Goal: Communication & Community: Answer question/provide support

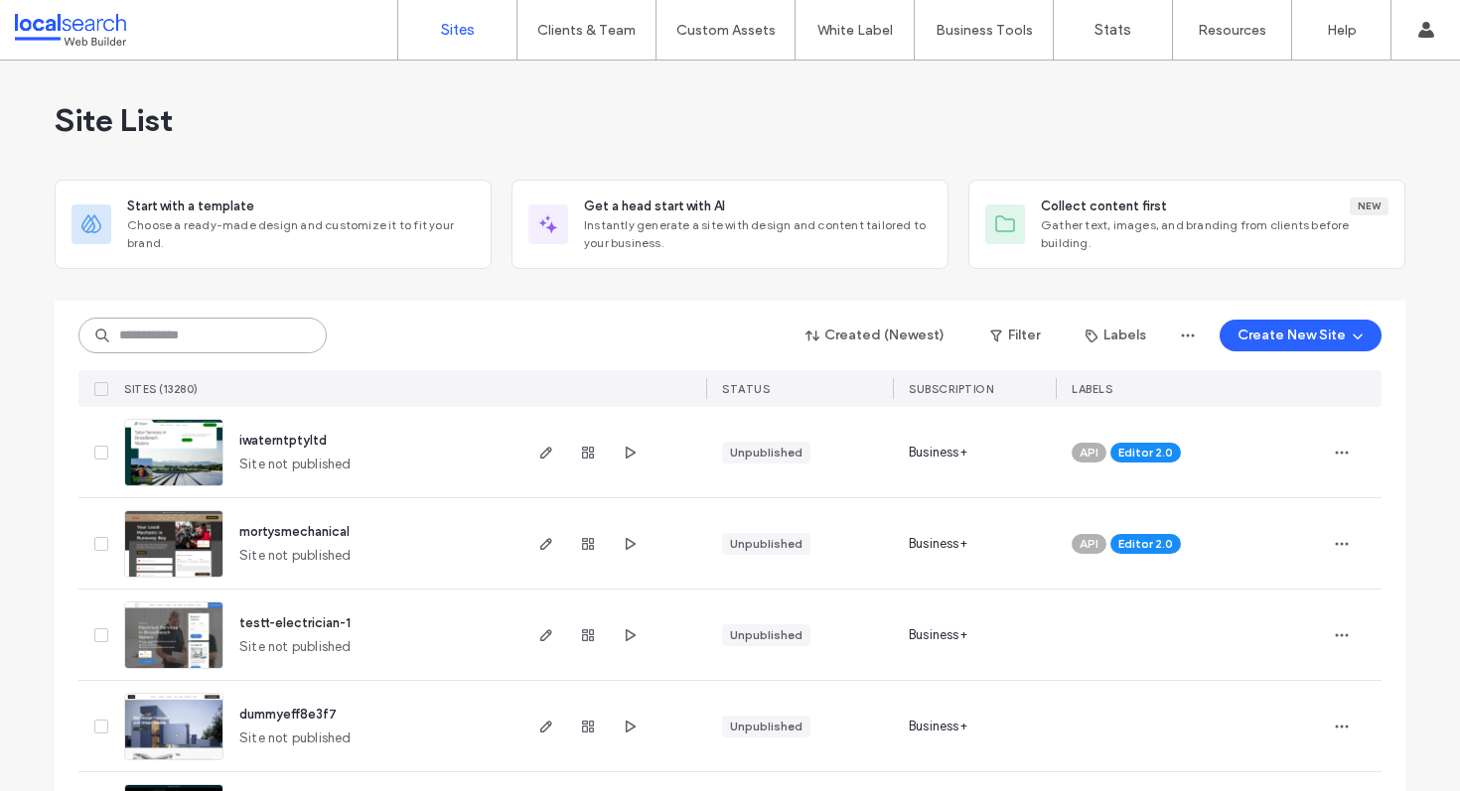
click at [171, 332] on input at bounding box center [202, 336] width 248 height 36
paste input "********"
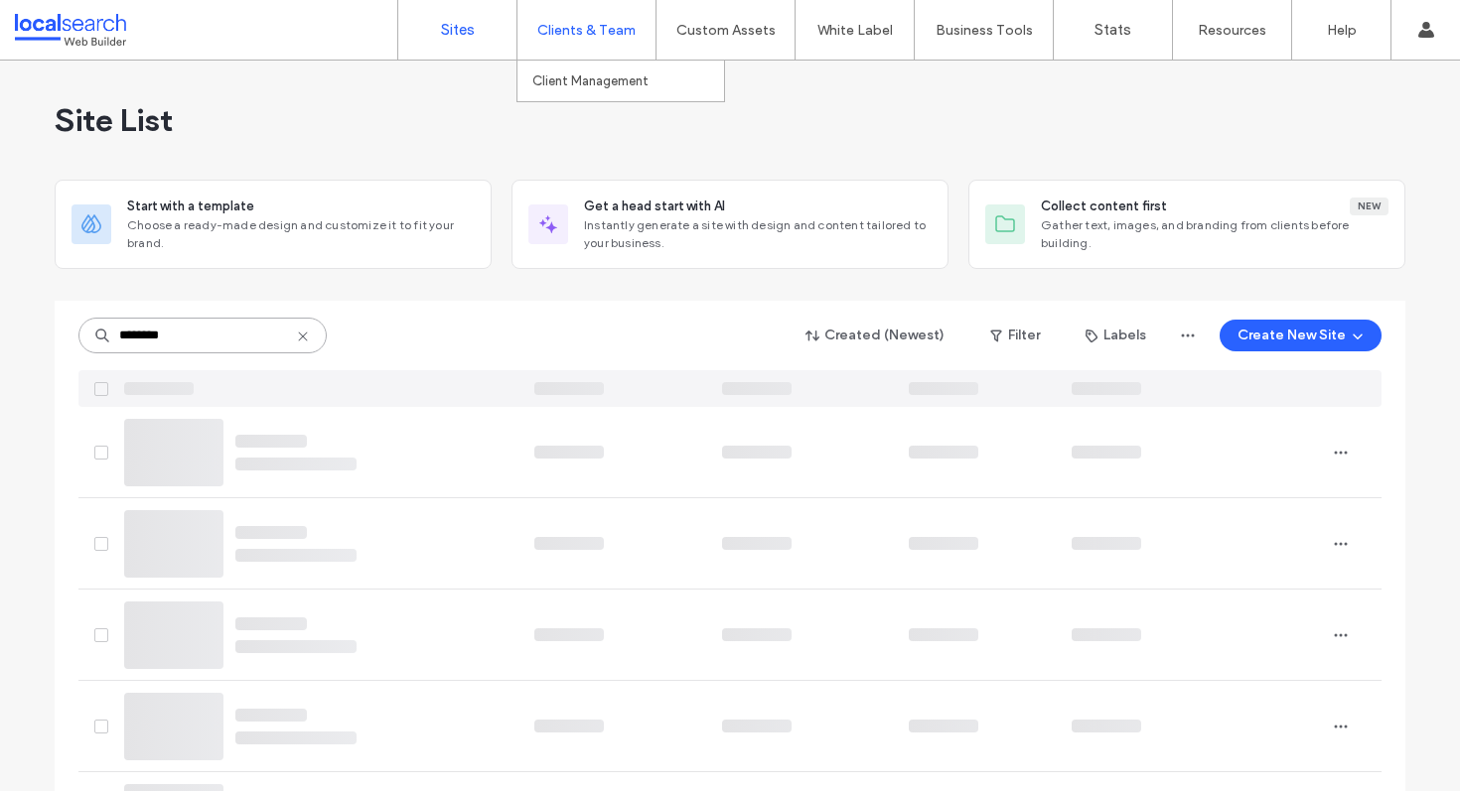
type input "********"
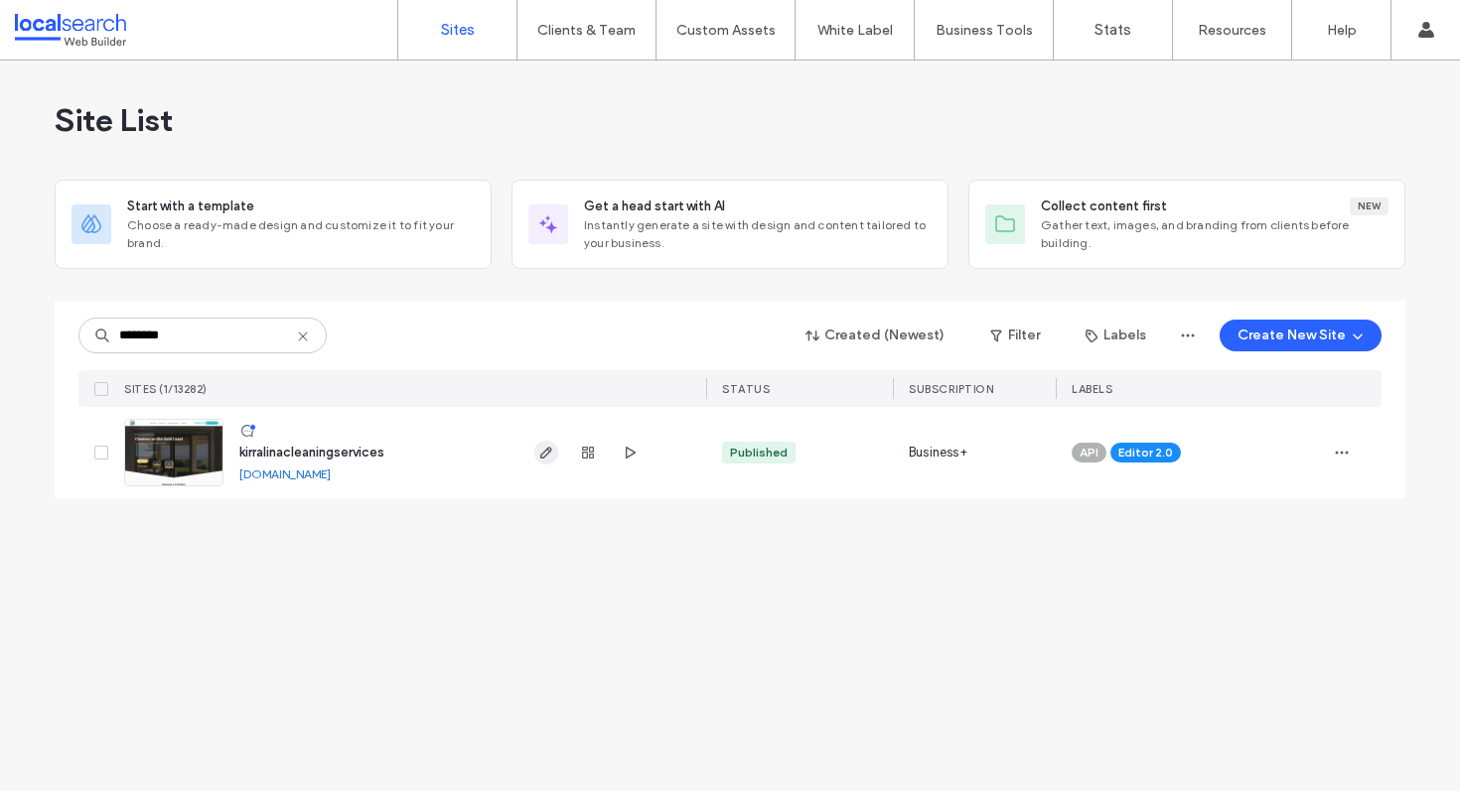
type input "********"
click at [552, 457] on icon "button" at bounding box center [546, 453] width 16 height 16
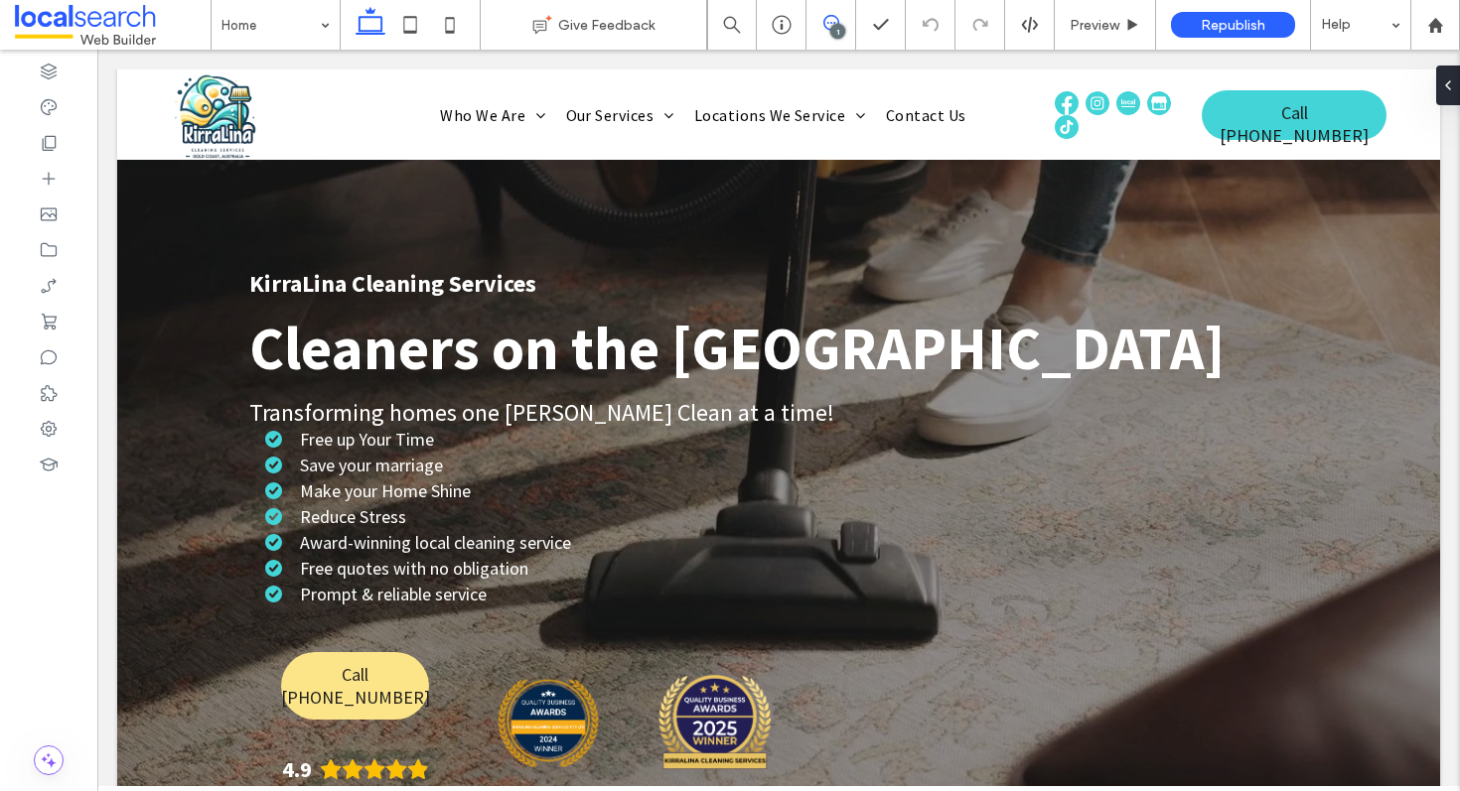
click at [820, 24] on span at bounding box center [830, 23] width 49 height 16
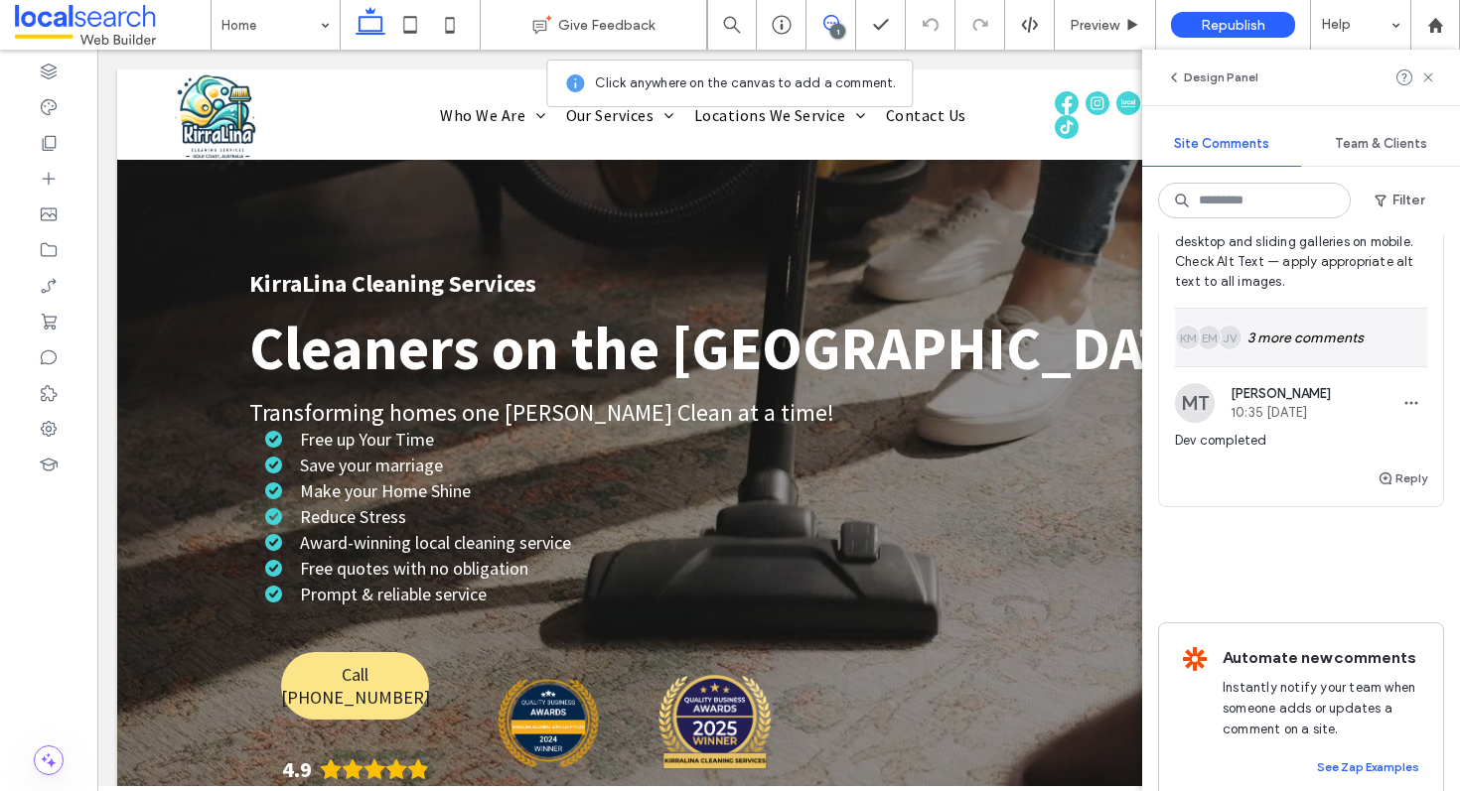
scroll to position [584, 0]
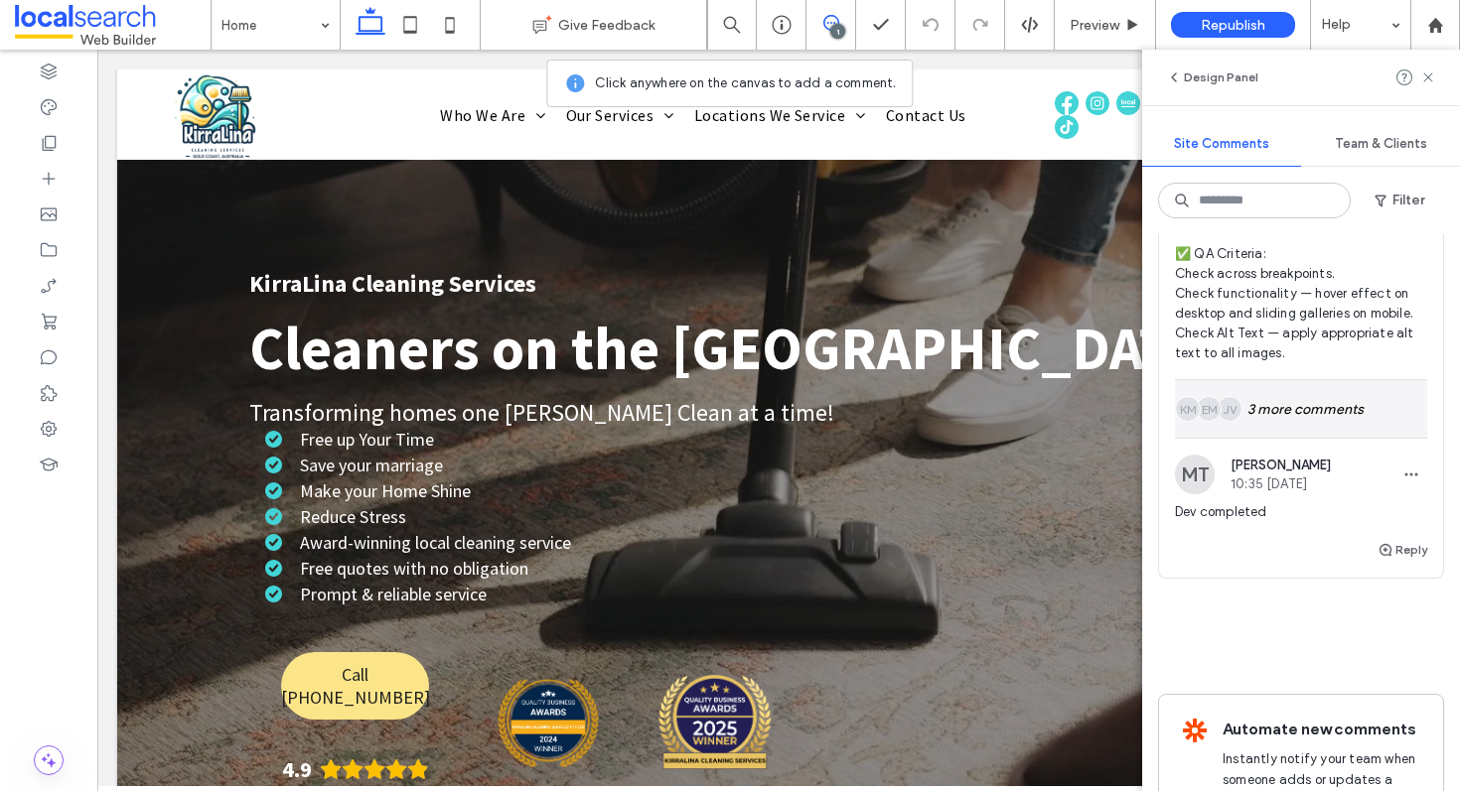
click at [1288, 438] on div "JV EM KM 3 more comments" at bounding box center [1301, 409] width 252 height 58
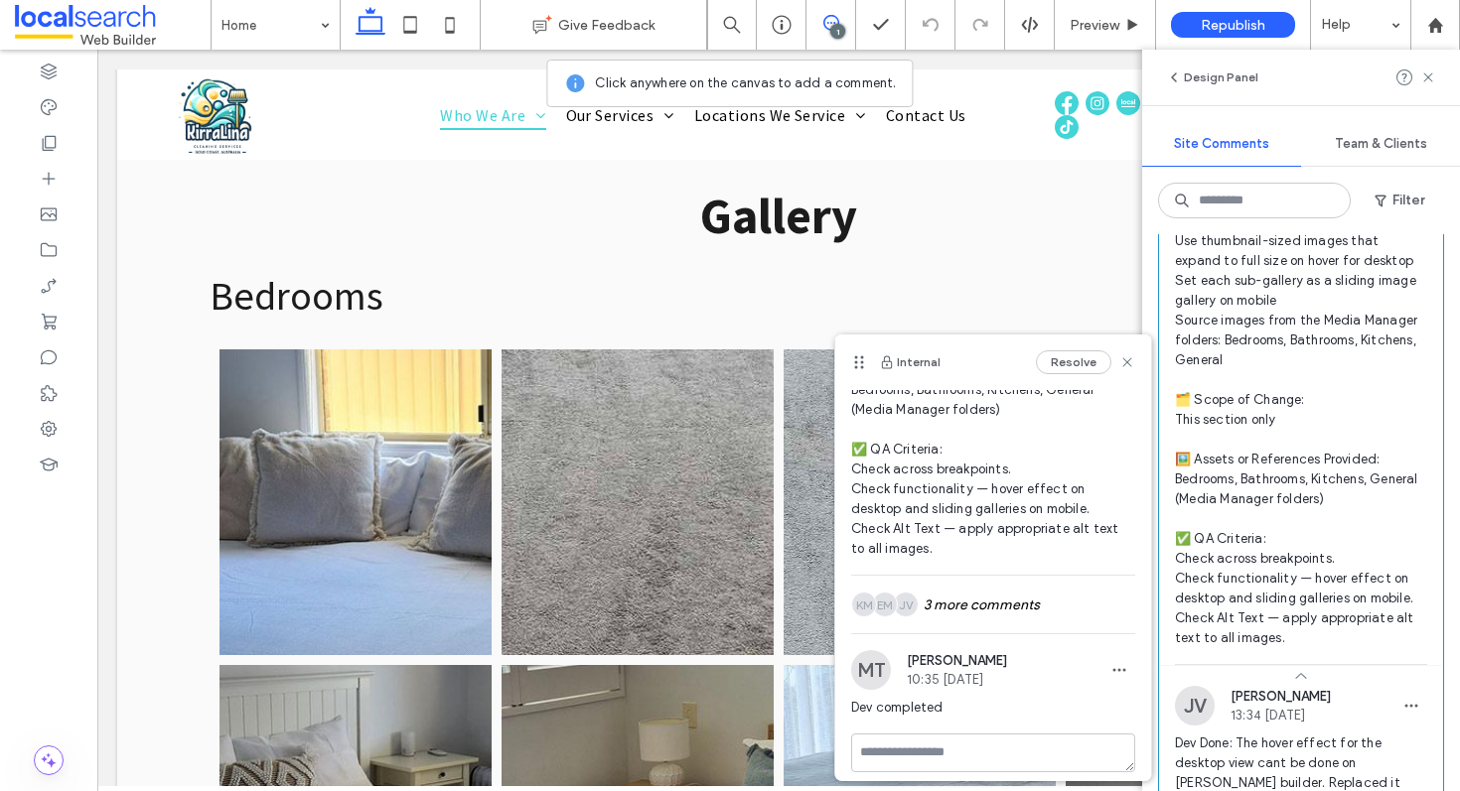
scroll to position [467, 0]
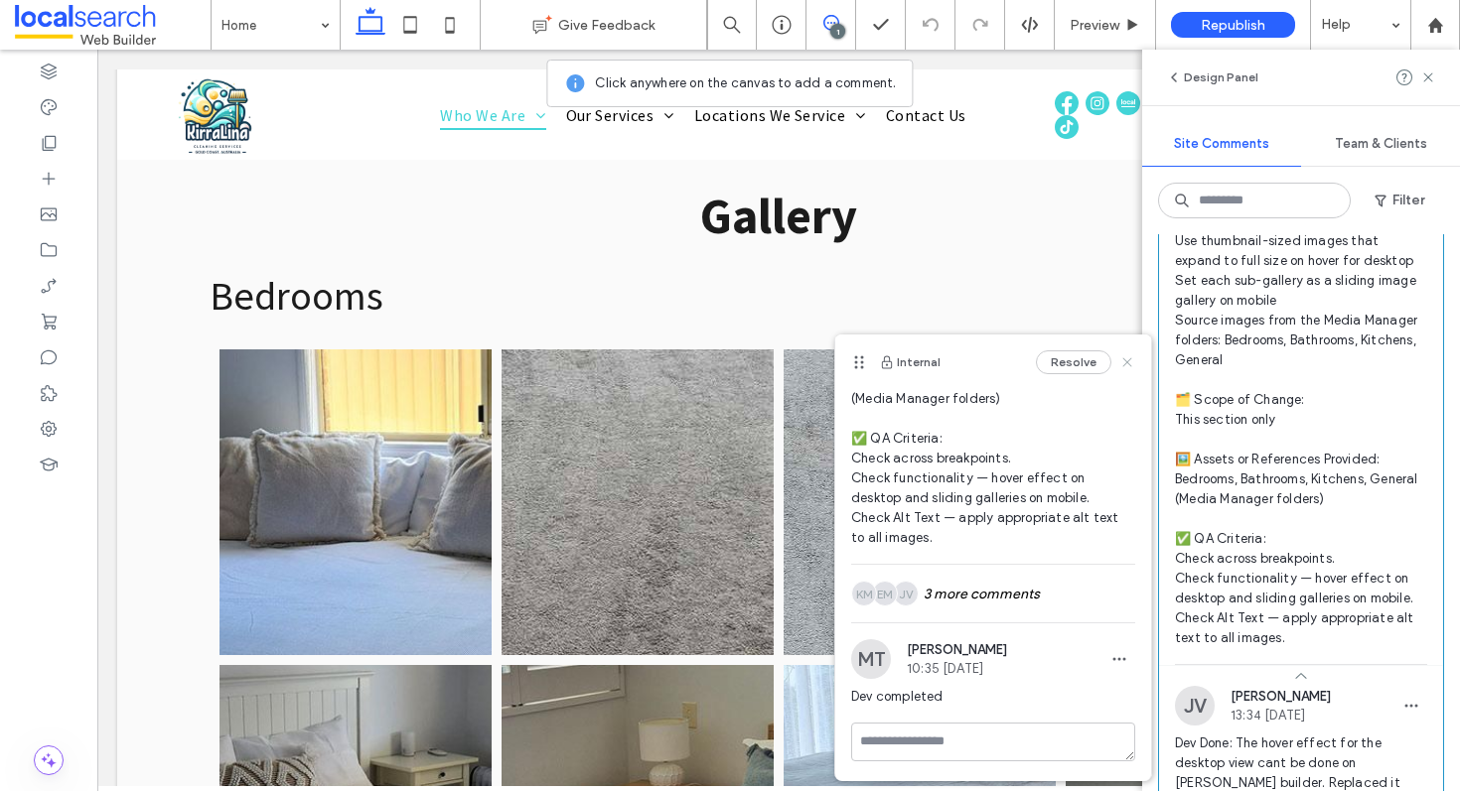
click at [1122, 364] on use at bounding box center [1126, 362] width 9 height 9
click at [1109, 364] on link at bounding box center [1201, 503] width 816 height 918
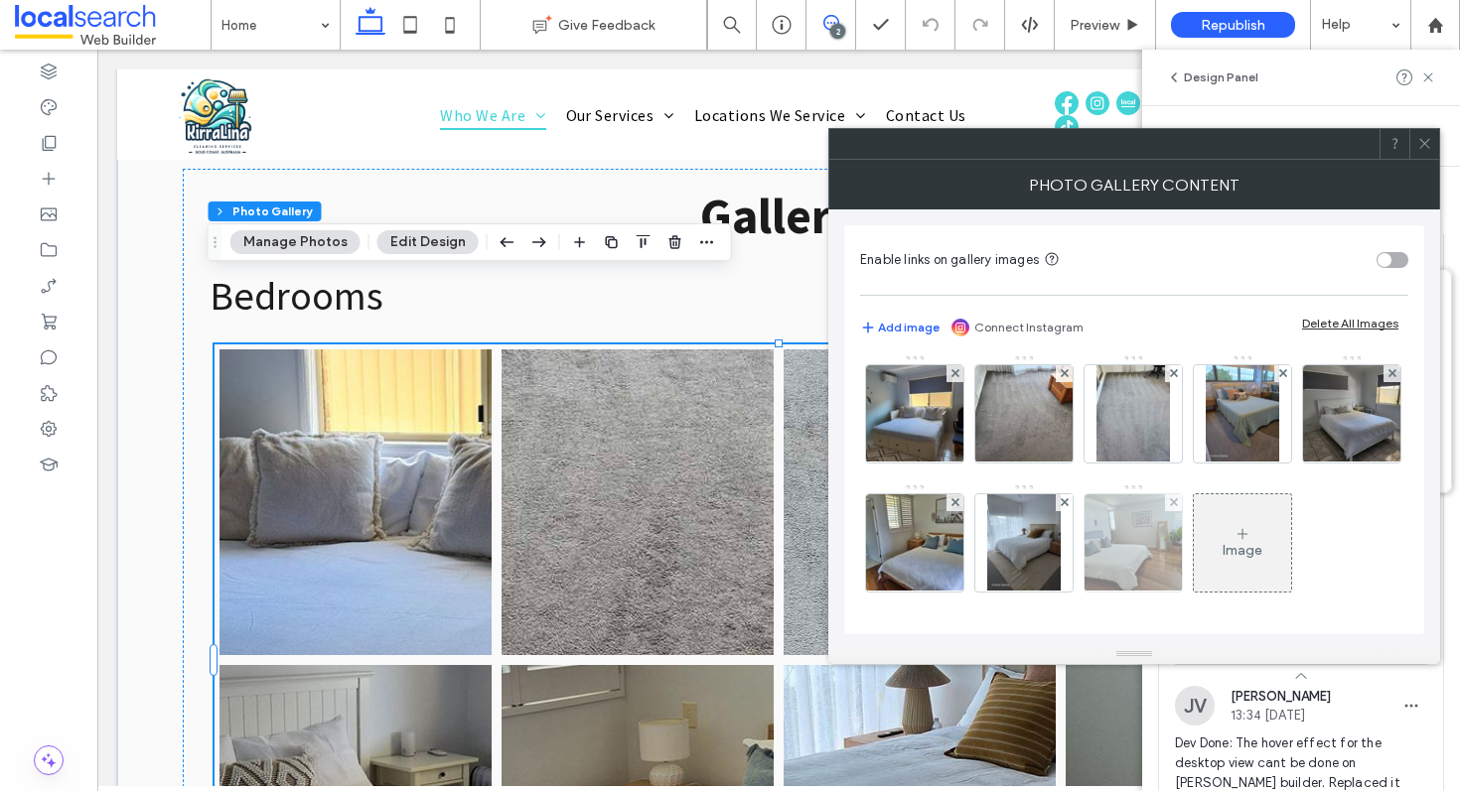
scroll to position [134, 0]
click at [1422, 153] on span at bounding box center [1424, 144] width 15 height 30
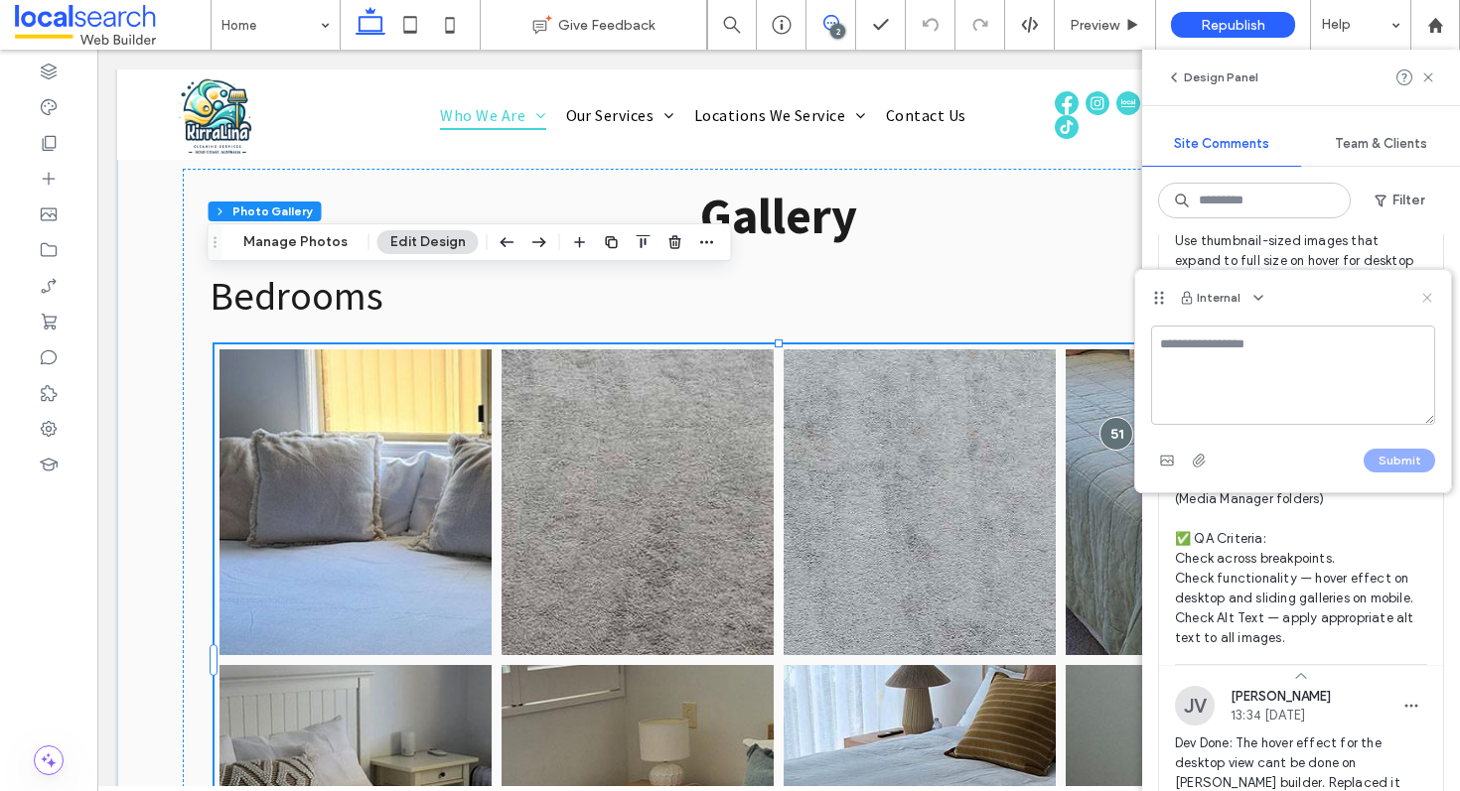
click at [1428, 299] on use at bounding box center [1426, 298] width 9 height 9
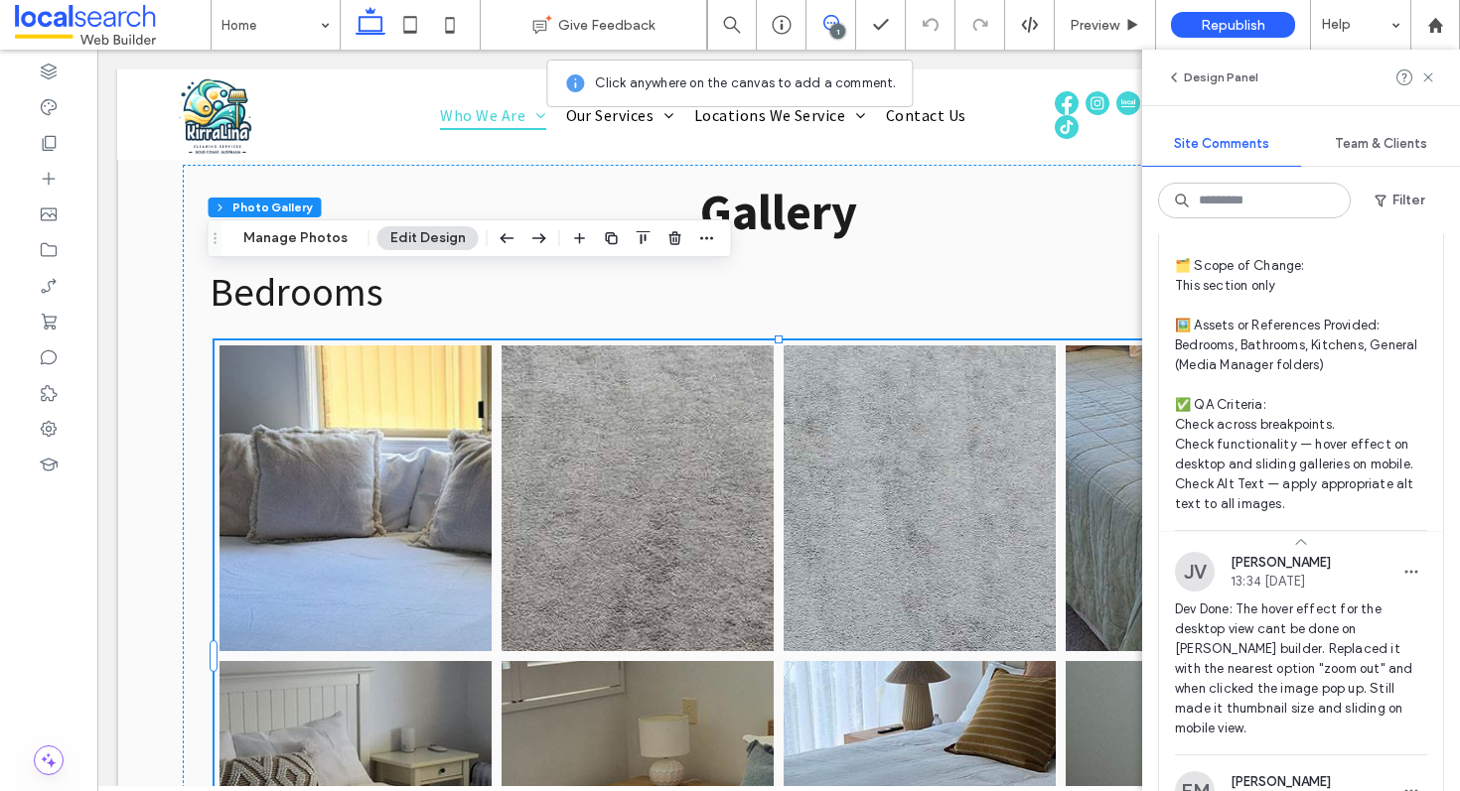
scroll to position [282, 0]
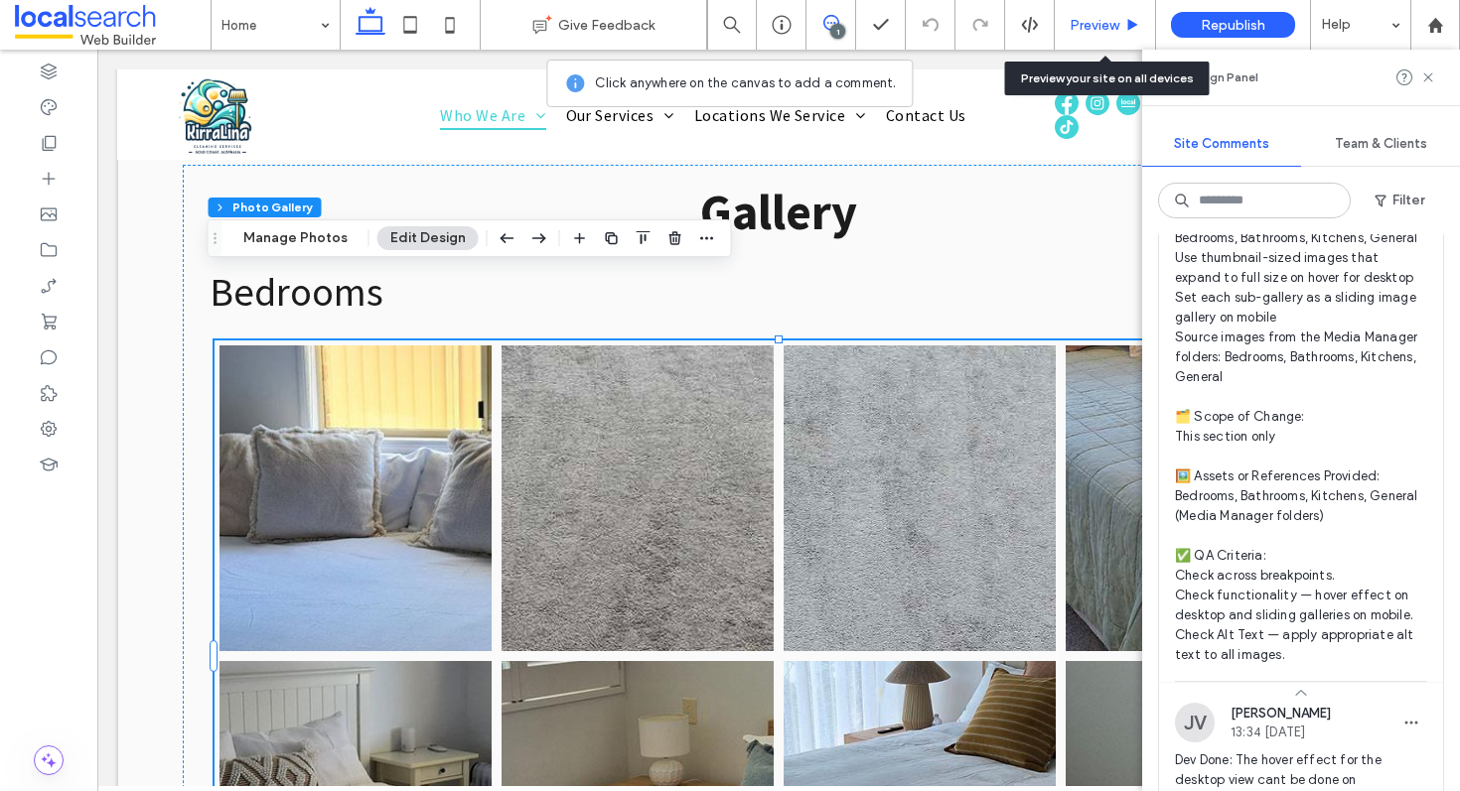
click at [1090, 24] on span "Preview" at bounding box center [1095, 25] width 50 height 17
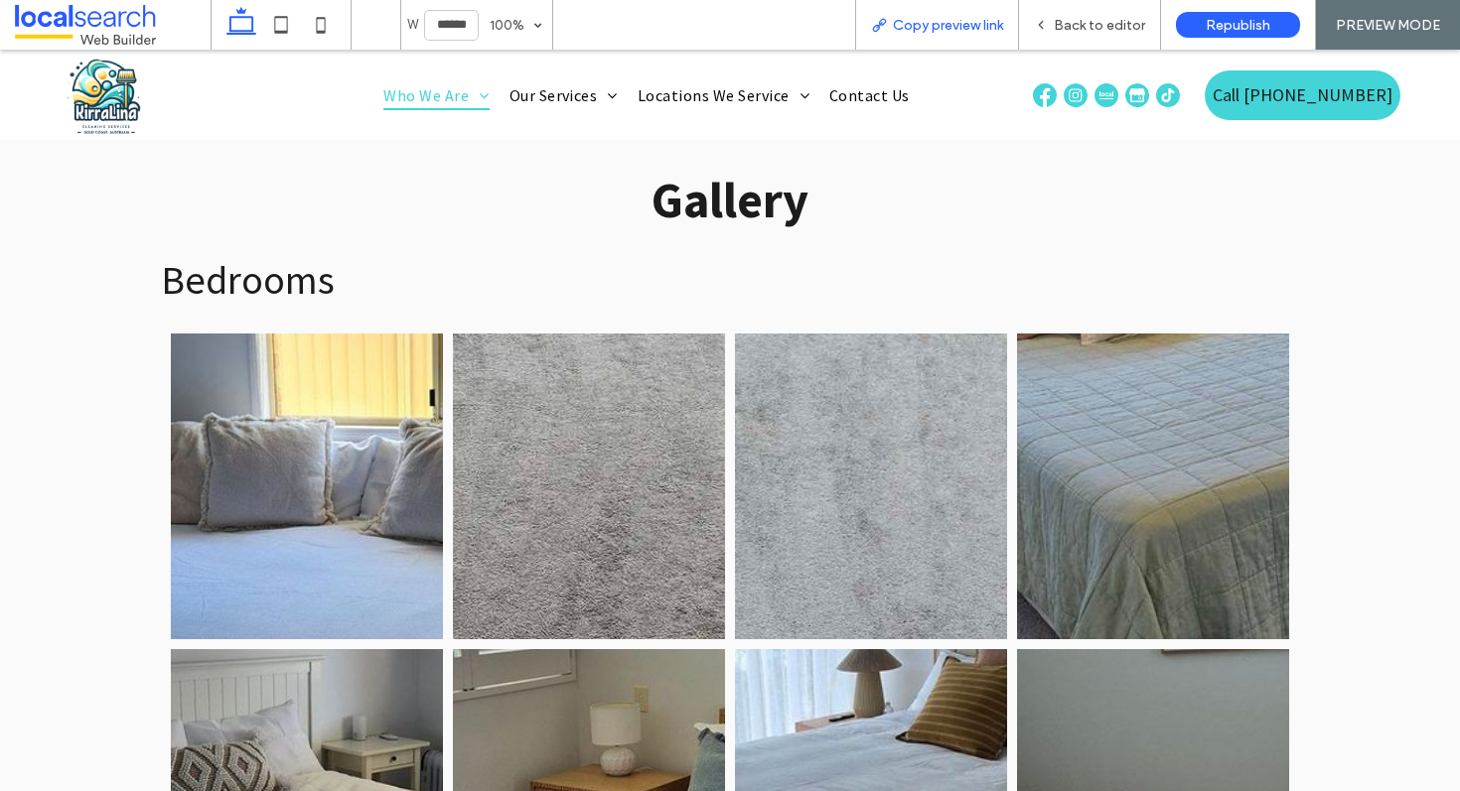
scroll to position [4372, 0]
click at [999, 37] on div "Copy preview link" at bounding box center [937, 25] width 164 height 50
click at [912, 27] on span "Copy preview link" at bounding box center [948, 25] width 110 height 17
click at [1085, 37] on div "Back to editor" at bounding box center [1090, 25] width 142 height 50
click at [1096, 25] on span "Back to editor" at bounding box center [1099, 25] width 91 height 17
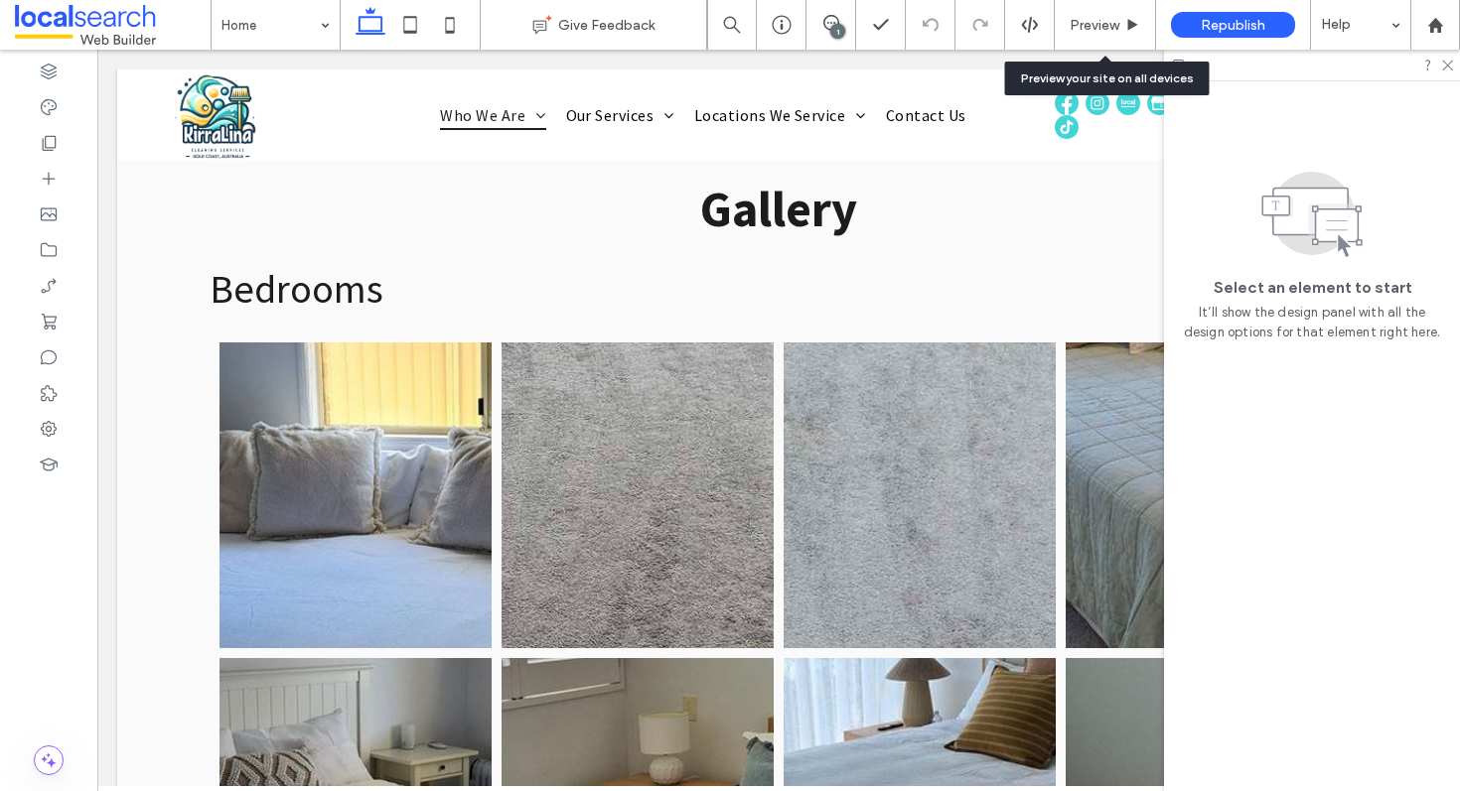
scroll to position [4355, 0]
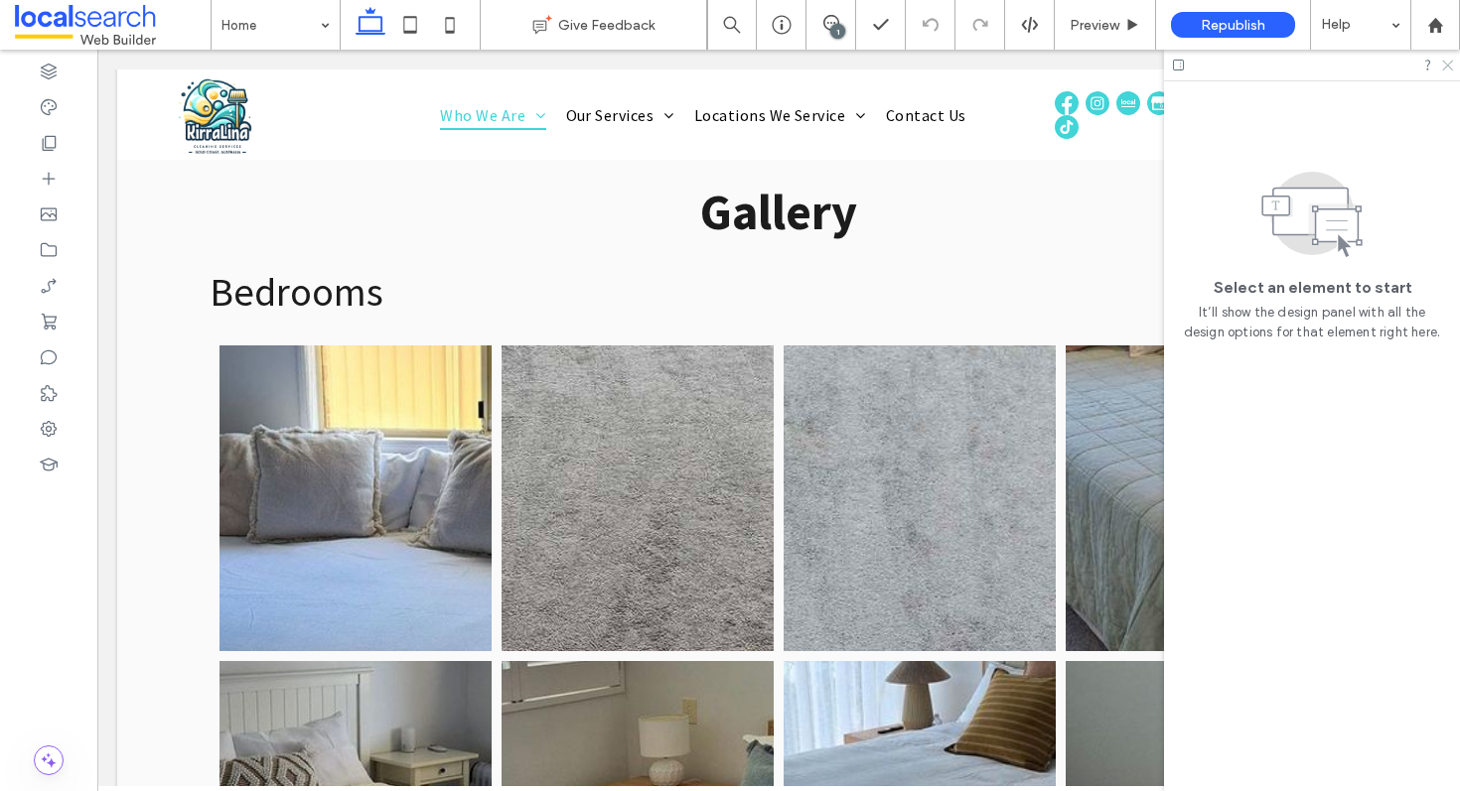
click at [1445, 67] on use at bounding box center [1447, 66] width 11 height 11
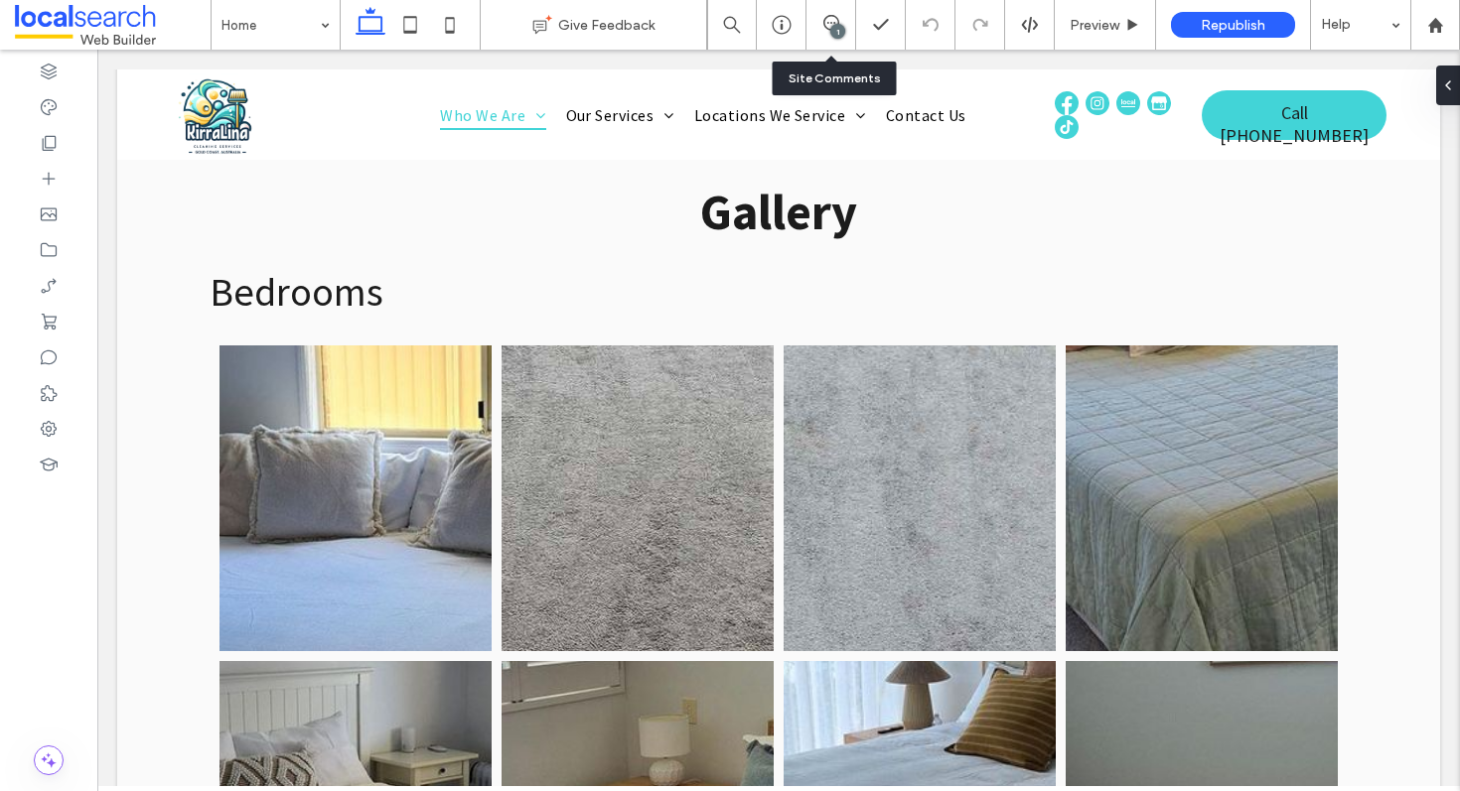
click at [820, 36] on div "1" at bounding box center [831, 25] width 50 height 50
click at [832, 27] on div "1" at bounding box center [837, 31] width 15 height 15
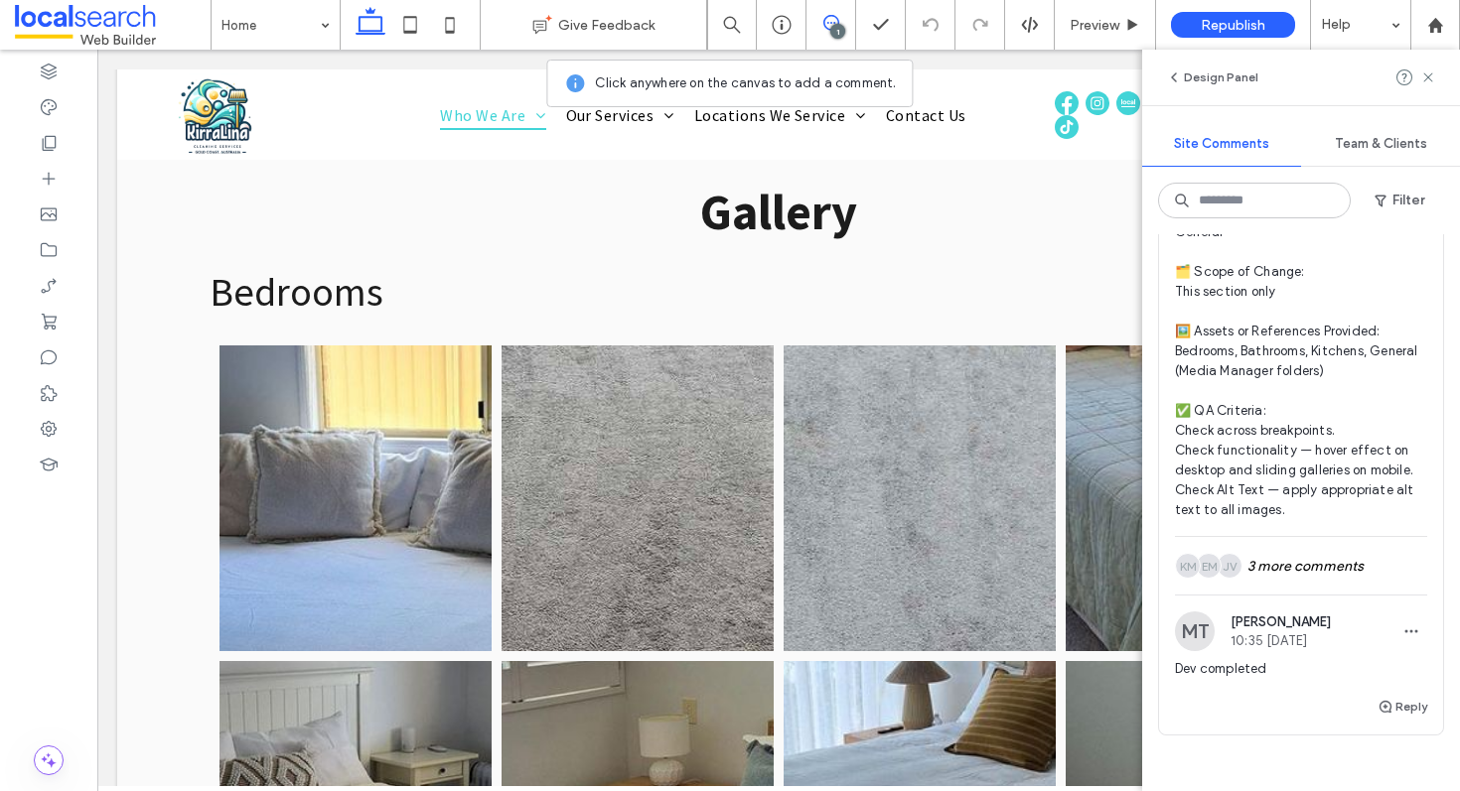
scroll to position [435, 0]
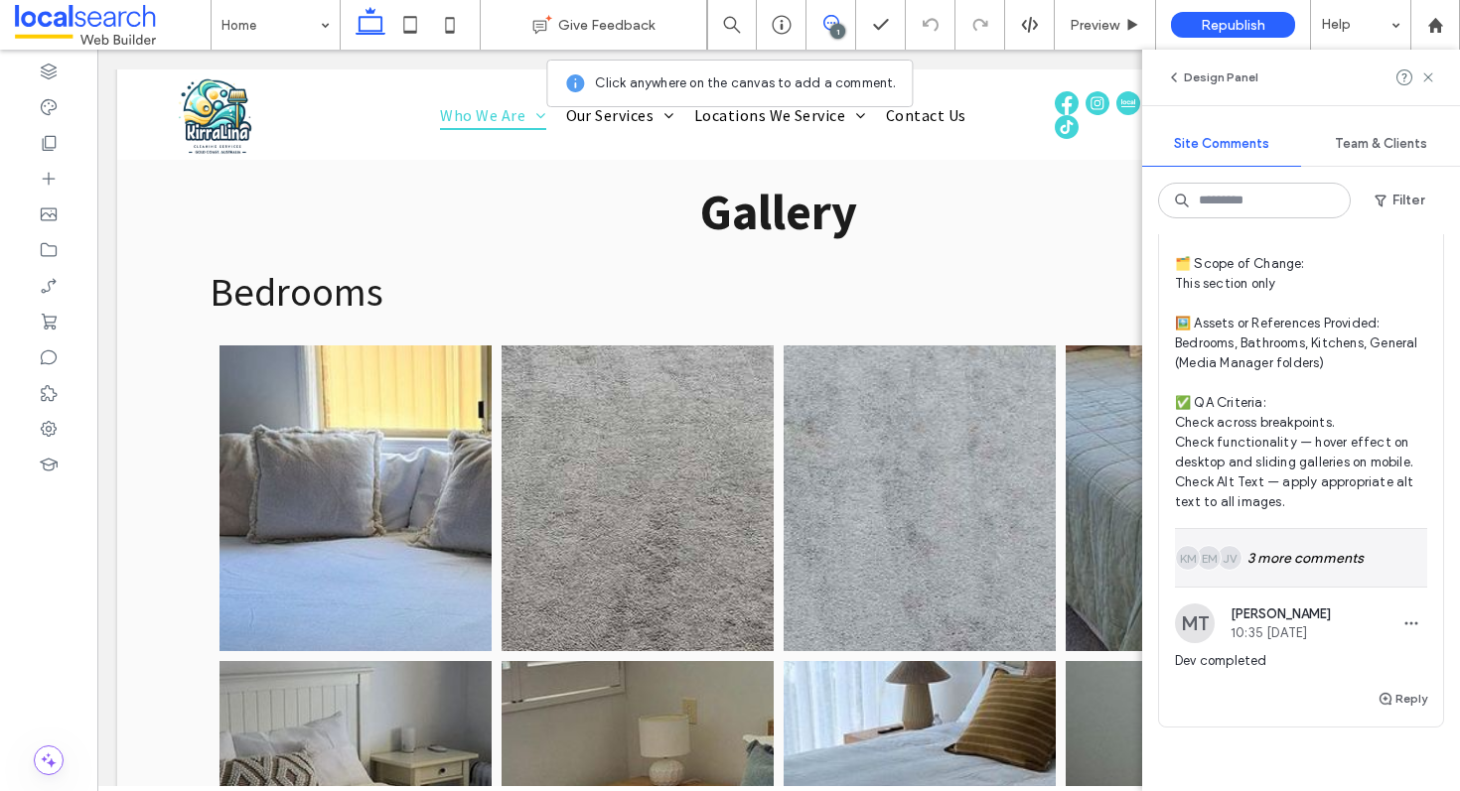
click at [1303, 585] on div "JV EM KM 3 more comments" at bounding box center [1301, 558] width 252 height 58
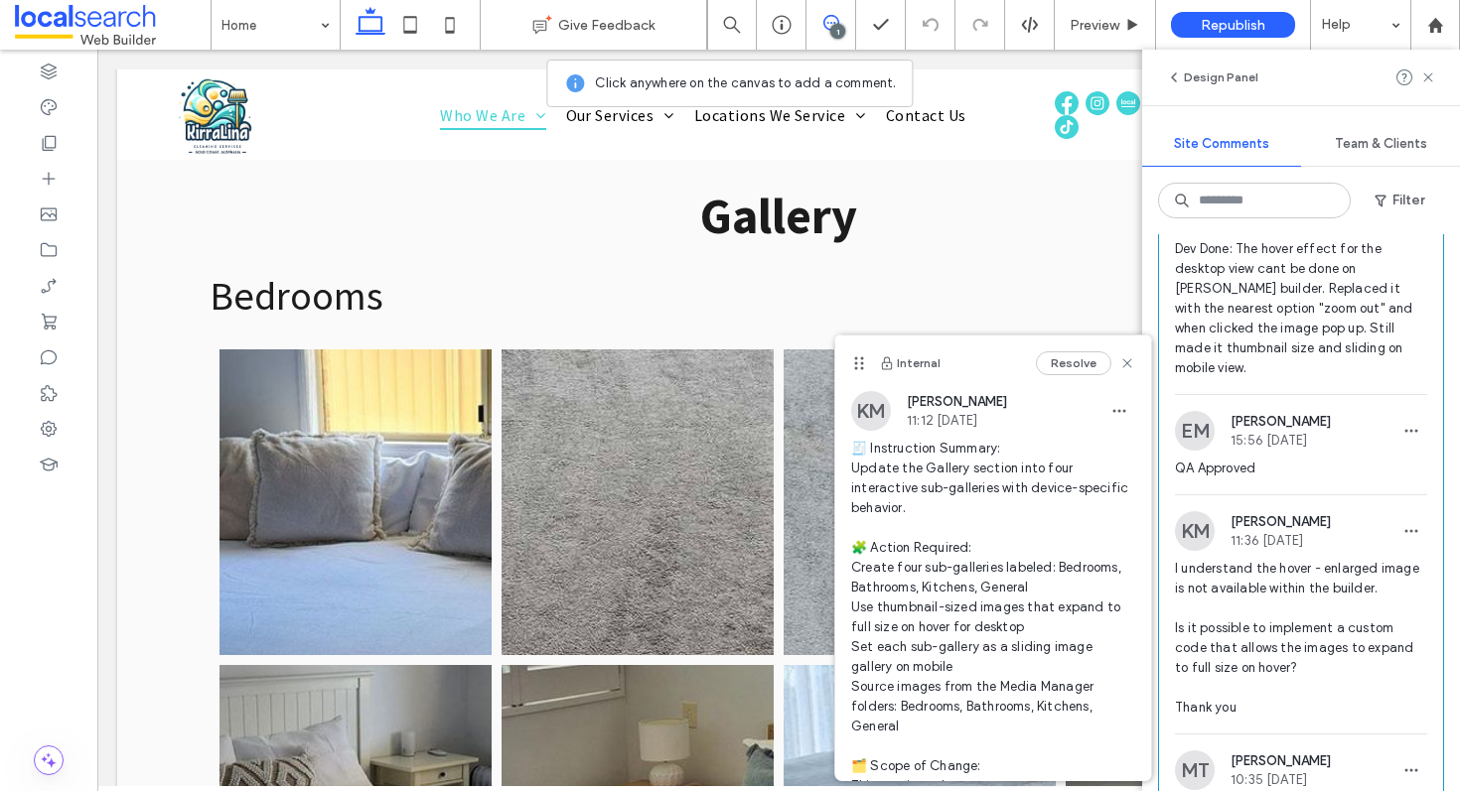
scroll to position [790, 0]
click at [1119, 358] on icon at bounding box center [1127, 364] width 16 height 16
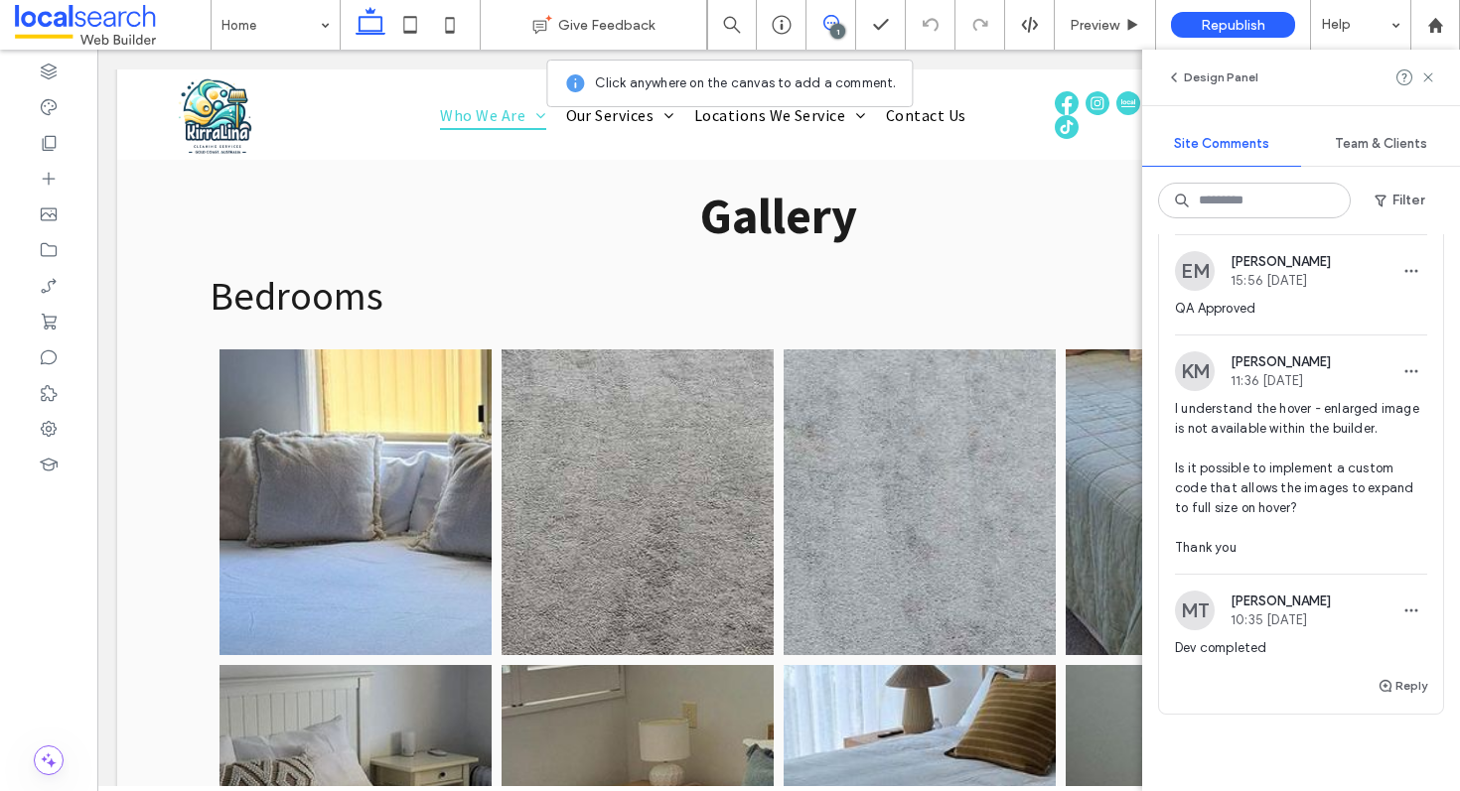
scroll to position [971, 0]
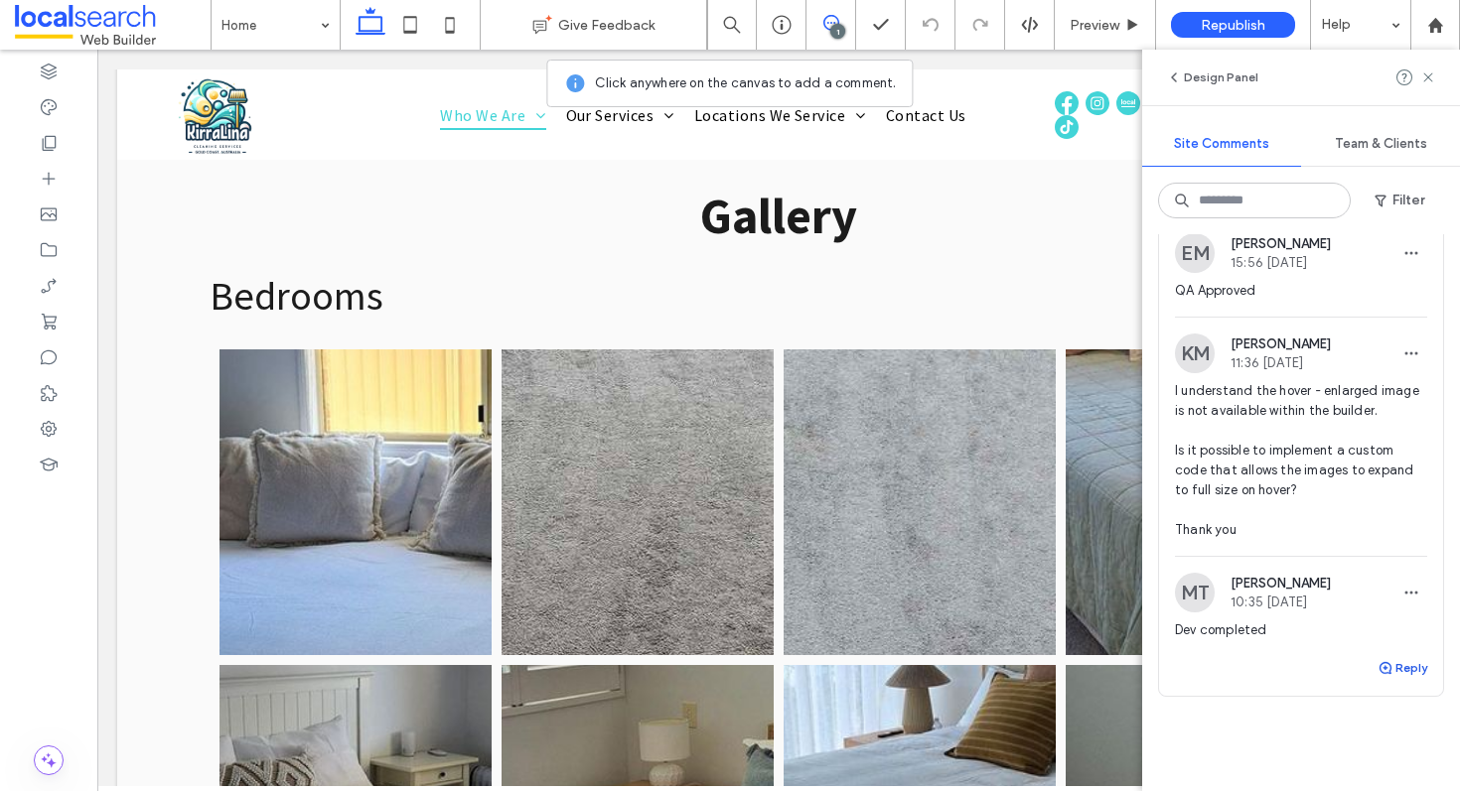
click at [1385, 680] on button "Reply" at bounding box center [1402, 668] width 50 height 24
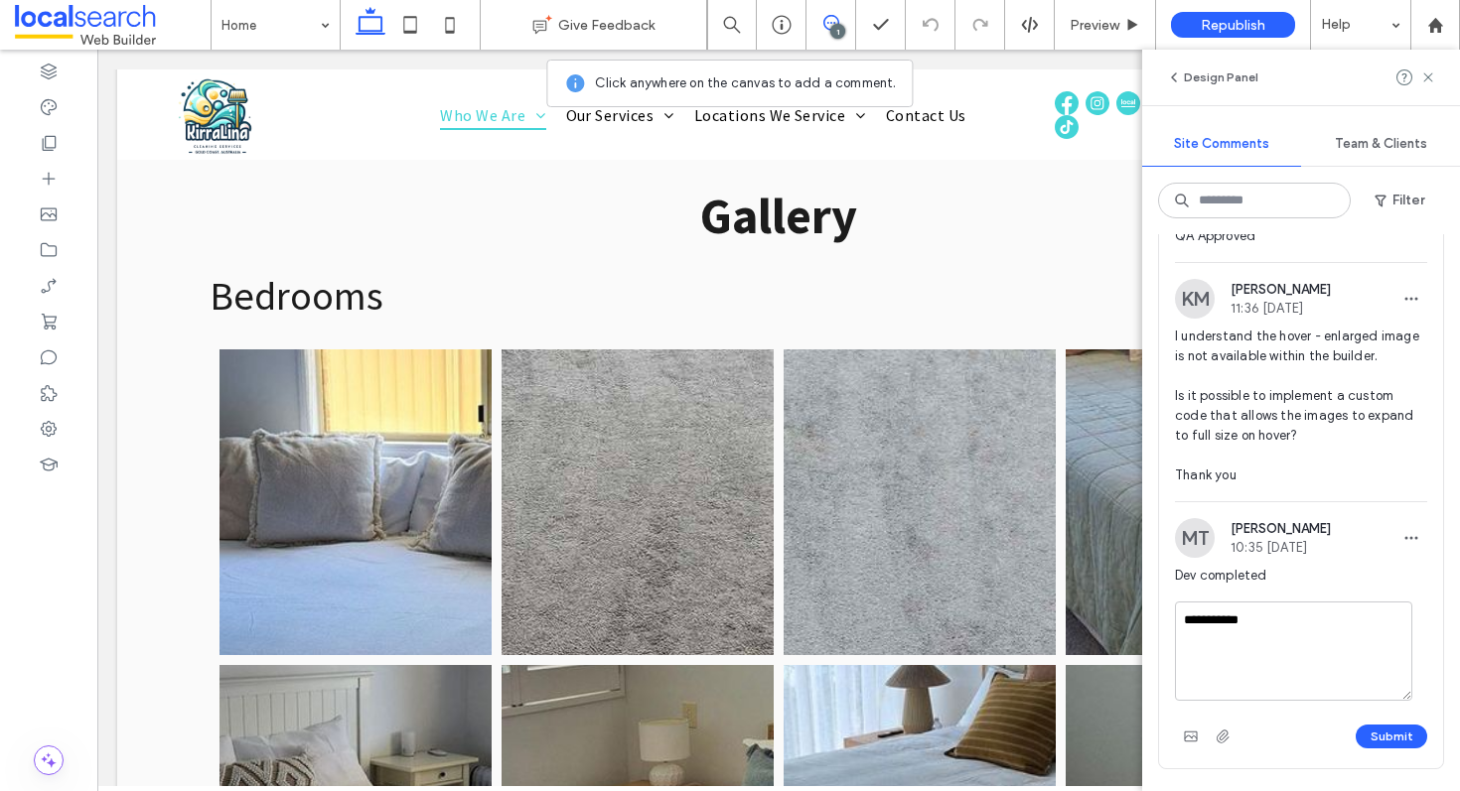
scroll to position [1071, 0]
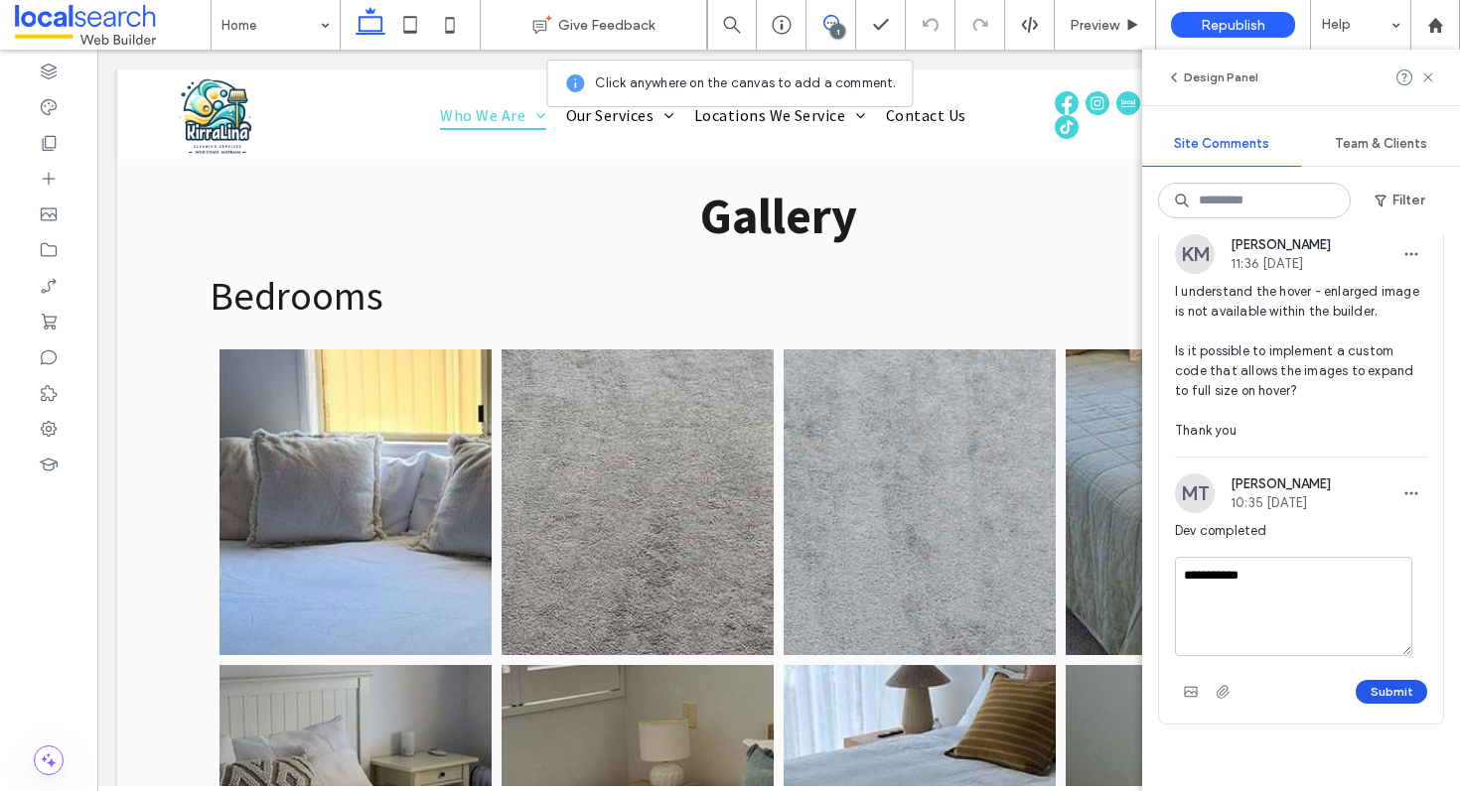
type textarea "**********"
click at [1363, 704] on button "Submit" at bounding box center [1392, 692] width 72 height 24
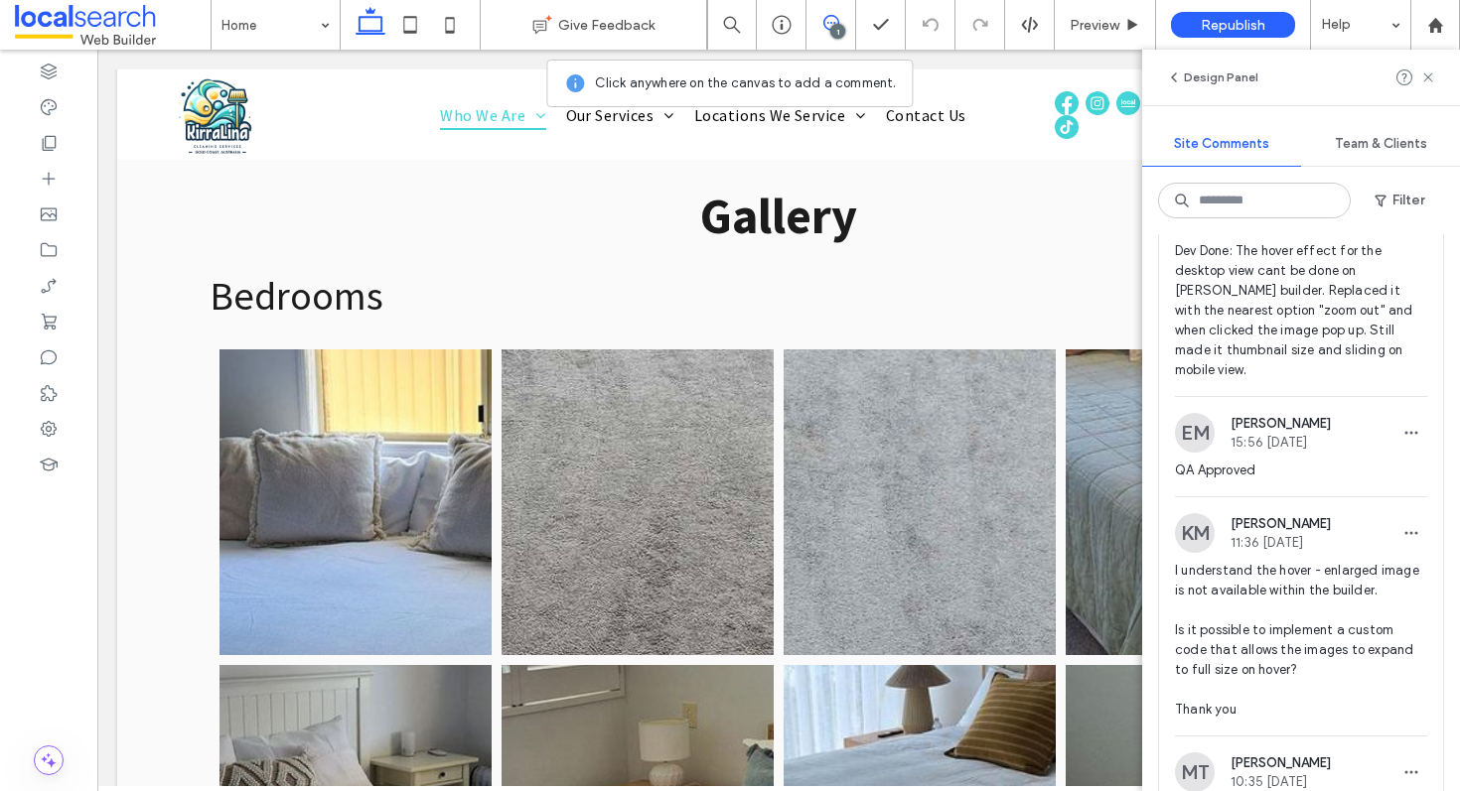
scroll to position [426, 0]
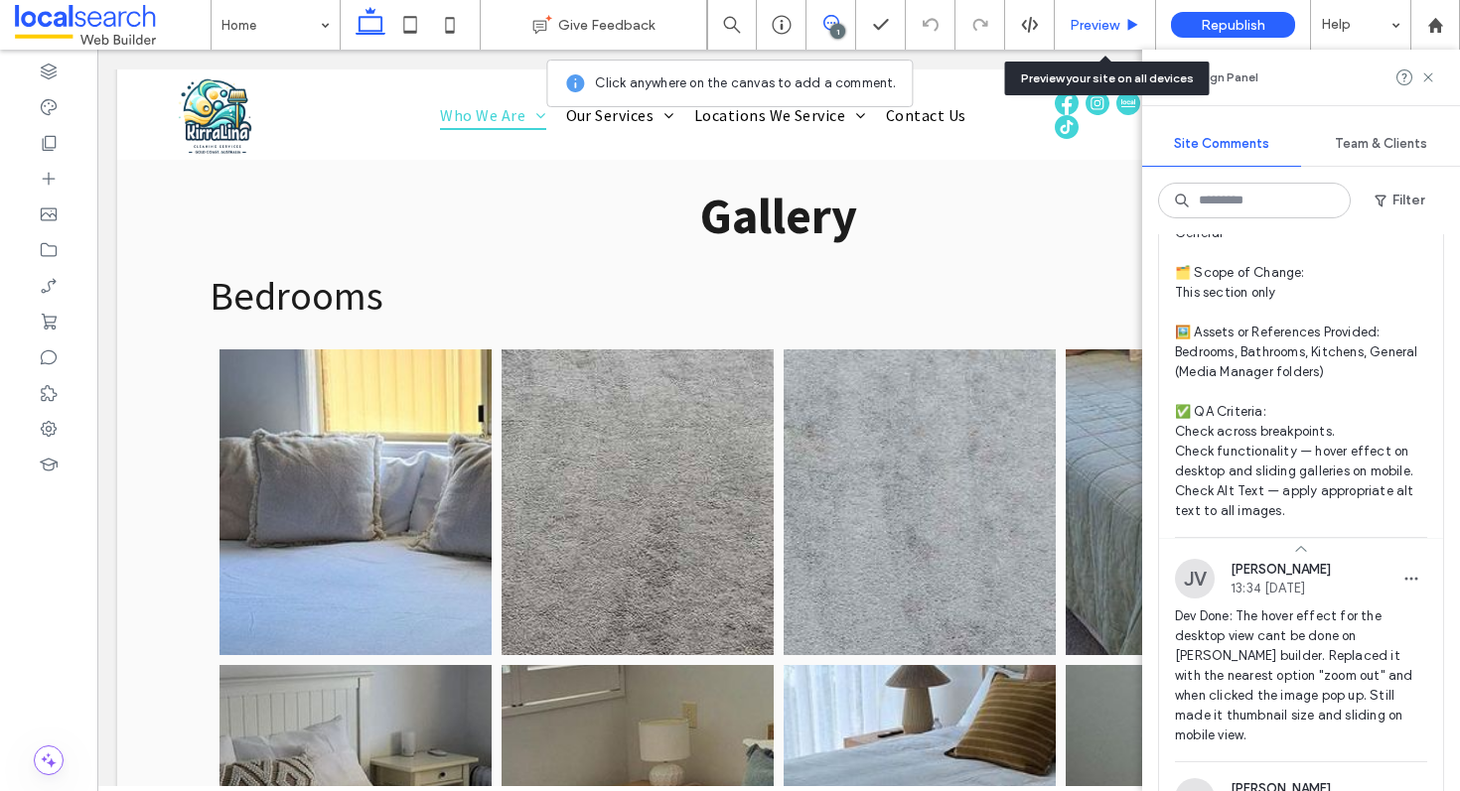
click at [1089, 22] on span "Preview" at bounding box center [1095, 25] width 50 height 17
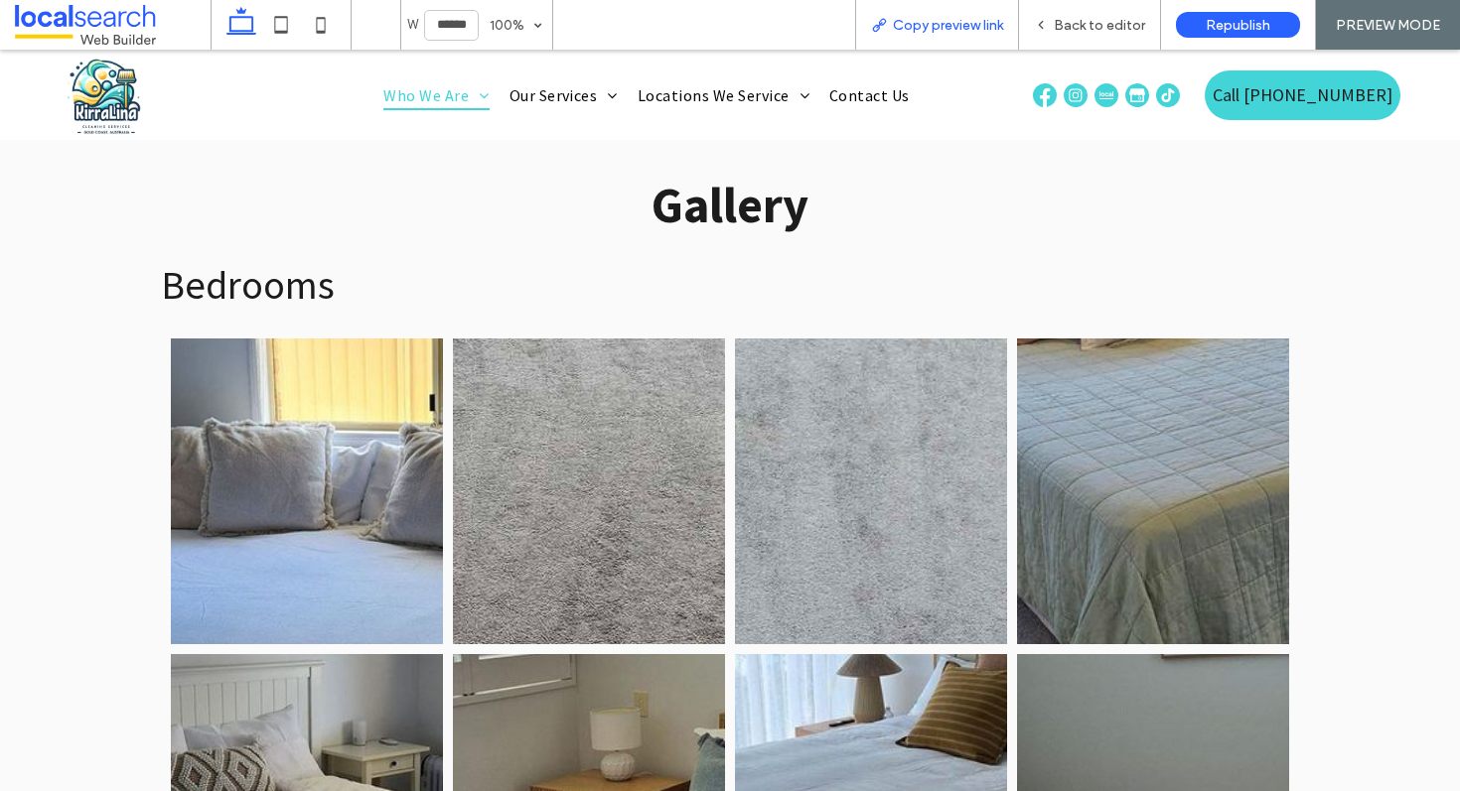
scroll to position [4368, 0]
click at [955, 34] on div "Copy preview link" at bounding box center [937, 25] width 164 height 50
click at [917, 37] on div "Copy preview link" at bounding box center [937, 25] width 164 height 50
click at [933, 24] on span "Copy preview link" at bounding box center [948, 25] width 110 height 17
click at [1047, 26] on icon at bounding box center [1041, 25] width 14 height 14
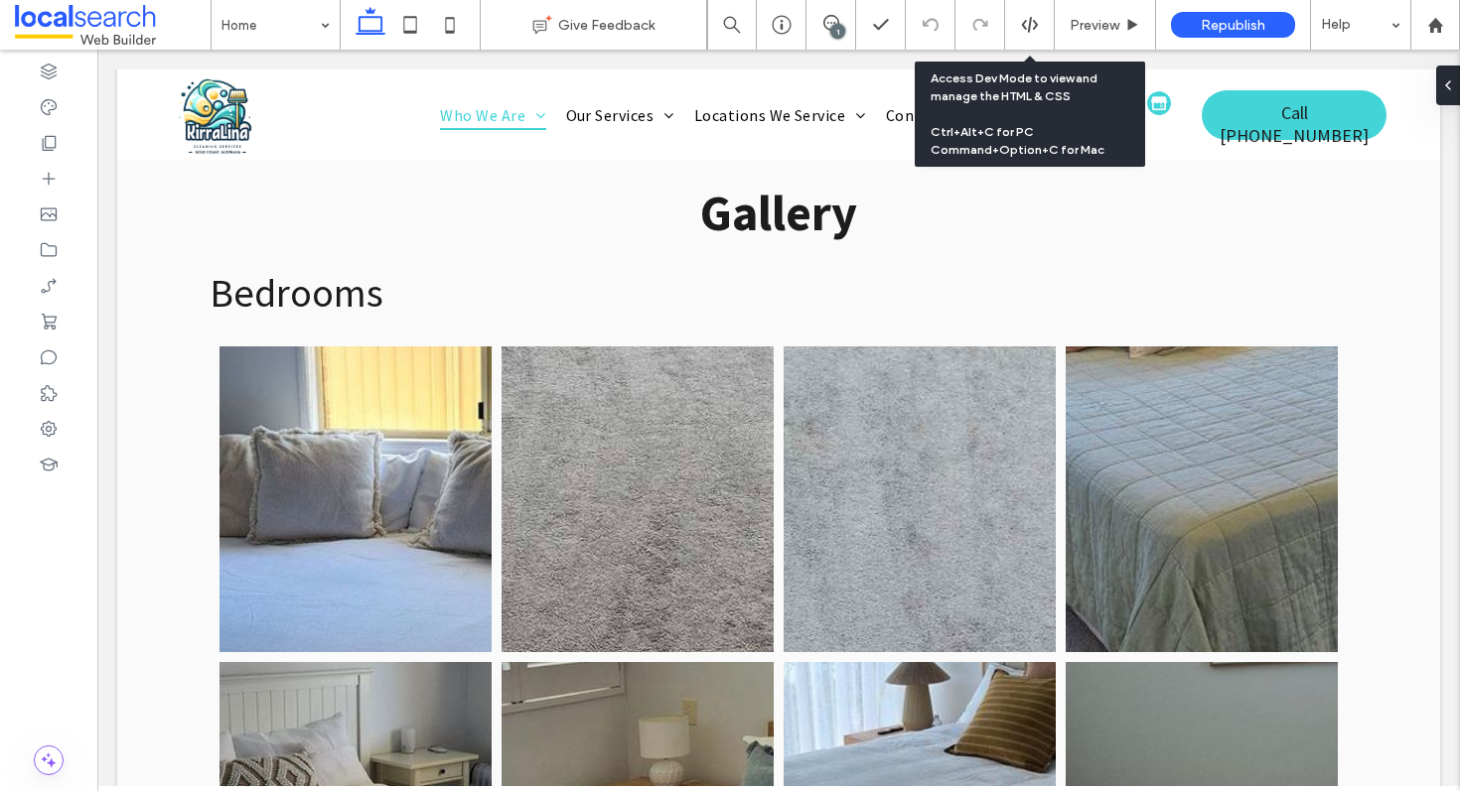
scroll to position [4351, 0]
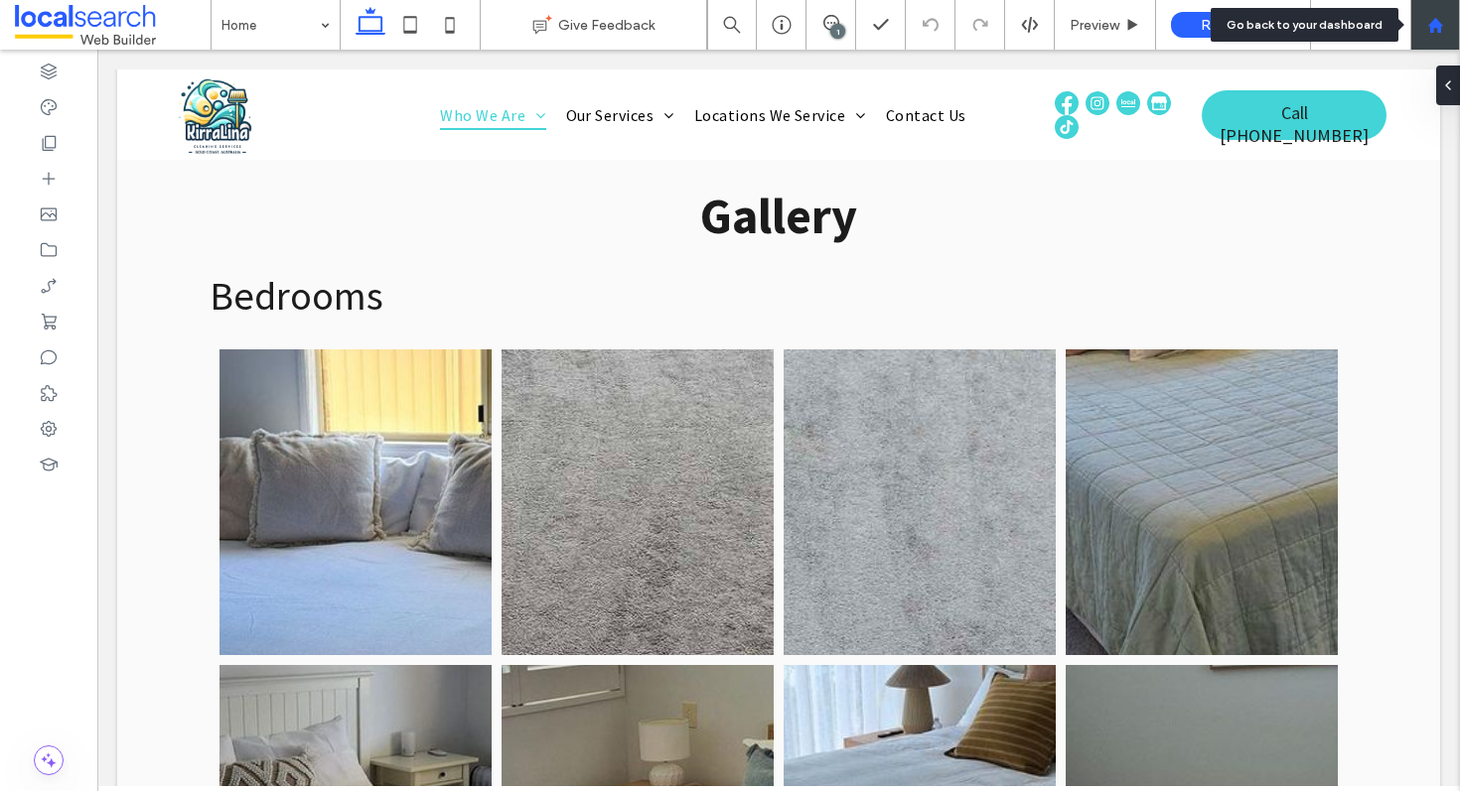
click at [1455, 21] on div at bounding box center [1435, 25] width 48 height 17
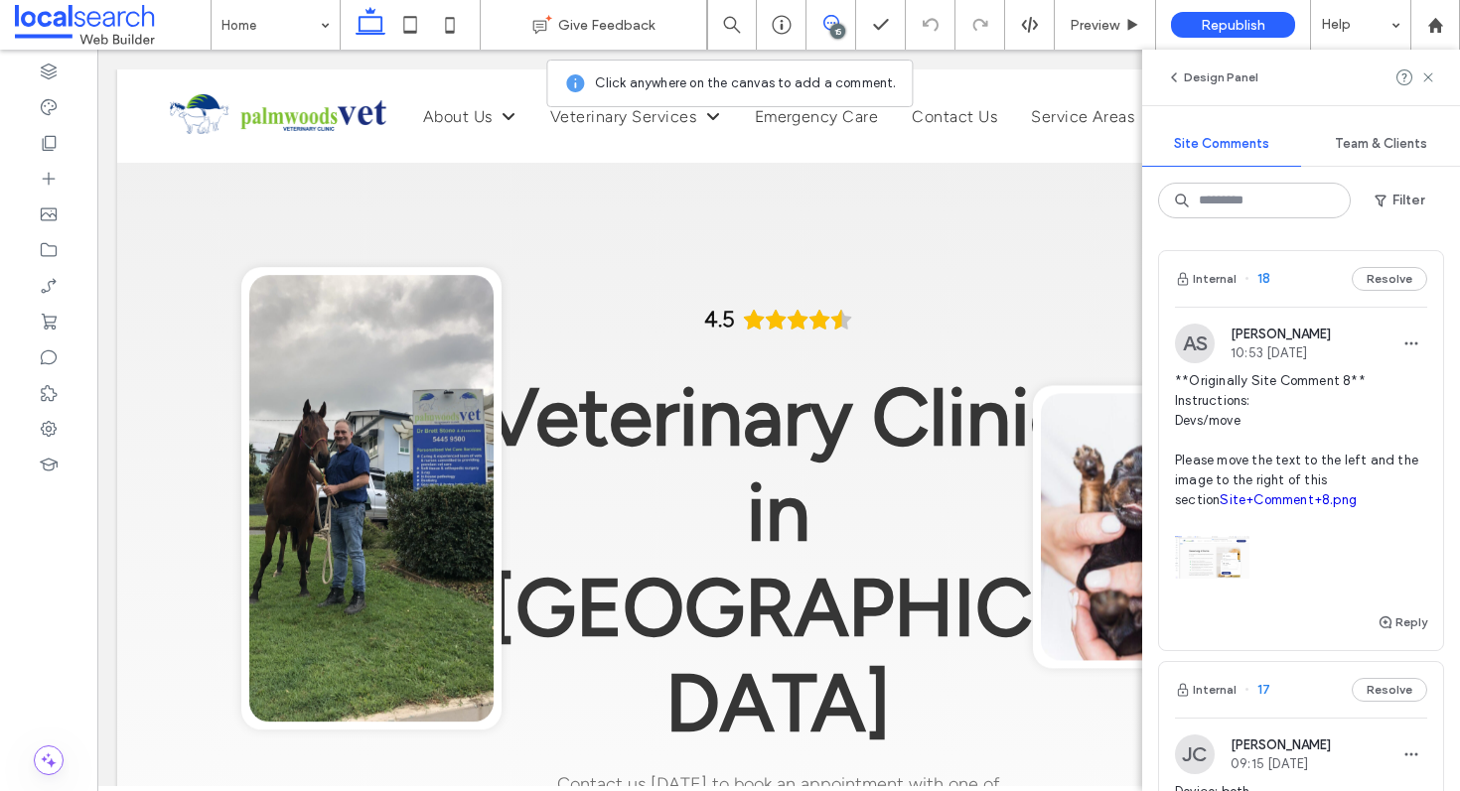
click at [1296, 270] on div "Internal 18 Resolve" at bounding box center [1301, 279] width 284 height 56
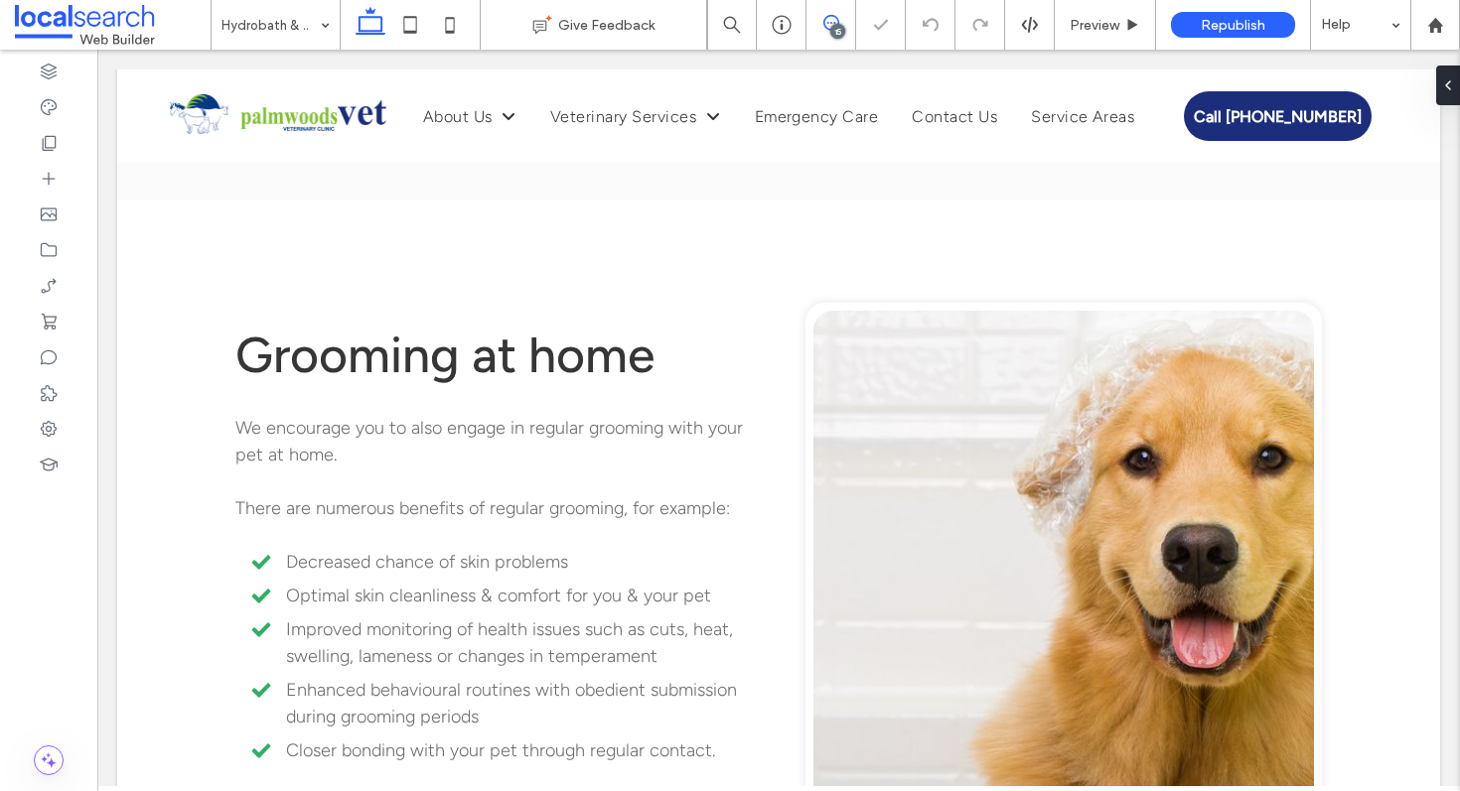
click at [828, 24] on icon at bounding box center [831, 23] width 16 height 16
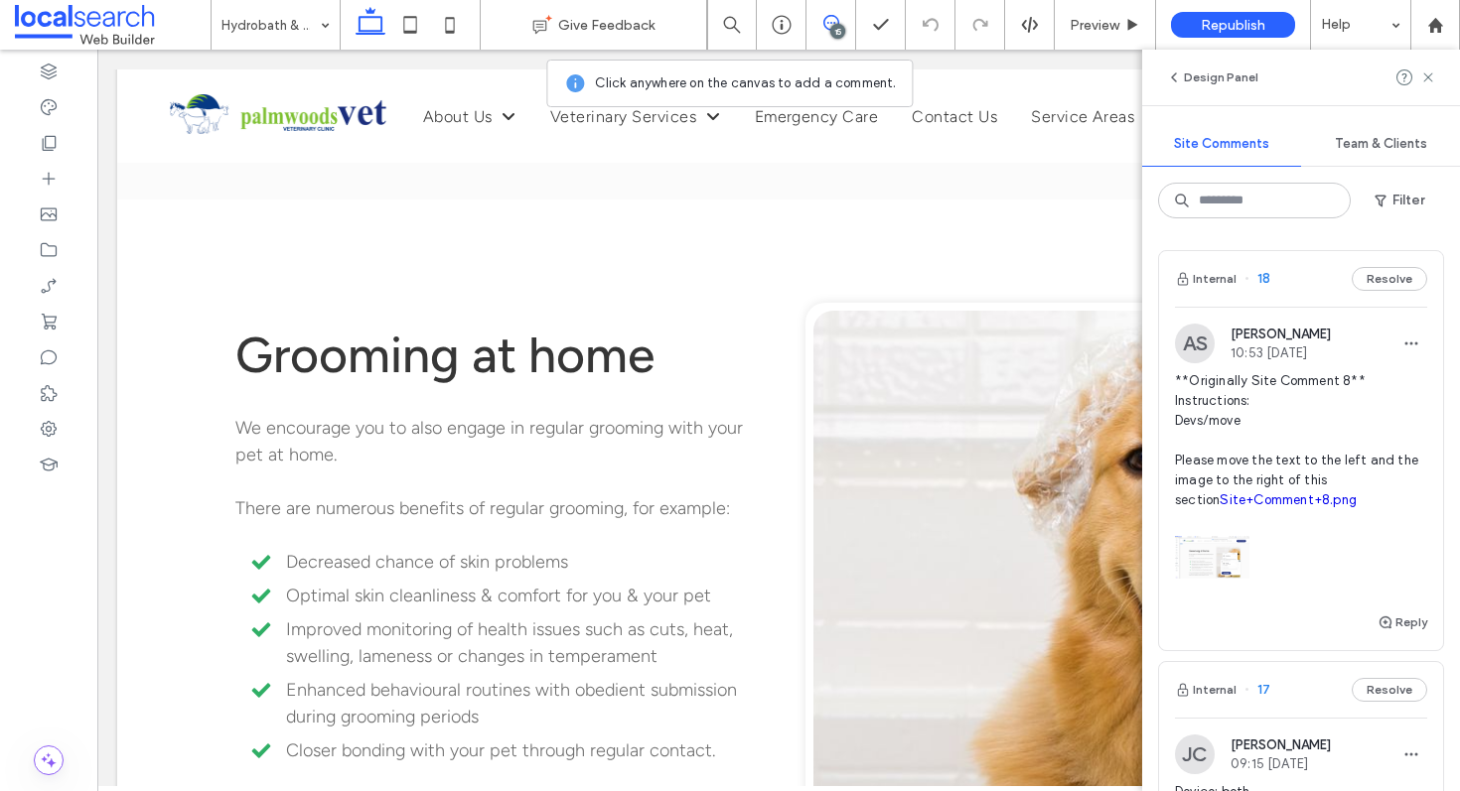
click at [1234, 500] on link "Site+Comment+8.png" at bounding box center [1287, 500] width 137 height 15
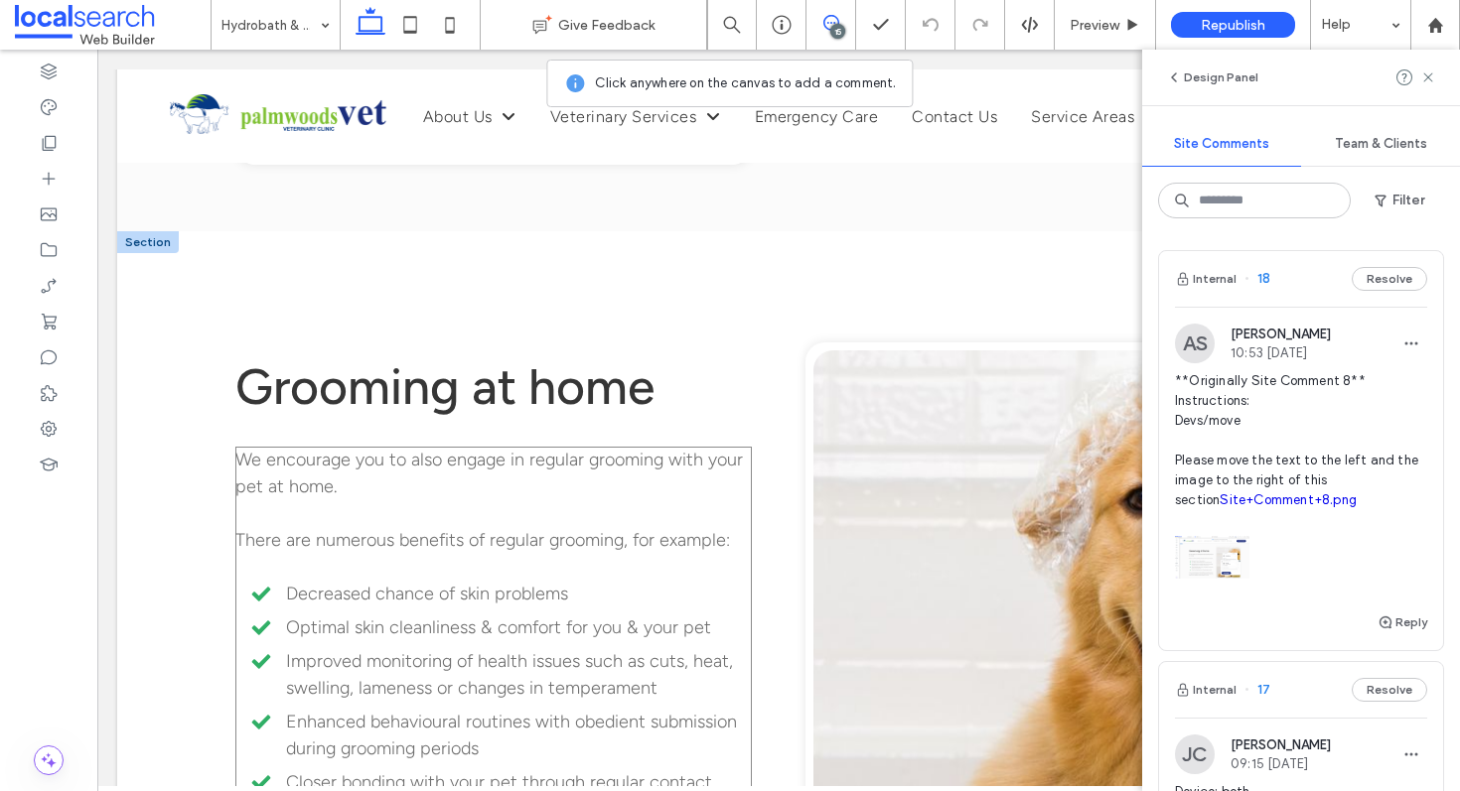
scroll to position [2505, 0]
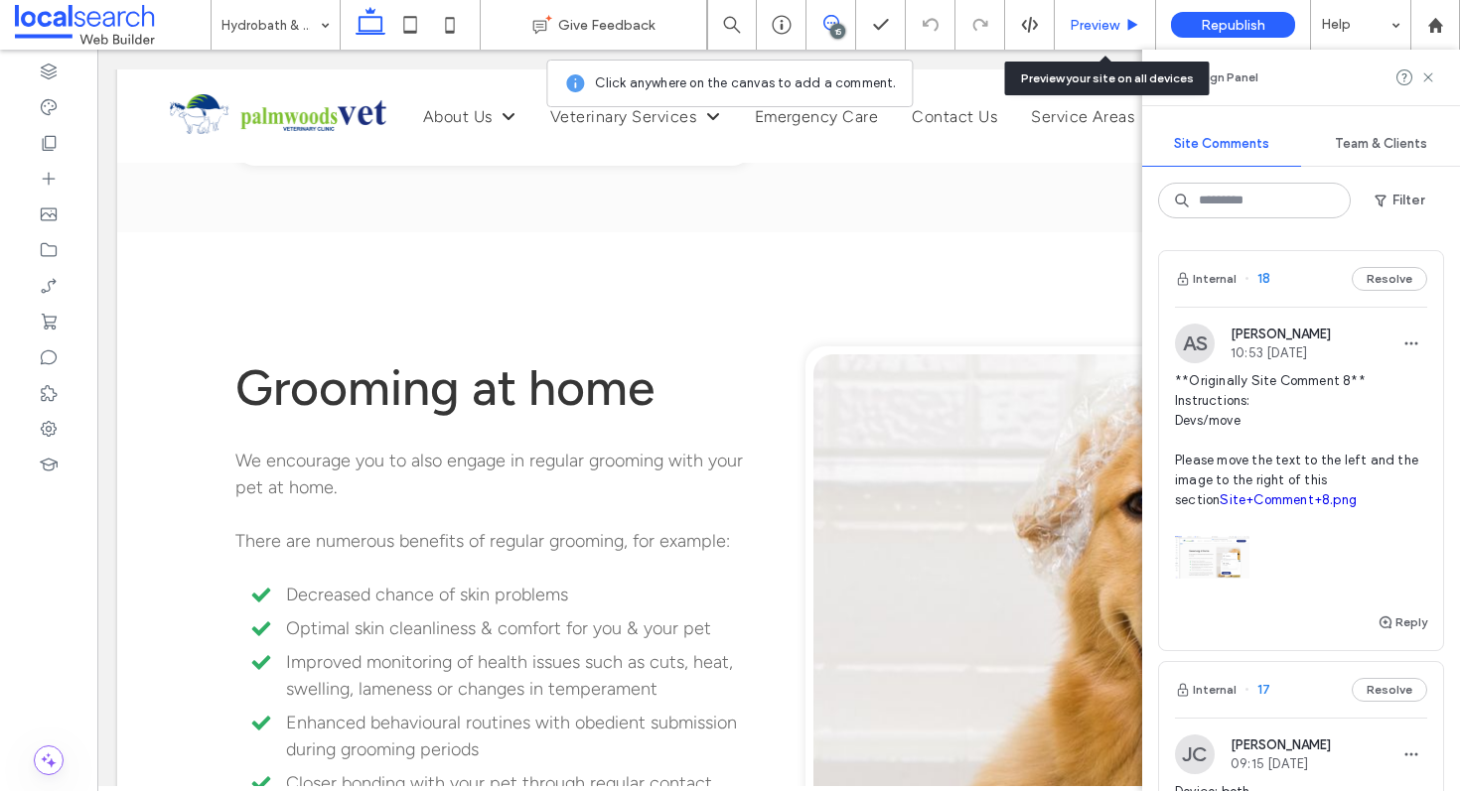
click at [1113, 33] on div "Preview" at bounding box center [1105, 25] width 101 height 50
click at [1089, 22] on span "Preview" at bounding box center [1095, 25] width 50 height 17
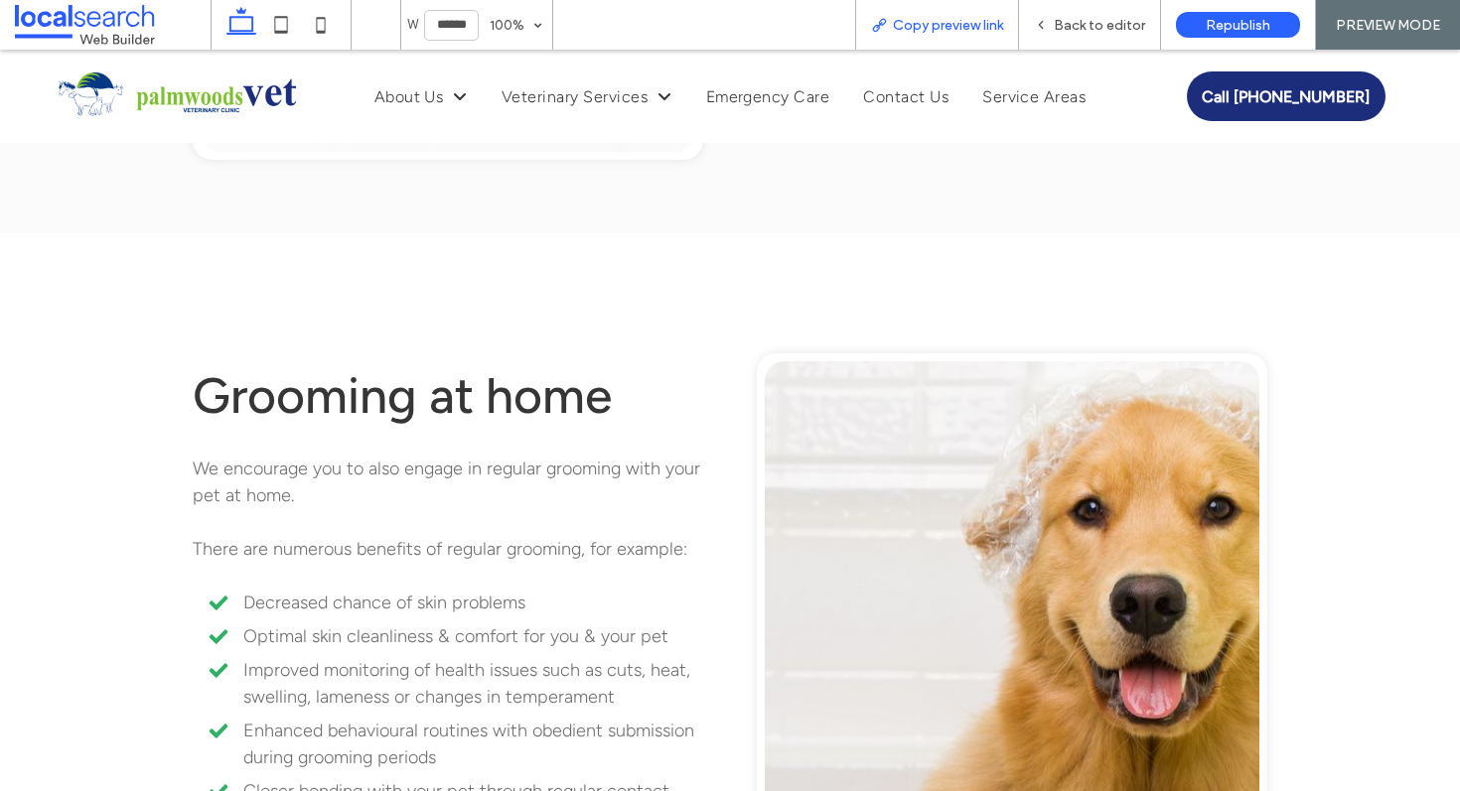
scroll to position [2522, 0]
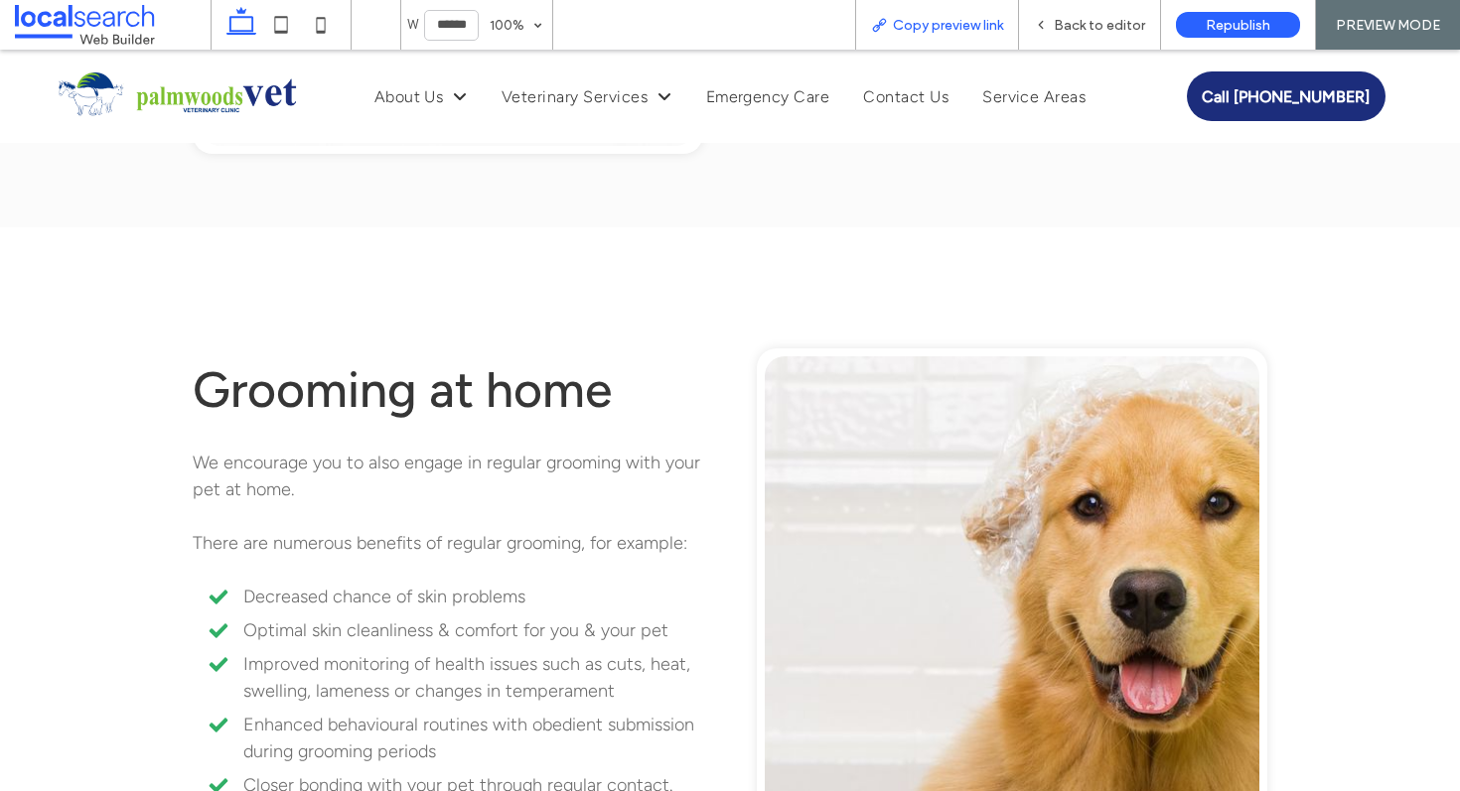
click at [980, 27] on span "Copy preview link" at bounding box center [948, 25] width 110 height 17
click at [1094, 33] on div "Back to editor" at bounding box center [1090, 25] width 142 height 50
click at [1065, 19] on span "Back to editor" at bounding box center [1099, 25] width 91 height 17
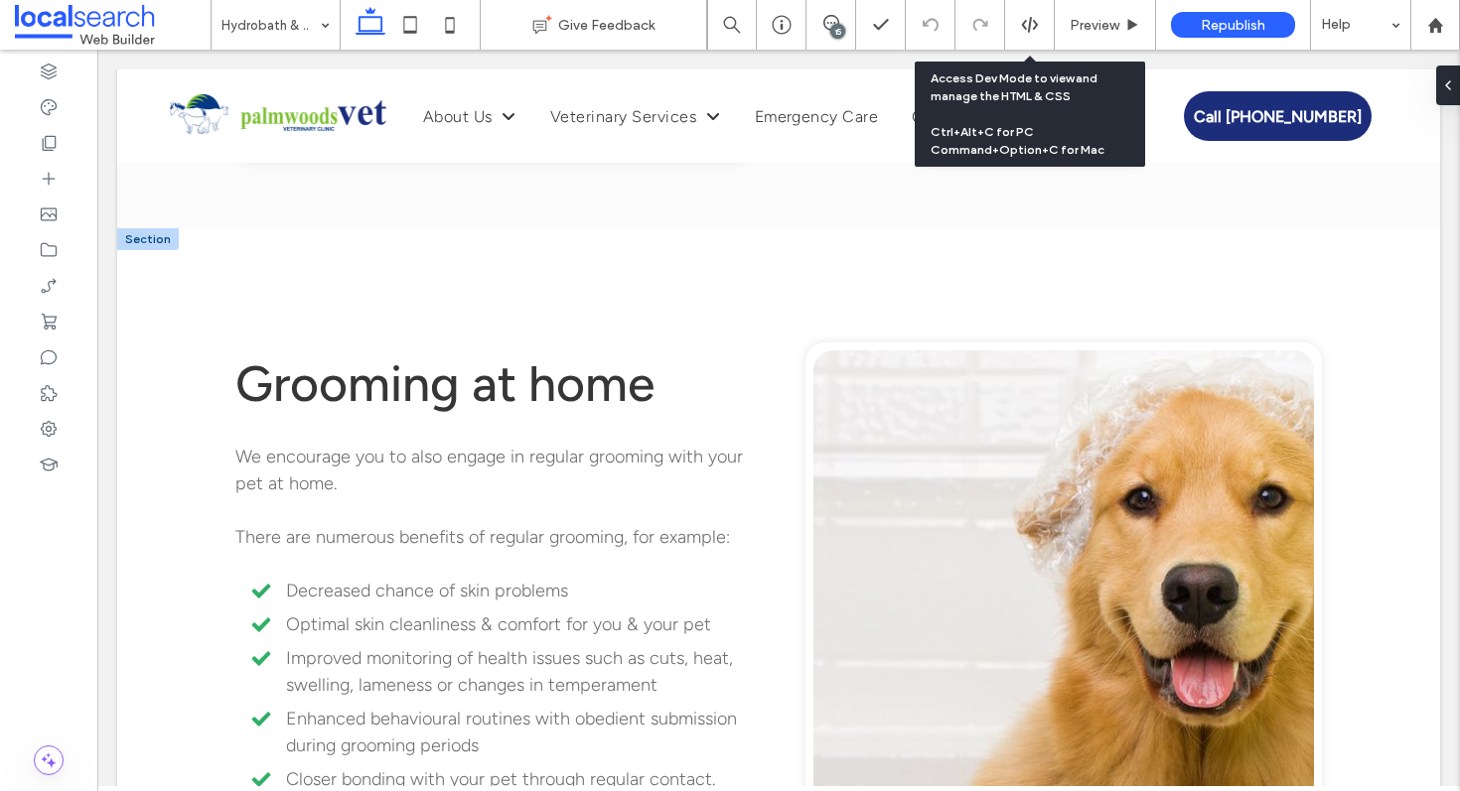
scroll to position [2504, 0]
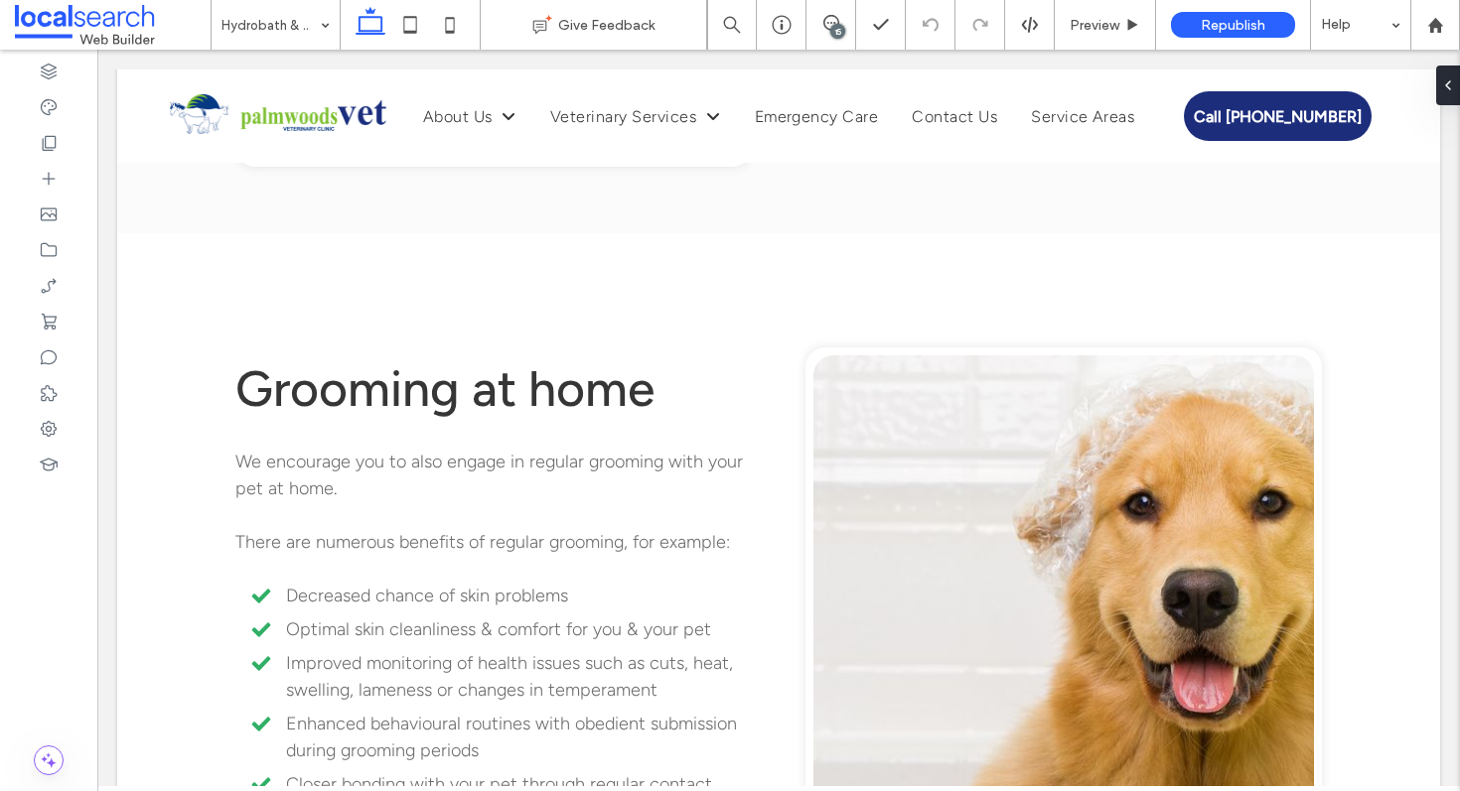
click at [831, 28] on div "15" at bounding box center [837, 31] width 15 height 15
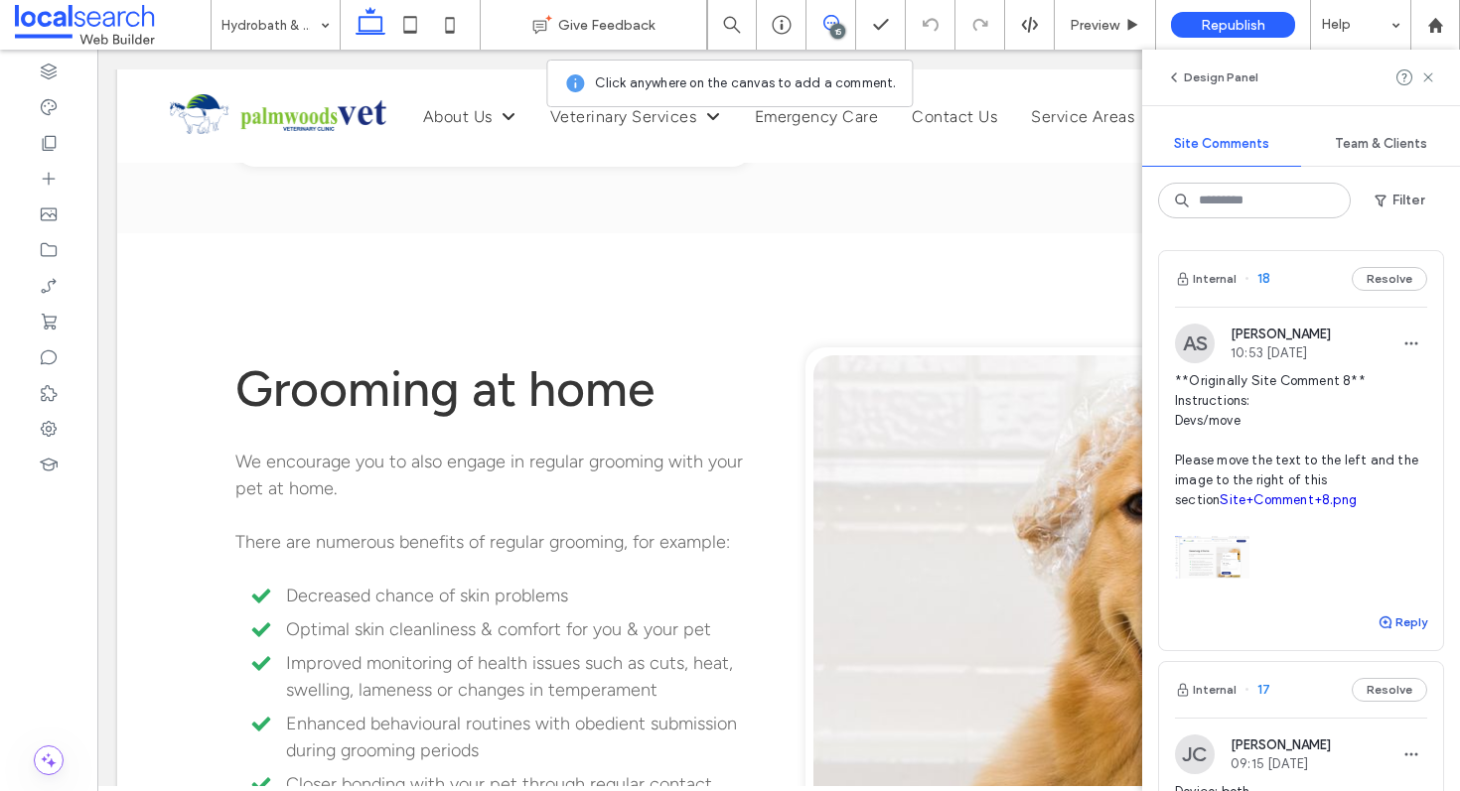
click at [1397, 616] on button "Reply" at bounding box center [1402, 623] width 50 height 24
type textarea "**********"
click at [1399, 748] on button "Submit" at bounding box center [1392, 746] width 72 height 24
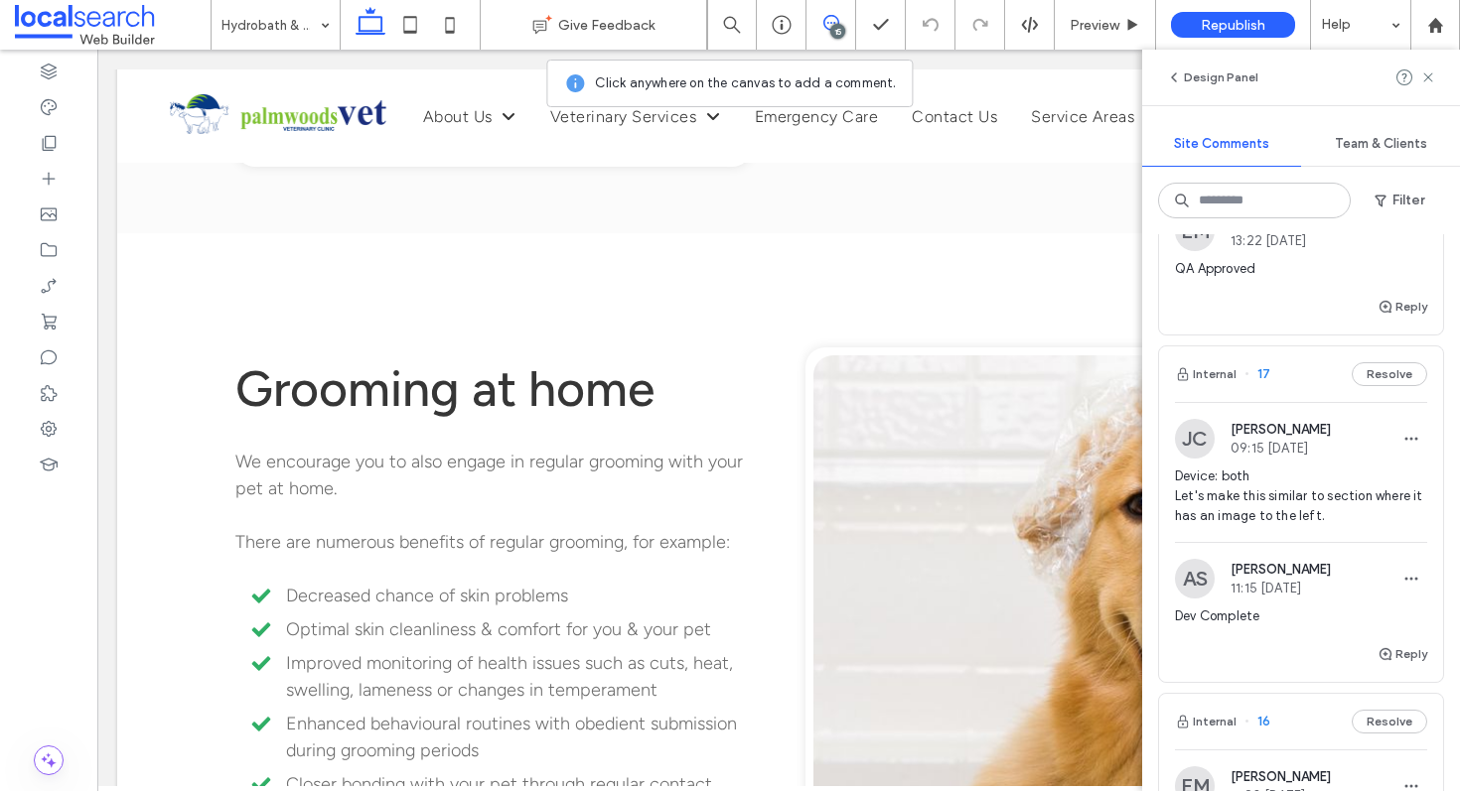
scroll to position [417, 0]
click at [1291, 375] on div "Internal 17 Resolve" at bounding box center [1301, 374] width 284 height 56
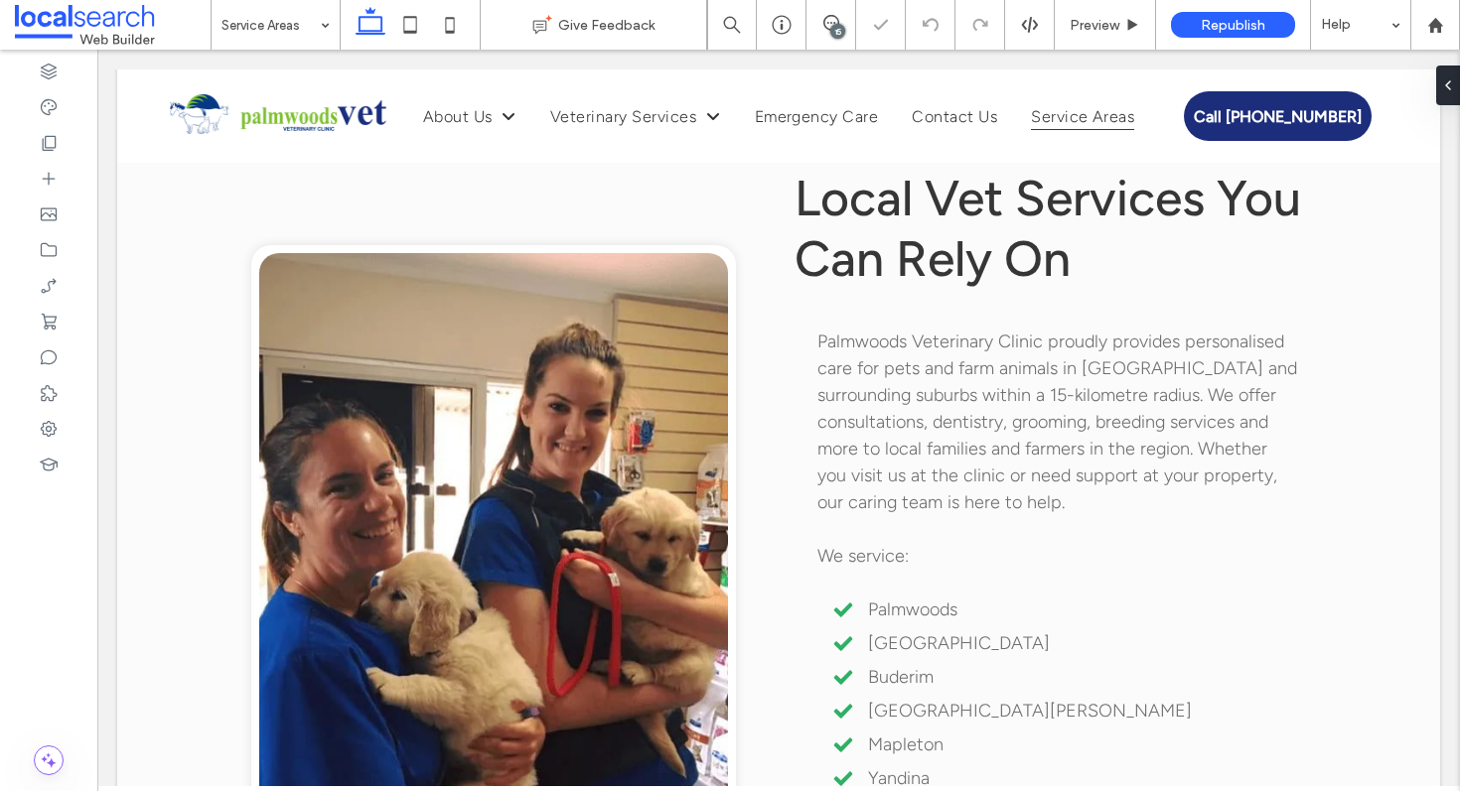
click at [837, 26] on div "15" at bounding box center [837, 31] width 15 height 15
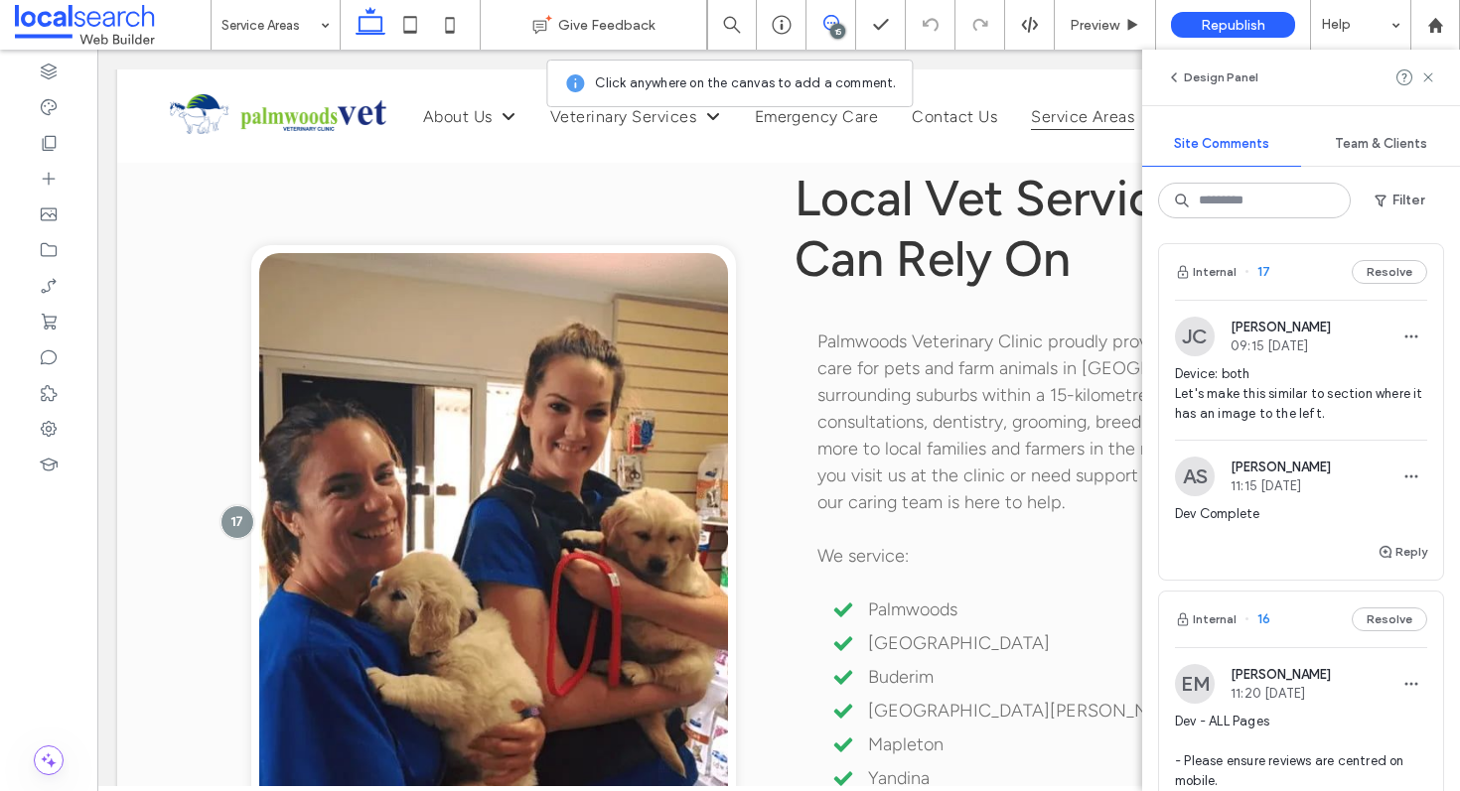
scroll to position [517, 0]
click at [1276, 268] on div "Internal 17 Resolve" at bounding box center [1301, 273] width 284 height 56
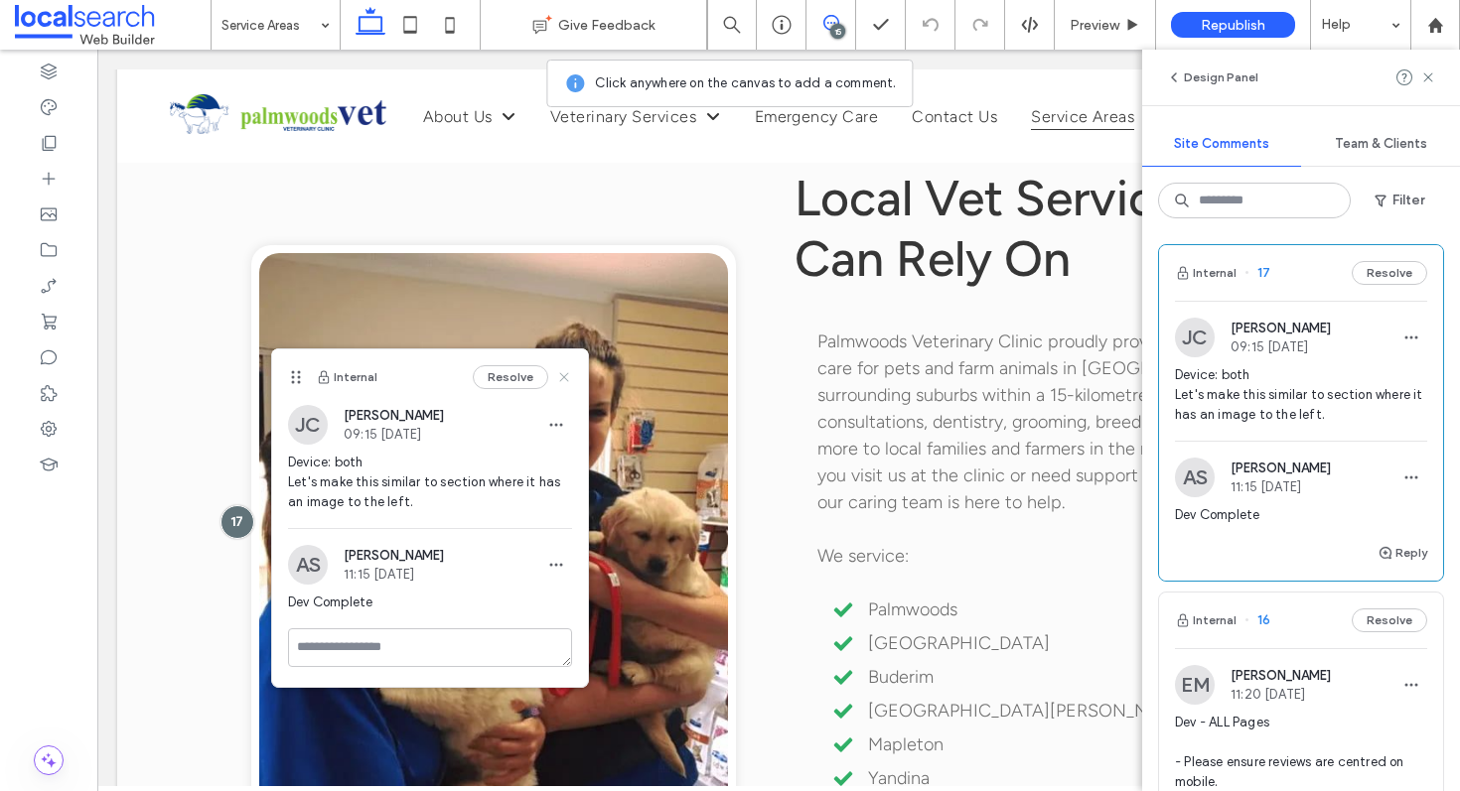
click at [563, 379] on icon at bounding box center [564, 377] width 16 height 16
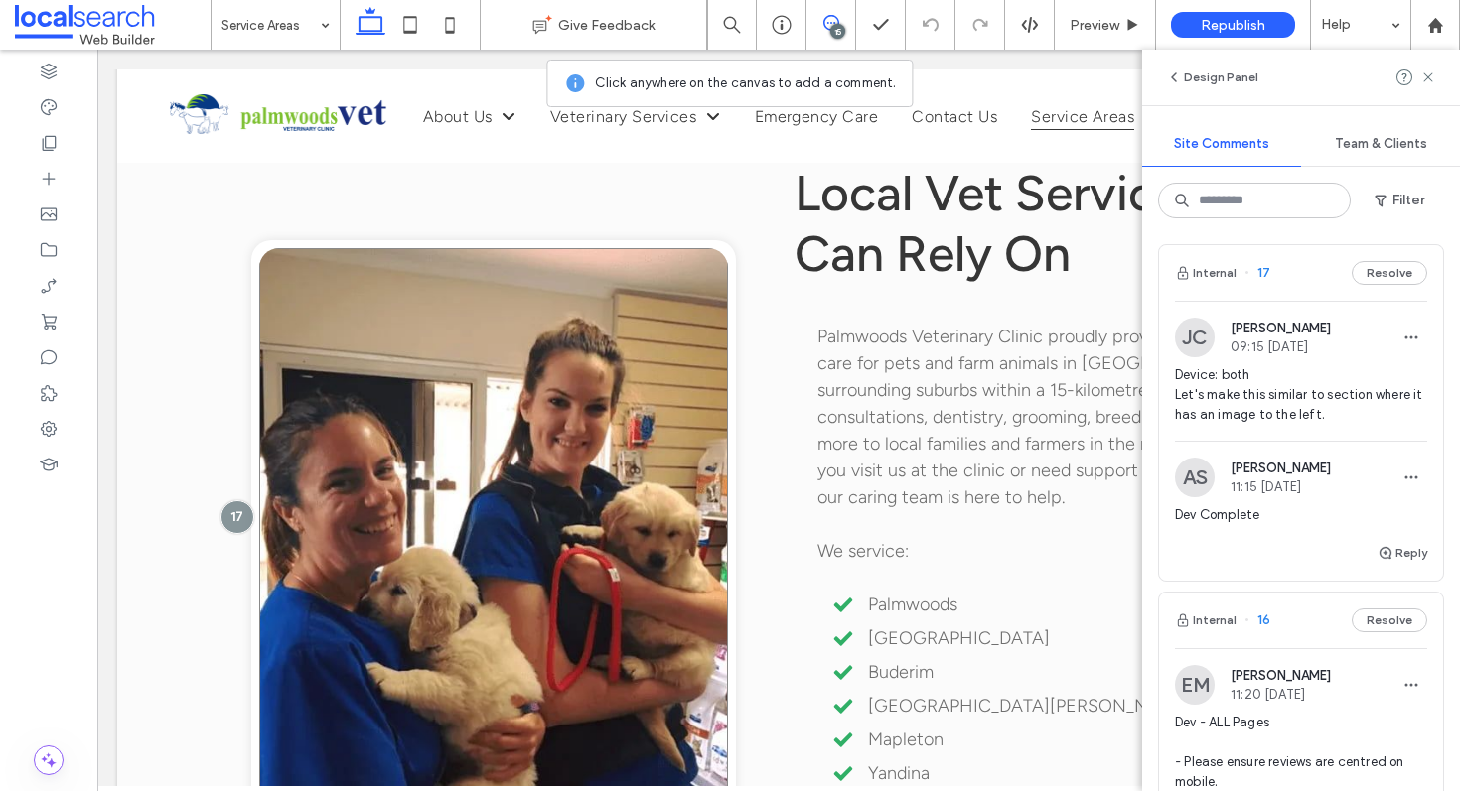
scroll to position [966, 0]
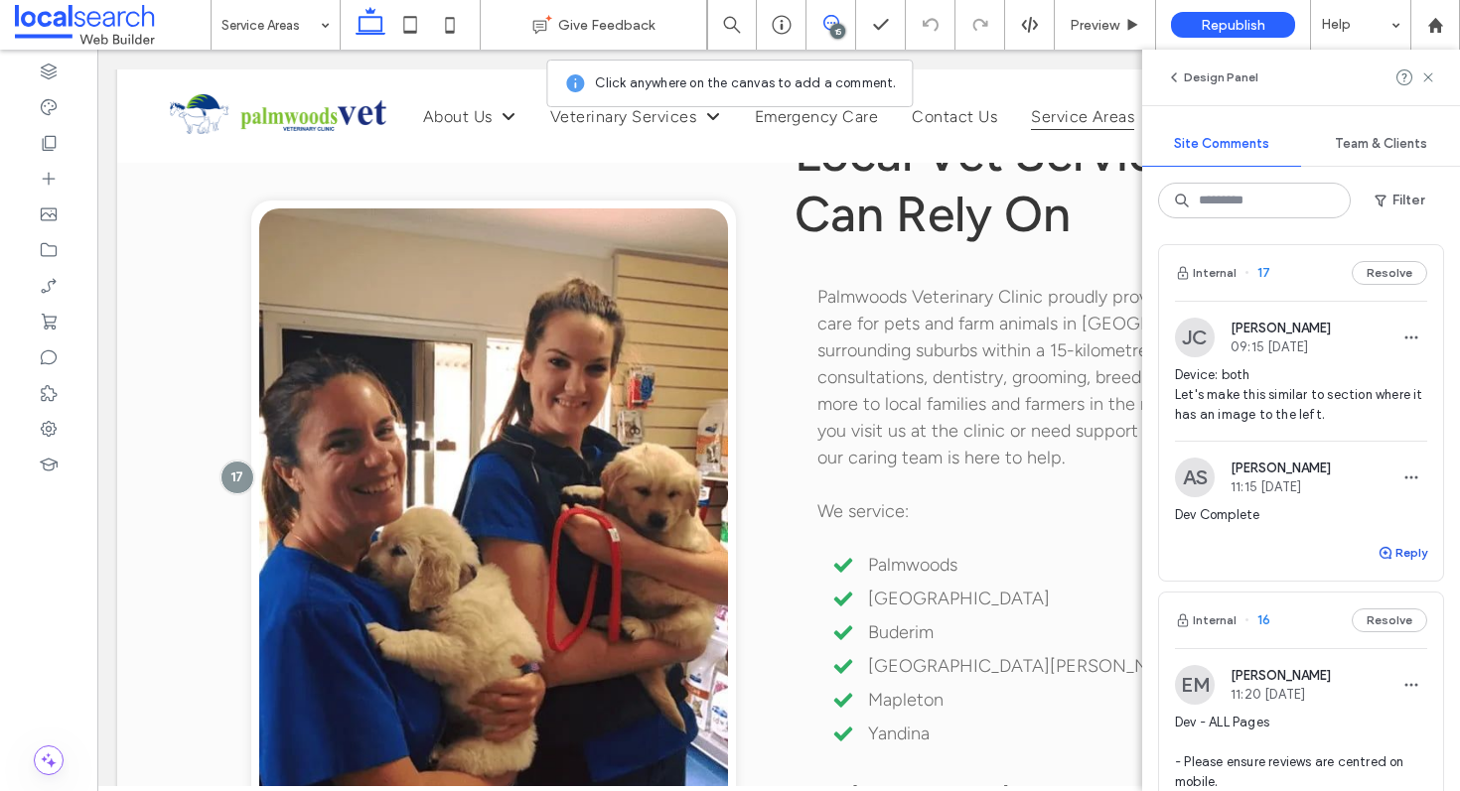
click at [1384, 552] on button "Reply" at bounding box center [1402, 553] width 50 height 24
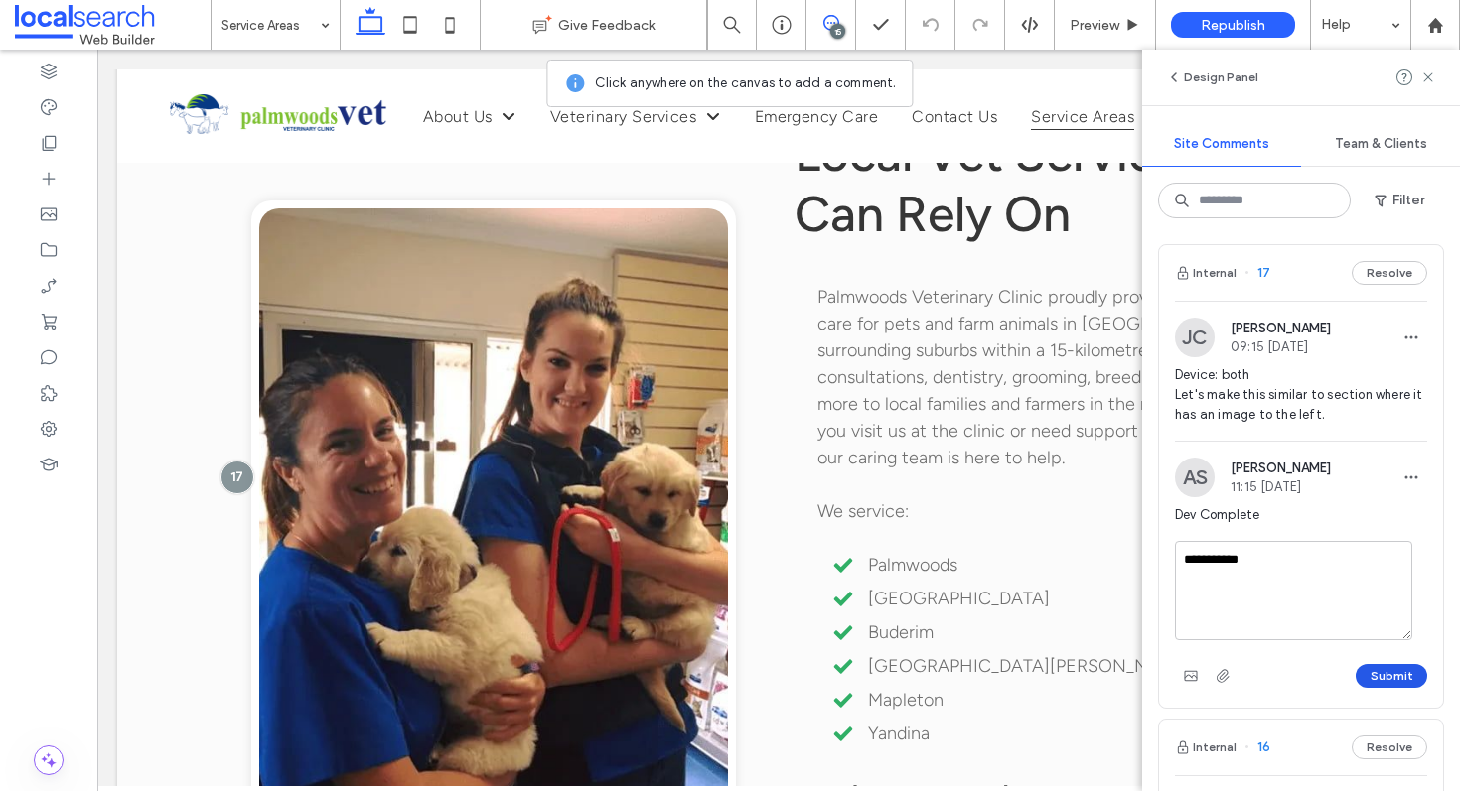
type textarea "**********"
click at [1393, 673] on button "Submit" at bounding box center [1392, 676] width 72 height 24
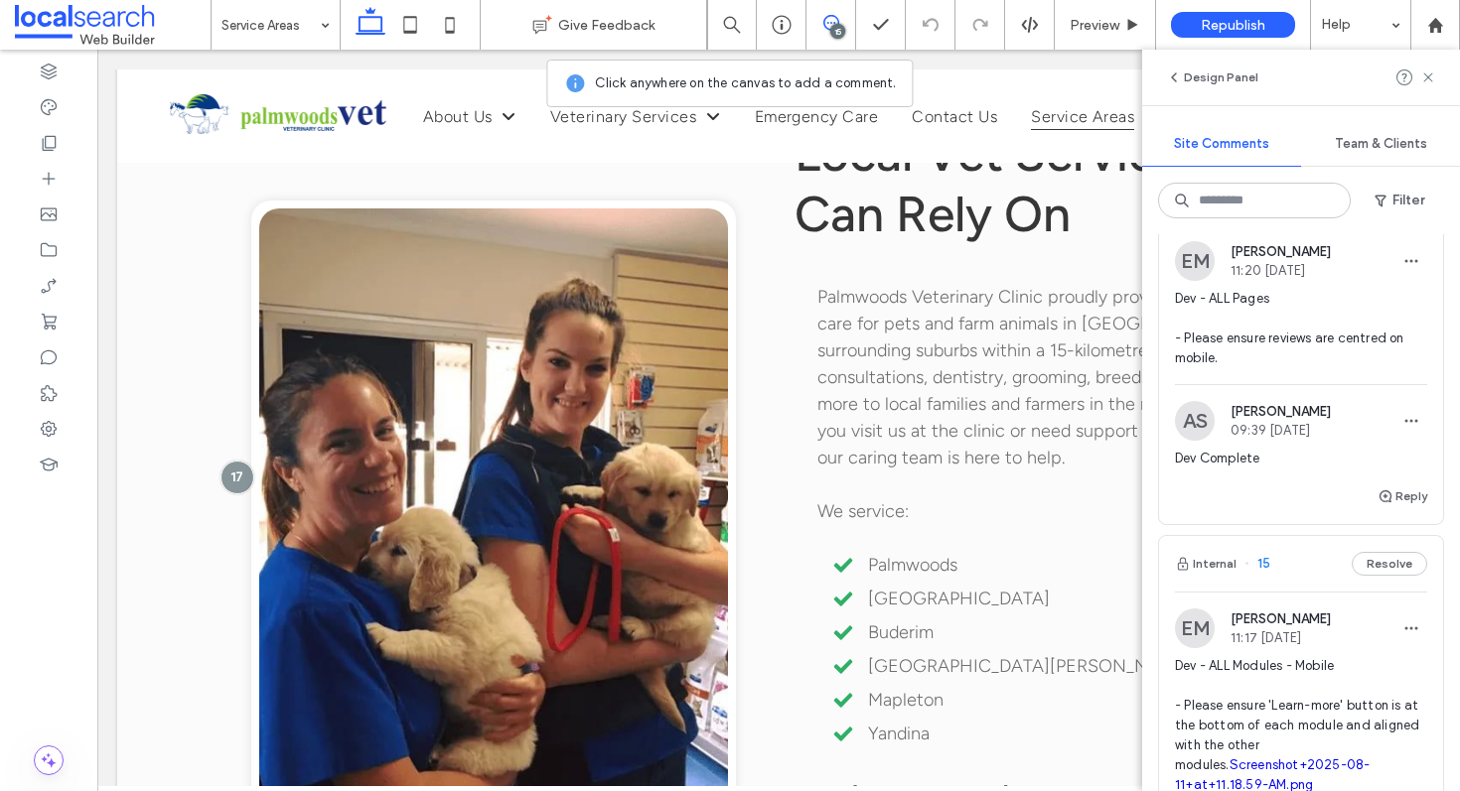
scroll to position [889, 0]
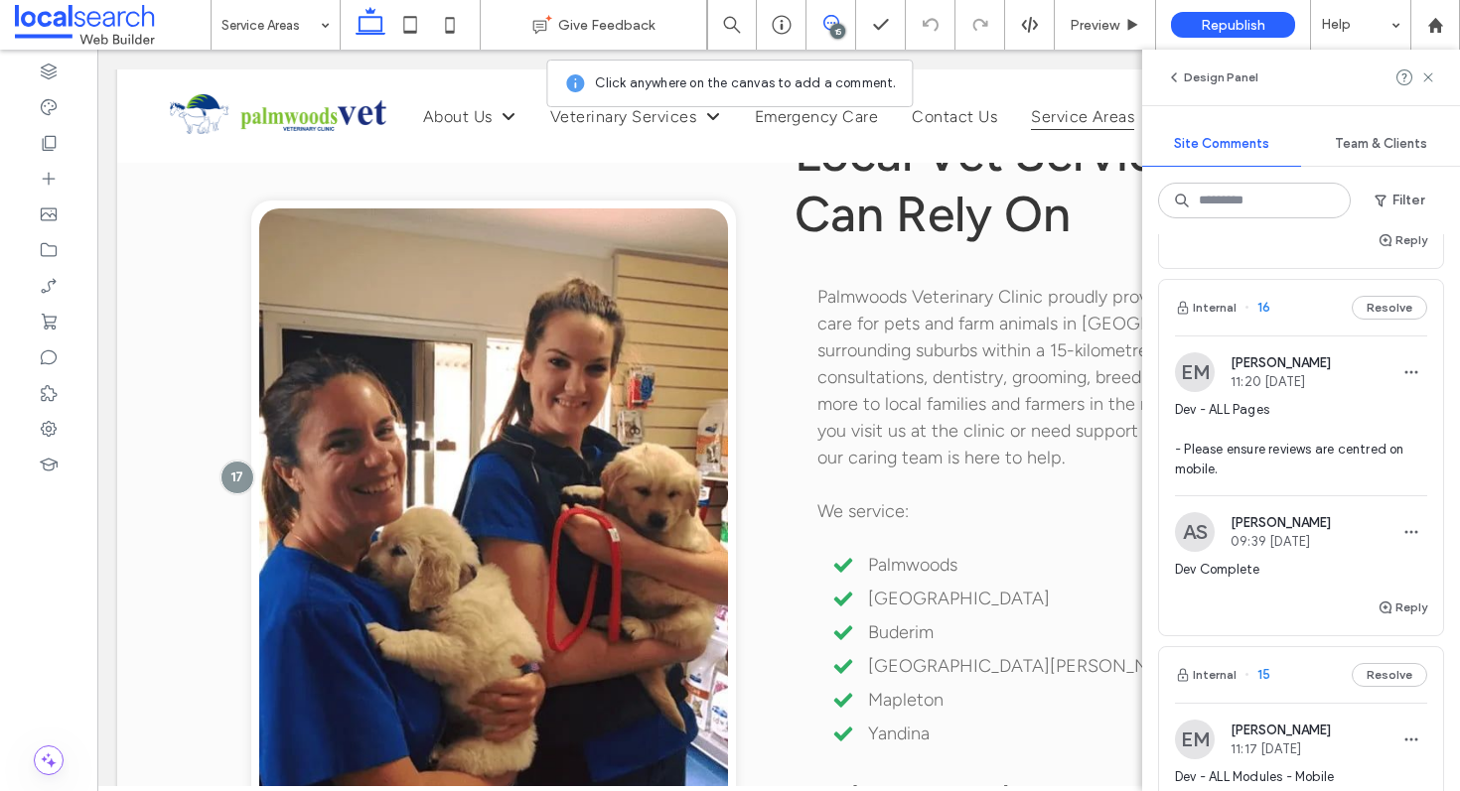
click at [1293, 303] on div "Internal 16 Resolve" at bounding box center [1301, 308] width 284 height 56
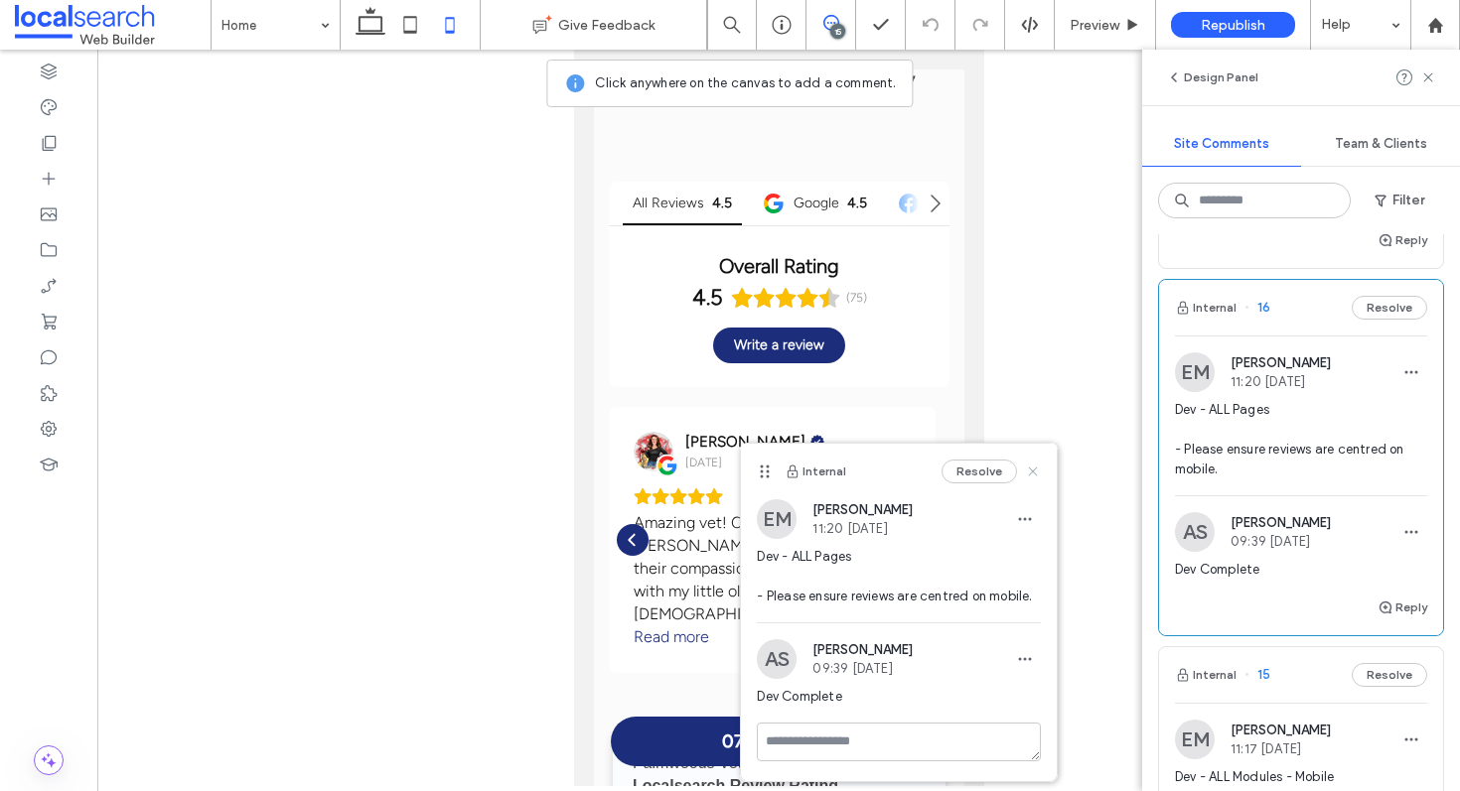
click at [1037, 474] on use at bounding box center [1033, 471] width 9 height 9
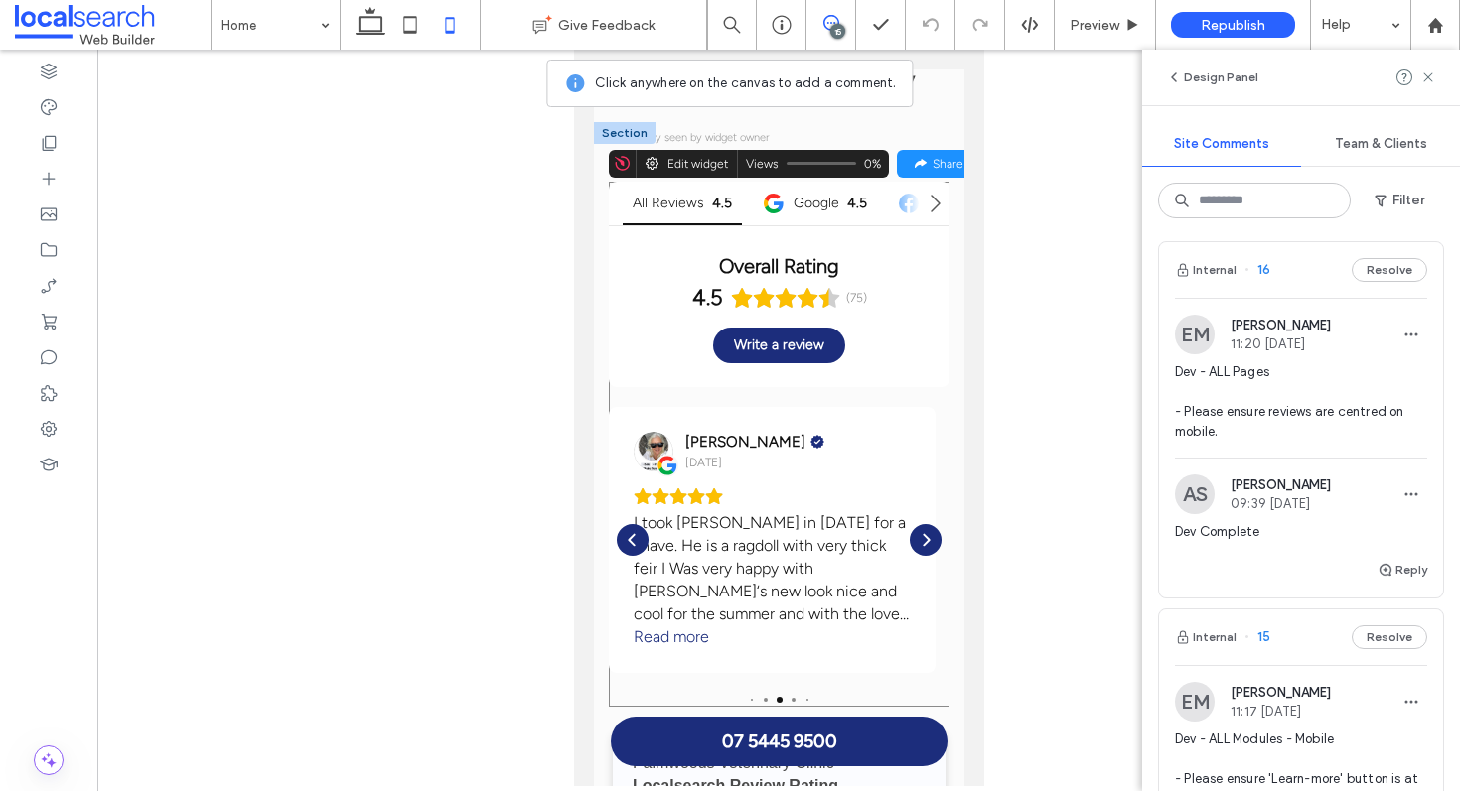
scroll to position [7440, 0]
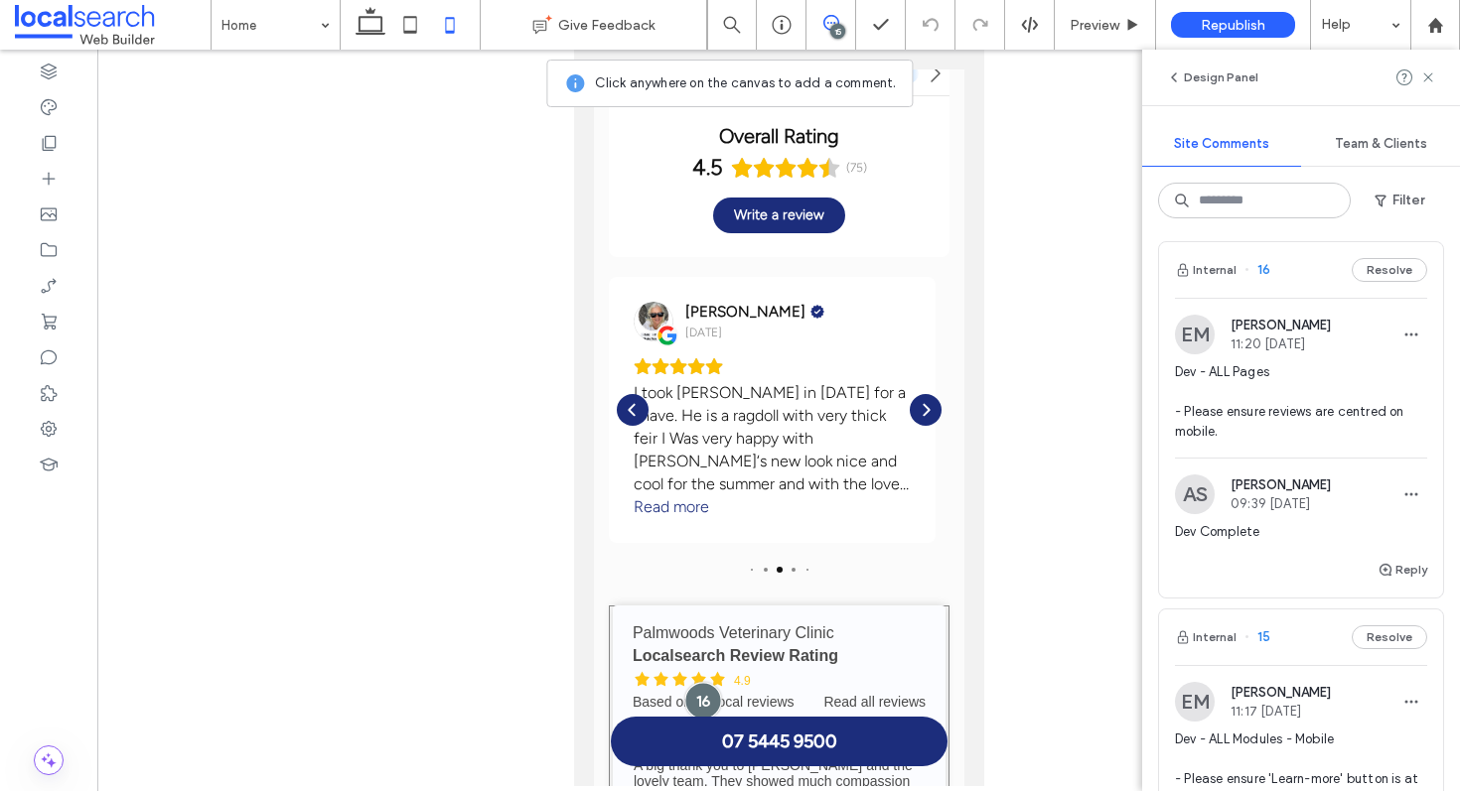
click at [697, 683] on div at bounding box center [702, 701] width 37 height 37
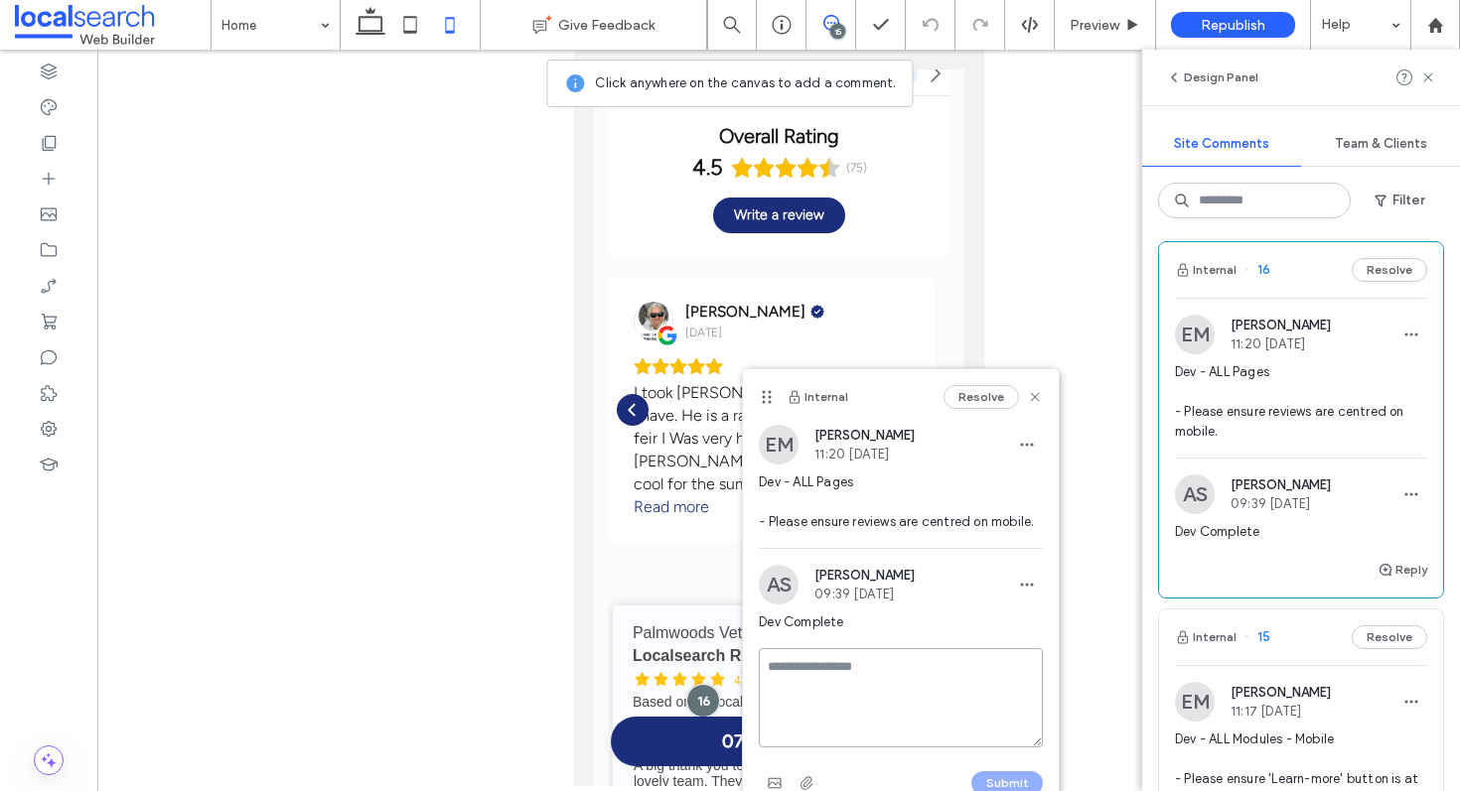
click at [866, 656] on div "Internal Resolve EM Ethan Mann 11:20 Aug 11 2025 Dev - ALL Pages - Please ensur…" at bounding box center [901, 592] width 316 height 446
type textarea "*"
type textarea "**********"
click at [993, 778] on button "Submit" at bounding box center [1007, 783] width 72 height 24
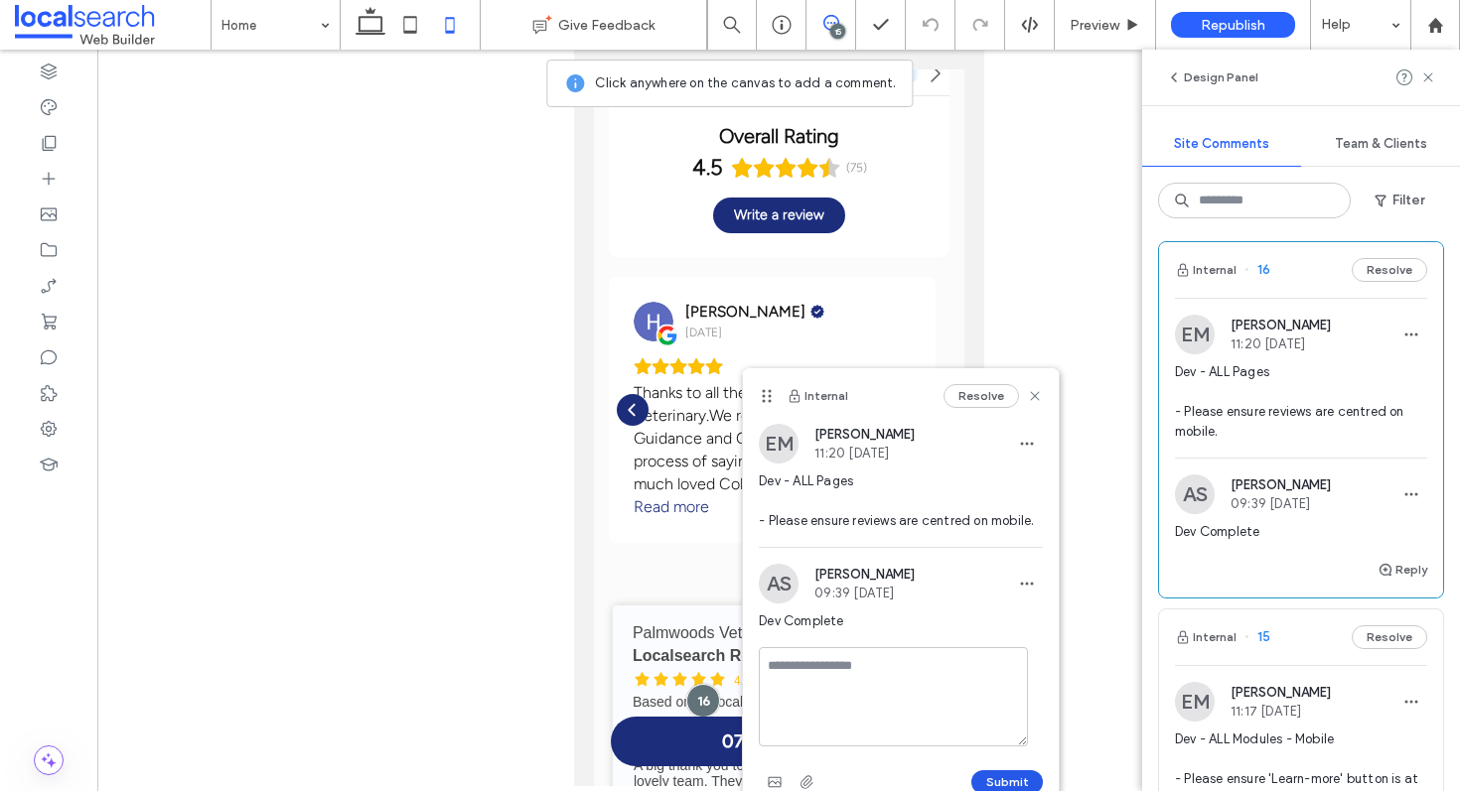
scroll to position [0, 0]
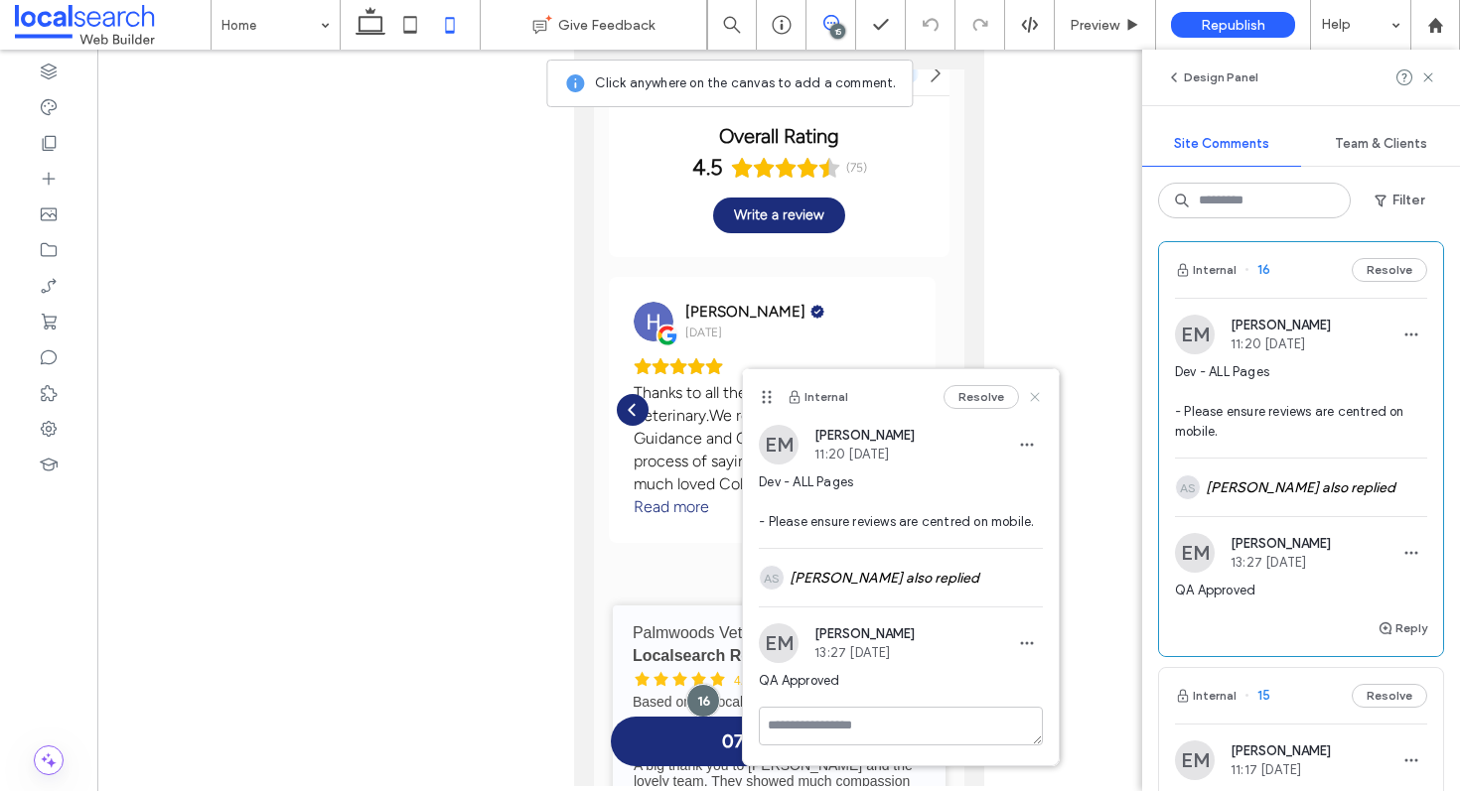
click at [1034, 390] on icon at bounding box center [1035, 397] width 16 height 16
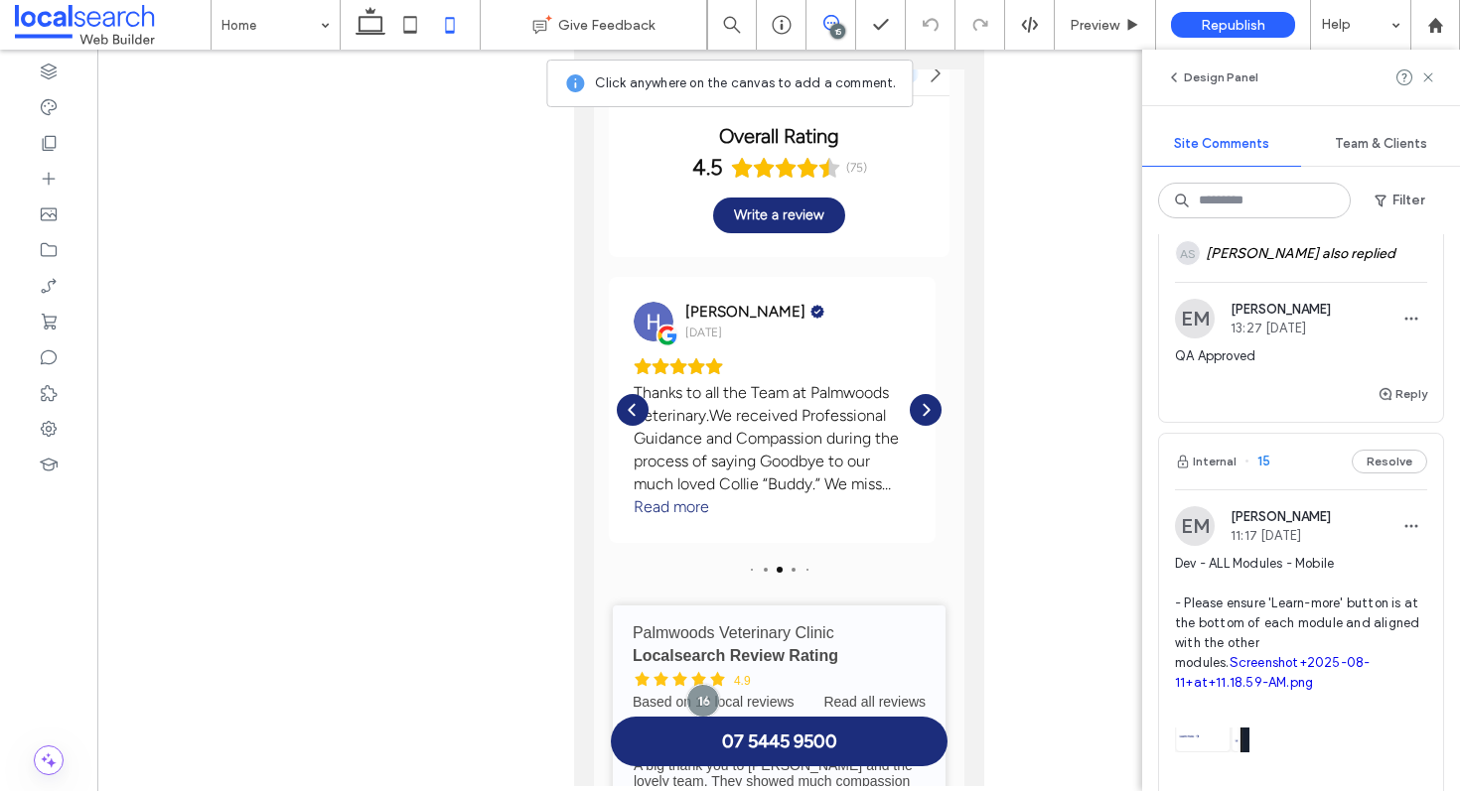
scroll to position [1171, 0]
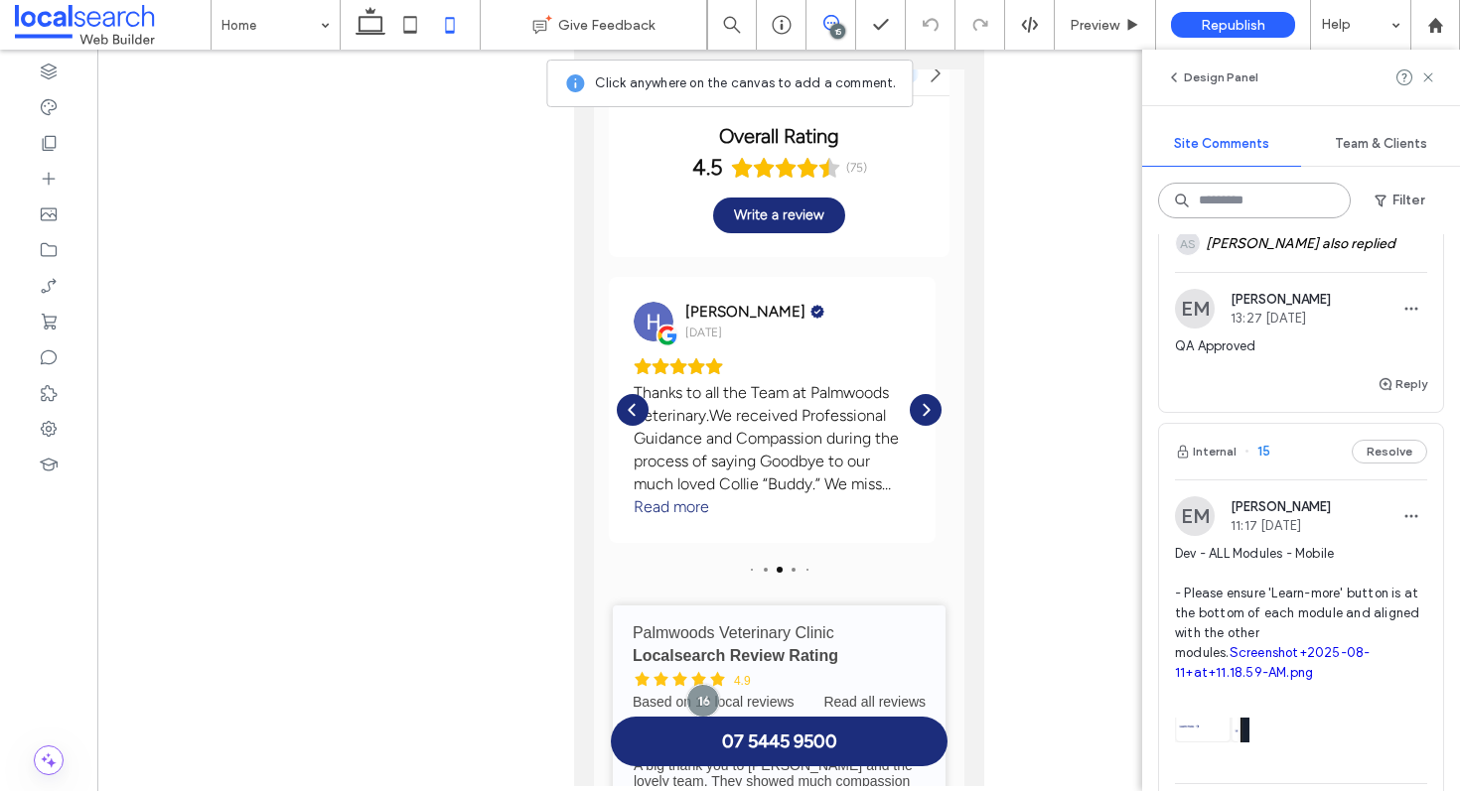
click at [1260, 193] on input at bounding box center [1254, 201] width 193 height 36
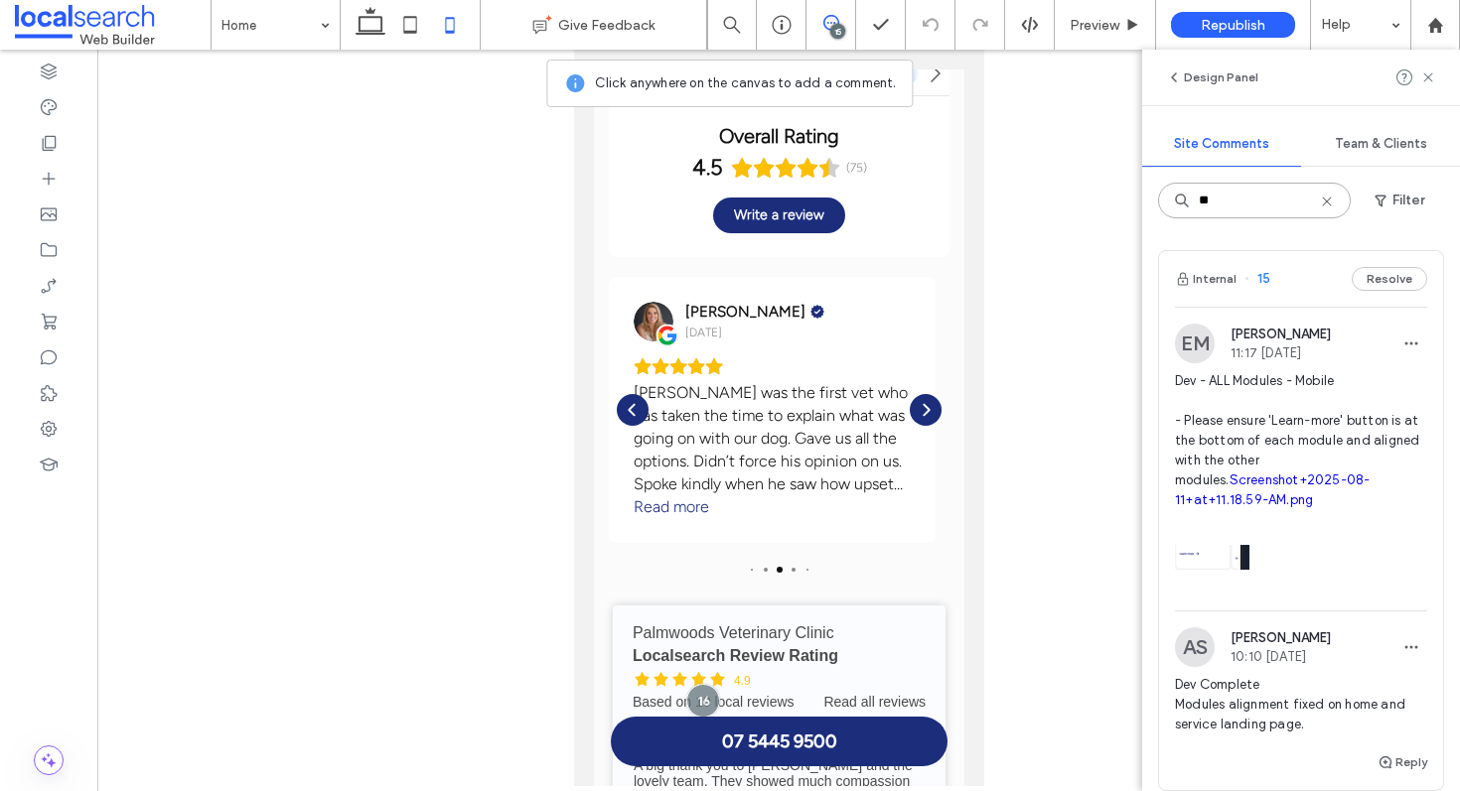
type input "**"
click at [1285, 281] on div "Internal 15 Resolve" at bounding box center [1301, 279] width 284 height 56
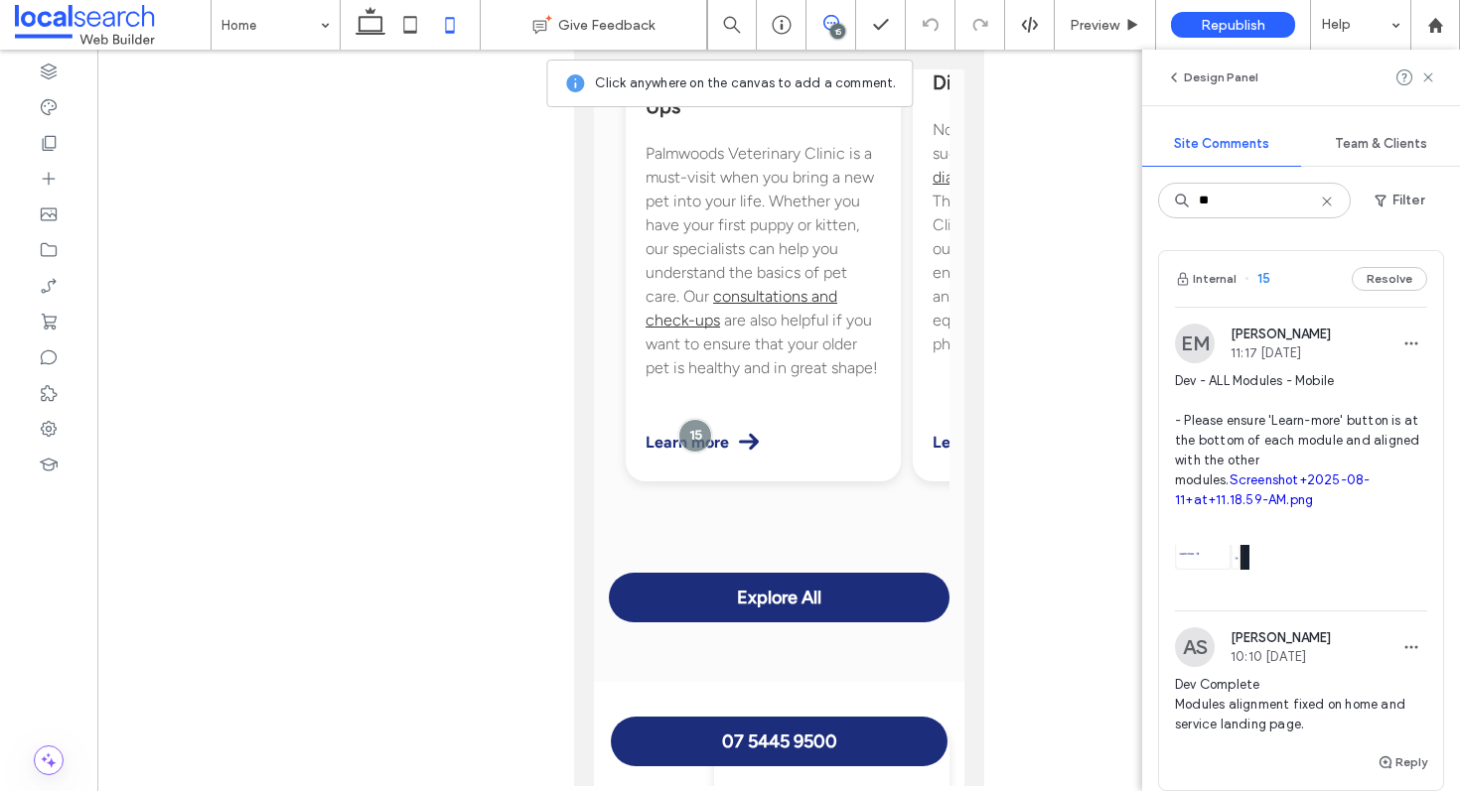
scroll to position [2402, 0]
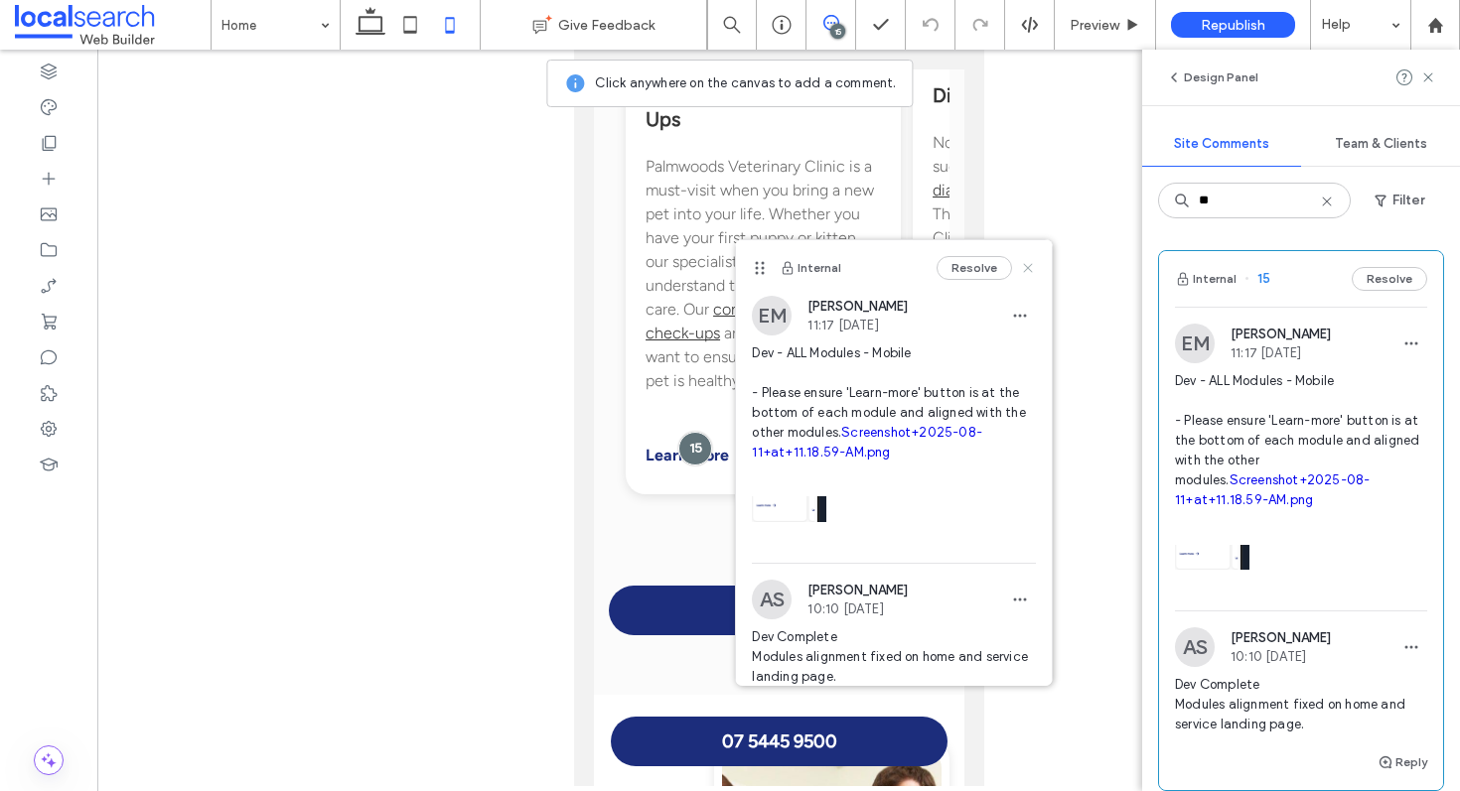
click at [1020, 262] on icon at bounding box center [1028, 268] width 16 height 16
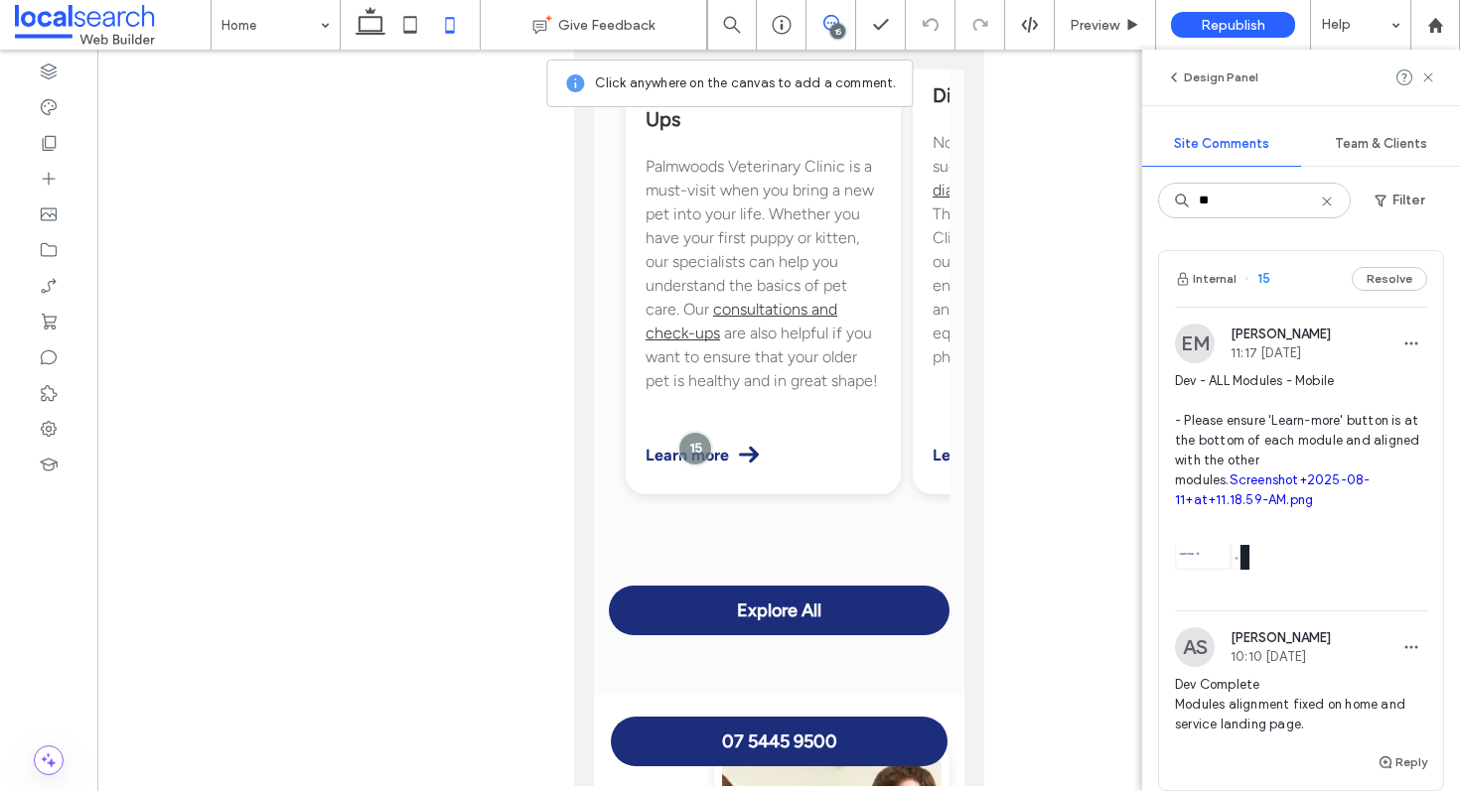
click at [1211, 488] on link "Screenshot+2025-08-11+at+11.18.59-AM.png" at bounding box center [1272, 490] width 195 height 35
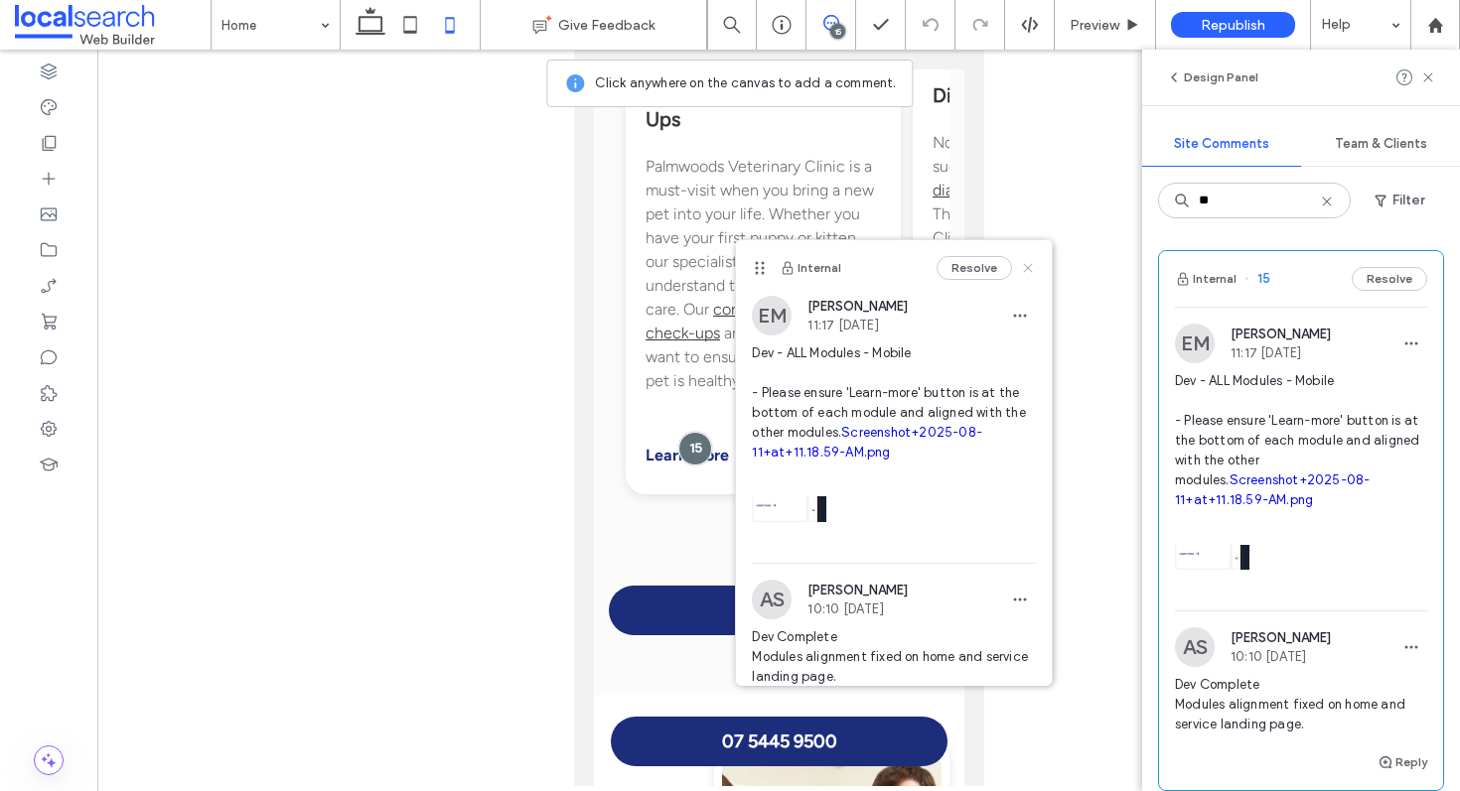
click at [1020, 264] on icon at bounding box center [1028, 268] width 16 height 16
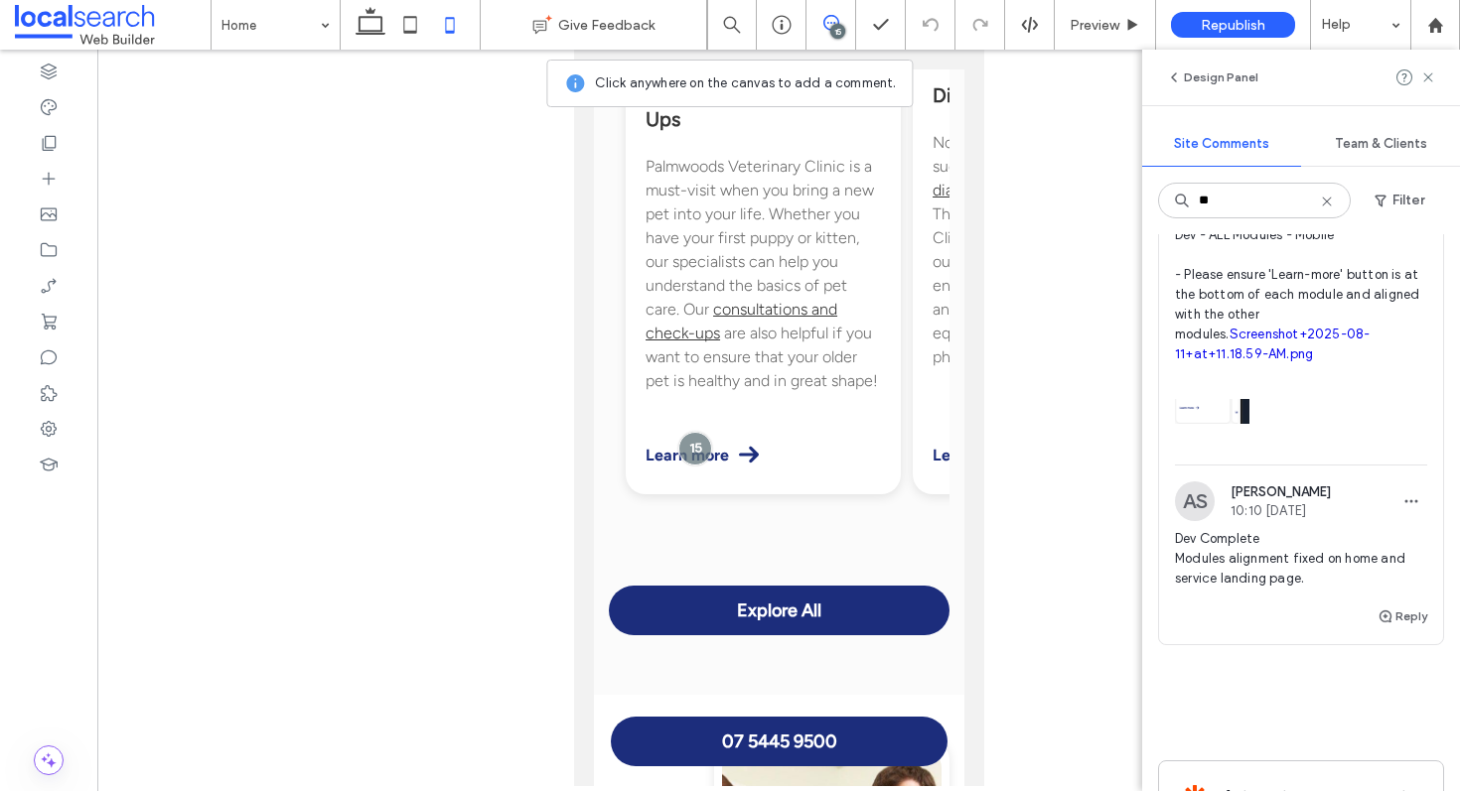
scroll to position [218, 0]
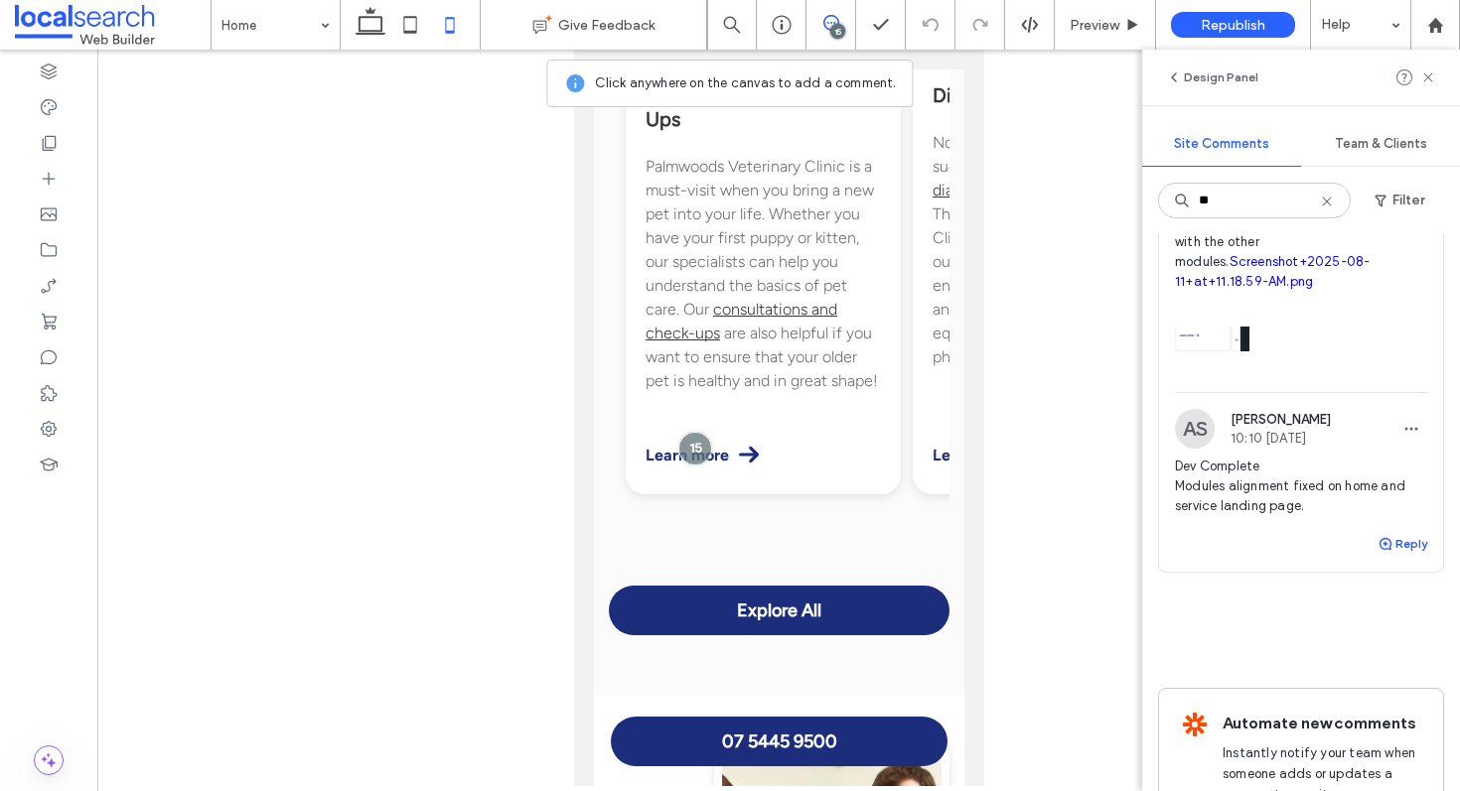
click at [1377, 545] on icon "button" at bounding box center [1385, 544] width 16 height 16
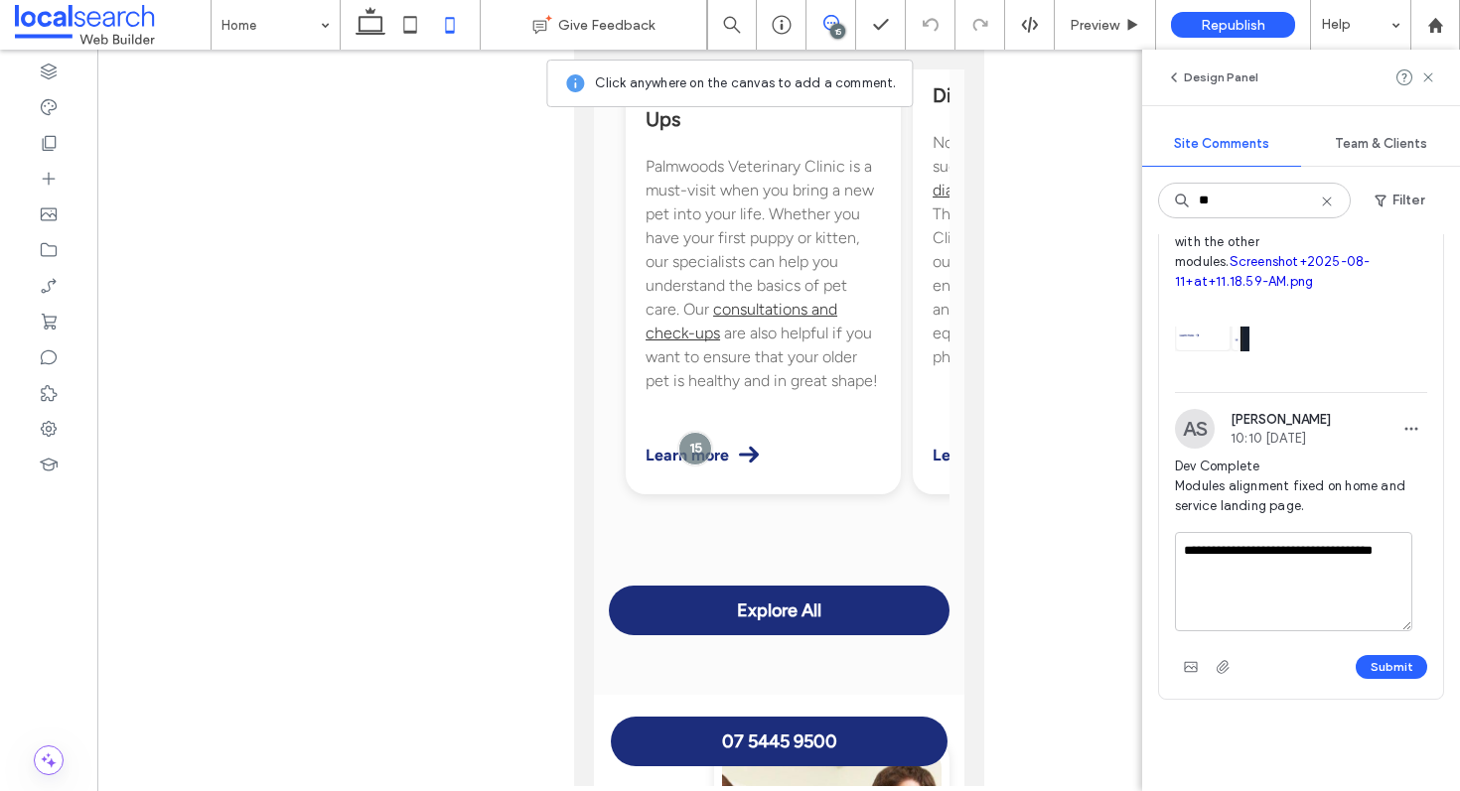
drag, startPoint x: 1251, startPoint y: 569, endPoint x: 1307, endPoint y: 548, distance: 59.4
click at [1307, 548] on textarea "**********" at bounding box center [1293, 581] width 237 height 99
type textarea "**********"
click at [1365, 663] on button "Submit" at bounding box center [1392, 667] width 72 height 24
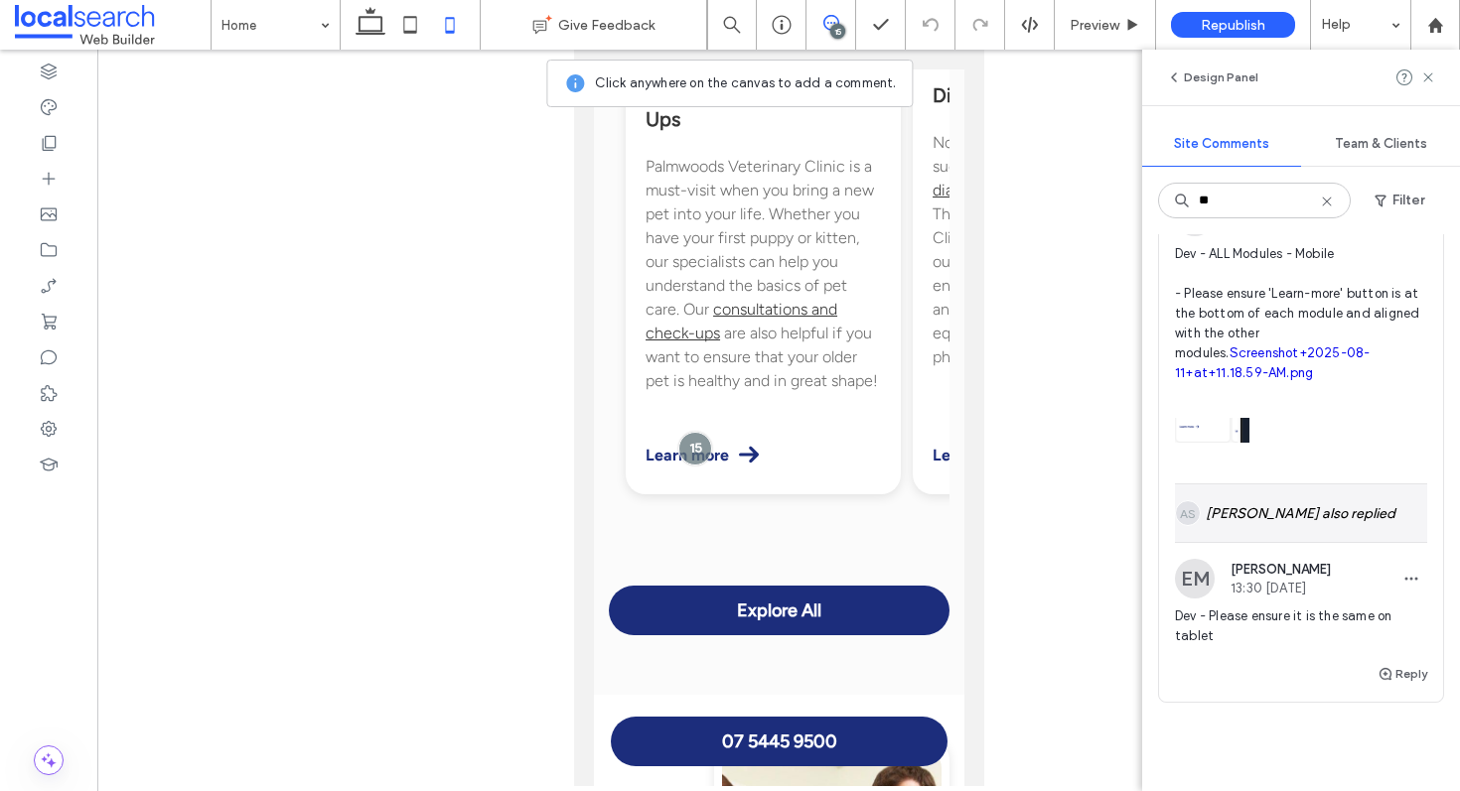
scroll to position [122, 0]
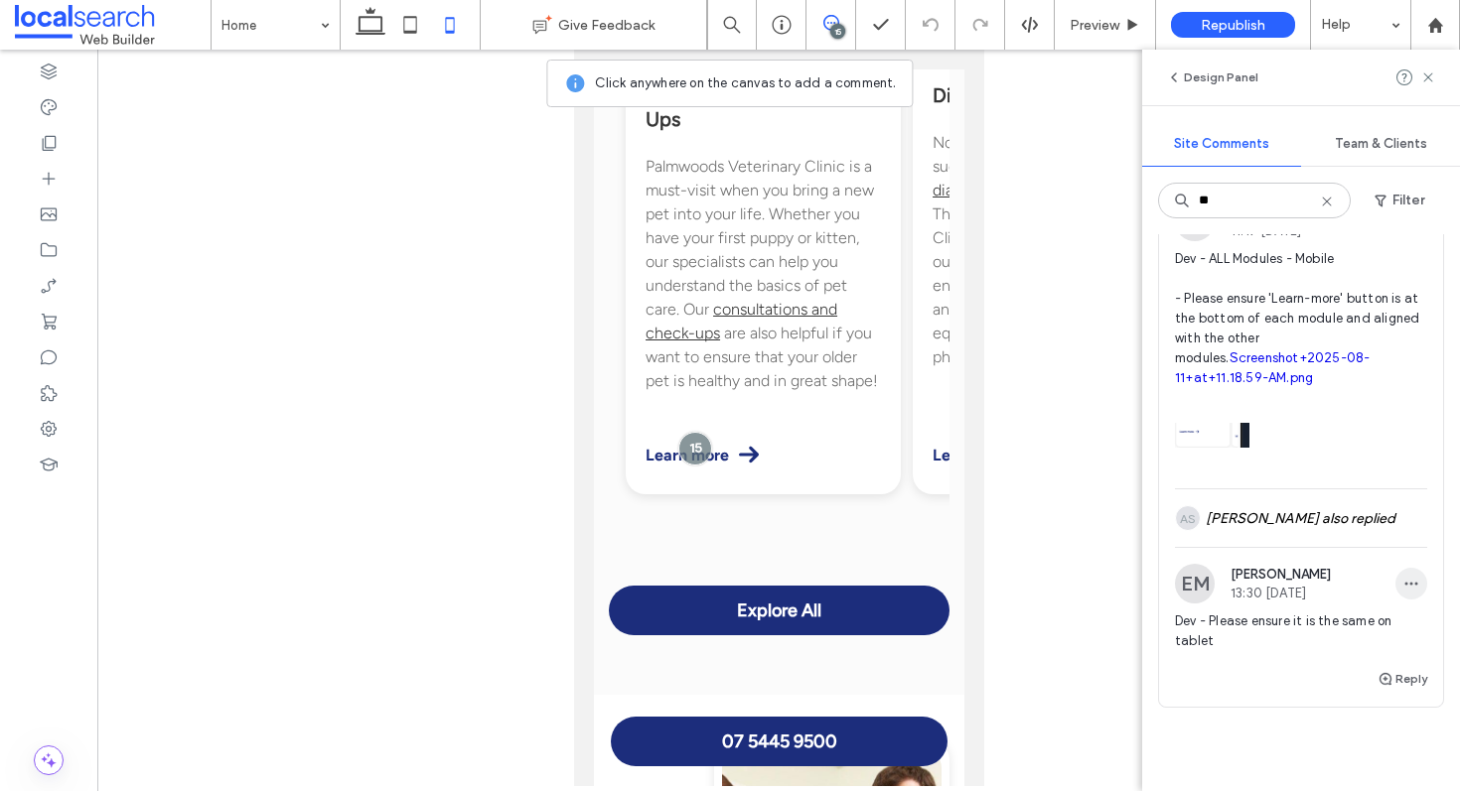
click at [1395, 587] on span "button" at bounding box center [1411, 584] width 32 height 32
click at [1352, 633] on div "Edit" at bounding box center [1322, 636] width 177 height 38
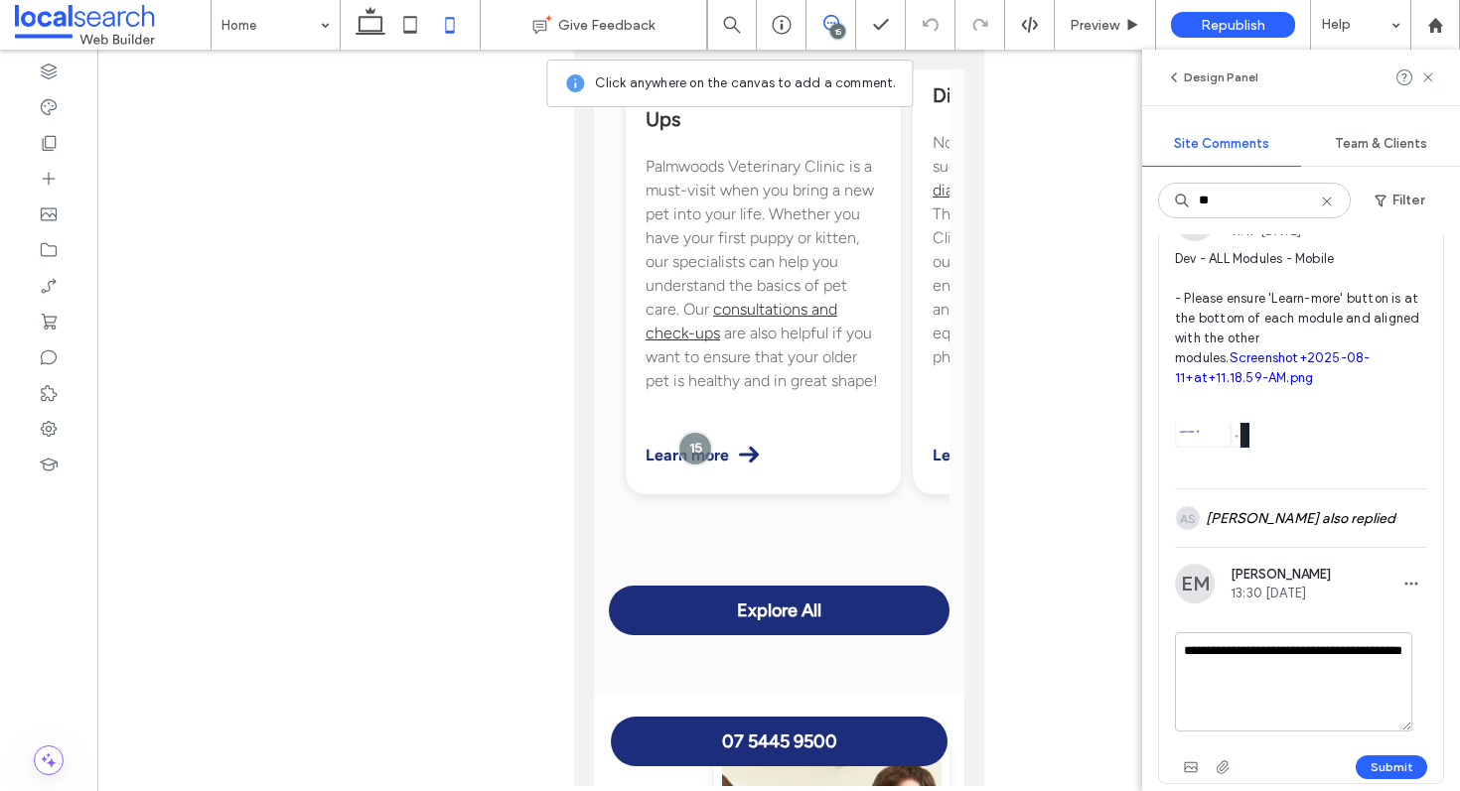
click at [1211, 652] on textarea "**********" at bounding box center [1293, 682] width 237 height 99
click at [1233, 652] on textarea "**********" at bounding box center [1293, 682] width 237 height 99
type textarea "**********"
click at [1382, 769] on button "Submit" at bounding box center [1392, 768] width 72 height 24
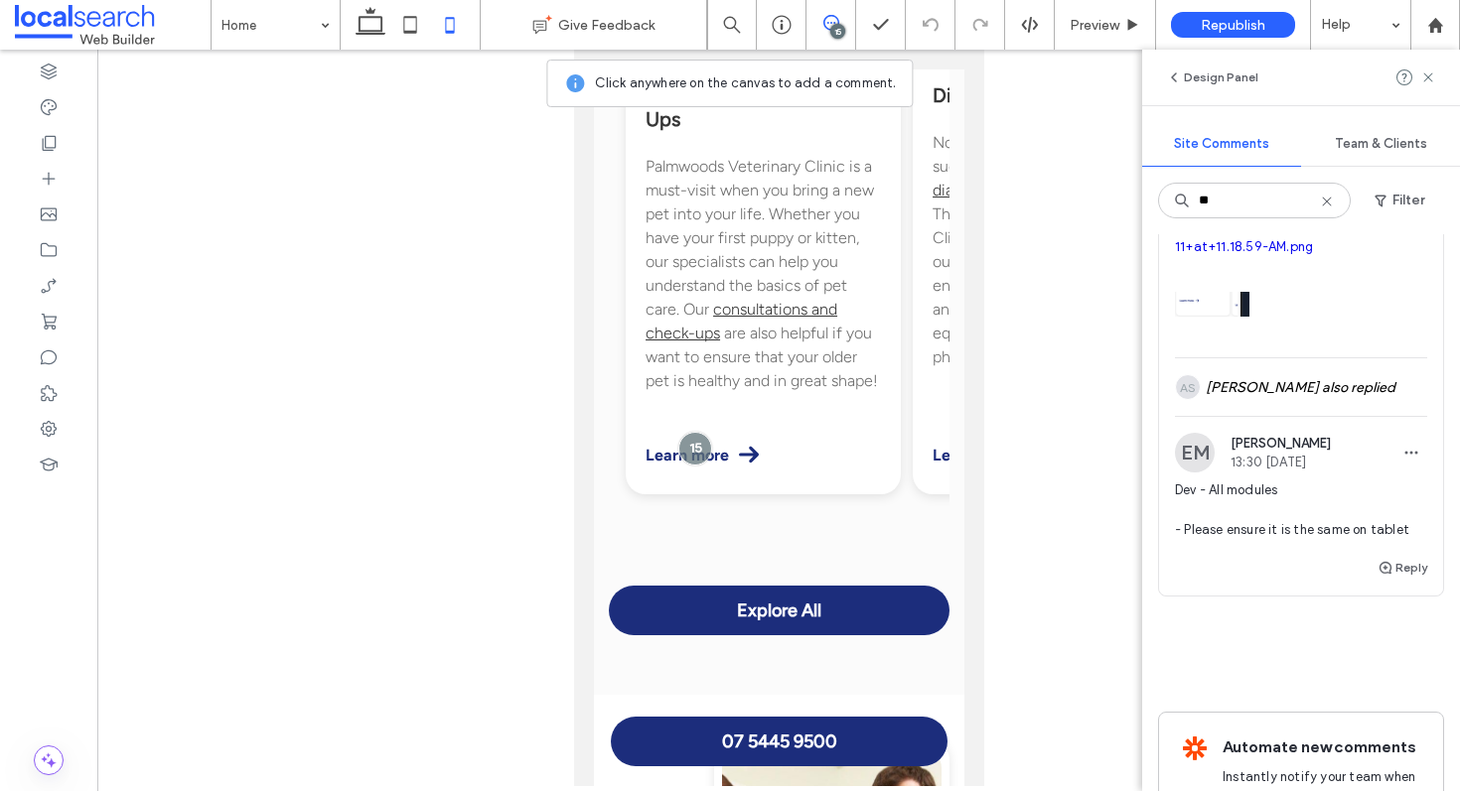
scroll to position [277, 0]
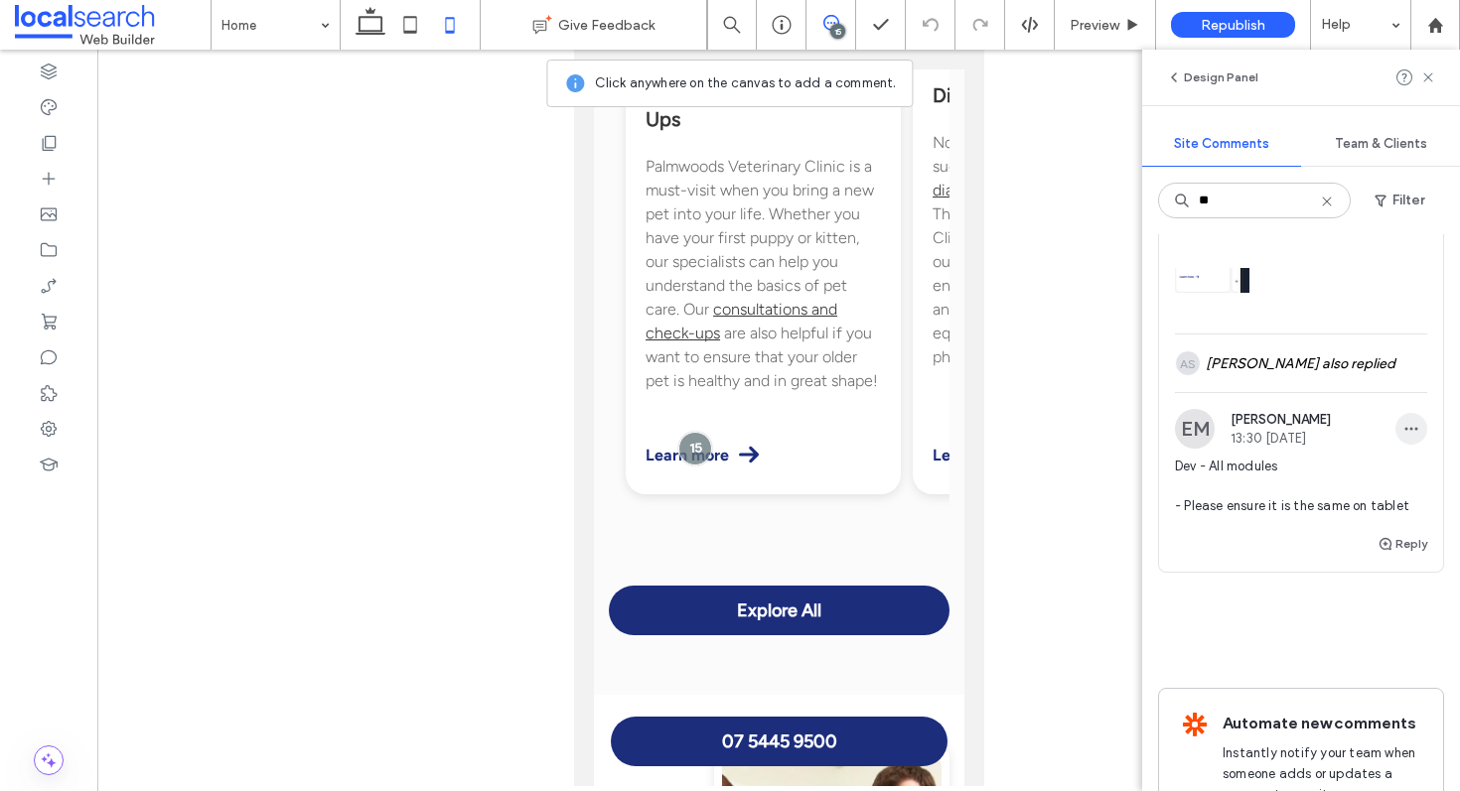
click at [1403, 430] on icon "button" at bounding box center [1411, 429] width 16 height 16
click at [1364, 475] on div "Edit" at bounding box center [1322, 481] width 177 height 38
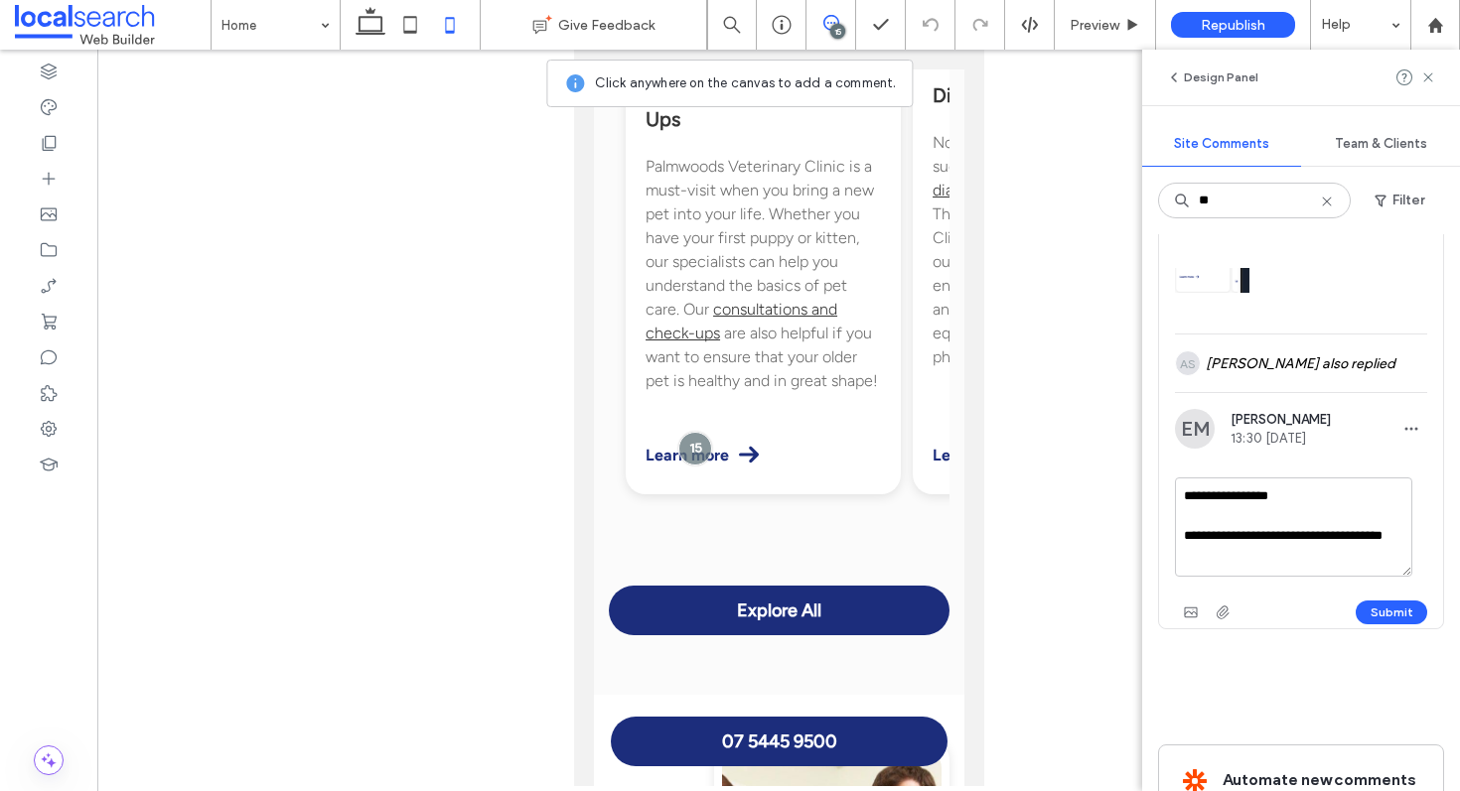
click at [1328, 564] on textarea "**********" at bounding box center [1293, 527] width 237 height 99
type textarea "**********"
click at [1376, 607] on button "Submit" at bounding box center [1392, 613] width 72 height 24
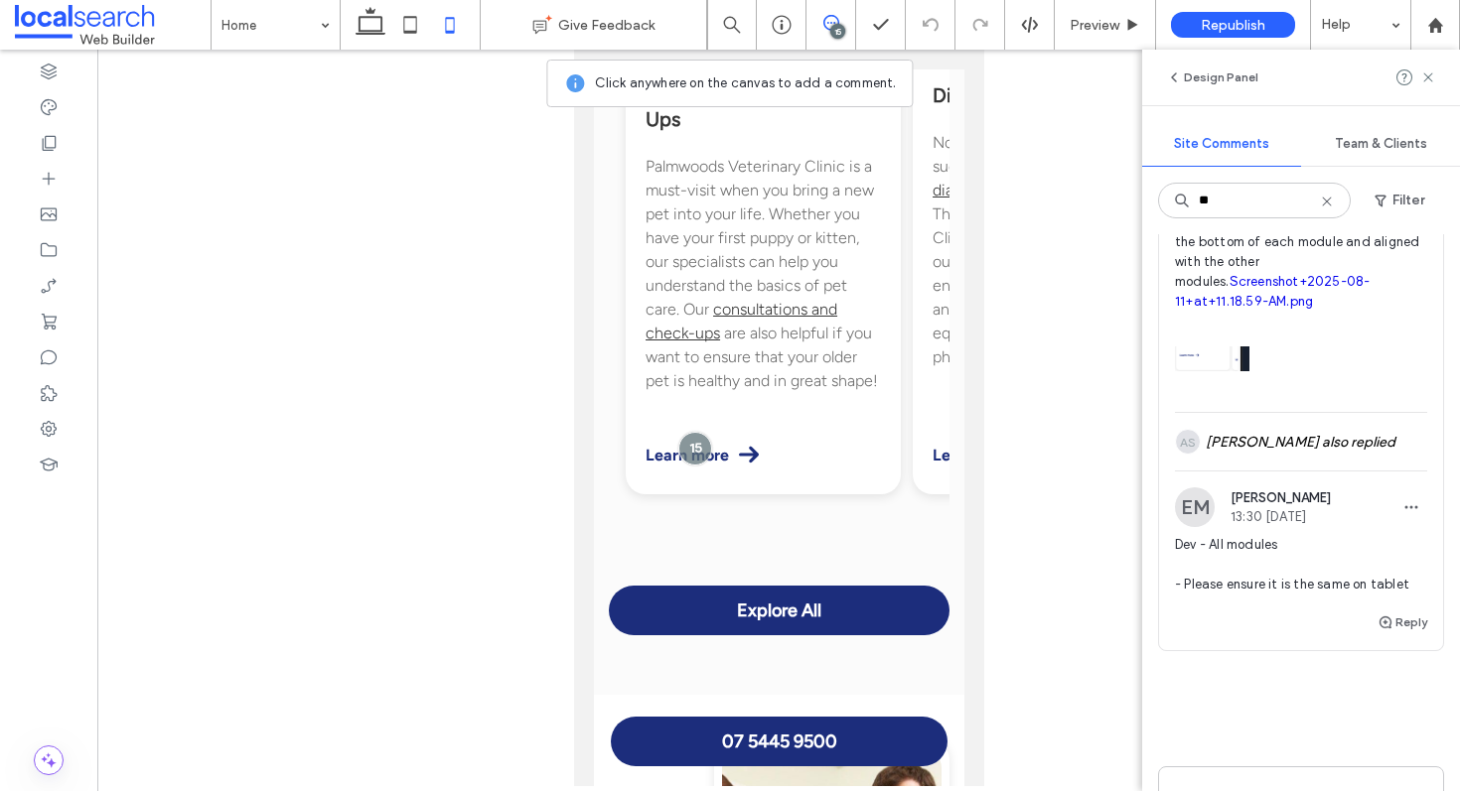
scroll to position [65, 0]
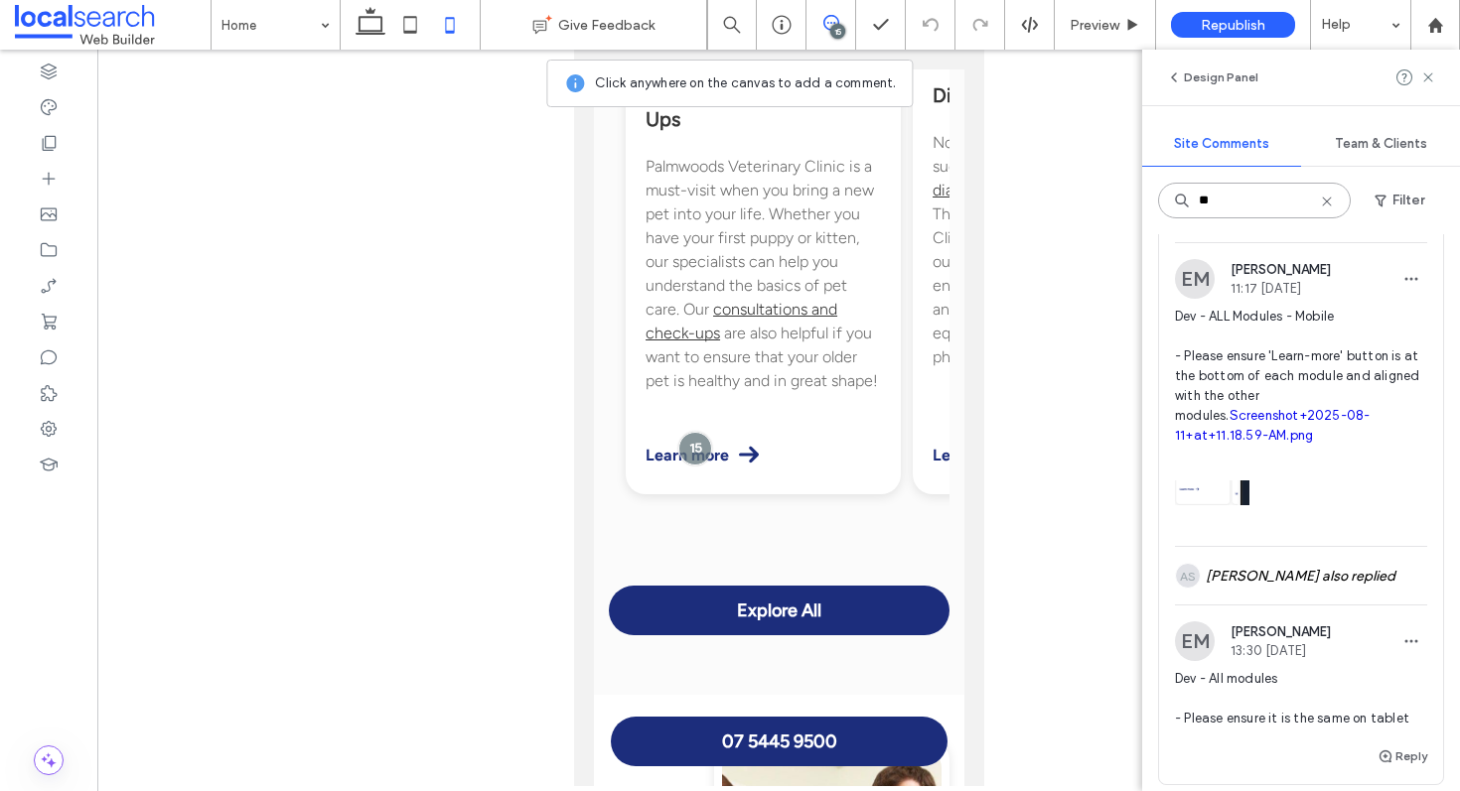
click at [1251, 196] on input "**" at bounding box center [1254, 201] width 193 height 36
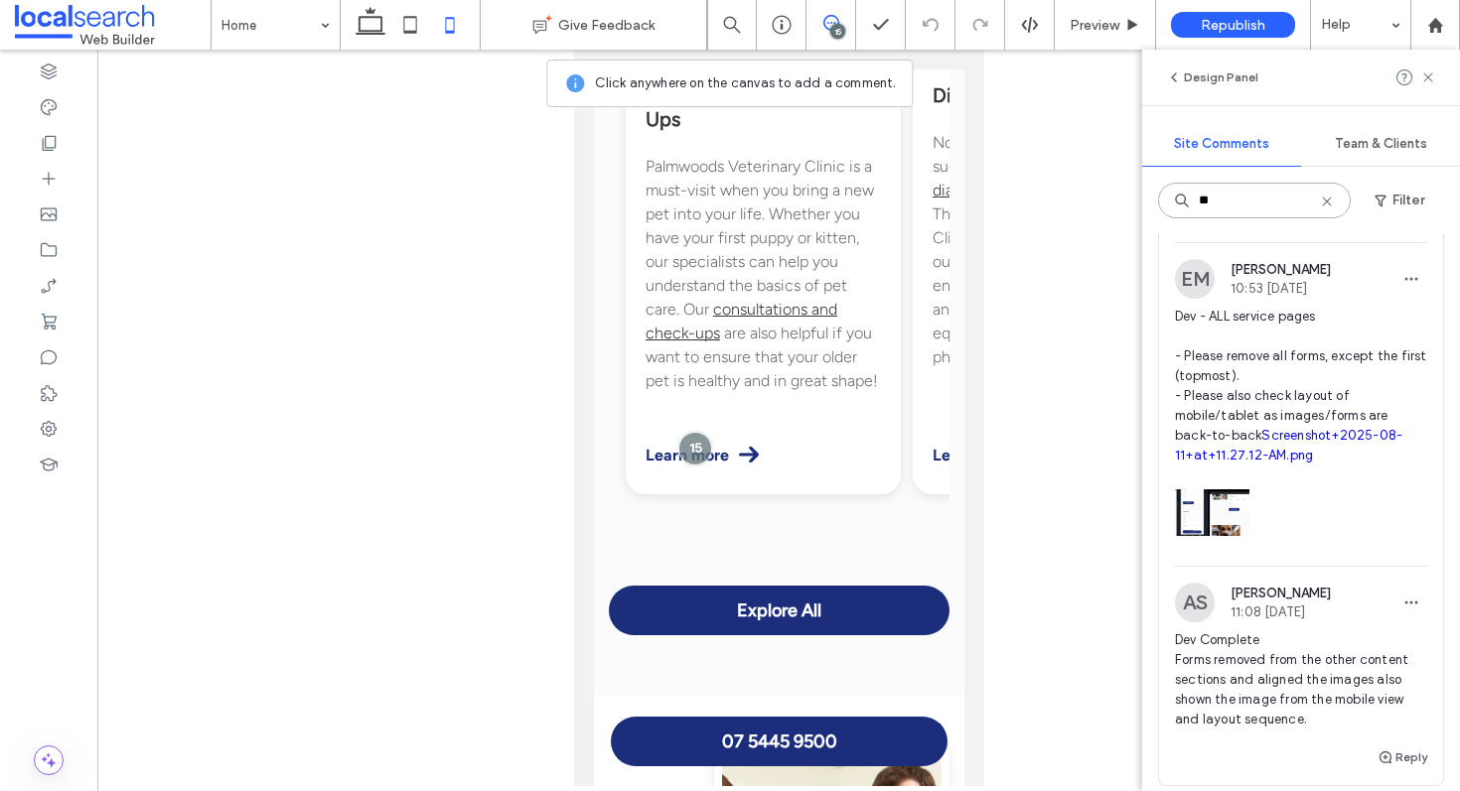
scroll to position [0, 0]
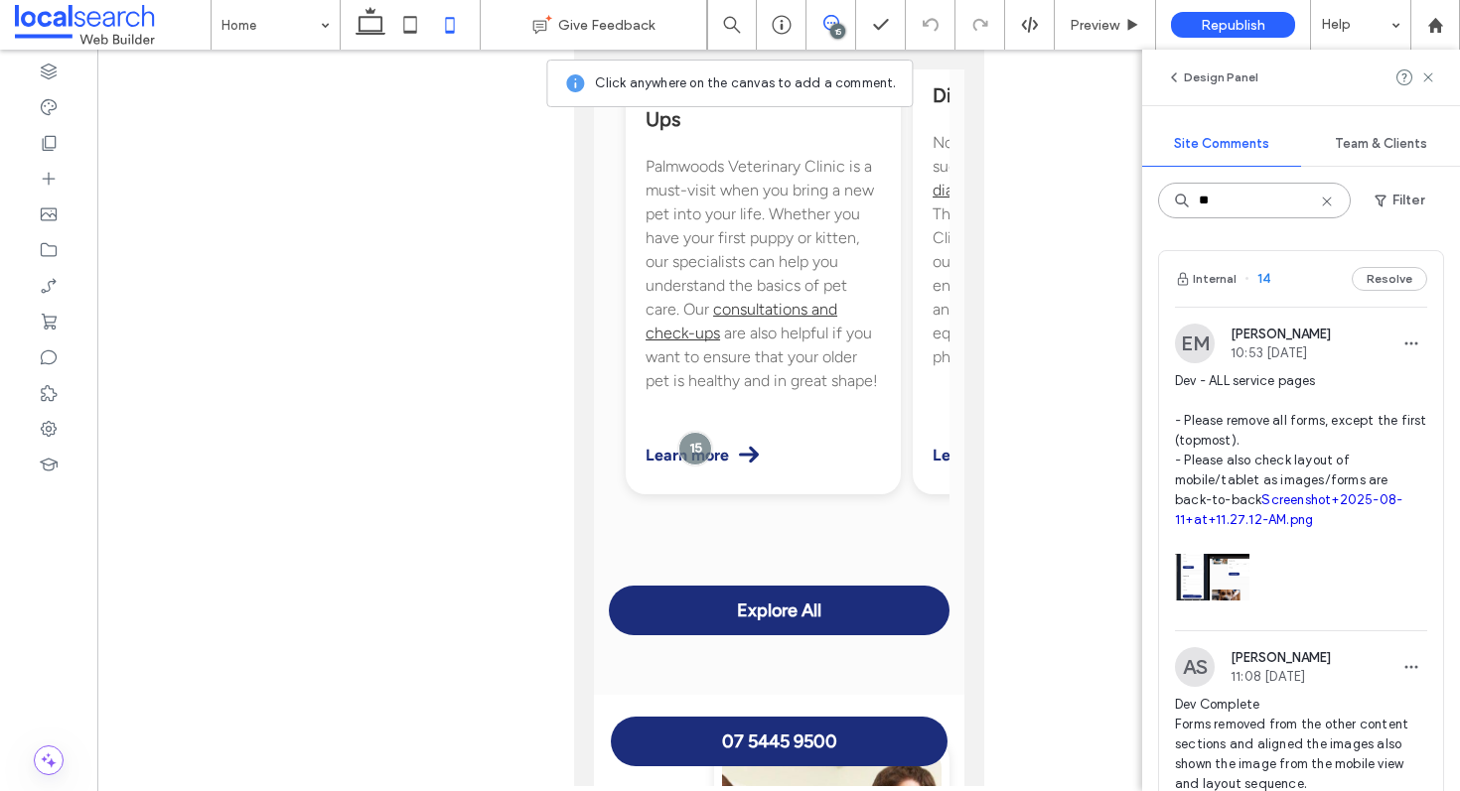
type input "**"
click at [1278, 279] on div "Internal 14 Resolve" at bounding box center [1301, 279] width 284 height 56
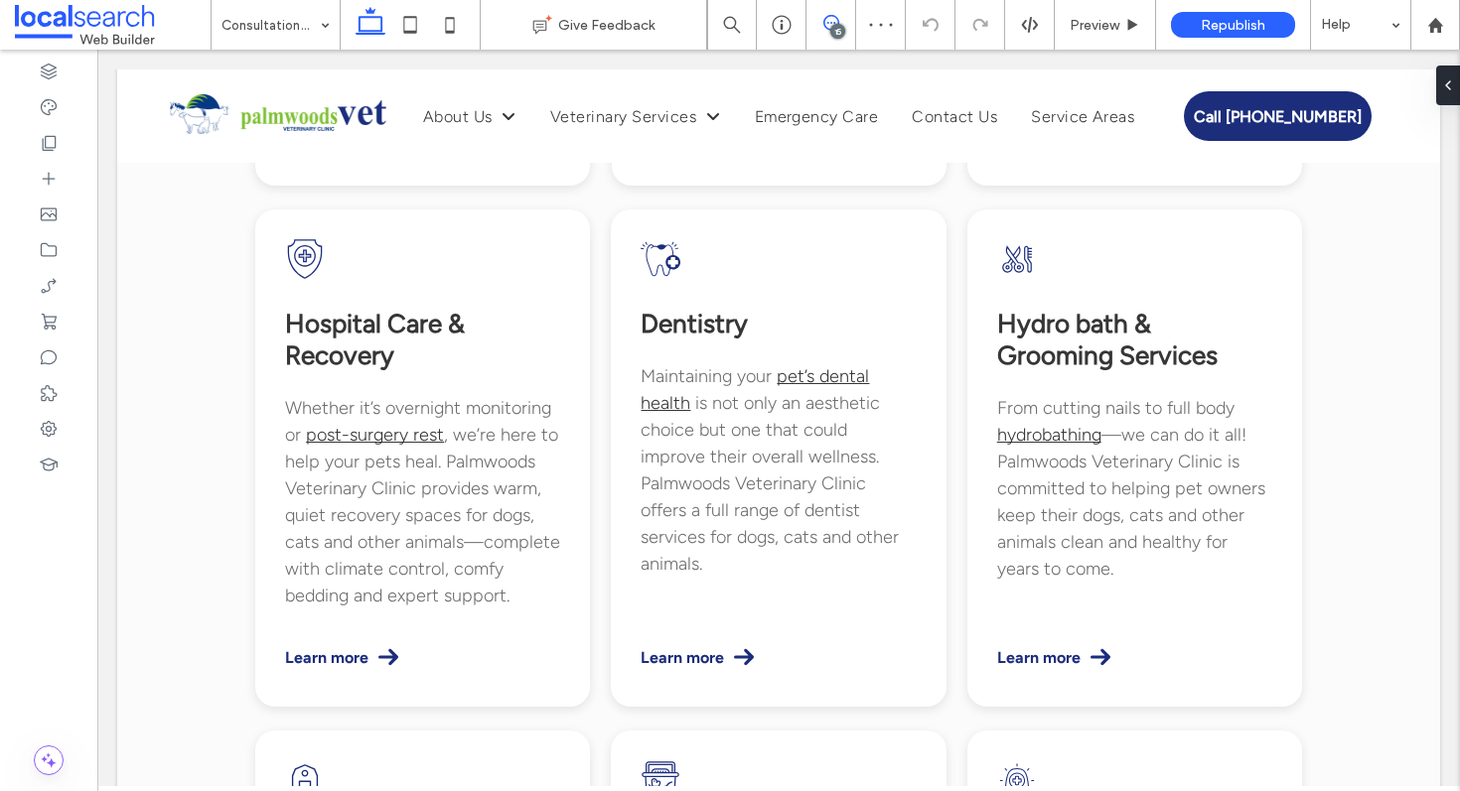
click at [821, 27] on span at bounding box center [830, 23] width 49 height 16
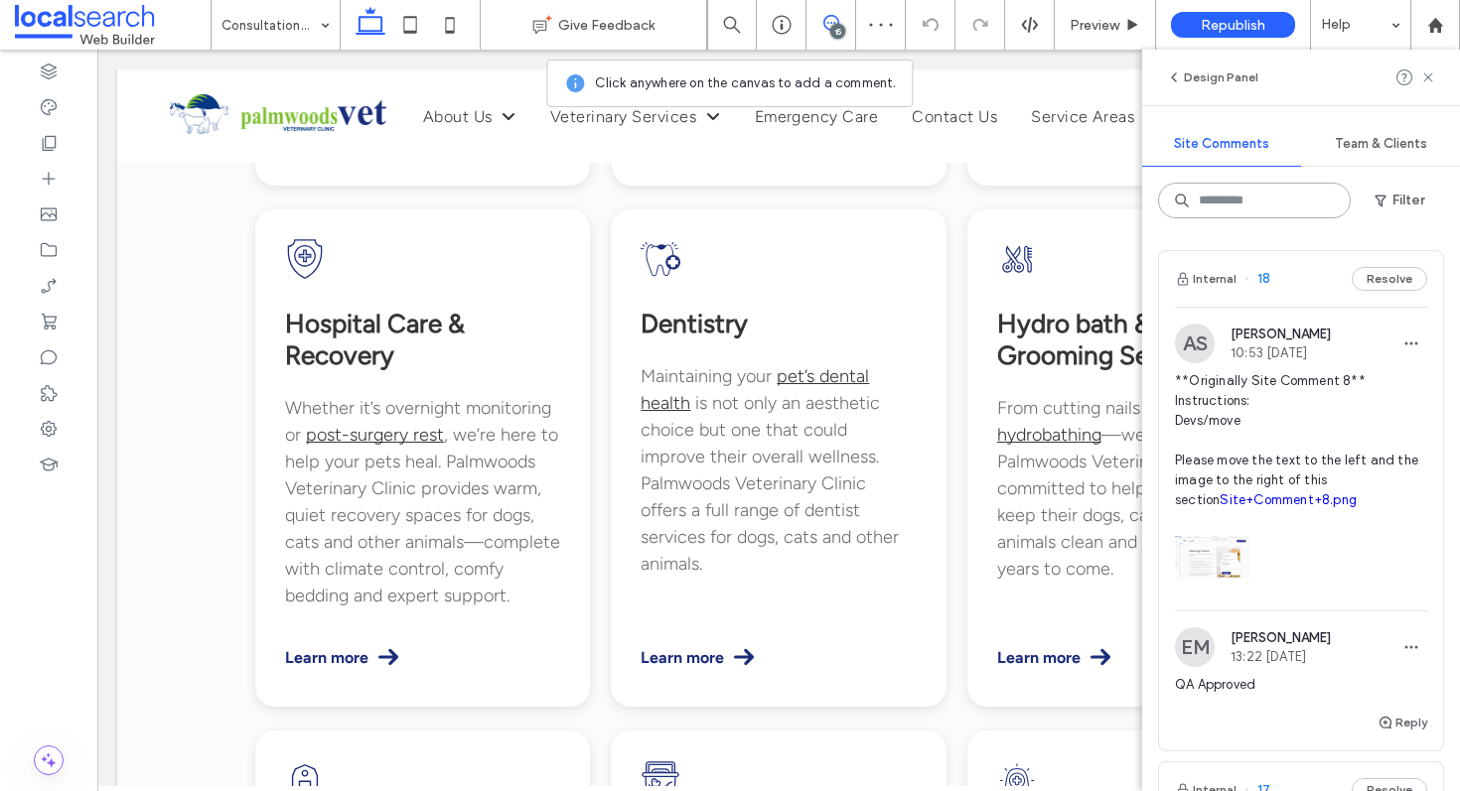
click at [1244, 194] on input at bounding box center [1254, 201] width 193 height 36
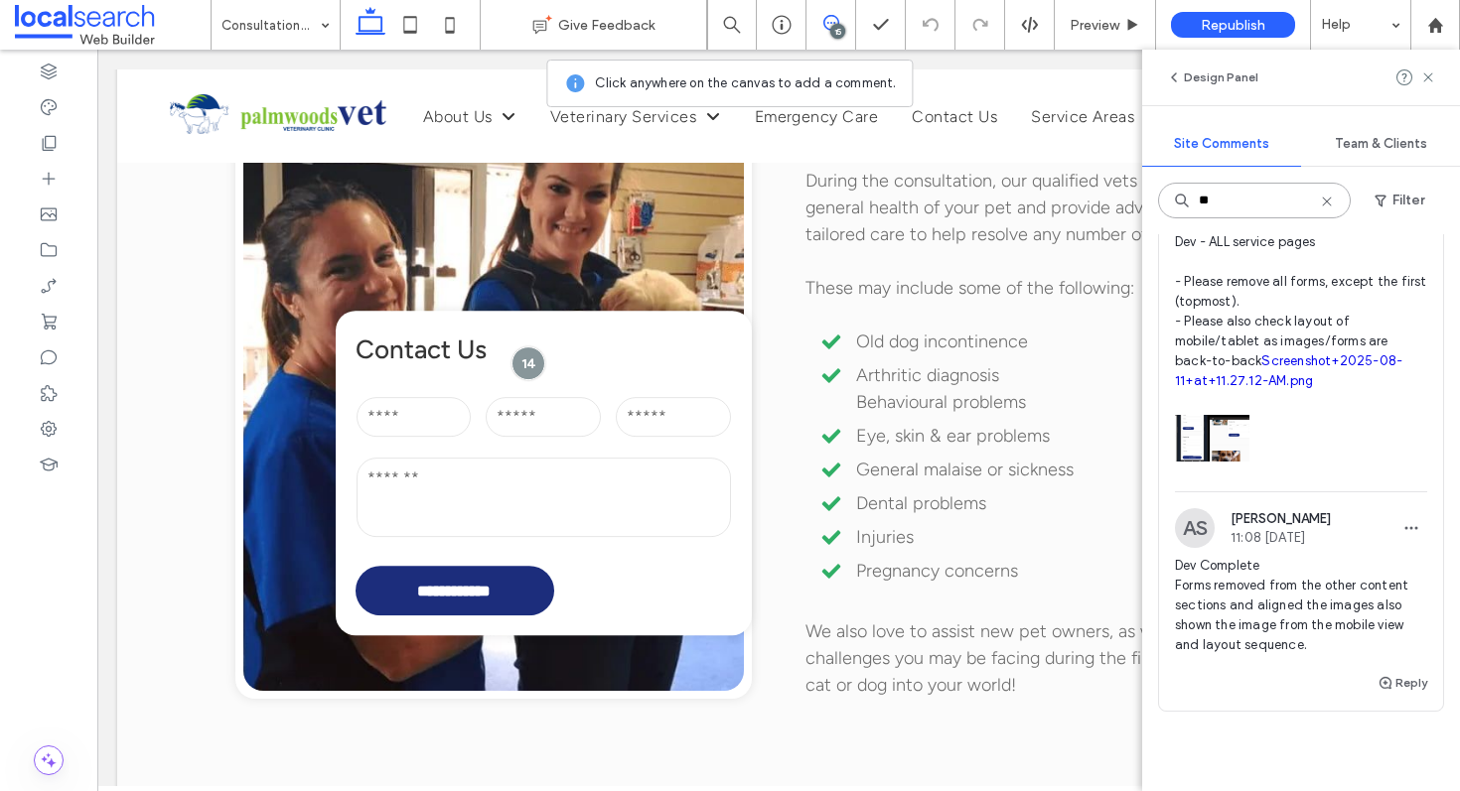
scroll to position [141, 0]
type input "*"
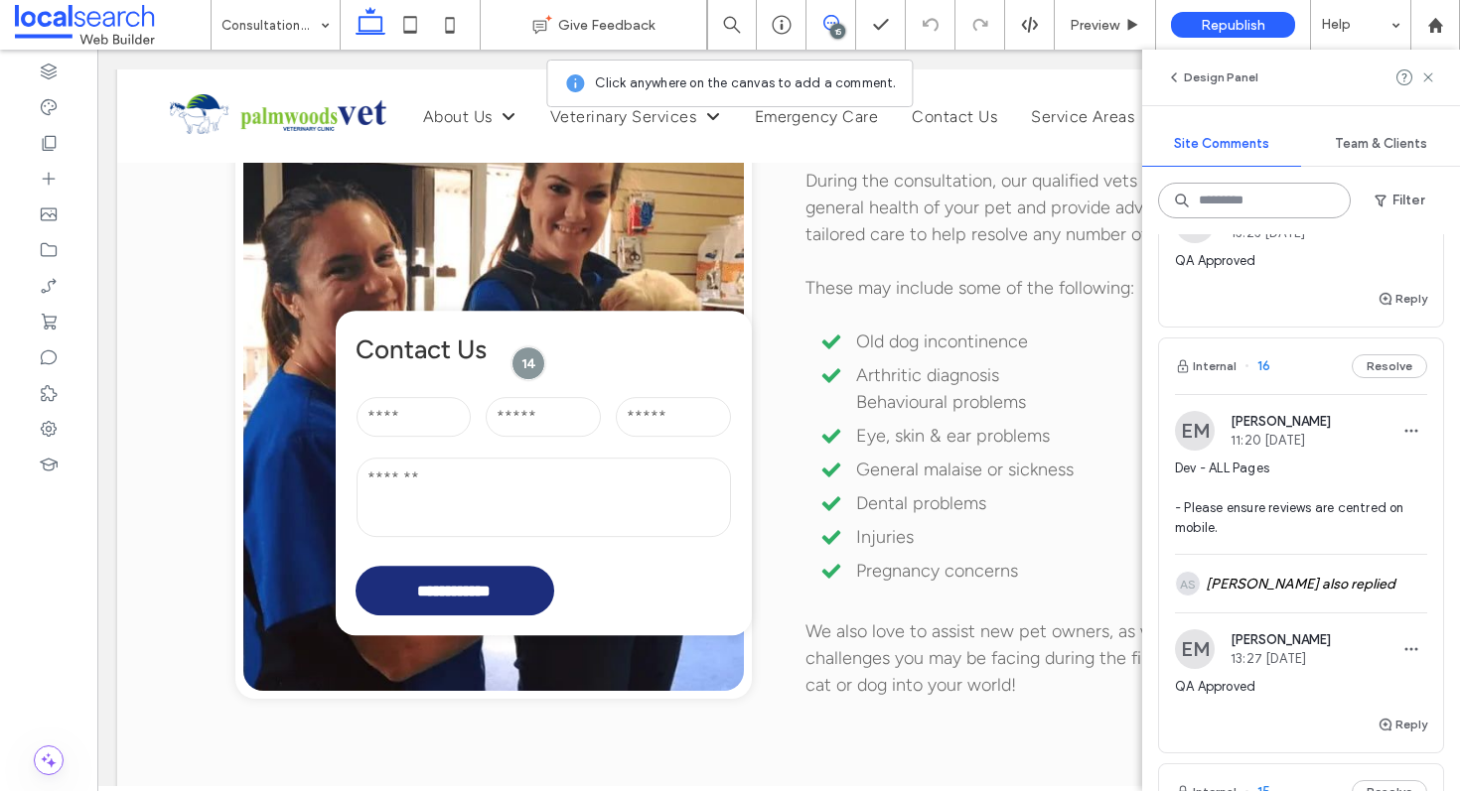
scroll to position [837, 0]
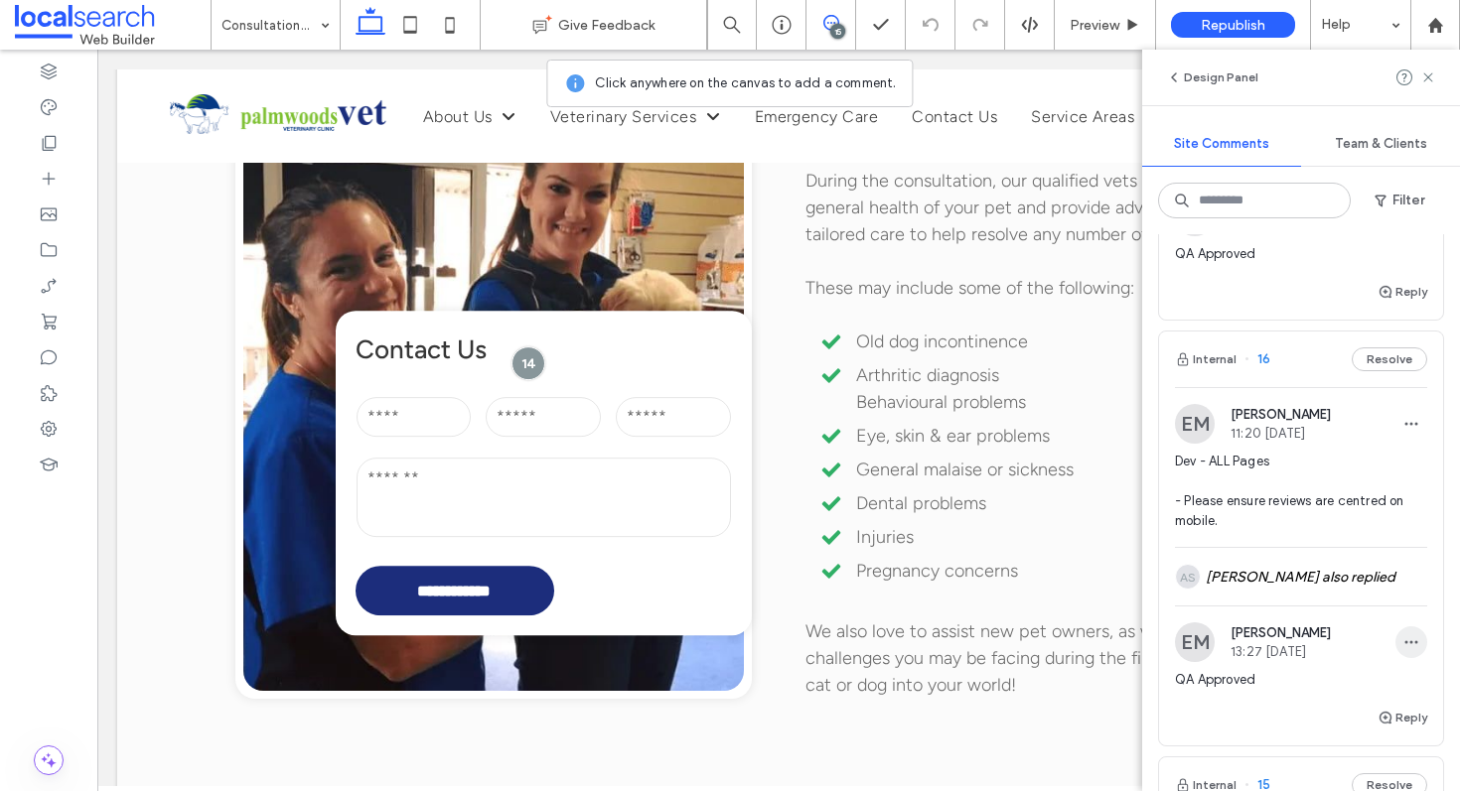
click at [1405, 644] on use "button" at bounding box center [1411, 643] width 13 height 3
click at [1336, 686] on div "Edit" at bounding box center [1322, 694] width 177 height 38
drag, startPoint x: 1389, startPoint y: 753, endPoint x: 1011, endPoint y: 704, distance: 381.5
type textarea "*"
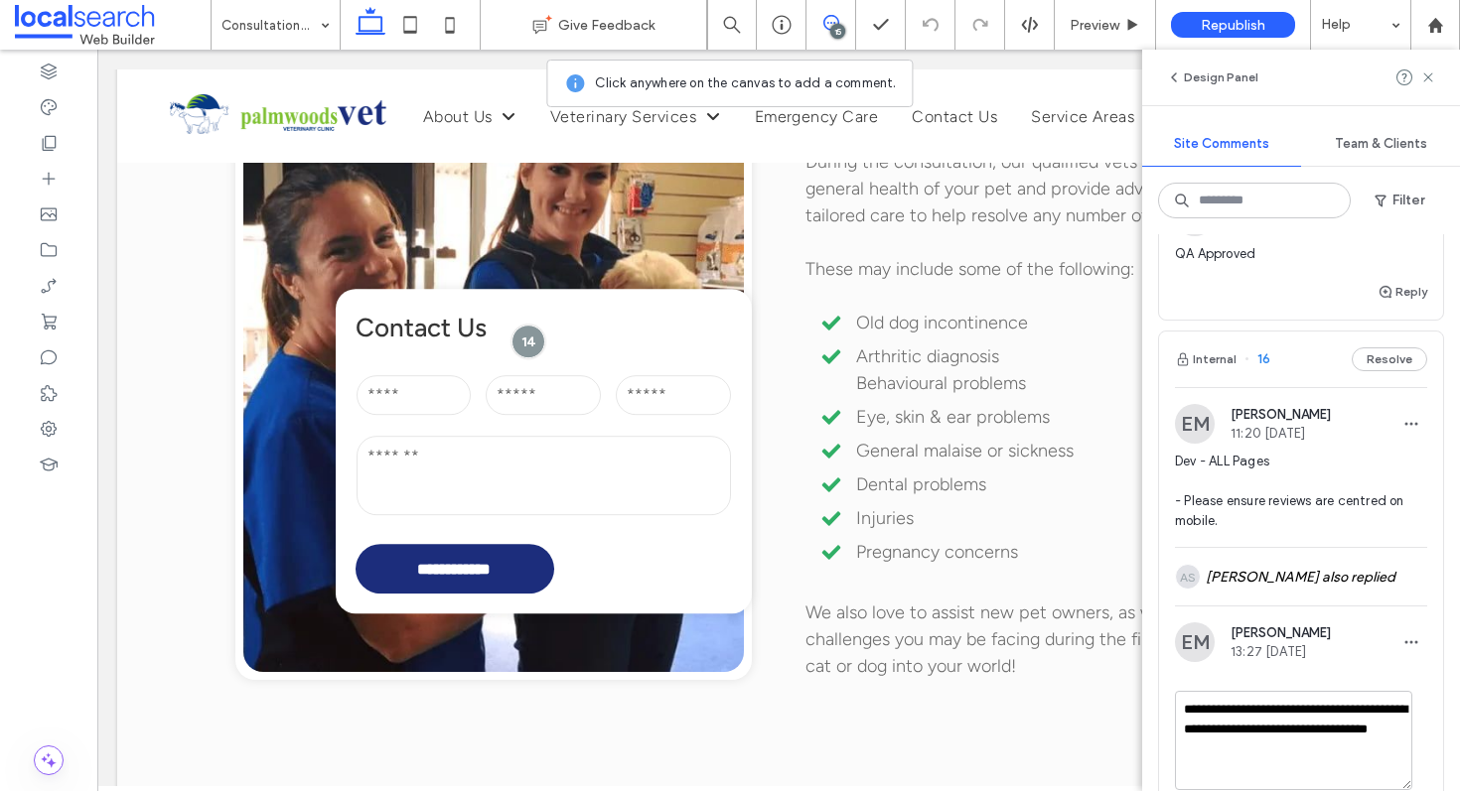
scroll to position [938, 0]
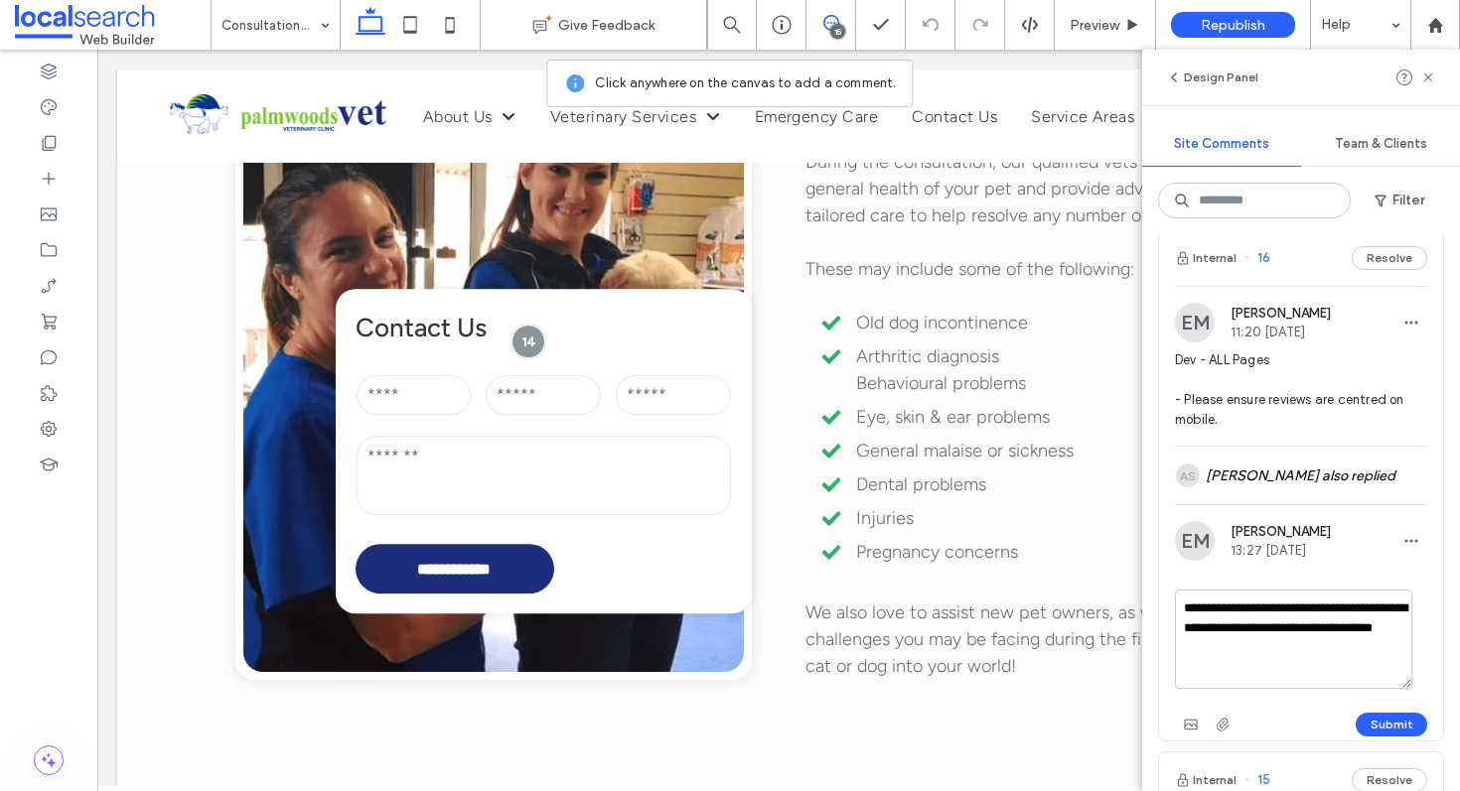
type textarea "**********"
click at [1356, 709] on div "Submit" at bounding box center [1301, 725] width 252 height 32
click at [1359, 725] on div at bounding box center [730, 395] width 1460 height 791
click at [1372, 725] on button "Submit" at bounding box center [1392, 725] width 72 height 24
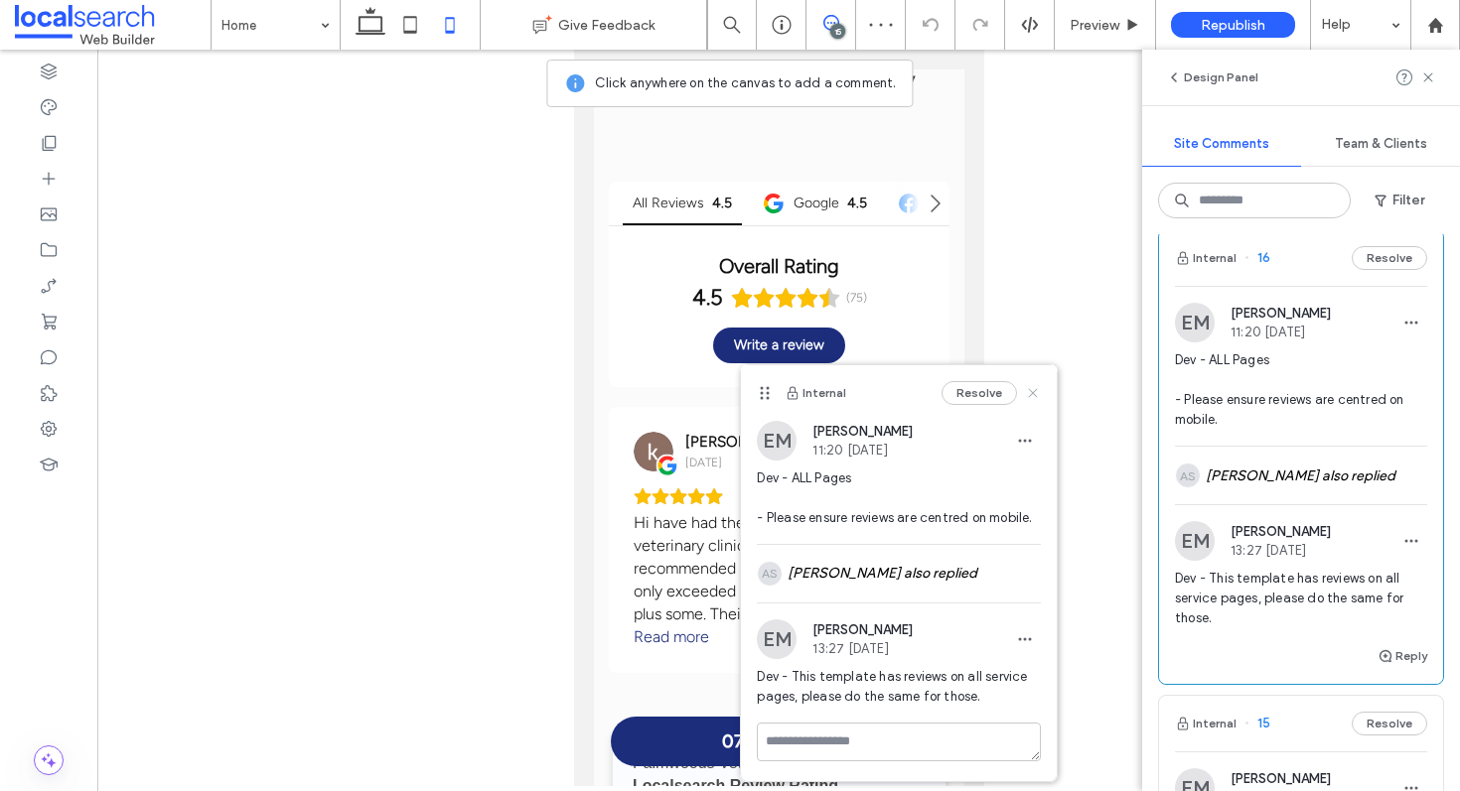
click at [1034, 392] on use at bounding box center [1033, 392] width 9 height 9
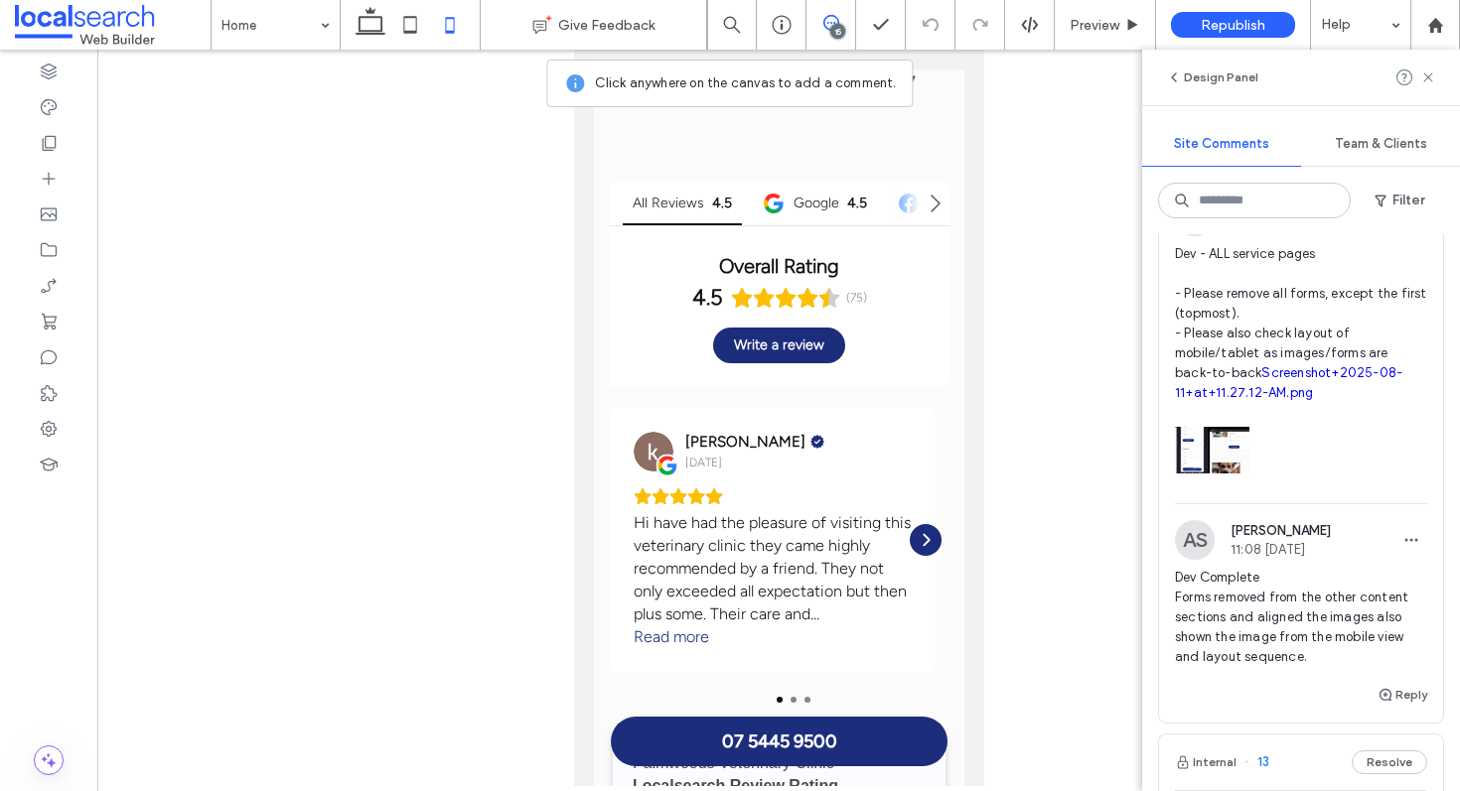
scroll to position [2116, 0]
click at [1286, 392] on link "Screenshot+2025-08-11+at+11.27.12-AM.png" at bounding box center [1288, 386] width 227 height 35
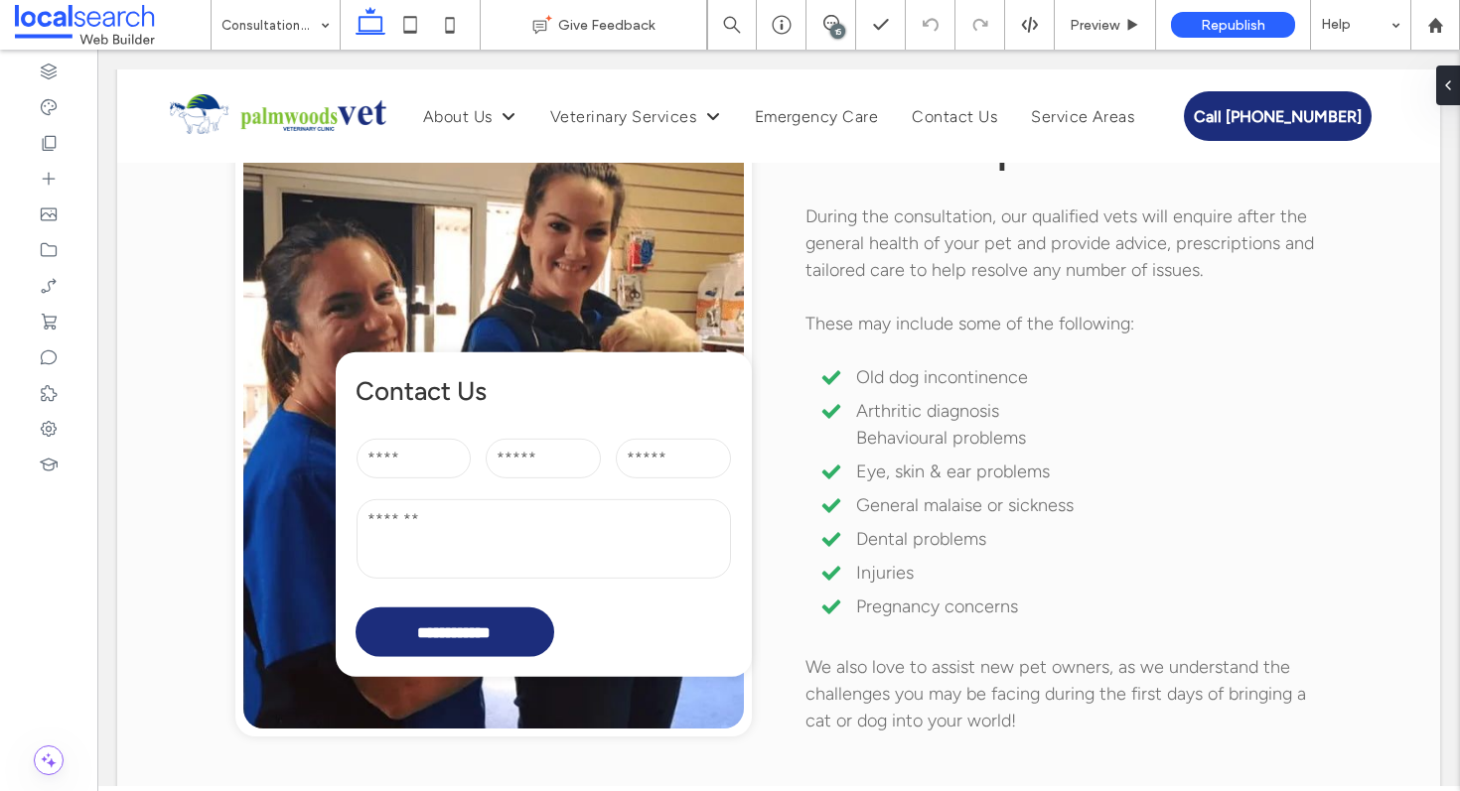
click at [475, 28] on div at bounding box center [410, 25] width 141 height 50
click at [449, 28] on icon at bounding box center [450, 25] width 40 height 40
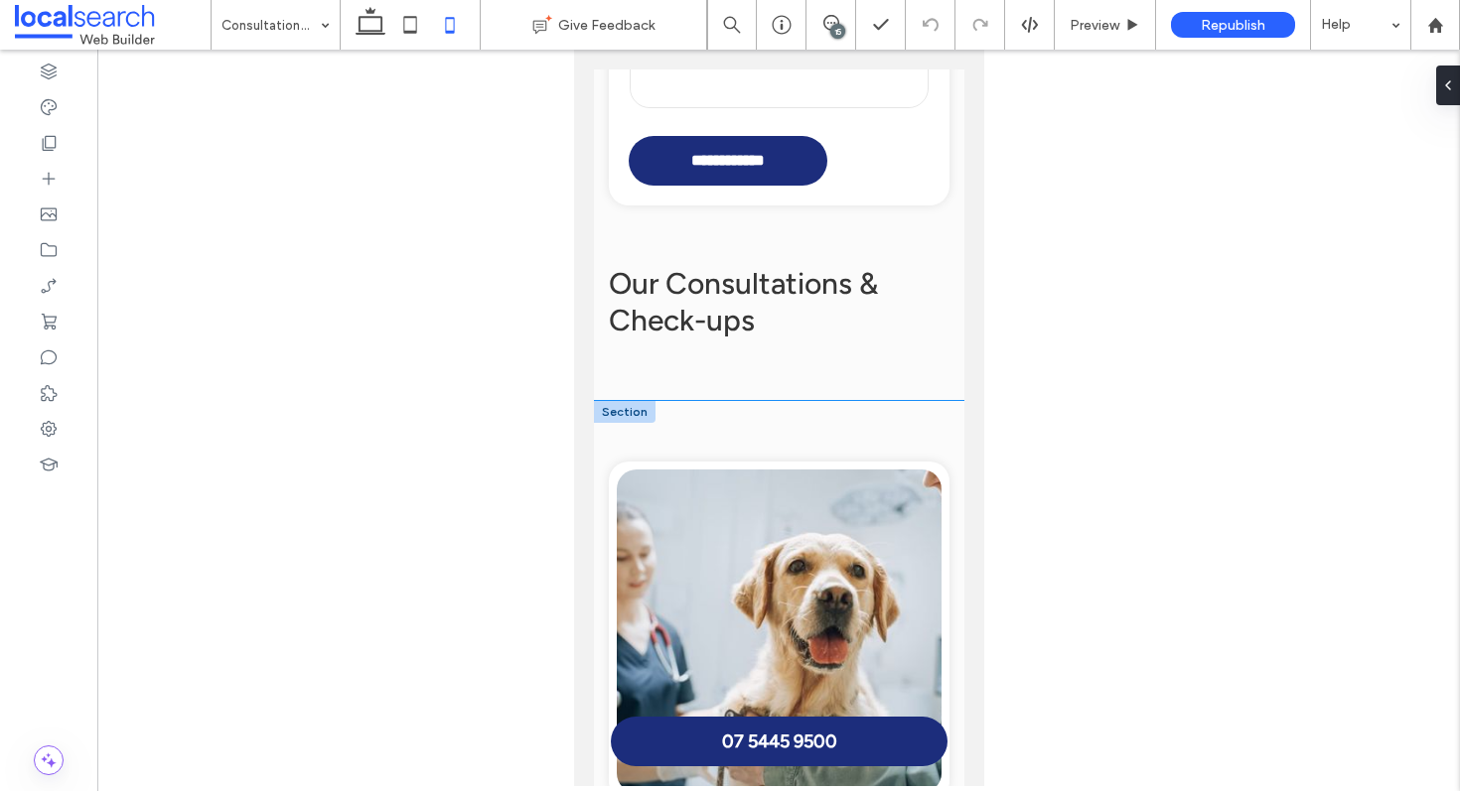
scroll to position [2742, 0]
click at [834, 21] on icon at bounding box center [831, 23] width 16 height 16
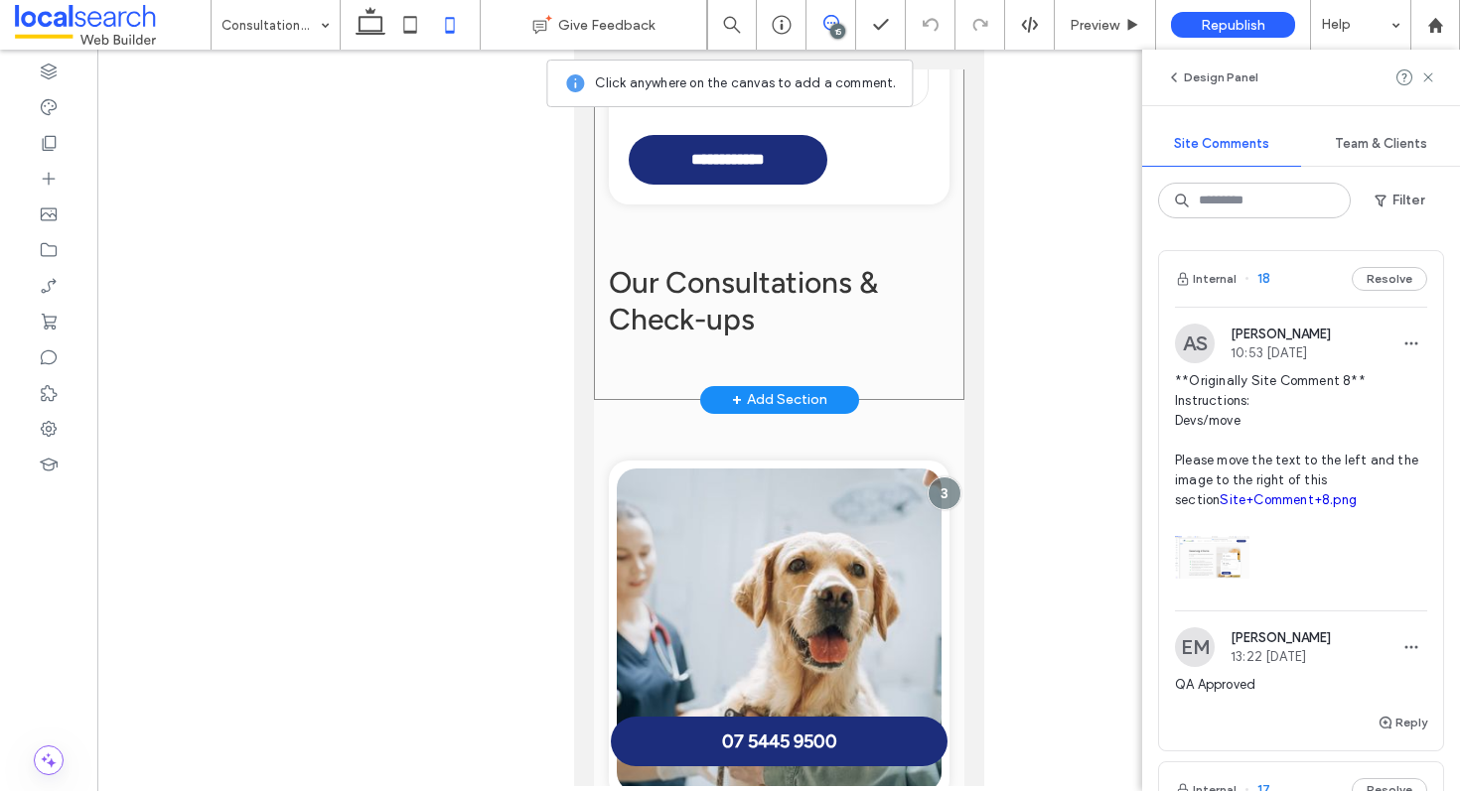
click at [669, 242] on div "**********" at bounding box center [778, 53] width 370 height 691
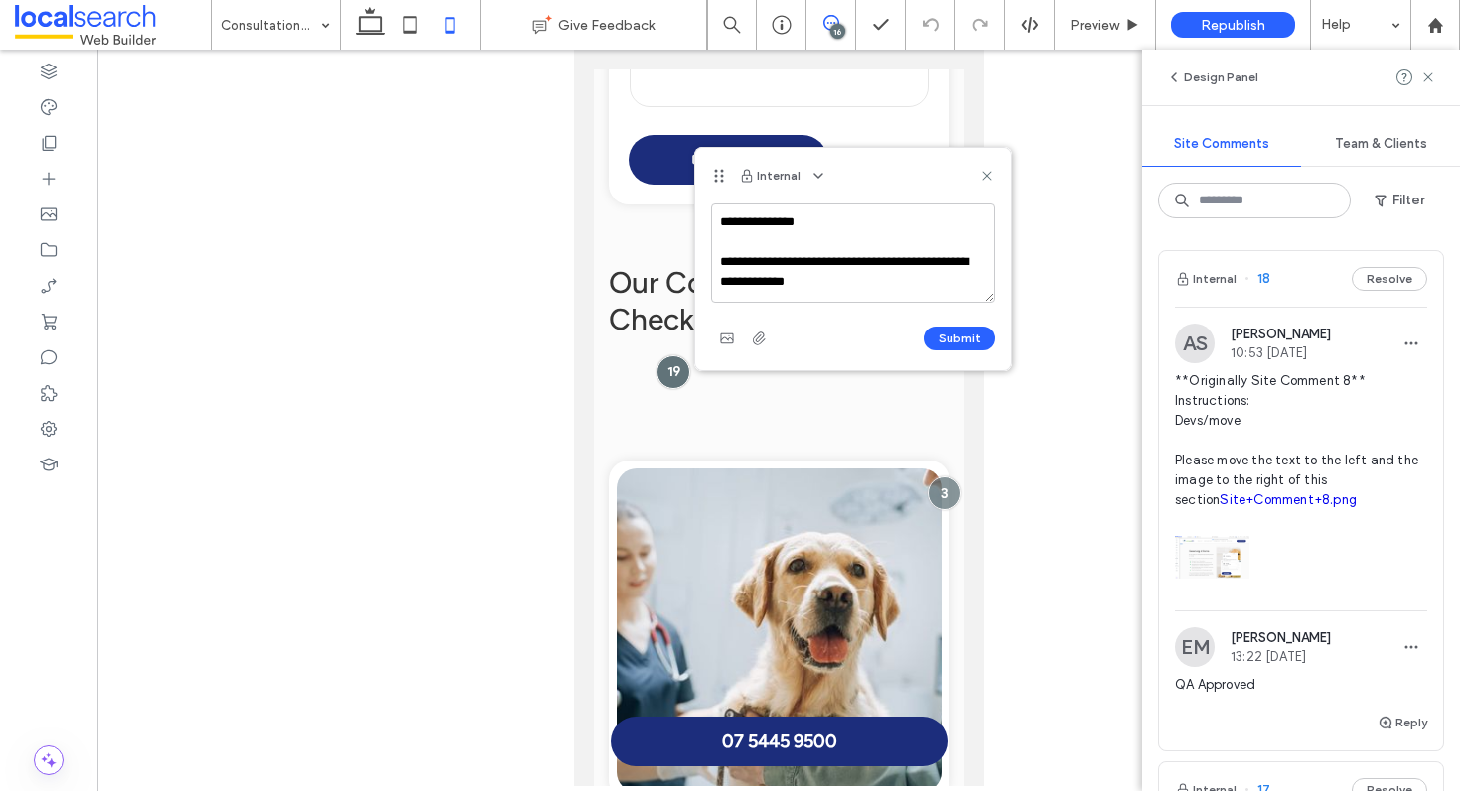
click at [834, 223] on textarea "**********" at bounding box center [853, 253] width 284 height 99
click at [921, 290] on textarea "**********" at bounding box center [853, 253] width 284 height 99
click at [906, 219] on textarea "**********" at bounding box center [853, 253] width 284 height 99
click at [904, 264] on textarea "**********" at bounding box center [853, 253] width 284 height 99
type textarea "**********"
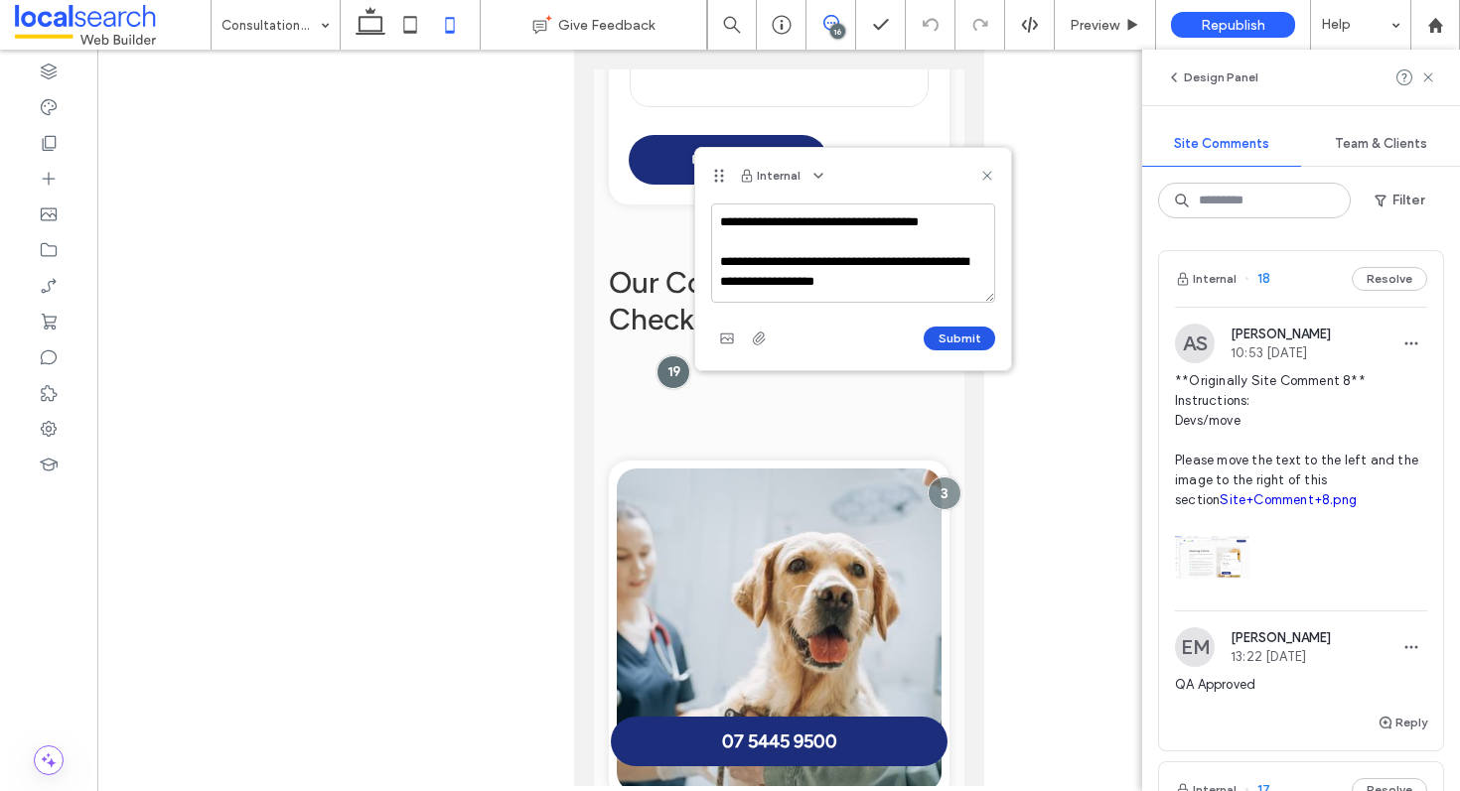
click at [964, 340] on button "Submit" at bounding box center [960, 339] width 72 height 24
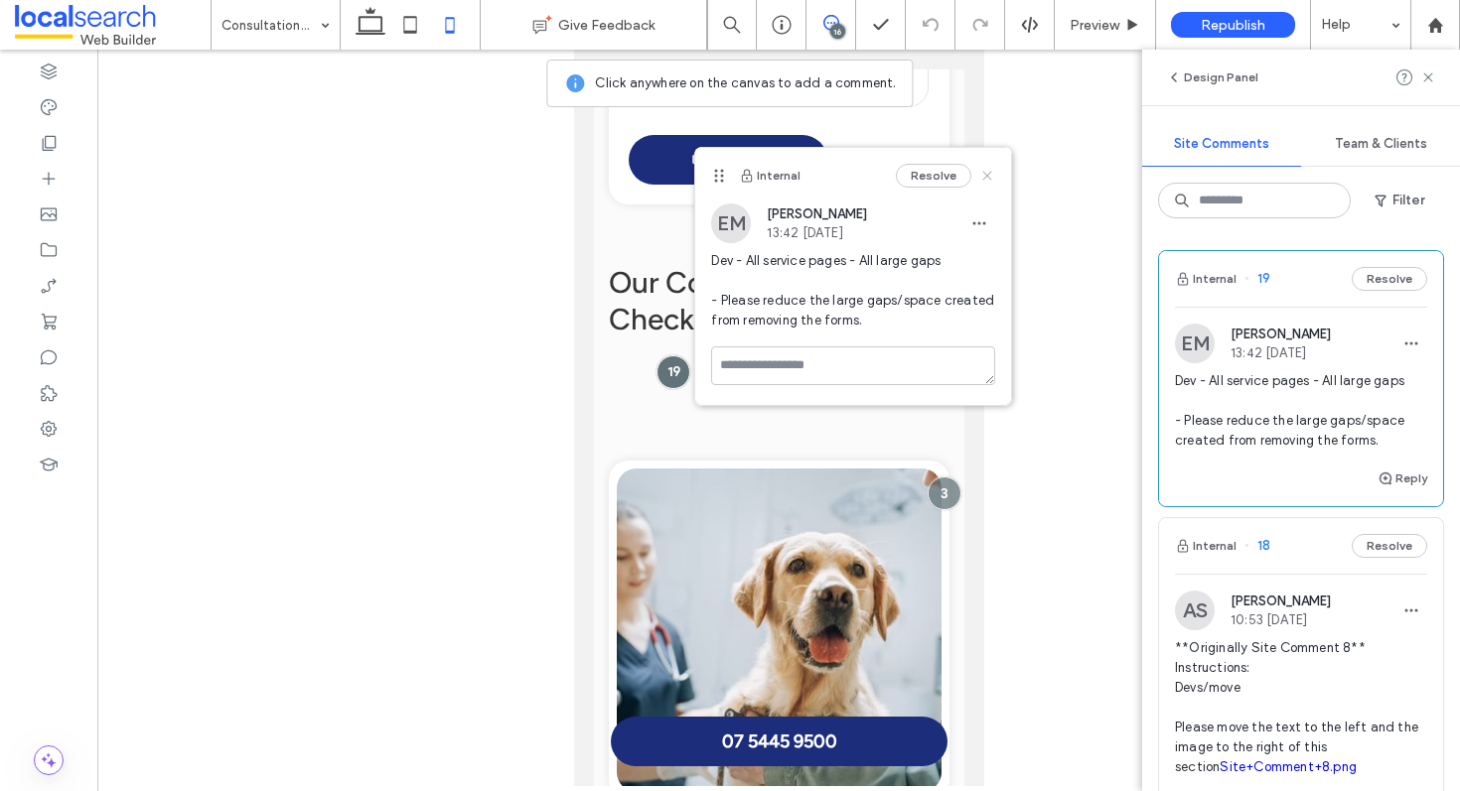
click at [984, 176] on icon at bounding box center [987, 176] width 16 height 16
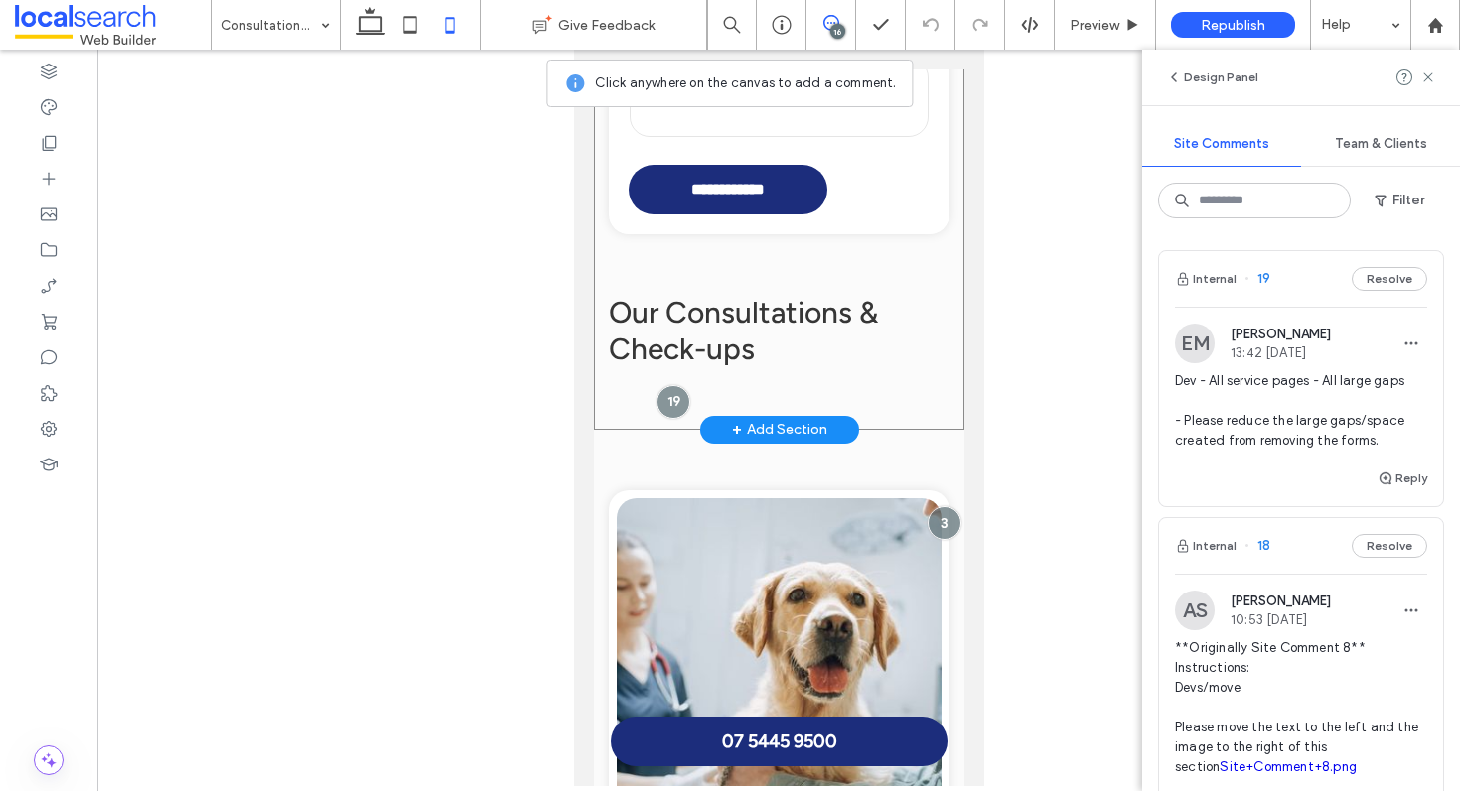
scroll to position [2689, 0]
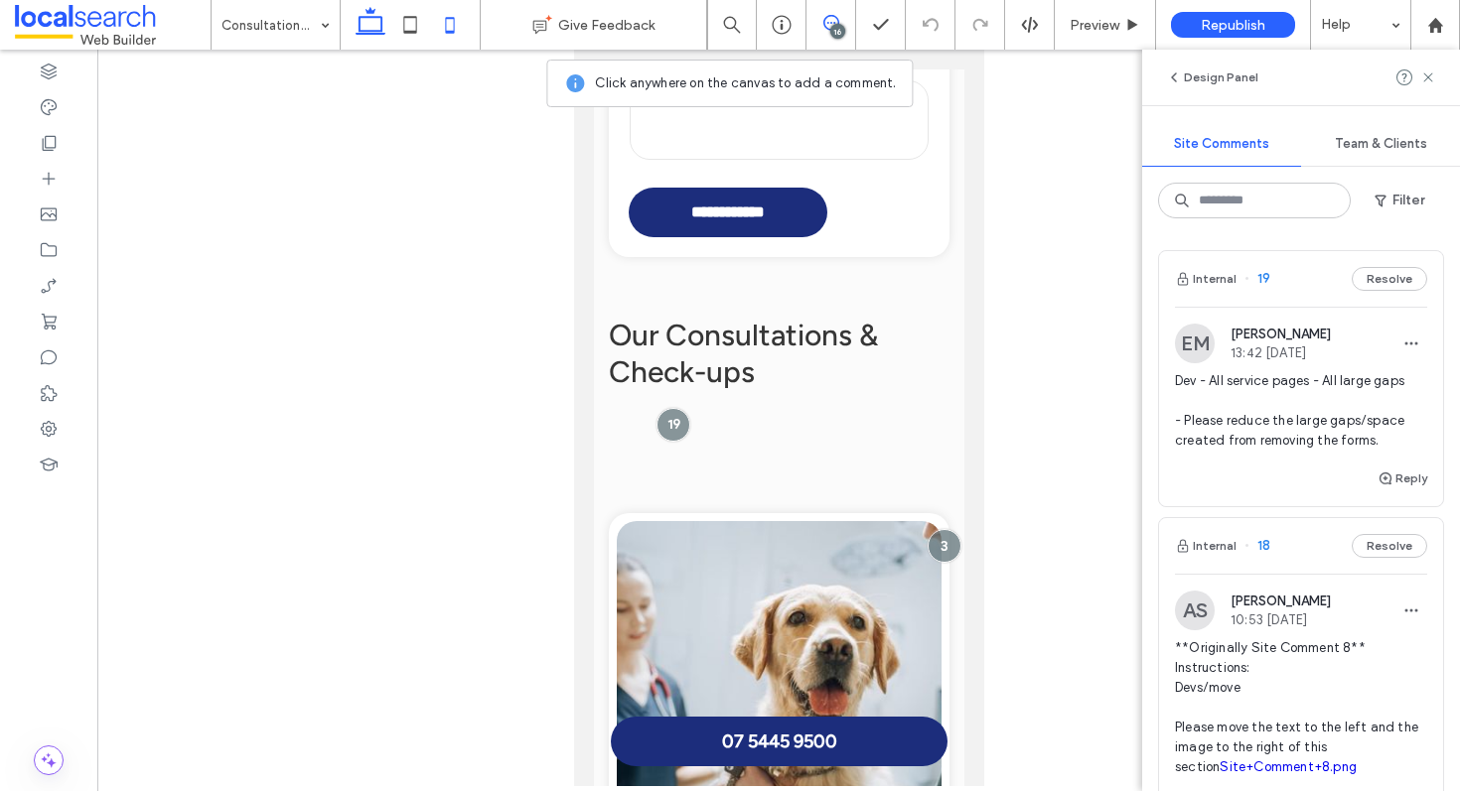
click at [382, 33] on use at bounding box center [371, 21] width 30 height 28
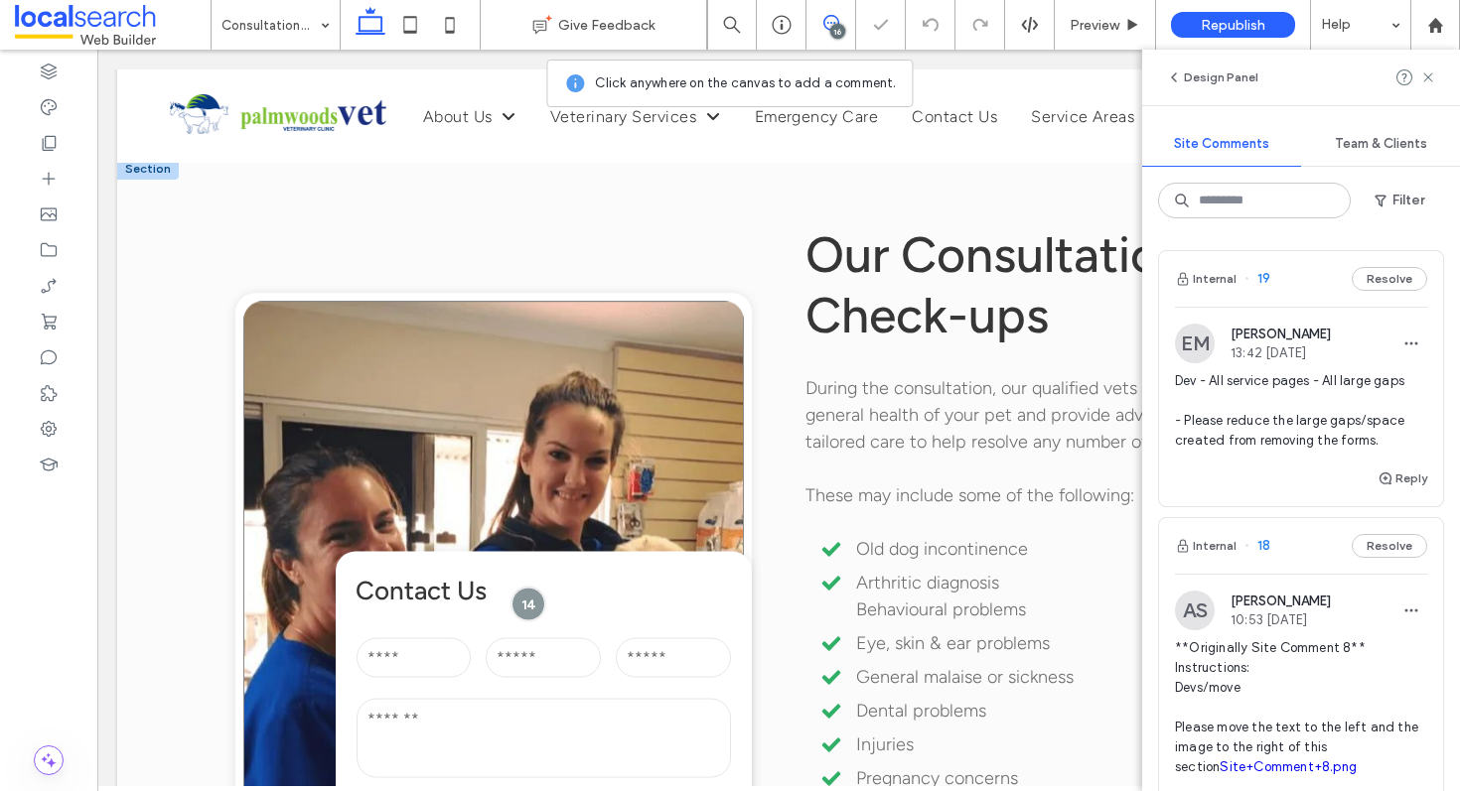
scroll to position [1932, 0]
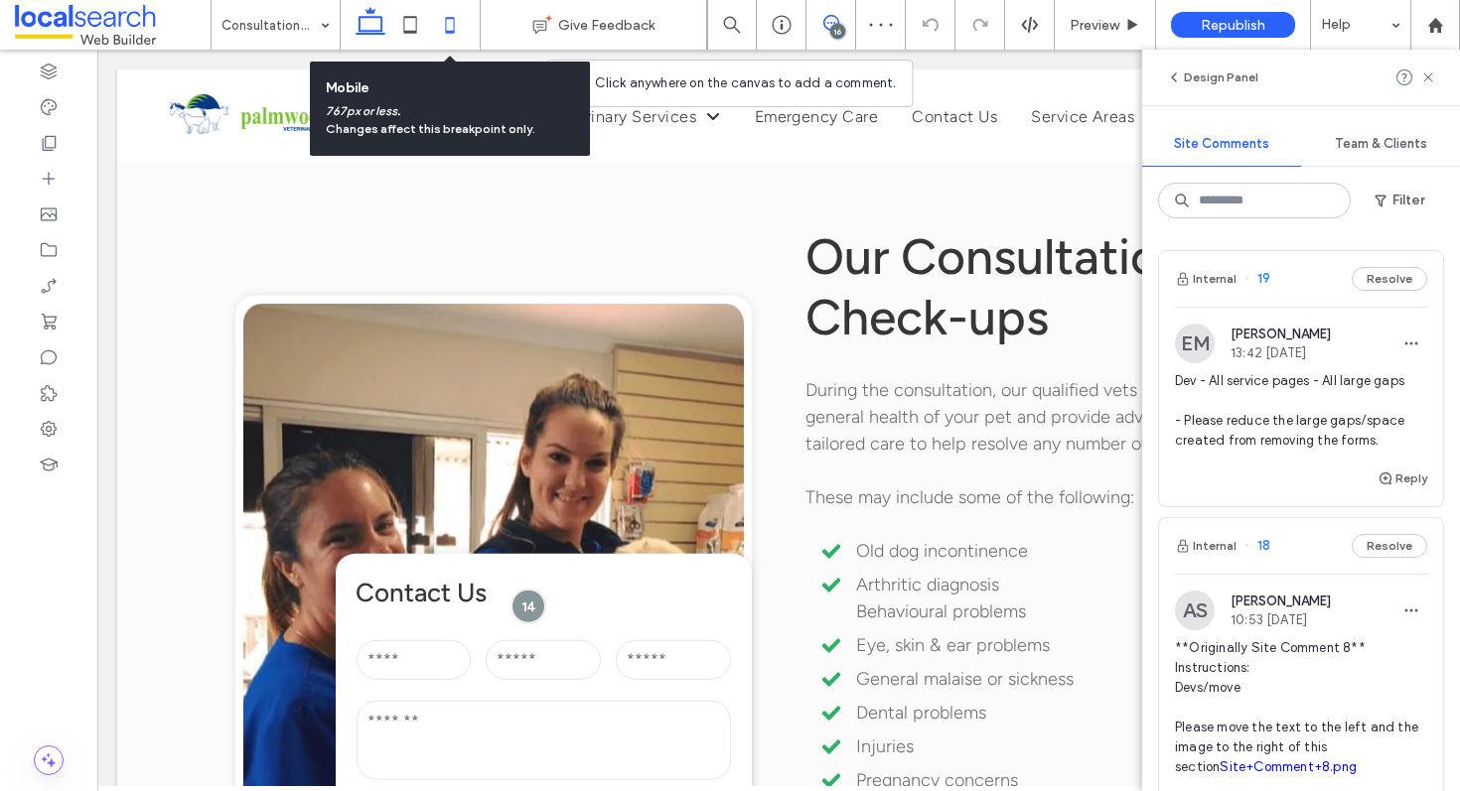
click at [451, 28] on icon at bounding box center [450, 25] width 40 height 40
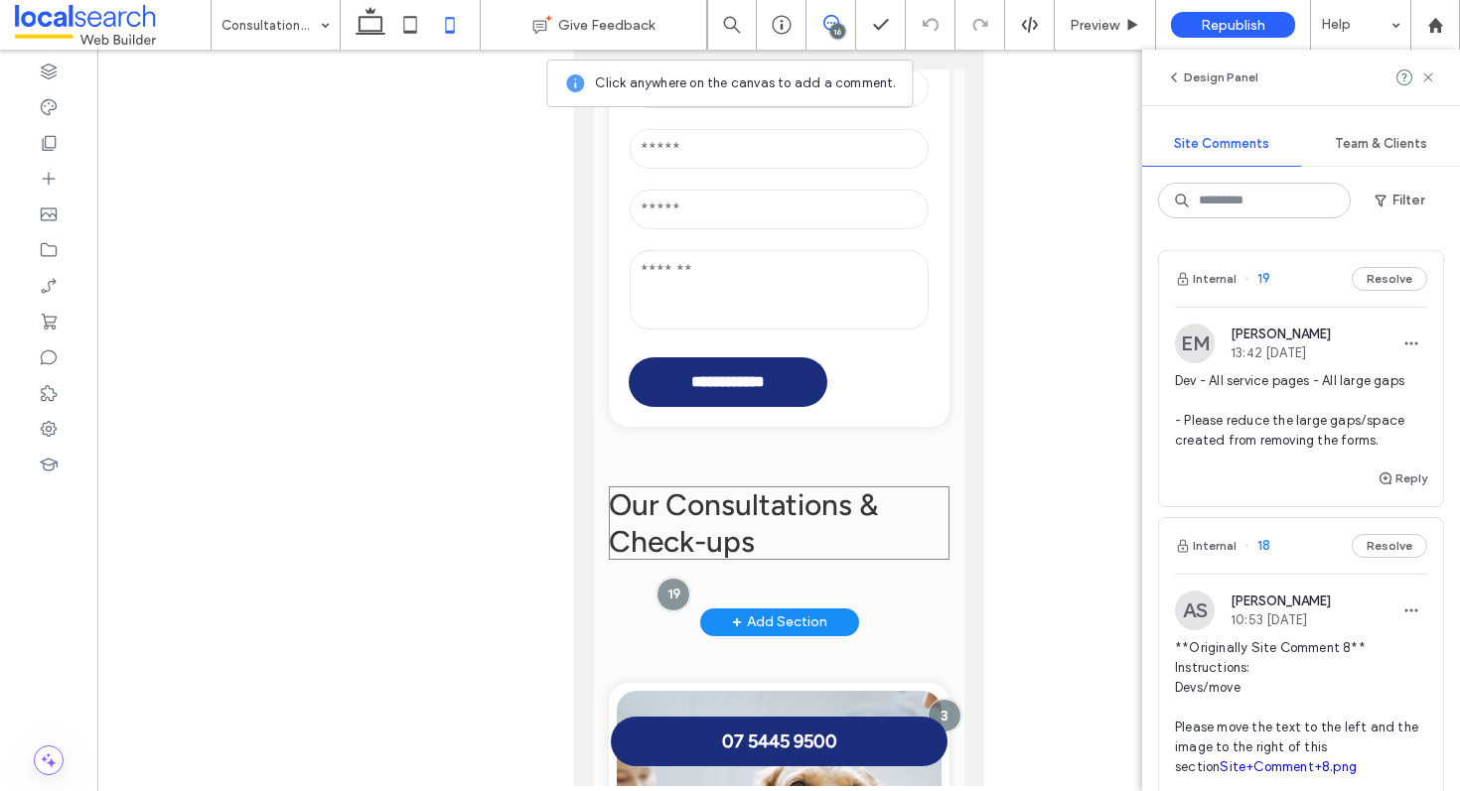
scroll to position [2514, 0]
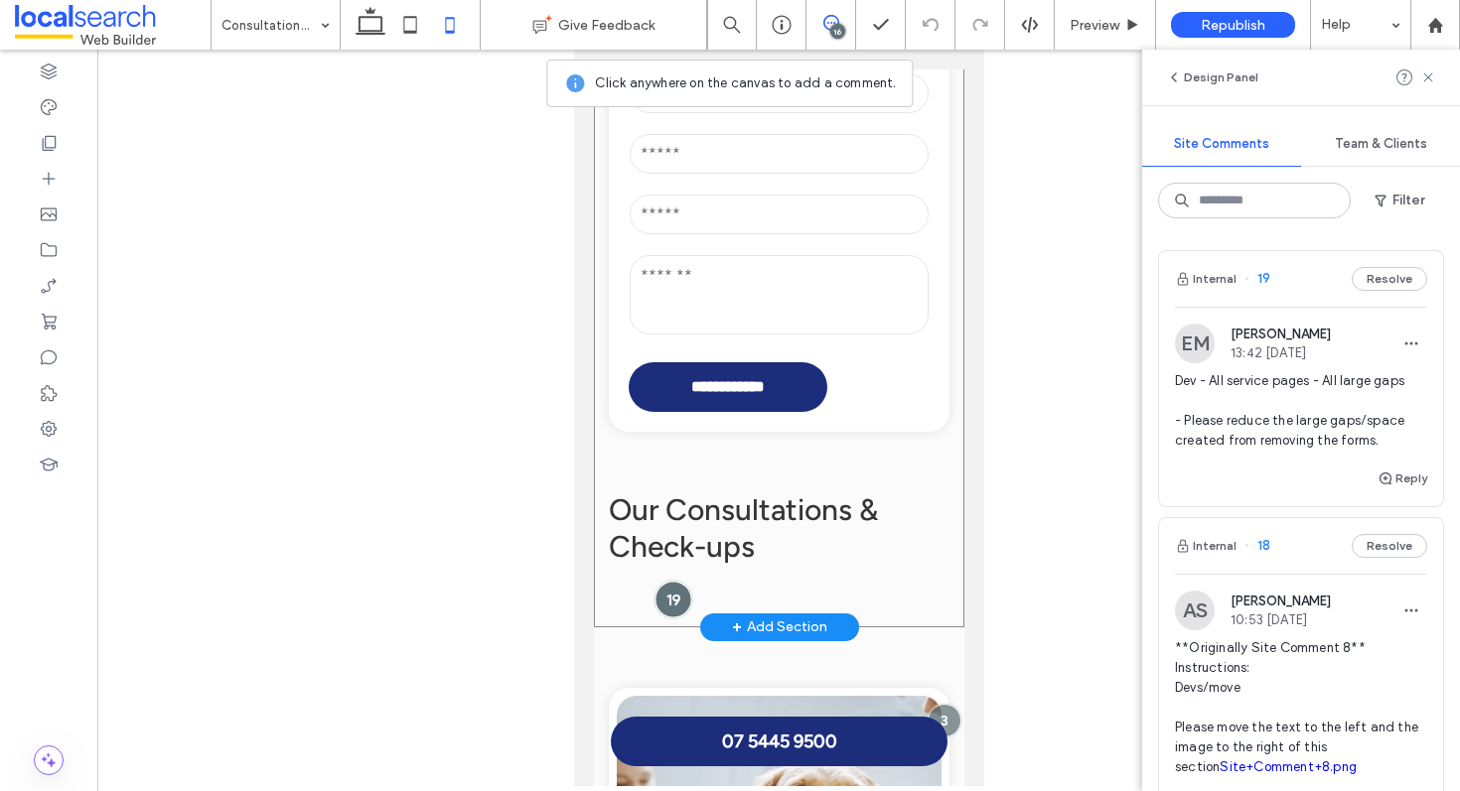
click at [667, 581] on div at bounding box center [672, 599] width 37 height 37
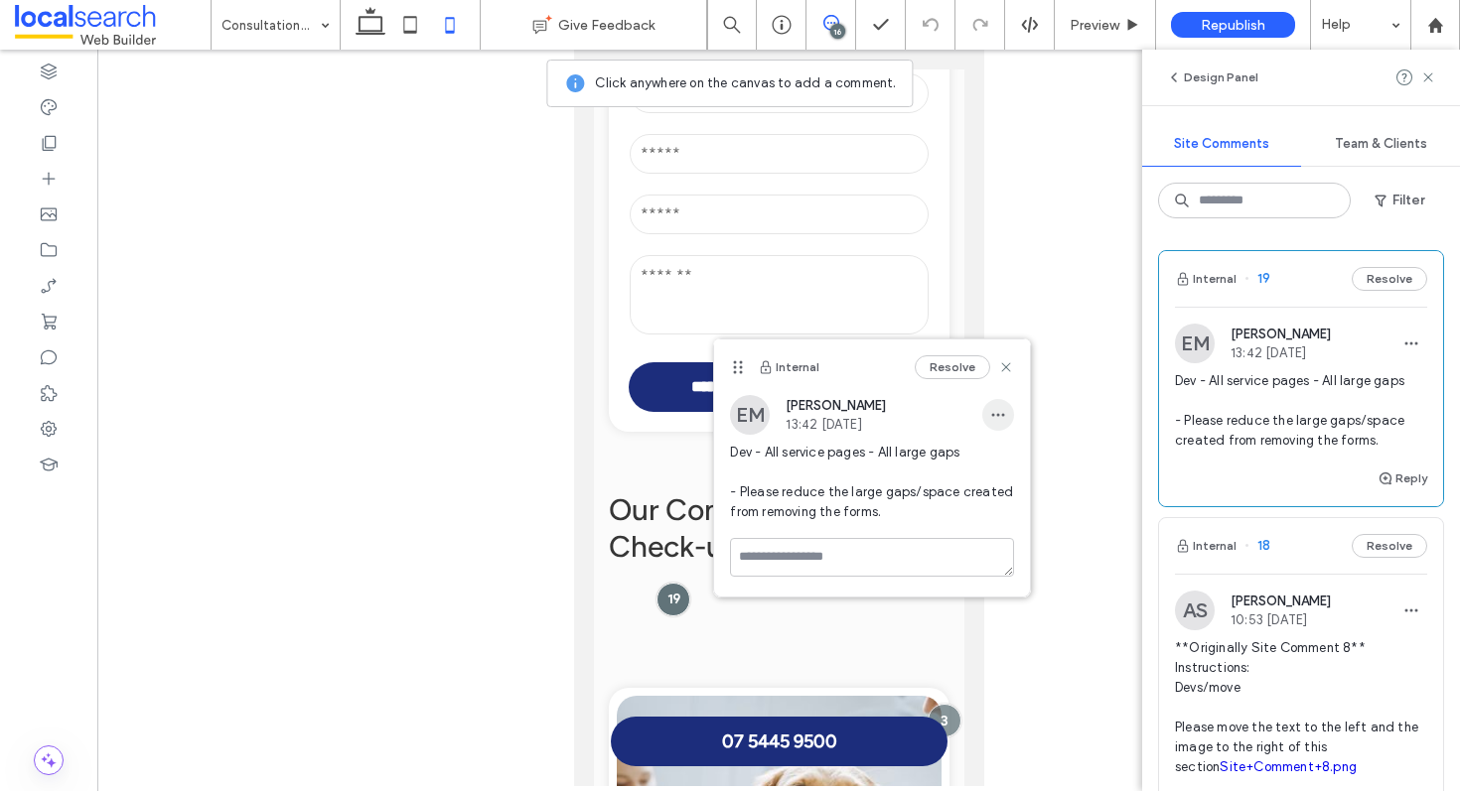
click at [997, 411] on icon "button" at bounding box center [998, 415] width 16 height 16
click at [1025, 469] on div "Edit" at bounding box center [1072, 467] width 177 height 38
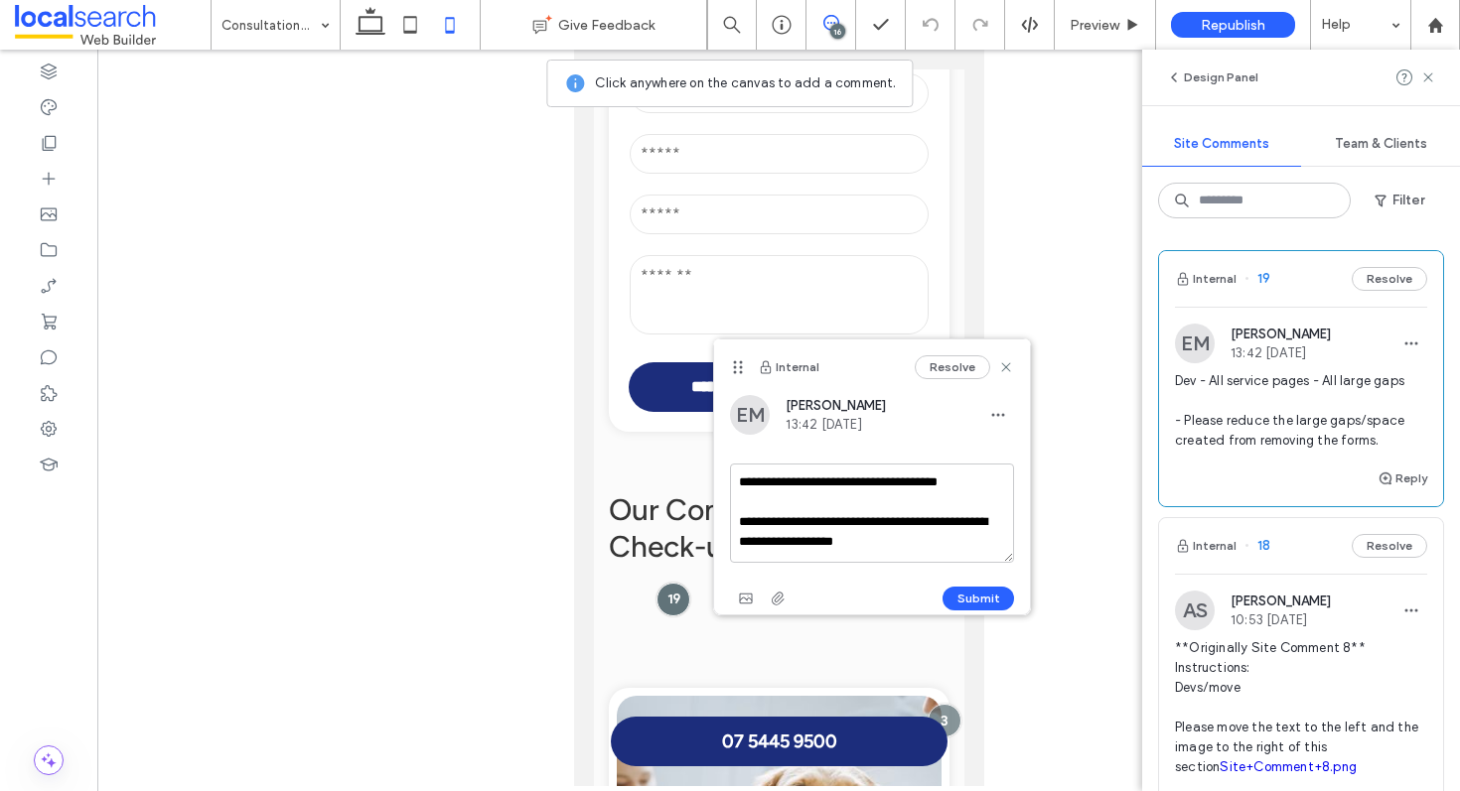
click at [941, 544] on textarea "**********" at bounding box center [872, 513] width 284 height 99
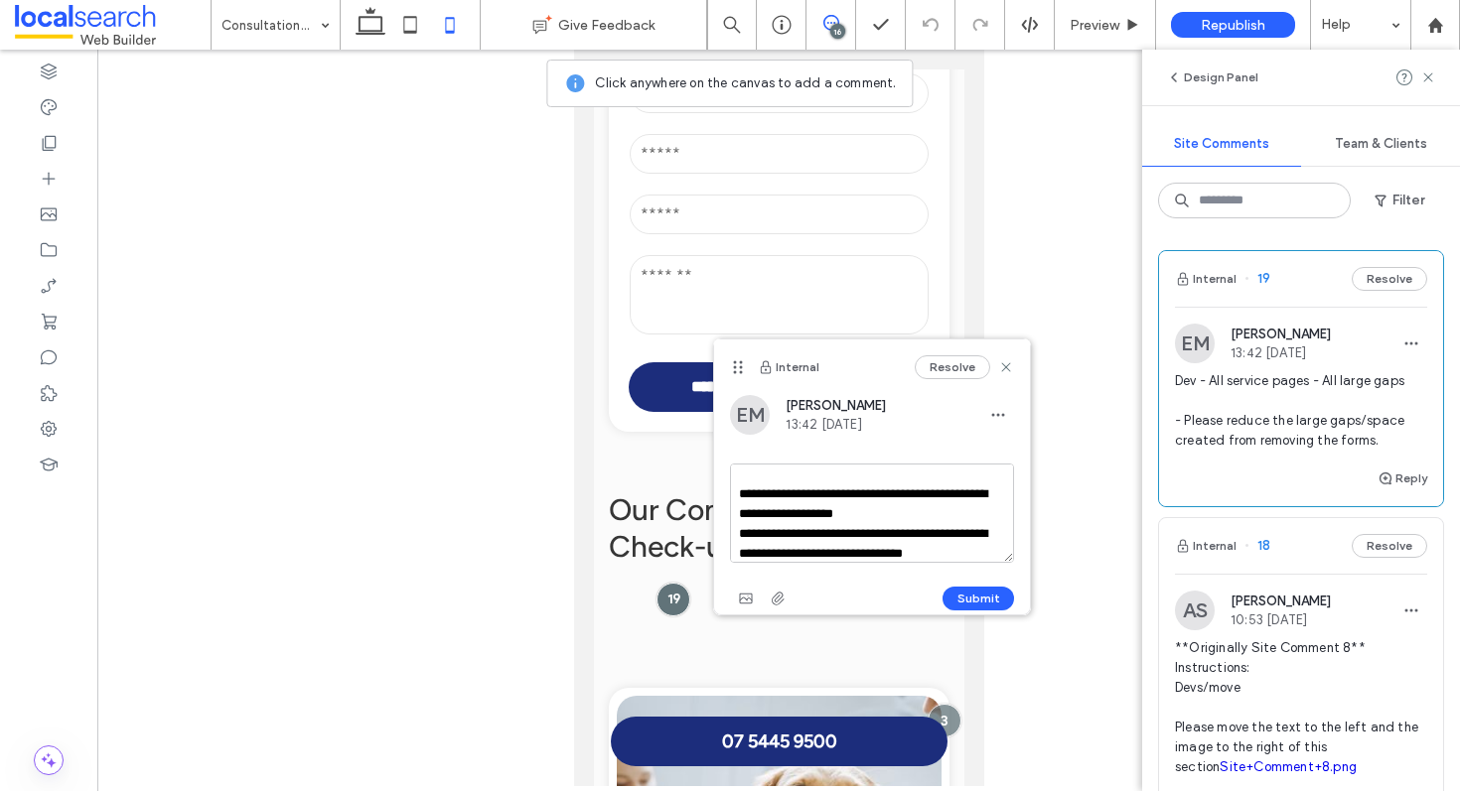
scroll to position [48, 0]
click at [780, 534] on textarea "**********" at bounding box center [872, 513] width 284 height 99
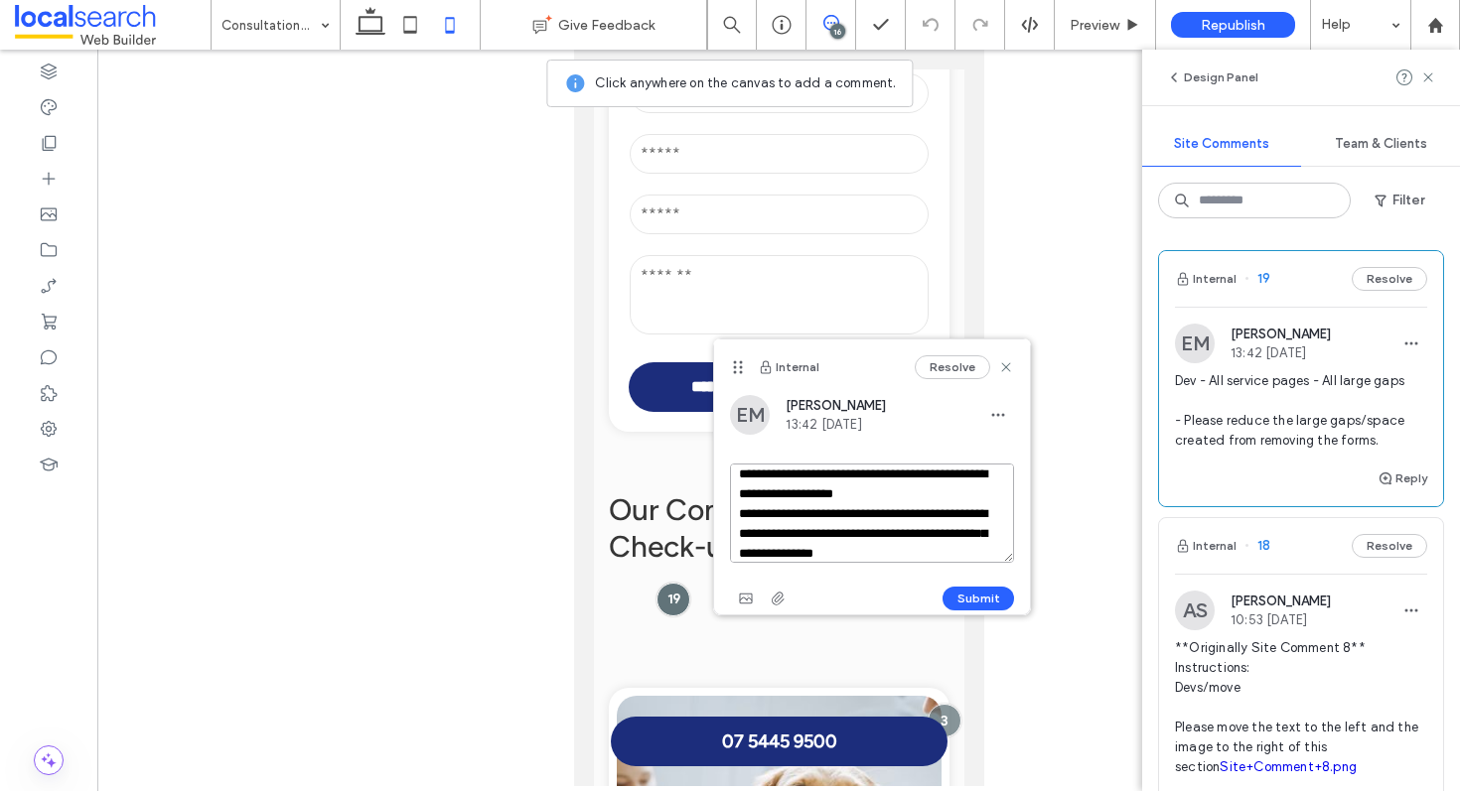
scroll to position [58, 0]
click at [958, 546] on textarea "**********" at bounding box center [872, 513] width 284 height 99
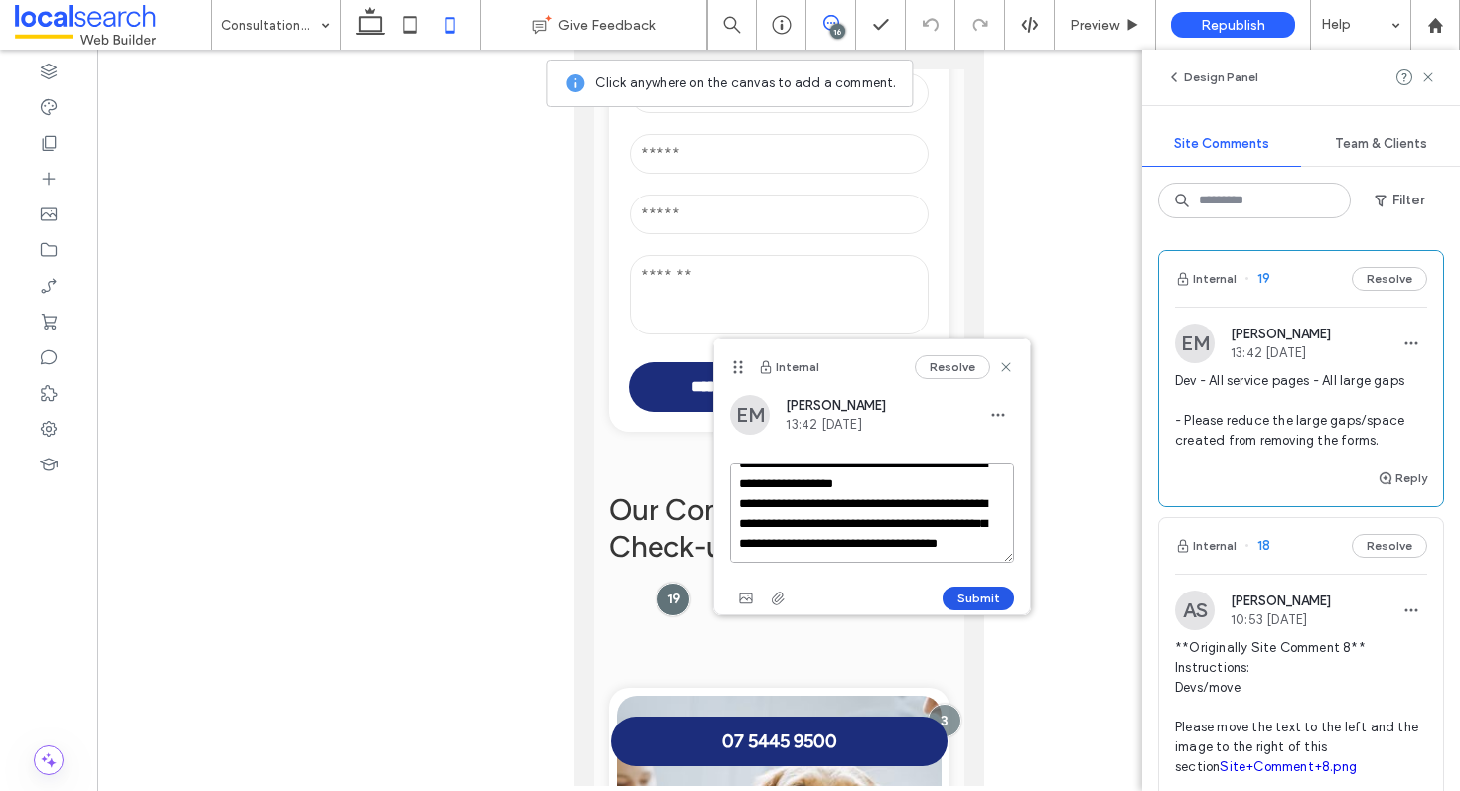
type textarea "**********"
click at [960, 597] on button "Submit" at bounding box center [978, 599] width 72 height 24
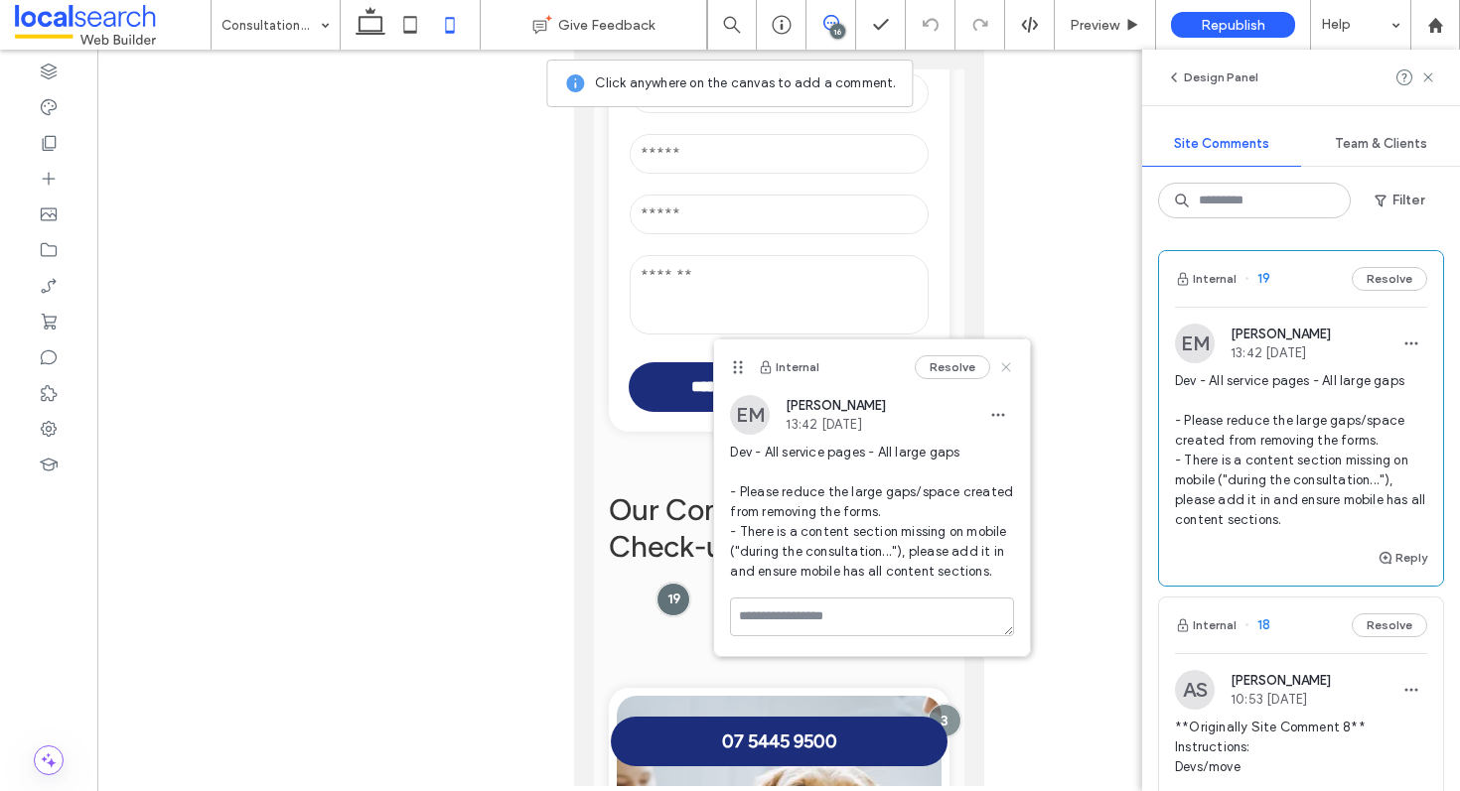
click at [1001, 367] on icon at bounding box center [1006, 367] width 16 height 16
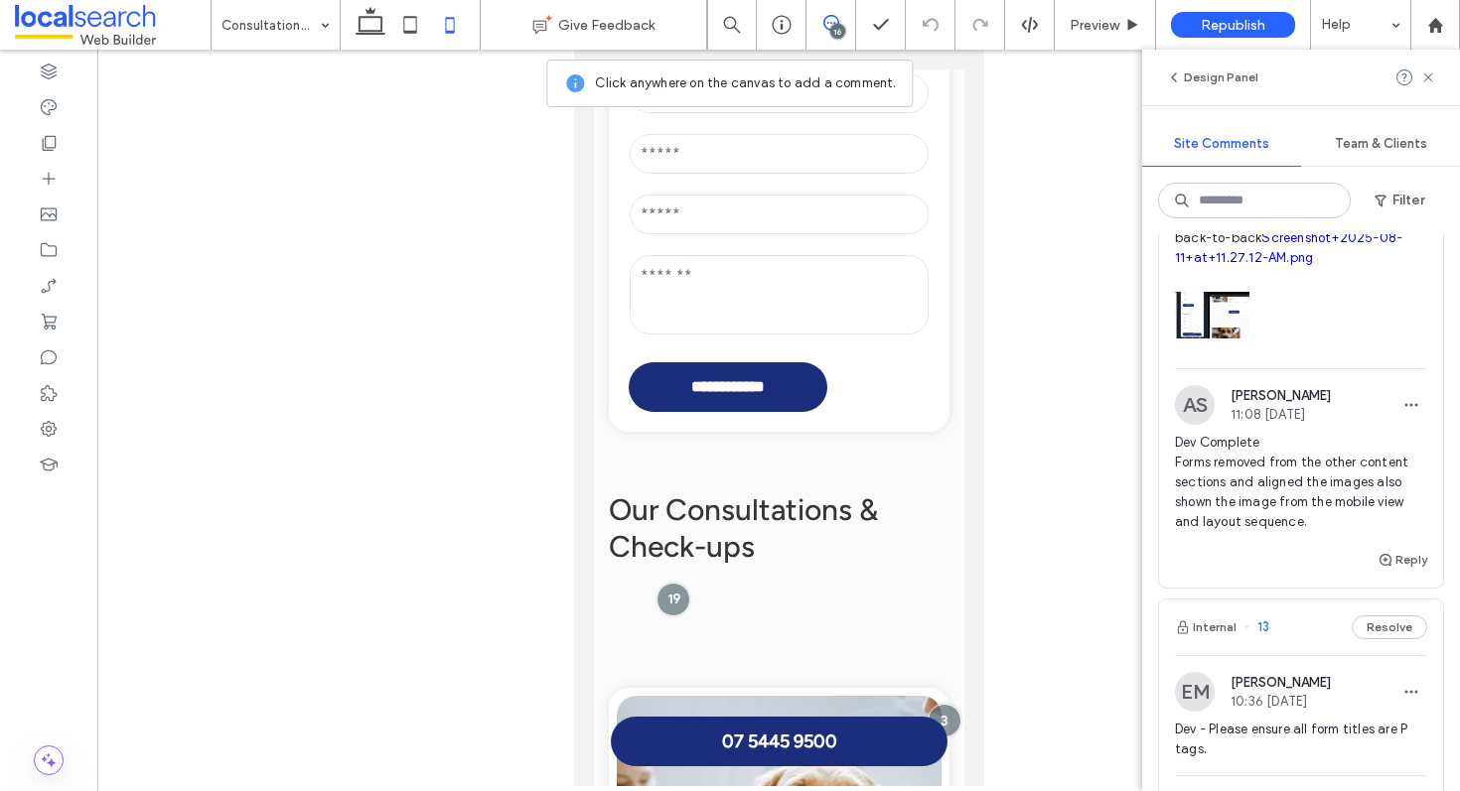
scroll to position [2642, 0]
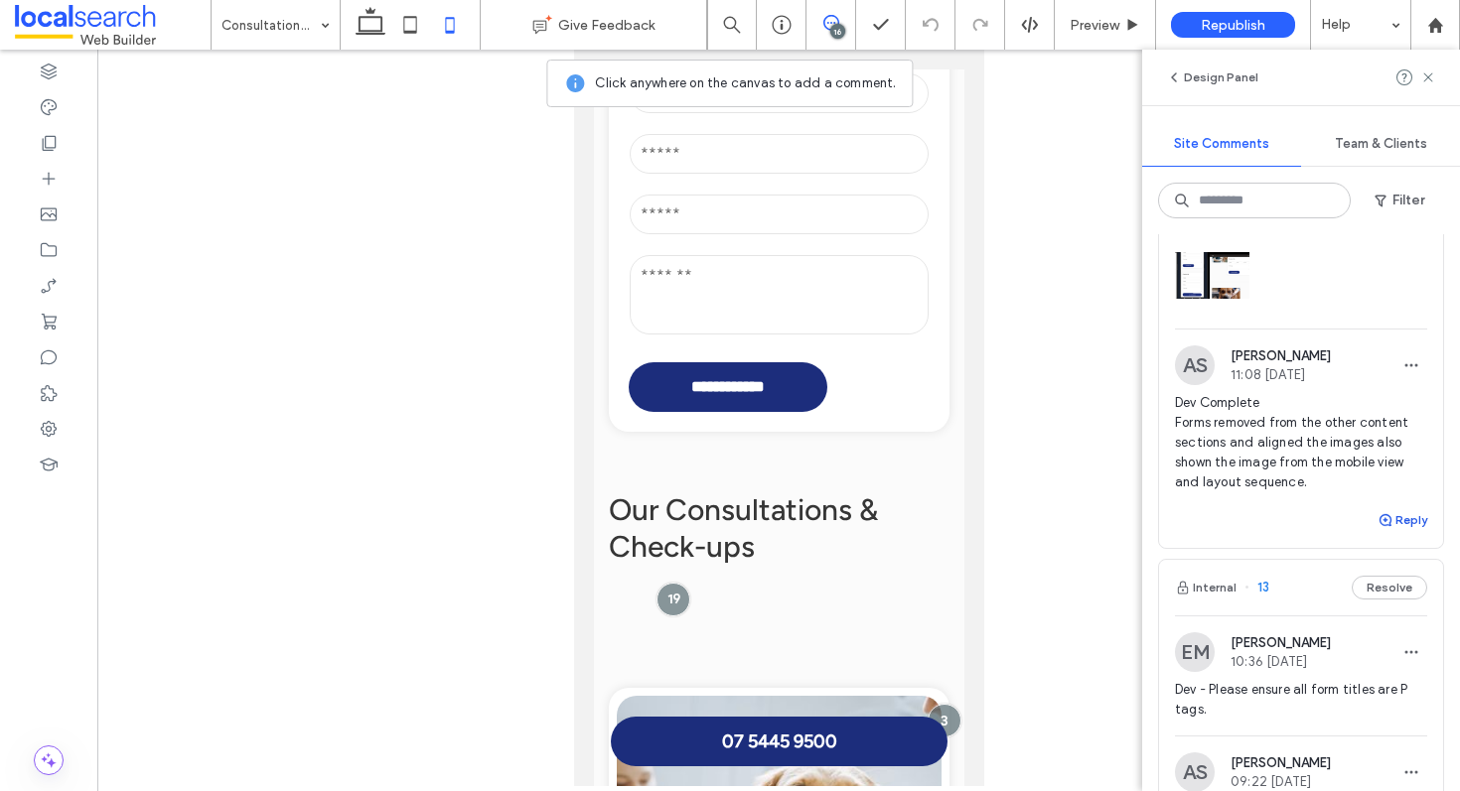
click at [1400, 522] on button "Reply" at bounding box center [1402, 520] width 50 height 24
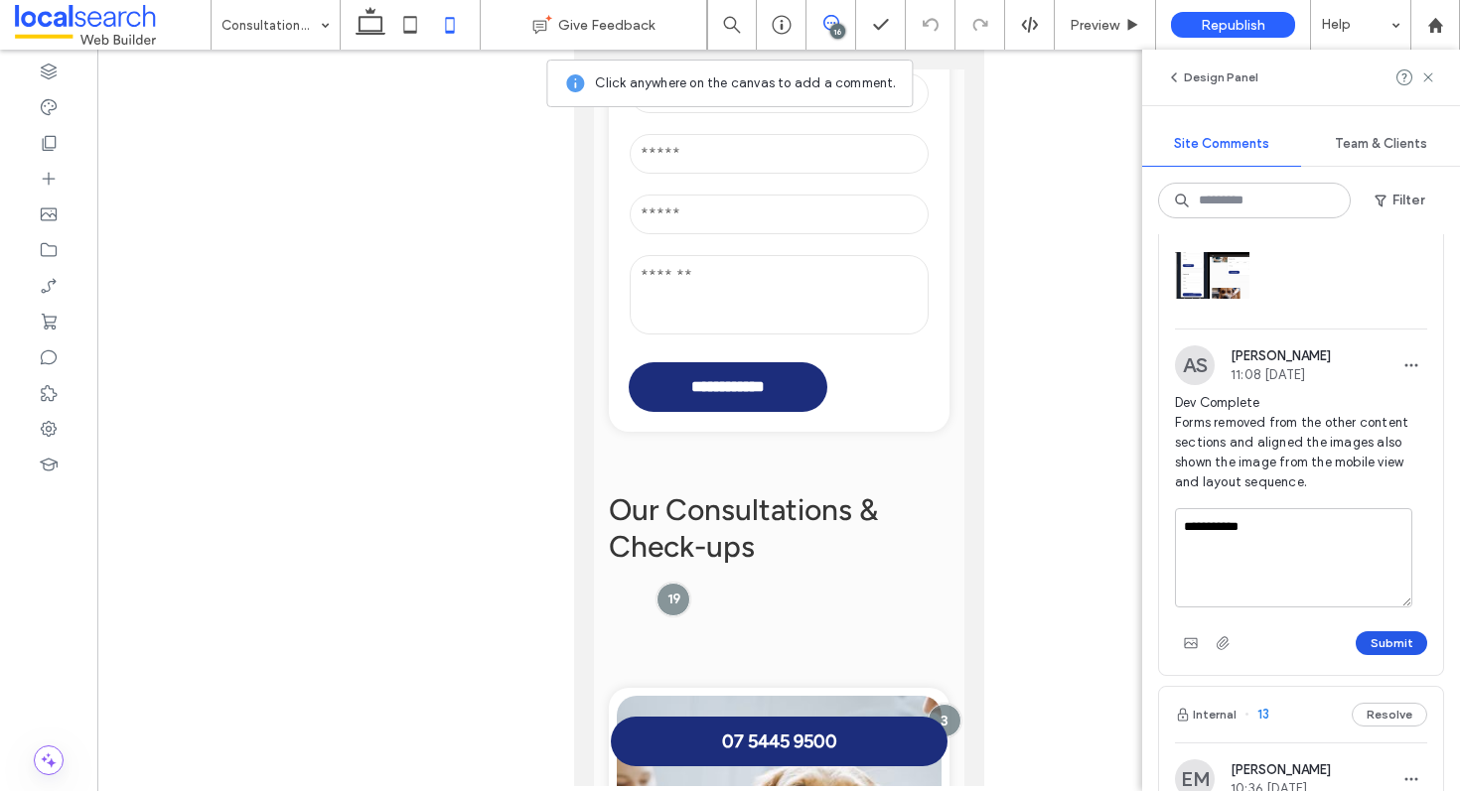
type textarea "**********"
click at [1385, 639] on button "Submit" at bounding box center [1392, 644] width 72 height 24
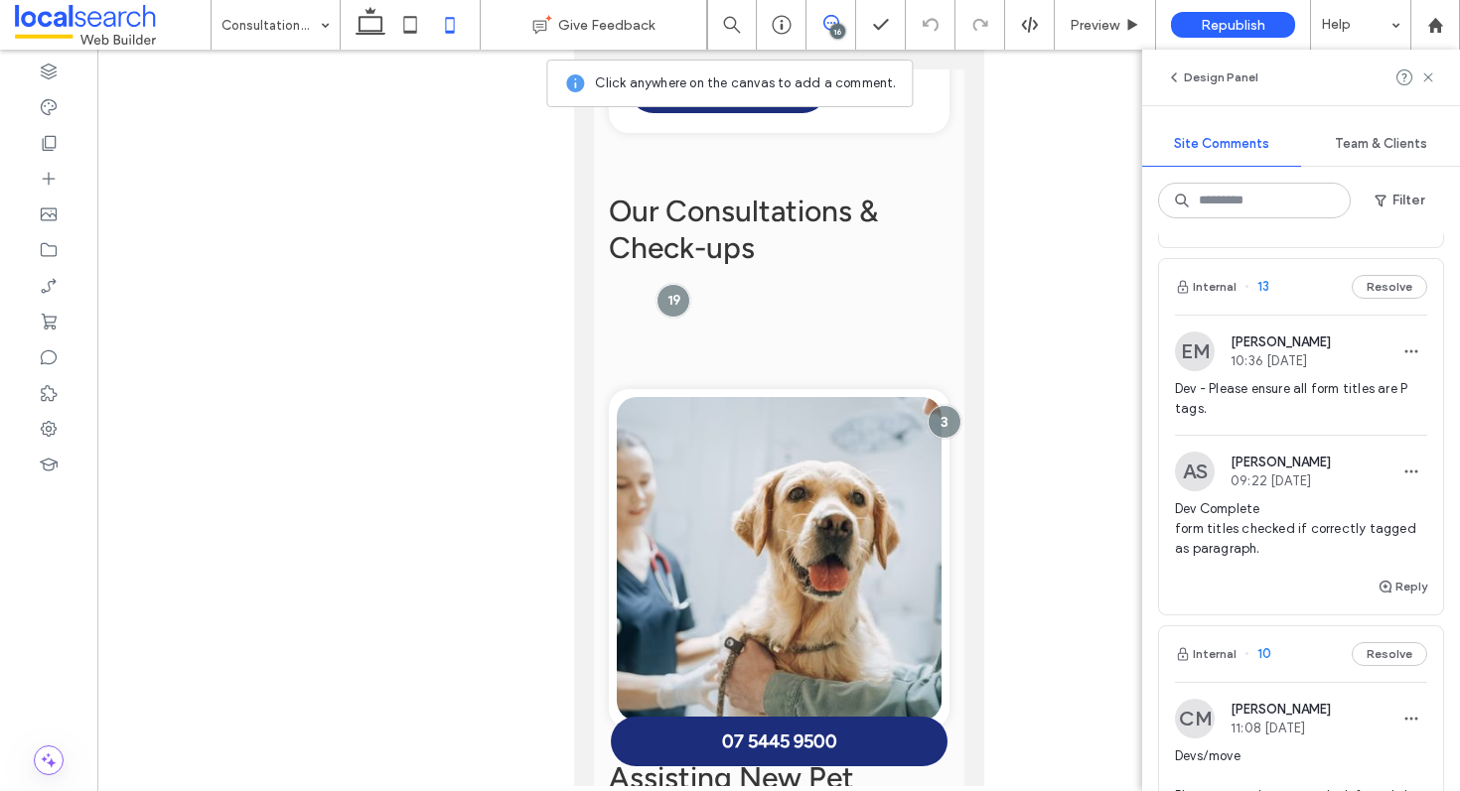
scroll to position [2923, 0]
click at [1382, 579] on button "Reply" at bounding box center [1402, 586] width 50 height 24
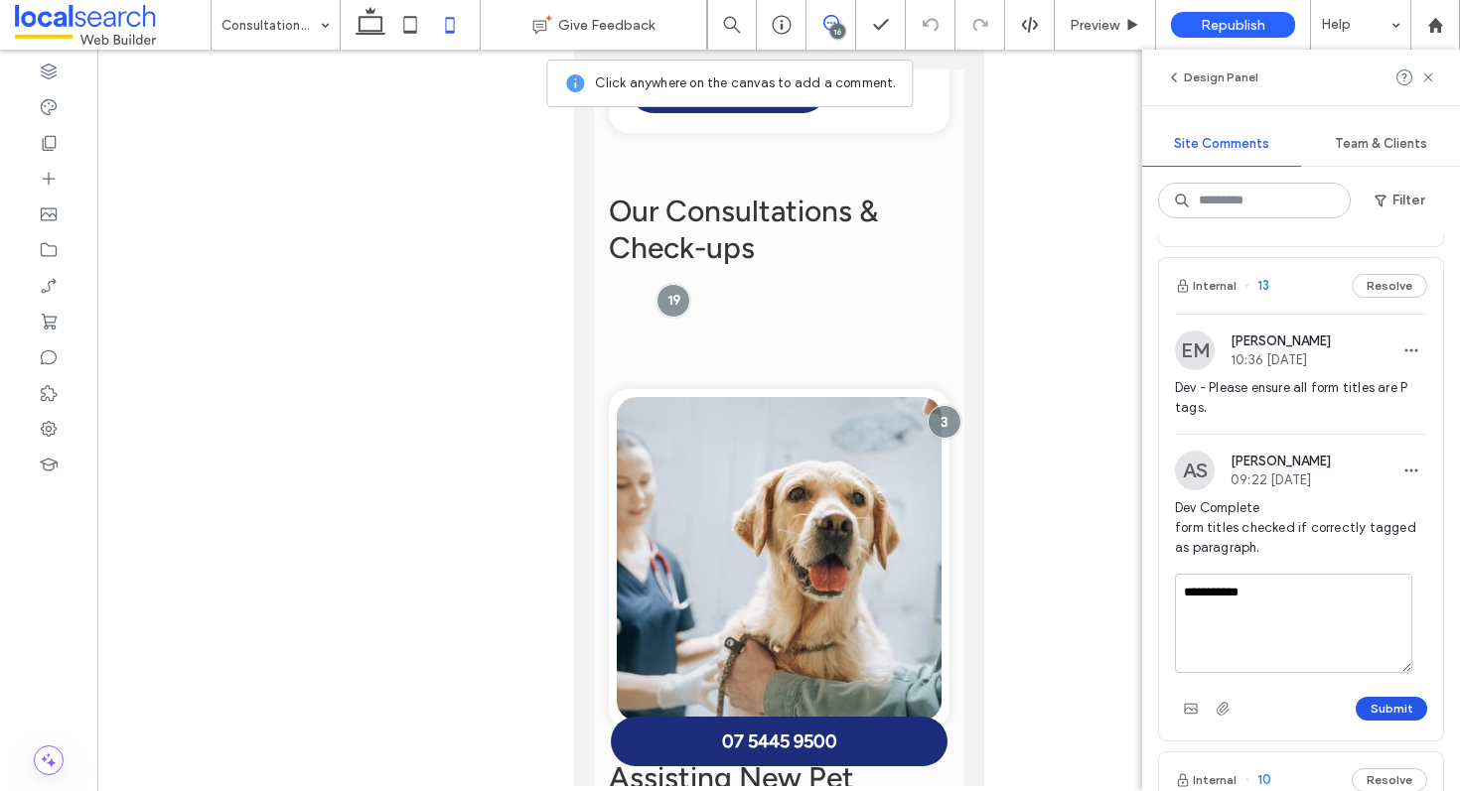
type textarea "**********"
click at [1370, 715] on button "Submit" at bounding box center [1392, 709] width 72 height 24
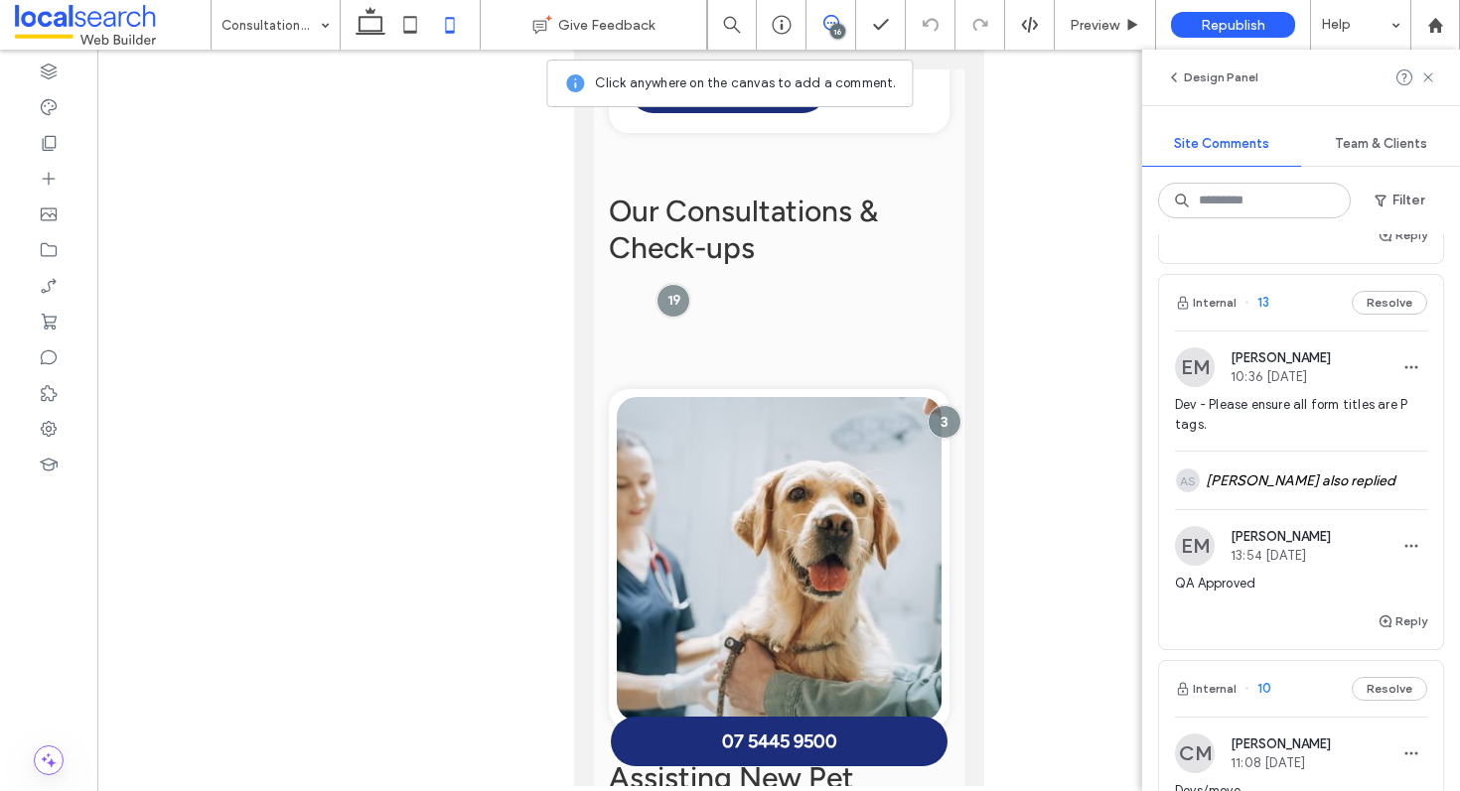
scroll to position [2903, 0]
click at [1302, 493] on div "AS Aron Salim also replied" at bounding box center [1301, 484] width 252 height 58
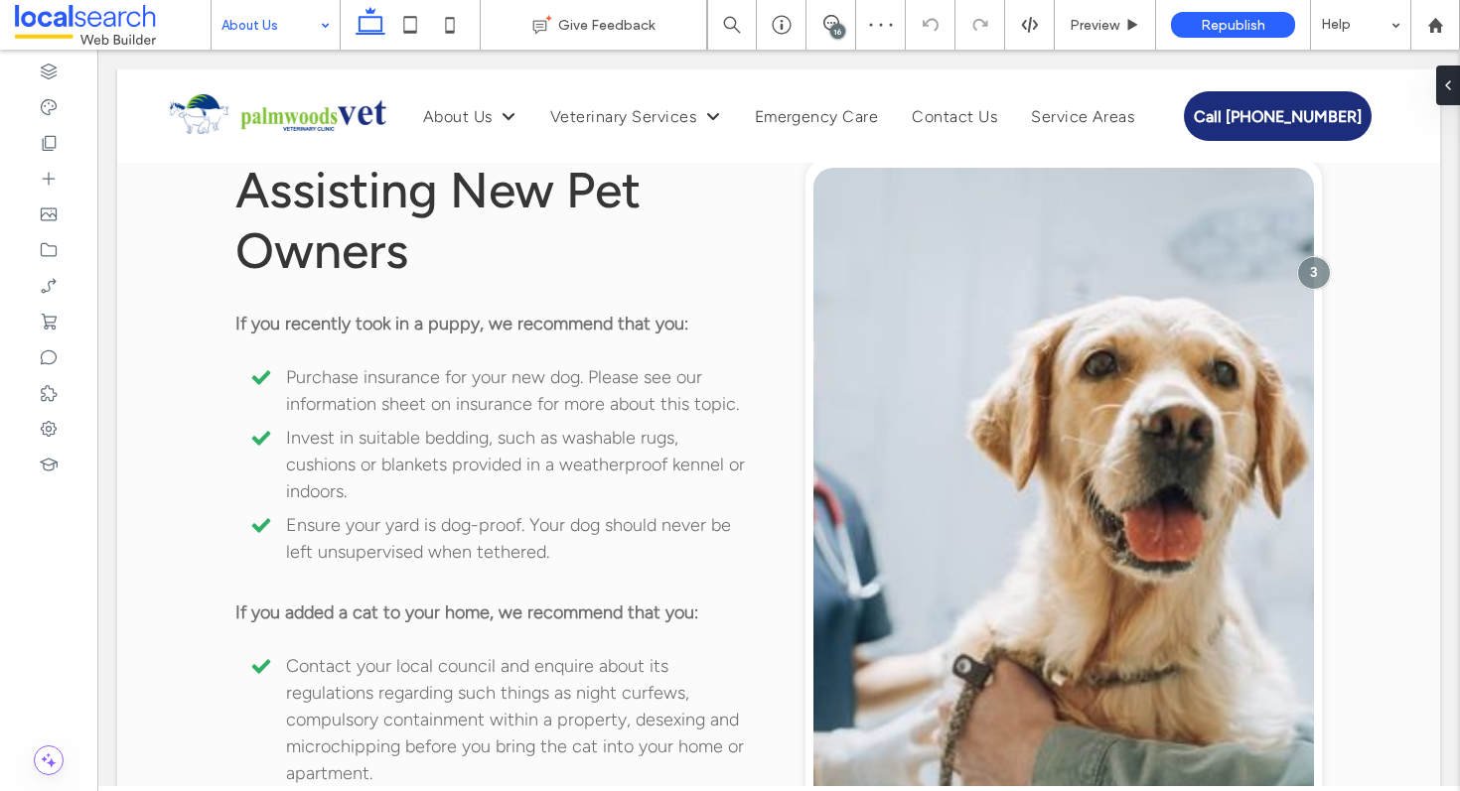
click at [298, 7] on input at bounding box center [270, 25] width 98 height 50
click at [268, 30] on input at bounding box center [270, 25] width 98 height 50
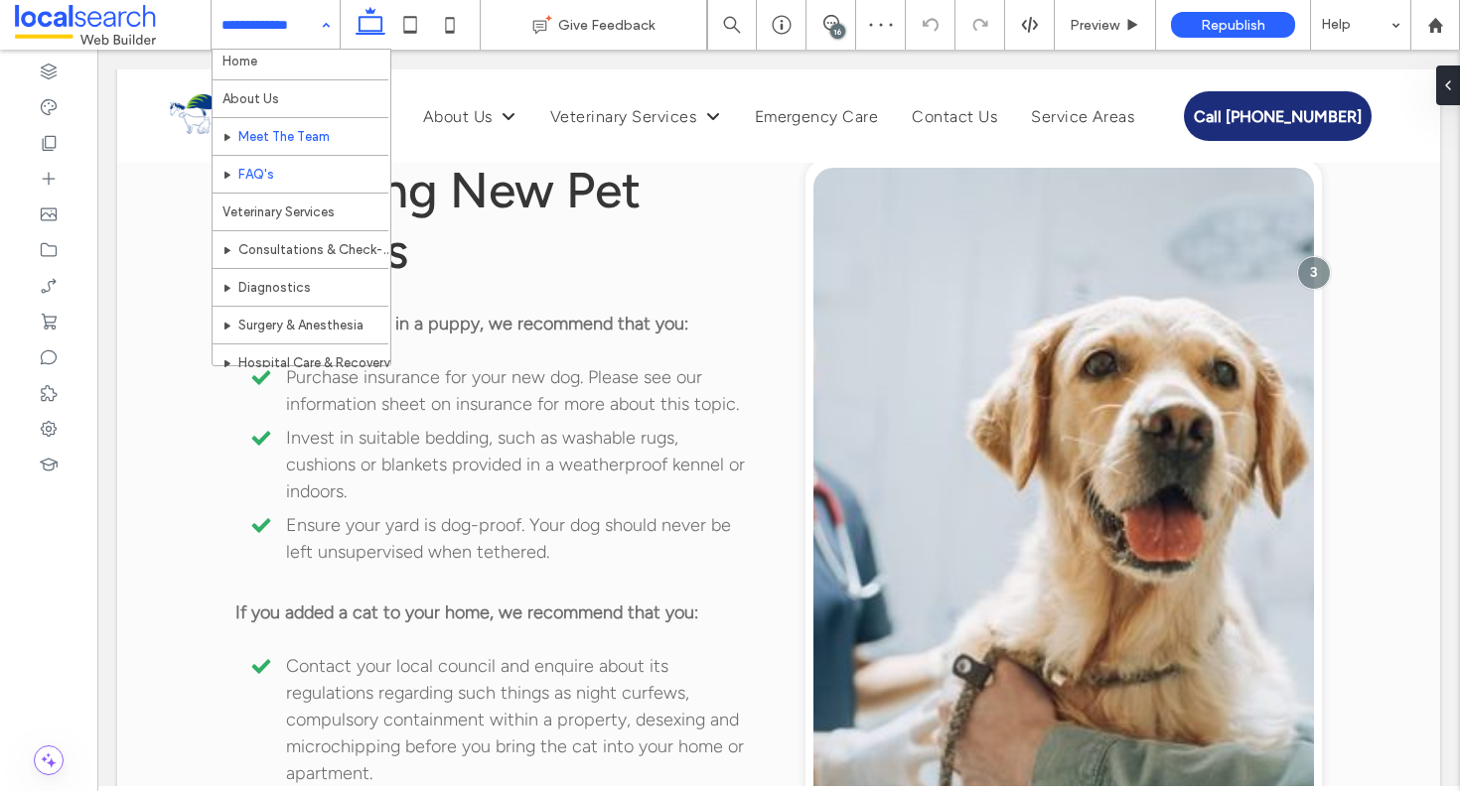
scroll to position [26, 0]
click at [277, 15] on input at bounding box center [270, 25] width 98 height 50
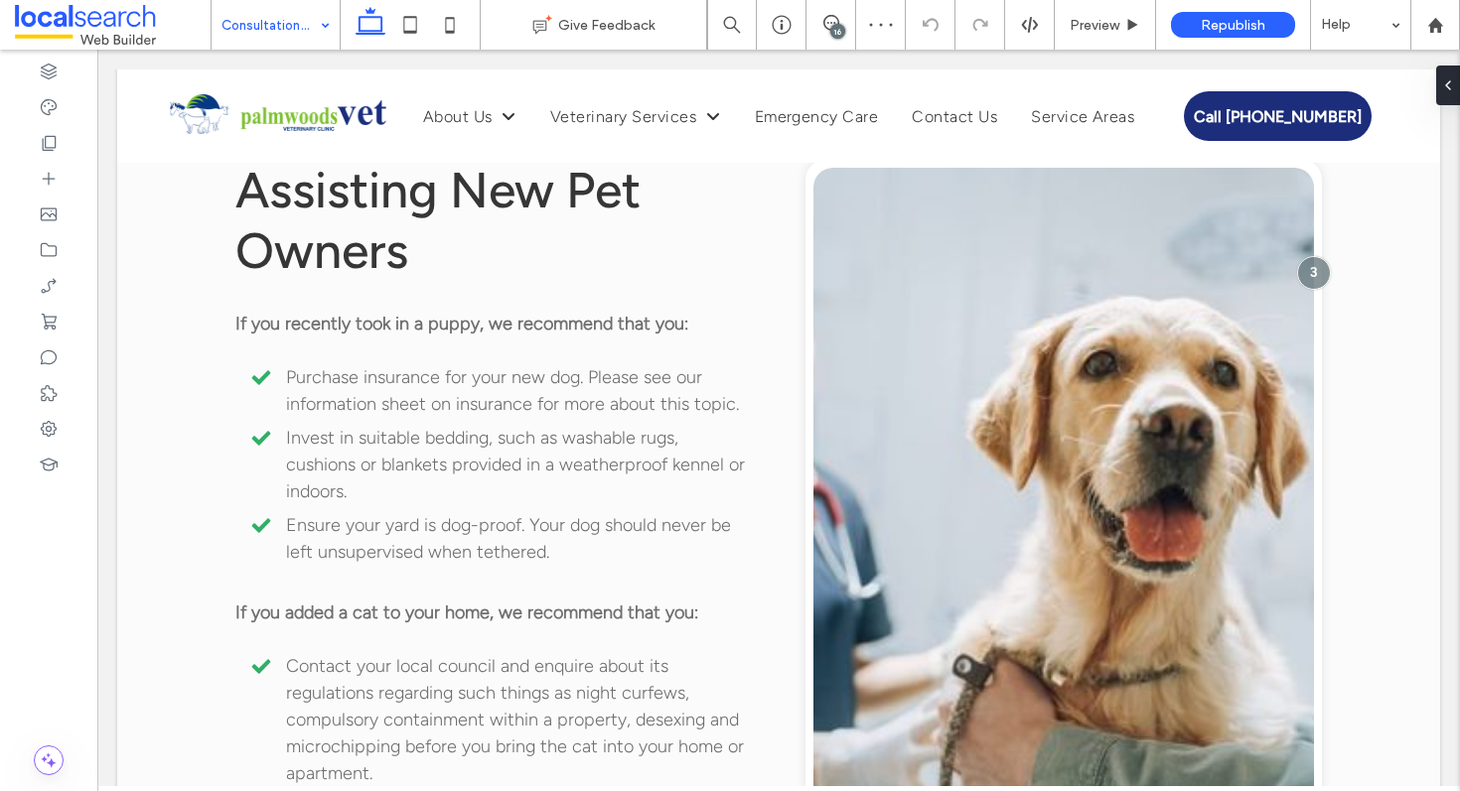
click at [834, 25] on div "16" at bounding box center [837, 31] width 15 height 15
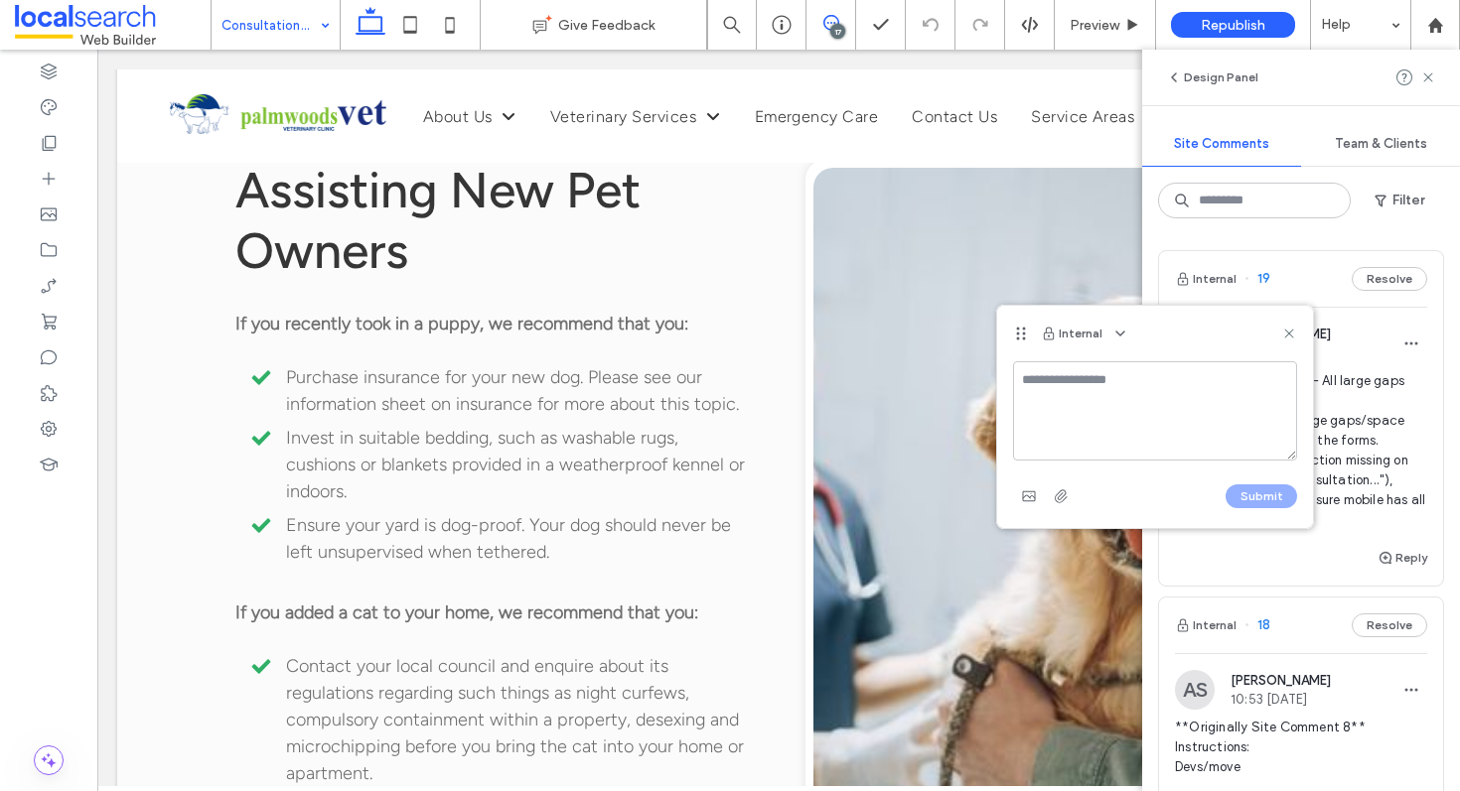
type textarea "*"
click at [1049, 376] on textarea "**********" at bounding box center [1155, 410] width 284 height 99
click at [1136, 394] on textarea "**********" at bounding box center [1155, 410] width 284 height 99
click at [1136, 383] on textarea "**********" at bounding box center [1155, 410] width 284 height 99
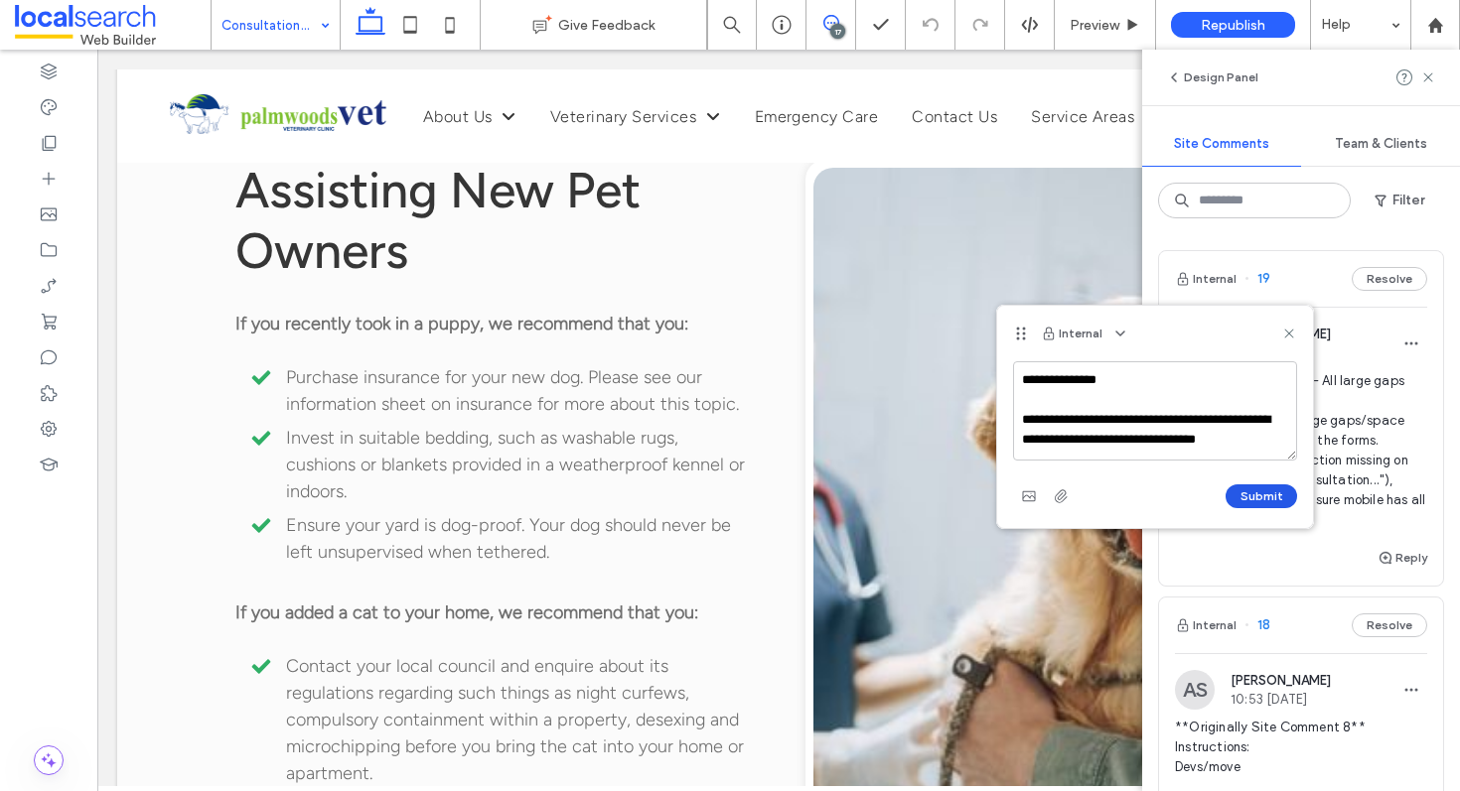
type textarea "**********"
click at [1242, 497] on button "Submit" at bounding box center [1261, 497] width 72 height 24
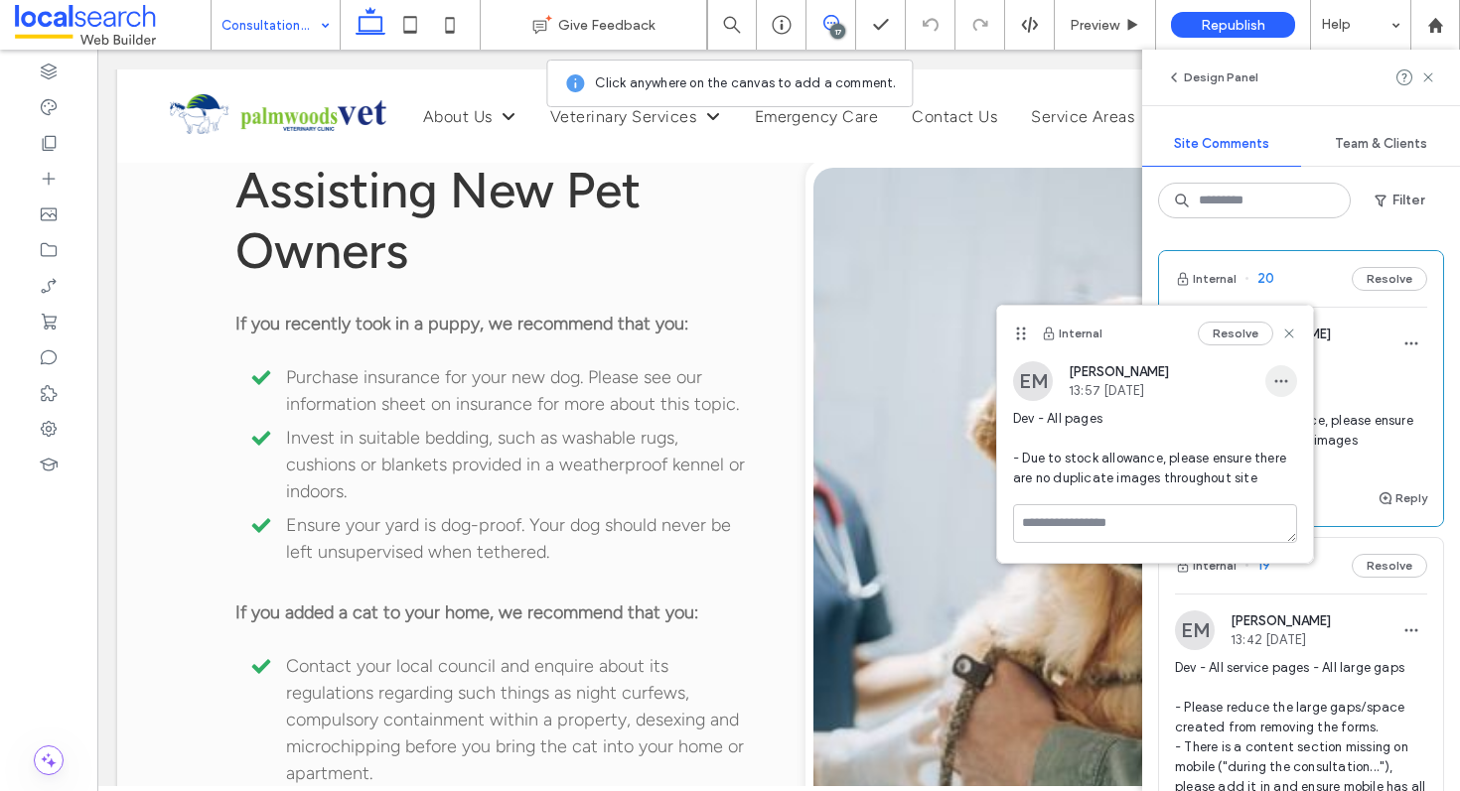
click at [1272, 380] on span "button" at bounding box center [1281, 381] width 32 height 32
click at [1297, 437] on span "Edit" at bounding box center [1295, 433] width 26 height 20
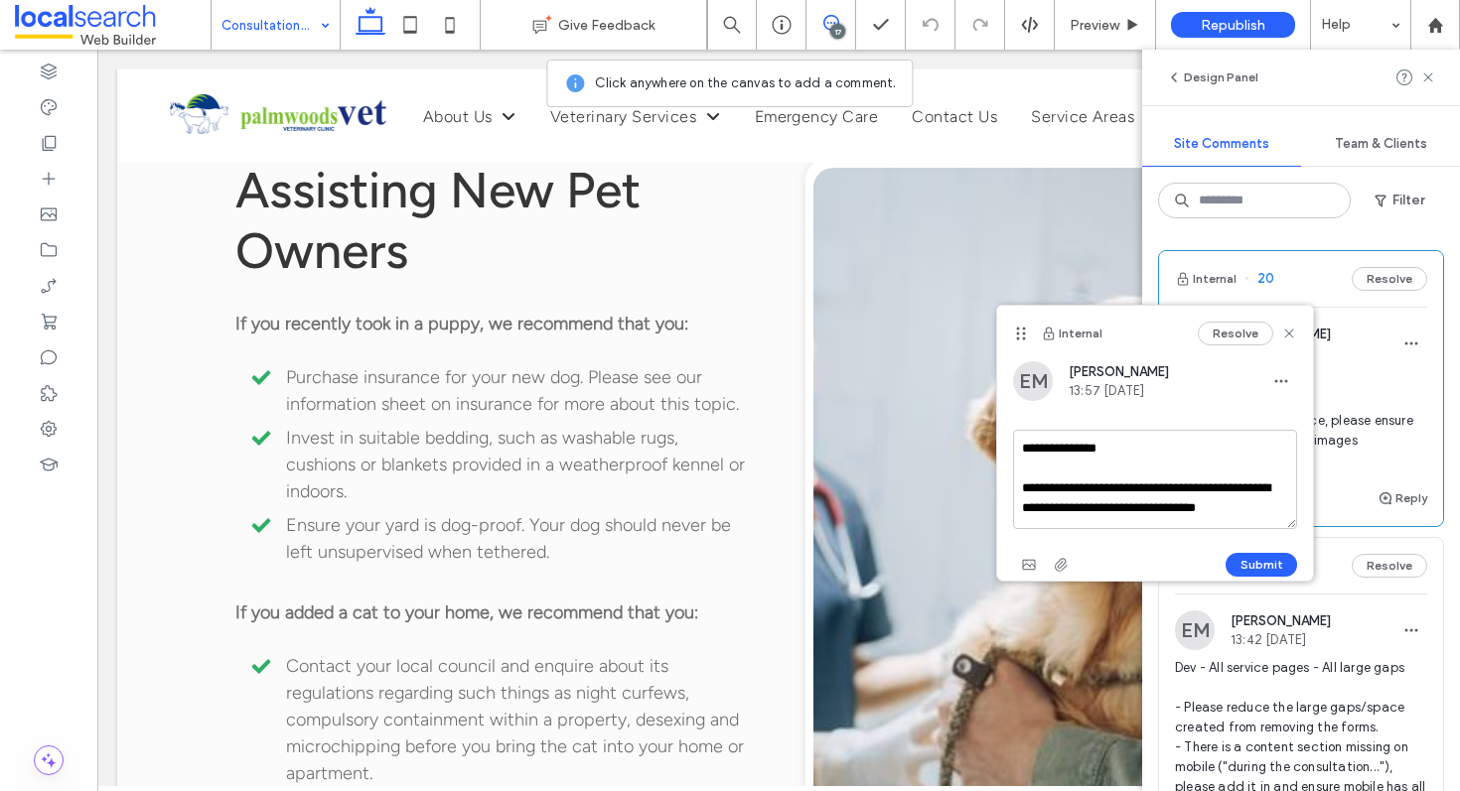
scroll to position [18, 0]
click at [1115, 515] on textarea "**********" at bounding box center [1155, 479] width 284 height 99
click at [1048, 501] on textarea "**********" at bounding box center [1155, 479] width 284 height 99
click at [1127, 515] on textarea "**********" at bounding box center [1155, 479] width 284 height 99
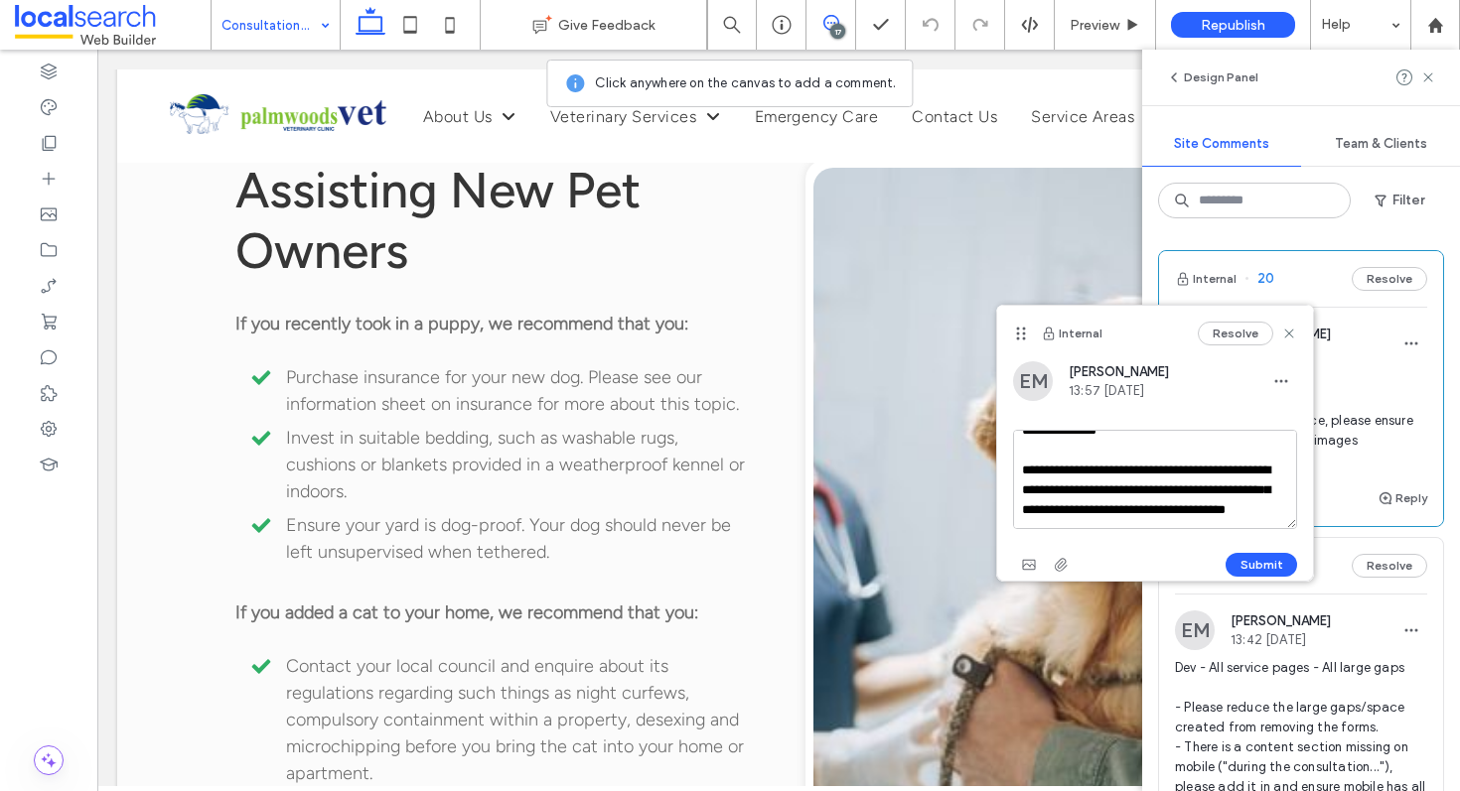
type textarea "**********"
click at [1233, 569] on button "Submit" at bounding box center [1261, 565] width 72 height 24
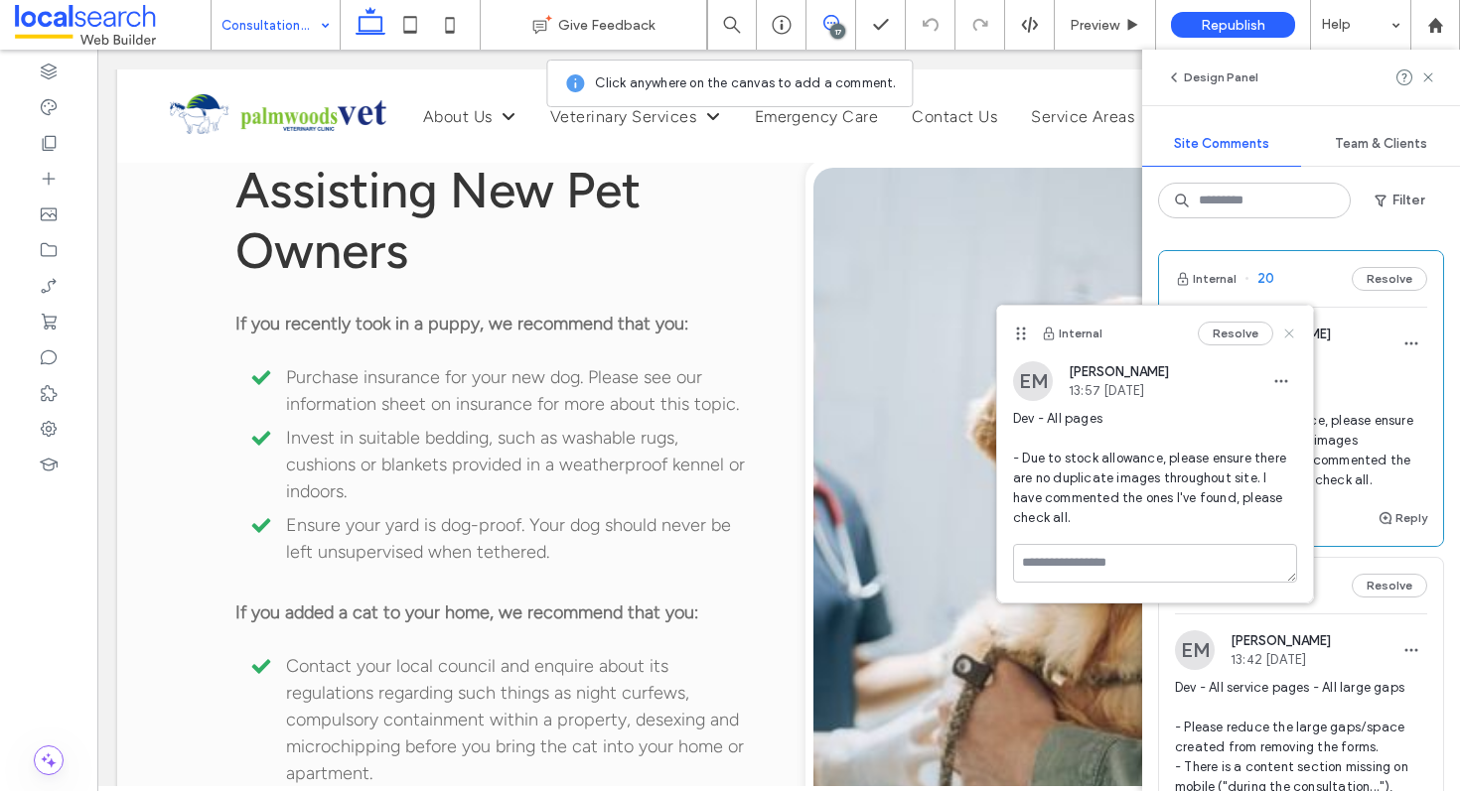
click at [1284, 328] on icon at bounding box center [1289, 334] width 16 height 16
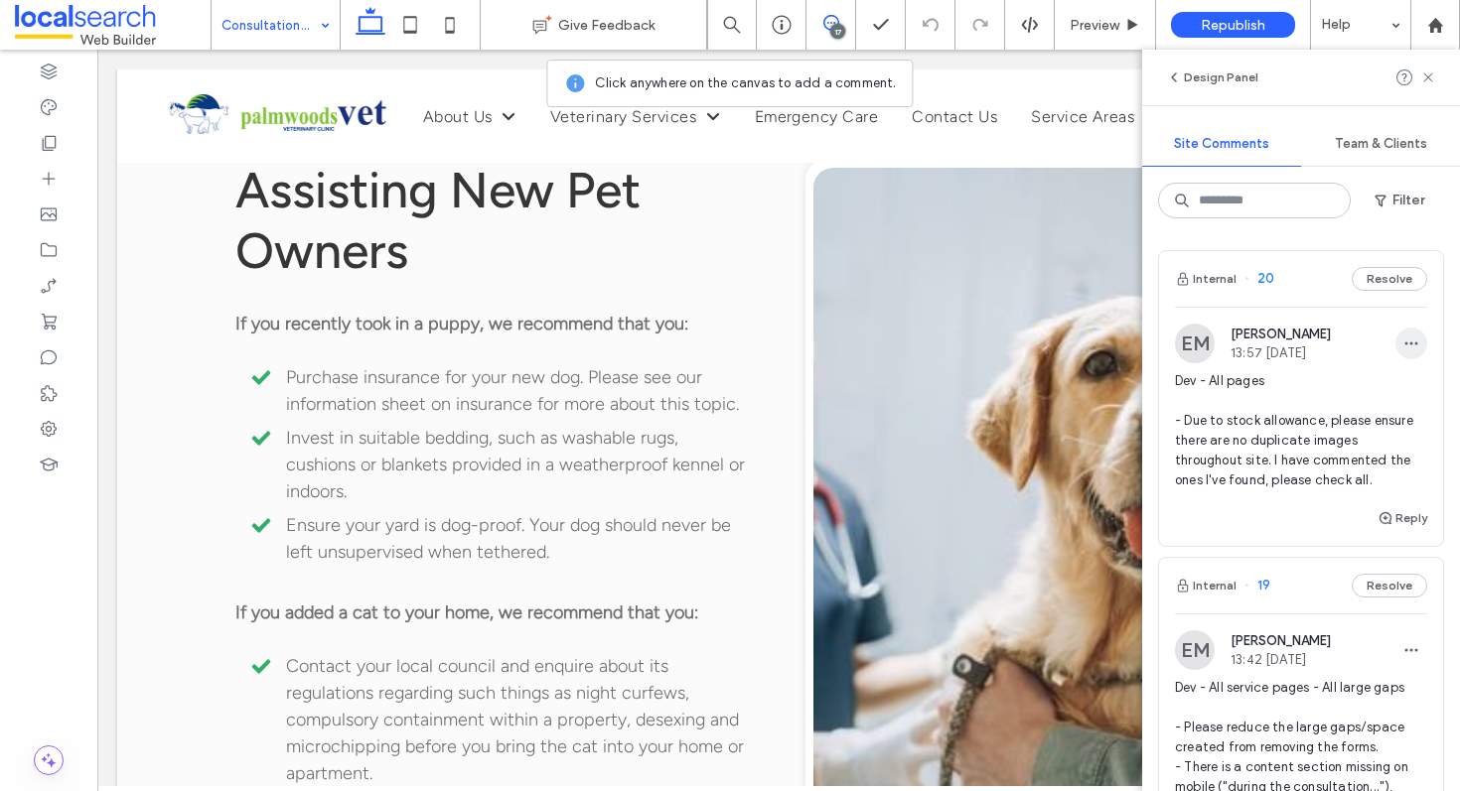
click at [1403, 340] on icon "button" at bounding box center [1411, 344] width 16 height 16
click at [1356, 390] on div "Edit" at bounding box center [1322, 395] width 177 height 38
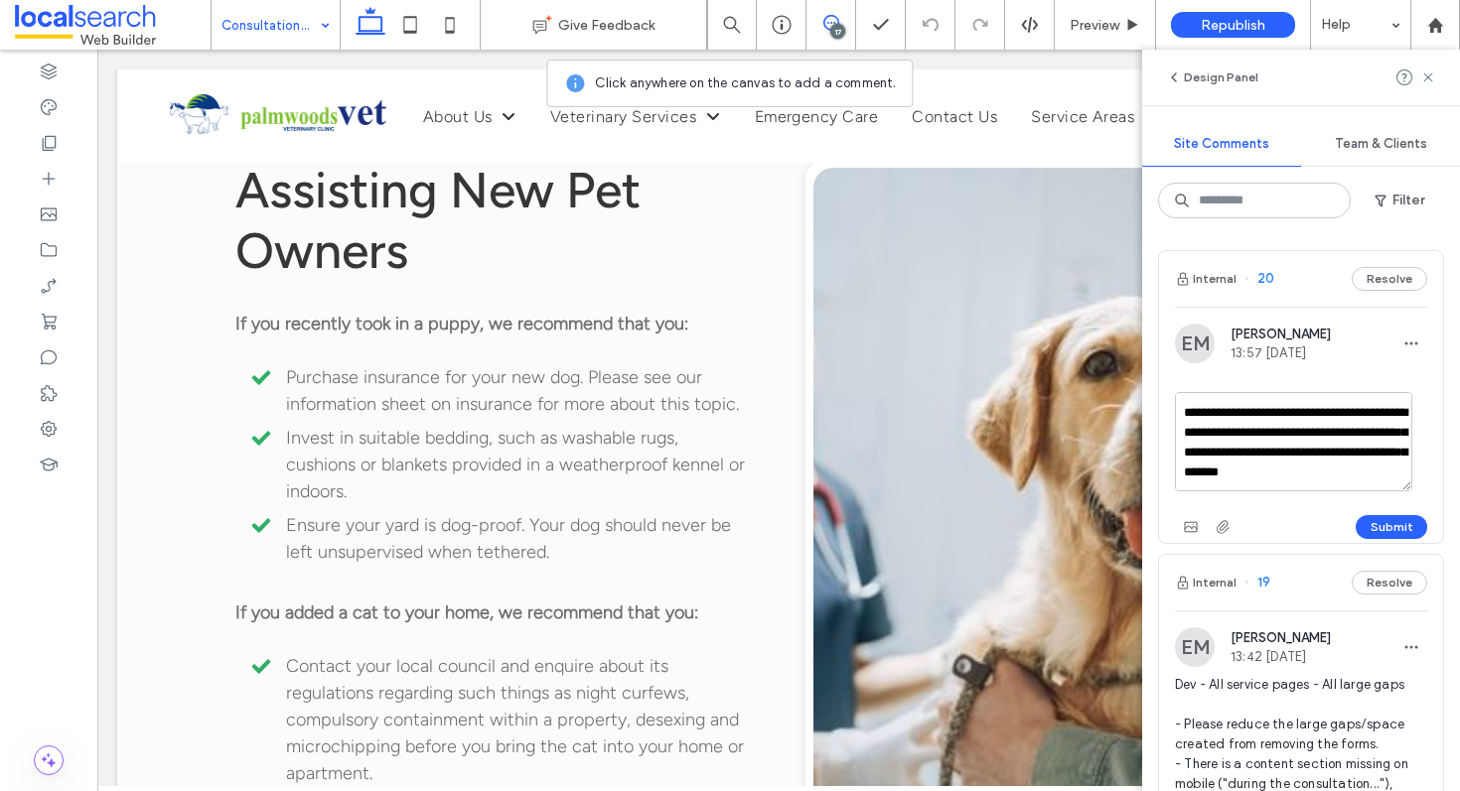
scroll to position [58, 0]
click at [1332, 469] on textarea "**********" at bounding box center [1293, 441] width 237 height 99
type textarea "**********"
click at [1389, 531] on button "Submit" at bounding box center [1392, 527] width 72 height 24
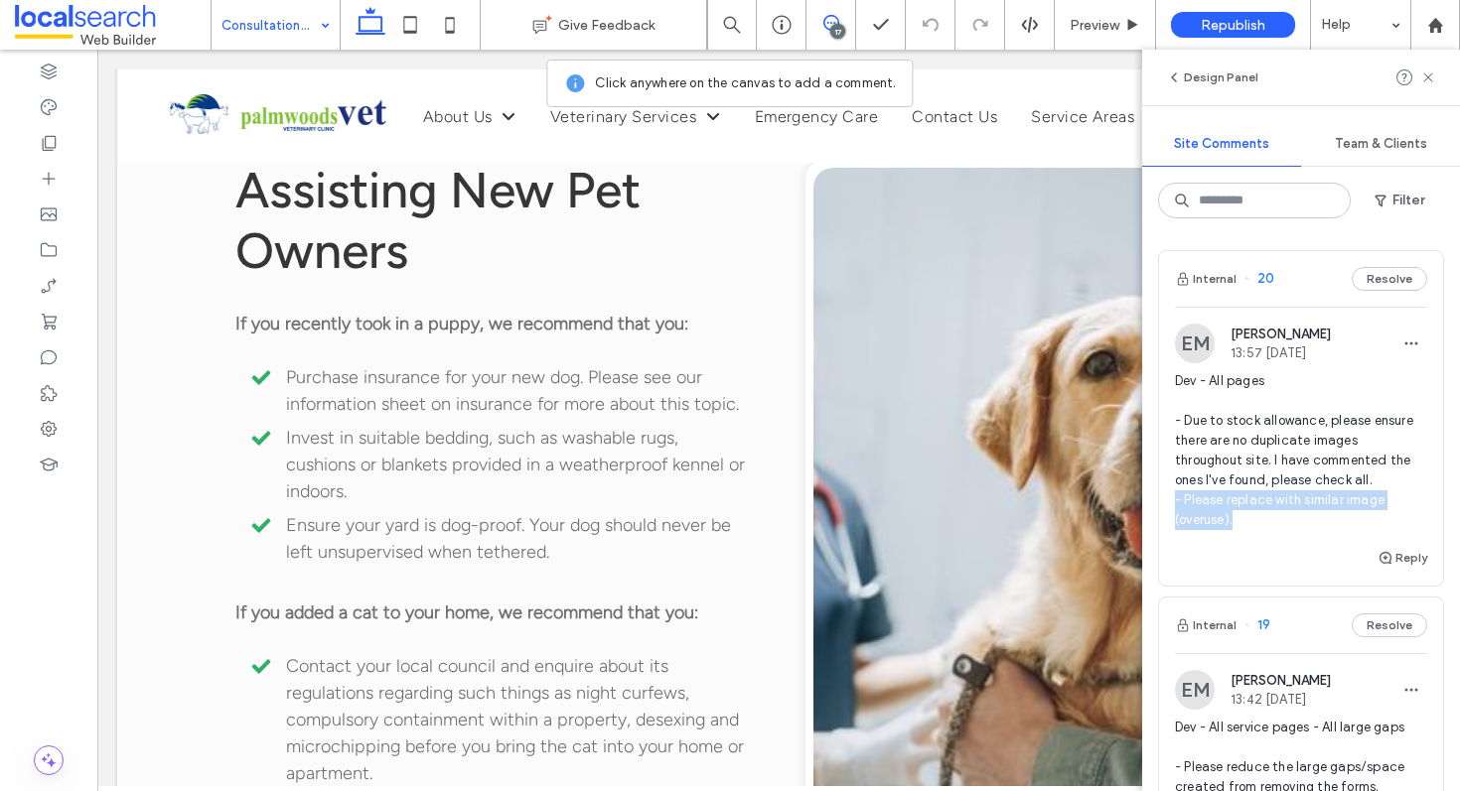
drag, startPoint x: 1246, startPoint y: 515, endPoint x: 1168, endPoint y: 504, distance: 79.2
click at [1168, 504] on div "EM Ethan Mann 13:57 Aug 14 2025 Dev - All pages - Due to stock allowance, pleas…" at bounding box center [1301, 435] width 284 height 222
copy span "- Please replace with similar image (overuse)."
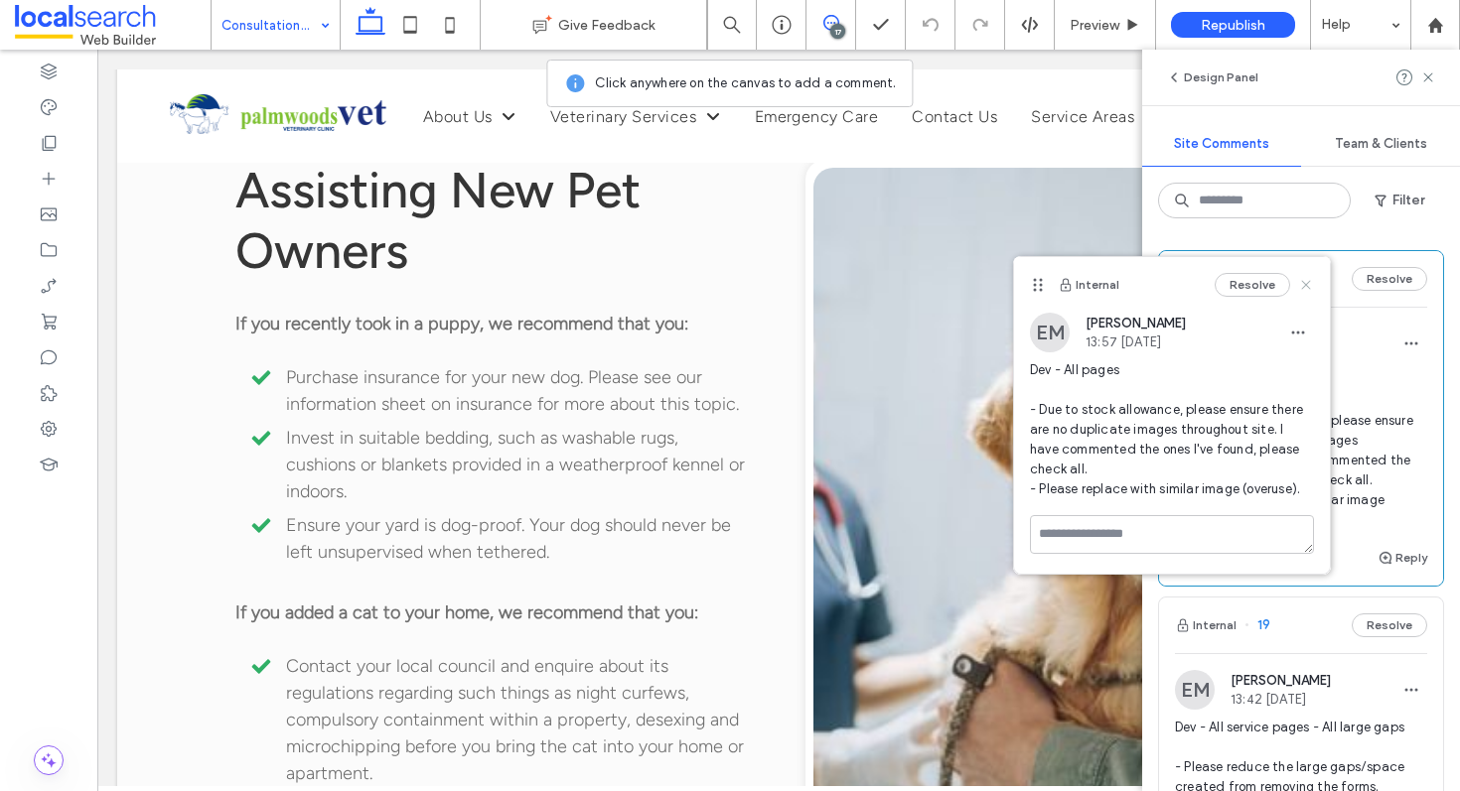
click at [1305, 287] on icon at bounding box center [1306, 285] width 16 height 16
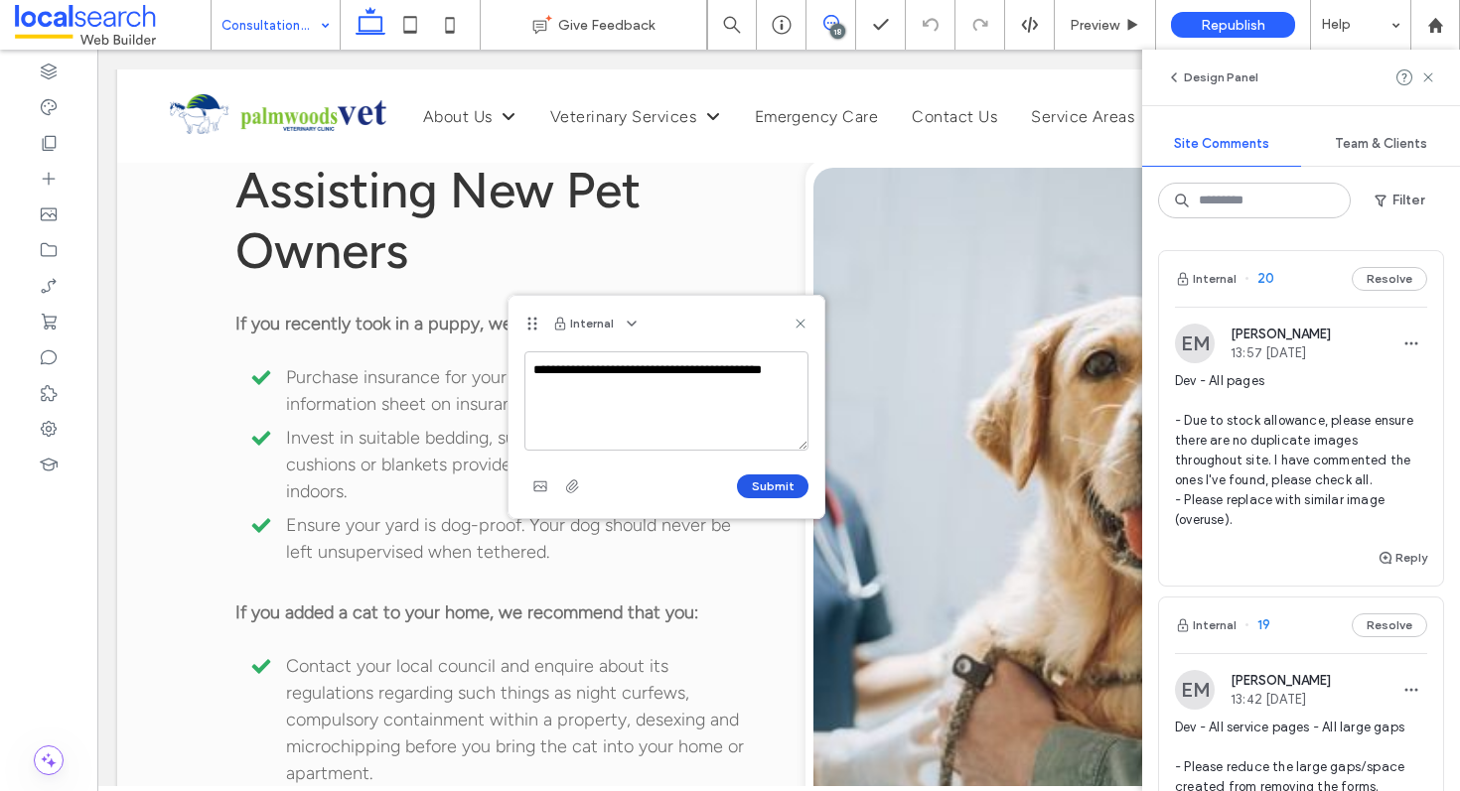
type textarea "**********"
click at [767, 487] on button "Submit" at bounding box center [773, 487] width 72 height 24
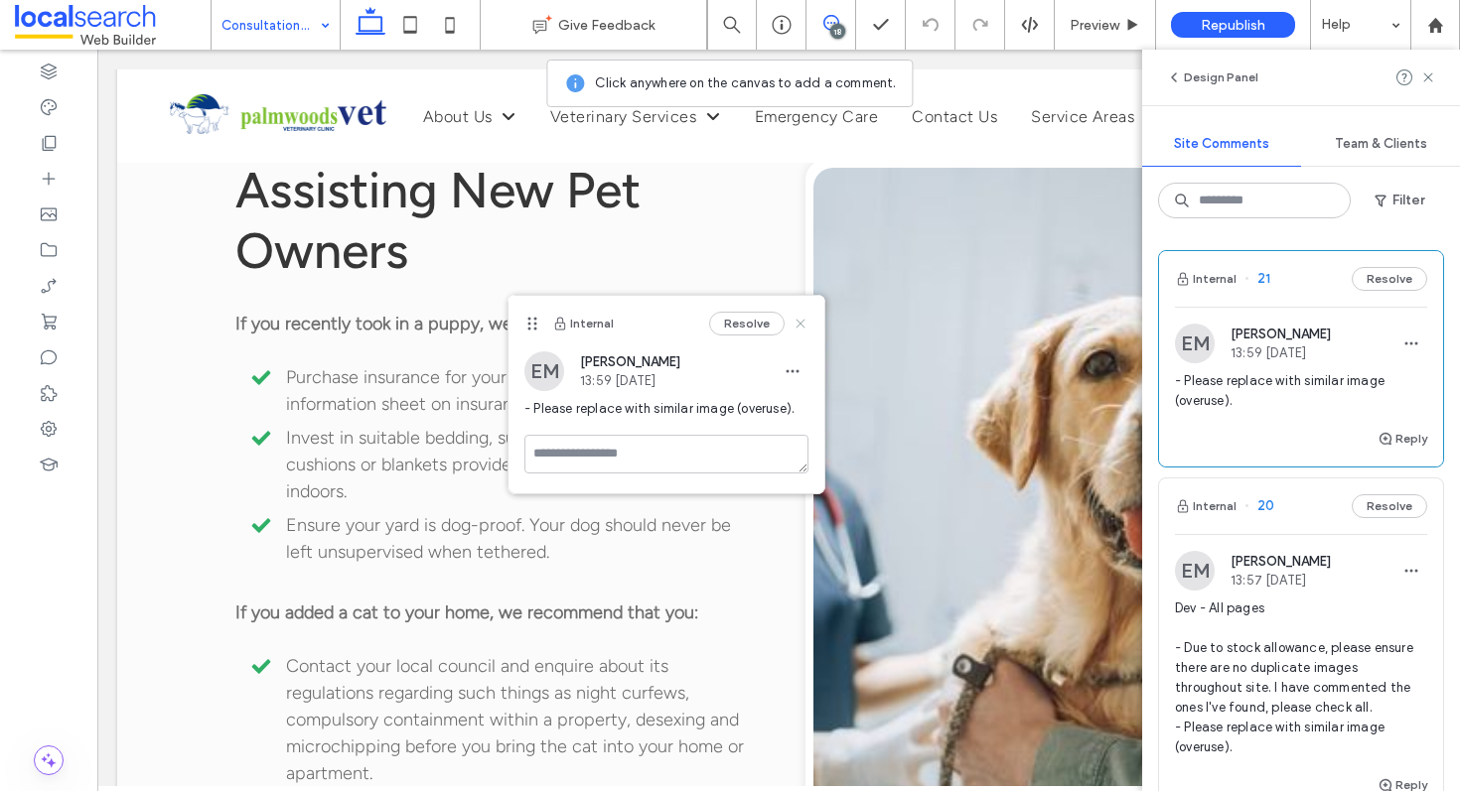
click at [796, 329] on icon at bounding box center [800, 324] width 16 height 16
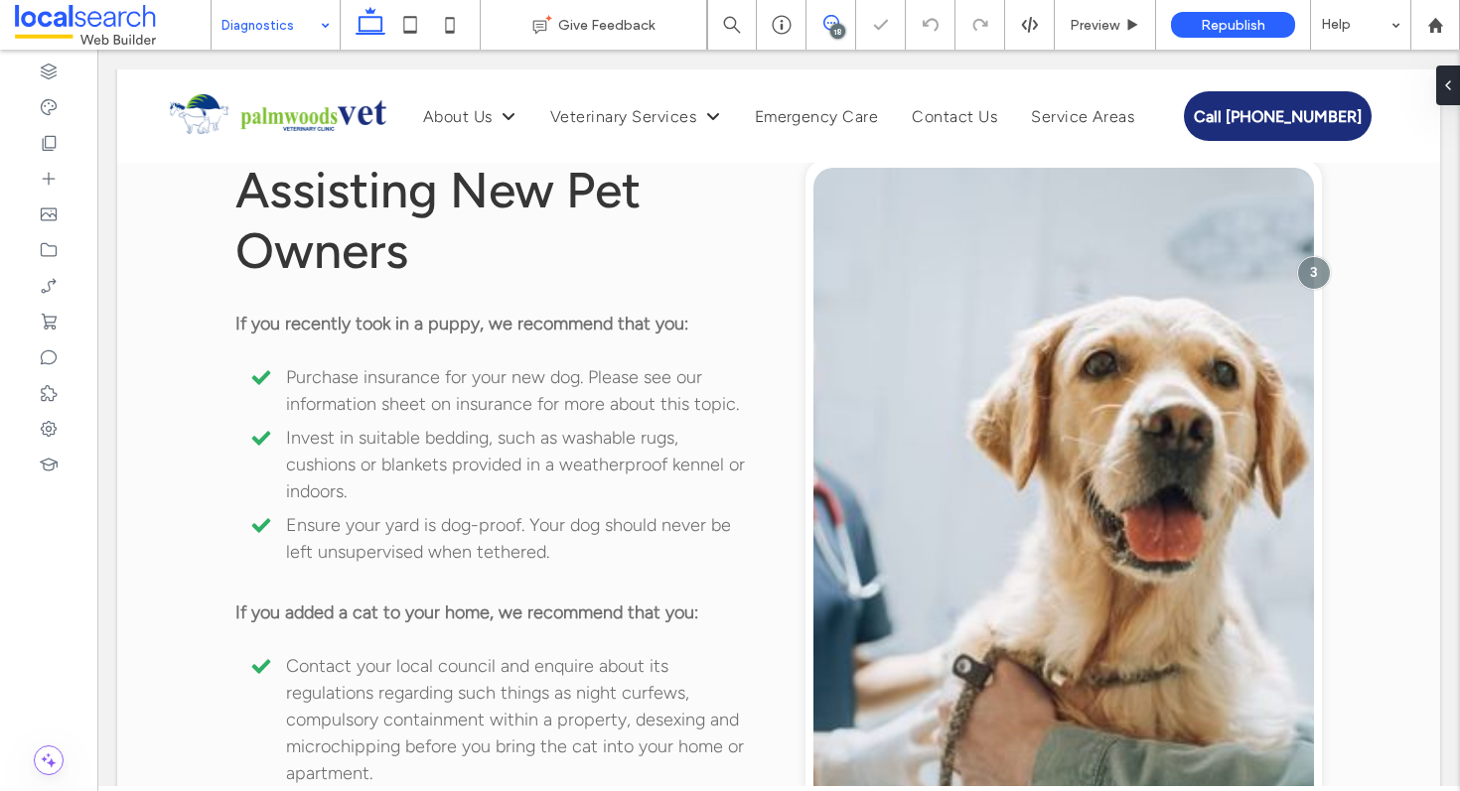
click at [828, 25] on icon at bounding box center [831, 23] width 16 height 16
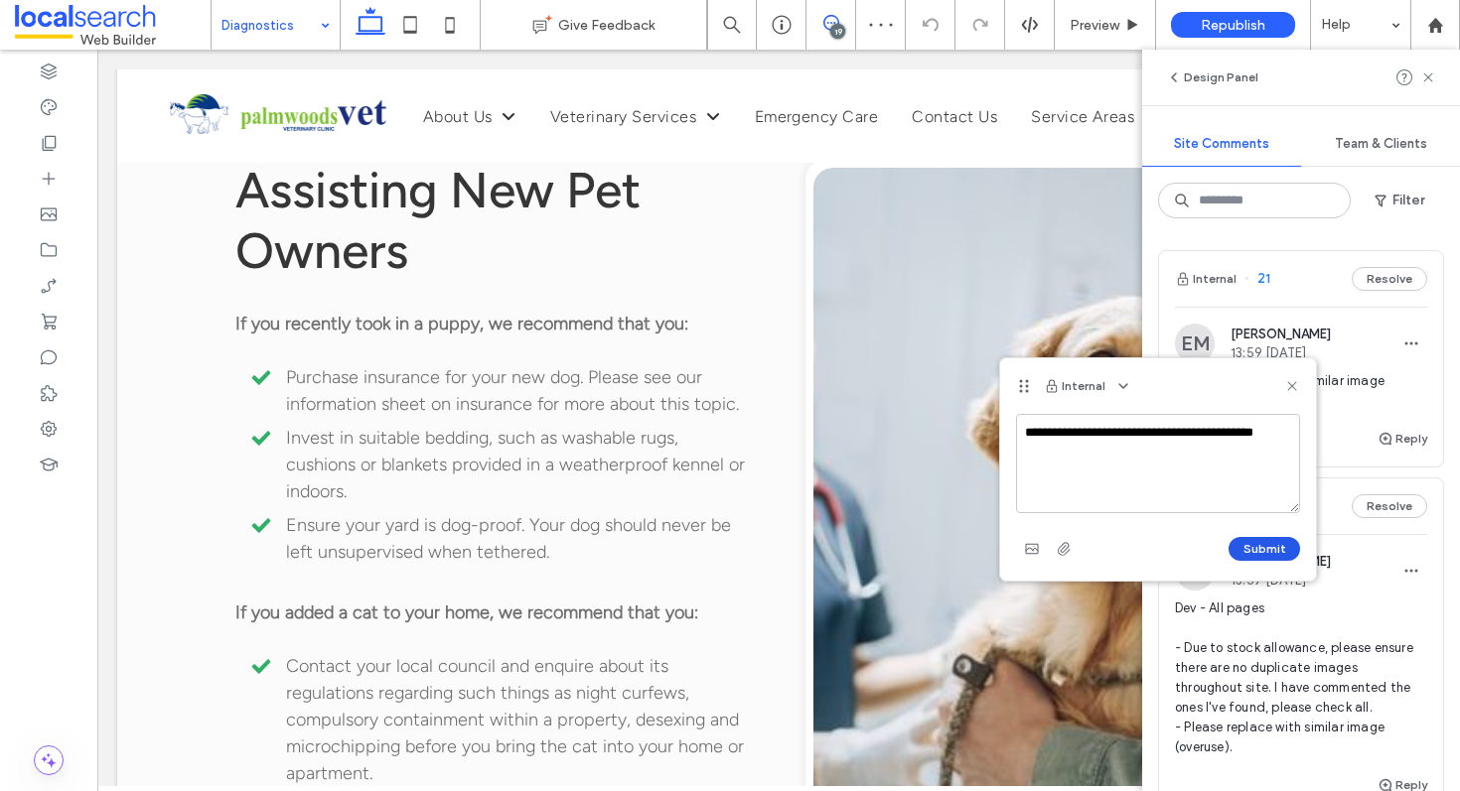
type textarea "**********"
click at [1255, 549] on button "Submit" at bounding box center [1264, 549] width 72 height 24
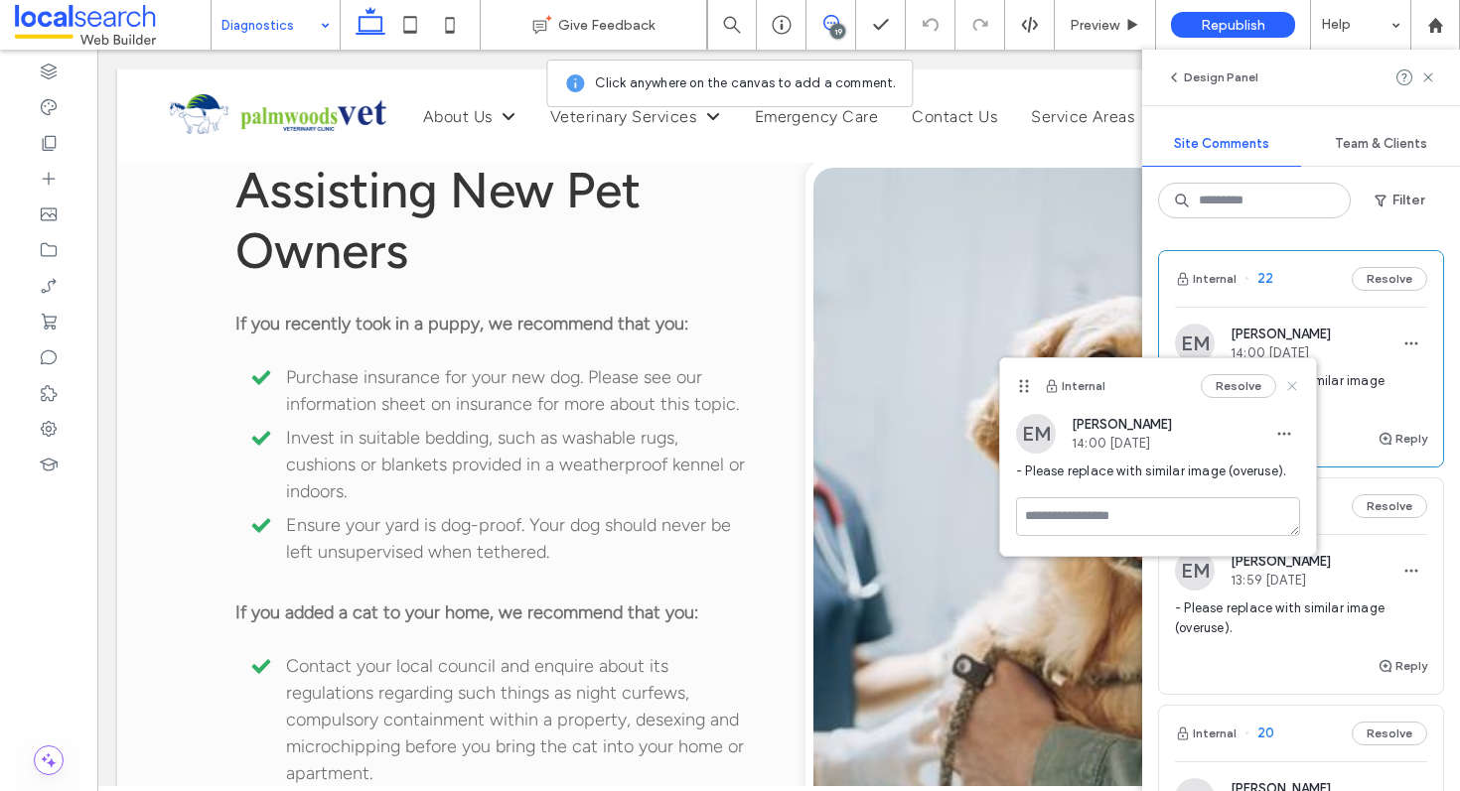
click at [1293, 384] on use at bounding box center [1291, 386] width 9 height 9
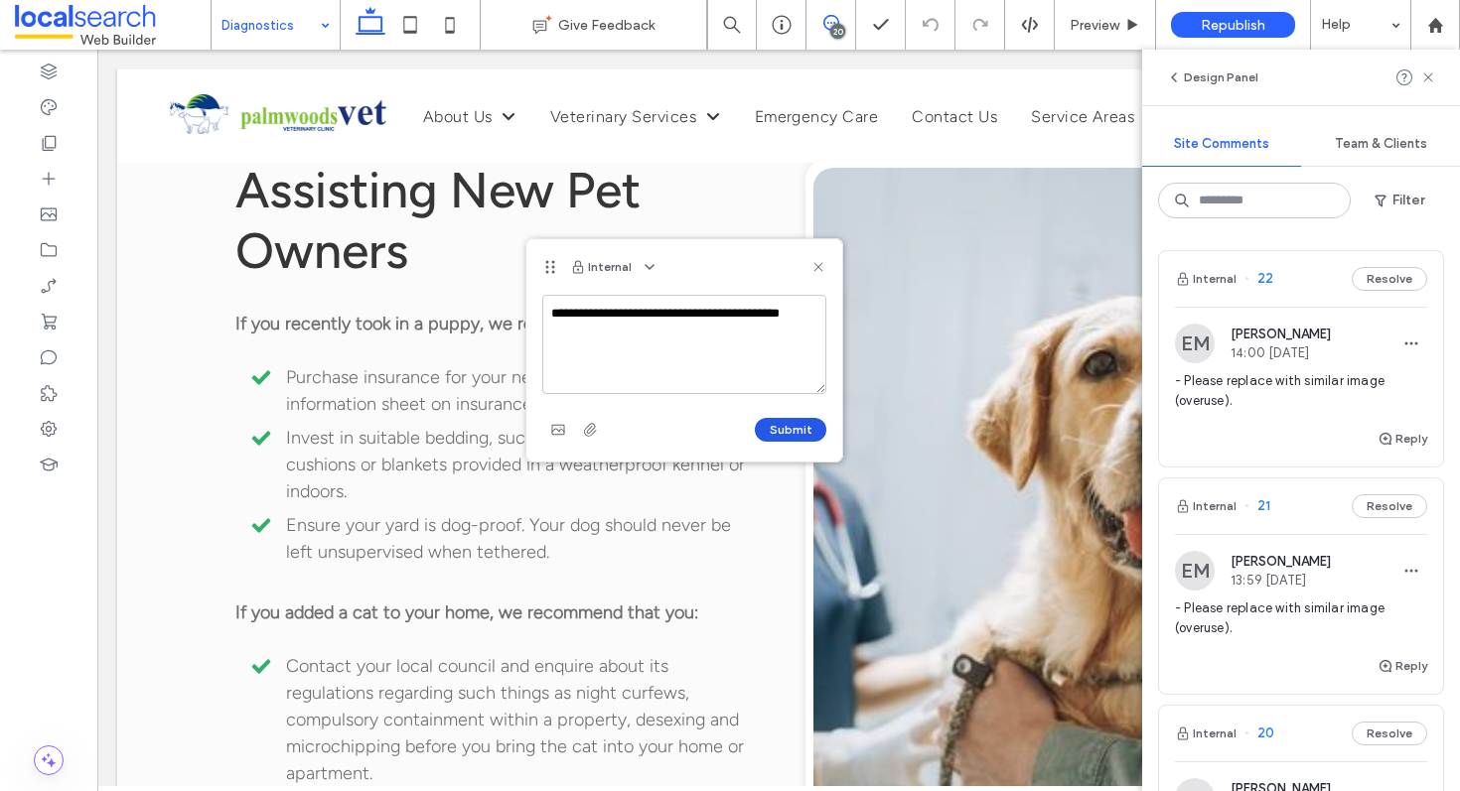
type textarea "**********"
click at [773, 423] on button "Submit" at bounding box center [791, 430] width 72 height 24
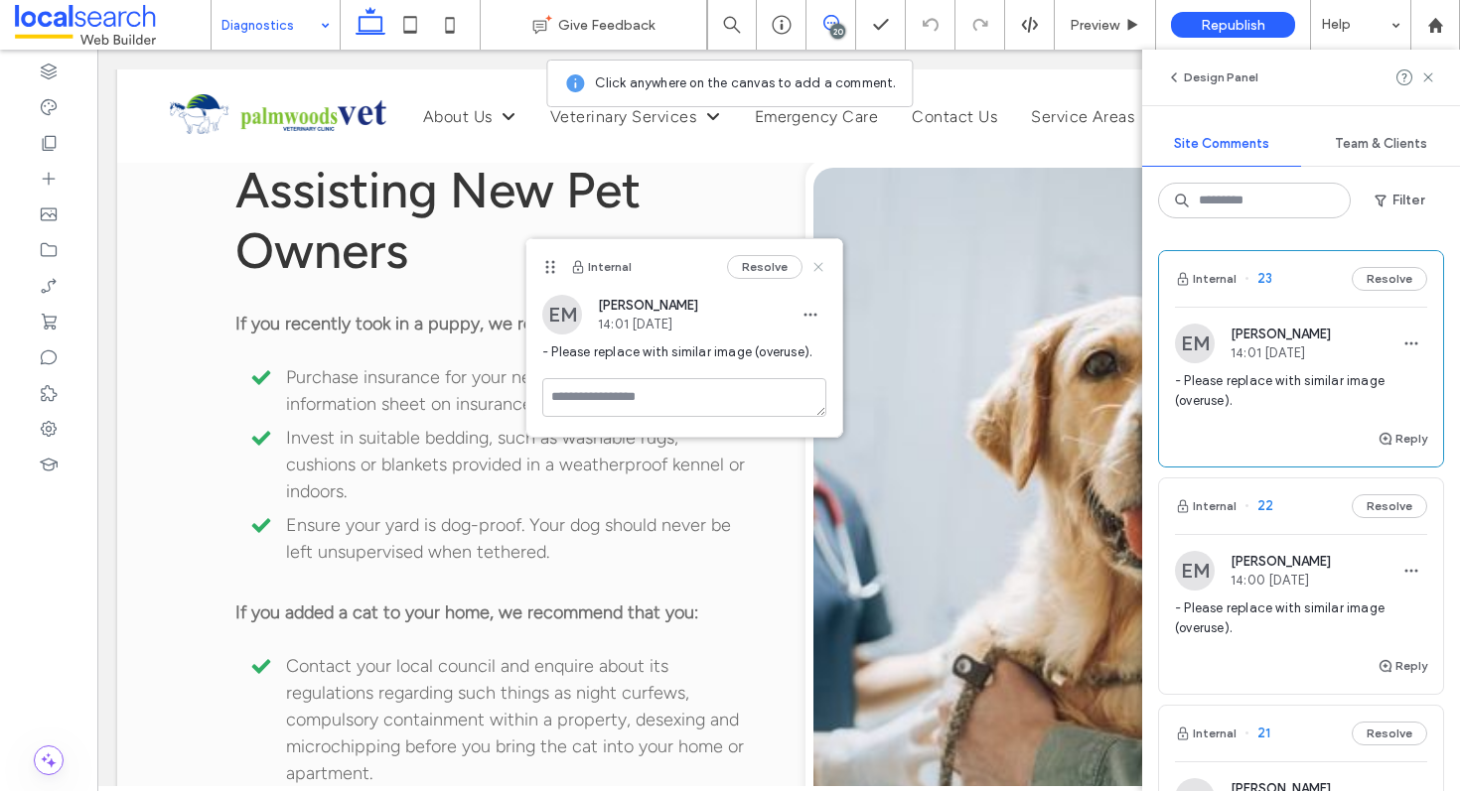
click at [819, 266] on use at bounding box center [817, 267] width 9 height 9
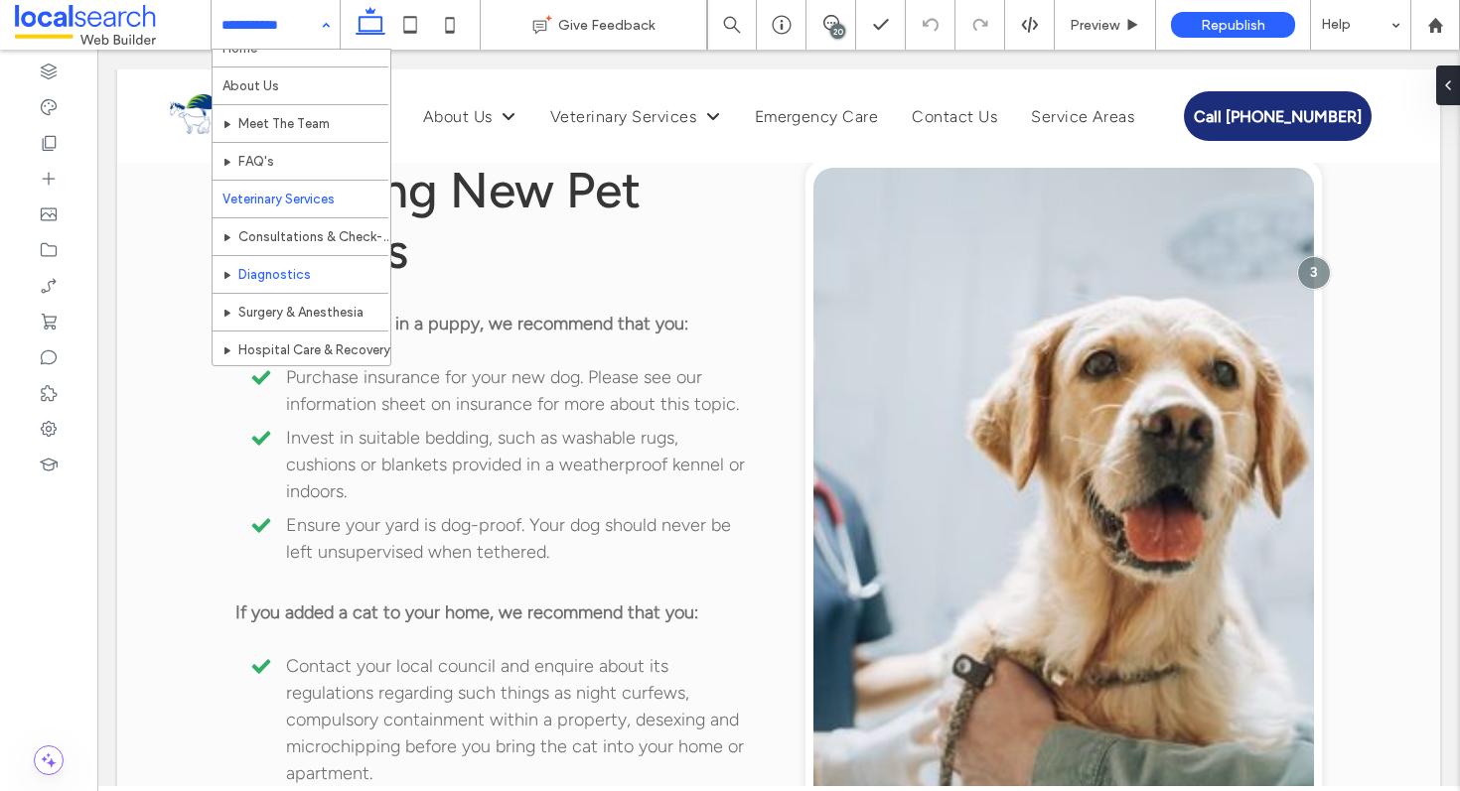
scroll to position [167, 0]
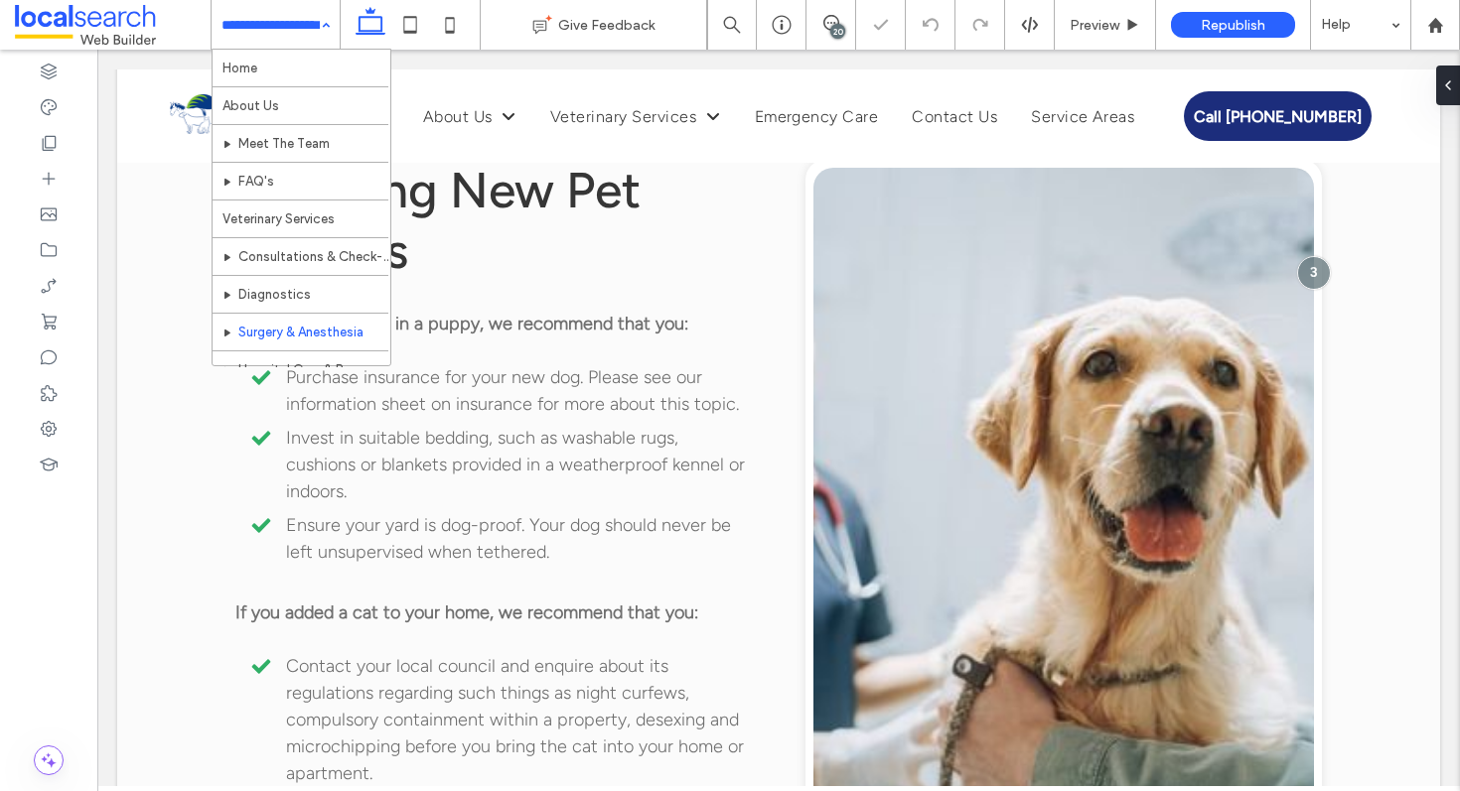
click at [260, 6] on input at bounding box center [270, 25] width 98 height 50
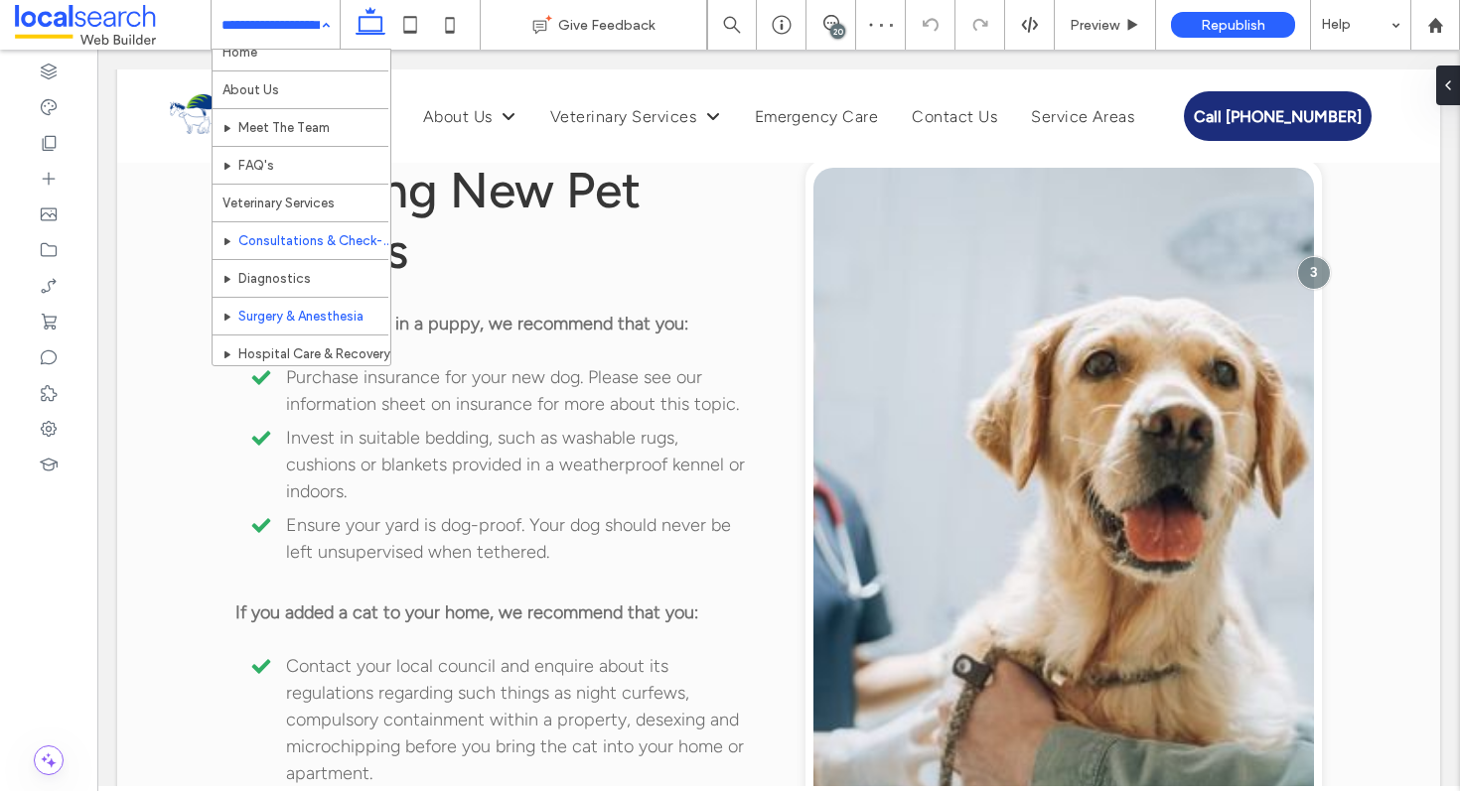
scroll to position [38, 0]
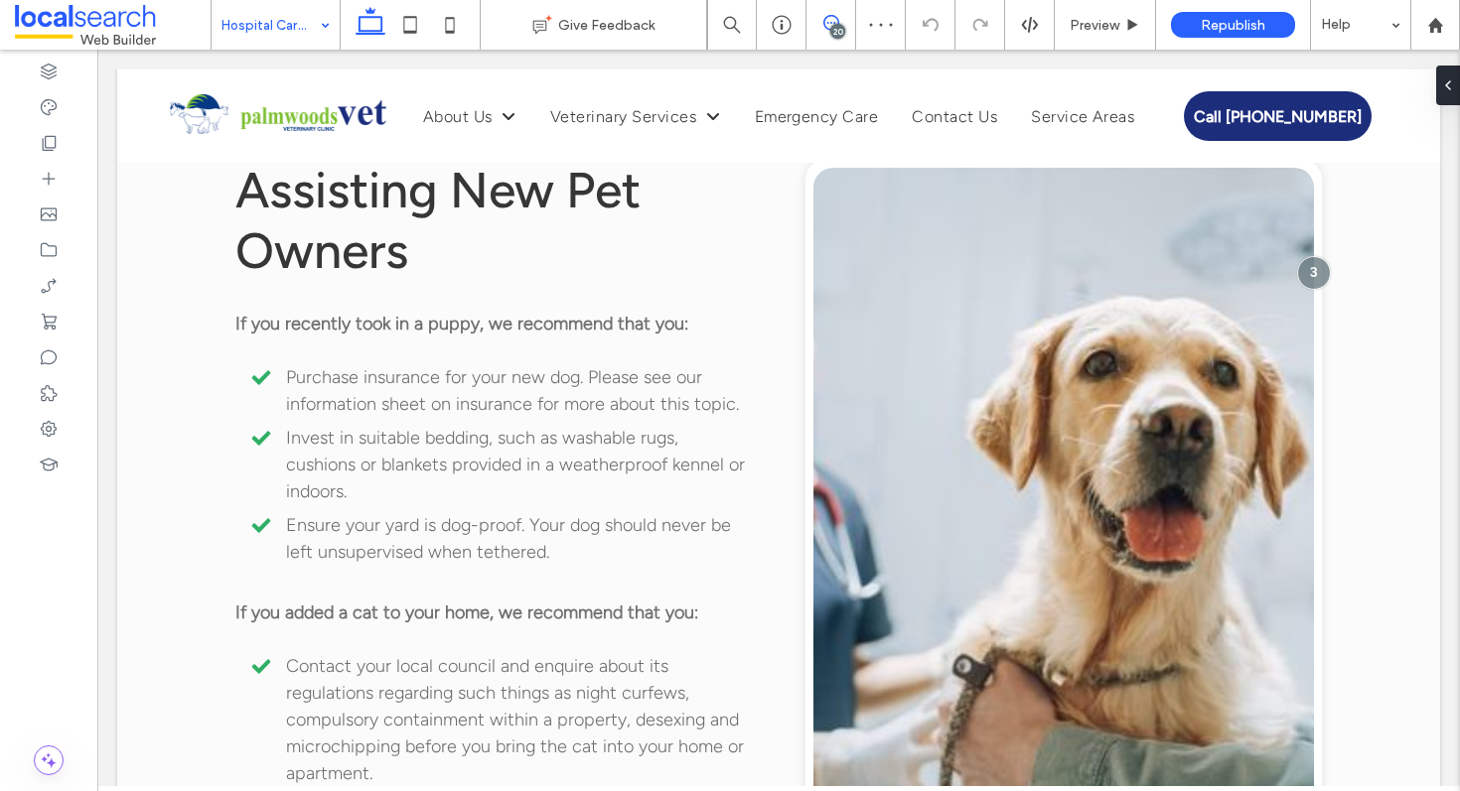
click at [831, 24] on icon at bounding box center [831, 23] width 16 height 16
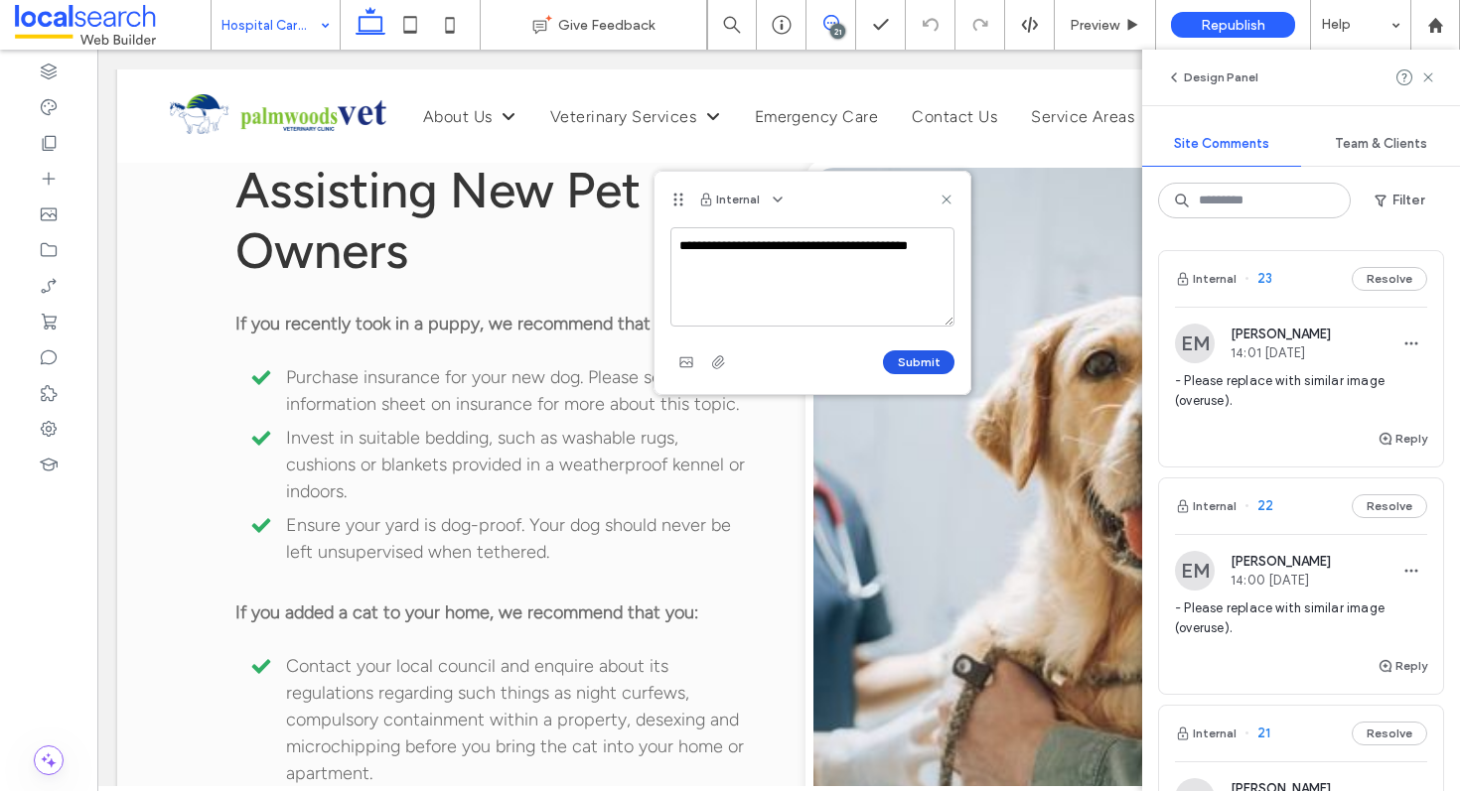
type textarea "**********"
click at [913, 356] on button "Submit" at bounding box center [919, 363] width 72 height 24
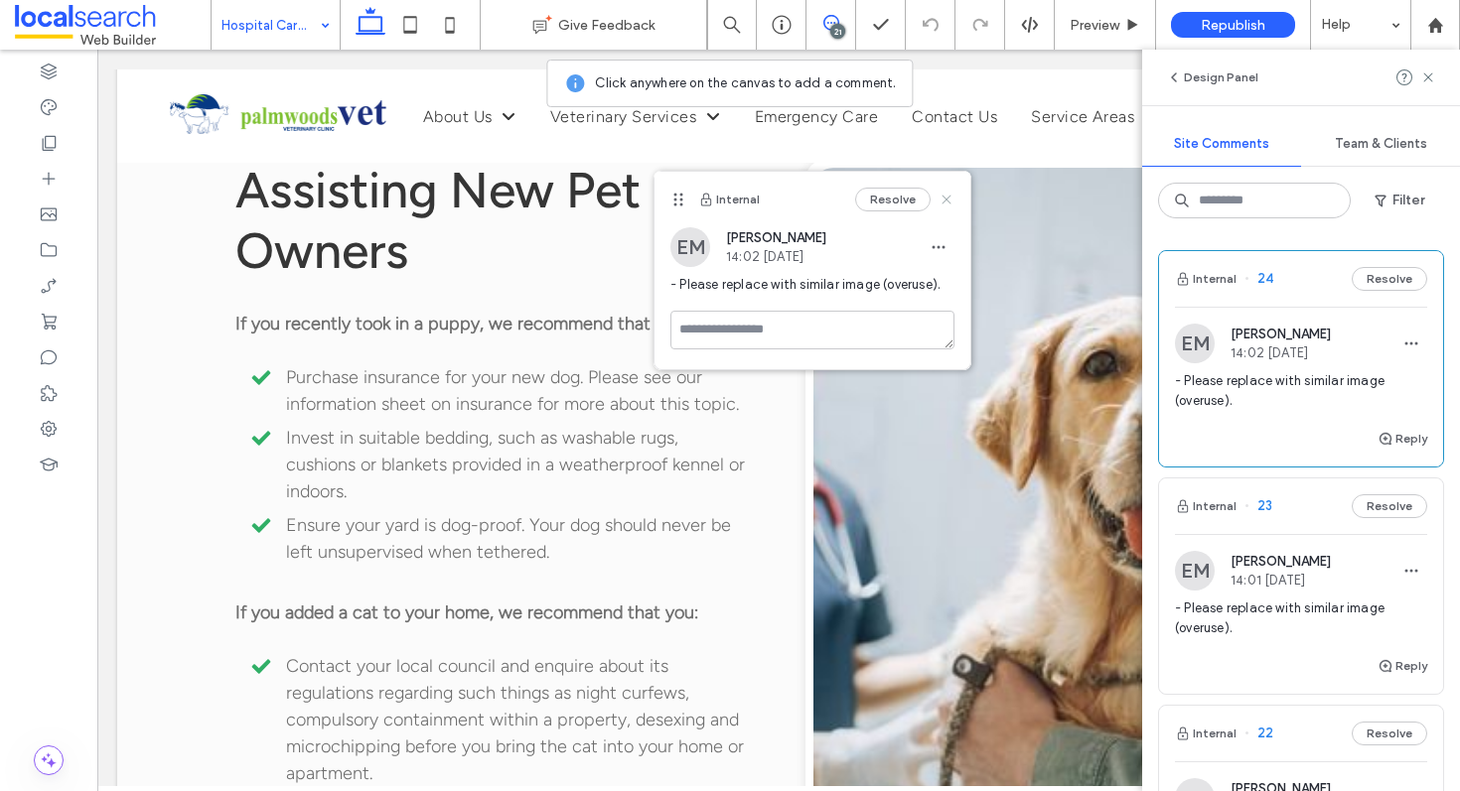
click at [944, 195] on icon at bounding box center [946, 200] width 16 height 16
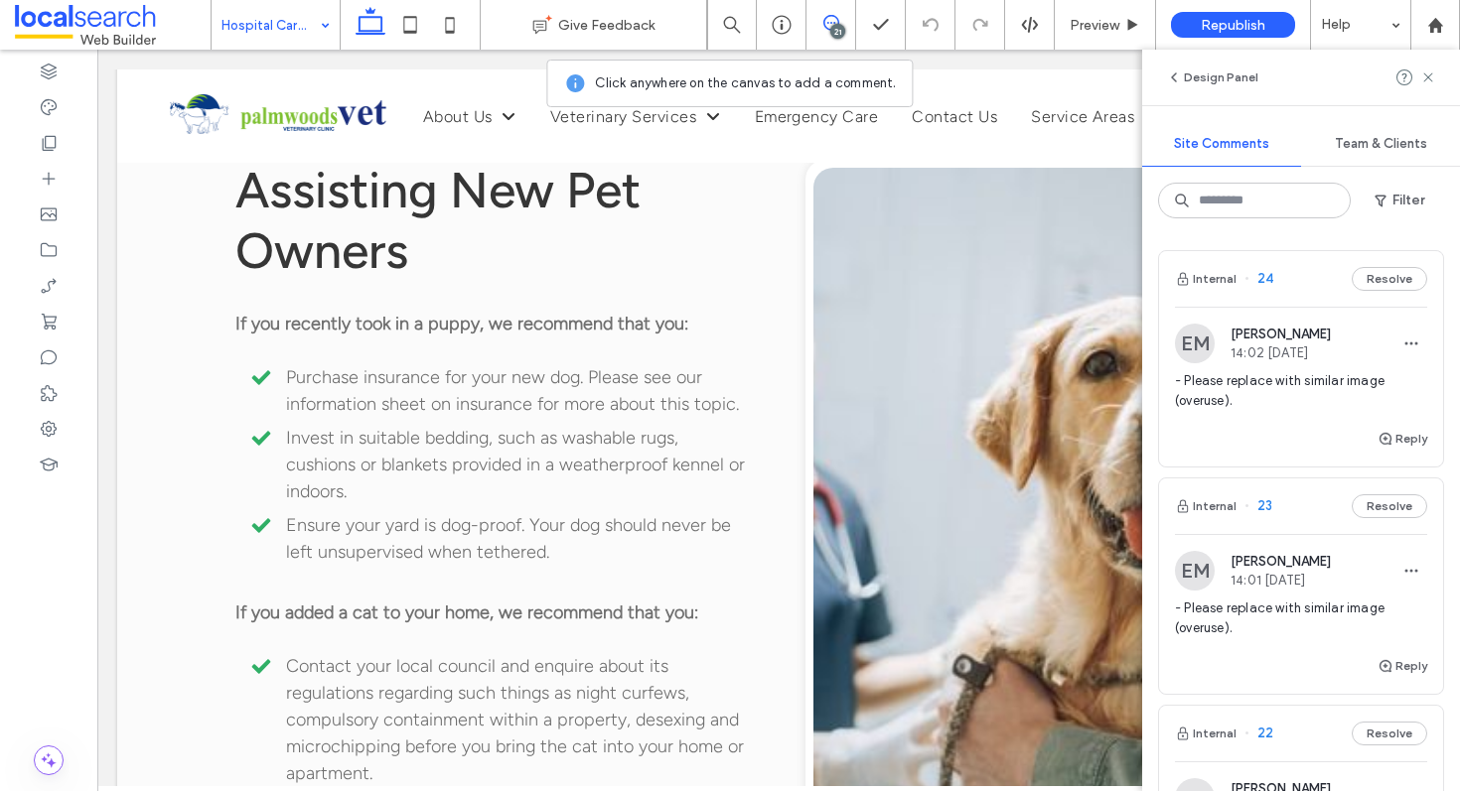
drag, startPoint x: 303, startPoint y: 17, endPoint x: 287, endPoint y: 24, distance: 17.3
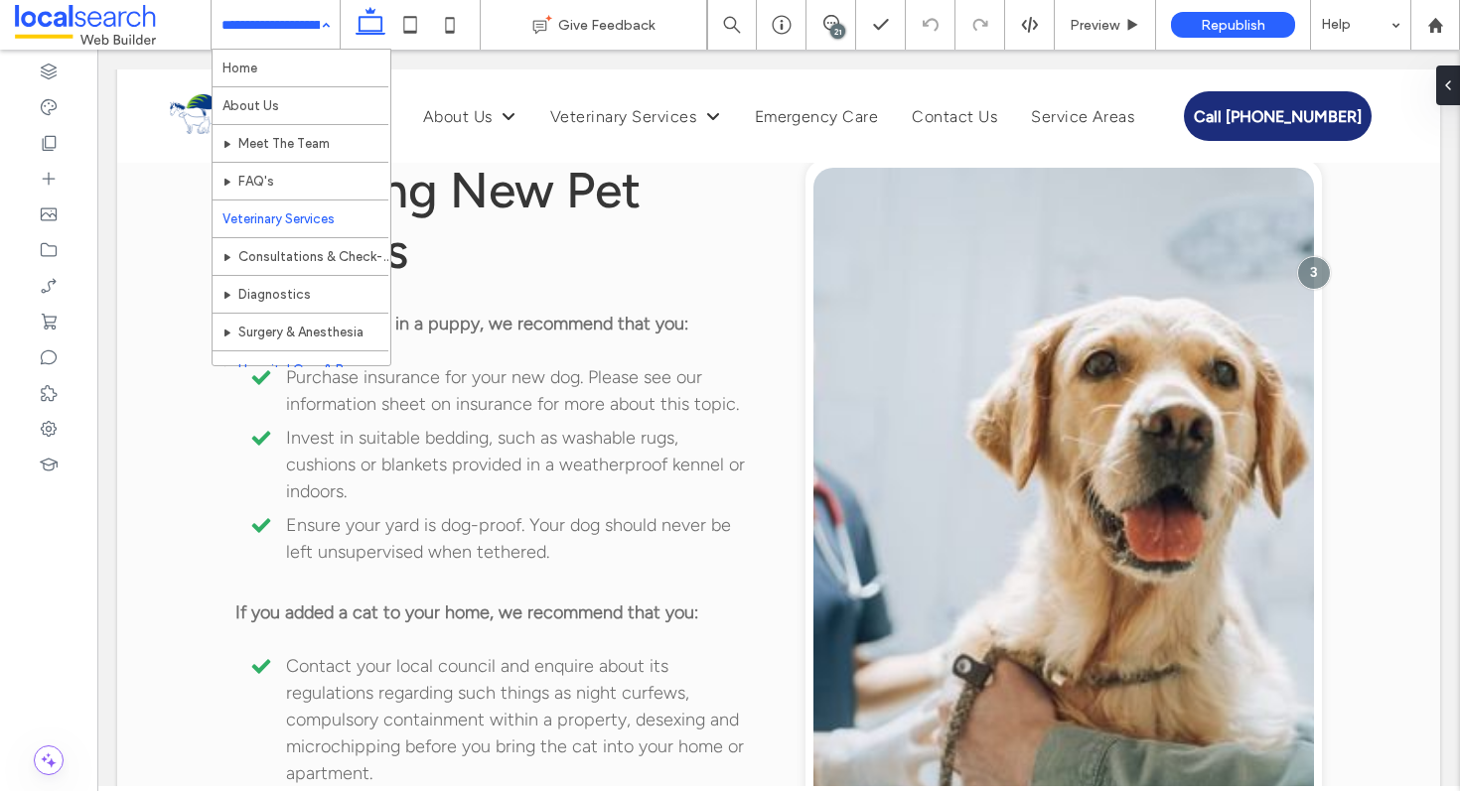
scroll to position [208, 0]
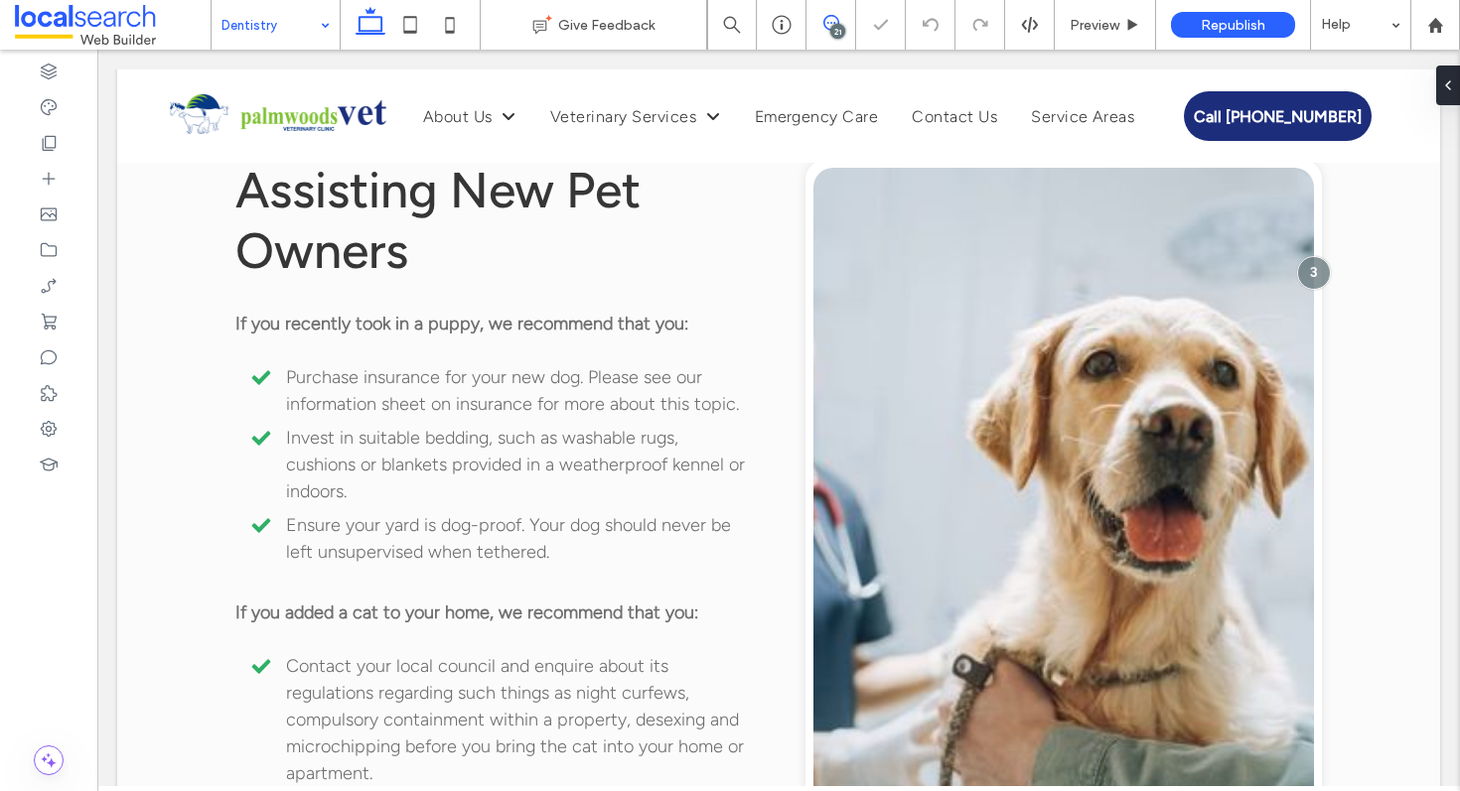
click at [827, 26] on icon at bounding box center [831, 23] width 16 height 16
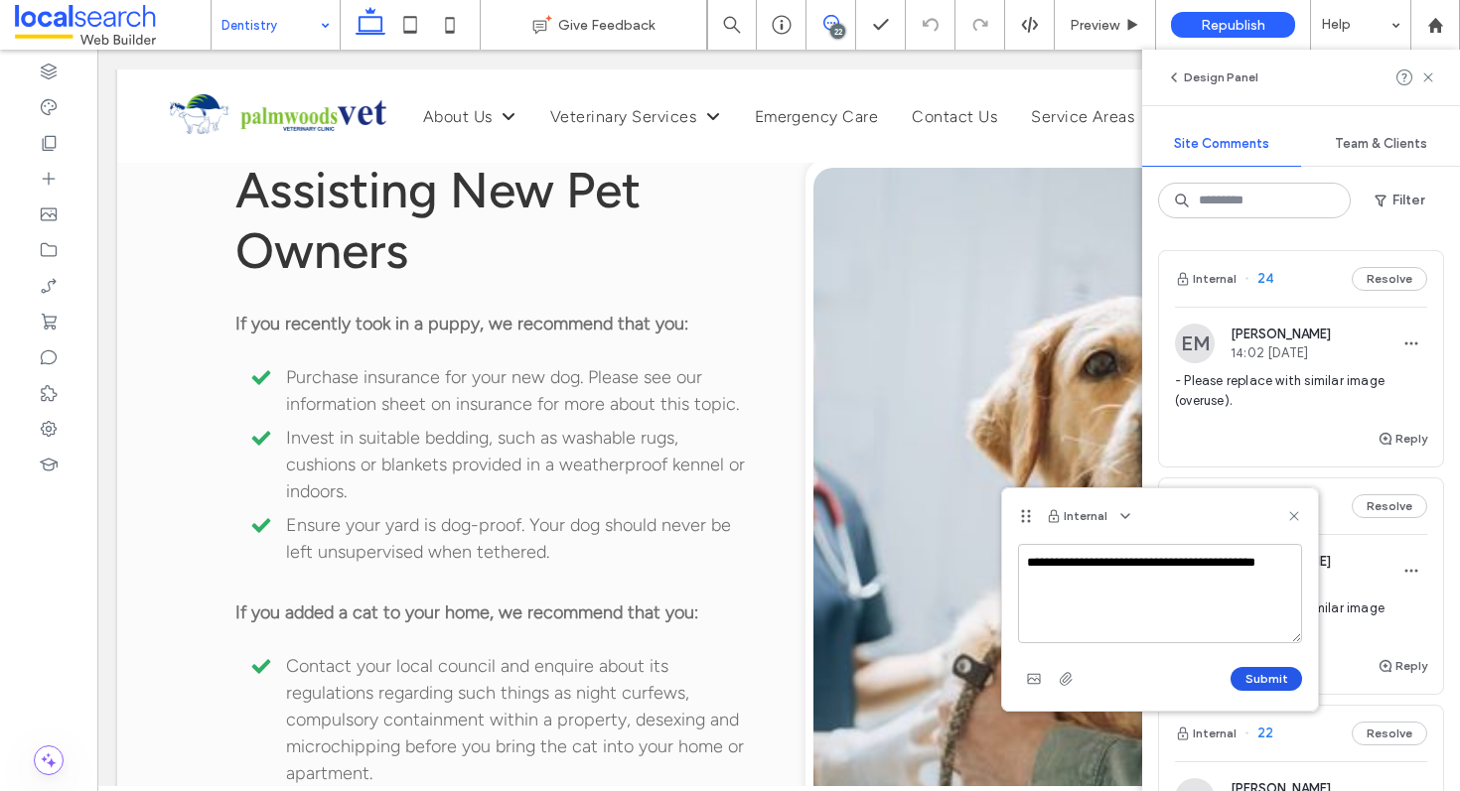
type textarea "**********"
click at [1291, 675] on button "Submit" at bounding box center [1266, 679] width 72 height 24
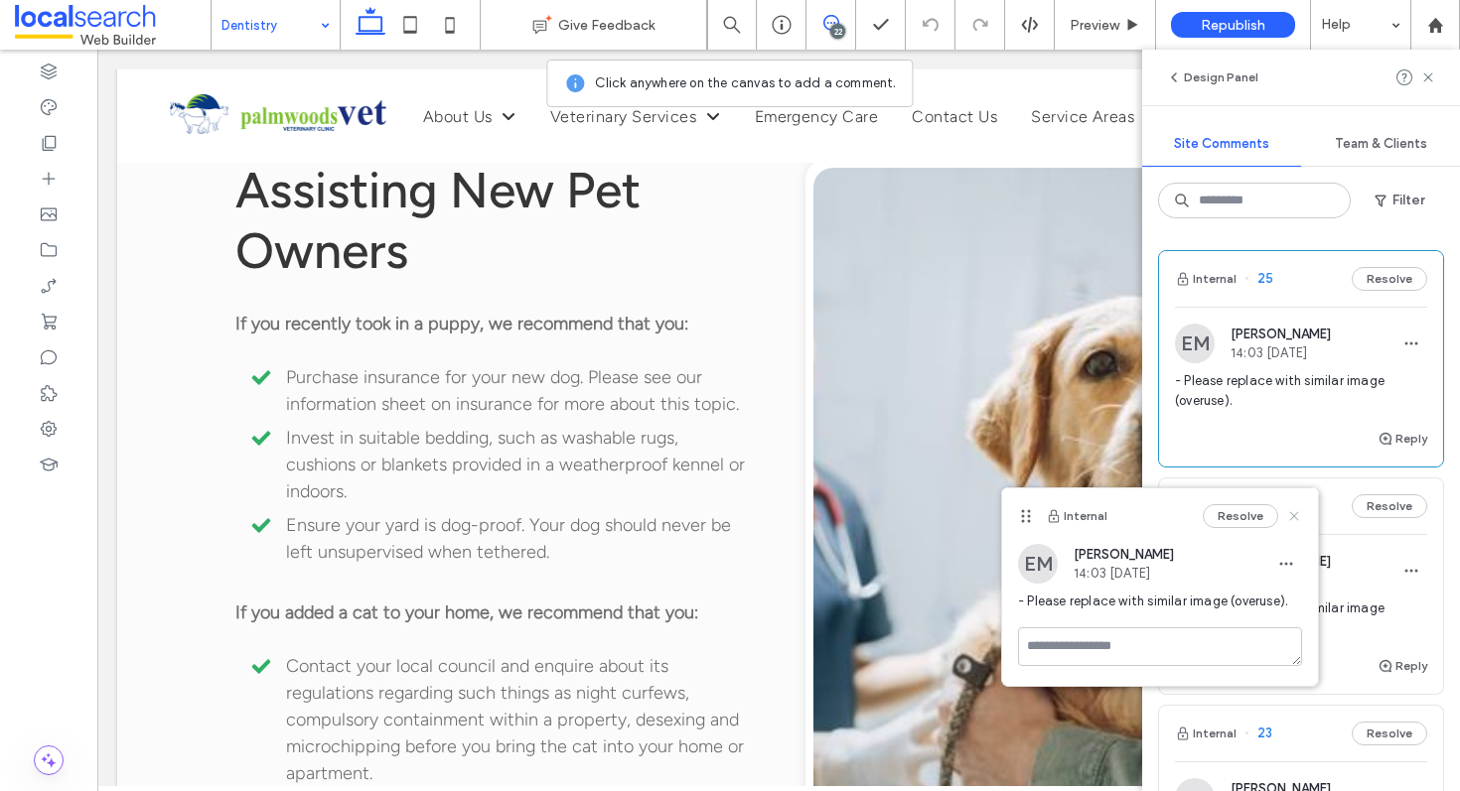
click at [1289, 518] on icon at bounding box center [1294, 516] width 16 height 16
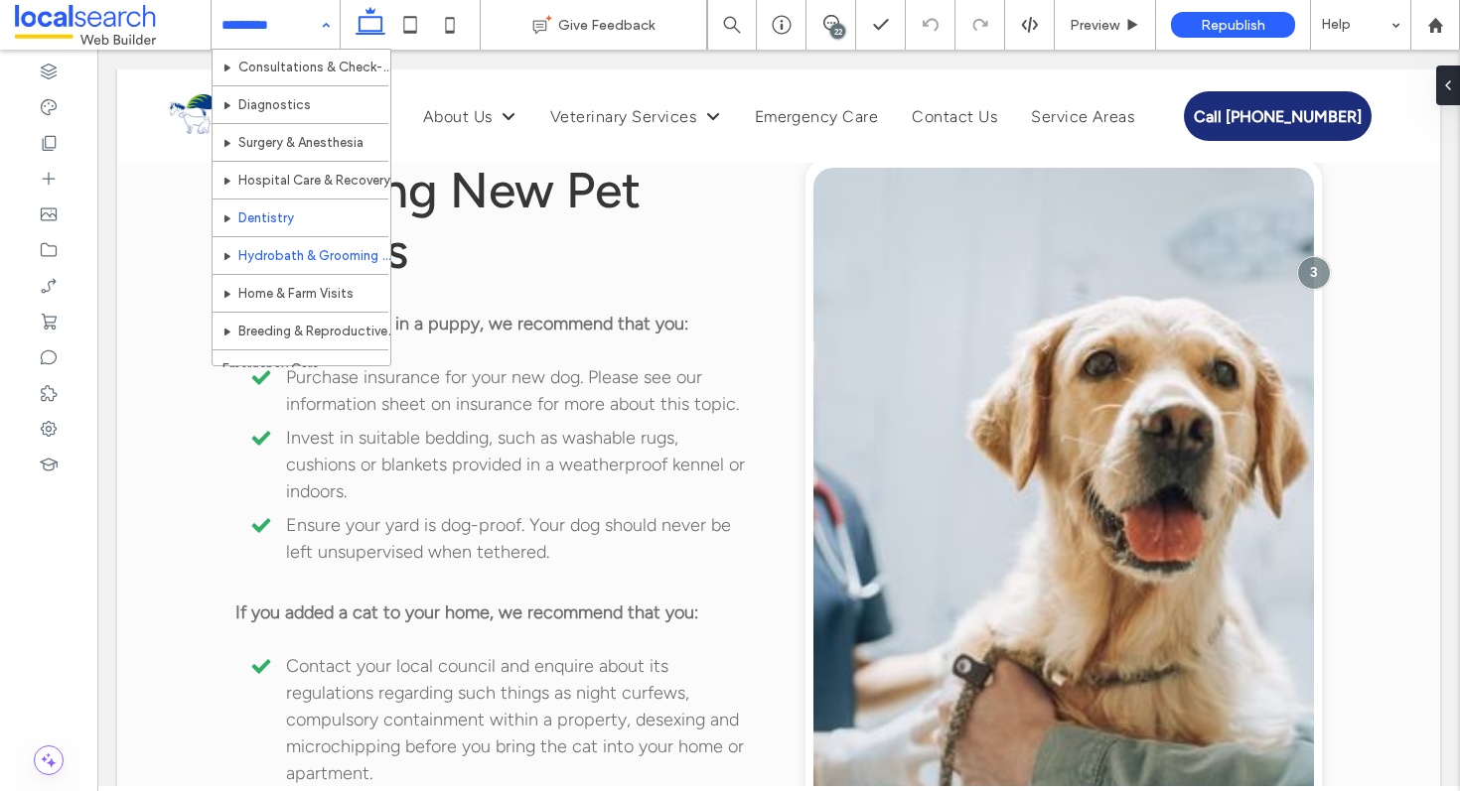
scroll to position [192, 0]
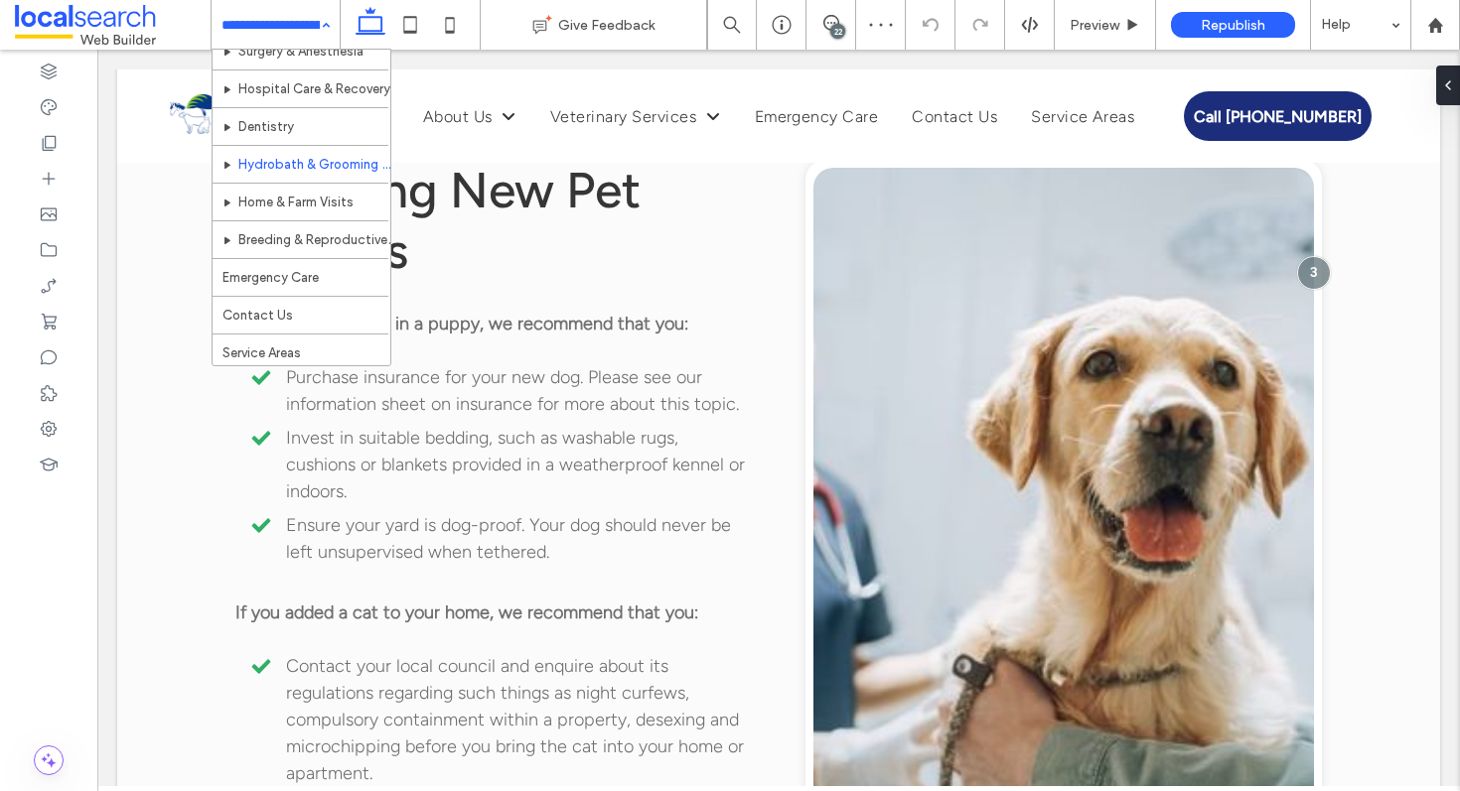
scroll to position [301, 0]
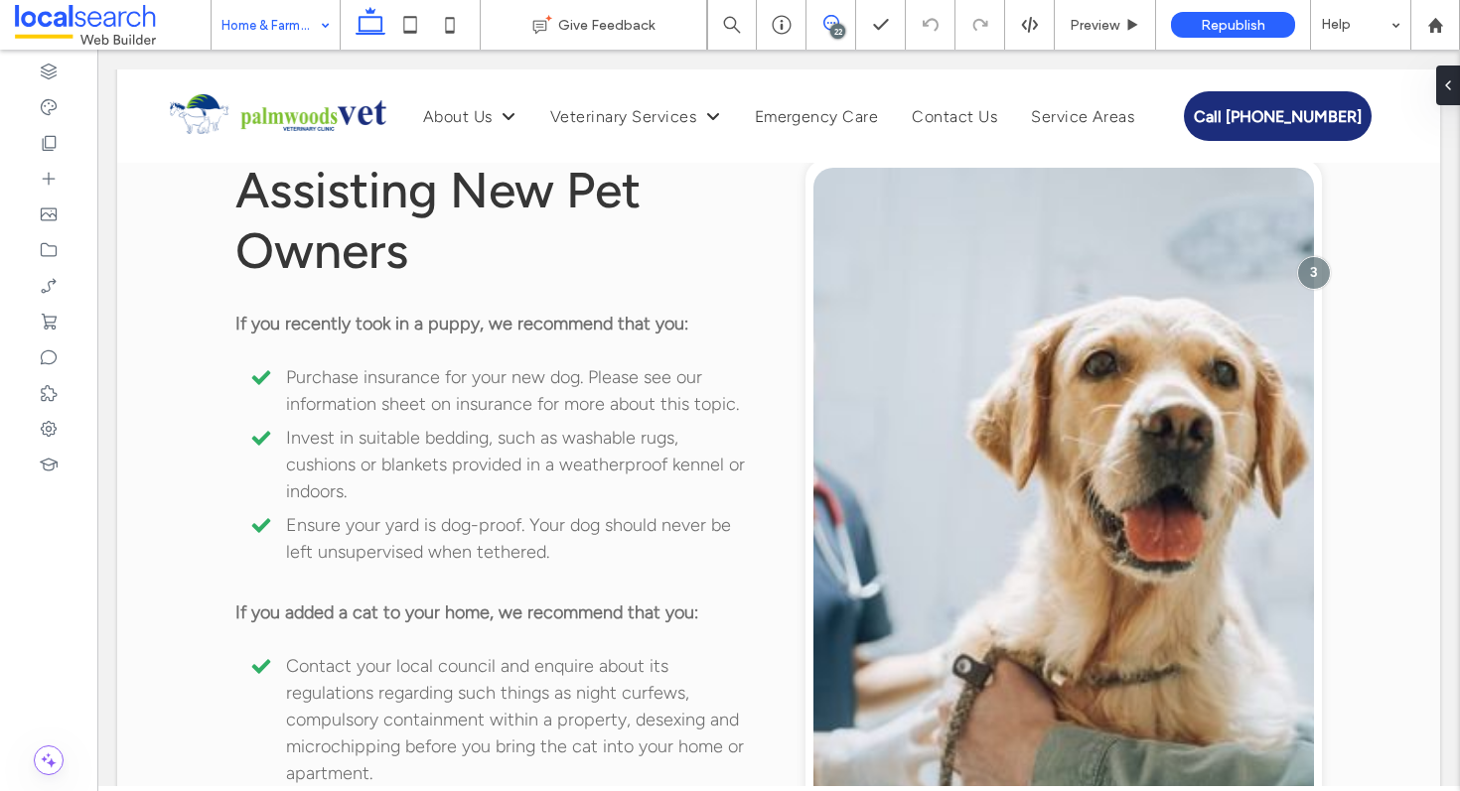
click at [835, 21] on icon at bounding box center [831, 23] width 16 height 16
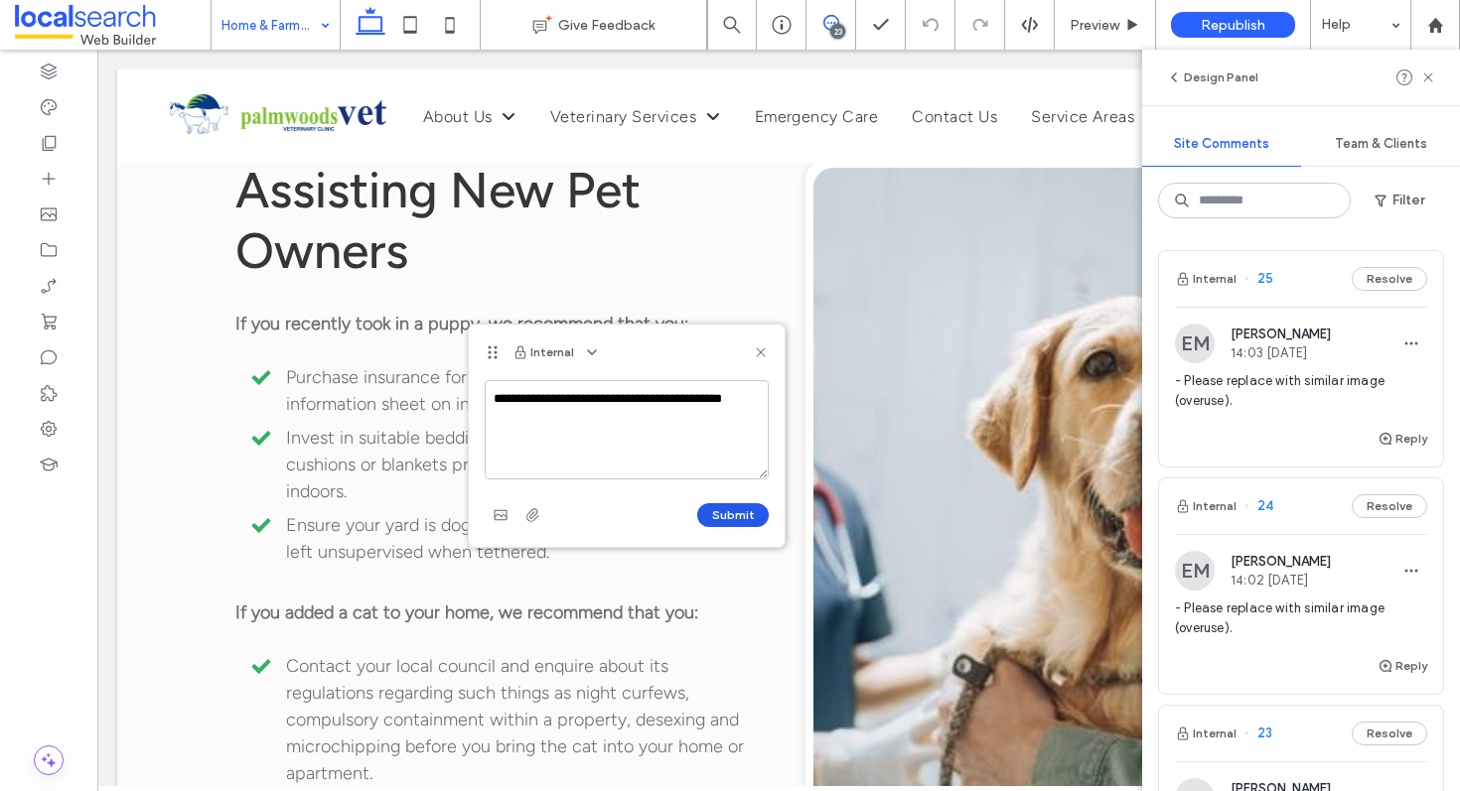
type textarea "**********"
click at [708, 503] on button "Submit" at bounding box center [733, 515] width 72 height 24
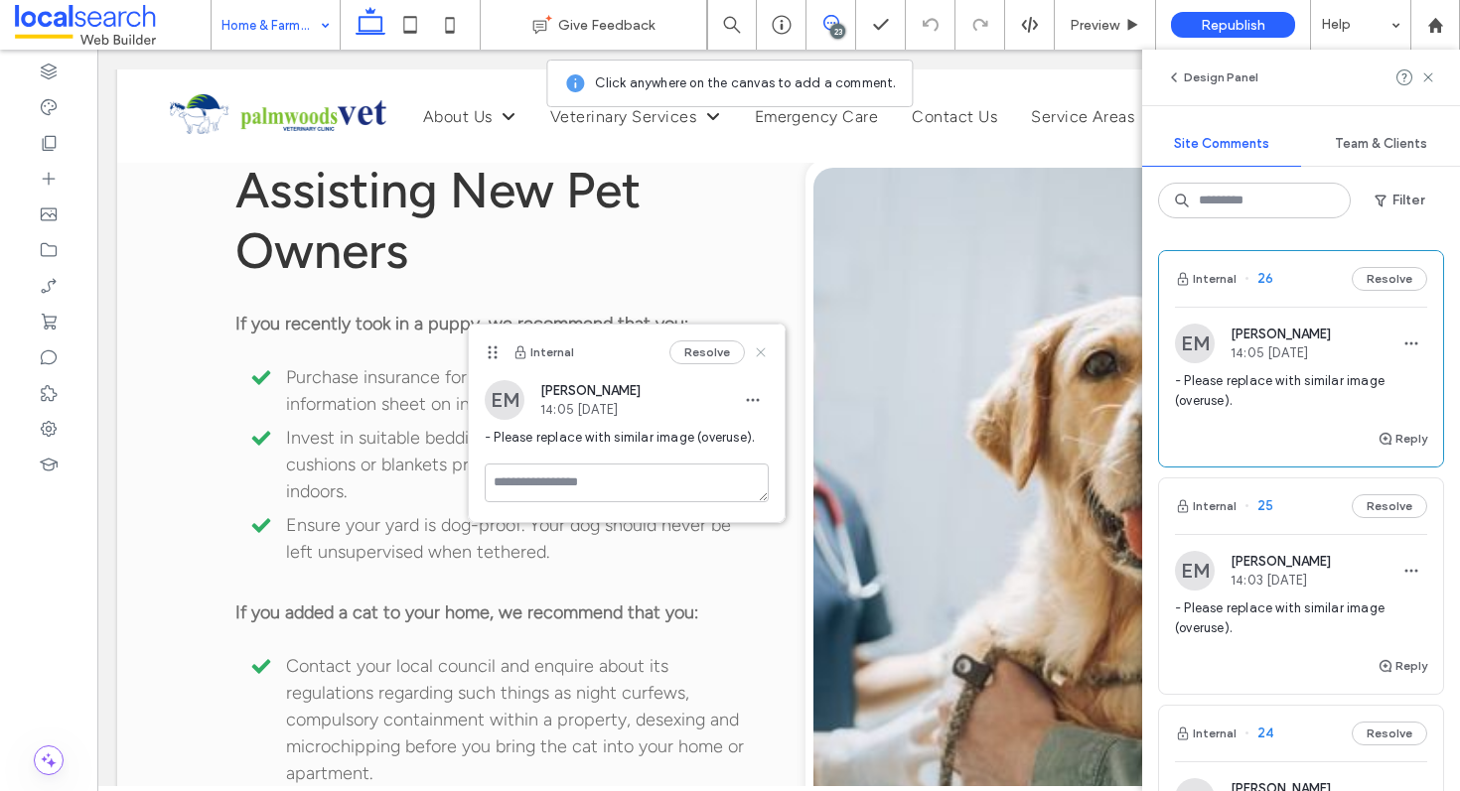
click at [756, 352] on icon at bounding box center [761, 353] width 16 height 16
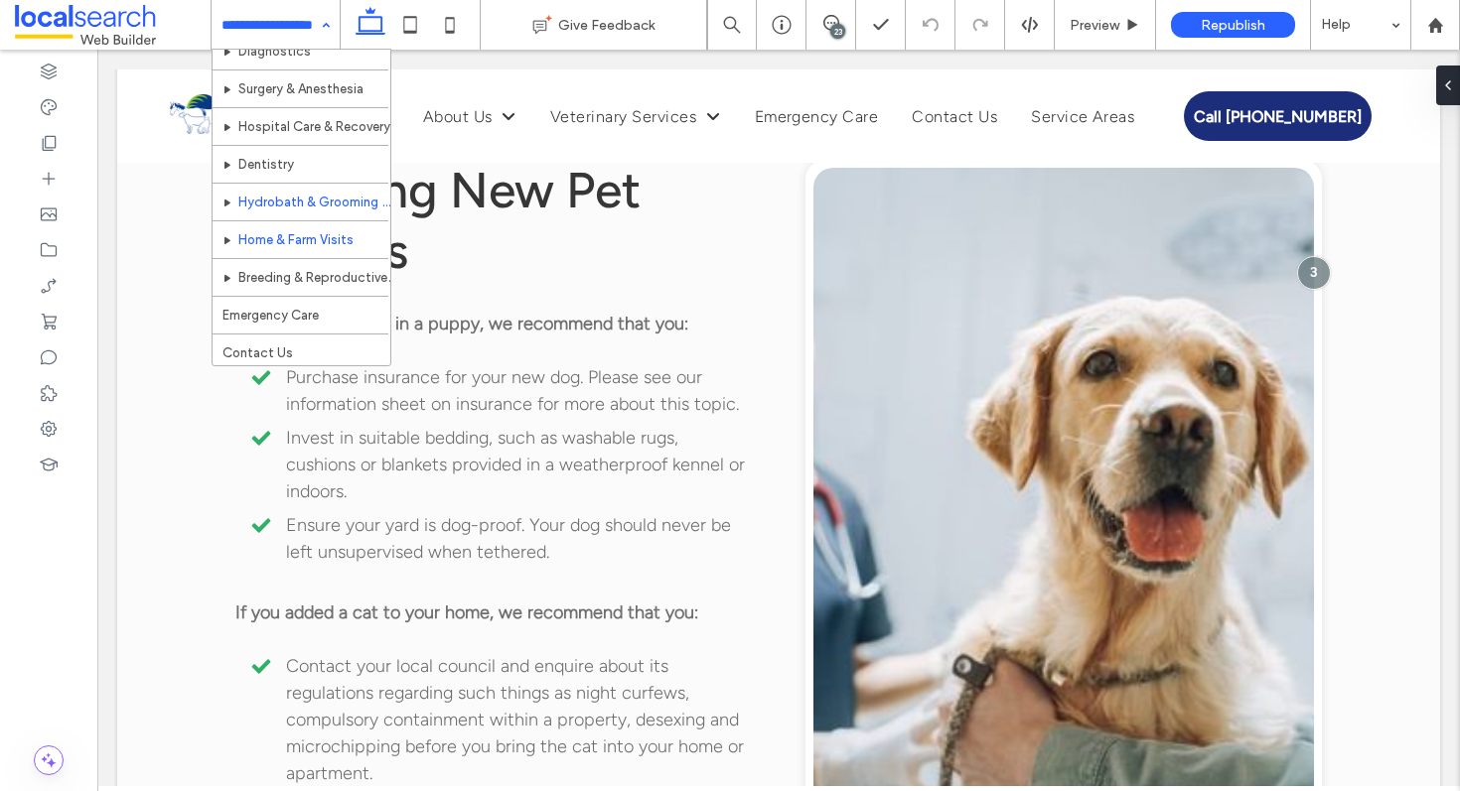
scroll to position [299, 0]
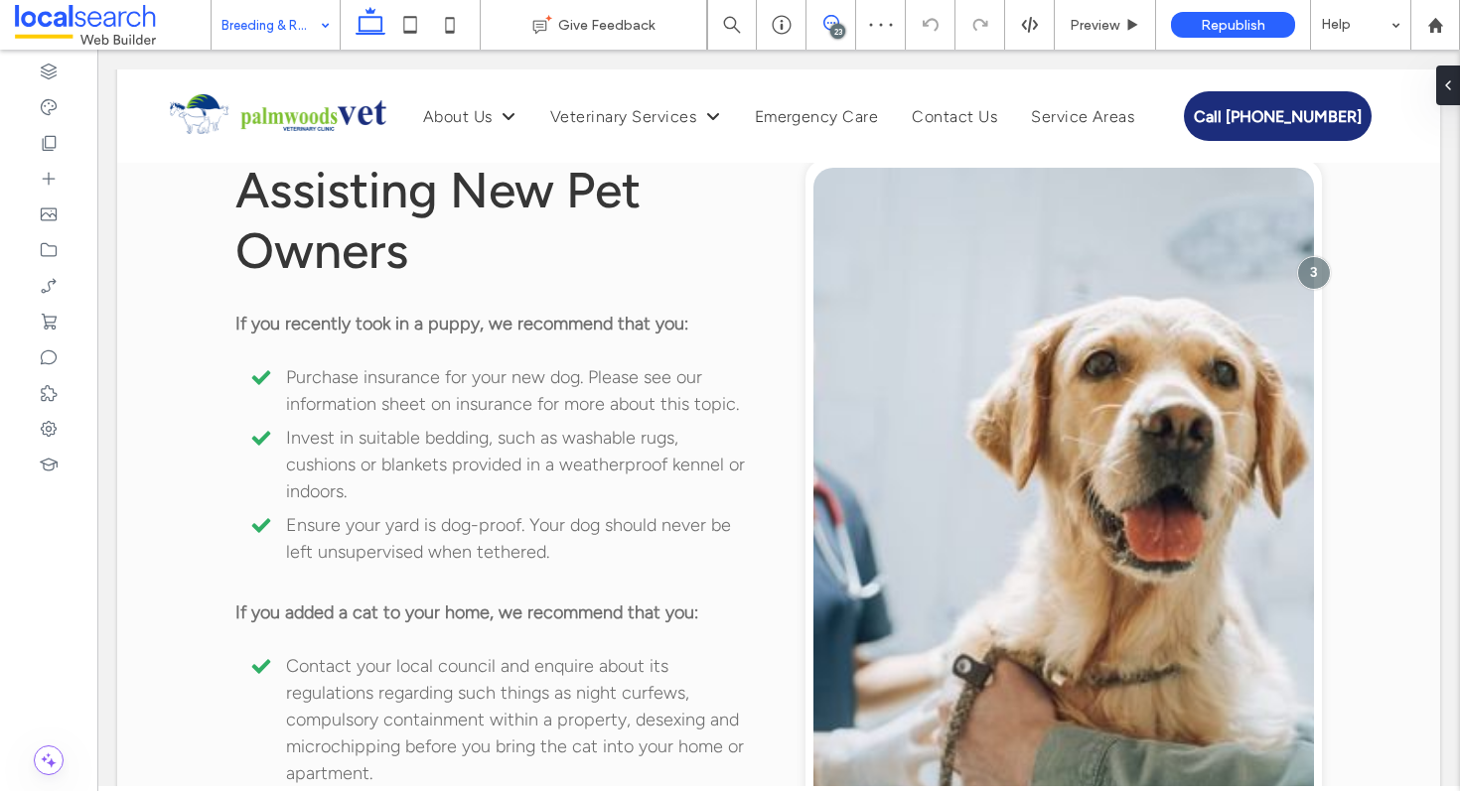
click at [830, 26] on icon at bounding box center [831, 23] width 16 height 16
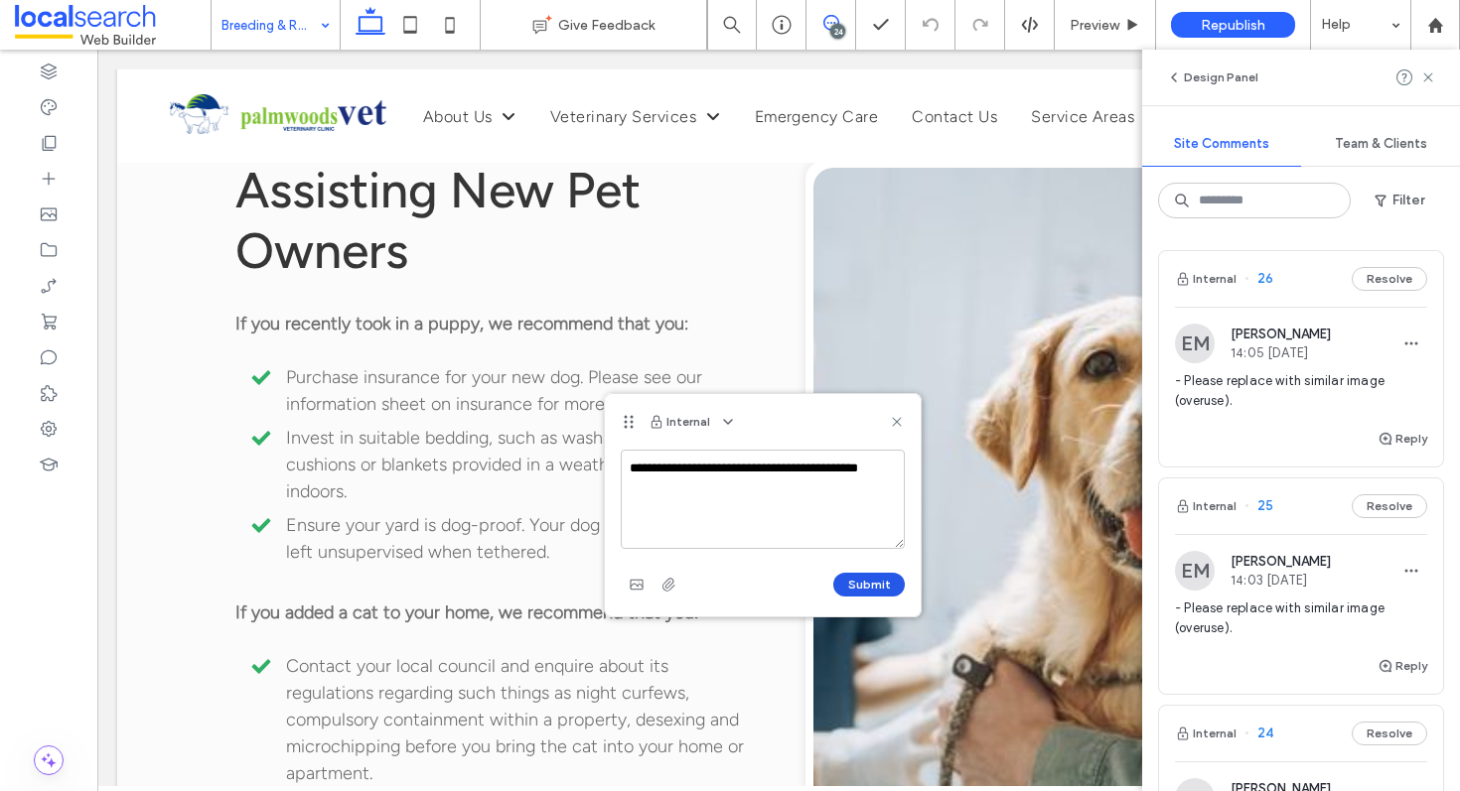
type textarea "**********"
click at [871, 581] on button "Submit" at bounding box center [869, 585] width 72 height 24
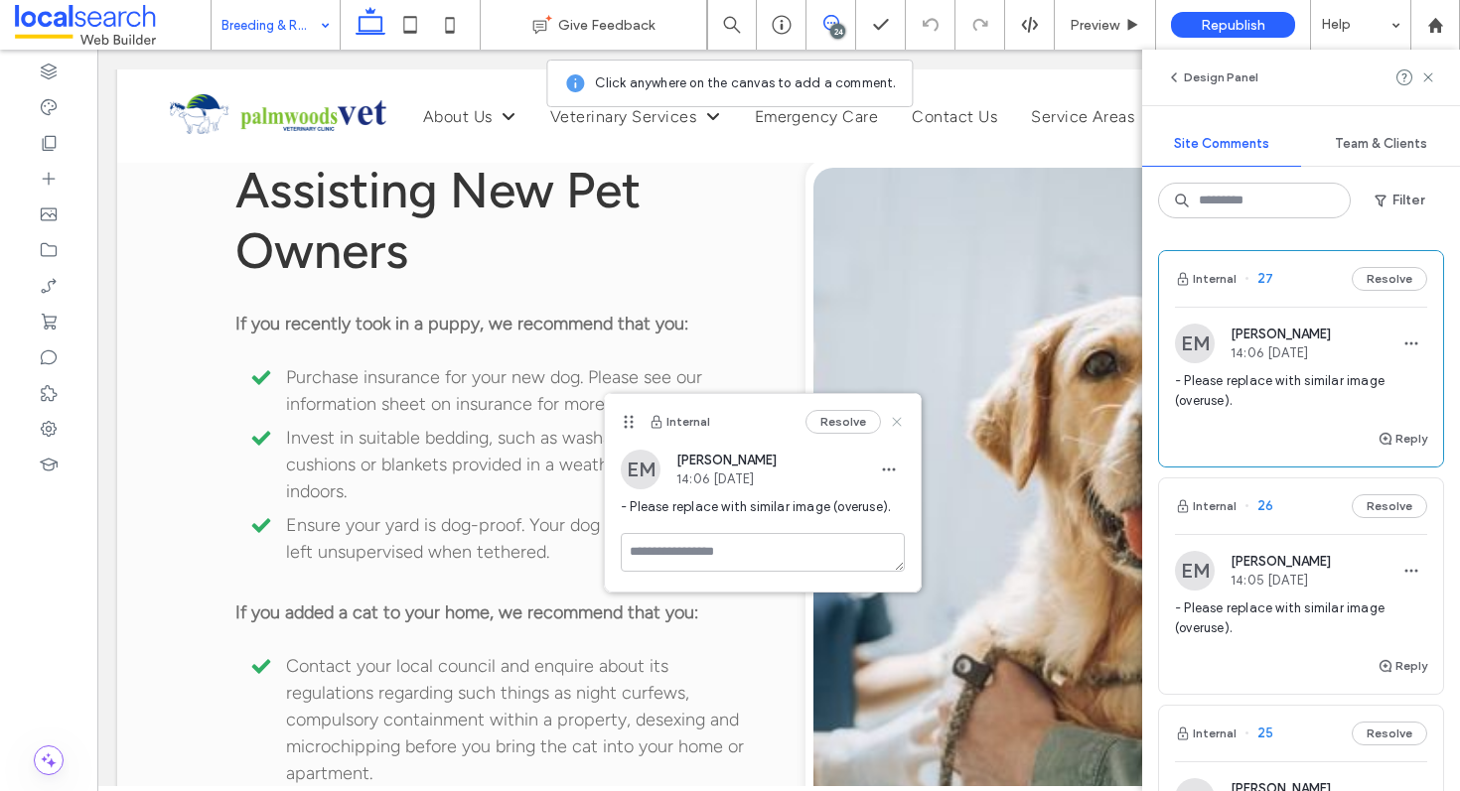
click at [901, 420] on icon at bounding box center [897, 422] width 16 height 16
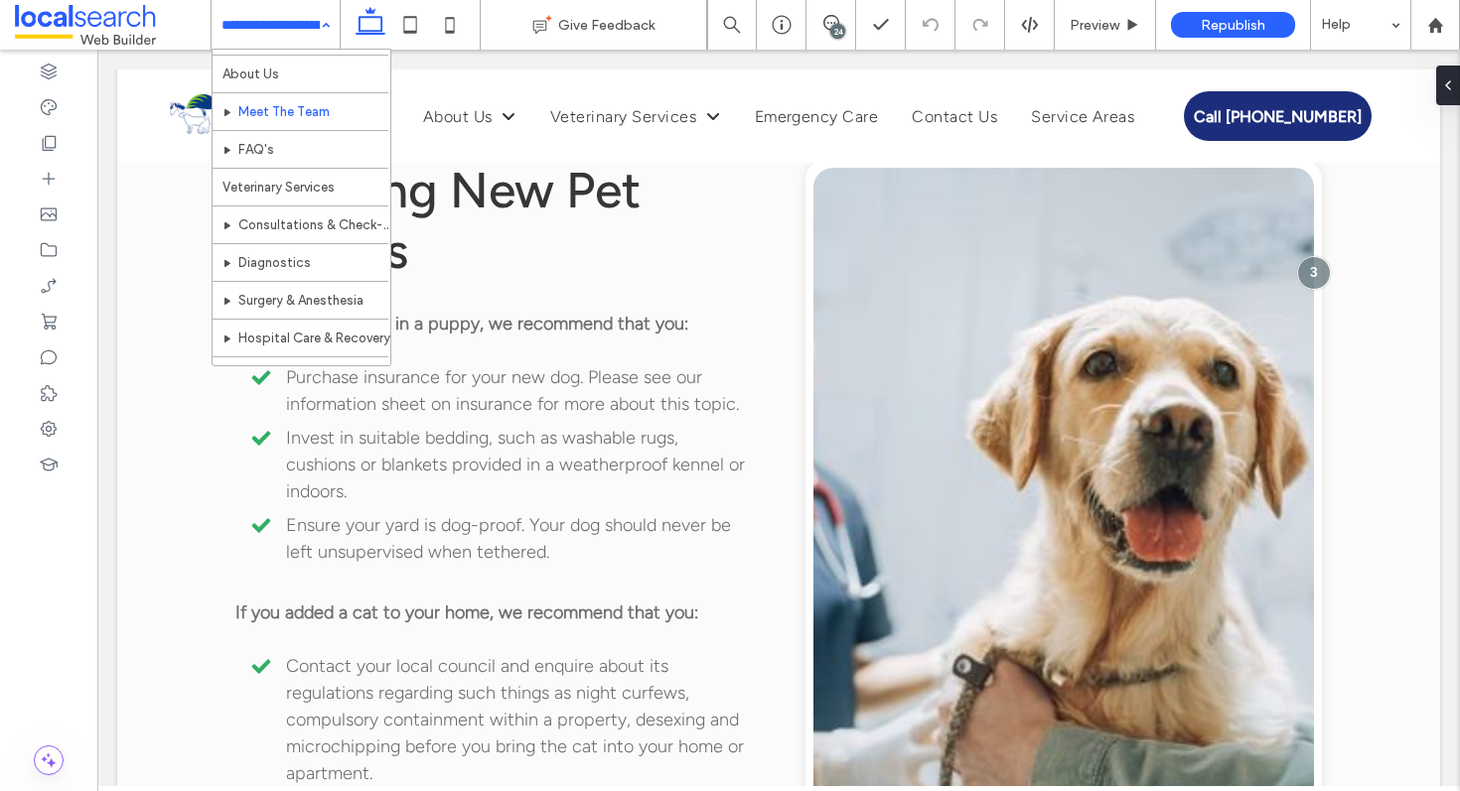
scroll to position [42, 0]
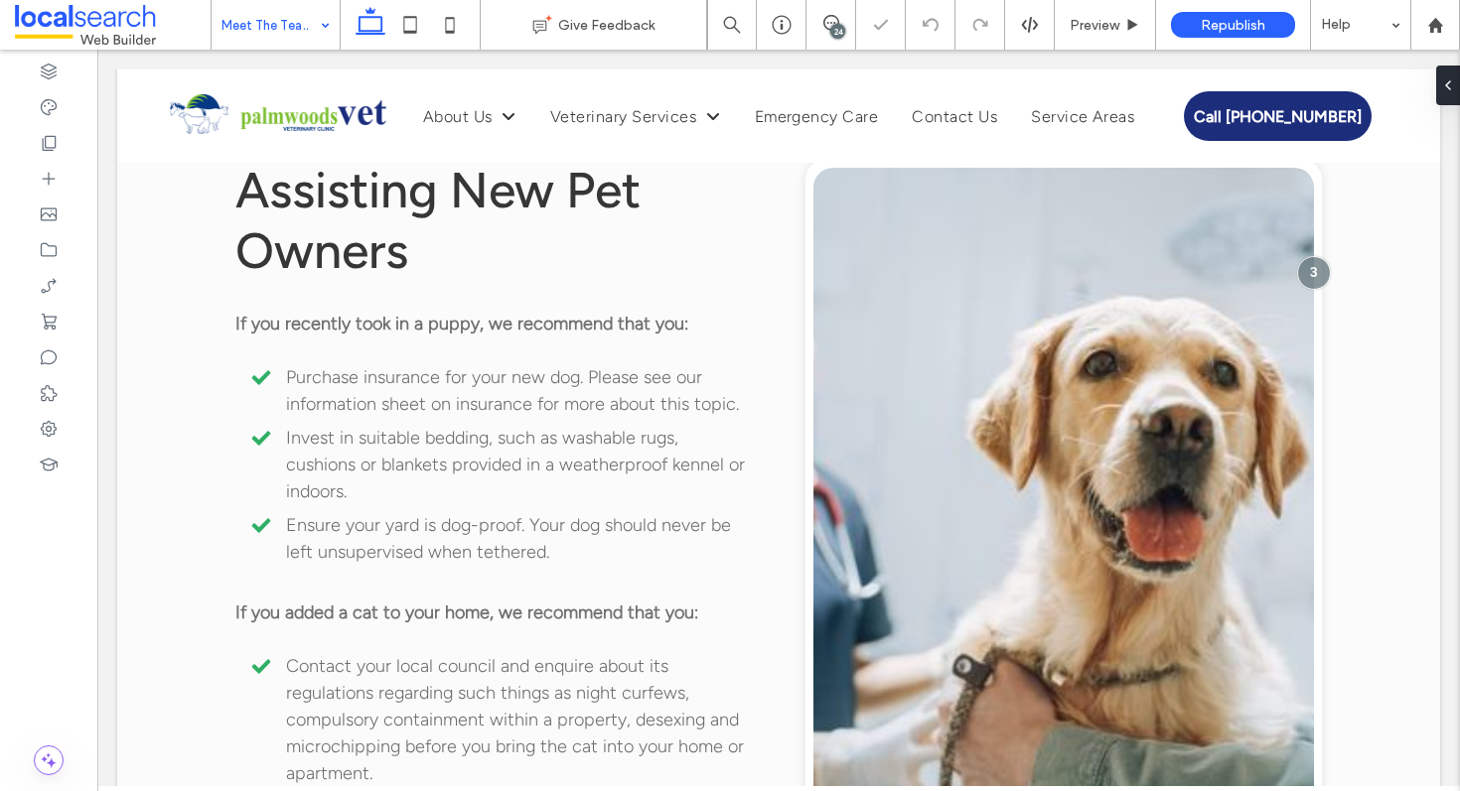
click at [838, 29] on div "24" at bounding box center [837, 31] width 15 height 15
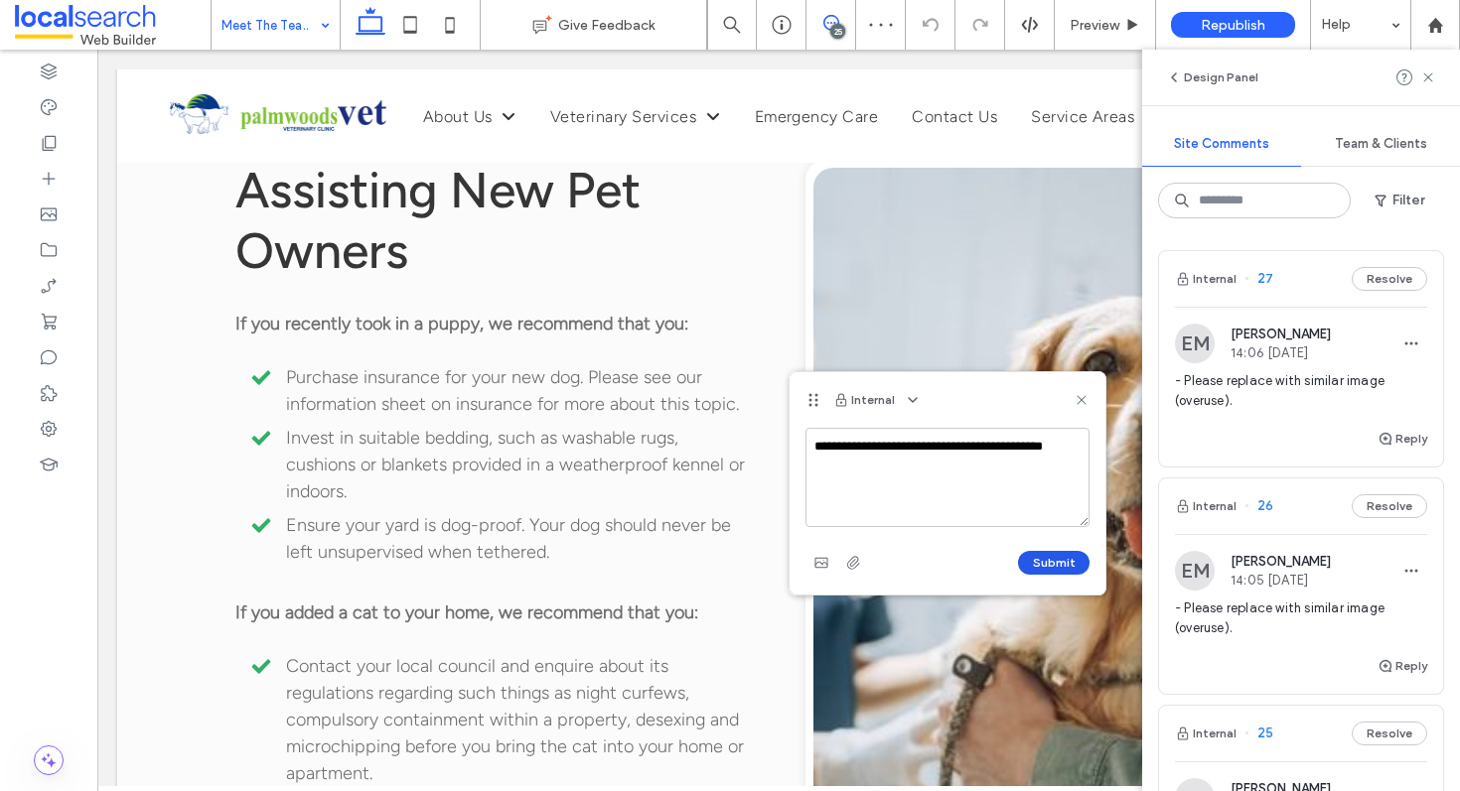
type textarea "**********"
click at [1035, 563] on button "Submit" at bounding box center [1054, 563] width 72 height 24
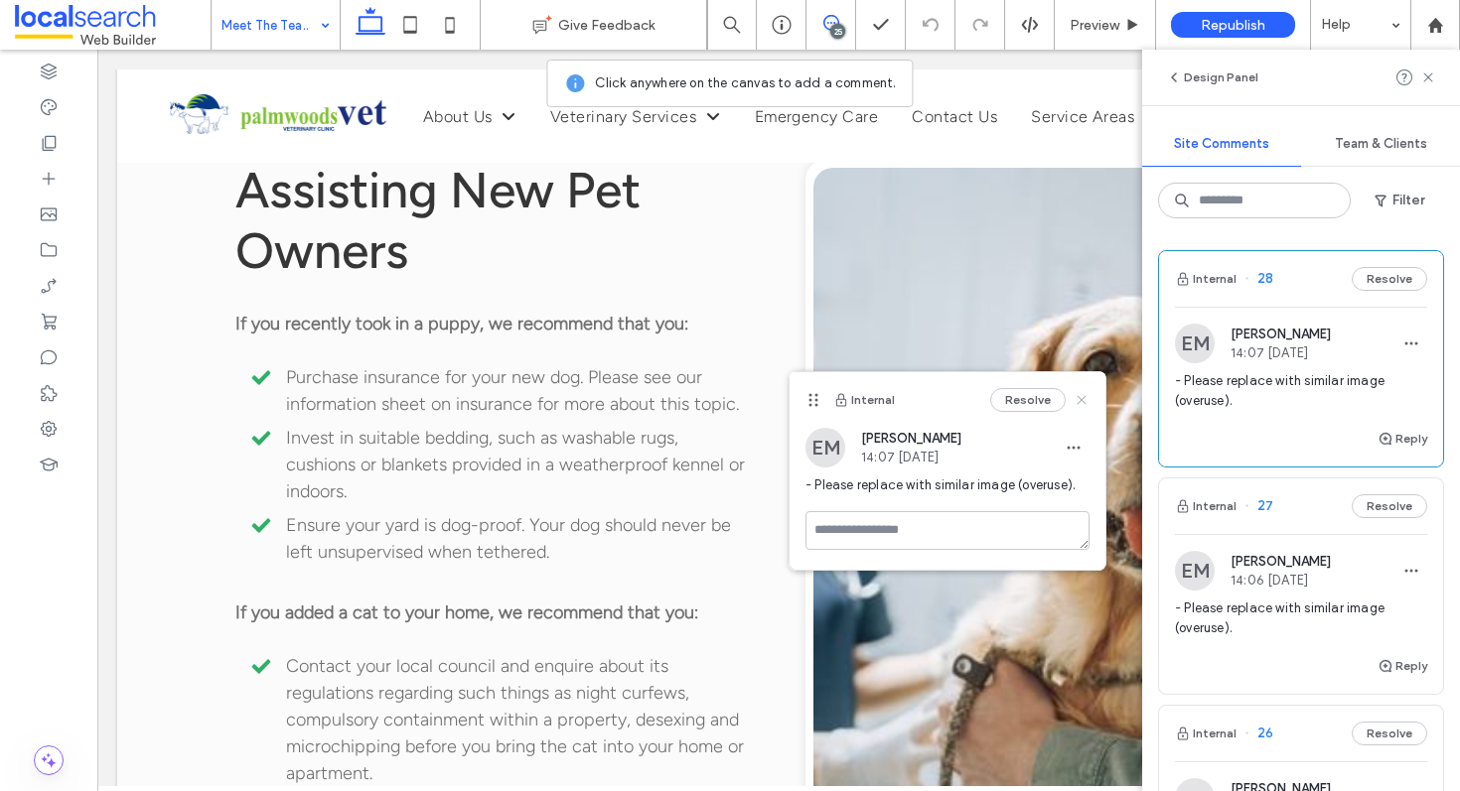
click at [1080, 402] on icon at bounding box center [1082, 400] width 16 height 16
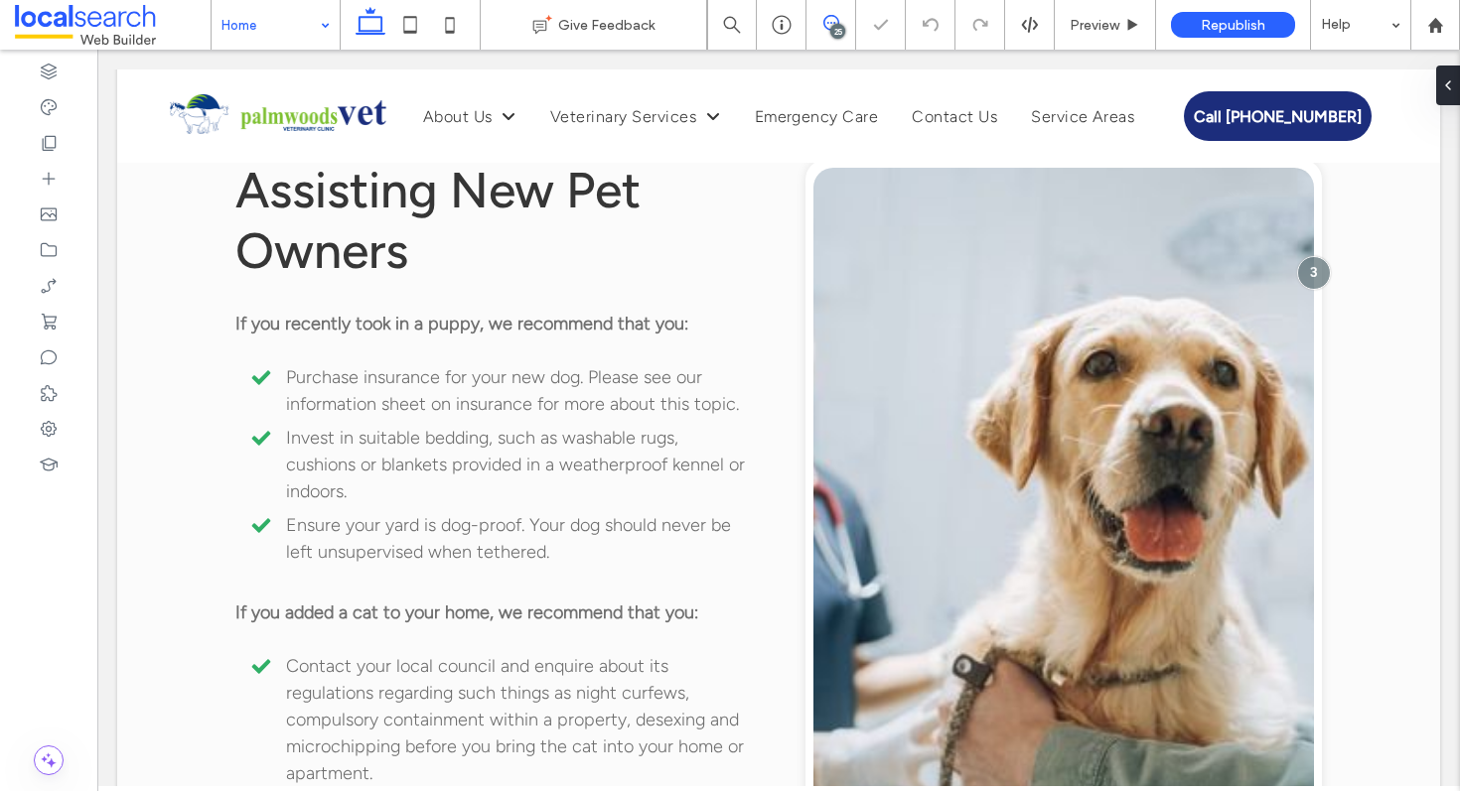
click at [833, 21] on icon at bounding box center [831, 23] width 16 height 16
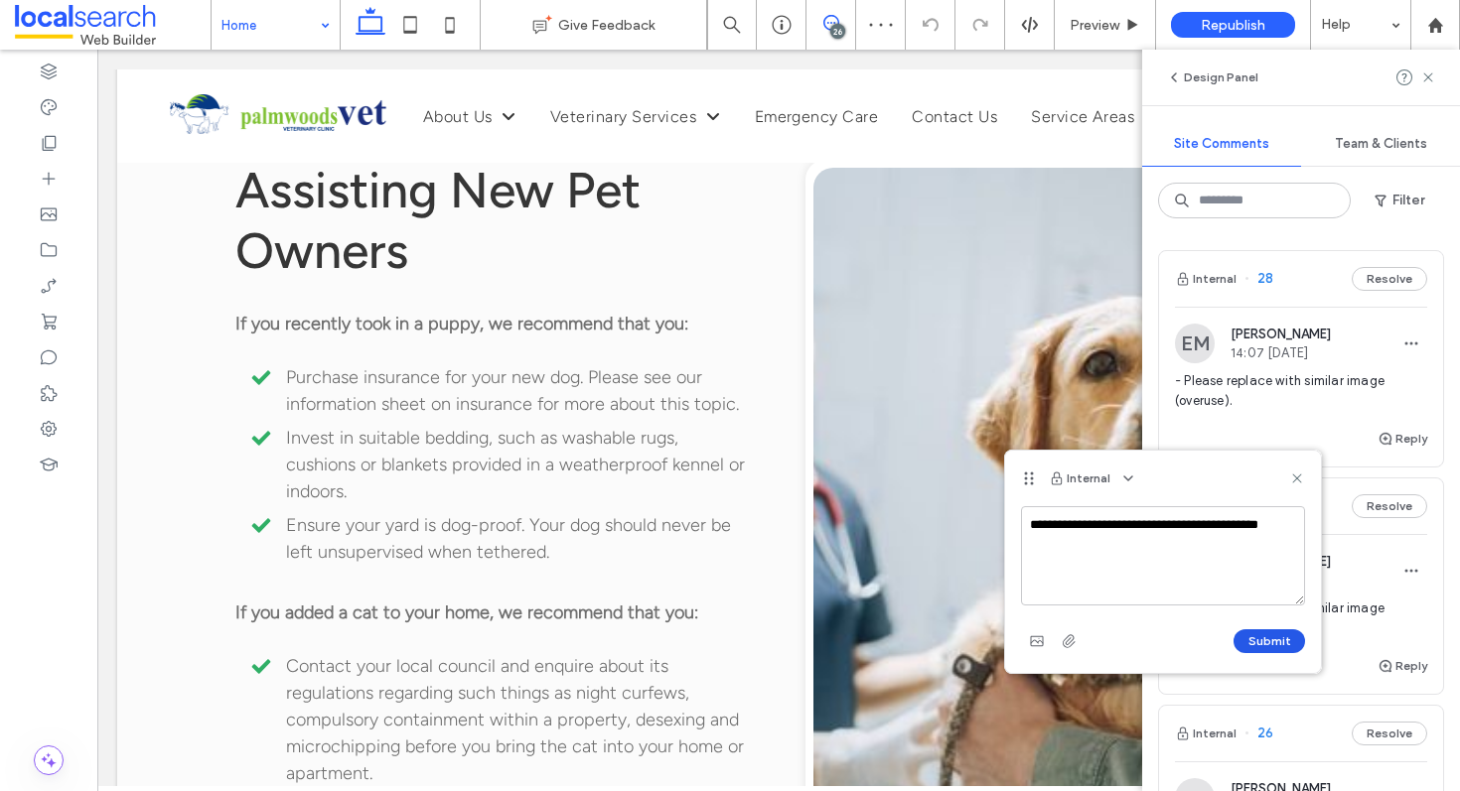
type textarea "**********"
click at [1274, 637] on button "Submit" at bounding box center [1269, 642] width 72 height 24
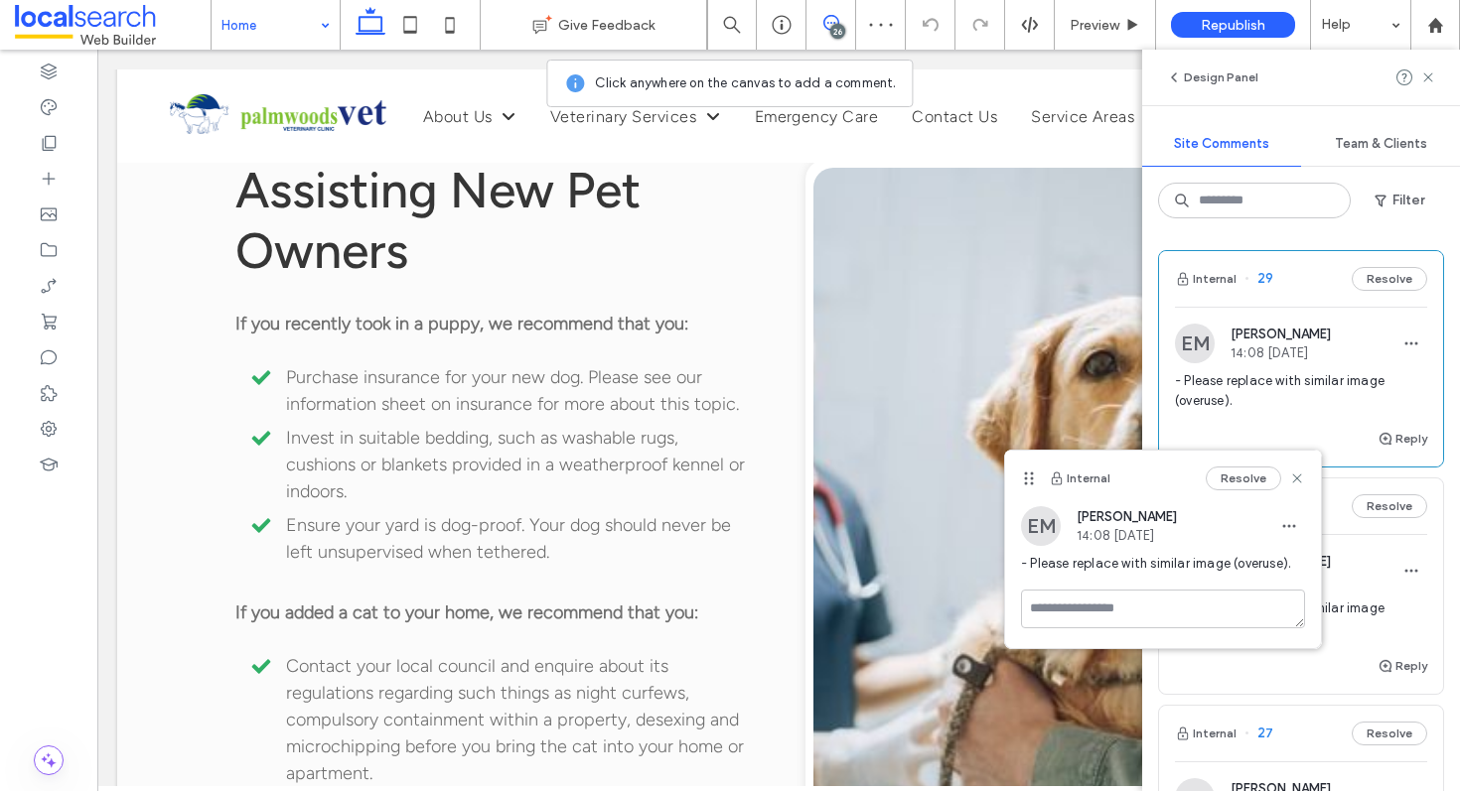
click at [1306, 476] on div "Internal Resolve" at bounding box center [1163, 479] width 316 height 56
click at [1301, 477] on icon at bounding box center [1297, 479] width 16 height 16
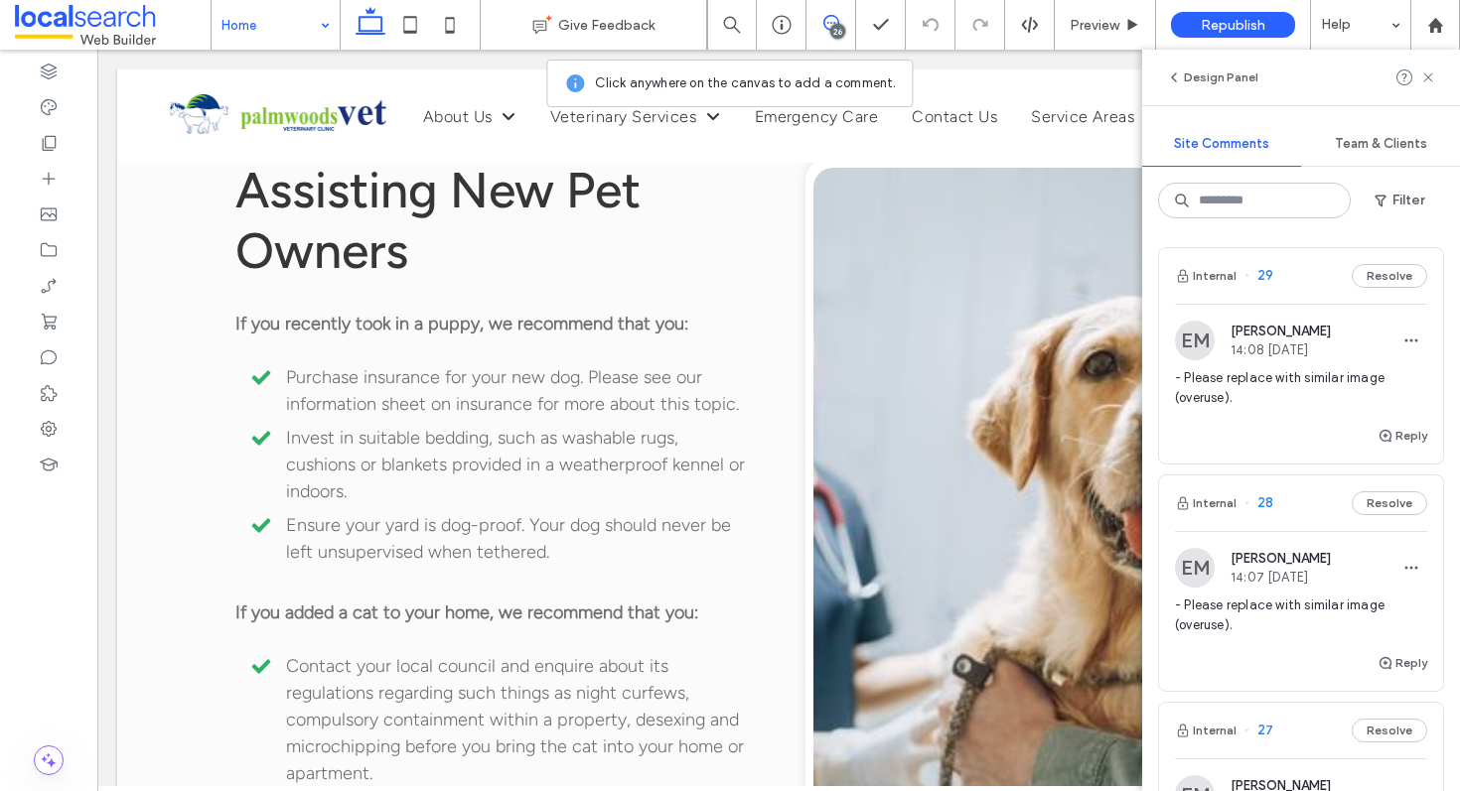
scroll to position [4, 0]
click at [1315, 515] on div "Internal 28 Resolve" at bounding box center [1301, 503] width 284 height 56
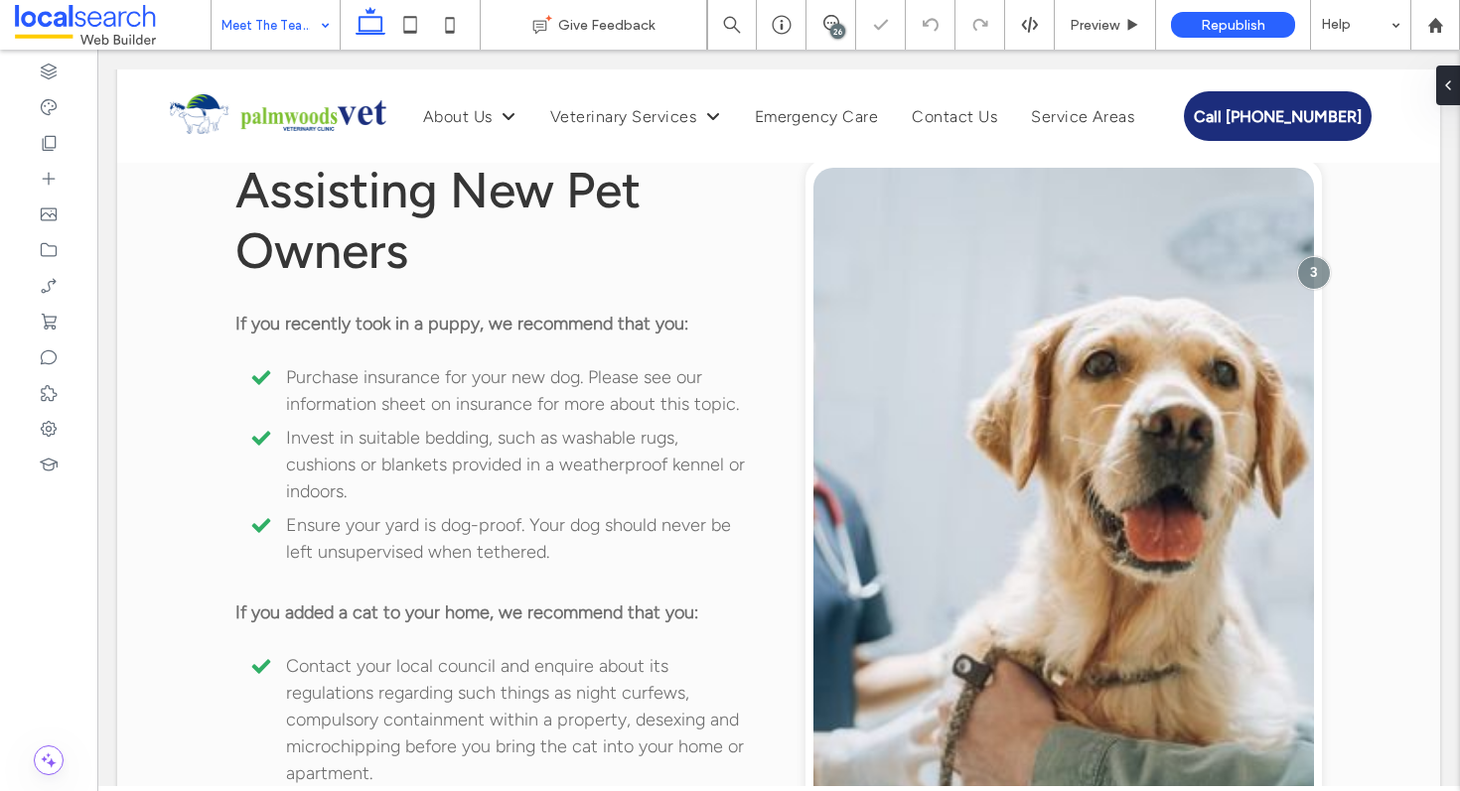
click at [835, 29] on div "26" at bounding box center [837, 31] width 15 height 15
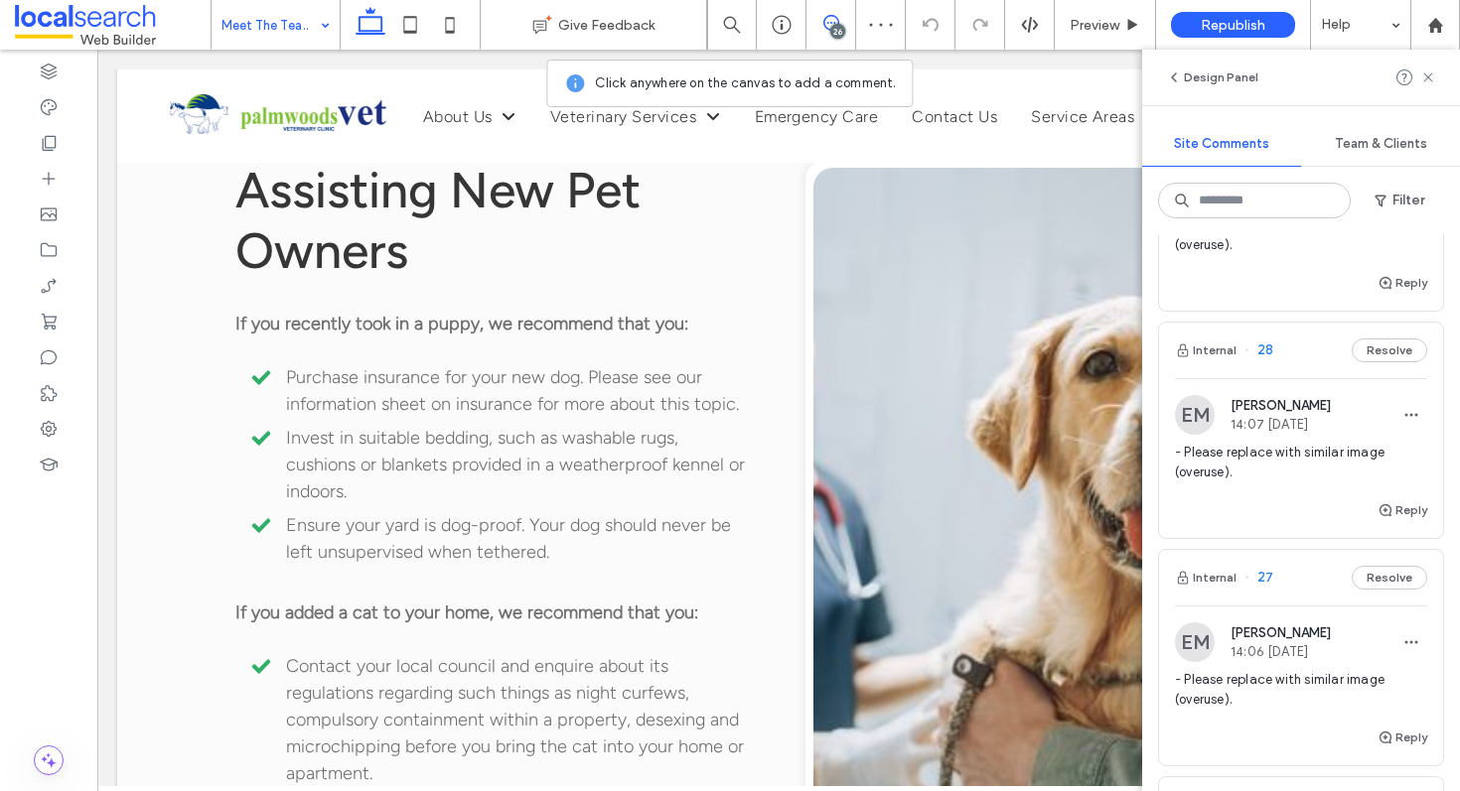
scroll to position [163, 0]
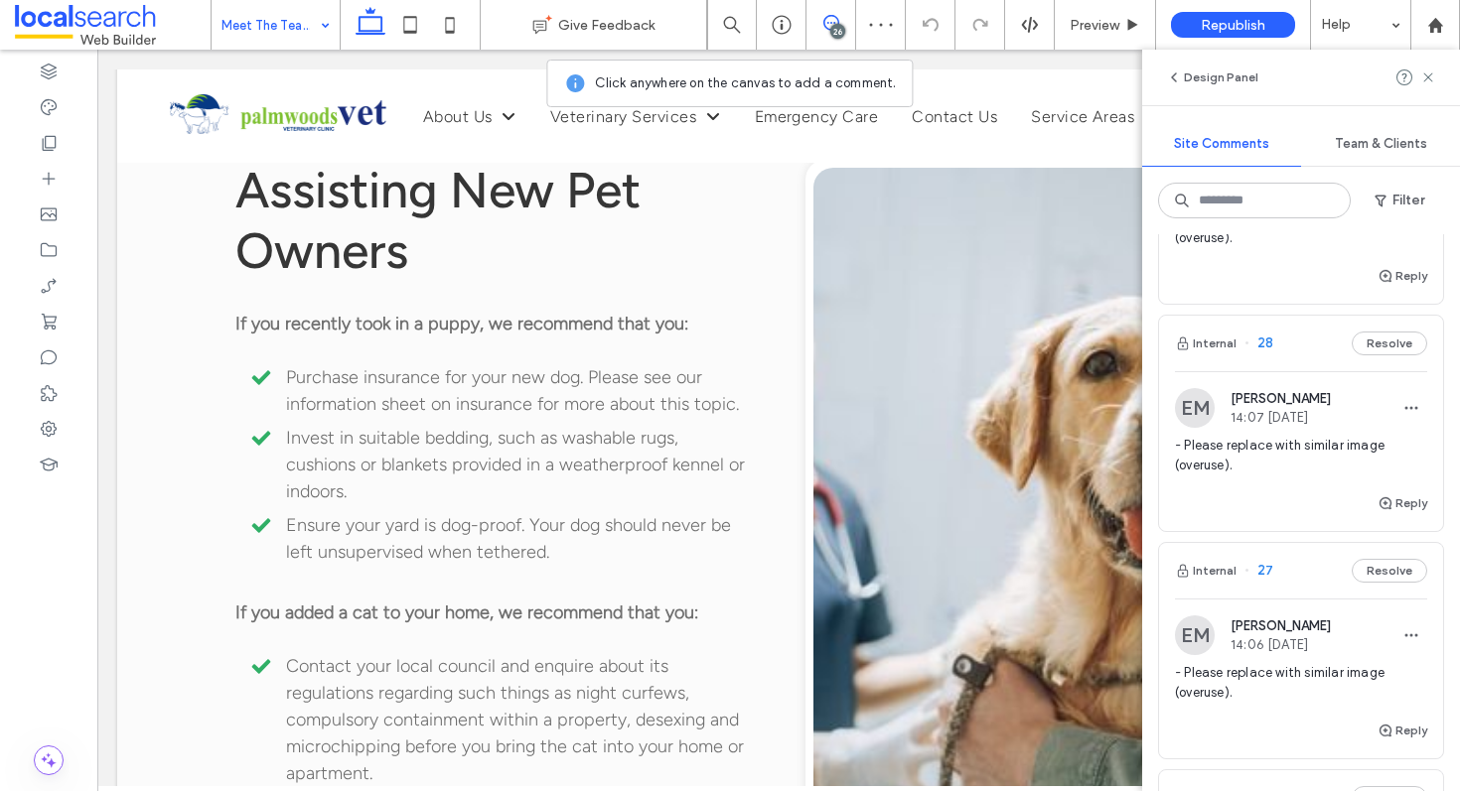
click at [1292, 571] on div "Internal 27 Resolve" at bounding box center [1301, 571] width 284 height 56
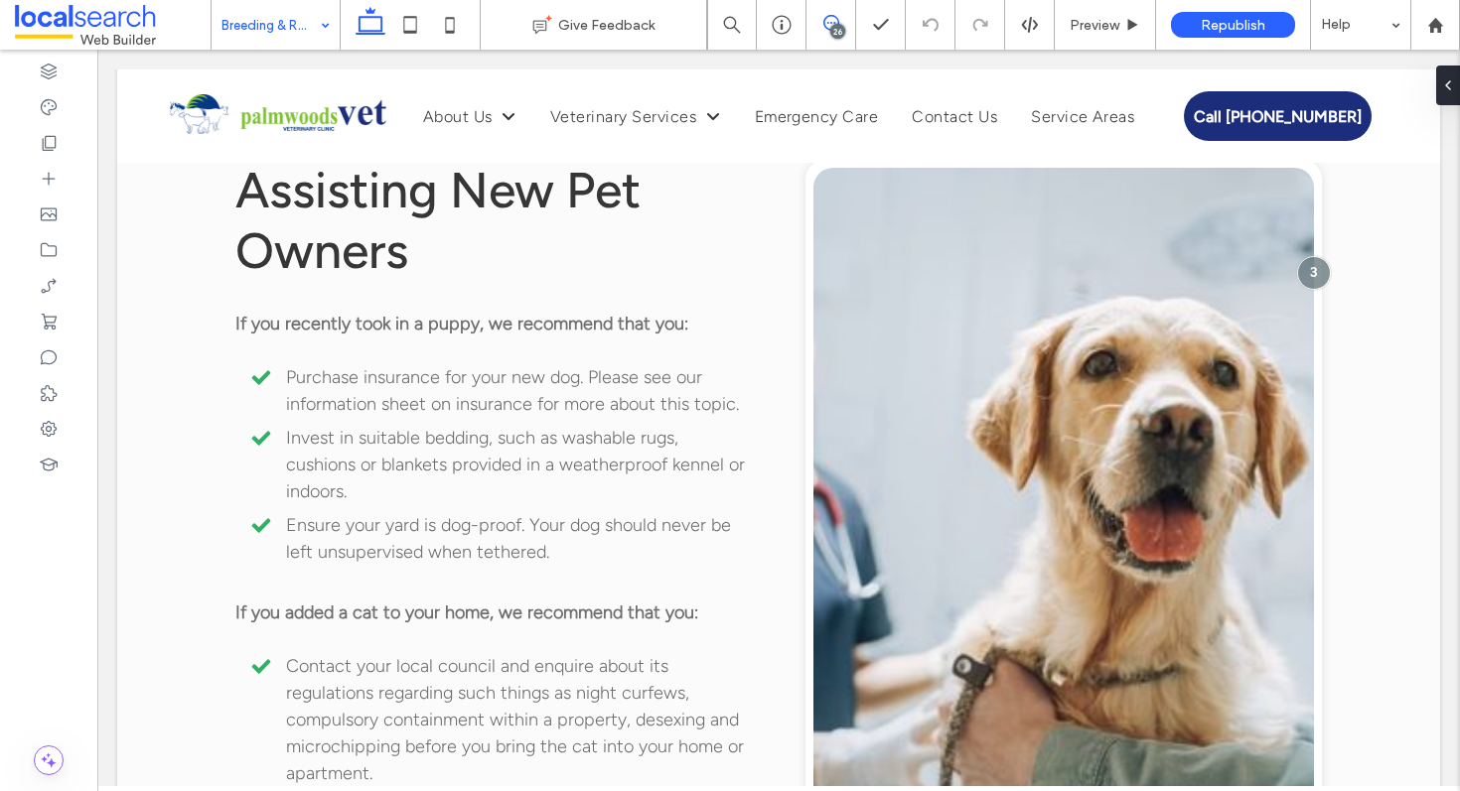
click at [843, 19] on span at bounding box center [830, 23] width 49 height 16
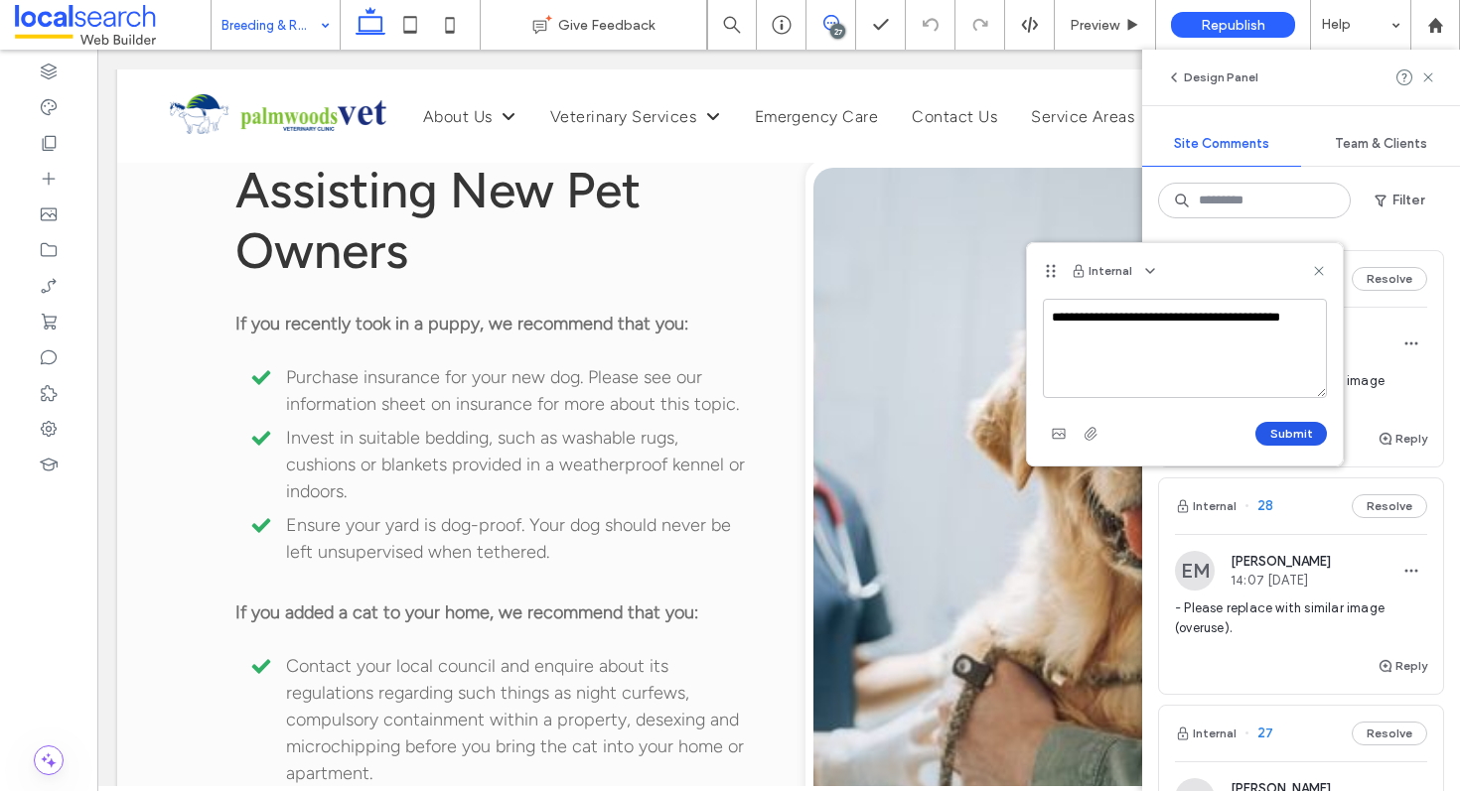
type textarea "**********"
click at [1291, 426] on button "Submit" at bounding box center [1291, 434] width 72 height 24
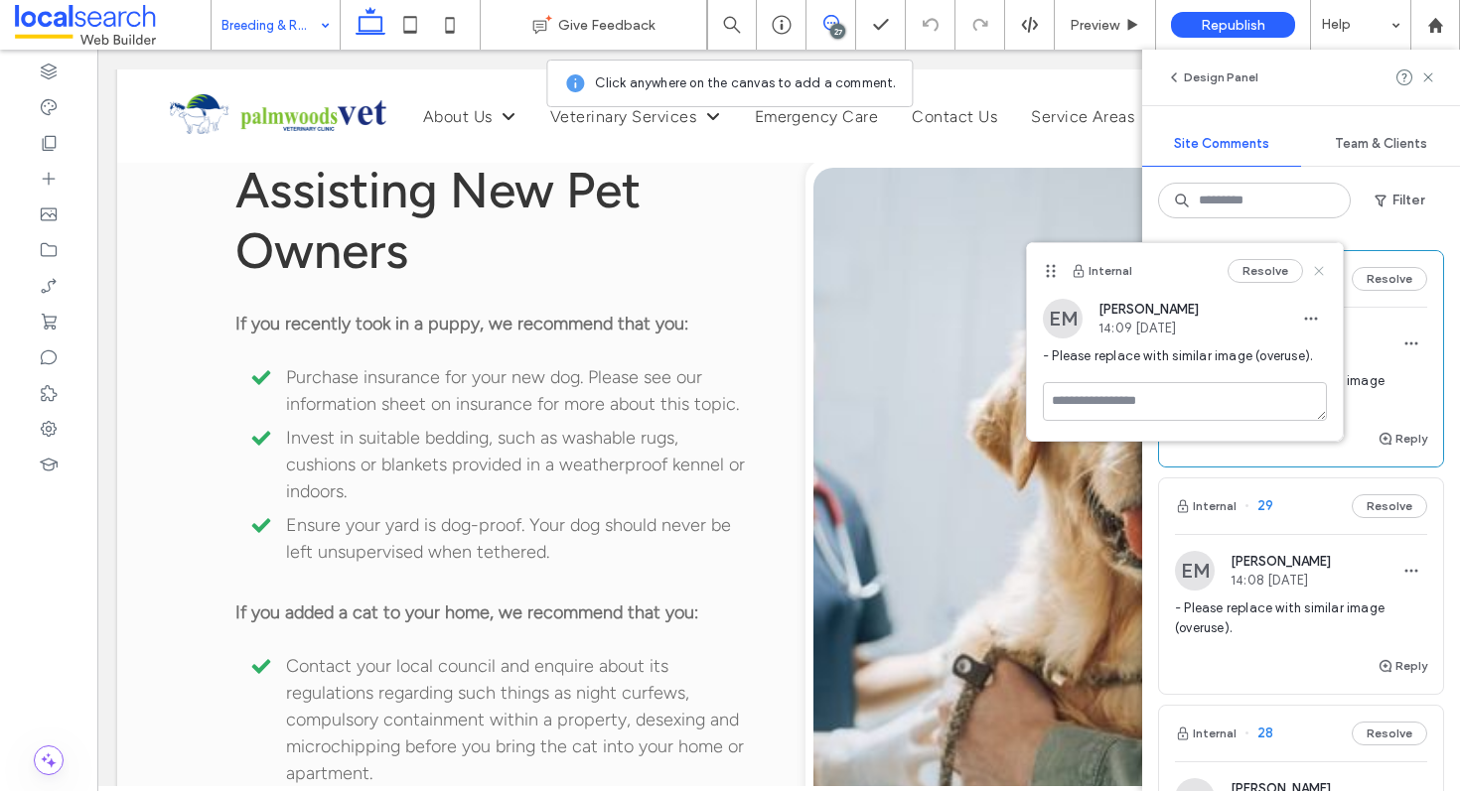
click at [1314, 271] on icon at bounding box center [1319, 271] width 16 height 16
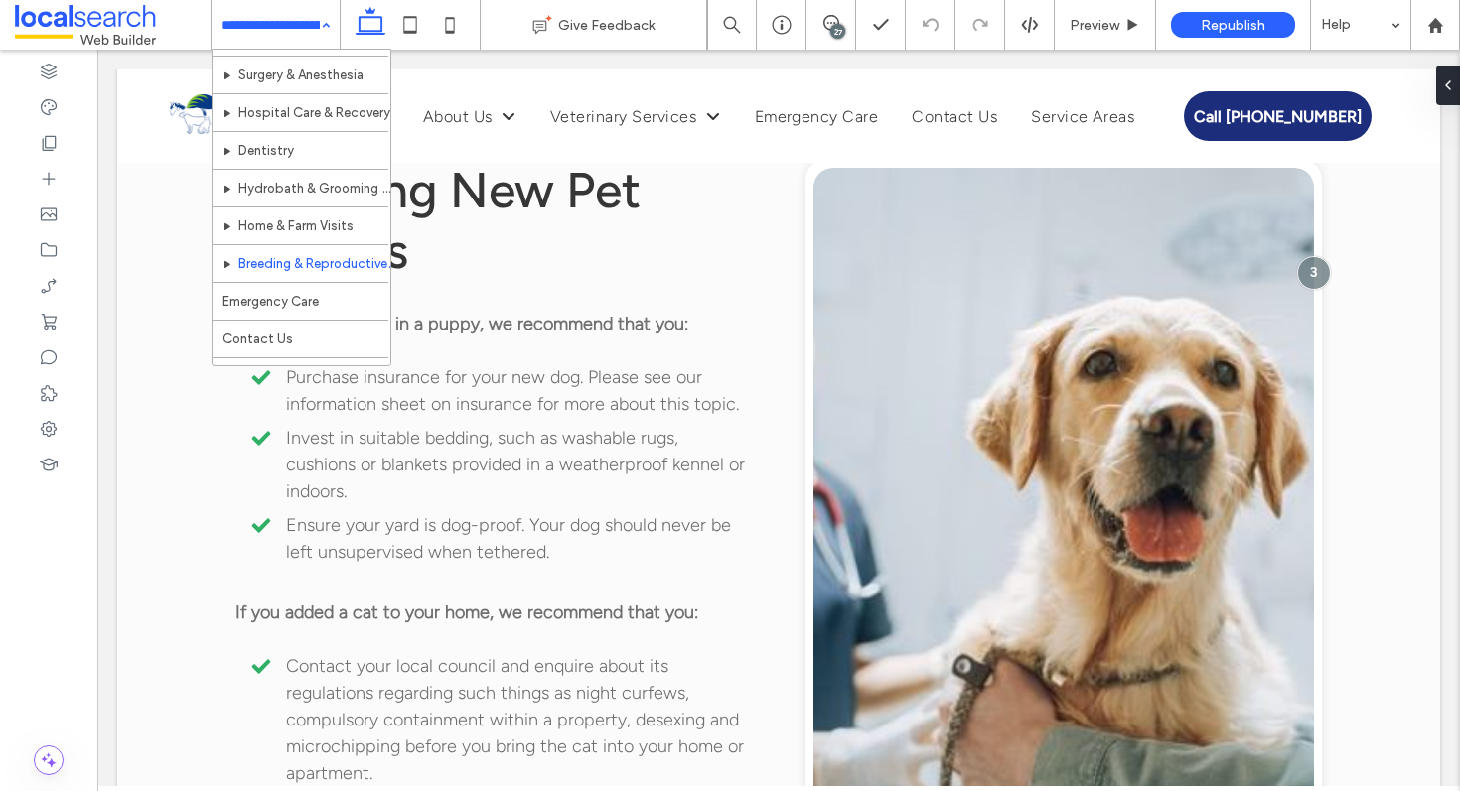
scroll to position [301, 0]
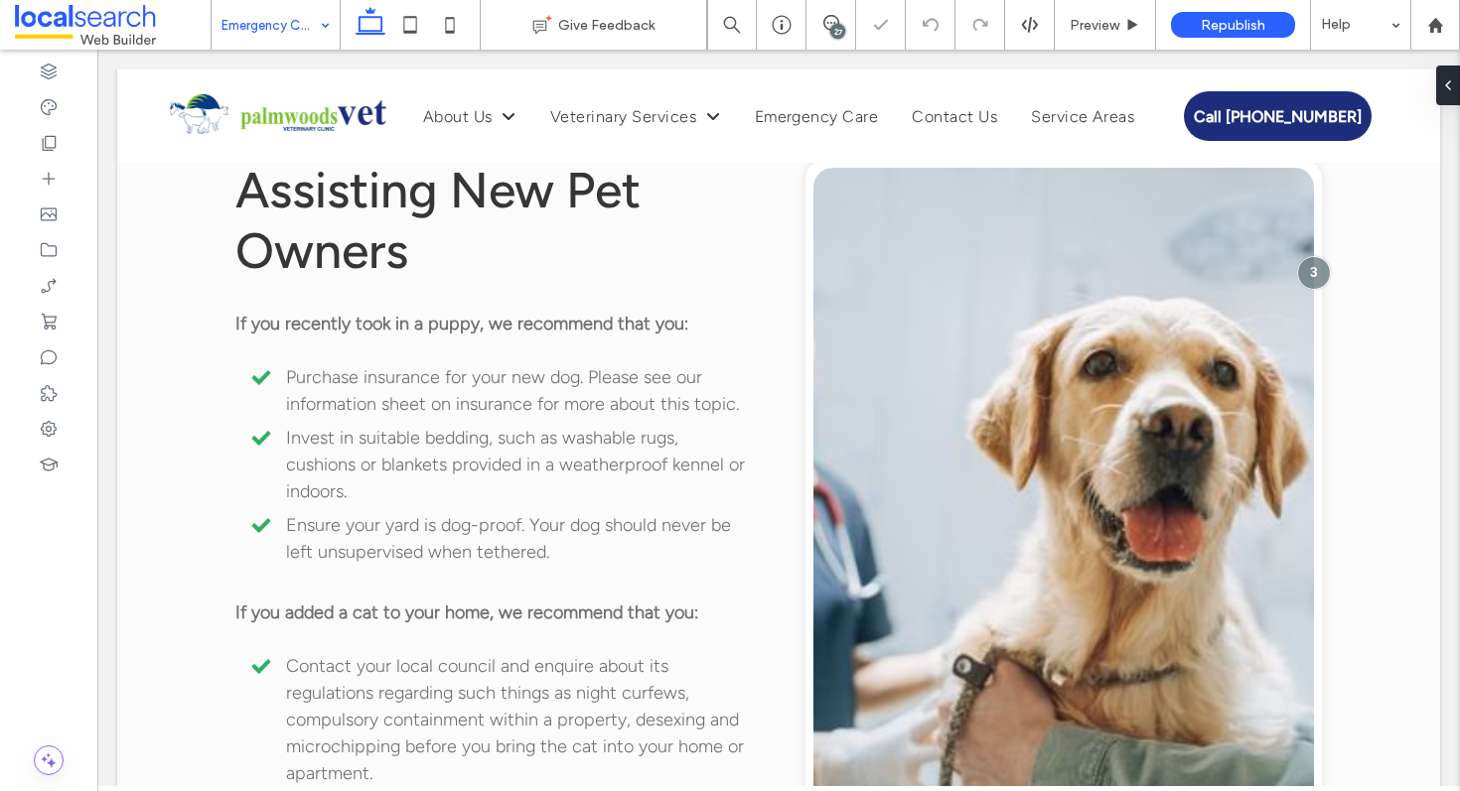
click at [831, 27] on div "27" at bounding box center [837, 31] width 15 height 15
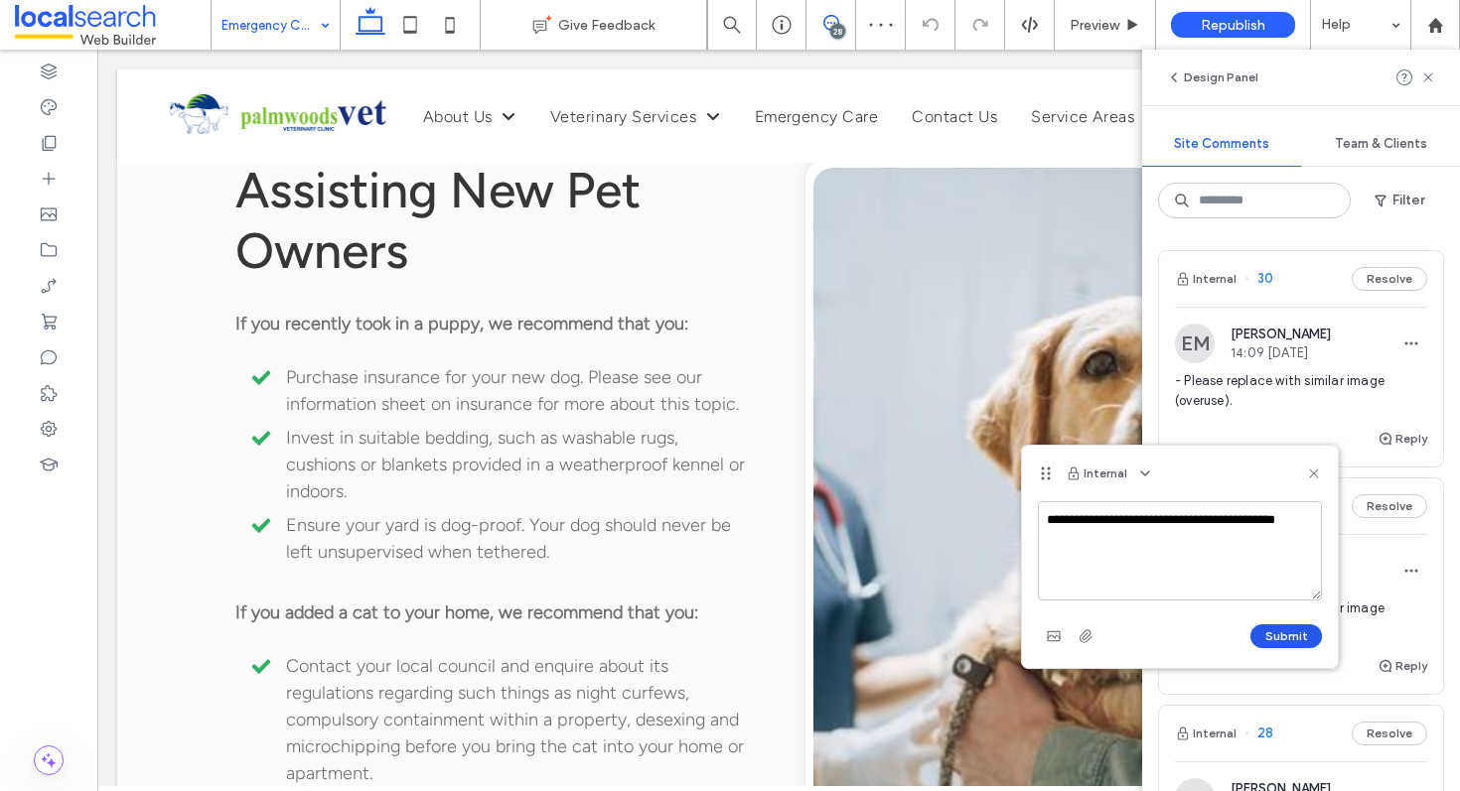
type textarea "**********"
click at [1282, 630] on button "Submit" at bounding box center [1286, 637] width 72 height 24
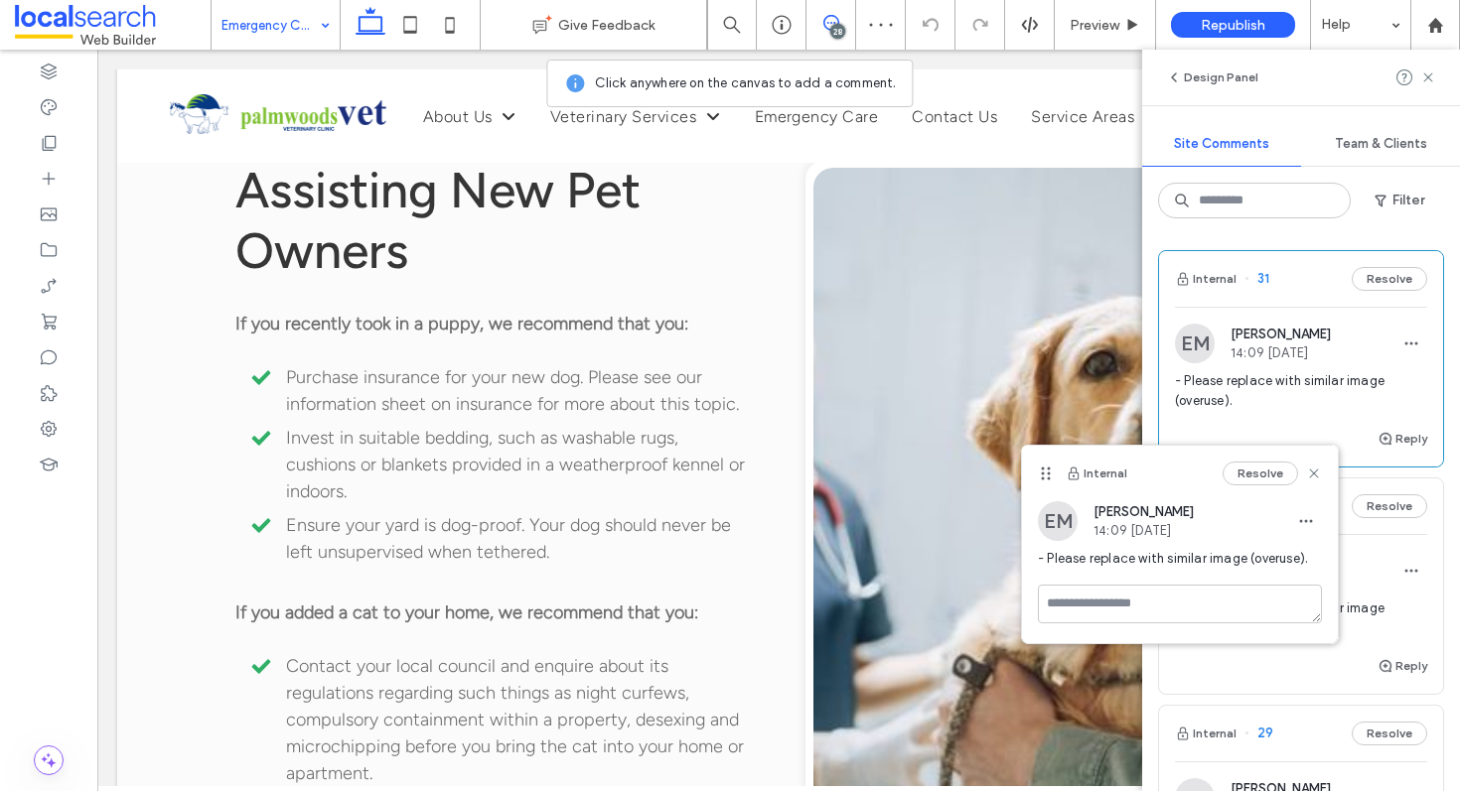
click at [1309, 468] on icon at bounding box center [1314, 474] width 16 height 16
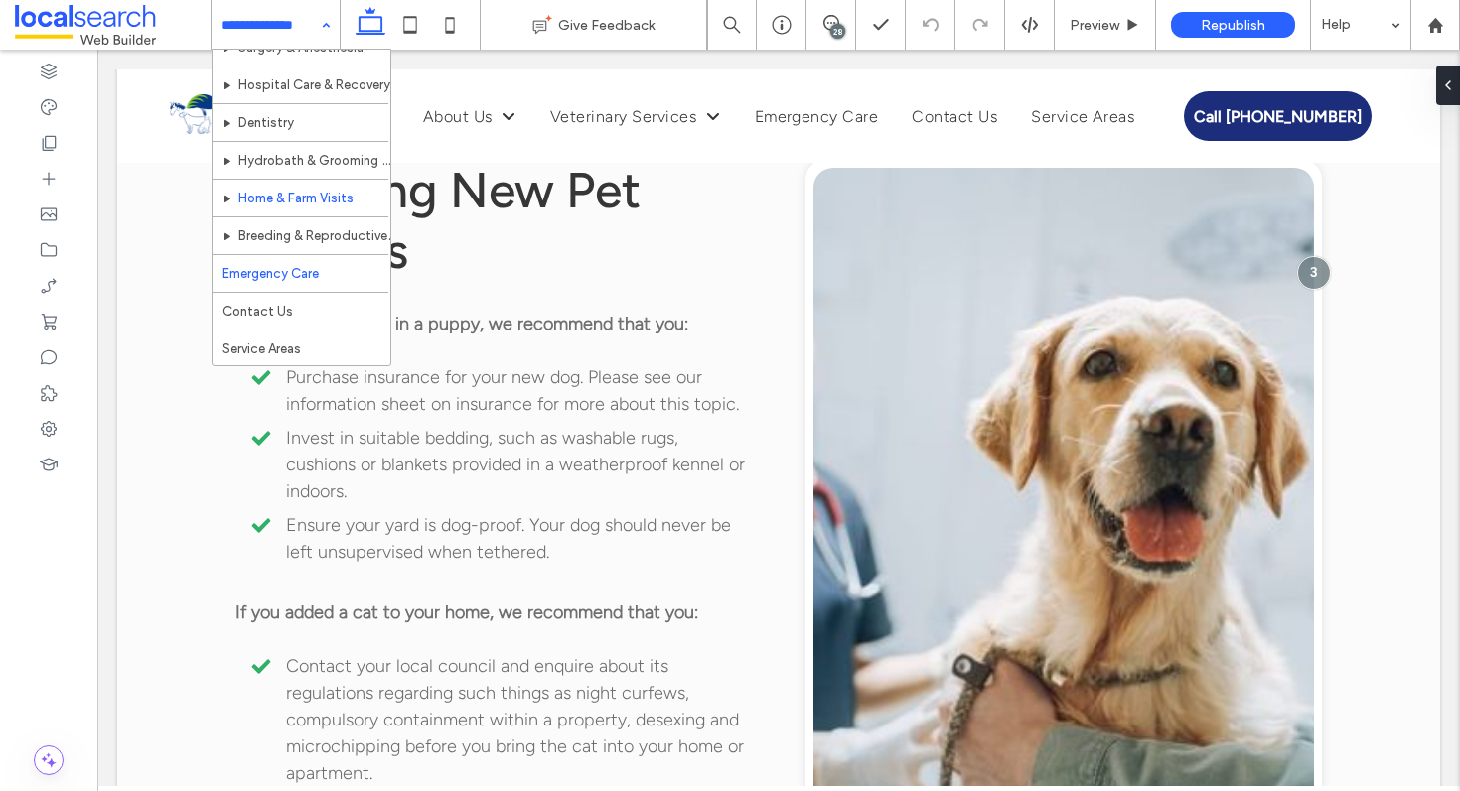
scroll to position [301, 0]
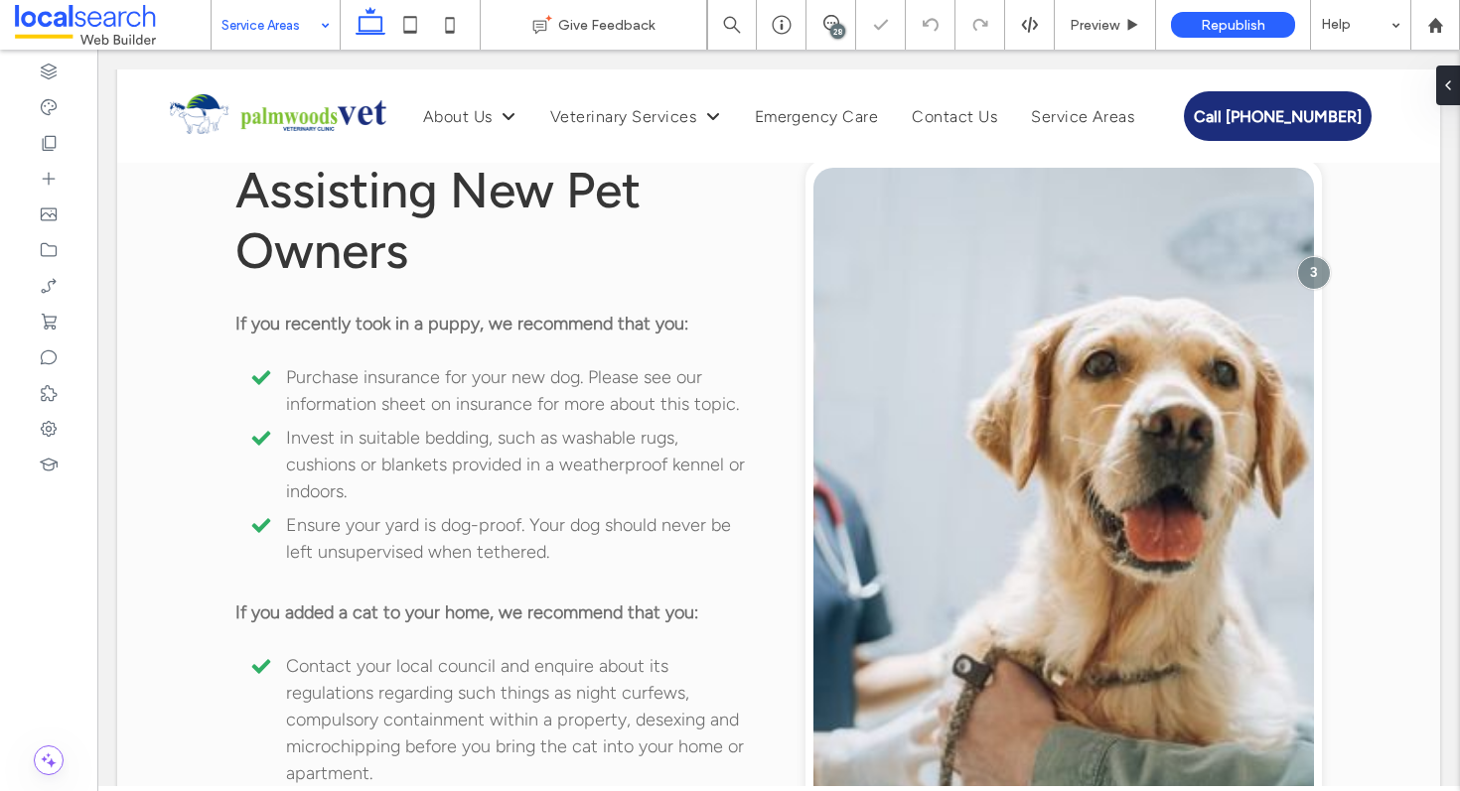
click at [841, 28] on div "28" at bounding box center [837, 31] width 15 height 15
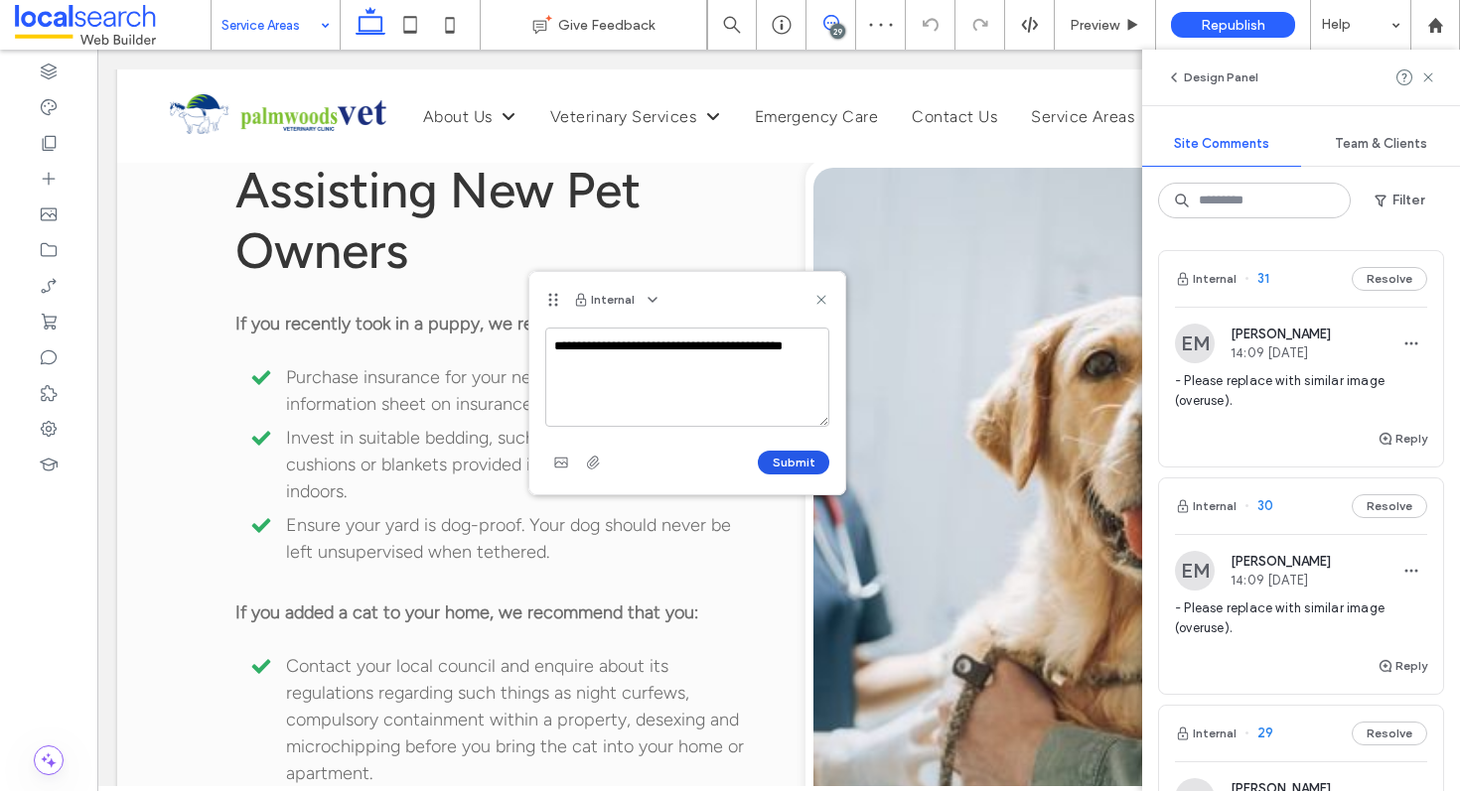
type textarea "**********"
click at [810, 457] on button "Submit" at bounding box center [794, 463] width 72 height 24
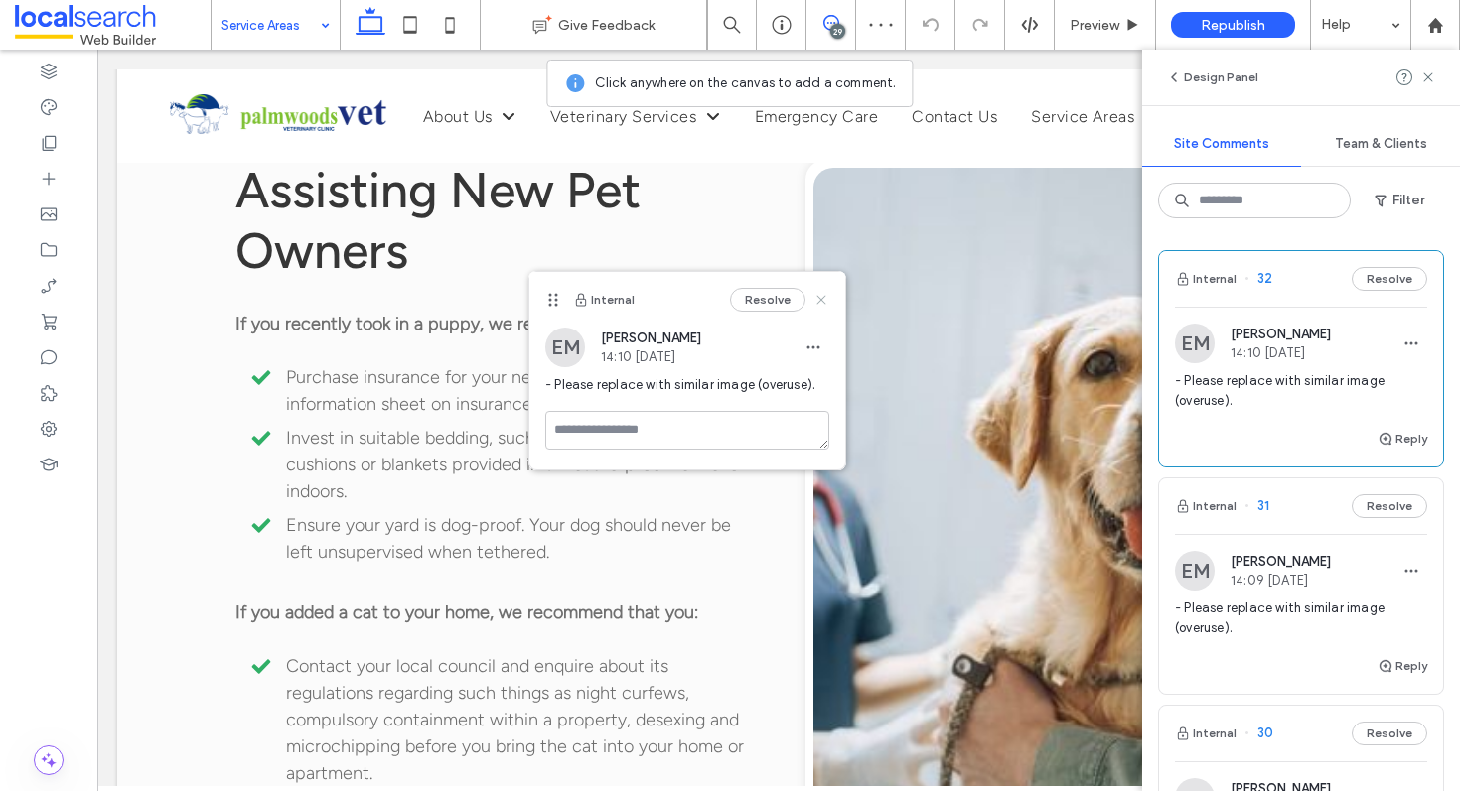
click at [817, 299] on icon at bounding box center [821, 300] width 16 height 16
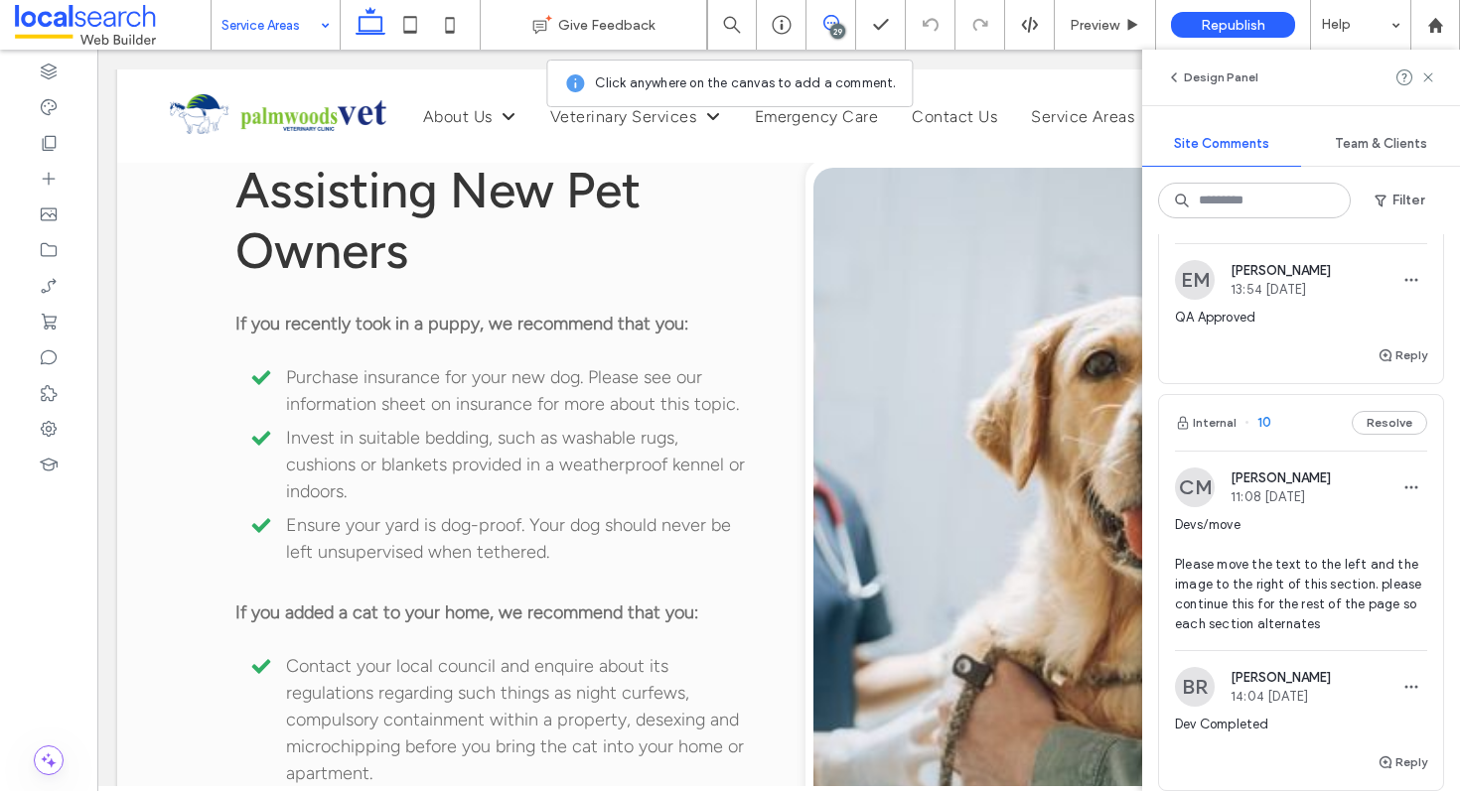
scroll to position [6236, 0]
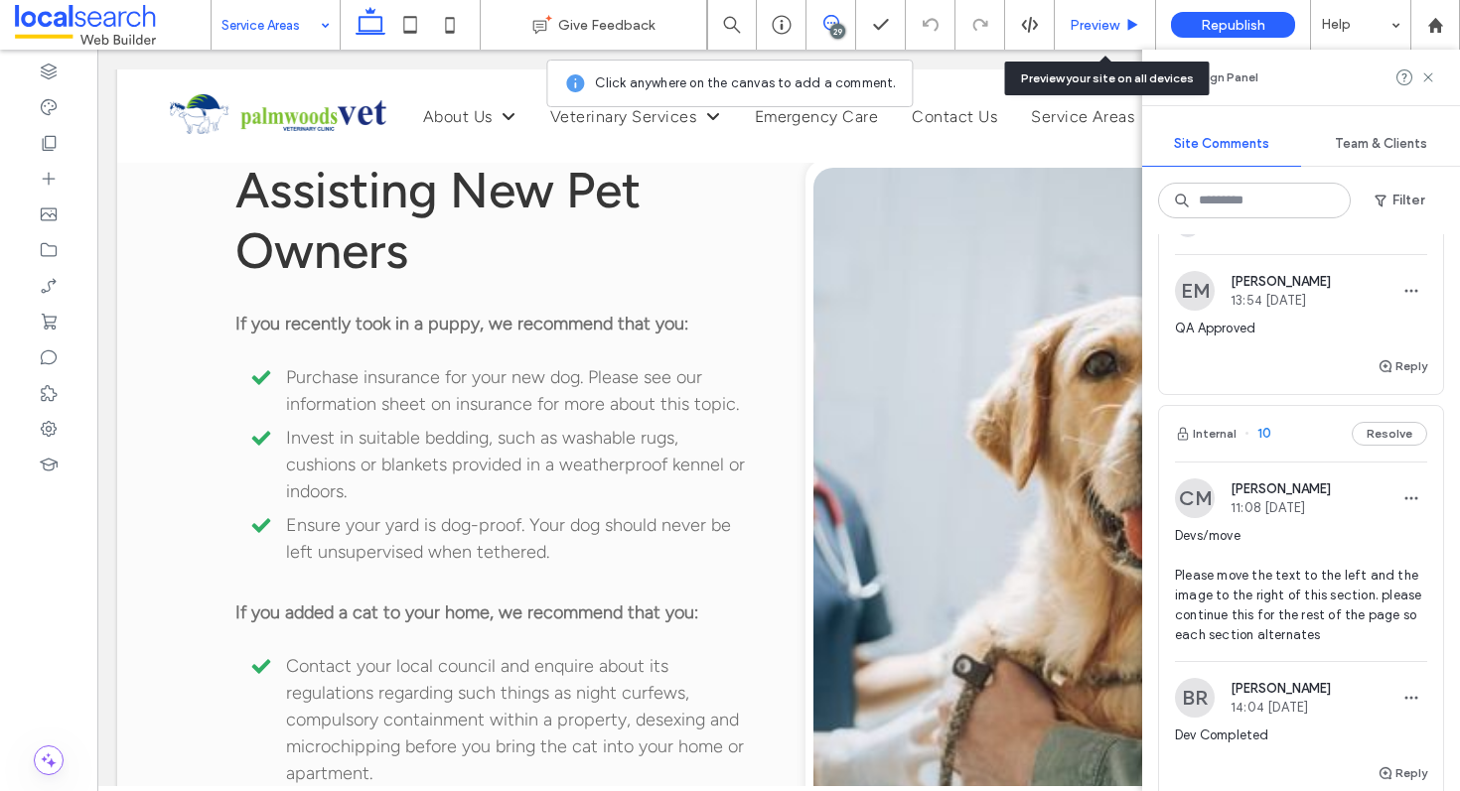
click at [1123, 18] on div "Preview" at bounding box center [1105, 25] width 100 height 17
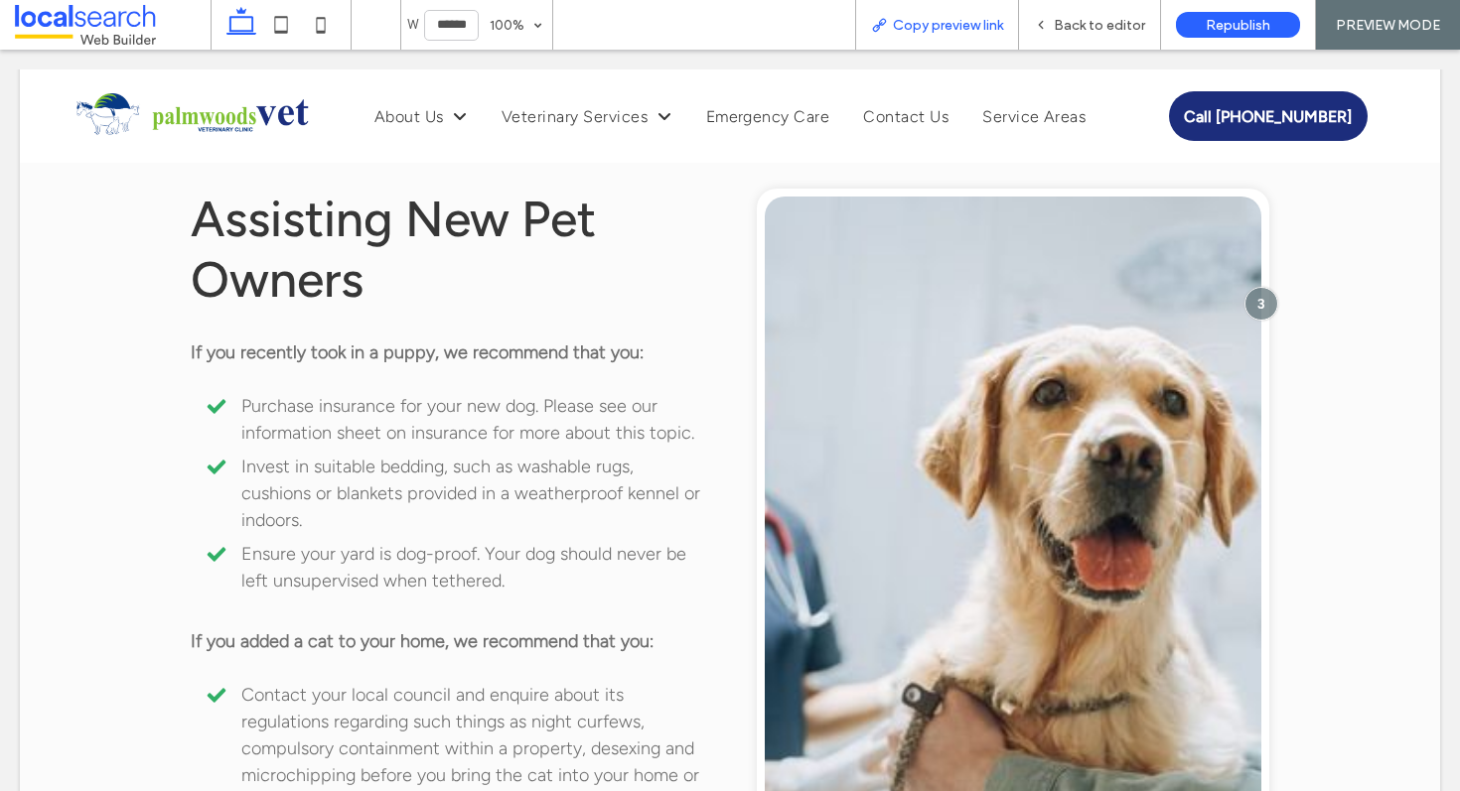
click at [959, 19] on span "Copy preview link" at bounding box center [948, 25] width 110 height 17
click at [1111, 31] on span "Back to editor" at bounding box center [1099, 25] width 91 height 17
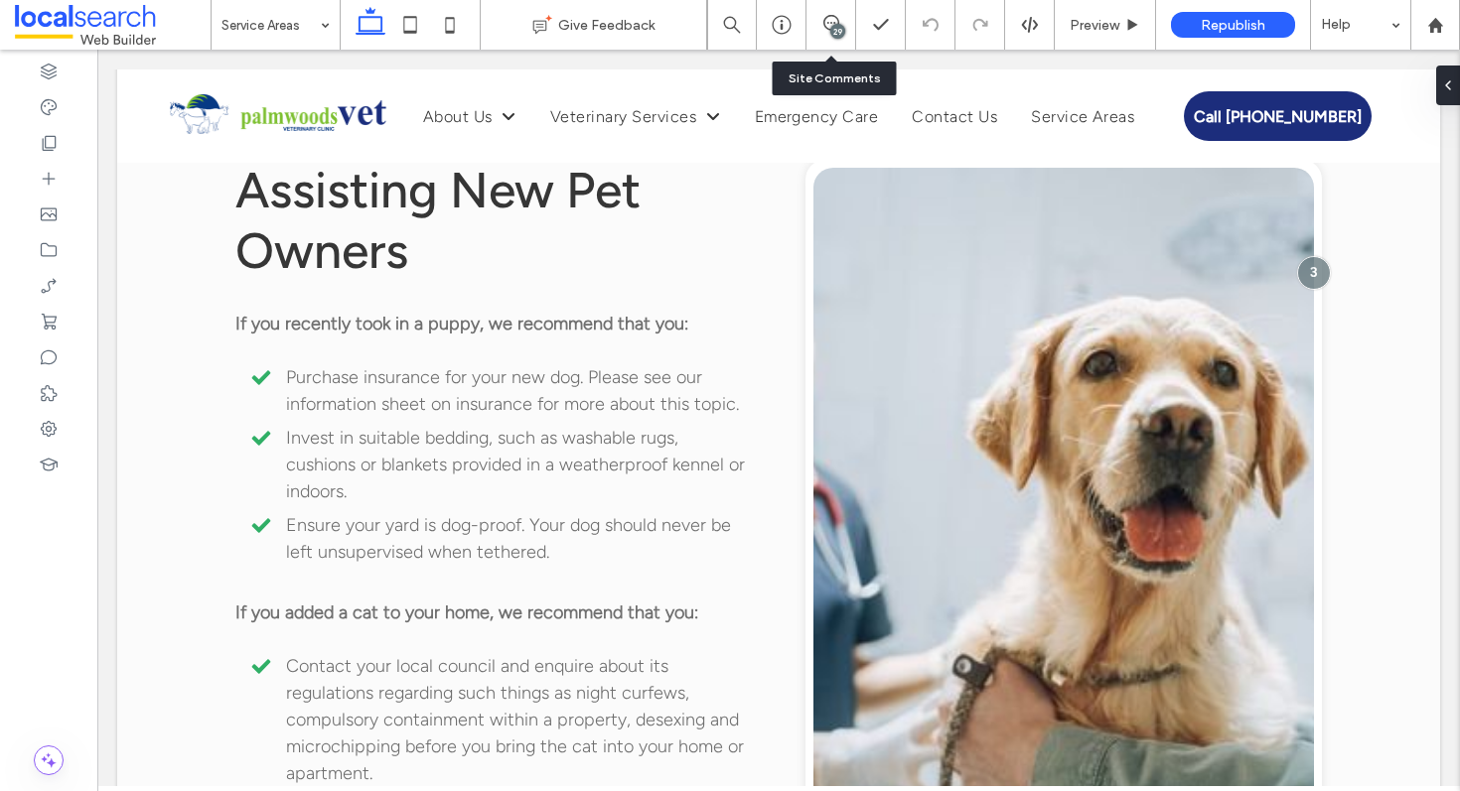
click at [855, 30] on div "29" at bounding box center [831, 25] width 50 height 50
click at [823, 16] on icon at bounding box center [831, 23] width 16 height 16
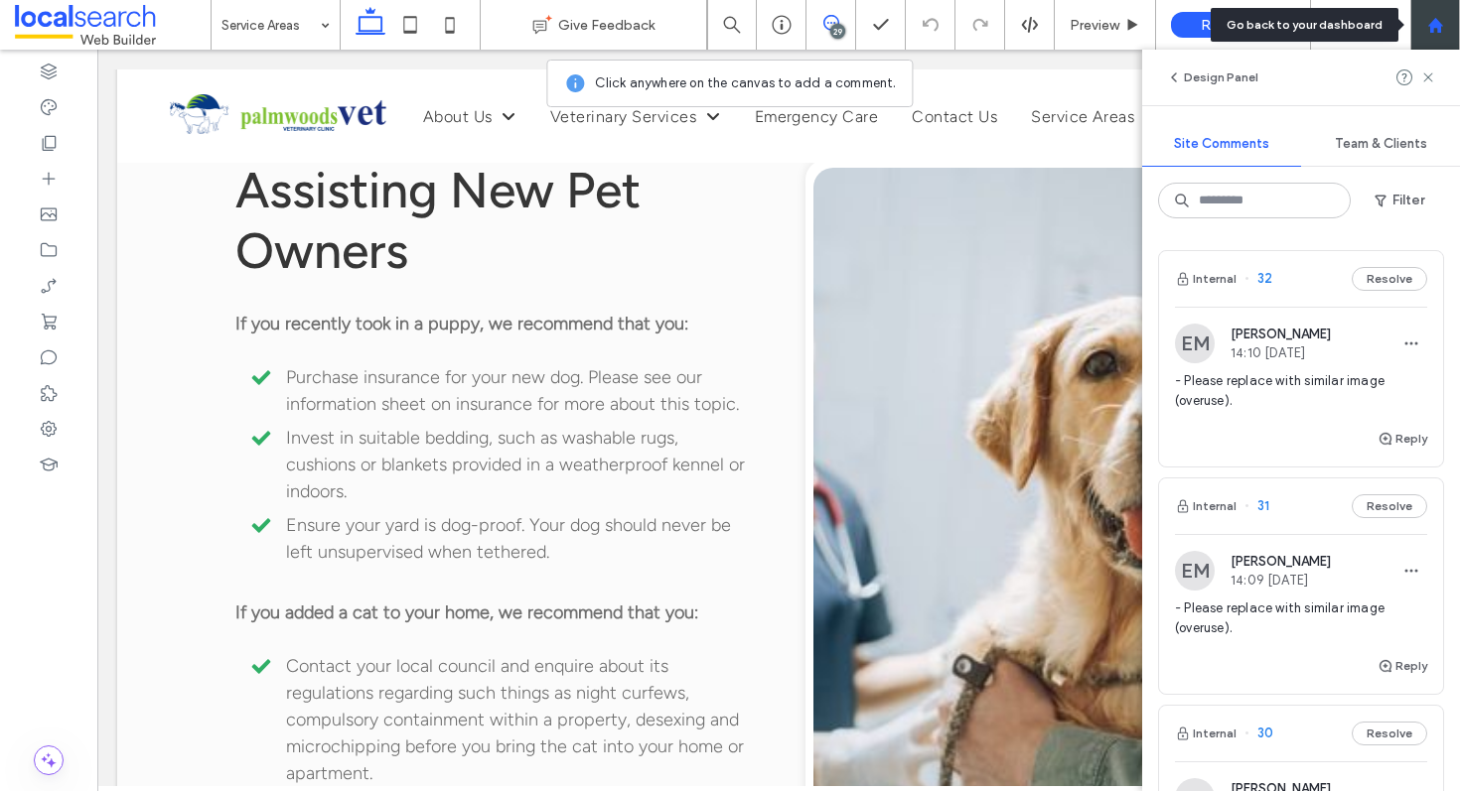
click at [1428, 21] on icon at bounding box center [1435, 25] width 17 height 17
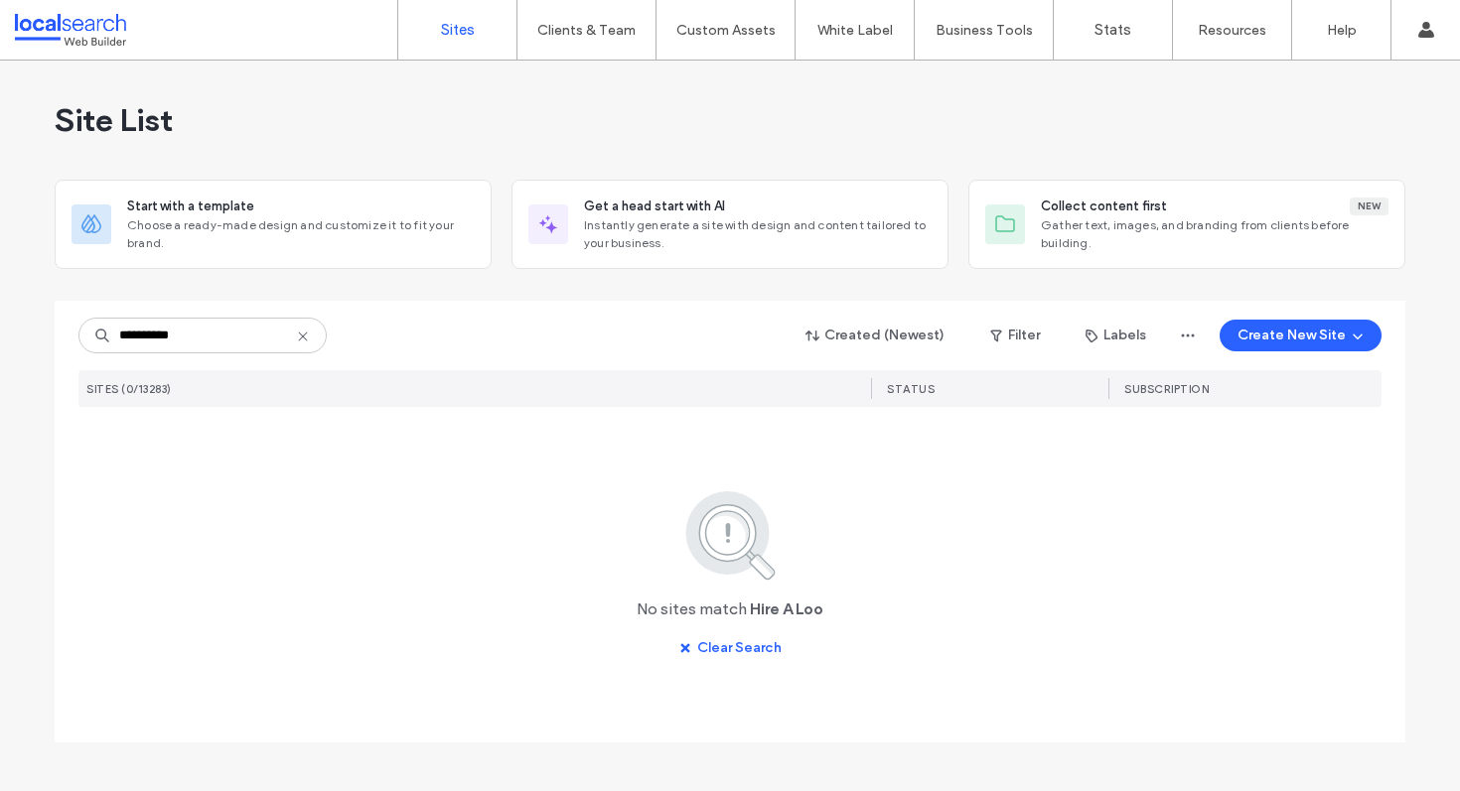
drag, startPoint x: 261, startPoint y: 343, endPoint x: 0, endPoint y: 343, distance: 261.2
click at [0, 343] on div "**********" at bounding box center [730, 426] width 1460 height 731
type input "**********"
click at [306, 340] on use at bounding box center [302, 336] width 9 height 9
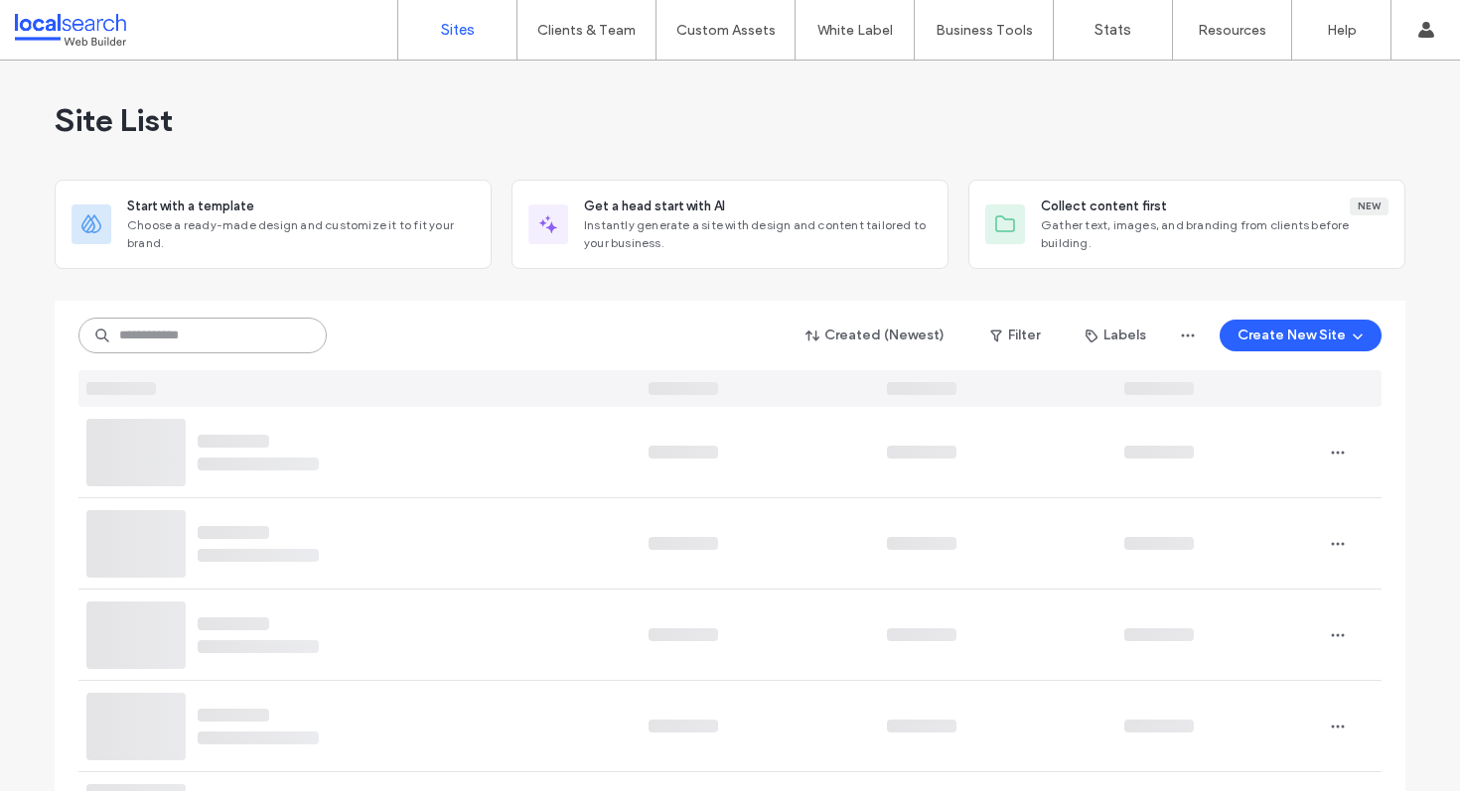
paste input "********"
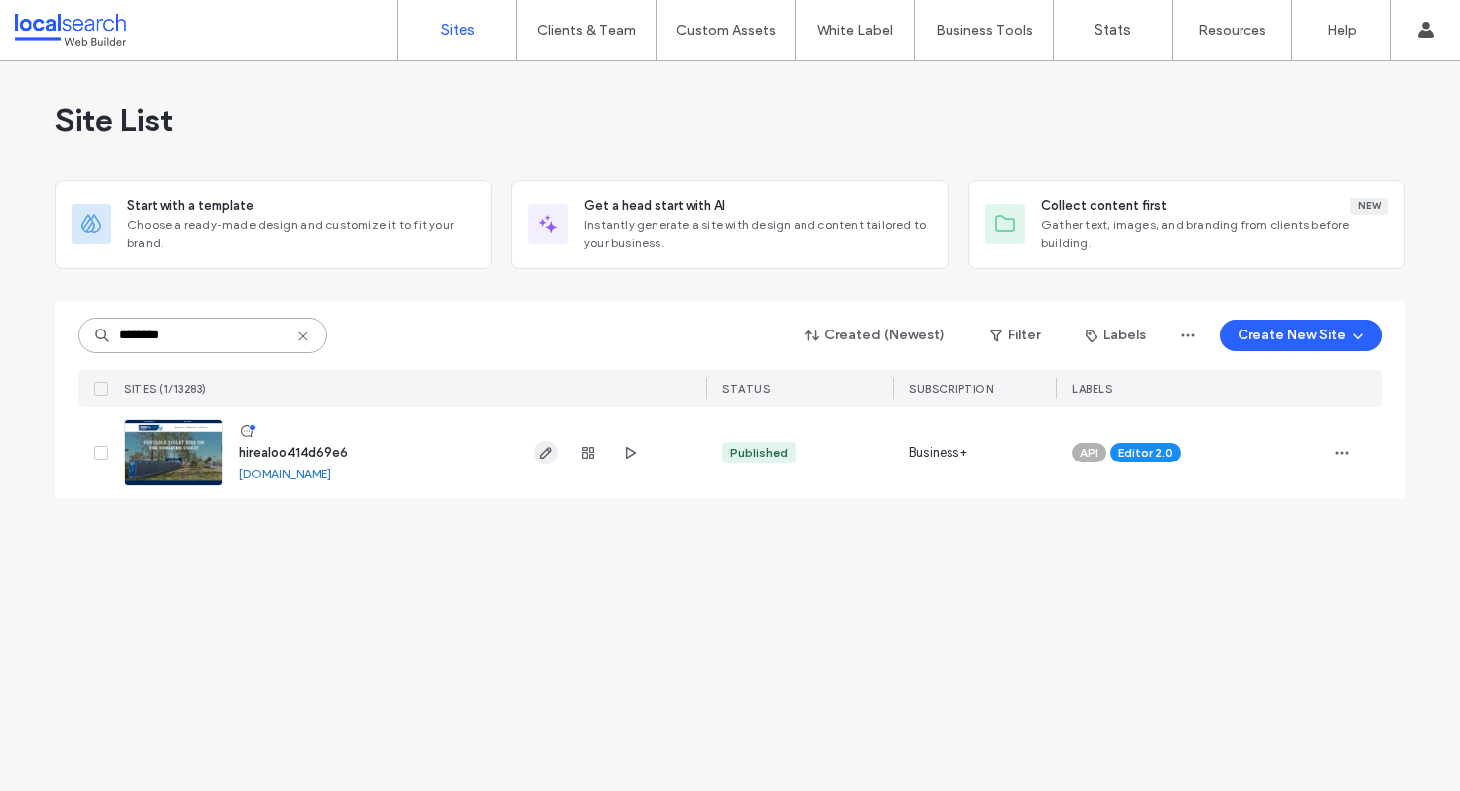
type input "********"
click at [543, 449] on icon "button" at bounding box center [546, 453] width 16 height 16
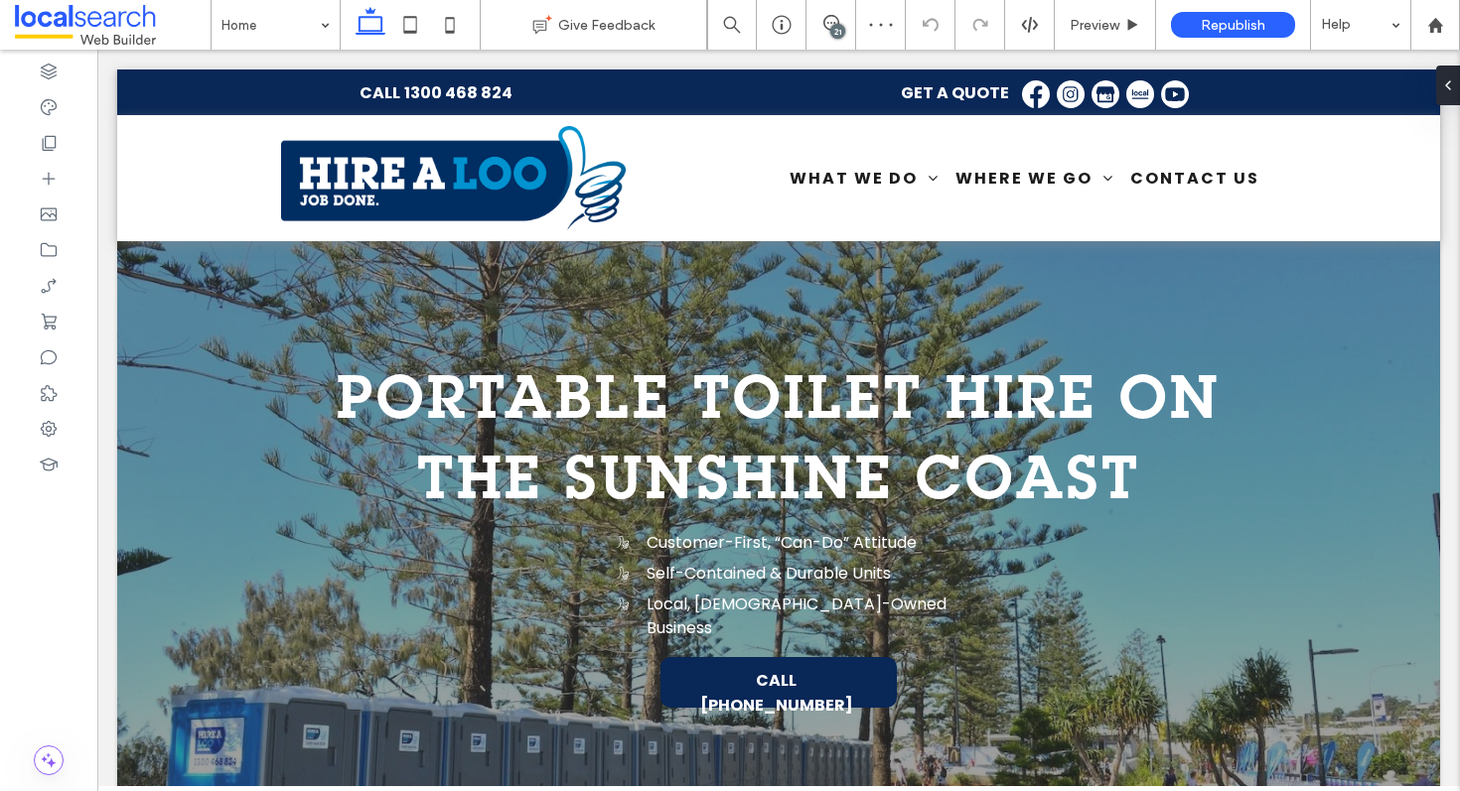
click at [826, 31] on div "21" at bounding box center [830, 25] width 49 height 20
click at [827, 21] on icon at bounding box center [831, 23] width 16 height 16
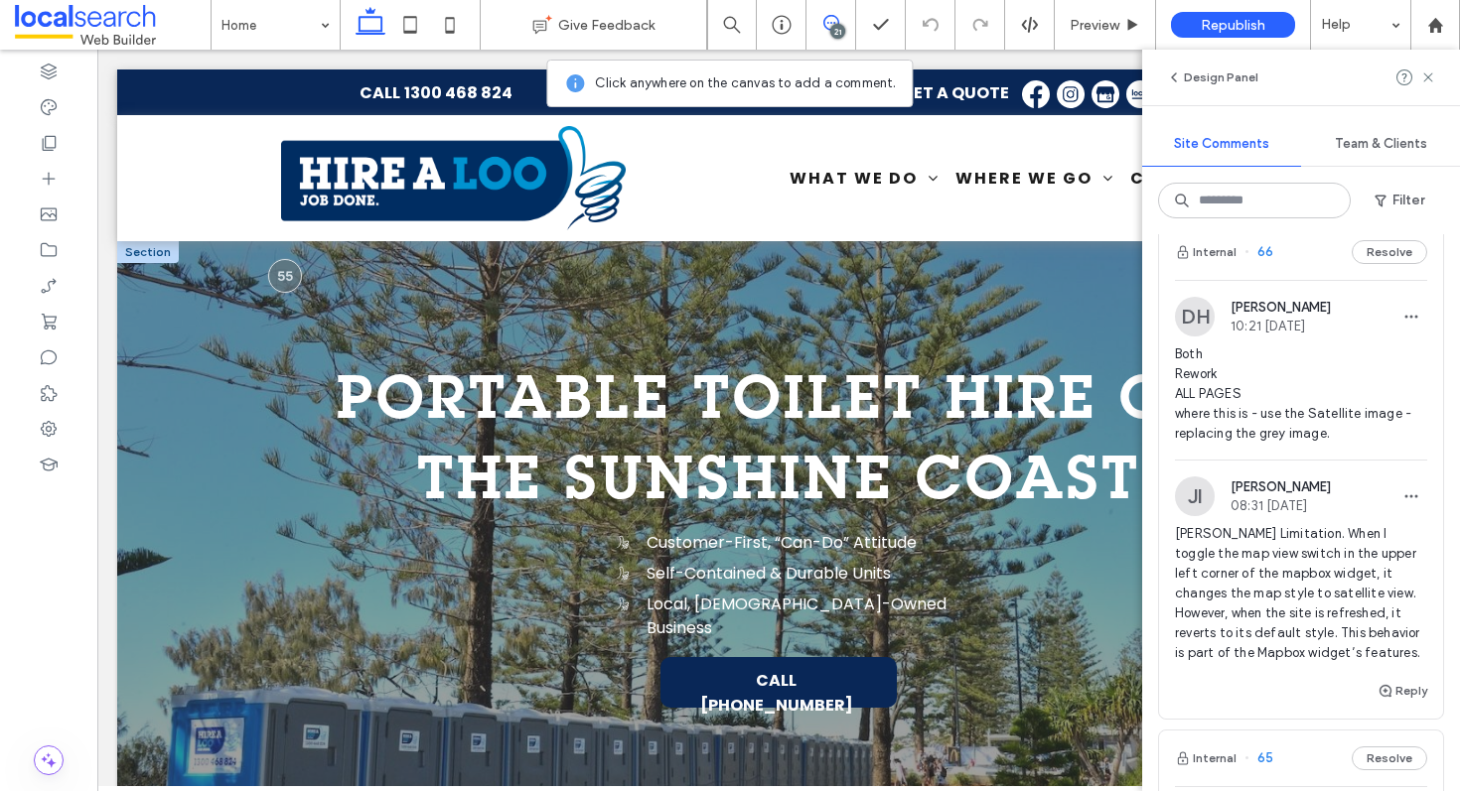
scroll to position [2295, 0]
click at [37, 435] on div at bounding box center [48, 429] width 97 height 36
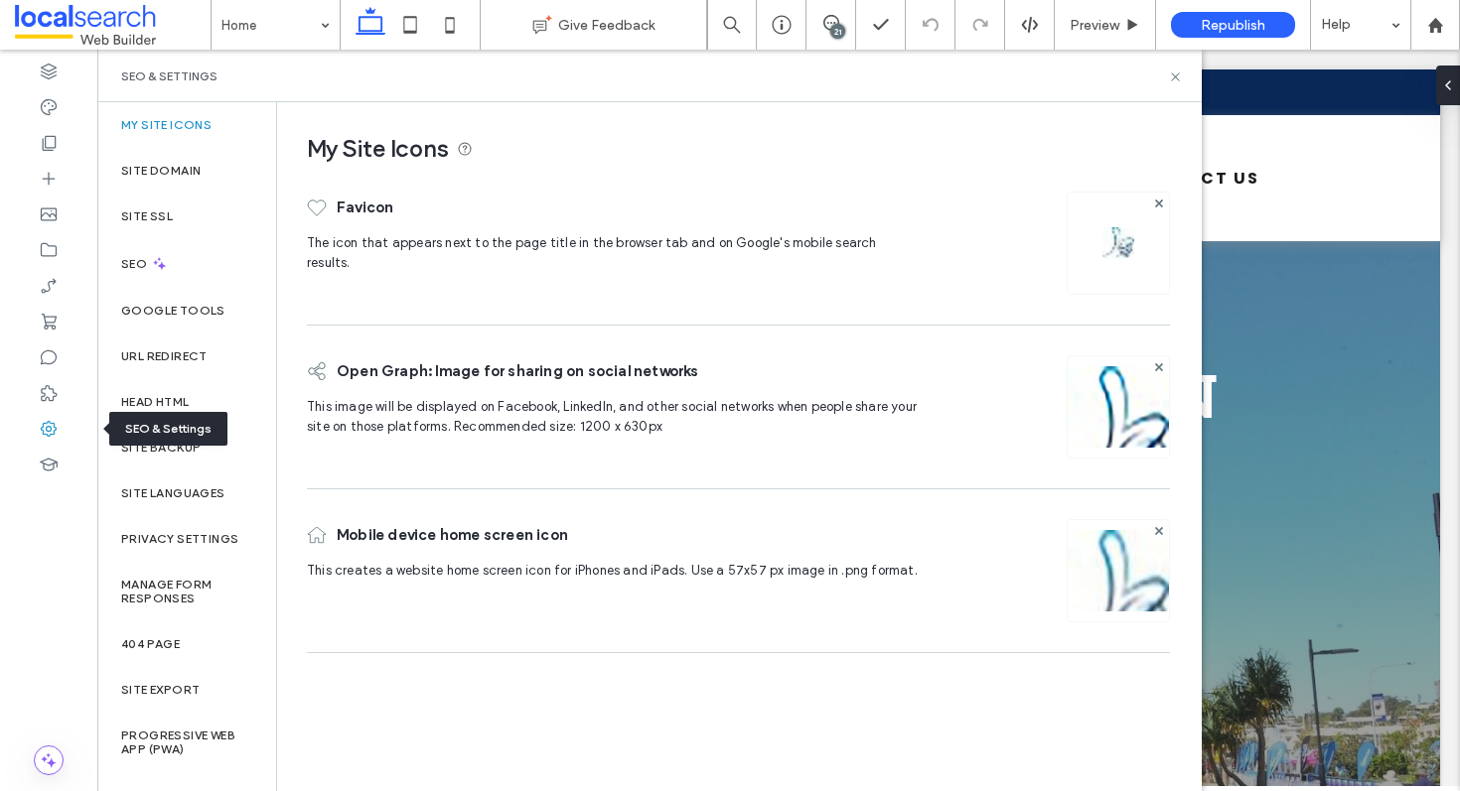
scroll to position [0, 0]
click at [173, 453] on label "Site Backup" at bounding box center [160, 448] width 79 height 14
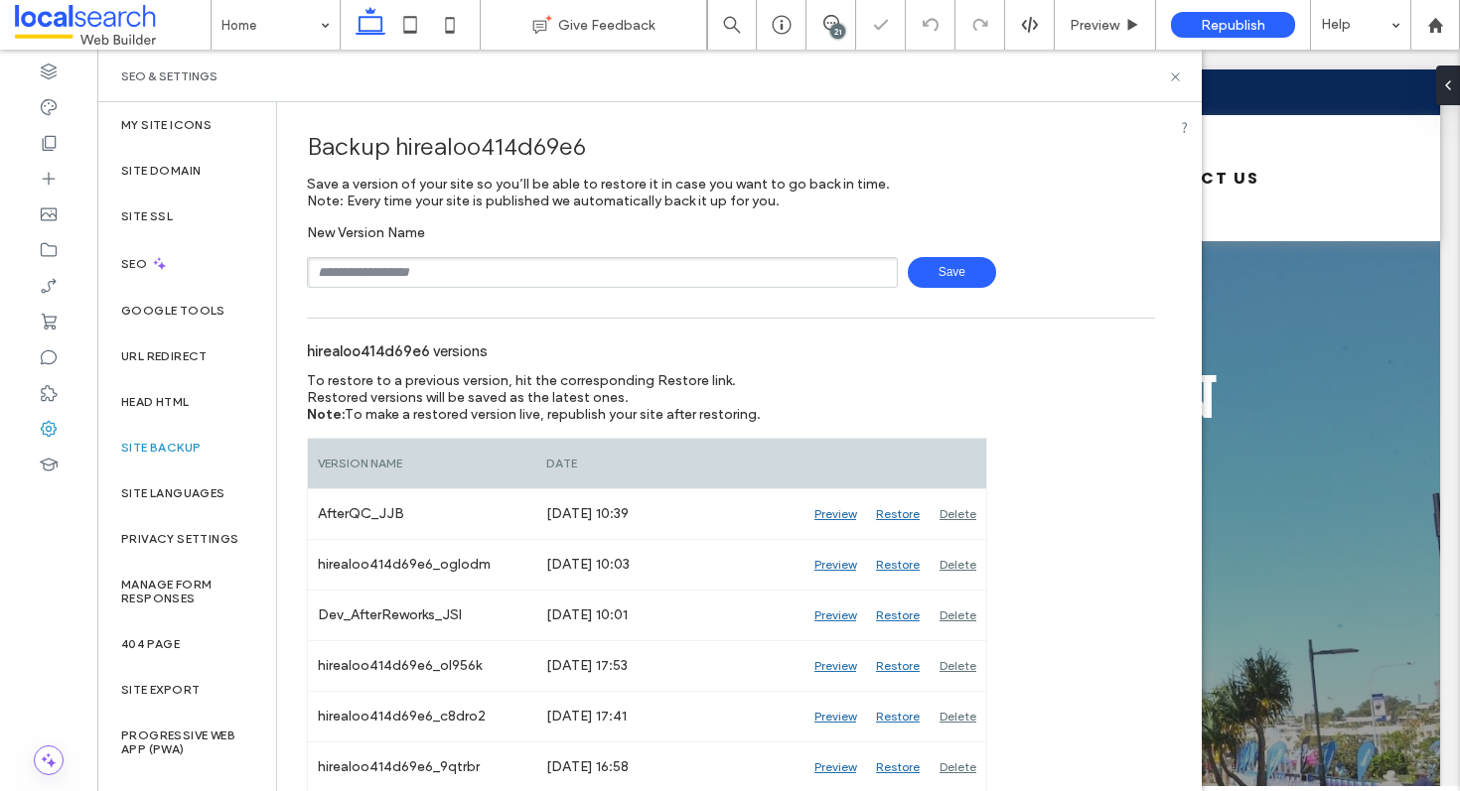
click at [518, 278] on input "text" at bounding box center [602, 272] width 591 height 31
type input "**********"
click at [1171, 73] on icon at bounding box center [1175, 77] width 15 height 15
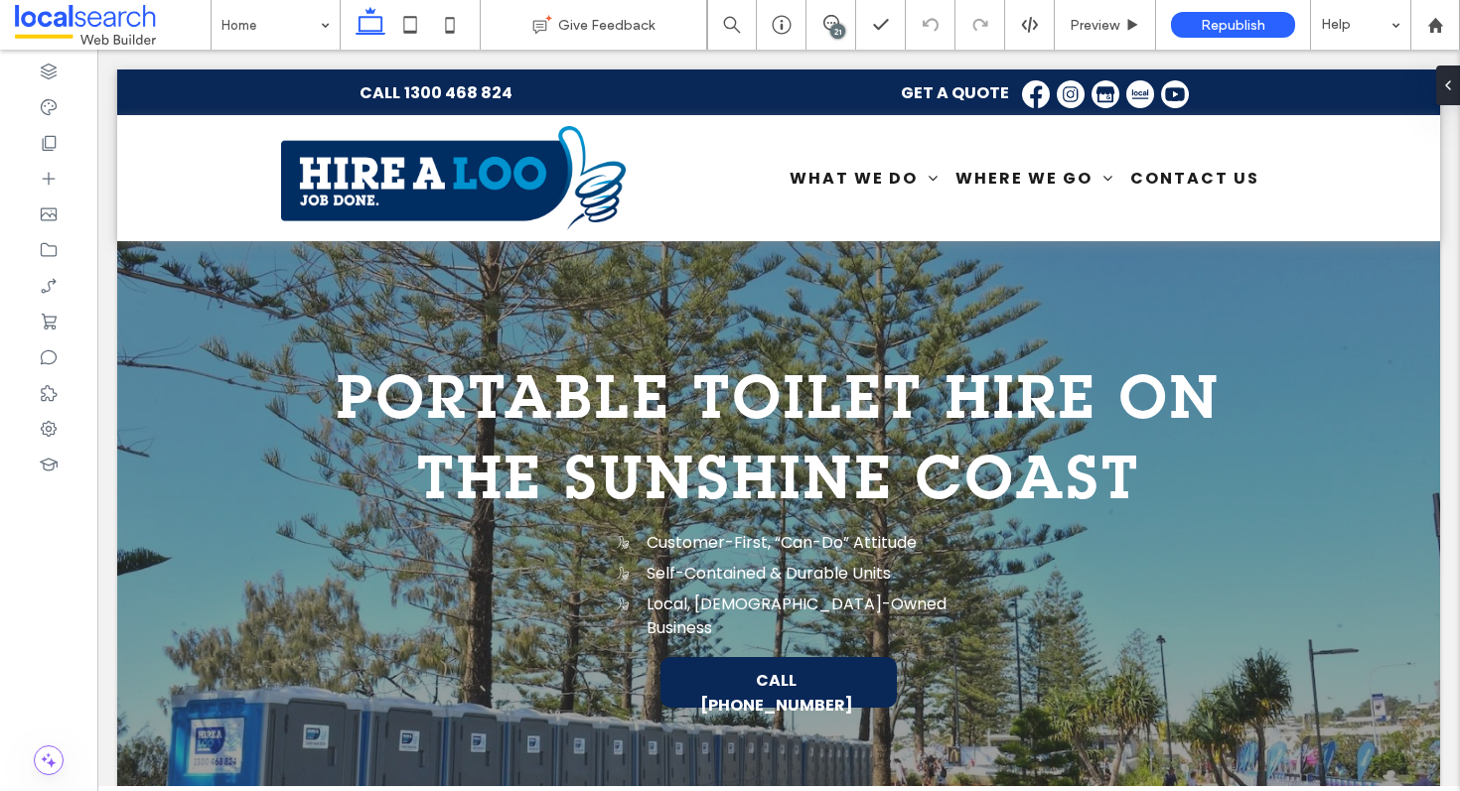
click at [830, 28] on div "21" at bounding box center [837, 31] width 15 height 15
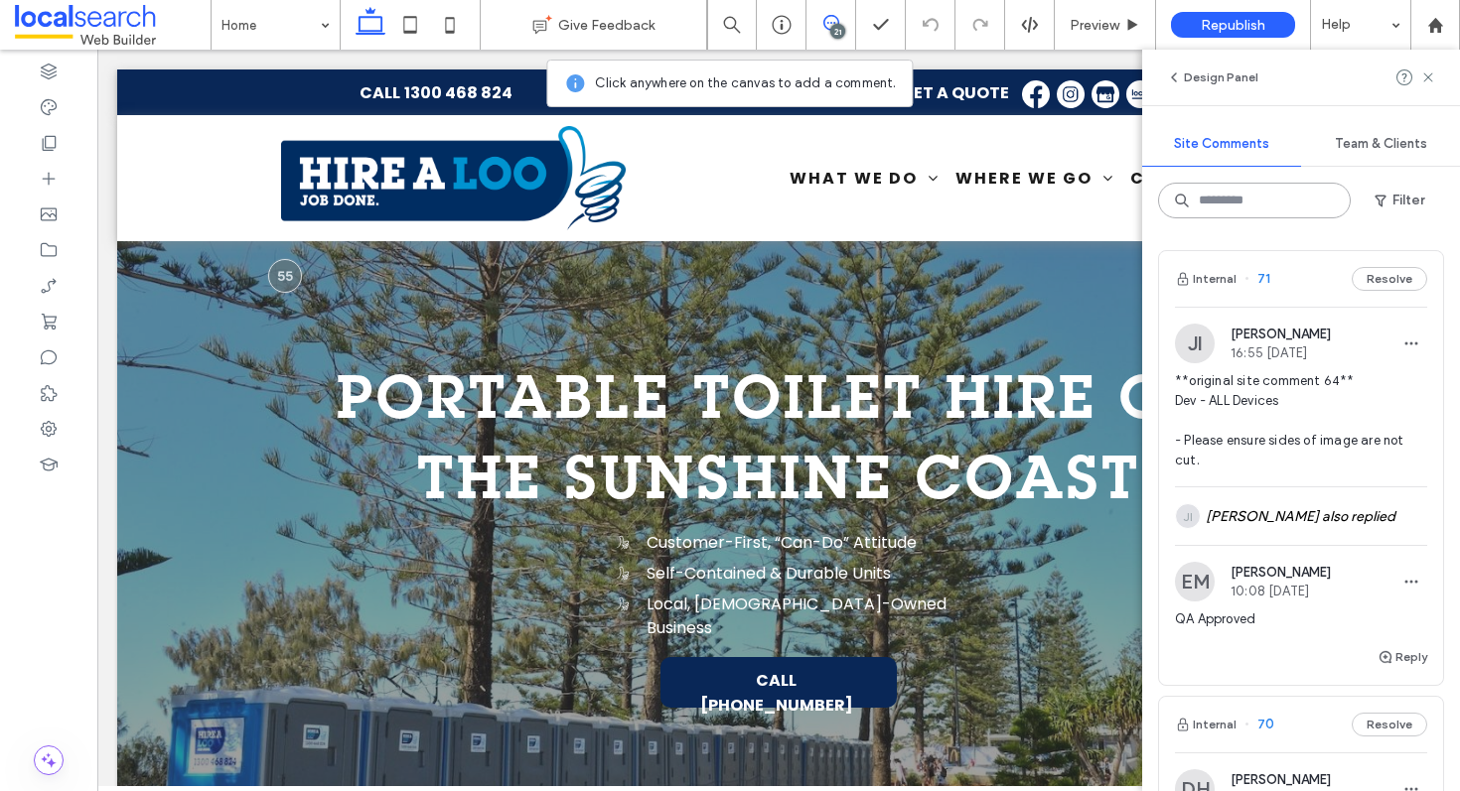
click at [1277, 204] on input at bounding box center [1254, 201] width 193 height 36
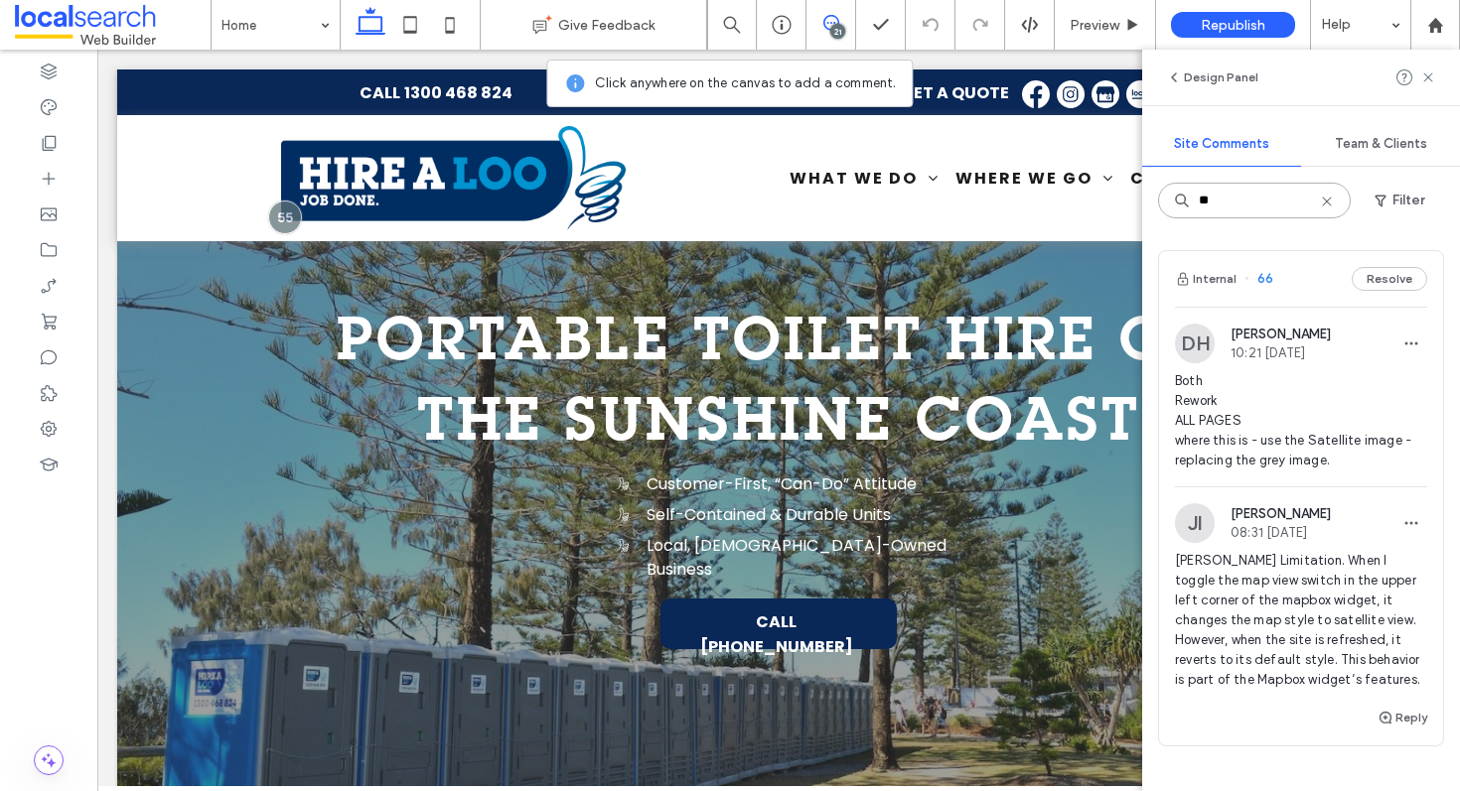
type input "**"
click at [1271, 269] on div "Internal 66 Resolve" at bounding box center [1301, 279] width 284 height 56
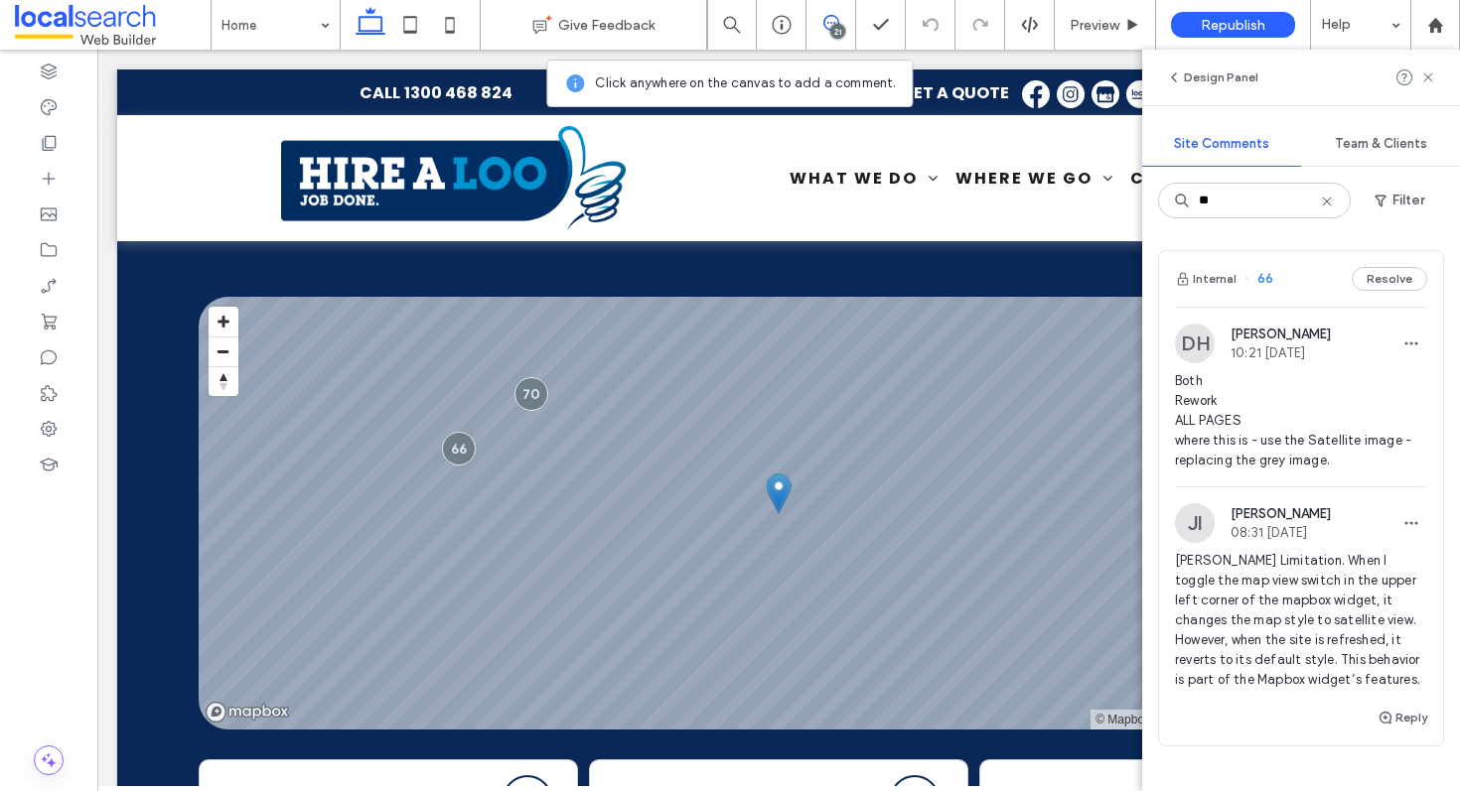
scroll to position [4428, 0]
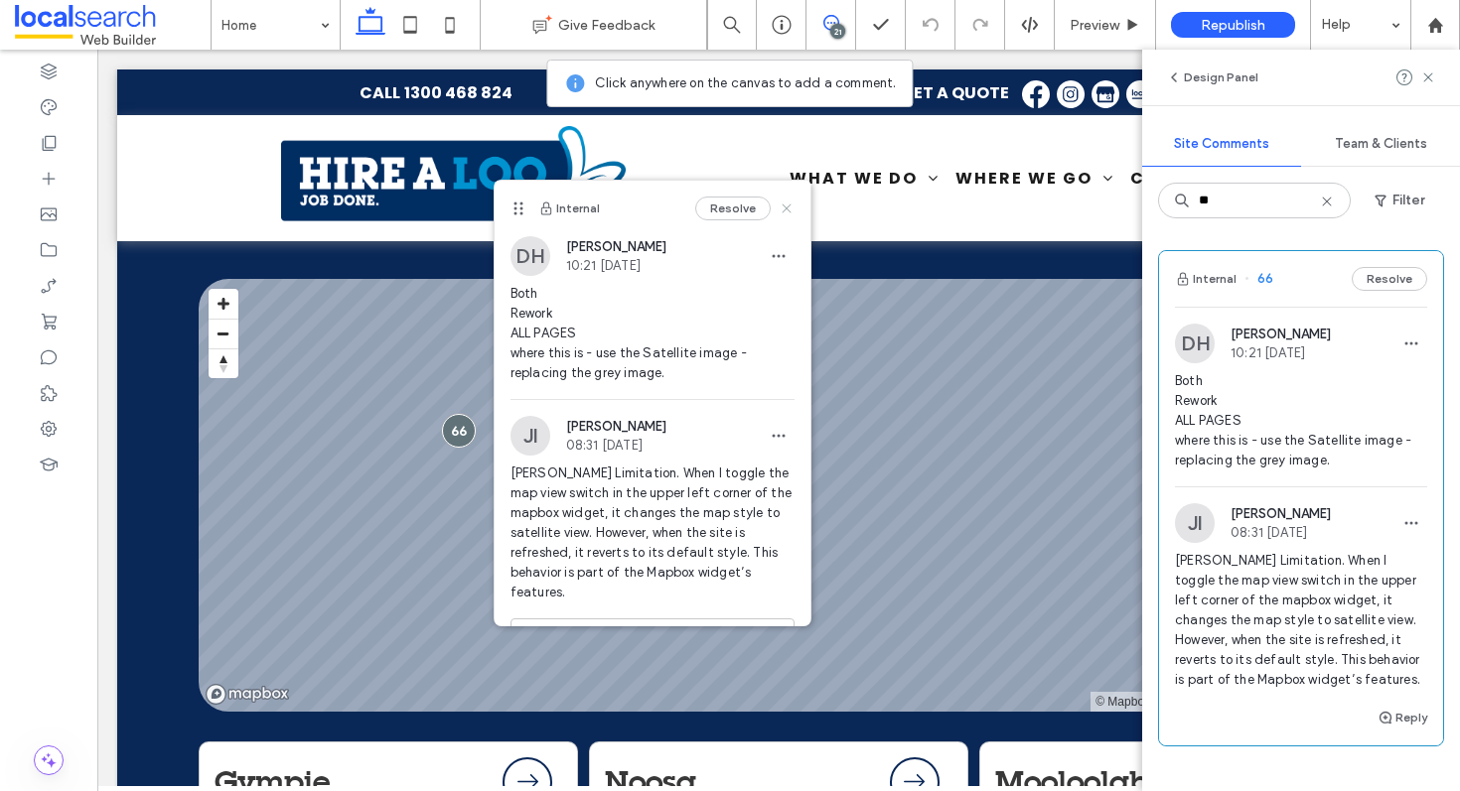
click at [782, 210] on use at bounding box center [786, 209] width 9 height 9
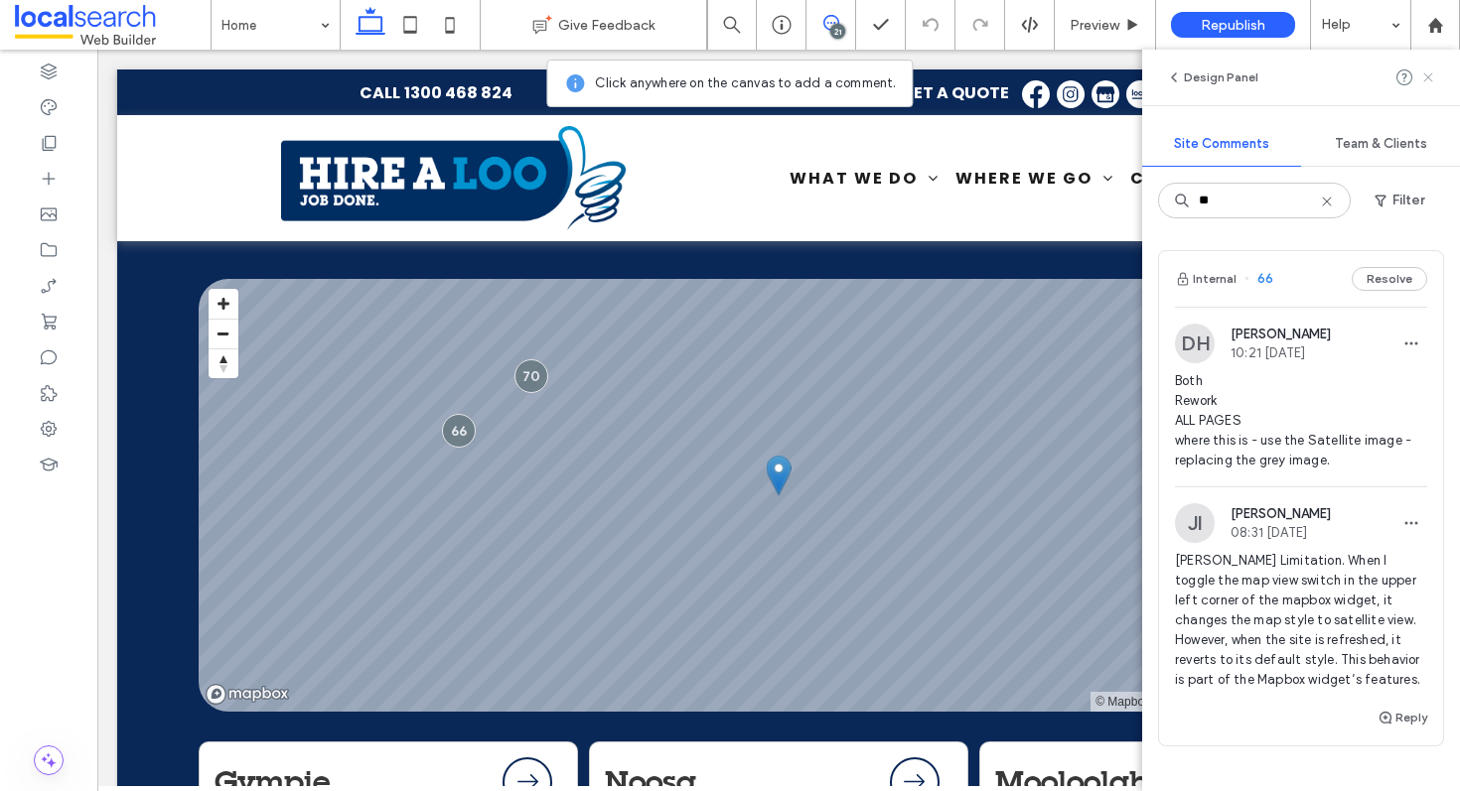
click at [1426, 77] on use at bounding box center [1427, 76] width 9 height 9
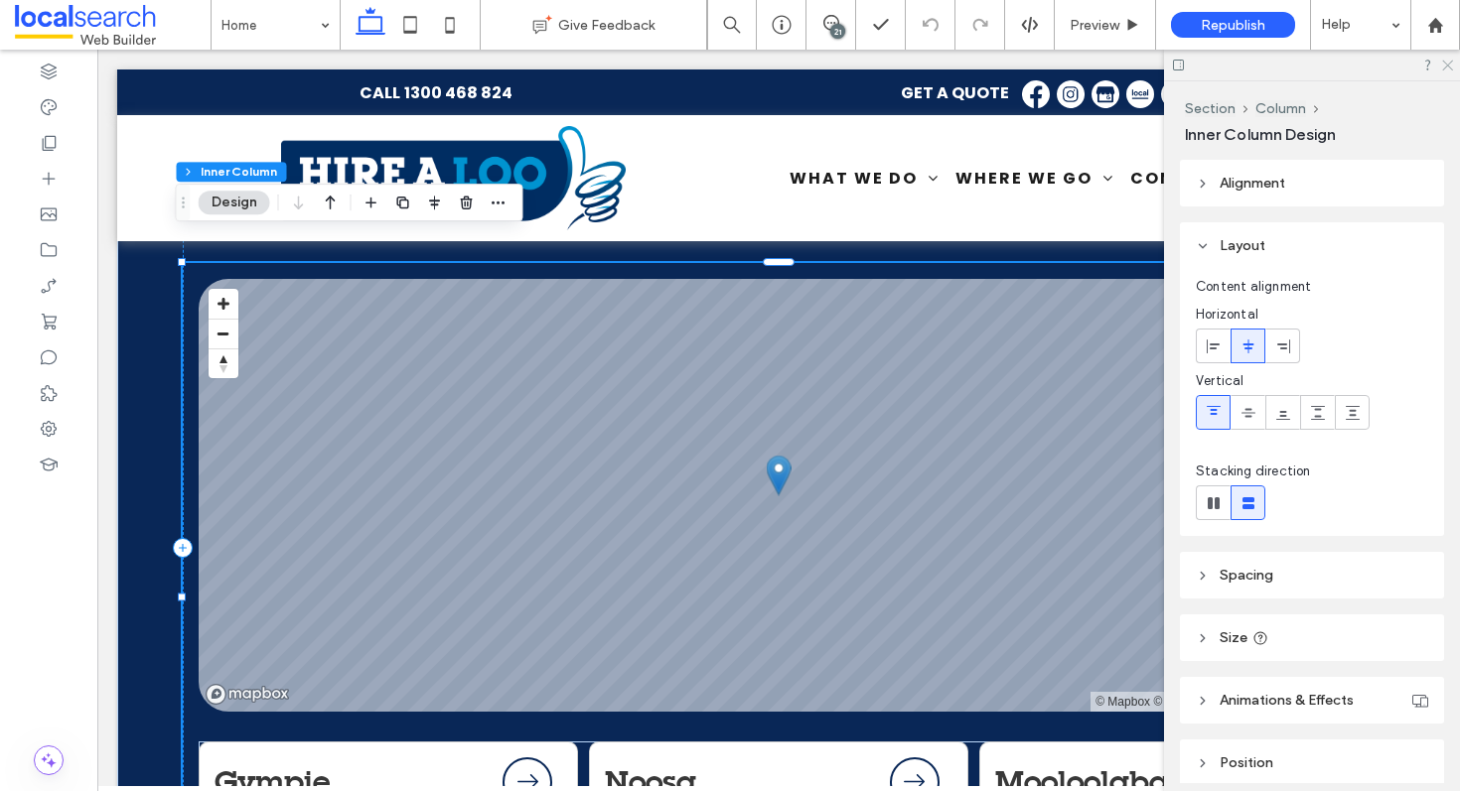
click at [1449, 61] on icon at bounding box center [1446, 64] width 13 height 13
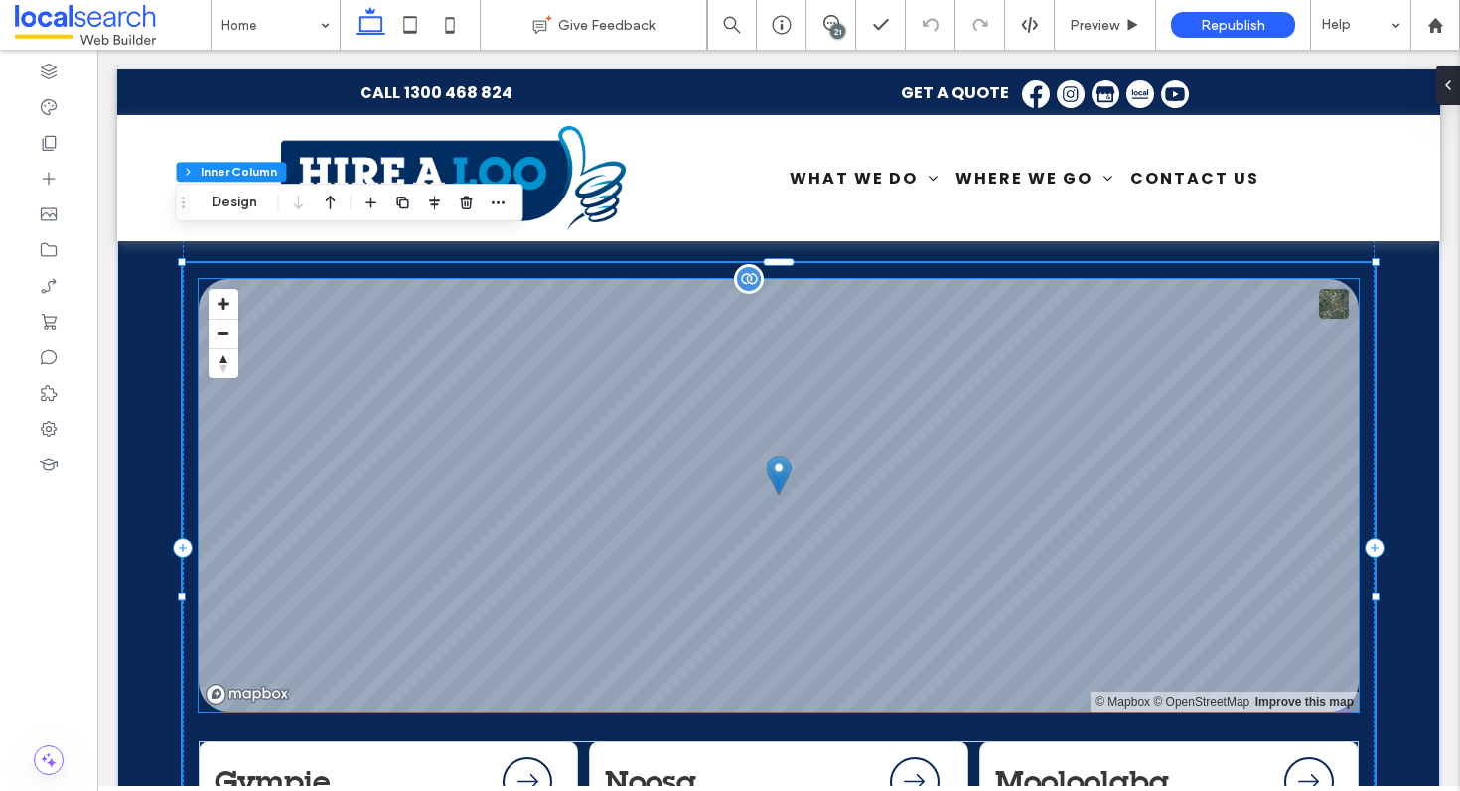
click at [1329, 289] on button at bounding box center [1334, 304] width 30 height 30
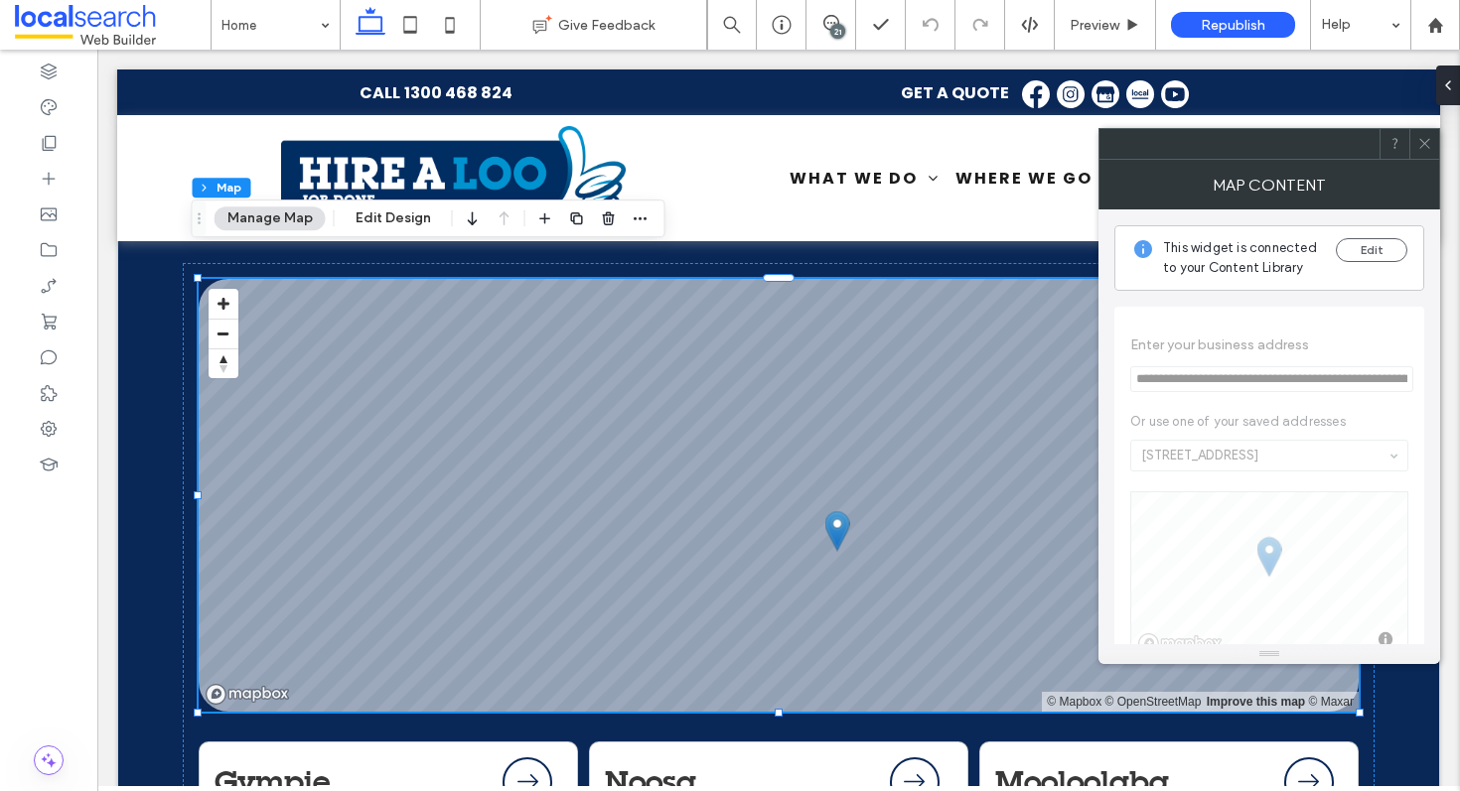
click at [1418, 142] on icon at bounding box center [1424, 143] width 15 height 15
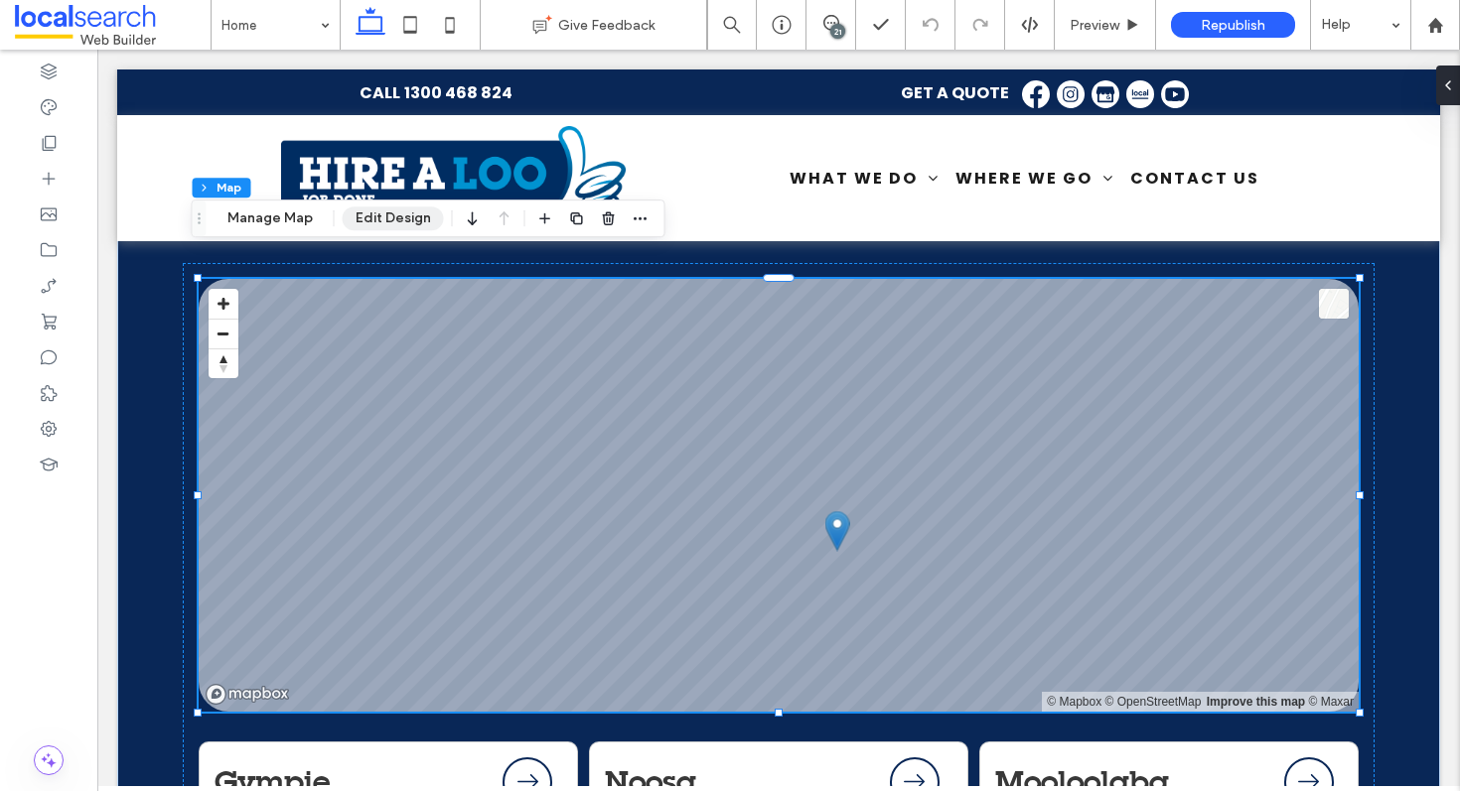
click at [390, 215] on button "Edit Design" at bounding box center [393, 219] width 101 height 24
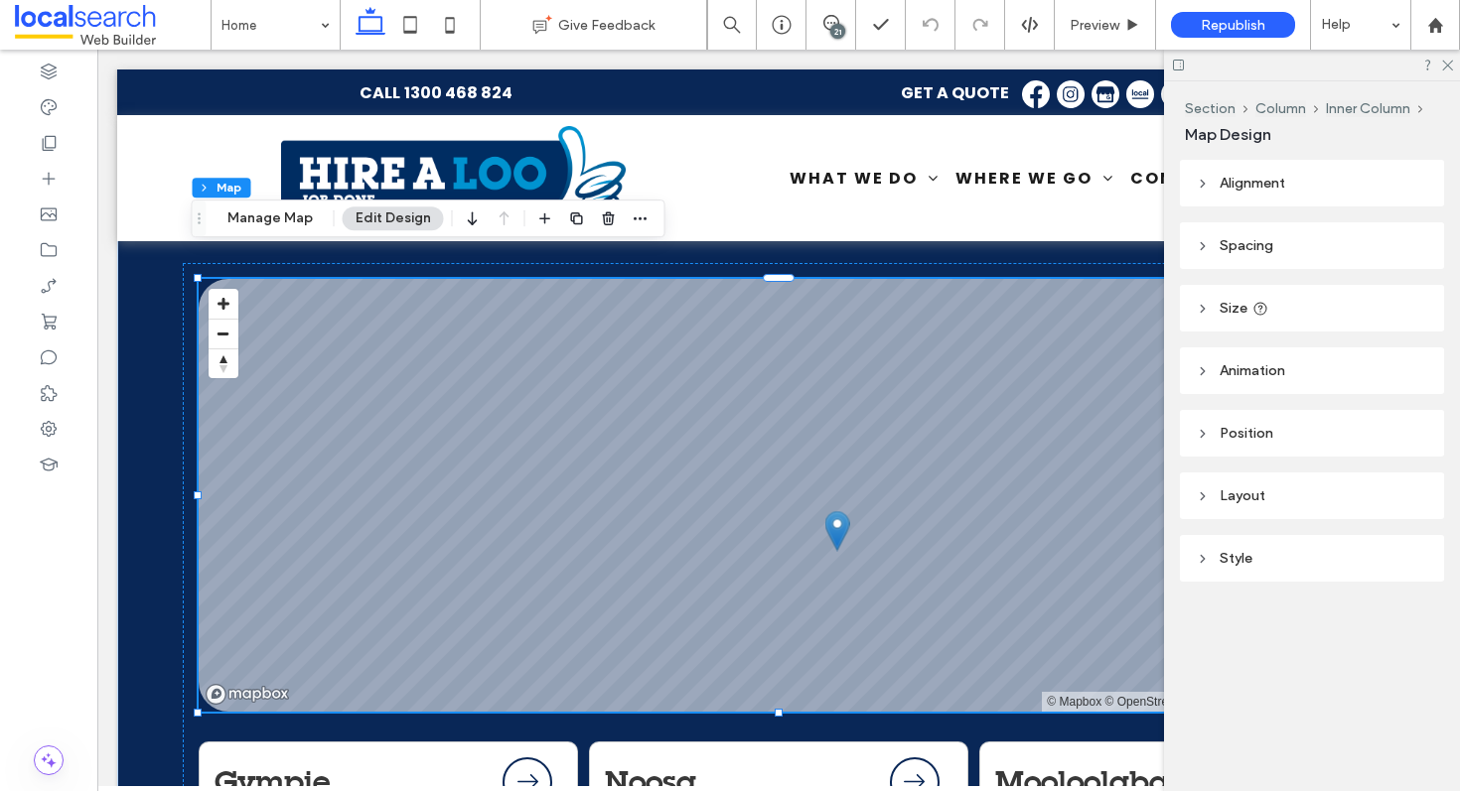
click at [1302, 560] on header "Style" at bounding box center [1312, 558] width 264 height 47
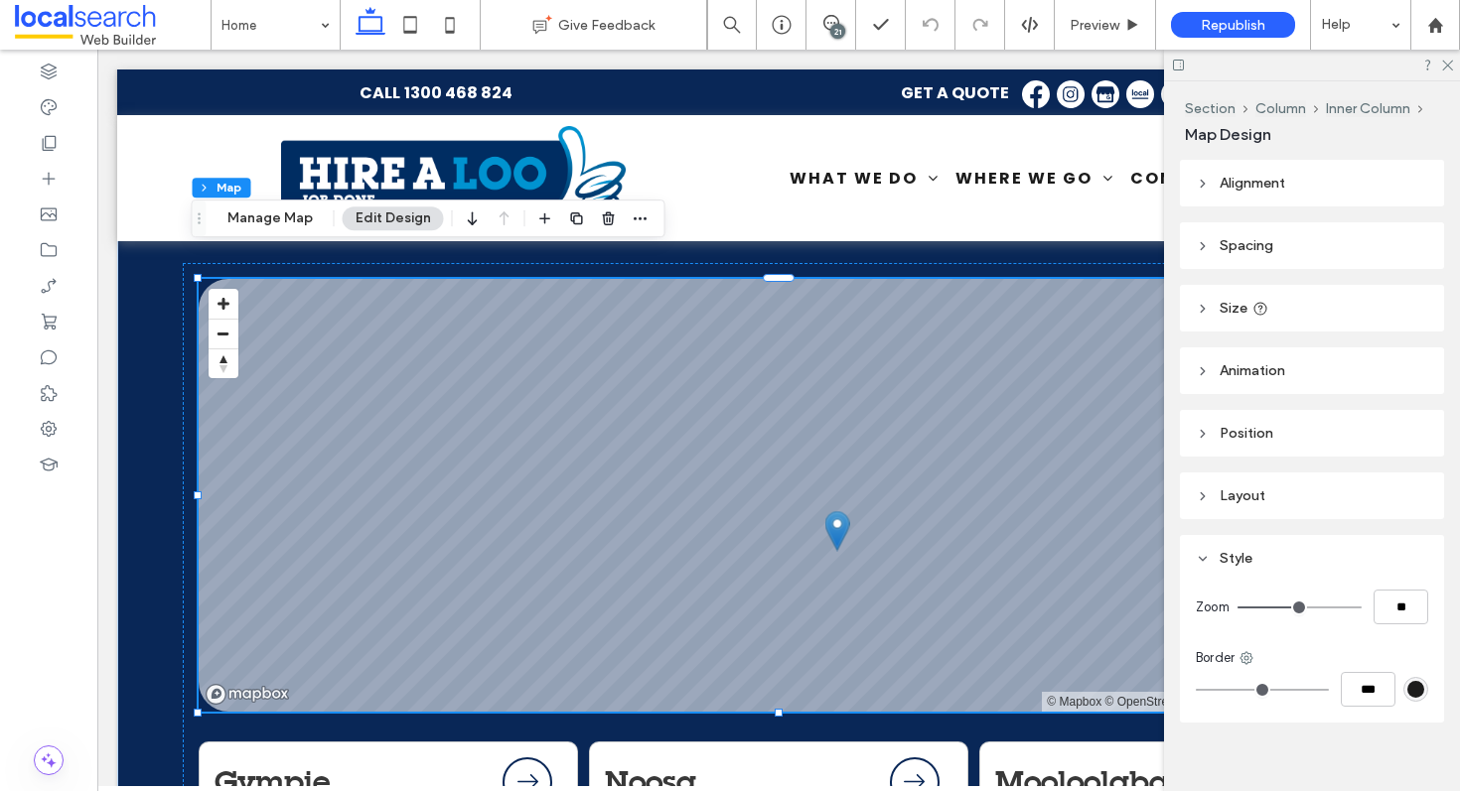
scroll to position [19, 0]
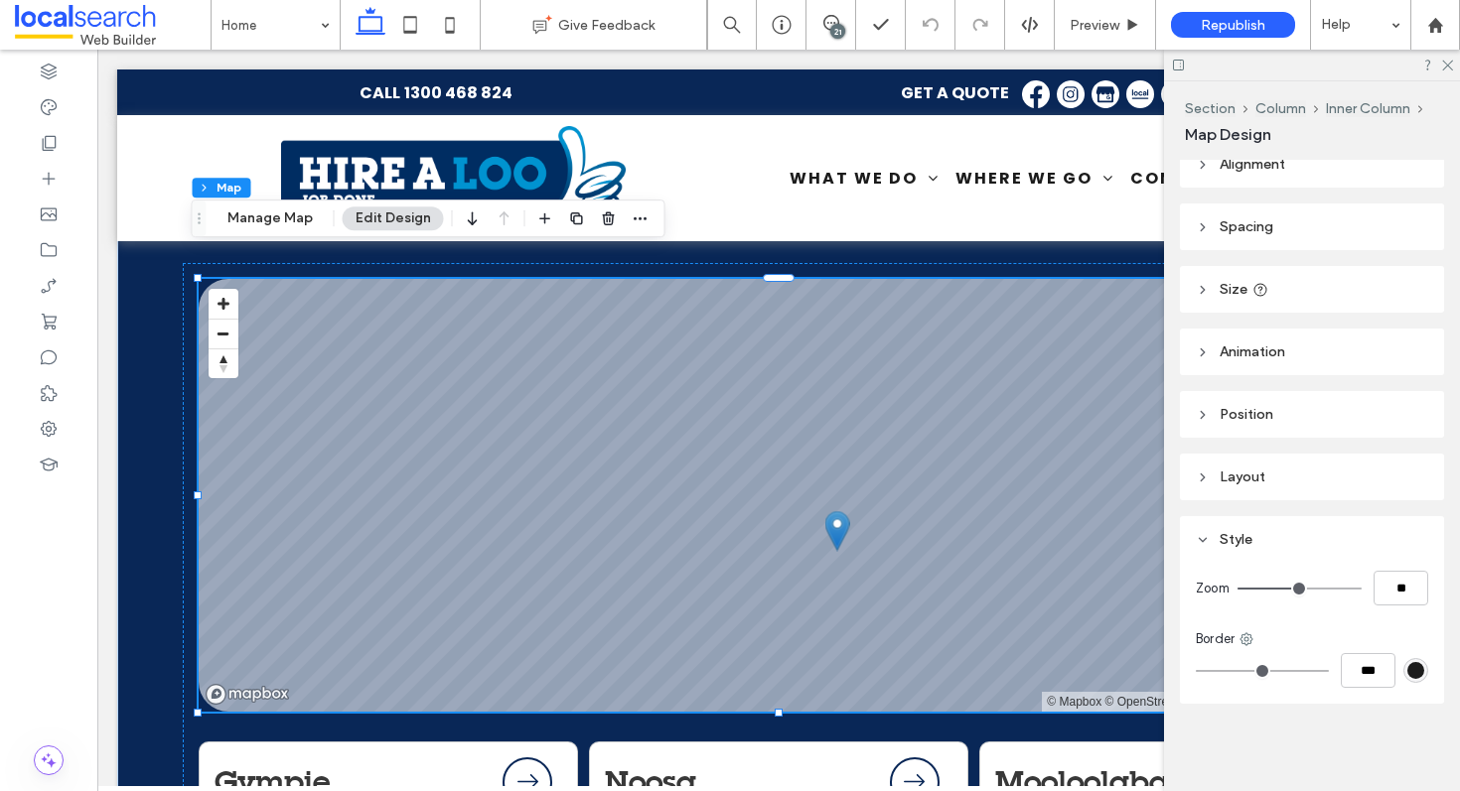
click at [1306, 465] on header "Layout" at bounding box center [1312, 477] width 264 height 47
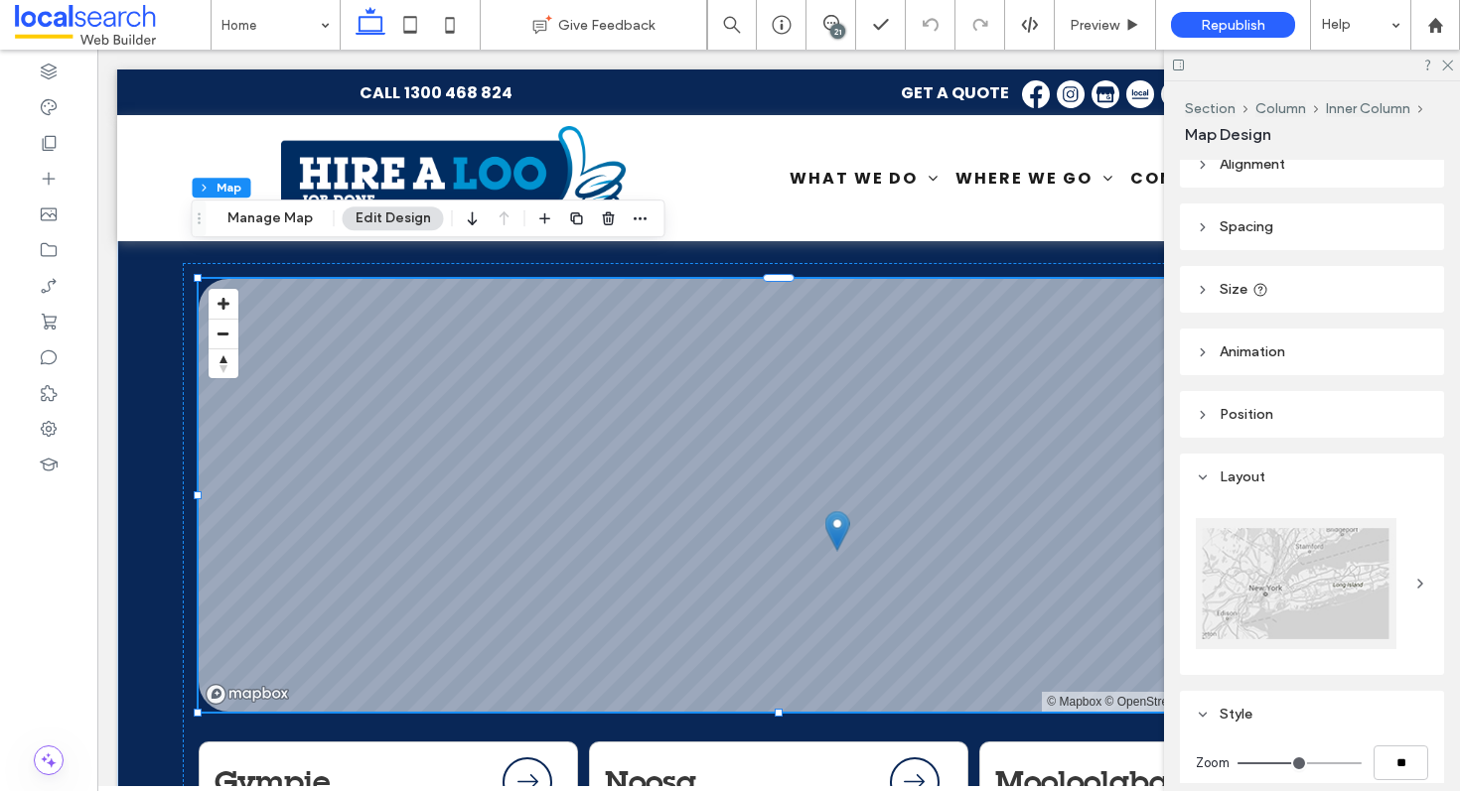
click at [1417, 579] on div at bounding box center [1312, 588] width 264 height 175
click at [1412, 585] on icon at bounding box center [1420, 584] width 16 height 16
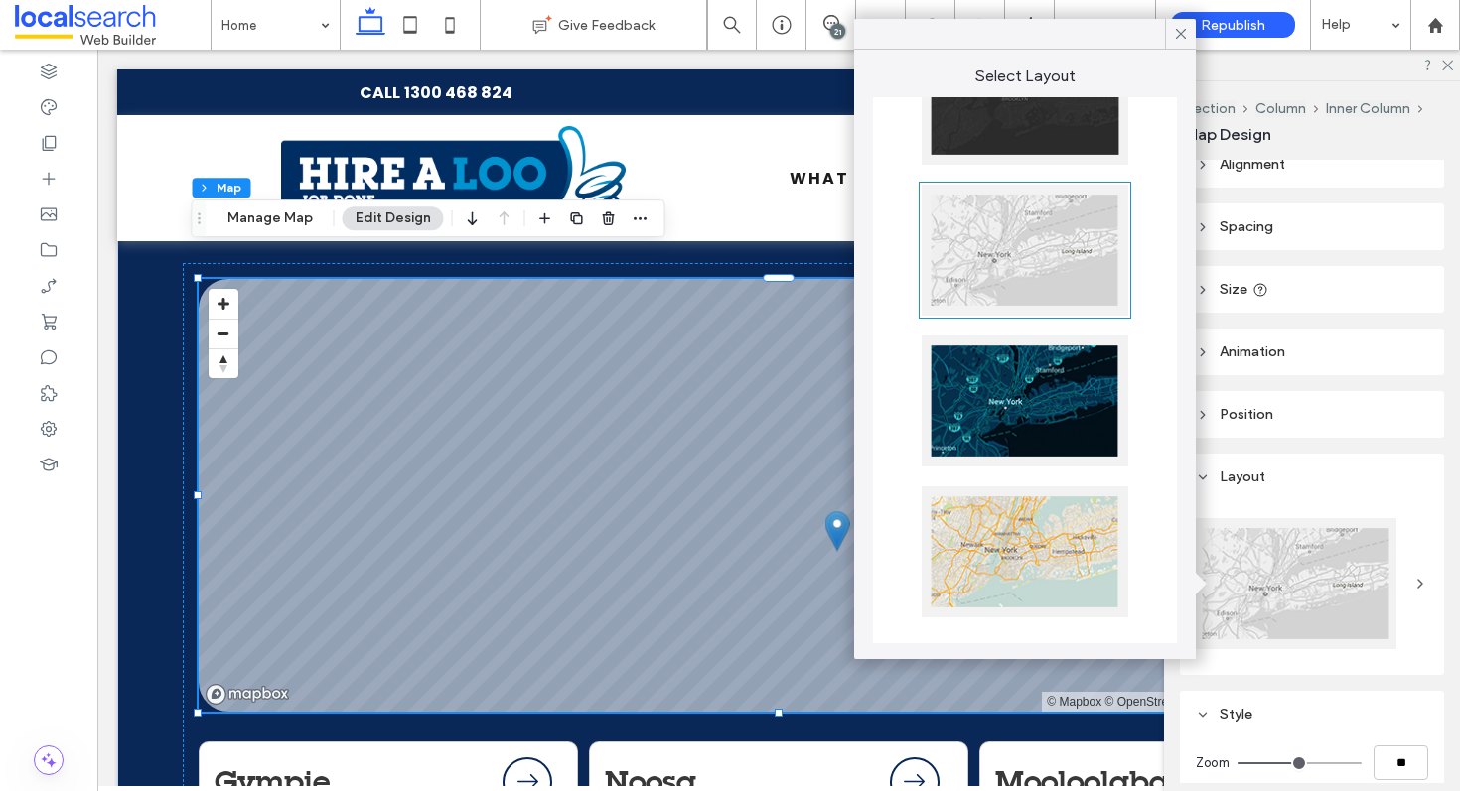
scroll to position [0, 0]
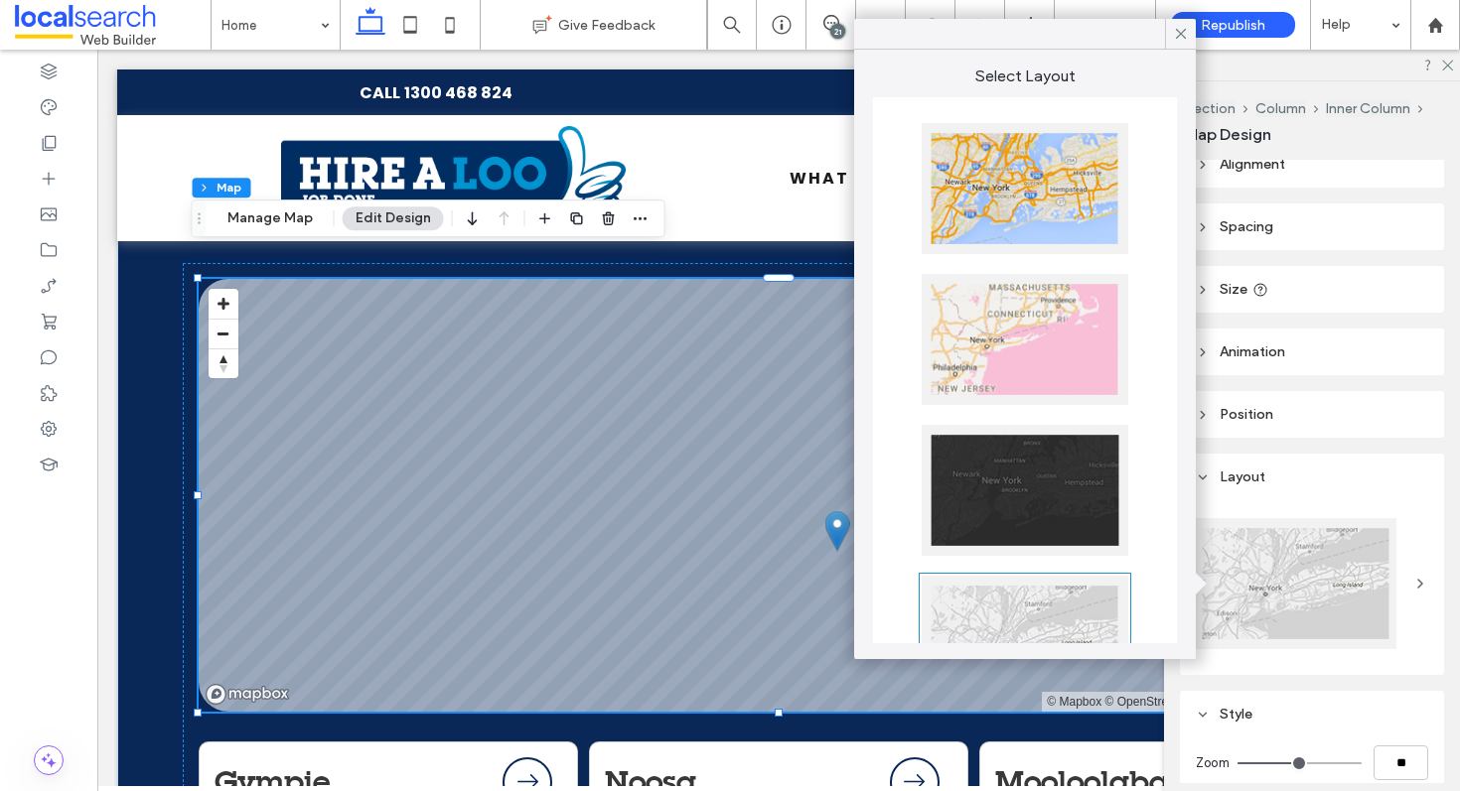
click at [1014, 215] on div at bounding box center [1025, 188] width 207 height 131
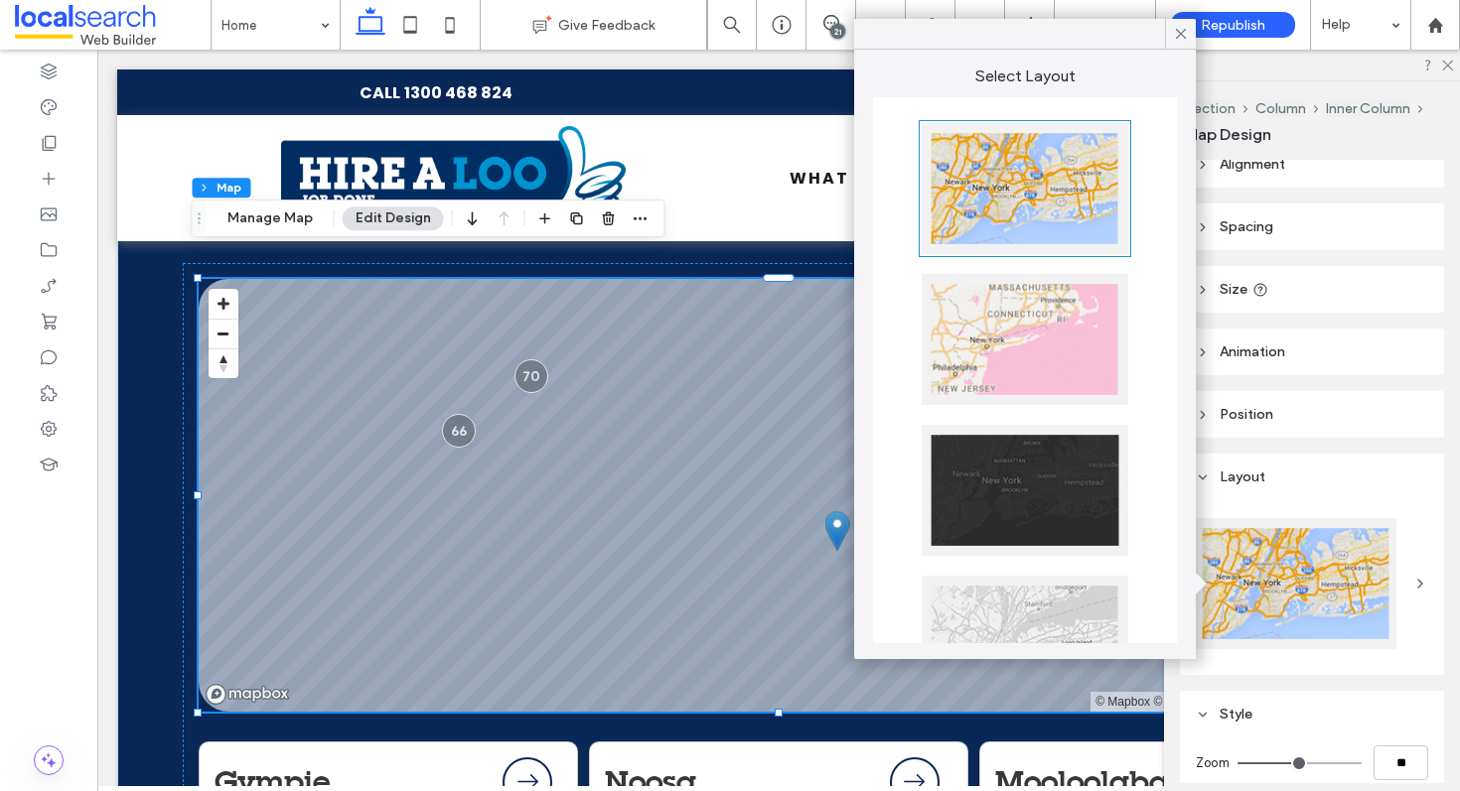
click at [1014, 215] on div at bounding box center [1025, 188] width 207 height 131
click at [1001, 287] on div at bounding box center [1025, 339] width 207 height 131
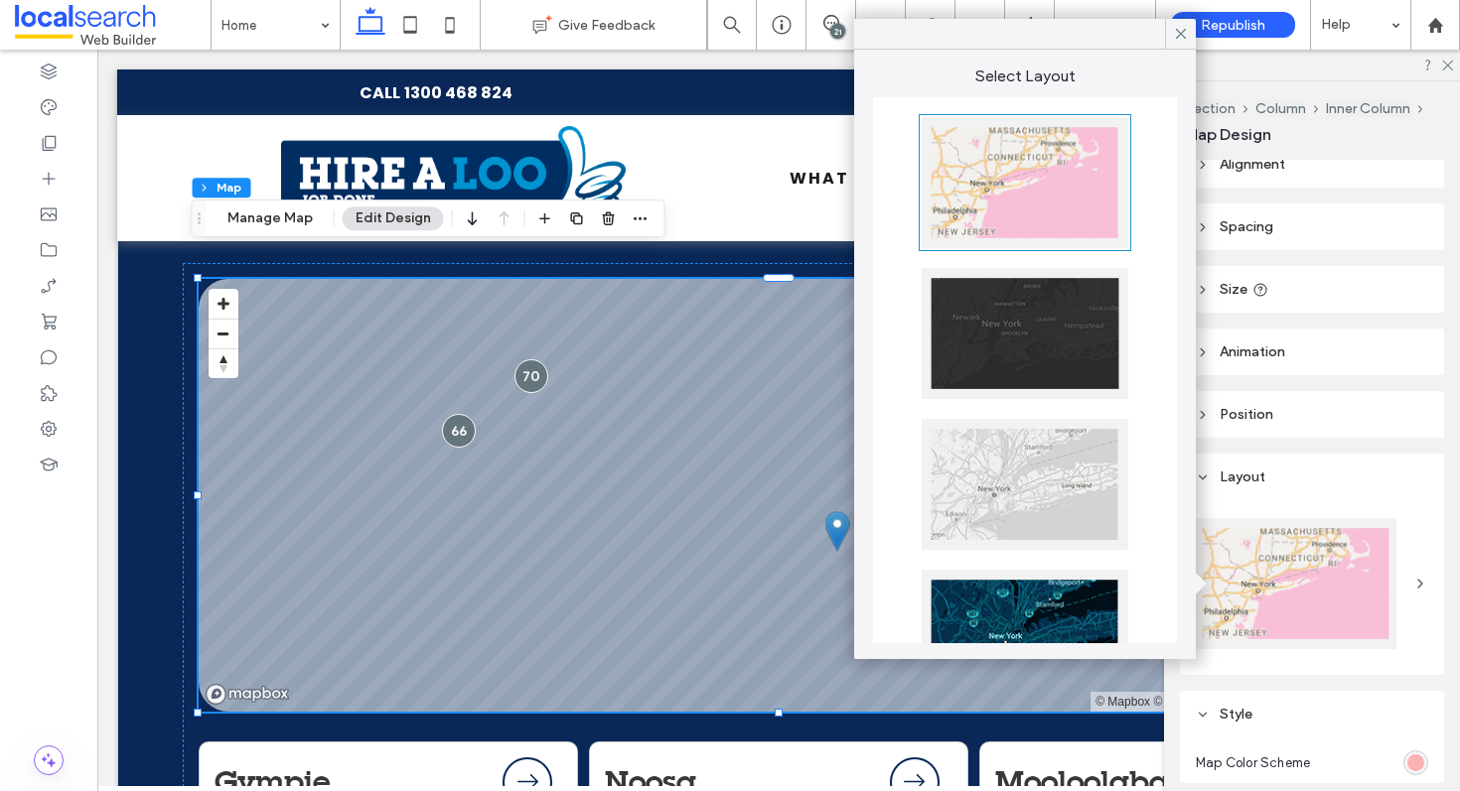
scroll to position [391, 0]
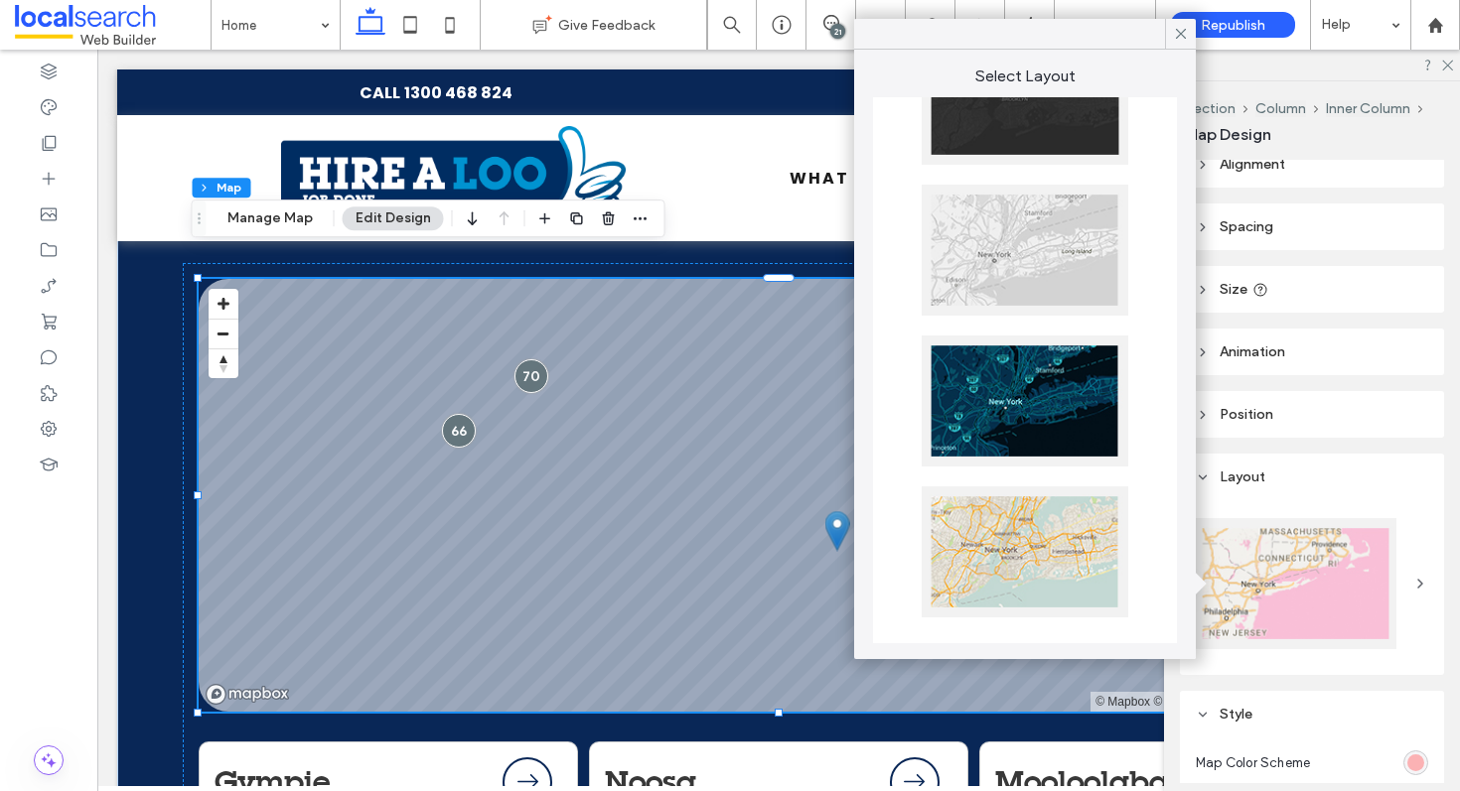
click at [999, 393] on div at bounding box center [1025, 401] width 207 height 131
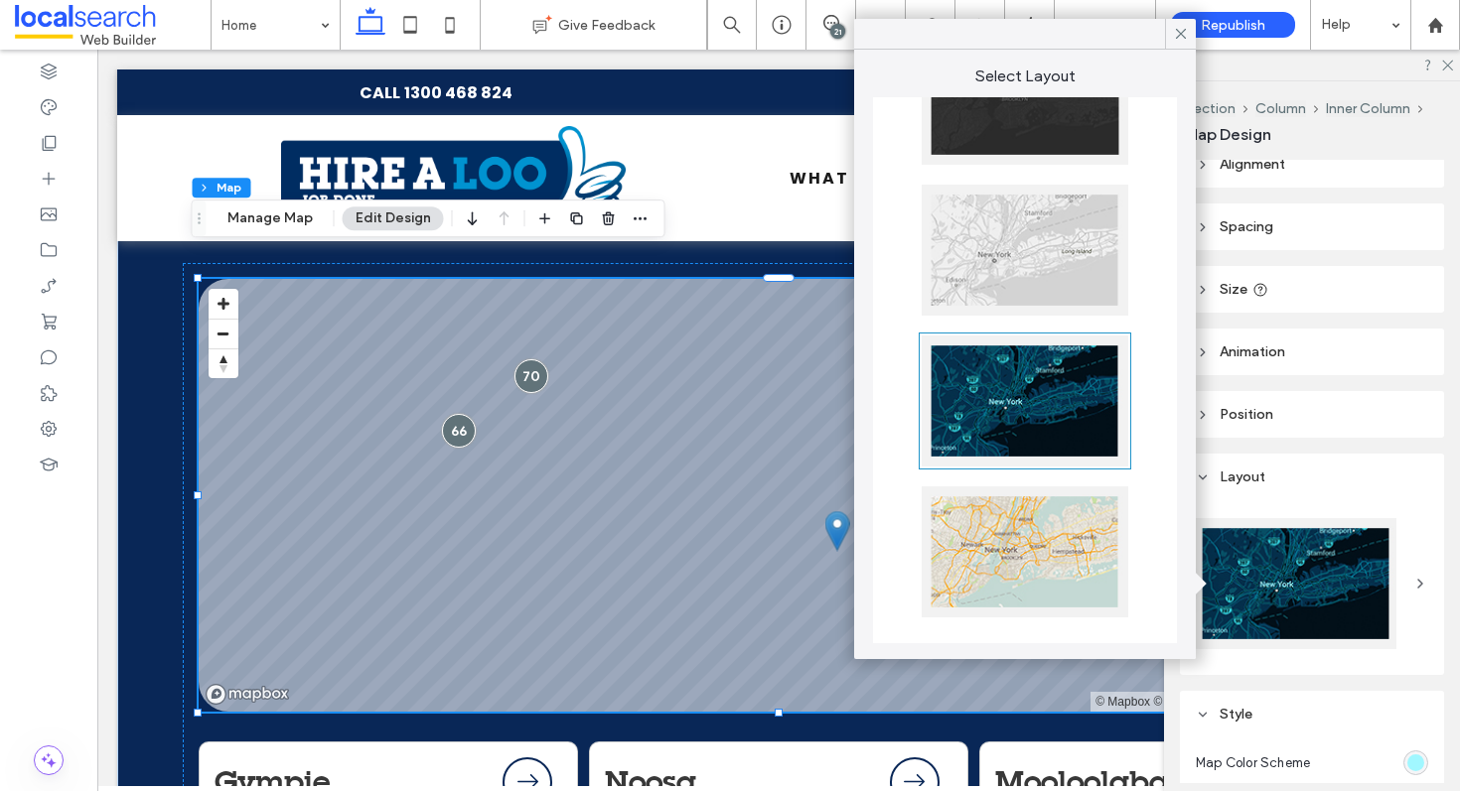
click at [979, 510] on div at bounding box center [1025, 552] width 207 height 131
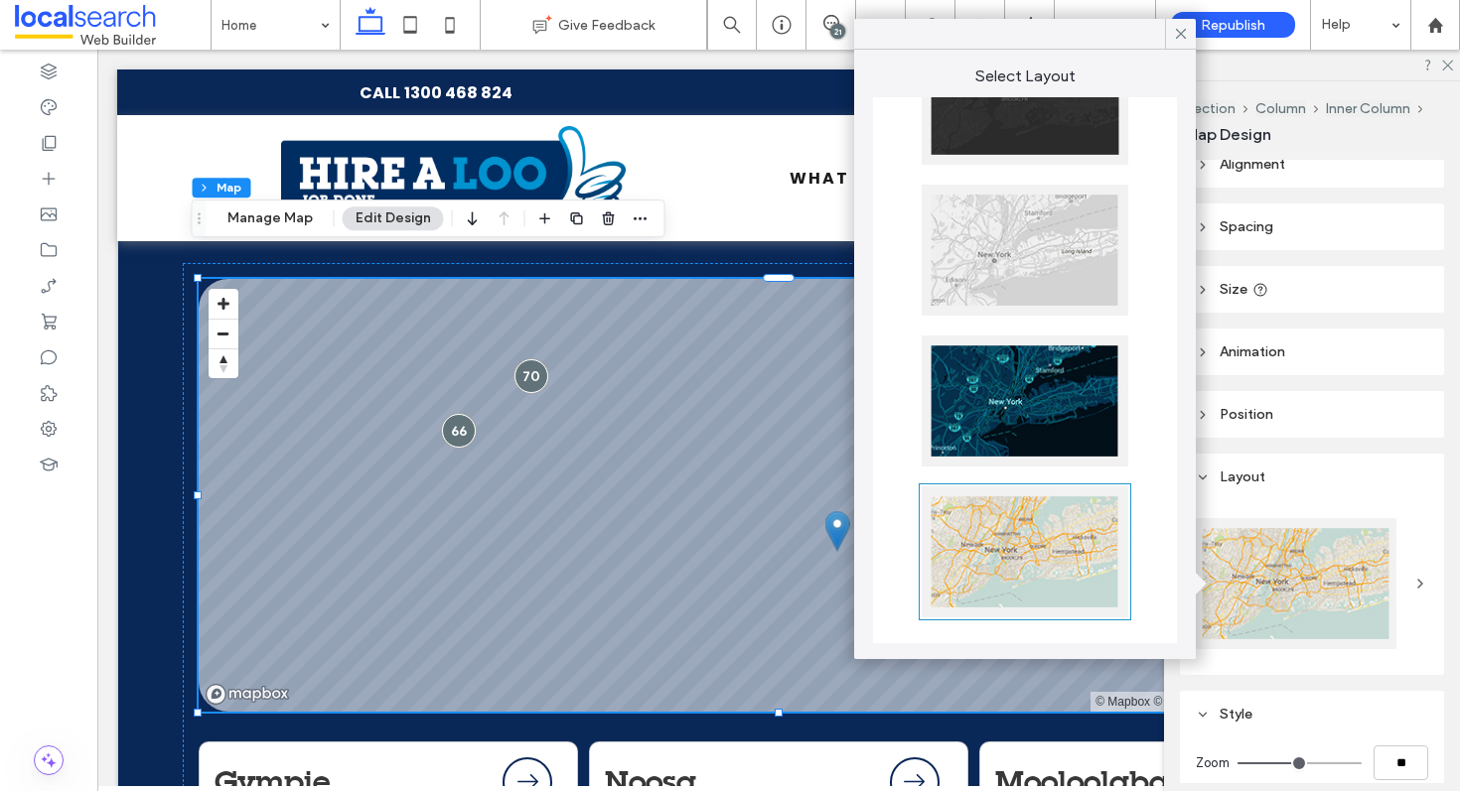
click at [1011, 413] on div at bounding box center [1025, 401] width 207 height 131
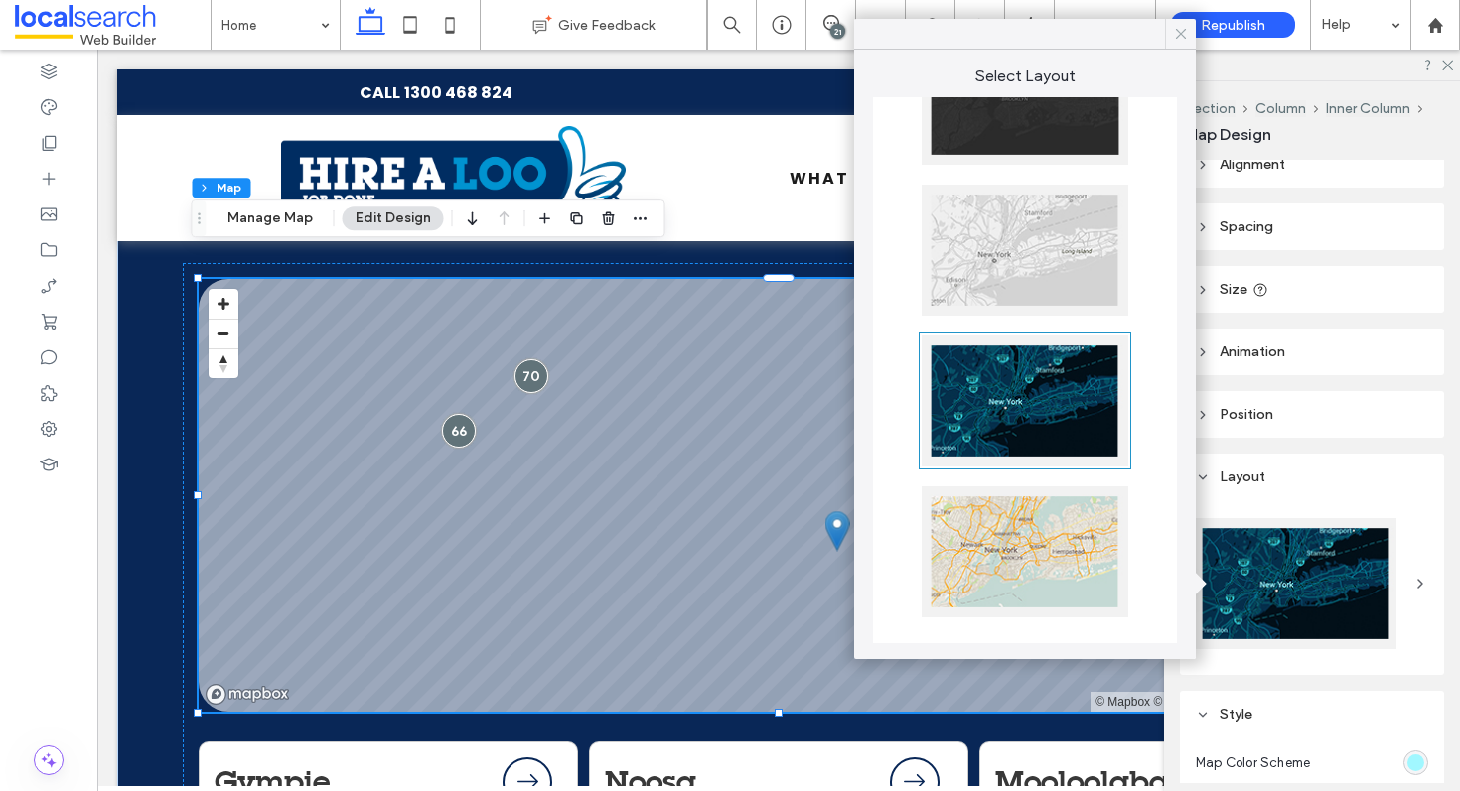
click at [1179, 27] on icon at bounding box center [1181, 34] width 18 height 18
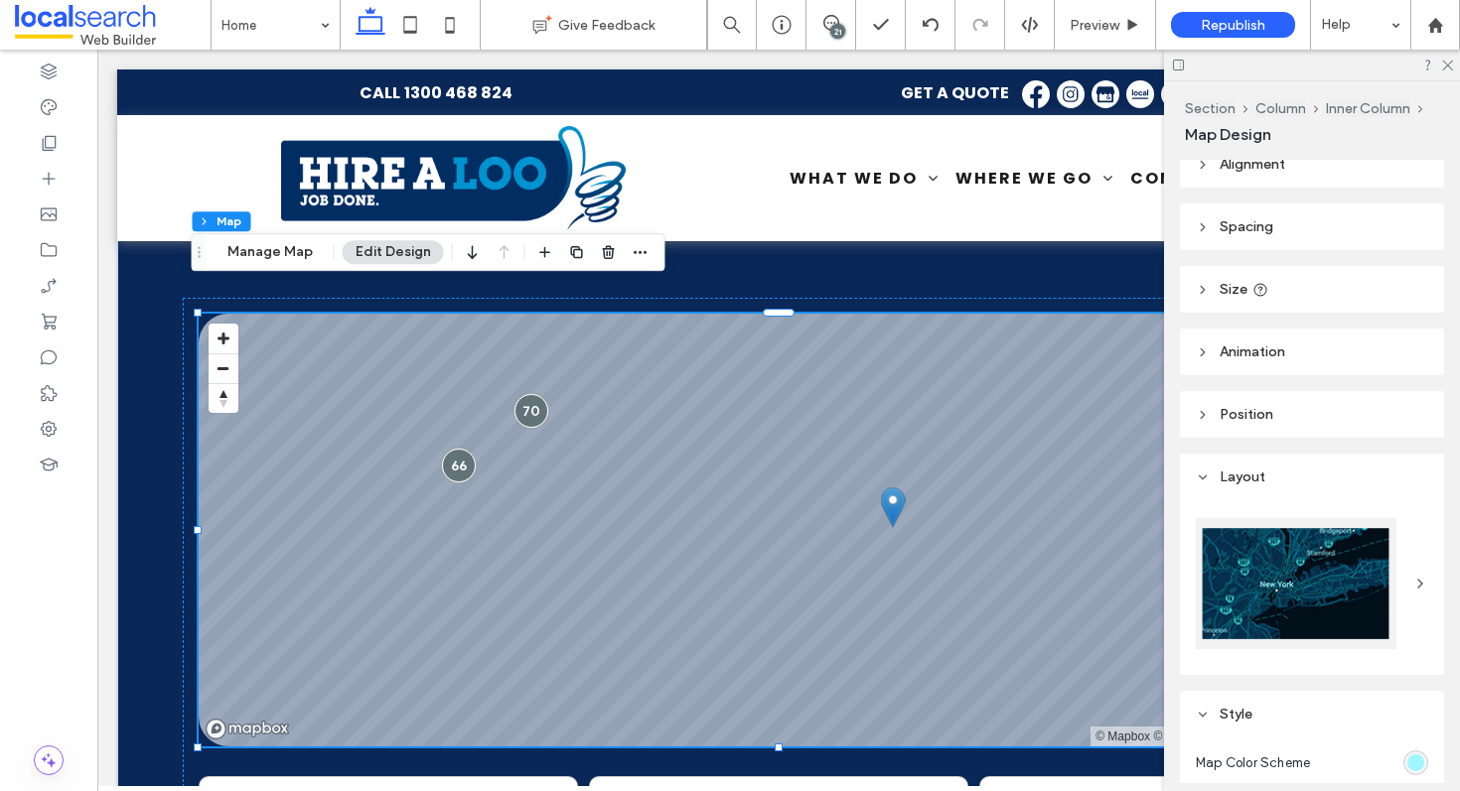
scroll to position [4394, 0]
click at [1447, 63] on icon at bounding box center [1446, 64] width 13 height 13
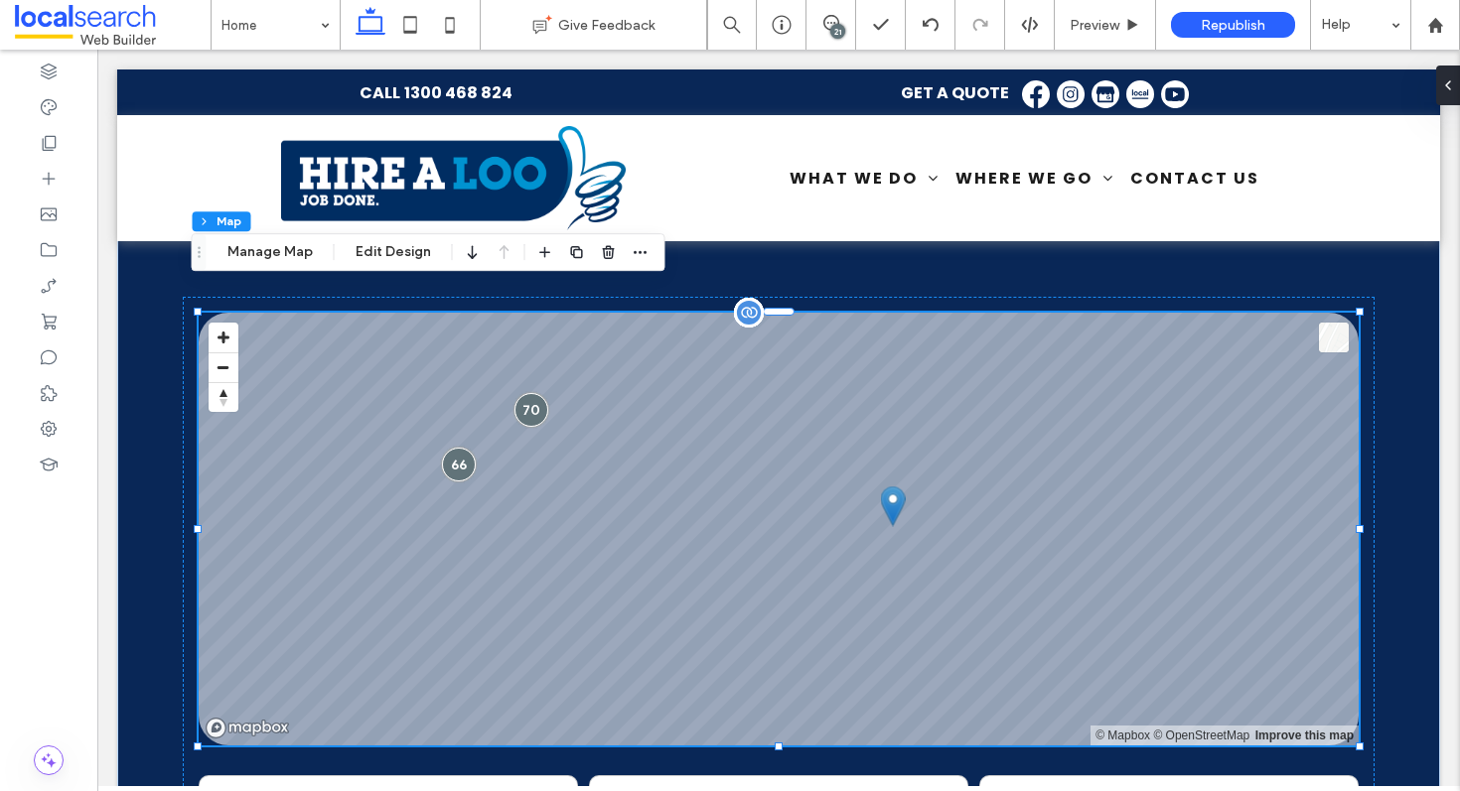
click at [1325, 323] on button at bounding box center [1334, 338] width 30 height 30
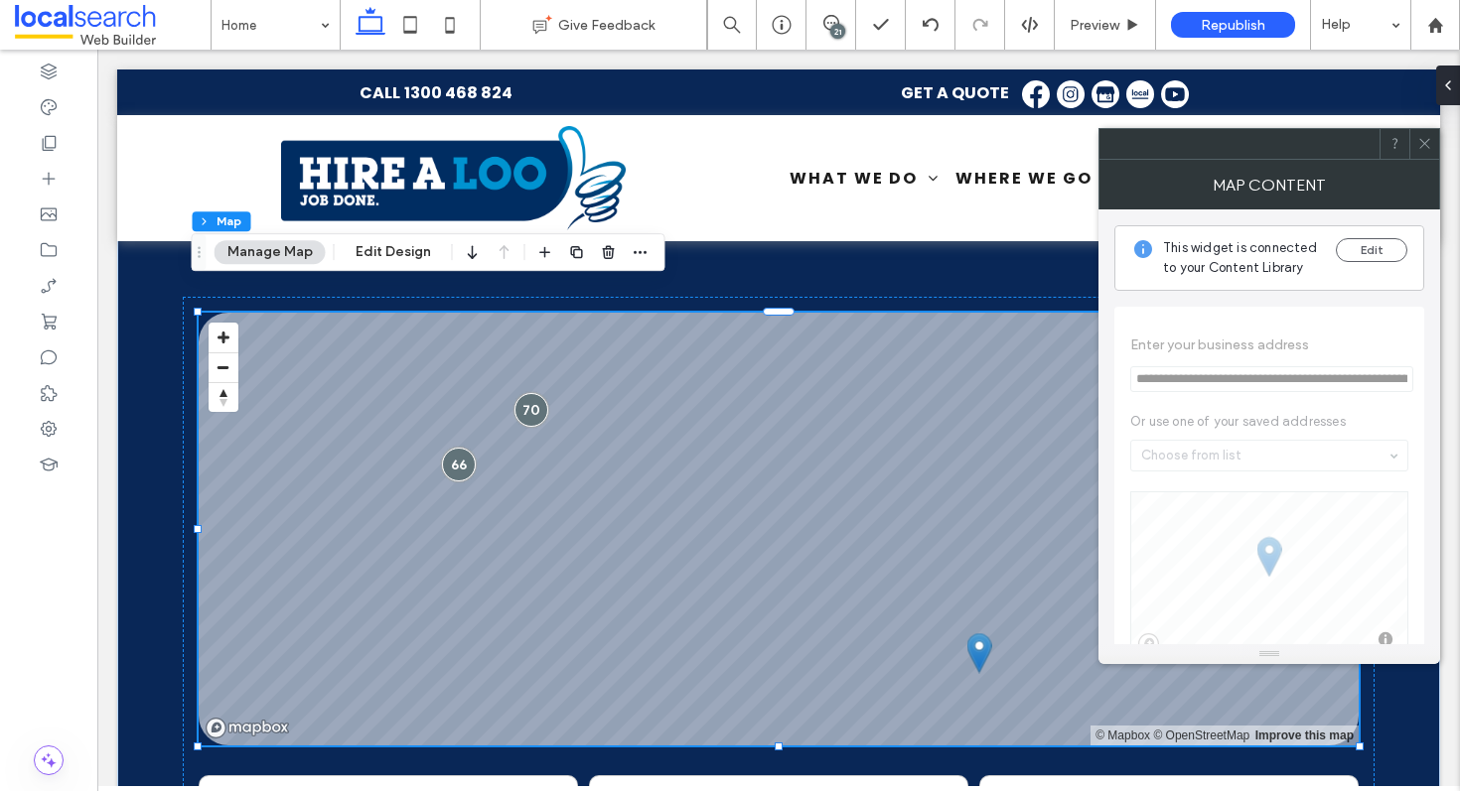
click at [1421, 141] on icon at bounding box center [1424, 143] width 15 height 15
click at [1421, 138] on icon at bounding box center [1424, 143] width 15 height 15
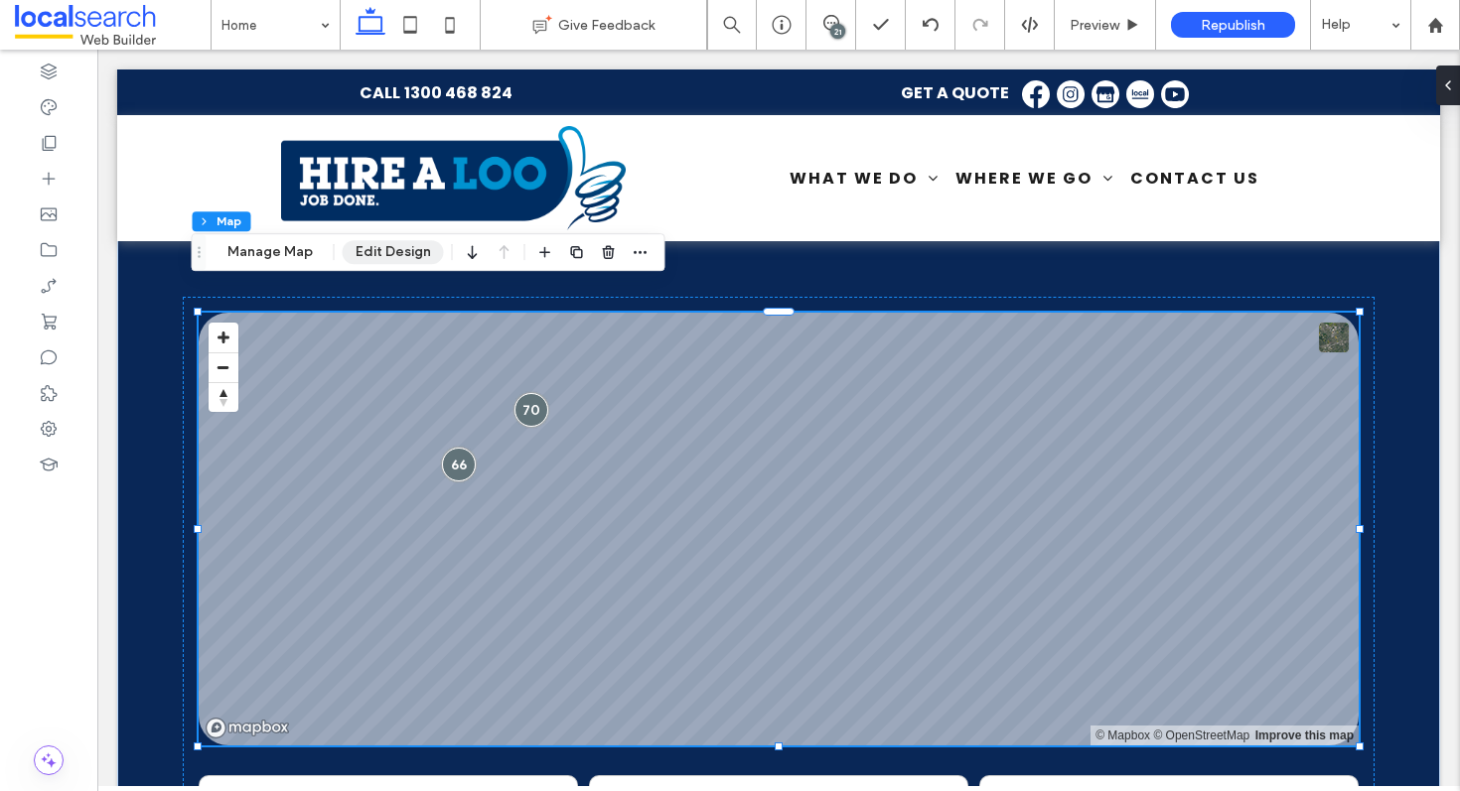
click at [404, 243] on button "Edit Design" at bounding box center [393, 252] width 101 height 24
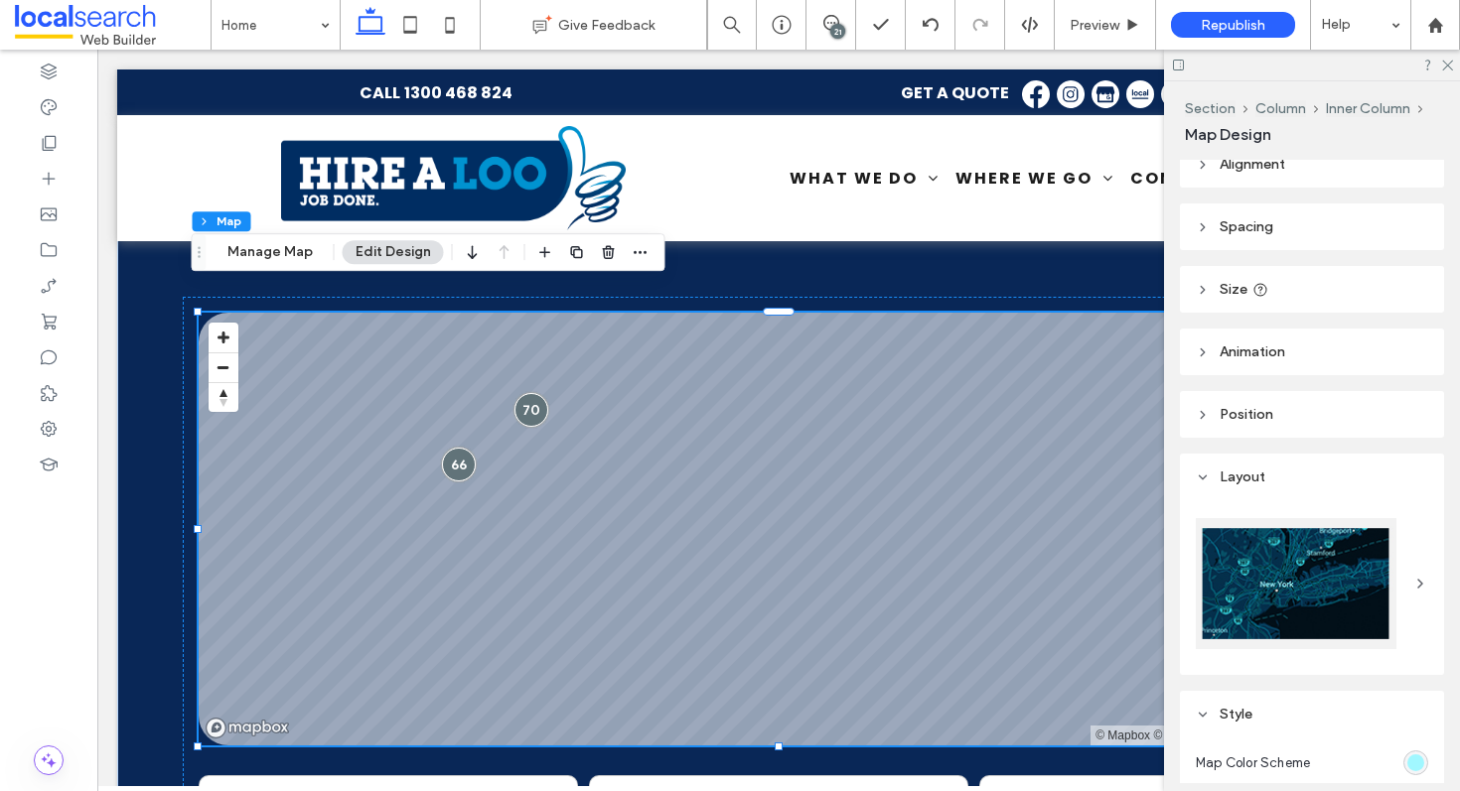
click at [1335, 345] on header "Animation" at bounding box center [1312, 352] width 264 height 47
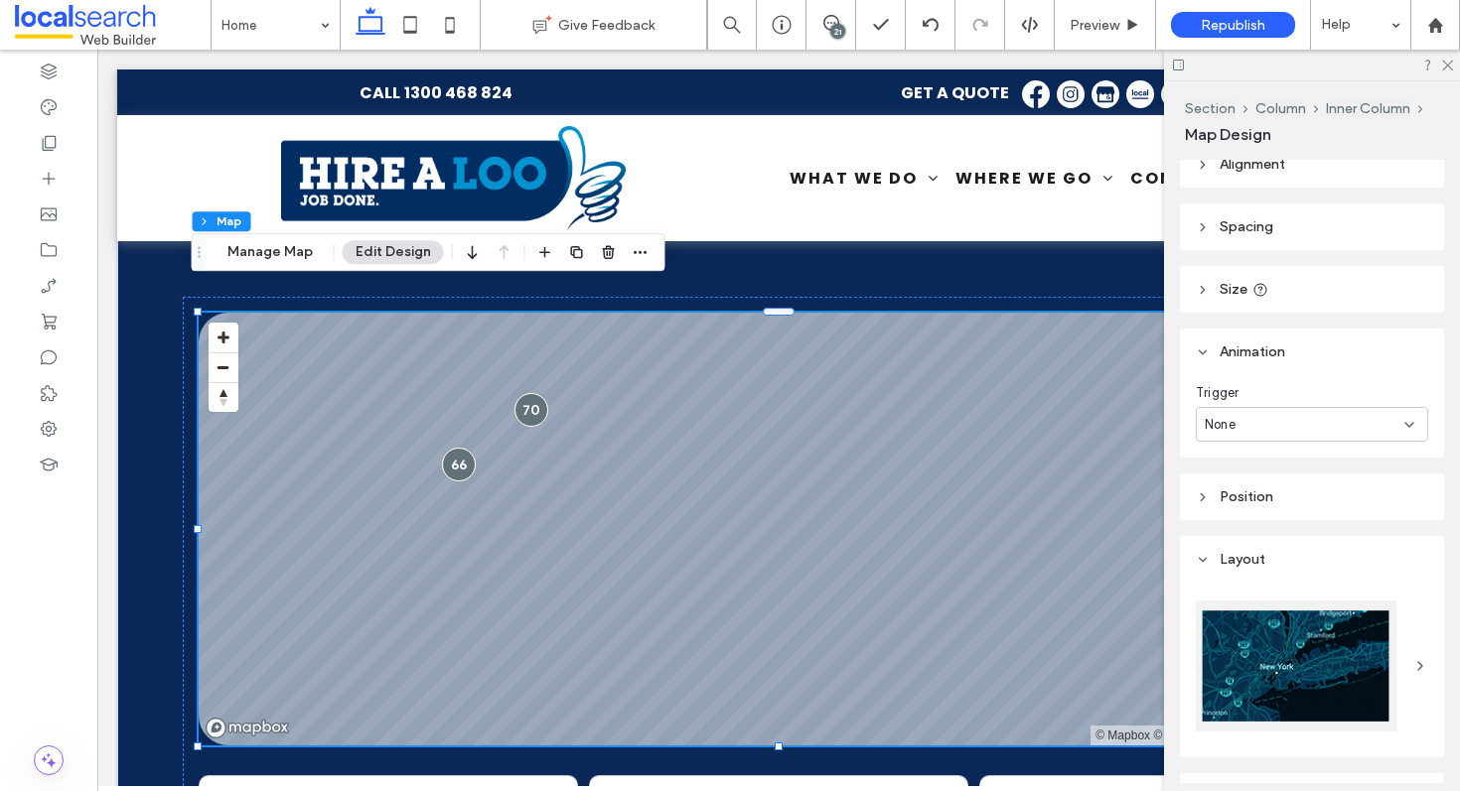
click at [1335, 345] on header "Animation" at bounding box center [1312, 352] width 264 height 47
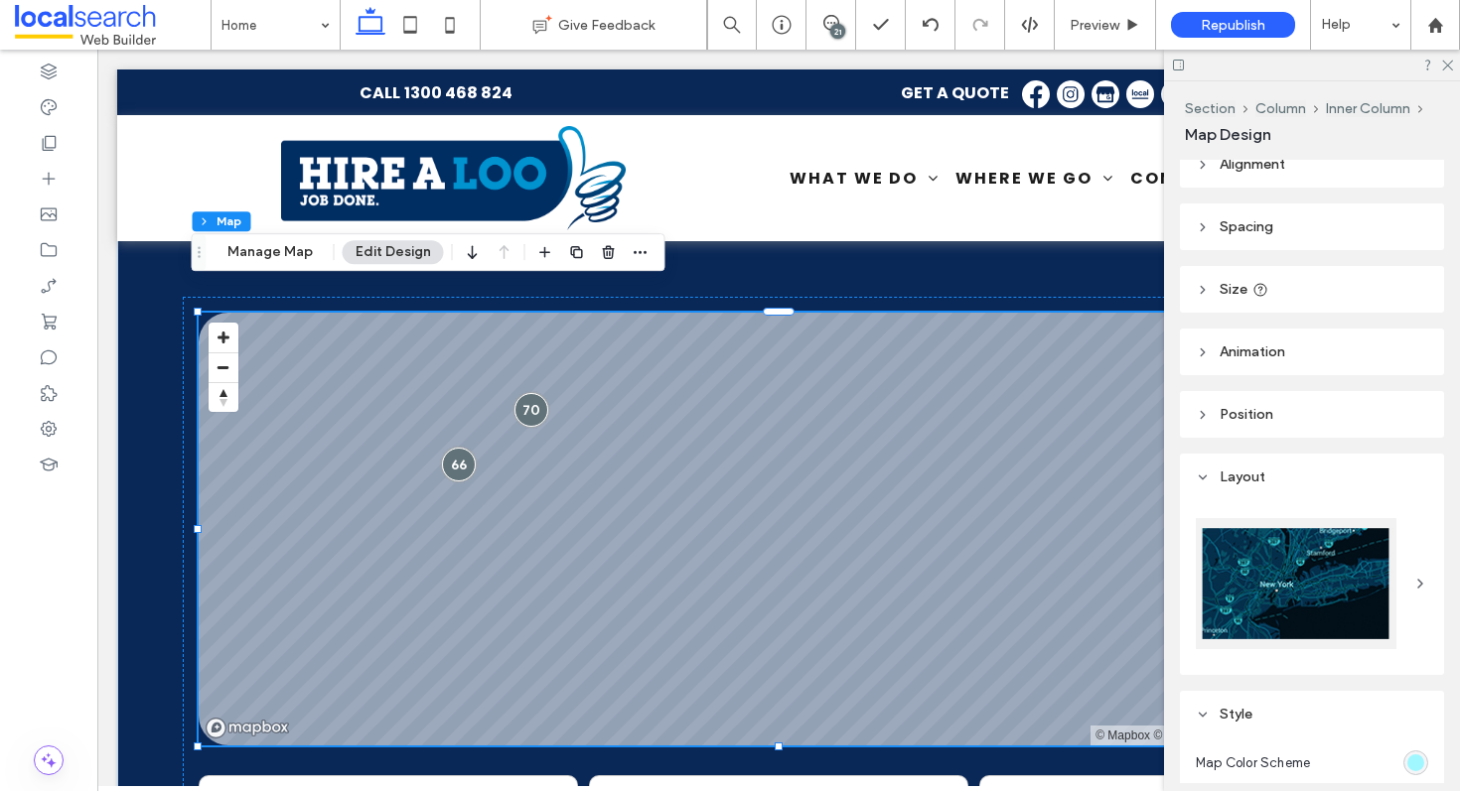
click at [1337, 240] on header "Spacing" at bounding box center [1312, 227] width 264 height 47
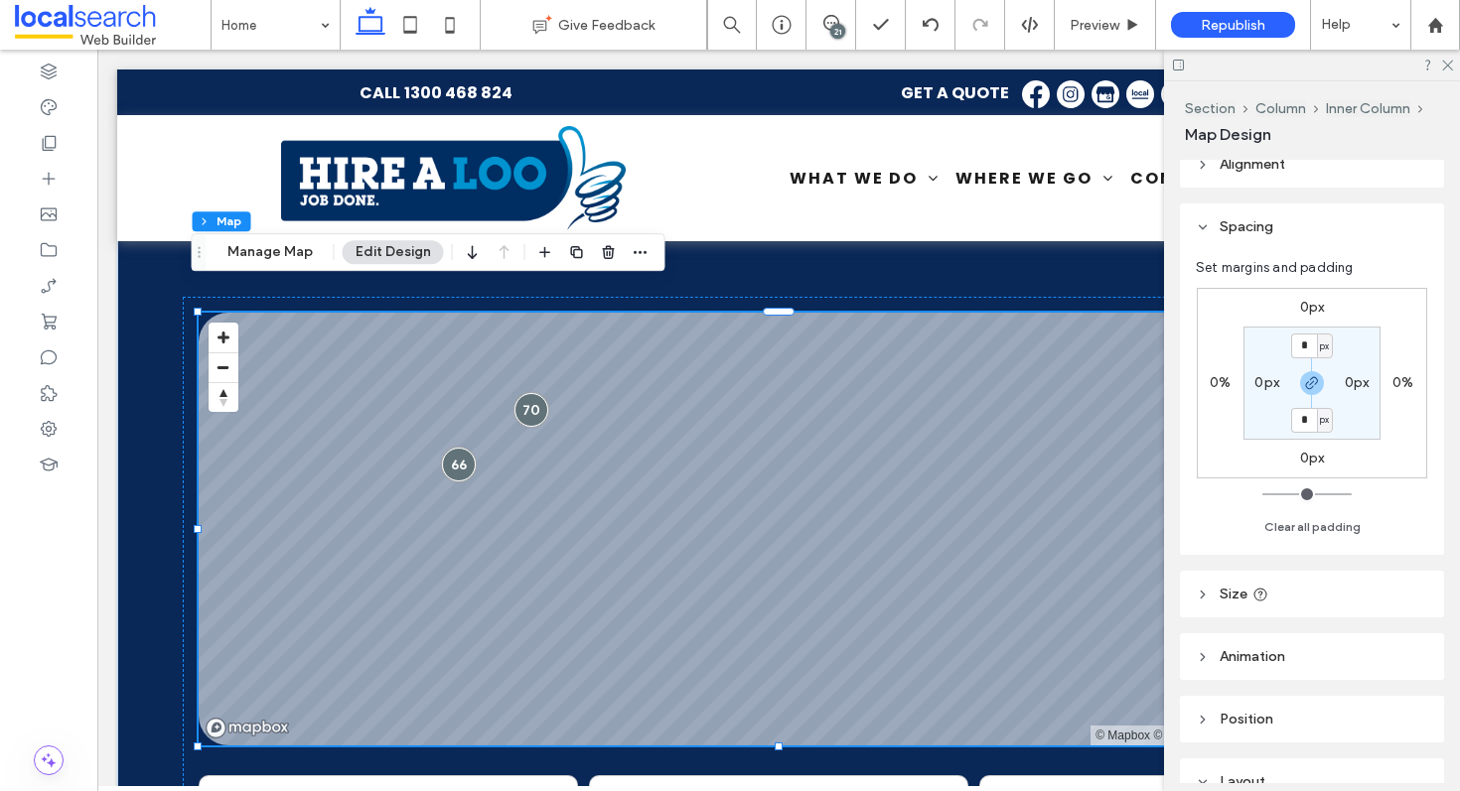
click at [1337, 240] on header "Spacing" at bounding box center [1312, 227] width 264 height 47
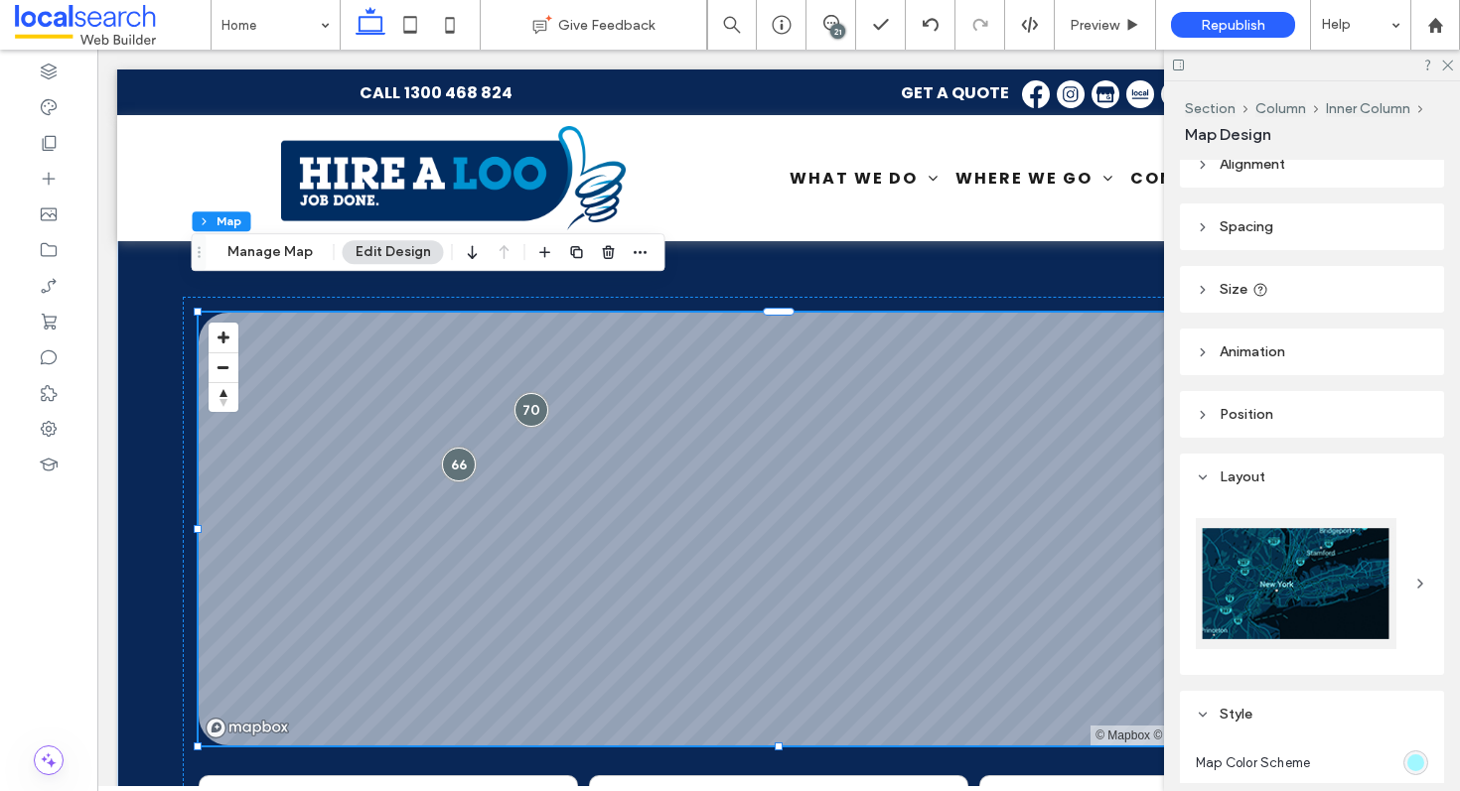
scroll to position [0, 0]
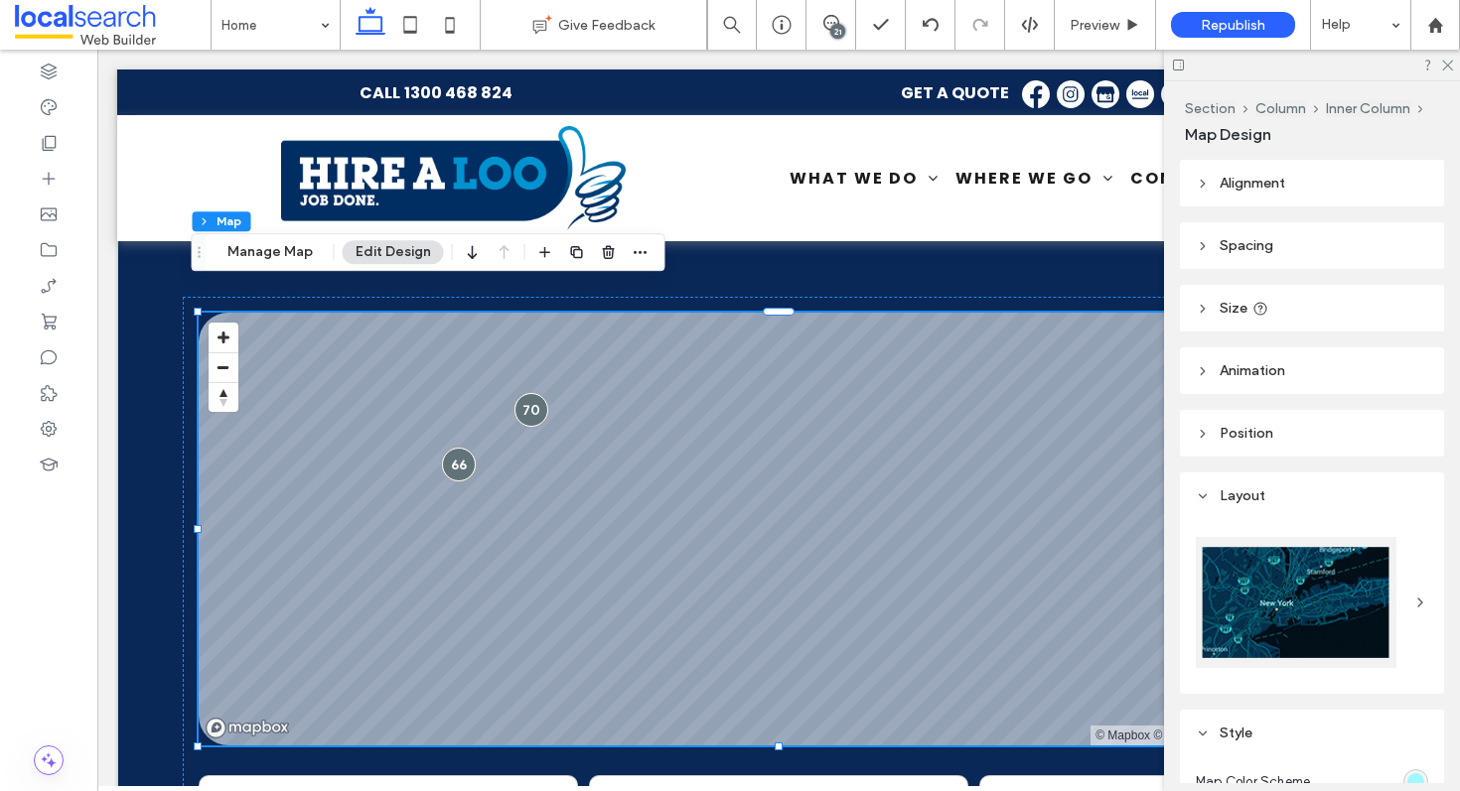
click at [1307, 195] on header "Alignment" at bounding box center [1312, 183] width 264 height 47
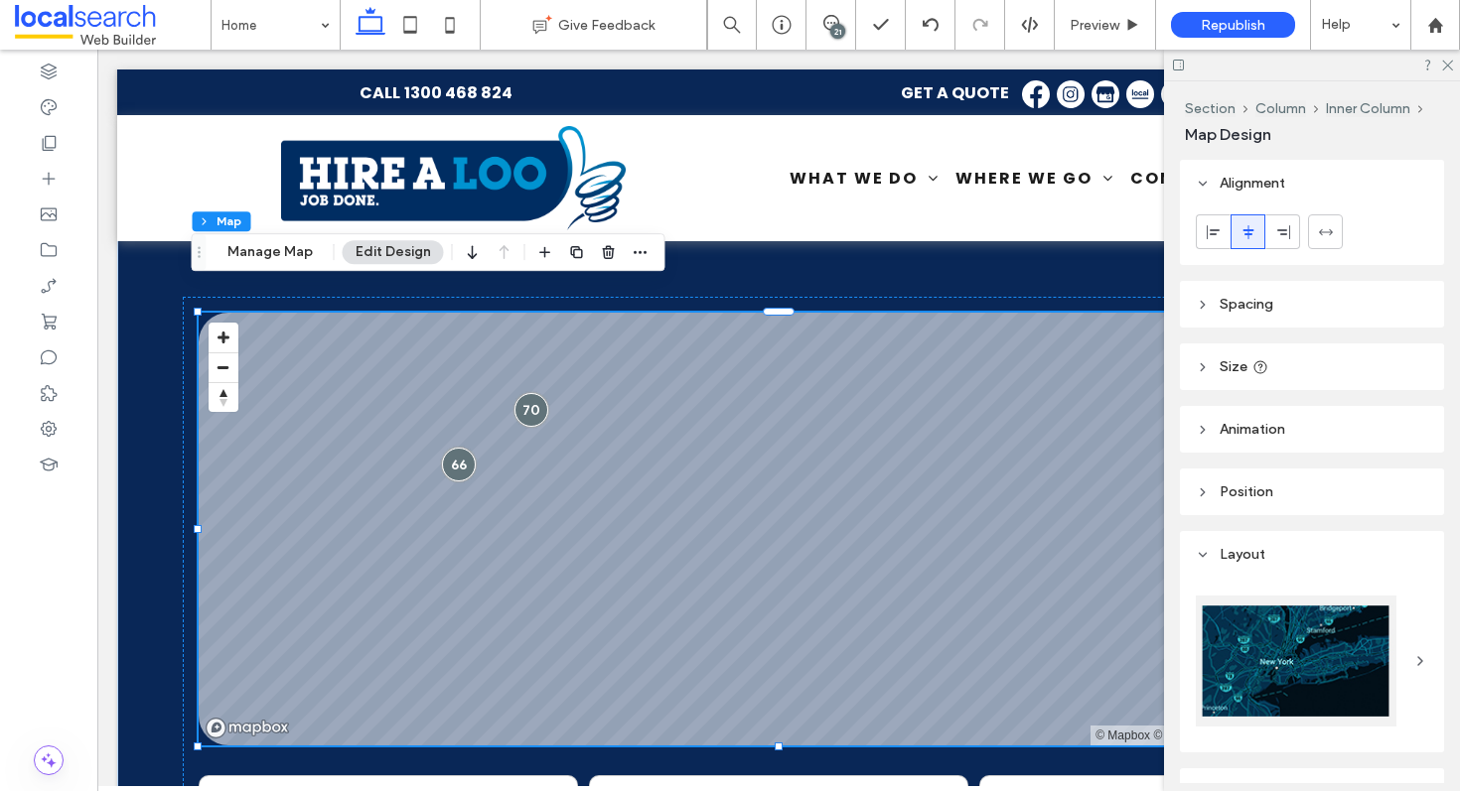
click at [1307, 195] on header "Alignment" at bounding box center [1312, 183] width 264 height 47
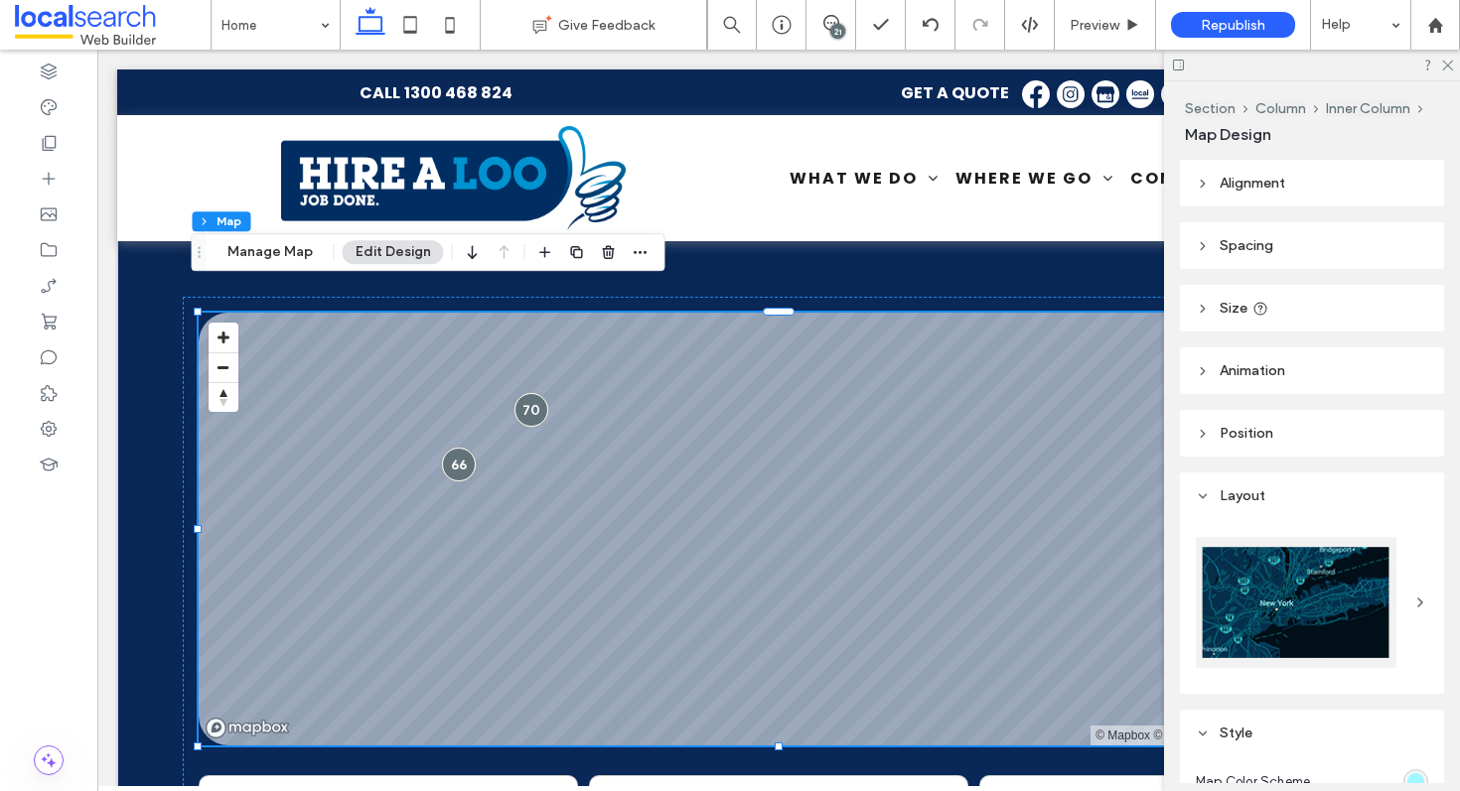
click at [1289, 310] on header "Size" at bounding box center [1312, 308] width 264 height 47
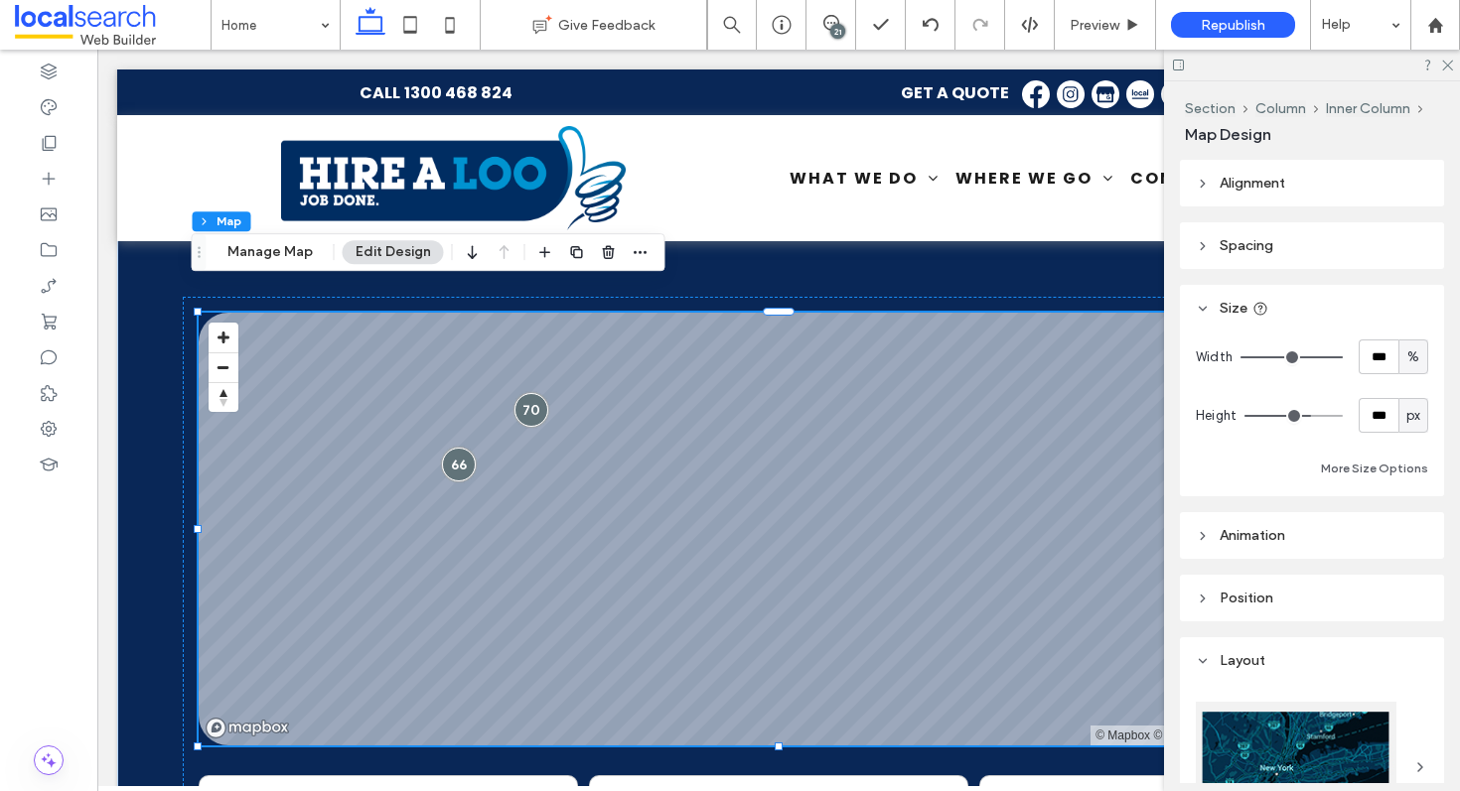
click at [1289, 310] on header "Size" at bounding box center [1312, 308] width 264 height 47
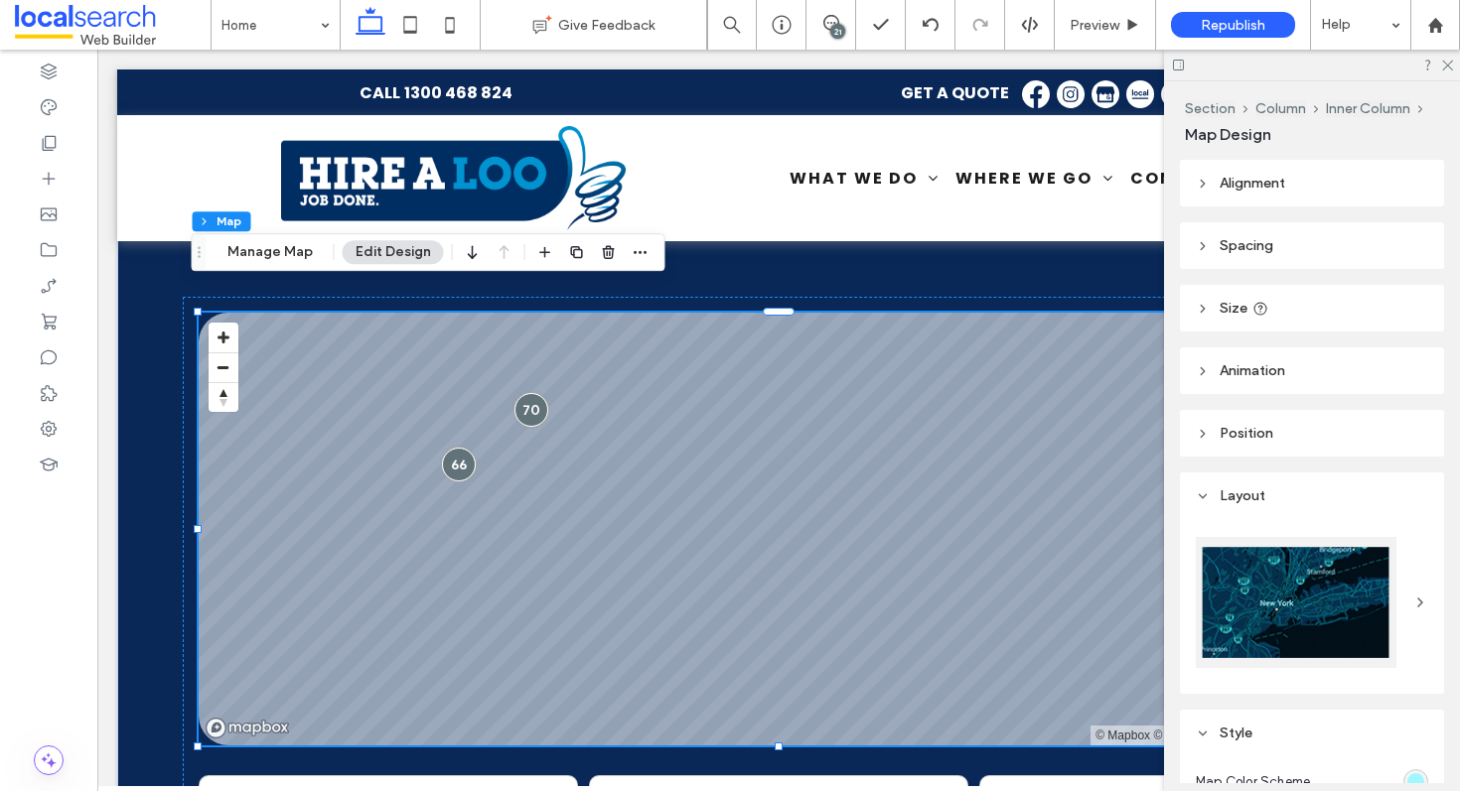
click at [1285, 366] on span "Animation" at bounding box center [1252, 370] width 66 height 17
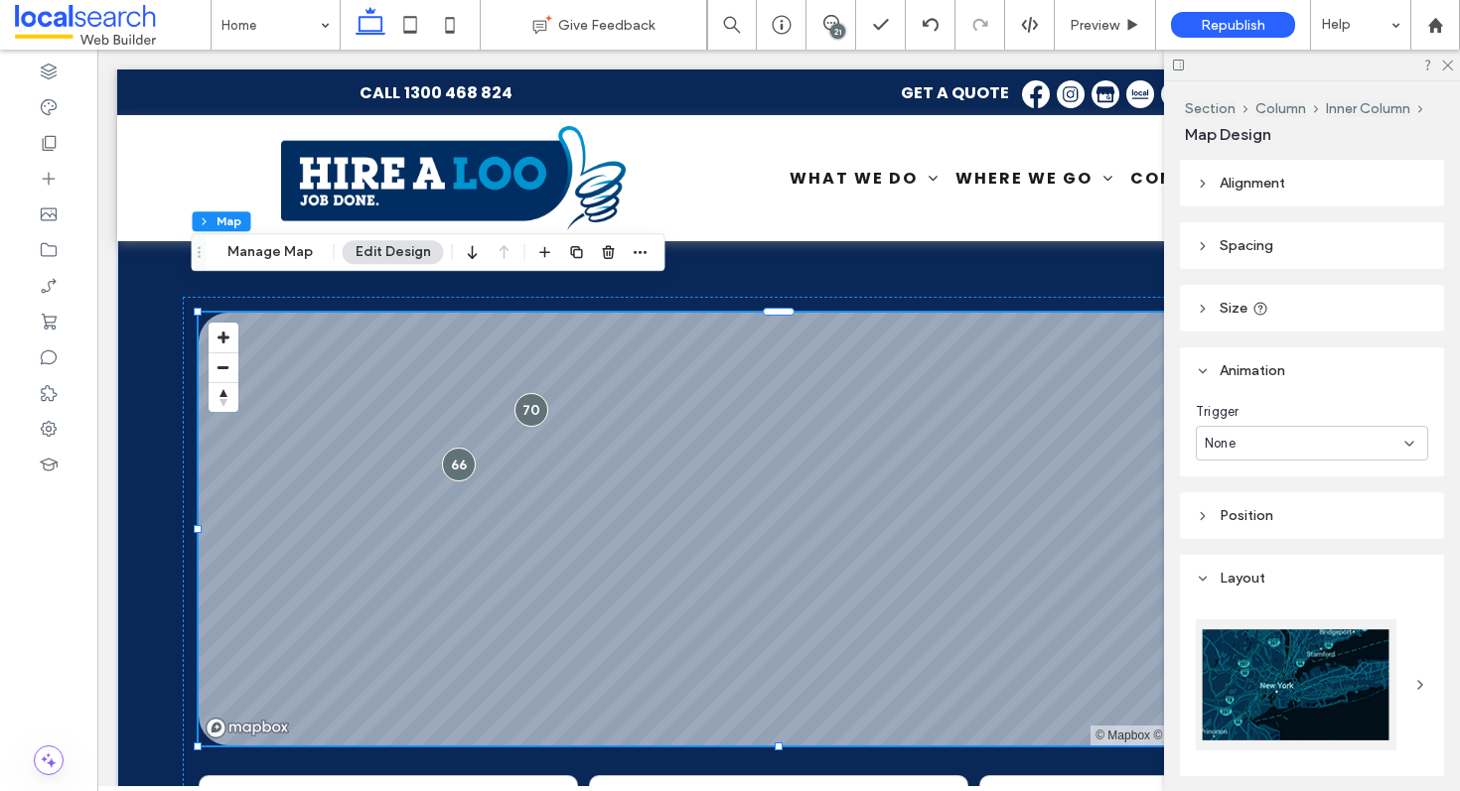
click at [1285, 366] on span "Animation" at bounding box center [1252, 370] width 66 height 17
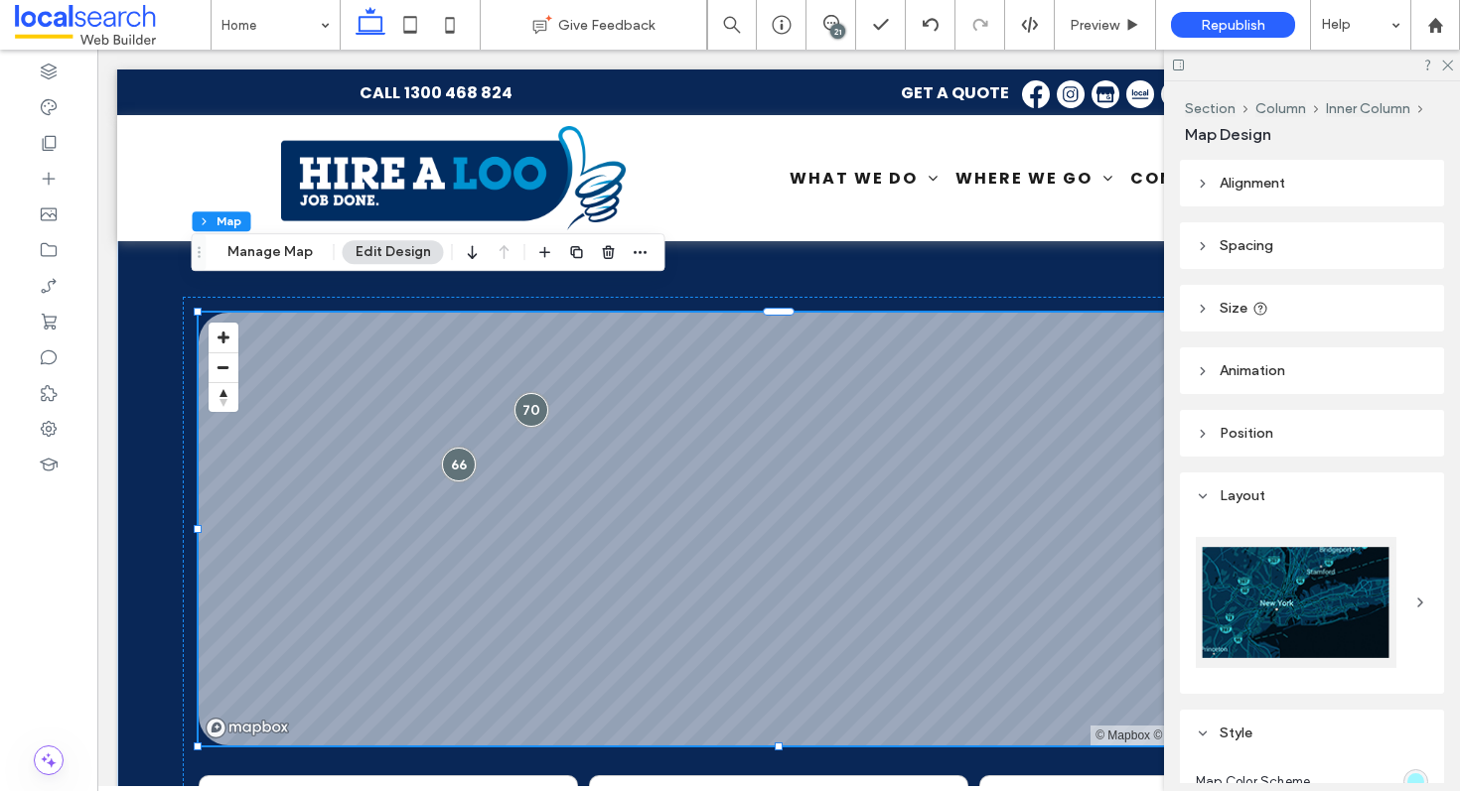
click at [1283, 422] on header "Position" at bounding box center [1312, 433] width 264 height 47
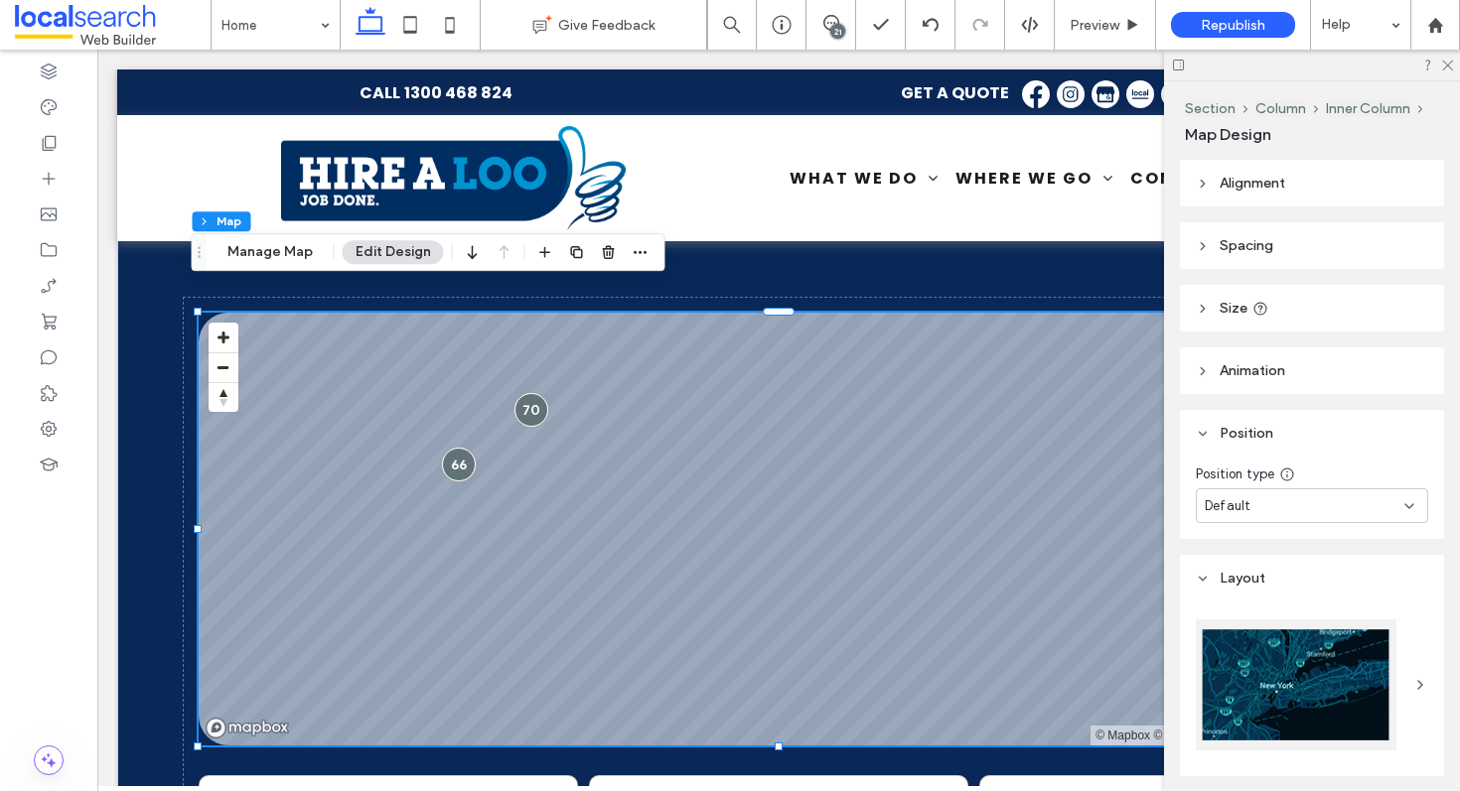
click at [1283, 422] on header "Position" at bounding box center [1312, 433] width 264 height 47
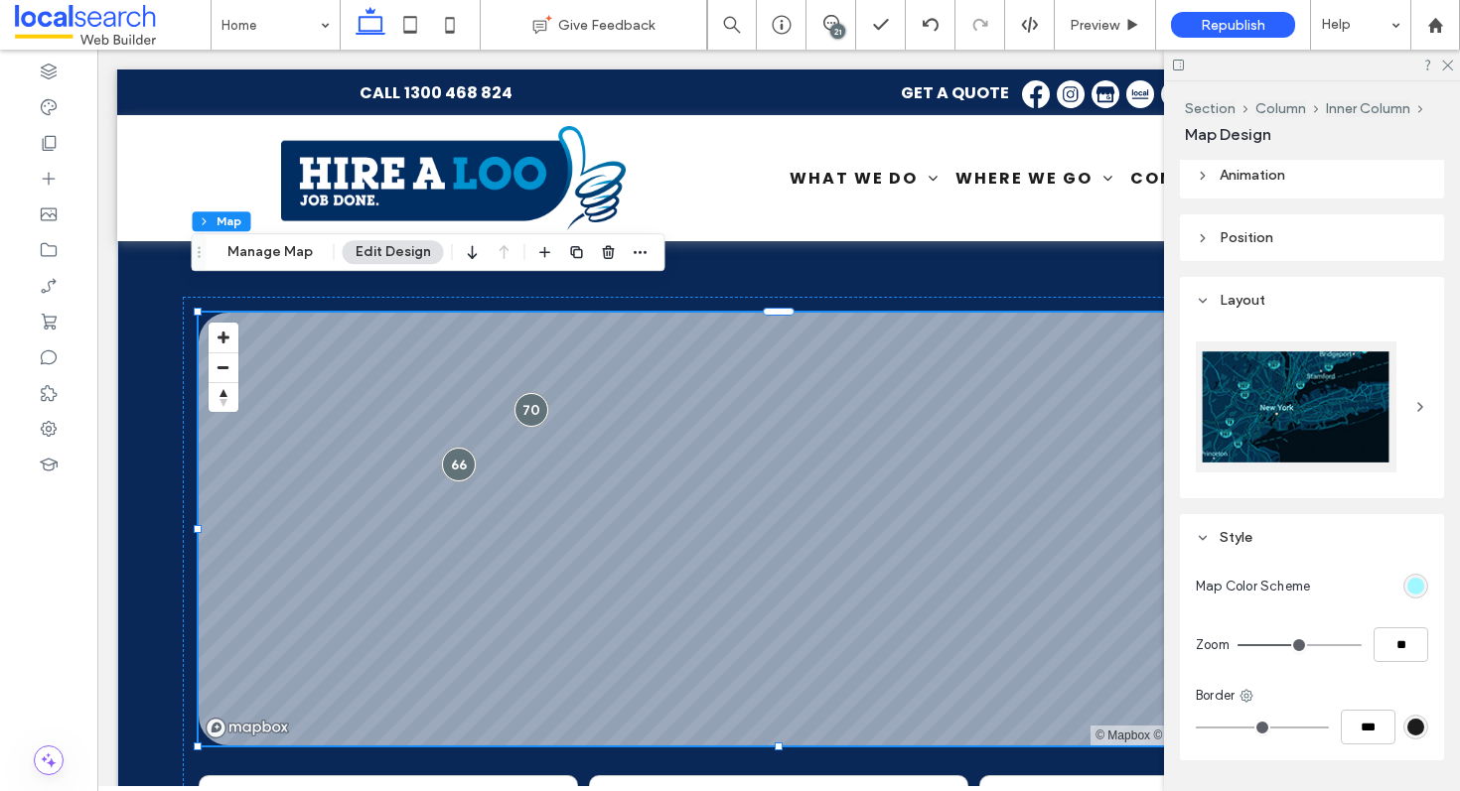
scroll to position [252, 0]
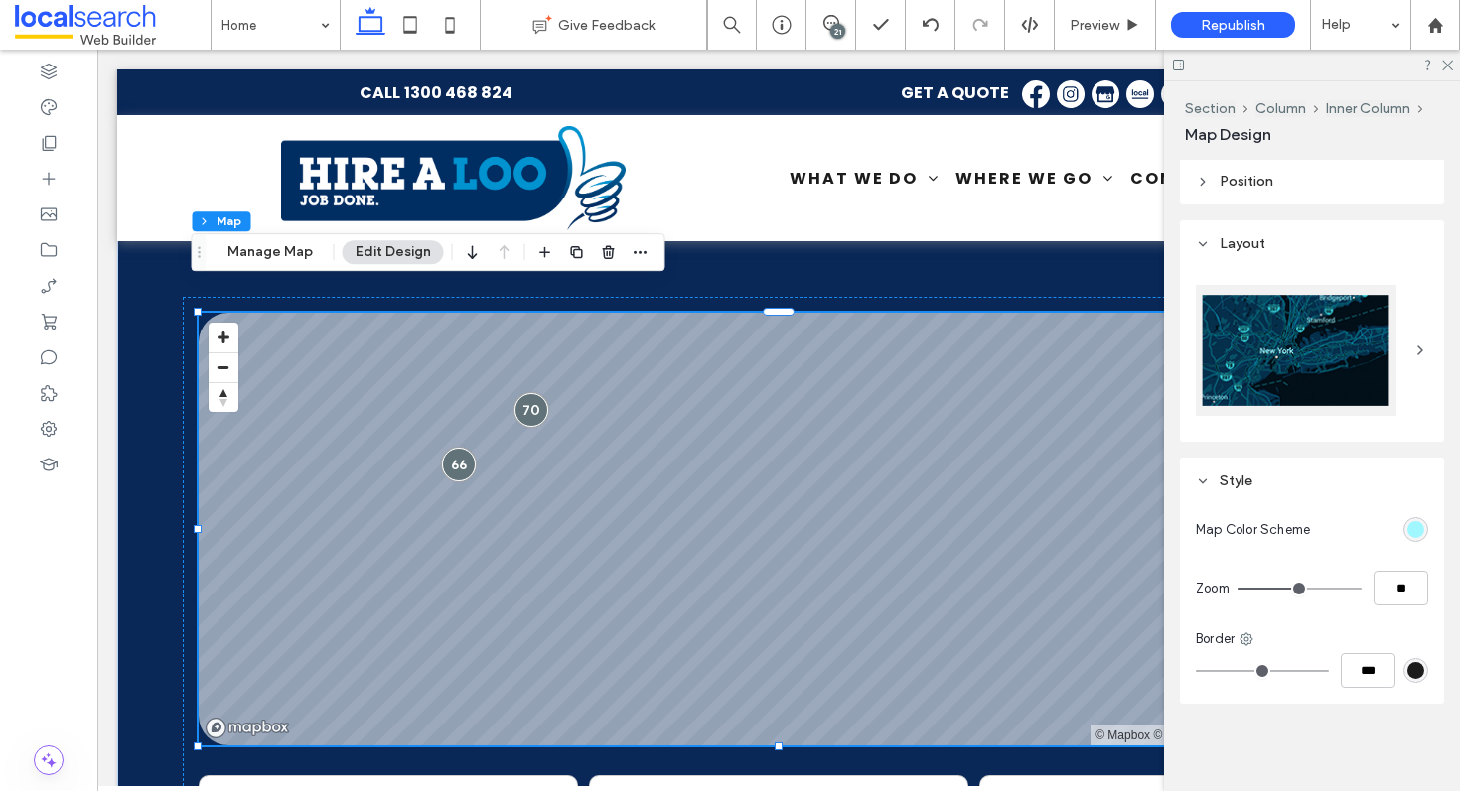
click at [1310, 353] on div at bounding box center [1296, 350] width 201 height 131
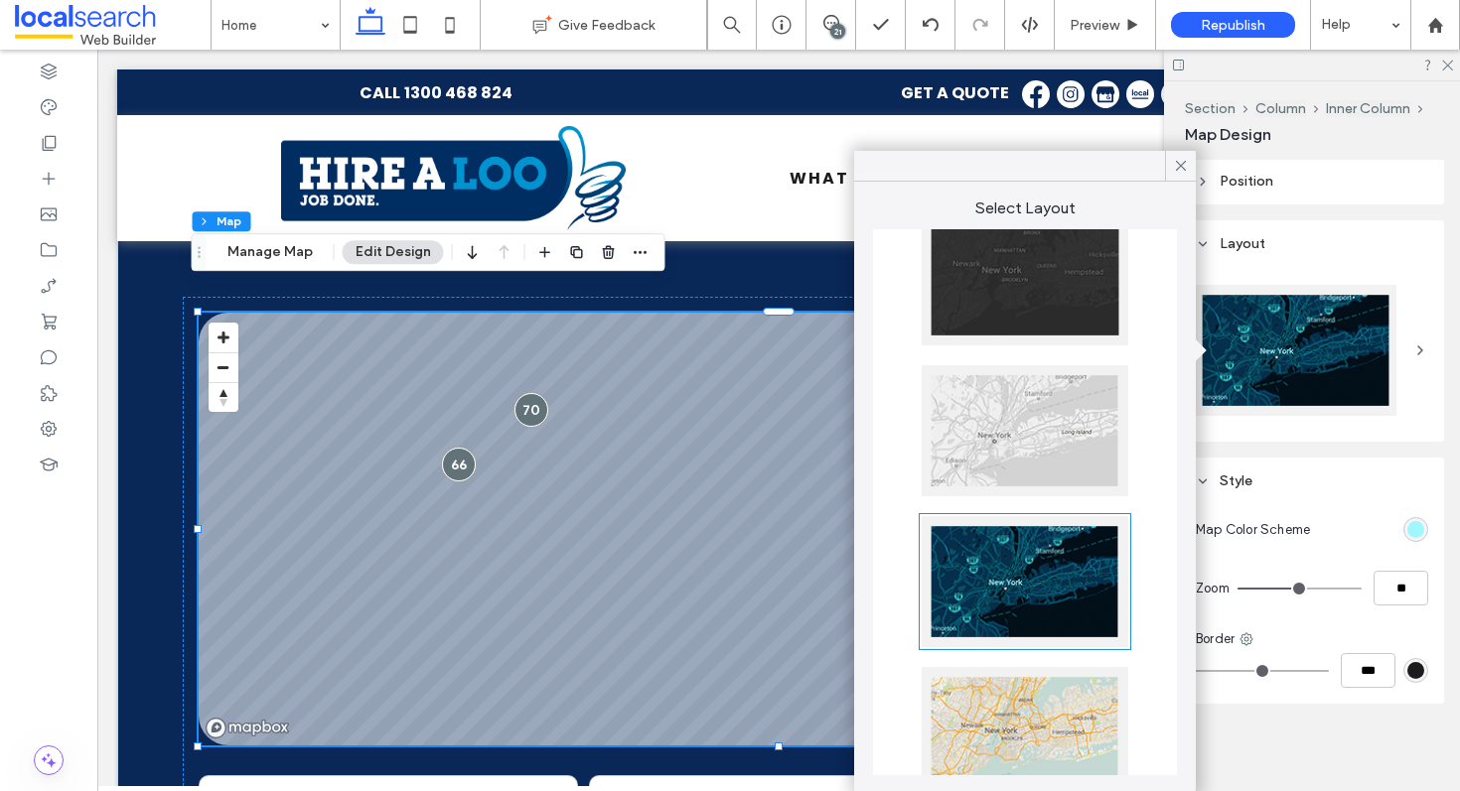
scroll to position [364, 0]
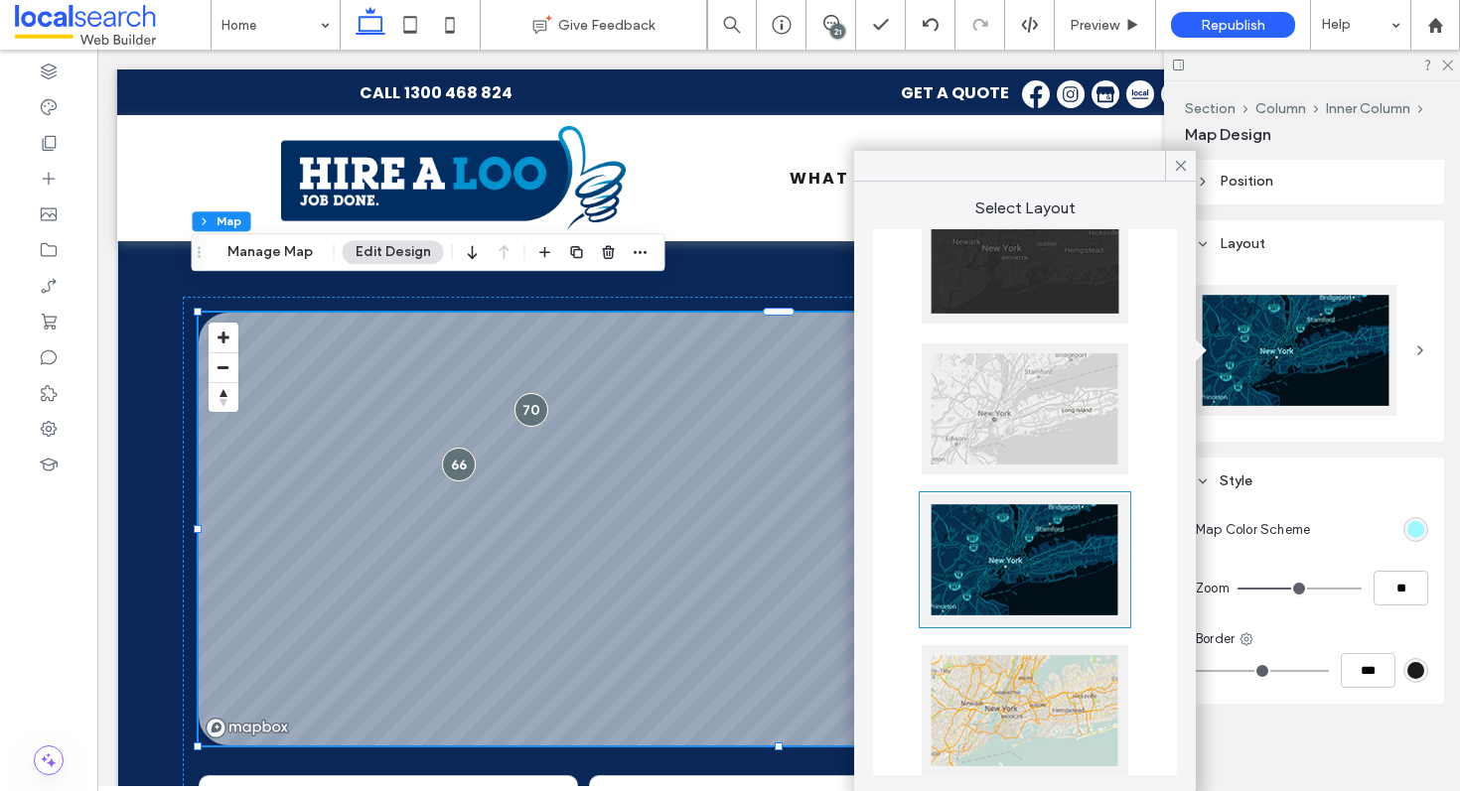
click at [1040, 548] on div at bounding box center [1025, 560] width 207 height 131
click at [1039, 397] on div at bounding box center [1025, 409] width 207 height 131
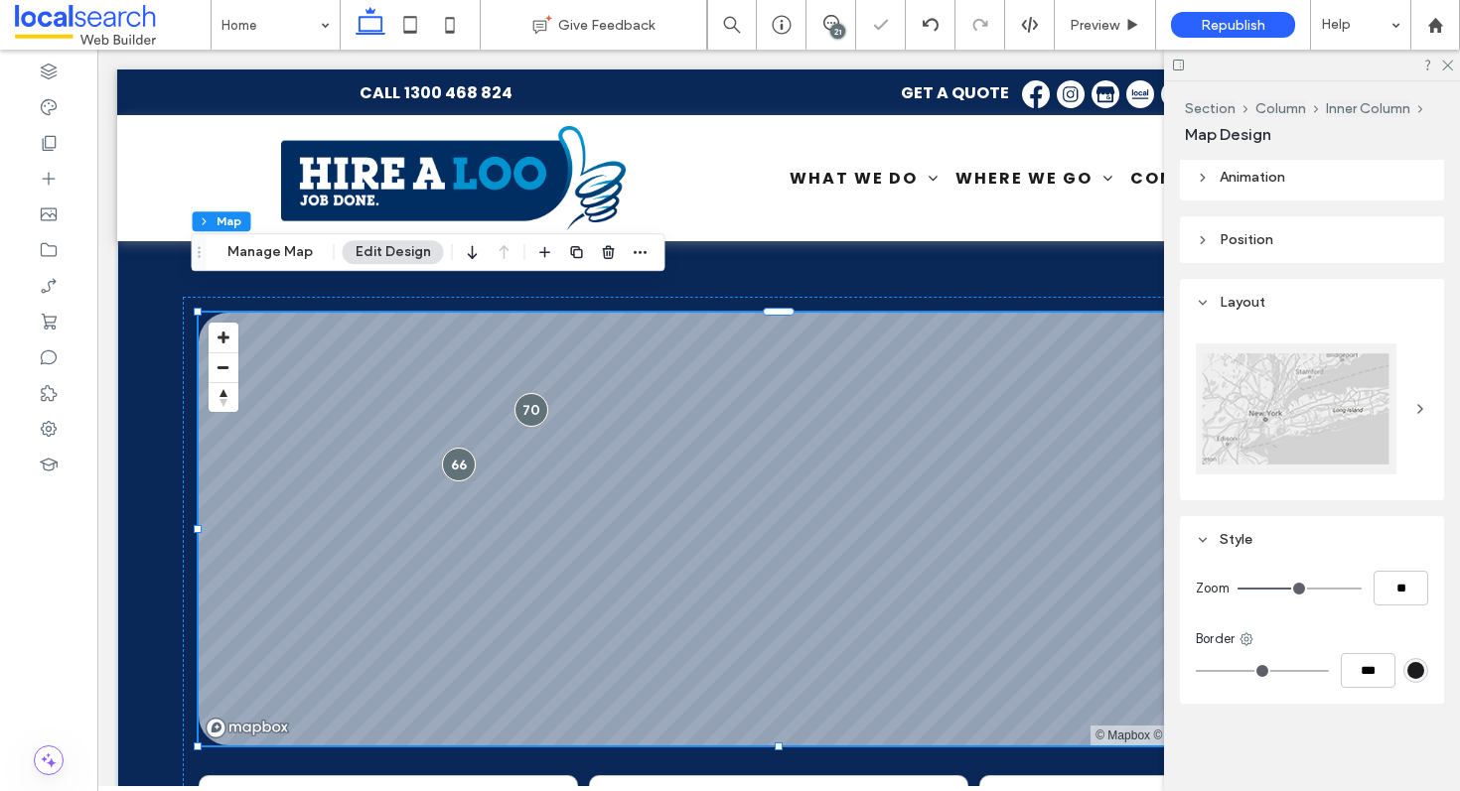
scroll to position [194, 0]
click at [1448, 67] on icon at bounding box center [1446, 64] width 13 height 13
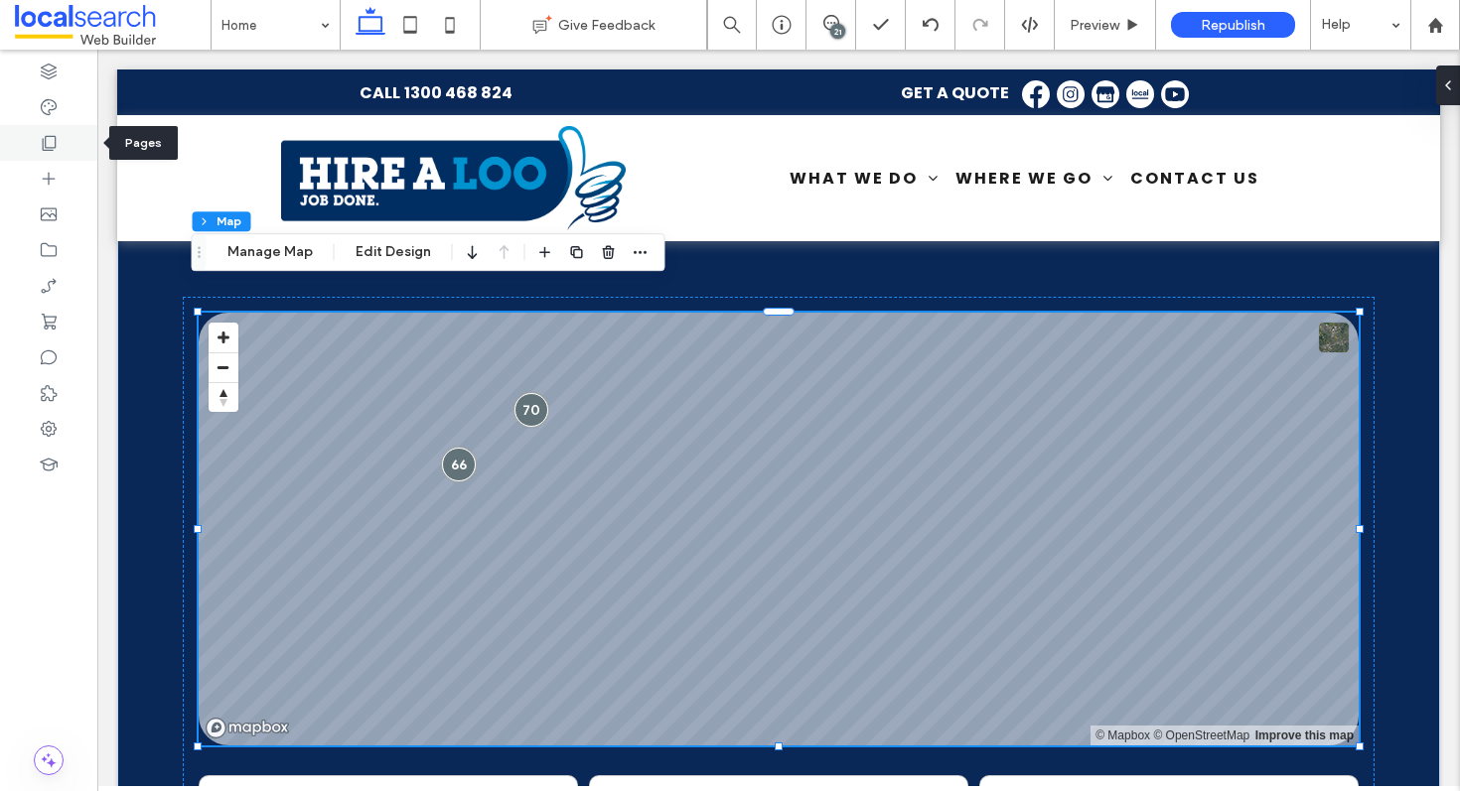
click at [15, 136] on div at bounding box center [48, 143] width 97 height 36
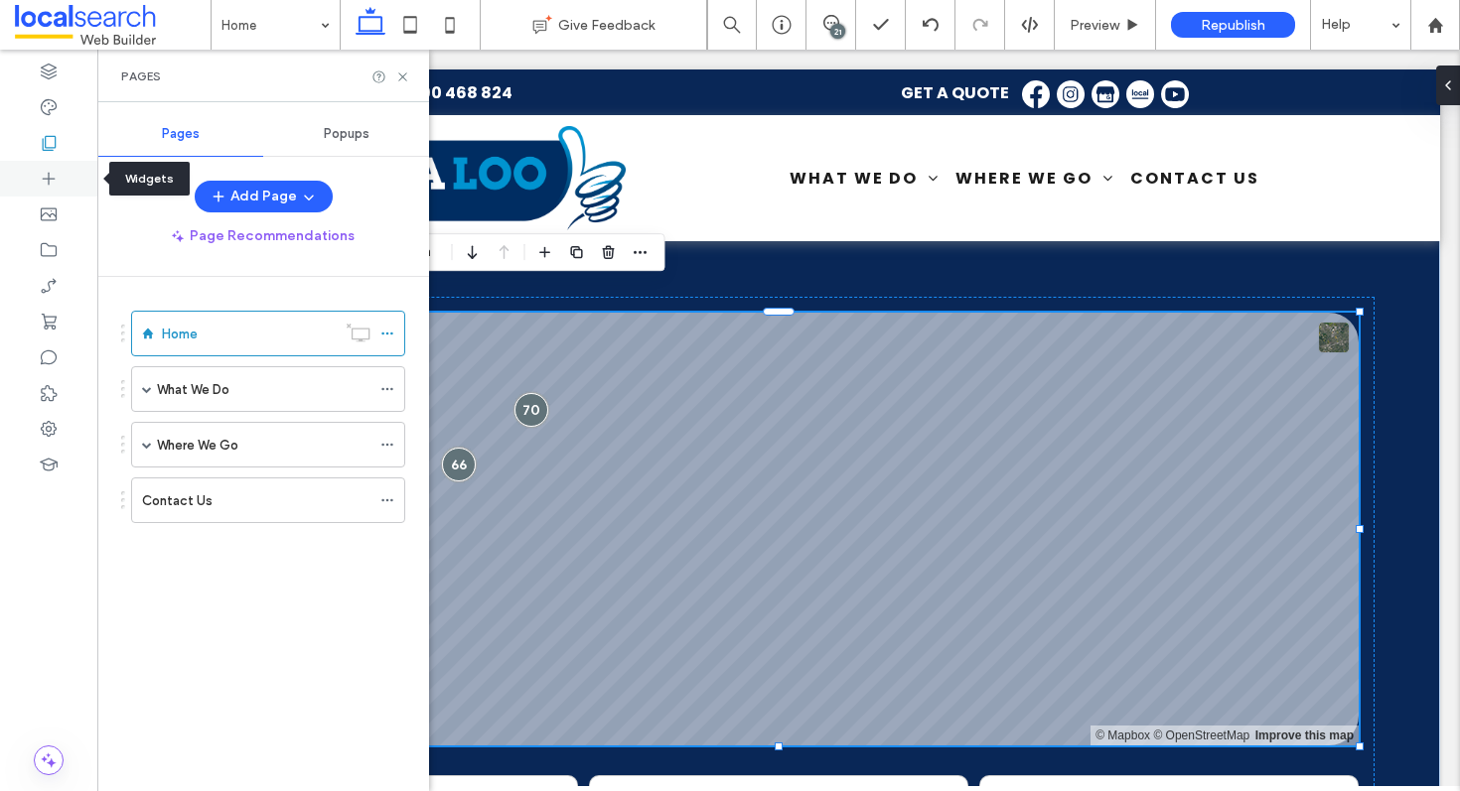
click at [44, 189] on div at bounding box center [48, 179] width 97 height 36
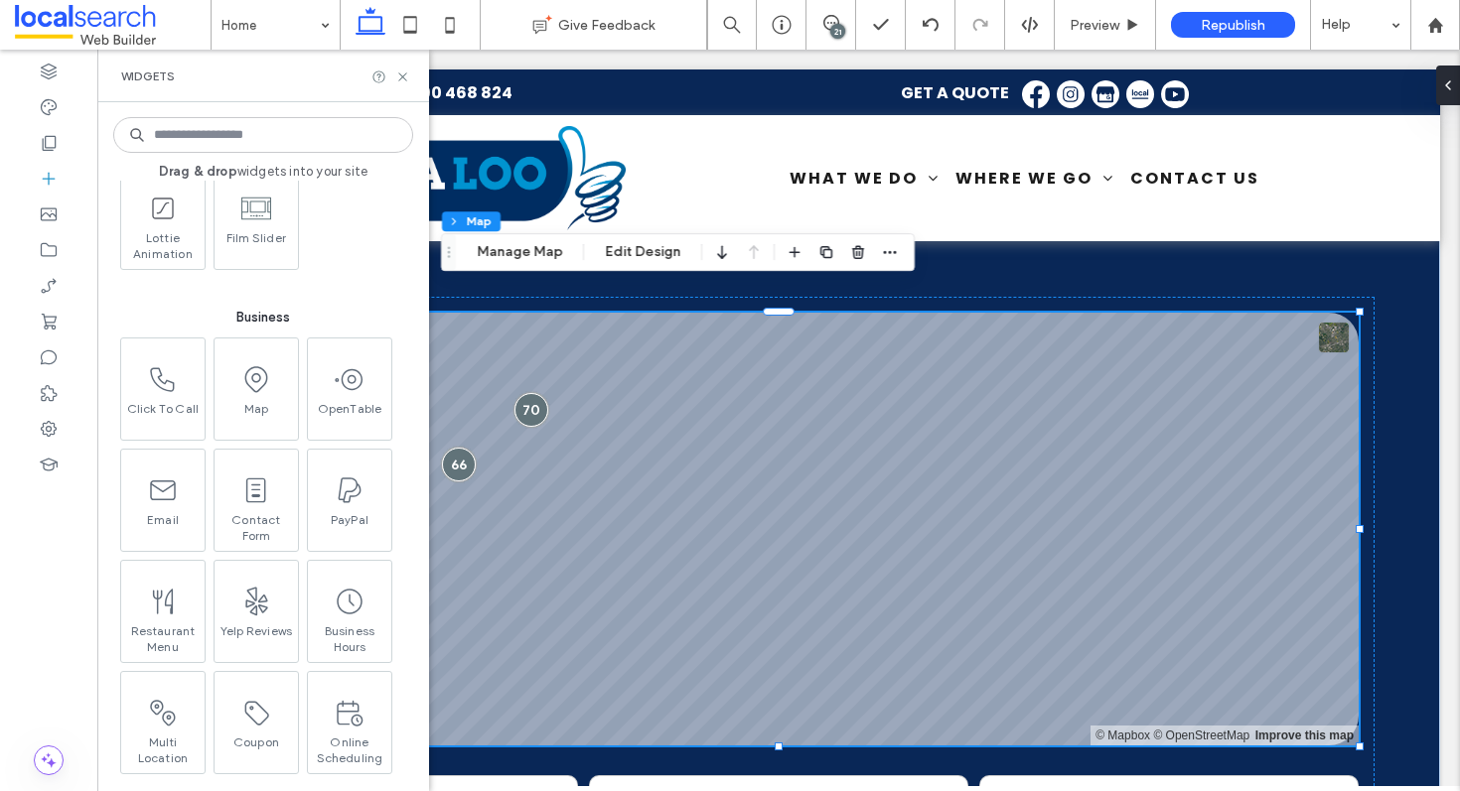
scroll to position [2441, 0]
click at [617, 251] on button "Edit Design" at bounding box center [642, 252] width 101 height 24
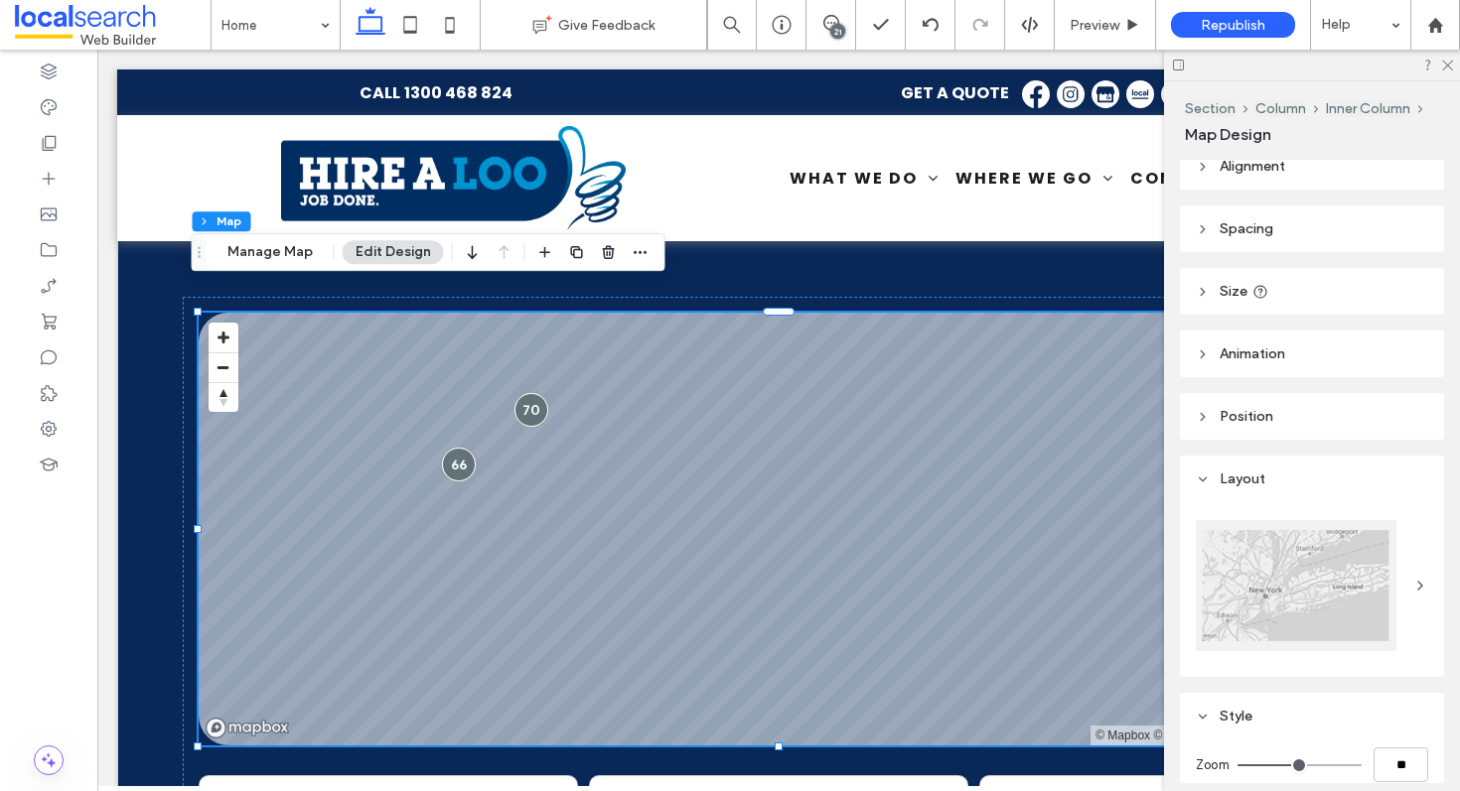
scroll to position [0, 0]
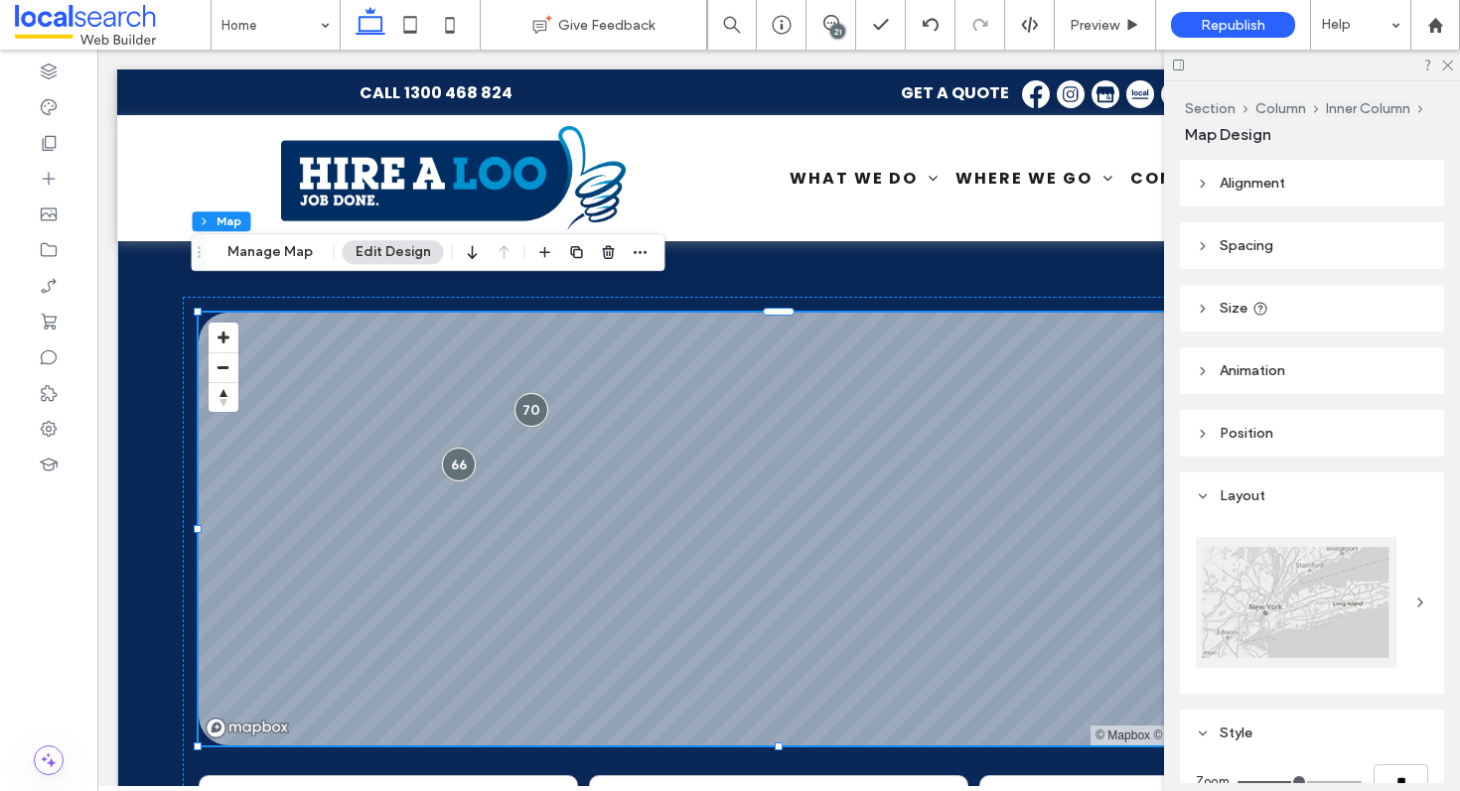
click at [1307, 179] on header "Alignment" at bounding box center [1312, 183] width 264 height 47
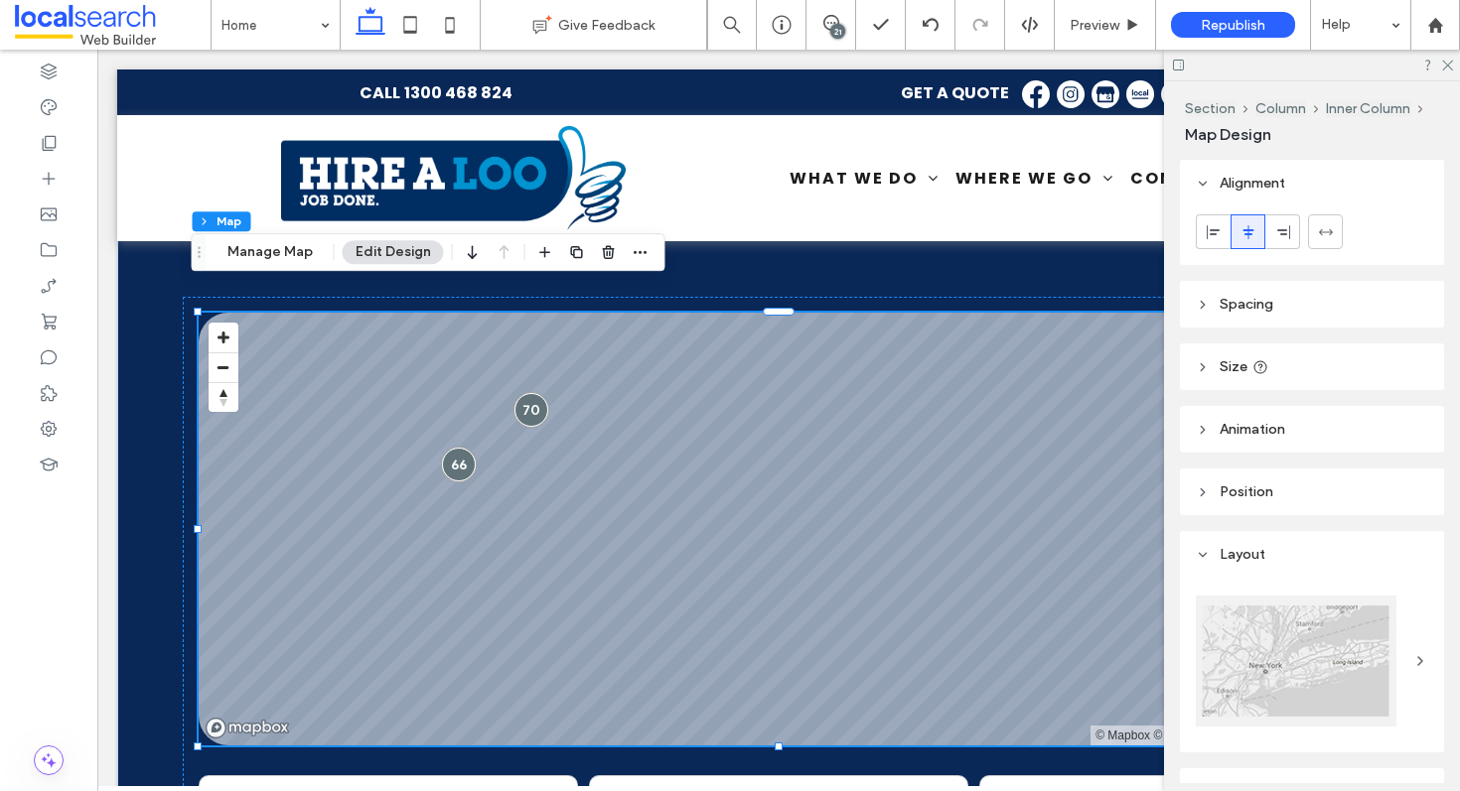
click at [1307, 179] on header "Alignment" at bounding box center [1312, 183] width 264 height 47
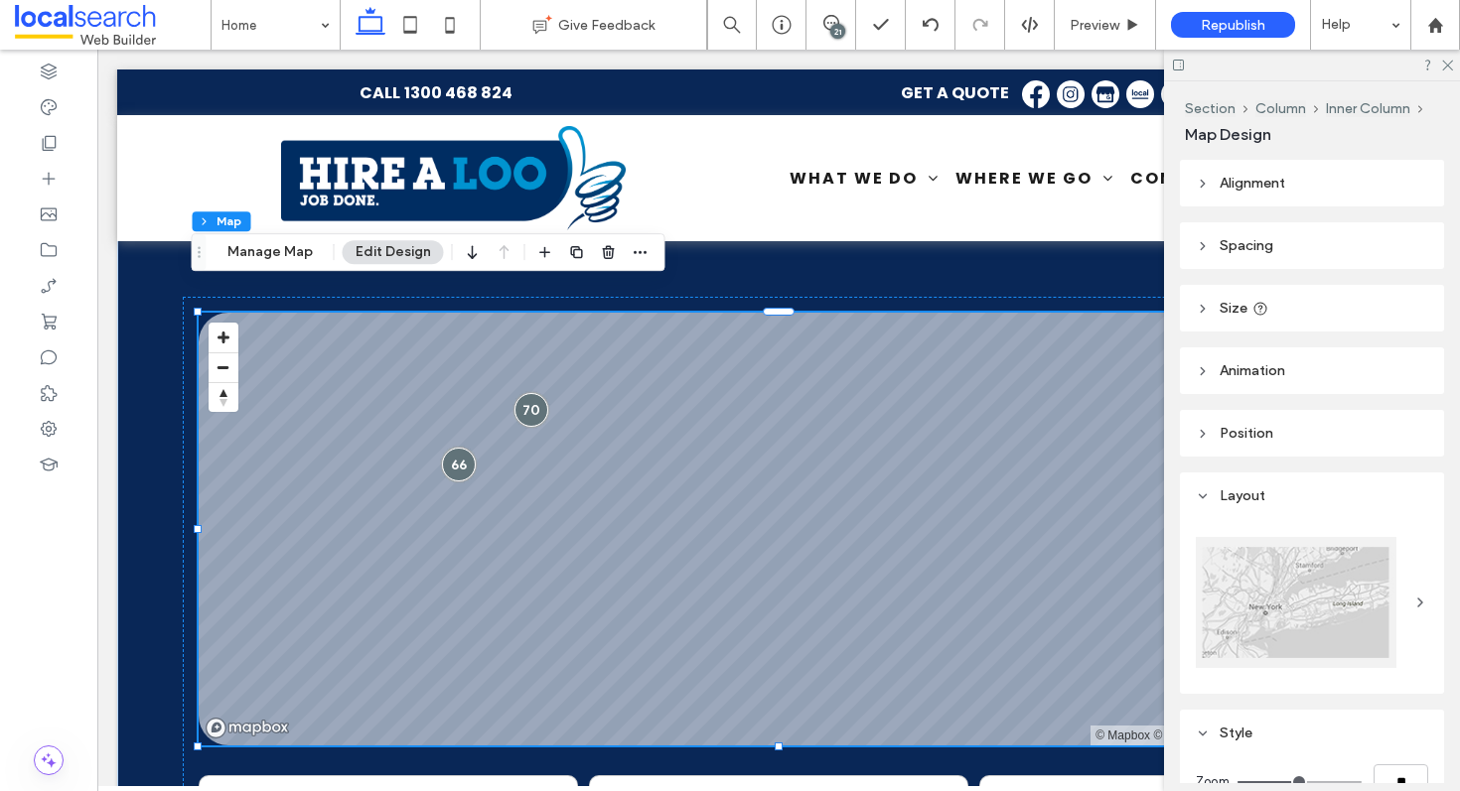
click at [1303, 233] on header "Spacing" at bounding box center [1312, 245] width 264 height 47
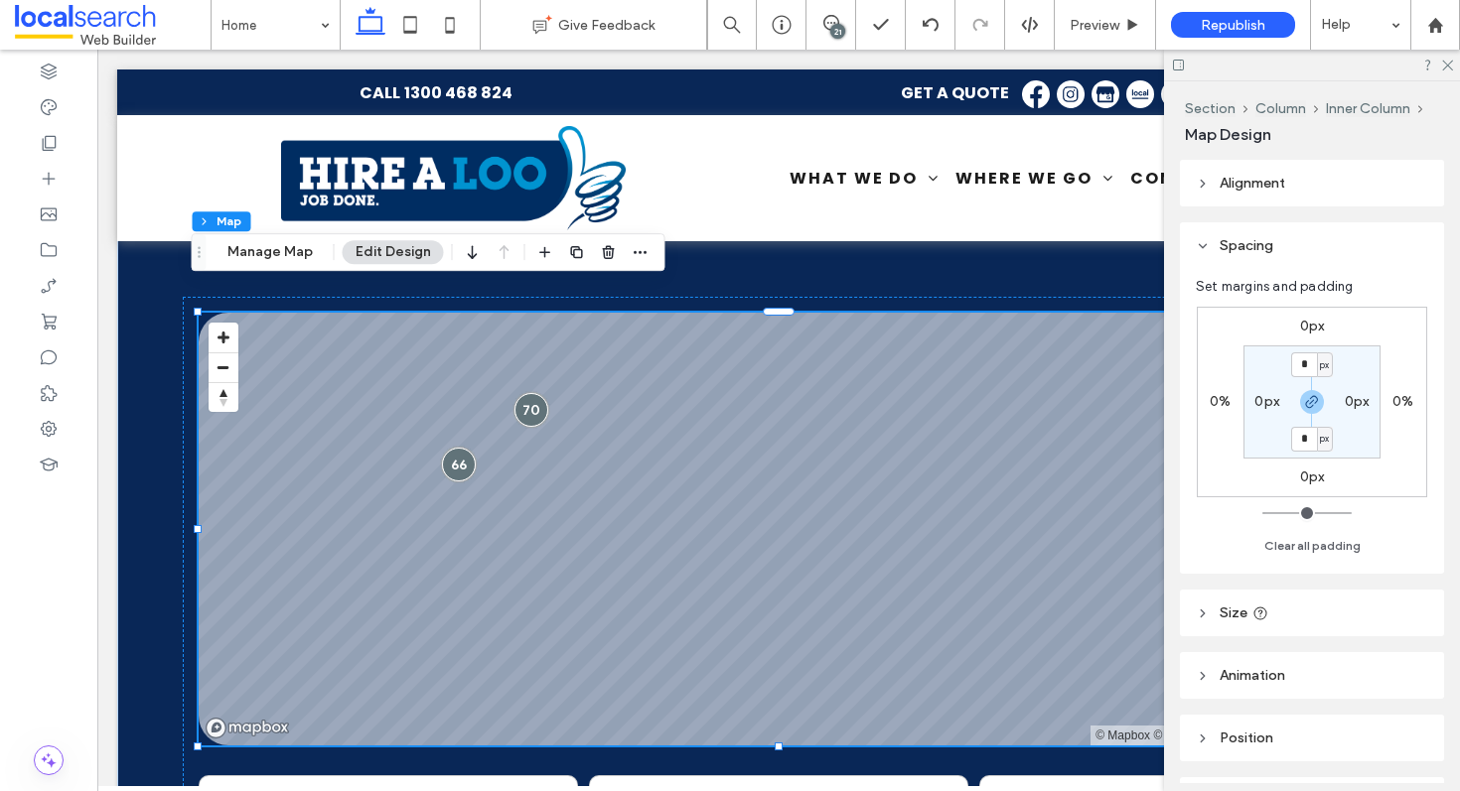
click at [1303, 233] on header "Spacing" at bounding box center [1312, 245] width 264 height 47
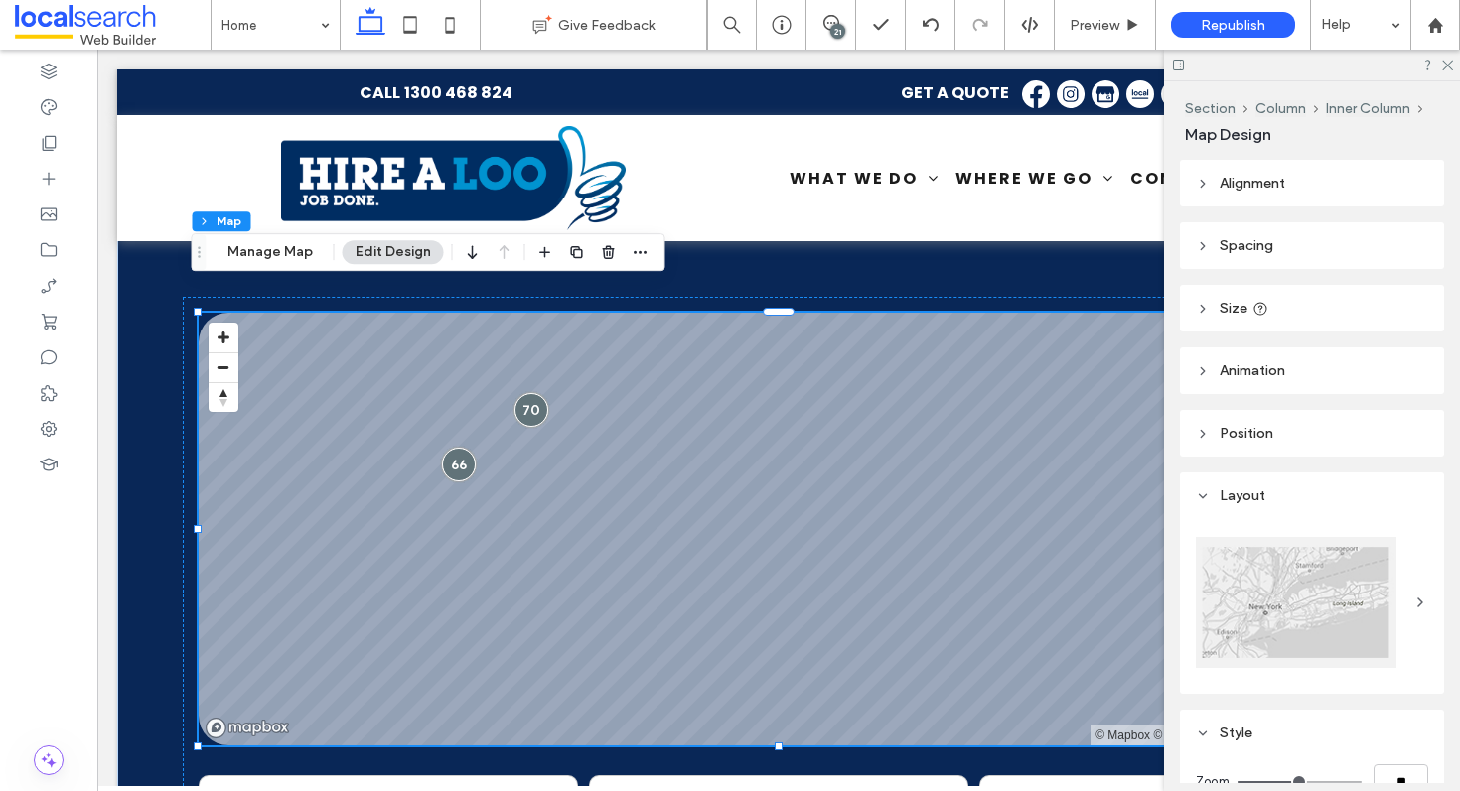
click at [1292, 290] on header "Size" at bounding box center [1312, 308] width 264 height 47
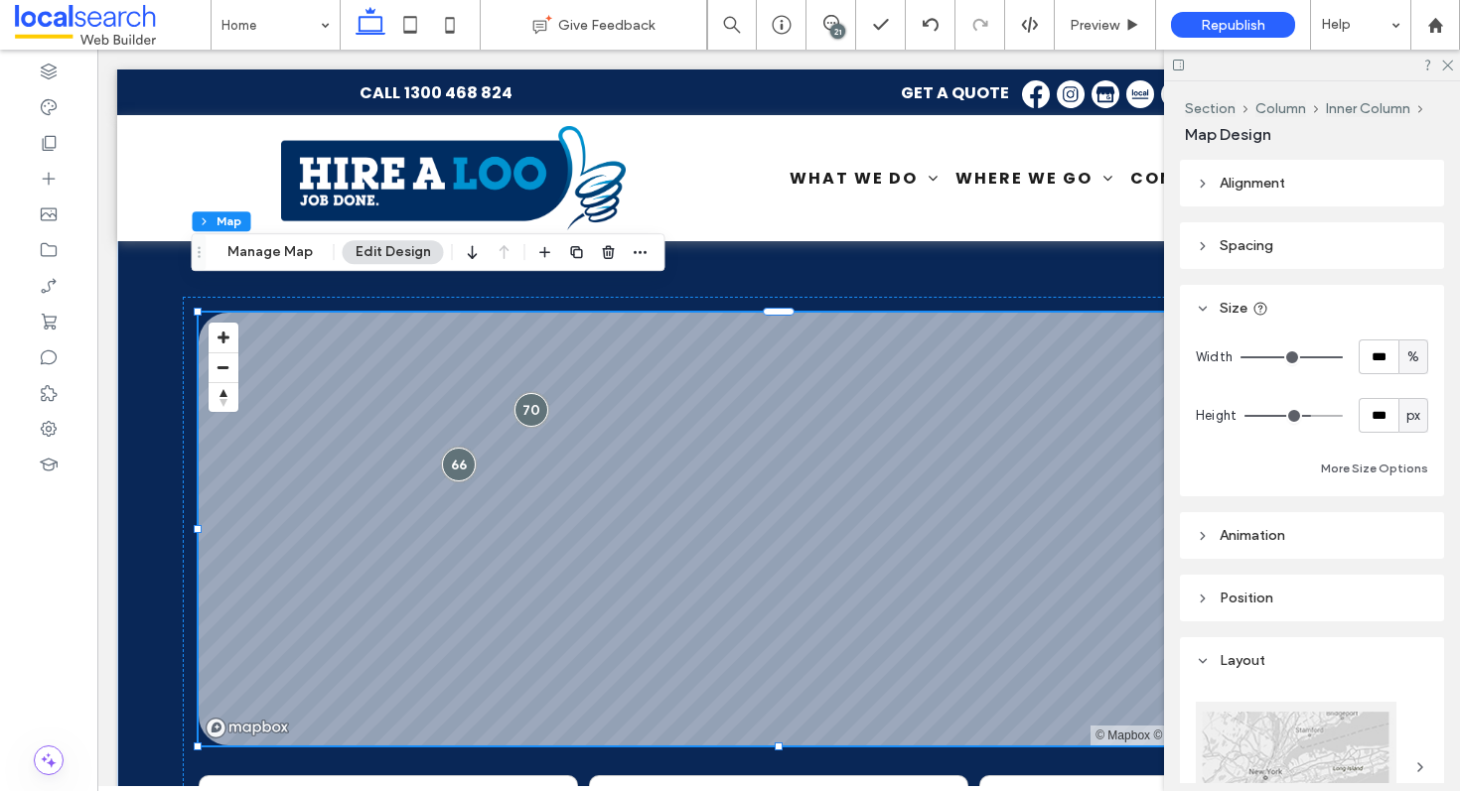
click at [1292, 290] on header "Size" at bounding box center [1312, 308] width 264 height 47
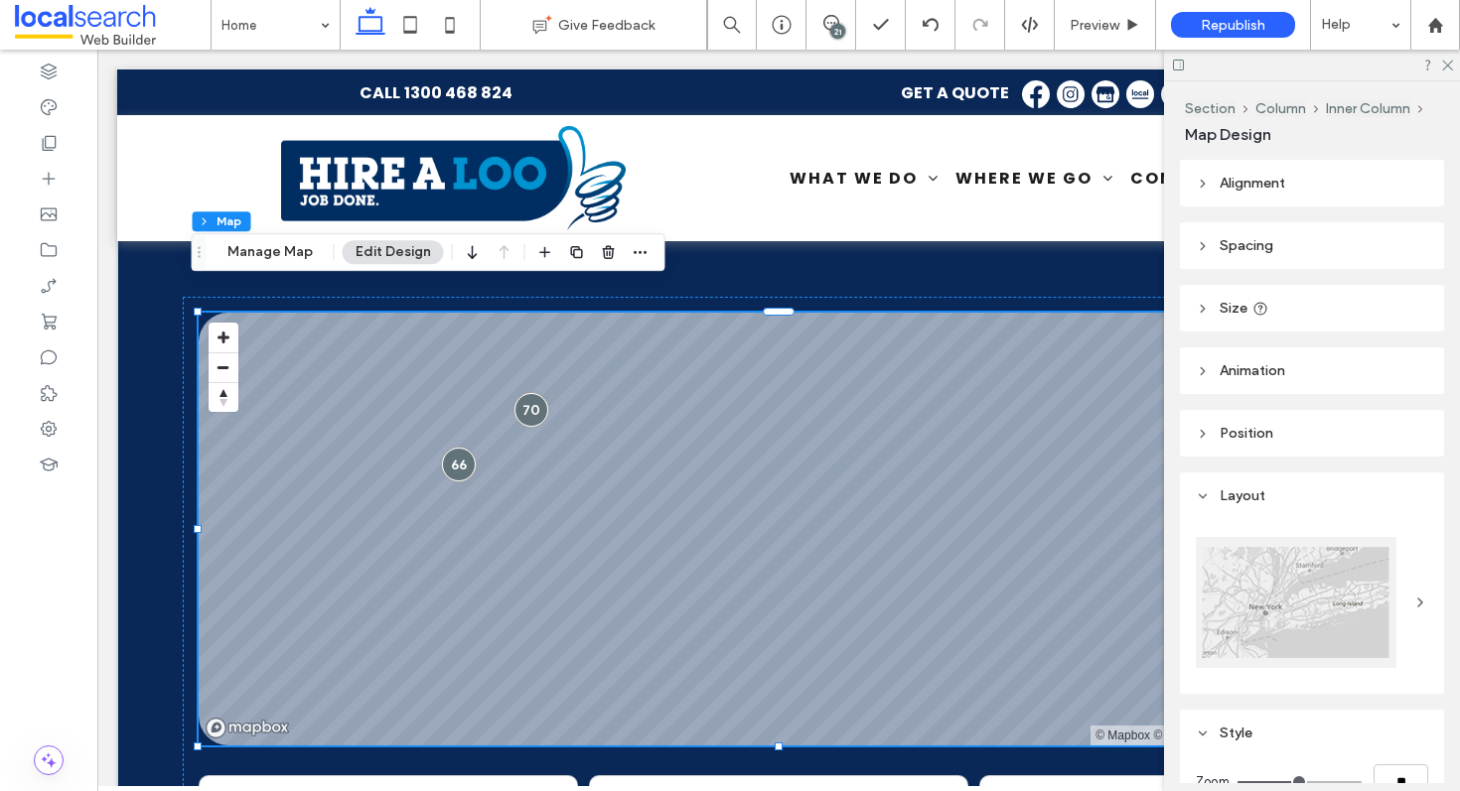
click at [1289, 418] on header "Position" at bounding box center [1312, 433] width 264 height 47
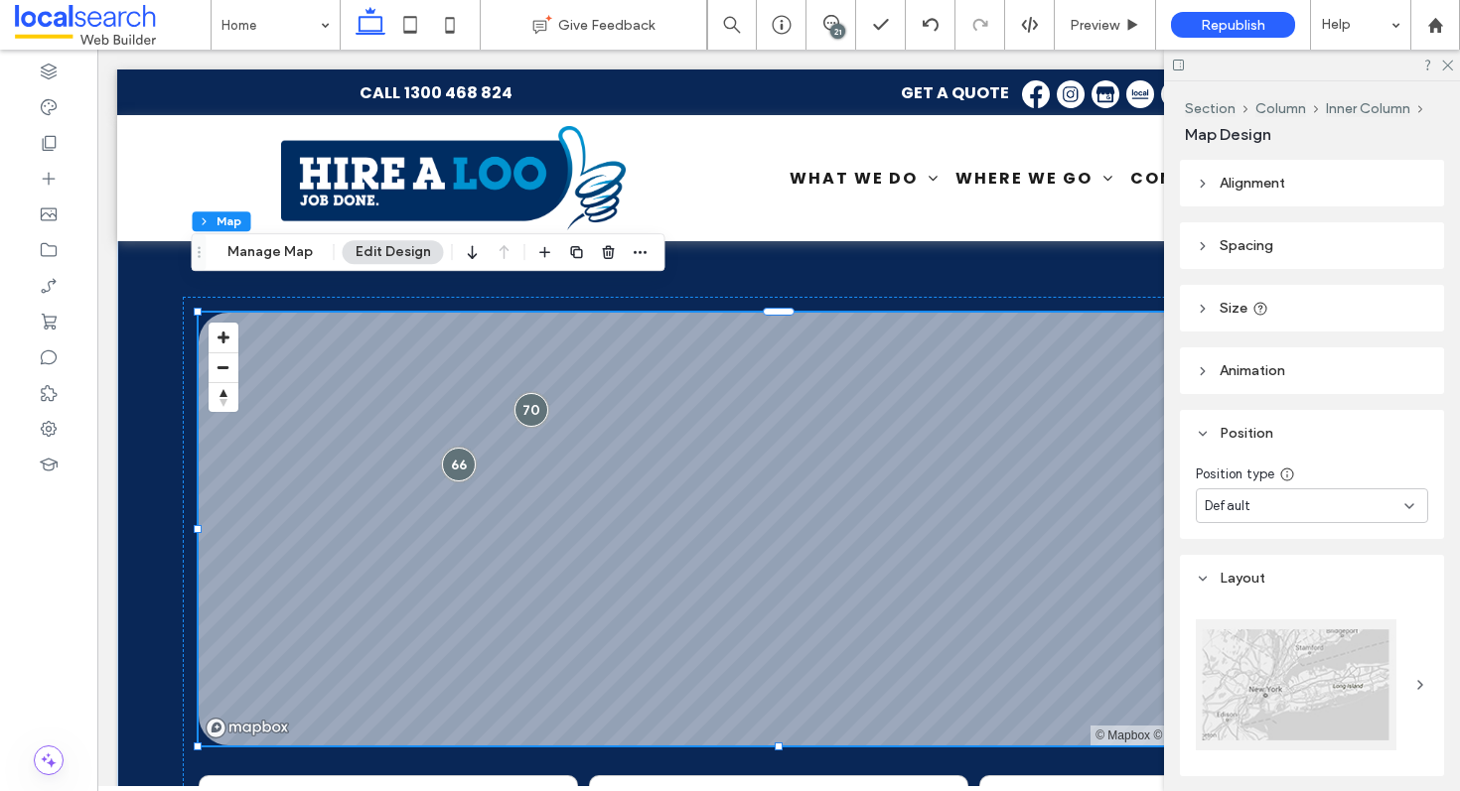
click at [1289, 380] on header "Animation" at bounding box center [1312, 371] width 264 height 47
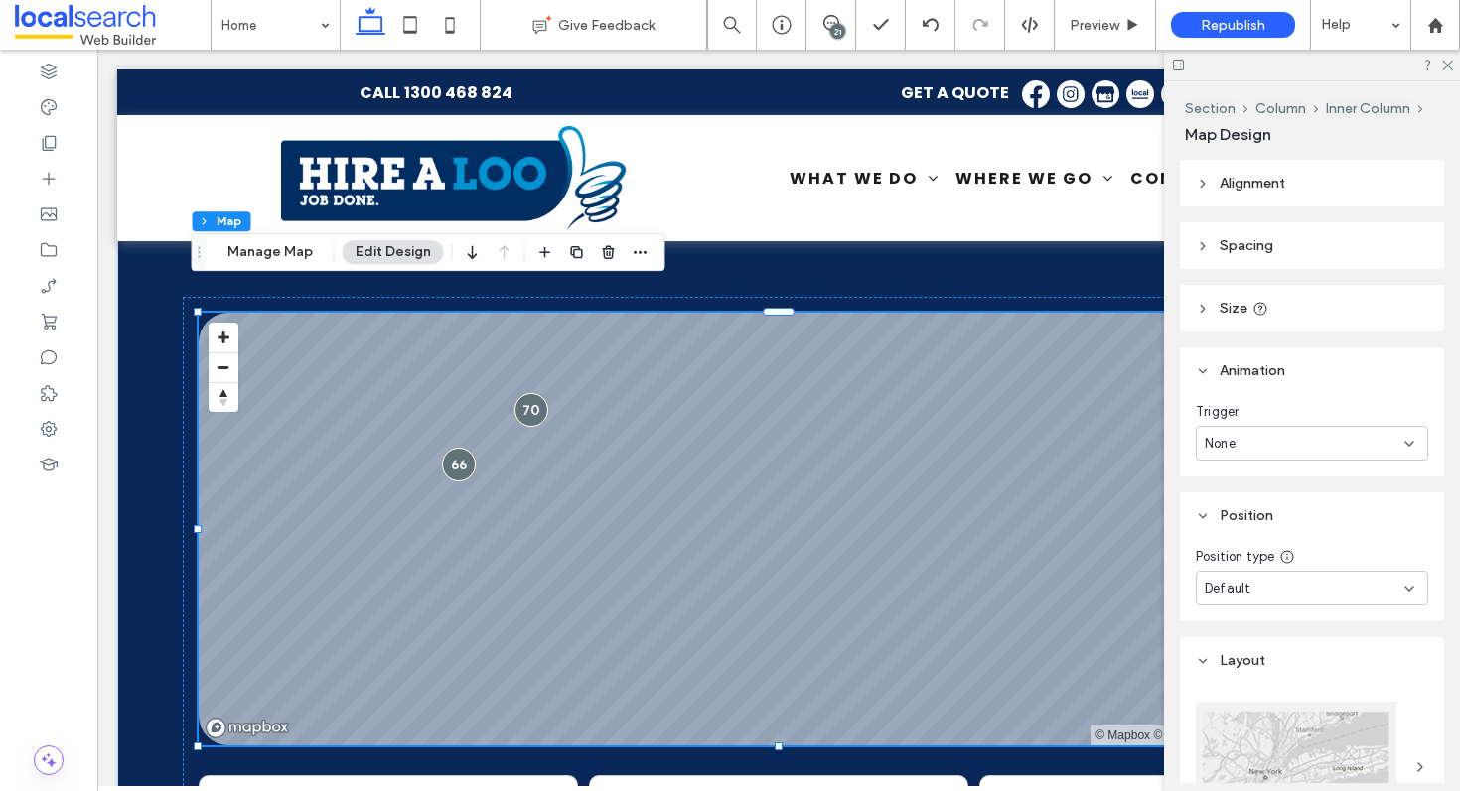
click at [1289, 380] on header "Animation" at bounding box center [1312, 371] width 264 height 47
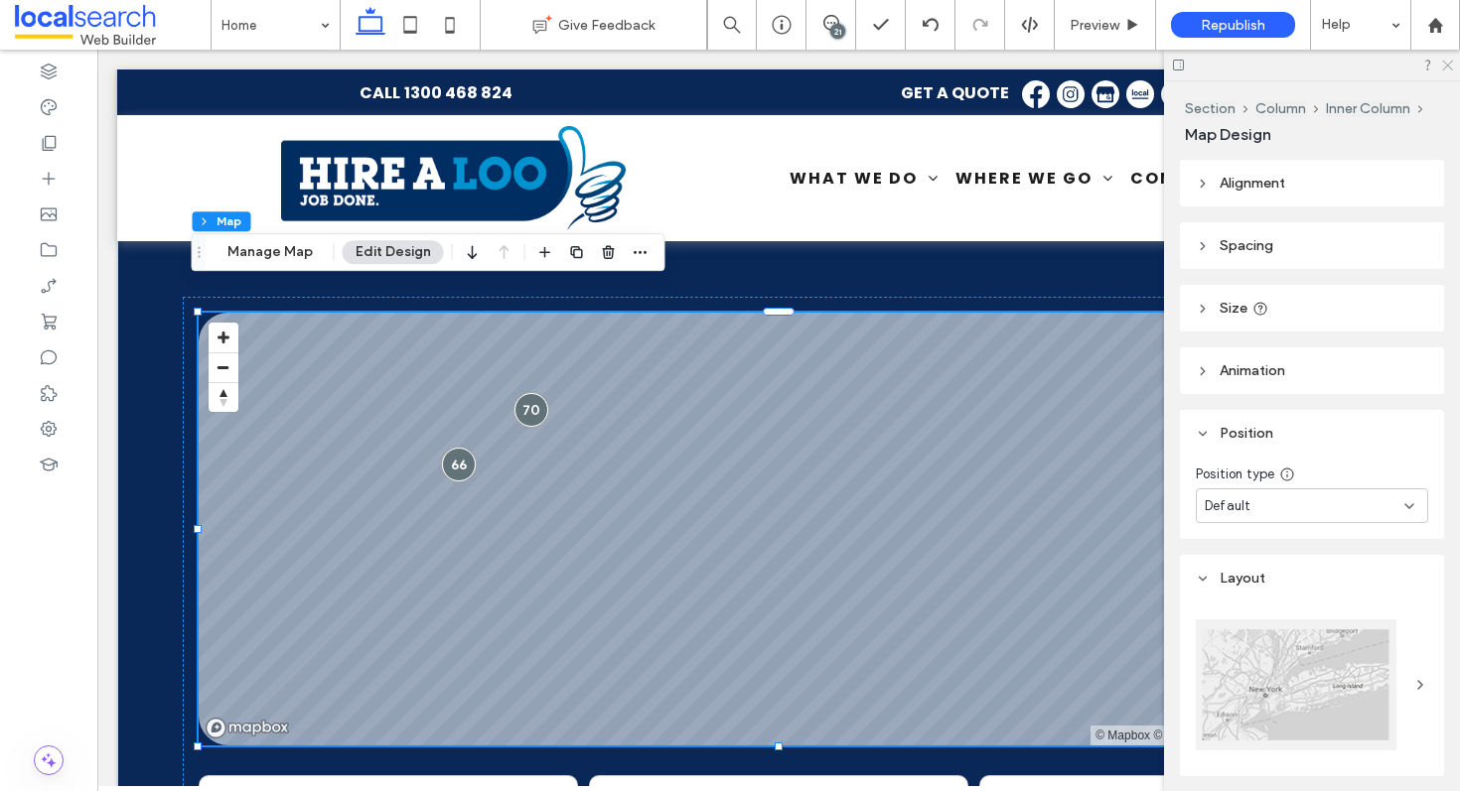
click at [1442, 63] on icon at bounding box center [1446, 64] width 13 height 13
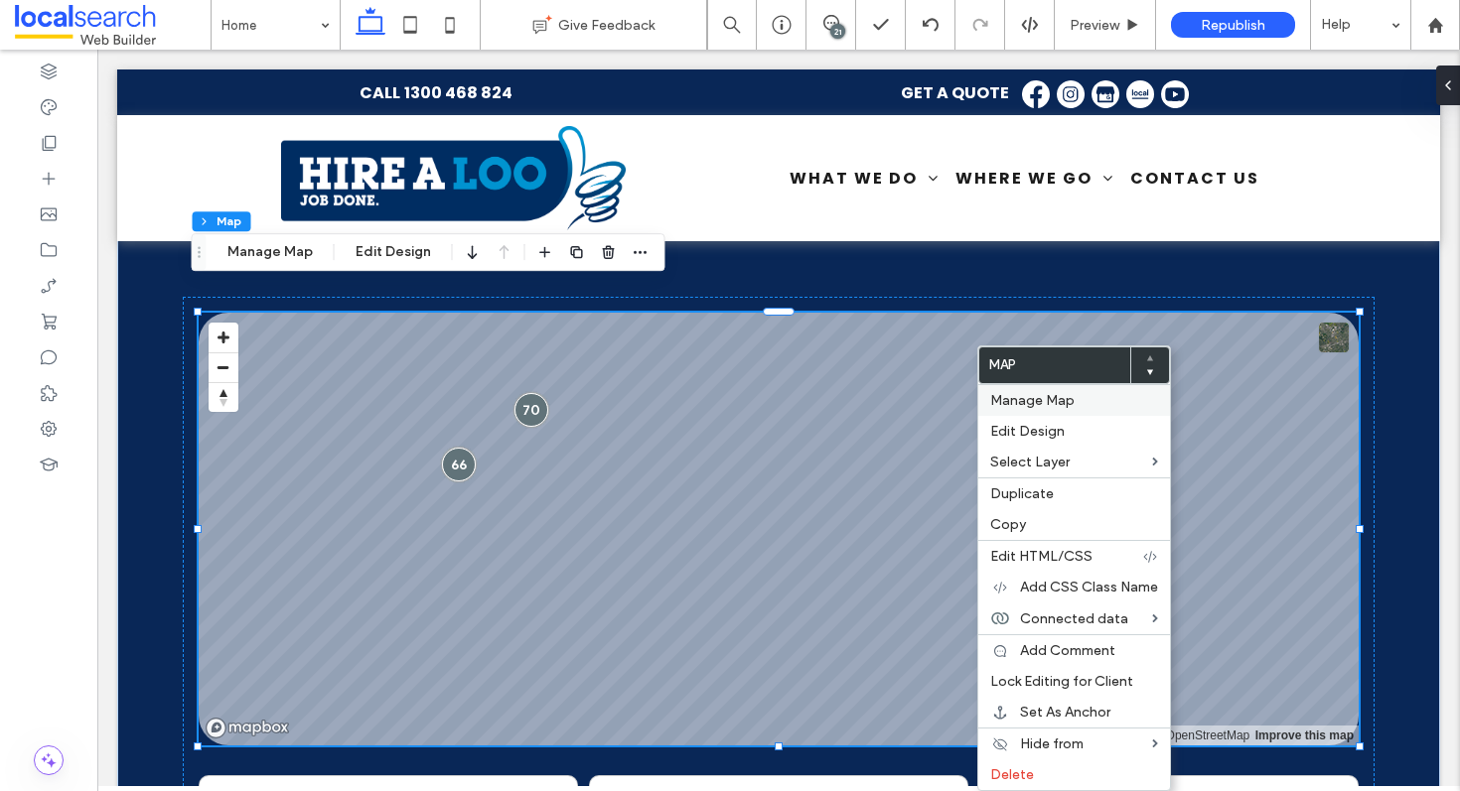
click at [1035, 406] on span "Manage Map" at bounding box center [1032, 400] width 84 height 17
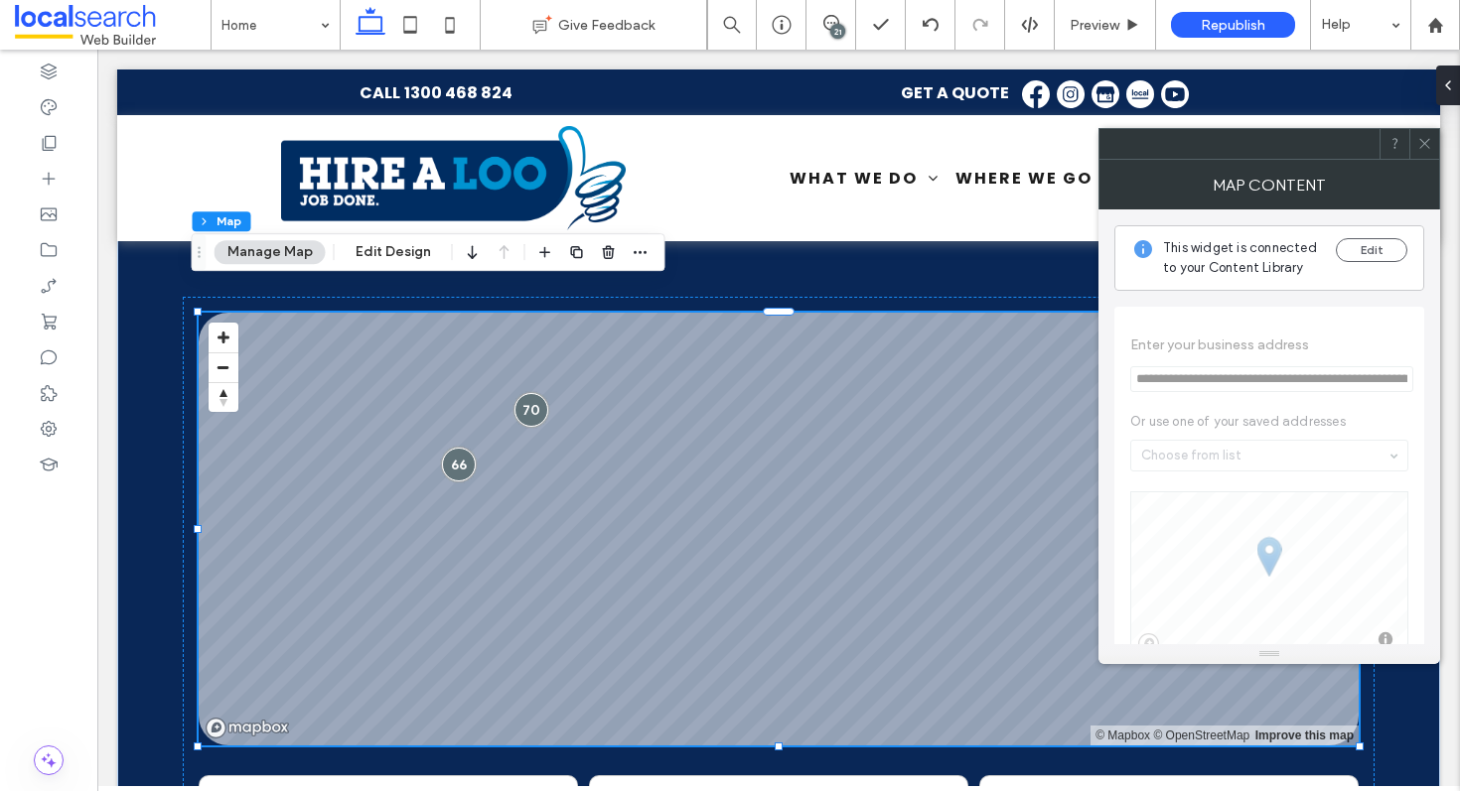
click at [1423, 154] on span at bounding box center [1424, 144] width 15 height 30
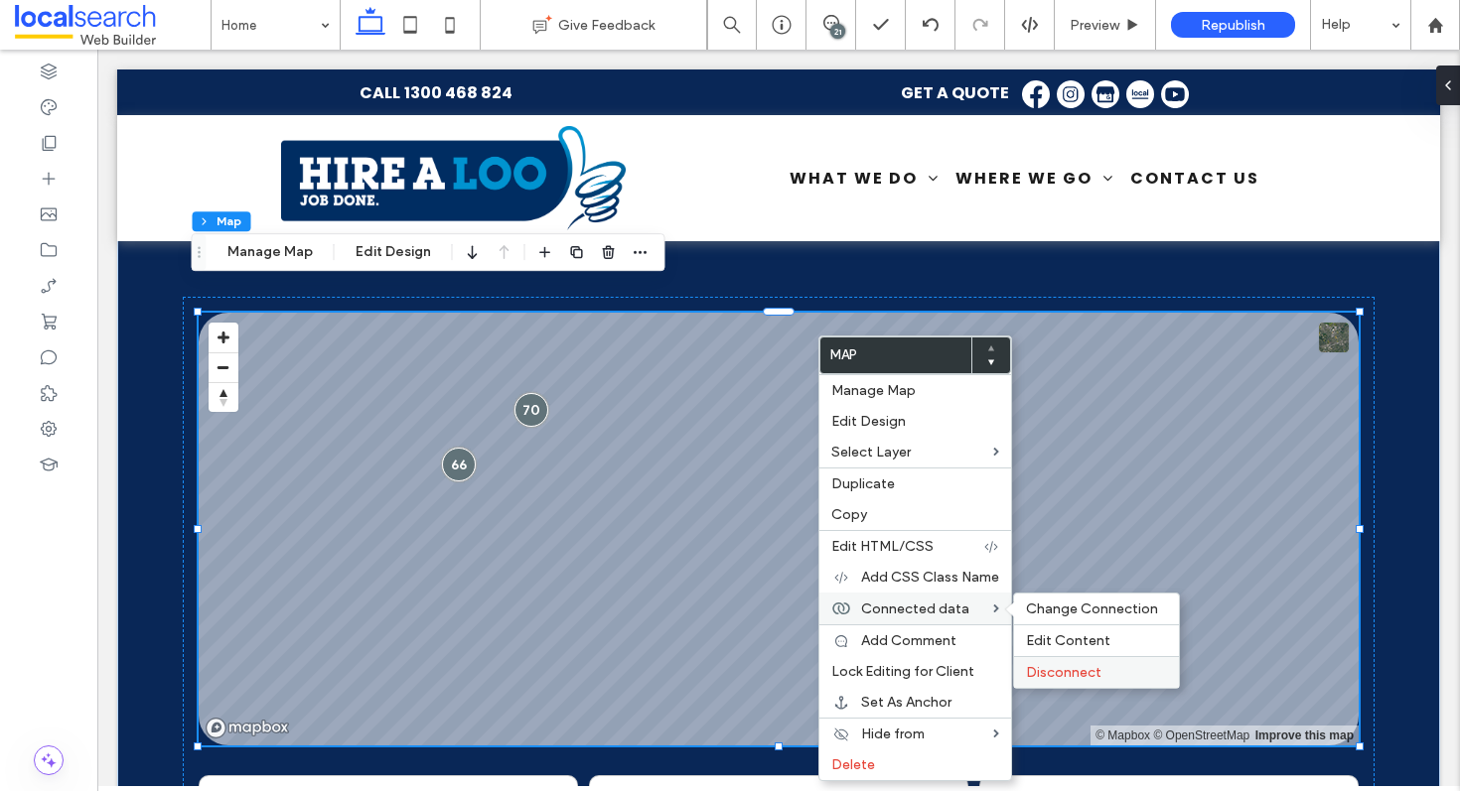
click at [1059, 677] on span "Disconnect" at bounding box center [1063, 672] width 75 height 17
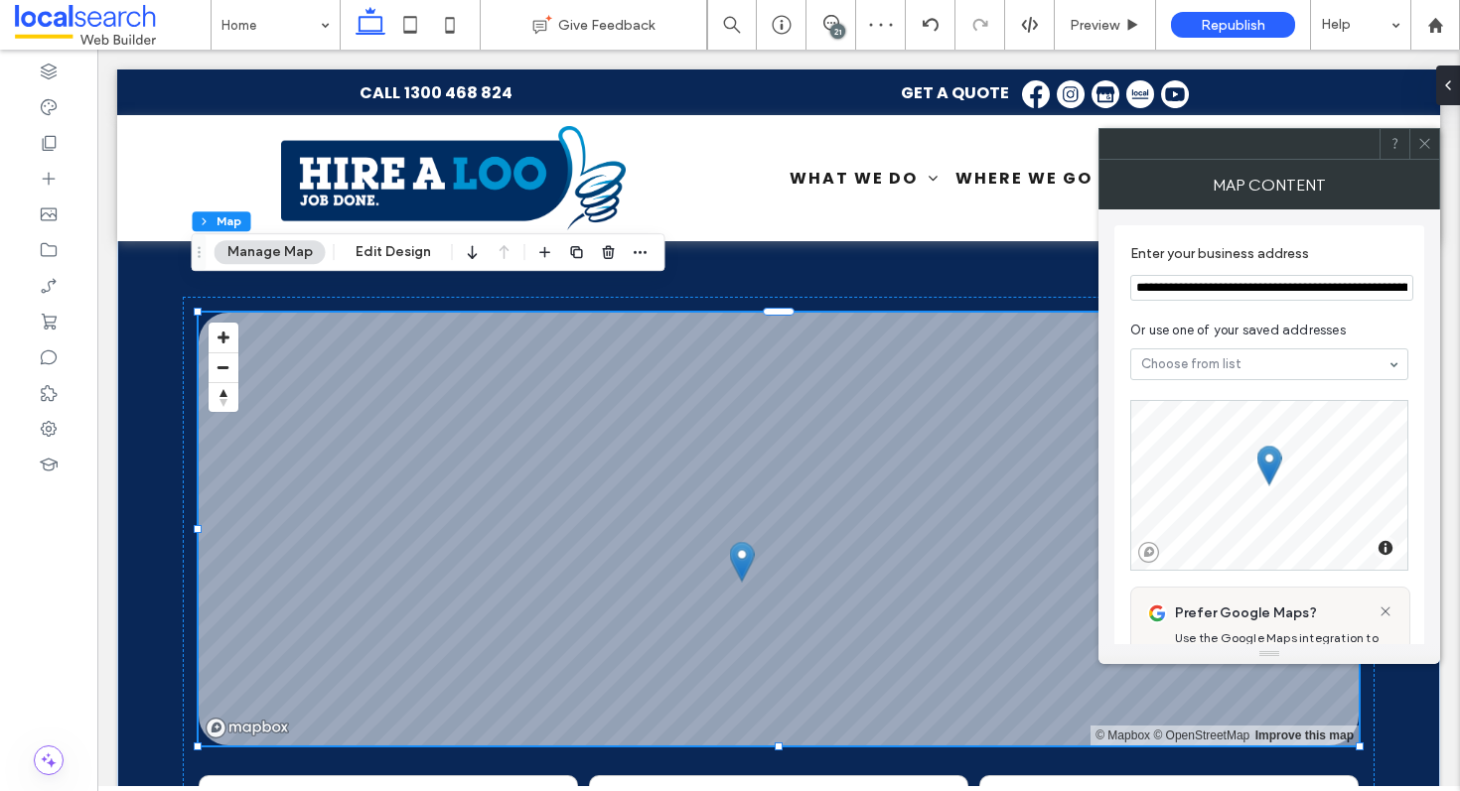
click at [1256, 282] on input "**********" at bounding box center [1271, 288] width 283 height 26
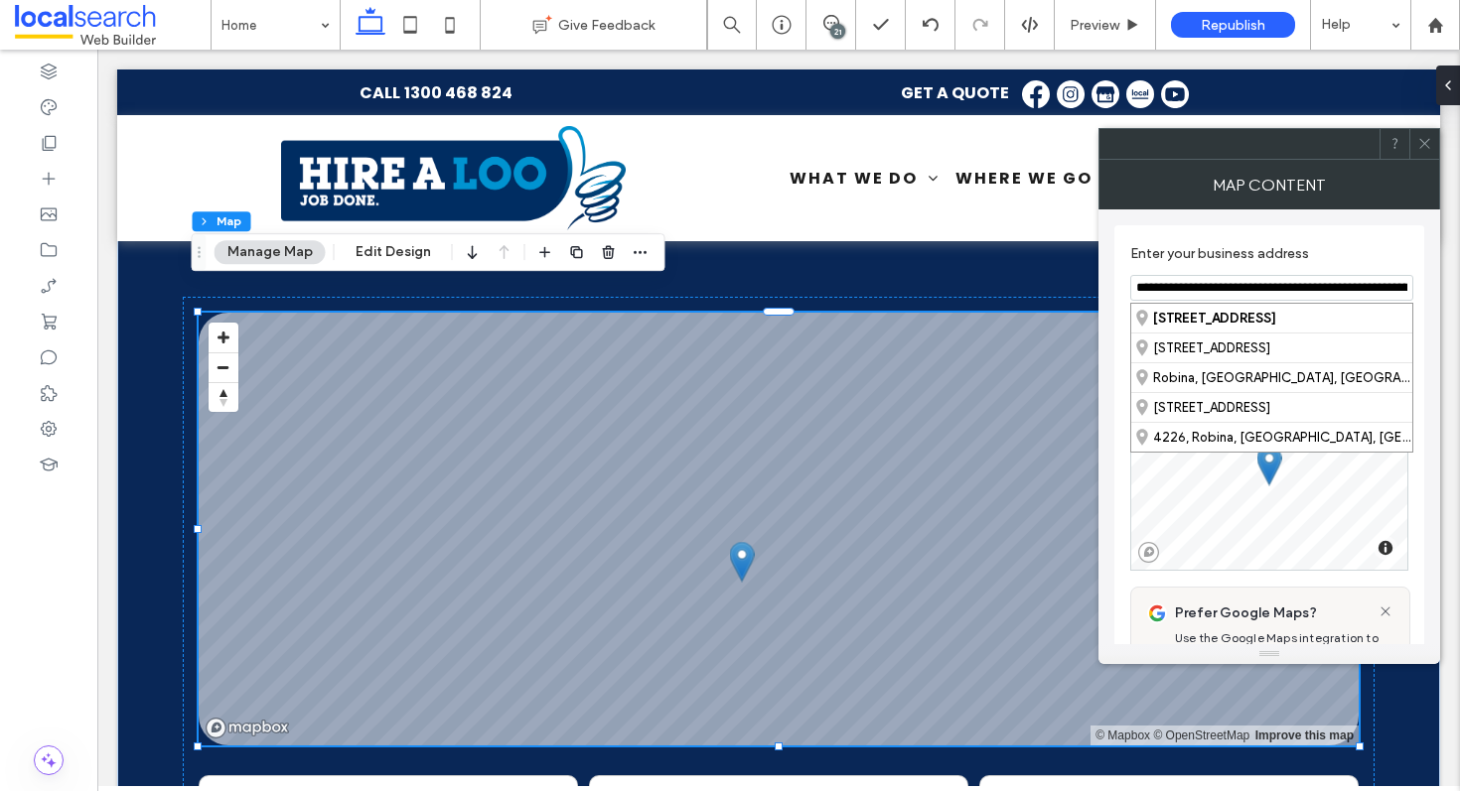
click at [1291, 240] on section "**********" at bounding box center [1269, 272] width 278 height 75
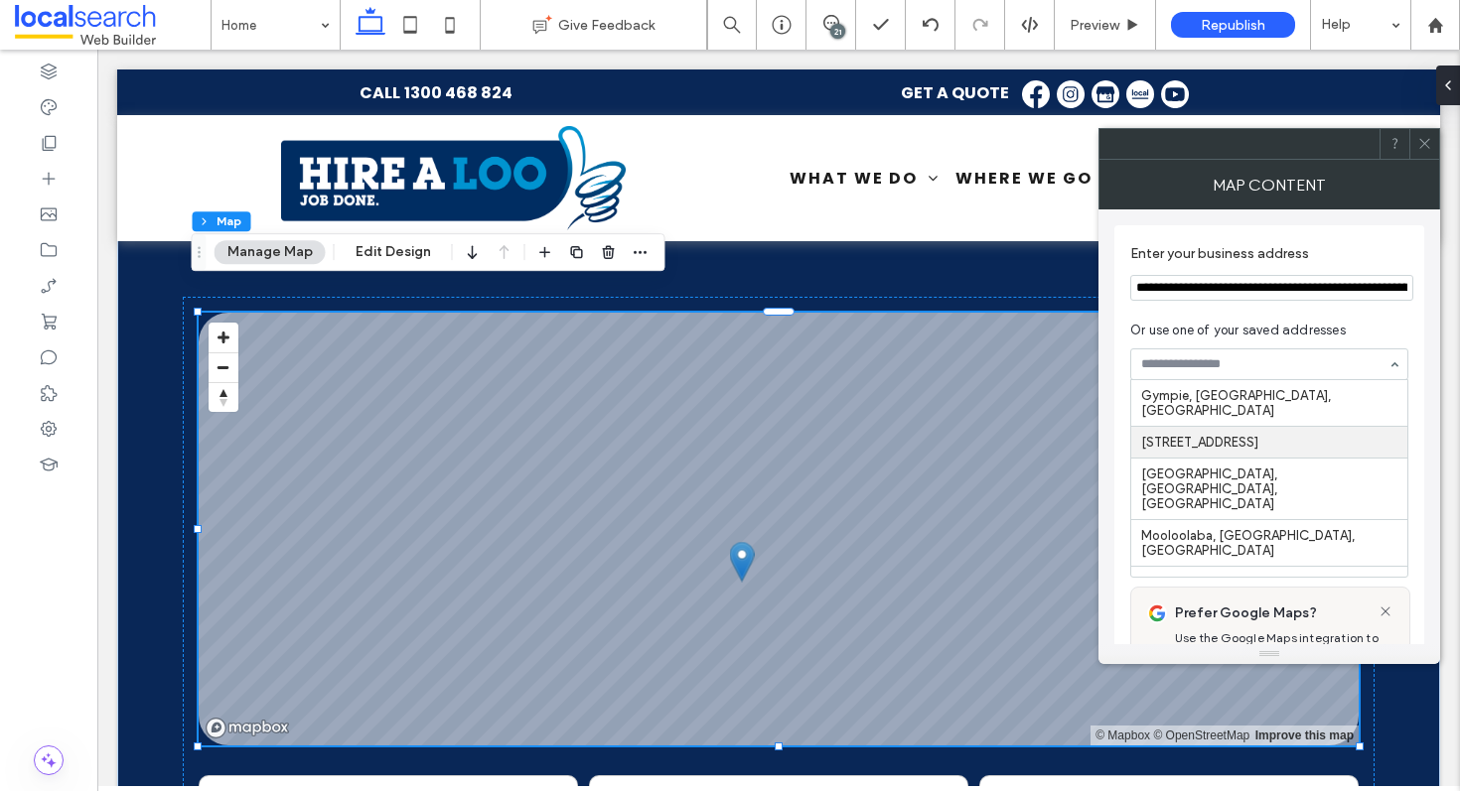
type input "**********"
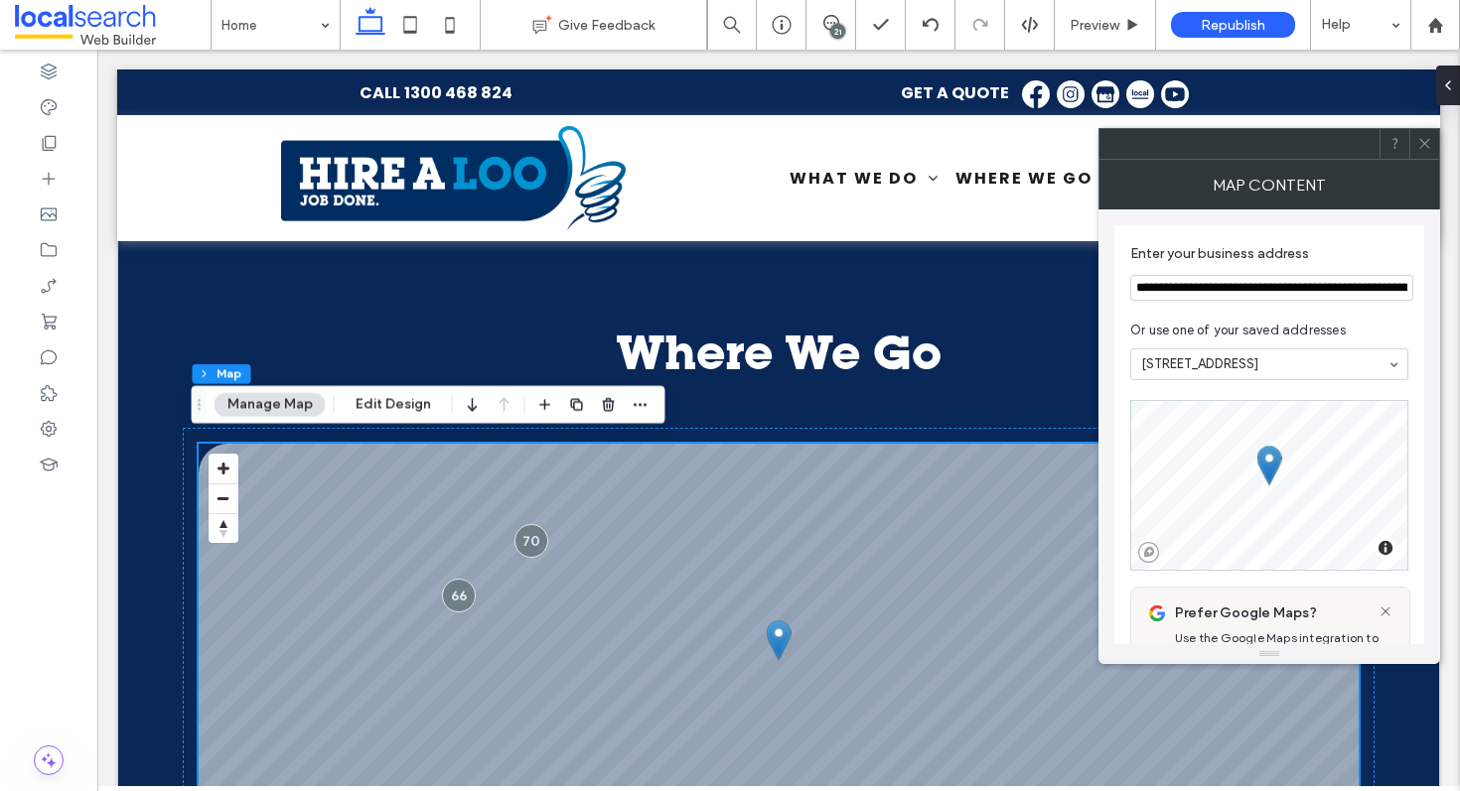
scroll to position [4446, 0]
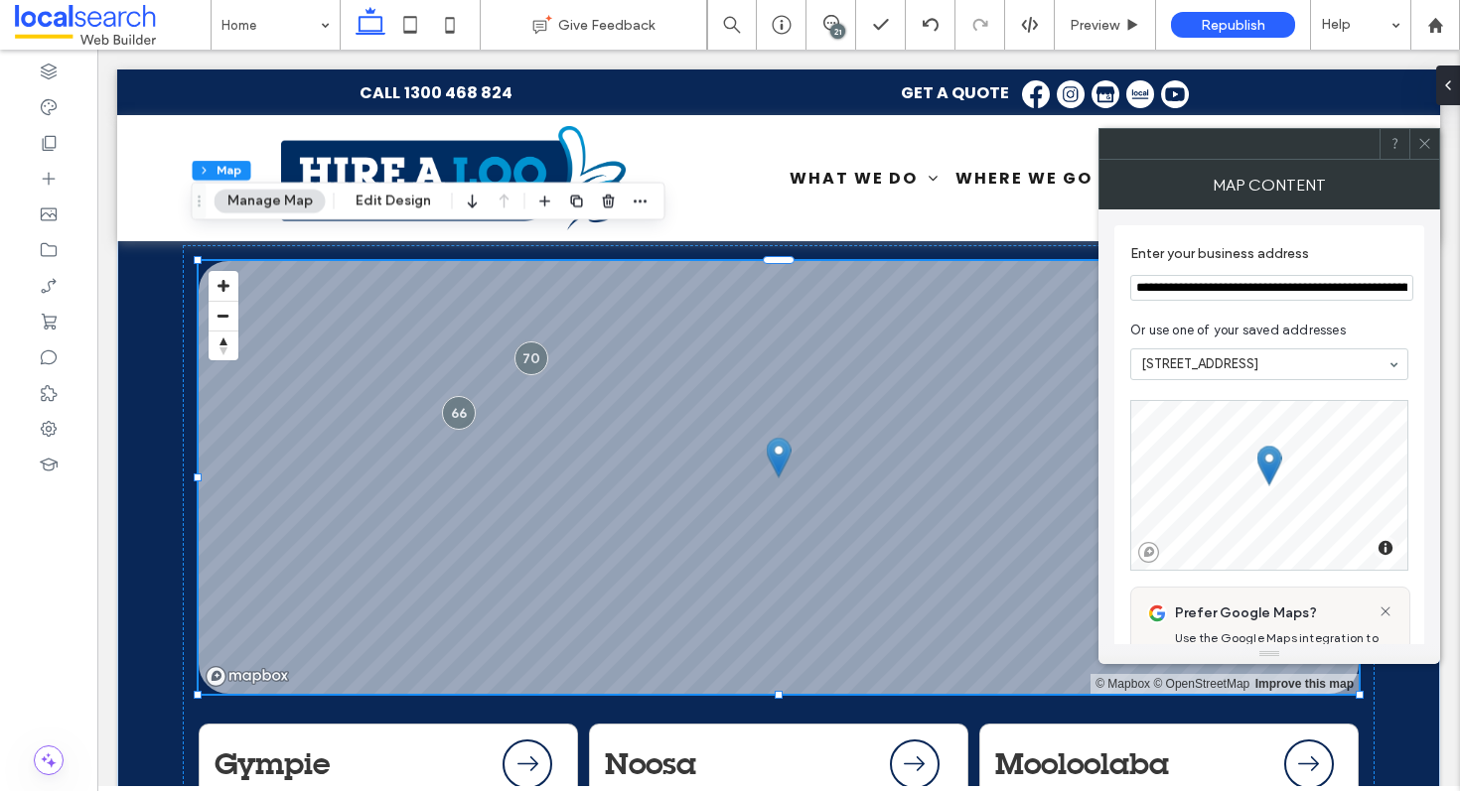
click at [1425, 144] on use at bounding box center [1424, 144] width 10 height 10
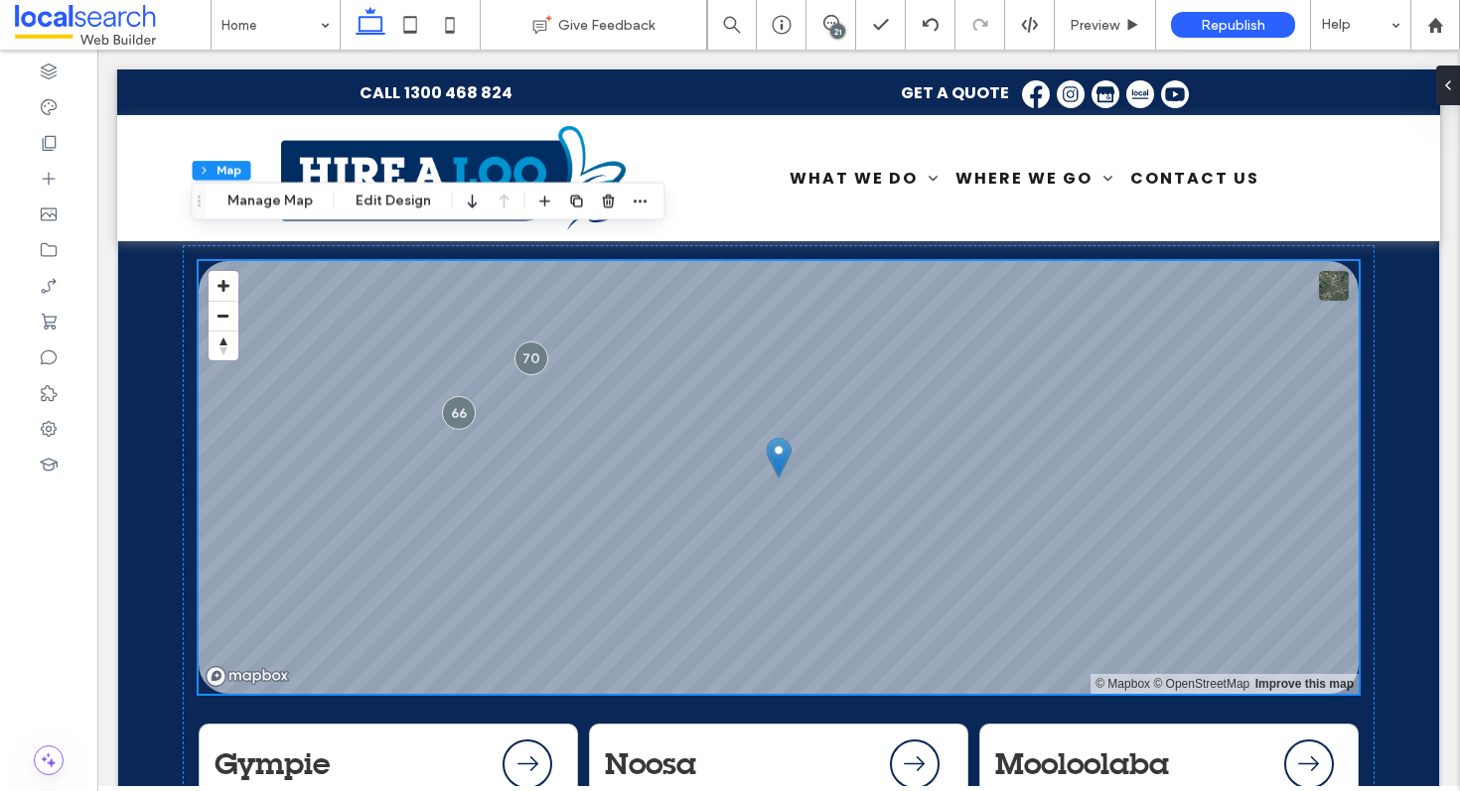
scroll to position [4401, 0]
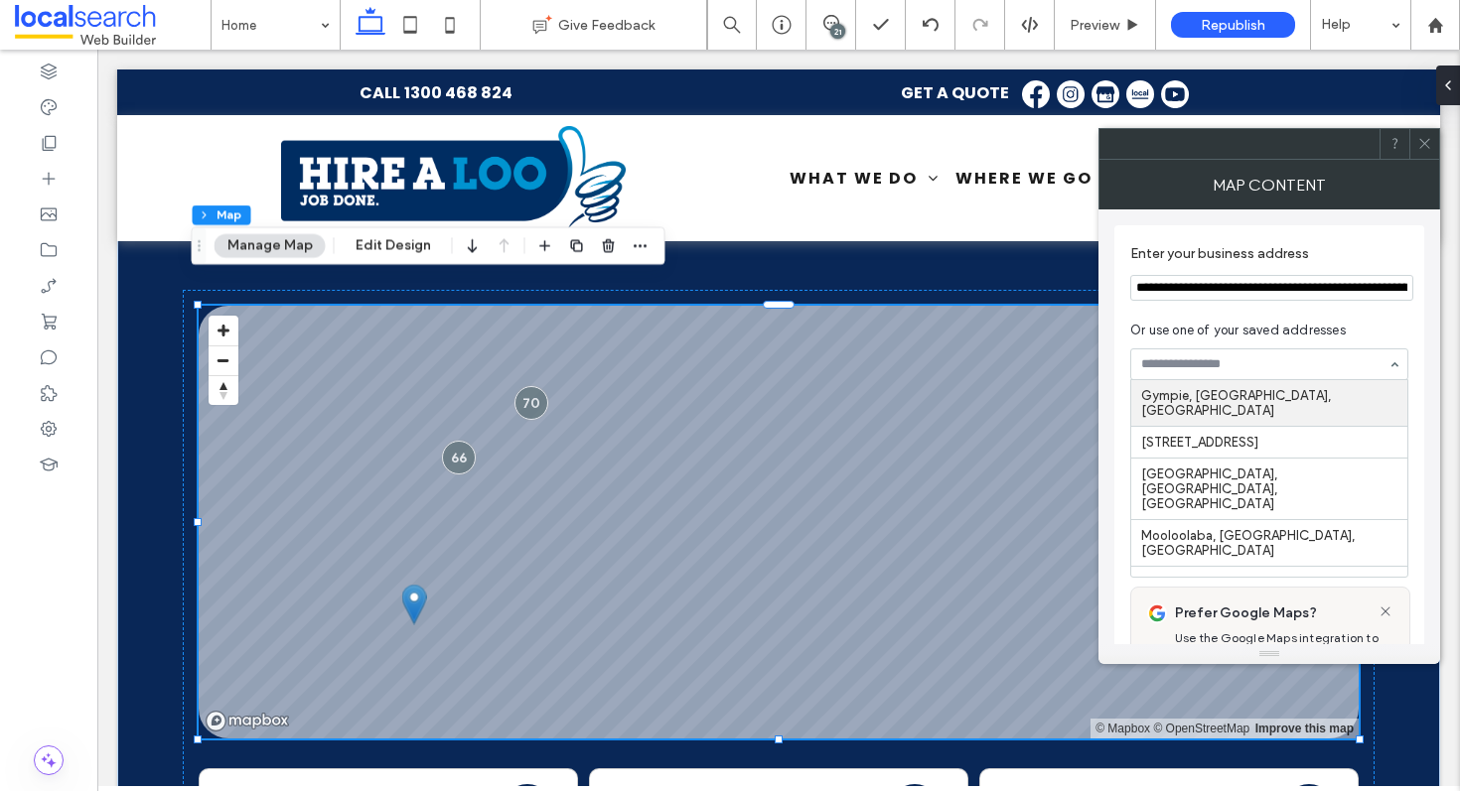
click at [1422, 140] on icon at bounding box center [1424, 143] width 15 height 15
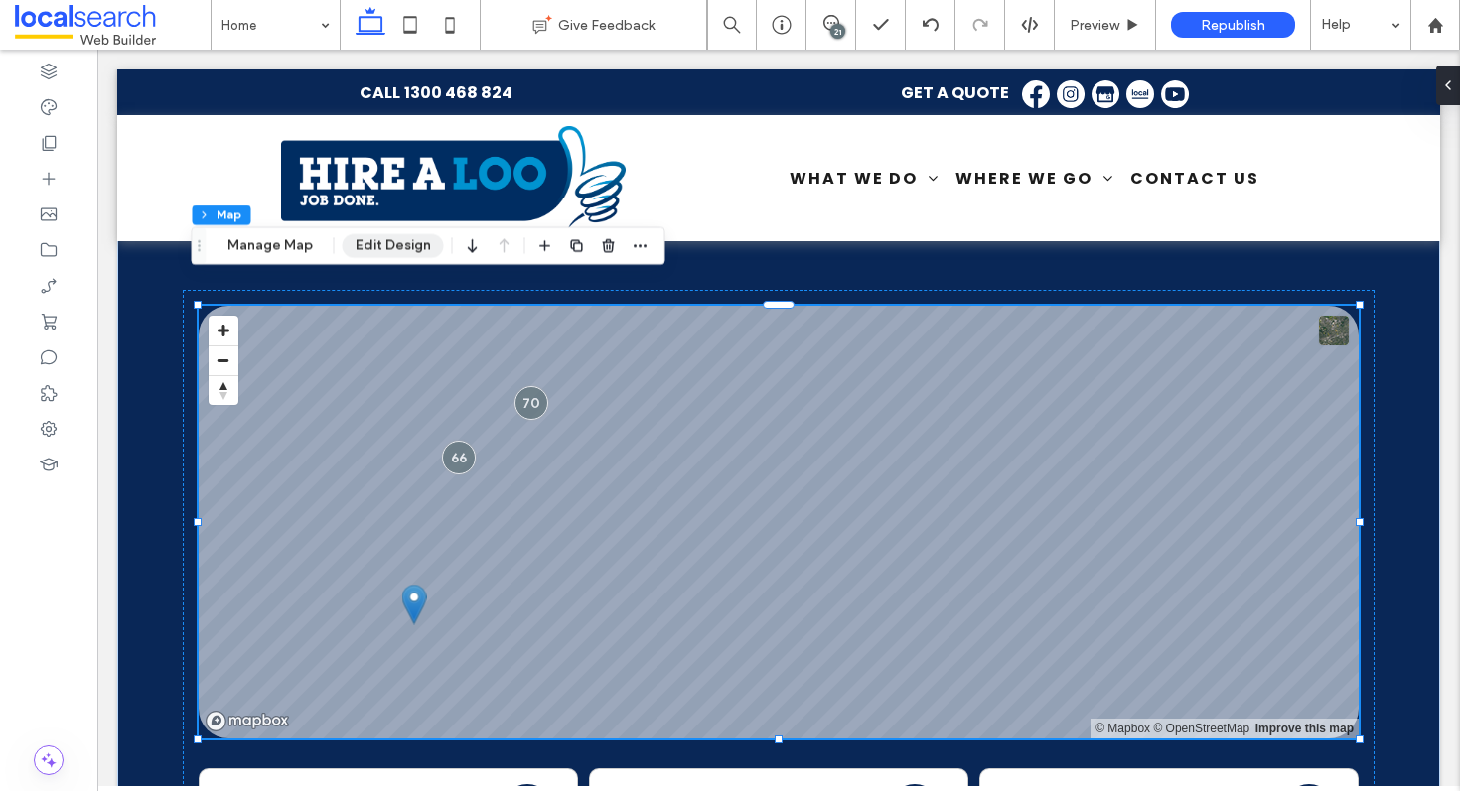
click at [409, 242] on button "Edit Design" at bounding box center [393, 246] width 101 height 24
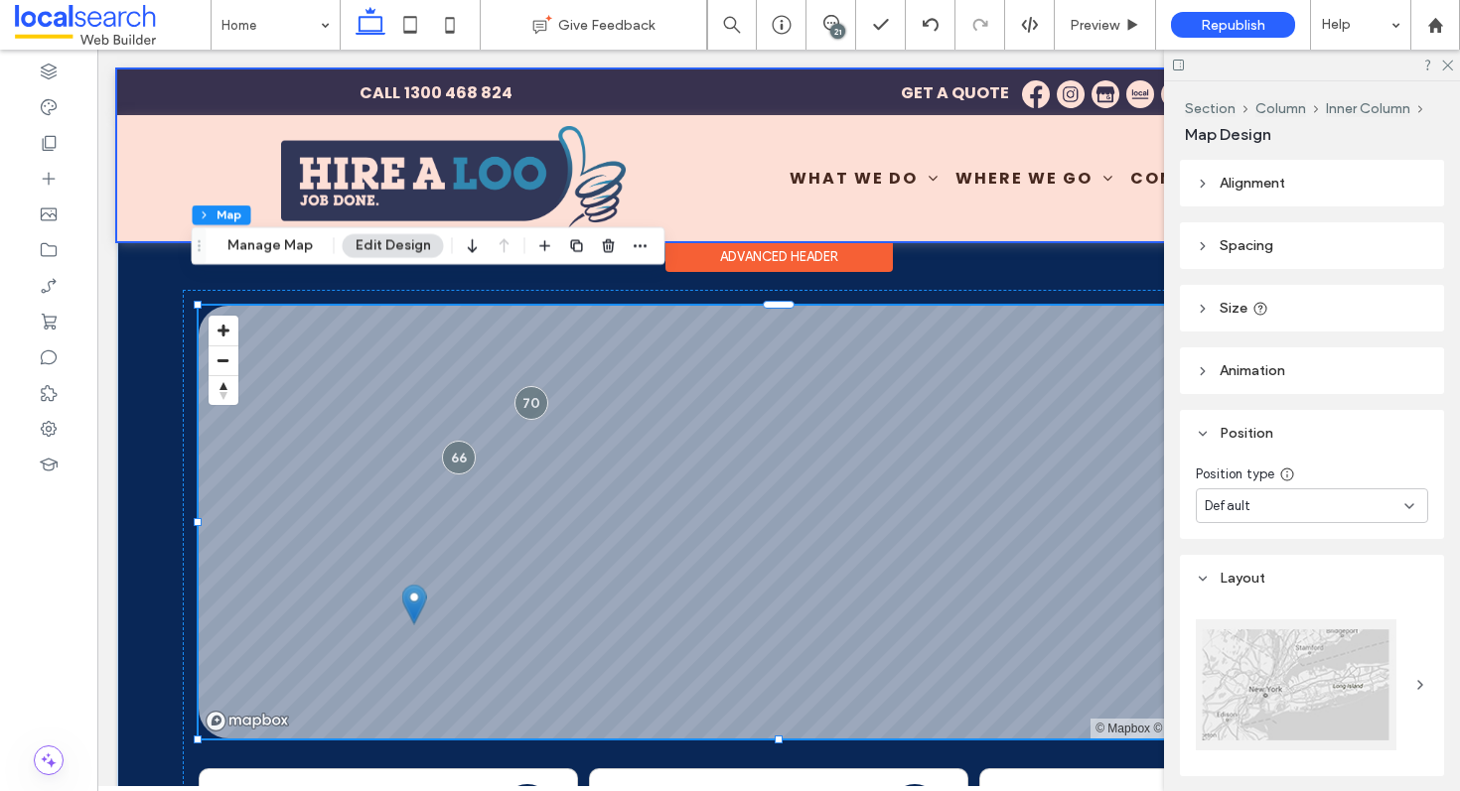
scroll to position [276, 0]
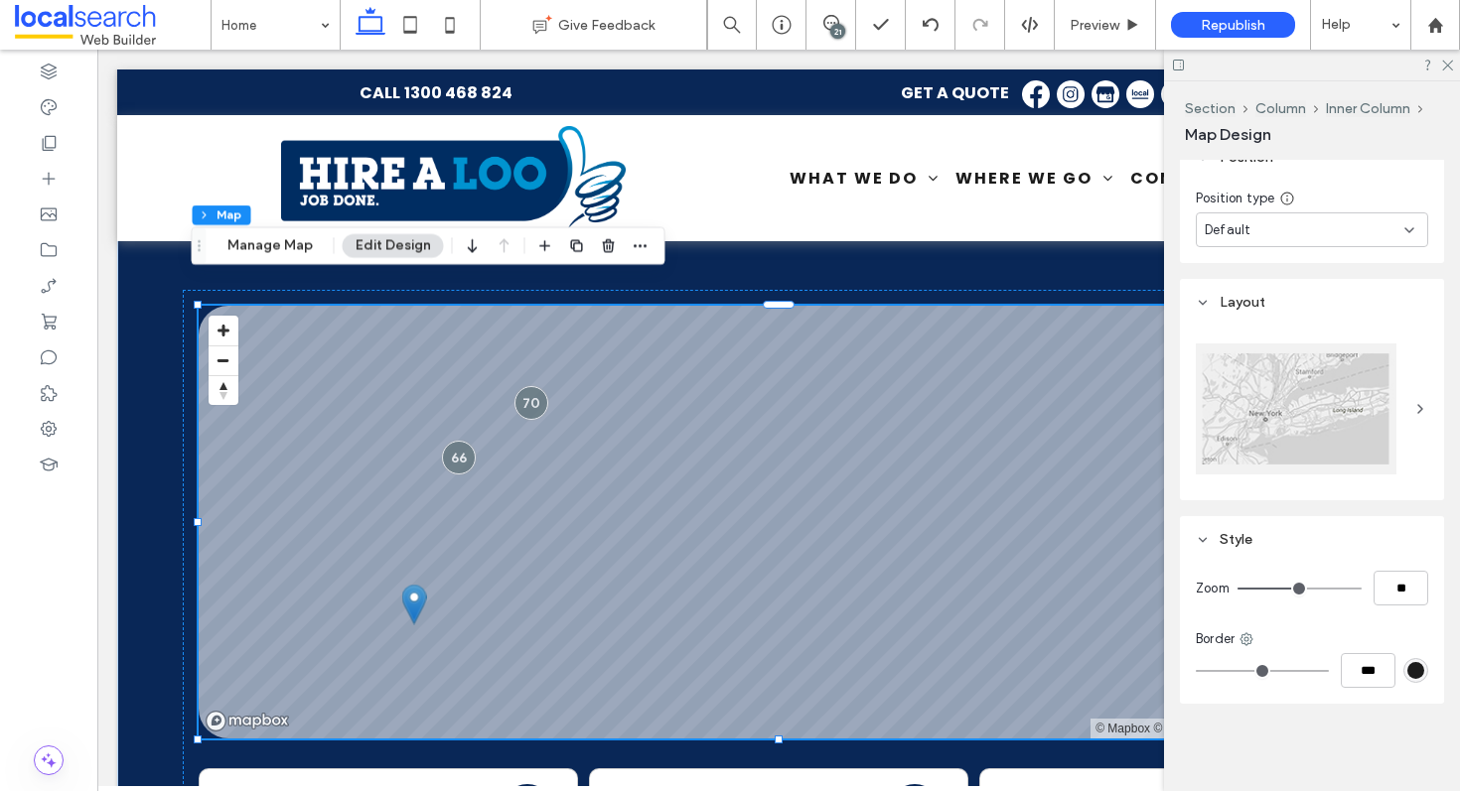
click at [1412, 403] on icon at bounding box center [1420, 409] width 16 height 16
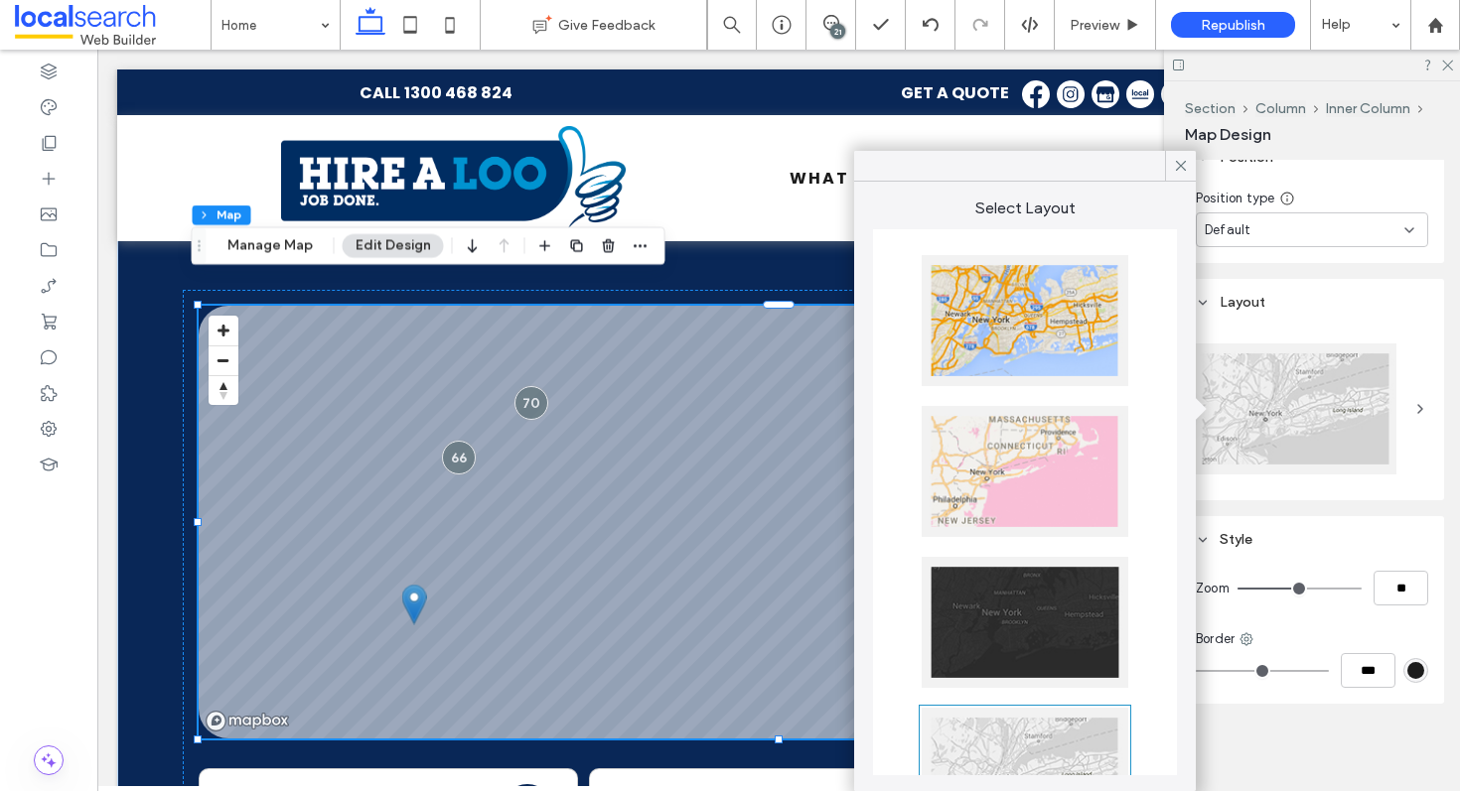
click at [1034, 461] on div at bounding box center [1025, 471] width 207 height 131
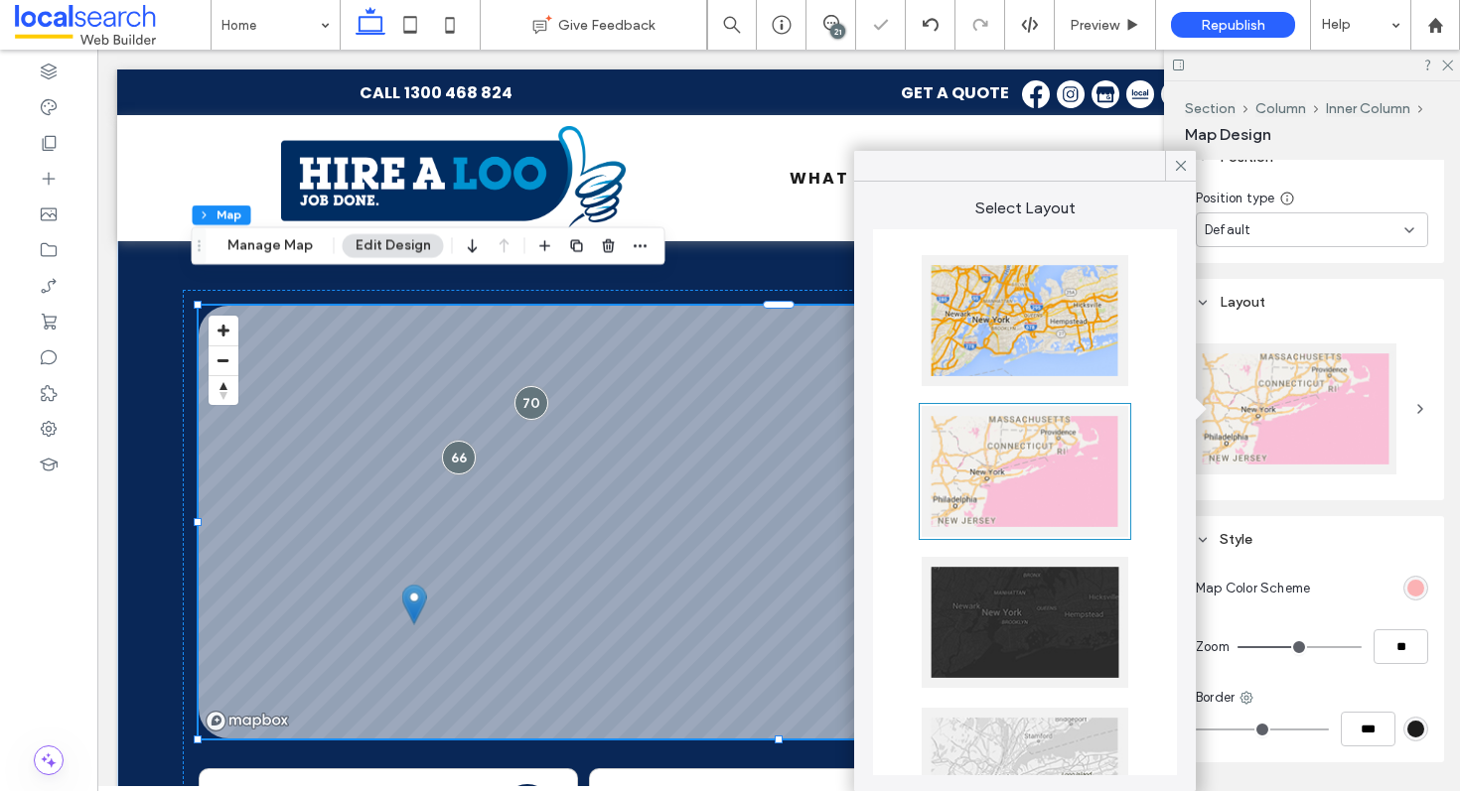
scroll to position [194, 0]
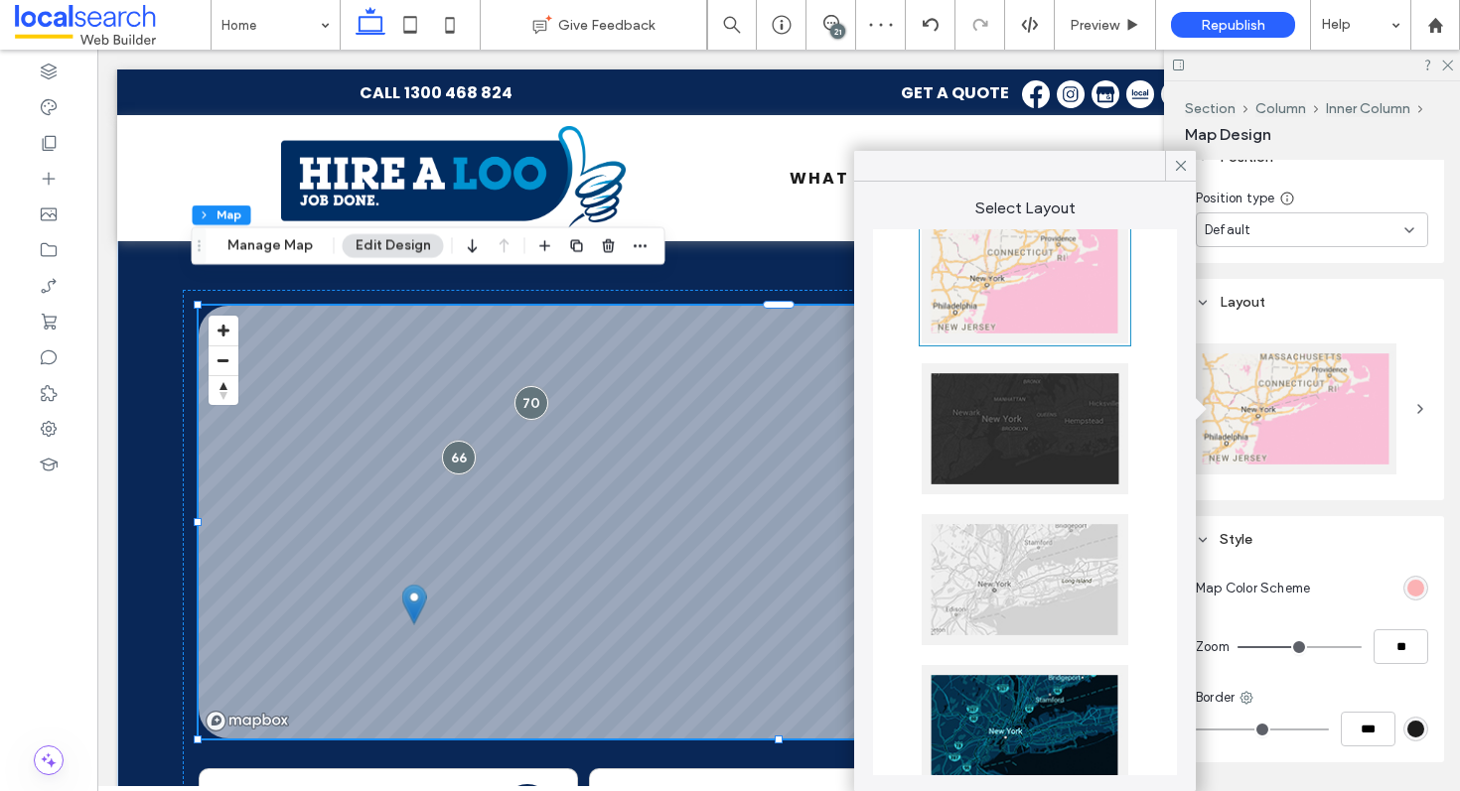
click at [992, 465] on div at bounding box center [1025, 428] width 207 height 131
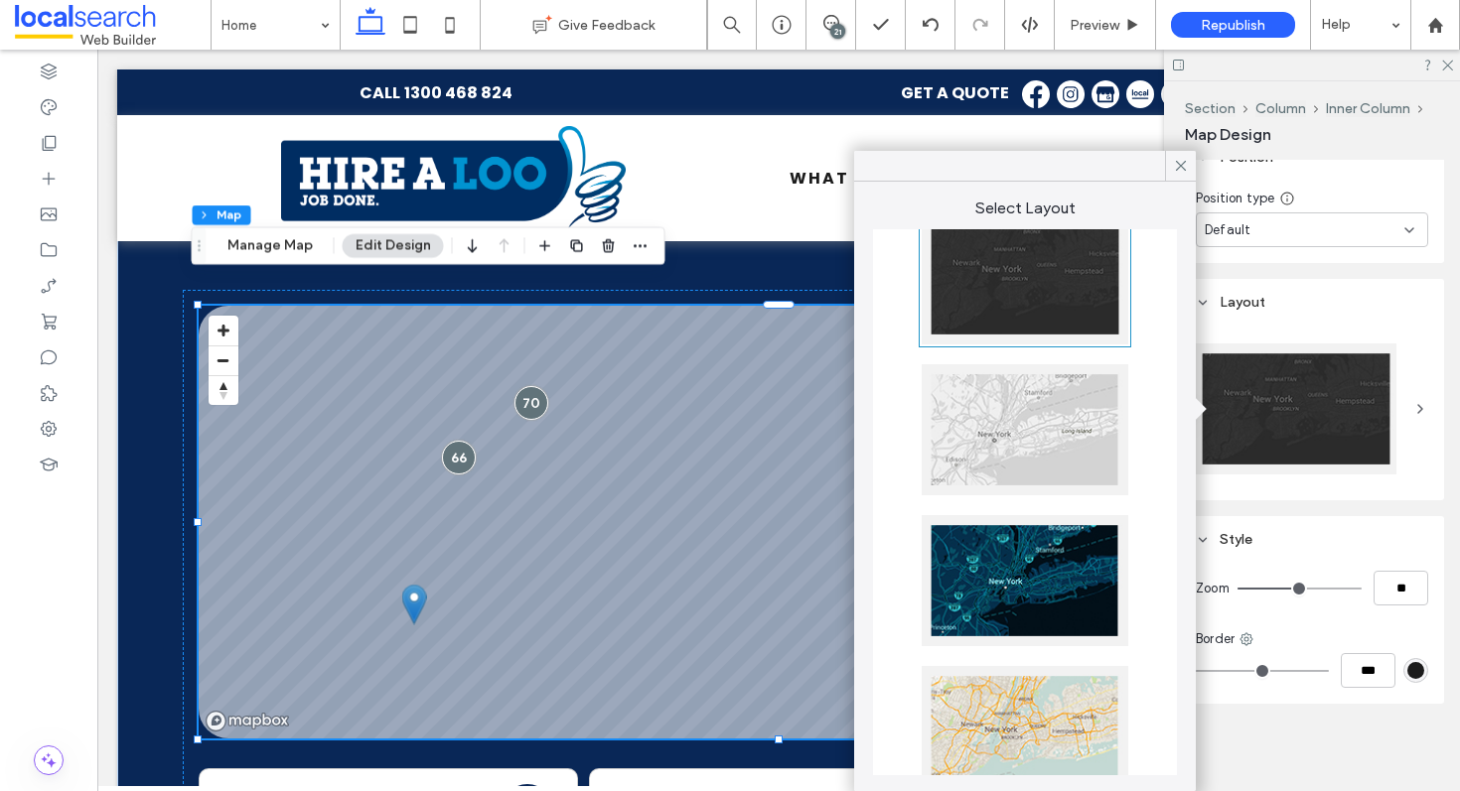
scroll to position [341, 0]
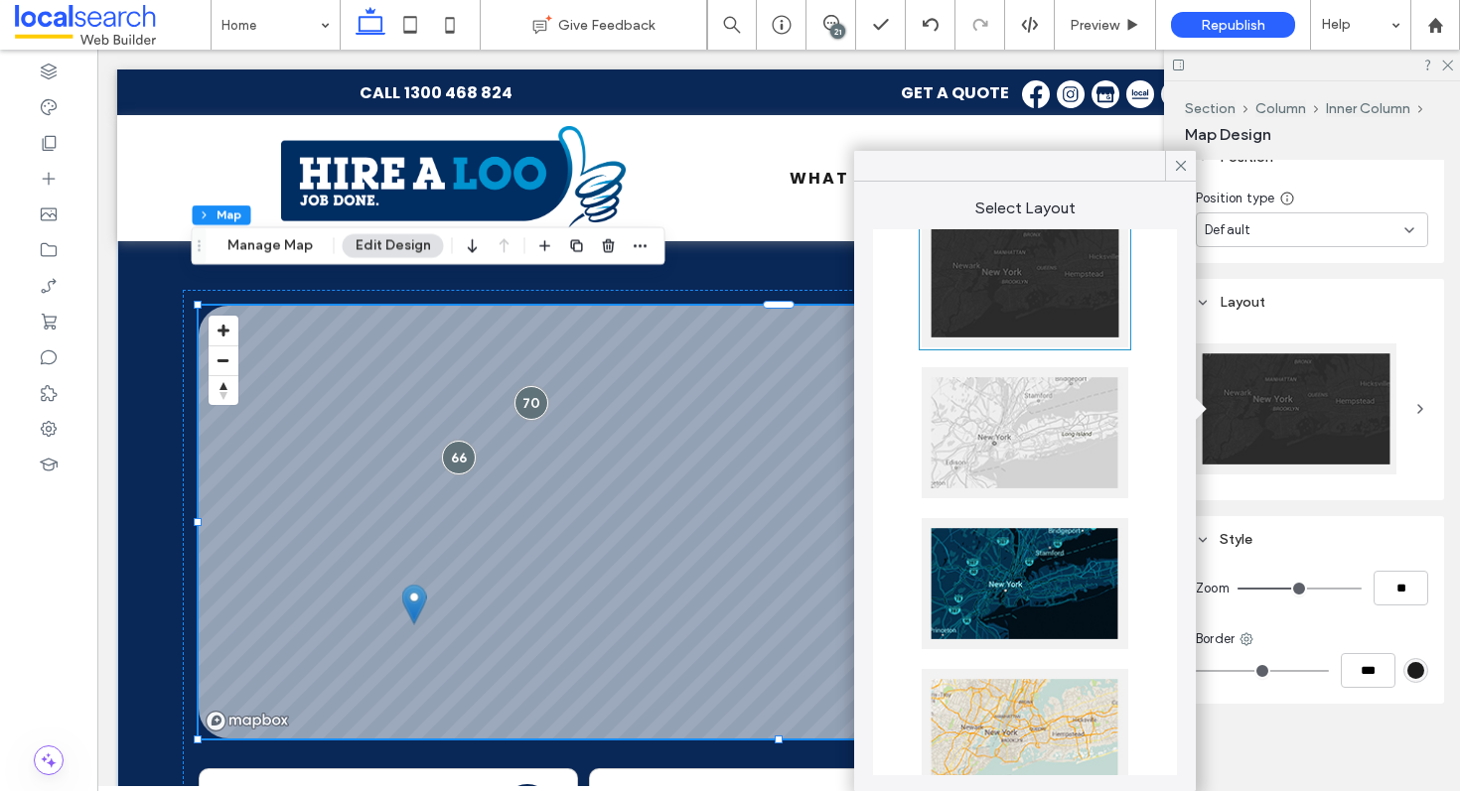
click at [1011, 576] on div at bounding box center [1025, 583] width 207 height 131
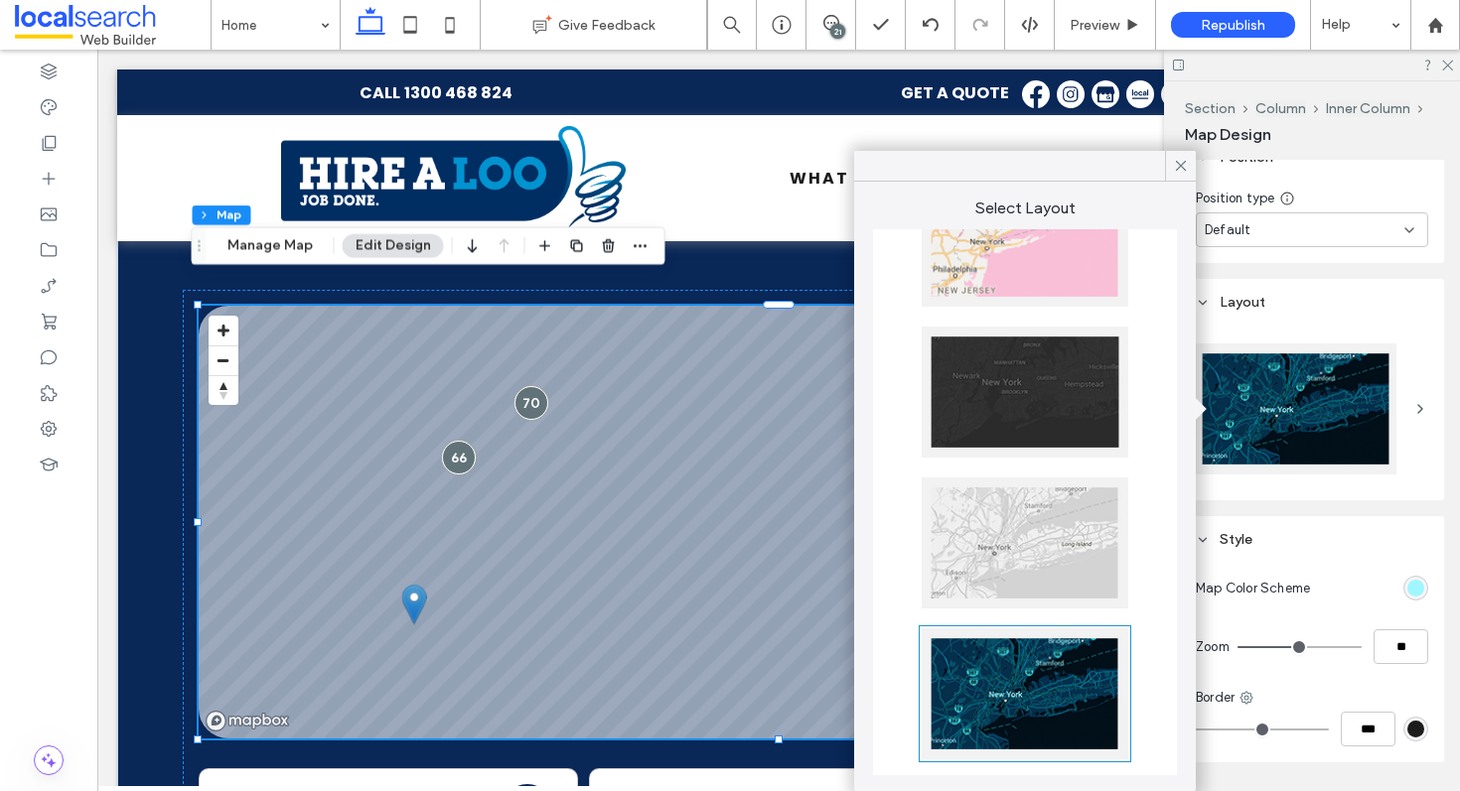
scroll to position [222, 0]
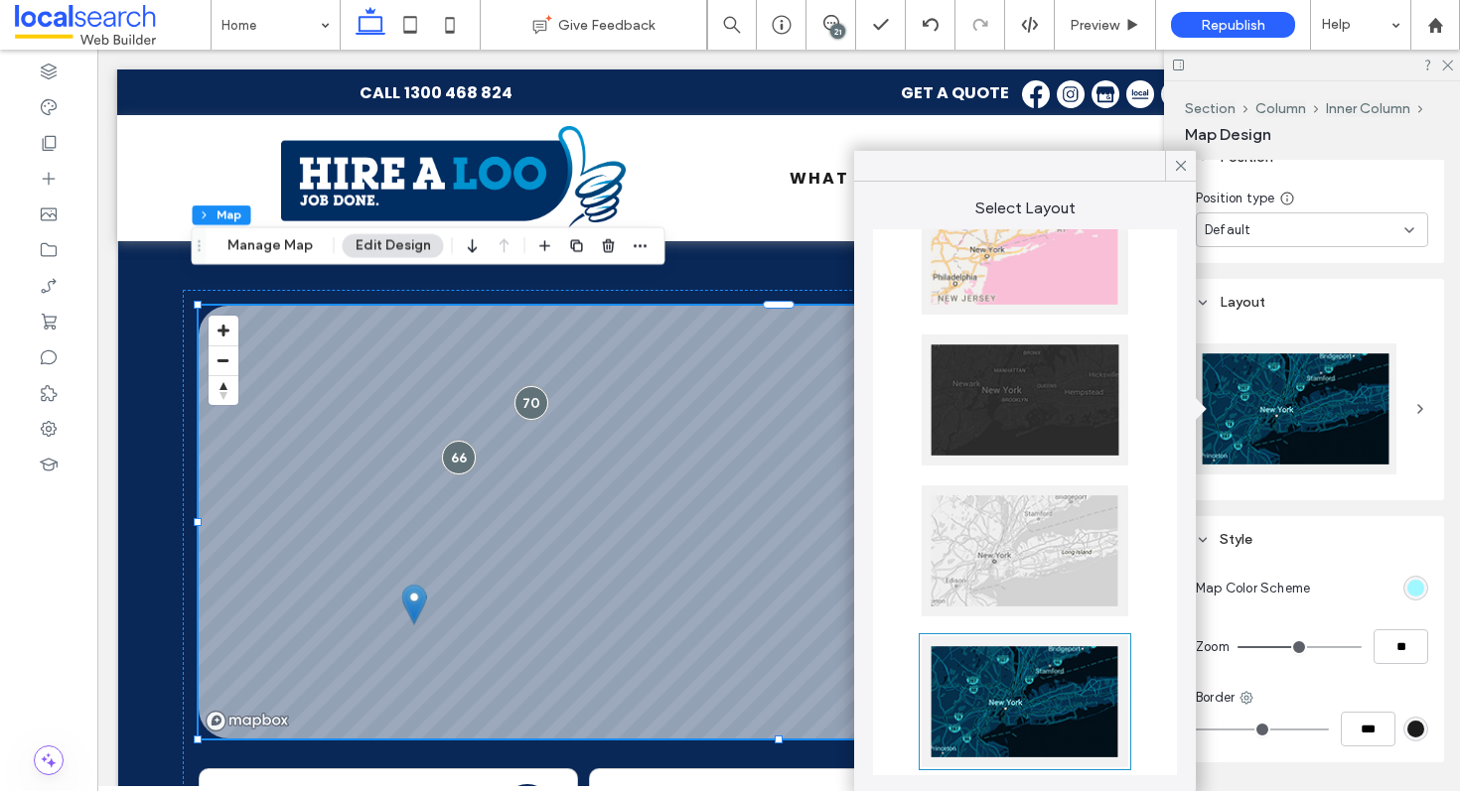
click at [1019, 379] on div at bounding box center [1025, 400] width 207 height 131
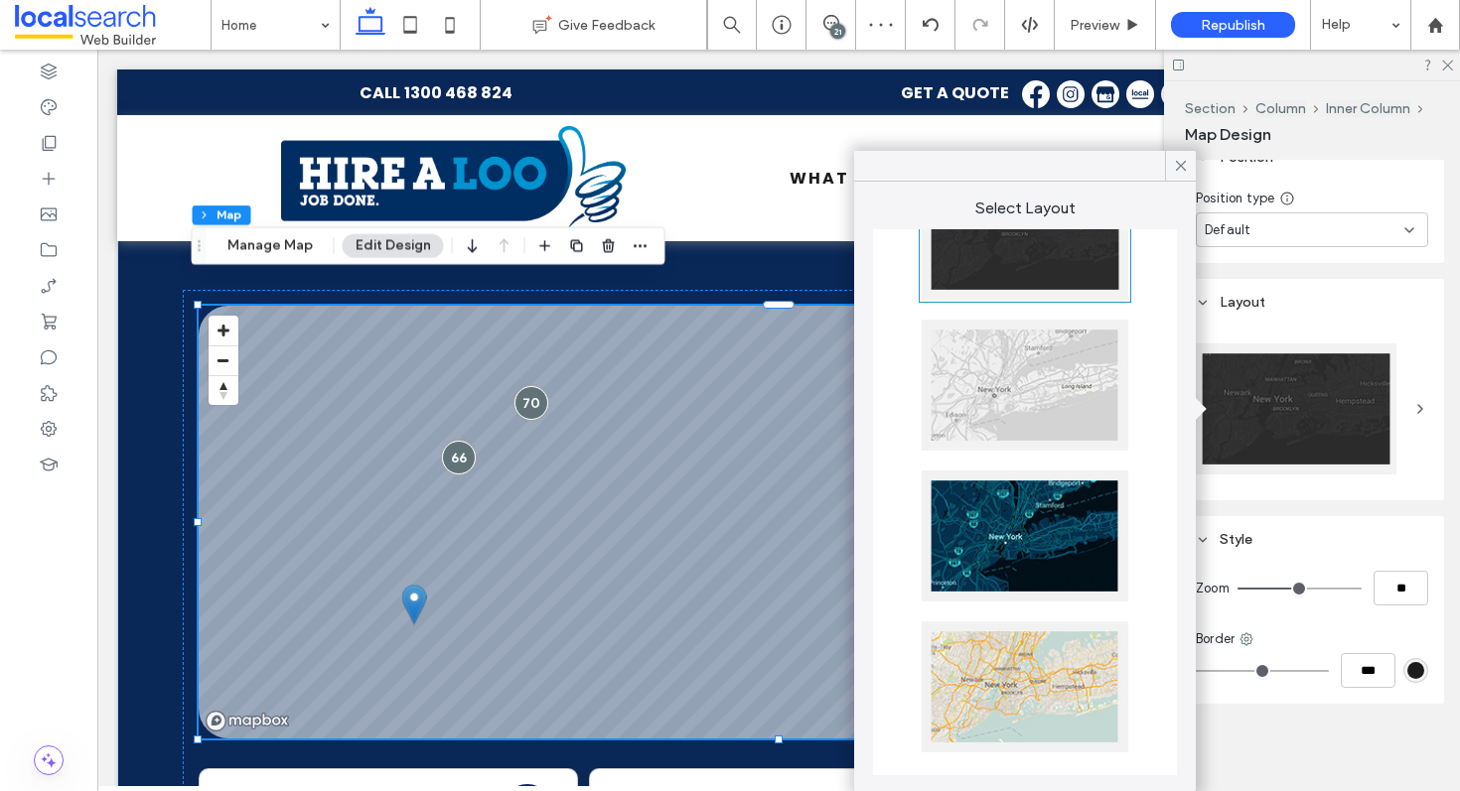
scroll to position [391, 0]
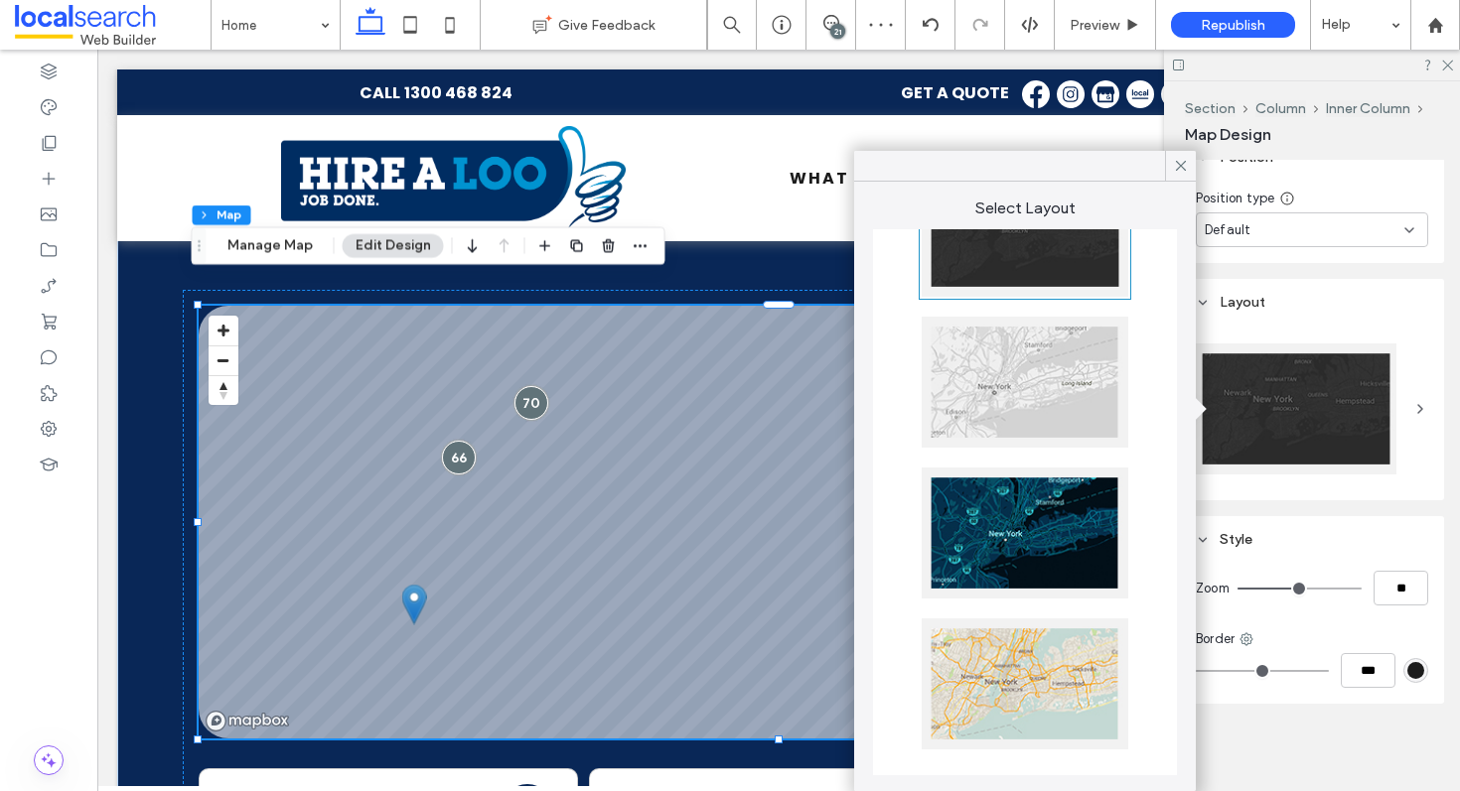
click at [1004, 513] on div at bounding box center [1025, 533] width 207 height 131
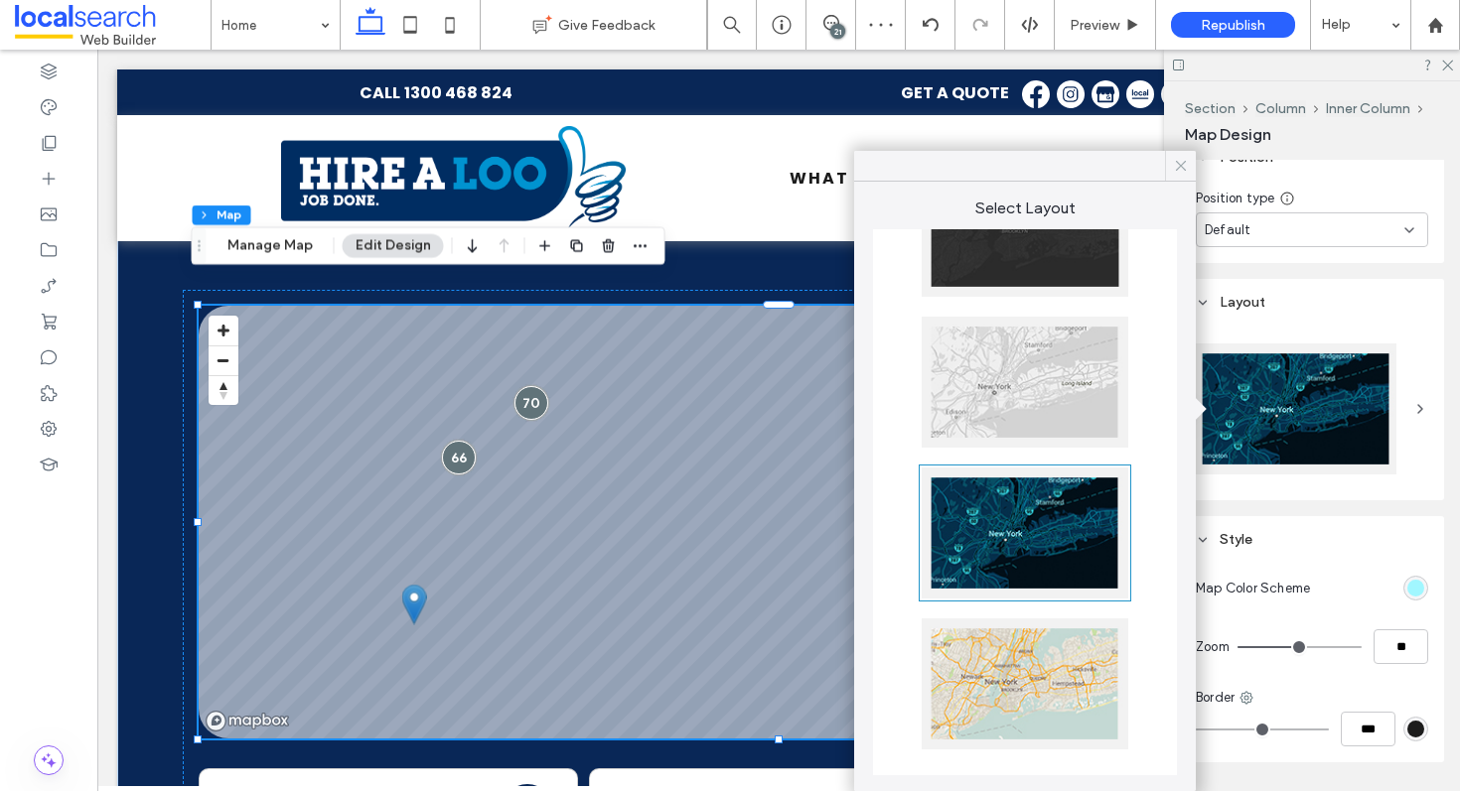
click at [1176, 172] on icon at bounding box center [1181, 166] width 18 height 18
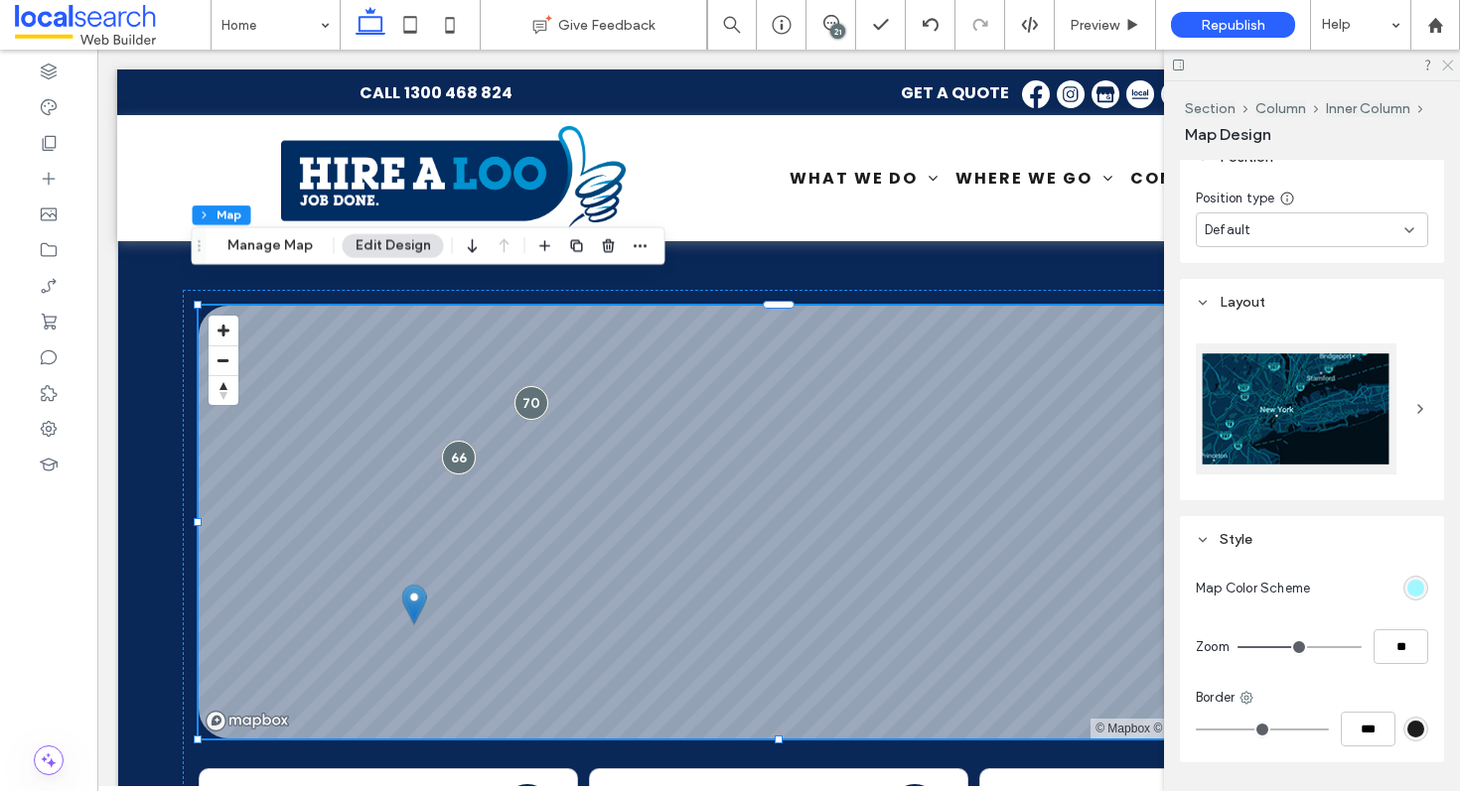
click at [1445, 66] on icon at bounding box center [1446, 64] width 13 height 13
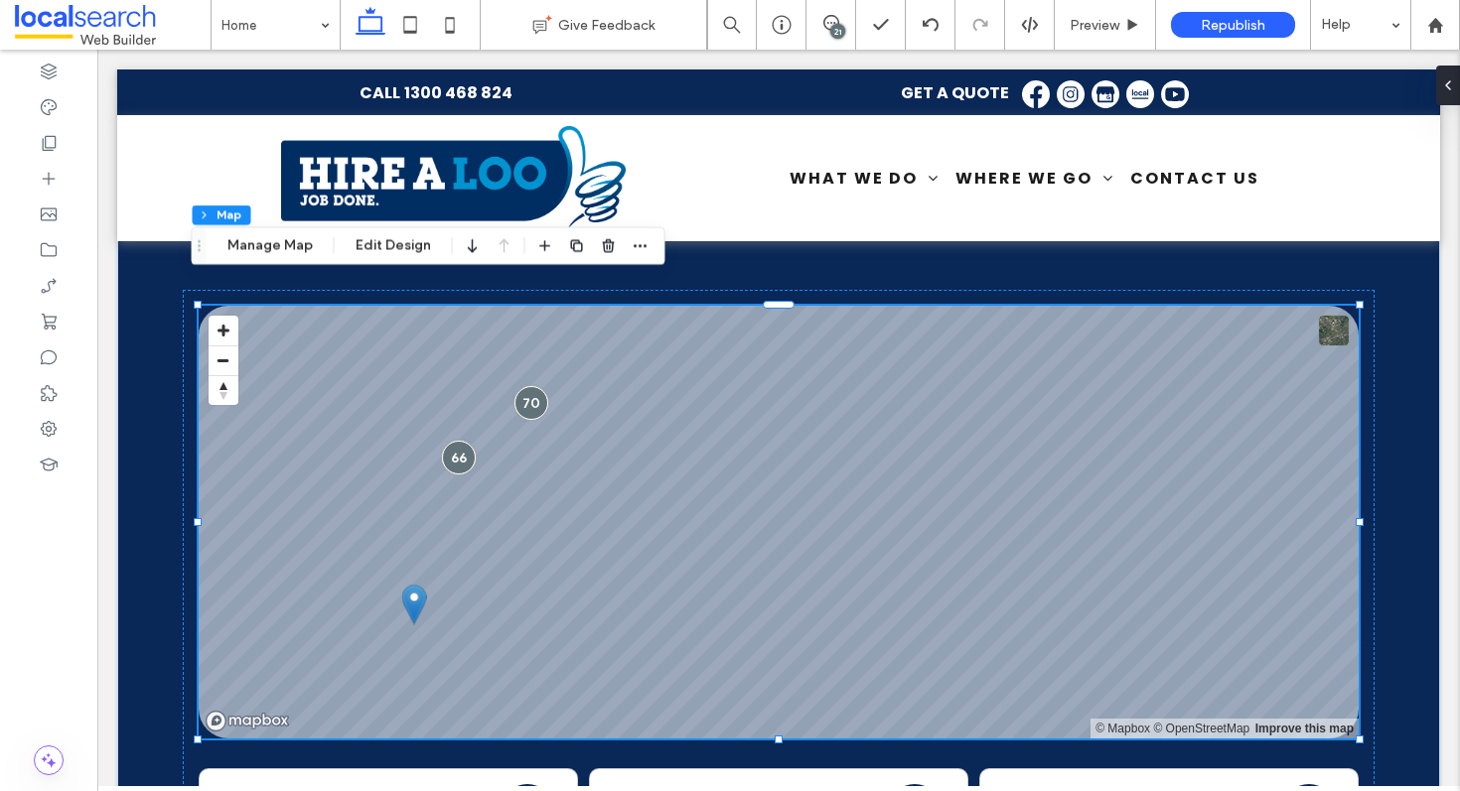
click at [1328, 316] on button at bounding box center [1334, 331] width 30 height 30
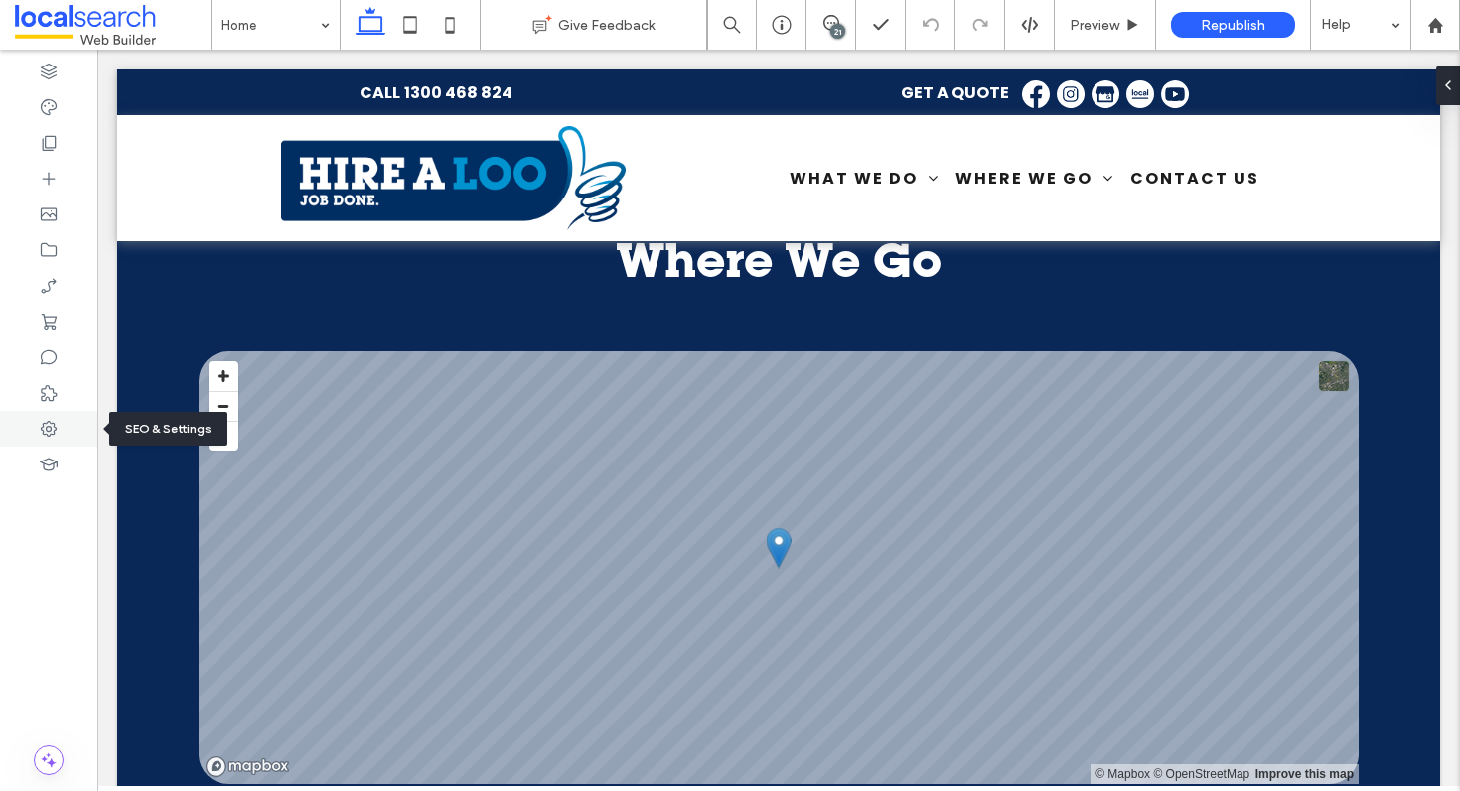
click at [25, 426] on div at bounding box center [48, 429] width 97 height 36
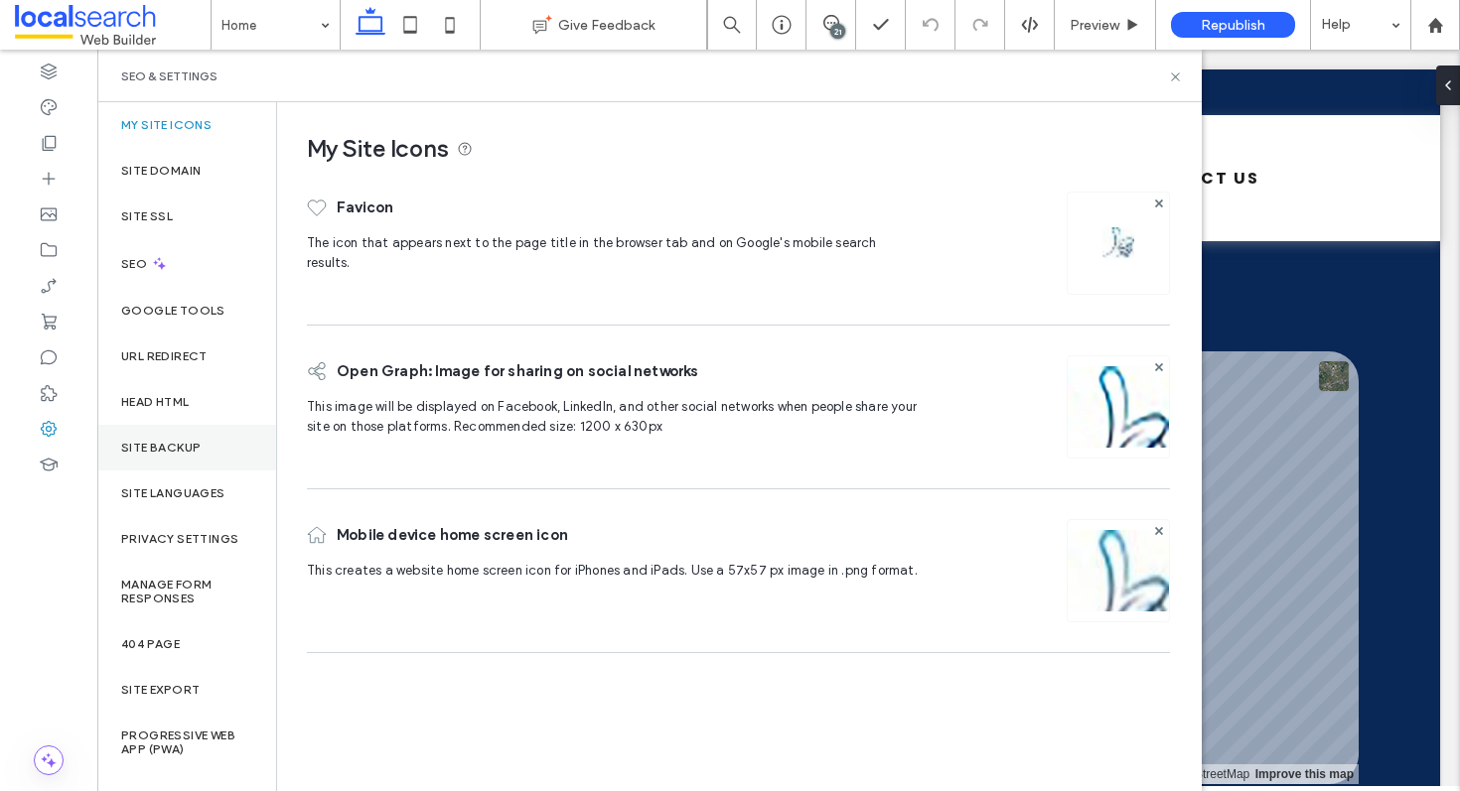
click at [190, 451] on label "Site Backup" at bounding box center [160, 448] width 79 height 14
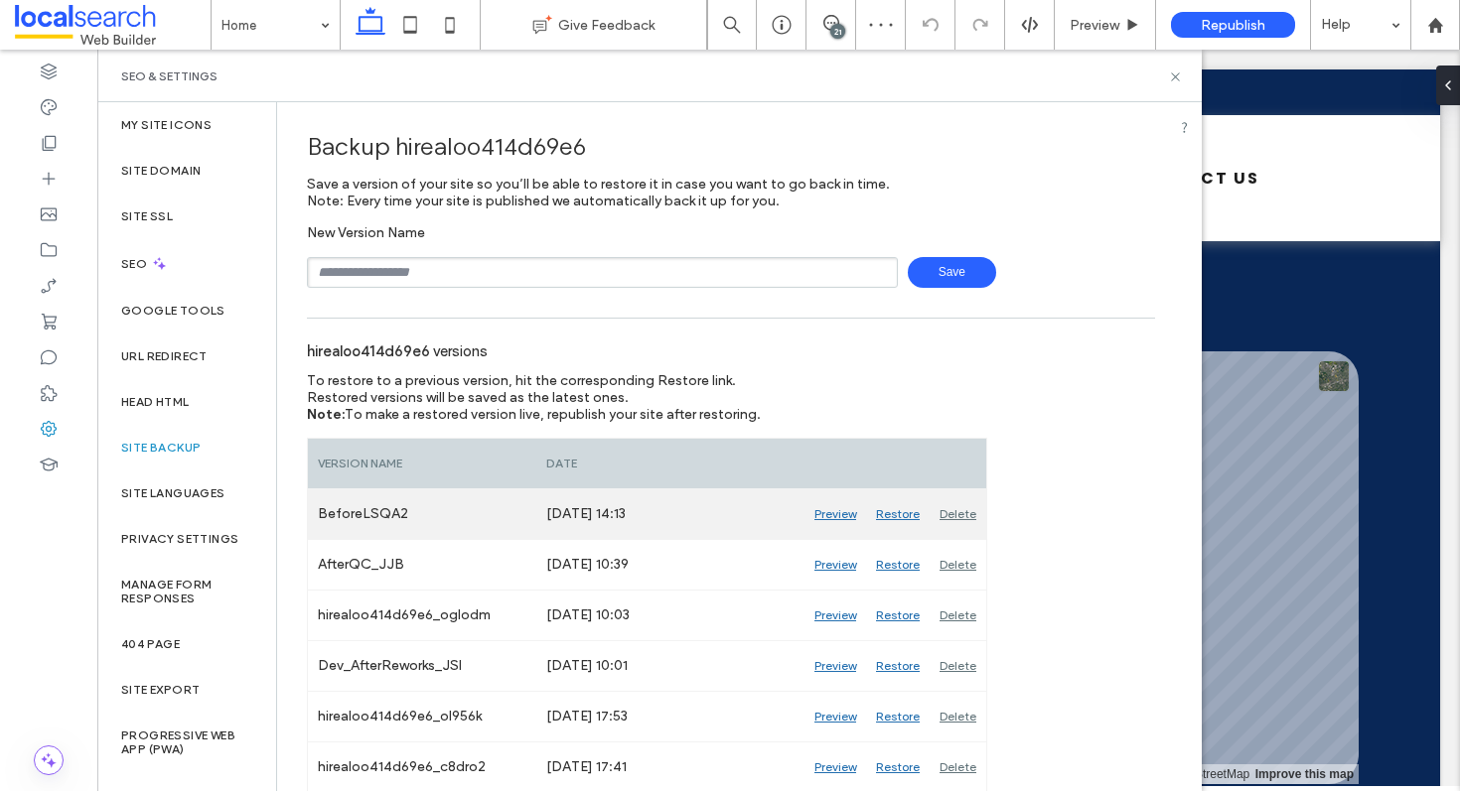
click at [897, 514] on div "Restore" at bounding box center [898, 515] width 64 height 50
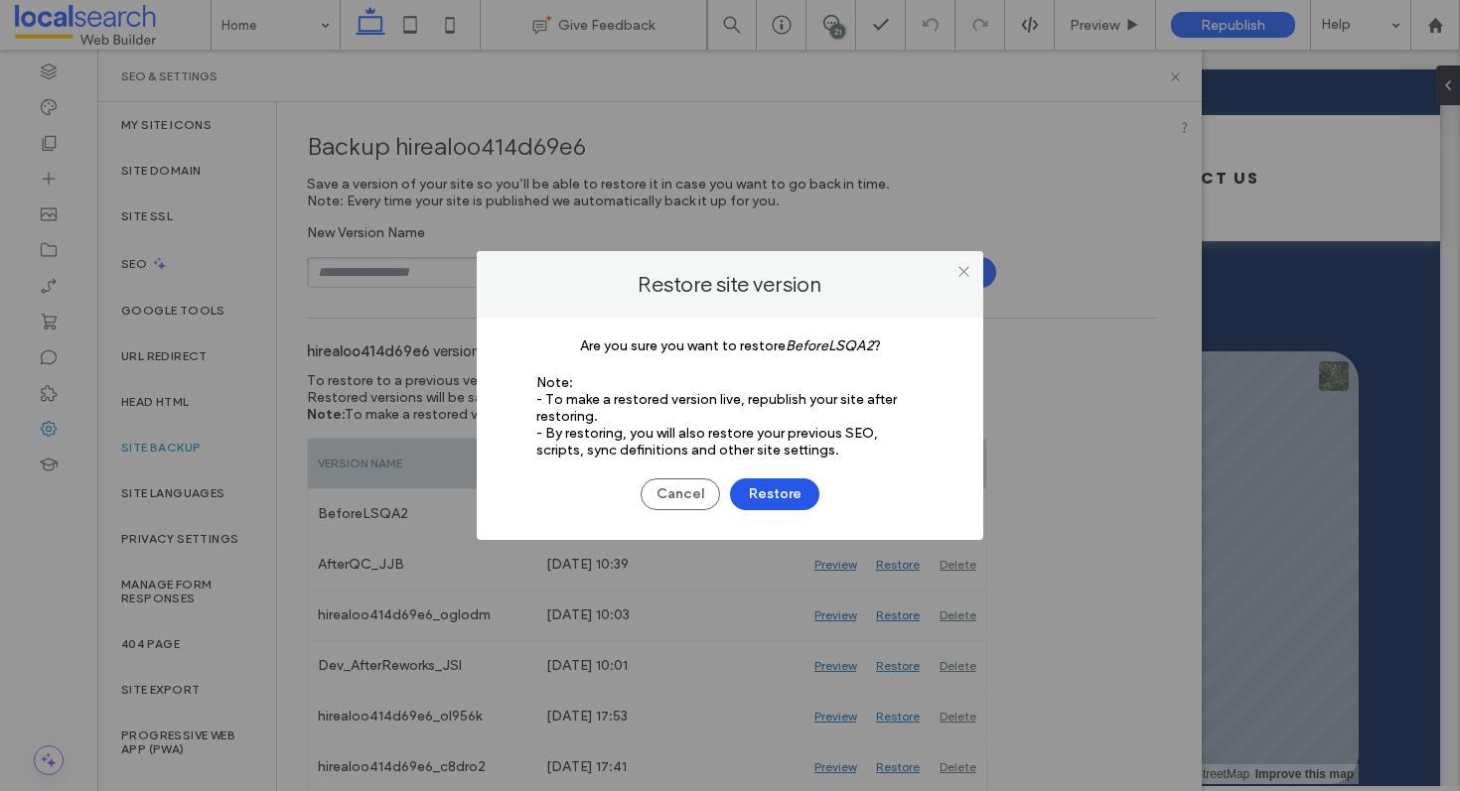
click at [759, 491] on button "Restore" at bounding box center [774, 495] width 89 height 32
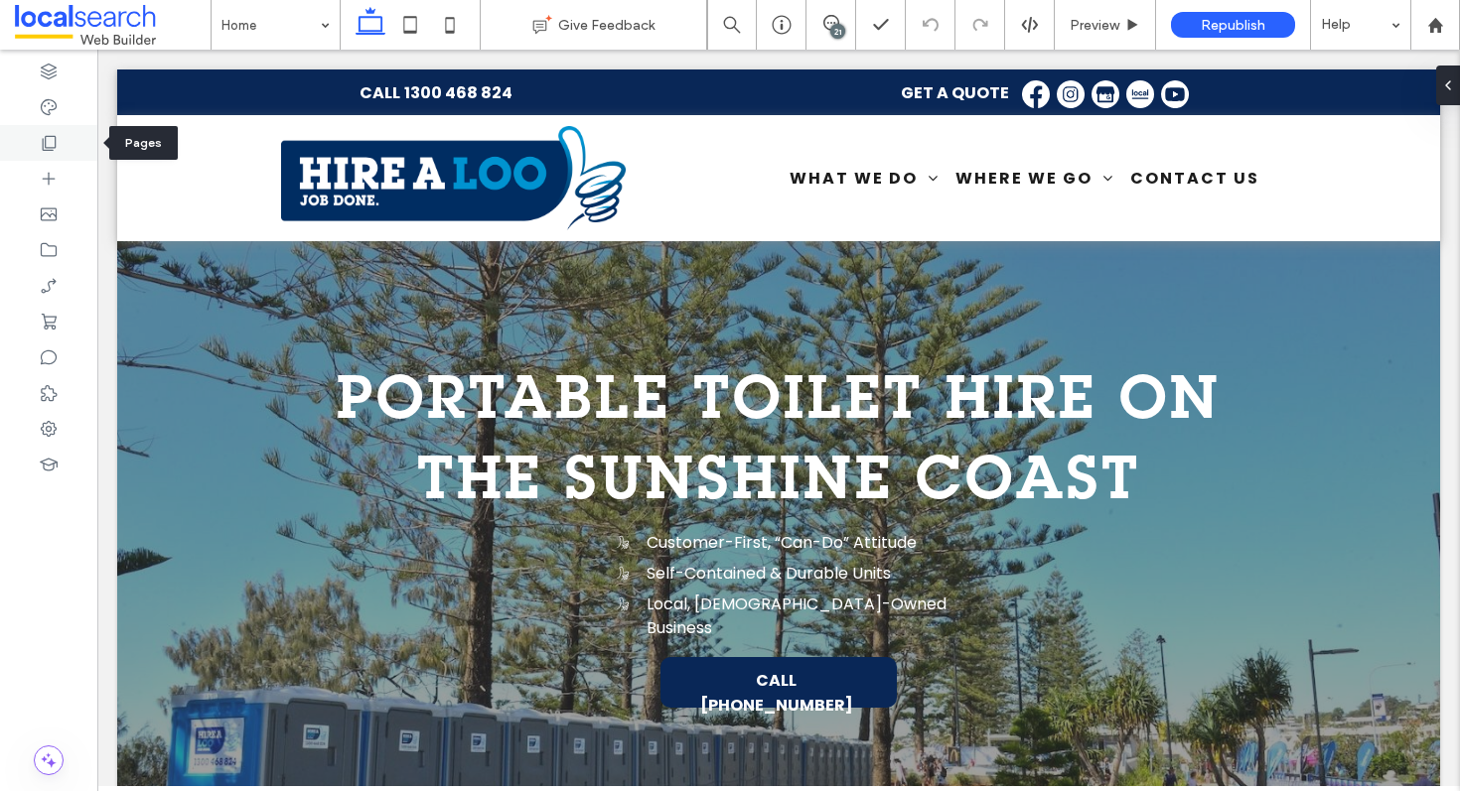
click at [37, 133] on div at bounding box center [48, 143] width 97 height 36
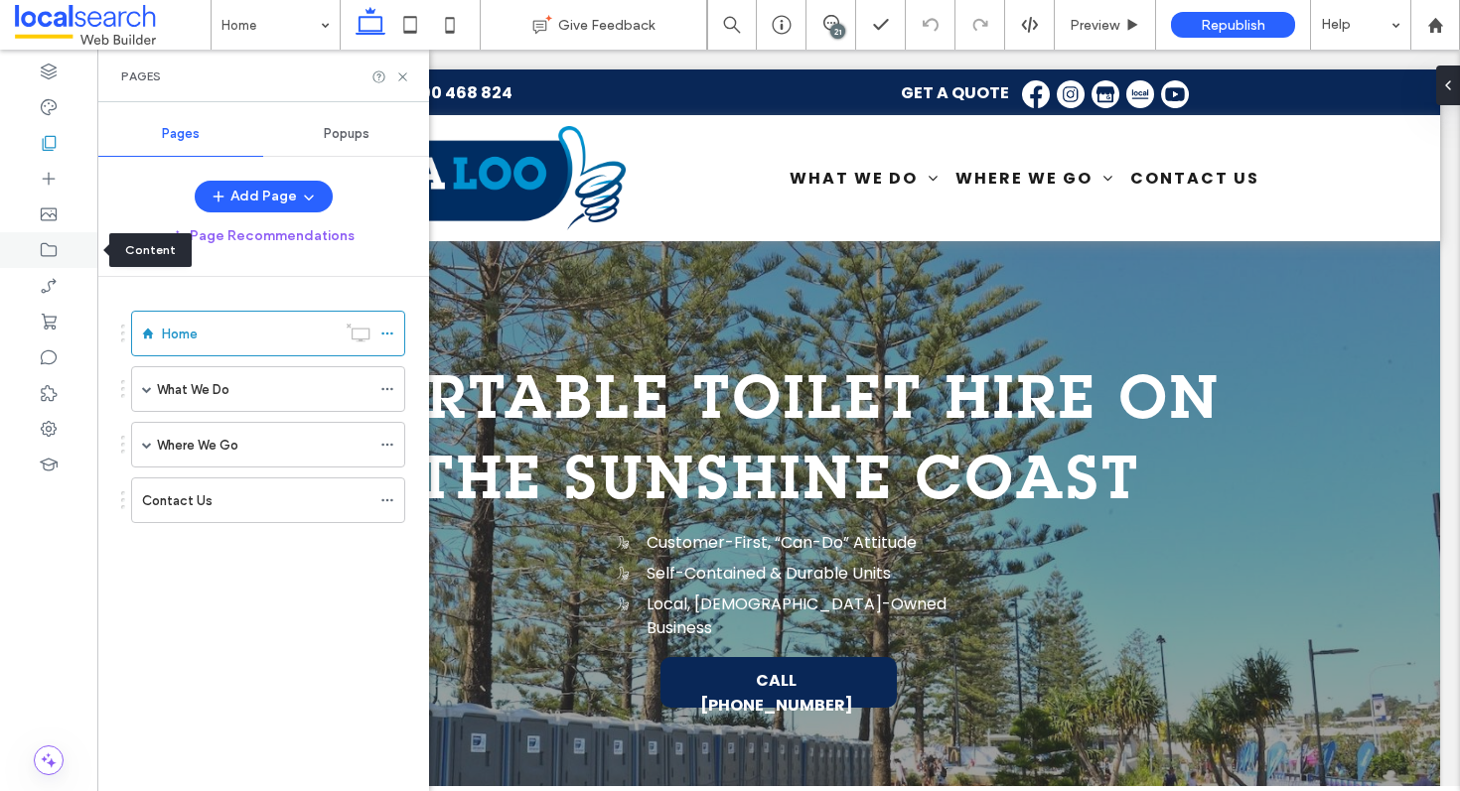
click at [46, 252] on icon at bounding box center [49, 250] width 20 height 20
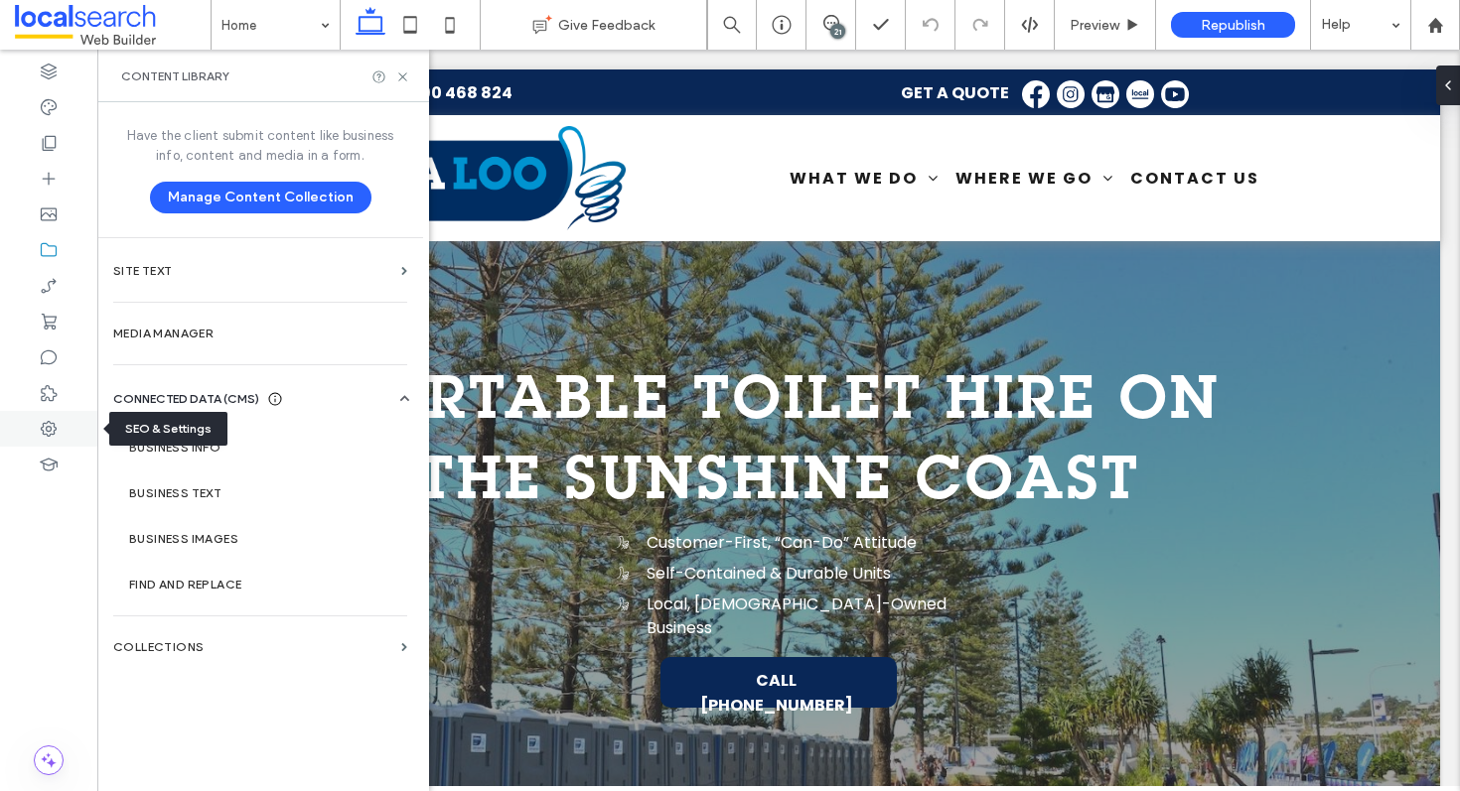
click at [50, 425] on icon at bounding box center [49, 429] width 20 height 20
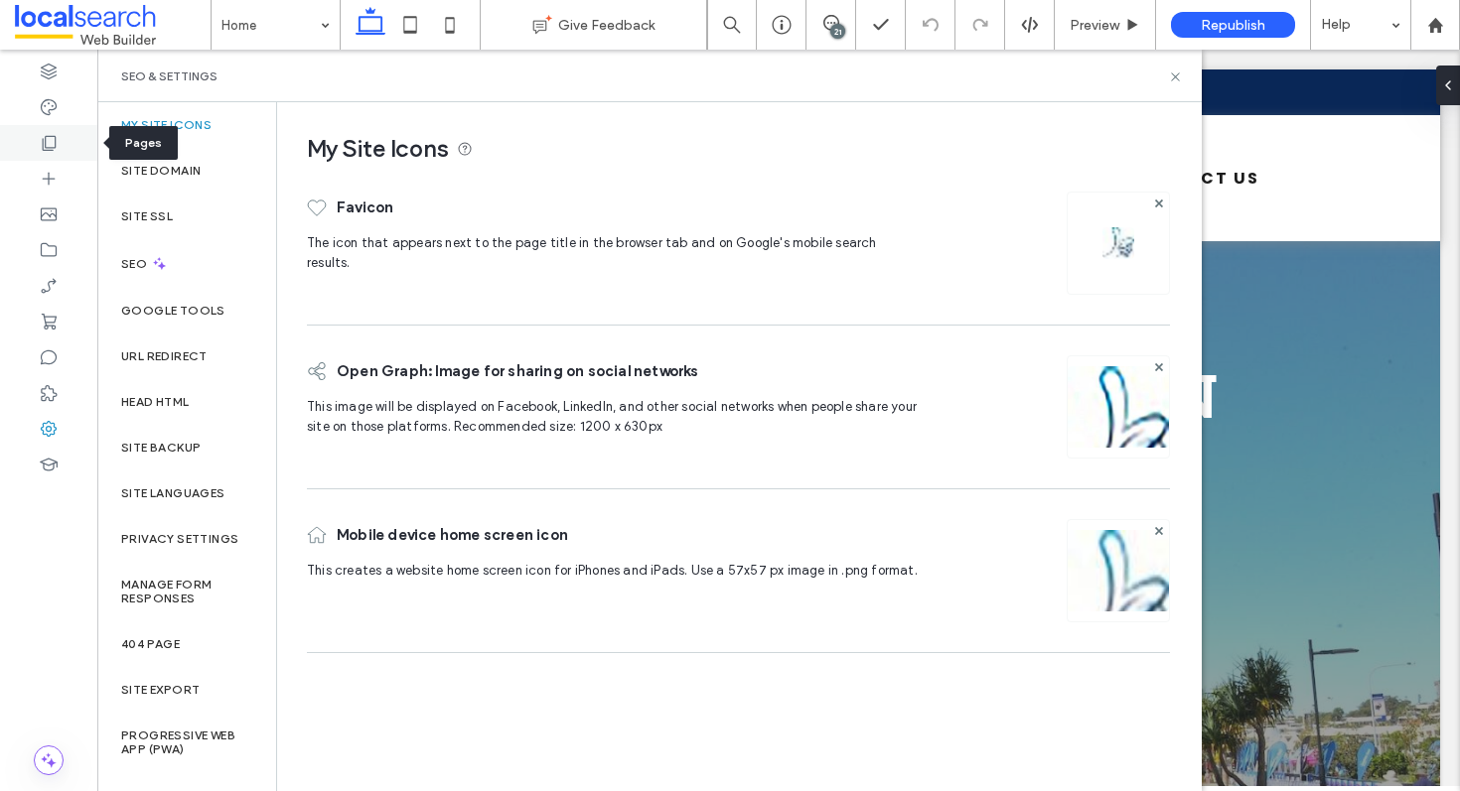
click at [34, 140] on div at bounding box center [48, 143] width 97 height 36
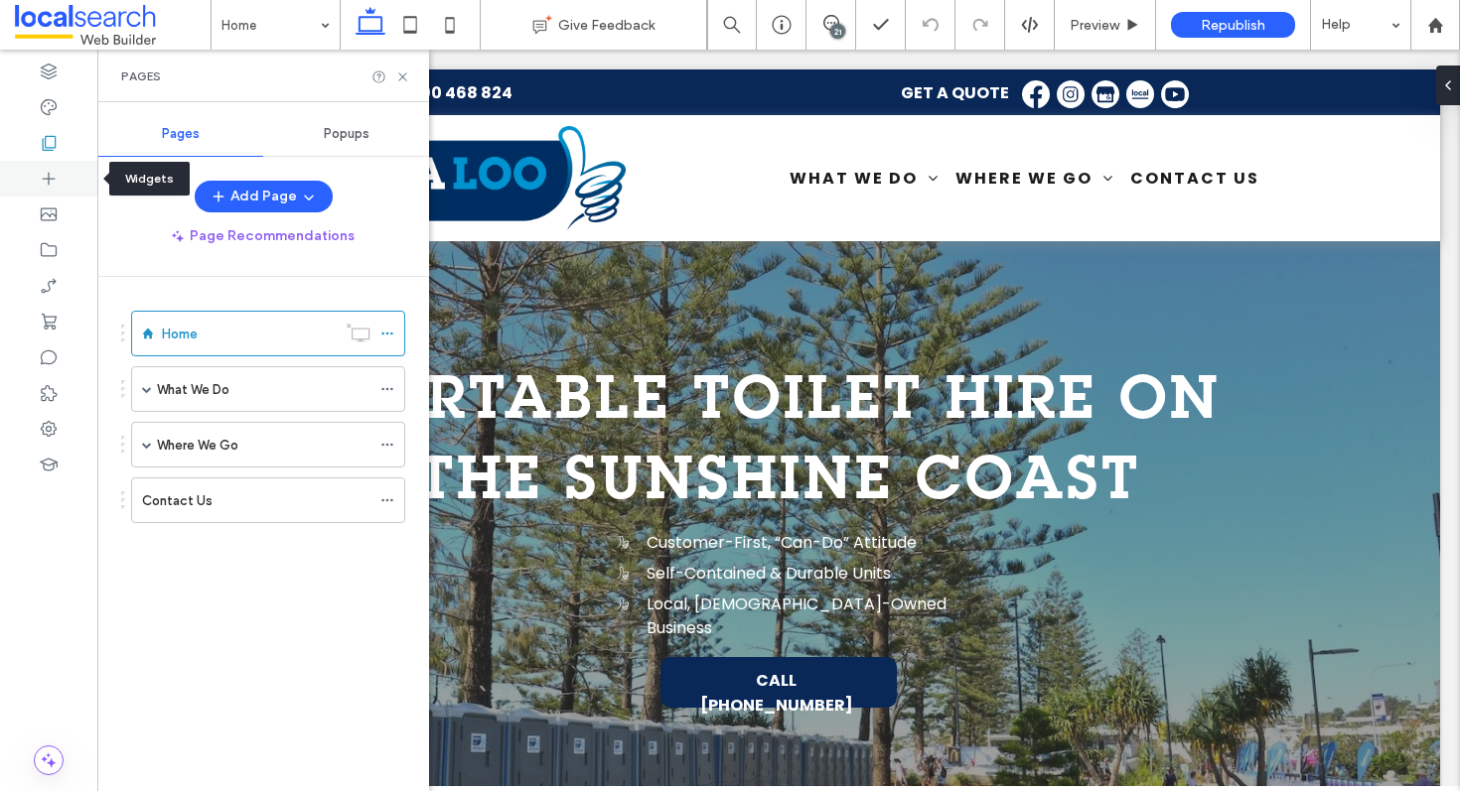
click at [53, 171] on icon at bounding box center [49, 179] width 20 height 20
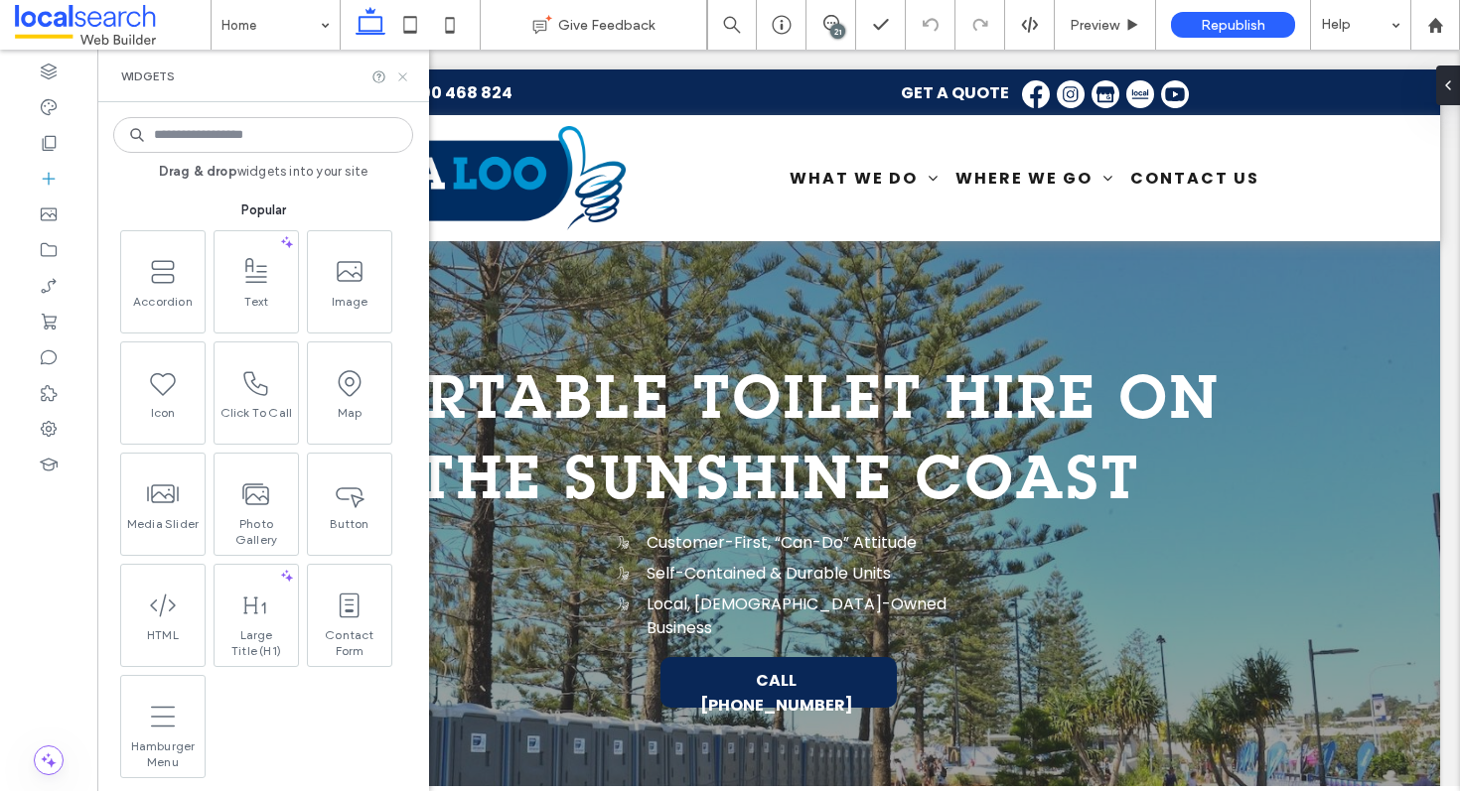
click at [400, 77] on use at bounding box center [402, 76] width 8 height 8
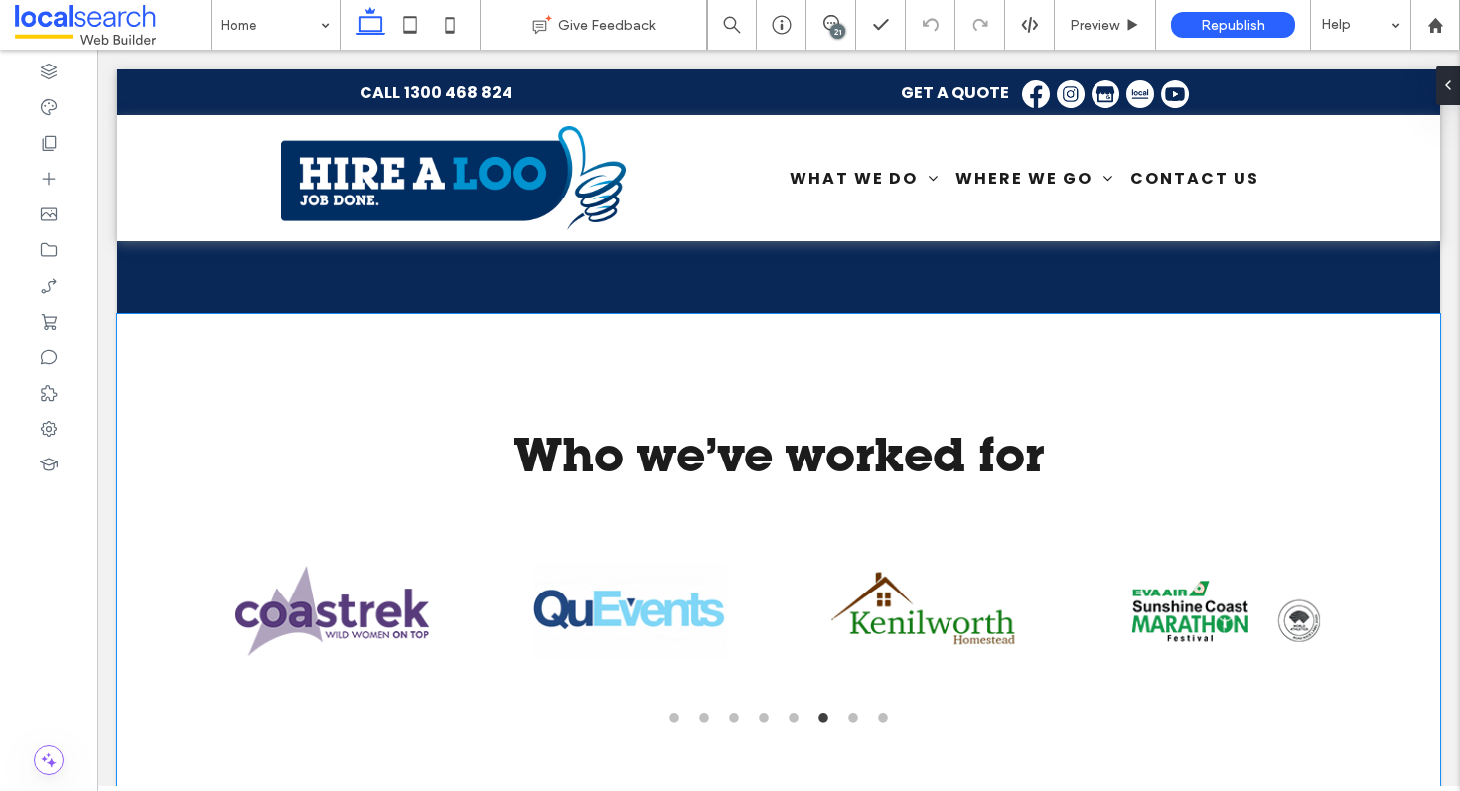
scroll to position [5184, 0]
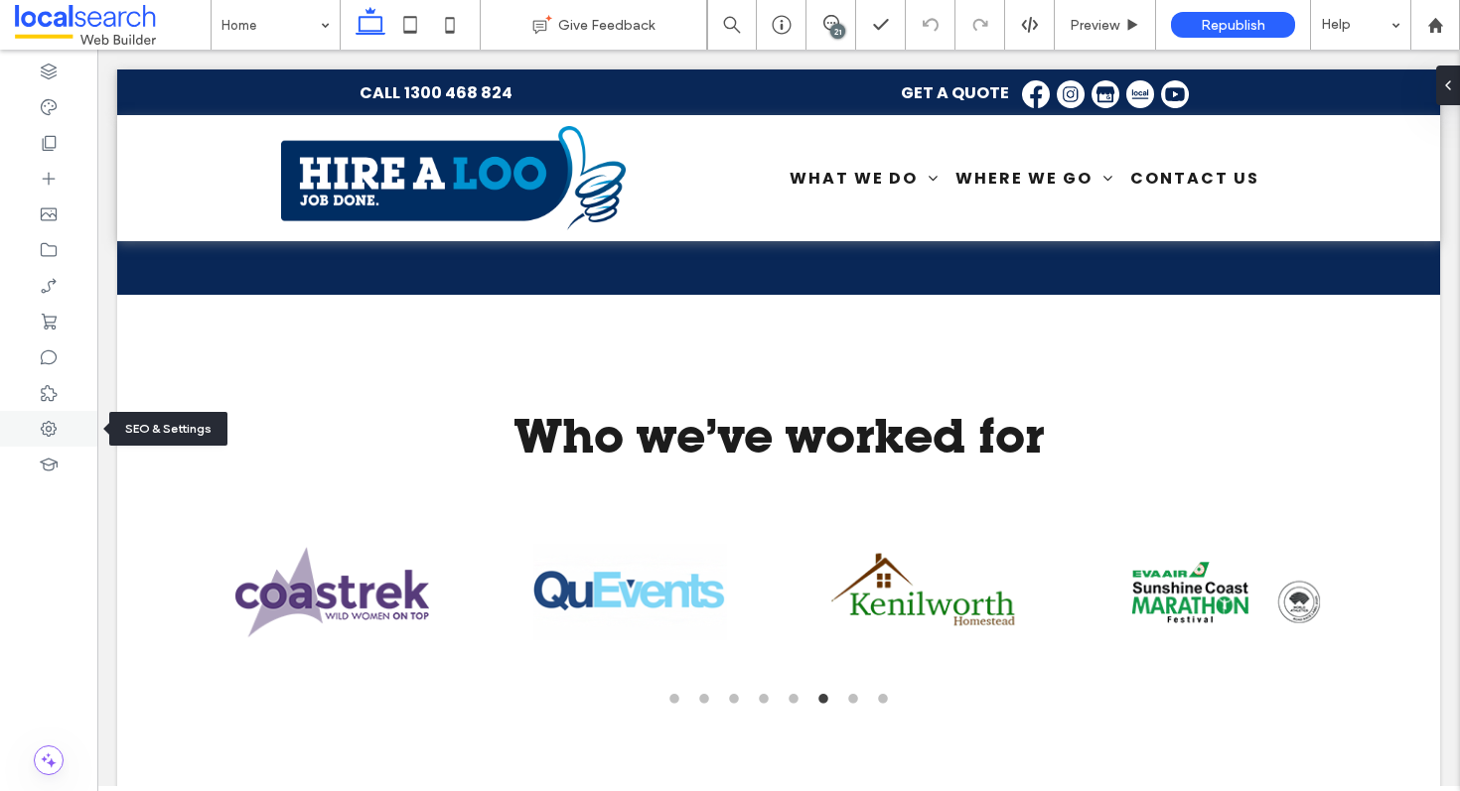
click at [28, 427] on div at bounding box center [48, 429] width 97 height 36
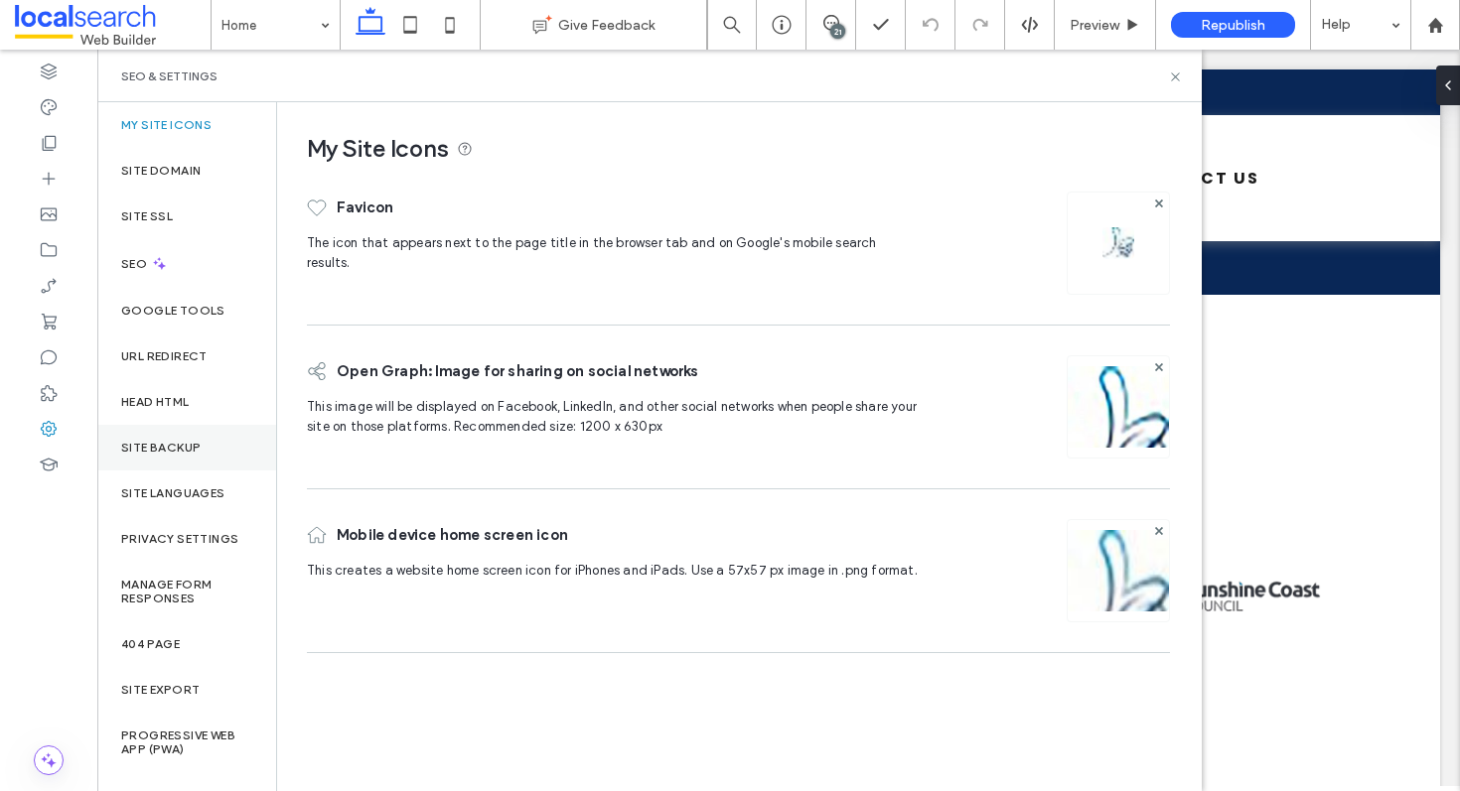
click at [197, 469] on div "Site Backup" at bounding box center [186, 448] width 179 height 46
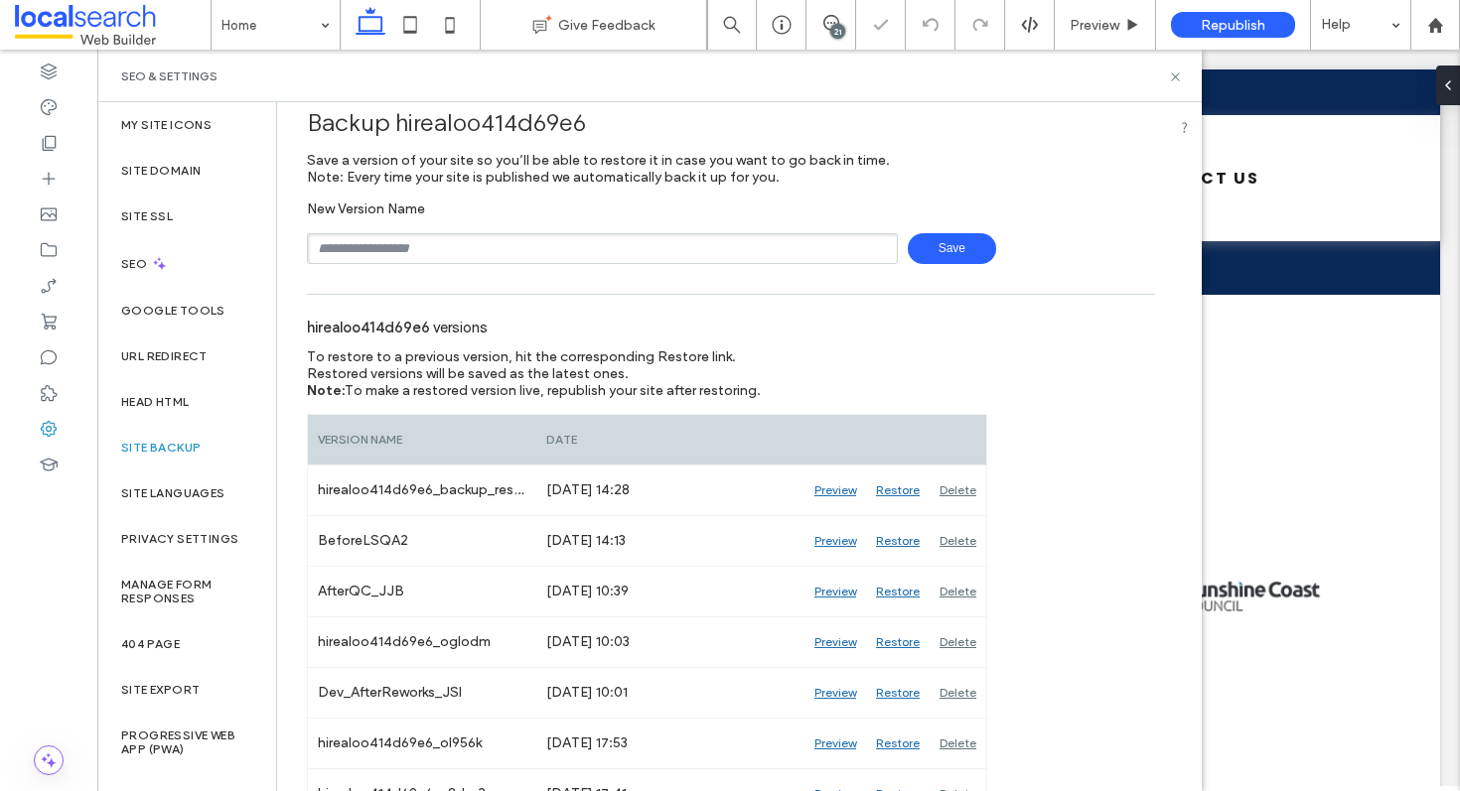
scroll to position [25, 0]
click at [1171, 70] on icon at bounding box center [1175, 77] width 15 height 15
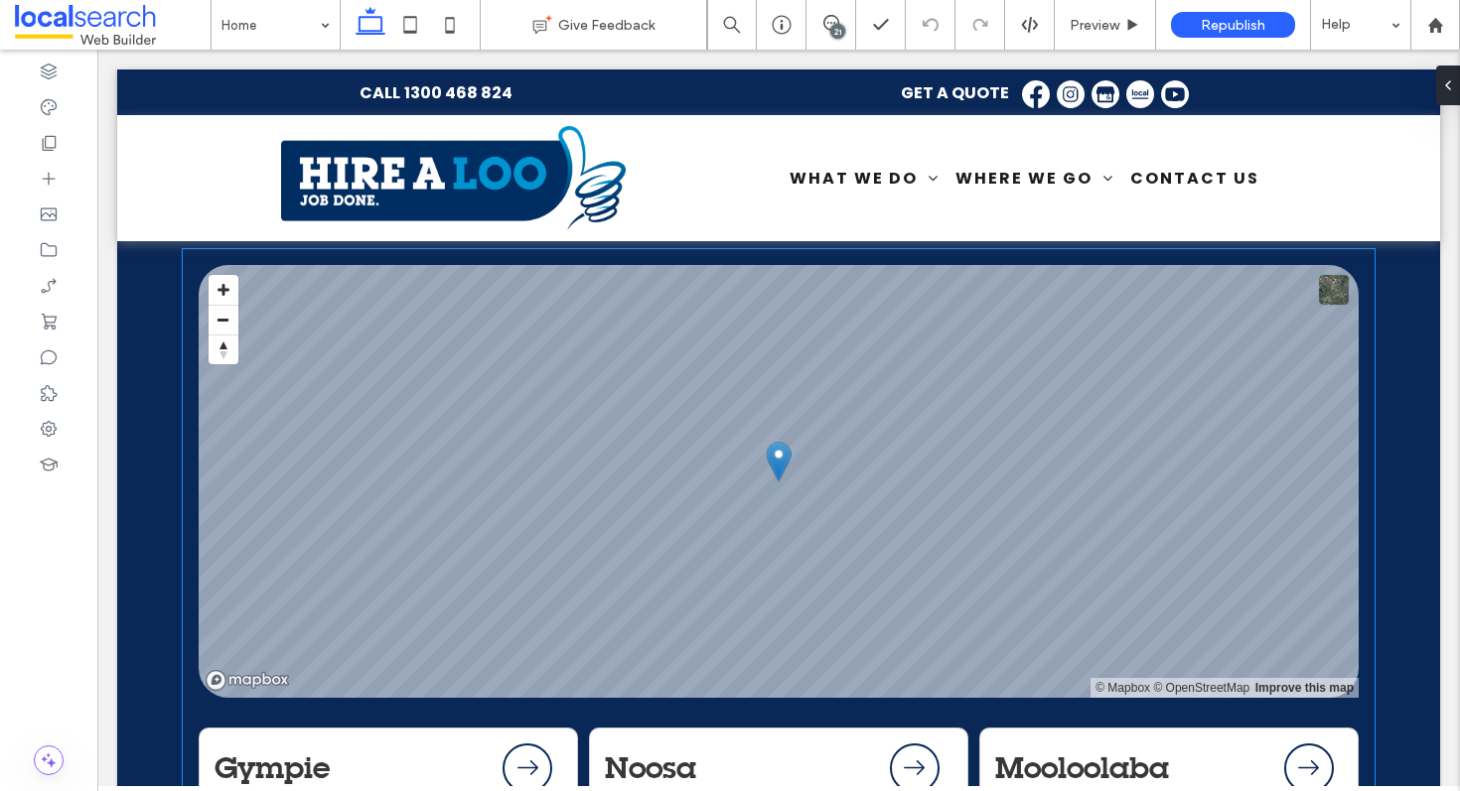
scroll to position [4397, 0]
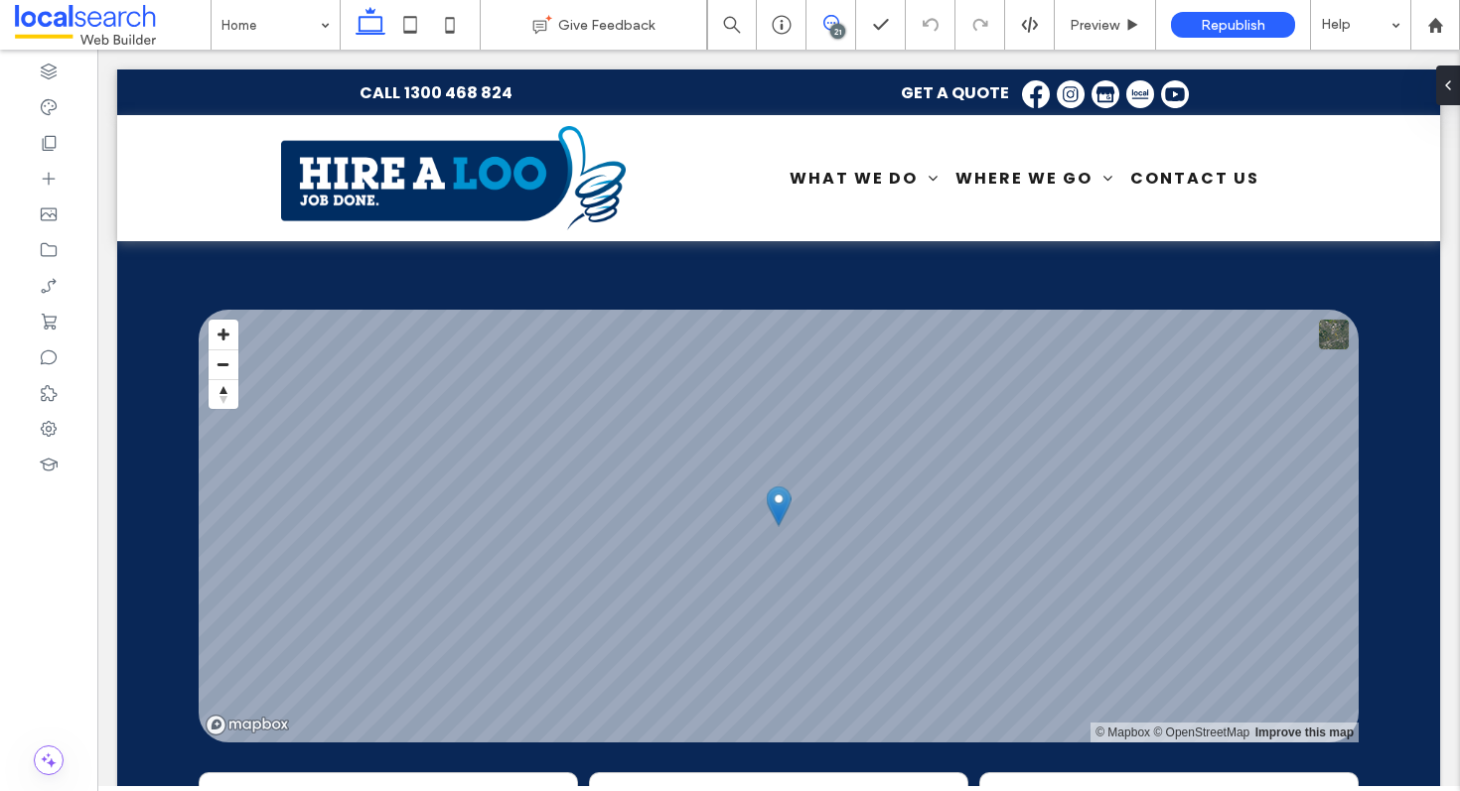
click at [831, 22] on use at bounding box center [831, 23] width 16 height 16
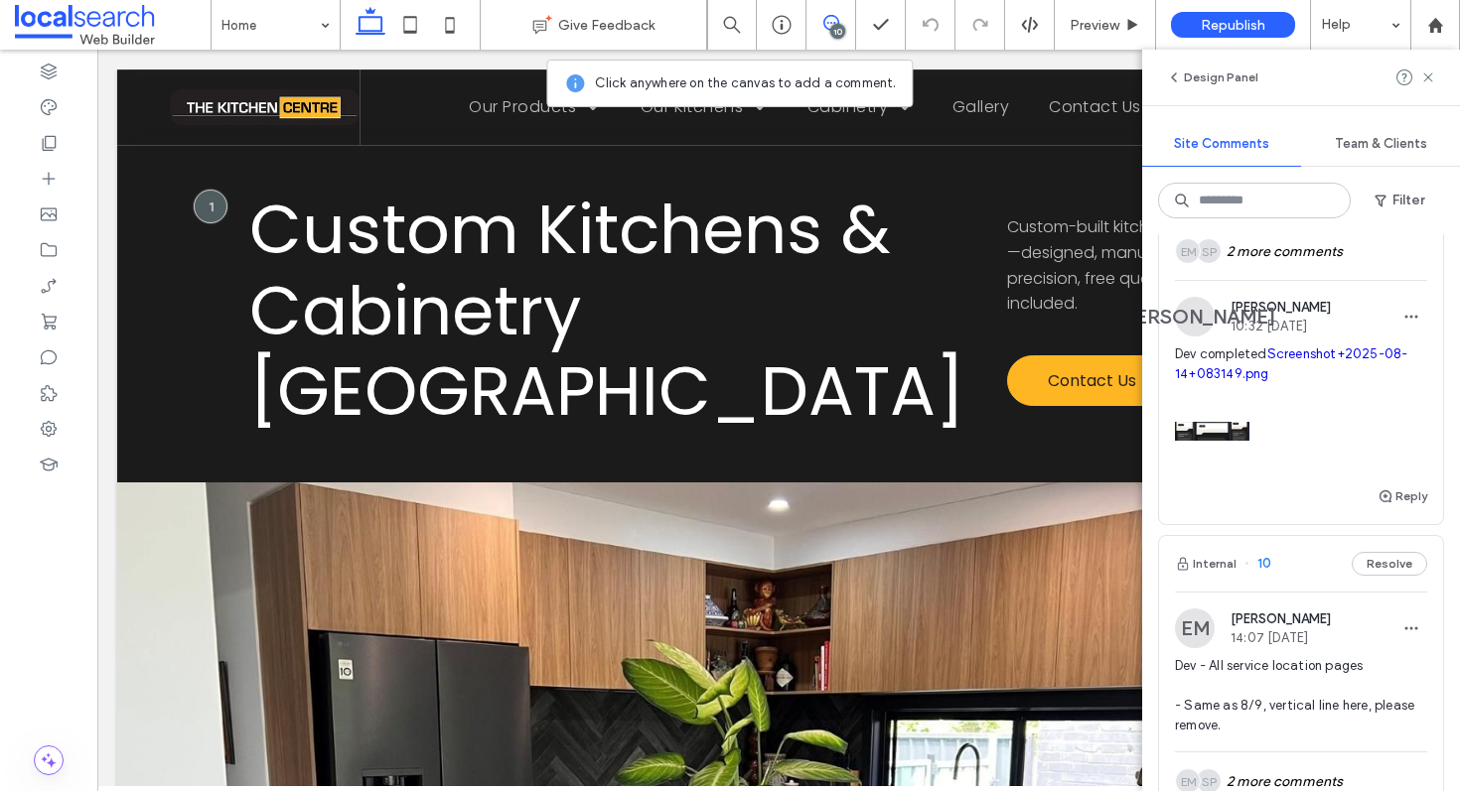
scroll to position [411, 0]
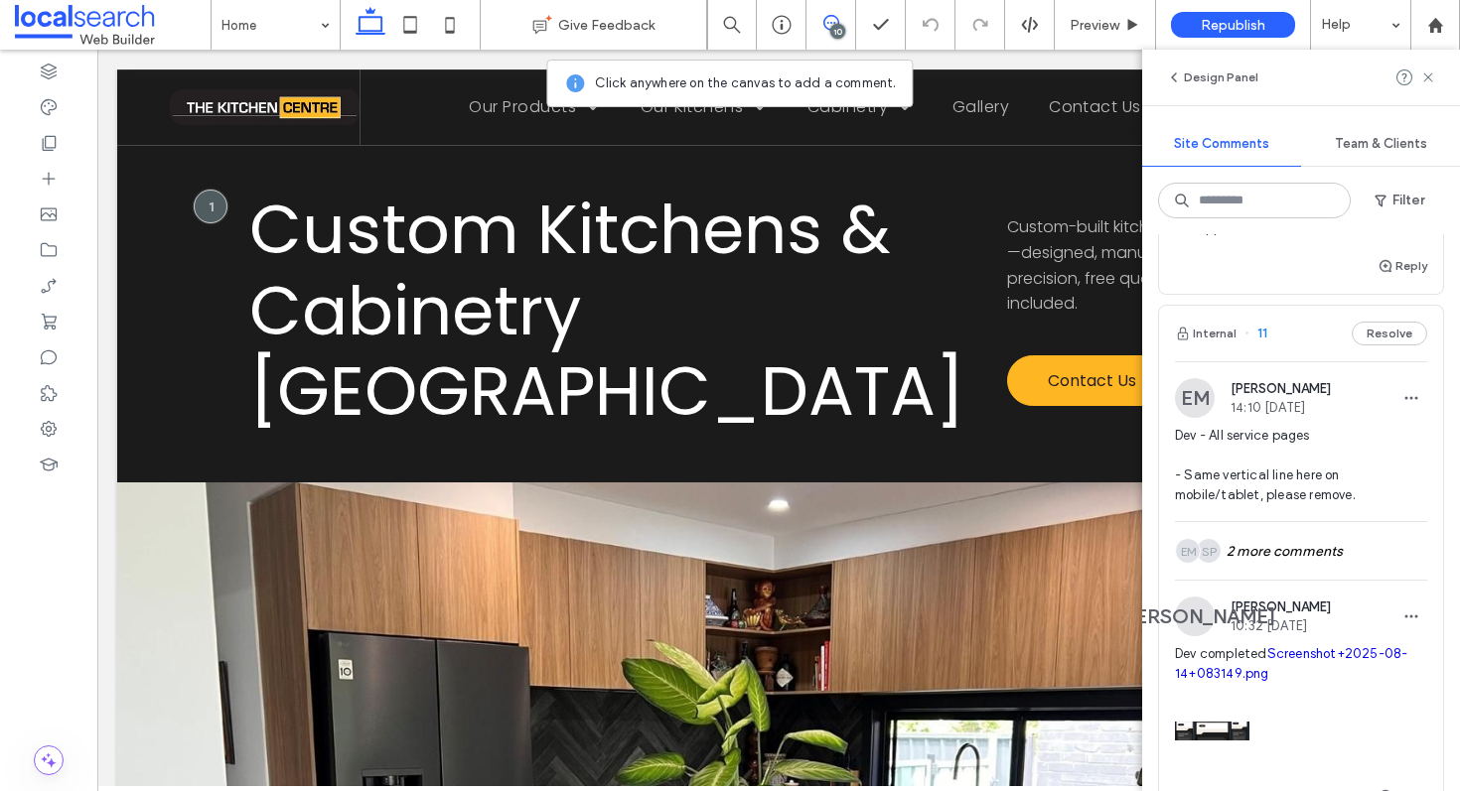
click at [1305, 564] on div "SP EM 2 more comments" at bounding box center [1301, 551] width 252 height 58
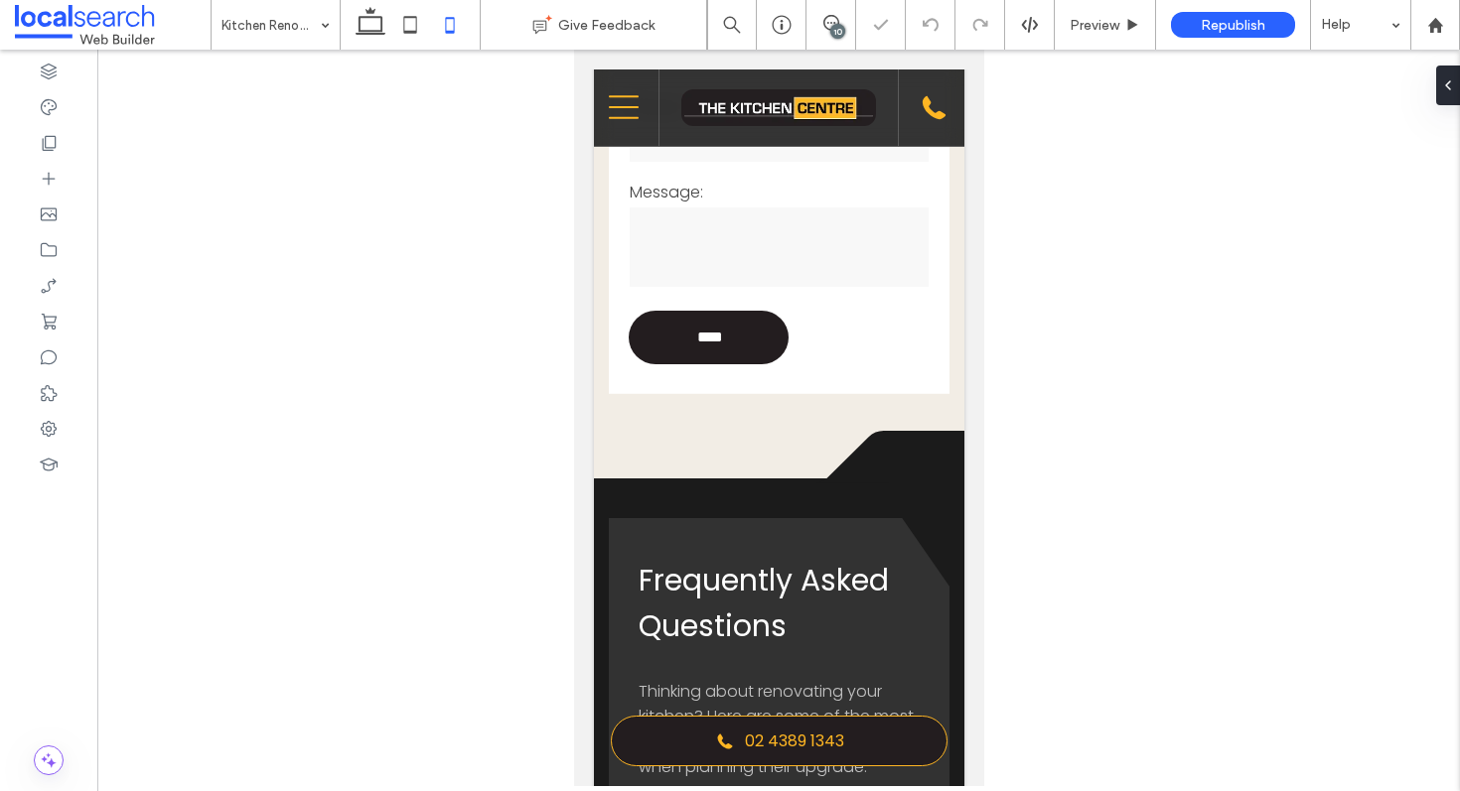
click at [831, 27] on div "10" at bounding box center [837, 31] width 15 height 15
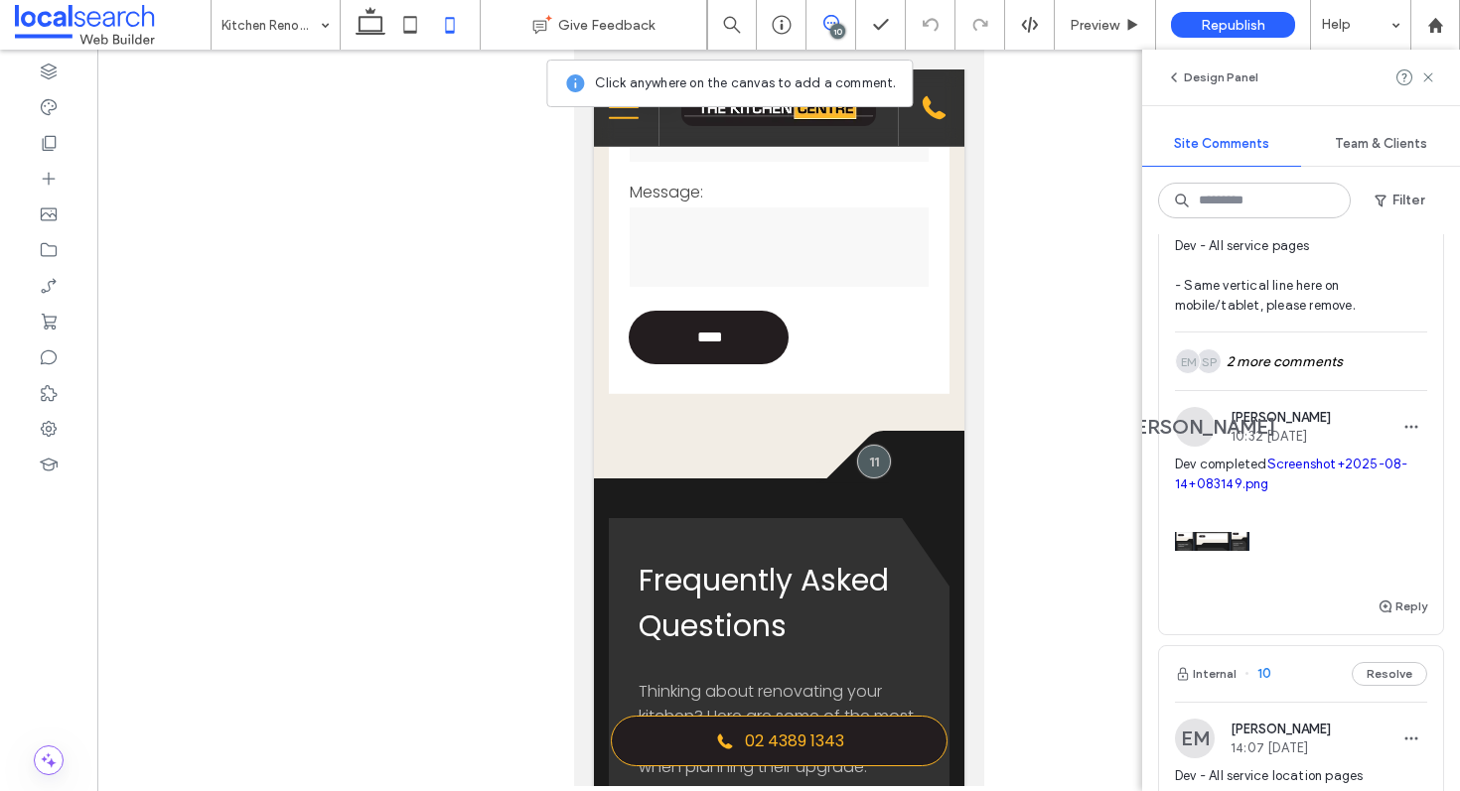
scroll to position [596, 0]
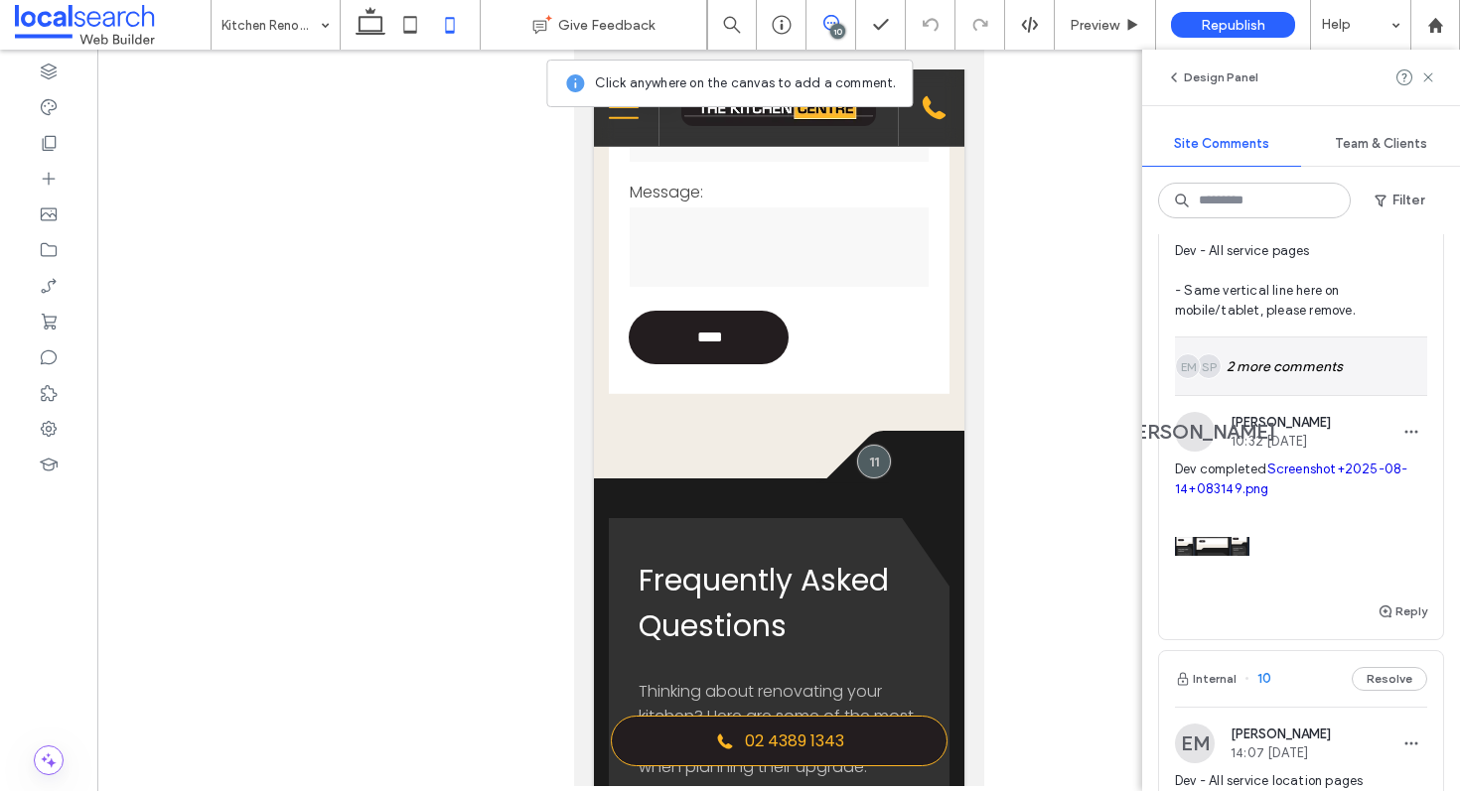
click at [1321, 370] on div "SP EM 2 more comments" at bounding box center [1301, 367] width 252 height 58
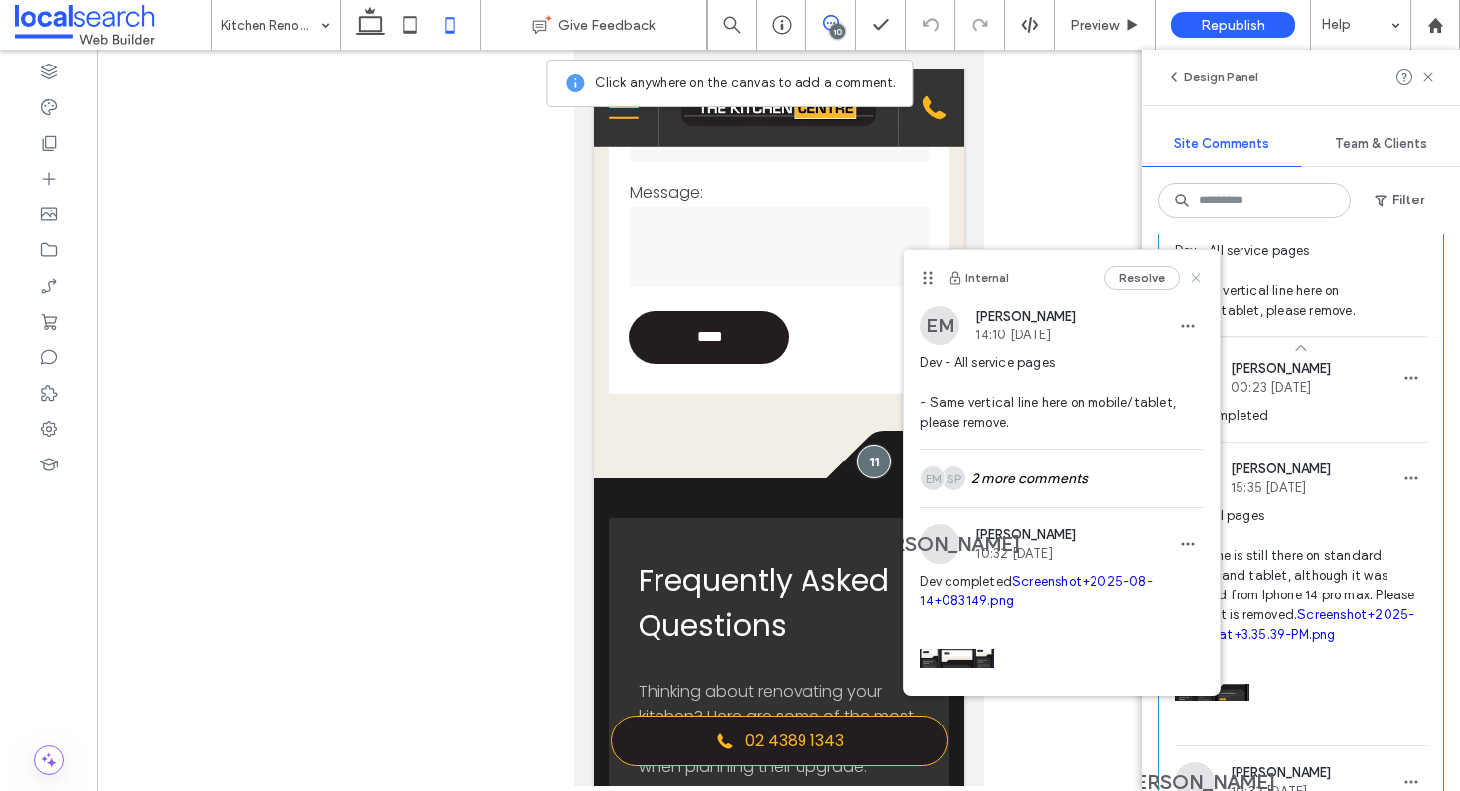
click at [1192, 277] on use at bounding box center [1196, 278] width 9 height 9
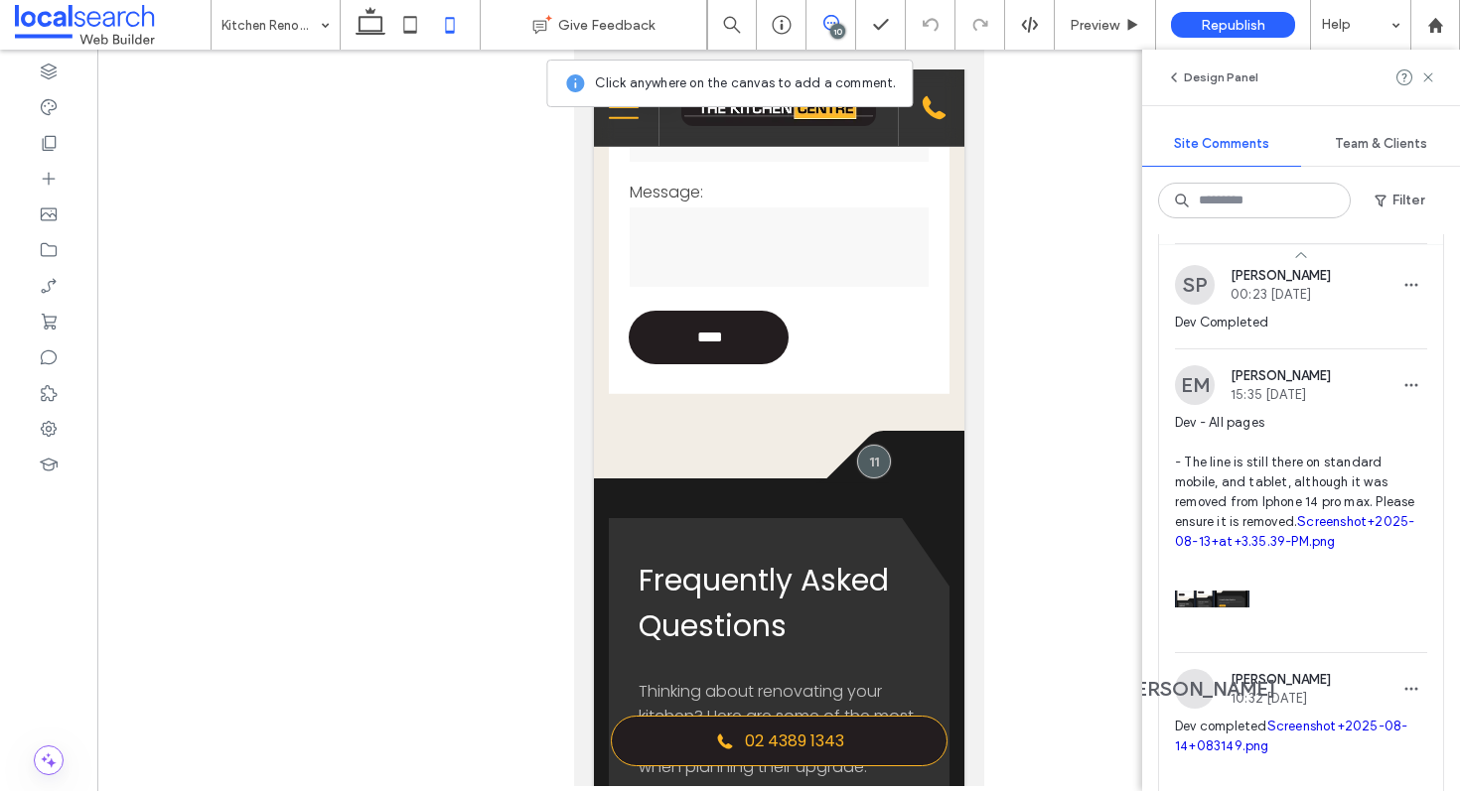
scroll to position [863, 0]
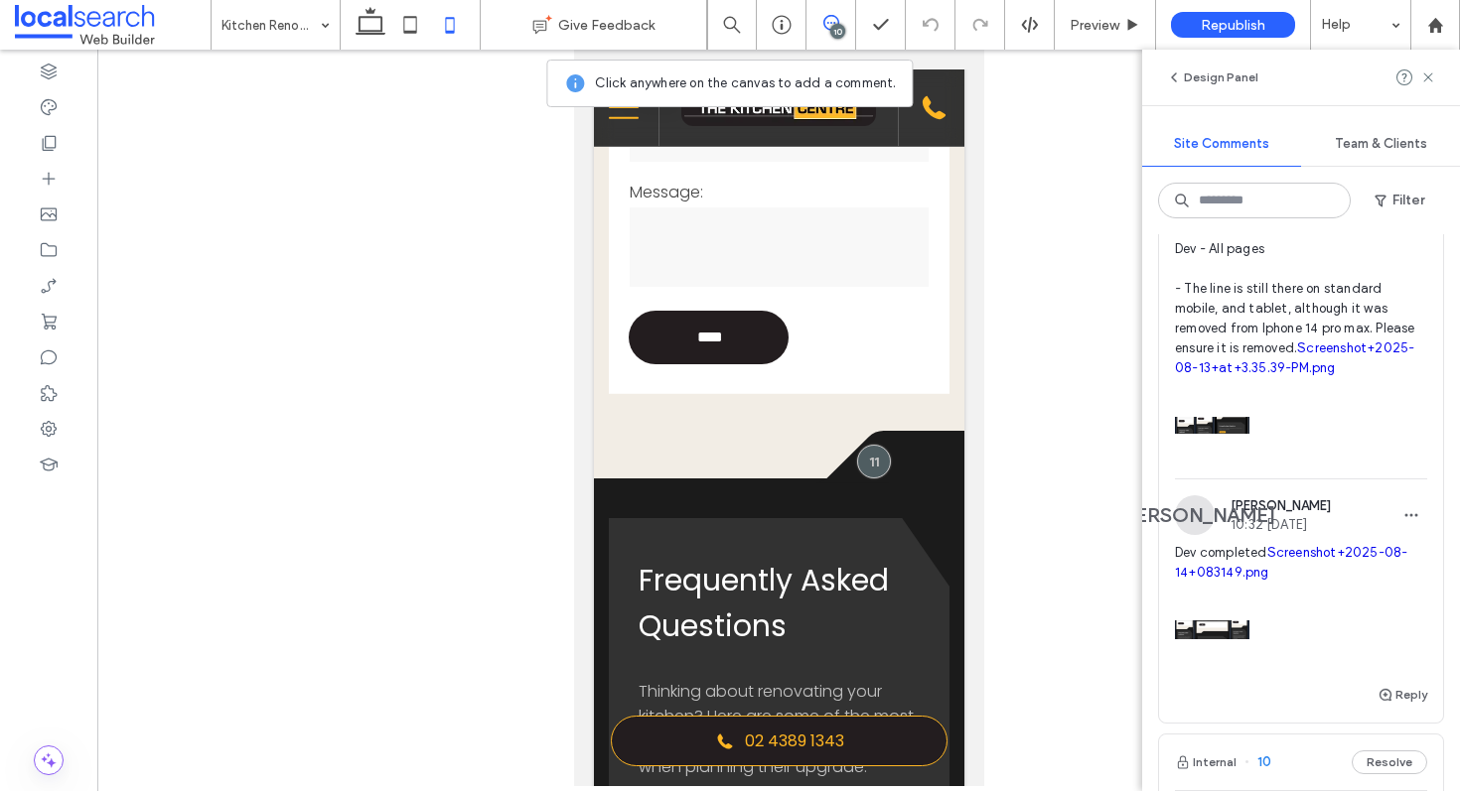
click at [1208, 378] on span "Dev - All pages - The line is still there on standard mobile, and tablet, altho…" at bounding box center [1301, 308] width 252 height 139
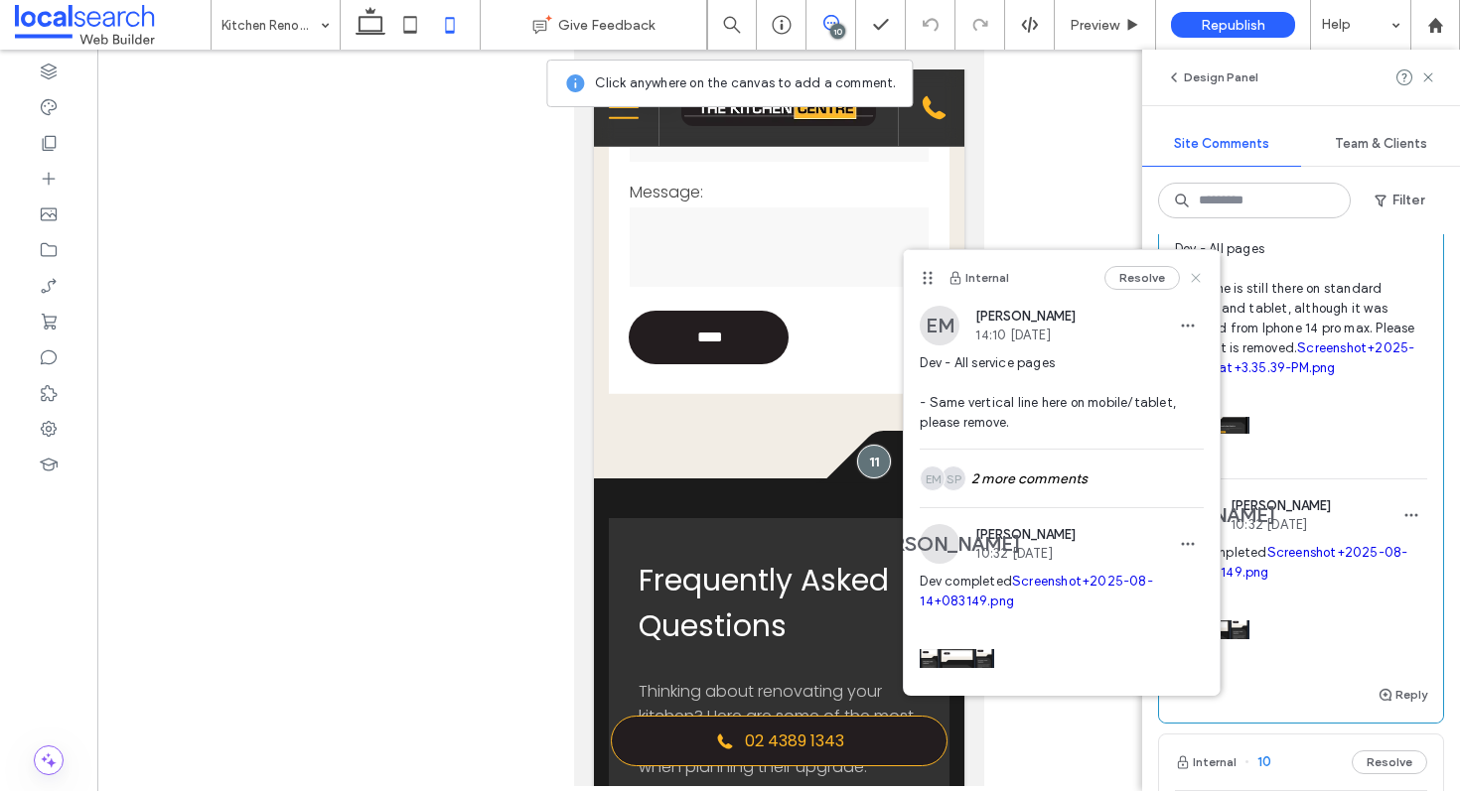
click at [1188, 274] on icon at bounding box center [1196, 278] width 16 height 16
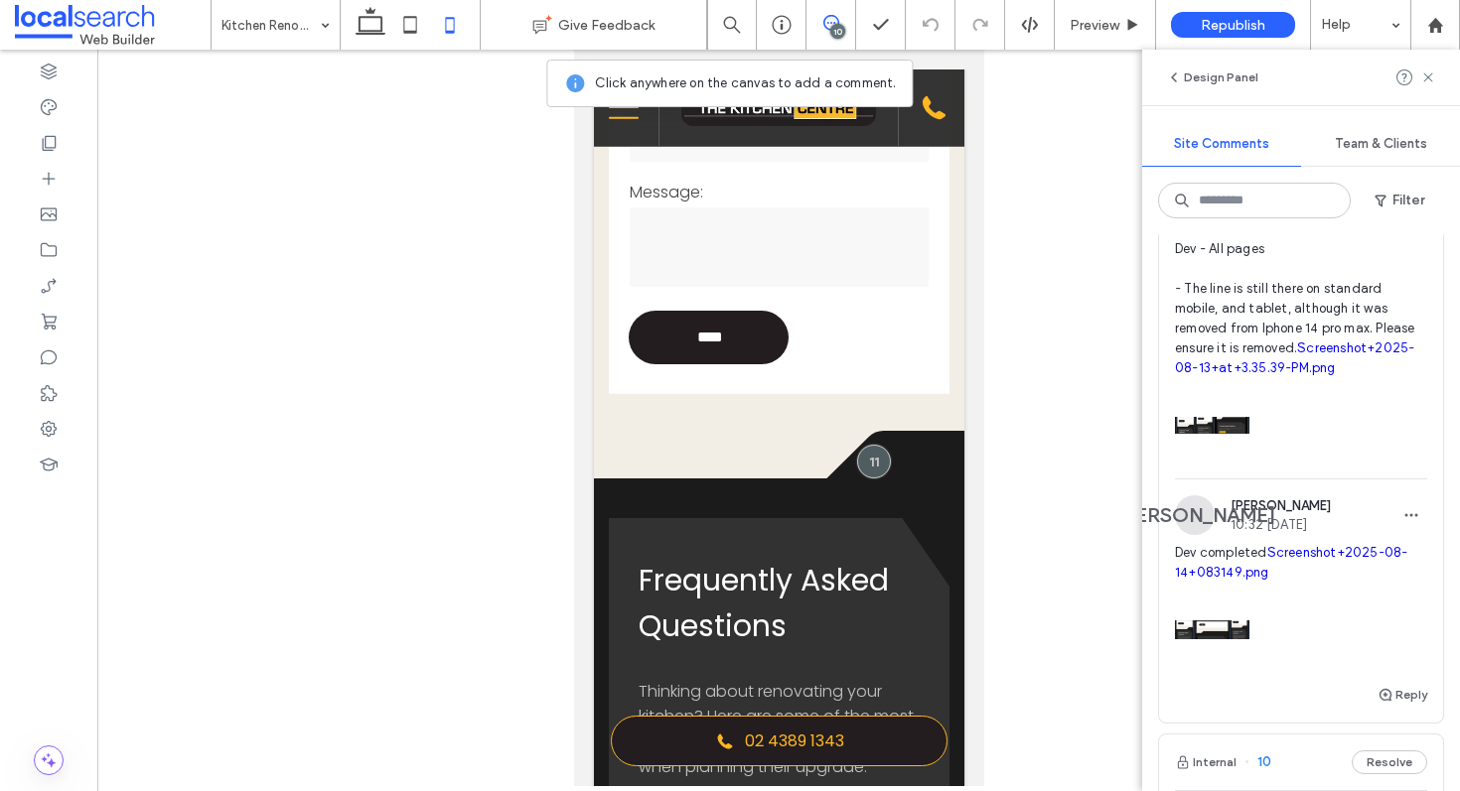
click at [1288, 580] on link "Screenshot+2025-08-14+083149.png" at bounding box center [1291, 562] width 232 height 35
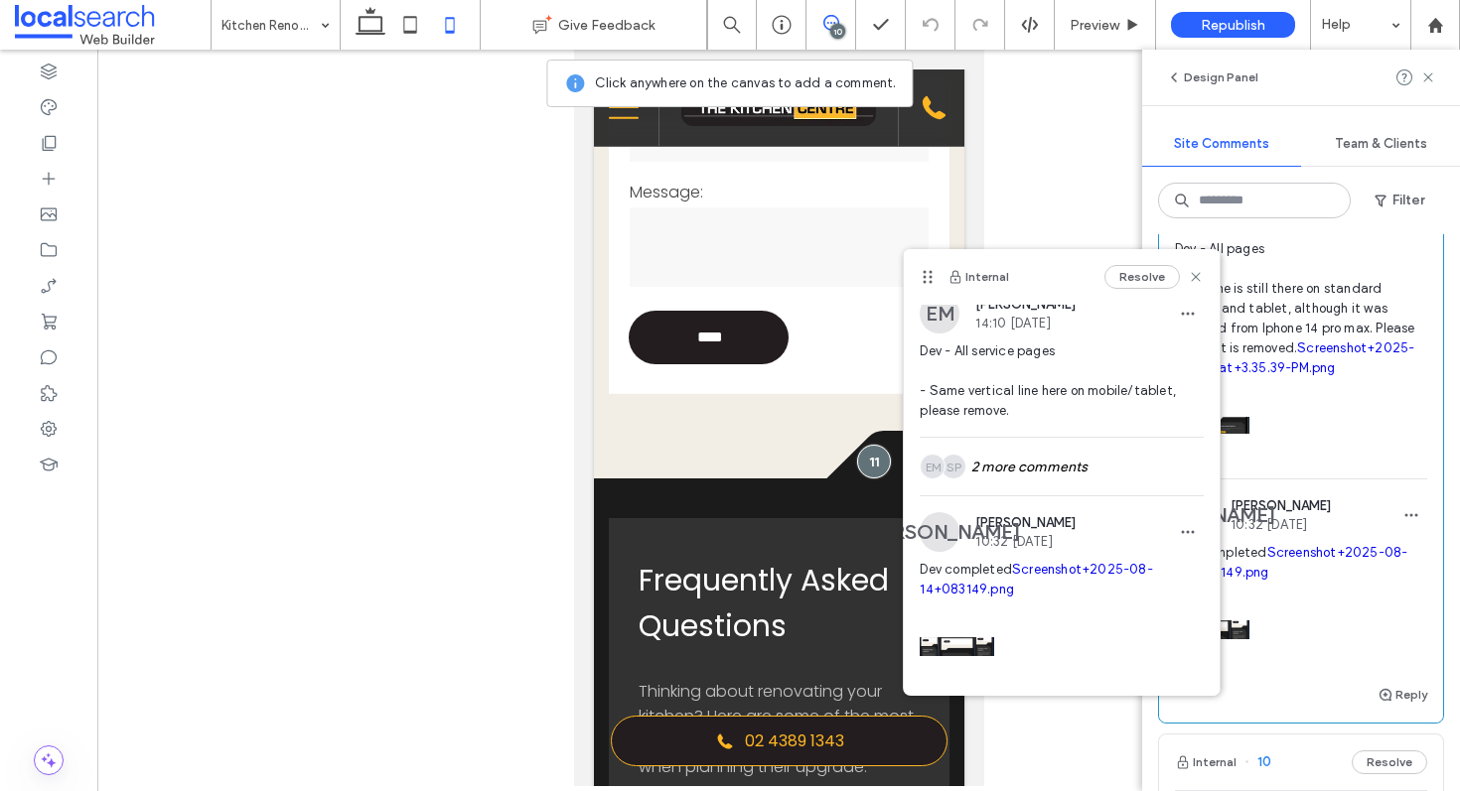
scroll to position [0, 0]
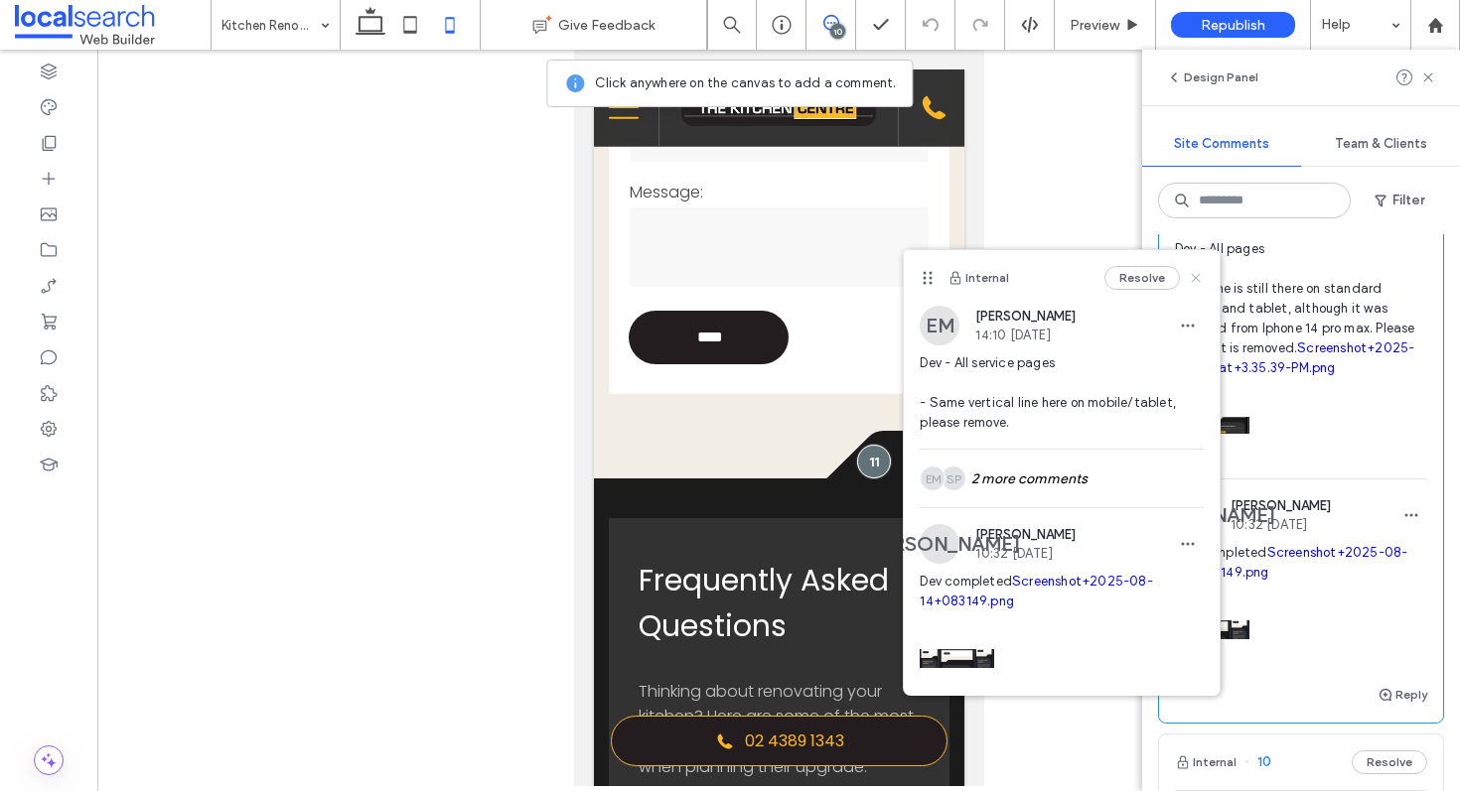
click at [1192, 280] on use at bounding box center [1196, 278] width 9 height 9
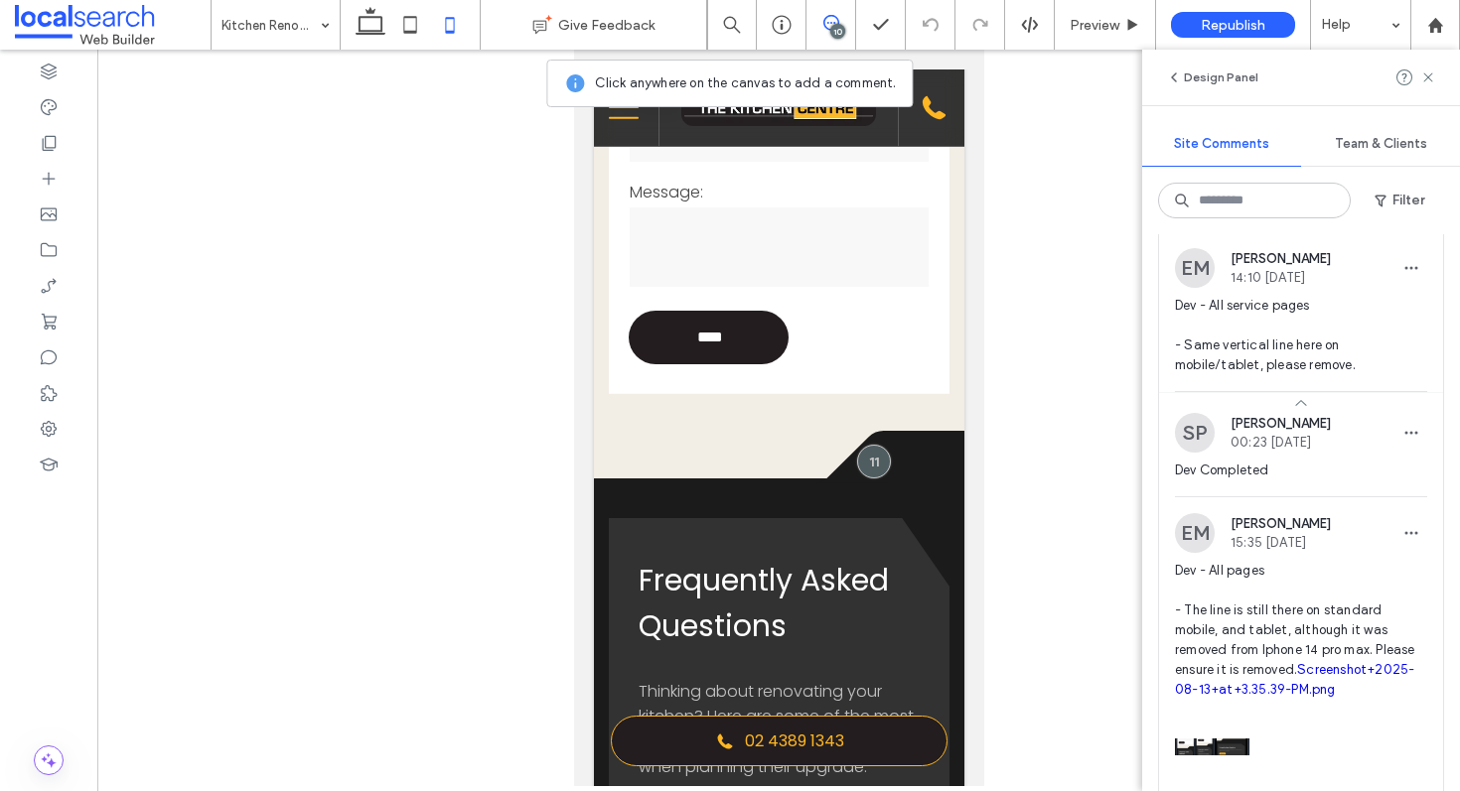
scroll to position [510, 0]
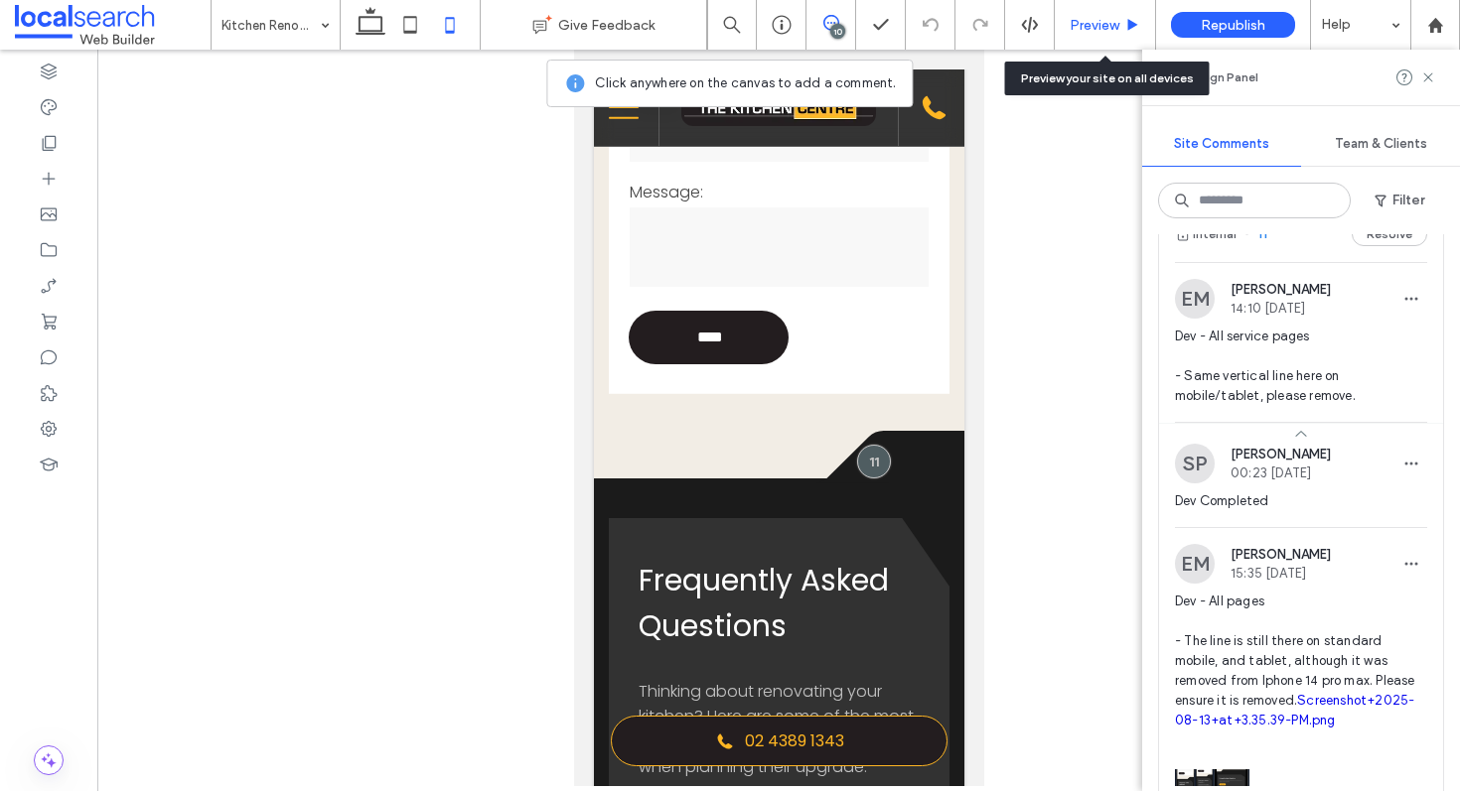
click at [1091, 22] on span "Preview" at bounding box center [1095, 25] width 50 height 17
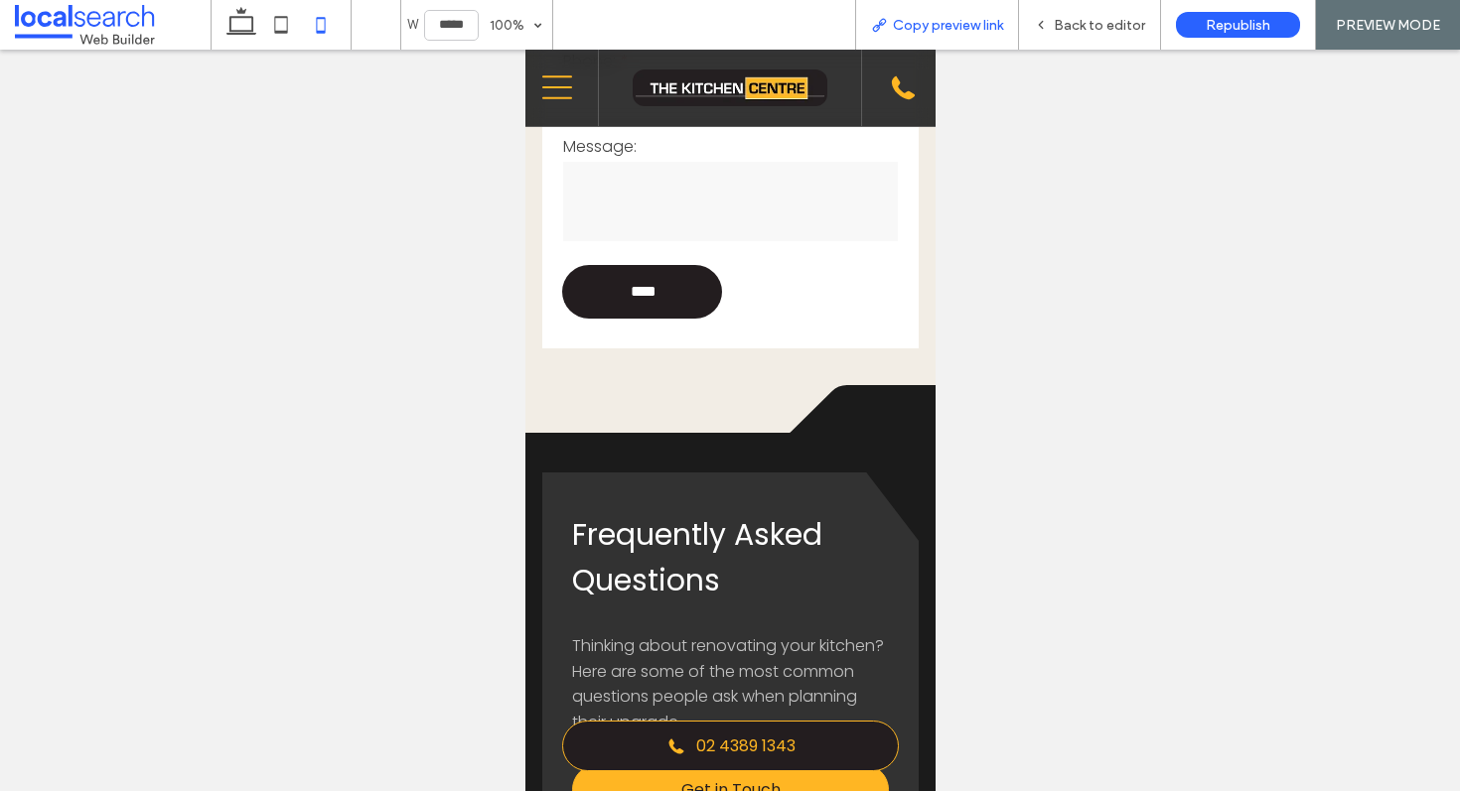
click at [950, 25] on span "Copy preview link" at bounding box center [948, 25] width 110 height 17
click at [1117, 24] on span "Back to editor" at bounding box center [1099, 25] width 91 height 17
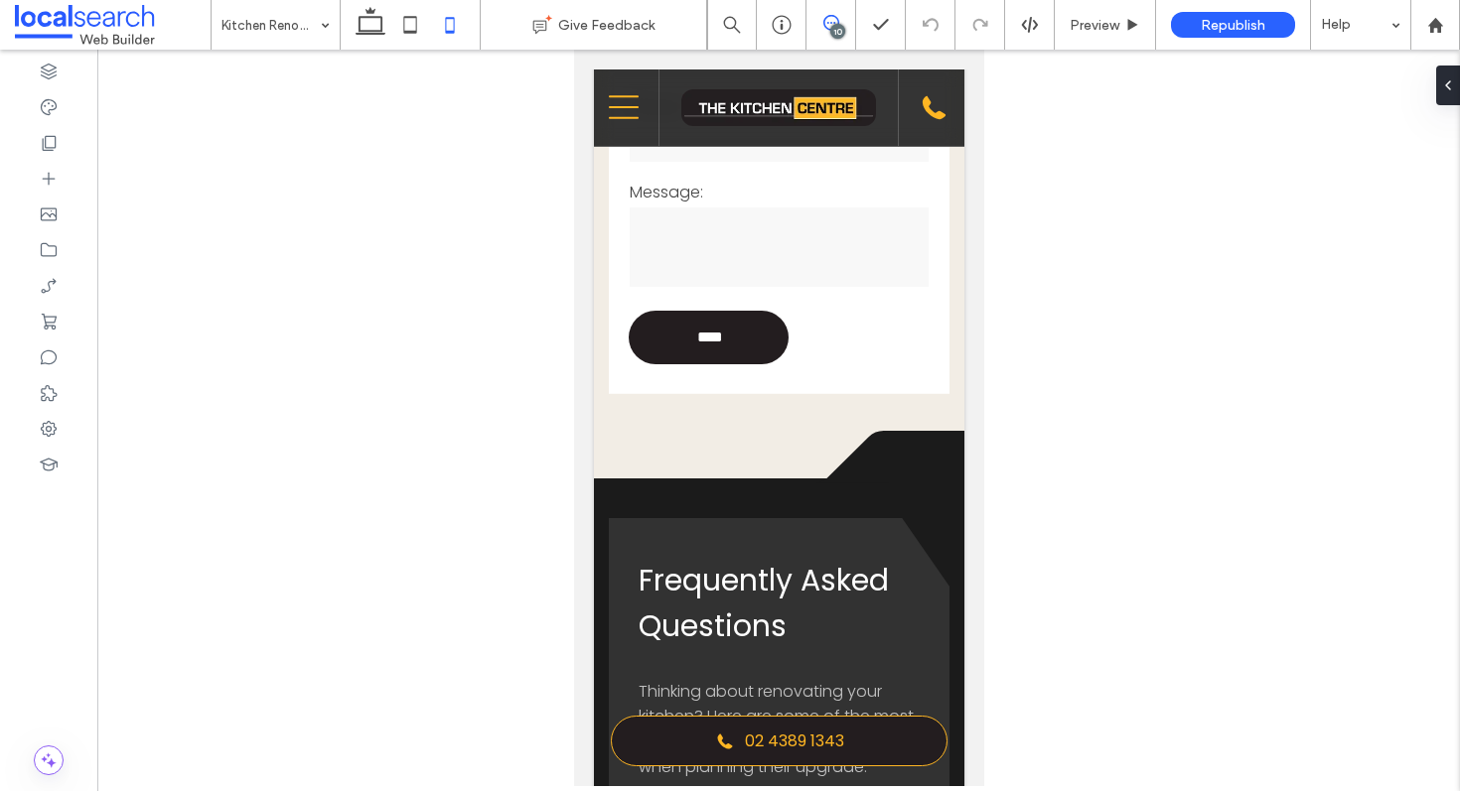
click at [817, 28] on span at bounding box center [830, 23] width 49 height 16
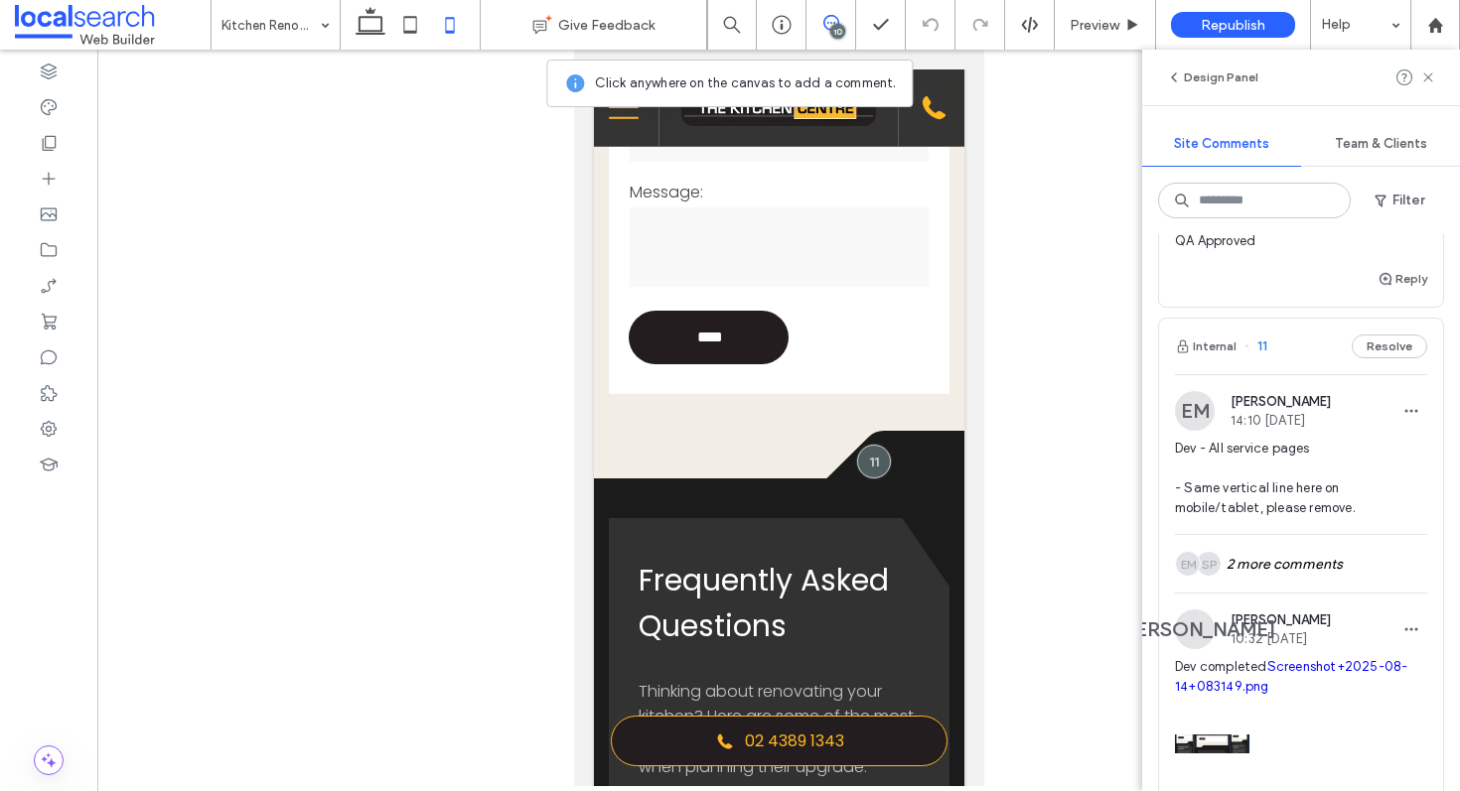
scroll to position [399, 0]
click at [1245, 209] on input at bounding box center [1254, 201] width 193 height 36
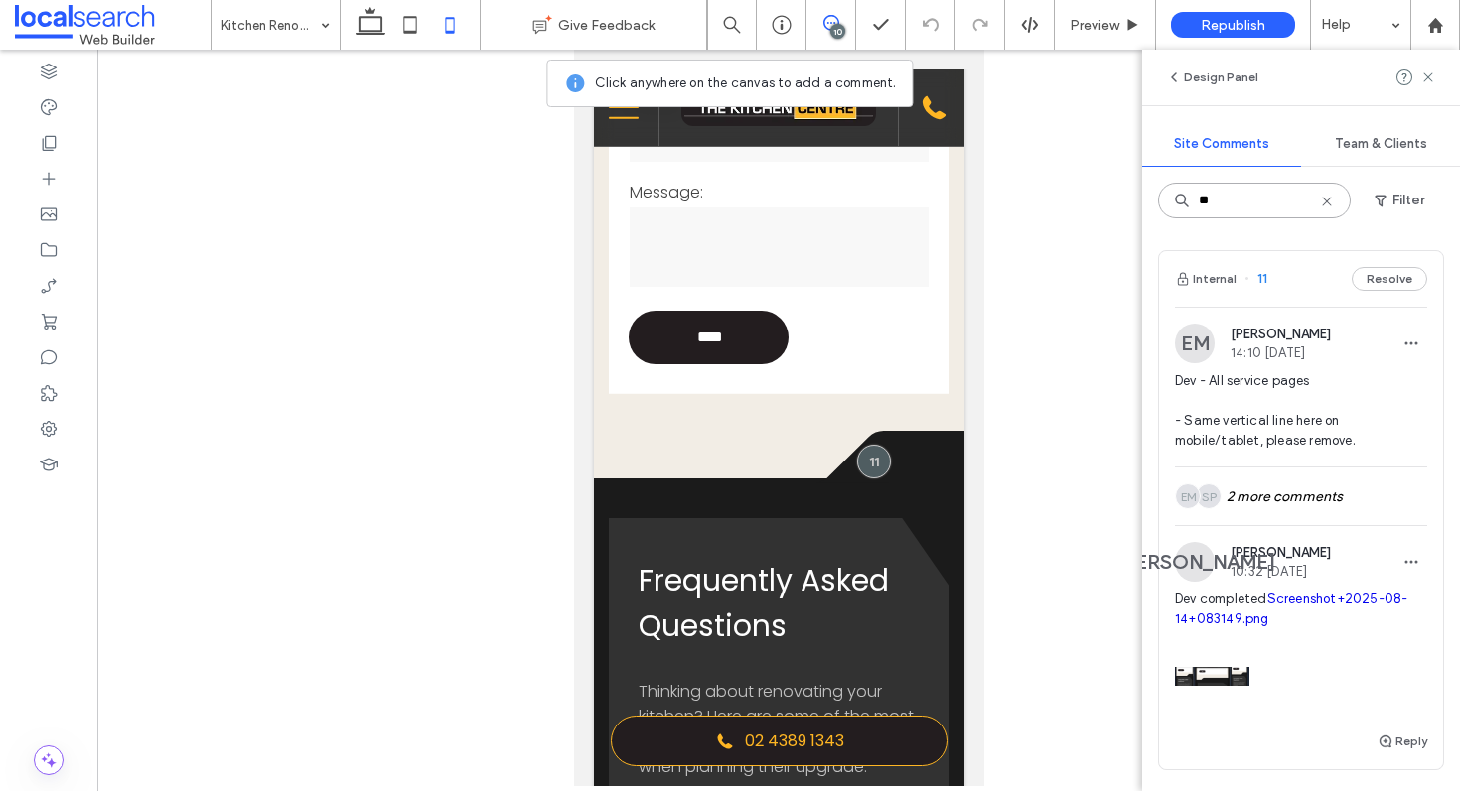
type input "**"
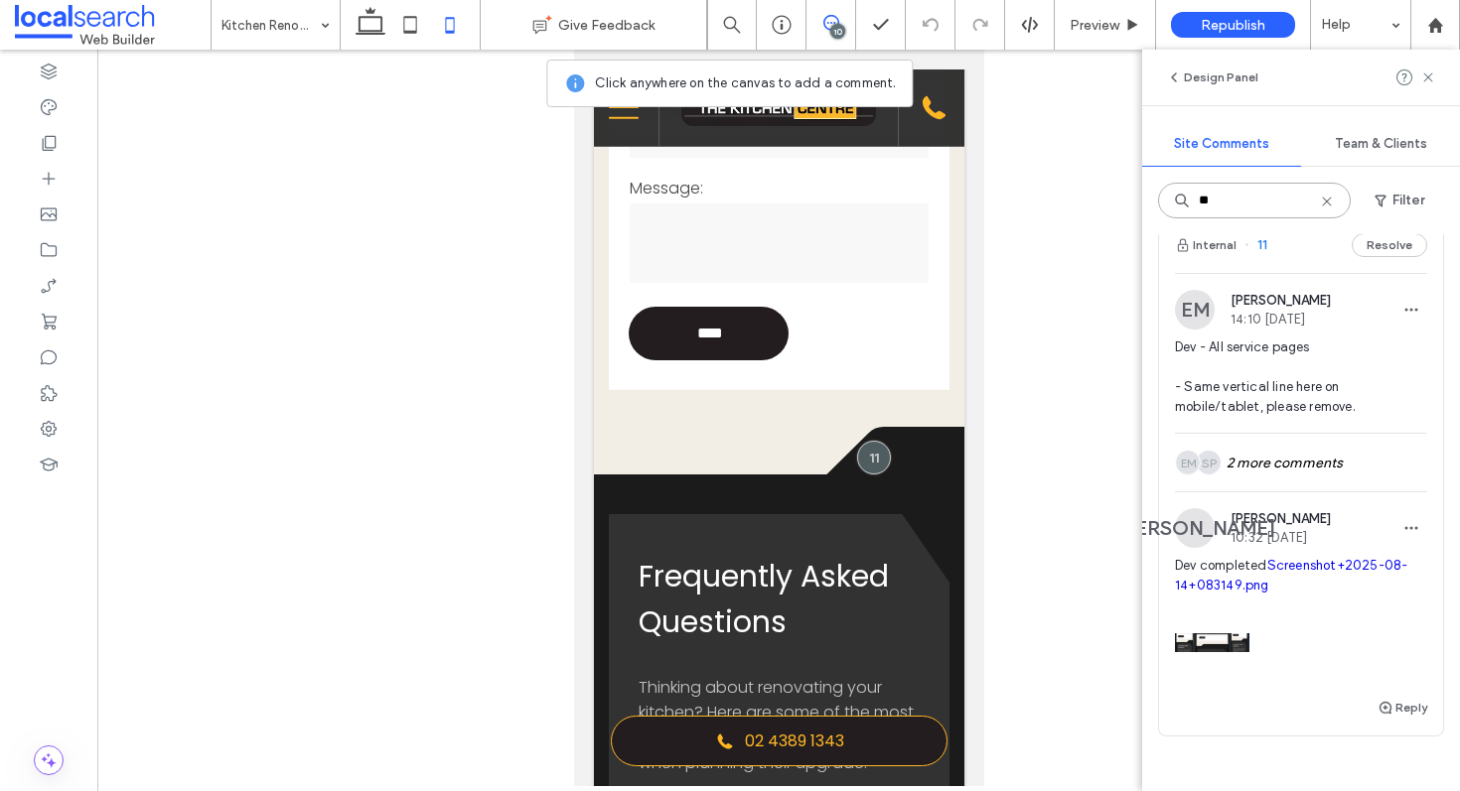
scroll to position [35, 0]
click at [864, 469] on div at bounding box center [872, 458] width 37 height 37
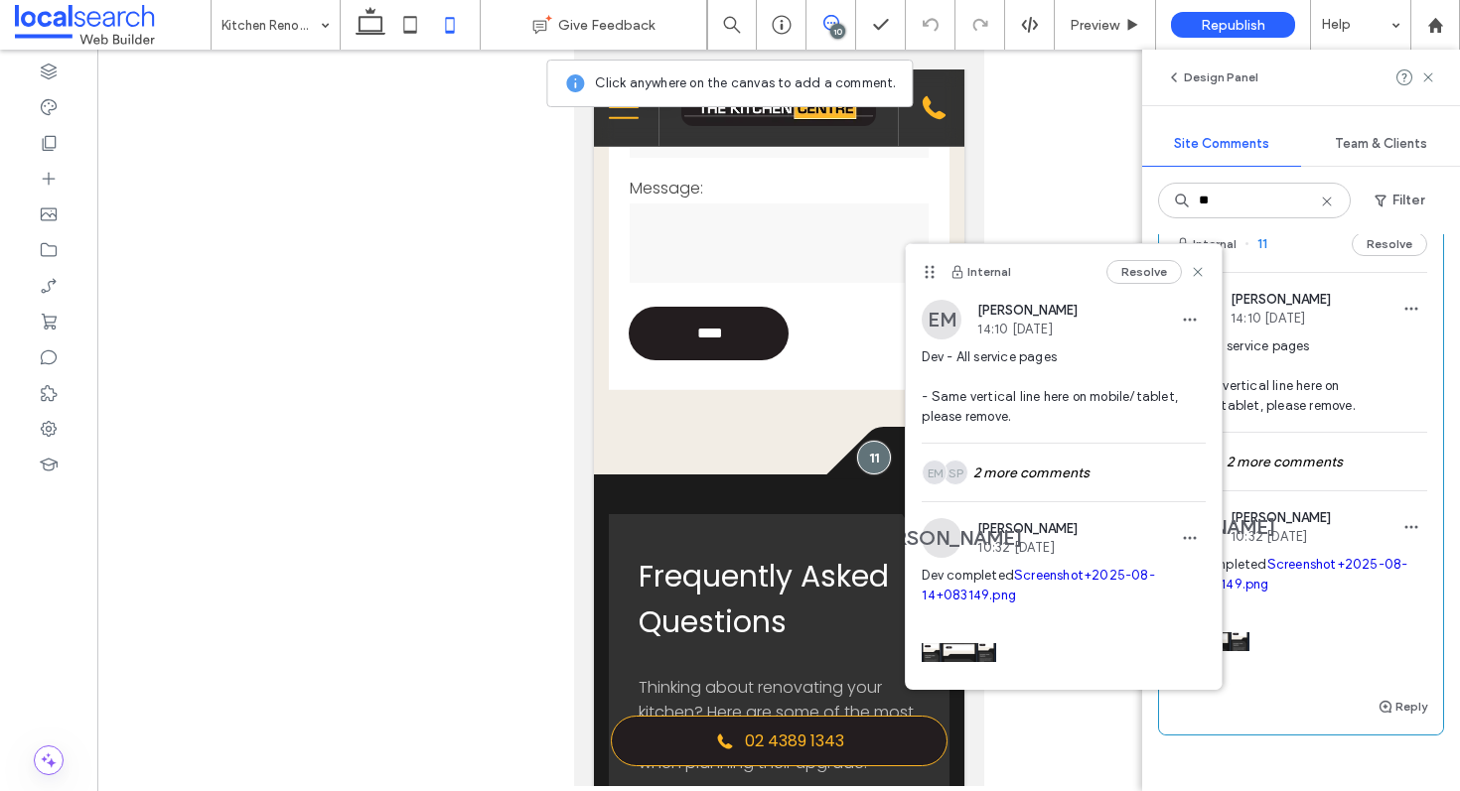
scroll to position [74, 0]
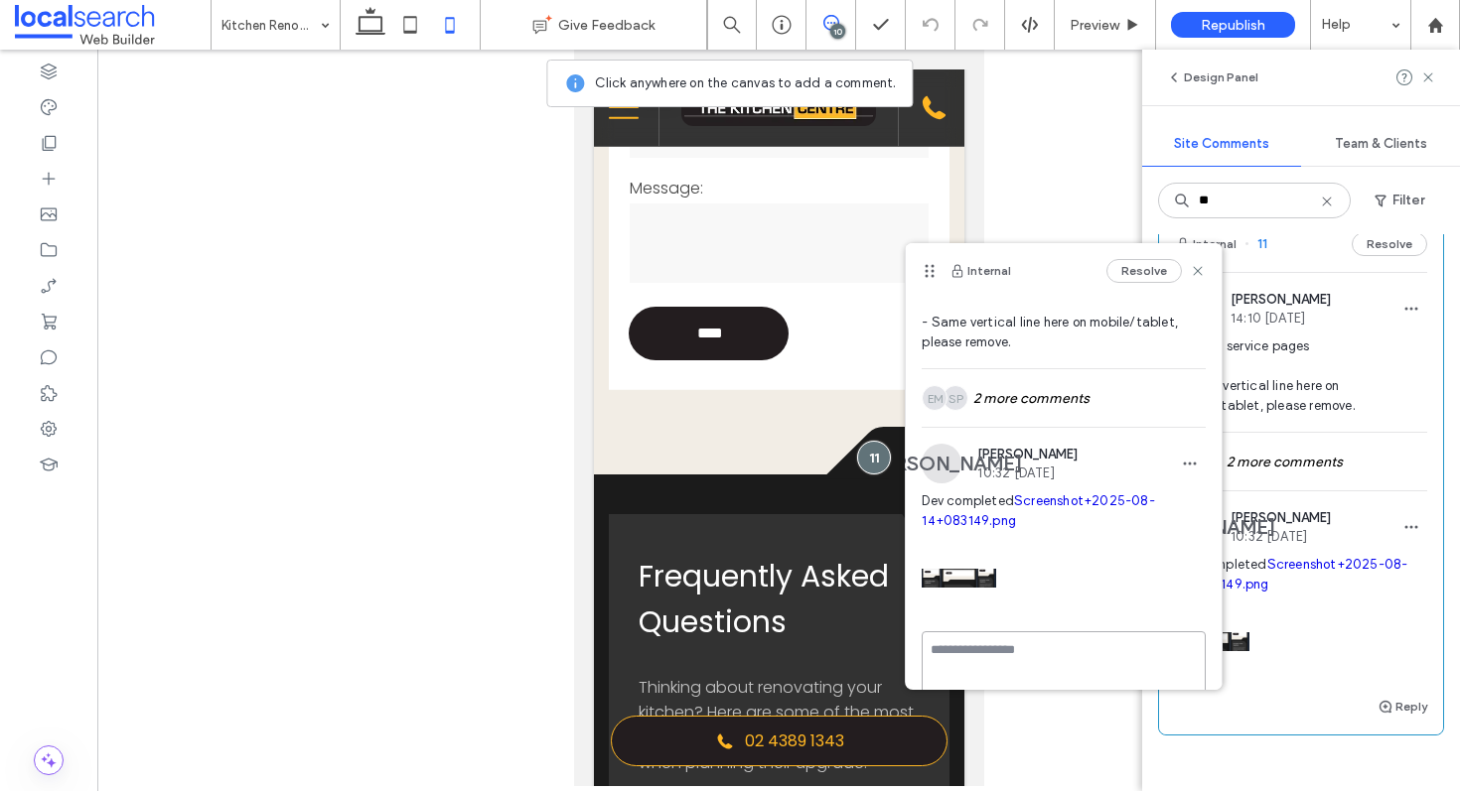
click at [1033, 642] on textarea at bounding box center [1064, 681] width 284 height 99
type textarea "*"
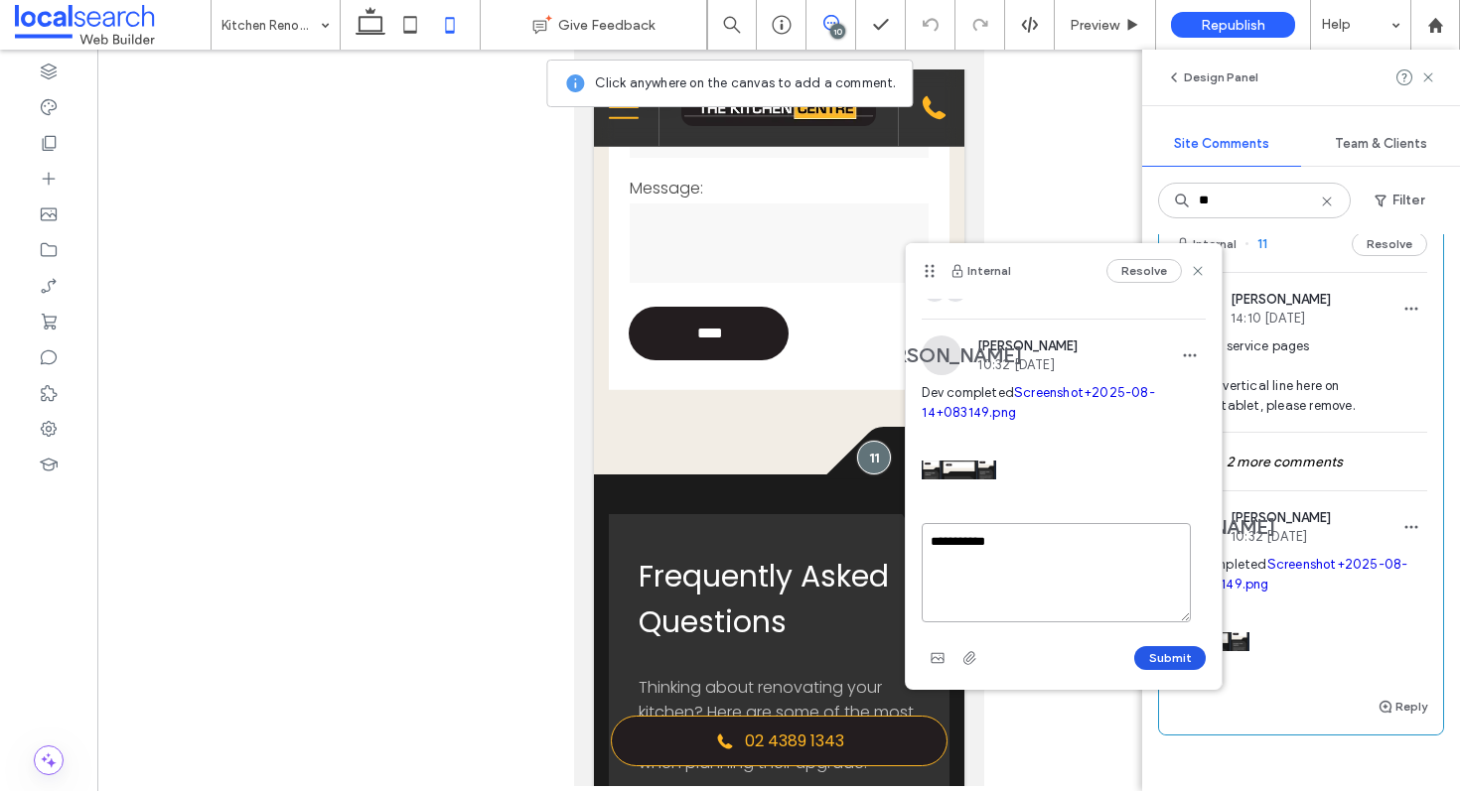
type textarea "**********"
click at [1150, 663] on button "Submit" at bounding box center [1170, 658] width 72 height 24
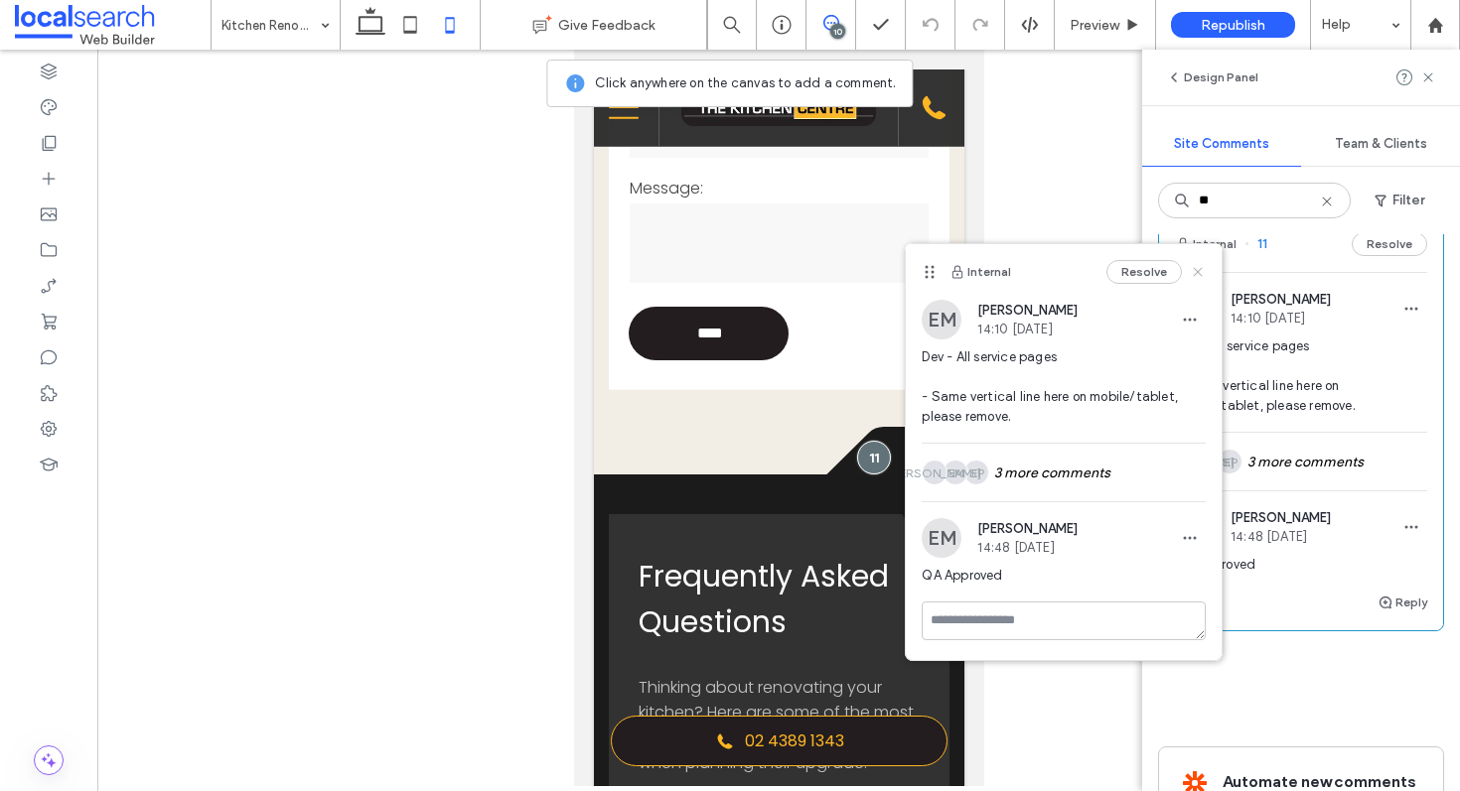
click at [1199, 275] on icon at bounding box center [1198, 272] width 16 height 16
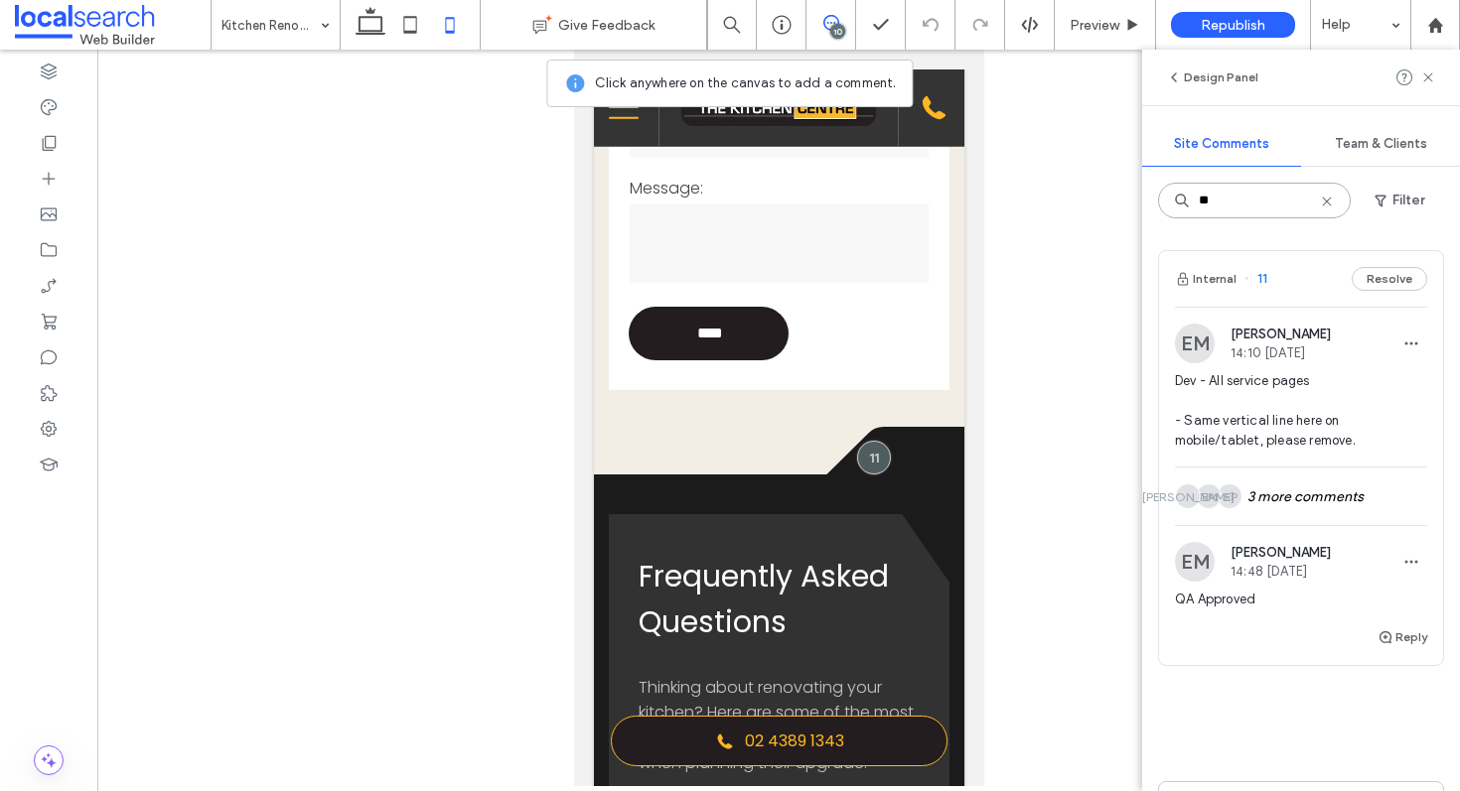
click at [1265, 208] on input "**" at bounding box center [1254, 201] width 193 height 36
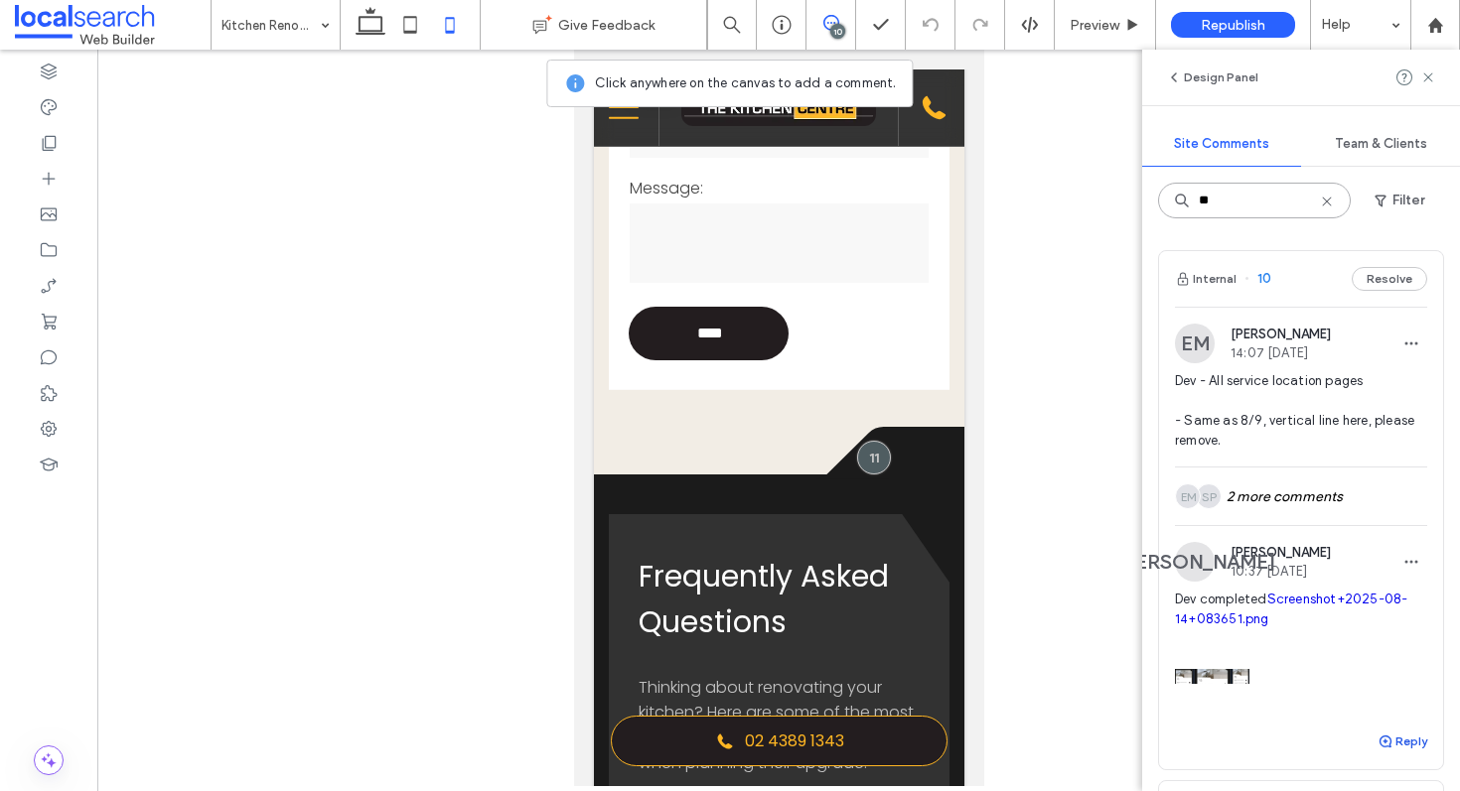
type input "**"
click at [1377, 738] on icon "button" at bounding box center [1385, 742] width 16 height 16
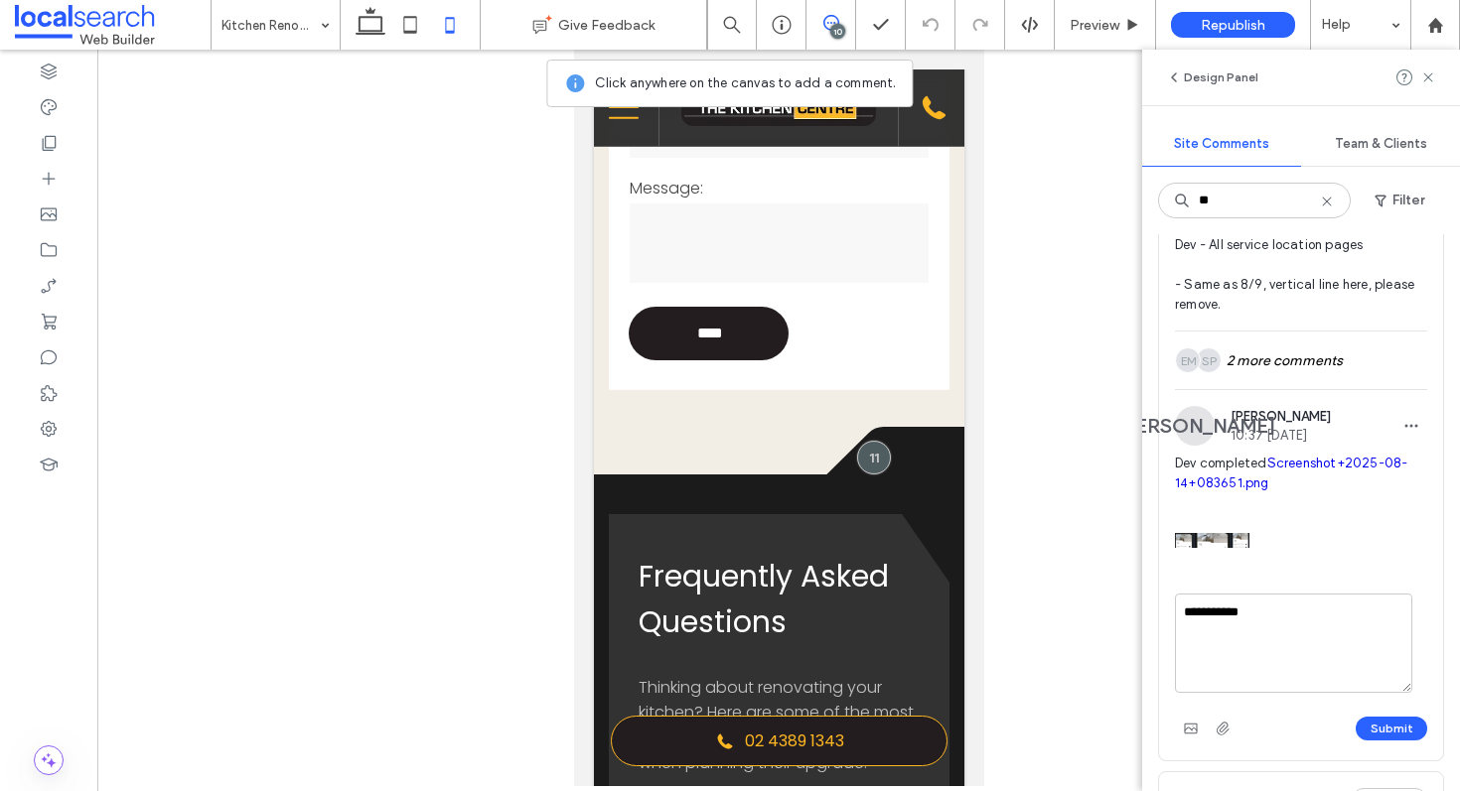
scroll to position [303, 0]
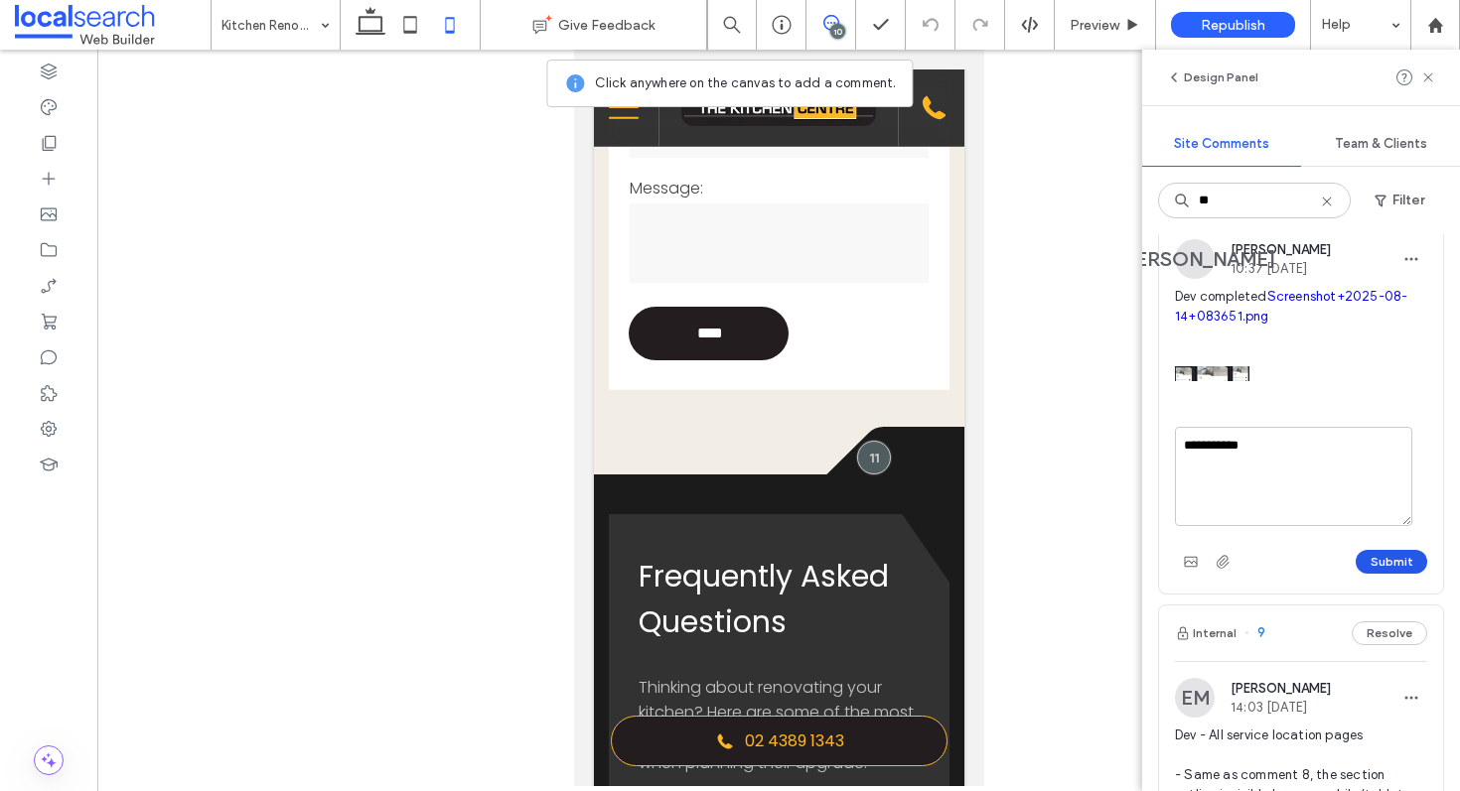
type textarea "**********"
click at [1376, 556] on button "Submit" at bounding box center [1392, 562] width 72 height 24
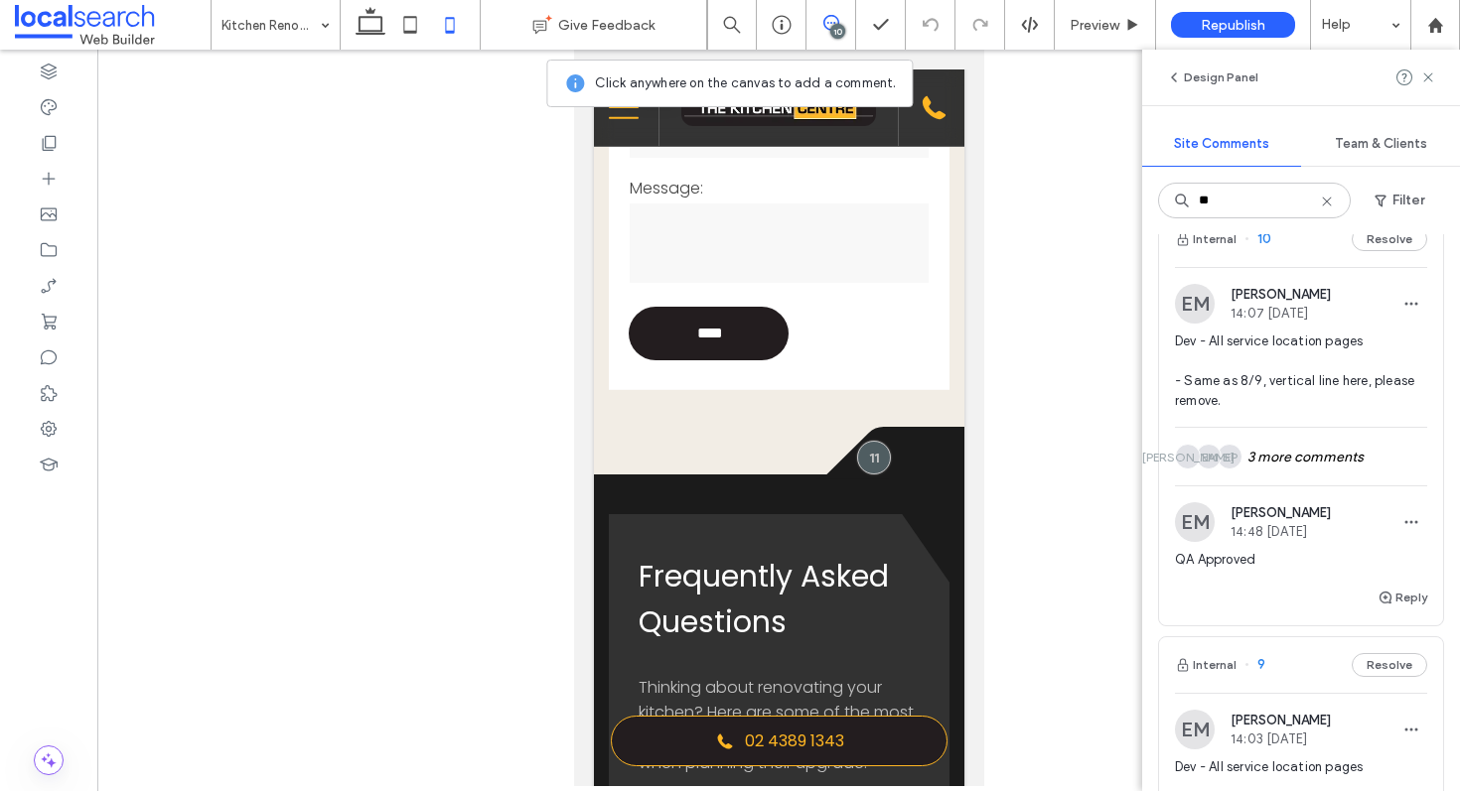
scroll to position [0, 0]
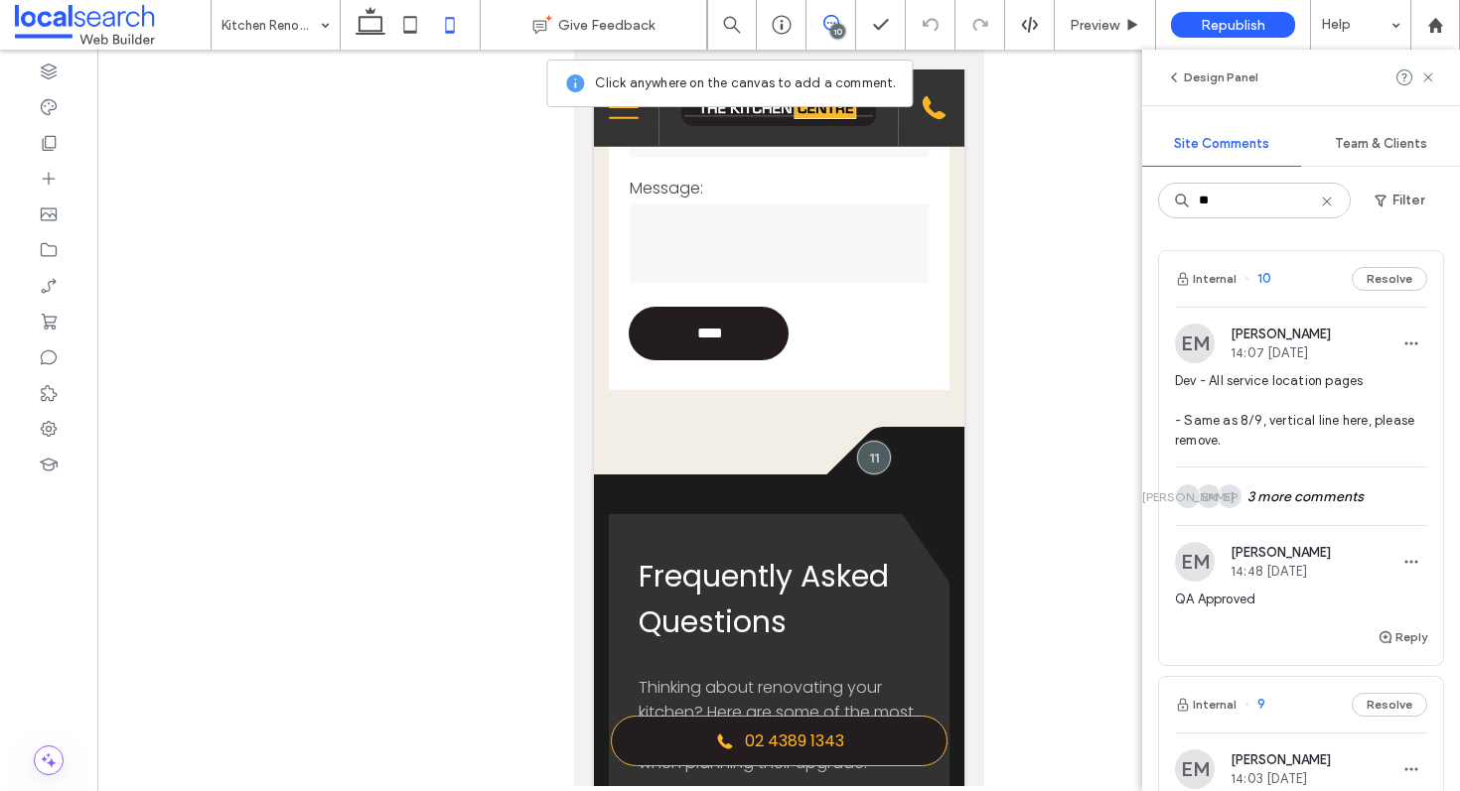
click at [1287, 285] on div "Internal 10 Resolve" at bounding box center [1301, 279] width 284 height 56
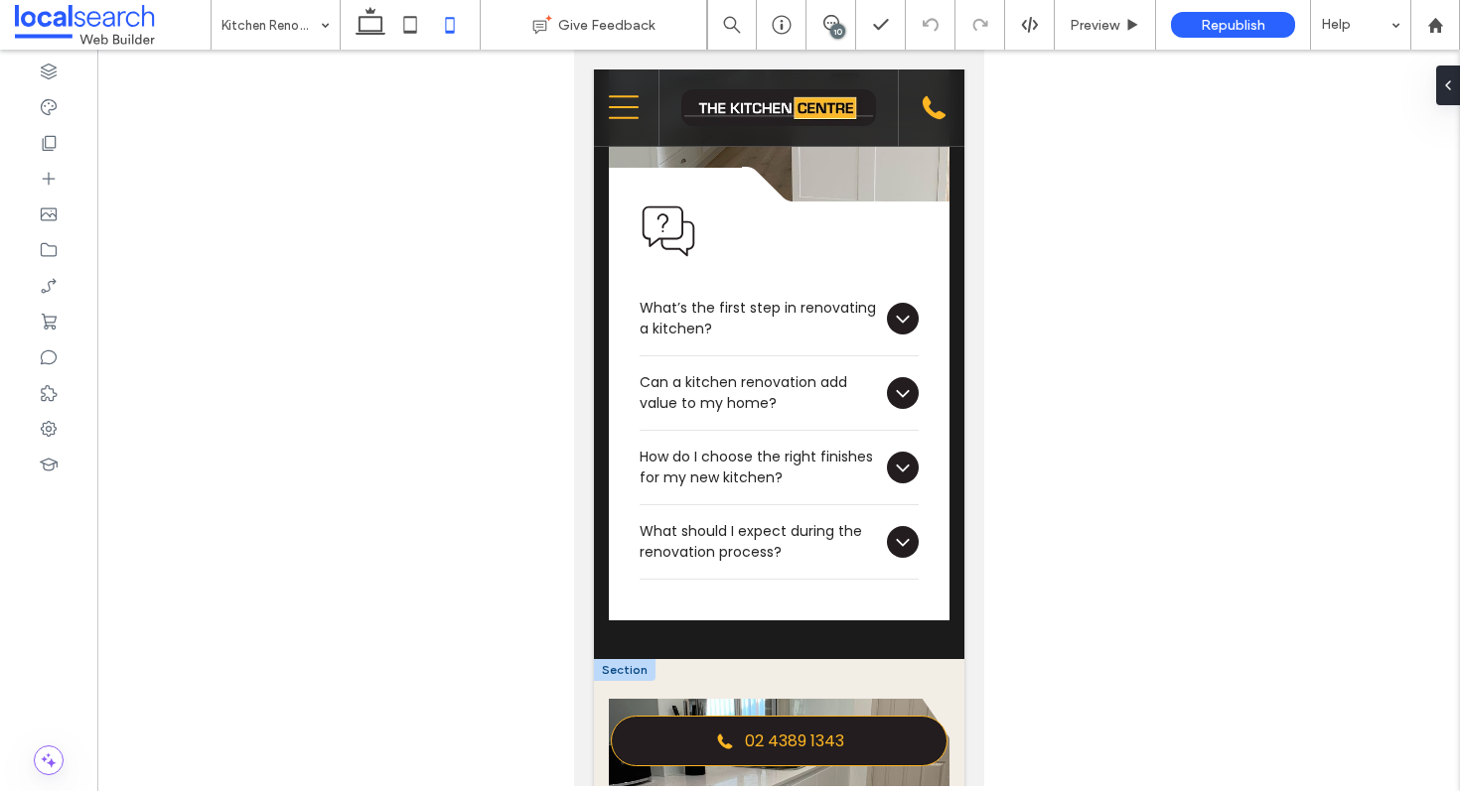
scroll to position [3511, 0]
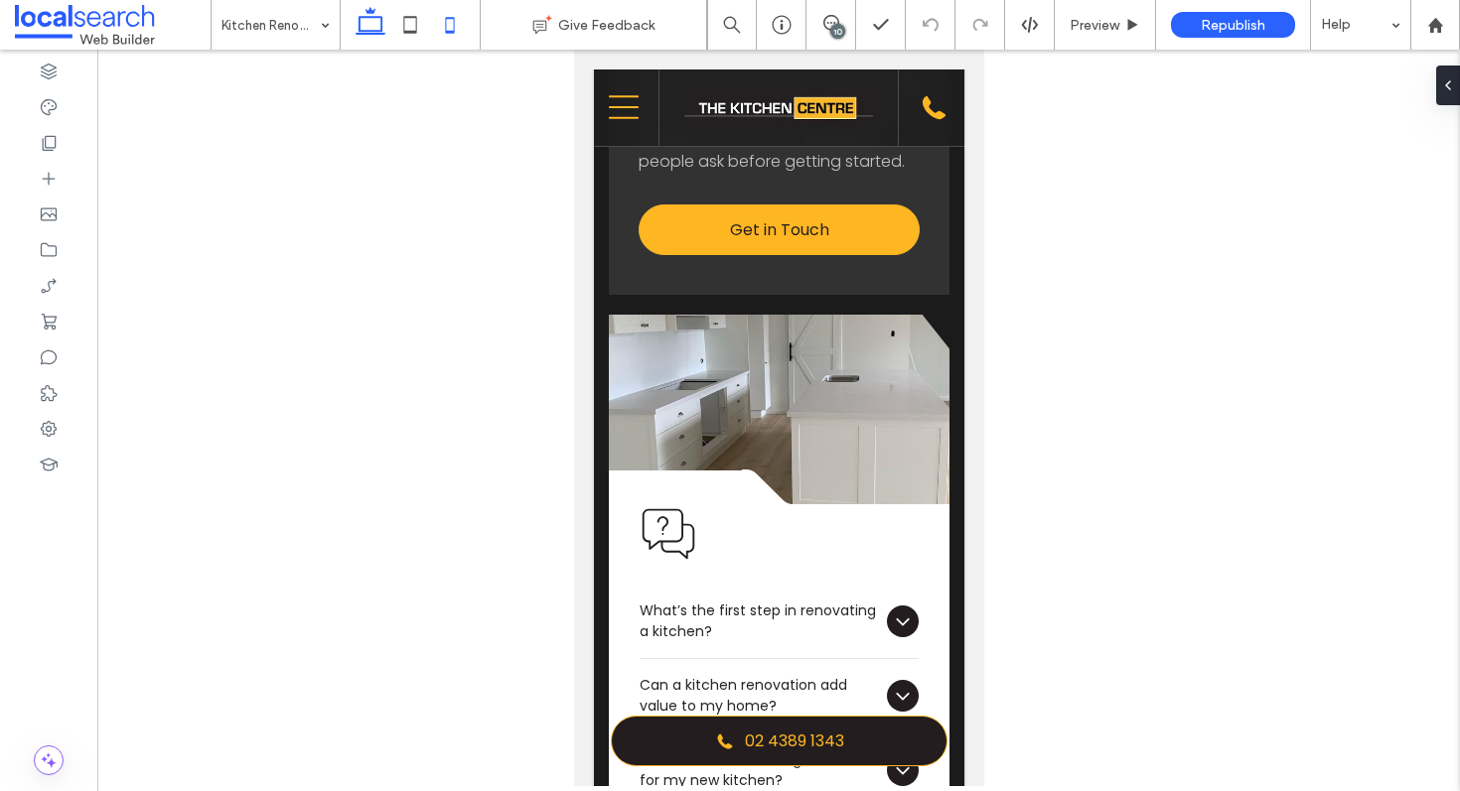
click at [357, 18] on icon at bounding box center [371, 25] width 40 height 40
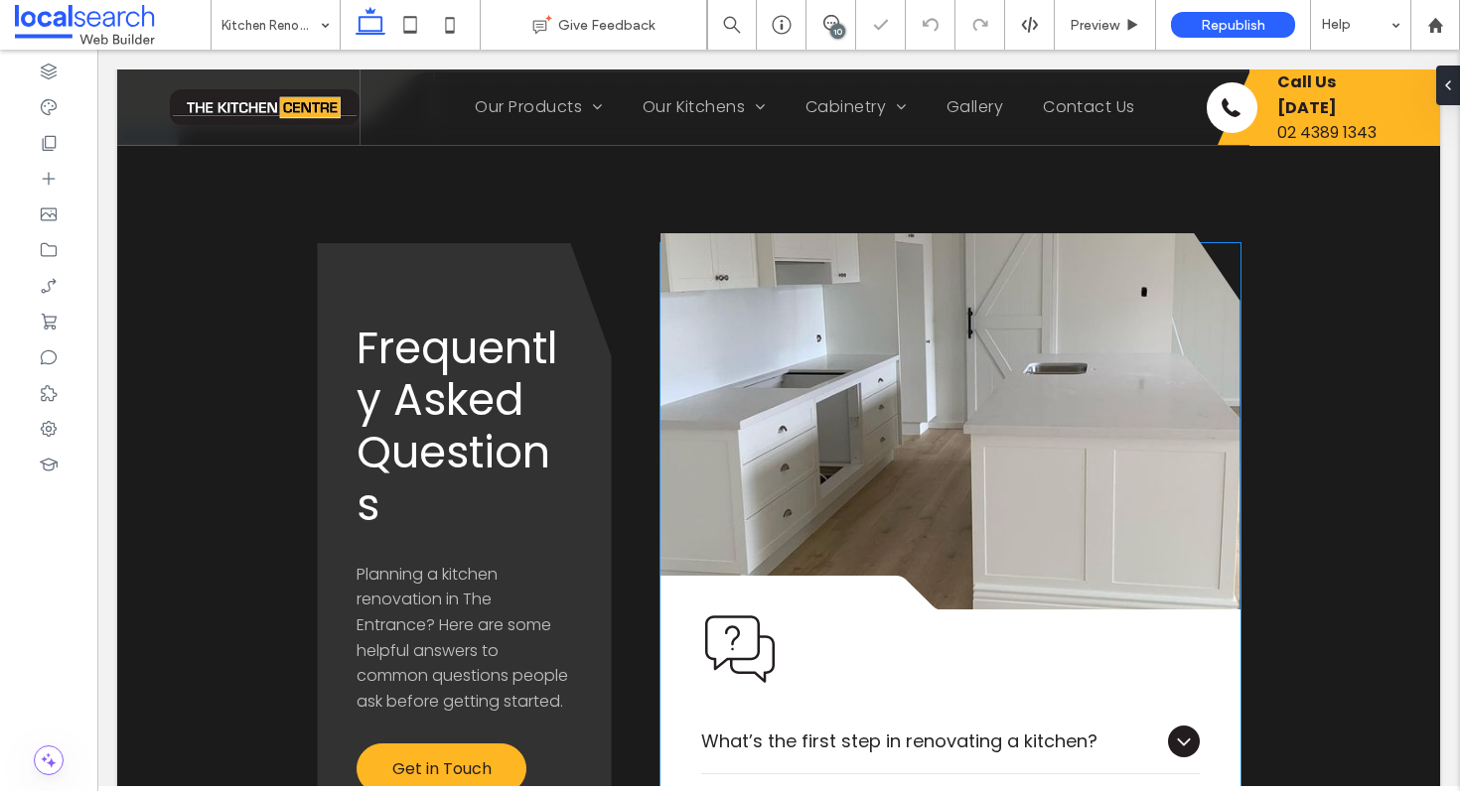
scroll to position [2894, 0]
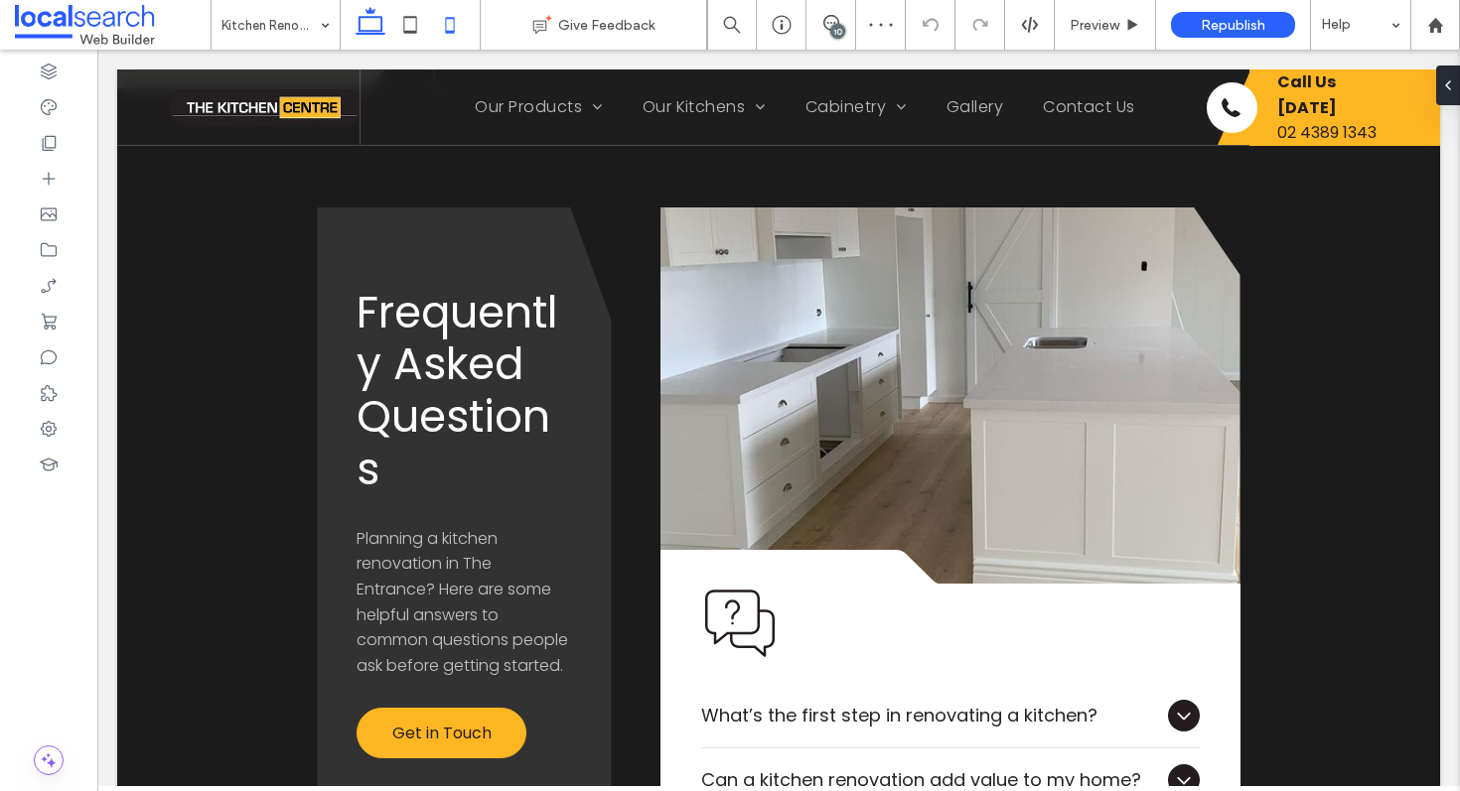
click at [449, 19] on icon at bounding box center [450, 25] width 40 height 40
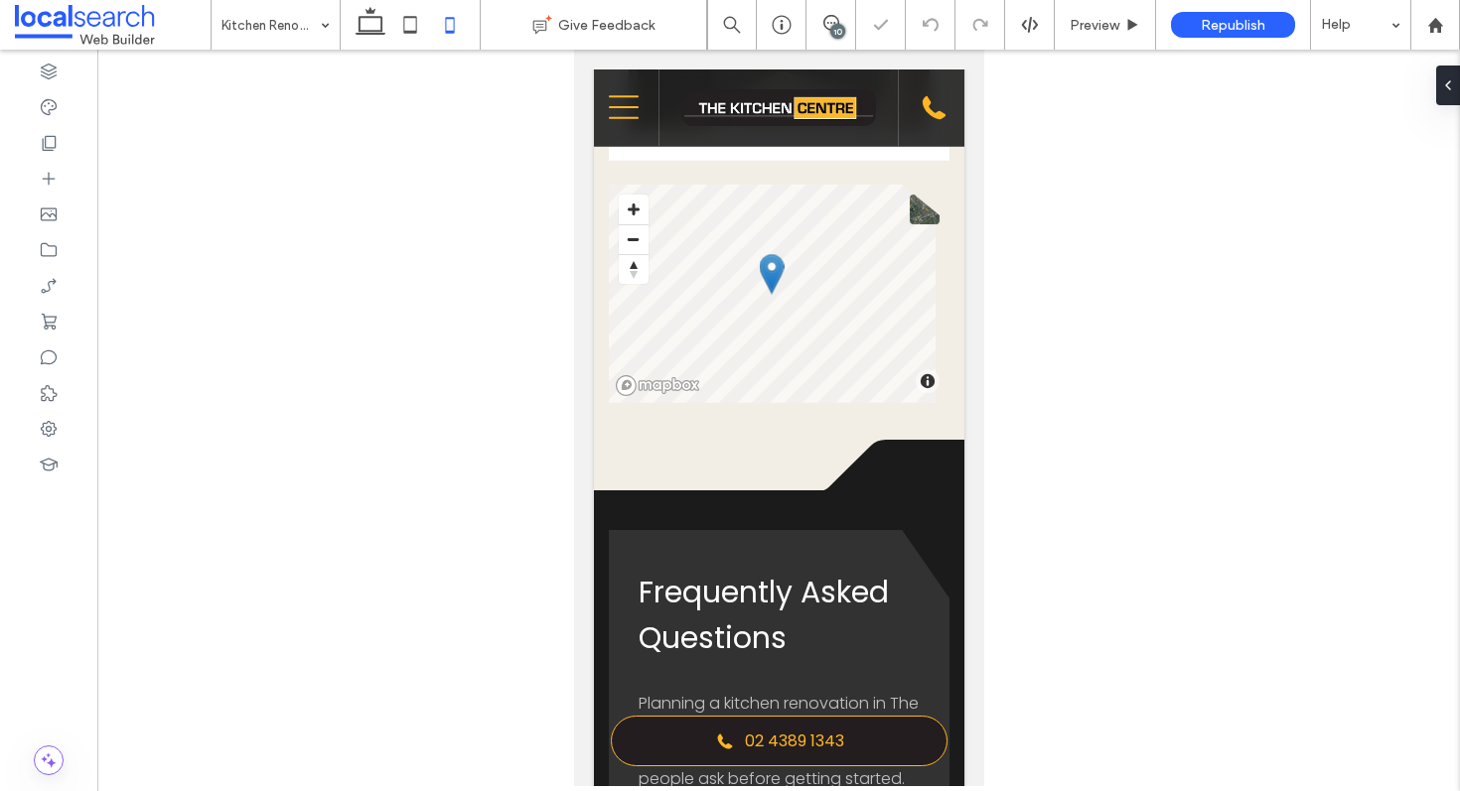
scroll to position [3299, 0]
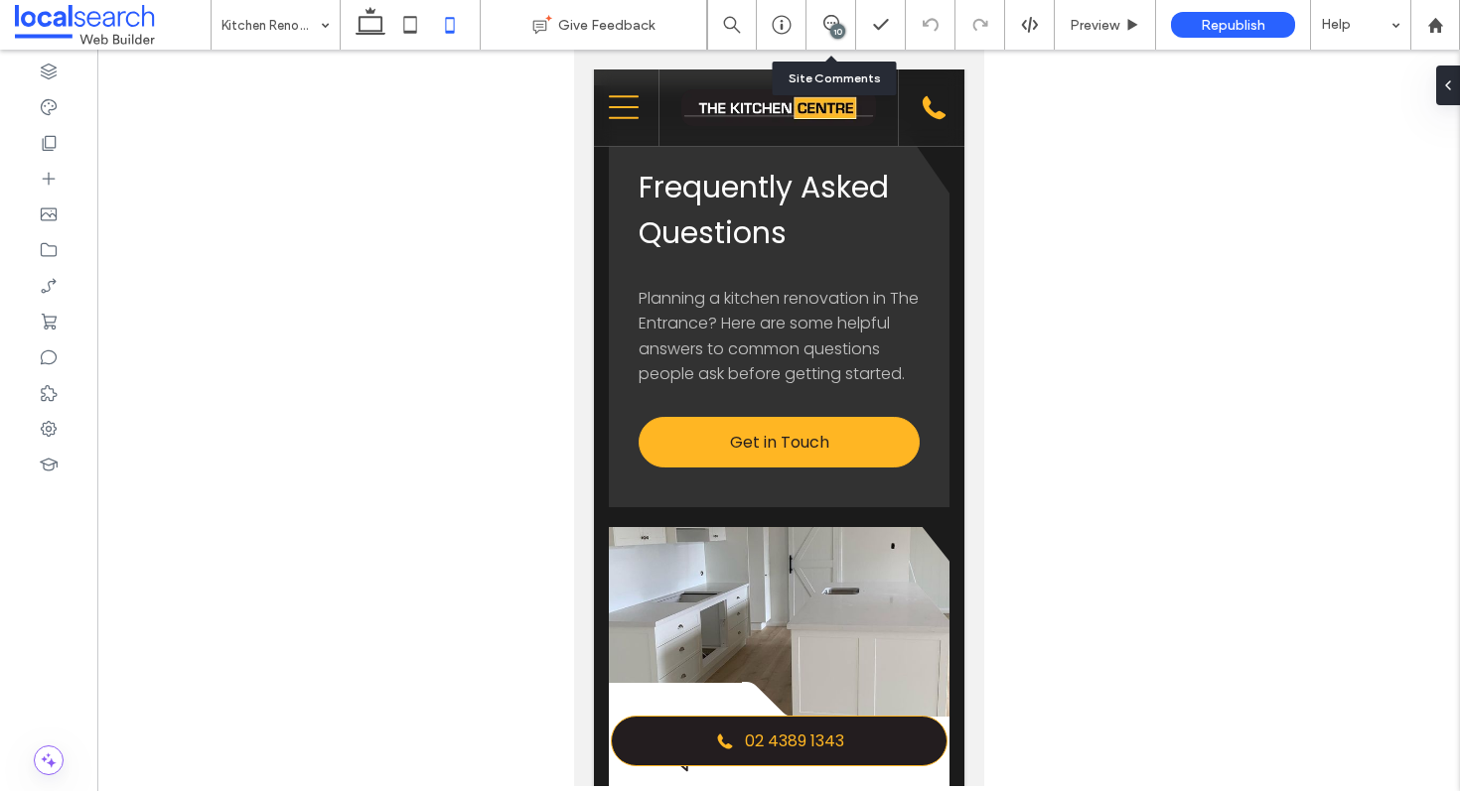
click at [831, 10] on div "10" at bounding box center [831, 25] width 50 height 50
click at [831, 29] on div "10" at bounding box center [837, 31] width 15 height 15
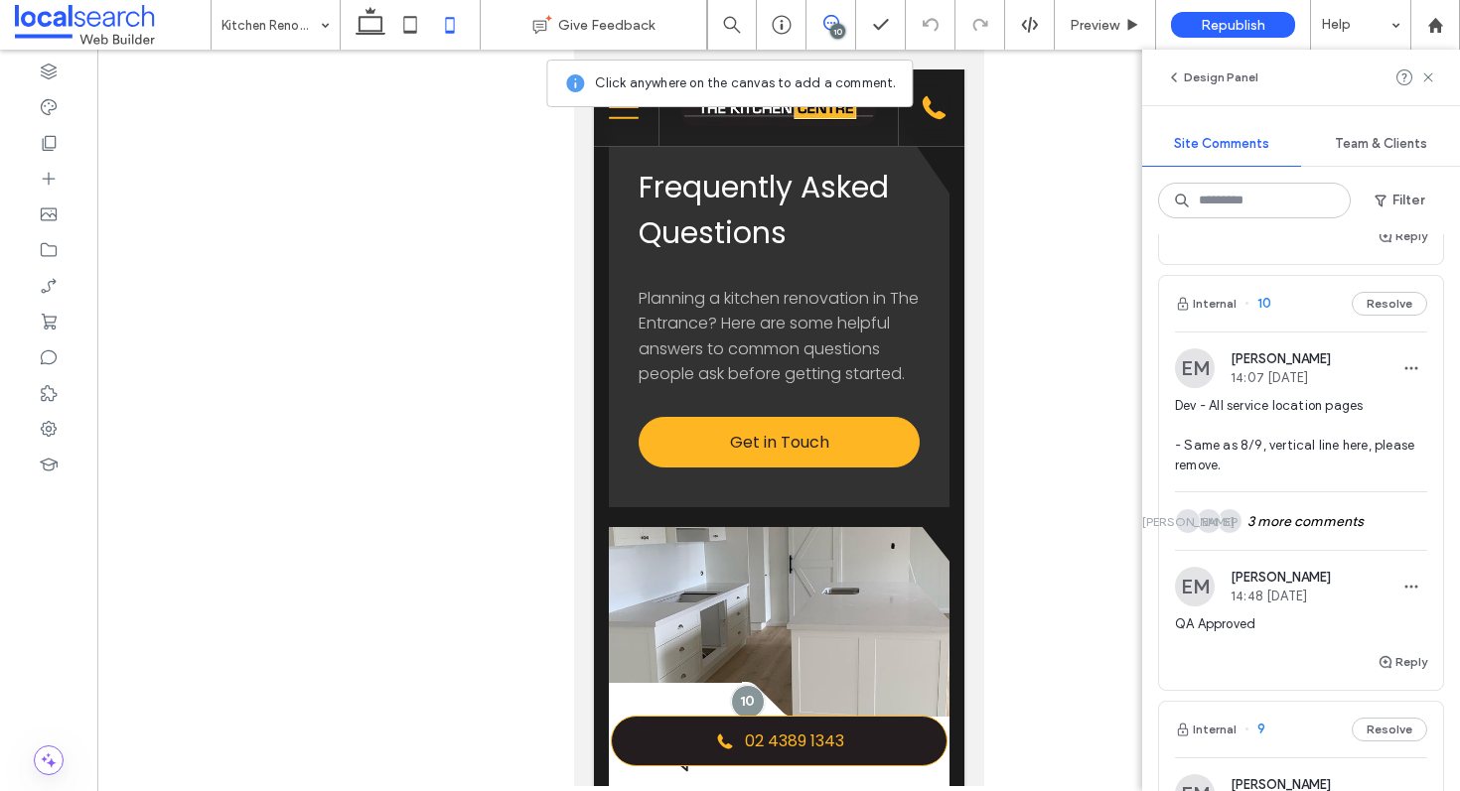
scroll to position [839, 0]
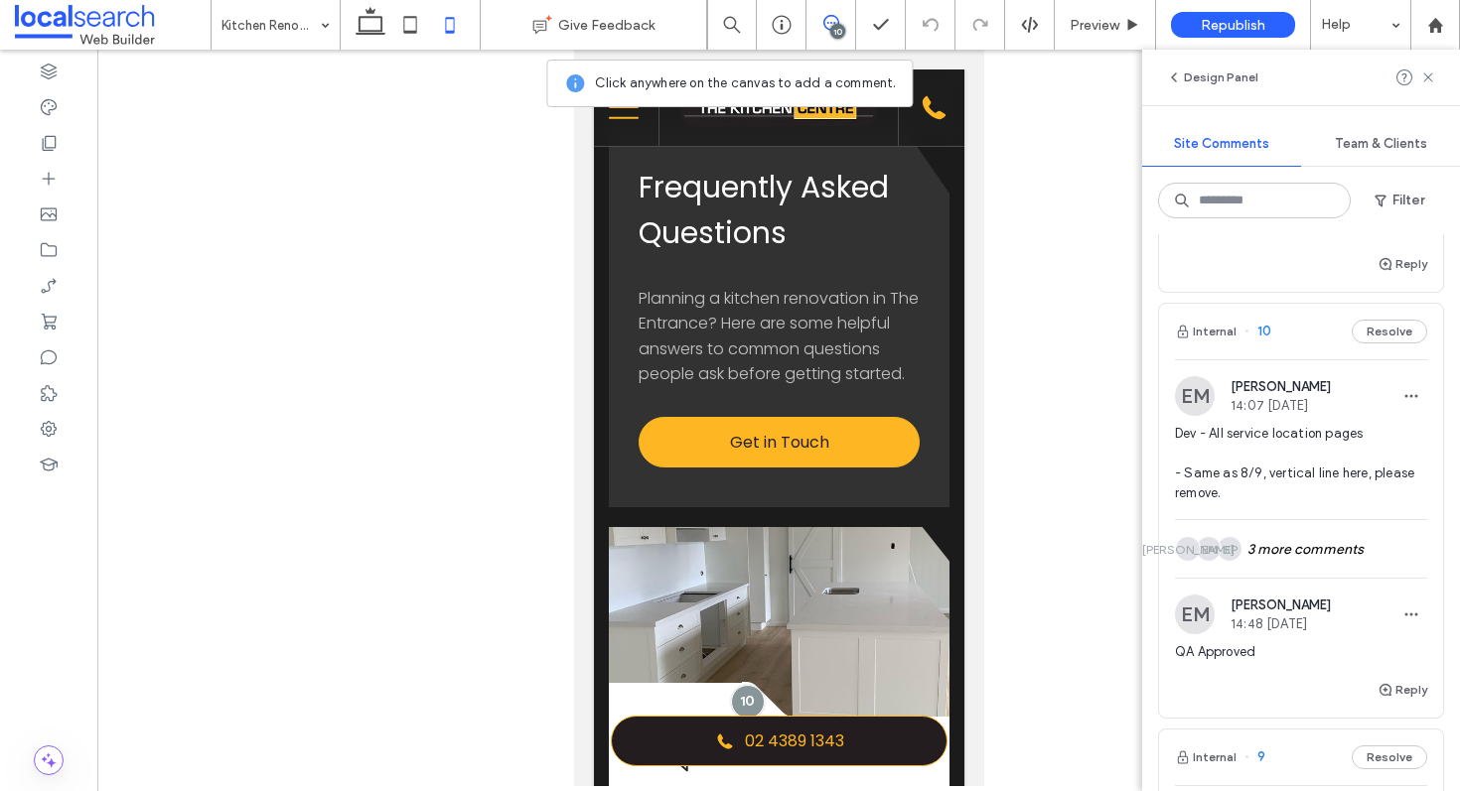
click at [1290, 356] on div "Internal 10 Resolve" at bounding box center [1301, 332] width 284 height 56
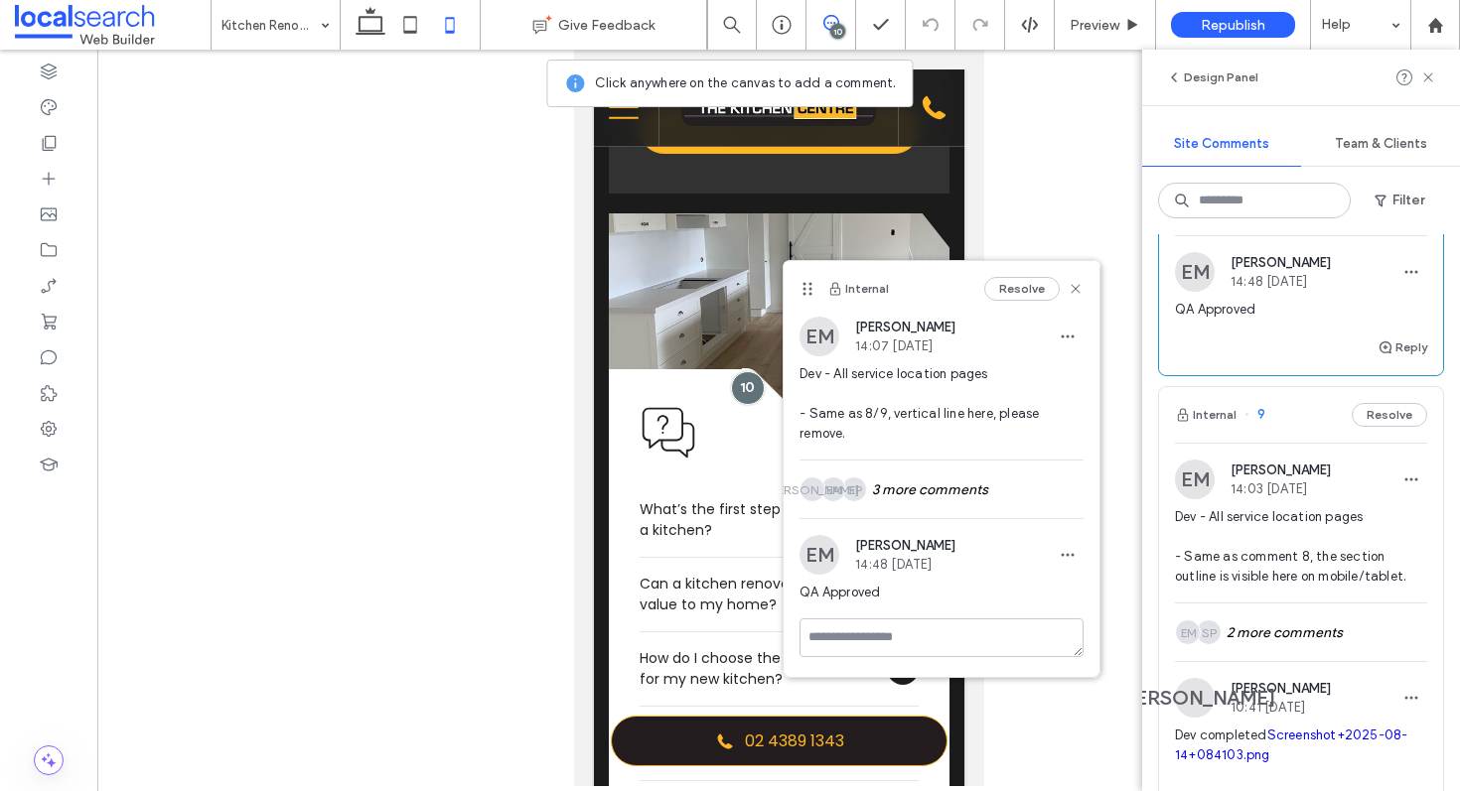
scroll to position [1217, 0]
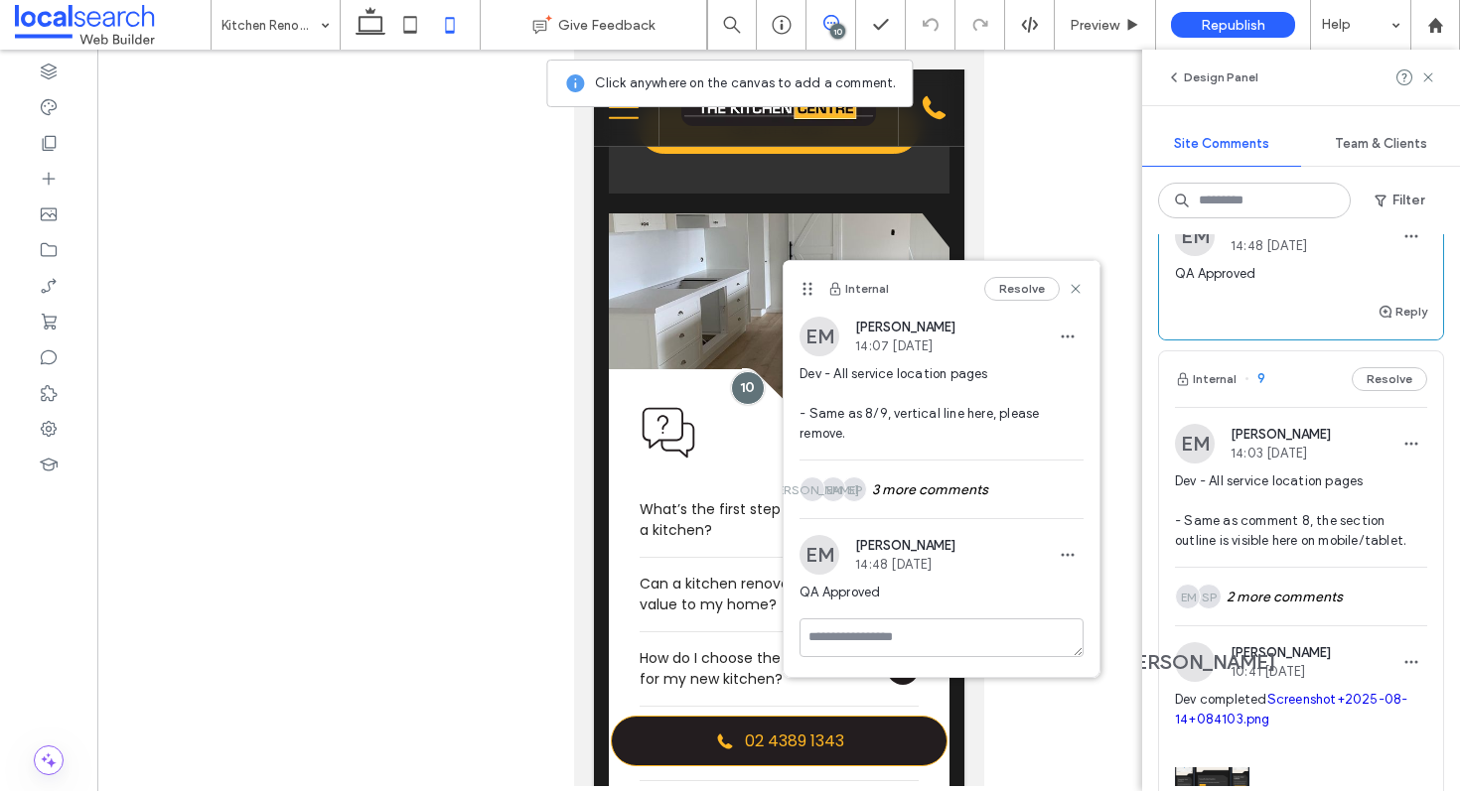
click at [1287, 395] on div "Internal 9 Resolve" at bounding box center [1301, 380] width 284 height 56
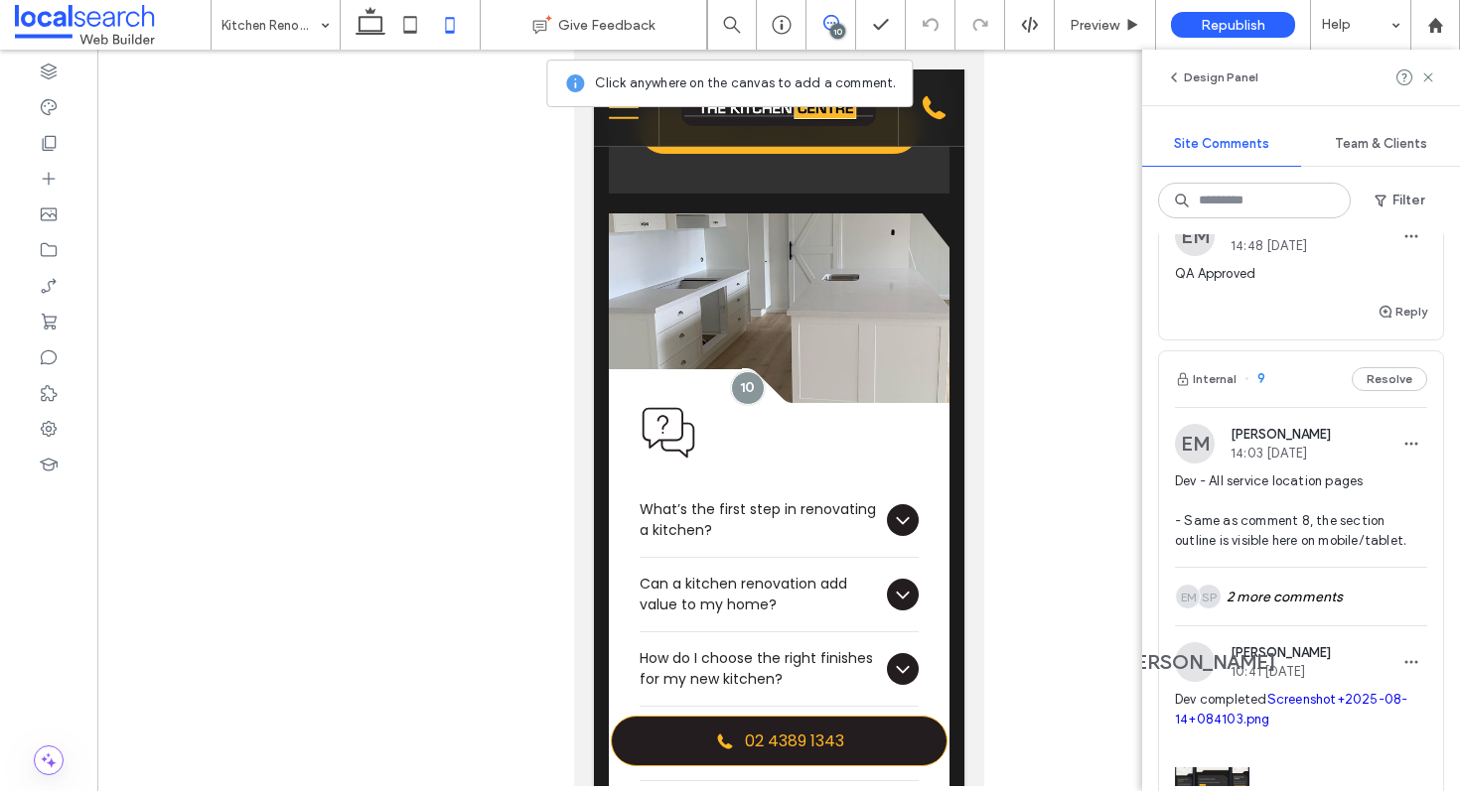
click at [1287, 395] on div at bounding box center [730, 395] width 1460 height 791
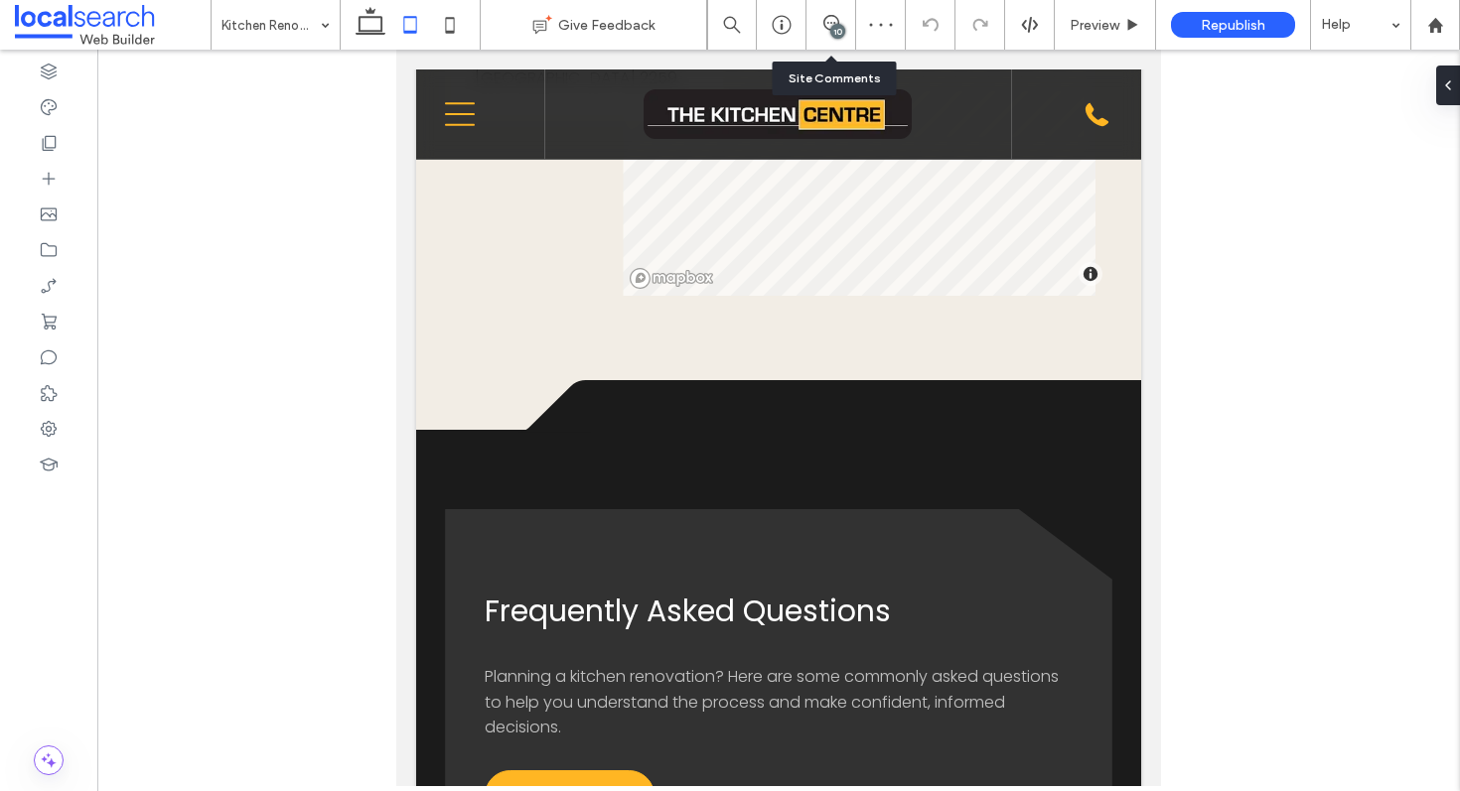
click at [815, 35] on div "10" at bounding box center [831, 25] width 50 height 50
click at [831, 30] on div "10" at bounding box center [837, 31] width 15 height 15
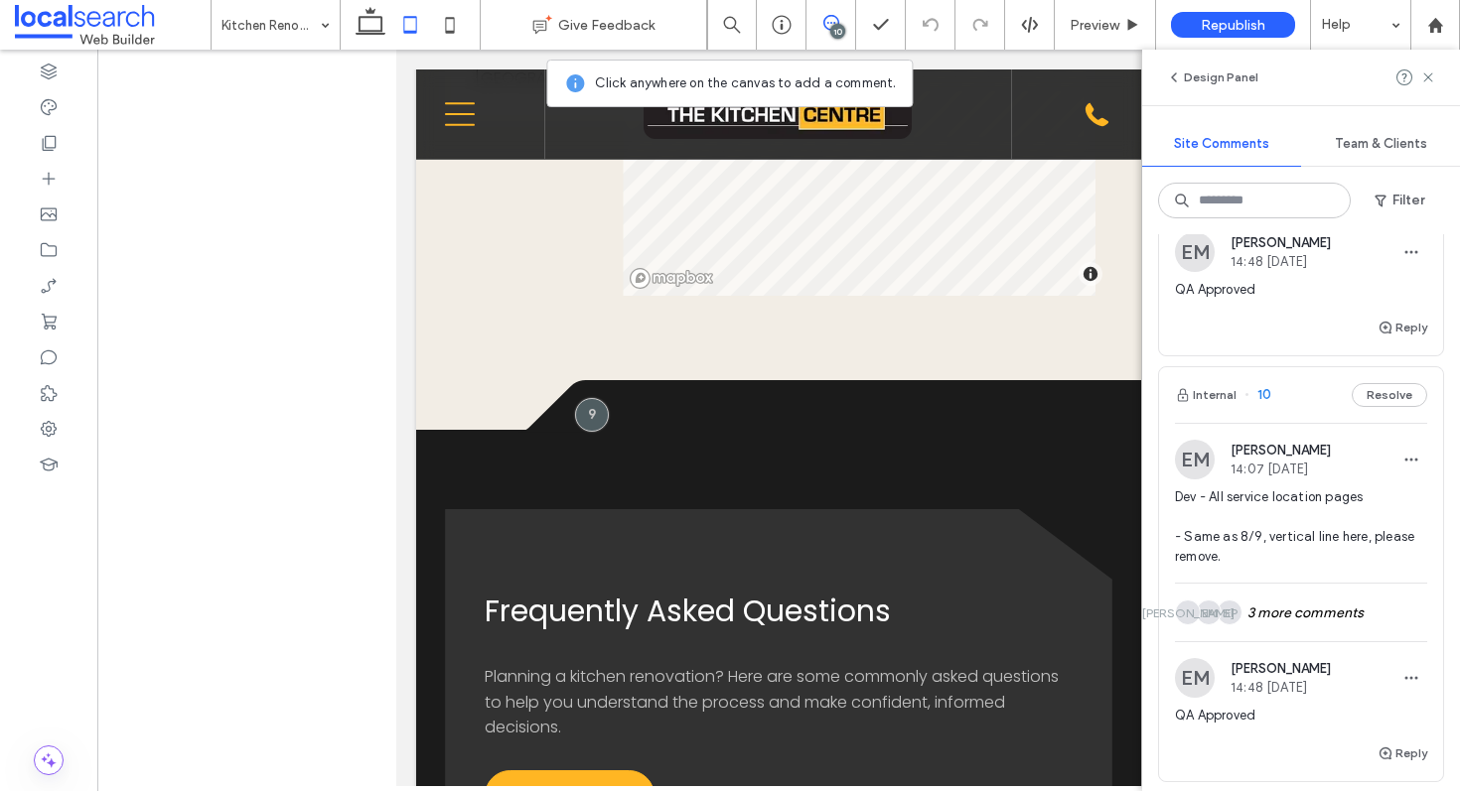
scroll to position [777, 0]
click at [1284, 401] on div "Internal 10 Resolve" at bounding box center [1301, 394] width 284 height 56
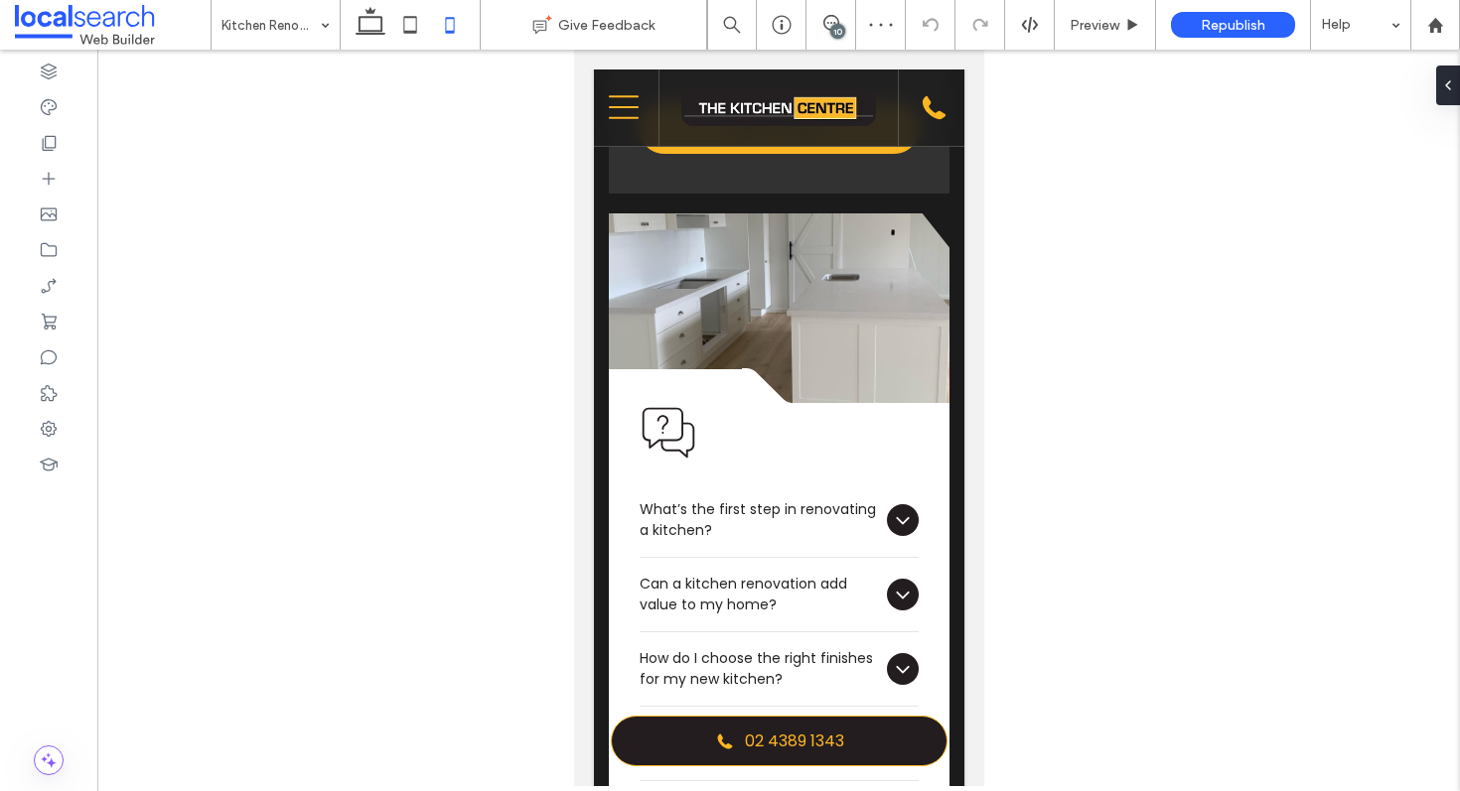
click at [834, 27] on div "10" at bounding box center [837, 31] width 15 height 15
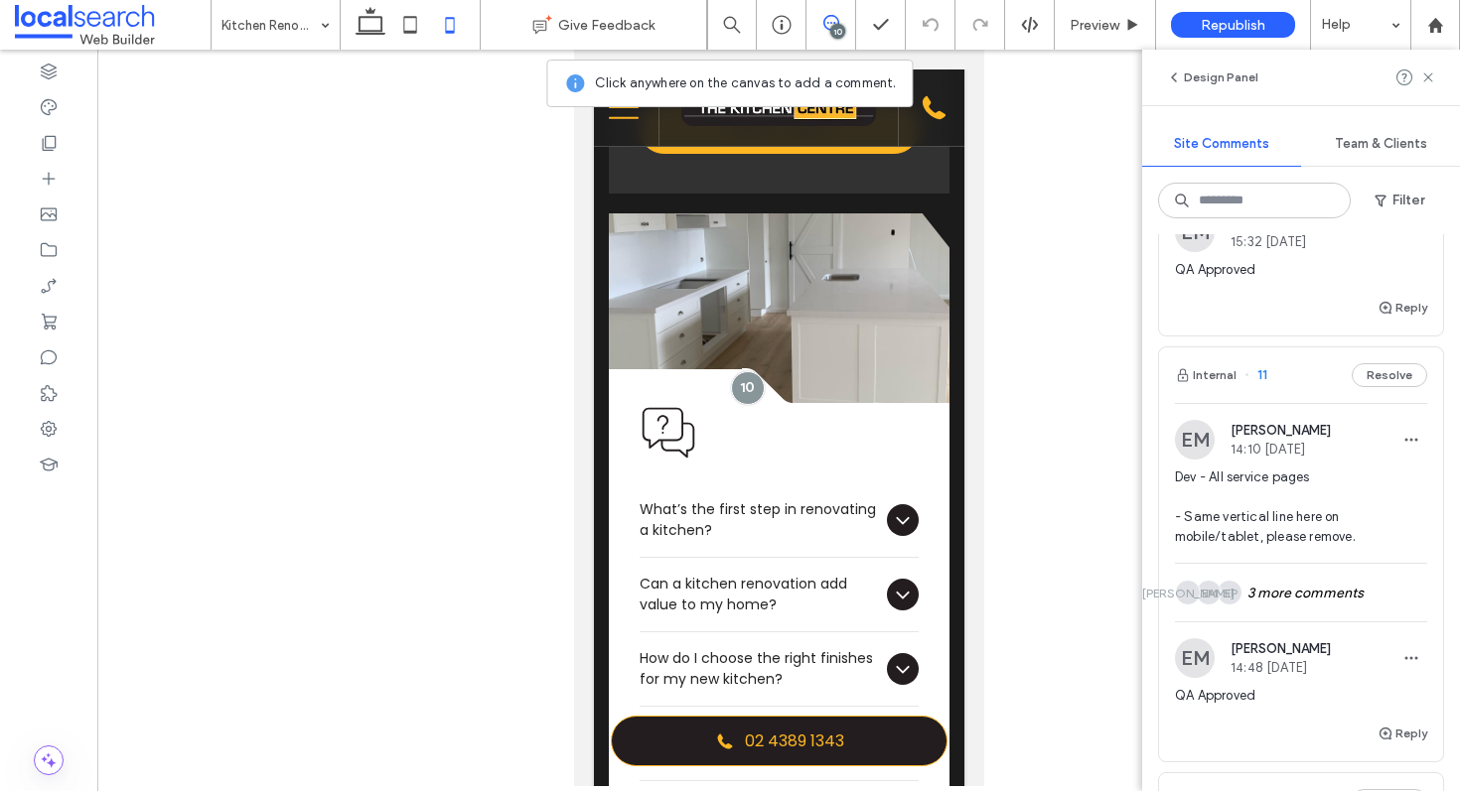
scroll to position [357, 0]
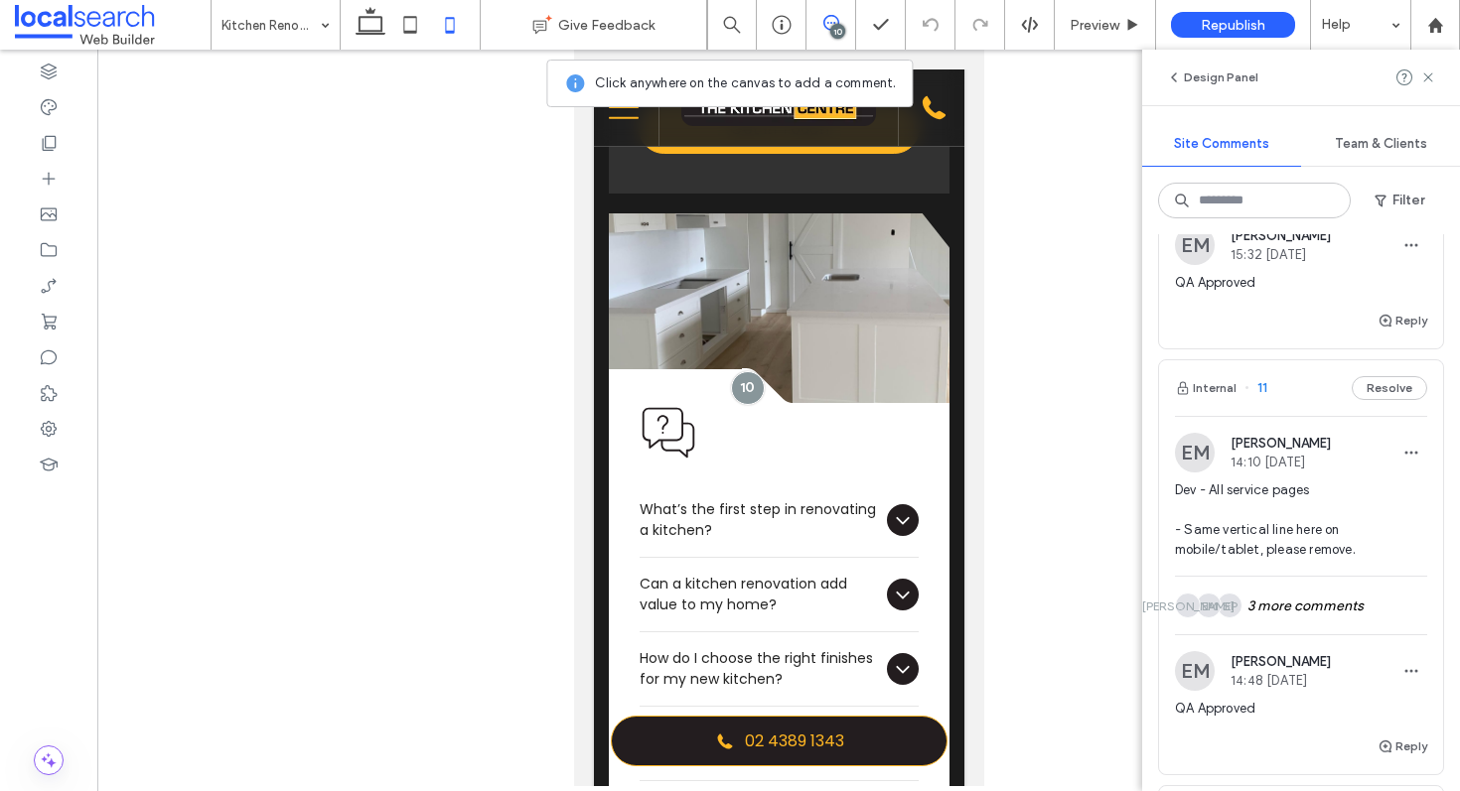
click at [1287, 405] on div "Internal 11 Resolve" at bounding box center [1301, 388] width 284 height 56
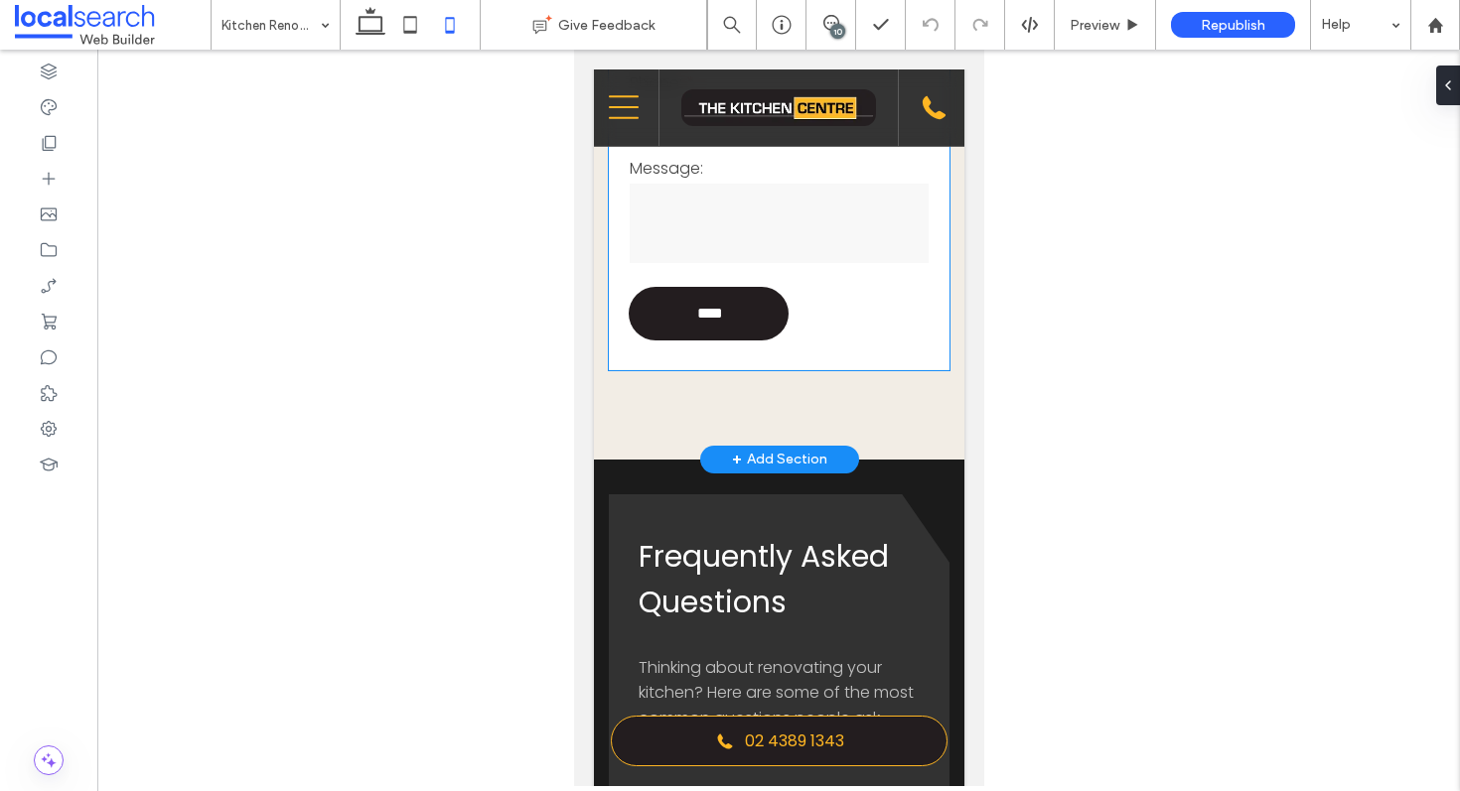
scroll to position [2251, 0]
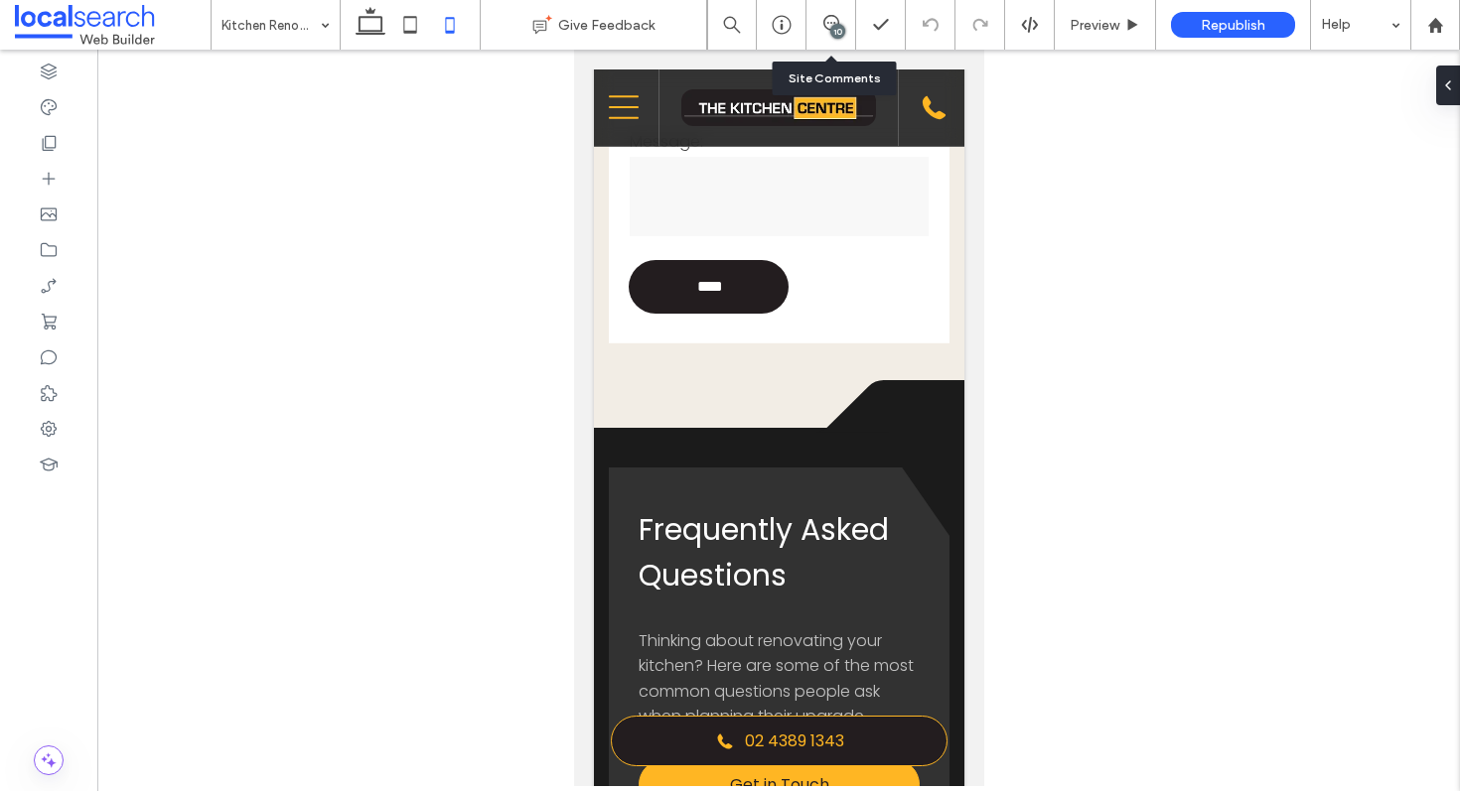
click at [828, 33] on div "10" at bounding box center [830, 25] width 49 height 20
click at [830, 23] on use at bounding box center [831, 23] width 16 height 16
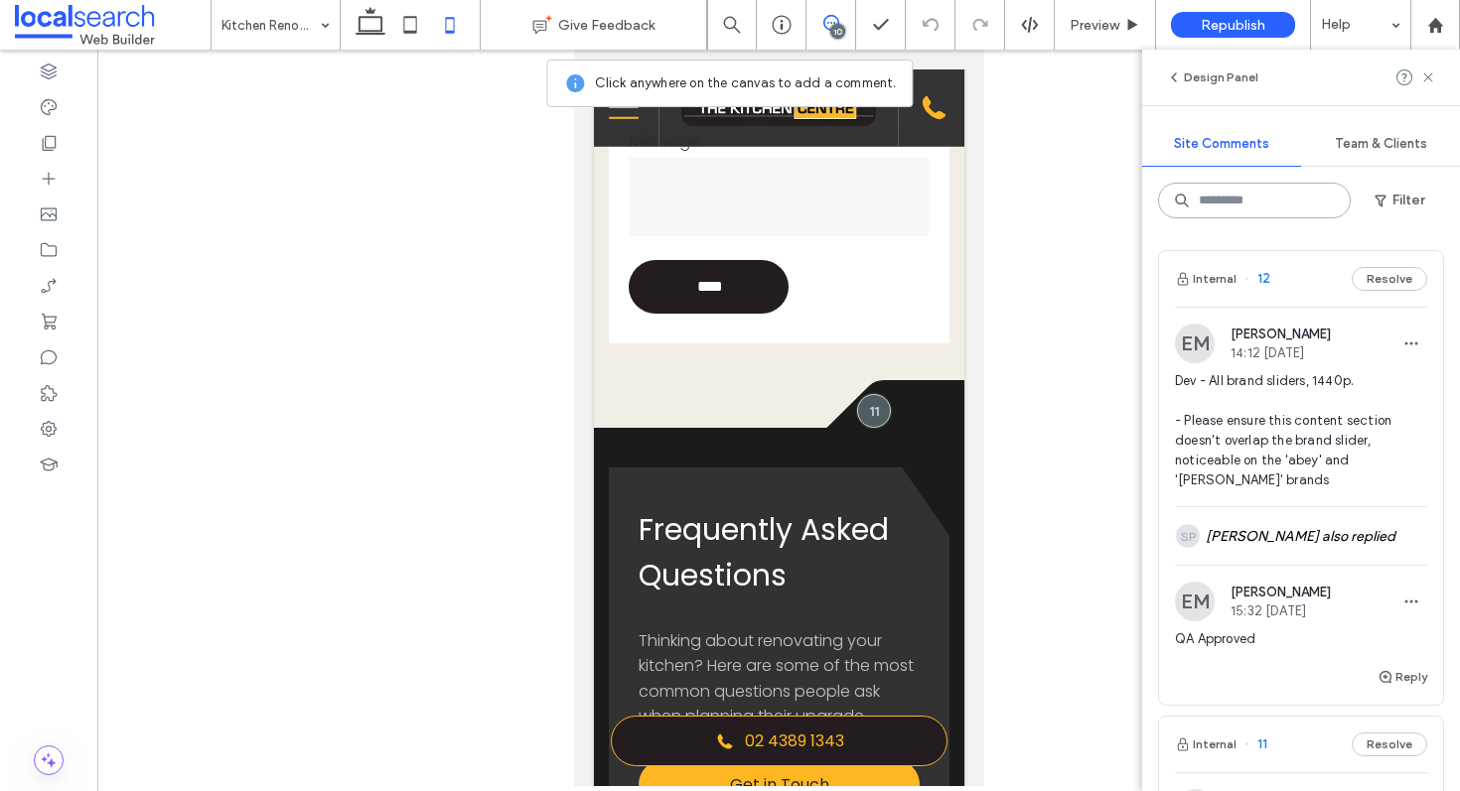
click at [1217, 205] on input at bounding box center [1254, 201] width 193 height 36
type input "*"
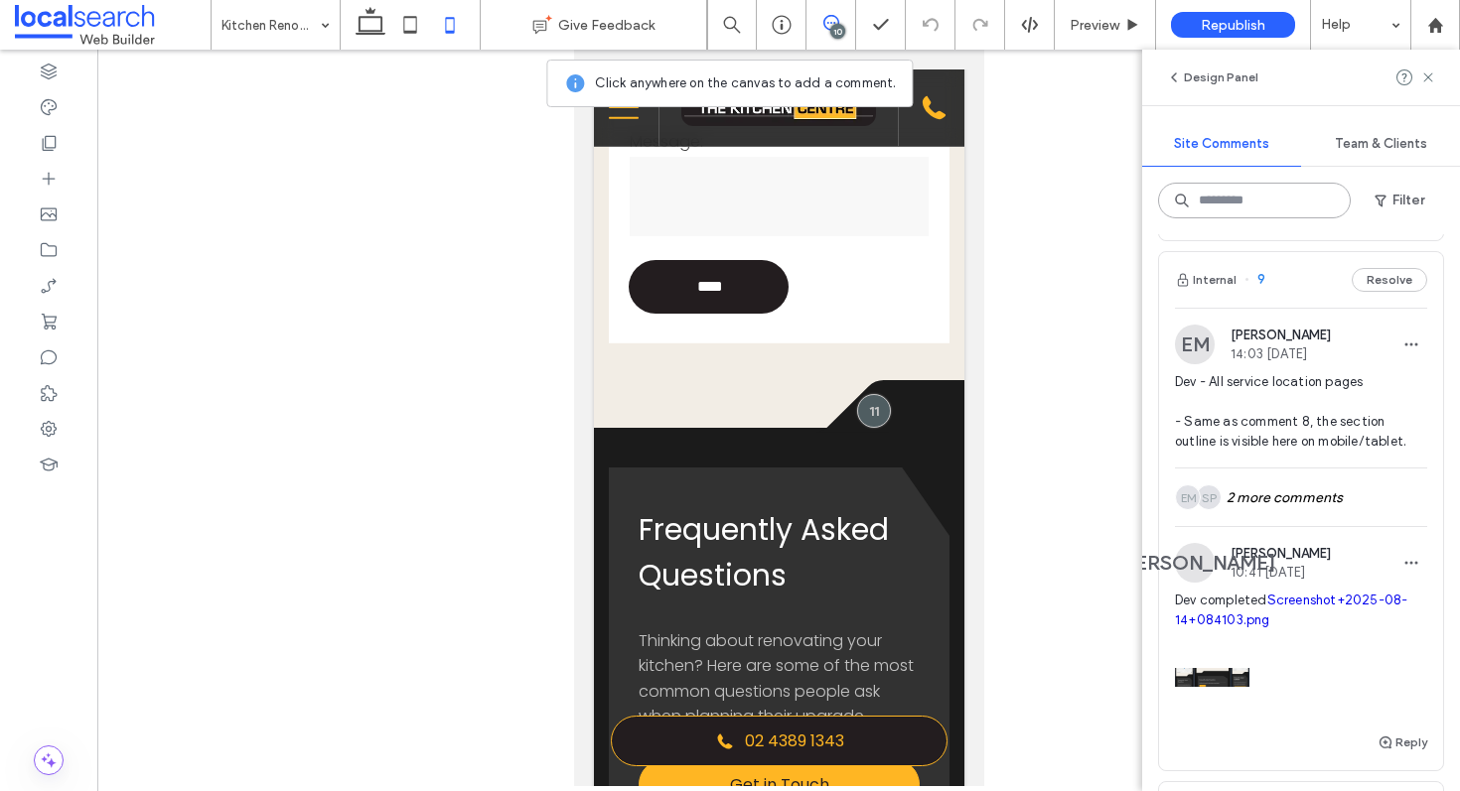
scroll to position [1268, 0]
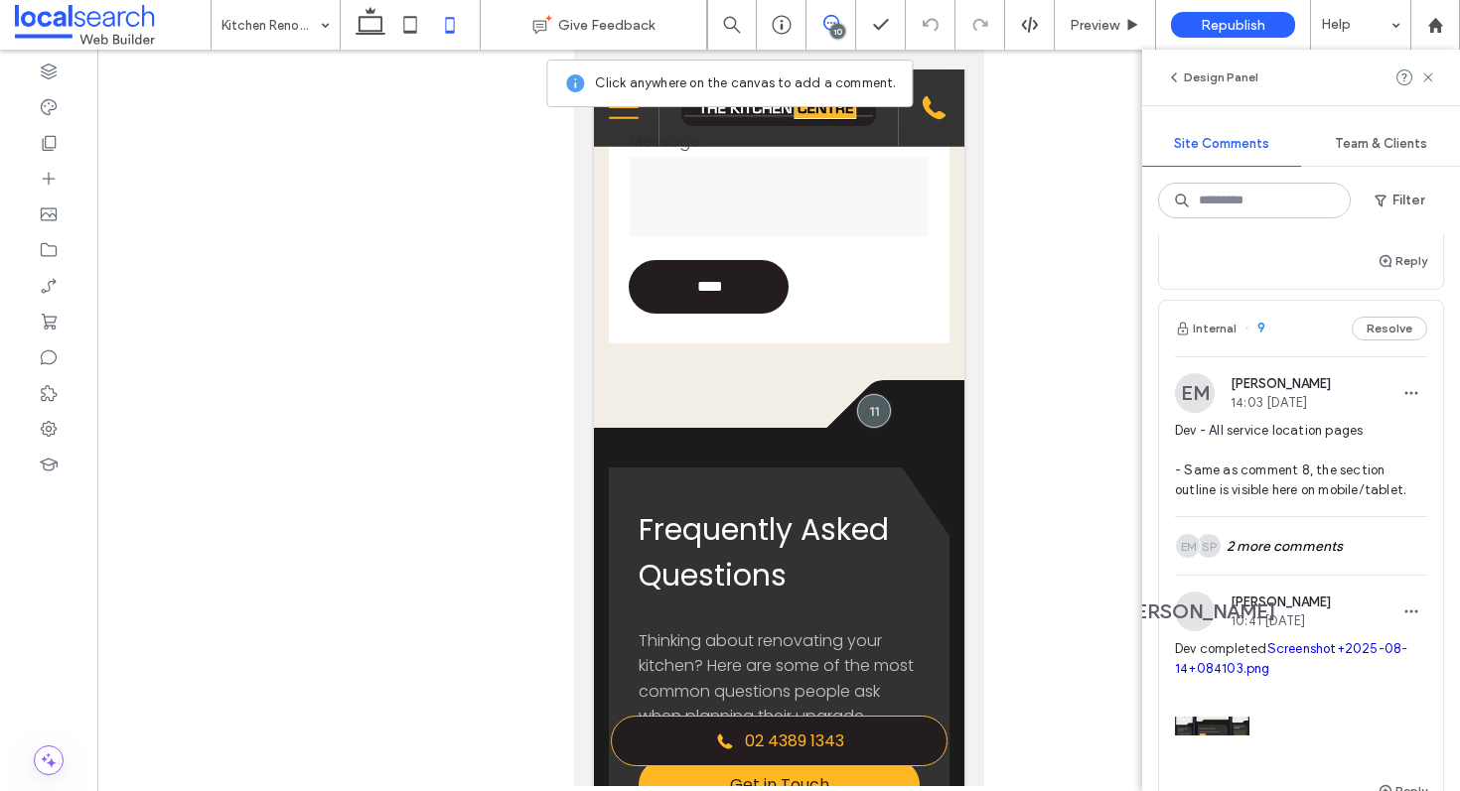
click at [1293, 352] on div "Internal 9 Resolve" at bounding box center [1301, 329] width 284 height 56
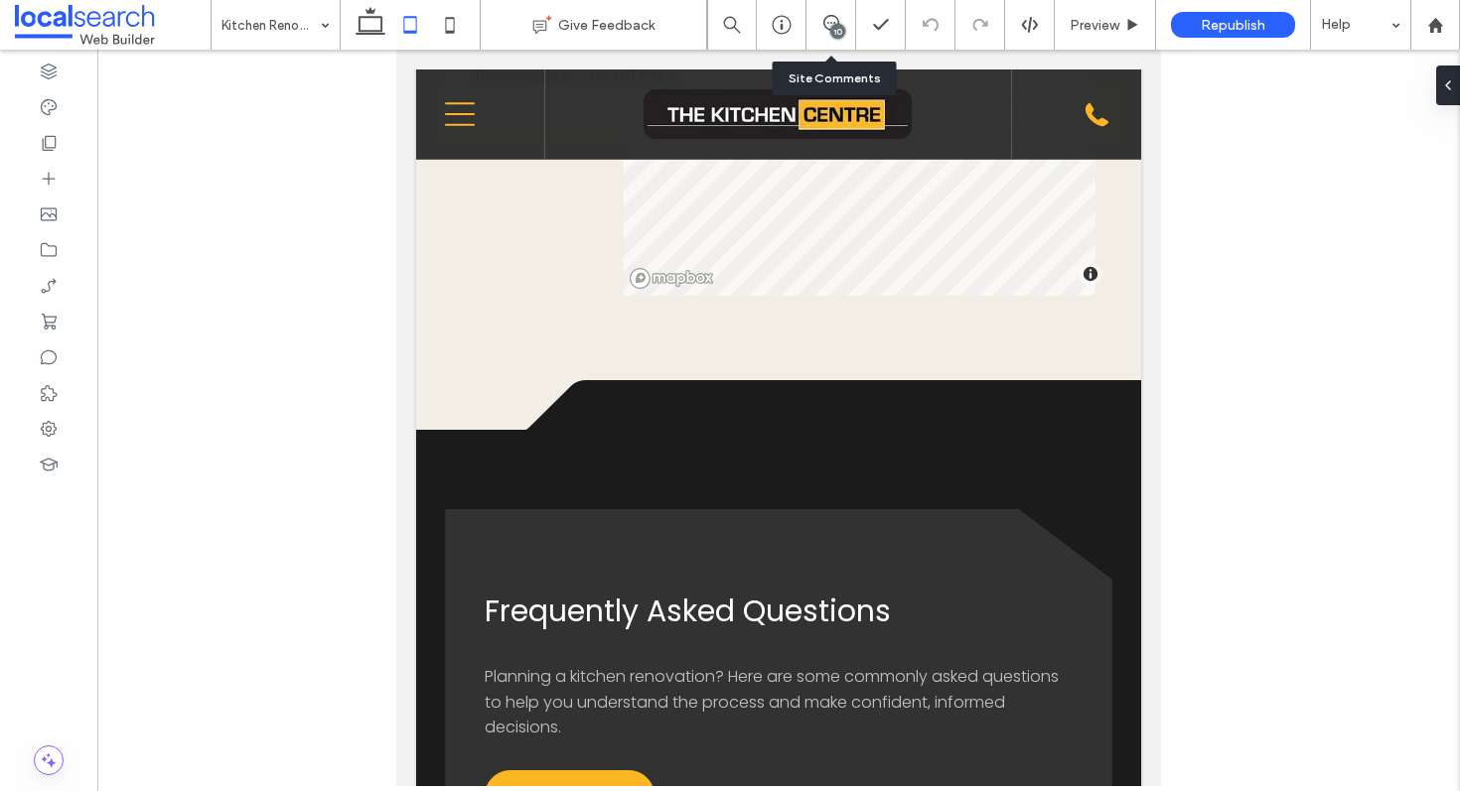
click at [831, 41] on div "10" at bounding box center [831, 25] width 50 height 50
click at [836, 20] on icon at bounding box center [831, 23] width 16 height 16
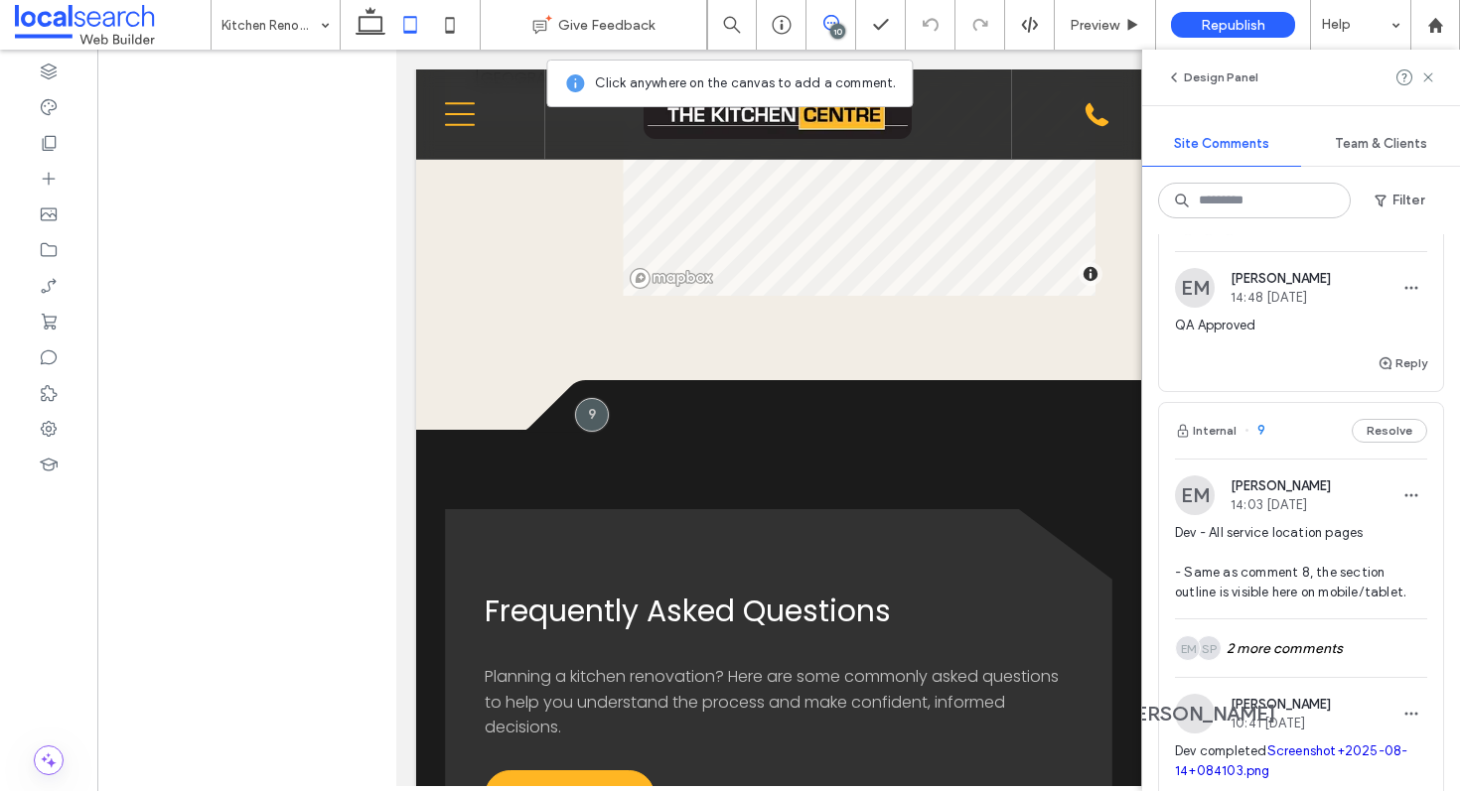
scroll to position [1346, 0]
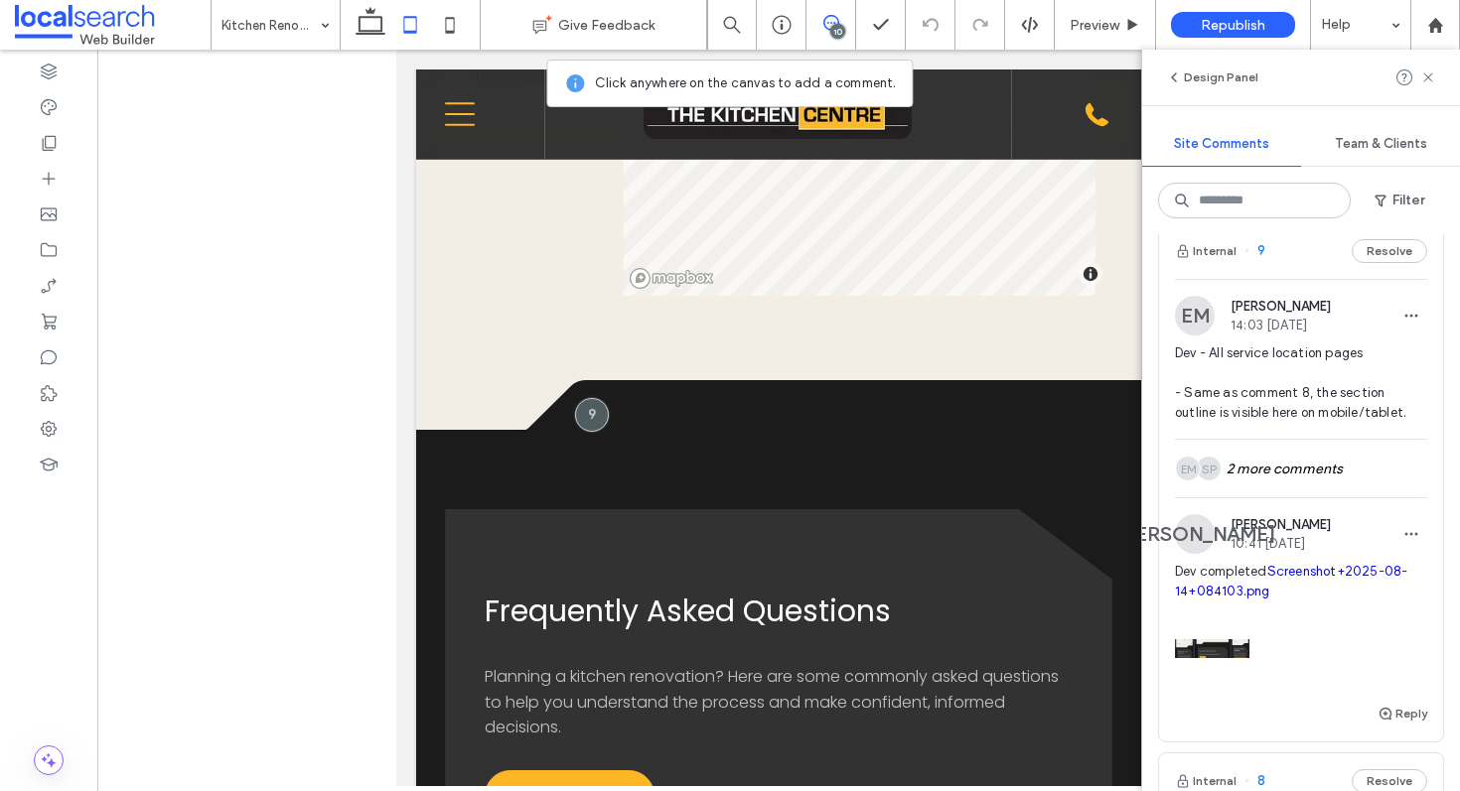
click at [1299, 259] on div "Internal 9 Resolve" at bounding box center [1301, 251] width 284 height 56
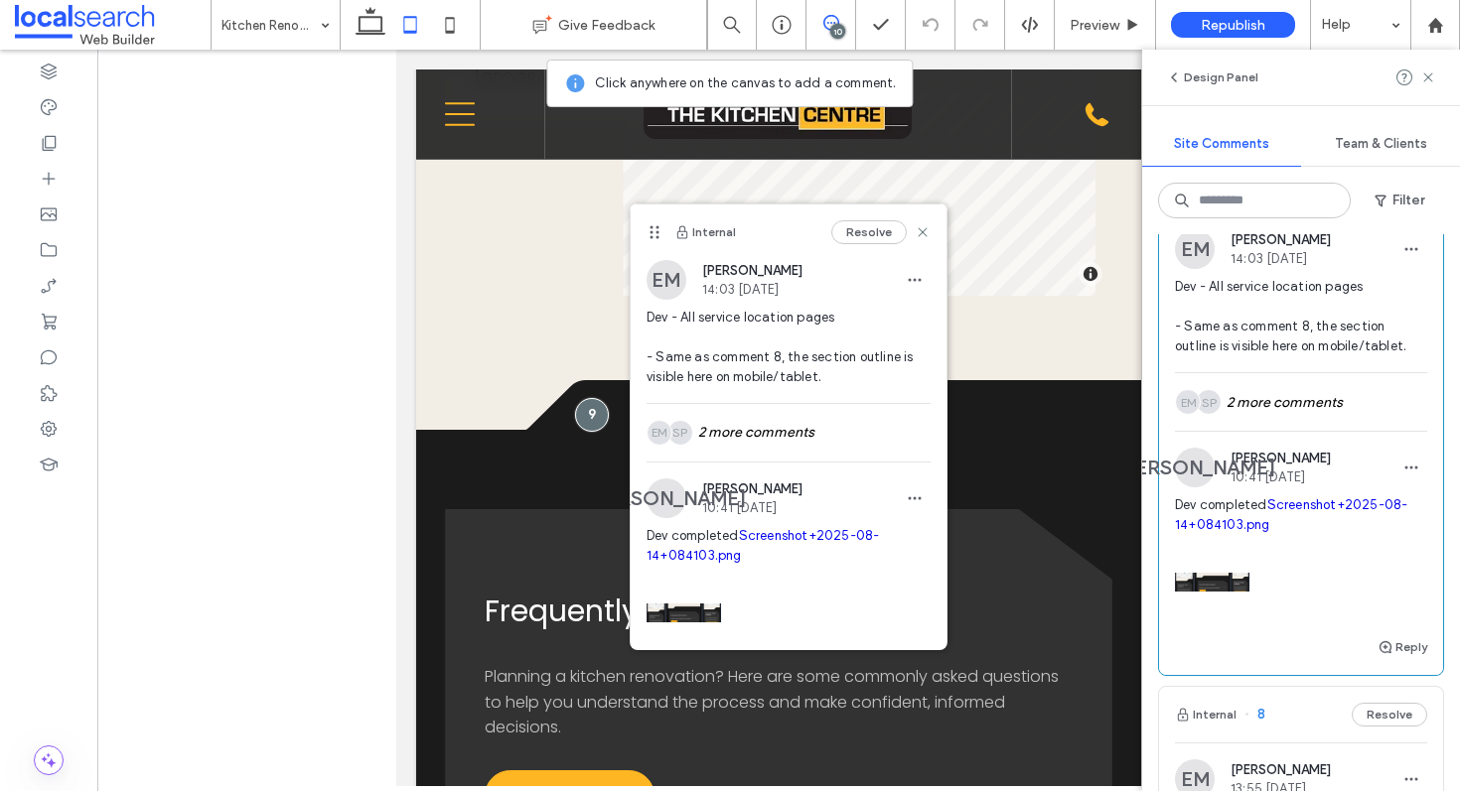
scroll to position [1230, 0]
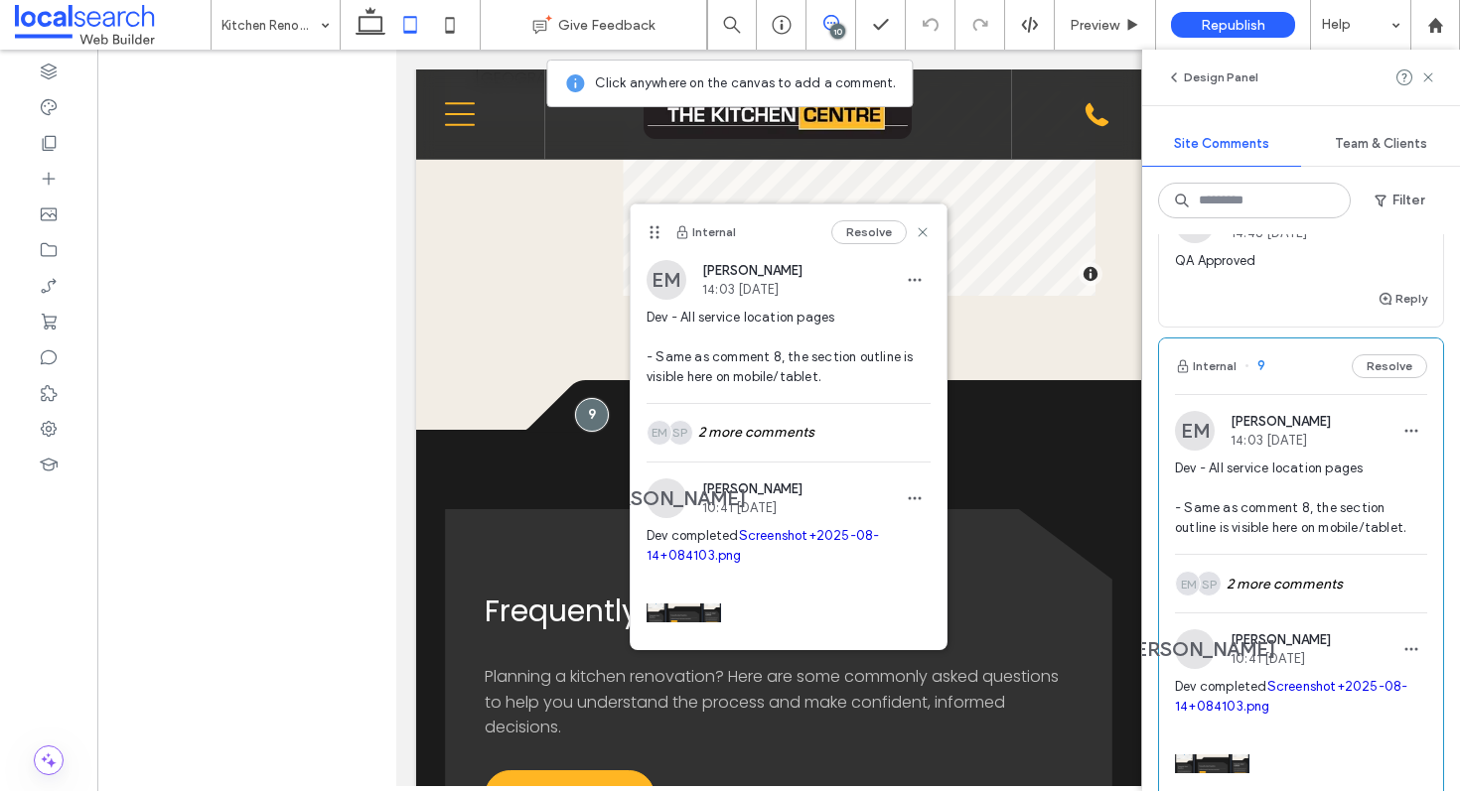
click at [1283, 360] on div "Internal 9 Resolve" at bounding box center [1301, 367] width 284 height 56
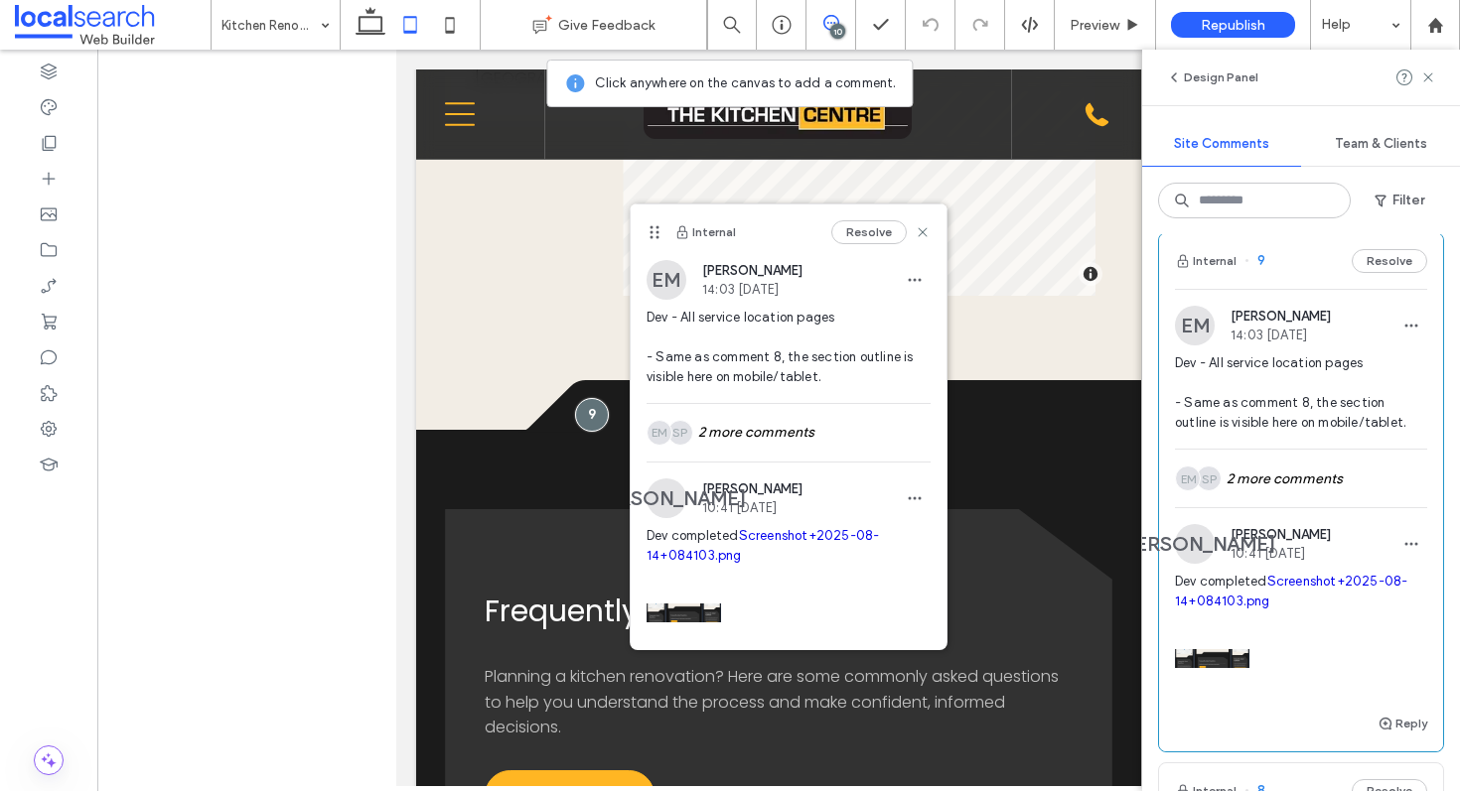
scroll to position [1332, 0]
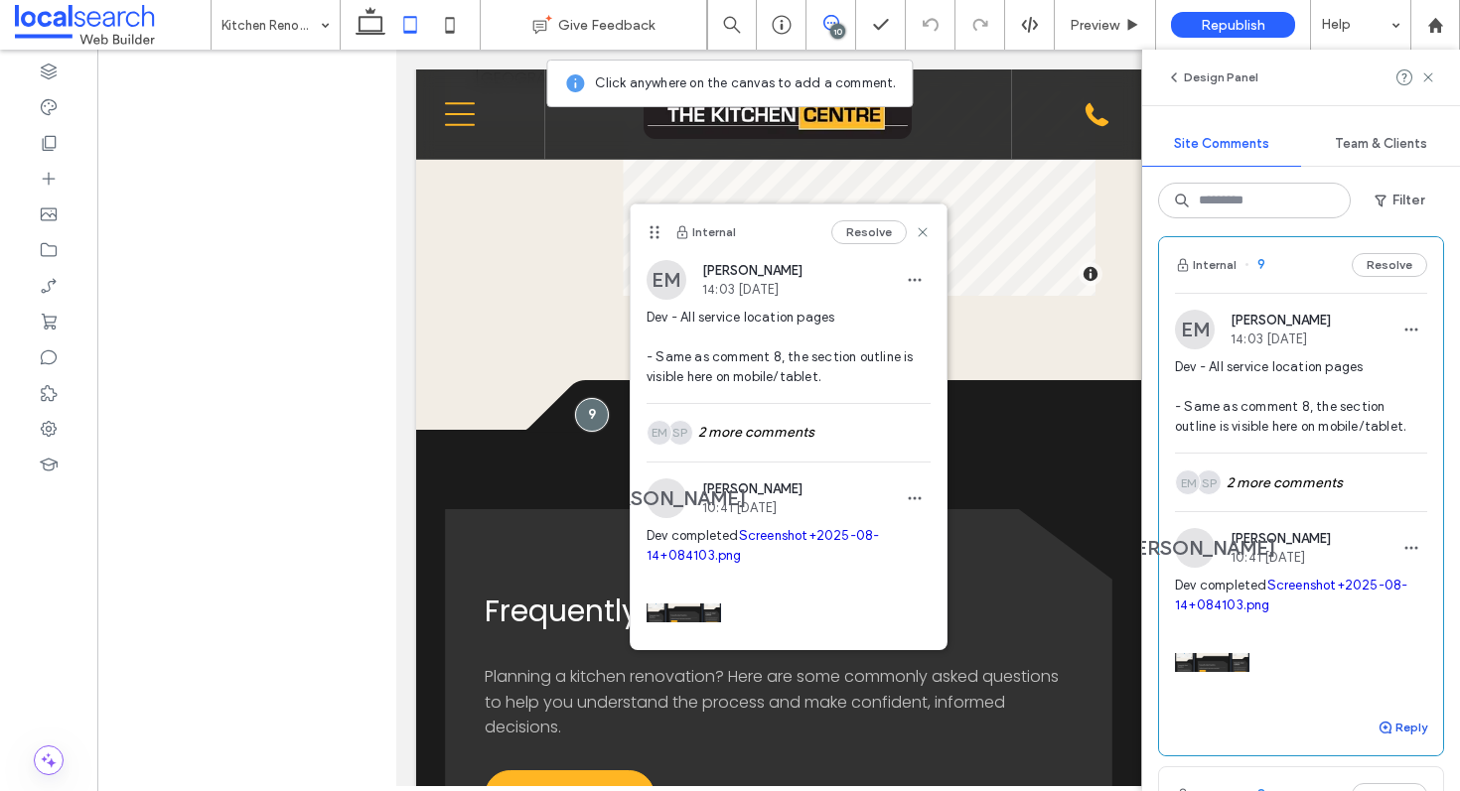
click at [1382, 735] on button "Reply" at bounding box center [1402, 728] width 50 height 24
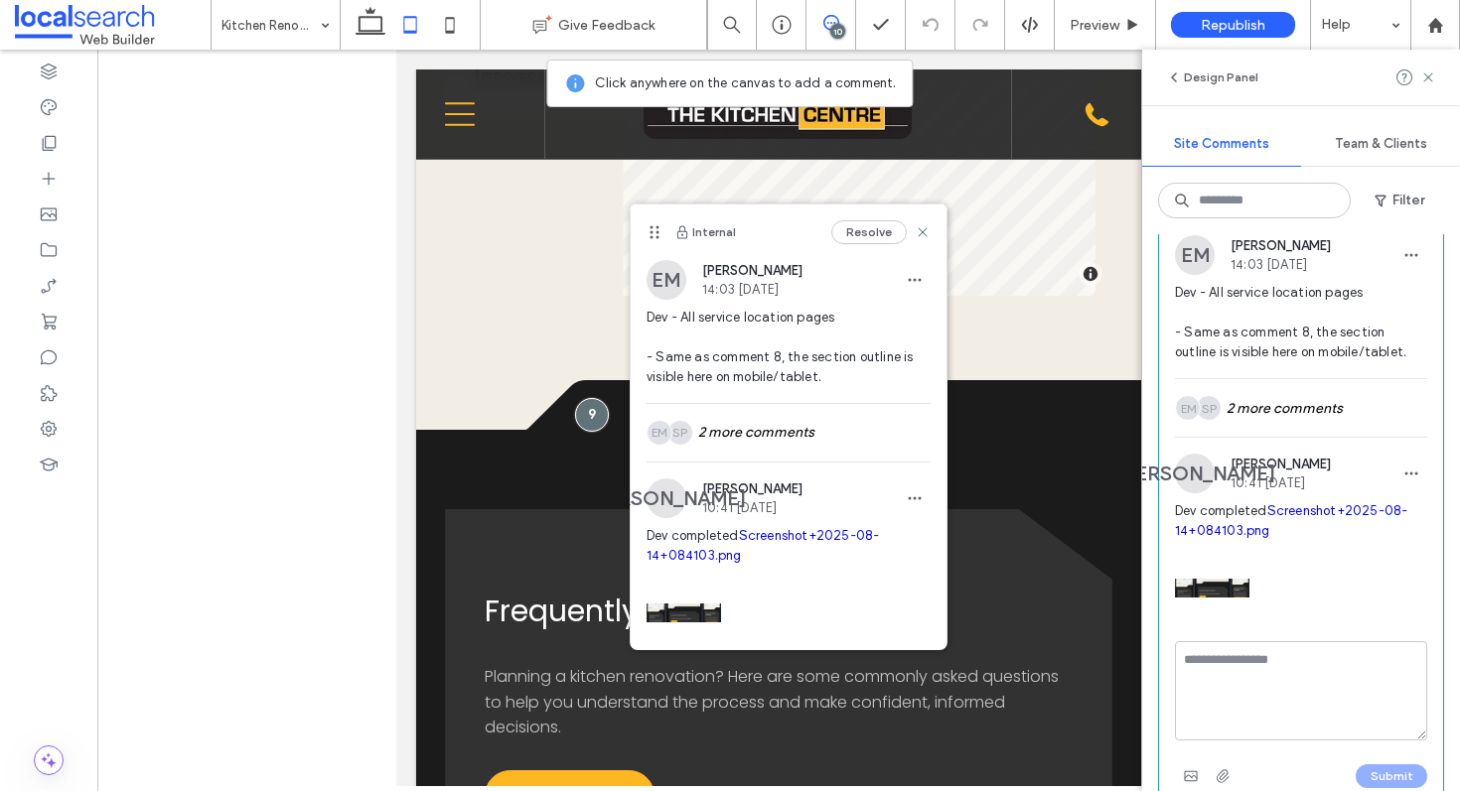
scroll to position [1445, 0]
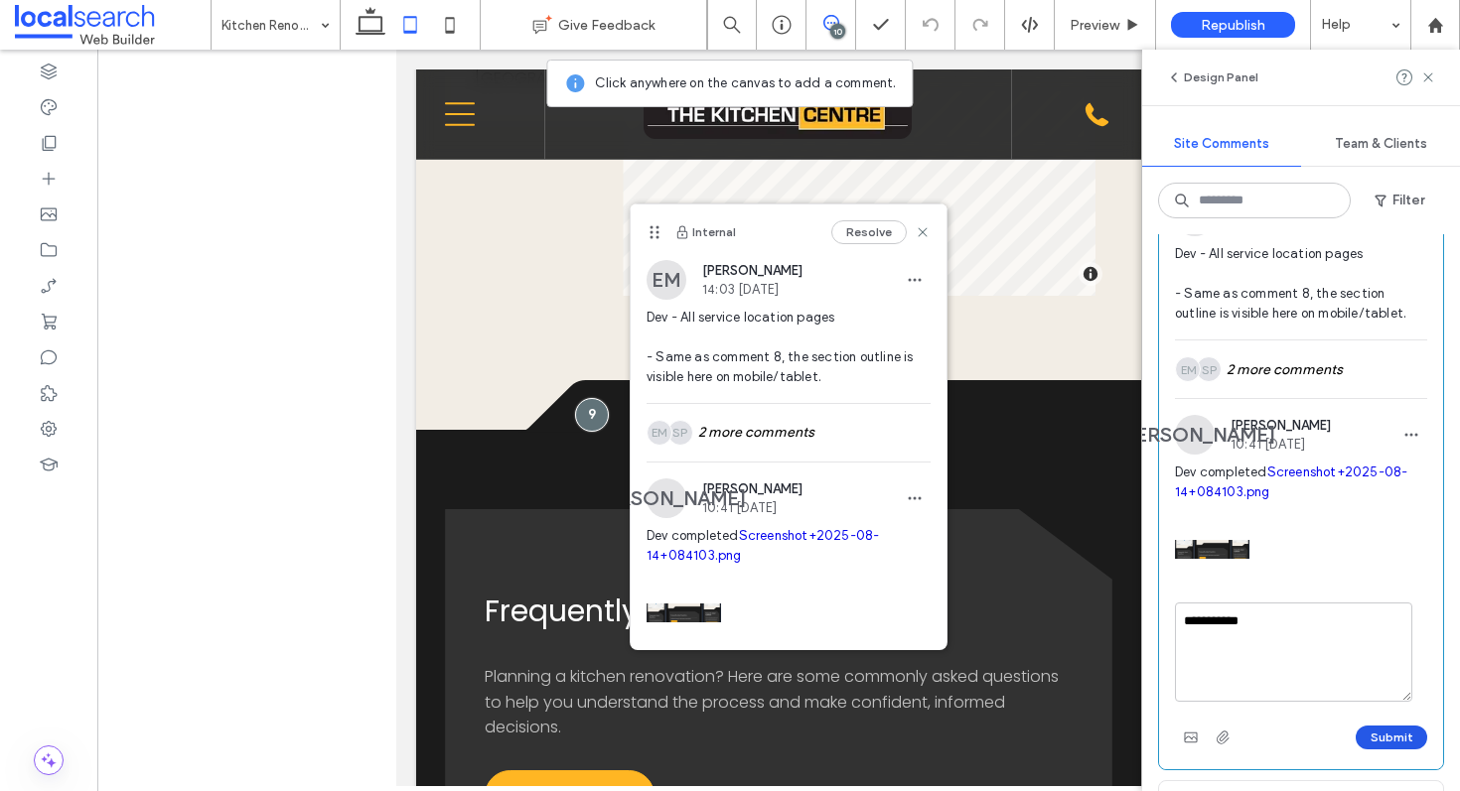
type textarea "**********"
click at [1356, 740] on button "Submit" at bounding box center [1392, 738] width 72 height 24
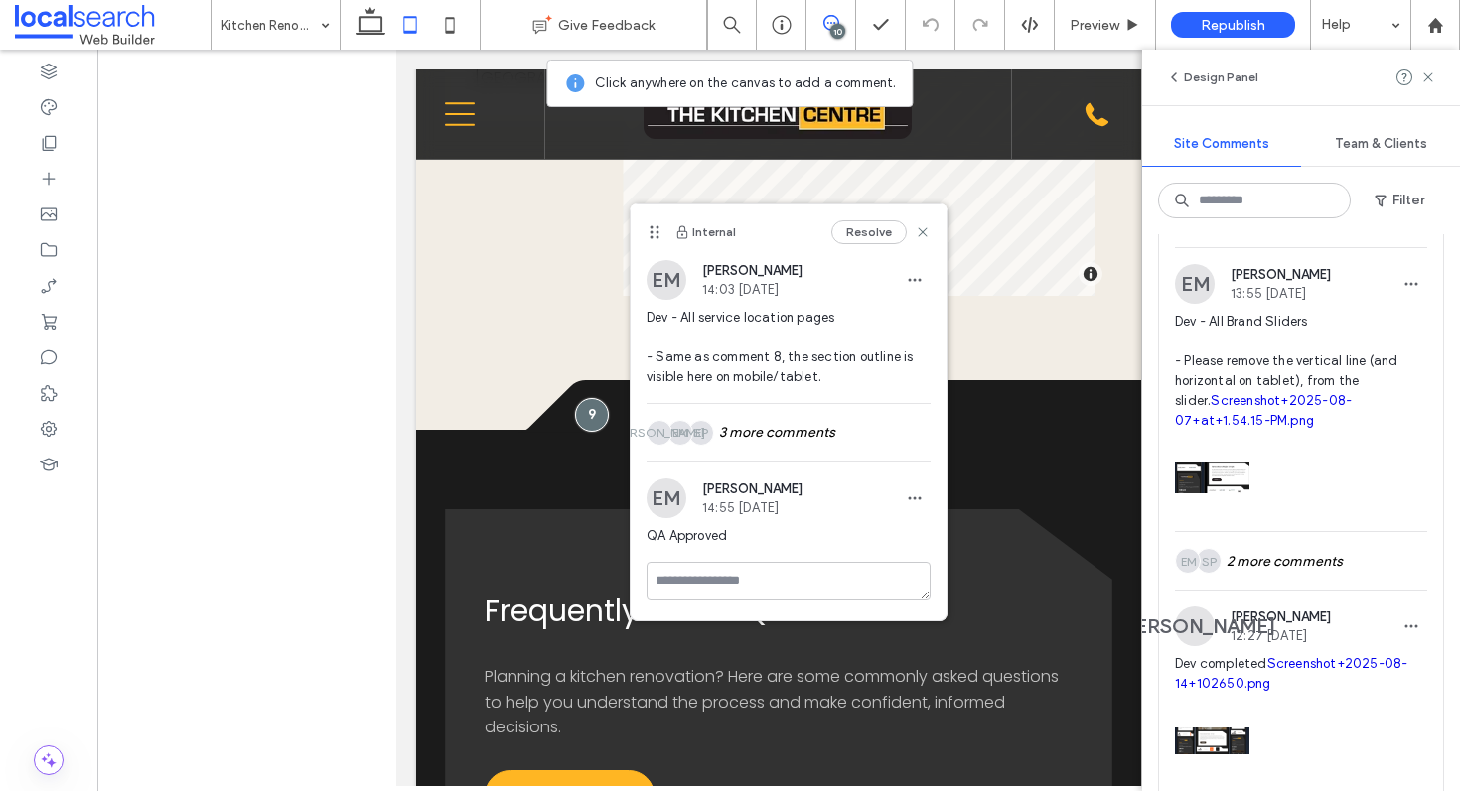
scroll to position [1775, 0]
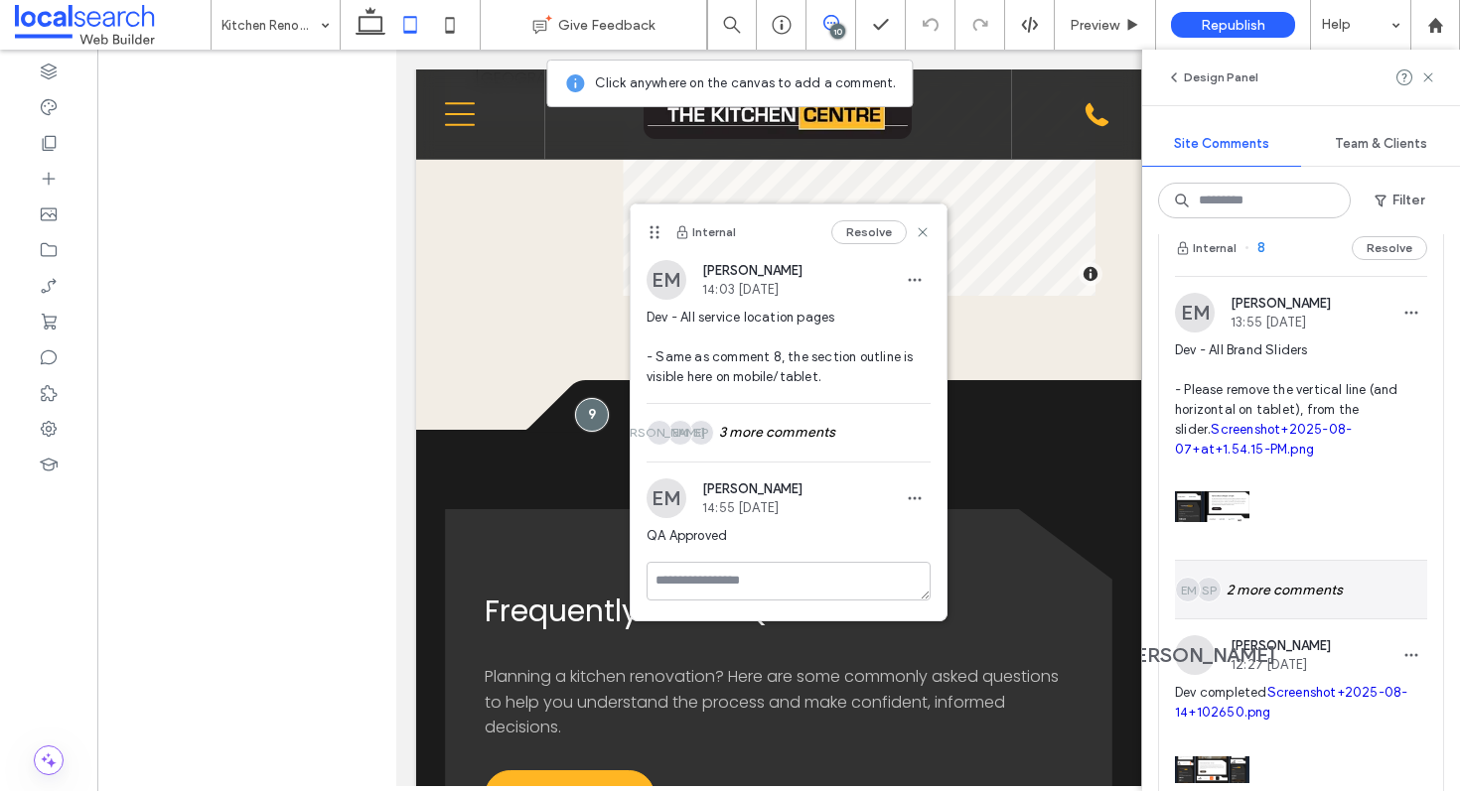
click at [1286, 617] on div "SP EM 2 more comments" at bounding box center [1301, 590] width 252 height 58
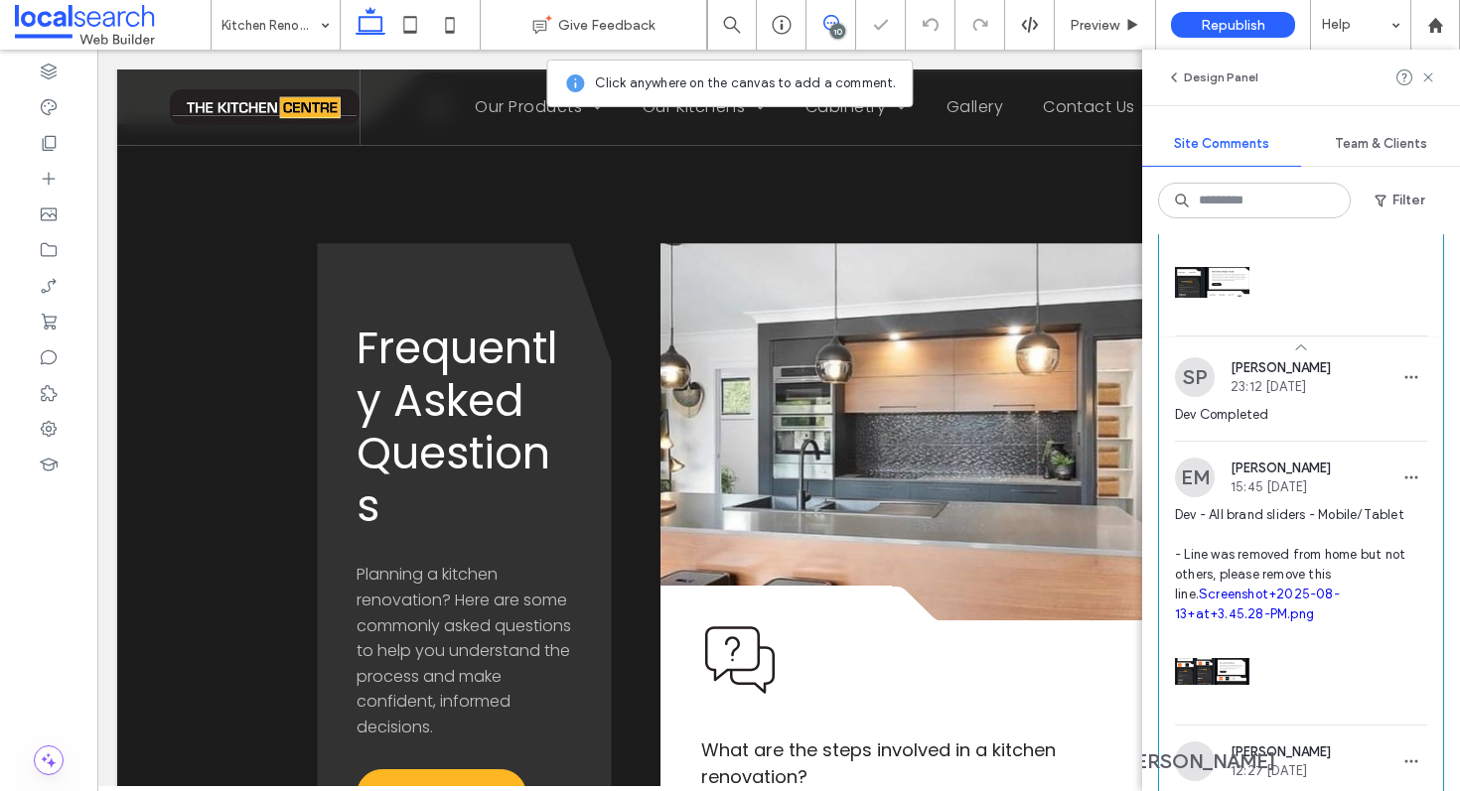
scroll to position [2005, 0]
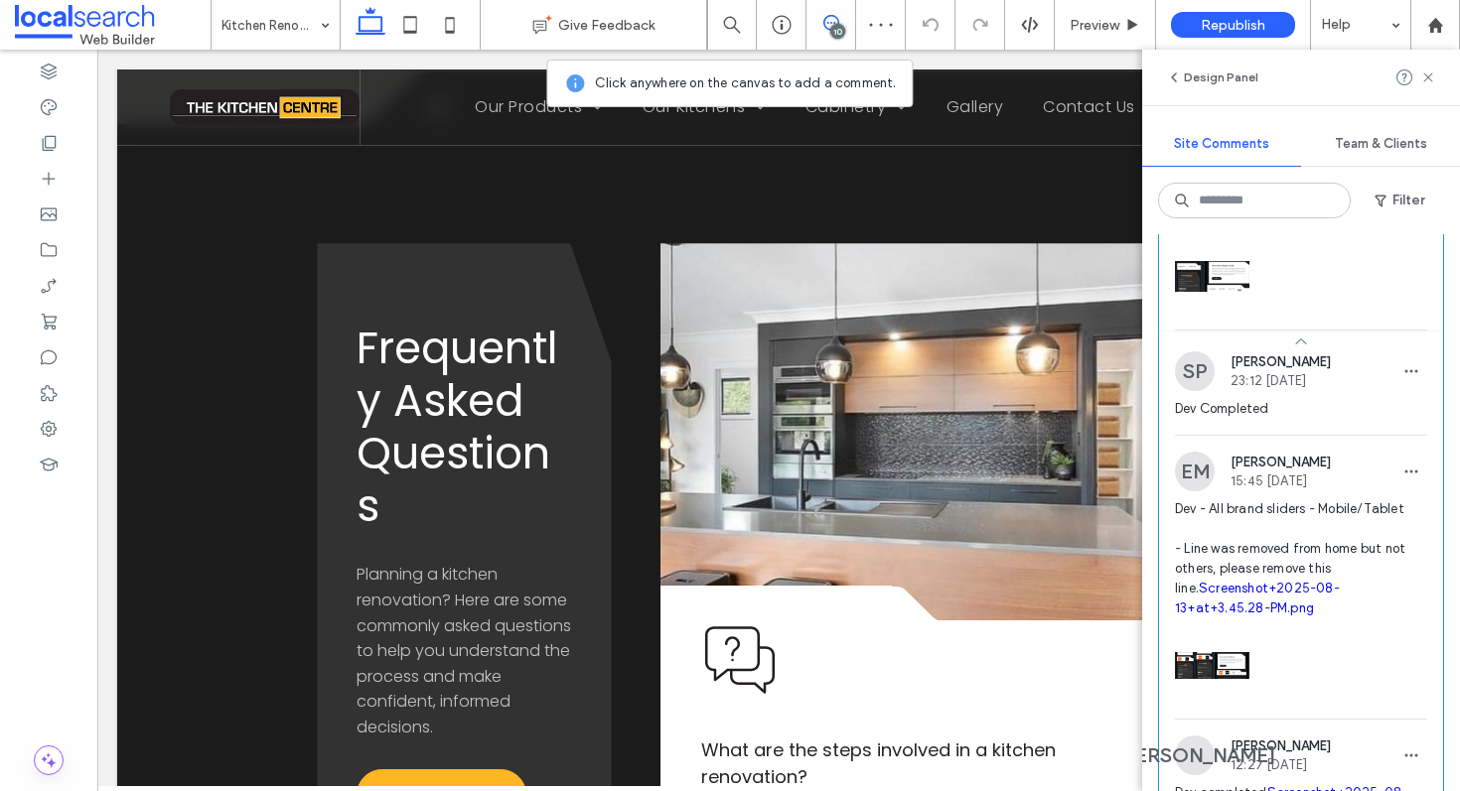
click at [1207, 619] on span "Dev - All brand sliders - Mobile/Tablet - Line was removed from home but not ot…" at bounding box center [1301, 559] width 252 height 119
click at [1207, 616] on link "Screenshot+2025-08-13+at+3.45.28-PM.png" at bounding box center [1257, 598] width 165 height 35
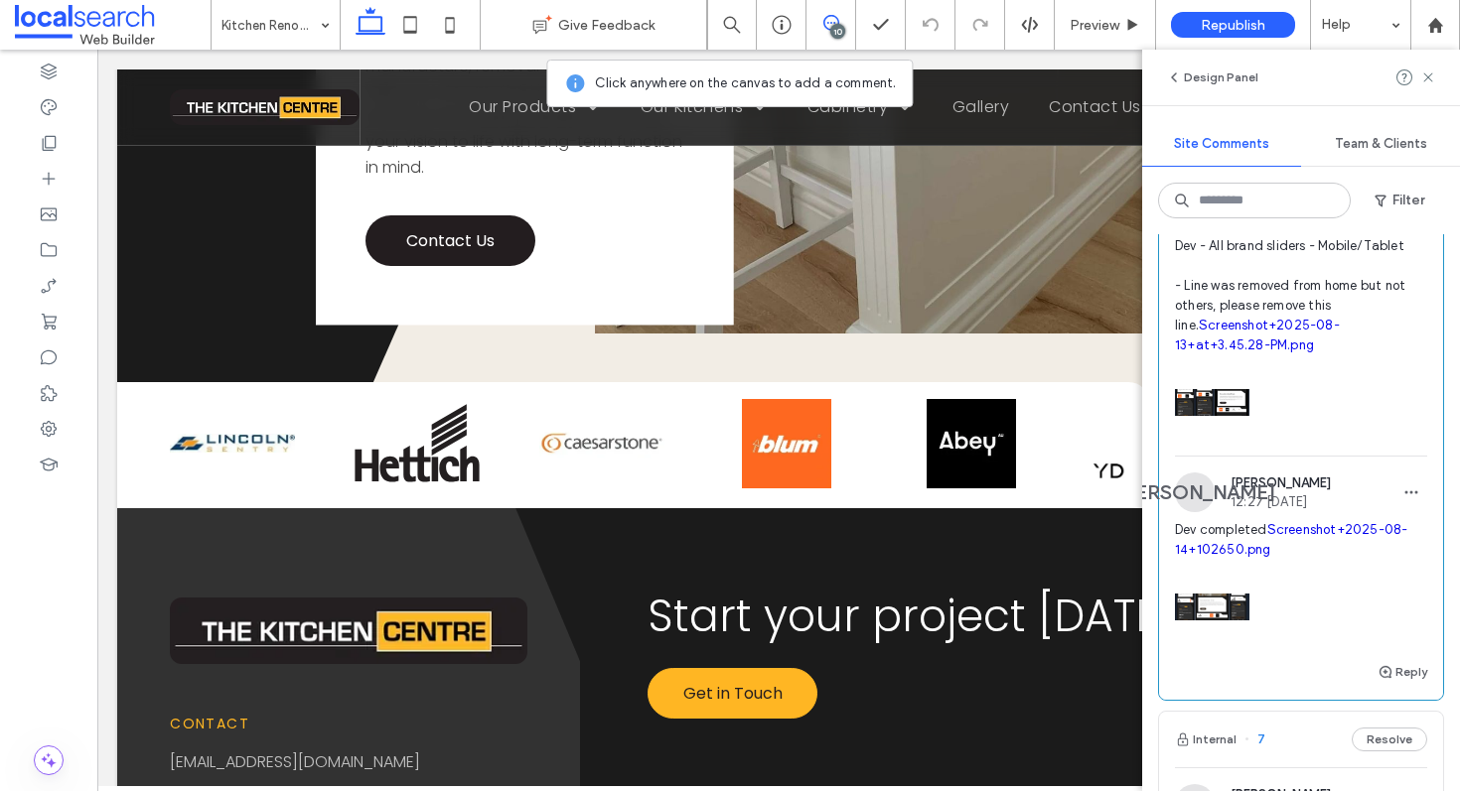
scroll to position [2304, 0]
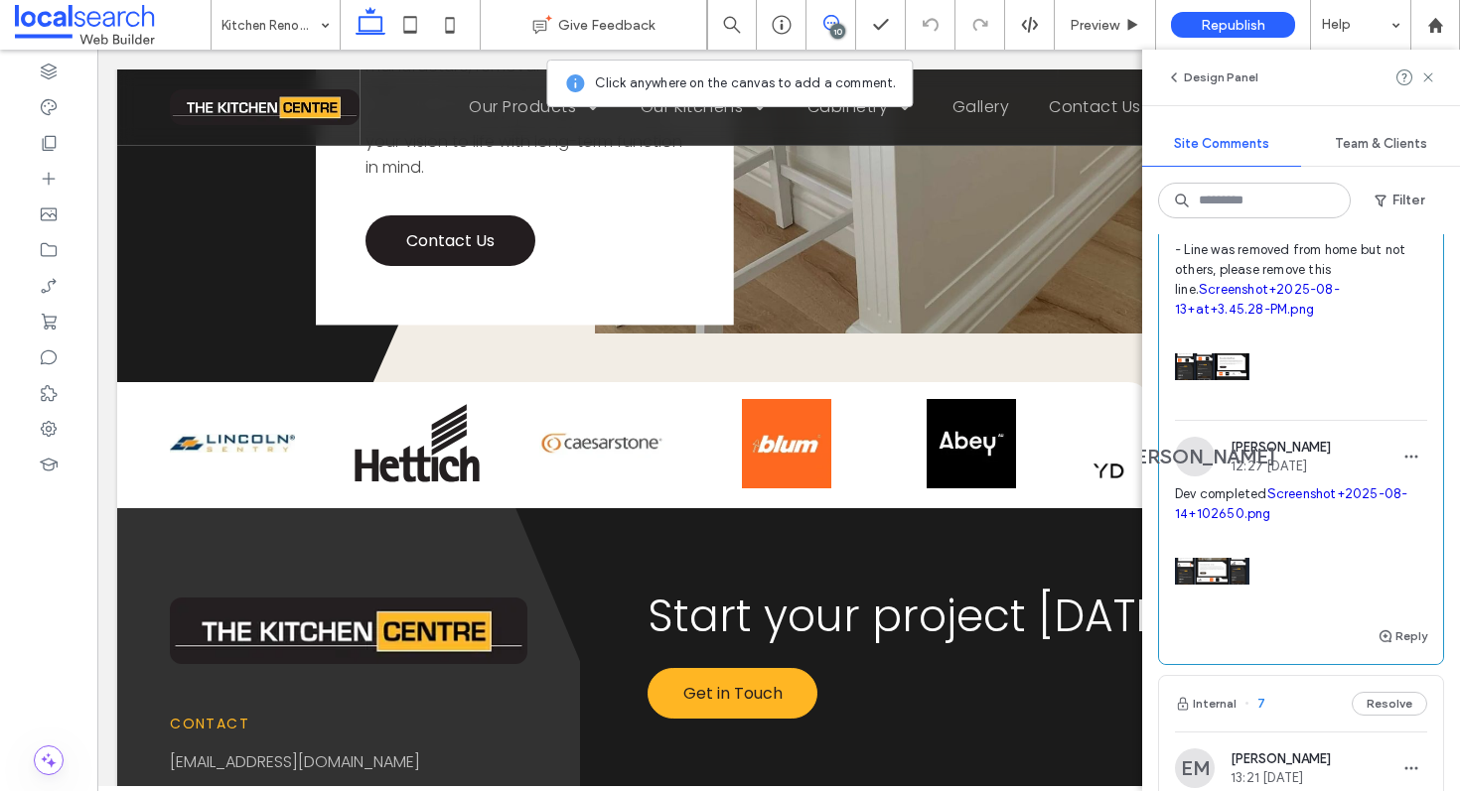
click at [1361, 521] on link "Screenshot+2025-08-14+102650.png" at bounding box center [1291, 504] width 232 height 35
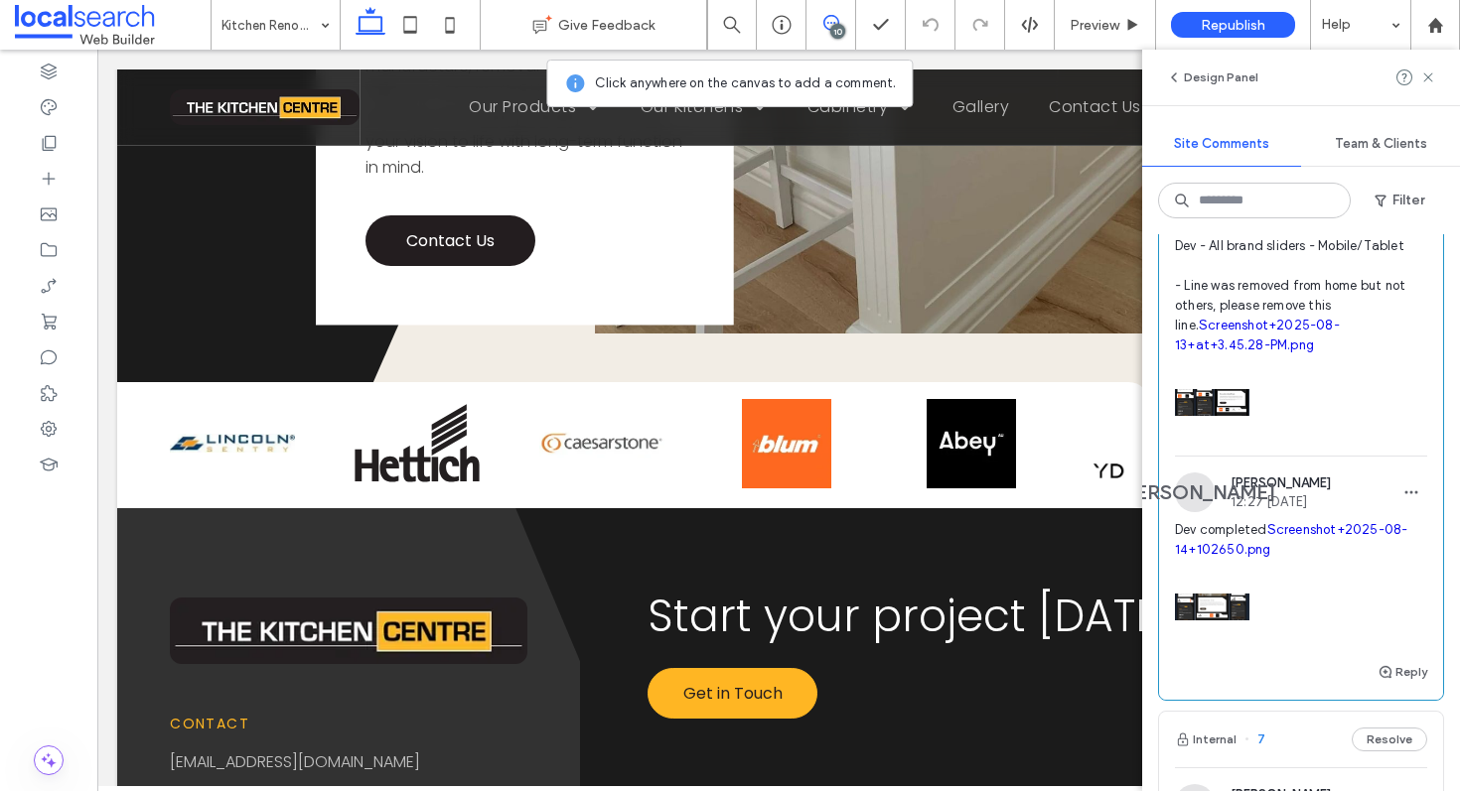
scroll to position [2315, 0]
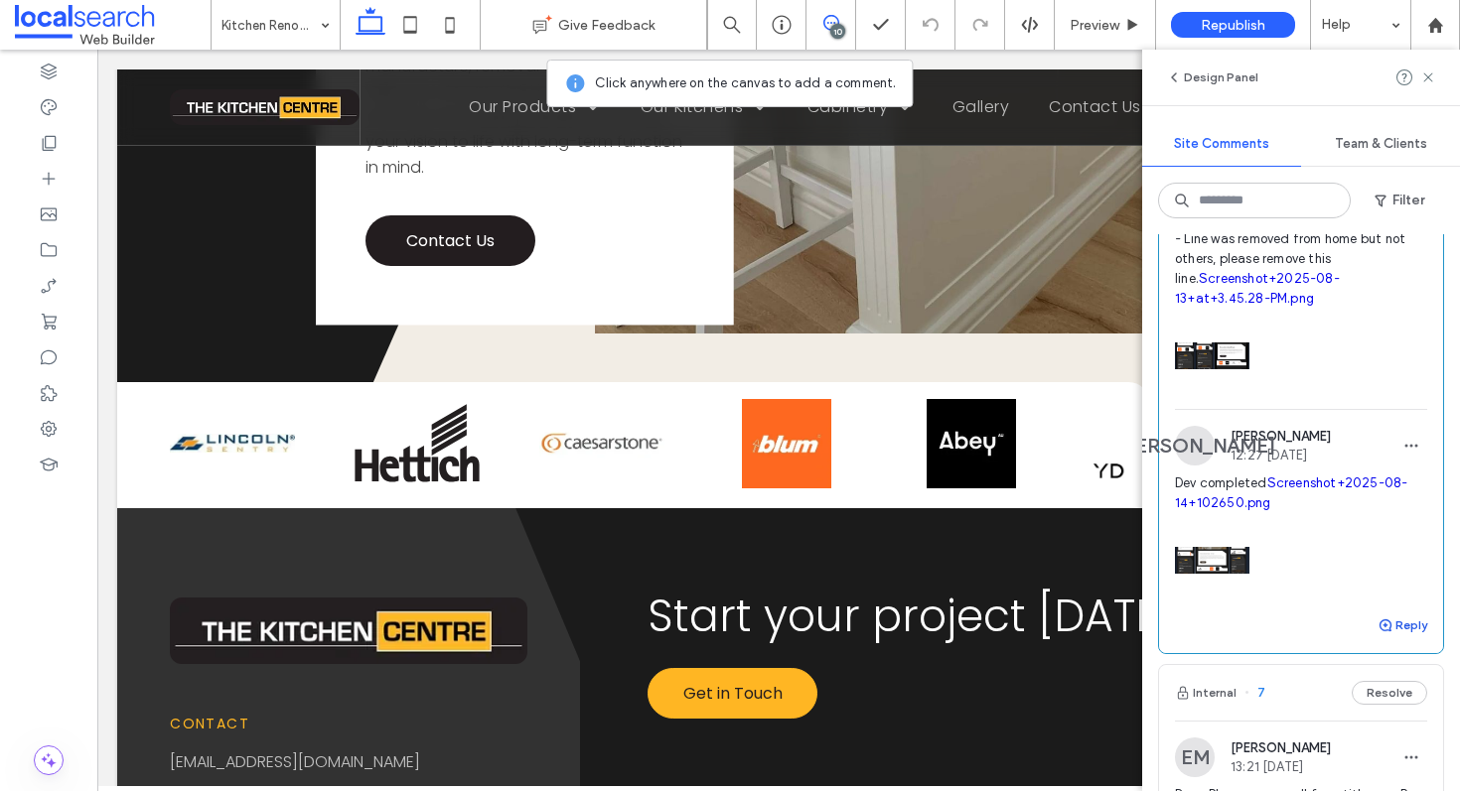
click at [1380, 638] on button "Reply" at bounding box center [1402, 626] width 50 height 24
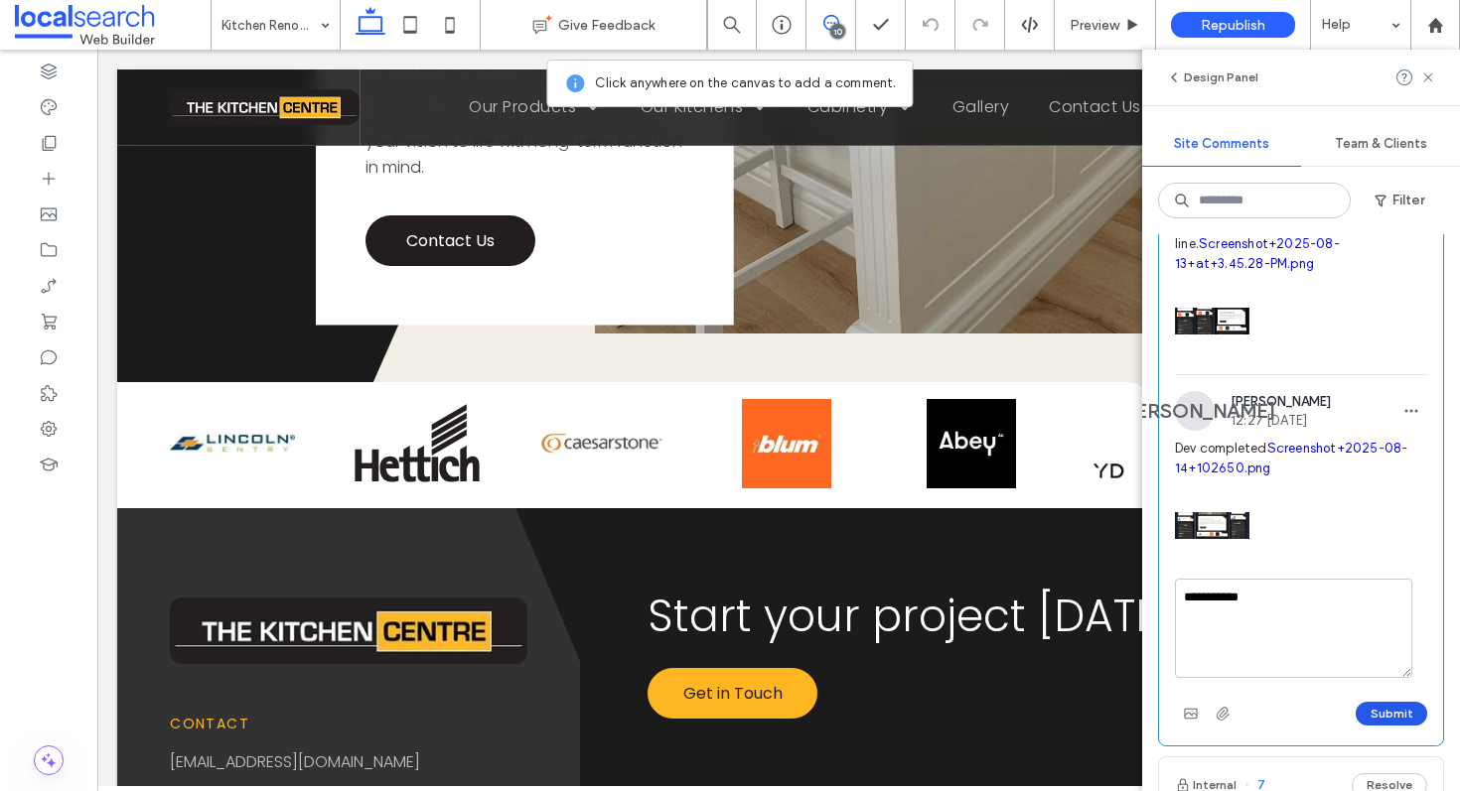
type textarea "**********"
click at [1378, 726] on button "Submit" at bounding box center [1392, 714] width 72 height 24
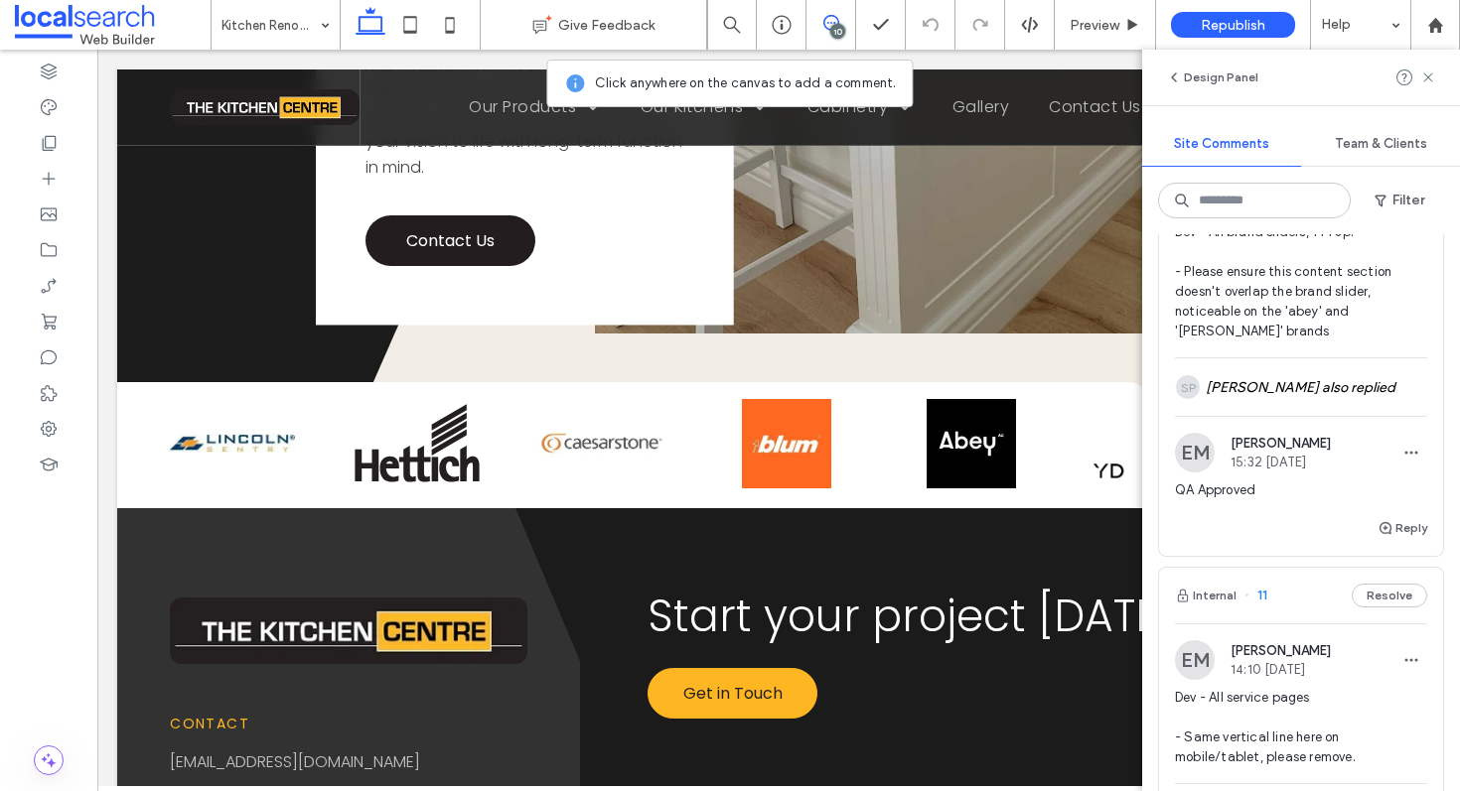
scroll to position [0, 0]
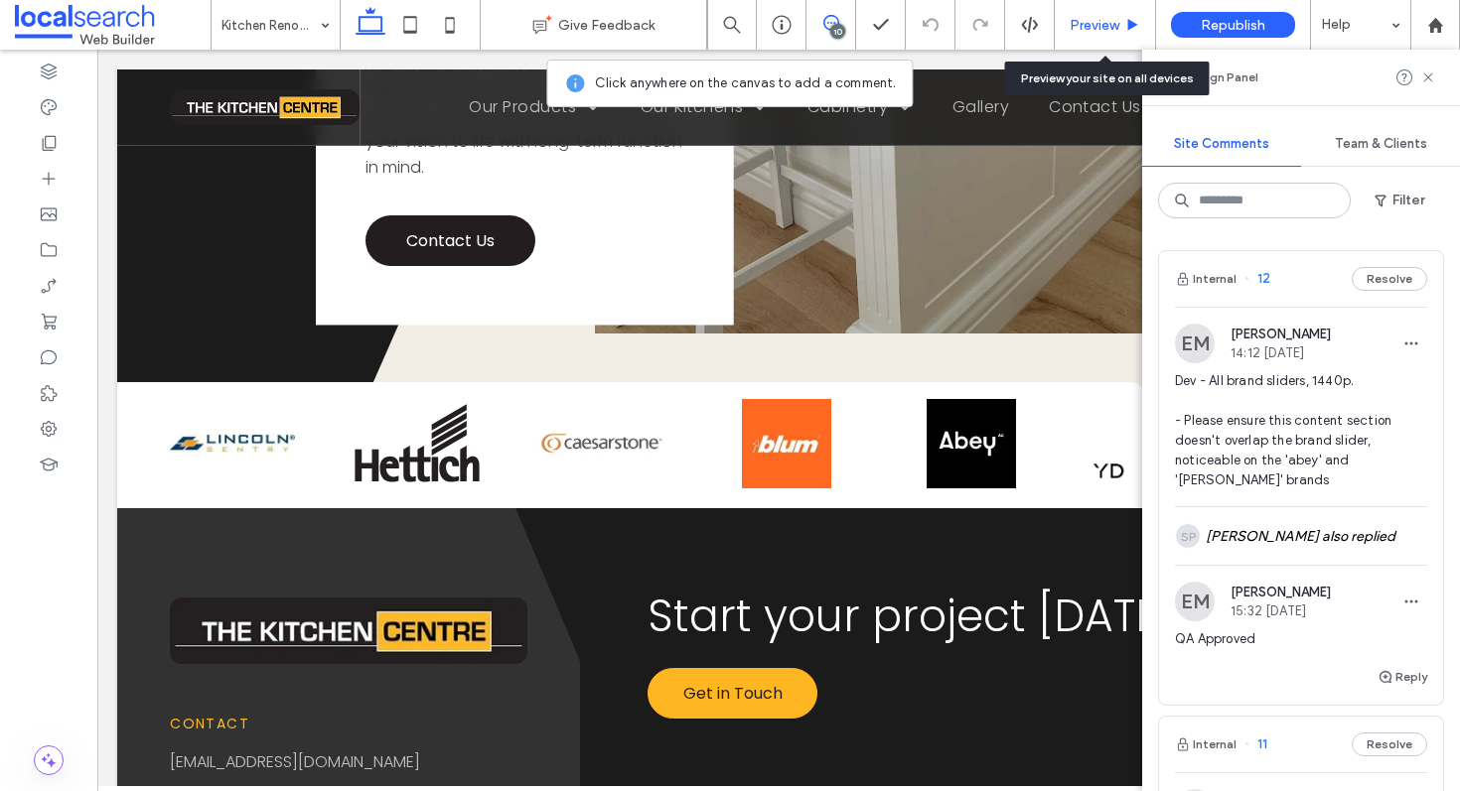
click at [1091, 26] on span "Preview" at bounding box center [1095, 25] width 50 height 17
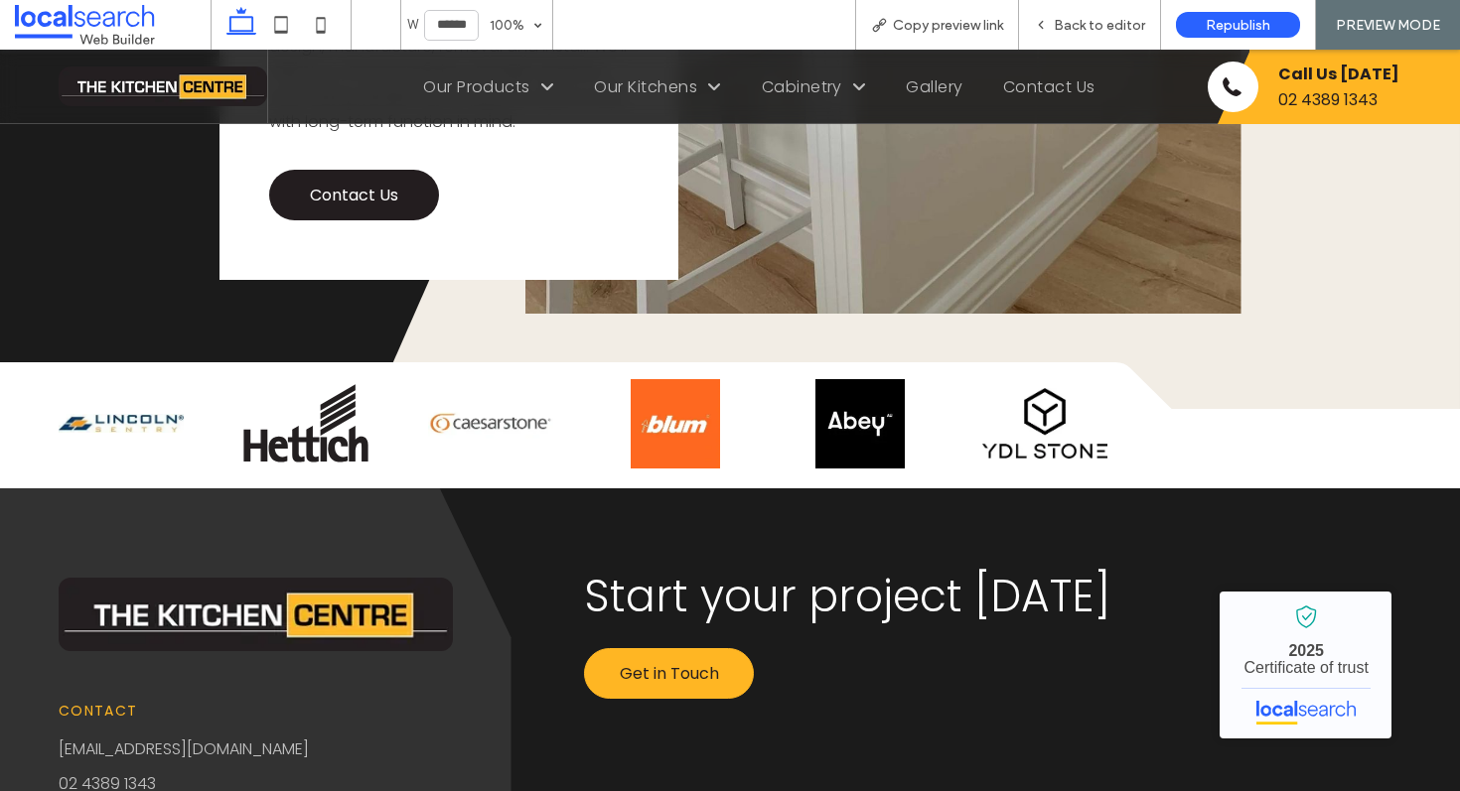
scroll to position [3724, 0]
click at [970, 22] on span "Copy preview link" at bounding box center [948, 25] width 110 height 17
click at [936, 21] on span "Copy preview link" at bounding box center [948, 25] width 110 height 17
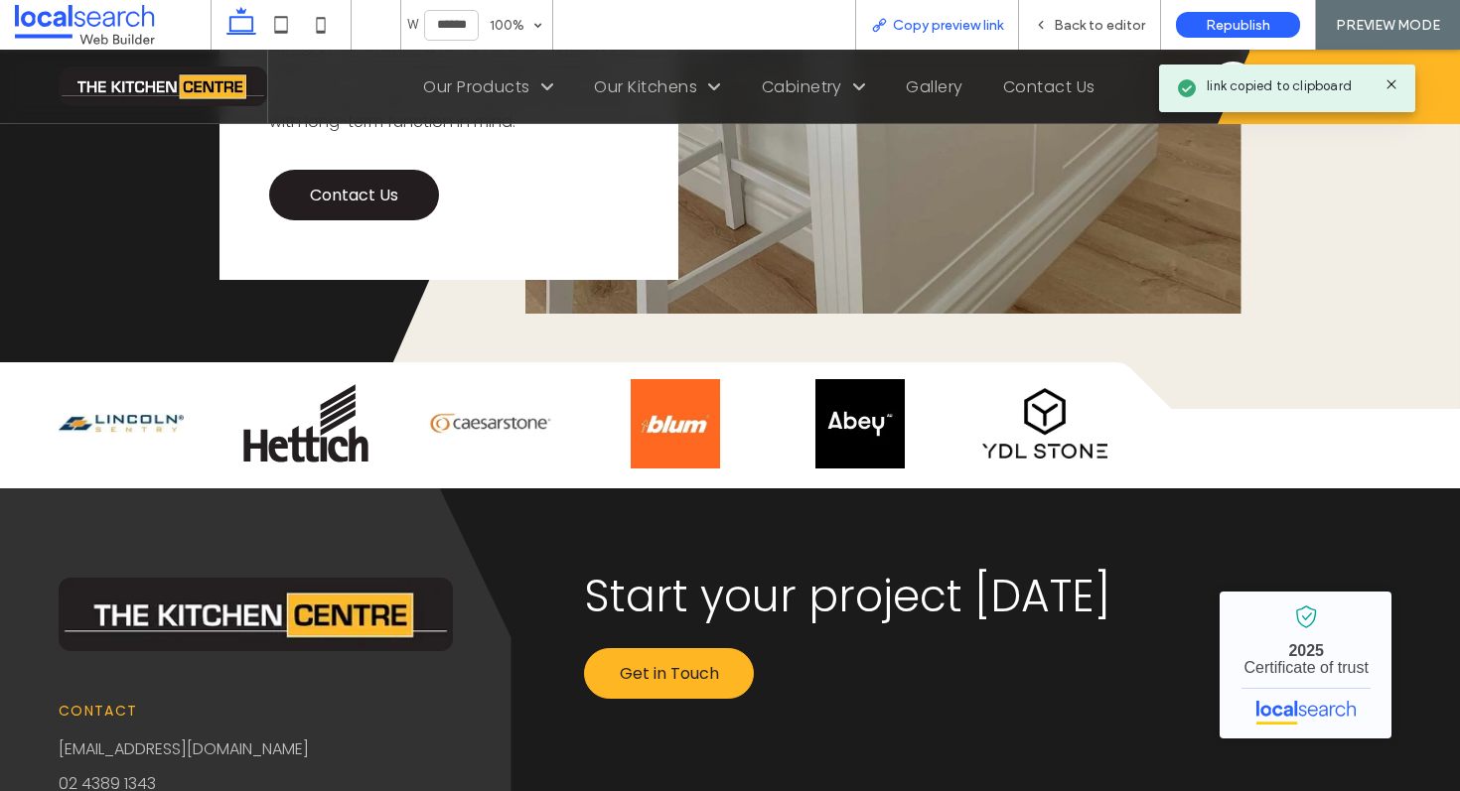
click at [946, 25] on span "Copy preview link" at bounding box center [948, 25] width 110 height 17
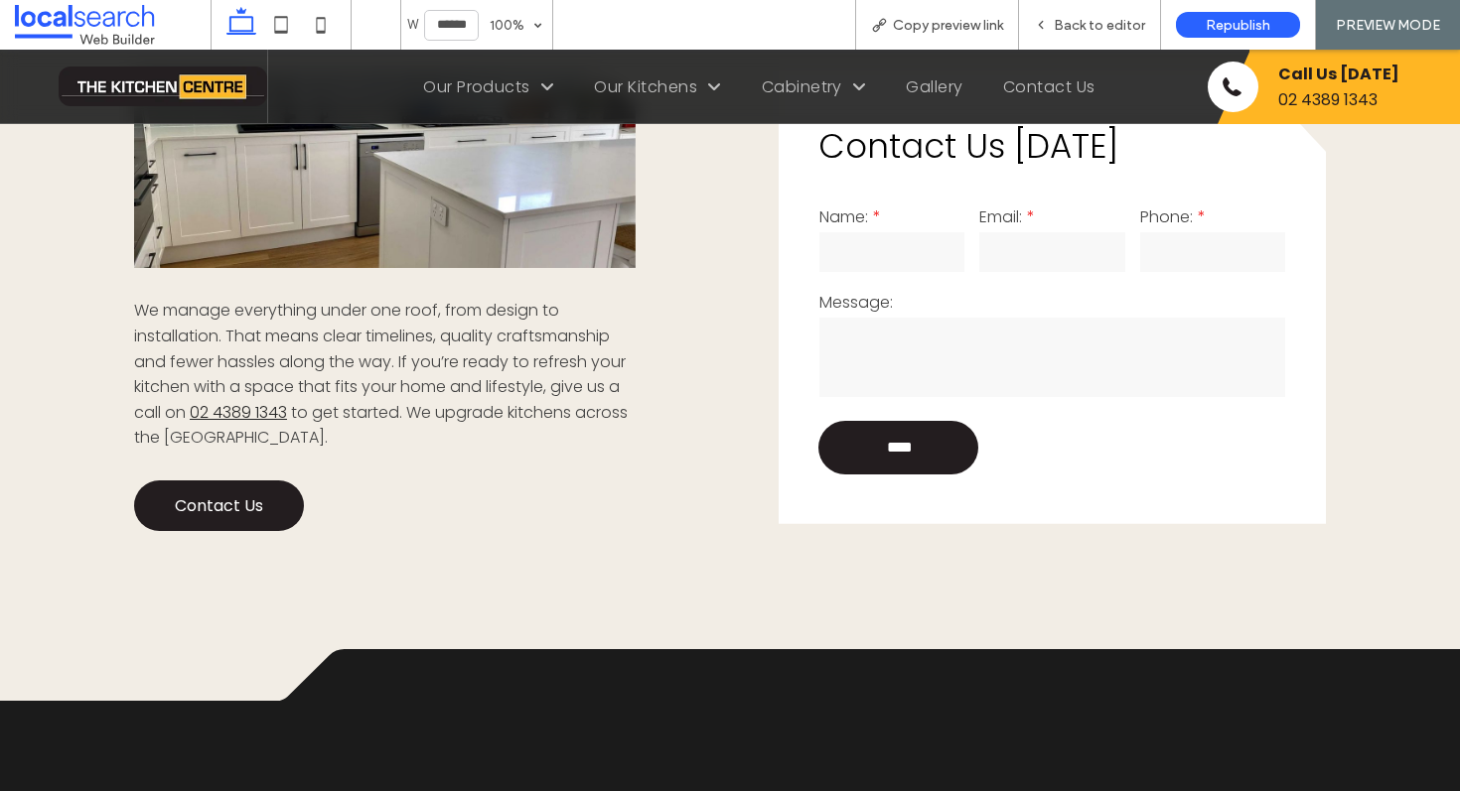
scroll to position [1629, 0]
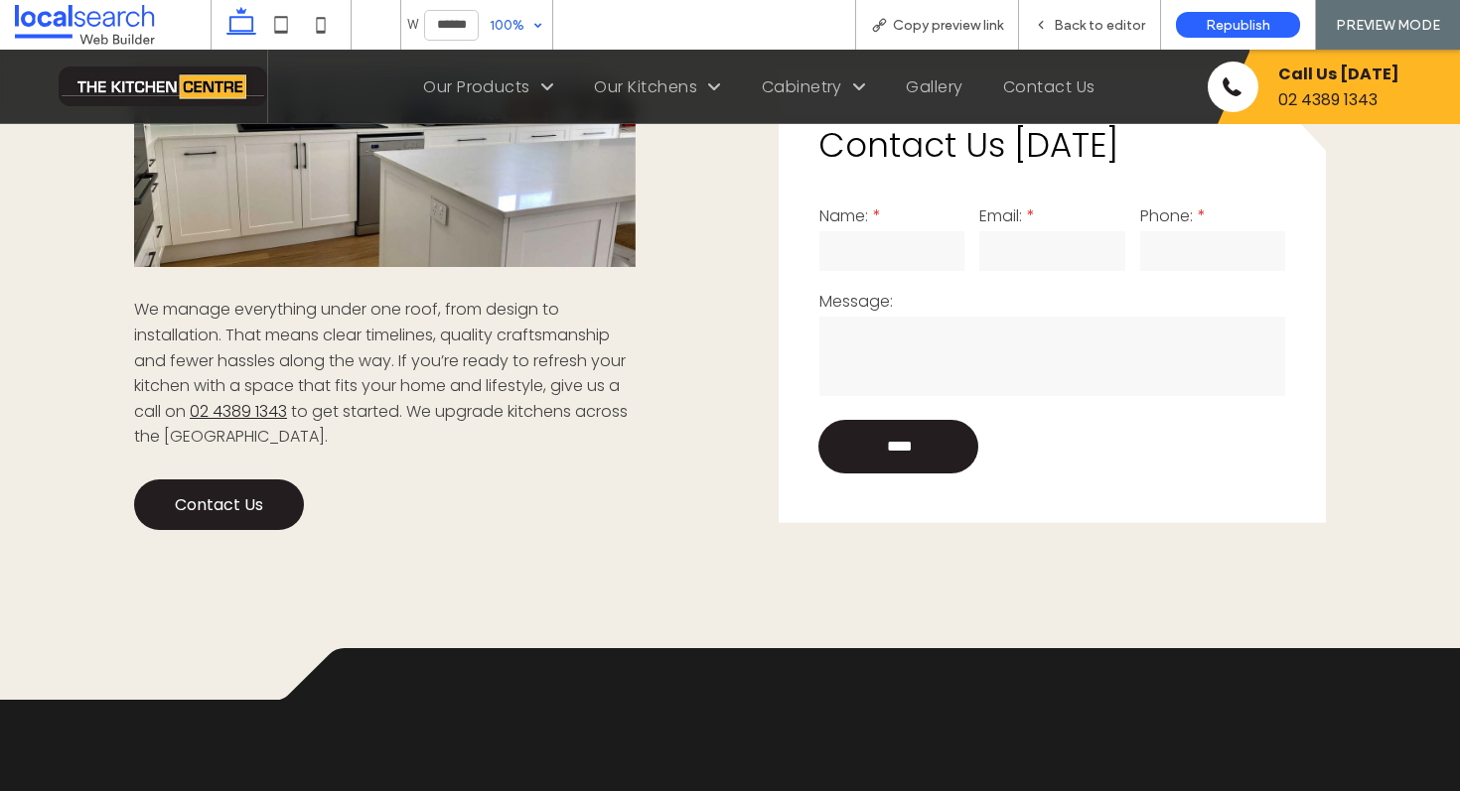
click at [534, 26] on div "100%" at bounding box center [507, 25] width 56 height 50
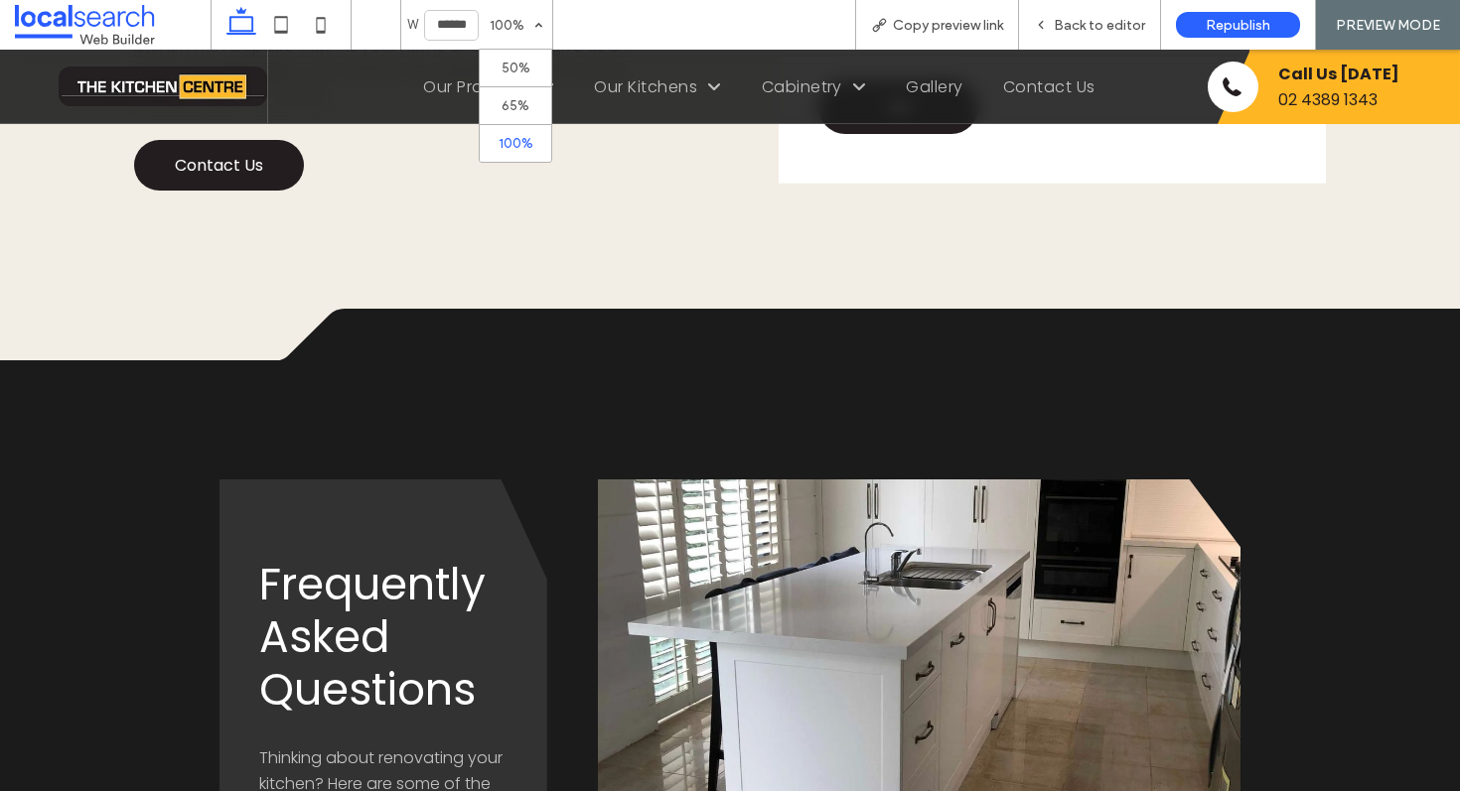
scroll to position [1970, 0]
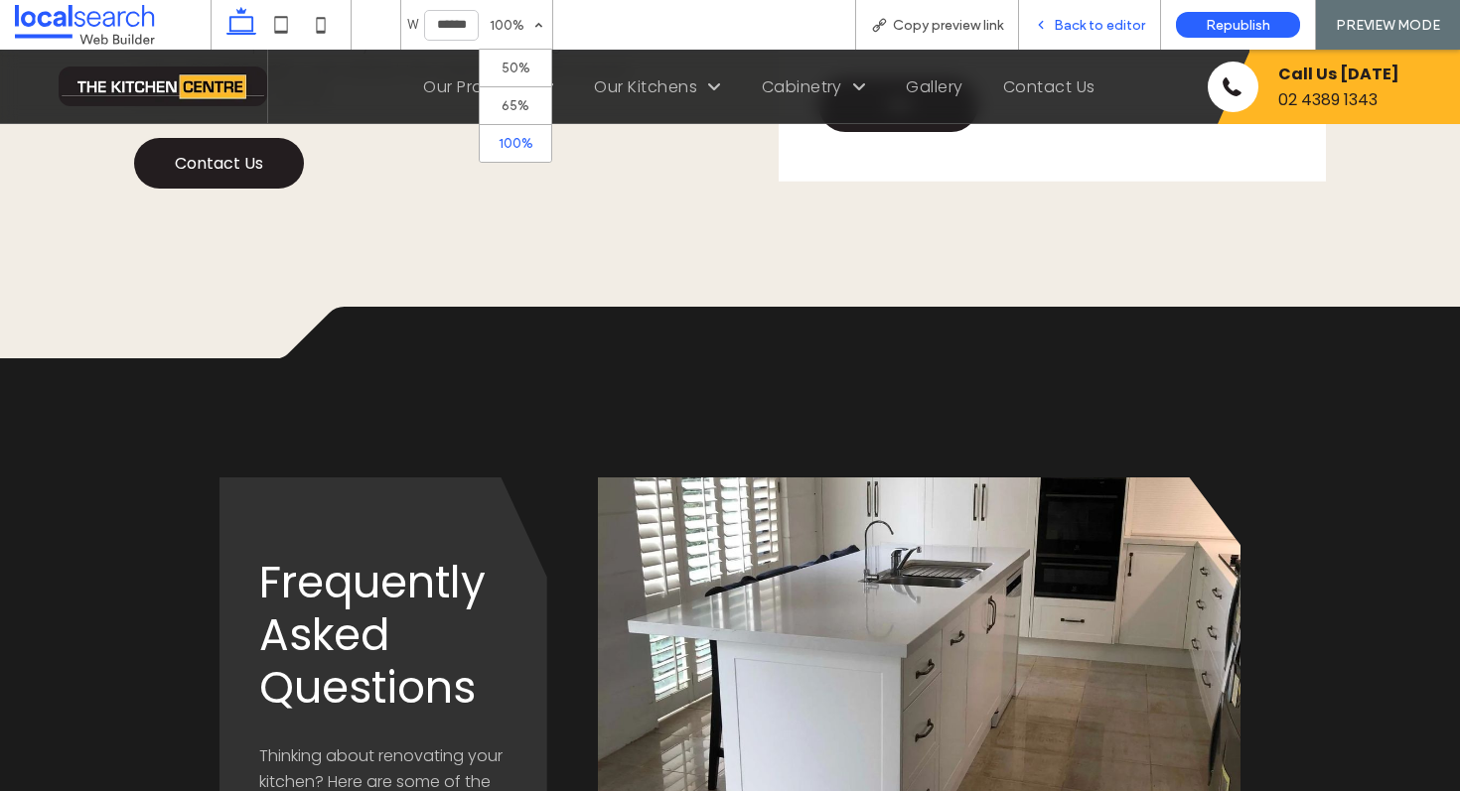
click at [1083, 25] on span "Back to editor" at bounding box center [1099, 25] width 91 height 17
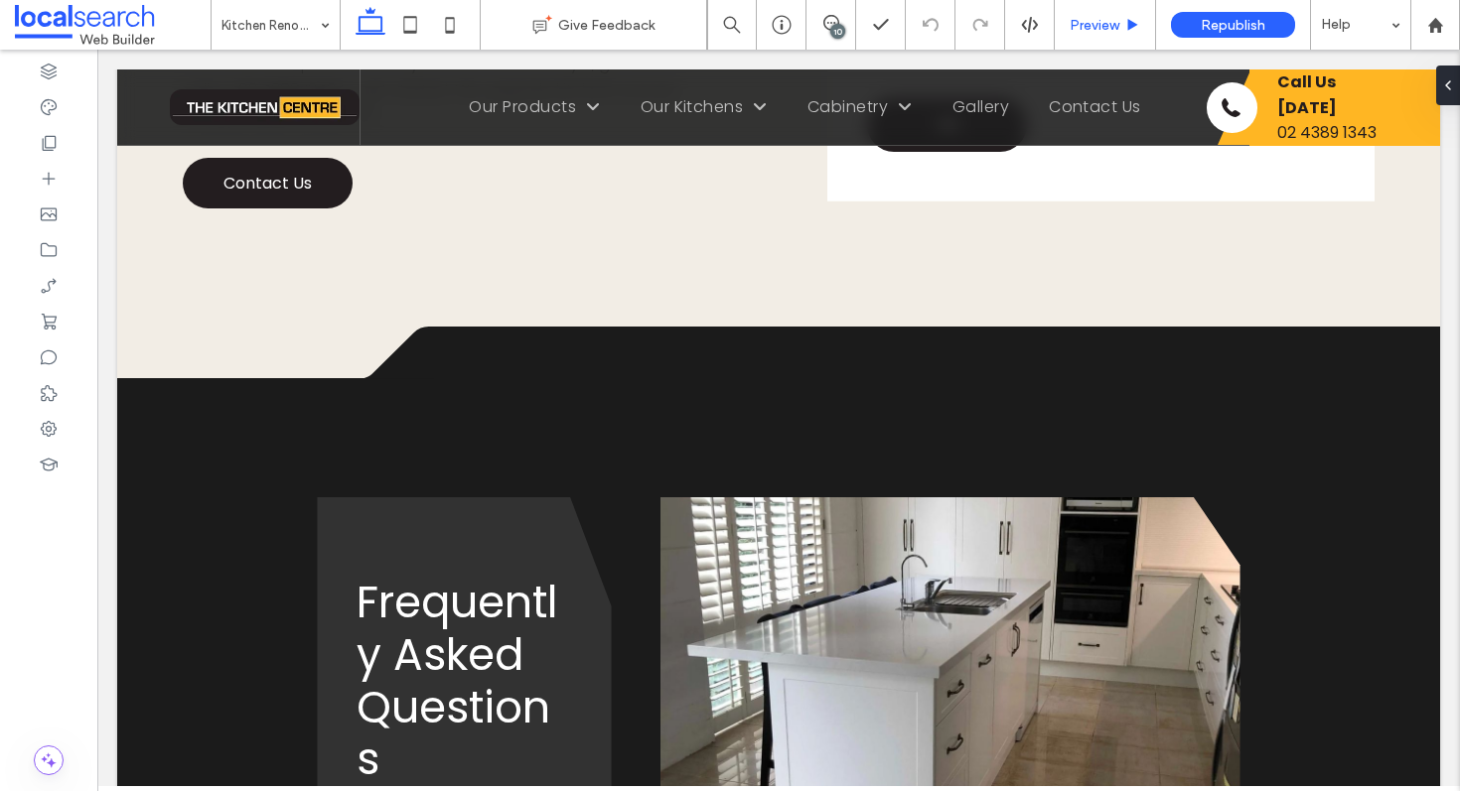
scroll to position [1995, 0]
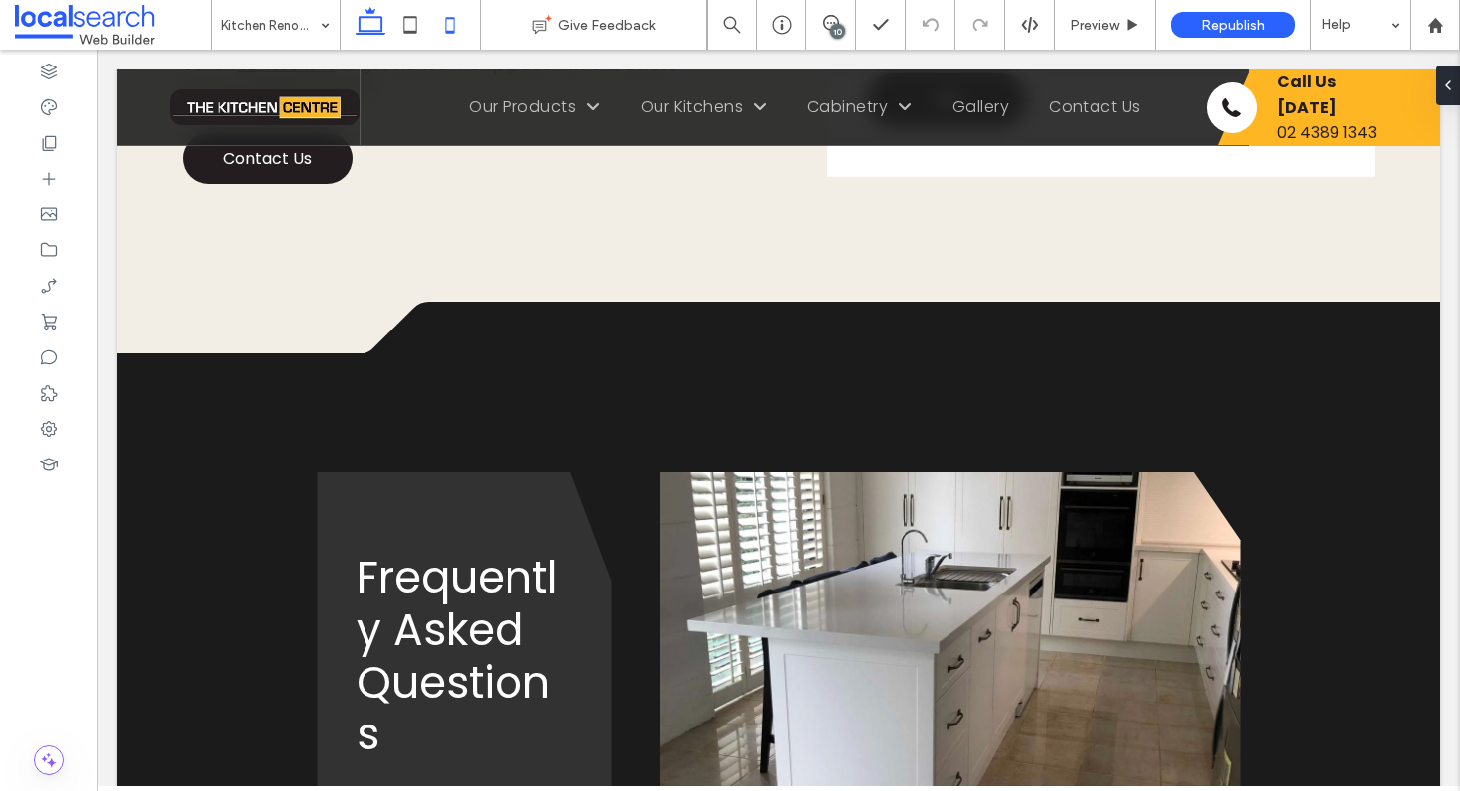
click at [442, 40] on icon at bounding box center [450, 25] width 40 height 40
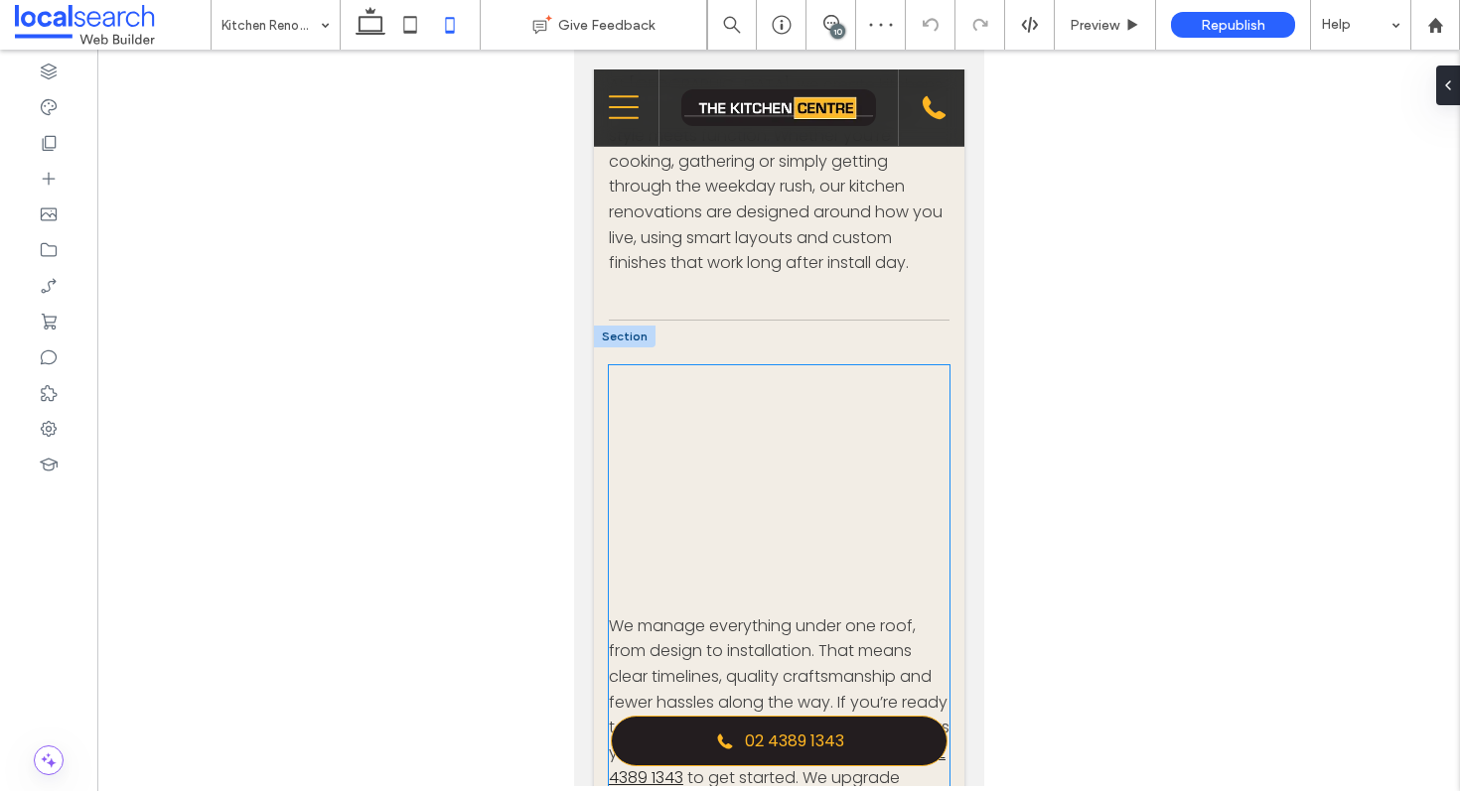
scroll to position [861, 0]
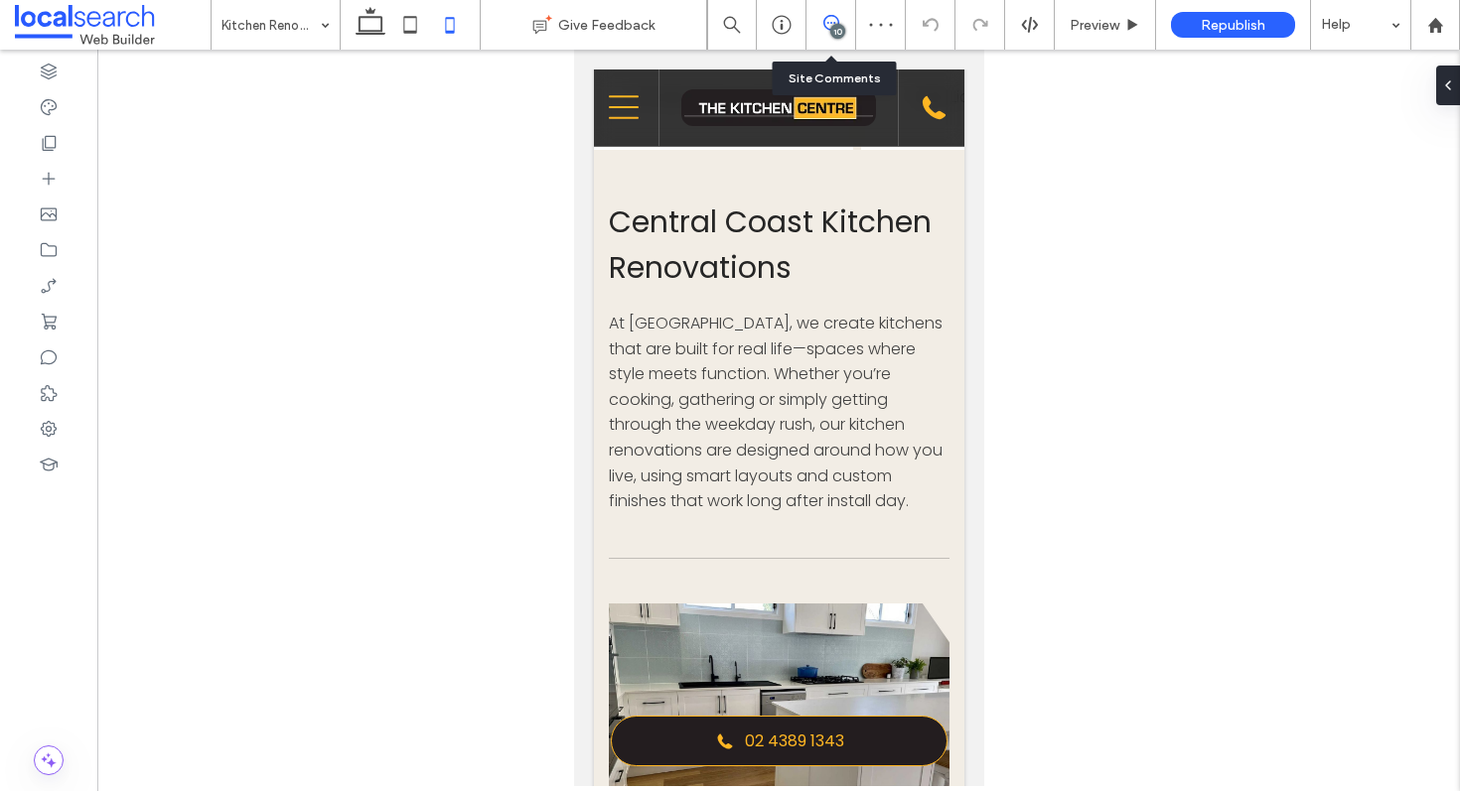
click at [823, 26] on use at bounding box center [831, 23] width 16 height 16
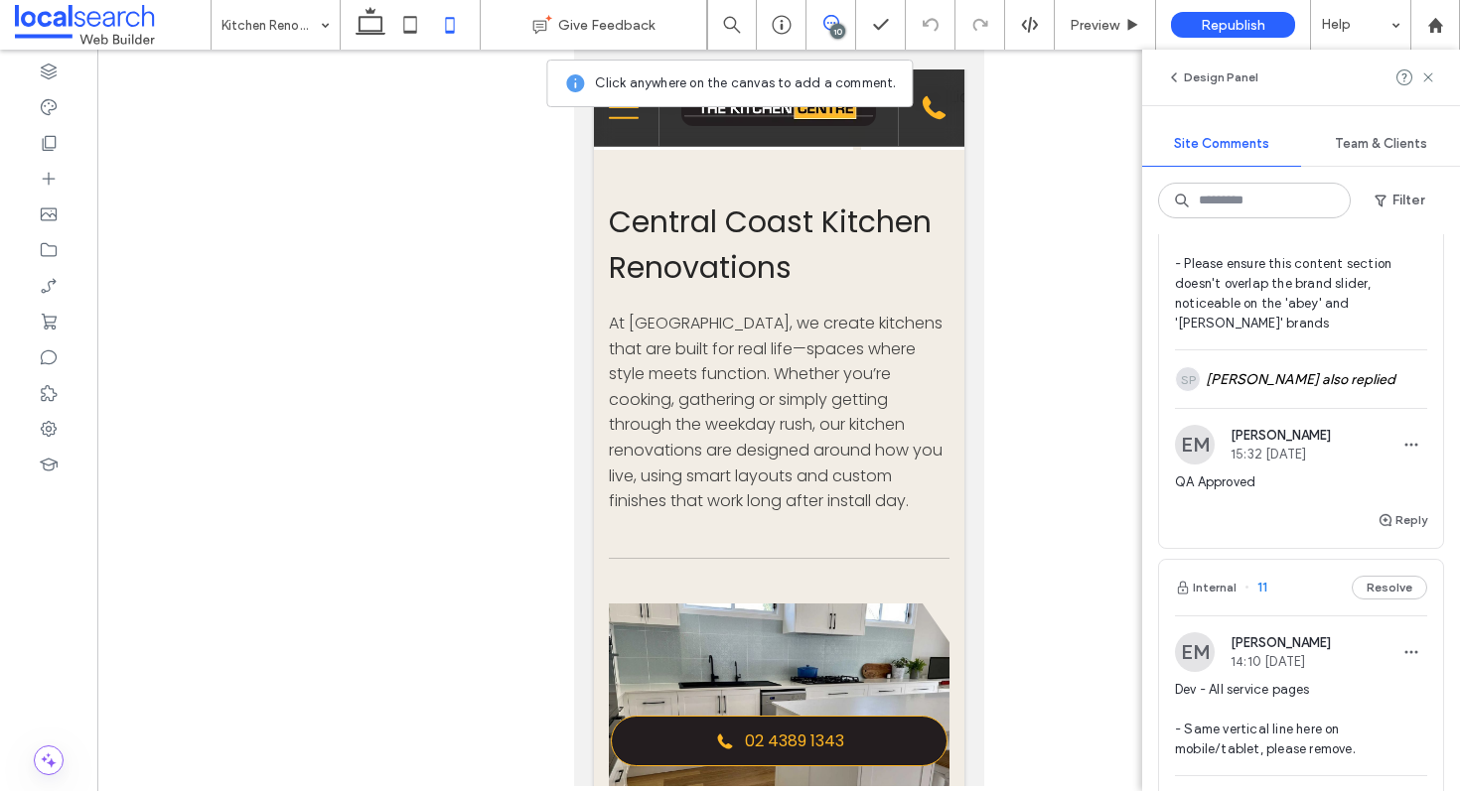
scroll to position [368, 0]
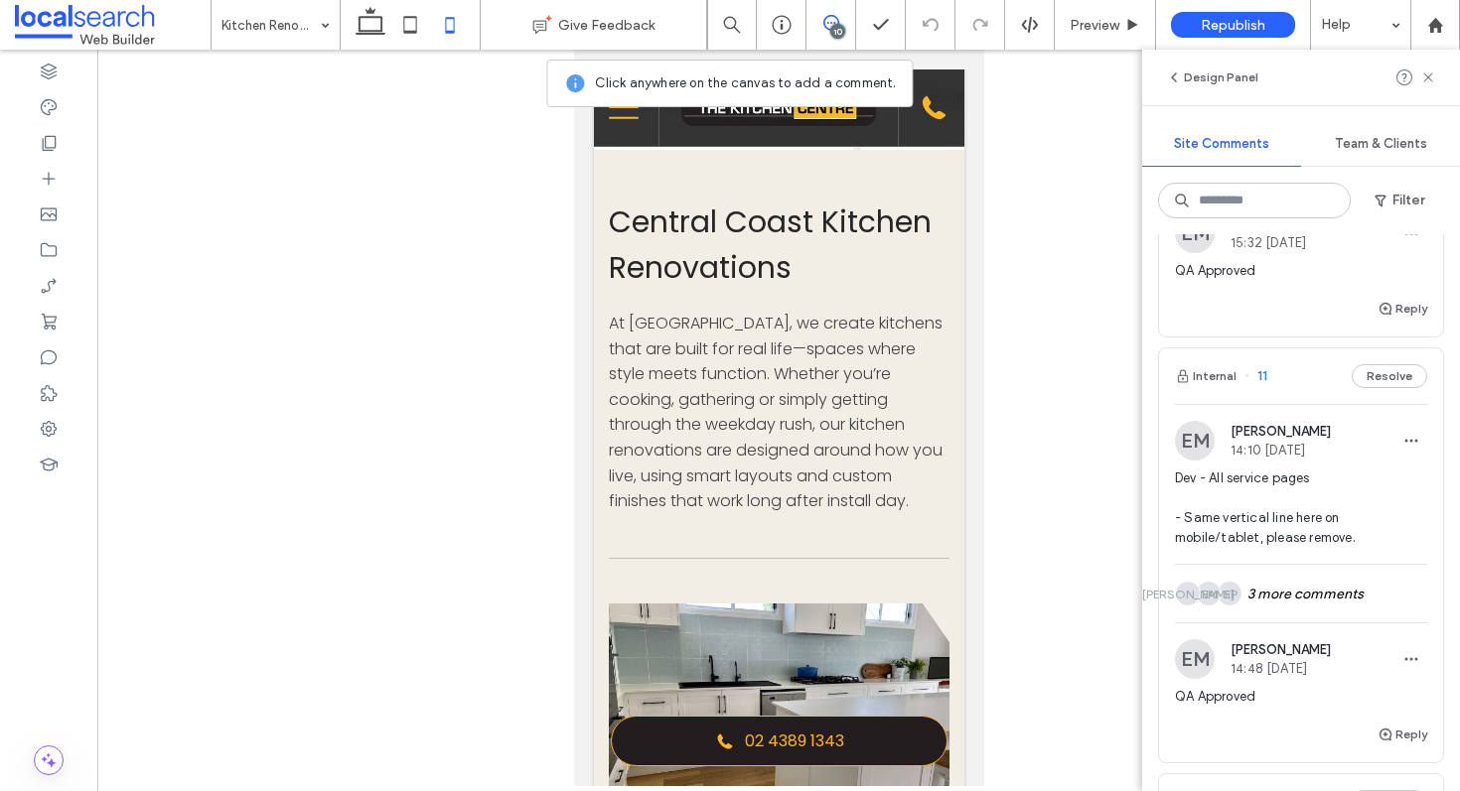
click at [1301, 404] on div "Internal 11 Resolve" at bounding box center [1301, 377] width 284 height 56
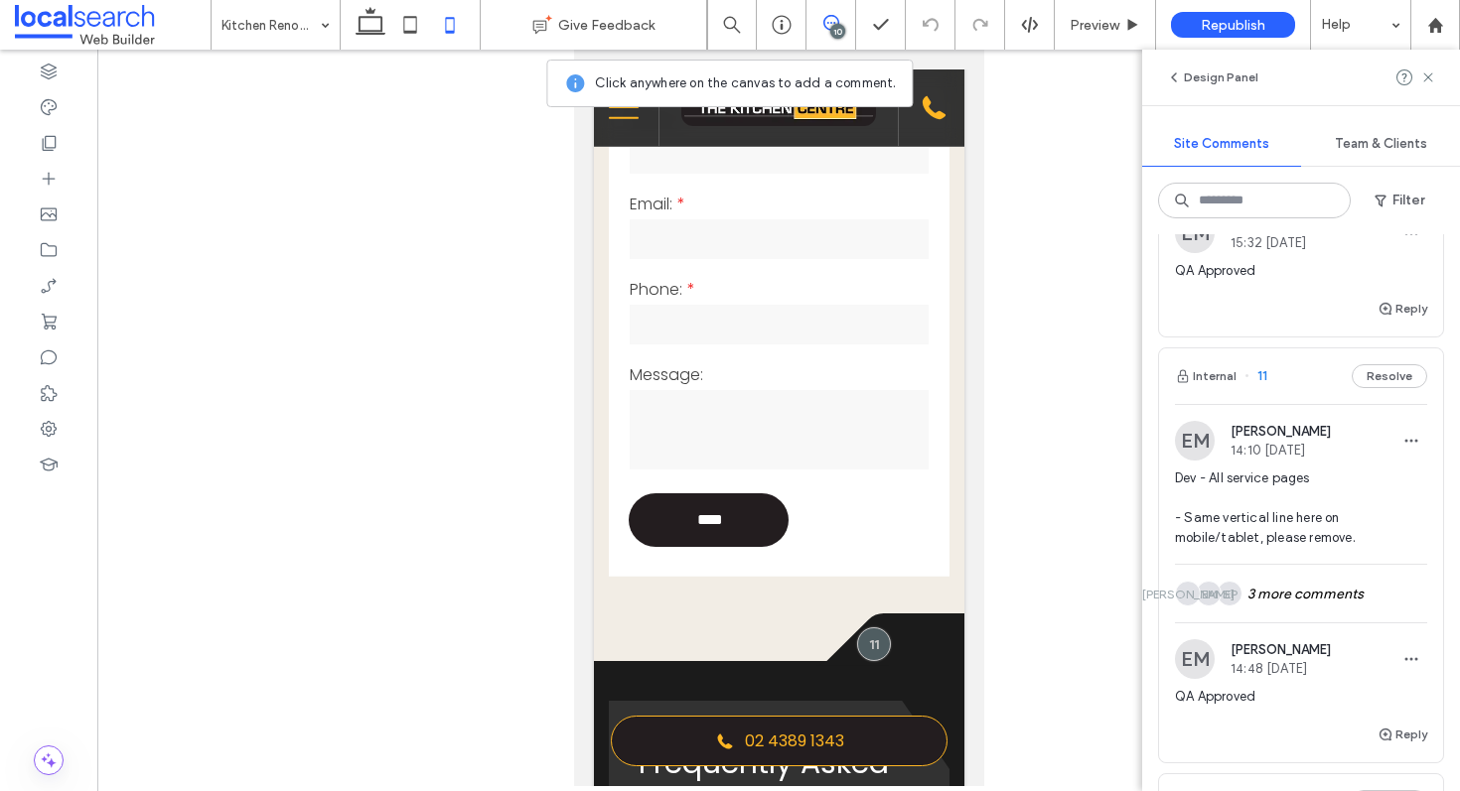
scroll to position [2201, 0]
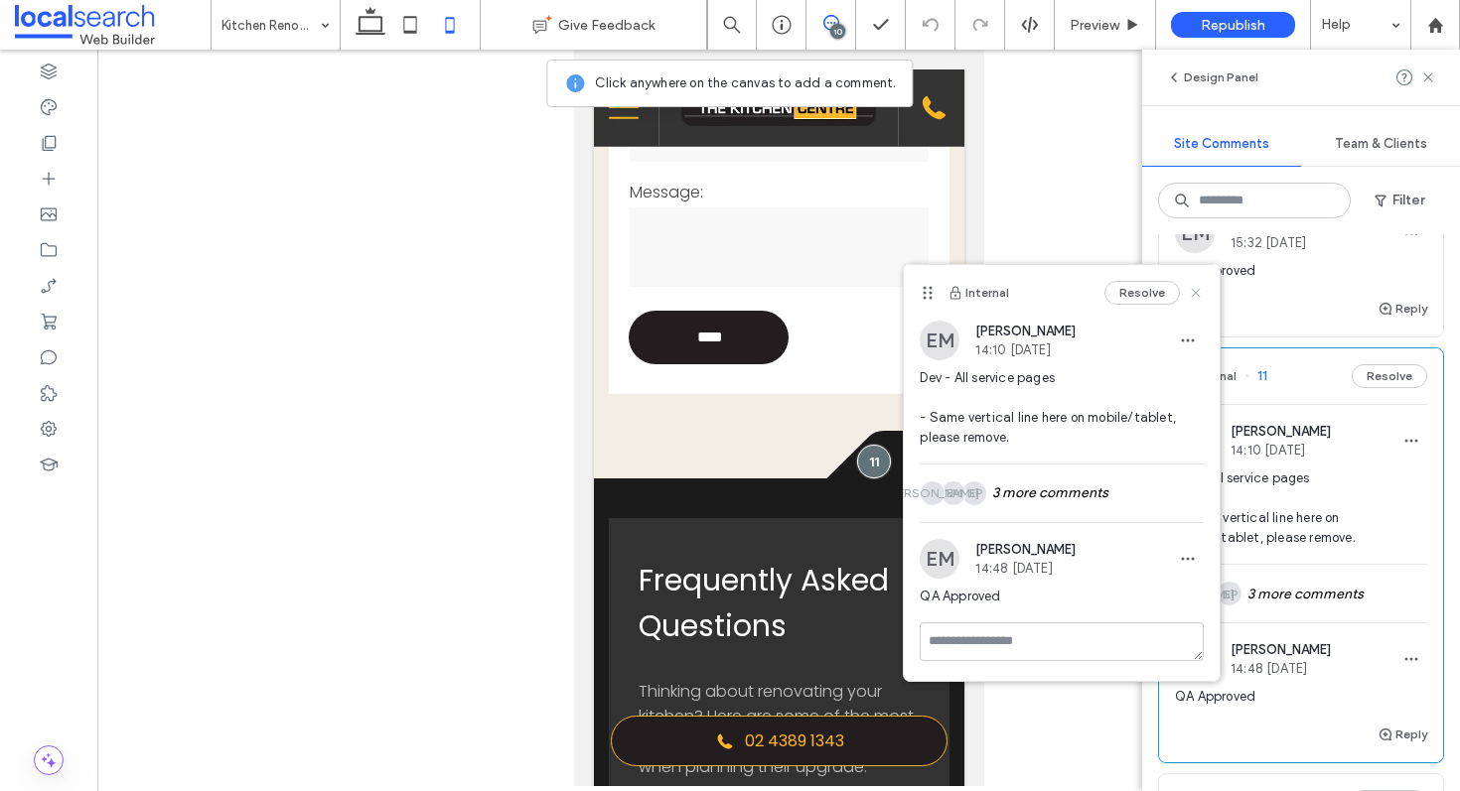
click at [1200, 291] on icon at bounding box center [1196, 293] width 16 height 16
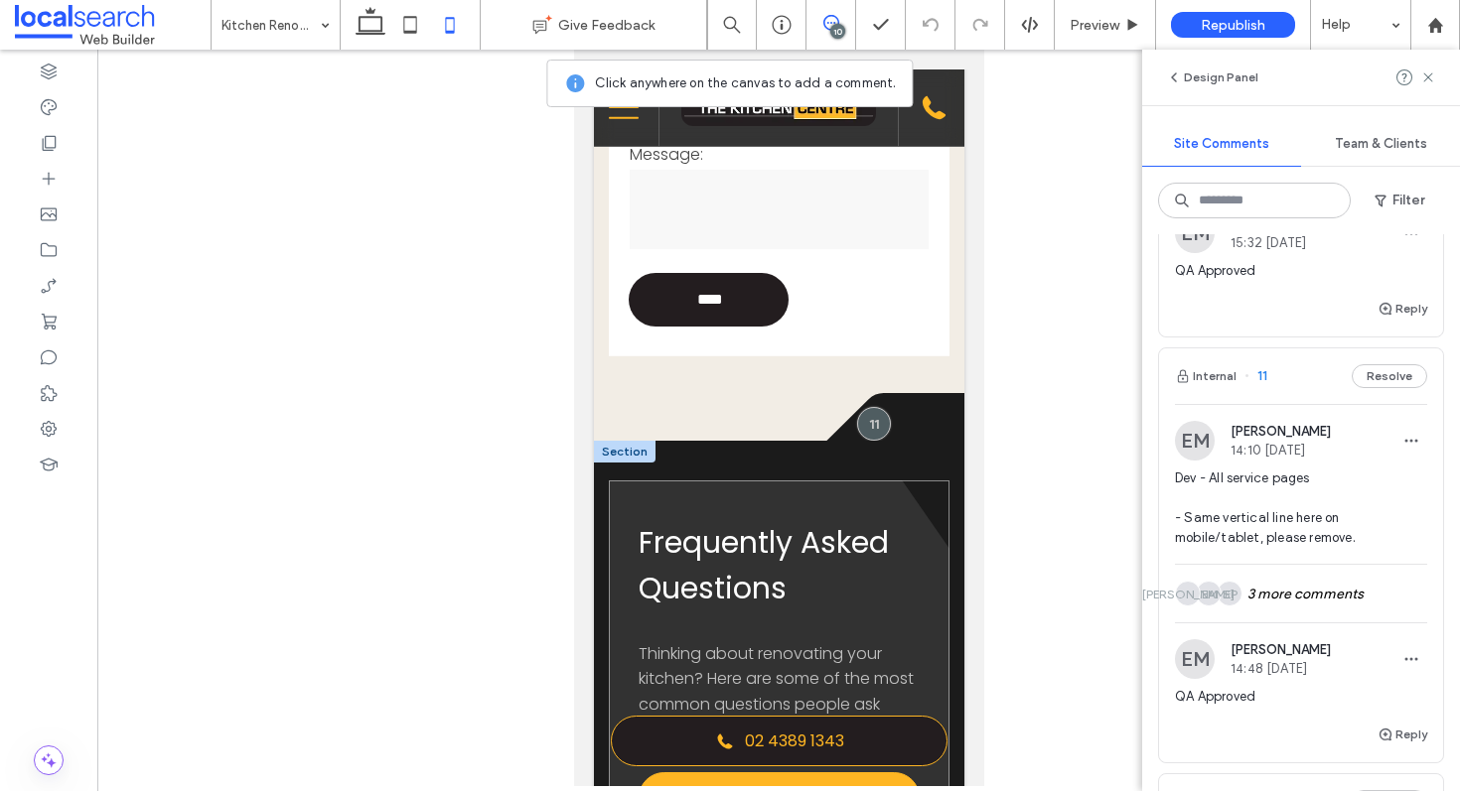
scroll to position [2242, 0]
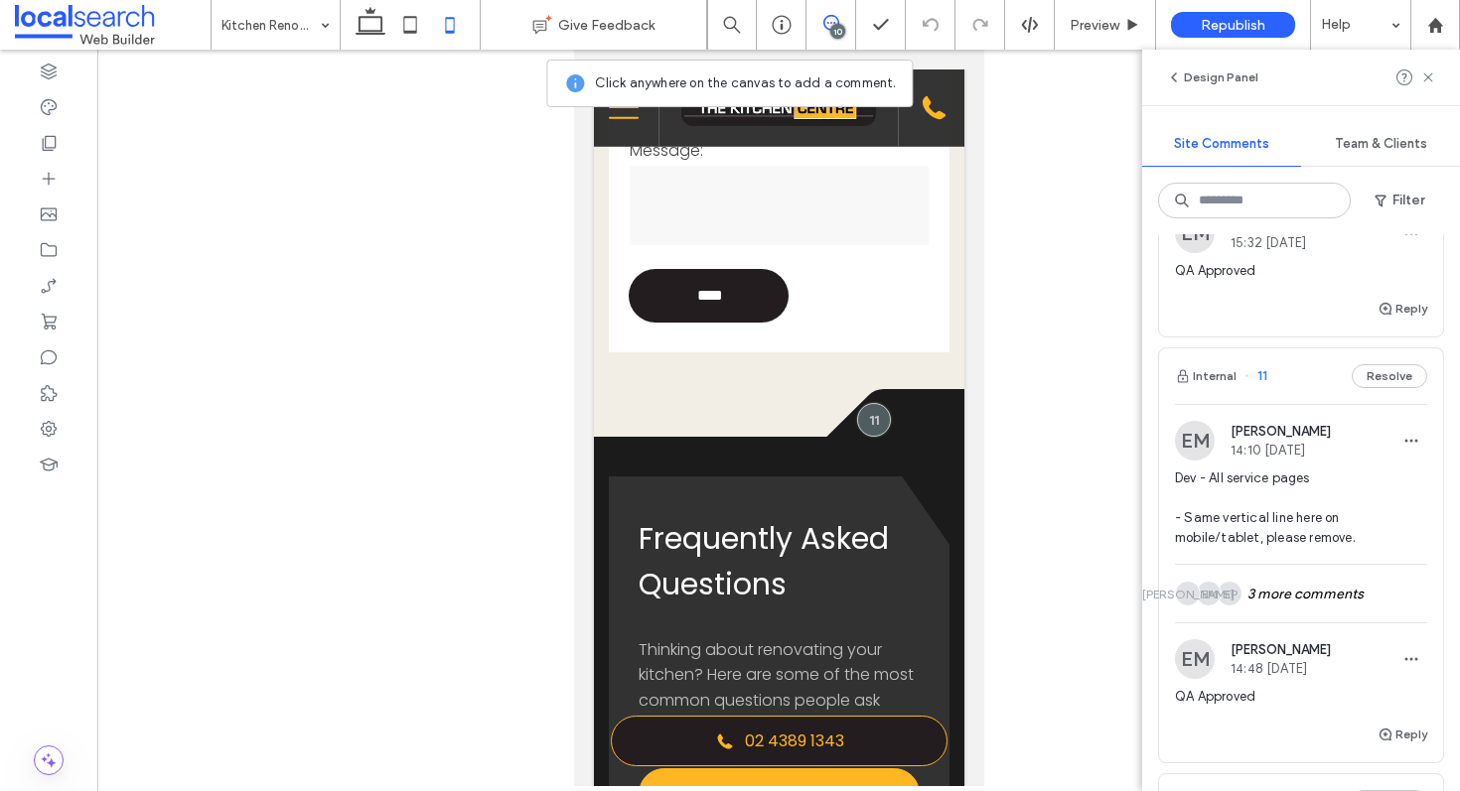
click at [1285, 389] on div "Internal 11 Resolve" at bounding box center [1301, 377] width 284 height 56
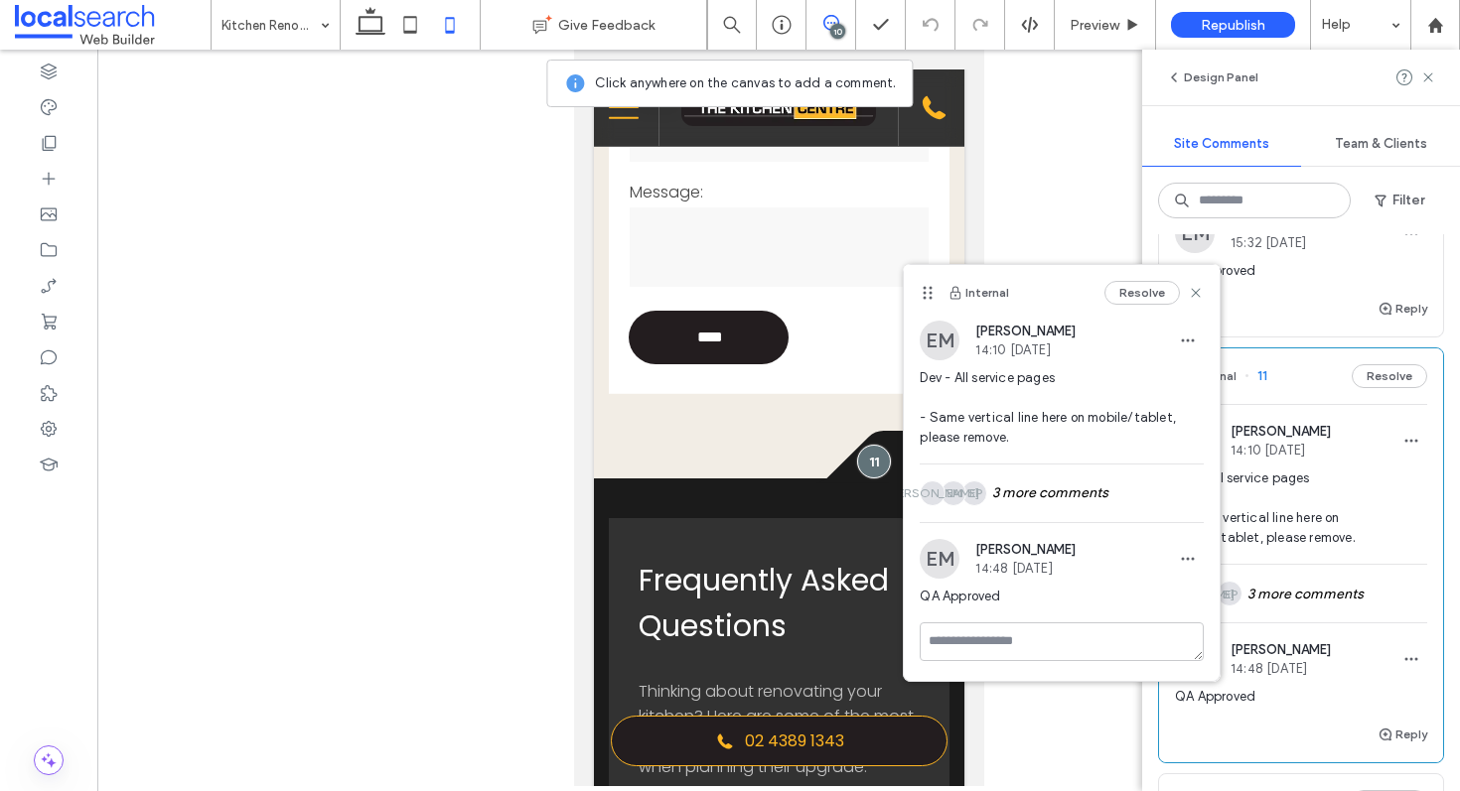
scroll to position [607, 0]
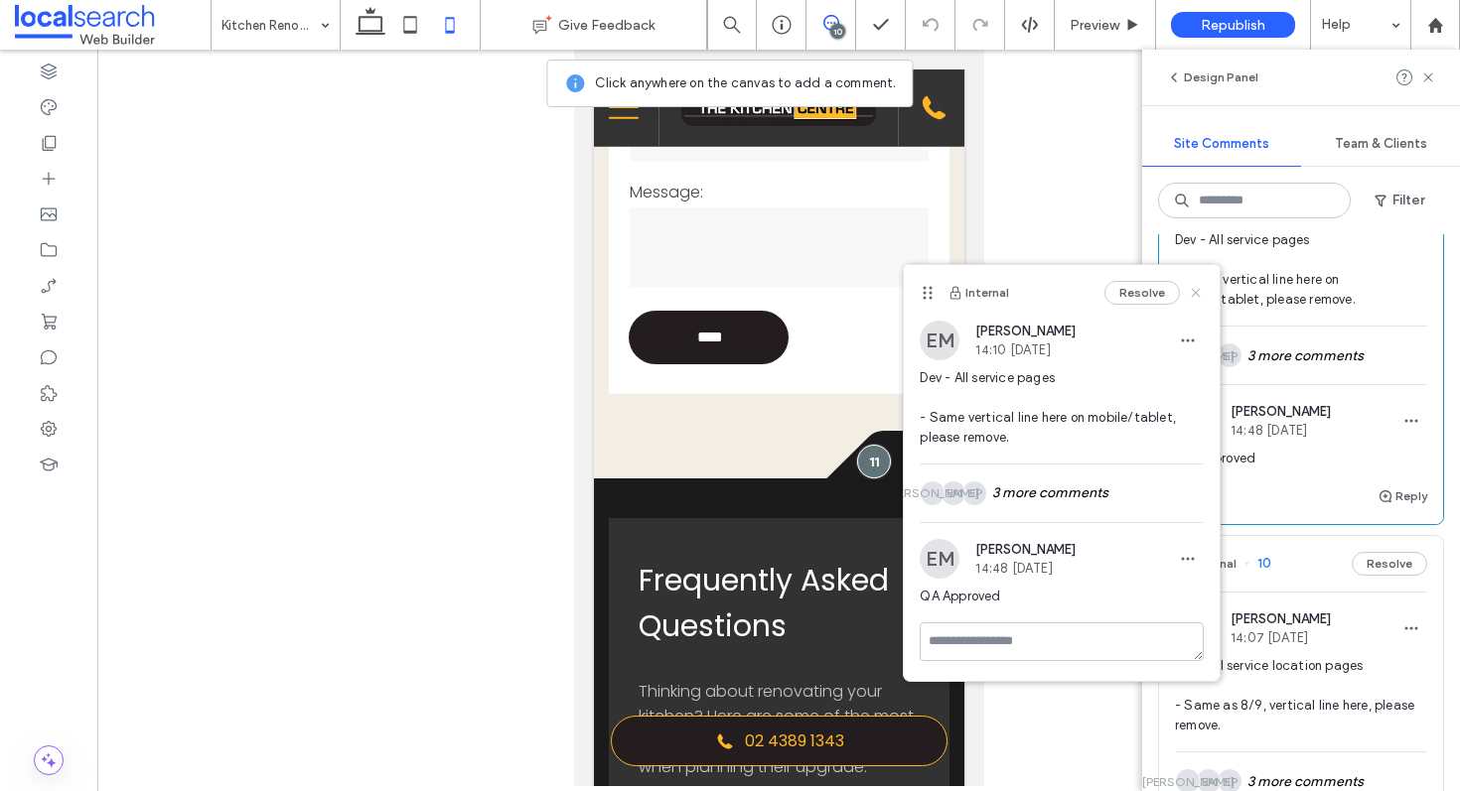
click at [1194, 300] on icon at bounding box center [1196, 293] width 16 height 16
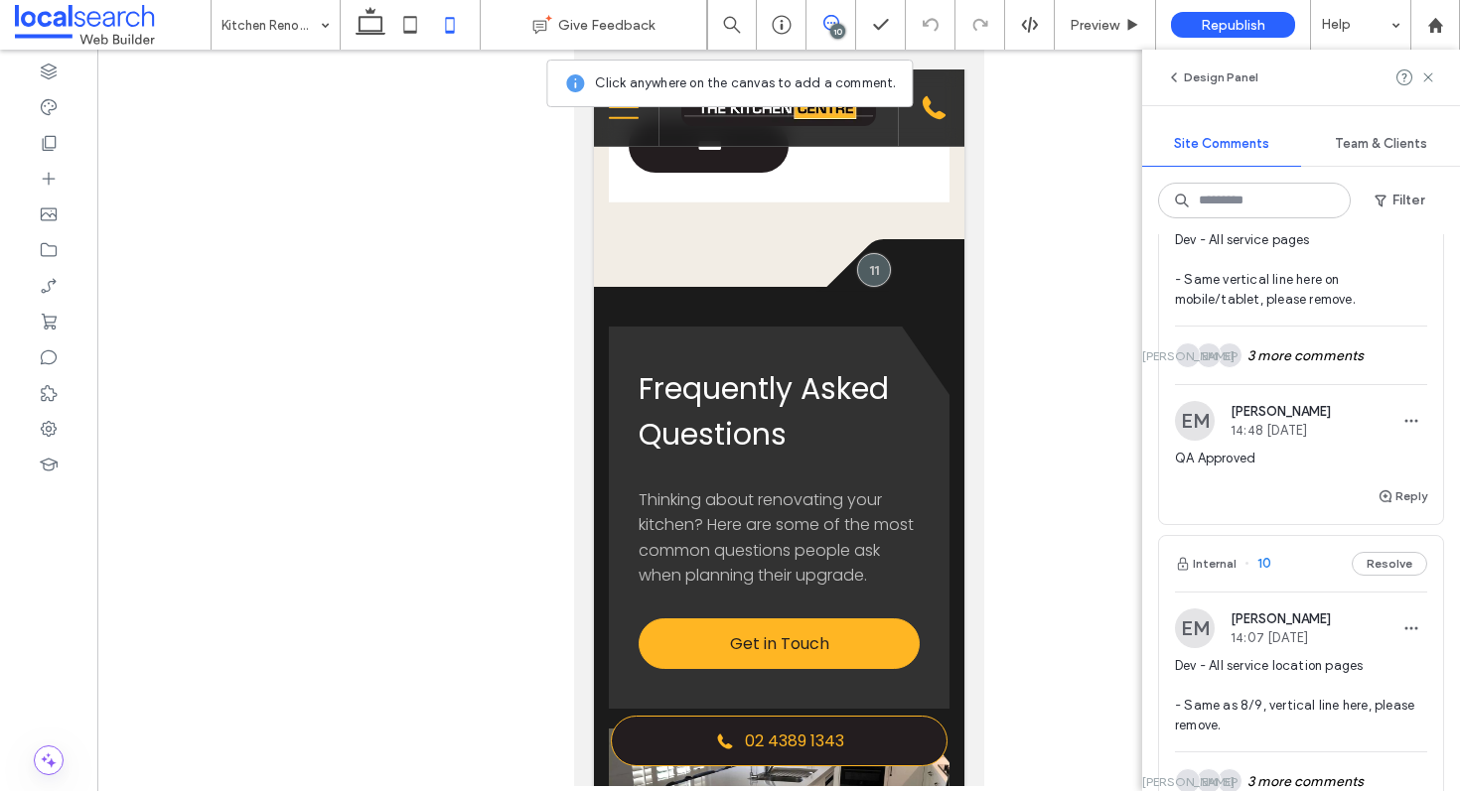
scroll to position [611, 0]
click at [1298, 582] on div "Internal 10 Resolve" at bounding box center [1301, 560] width 284 height 56
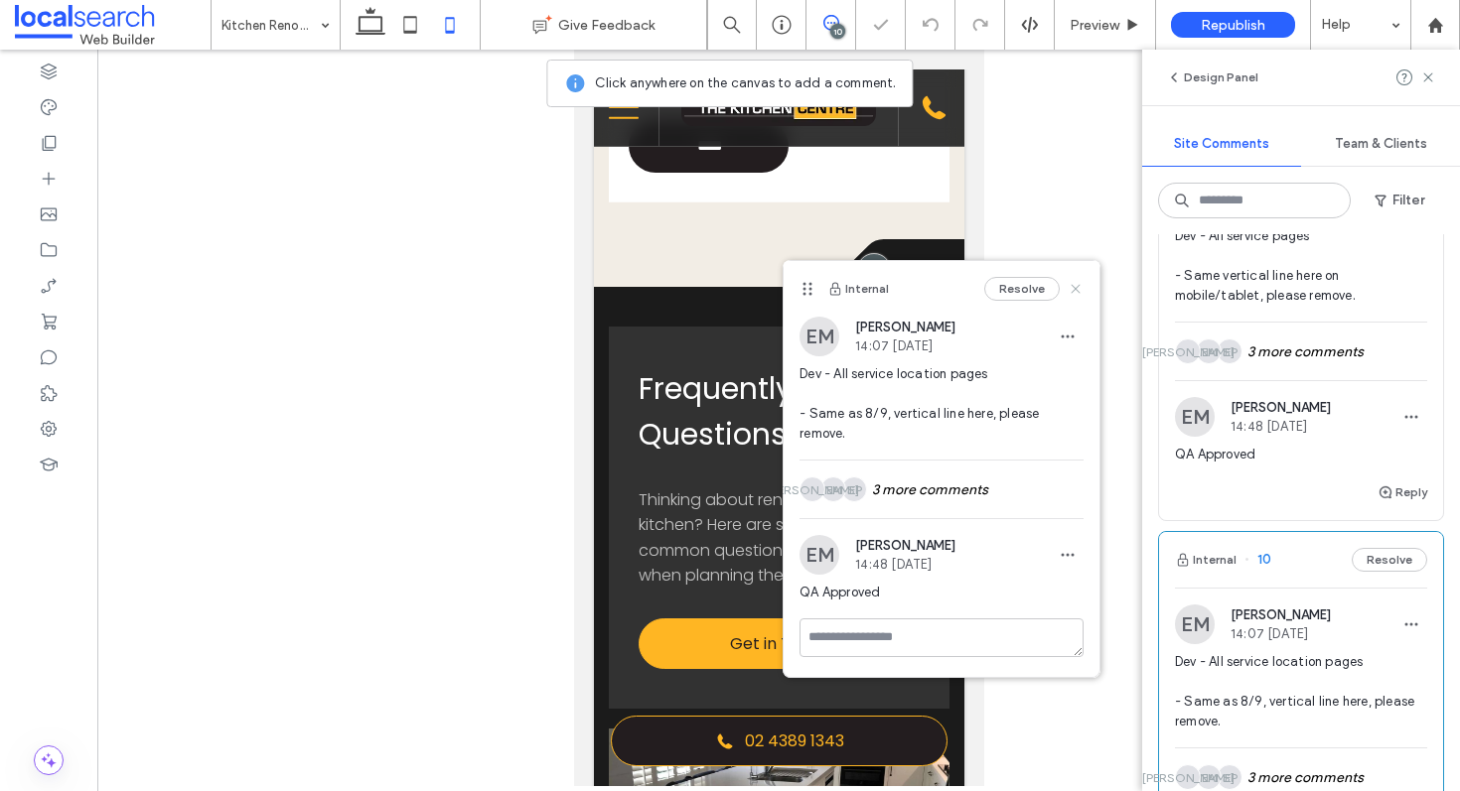
click at [1079, 293] on use at bounding box center [1076, 289] width 9 height 9
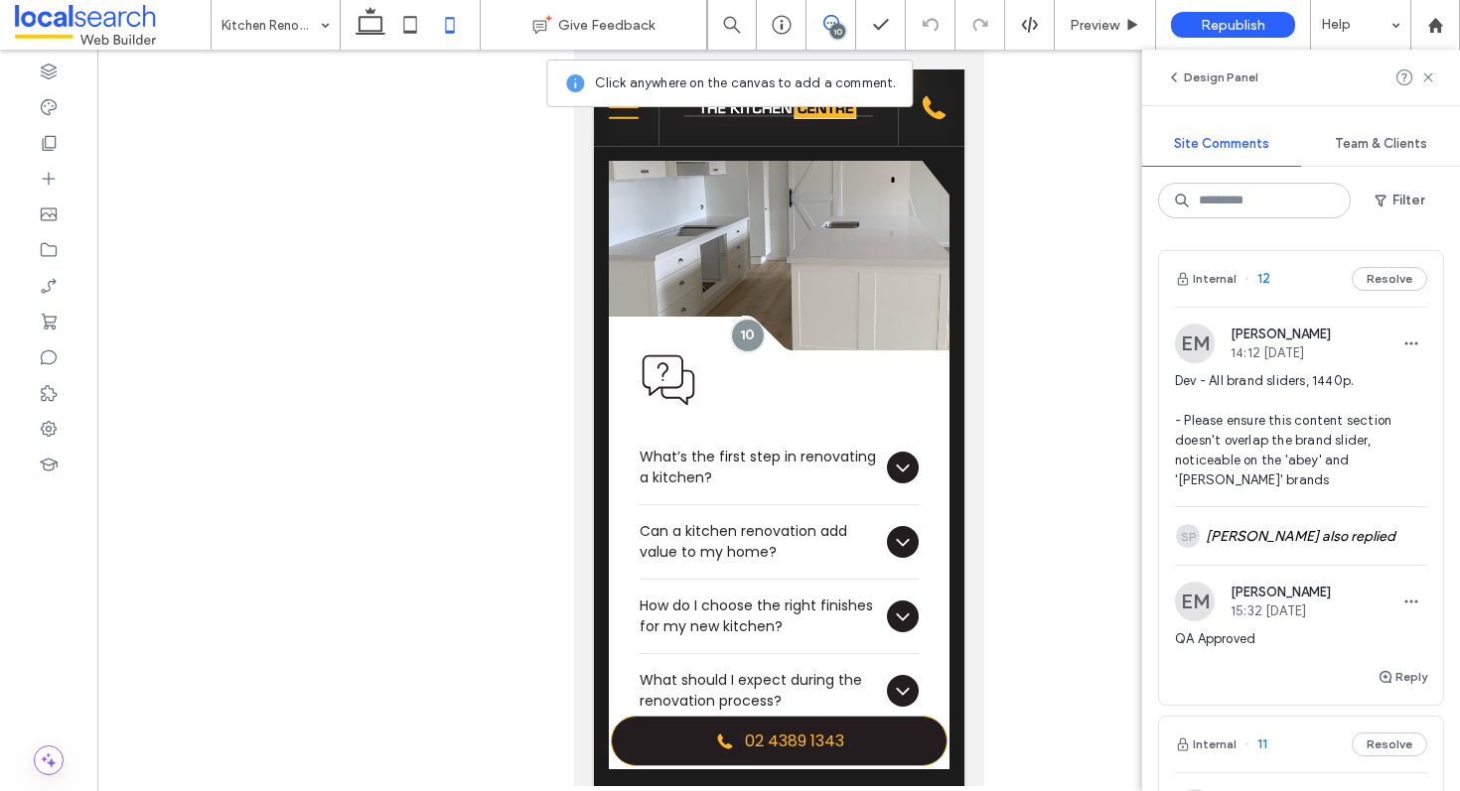
scroll to position [611, 0]
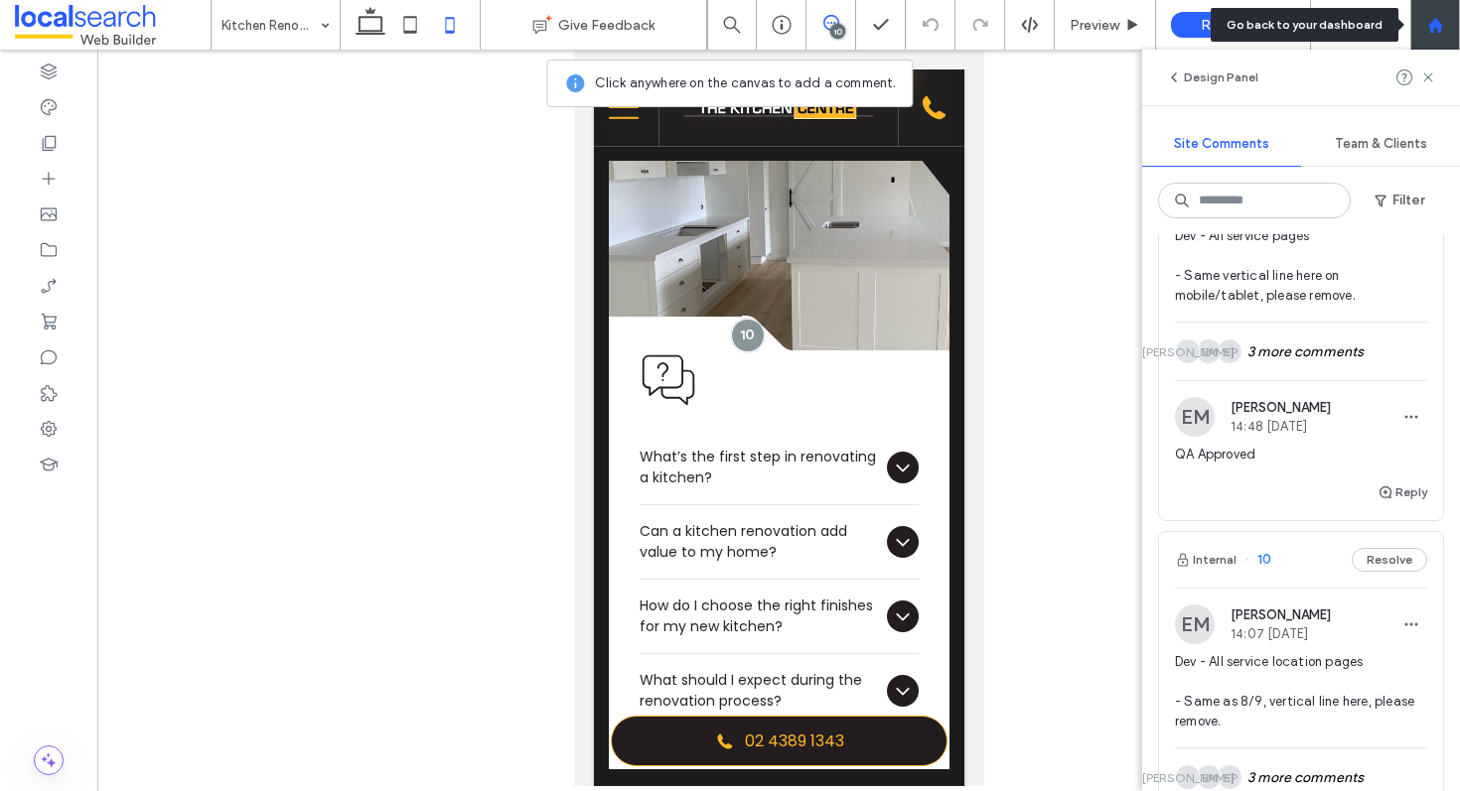
click at [1433, 22] on use at bounding box center [1434, 24] width 15 height 15
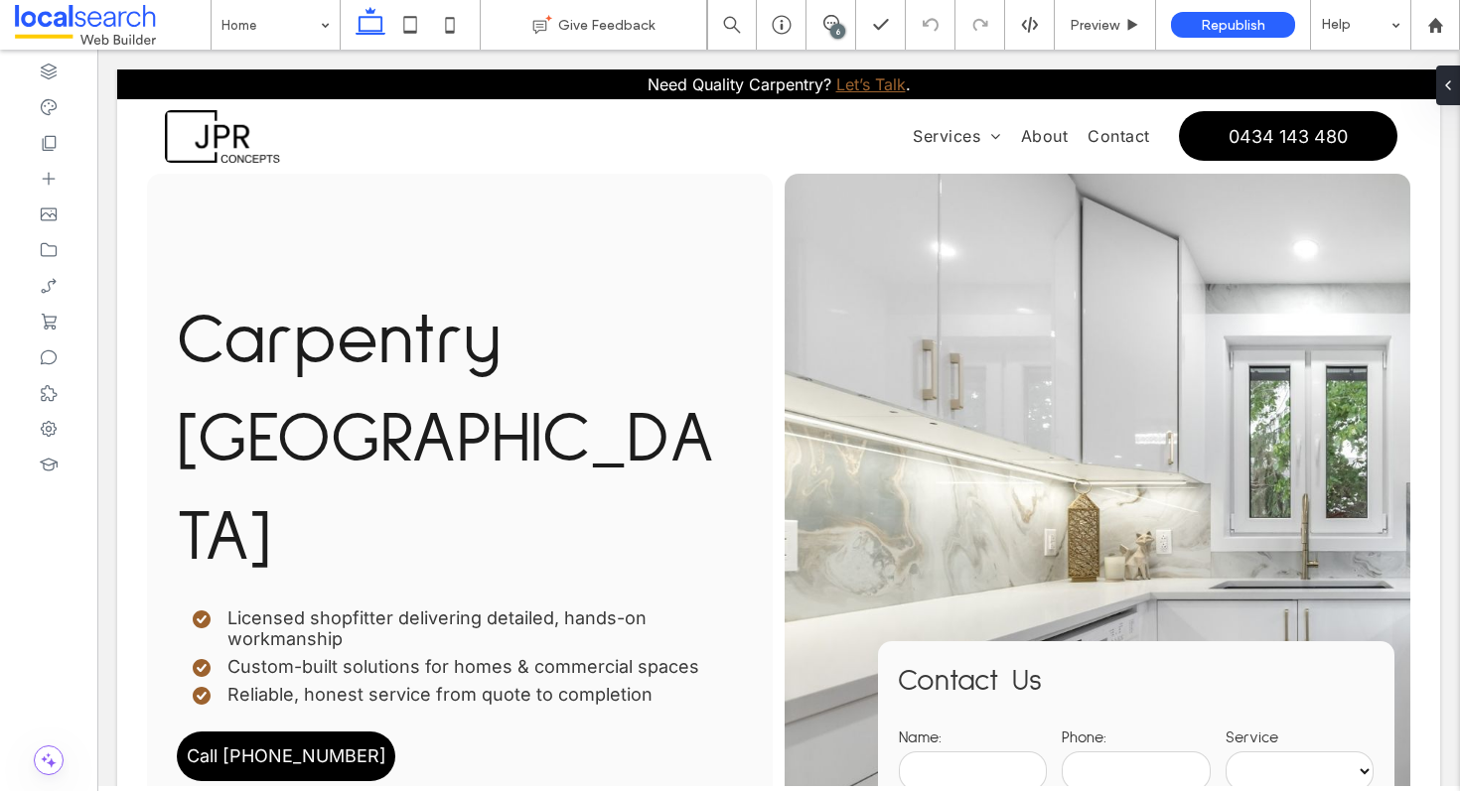
click at [835, 25] on div "6" at bounding box center [837, 31] width 15 height 15
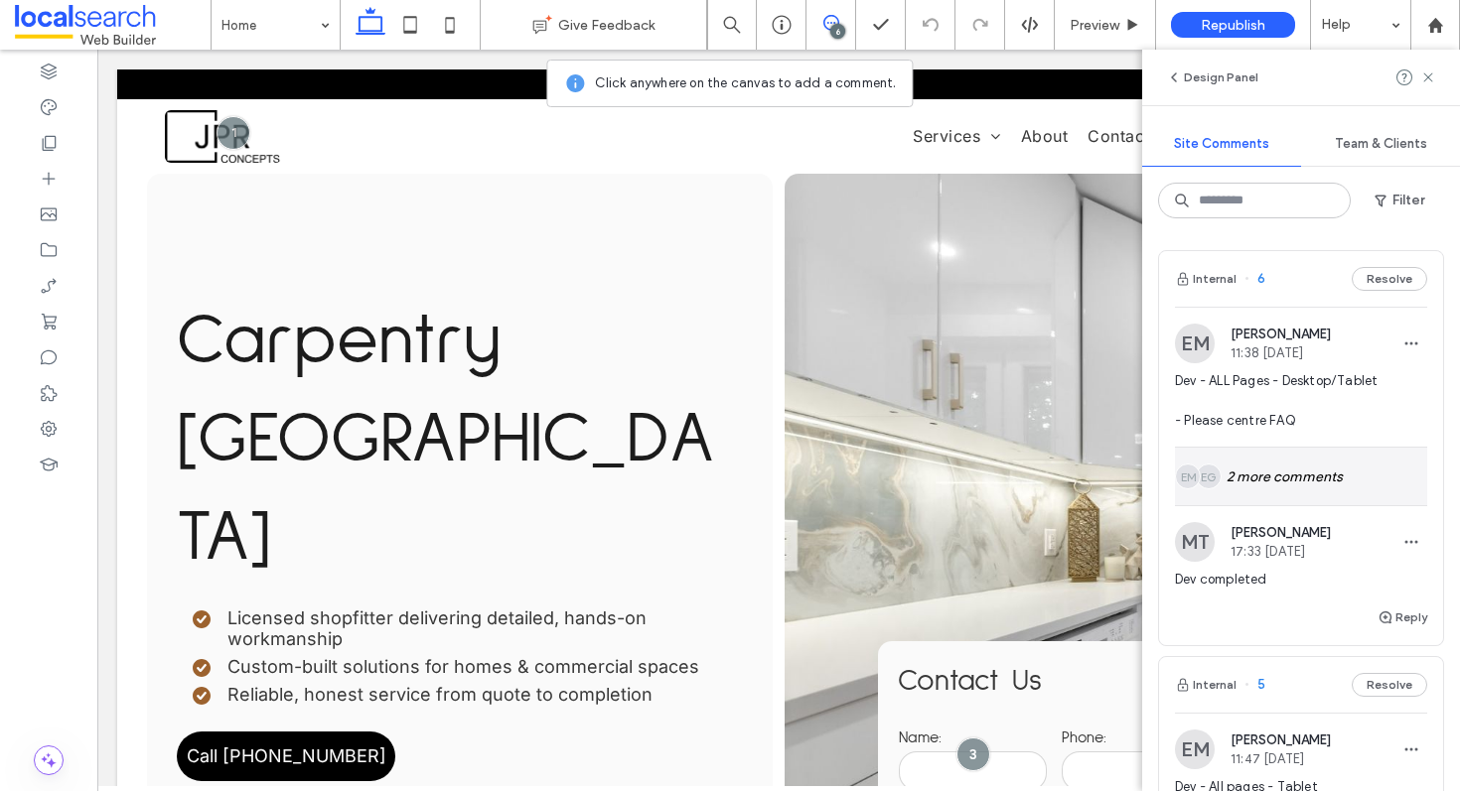
click at [1285, 476] on div "EG EM 2 more comments" at bounding box center [1301, 477] width 252 height 58
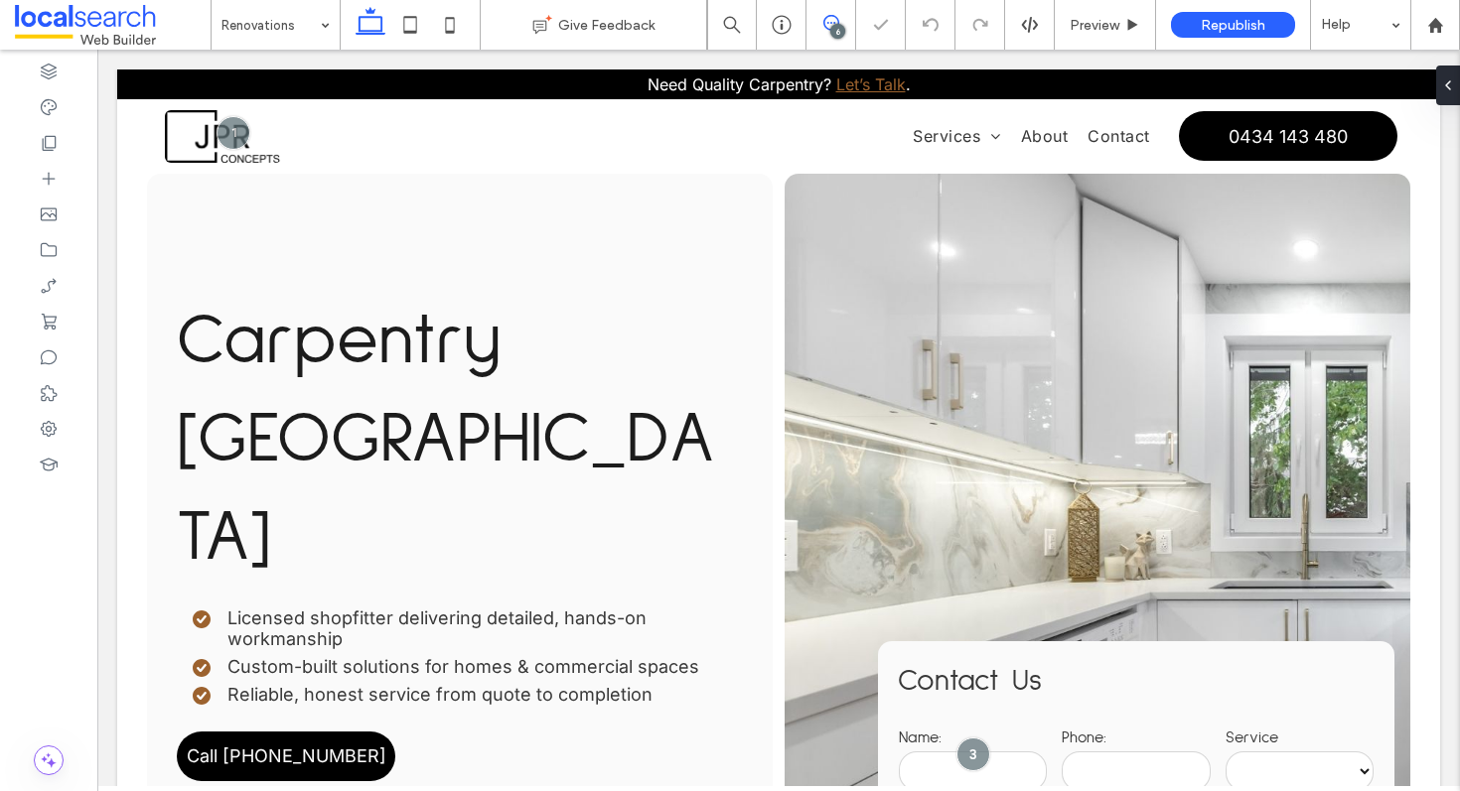
click at [823, 22] on icon at bounding box center [831, 23] width 16 height 16
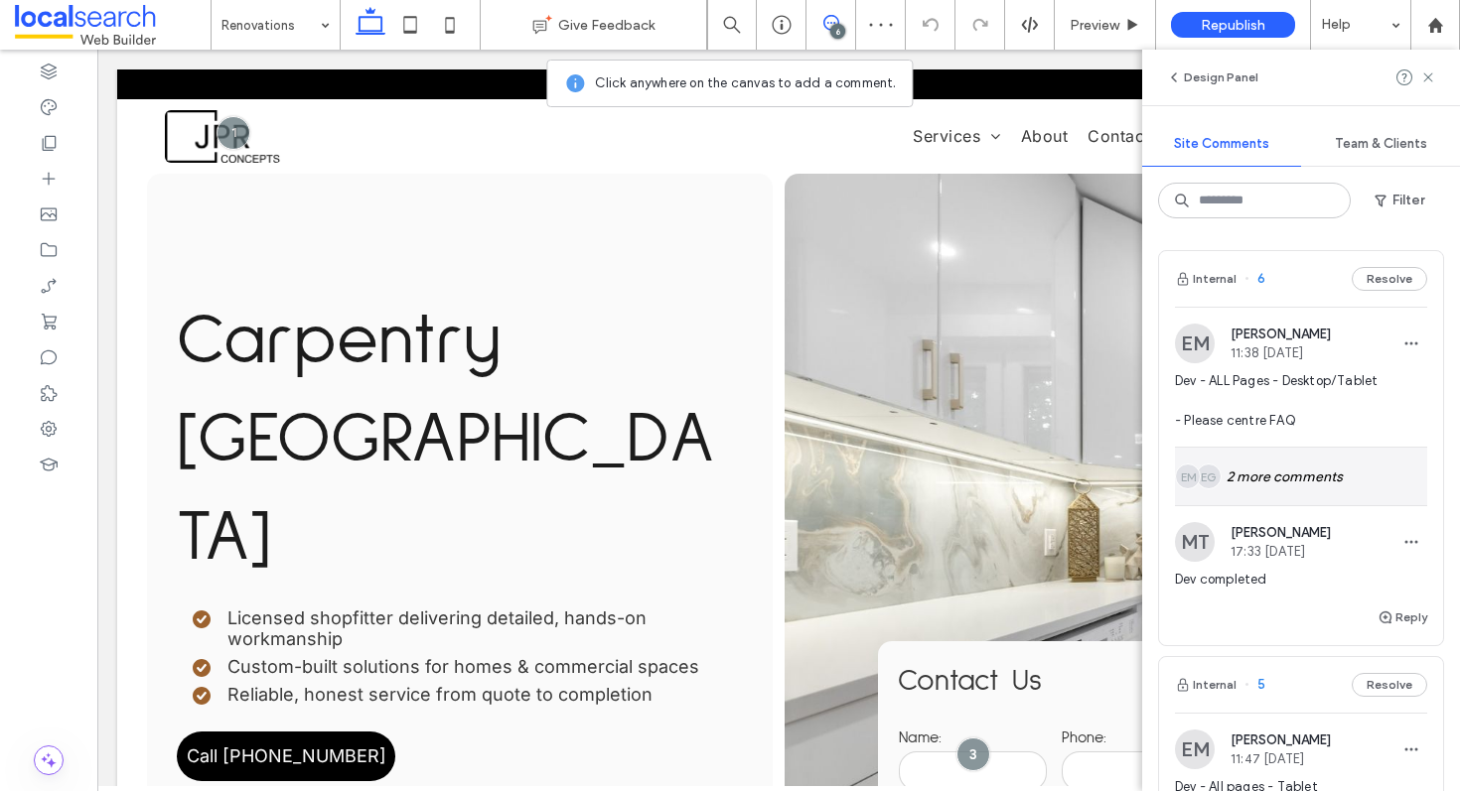
click at [1287, 469] on div "EG EM 2 more comments" at bounding box center [1301, 477] width 252 height 58
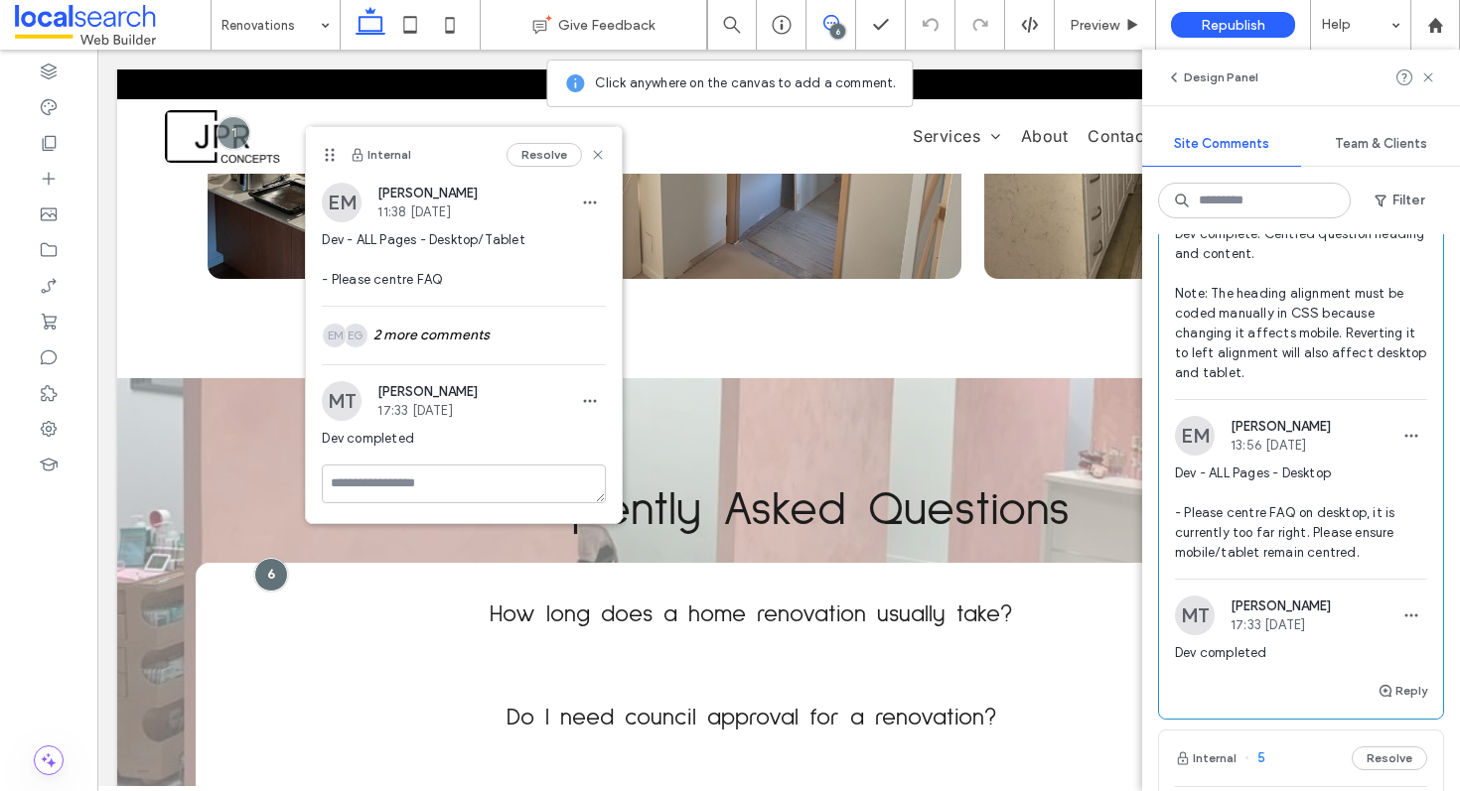
scroll to position [293, 0]
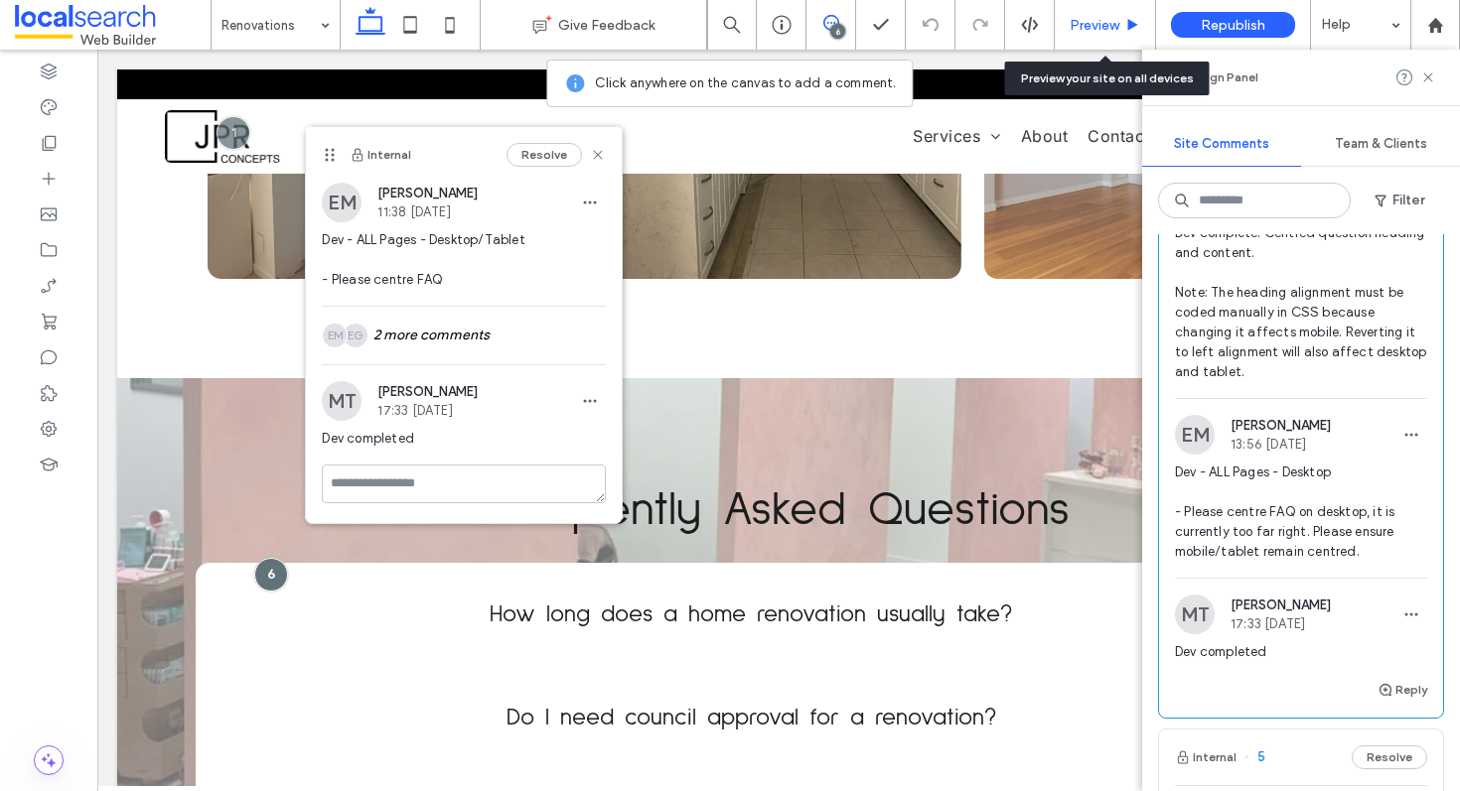
click at [1106, 29] on span "Preview" at bounding box center [1095, 25] width 50 height 17
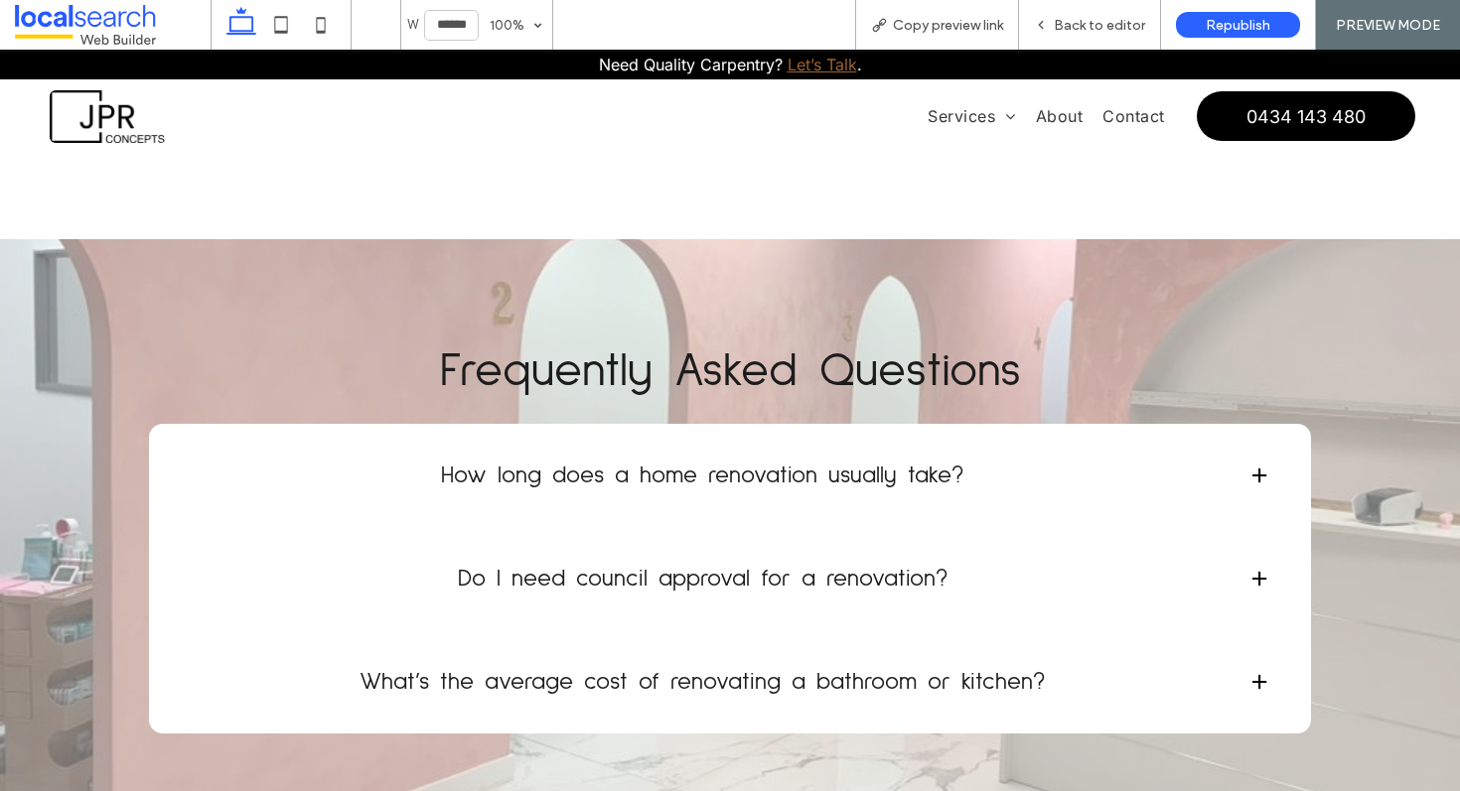
scroll to position [2639, 0]
click at [947, 28] on span "Copy preview link" at bounding box center [948, 25] width 110 height 17
click at [1104, 13] on div "Back to editor" at bounding box center [1090, 25] width 142 height 50
click at [1066, 21] on span "Back to editor" at bounding box center [1099, 25] width 91 height 17
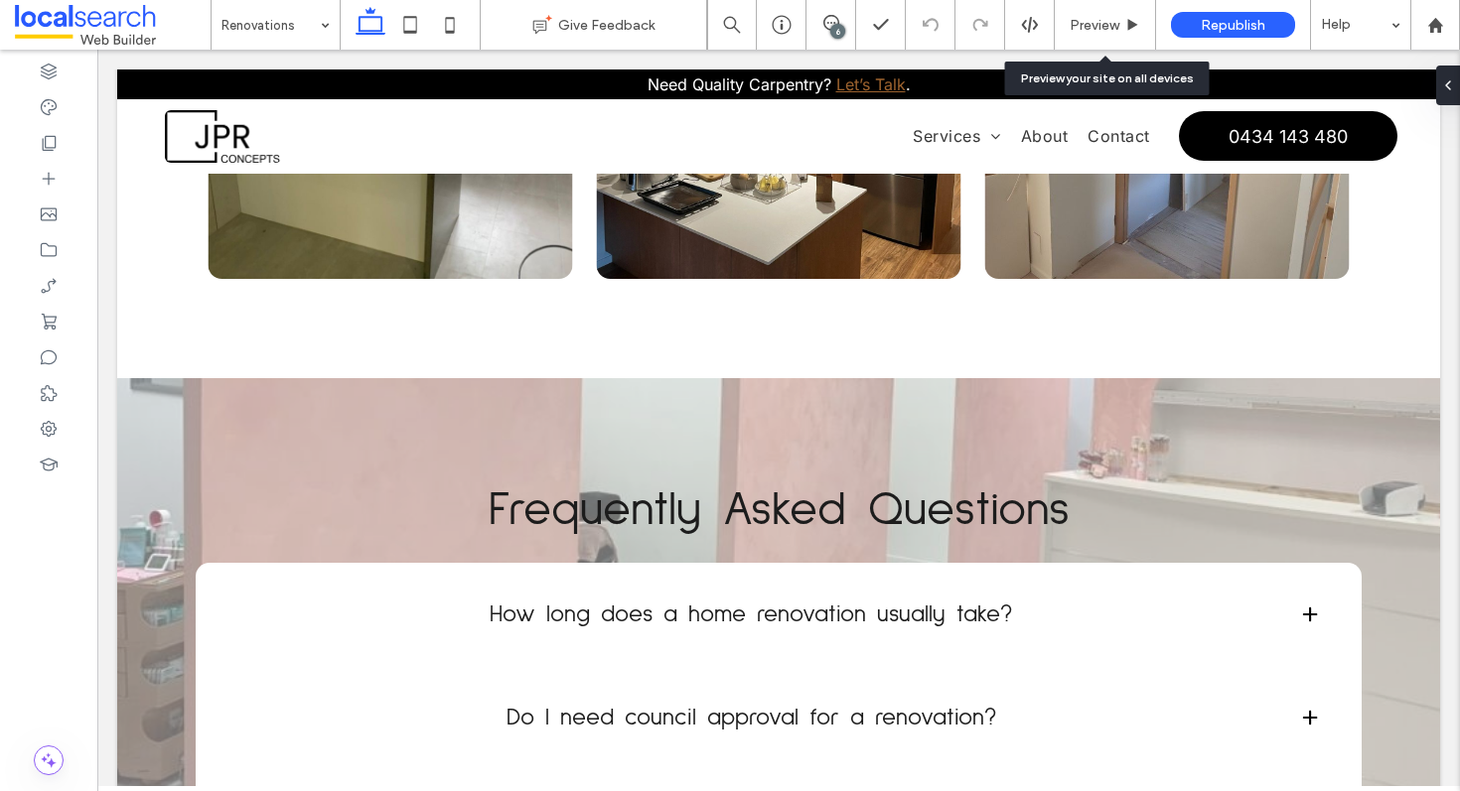
scroll to position [2639, 0]
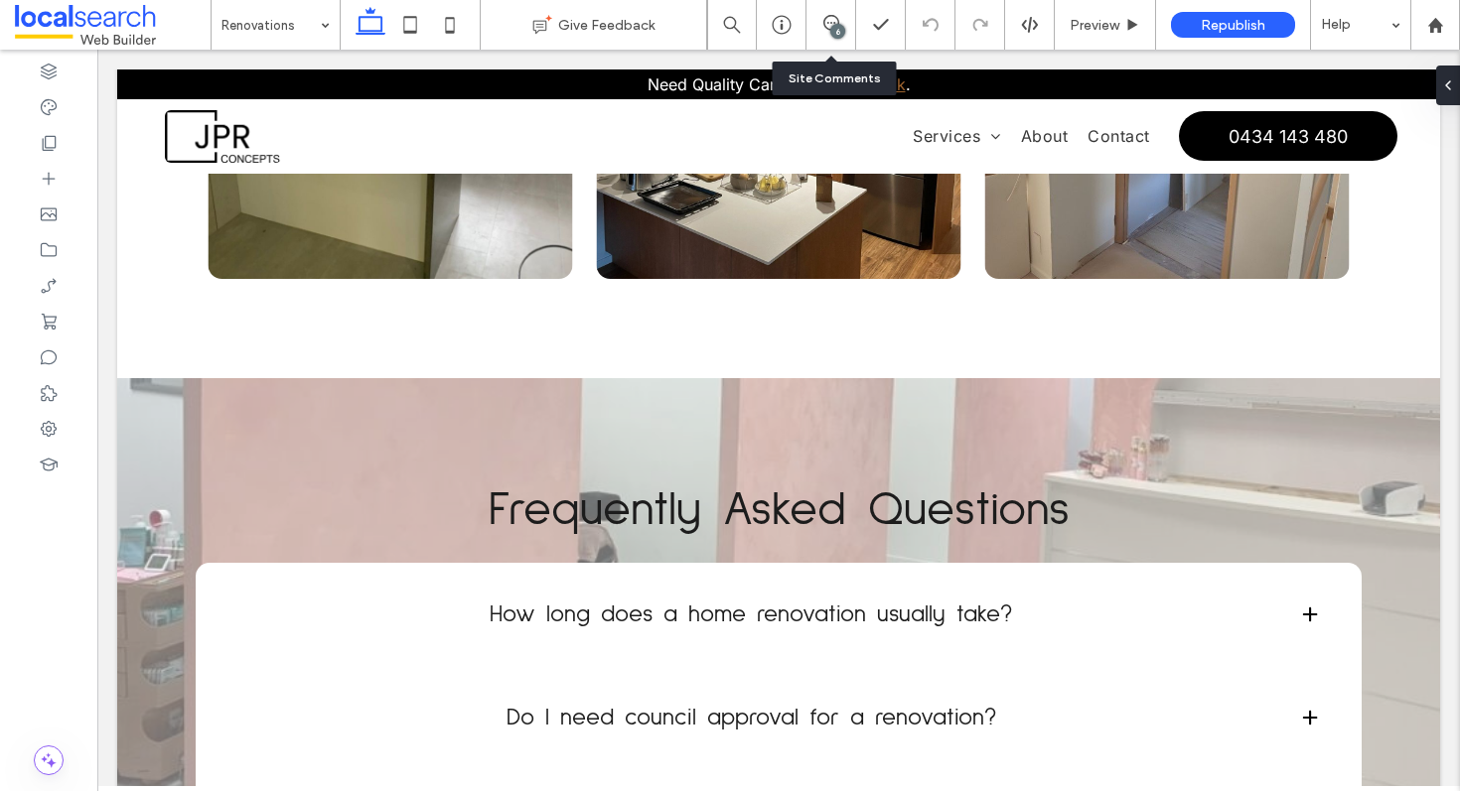
click at [834, 32] on div "6" at bounding box center [837, 31] width 15 height 15
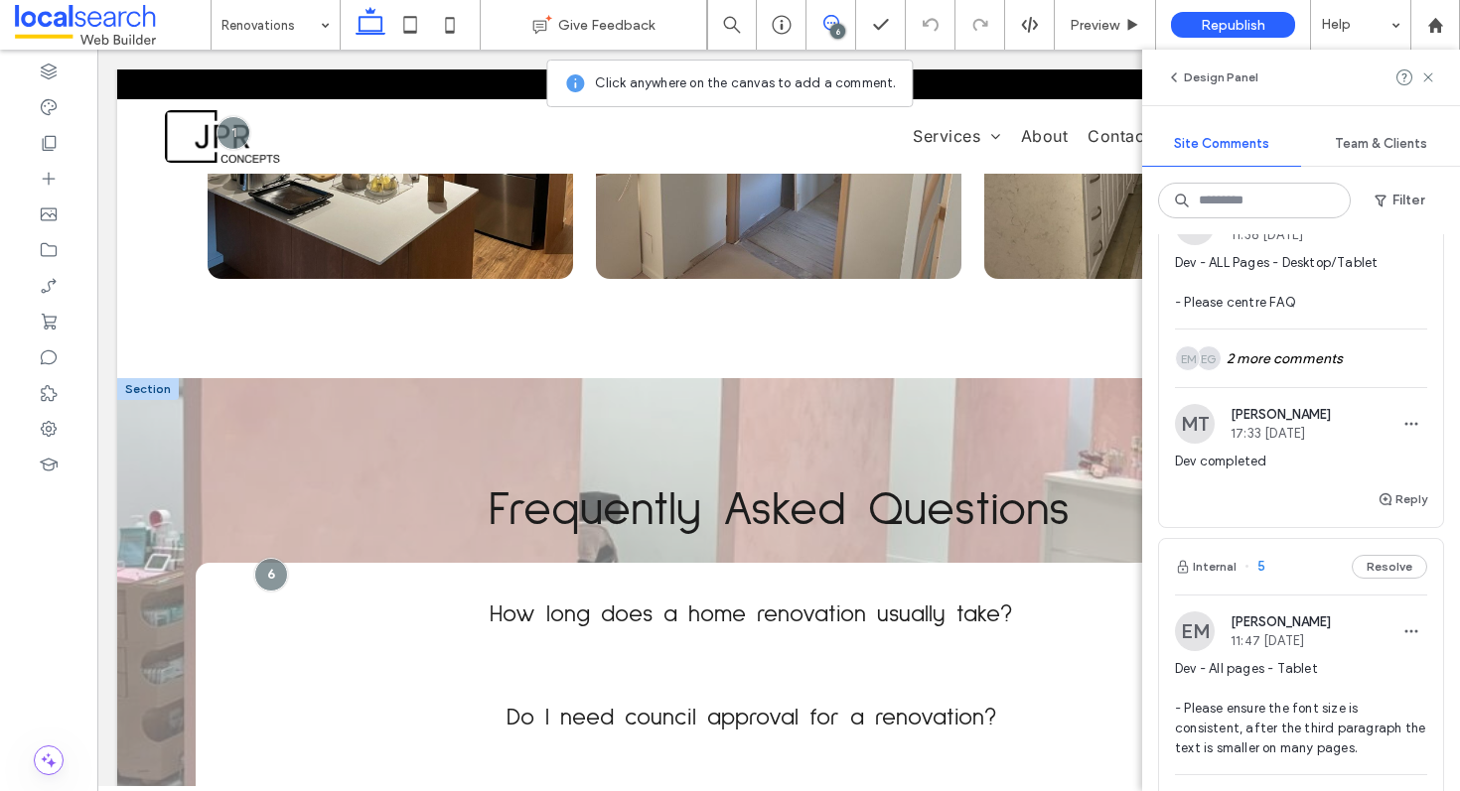
scroll to position [0, 0]
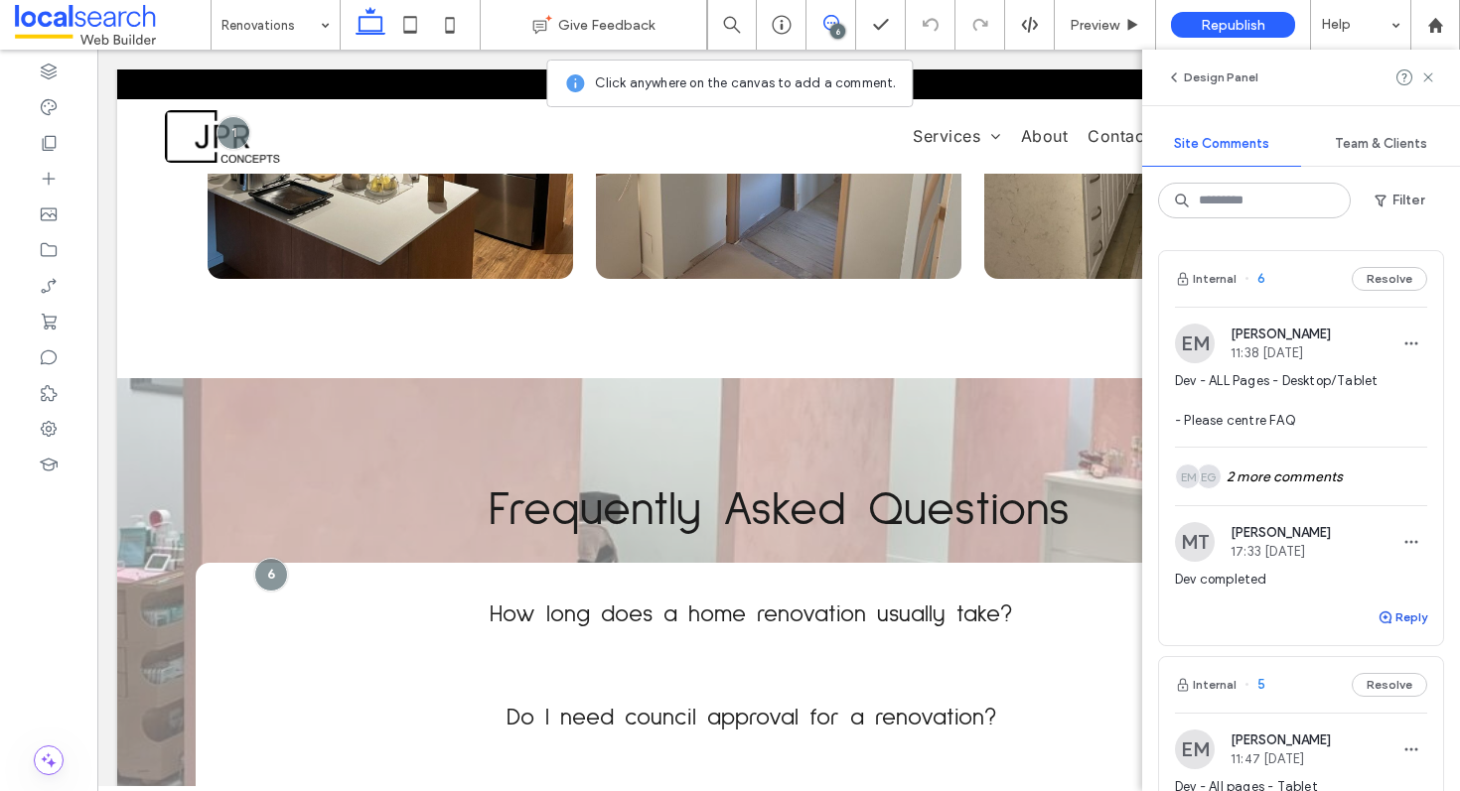
click at [1388, 614] on button "Reply" at bounding box center [1402, 618] width 50 height 24
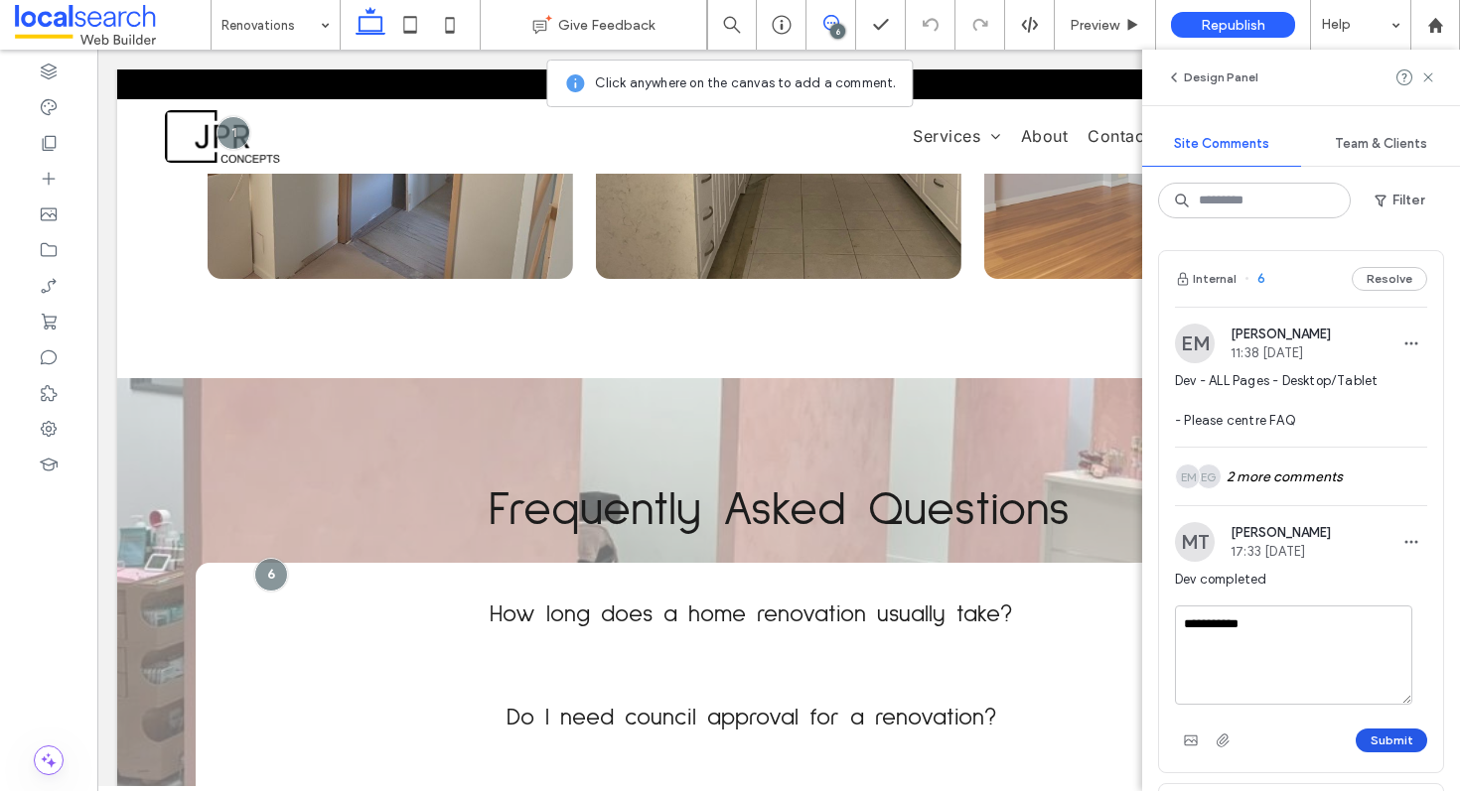
type textarea "**********"
click at [1388, 734] on button "Submit" at bounding box center [1392, 741] width 72 height 24
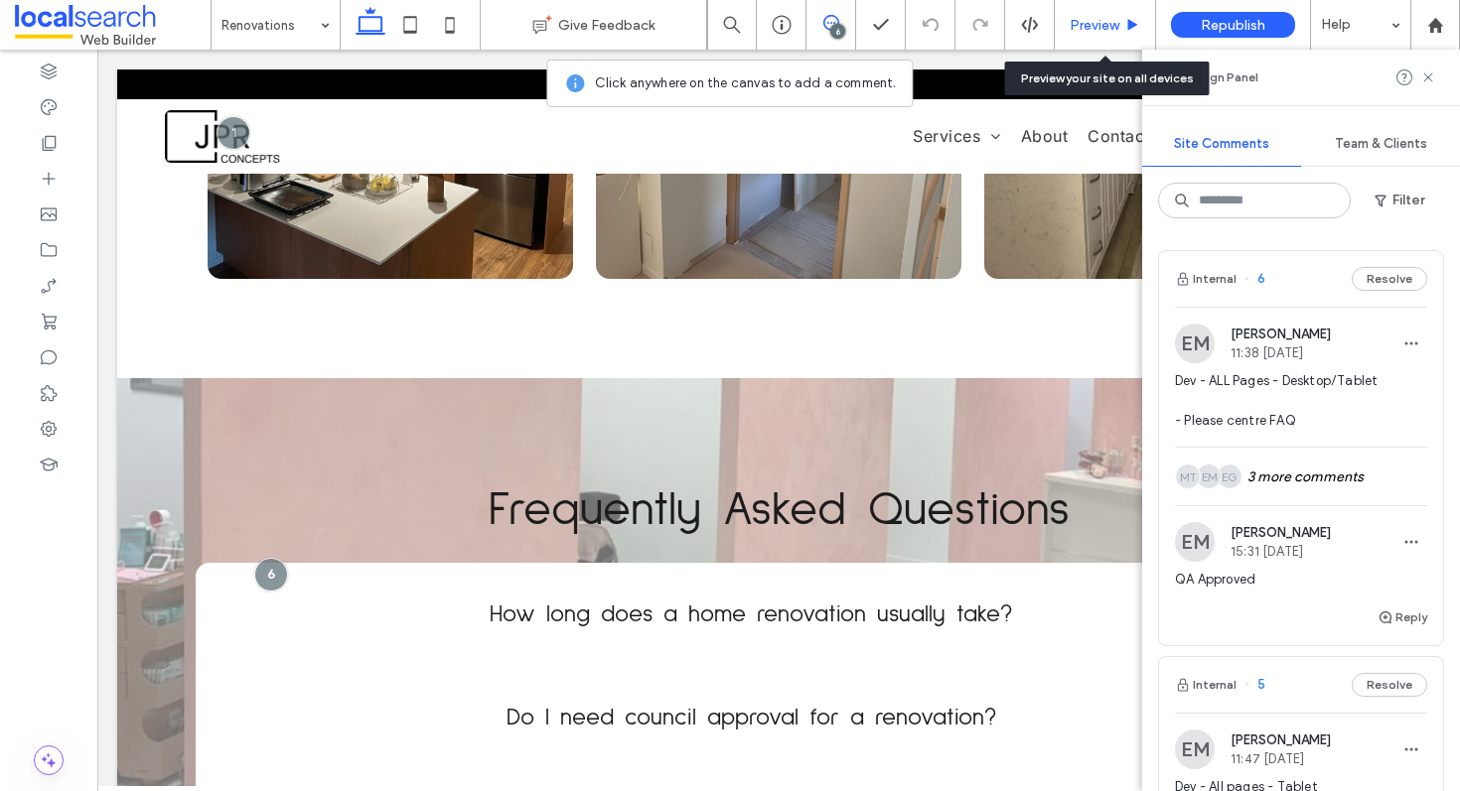
click at [1093, 30] on span "Preview" at bounding box center [1095, 25] width 50 height 17
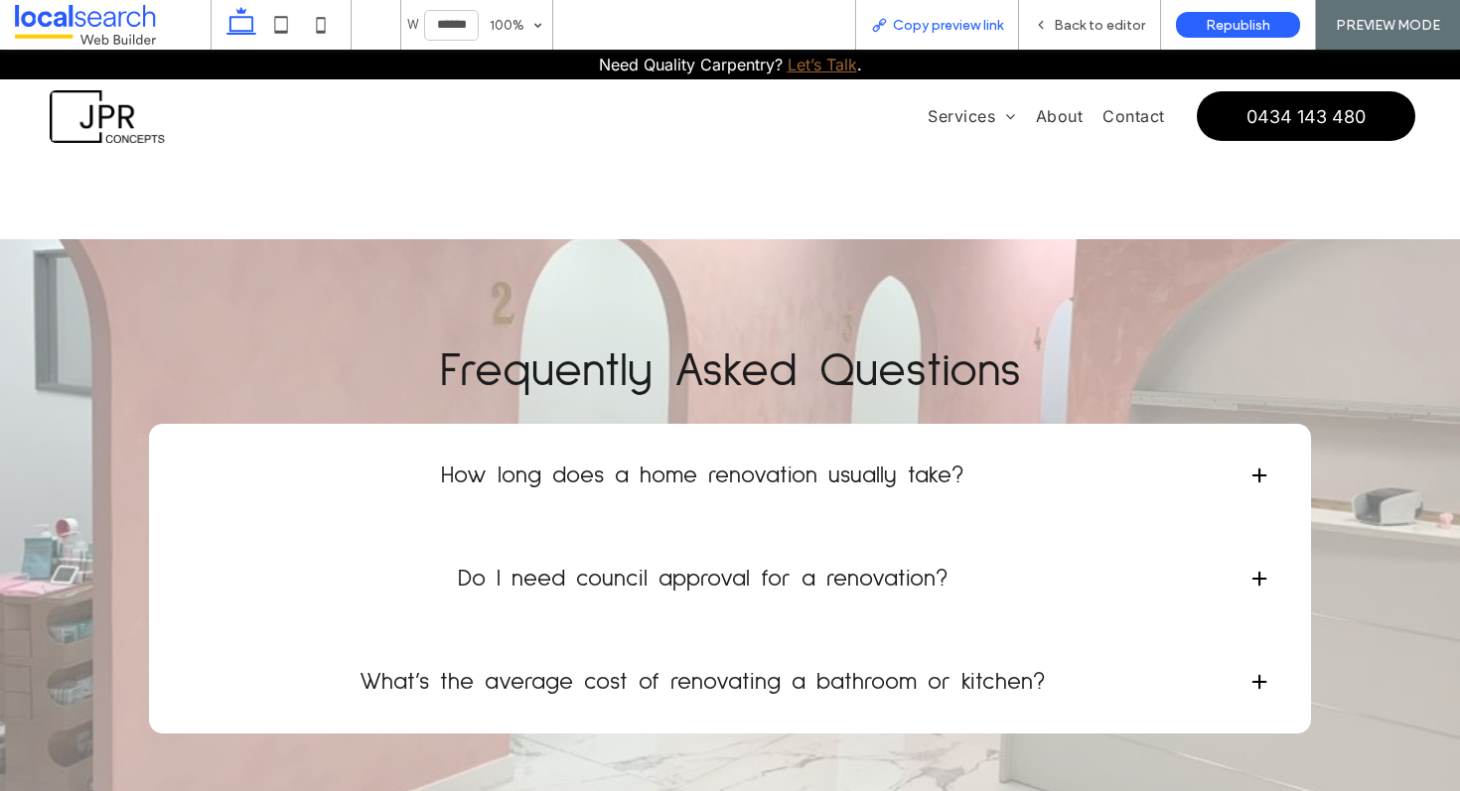
scroll to position [2639, 0]
click at [956, 24] on span "Copy preview link" at bounding box center [948, 25] width 110 height 17
click at [1084, 25] on span "Back to editor" at bounding box center [1099, 25] width 91 height 17
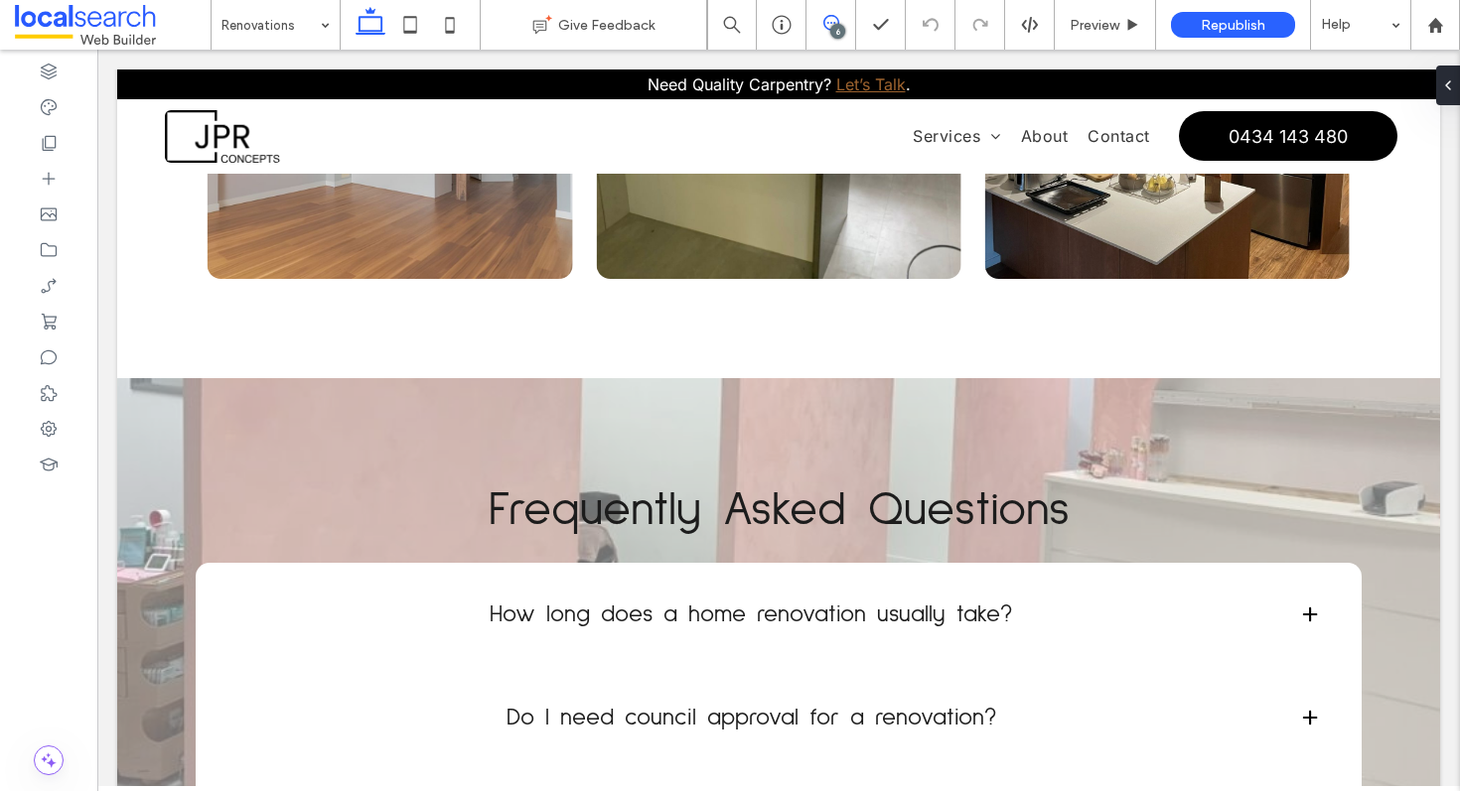
click at [831, 19] on icon at bounding box center [831, 23] width 16 height 16
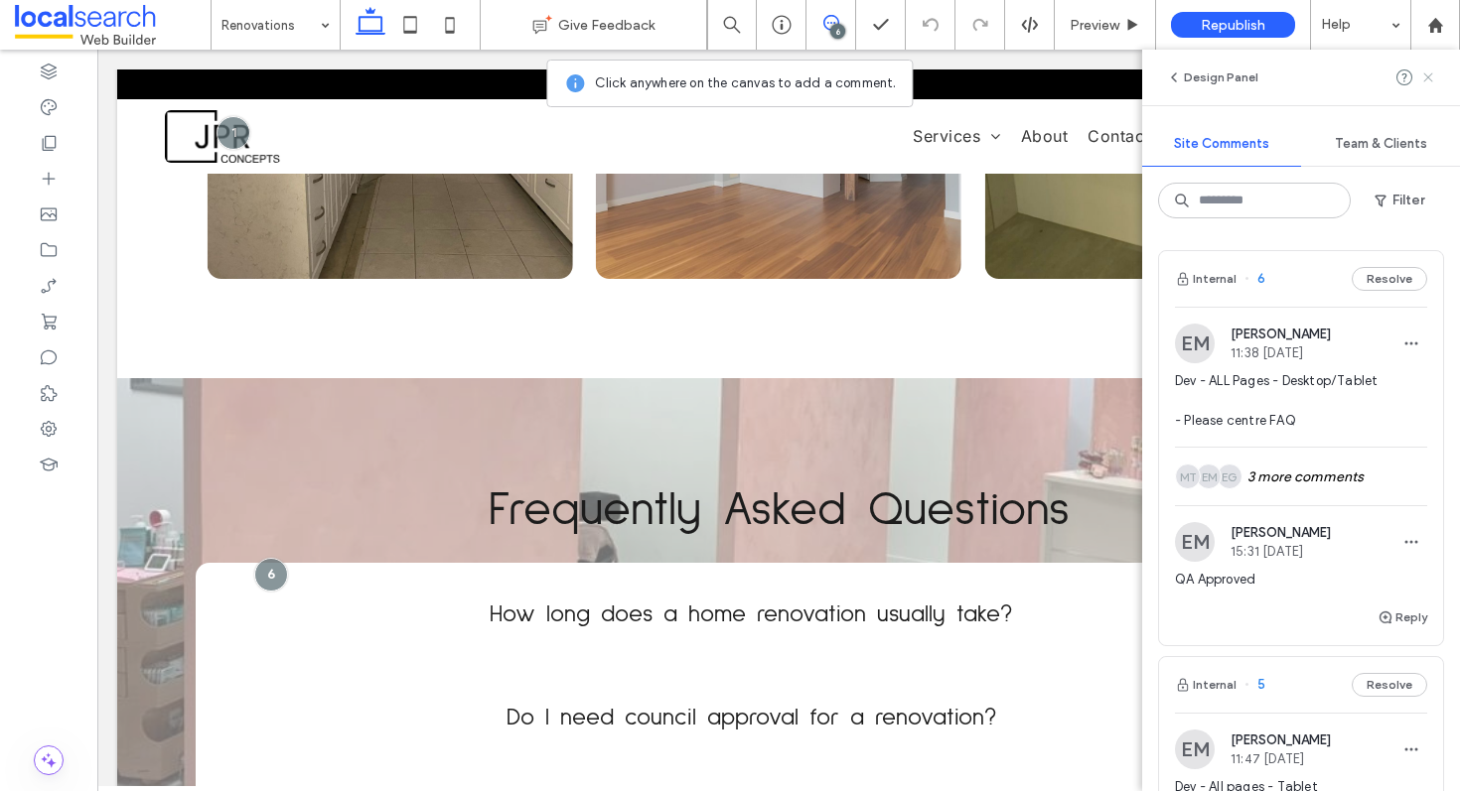
click at [1423, 78] on icon at bounding box center [1428, 78] width 16 height 16
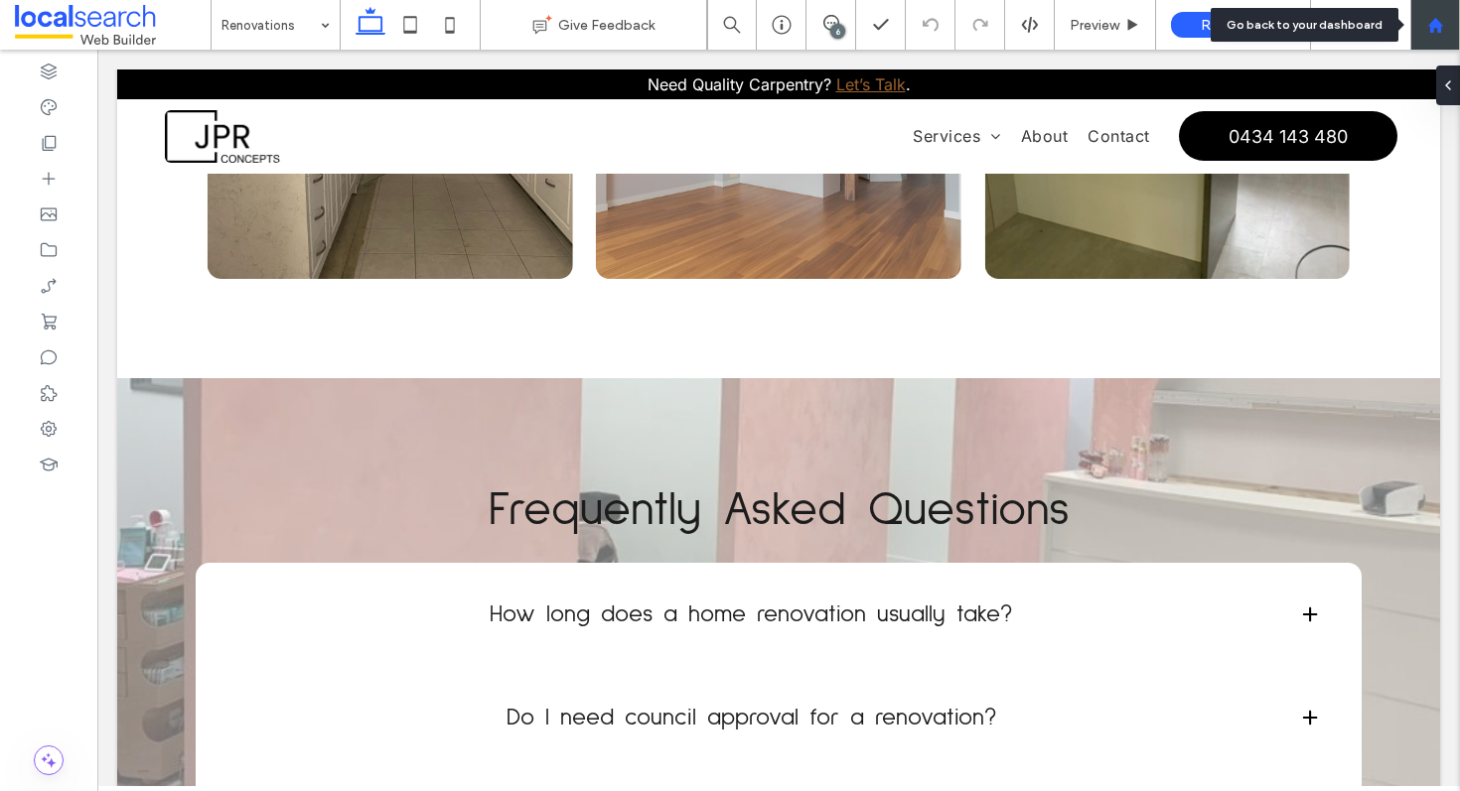
scroll to position [2583, 0]
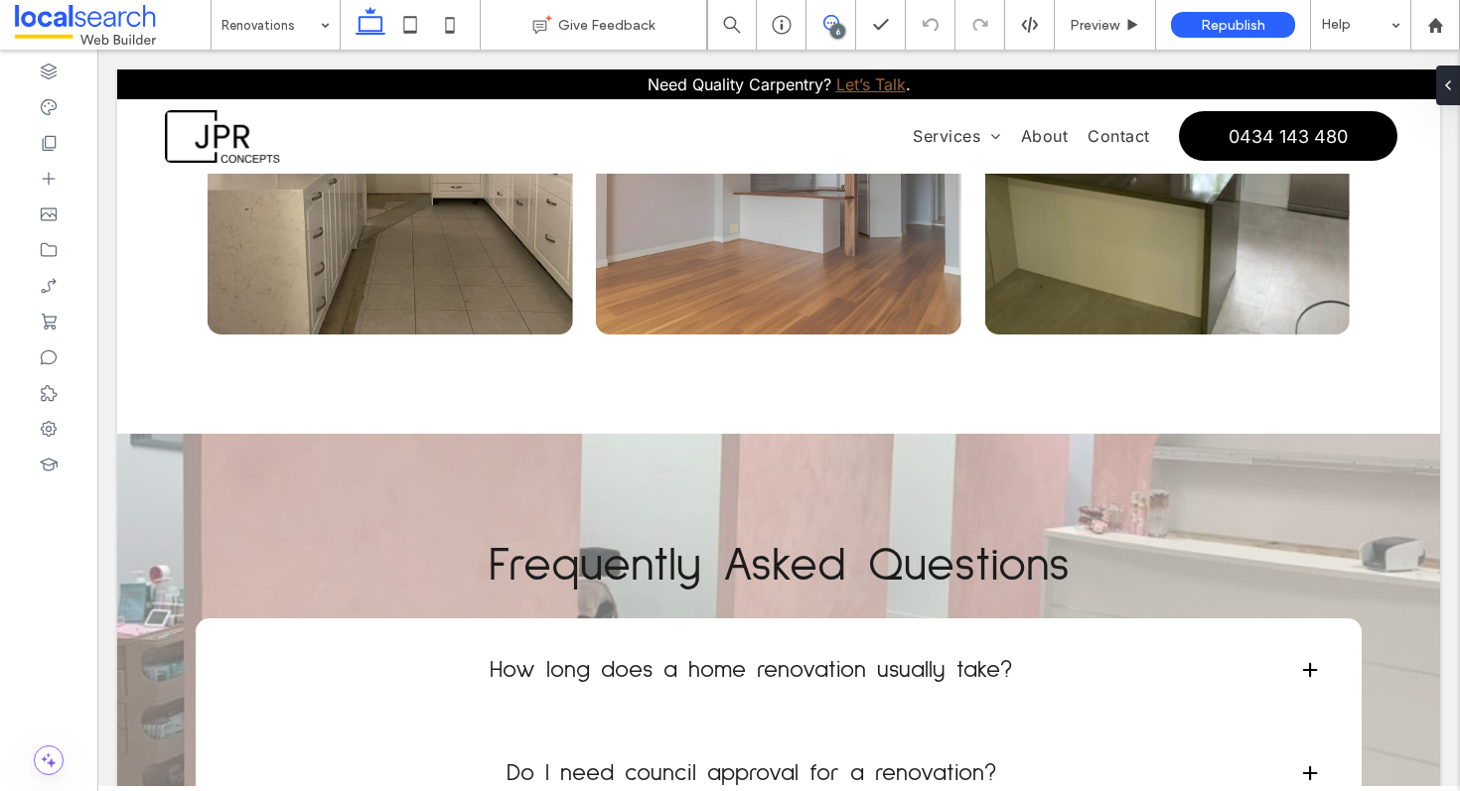
click at [838, 20] on span at bounding box center [830, 23] width 49 height 16
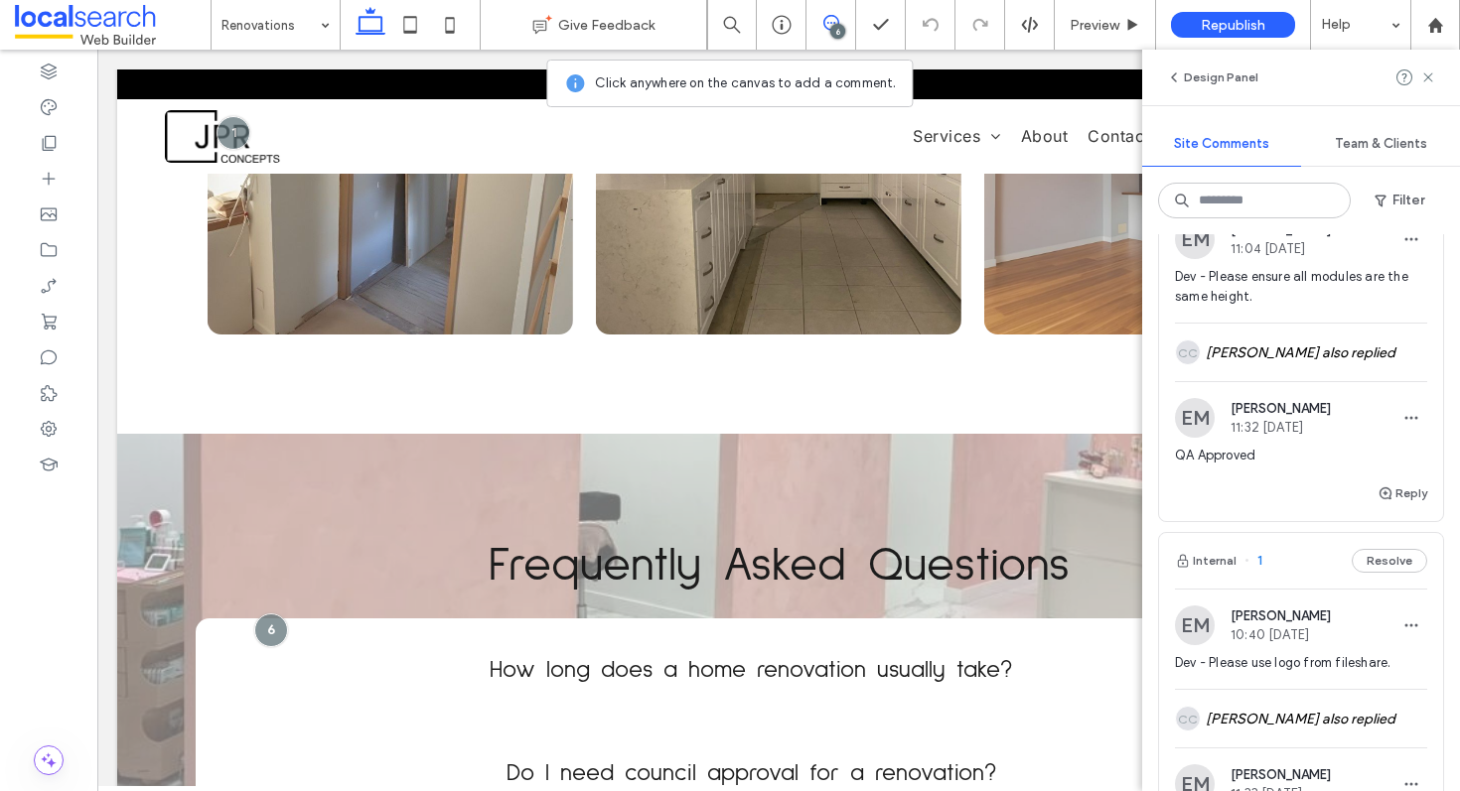
scroll to position [0, 0]
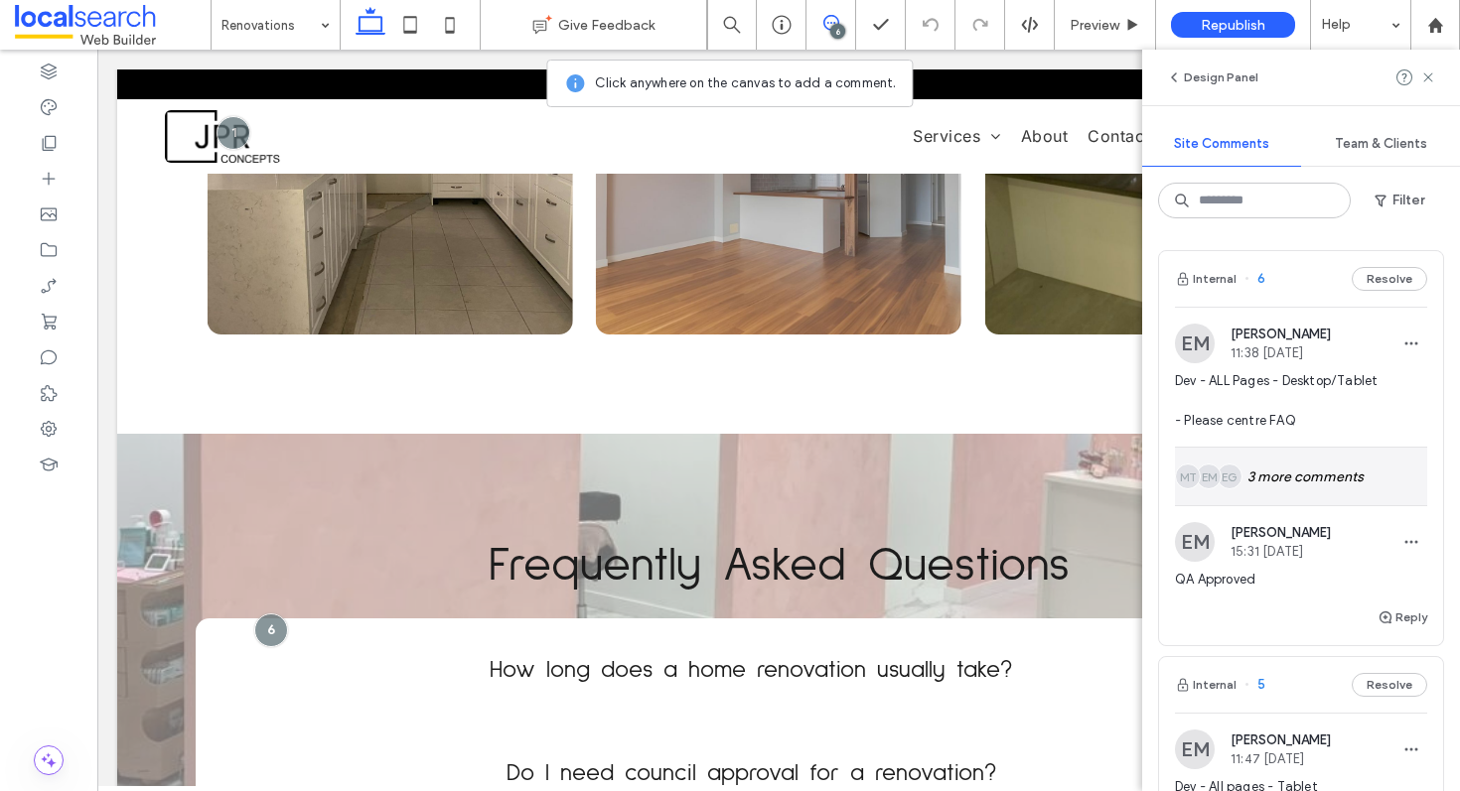
click at [1278, 480] on div "EG EM MT 3 more comments" at bounding box center [1301, 477] width 252 height 58
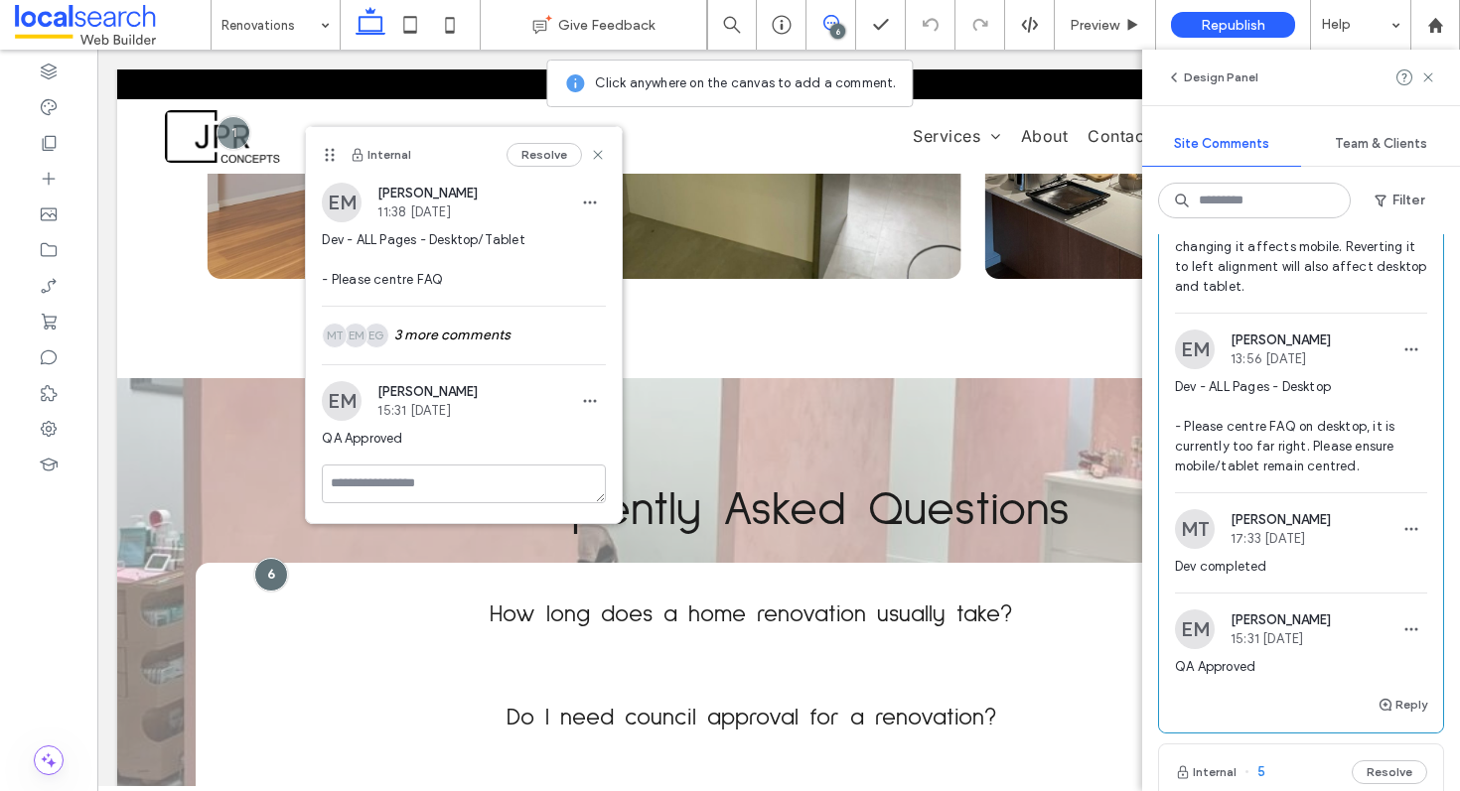
scroll to position [405, 0]
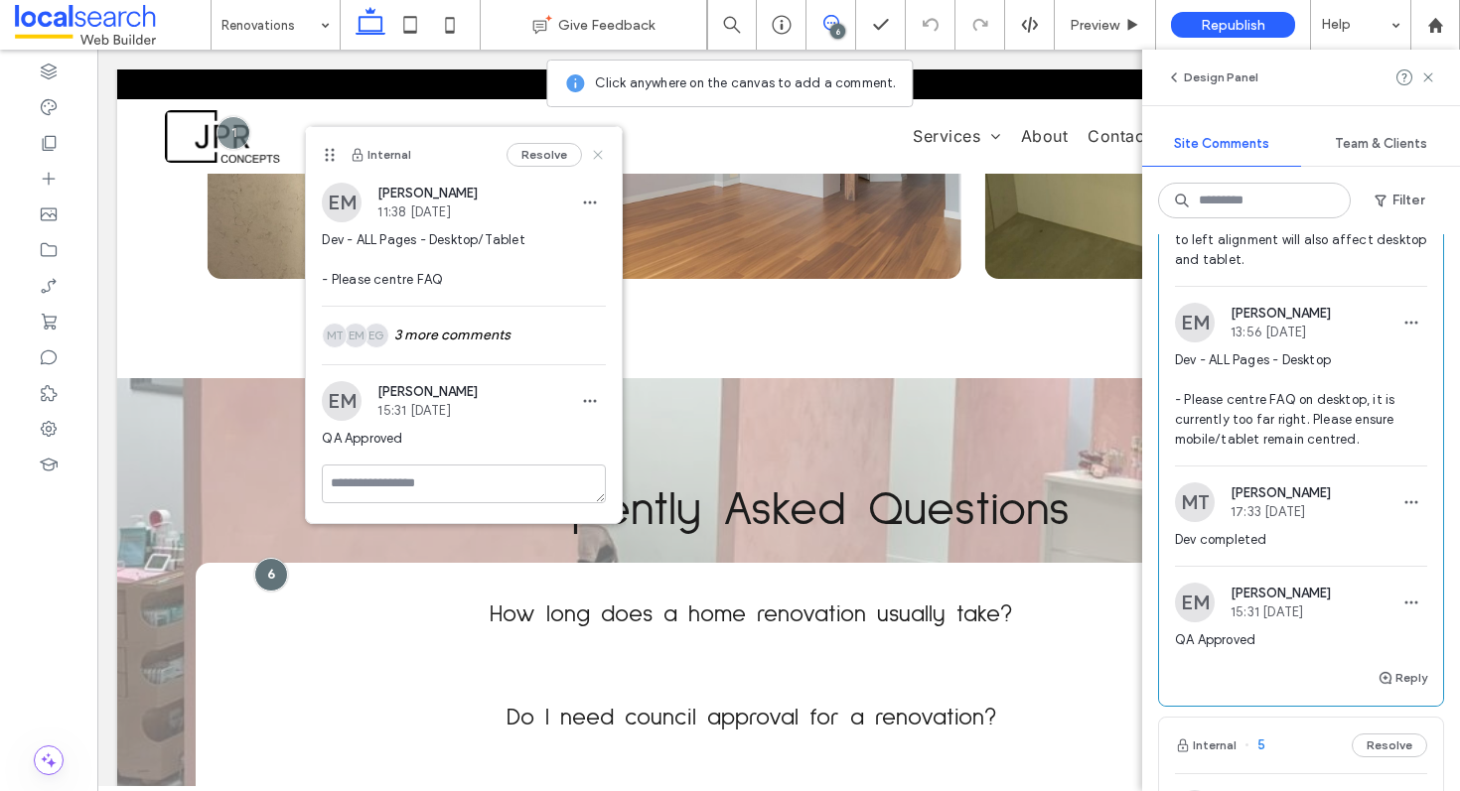
click at [603, 150] on icon at bounding box center [598, 155] width 16 height 16
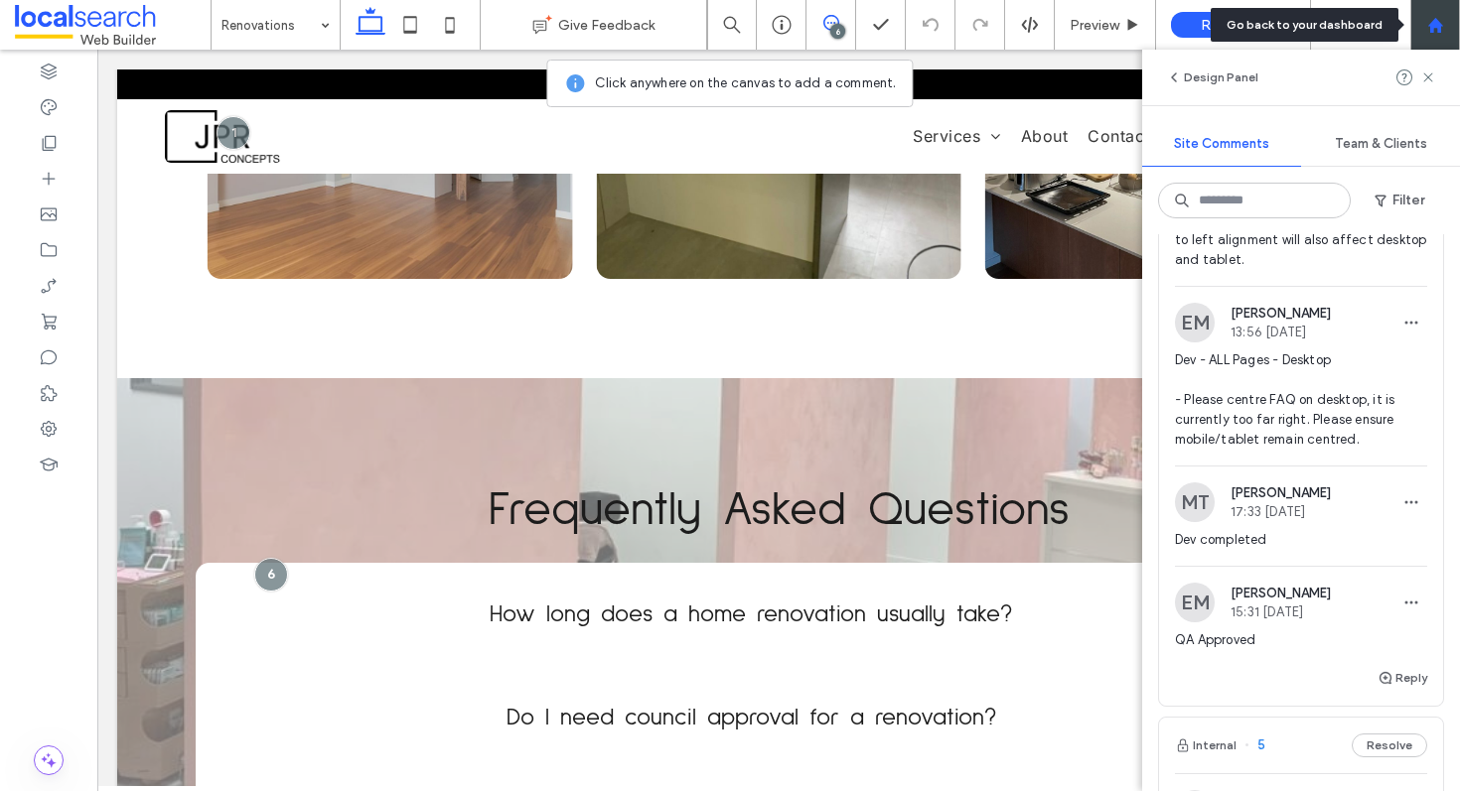
click at [1442, 7] on div at bounding box center [1435, 25] width 50 height 50
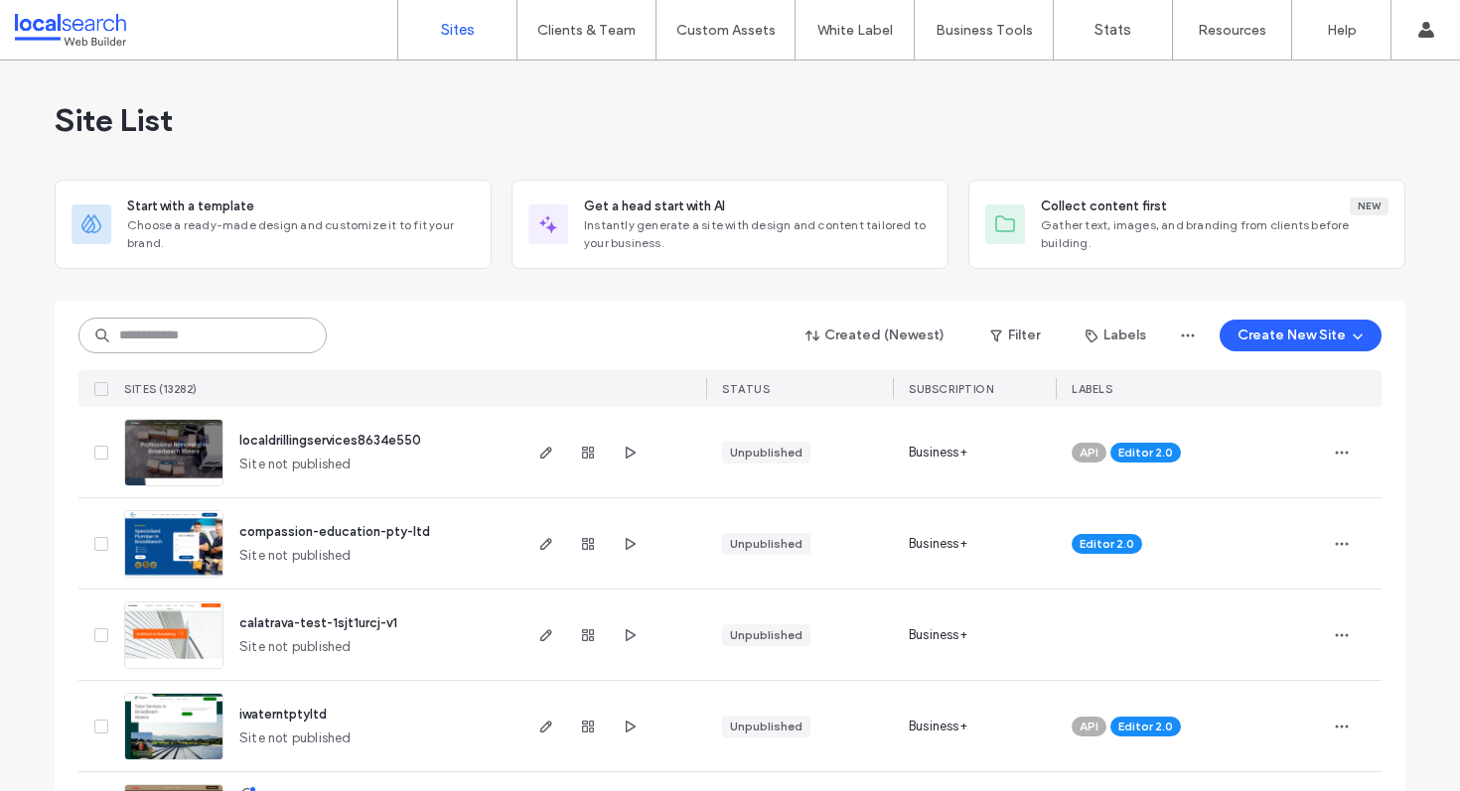
click at [159, 344] on input at bounding box center [202, 336] width 248 height 36
paste input "********"
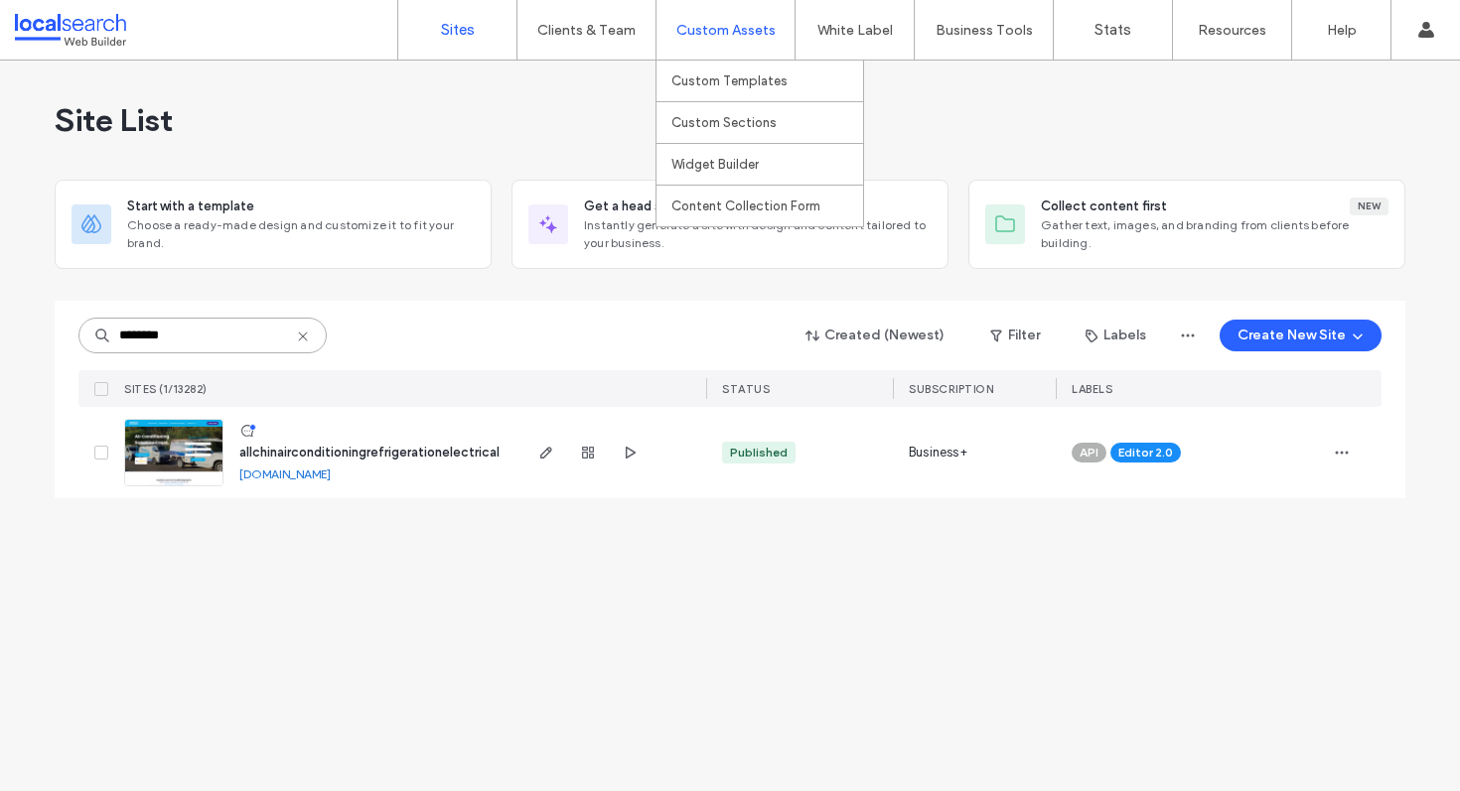
type input "********"
click at [549, 453] on icon "button" at bounding box center [546, 453] width 16 height 16
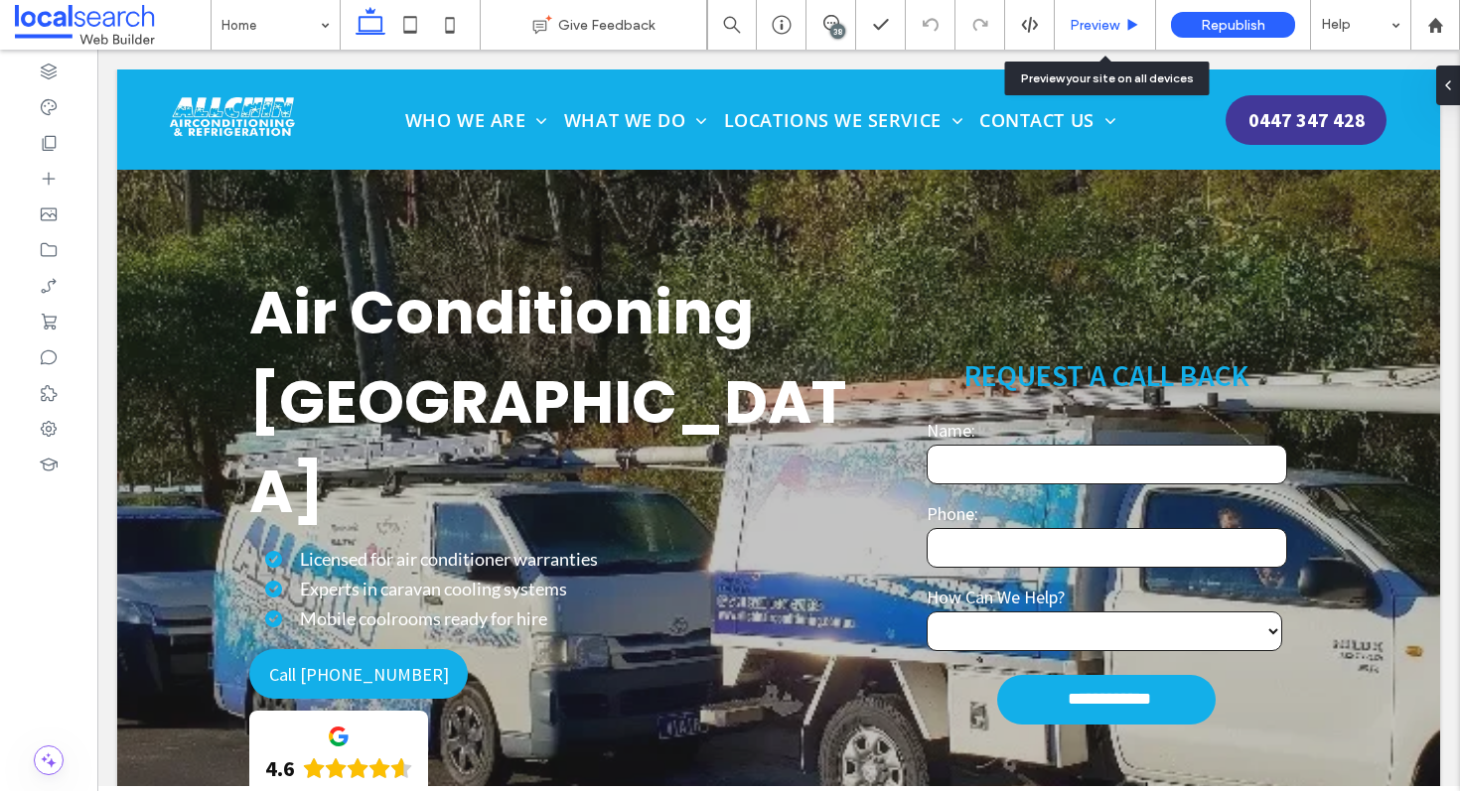
click at [1084, 21] on span "Preview" at bounding box center [1095, 25] width 50 height 17
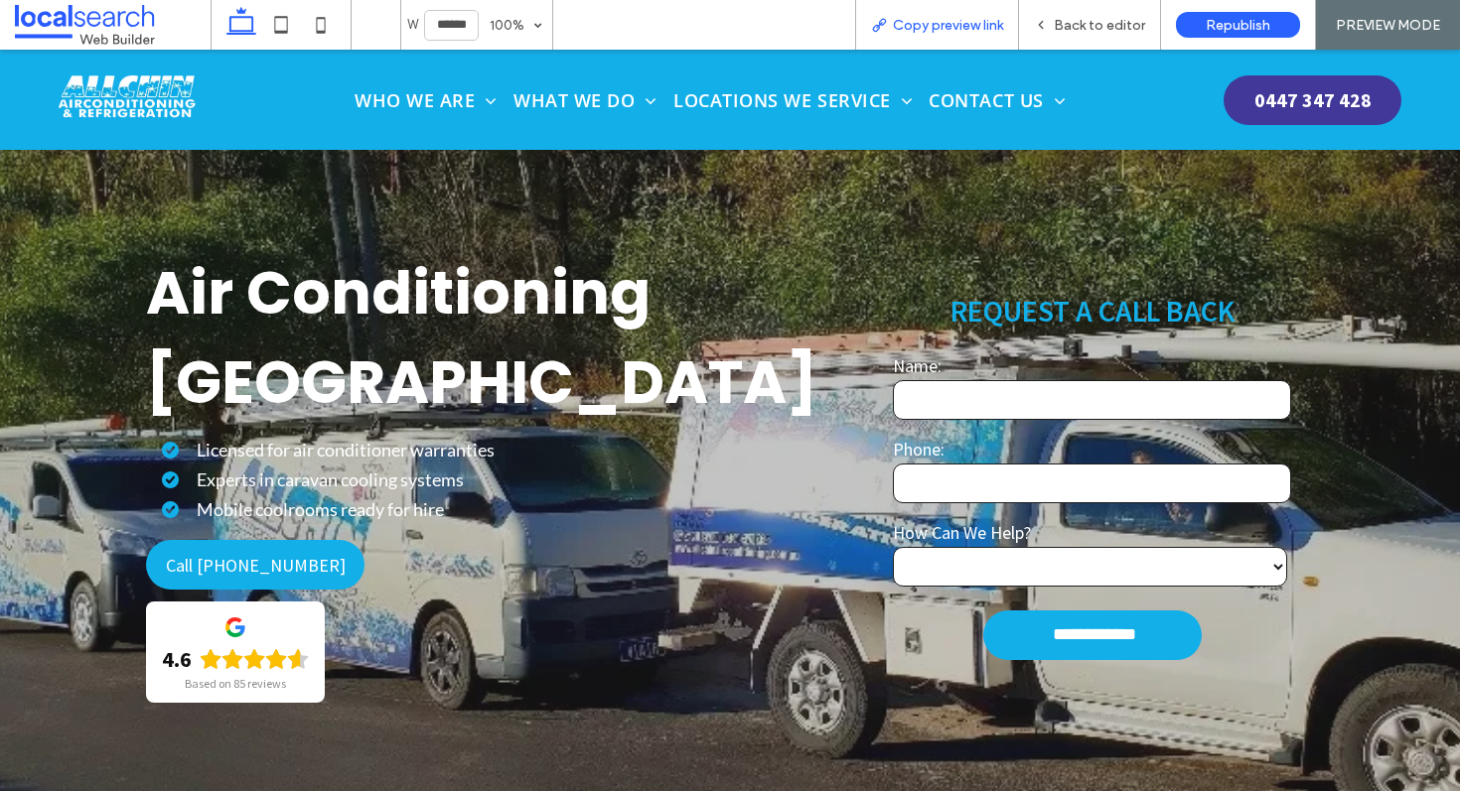
click at [1008, 23] on div "Copy preview link" at bounding box center [937, 25] width 162 height 17
click at [1084, 18] on span "Back to editor" at bounding box center [1099, 25] width 91 height 17
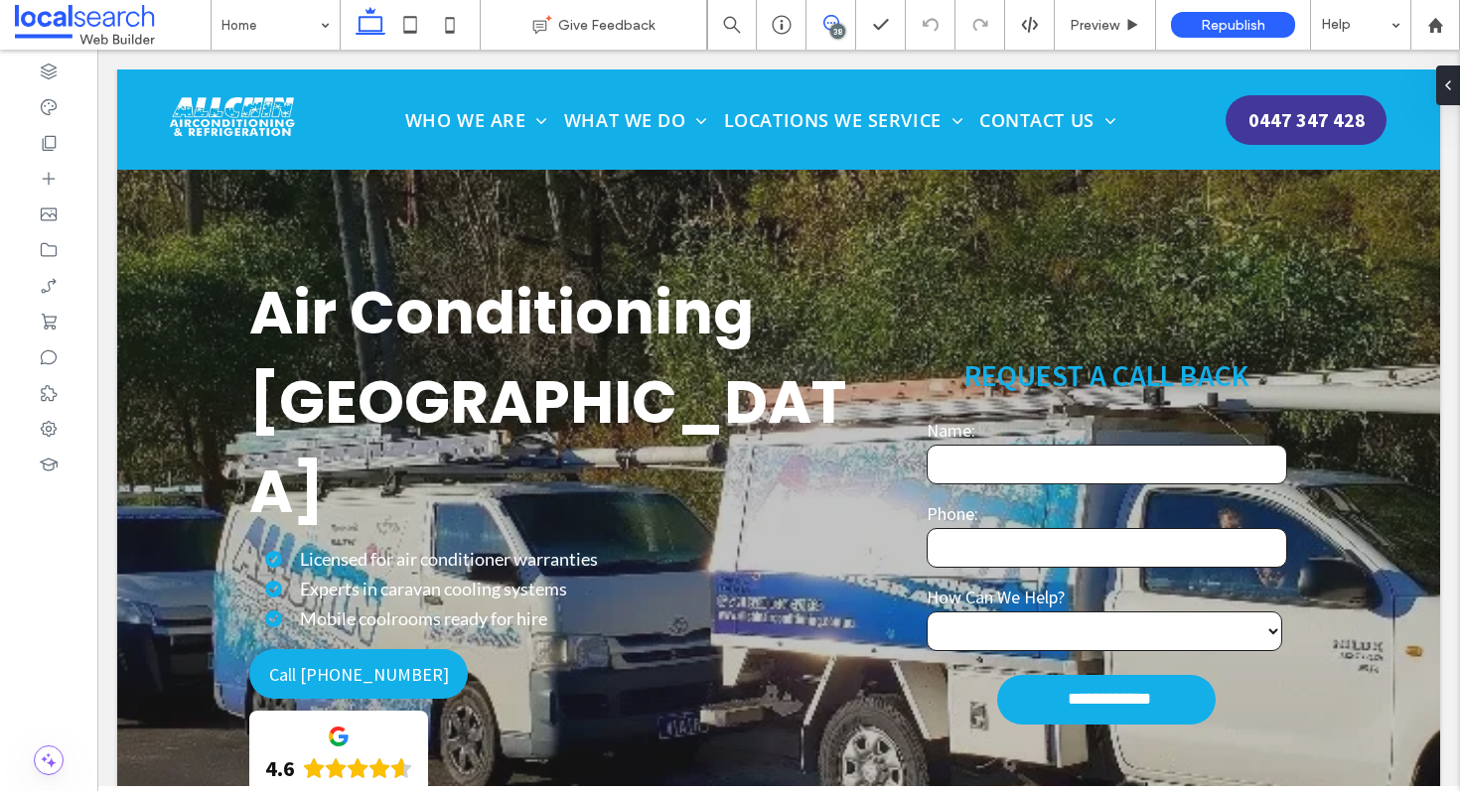
click at [831, 21] on icon at bounding box center [831, 23] width 16 height 16
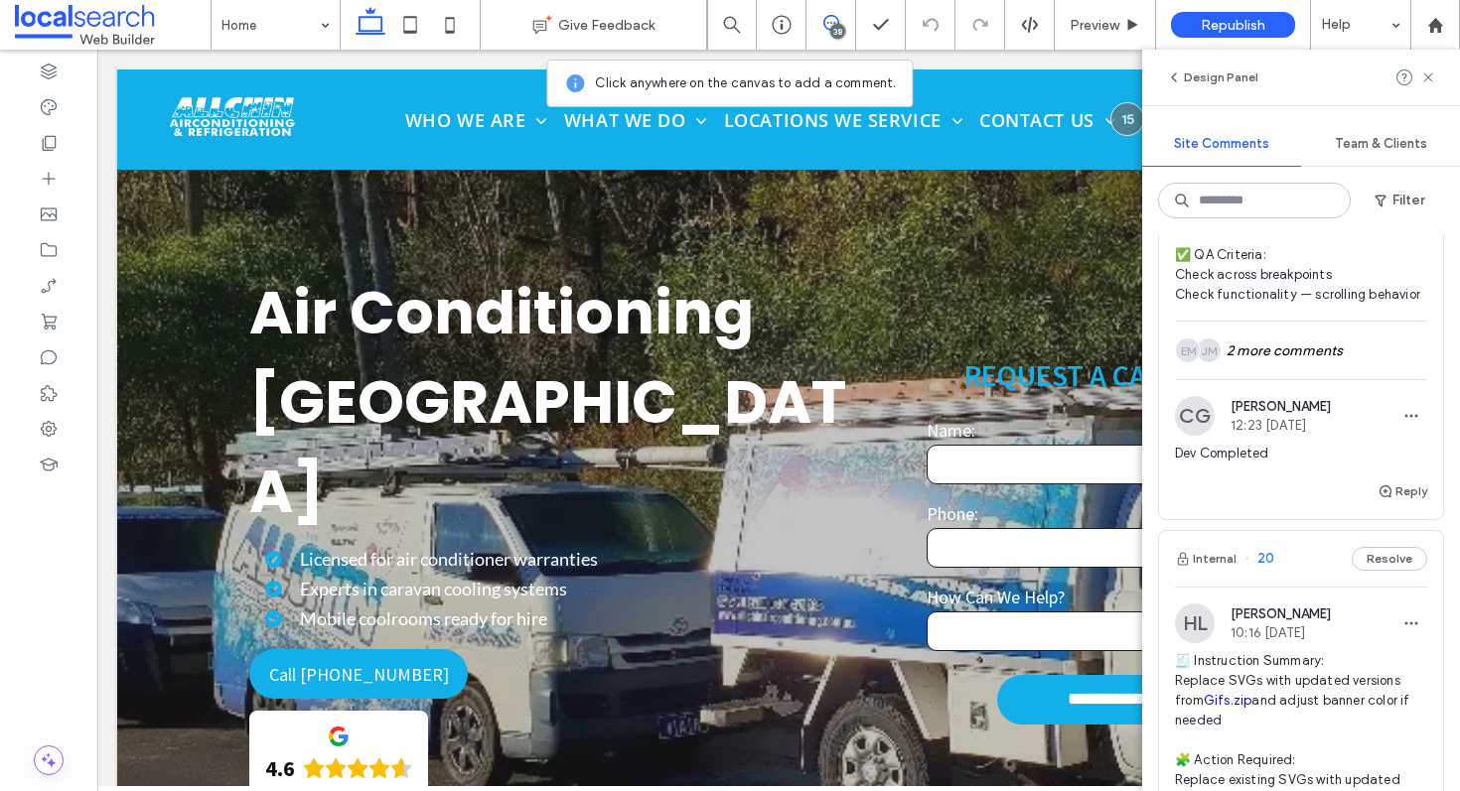
scroll to position [15454, 0]
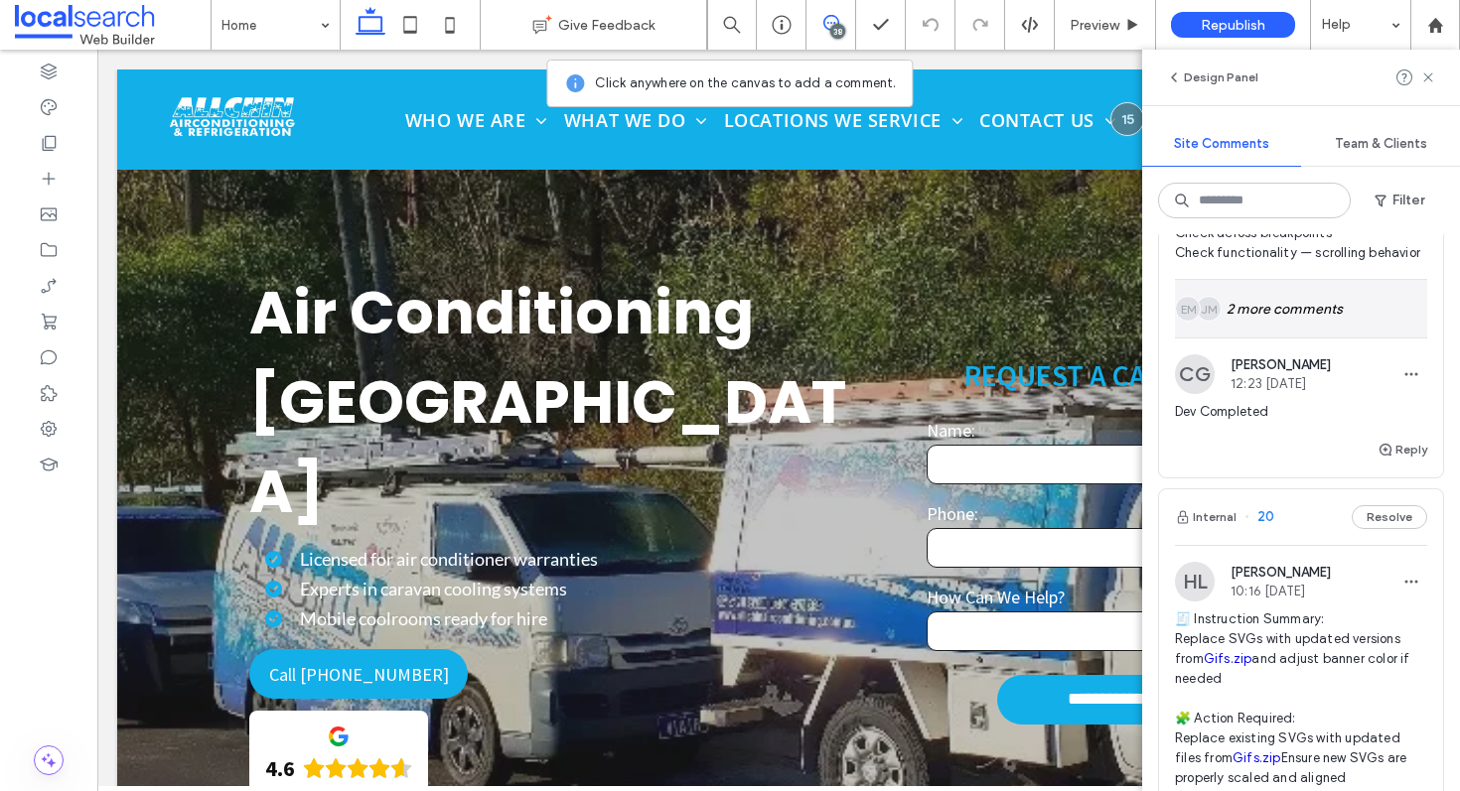
click at [1327, 338] on div "JM EM 2 more comments" at bounding box center [1301, 309] width 252 height 58
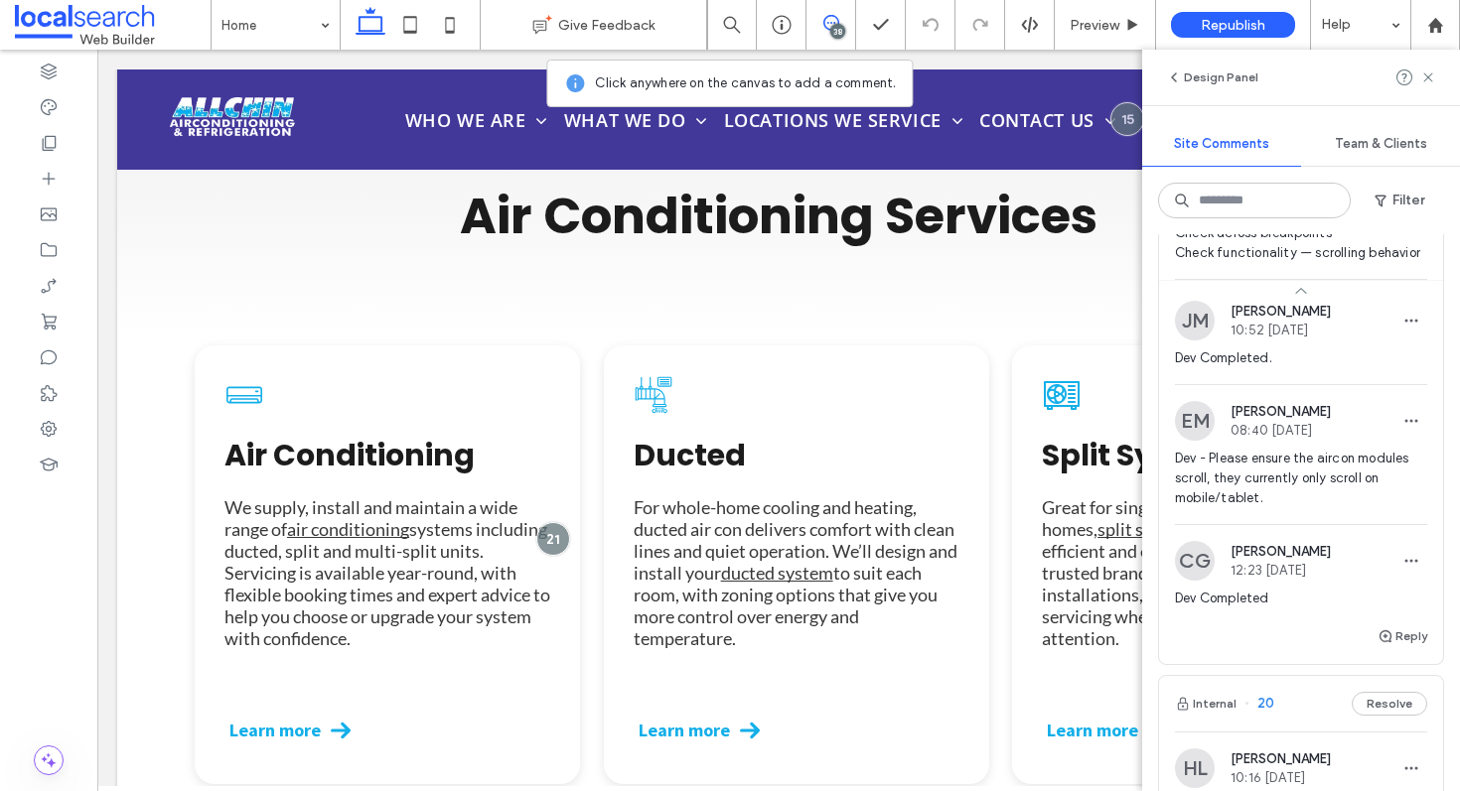
scroll to position [15750, 0]
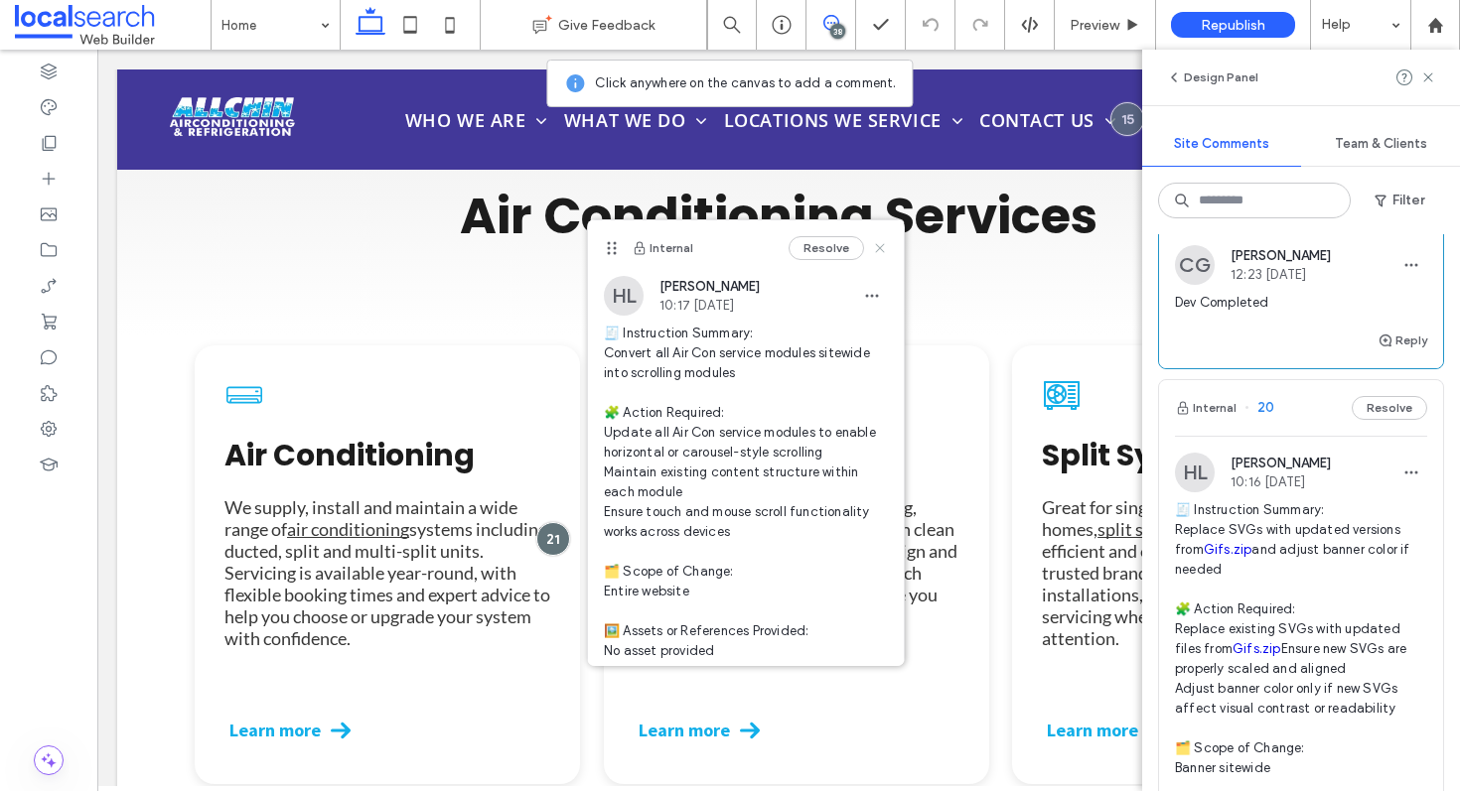
drag, startPoint x: 867, startPoint y: 239, endPoint x: 997, endPoint y: 285, distance: 137.9
click at [872, 240] on icon at bounding box center [880, 248] width 16 height 16
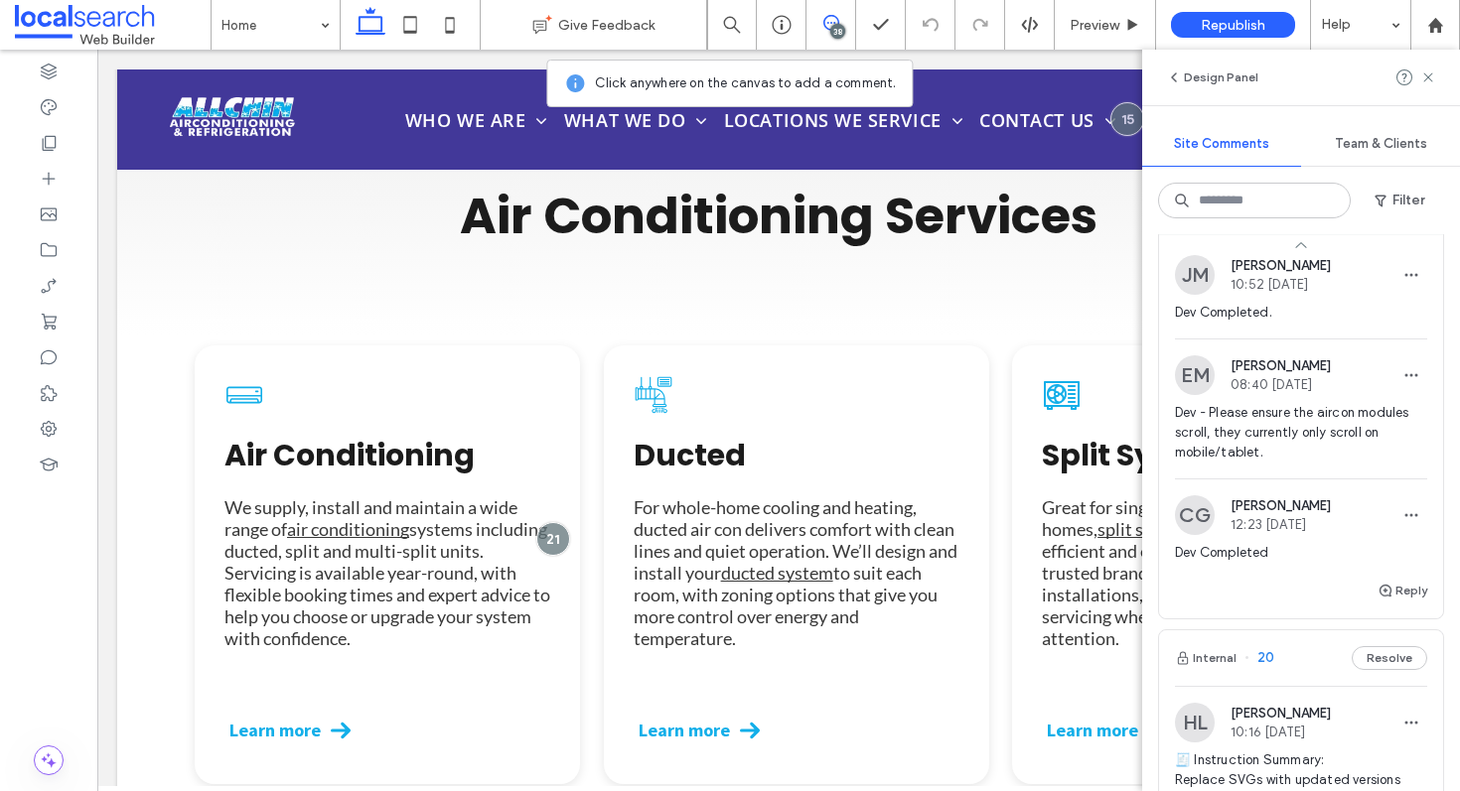
scroll to position [15481, 0]
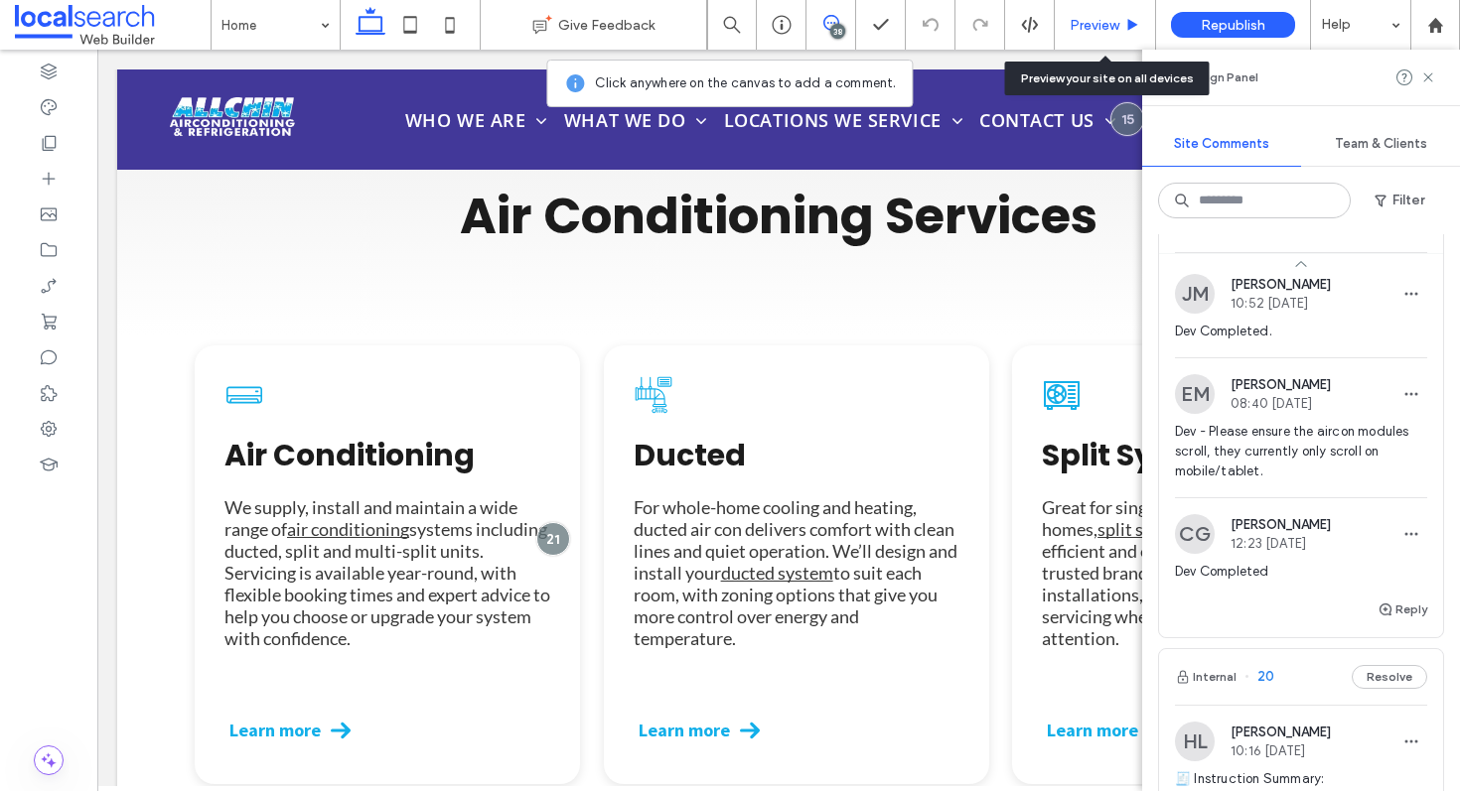
click at [1105, 24] on span "Preview" at bounding box center [1095, 25] width 50 height 17
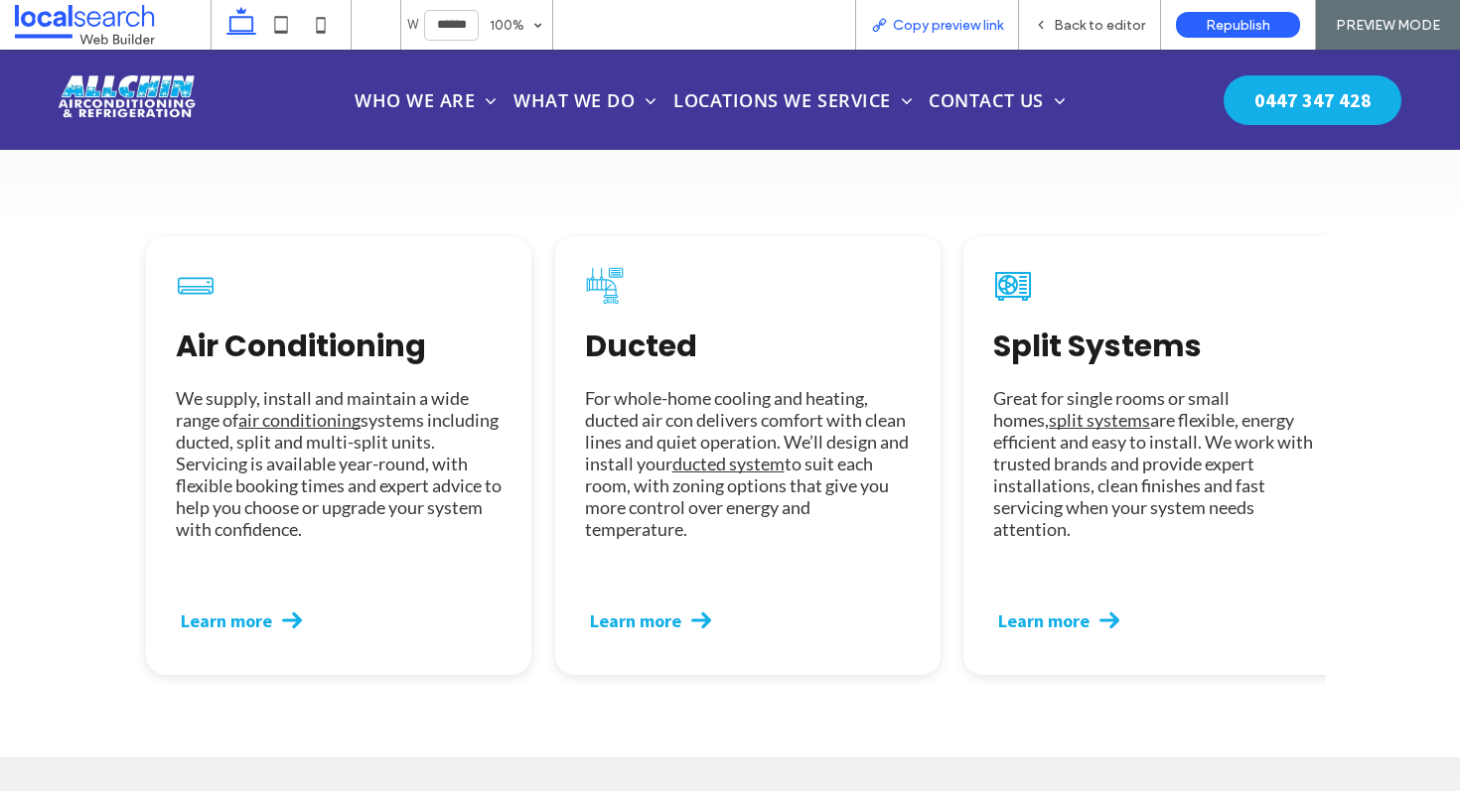
scroll to position [3181, 0]
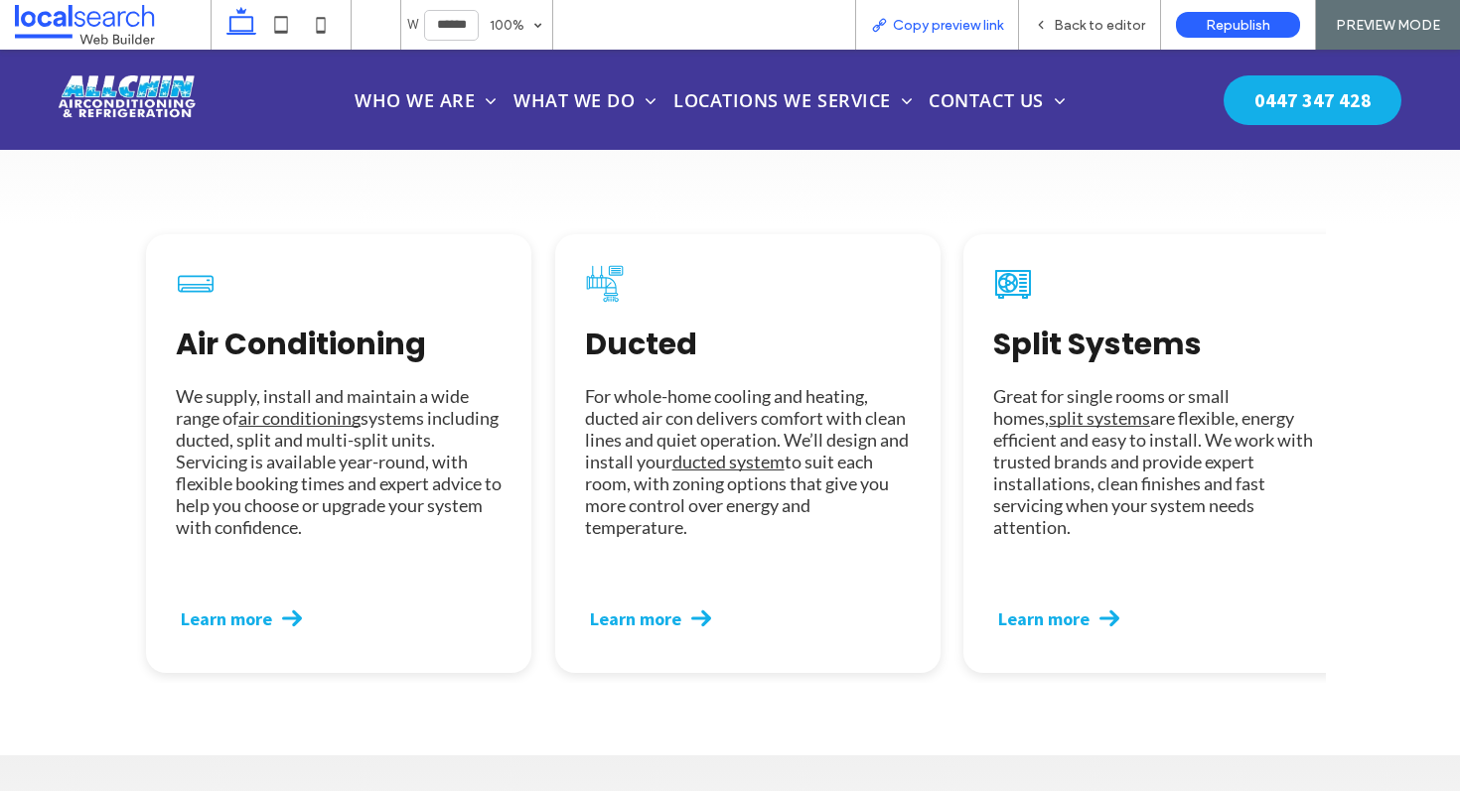
click at [957, 21] on span "Copy preview link" at bounding box center [948, 25] width 110 height 17
click at [1096, 19] on span "Back to editor" at bounding box center [1099, 25] width 91 height 17
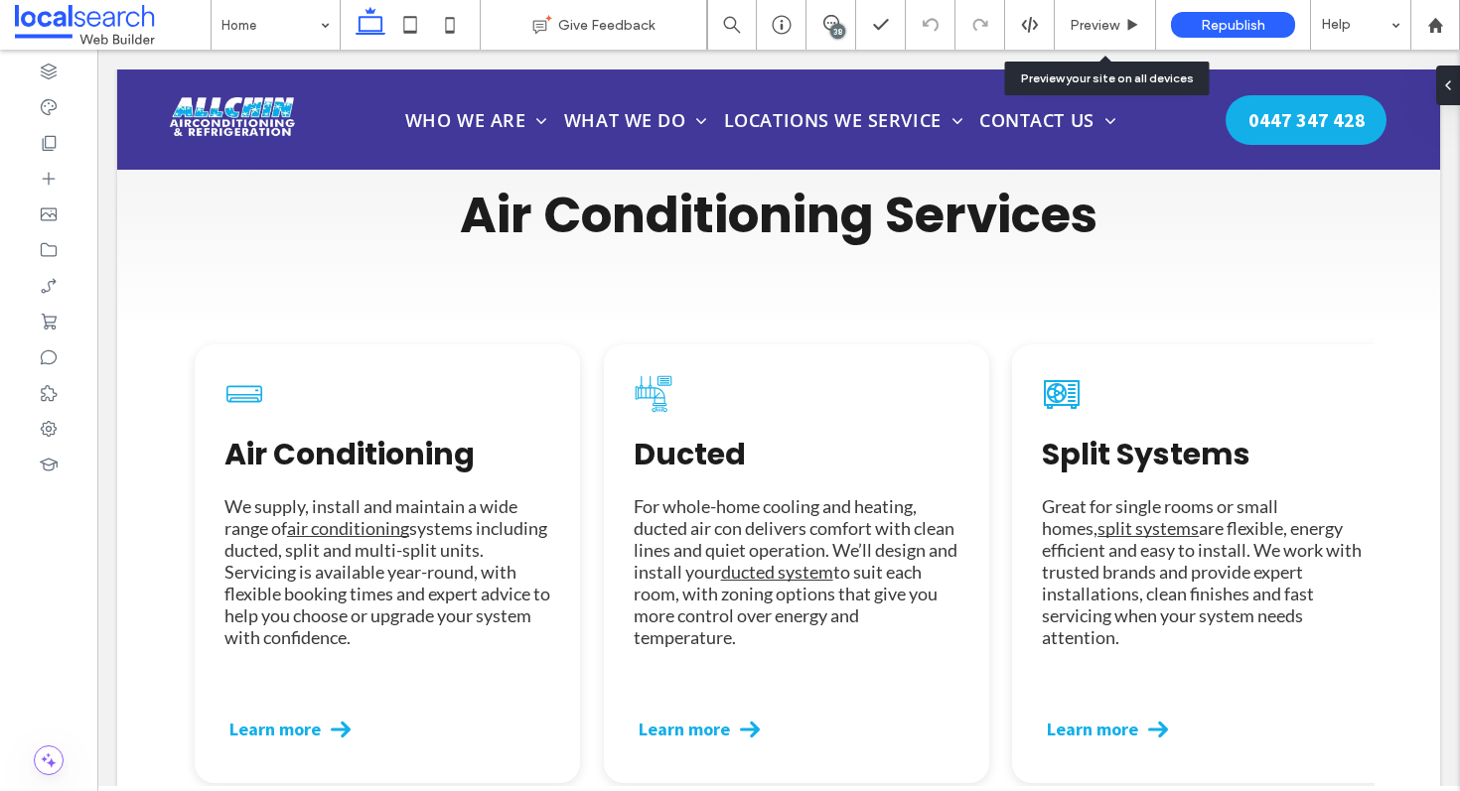
scroll to position [3175, 0]
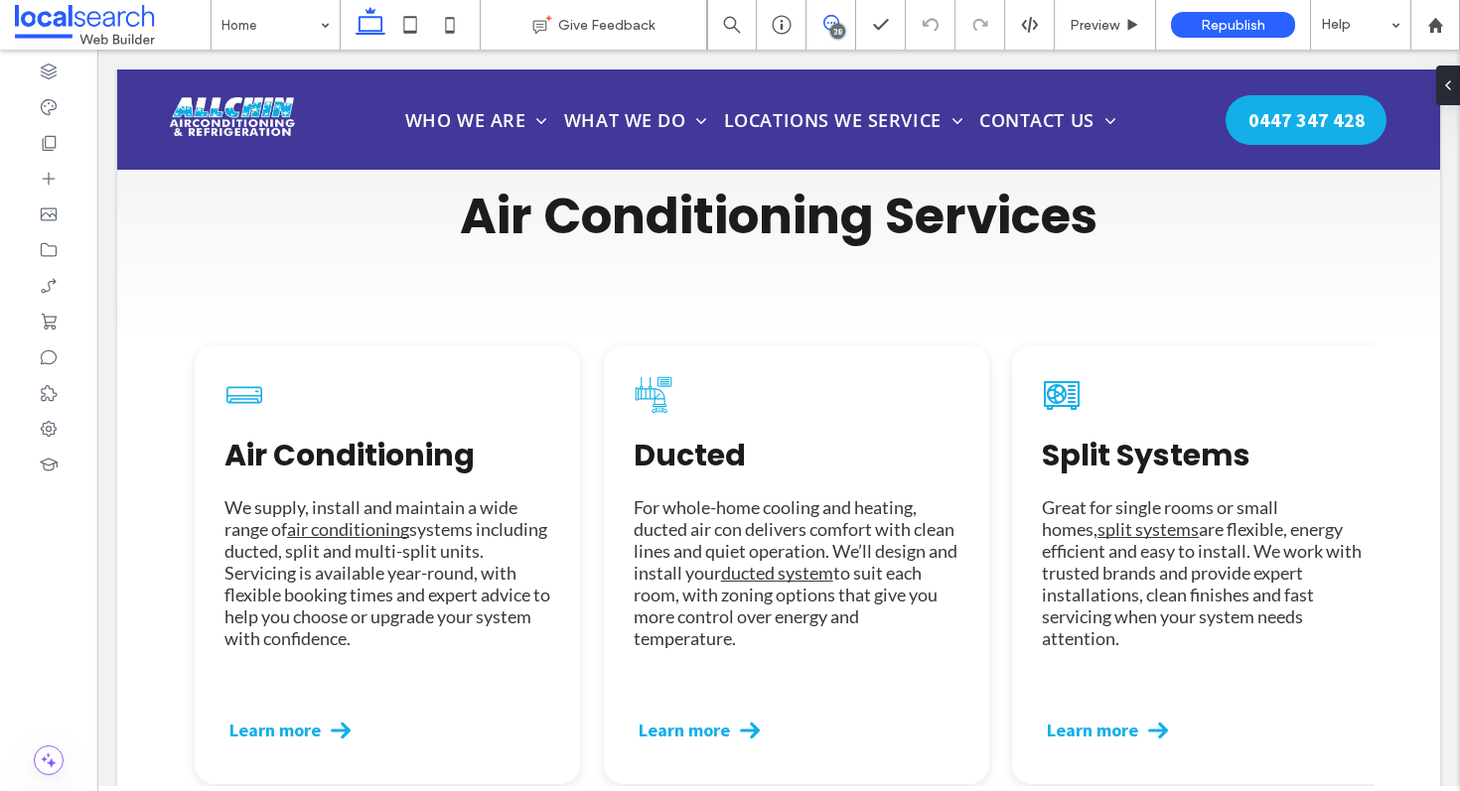
click at [823, 30] on icon at bounding box center [831, 23] width 16 height 16
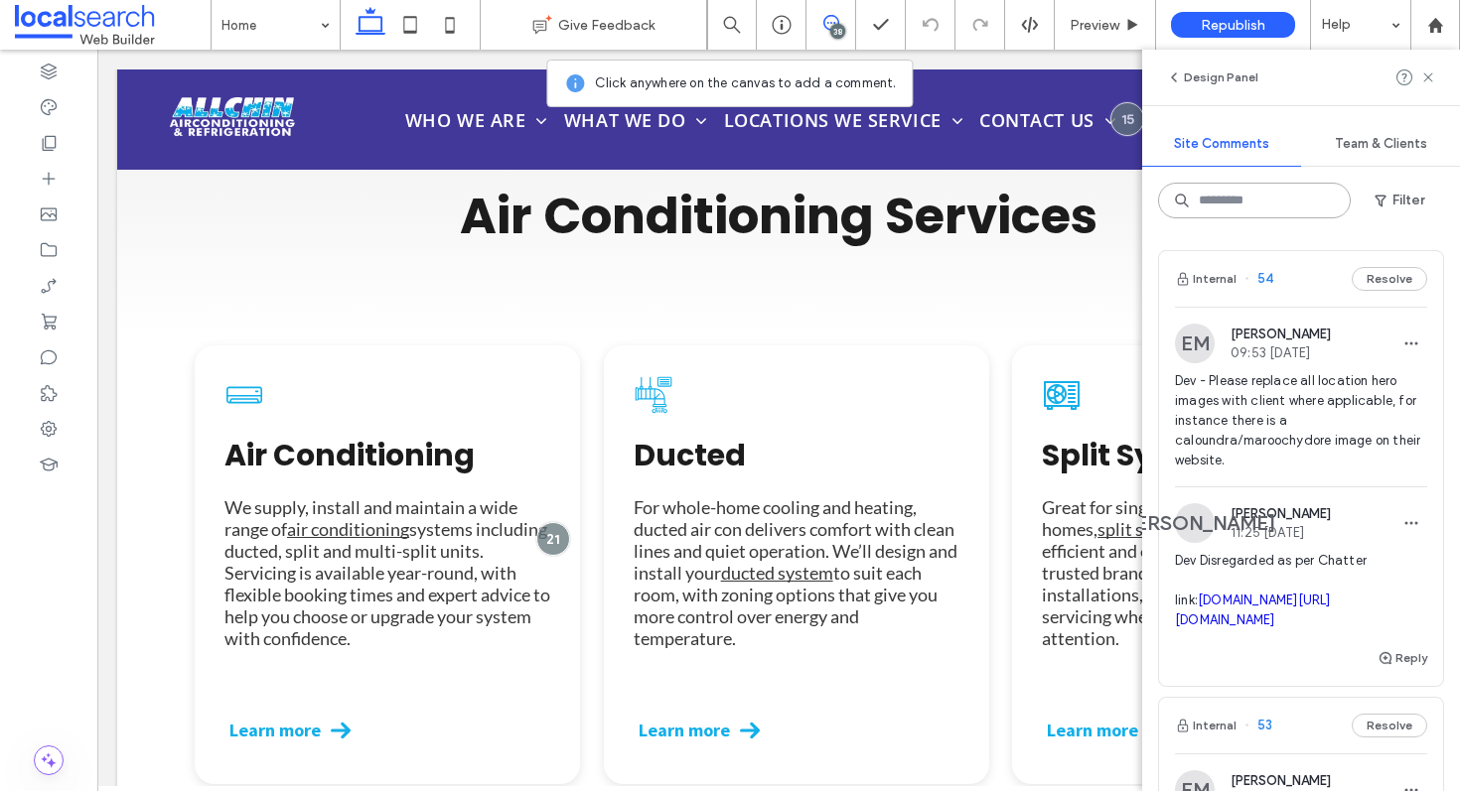
click at [1276, 204] on input at bounding box center [1254, 201] width 193 height 36
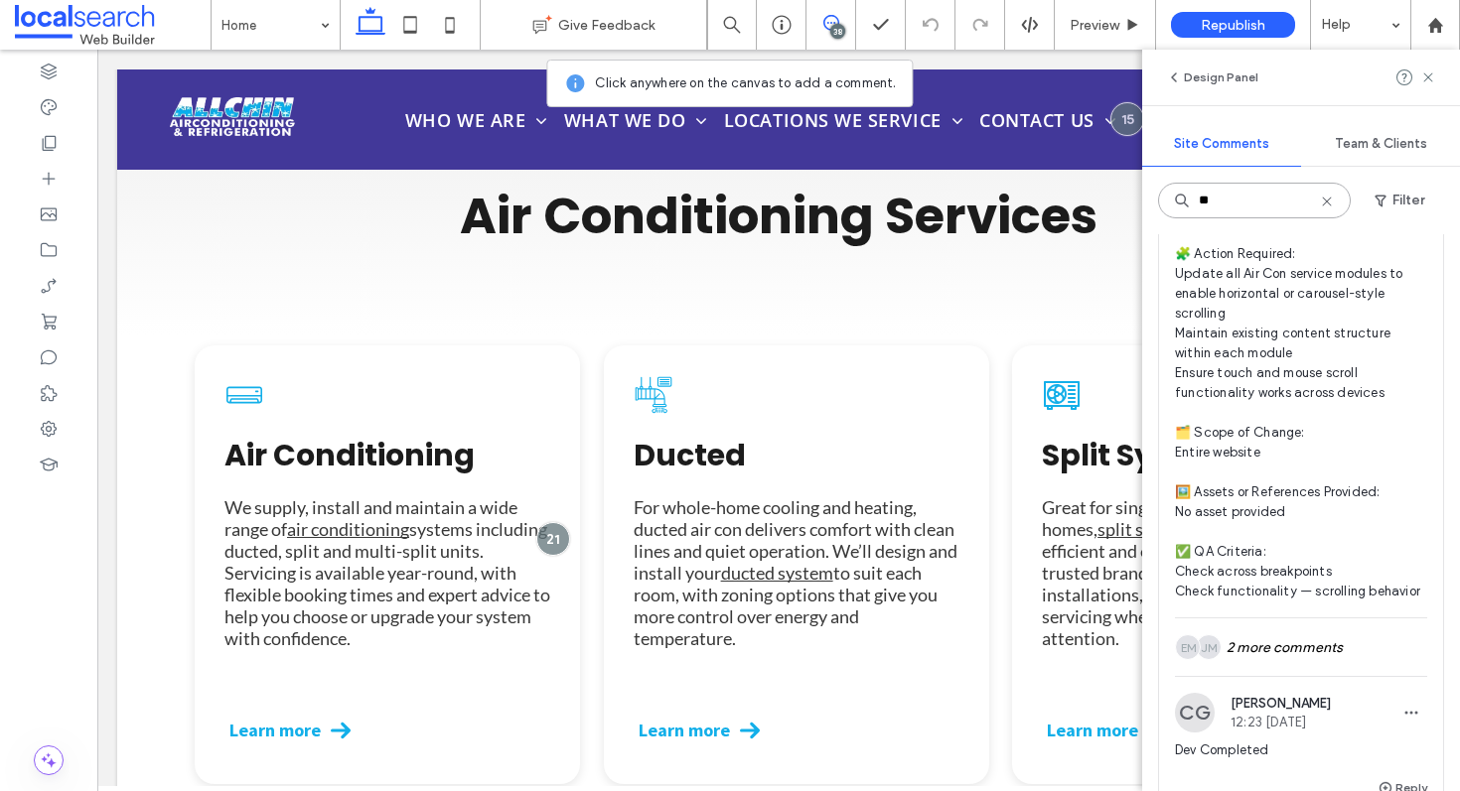
scroll to position [893, 0]
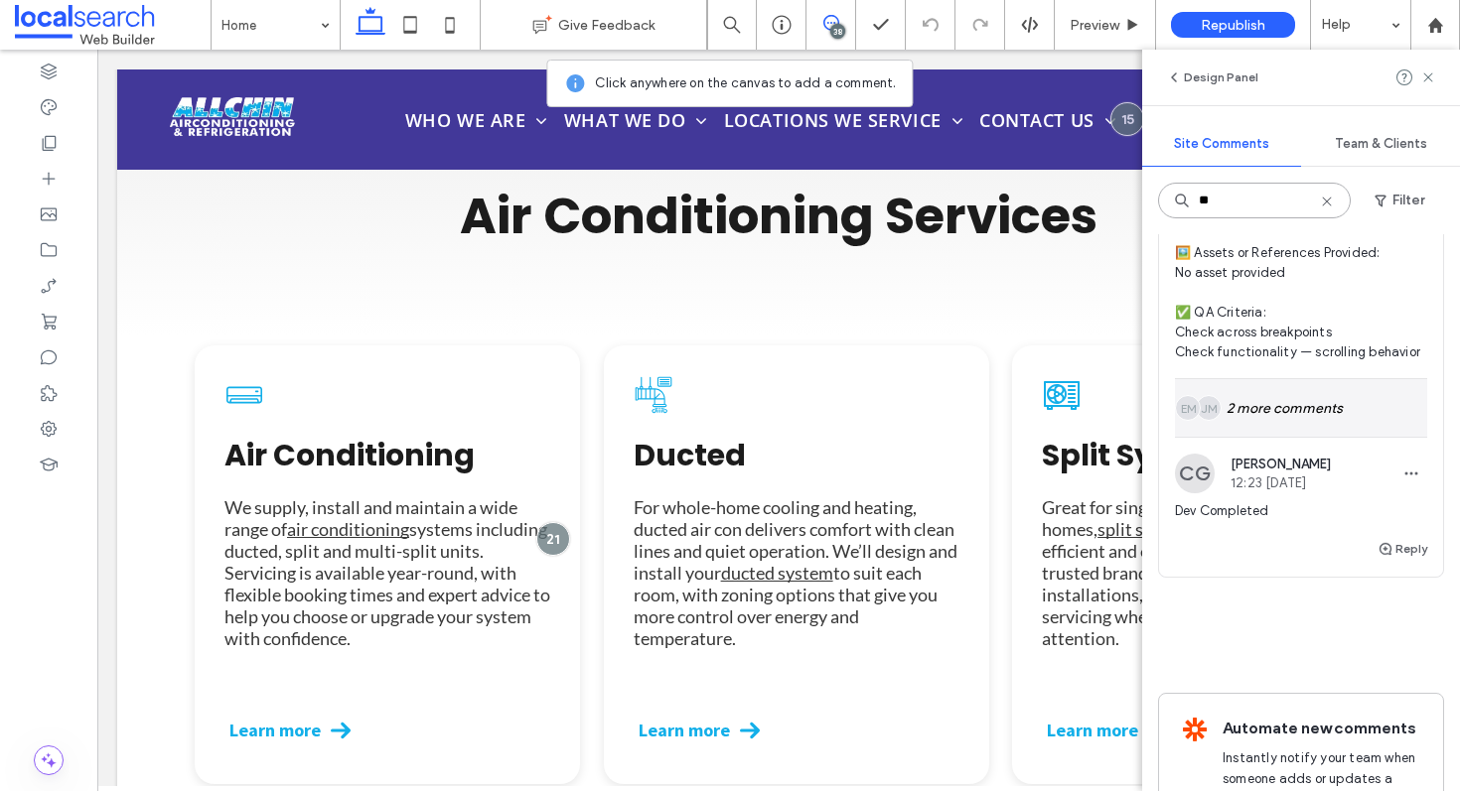
type input "**"
click at [1299, 437] on div "JM EM 2 more comments" at bounding box center [1301, 408] width 252 height 58
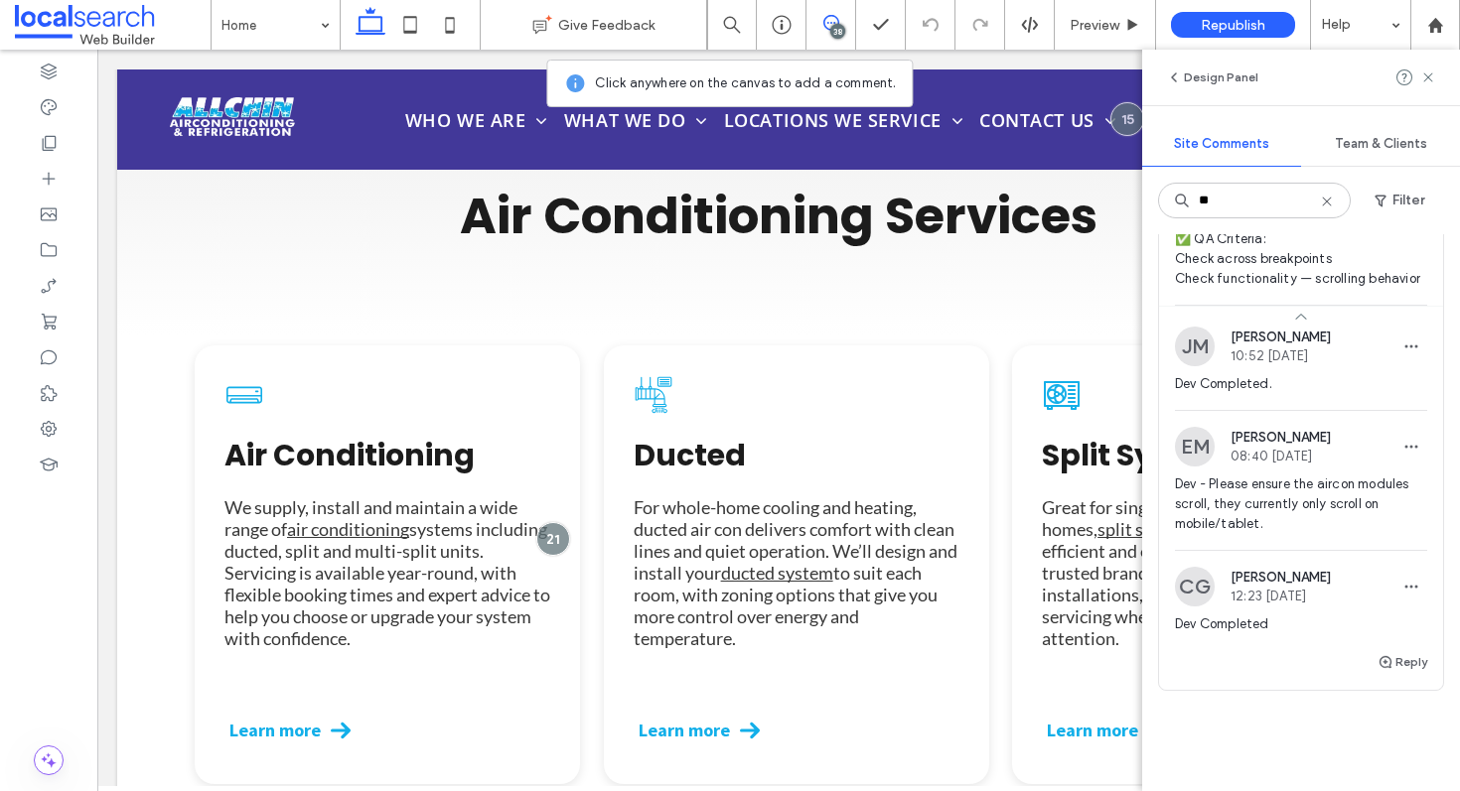
scroll to position [1110, 0]
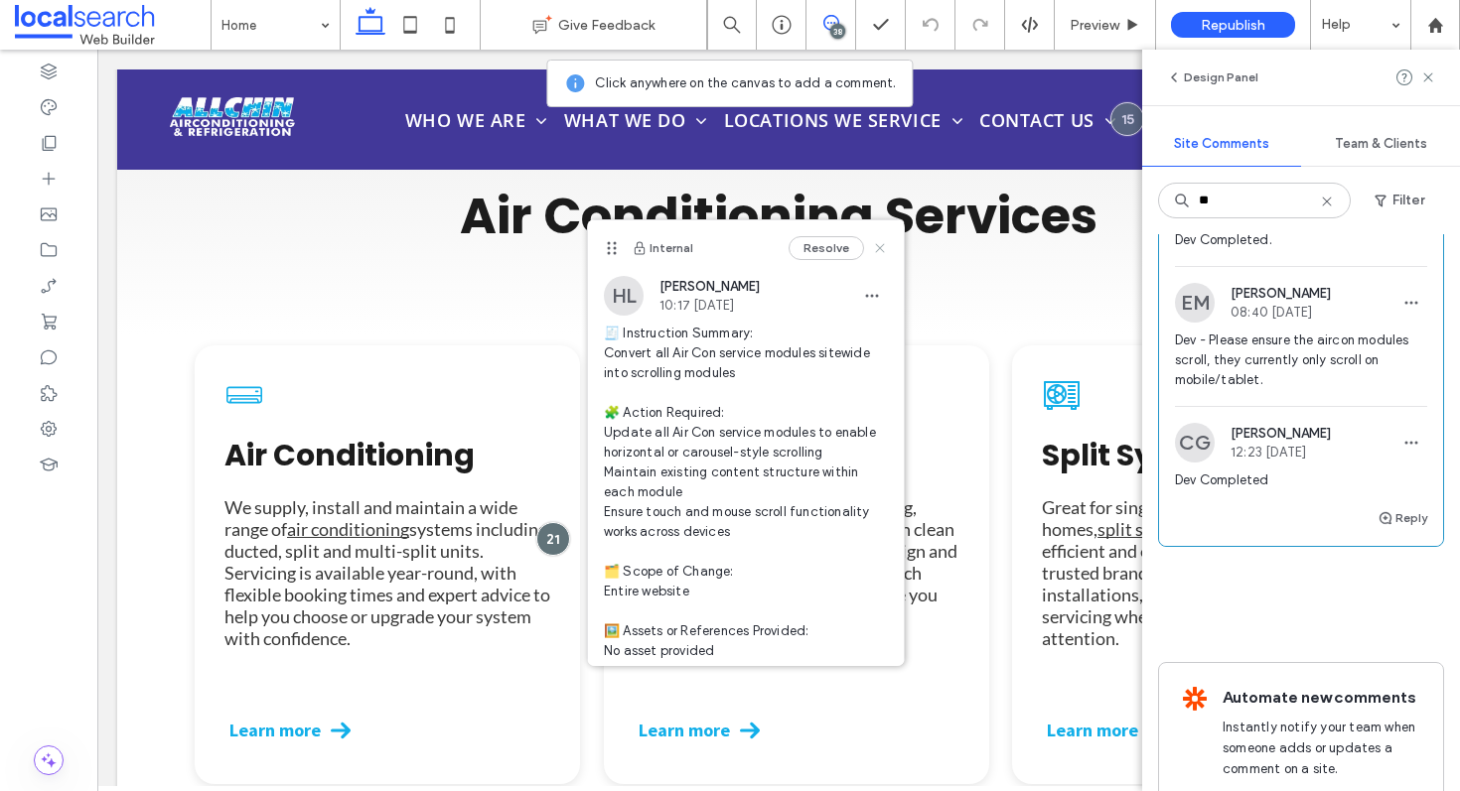
click at [872, 251] on icon at bounding box center [880, 248] width 16 height 16
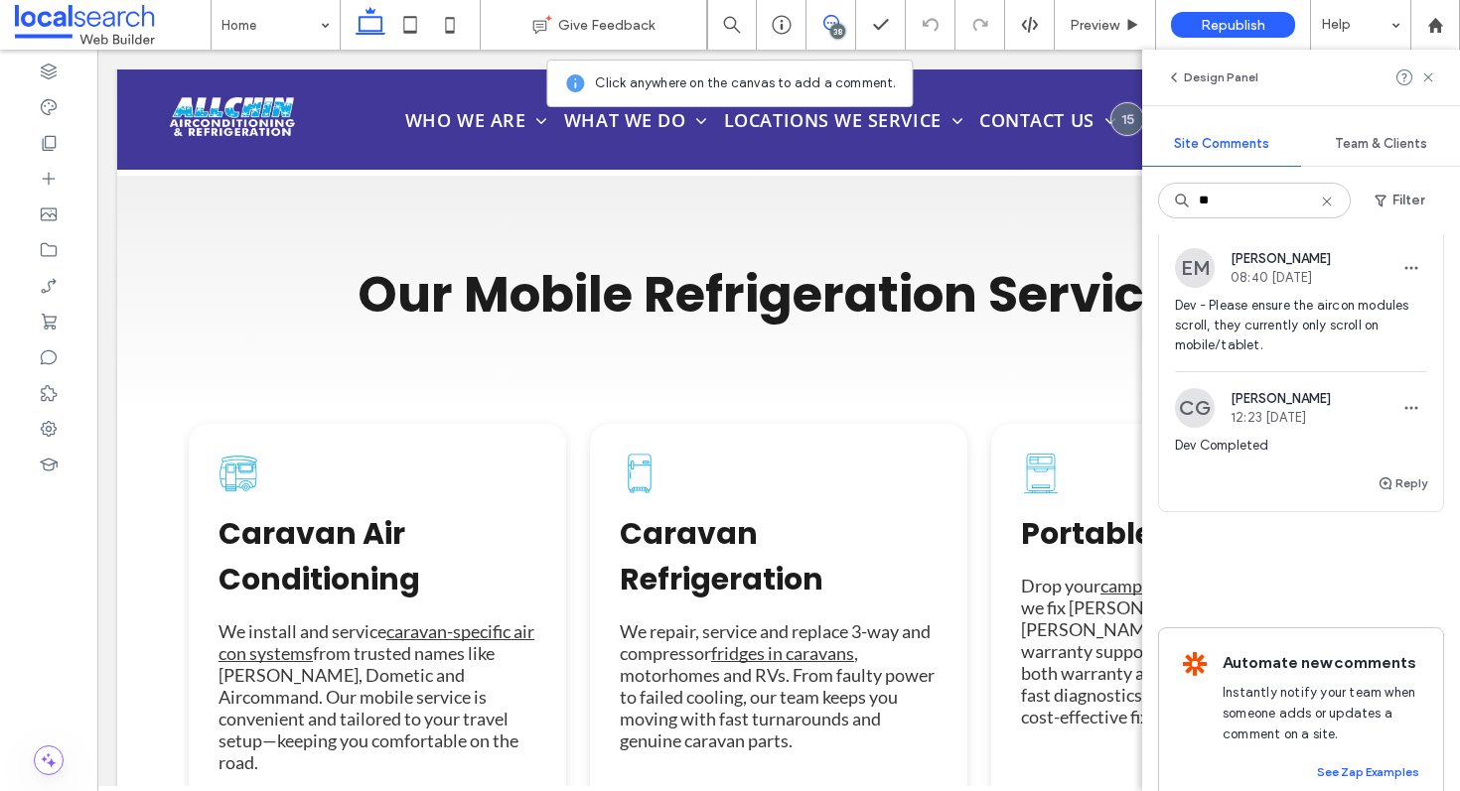
scroll to position [1025, 0]
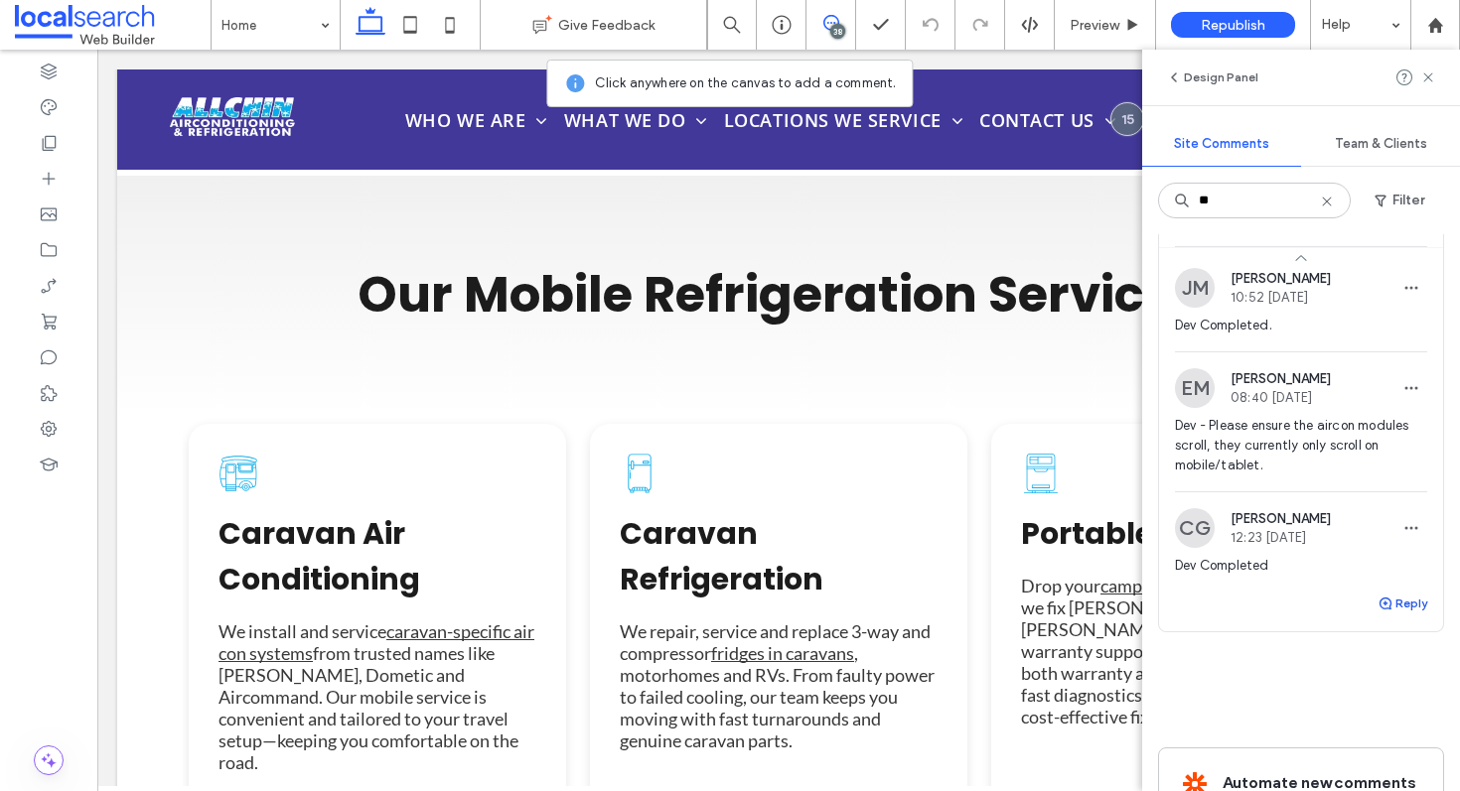
click at [1388, 616] on button "Reply" at bounding box center [1402, 604] width 50 height 24
type textarea "*"
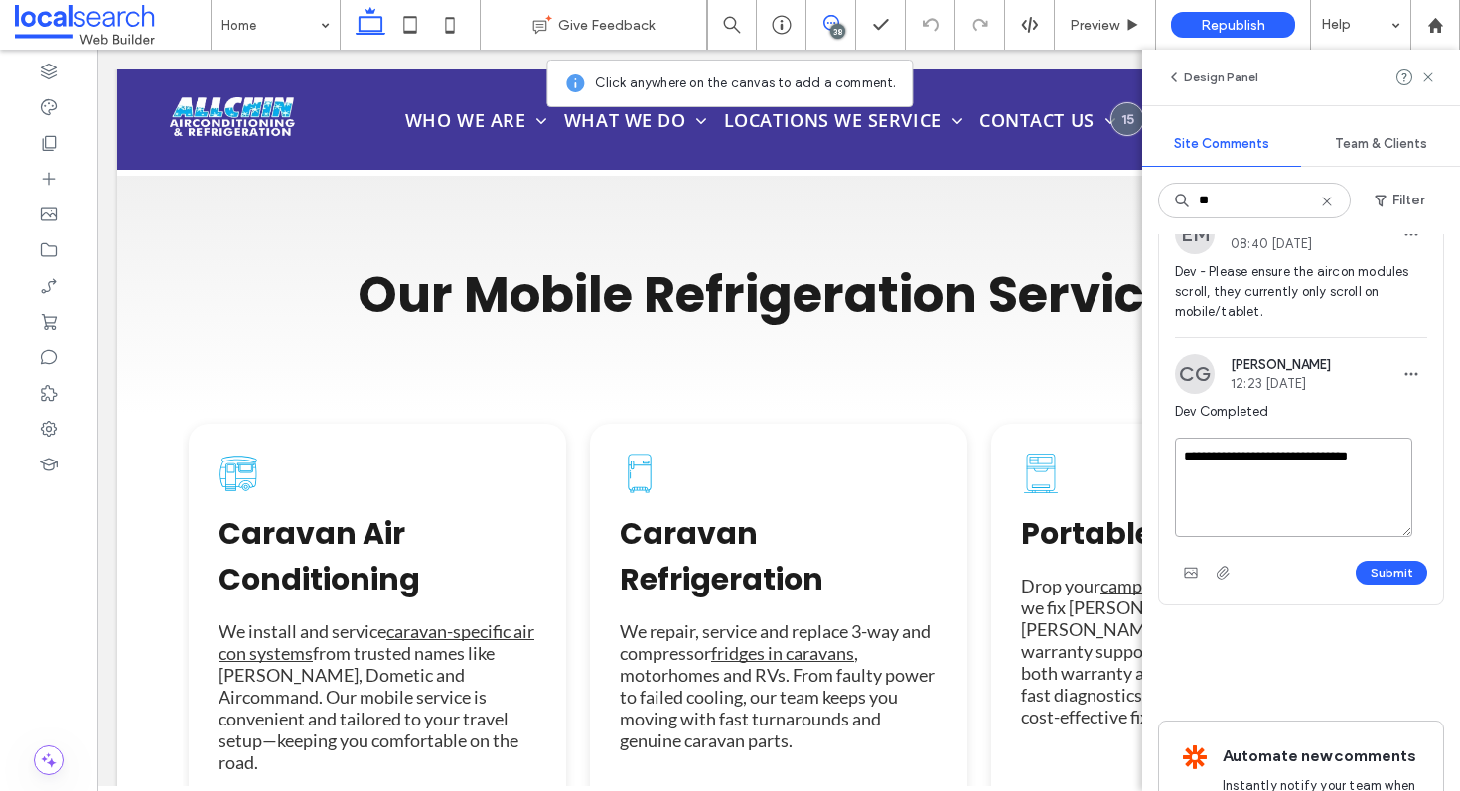
click at [1394, 537] on textarea "**********" at bounding box center [1293, 487] width 237 height 99
type textarea "**********"
click at [1384, 585] on button "Submit" at bounding box center [1392, 573] width 72 height 24
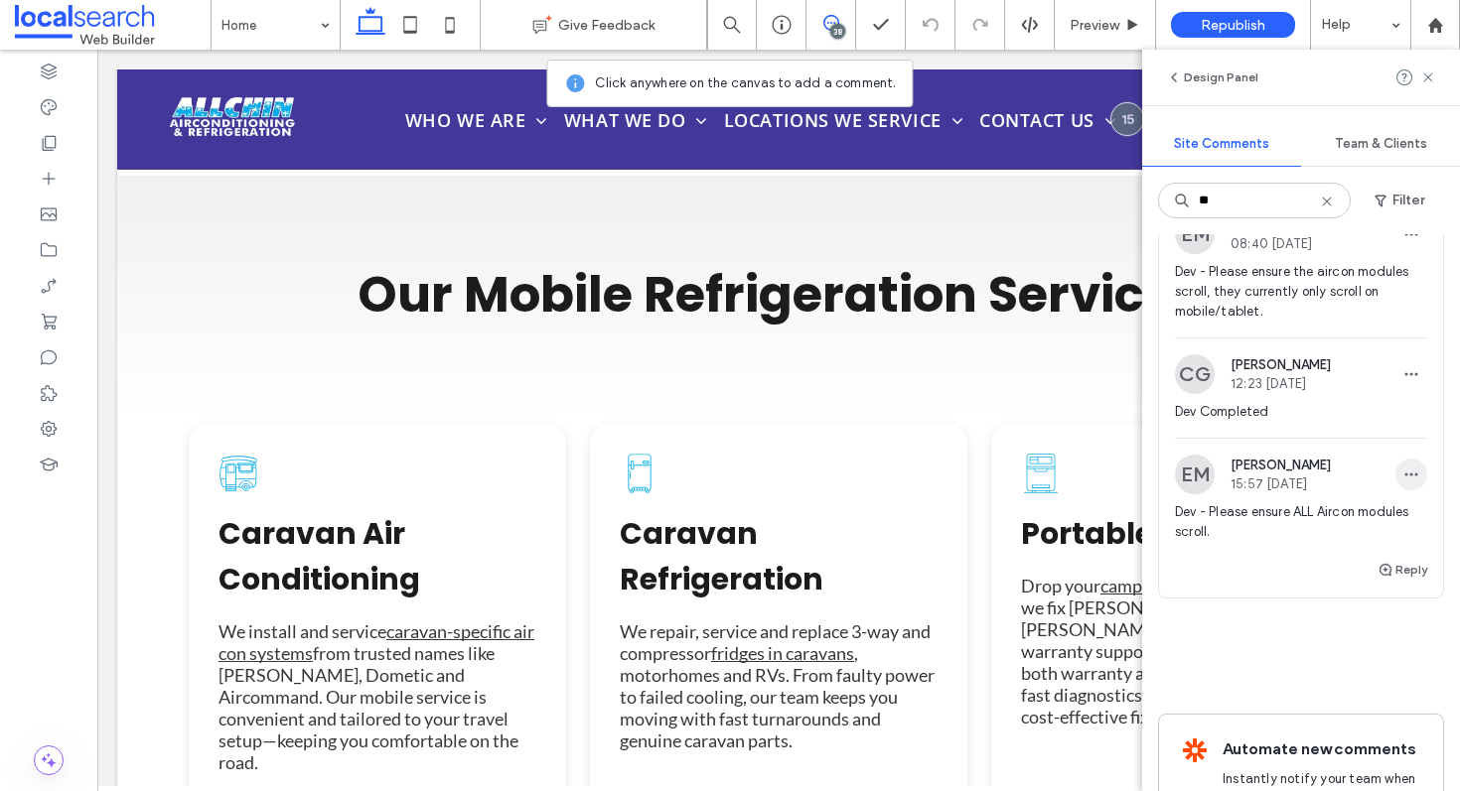
click at [1409, 491] on span "button" at bounding box center [1411, 475] width 32 height 32
click at [1366, 650] on div "Edit" at bounding box center [1322, 646] width 177 height 38
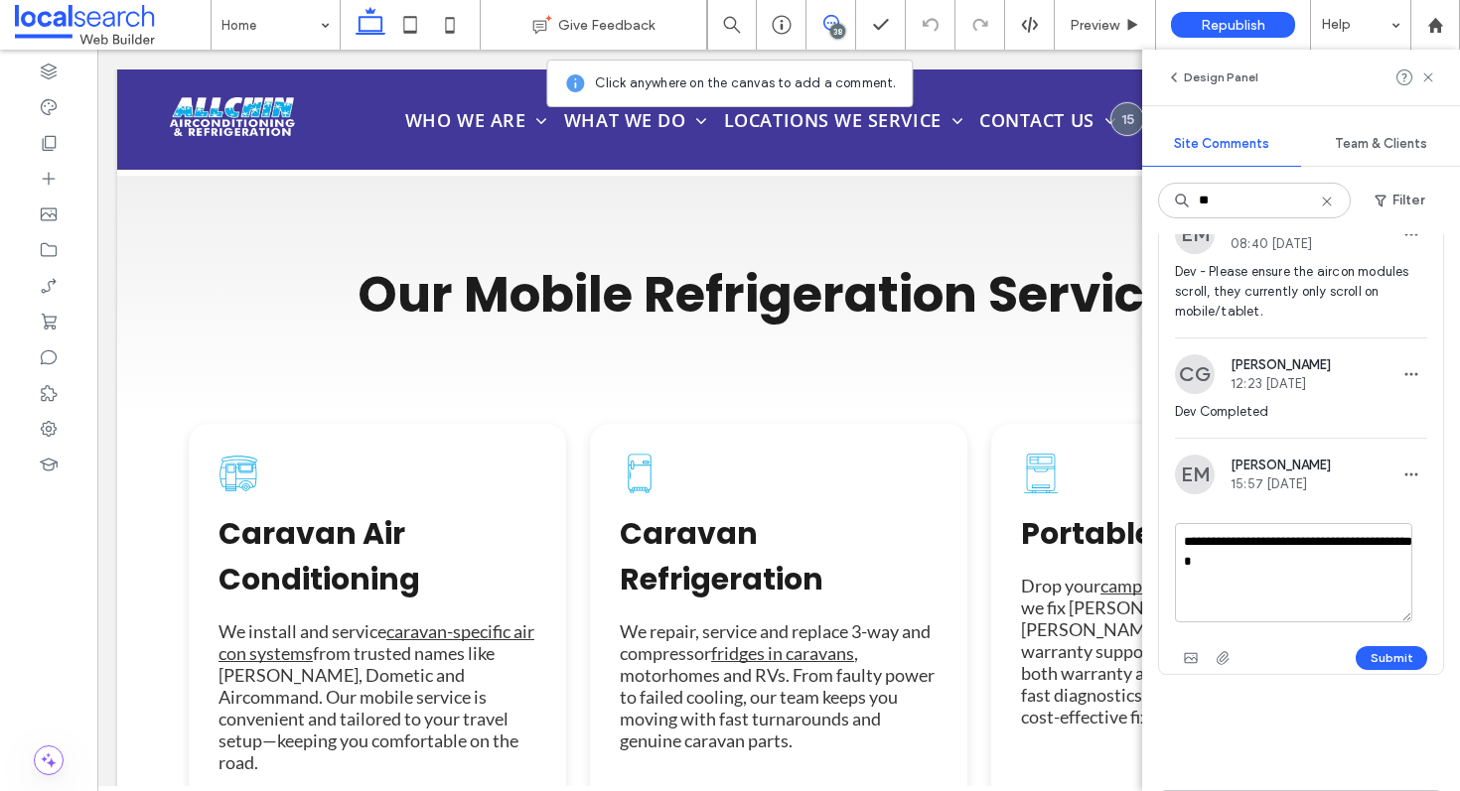
click at [1212, 623] on textarea "**********" at bounding box center [1293, 572] width 237 height 99
click at [1265, 623] on textarea "**********" at bounding box center [1293, 572] width 237 height 99
click at [1243, 623] on textarea "**********" at bounding box center [1293, 572] width 237 height 99
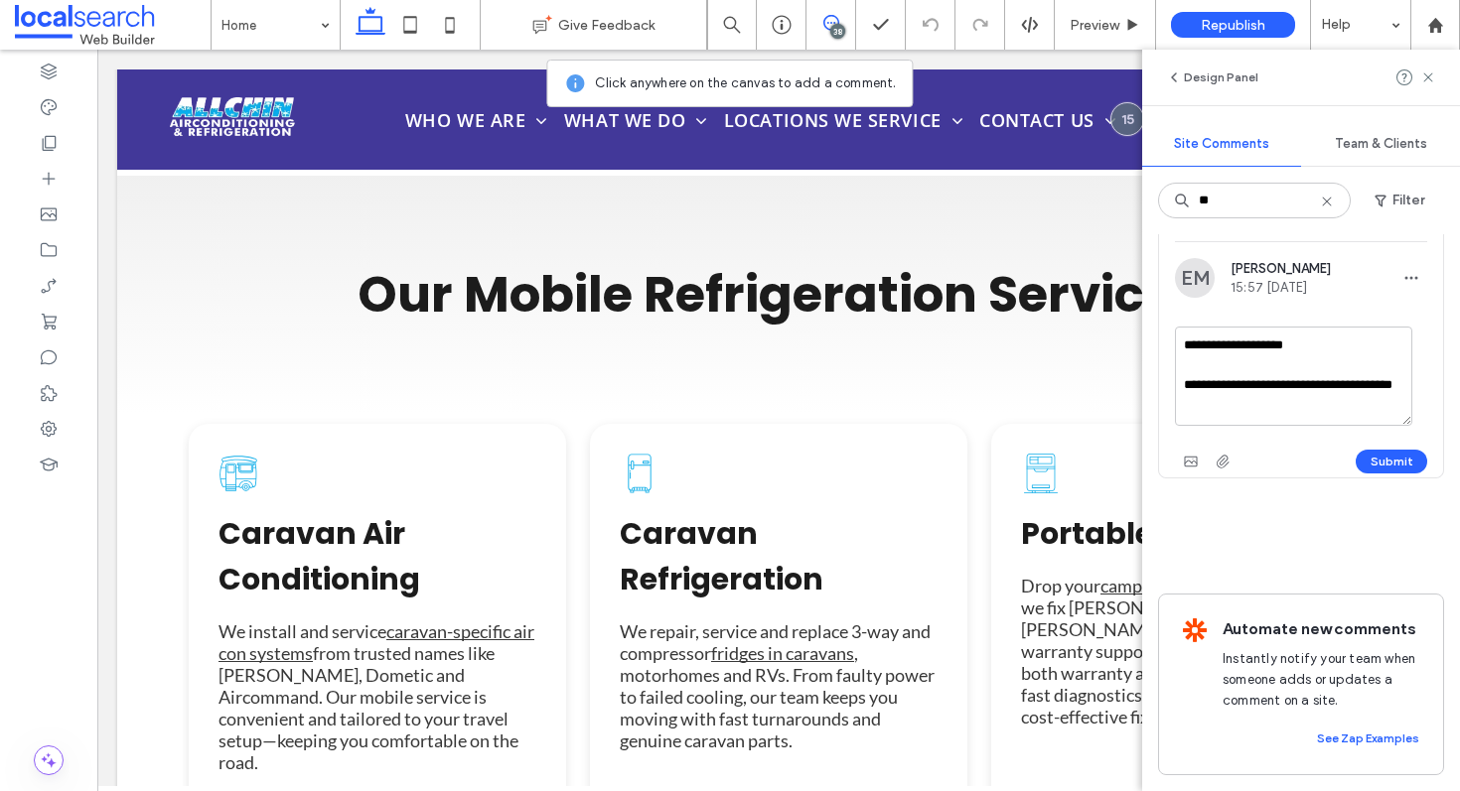
scroll to position [1443, 0]
type textarea "**********"
click at [1356, 474] on button "Submit" at bounding box center [1392, 462] width 72 height 24
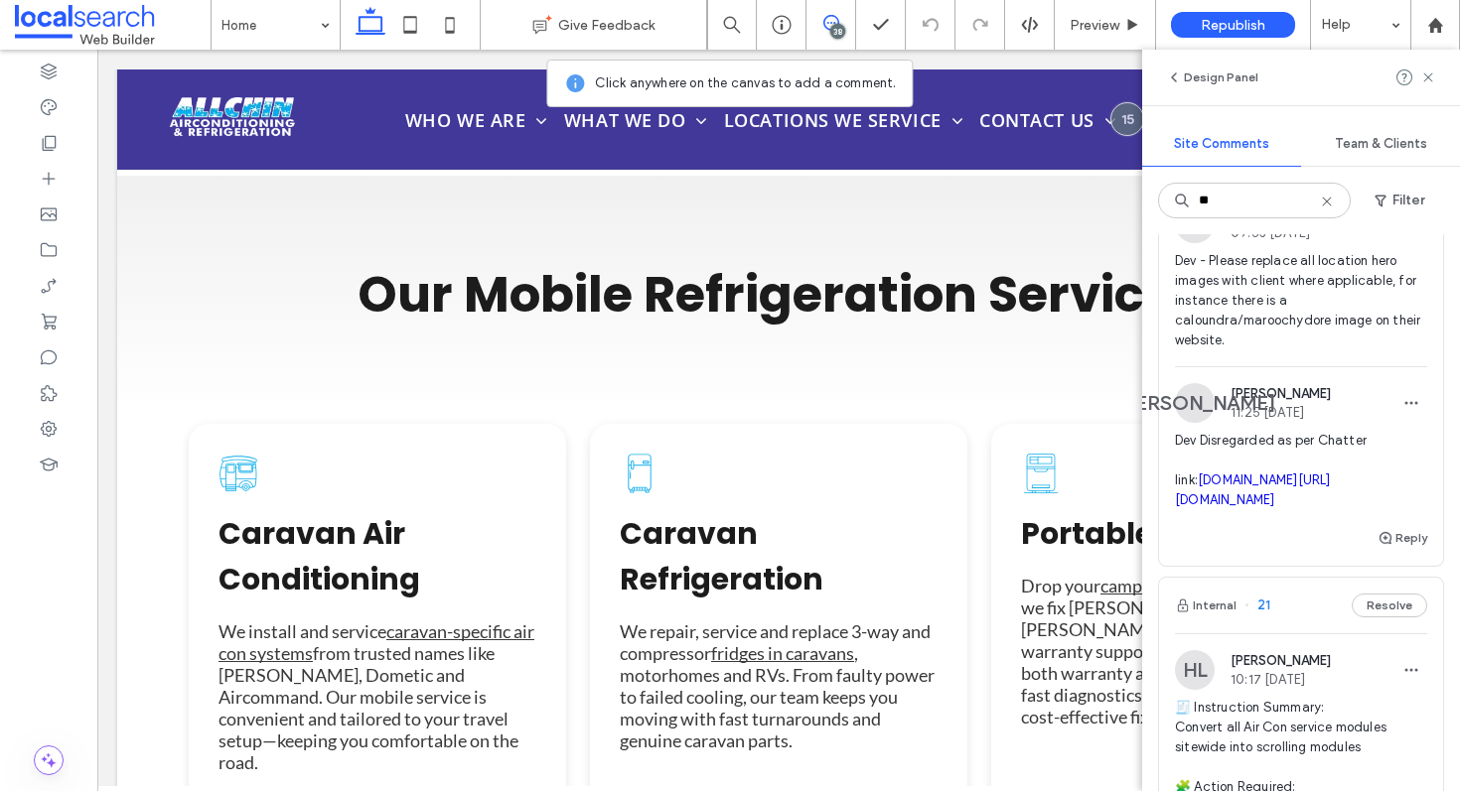
scroll to position [159, 0]
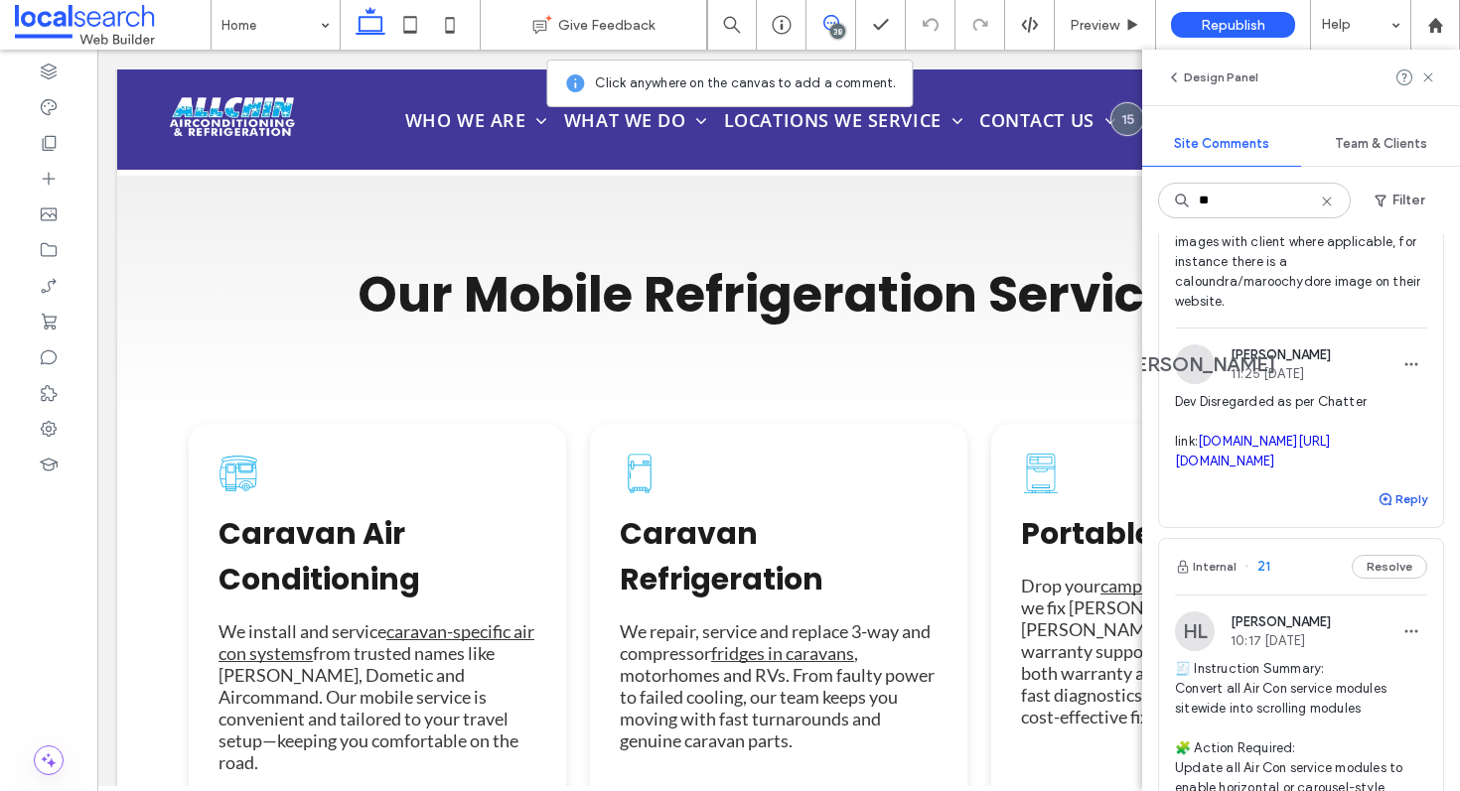
click at [1383, 511] on button "Reply" at bounding box center [1402, 500] width 50 height 24
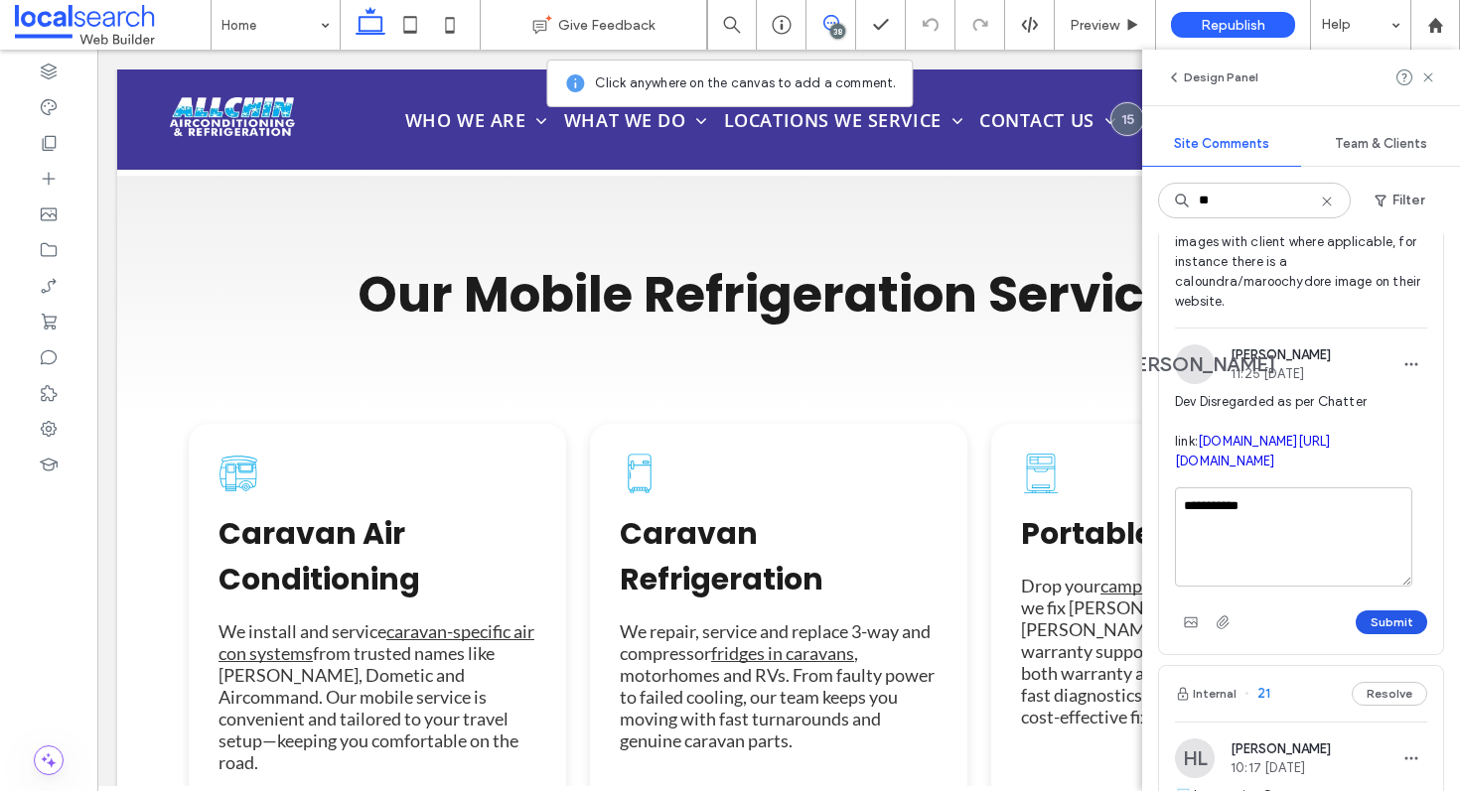
type textarea "**********"
click at [1377, 635] on button "Submit" at bounding box center [1392, 623] width 72 height 24
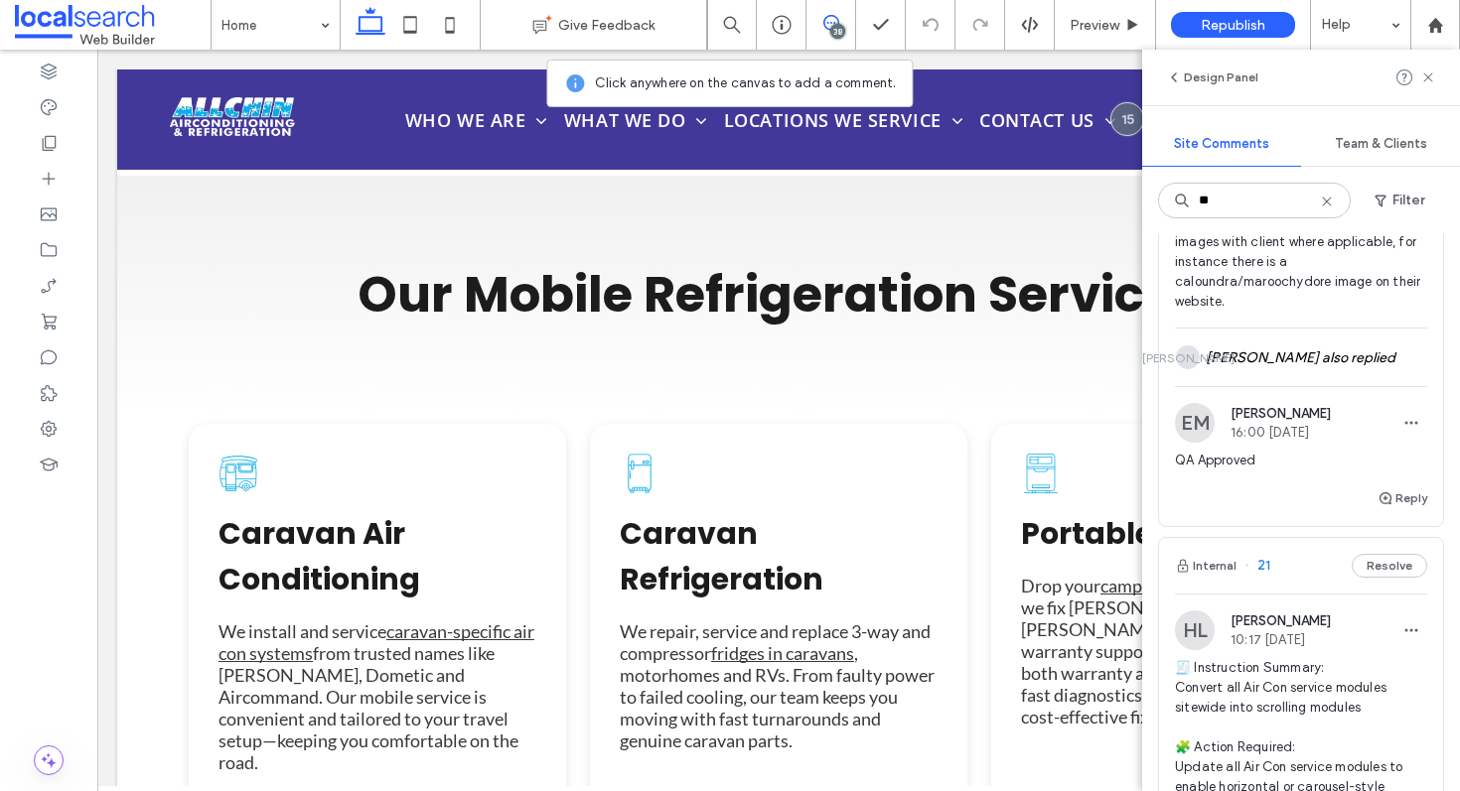
scroll to position [0, 0]
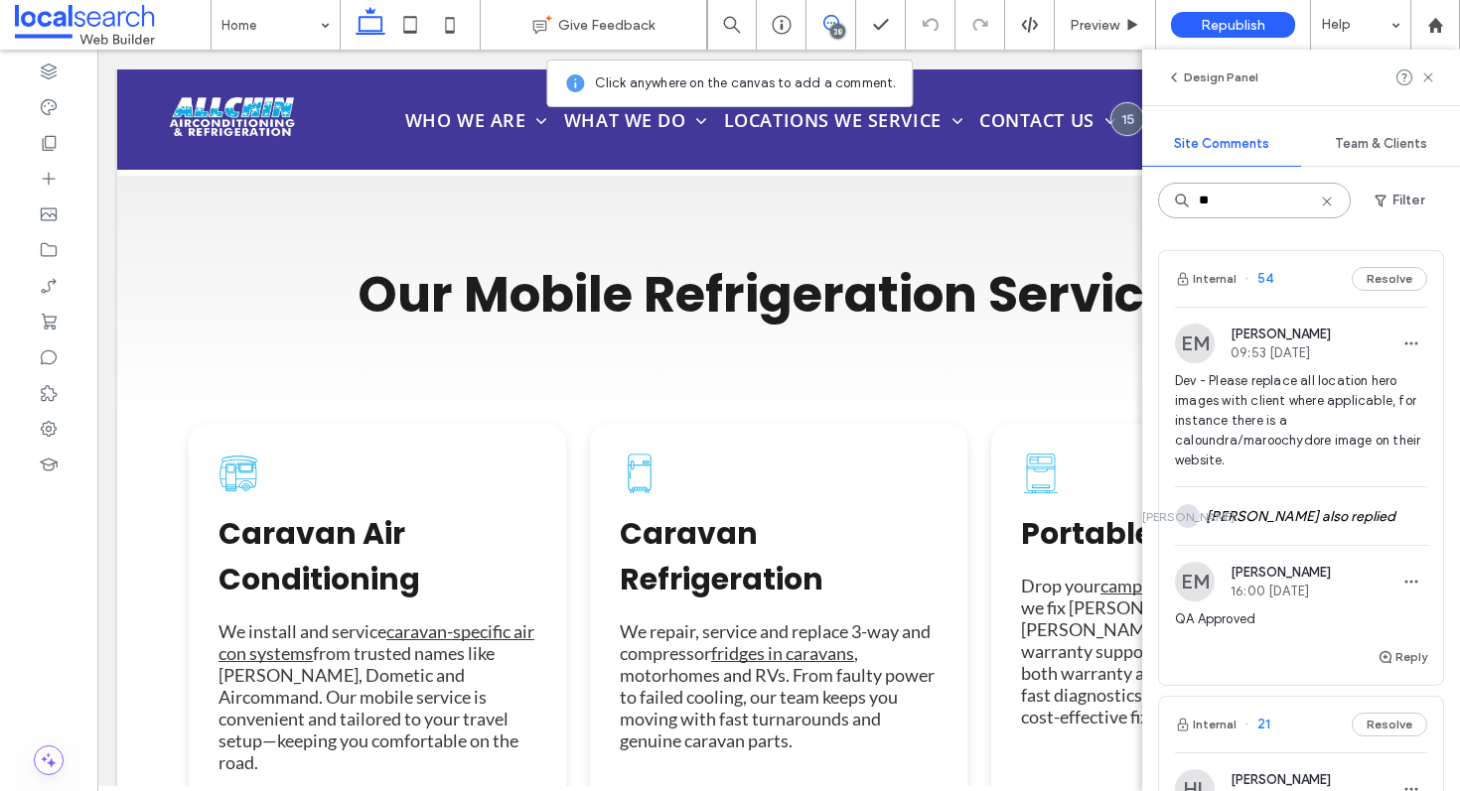
click at [1266, 197] on input "**" at bounding box center [1254, 201] width 193 height 36
type input "*"
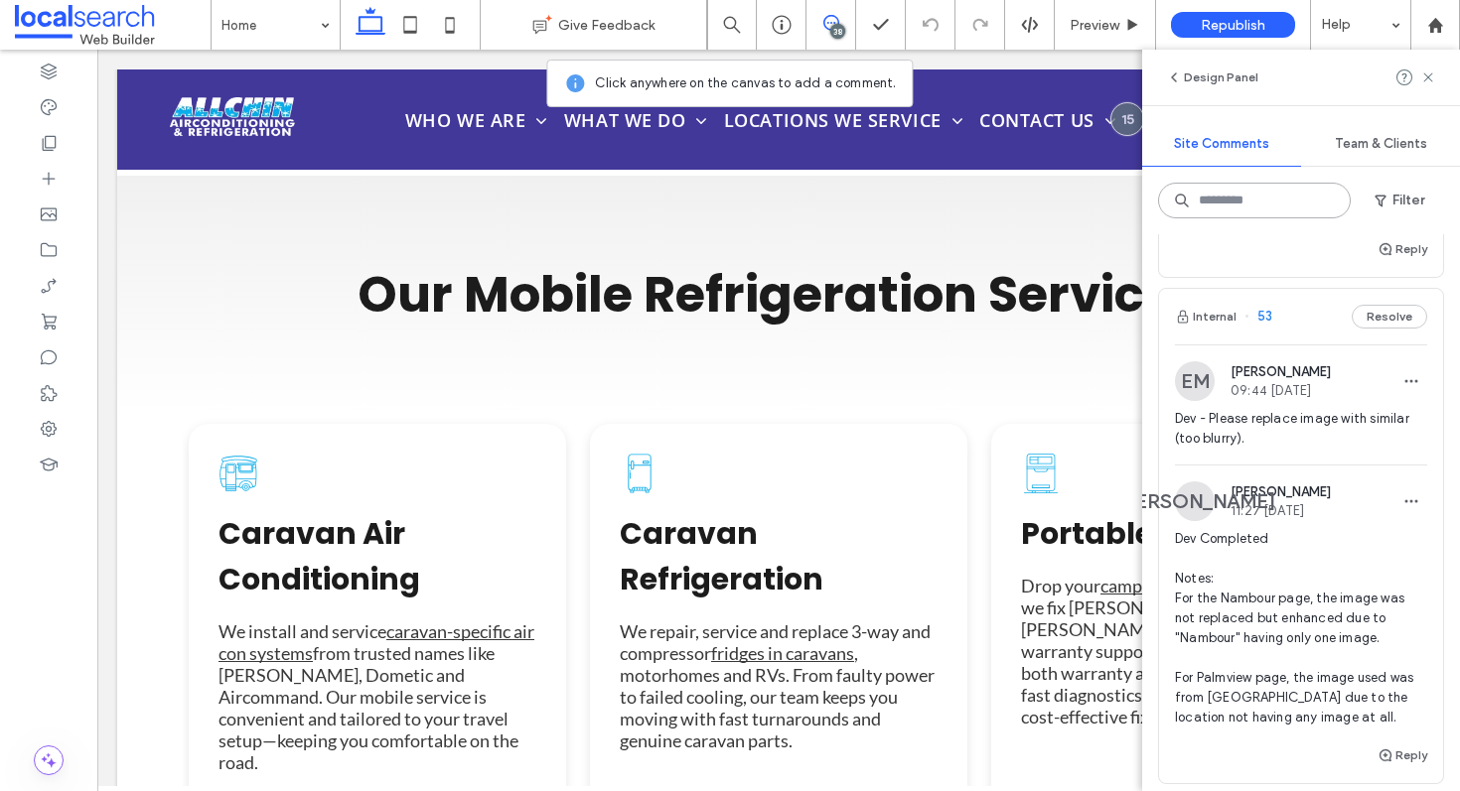
scroll to position [409, 0]
click at [1305, 313] on div "Internal 53 Resolve" at bounding box center [1301, 316] width 284 height 56
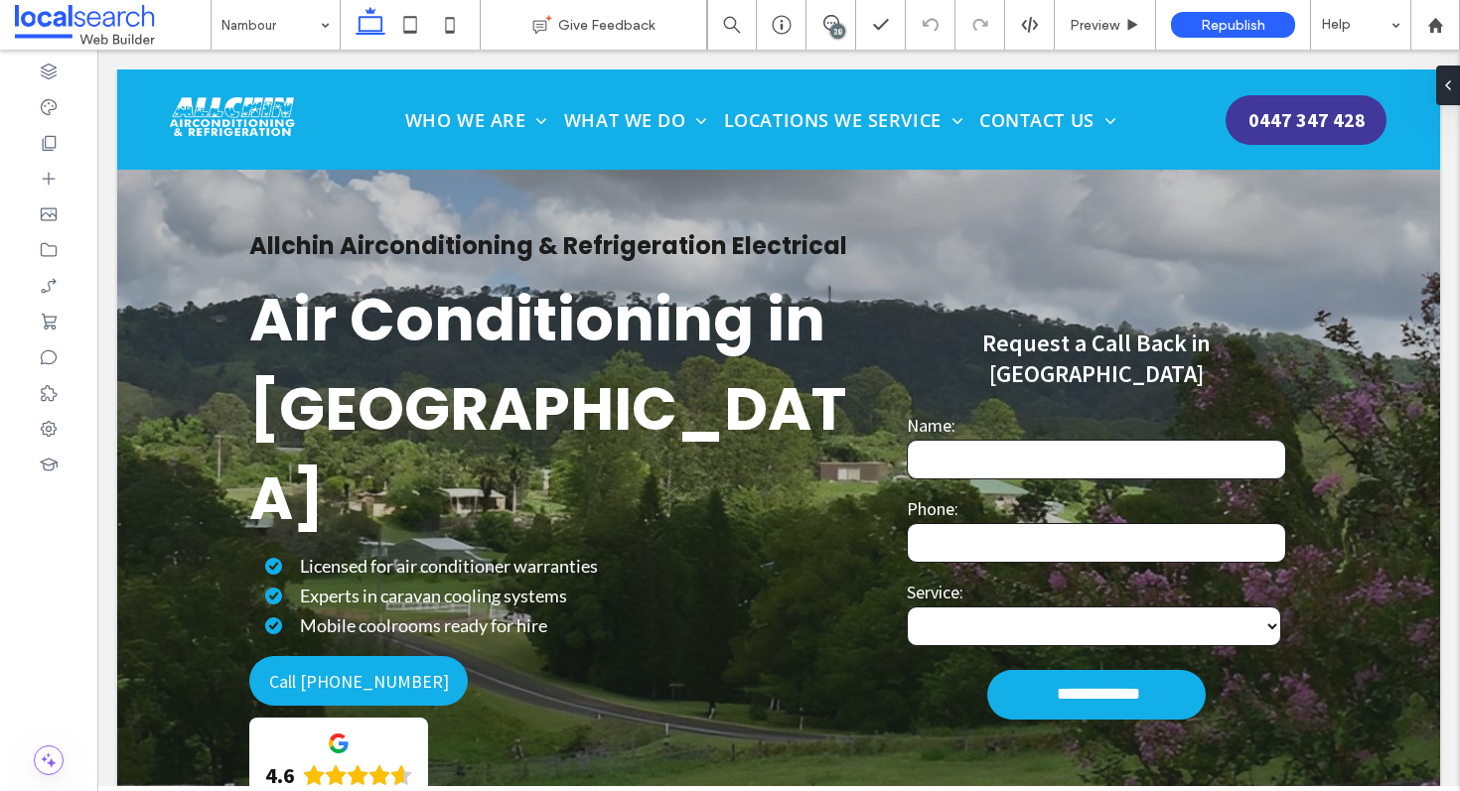
click at [843, 26] on div "38" at bounding box center [837, 31] width 15 height 15
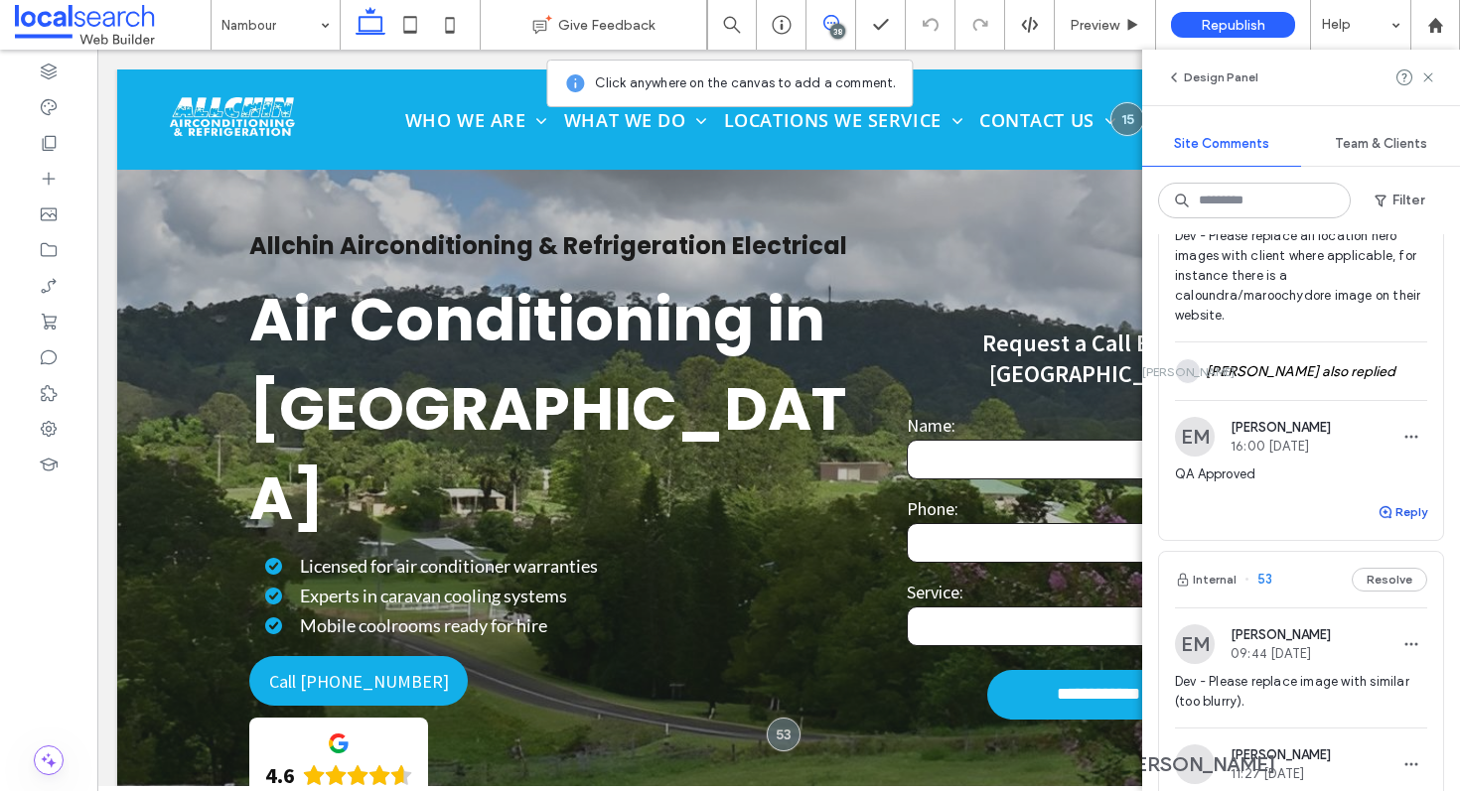
scroll to position [402, 0]
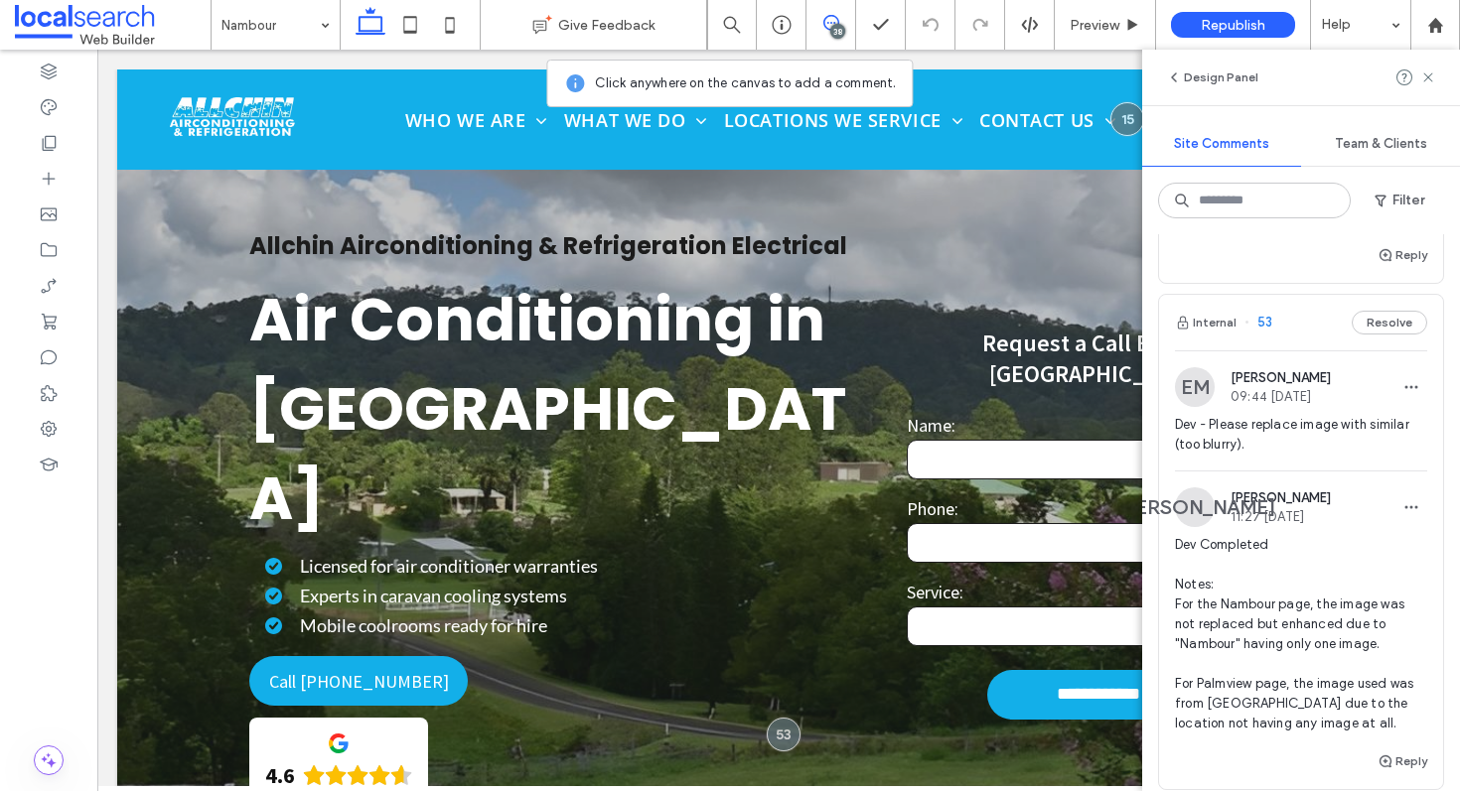
click at [1296, 323] on div "Internal 53 Resolve" at bounding box center [1301, 323] width 284 height 56
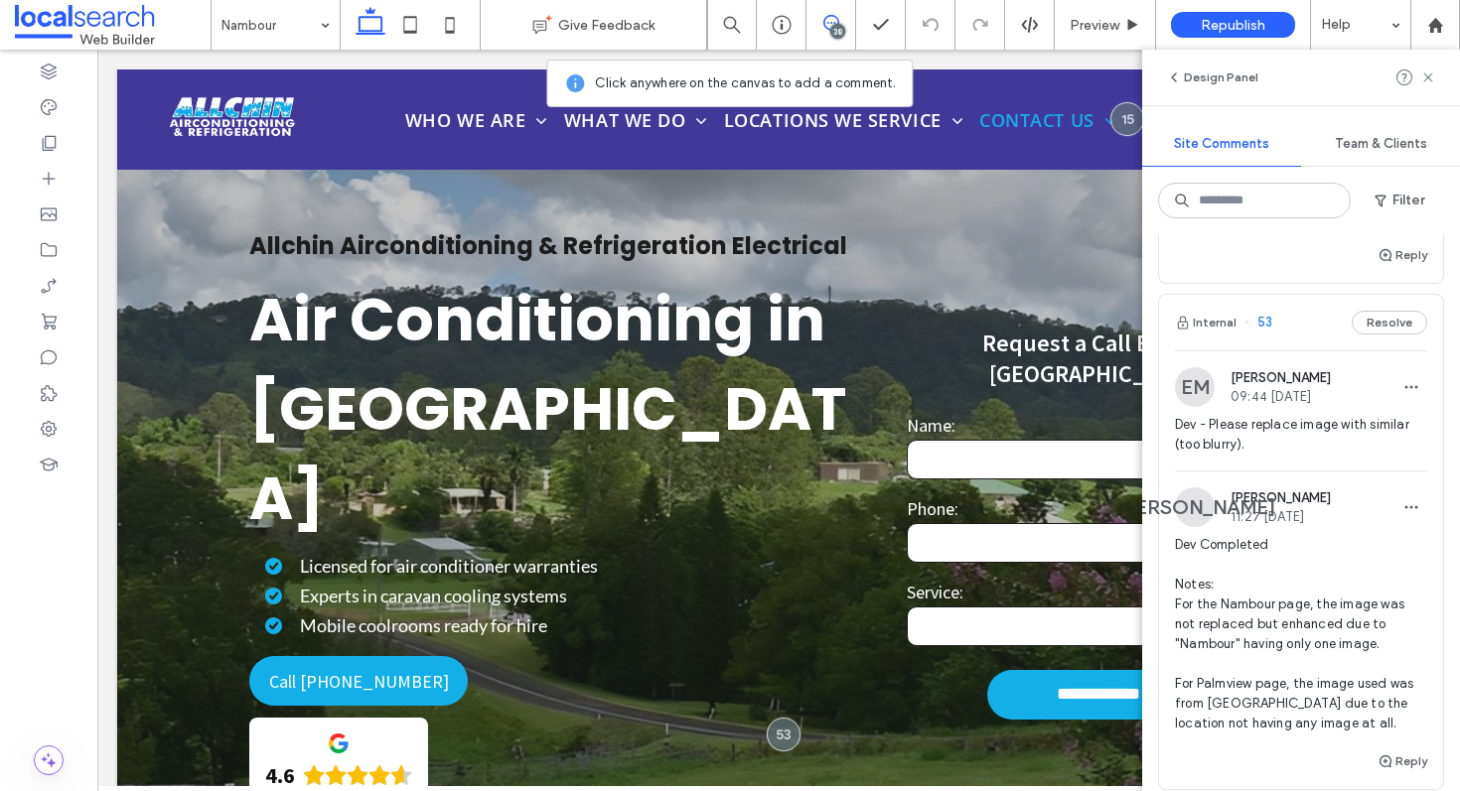
scroll to position [12, 0]
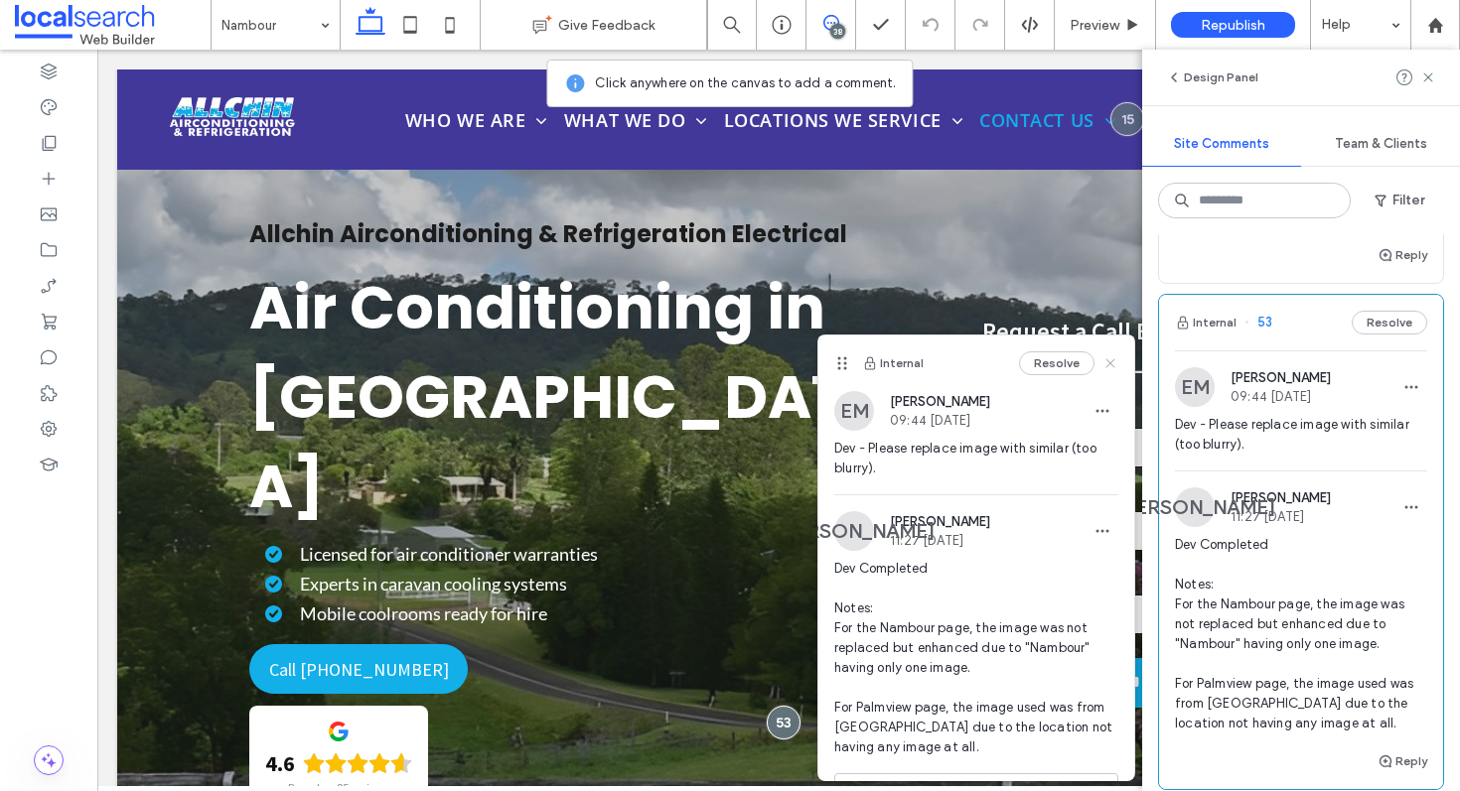
click at [1105, 365] on use at bounding box center [1109, 362] width 9 height 9
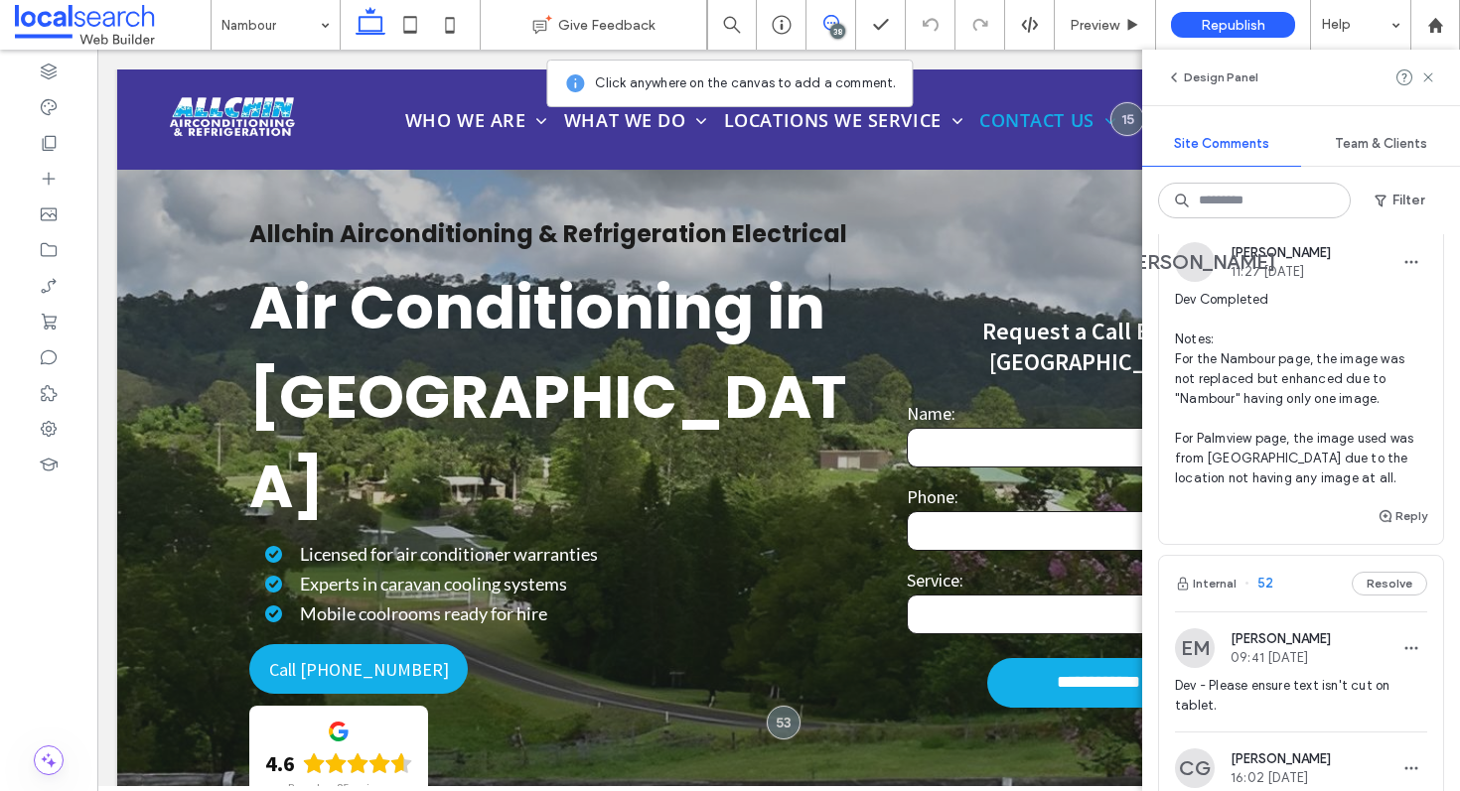
scroll to position [682, 0]
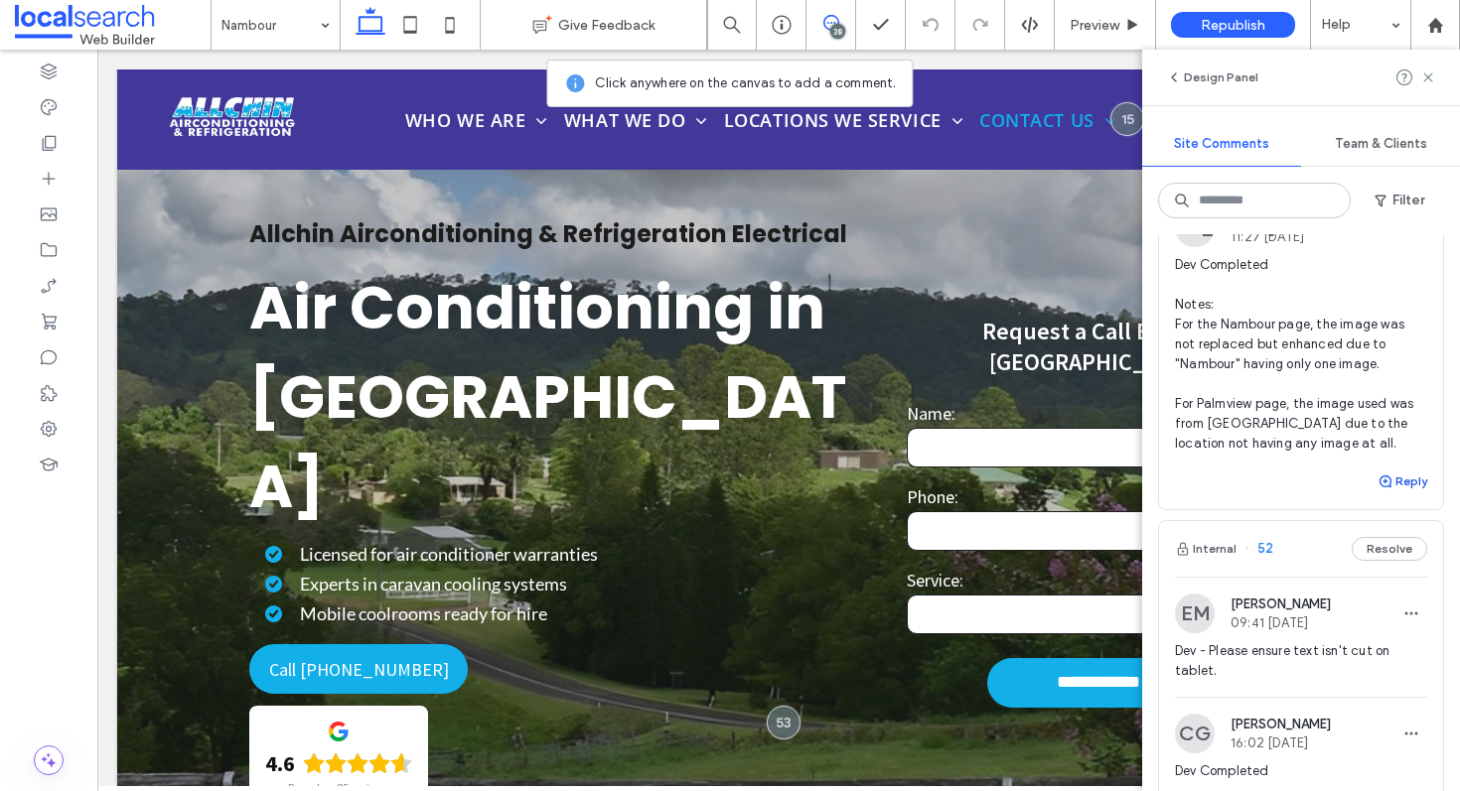
click at [1397, 484] on button "Reply" at bounding box center [1402, 482] width 50 height 24
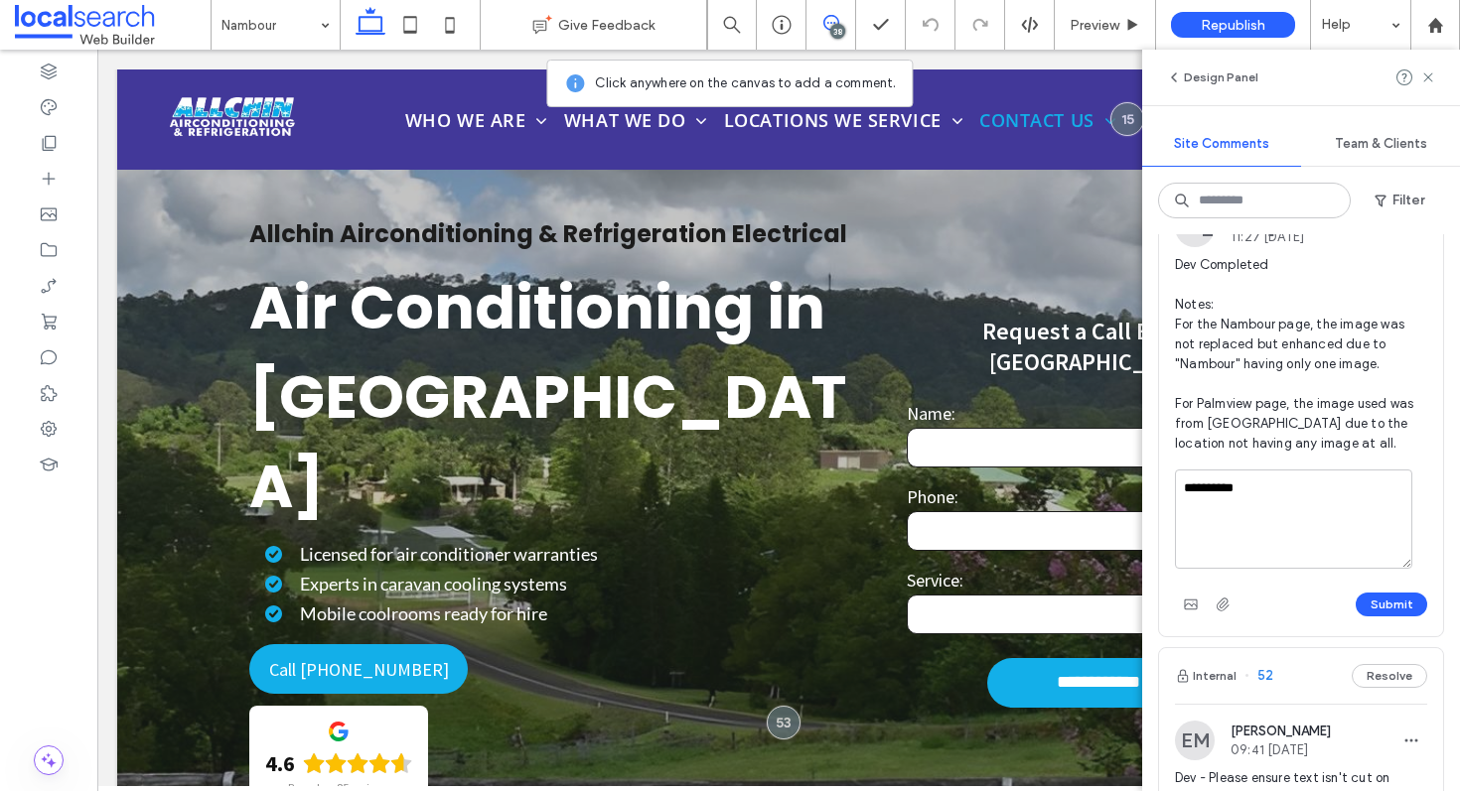
type textarea "**********"
click at [1385, 597] on button "Submit" at bounding box center [1392, 605] width 72 height 24
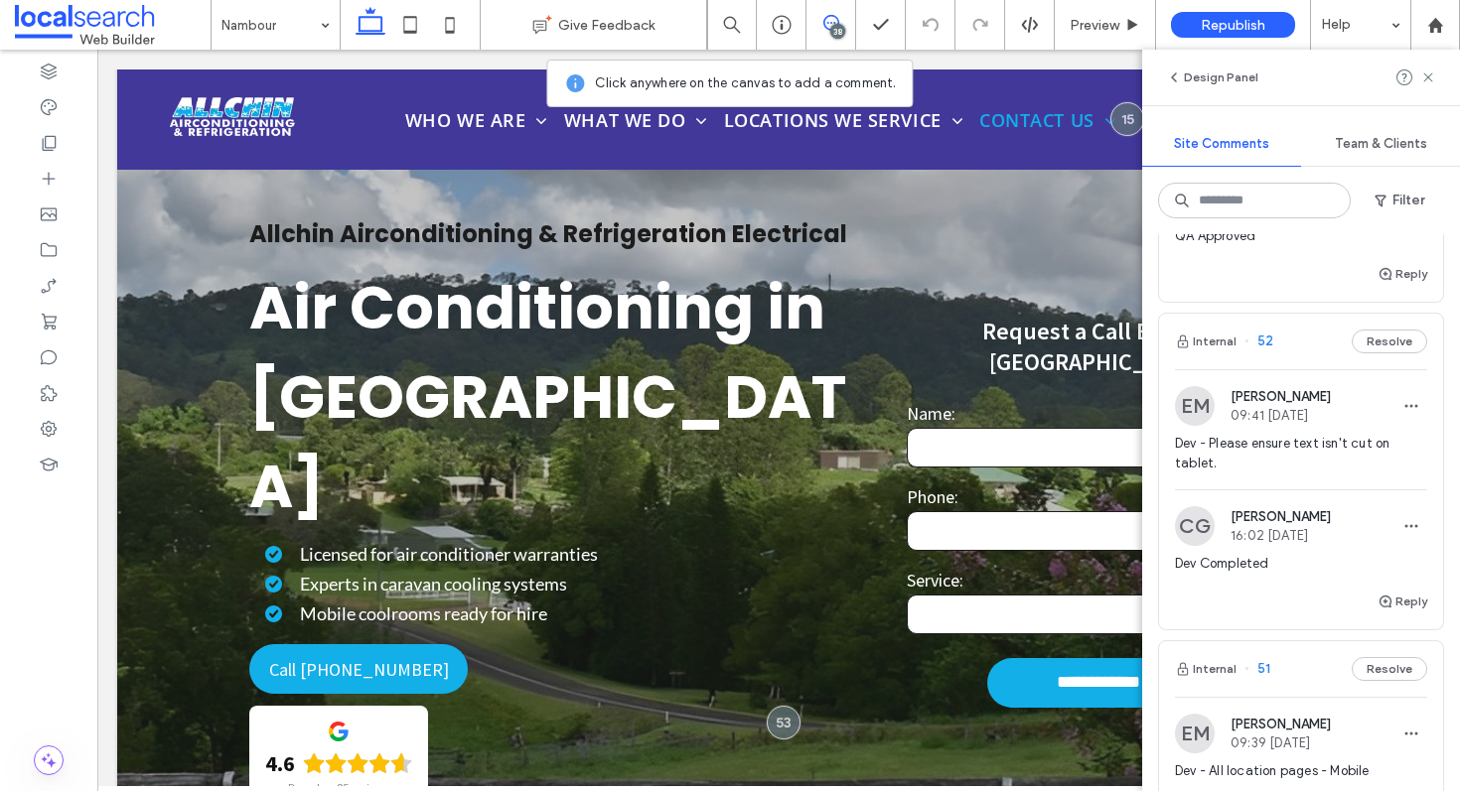
scroll to position [795, 0]
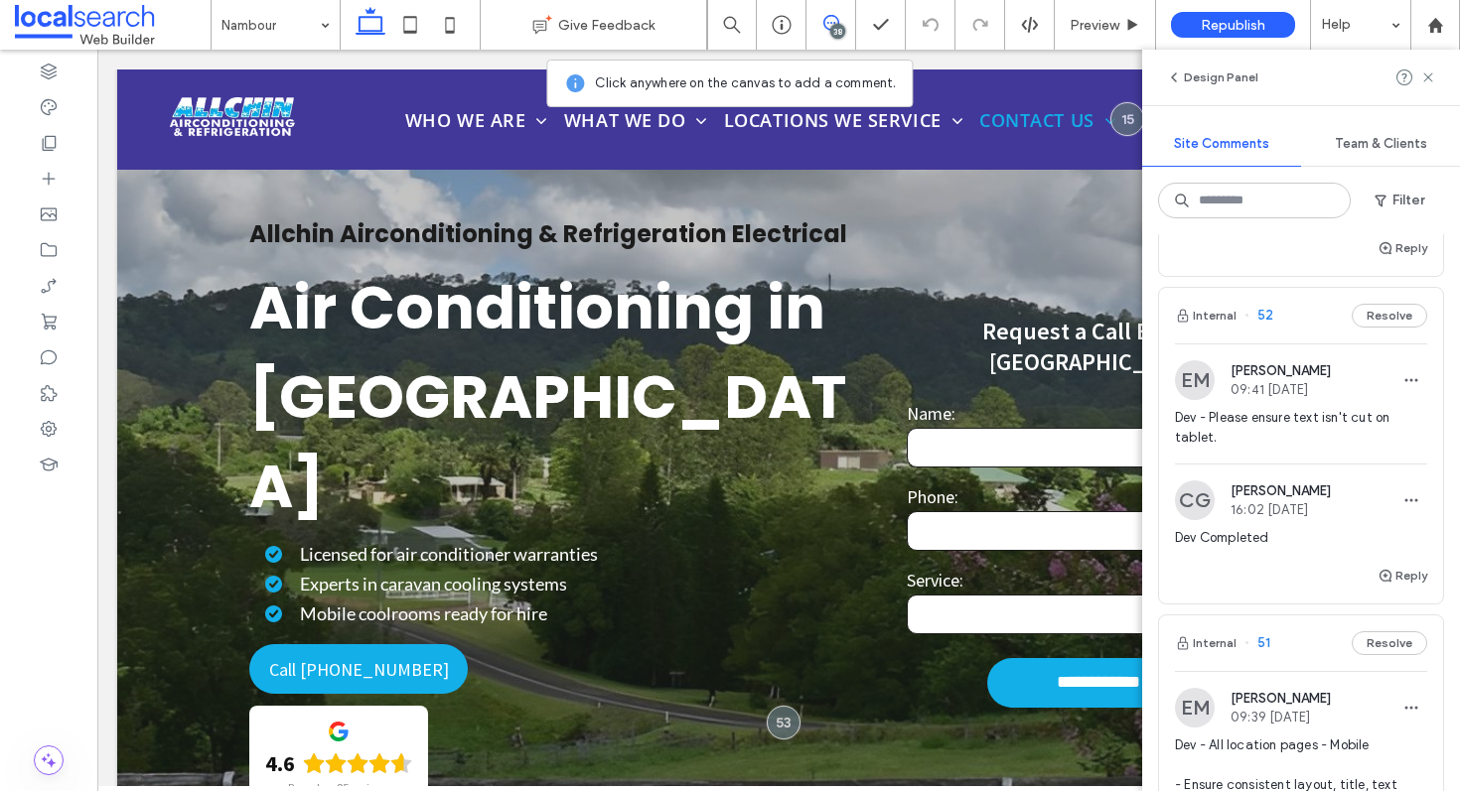
click at [1302, 306] on div "Internal 52 Resolve" at bounding box center [1301, 316] width 284 height 56
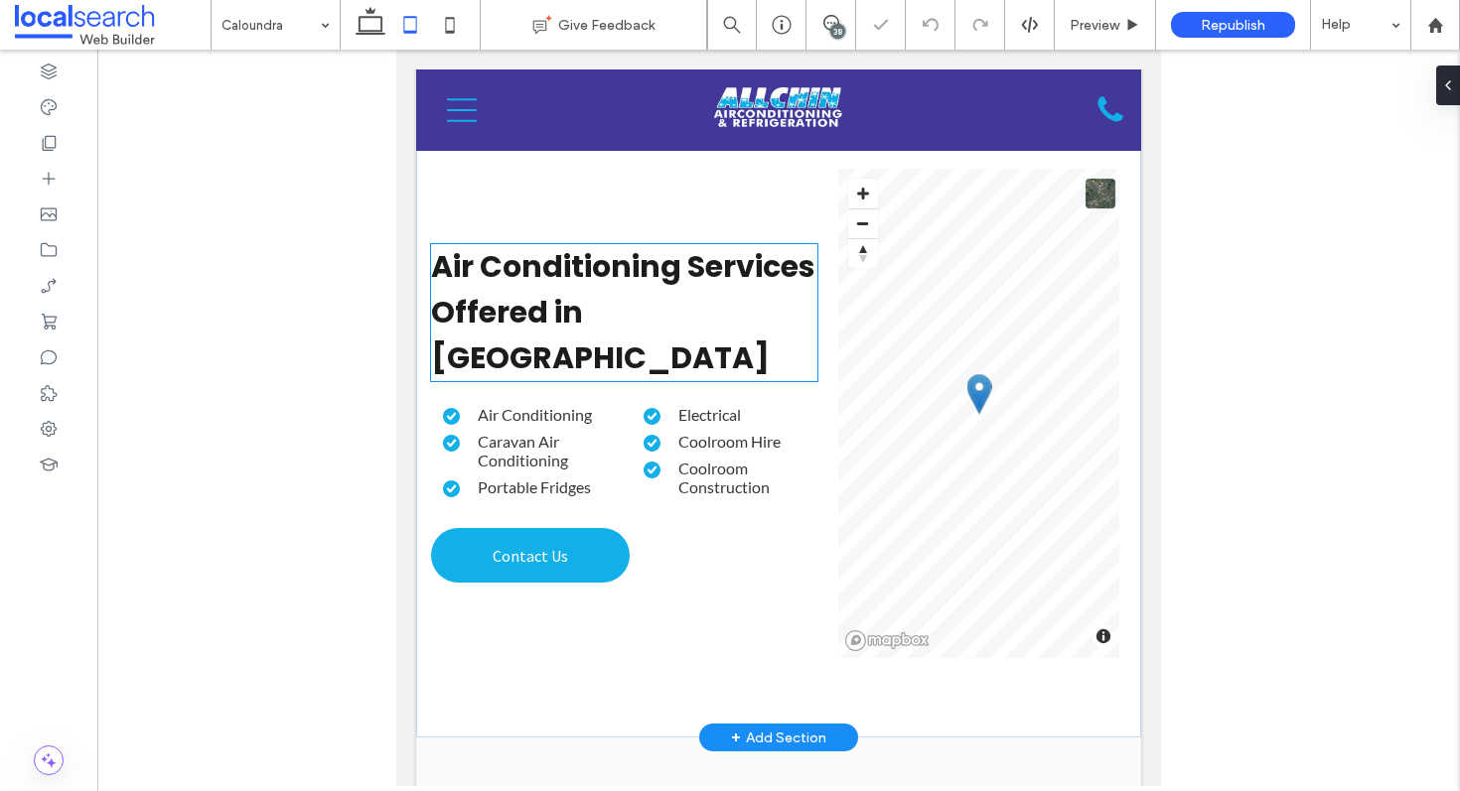
scroll to position [1269, 0]
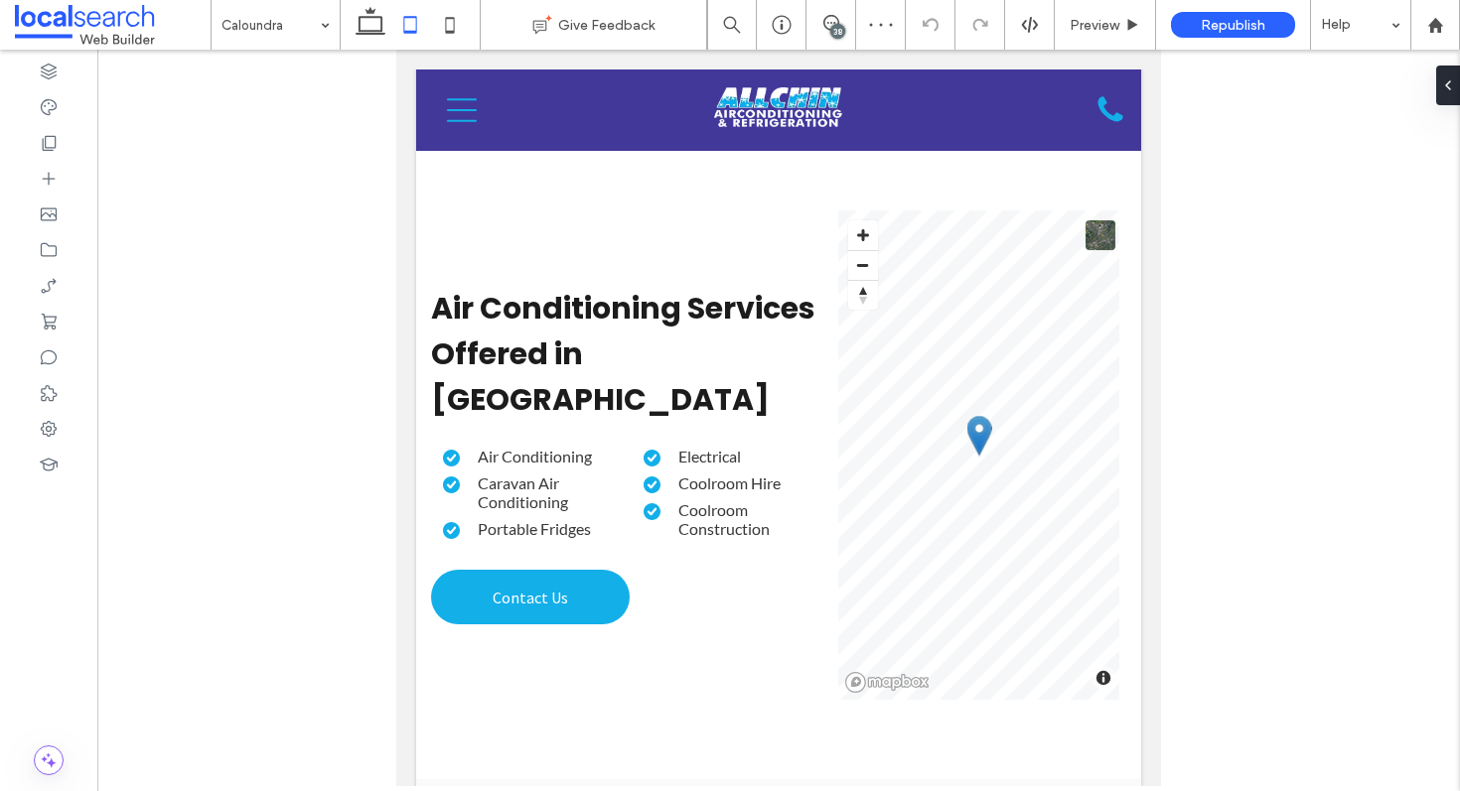
click at [835, 26] on div "38" at bounding box center [837, 31] width 15 height 15
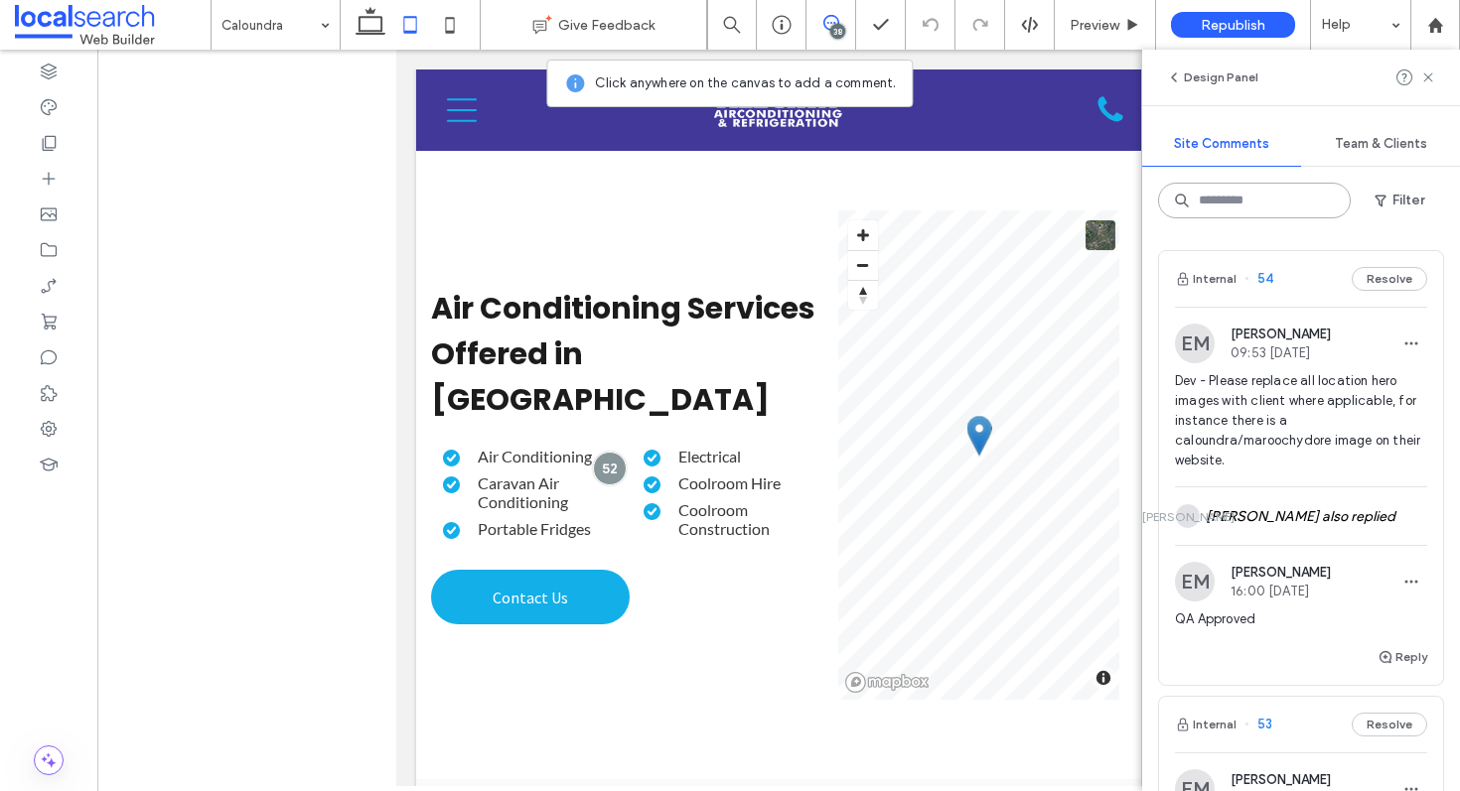
click at [1234, 204] on input at bounding box center [1254, 201] width 193 height 36
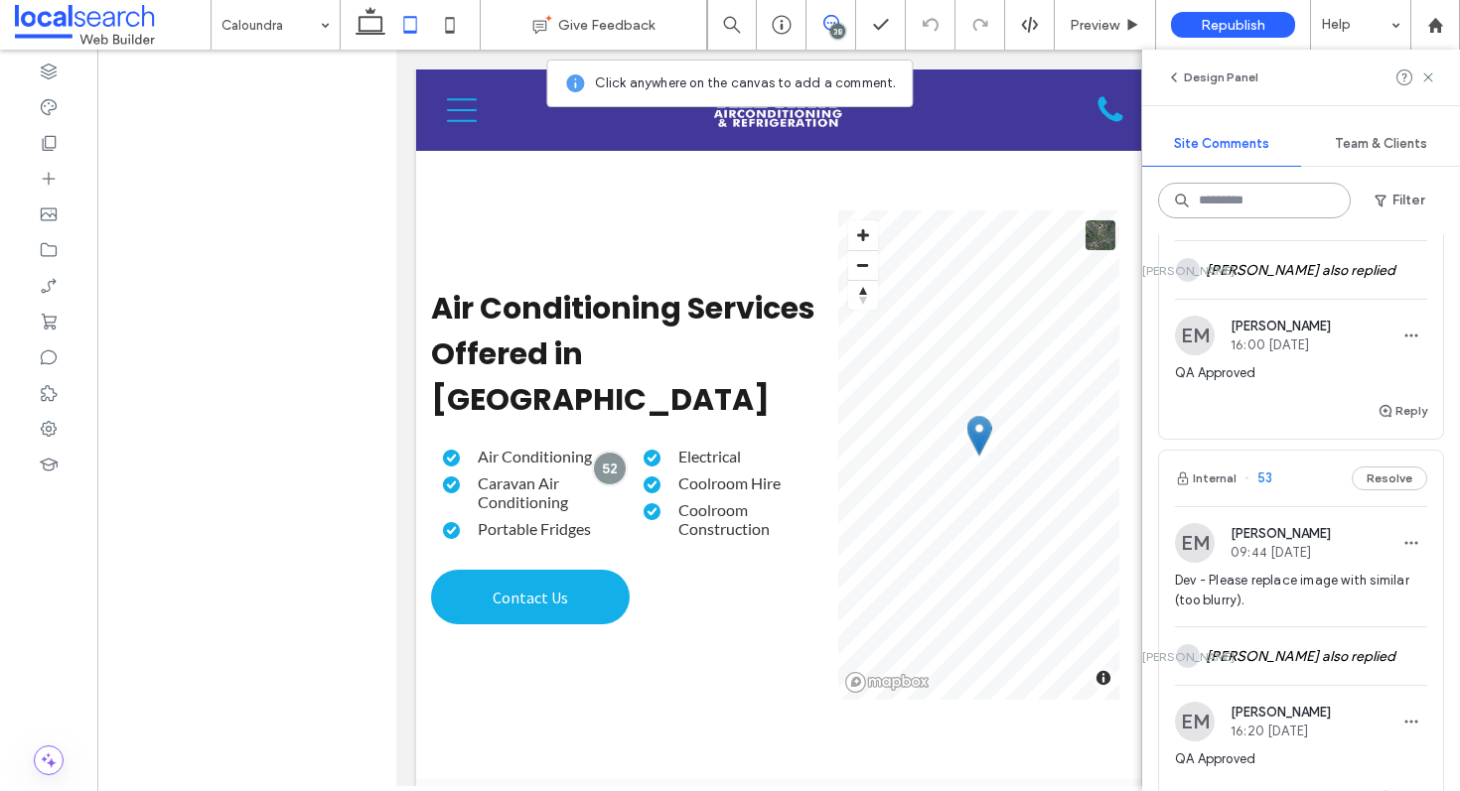
scroll to position [728, 0]
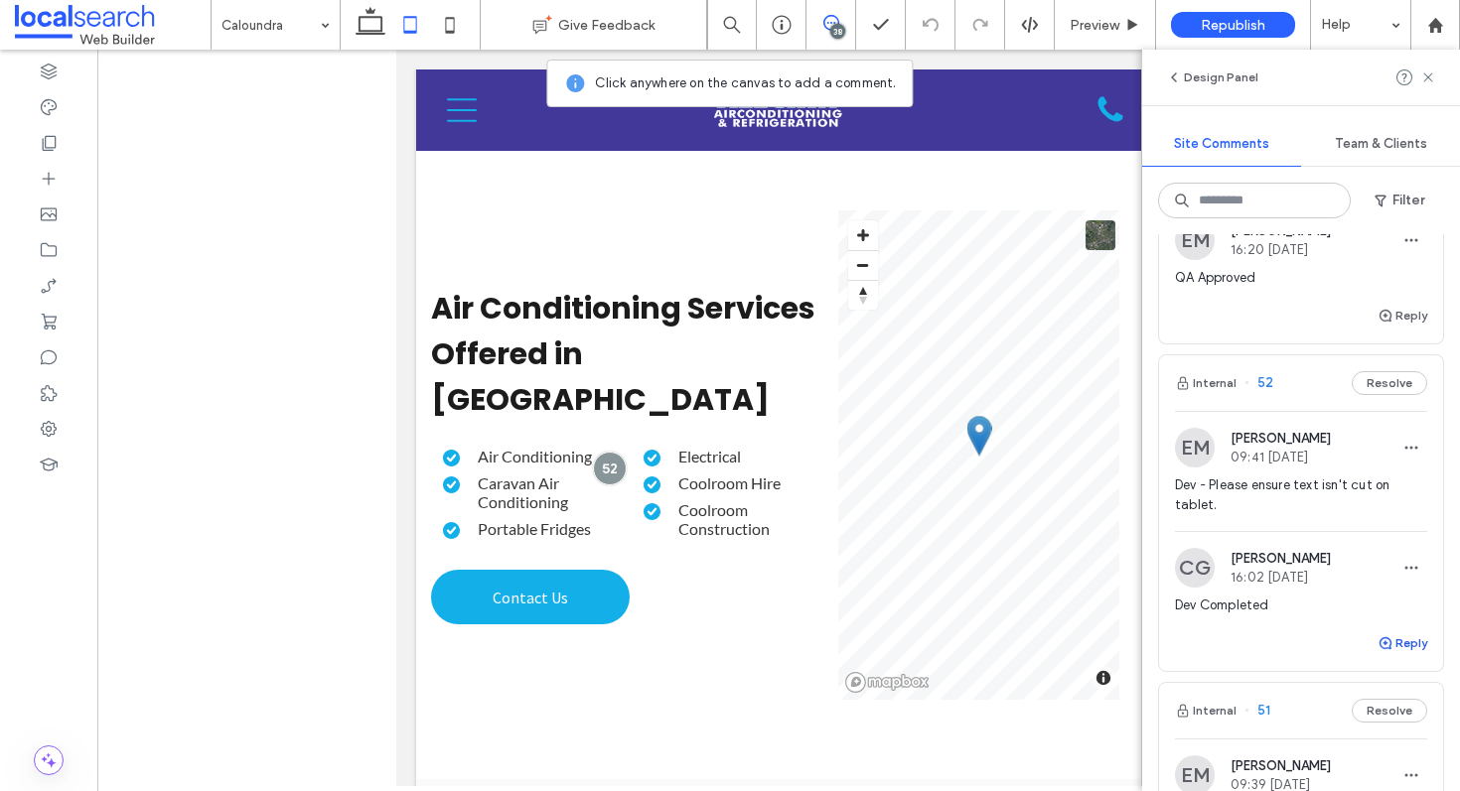
click at [1382, 650] on button "Reply" at bounding box center [1402, 644] width 50 height 24
type textarea "**********"
click at [1362, 764] on button "Submit" at bounding box center [1392, 767] width 72 height 24
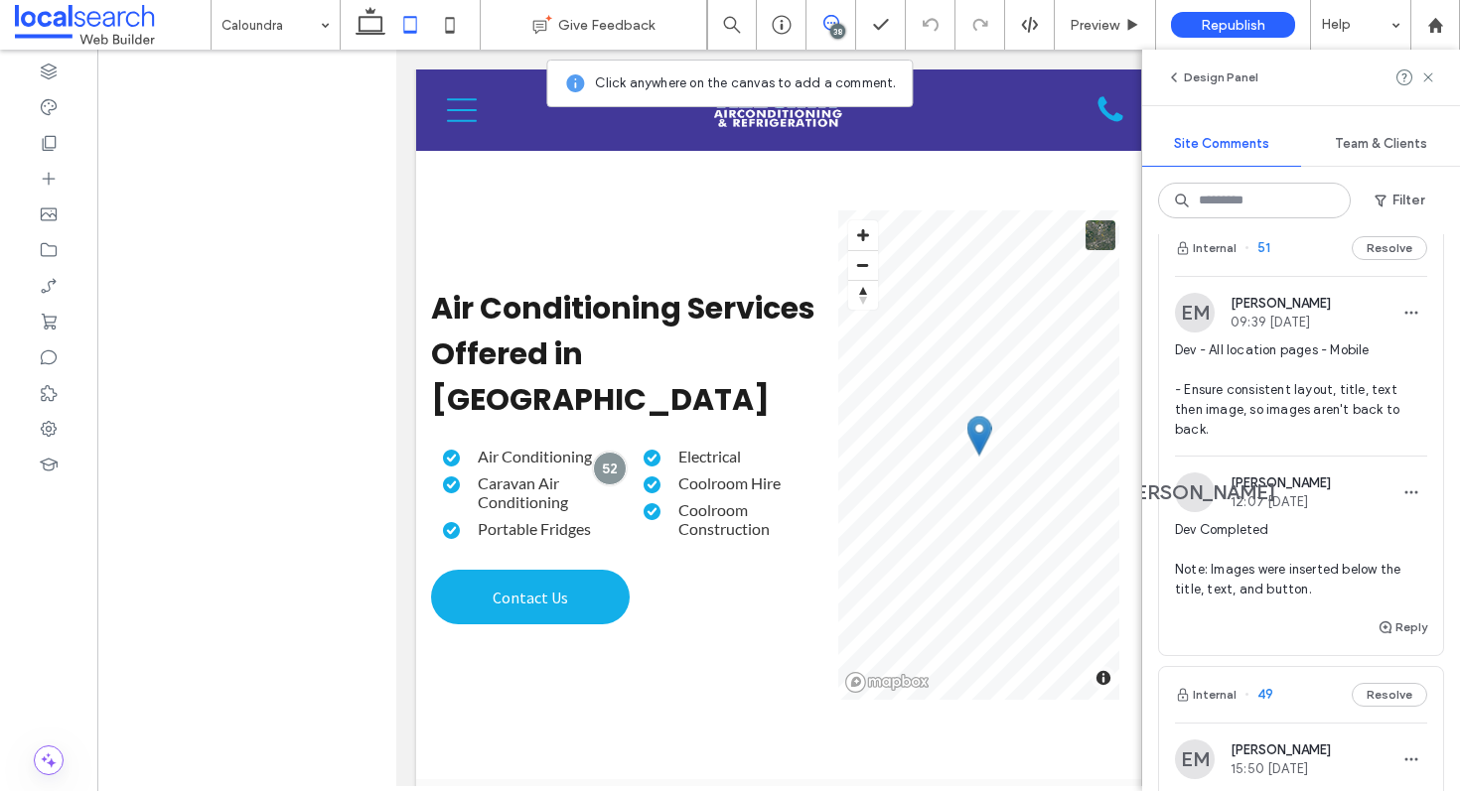
scroll to position [1231, 0]
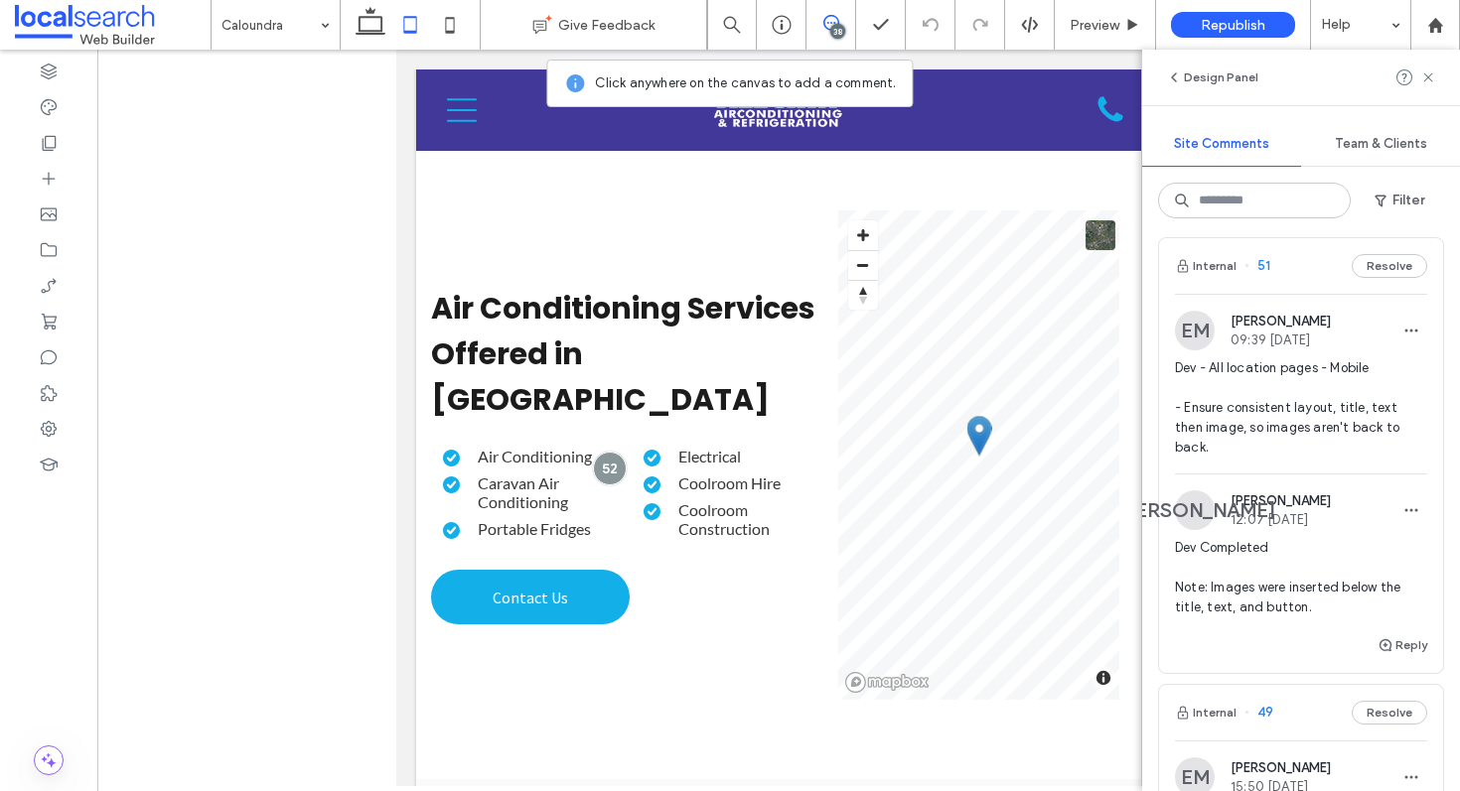
click at [1281, 264] on div "Internal 51 Resolve" at bounding box center [1301, 266] width 284 height 56
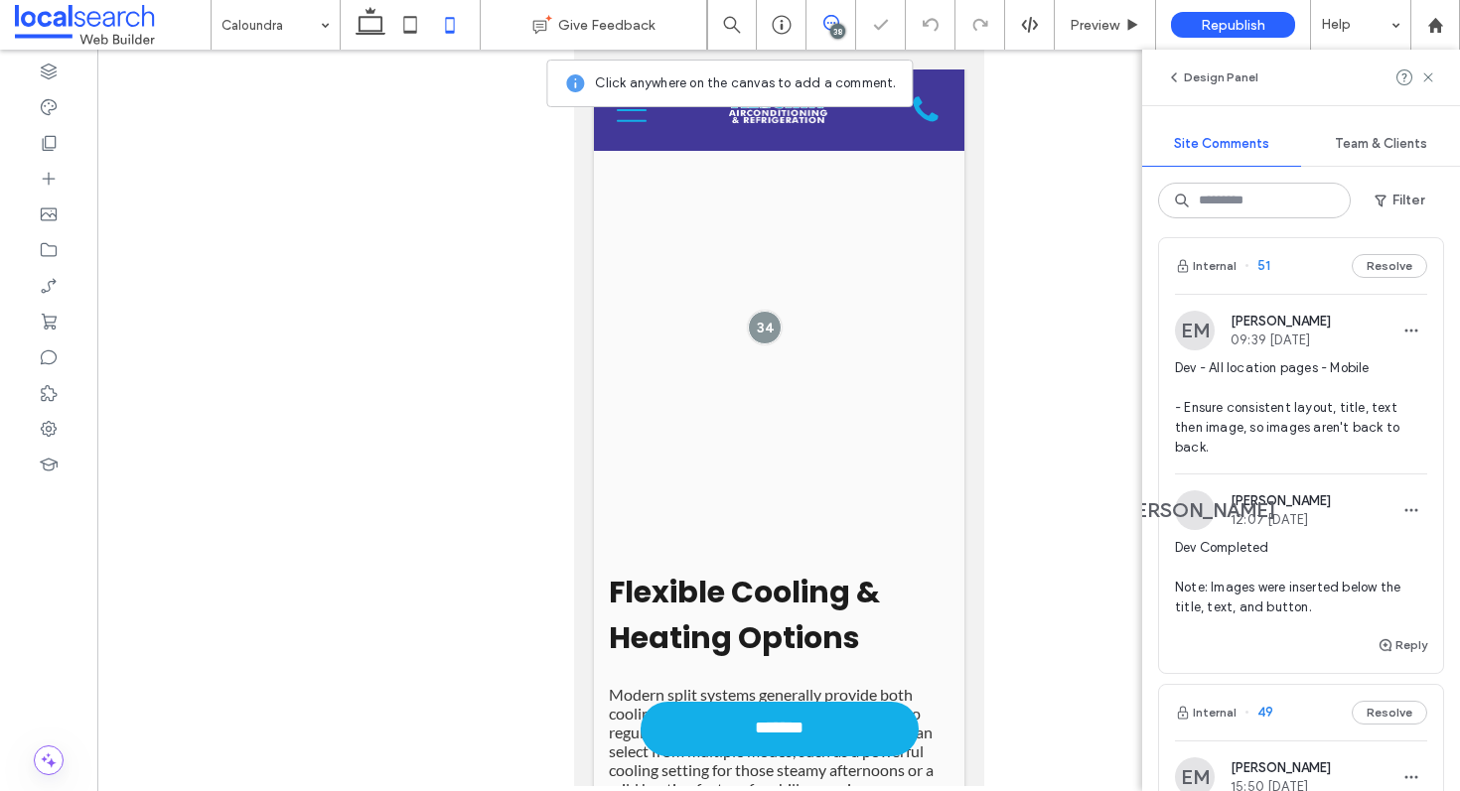
scroll to position [8723, 0]
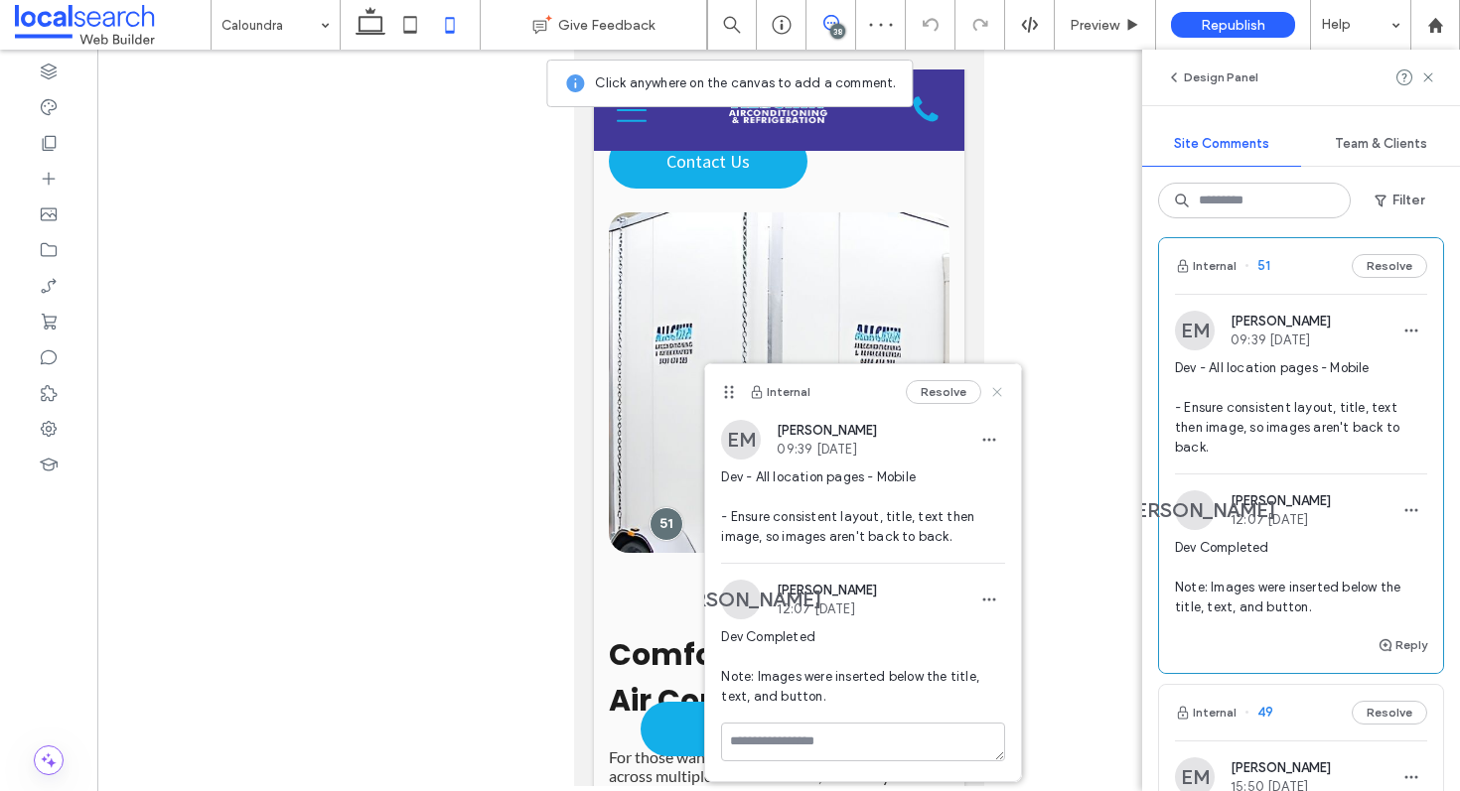
click at [996, 394] on icon at bounding box center [997, 392] width 16 height 16
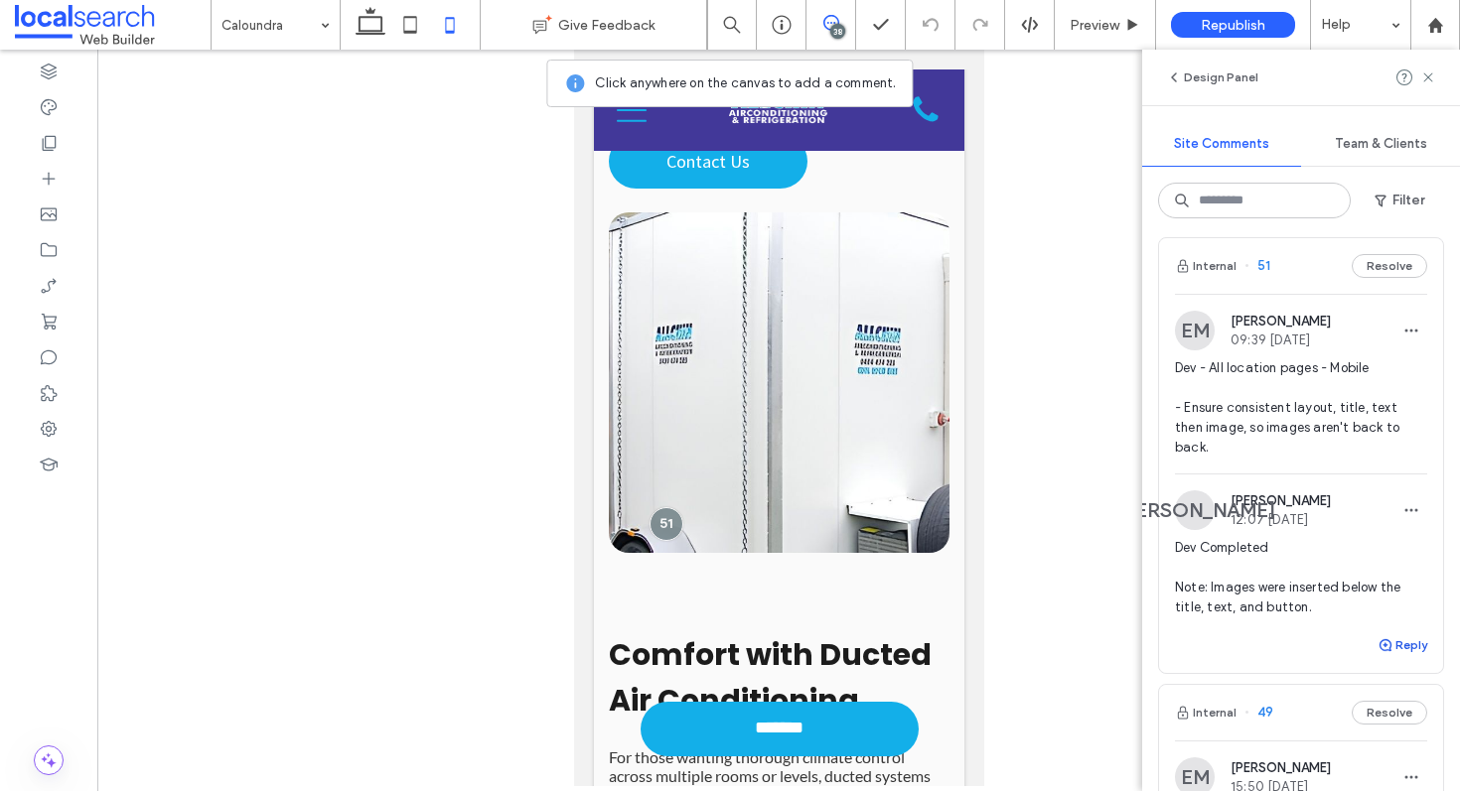
click at [1383, 643] on button "Reply" at bounding box center [1402, 646] width 50 height 24
type textarea "**********"
click at [1385, 765] on button "Submit" at bounding box center [1392, 769] width 72 height 24
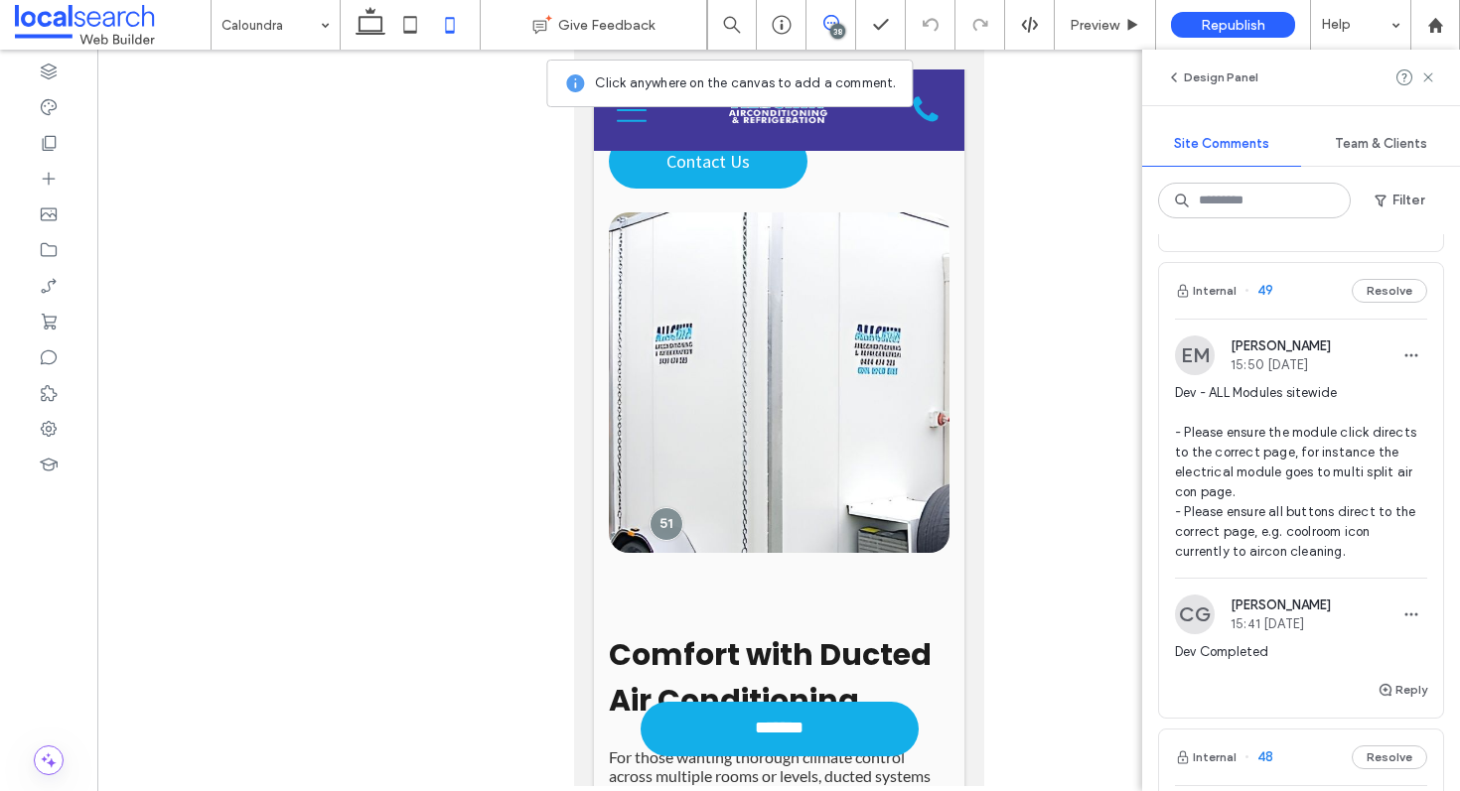
scroll to position [1643, 0]
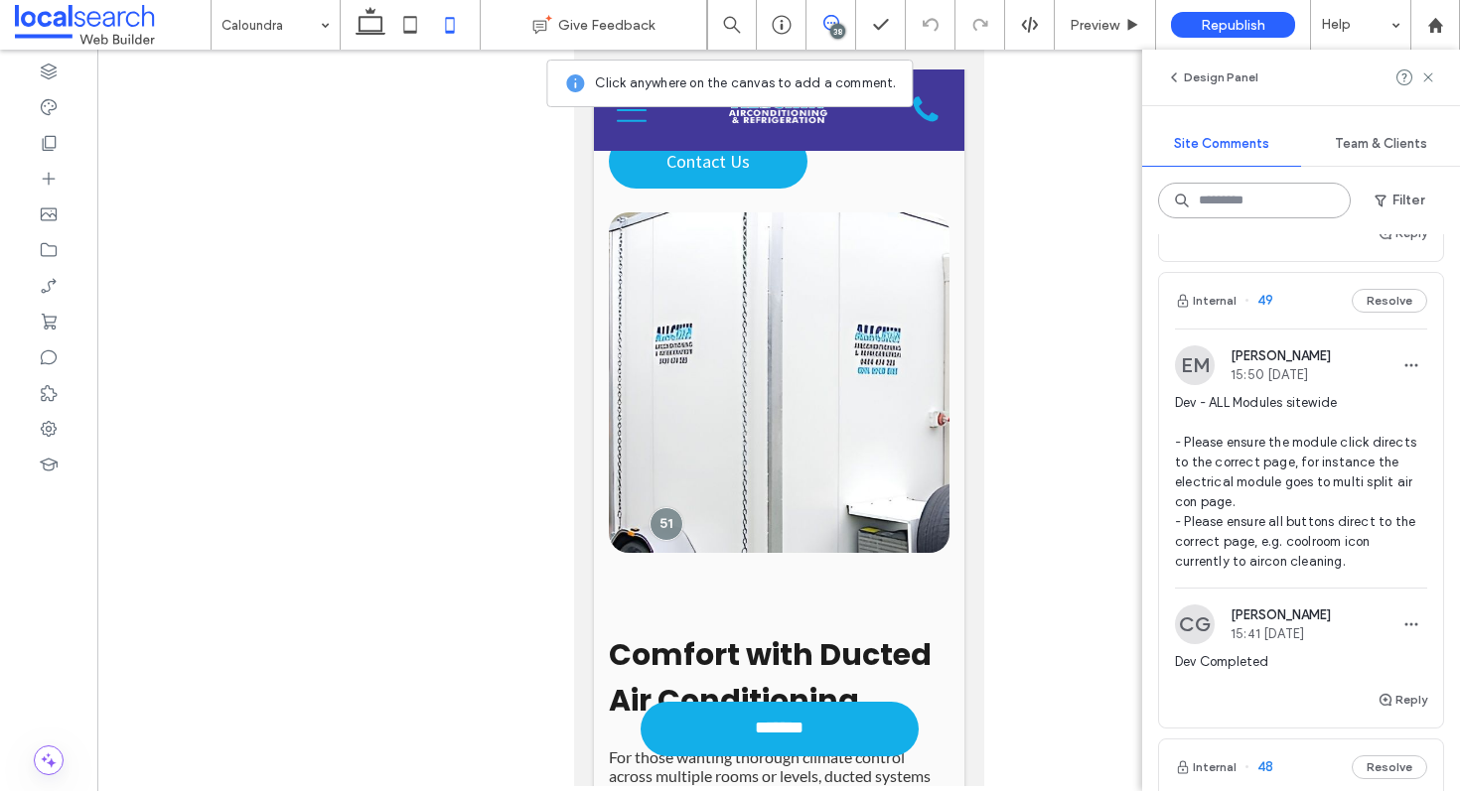
click at [1240, 187] on input at bounding box center [1254, 201] width 193 height 36
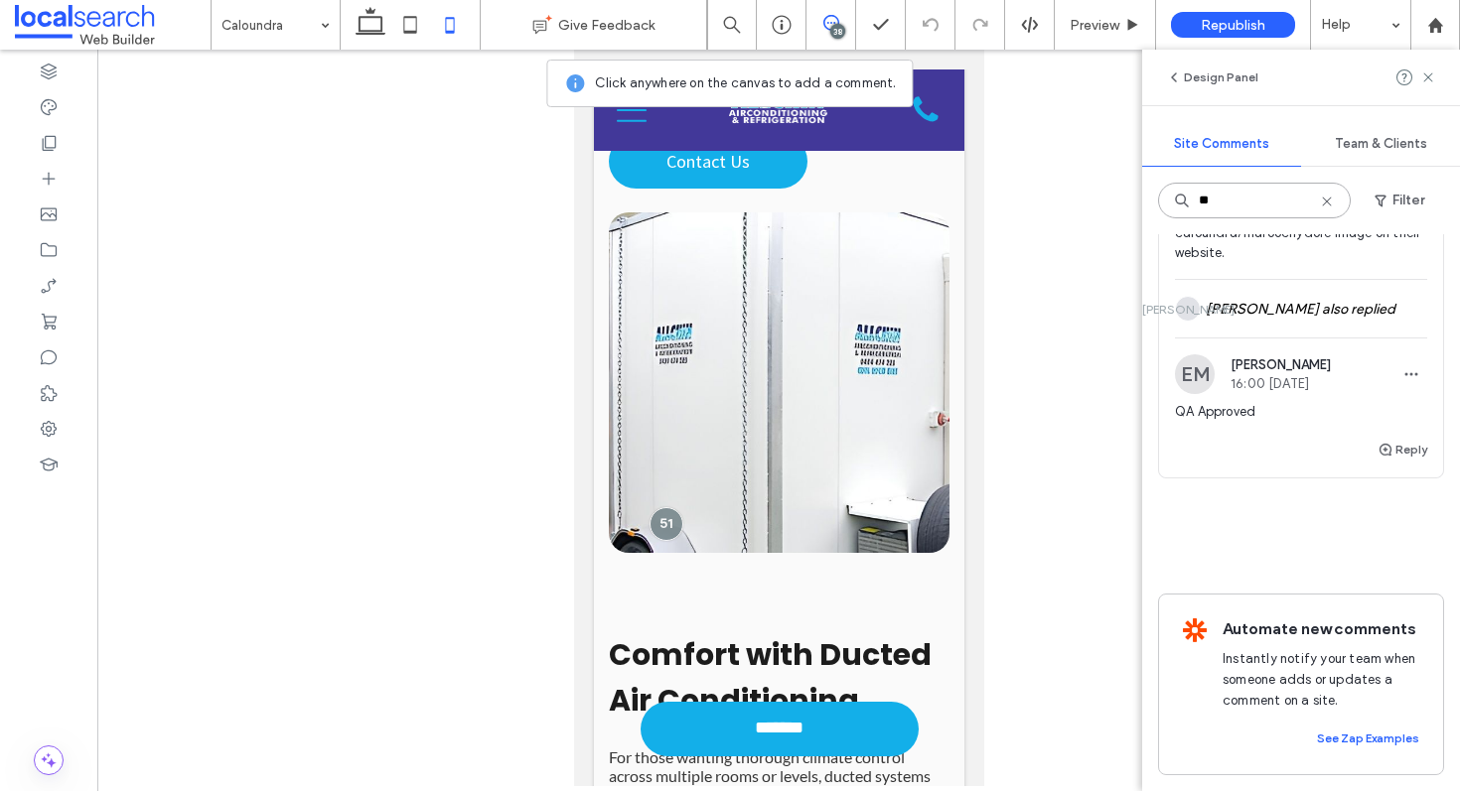
scroll to position [0, 0]
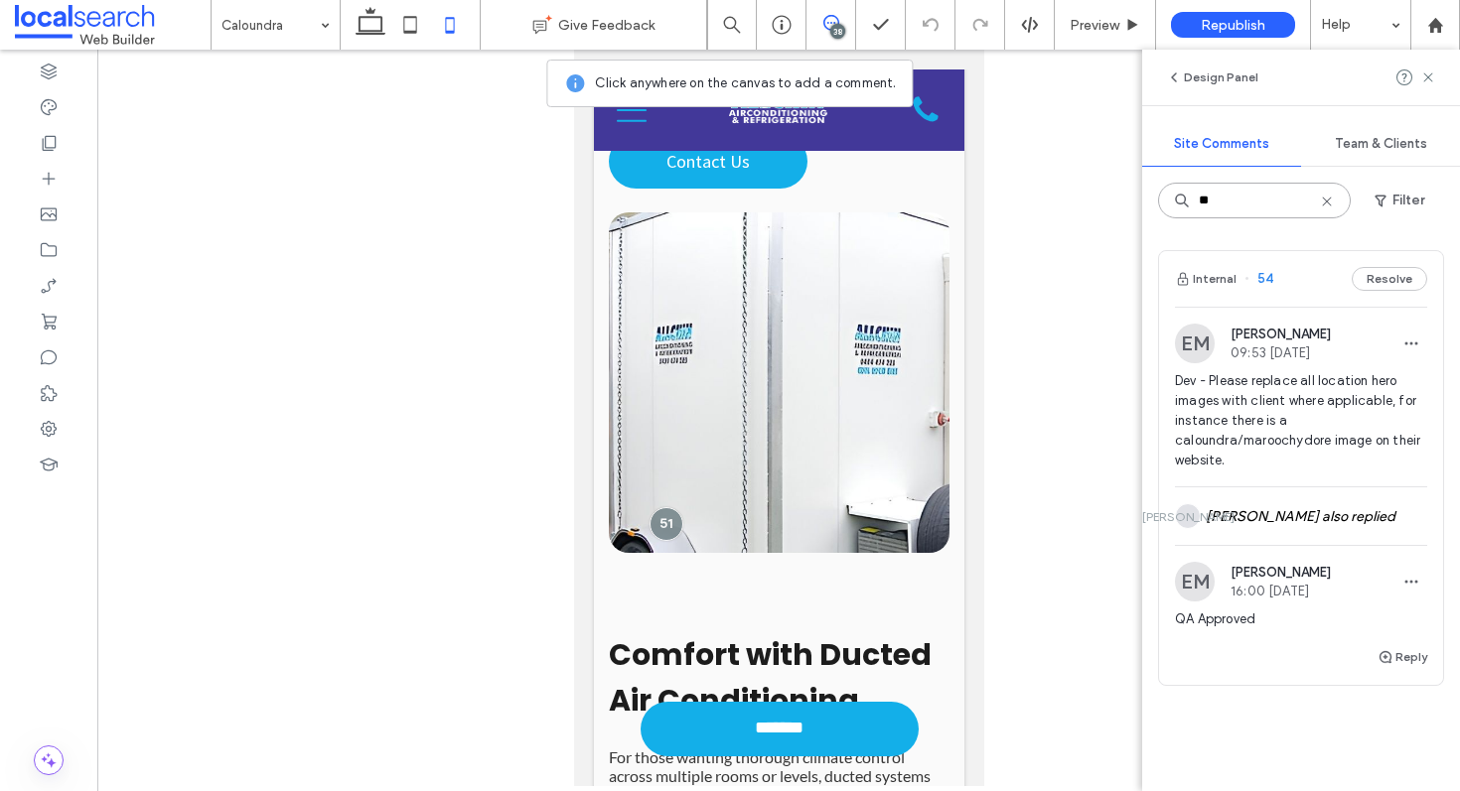
type input "*"
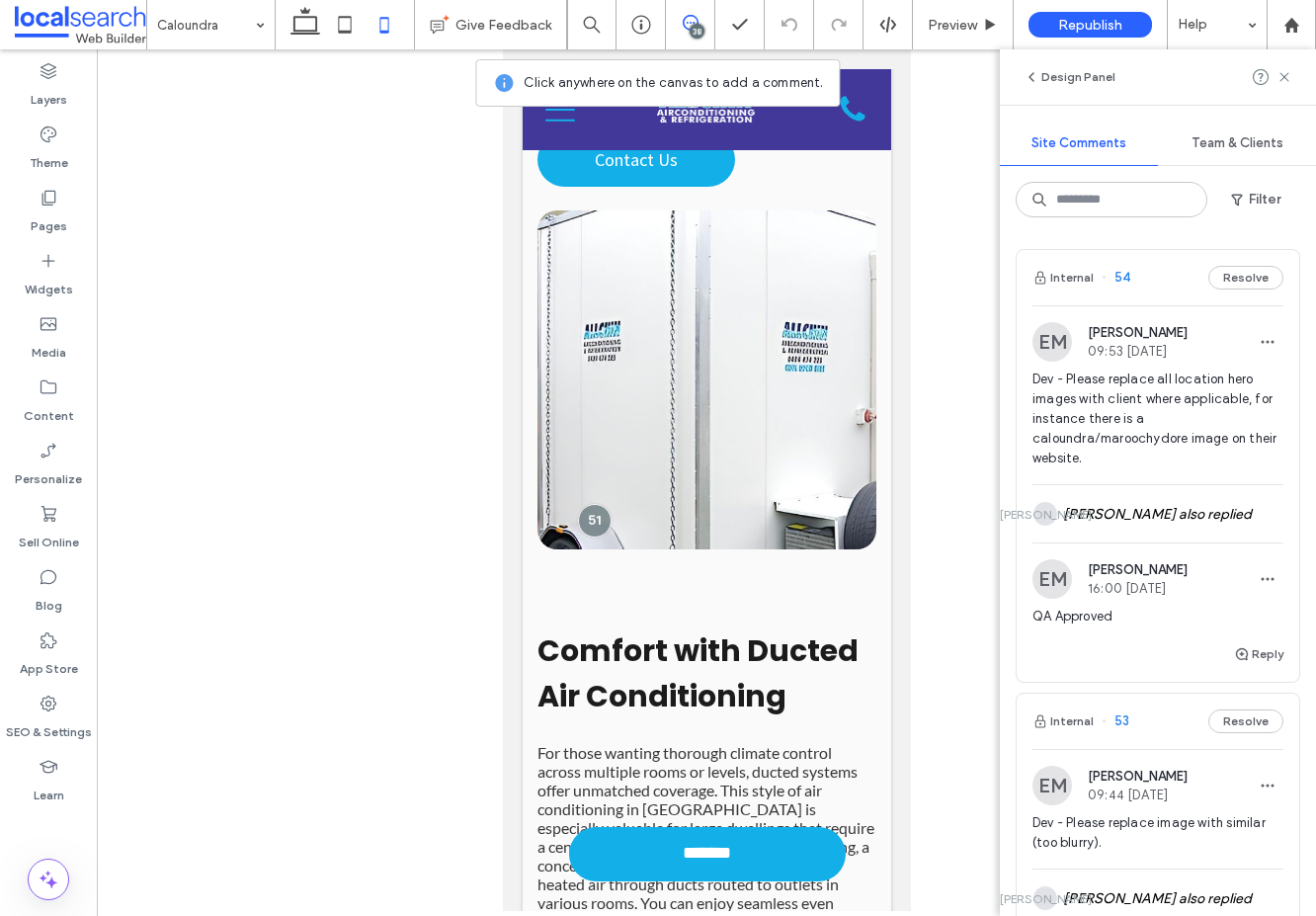
scroll to position [8606, 0]
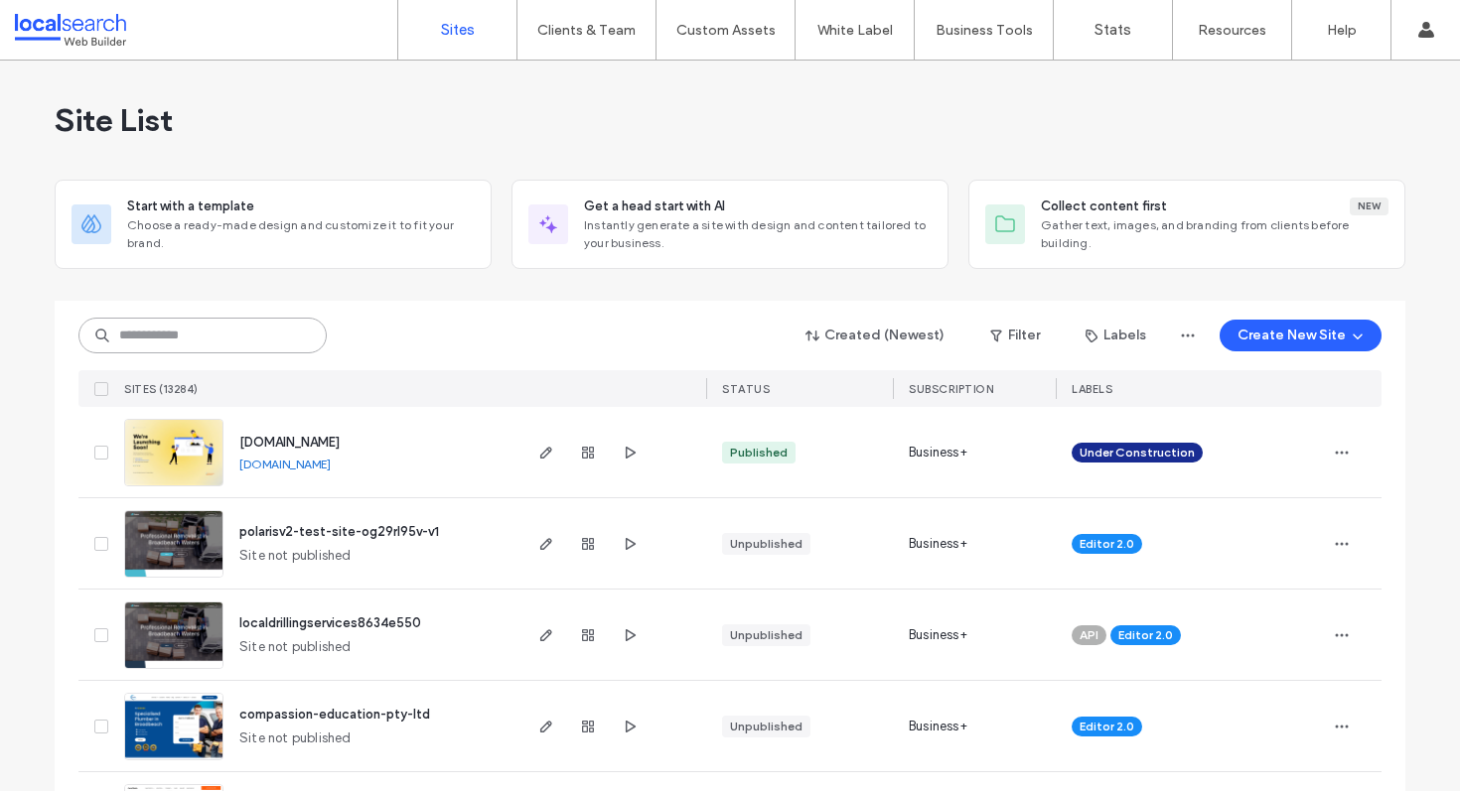
click at [206, 320] on input at bounding box center [202, 336] width 248 height 36
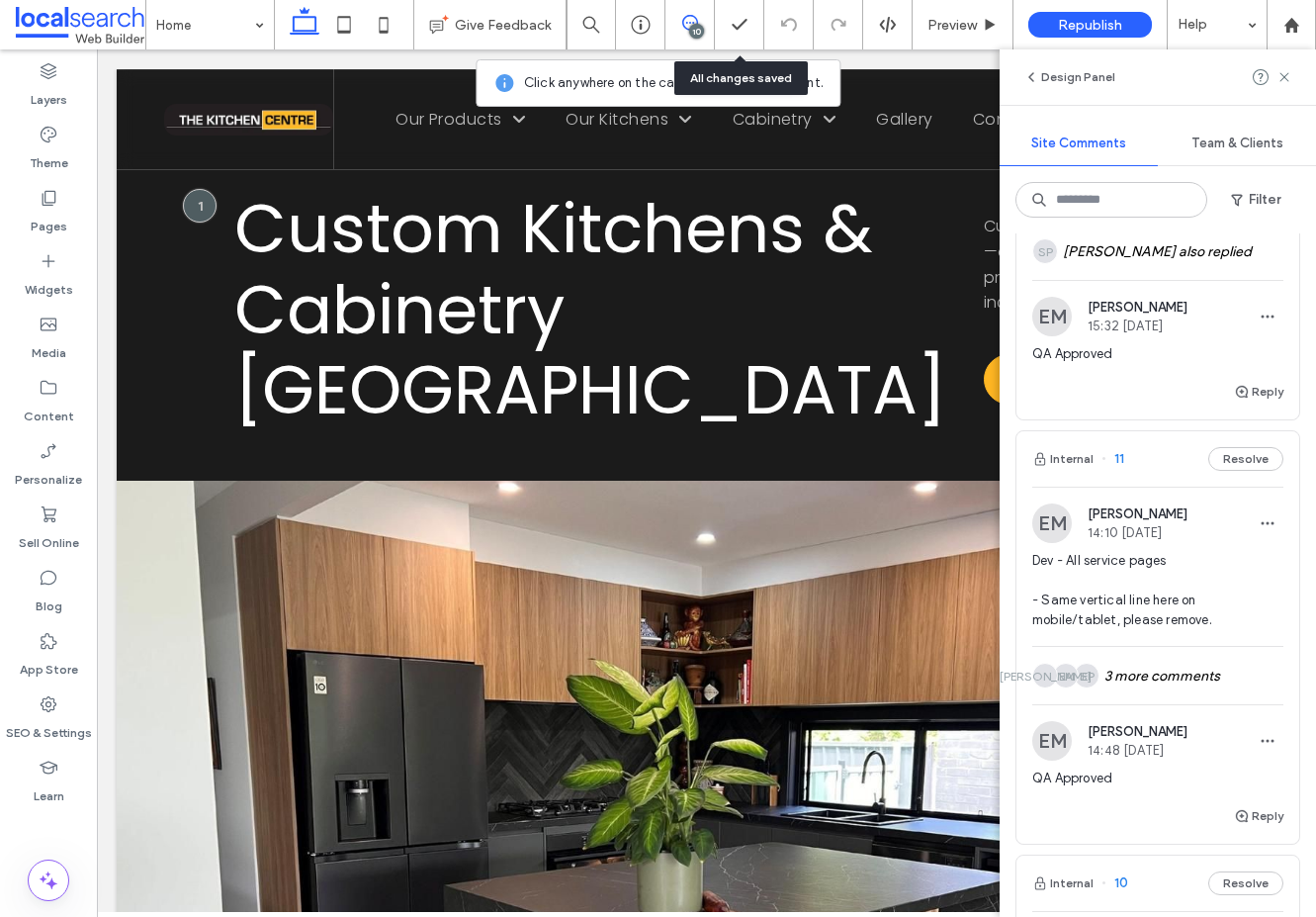
scroll to position [484, 0]
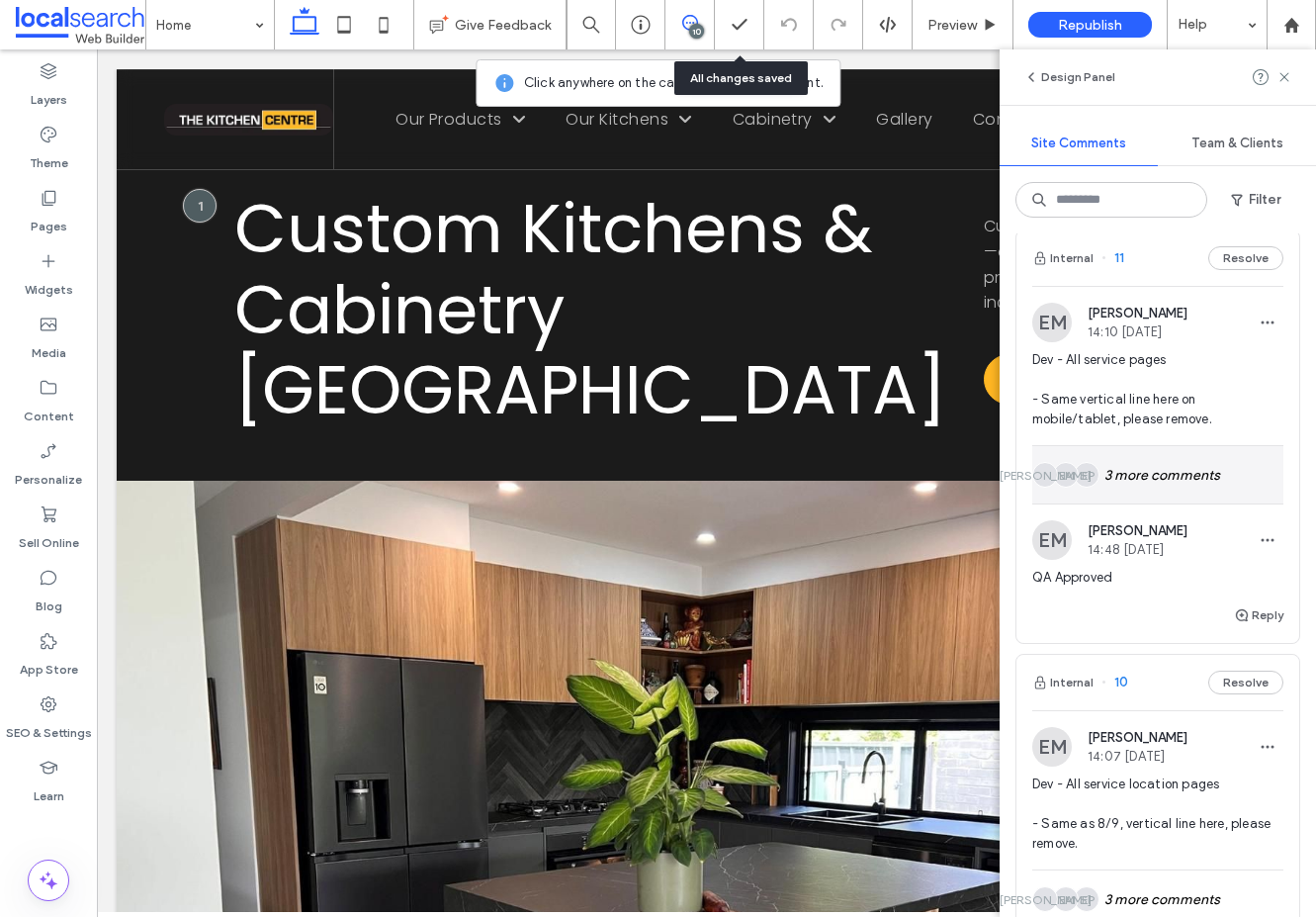
click at [1148, 484] on div "SP EM JO 3 more comments" at bounding box center [1158, 475] width 251 height 58
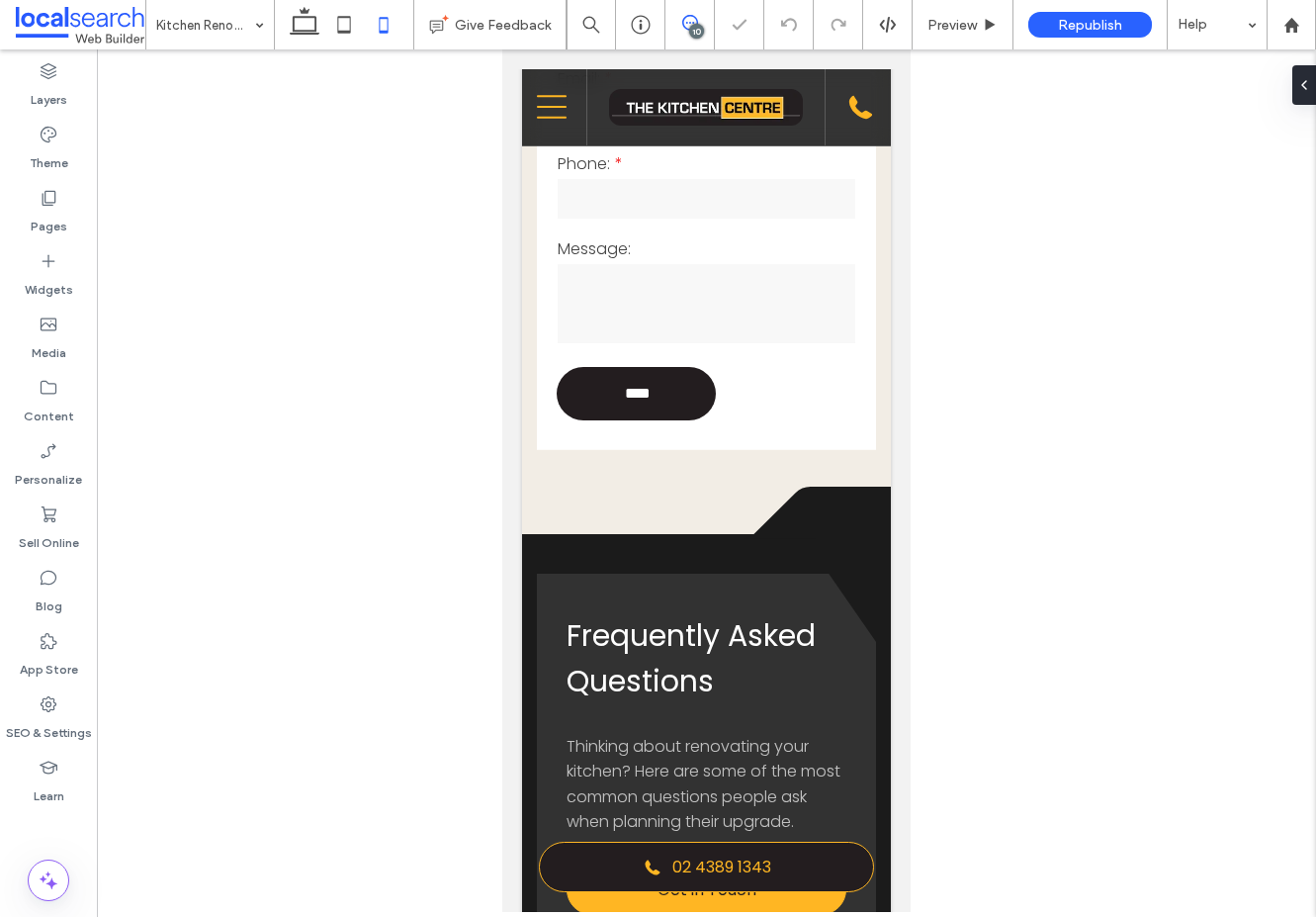
click at [687, 21] on icon at bounding box center [690, 23] width 16 height 16
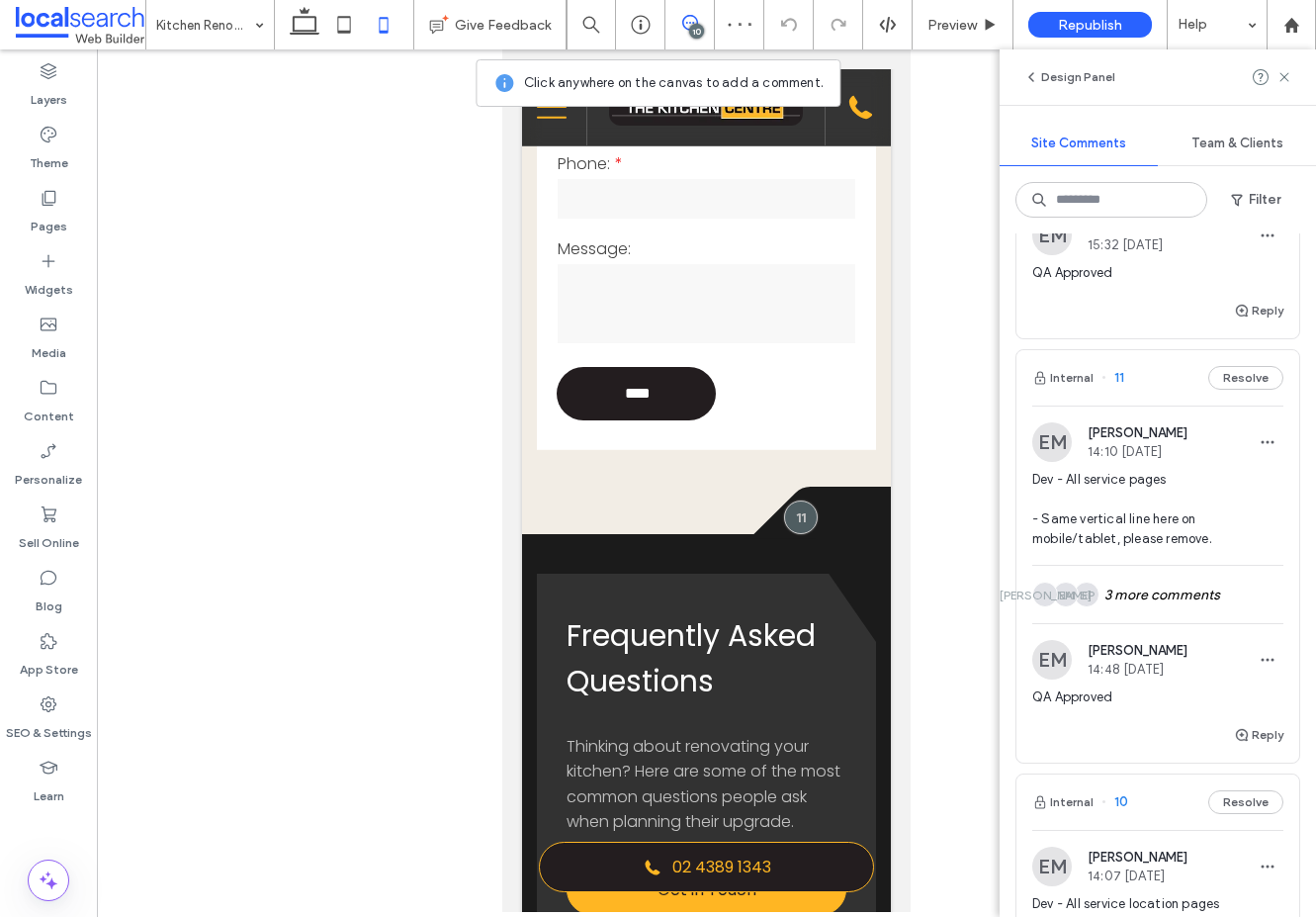
scroll to position [559, 0]
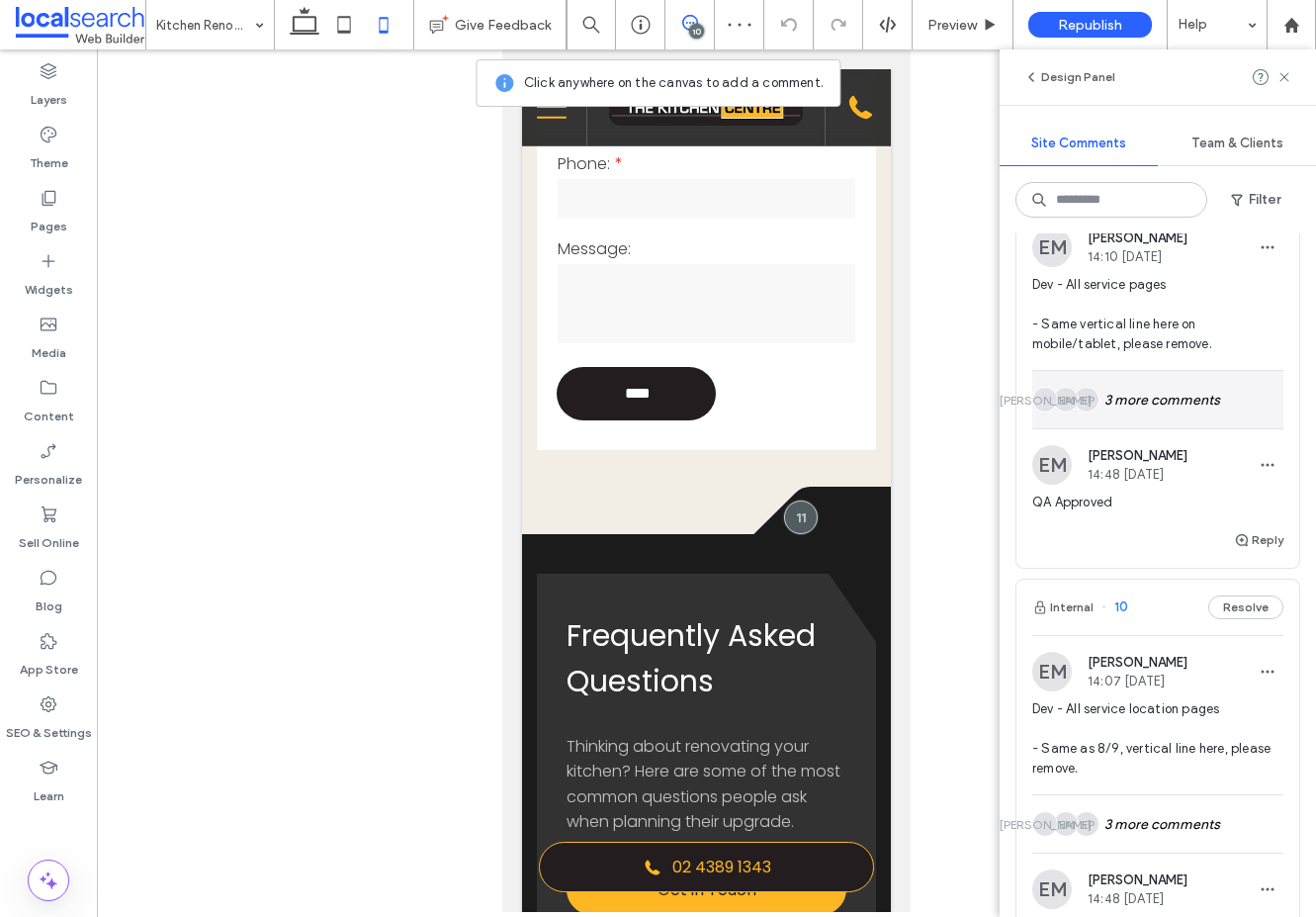
click at [1207, 428] on div "SP EM JO 3 more comments" at bounding box center [1158, 399] width 251 height 58
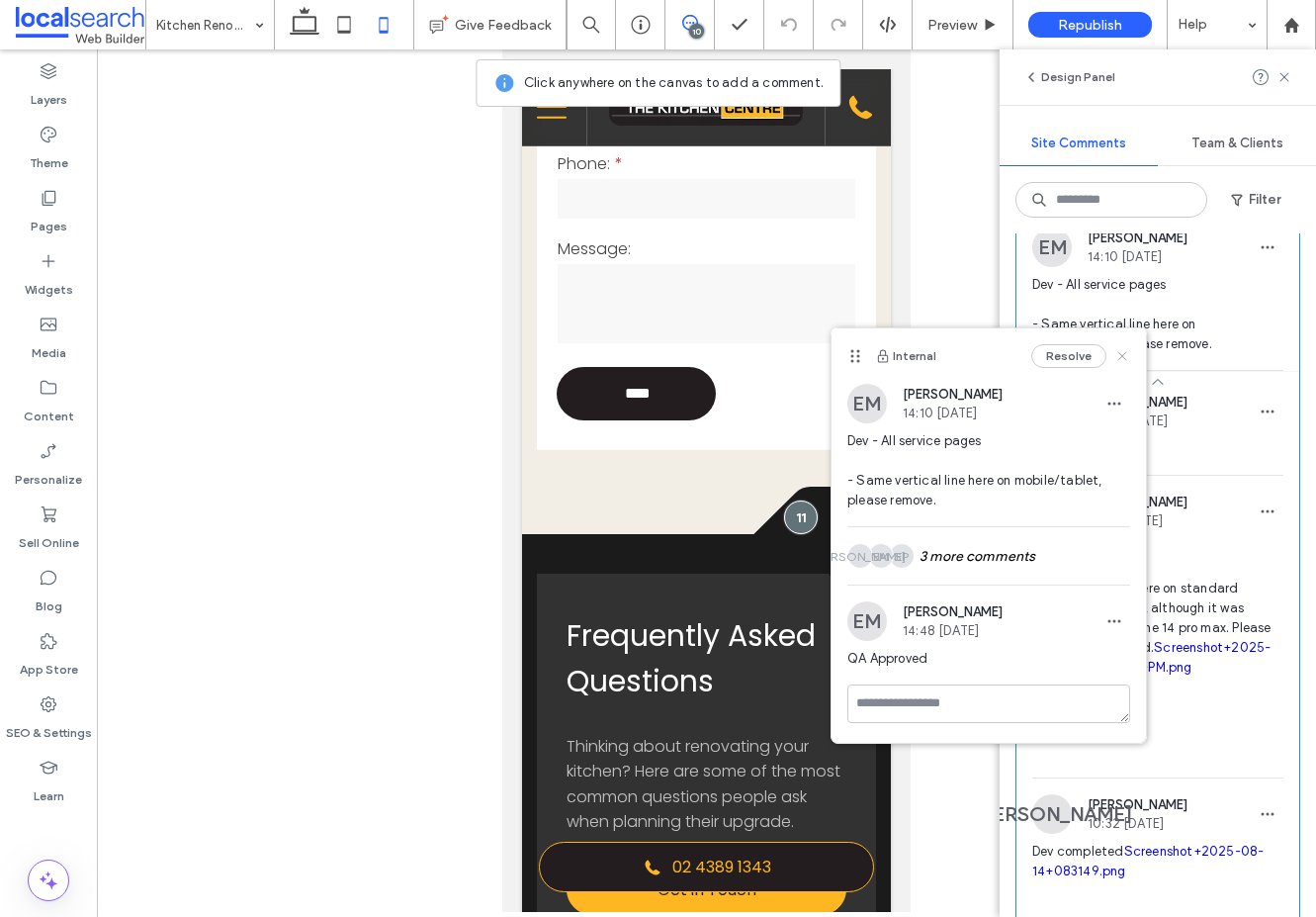
click at [1126, 355] on icon at bounding box center [1122, 356] width 16 height 16
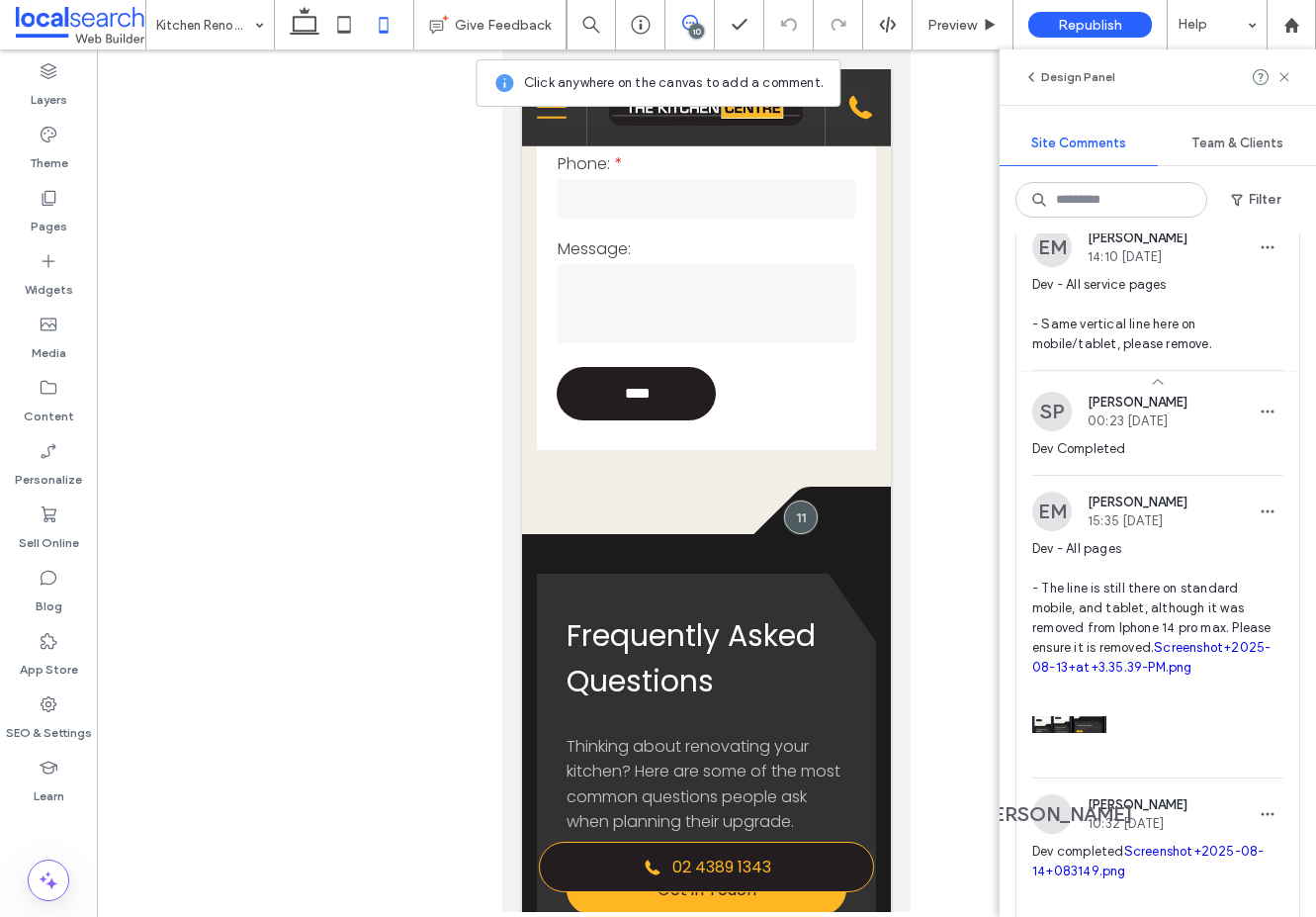
click at [1070, 674] on link "Screenshot+2025-08-13+at+3.35.39-PM.png" at bounding box center [1151, 657] width 238 height 35
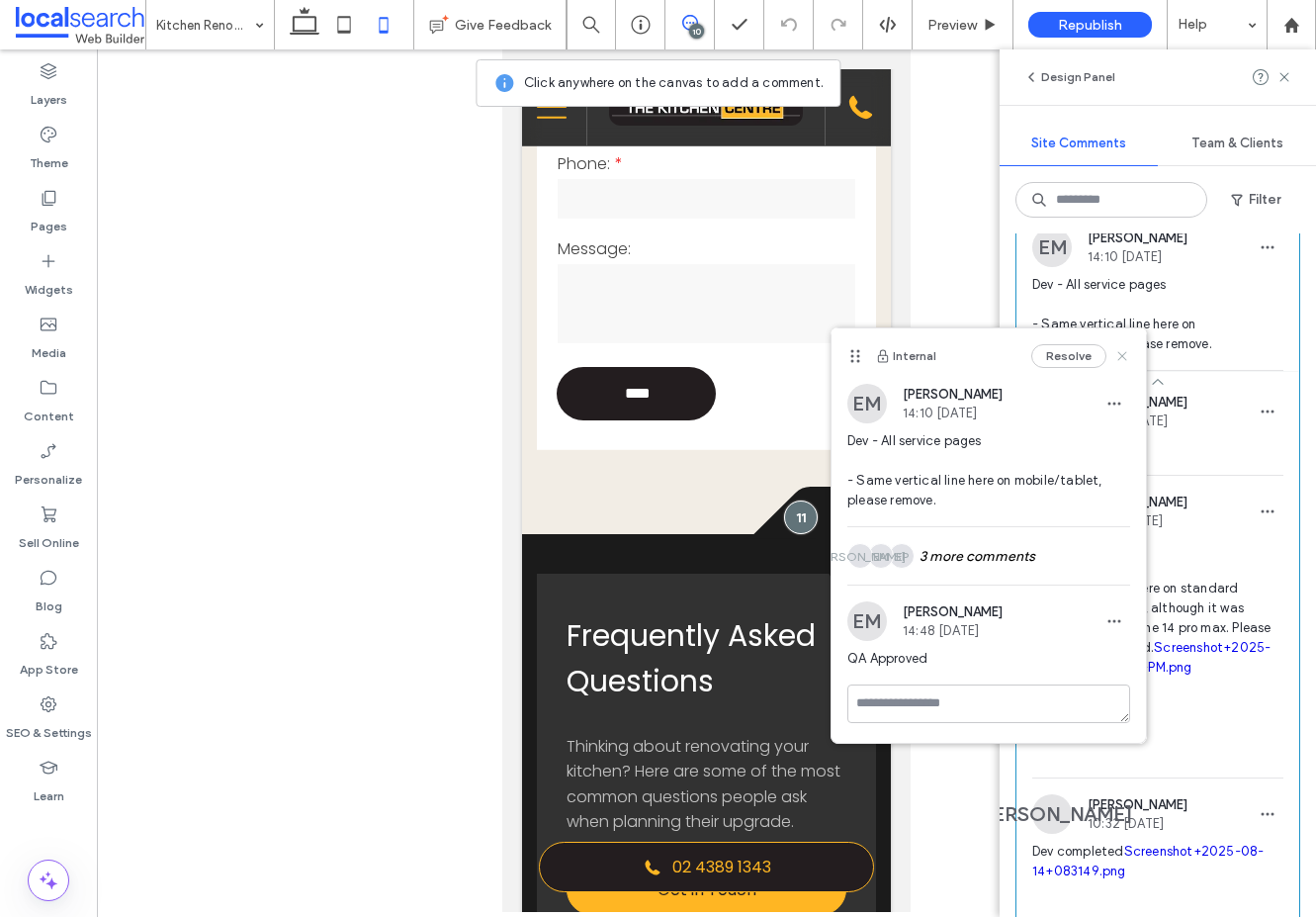
click at [1122, 357] on icon at bounding box center [1122, 356] width 16 height 16
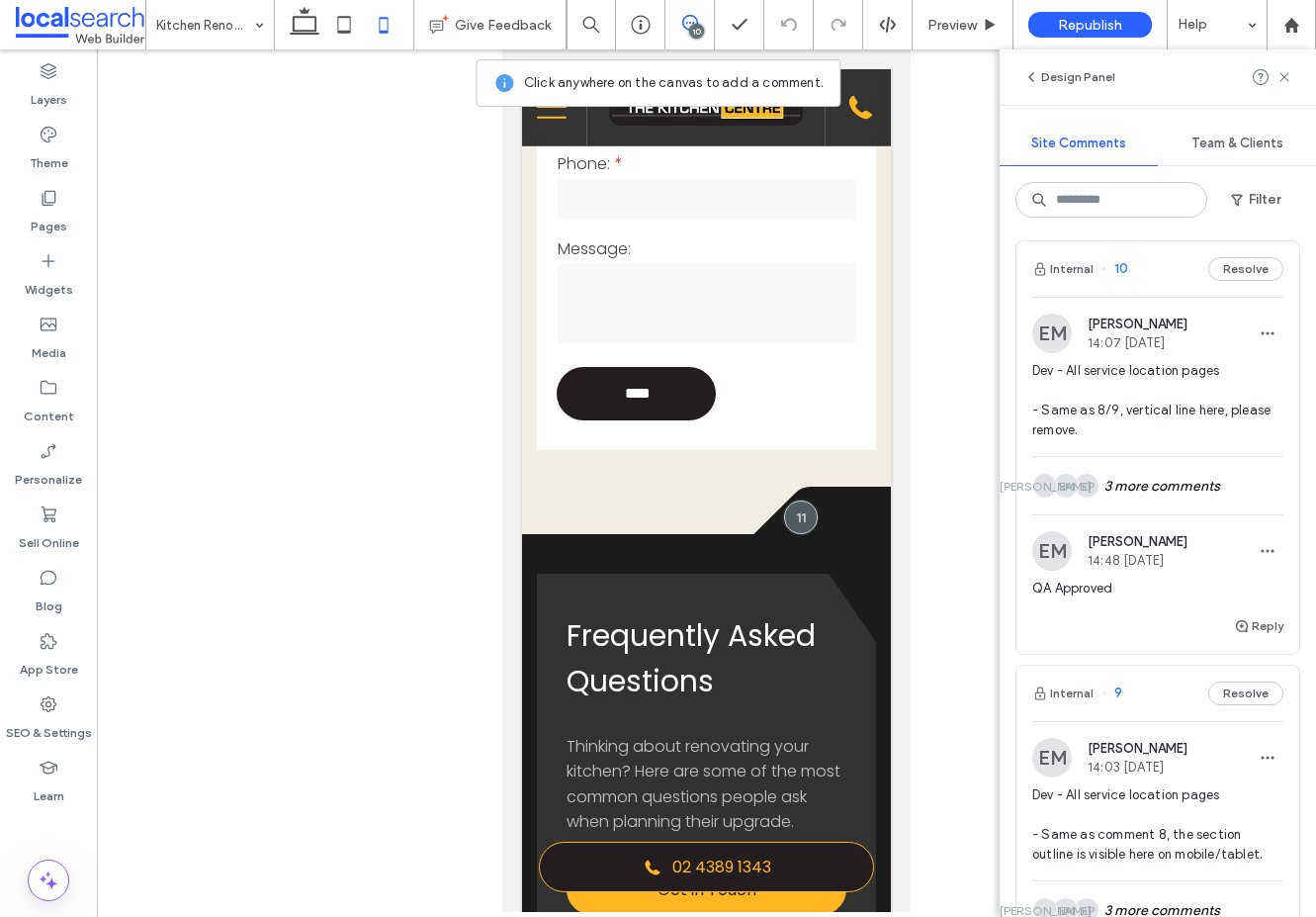
scroll to position [1456, 0]
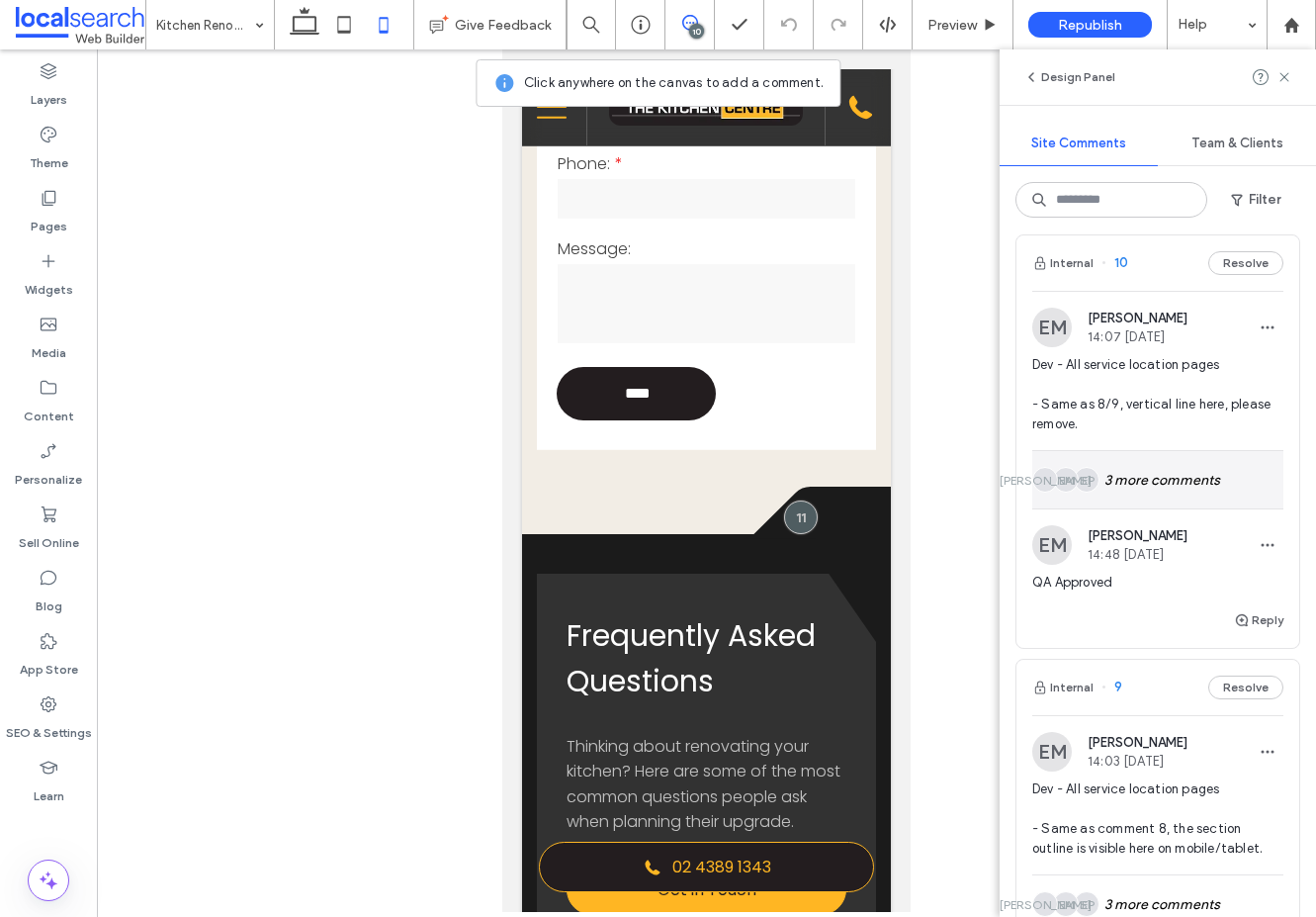
click at [1184, 508] on div "SP EM JO 3 more comments" at bounding box center [1158, 480] width 251 height 58
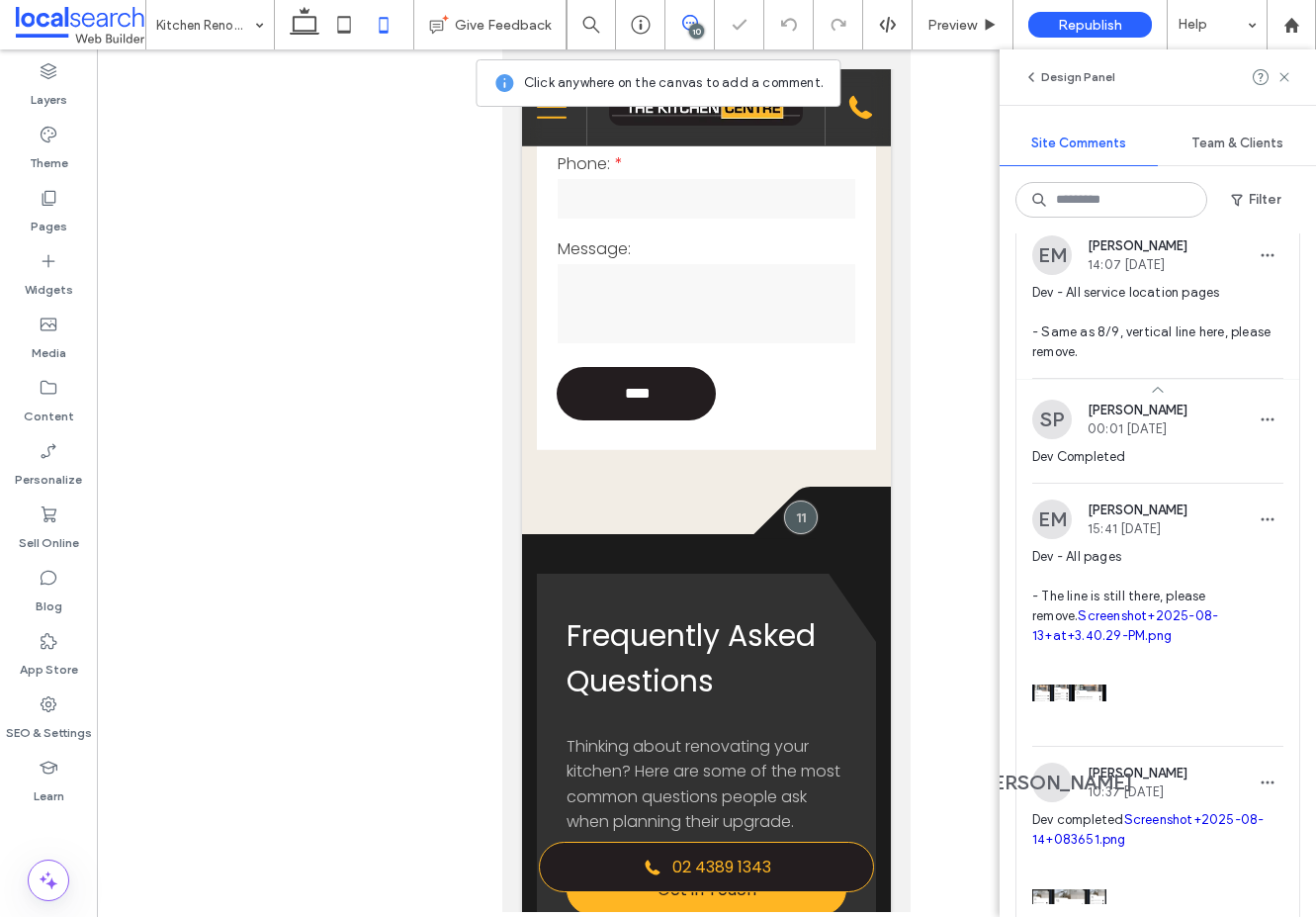
scroll to position [1650, 0]
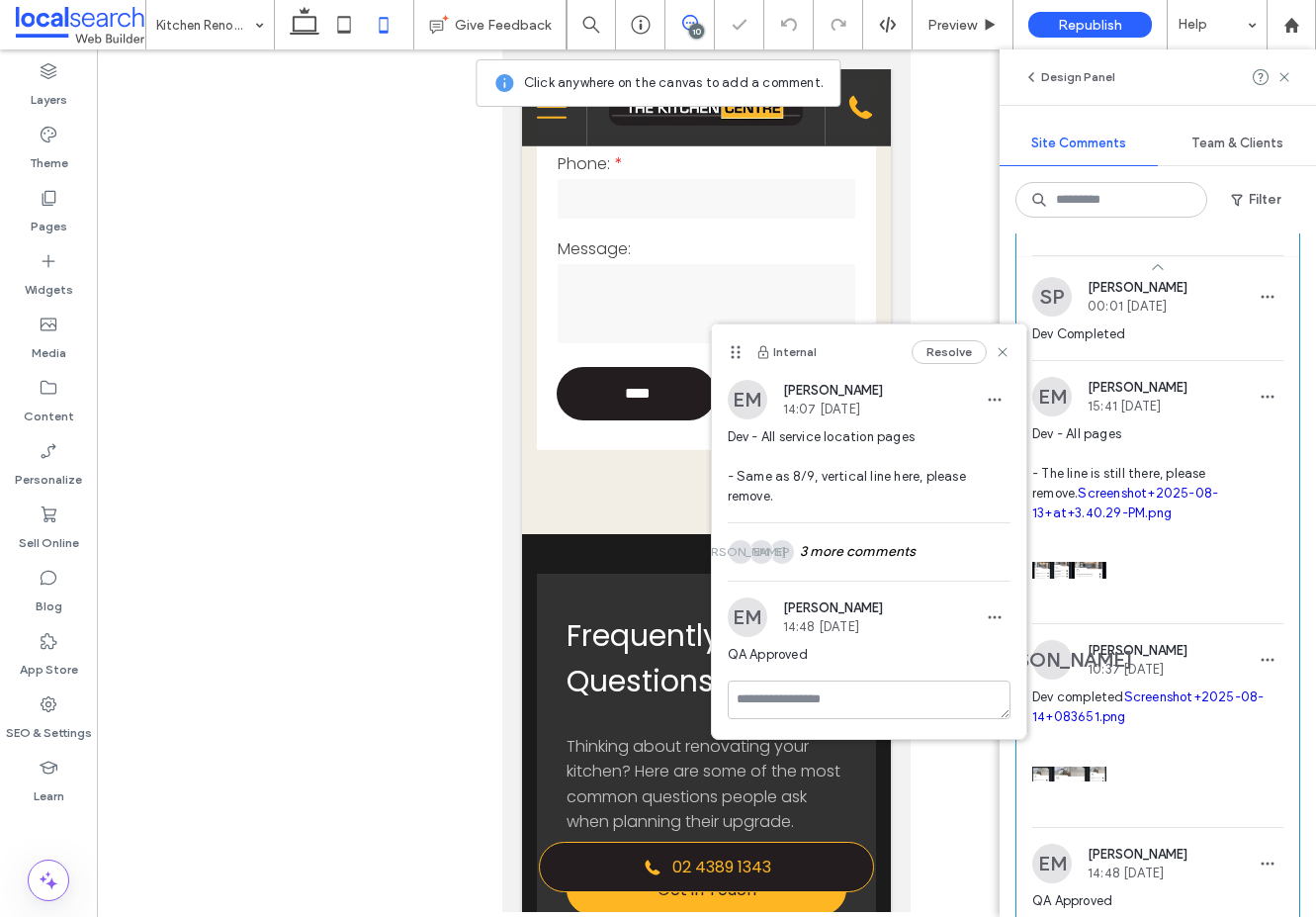
click at [1073, 520] on link "Screenshot+2025-08-13+at+3.40.29-PM.png" at bounding box center [1125, 503] width 186 height 35
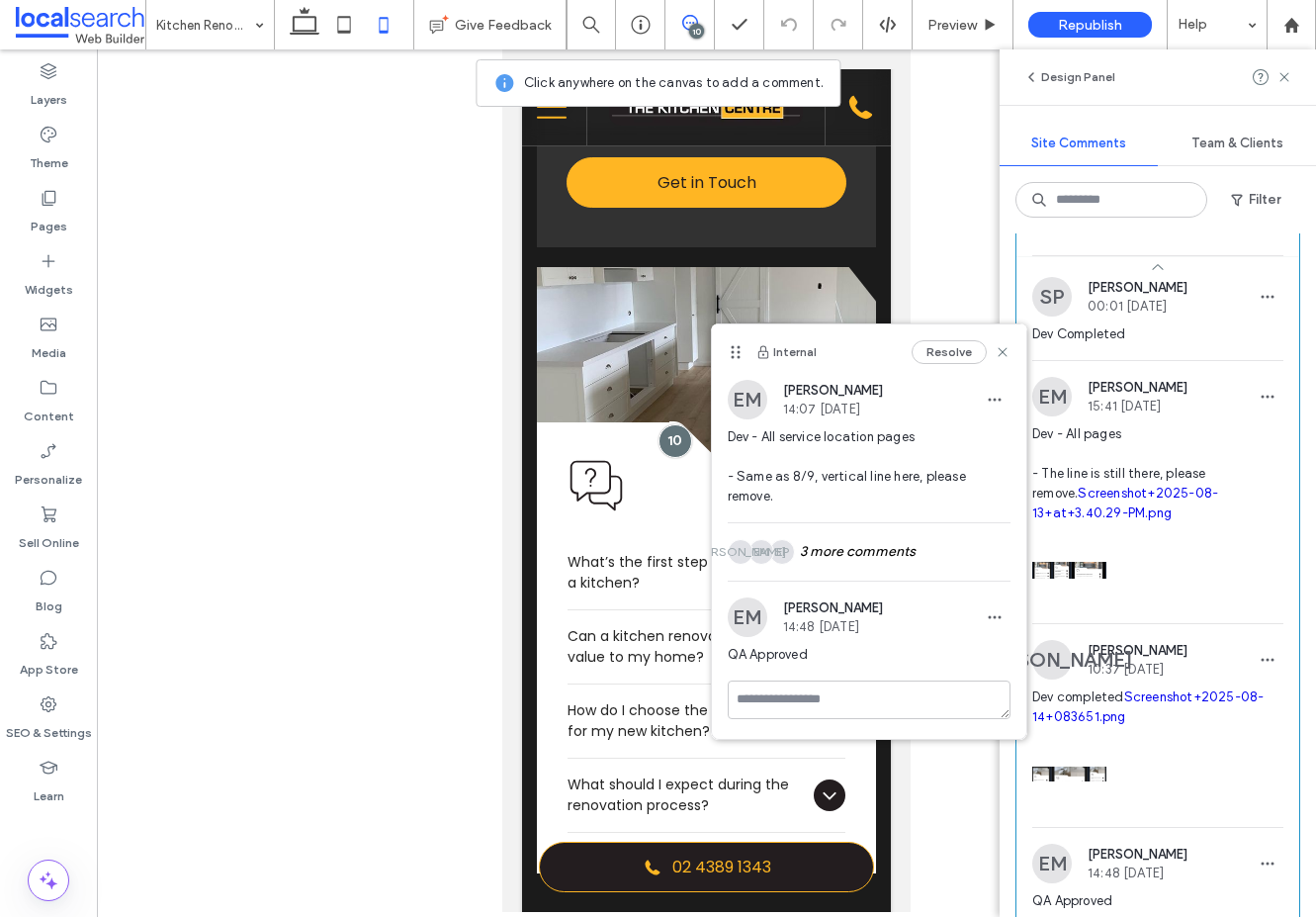
scroll to position [0, 0]
click at [1001, 346] on icon at bounding box center [1002, 352] width 16 height 16
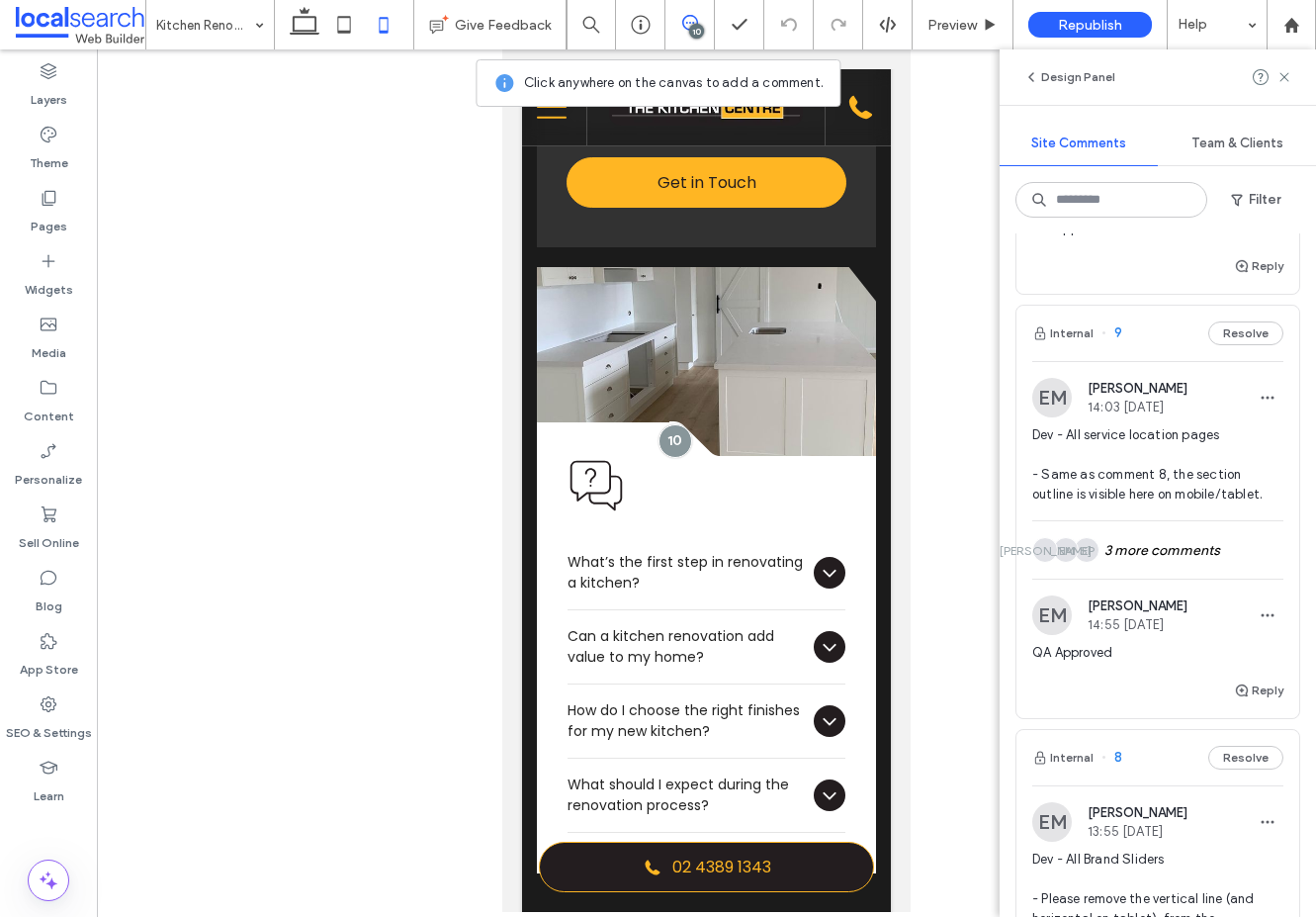
scroll to position [2325, 0]
click at [1129, 576] on div "SP EM JO 3 more comments" at bounding box center [1158, 548] width 251 height 58
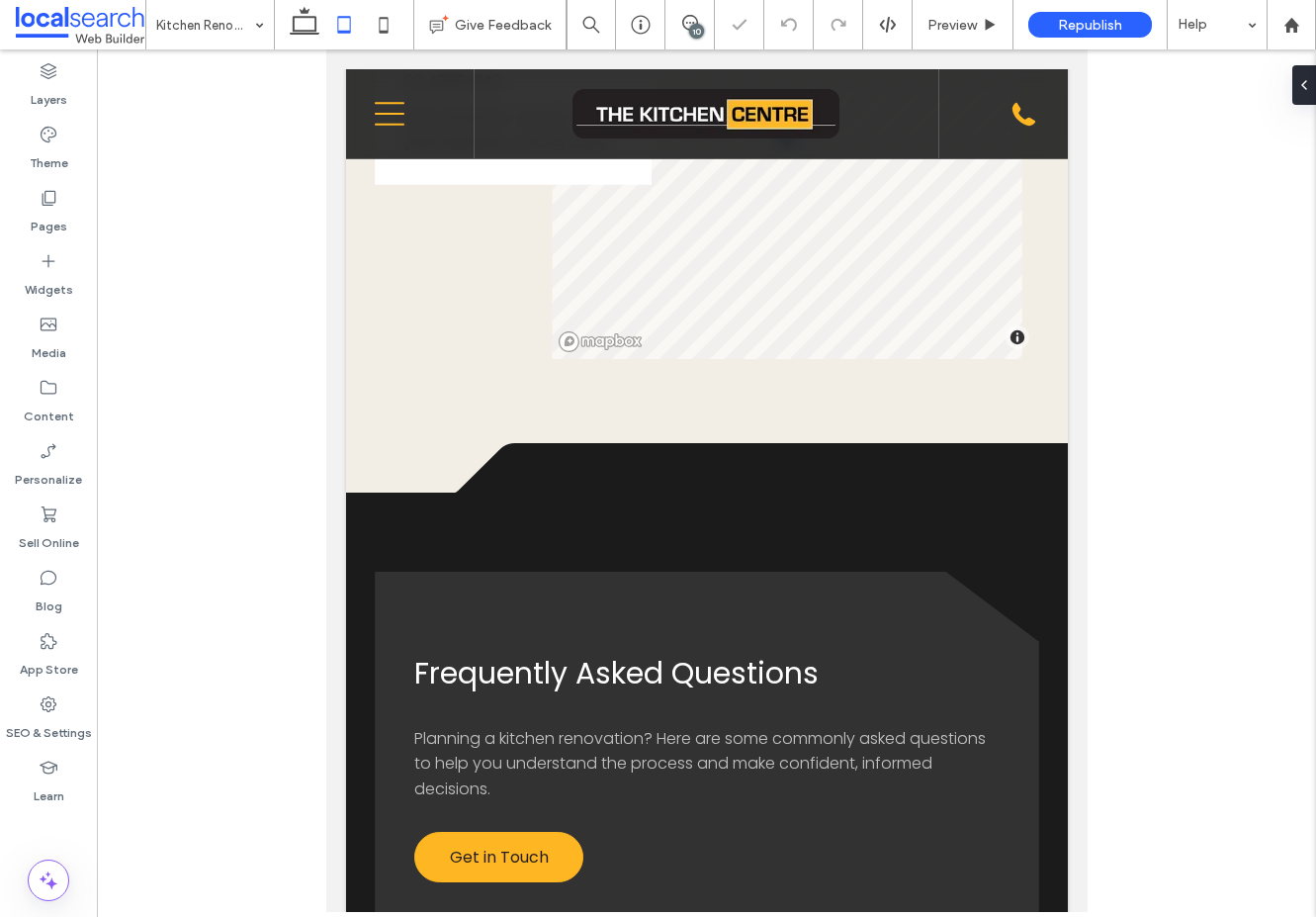
scroll to position [2754, 0]
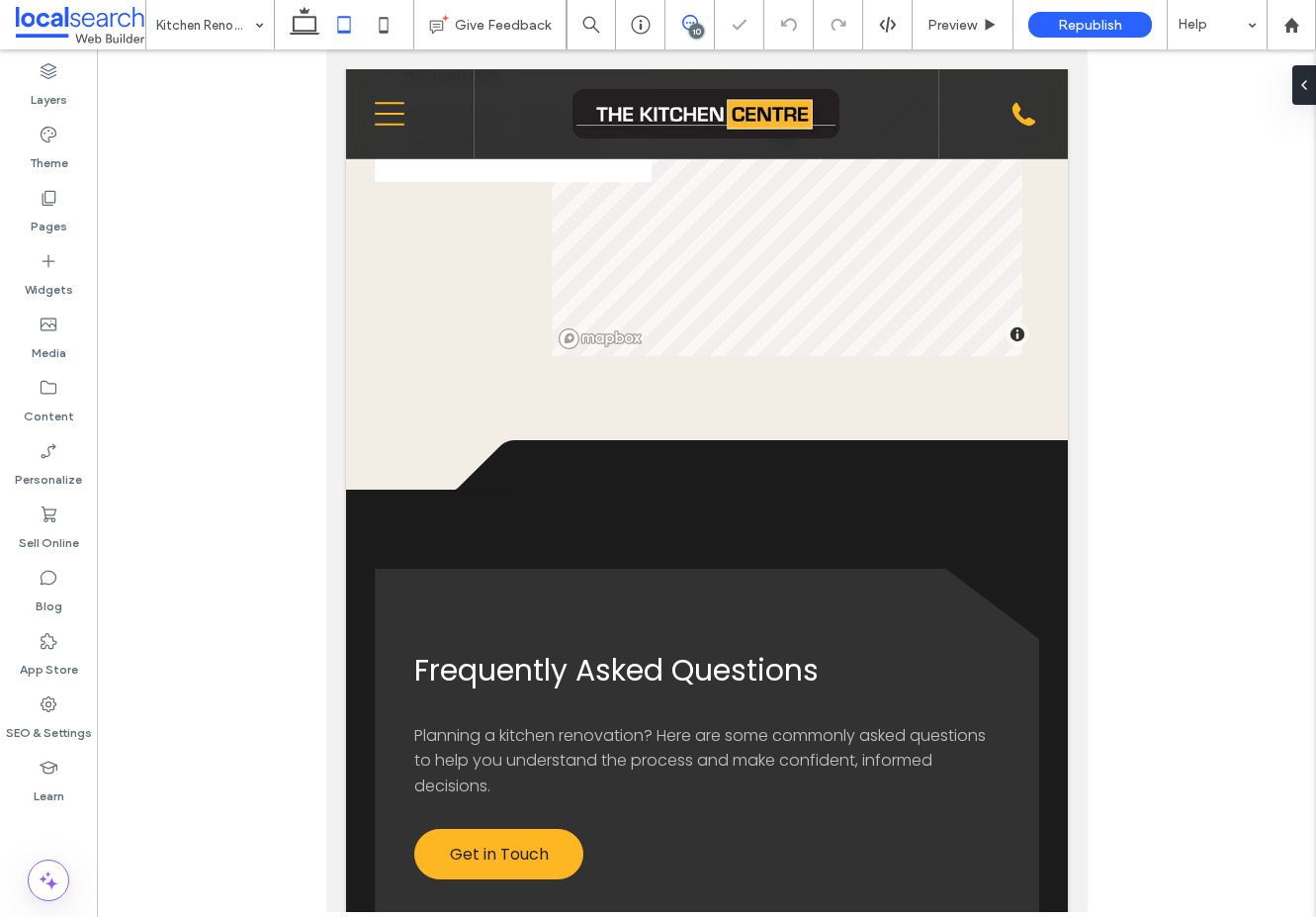
click at [668, 23] on span at bounding box center [689, 23] width 49 height 16
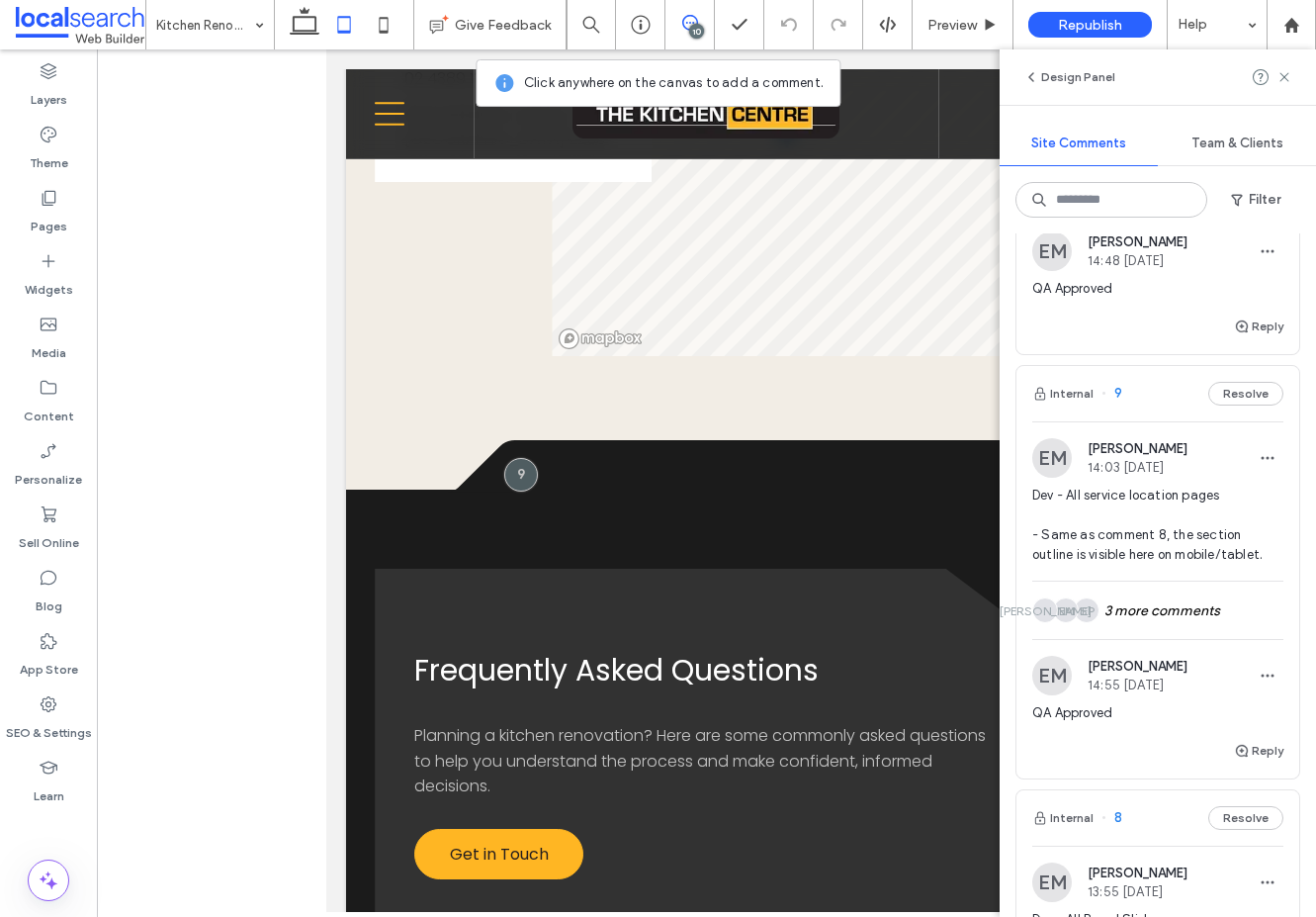
scroll to position [1214, 0]
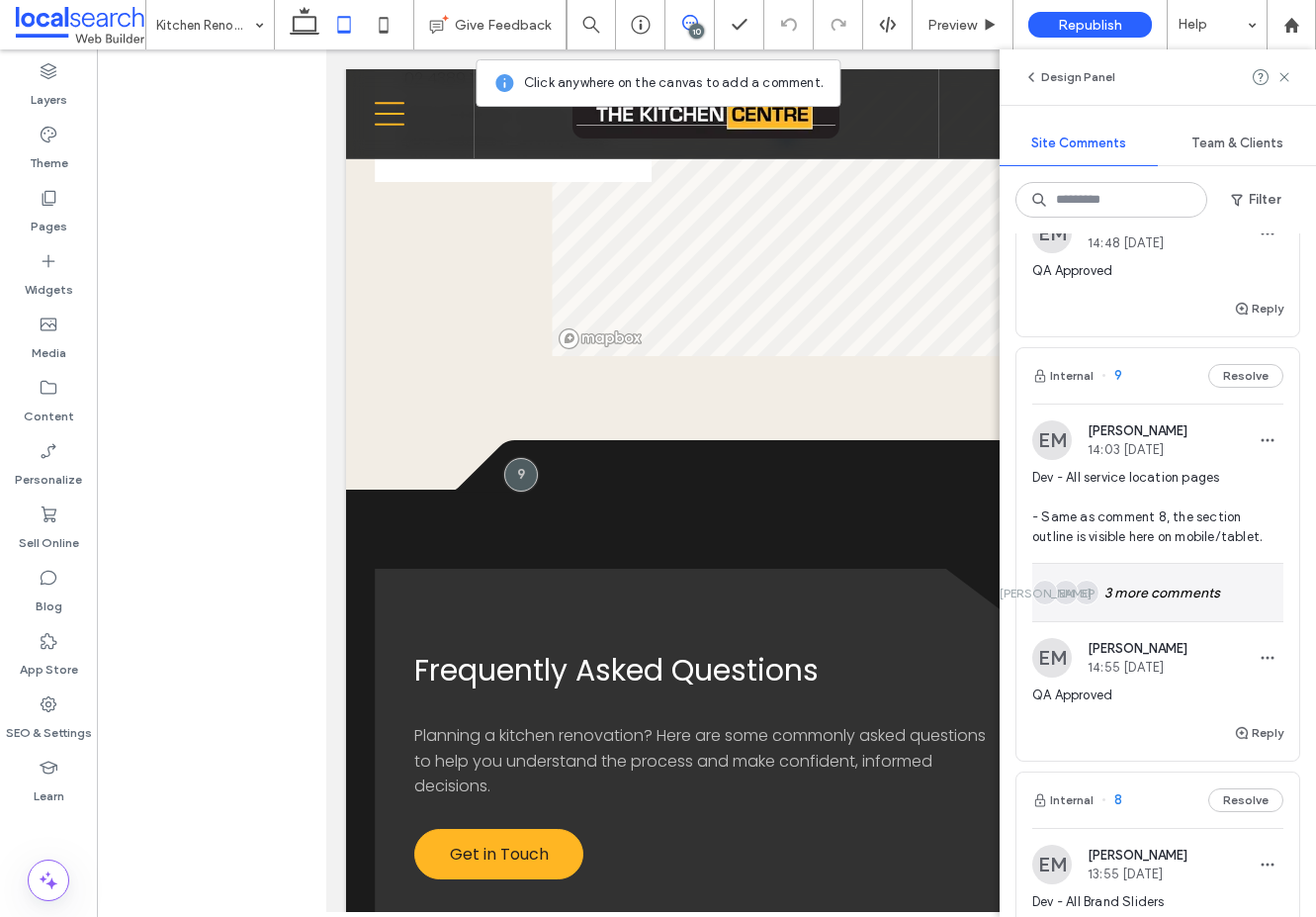
click at [1176, 596] on div "SP EM JO 3 more comments" at bounding box center [1158, 592] width 251 height 58
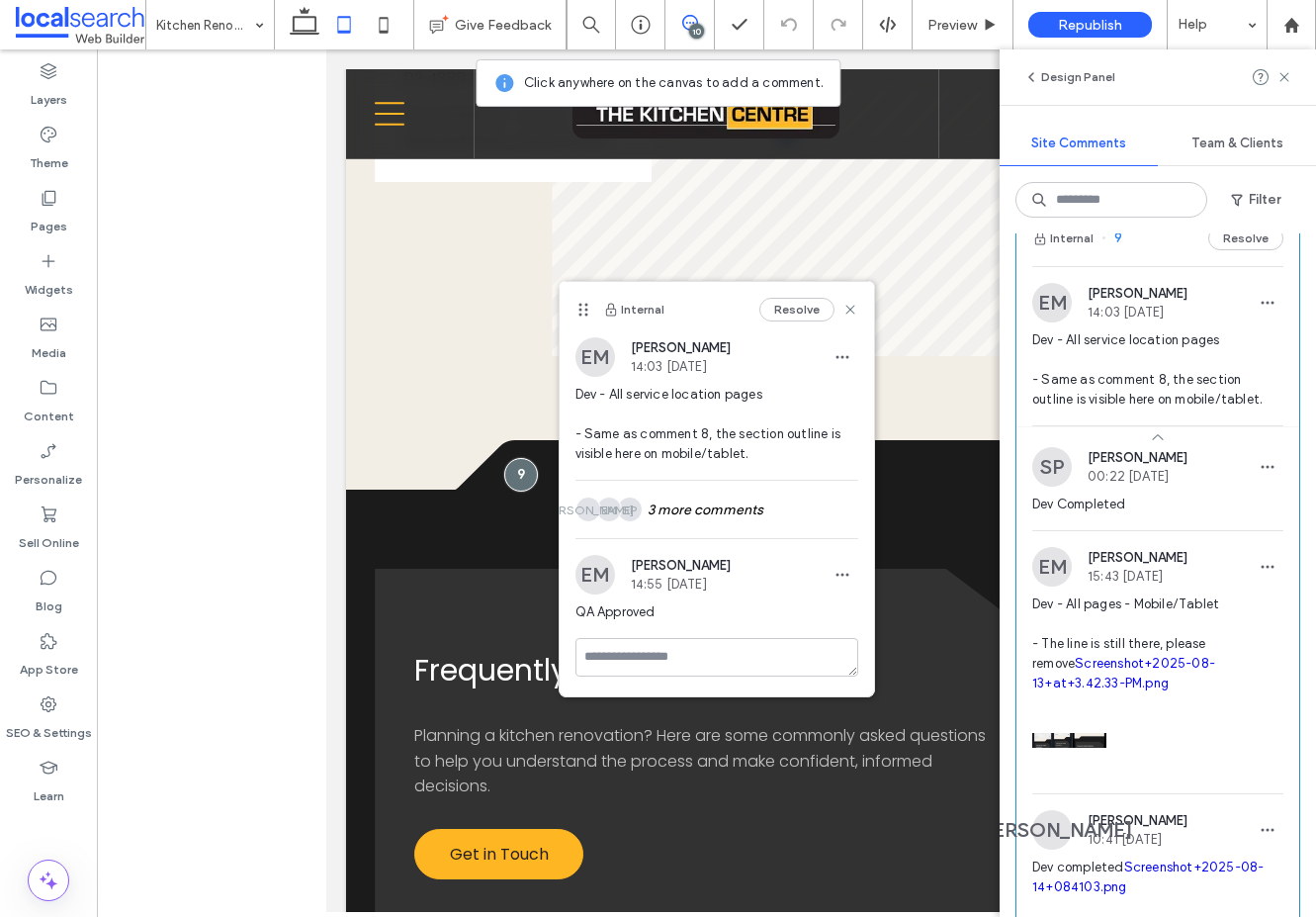
scroll to position [1365, 0]
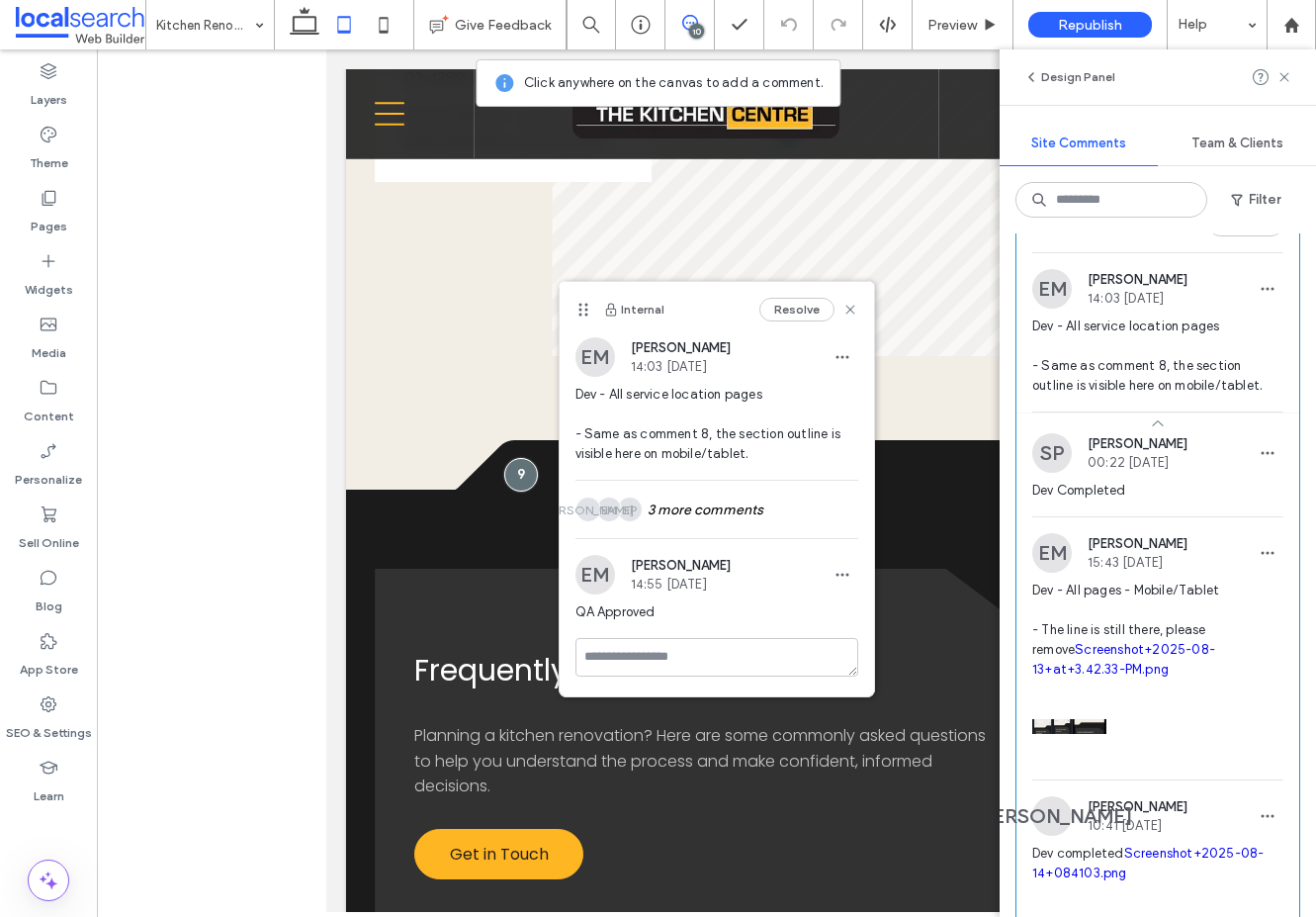
click at [1060, 676] on link "Screenshot+2025-08-13+at+3.42.33-PM.png" at bounding box center [1124, 658] width 183 height 35
click at [850, 312] on icon at bounding box center [850, 310] width 16 height 16
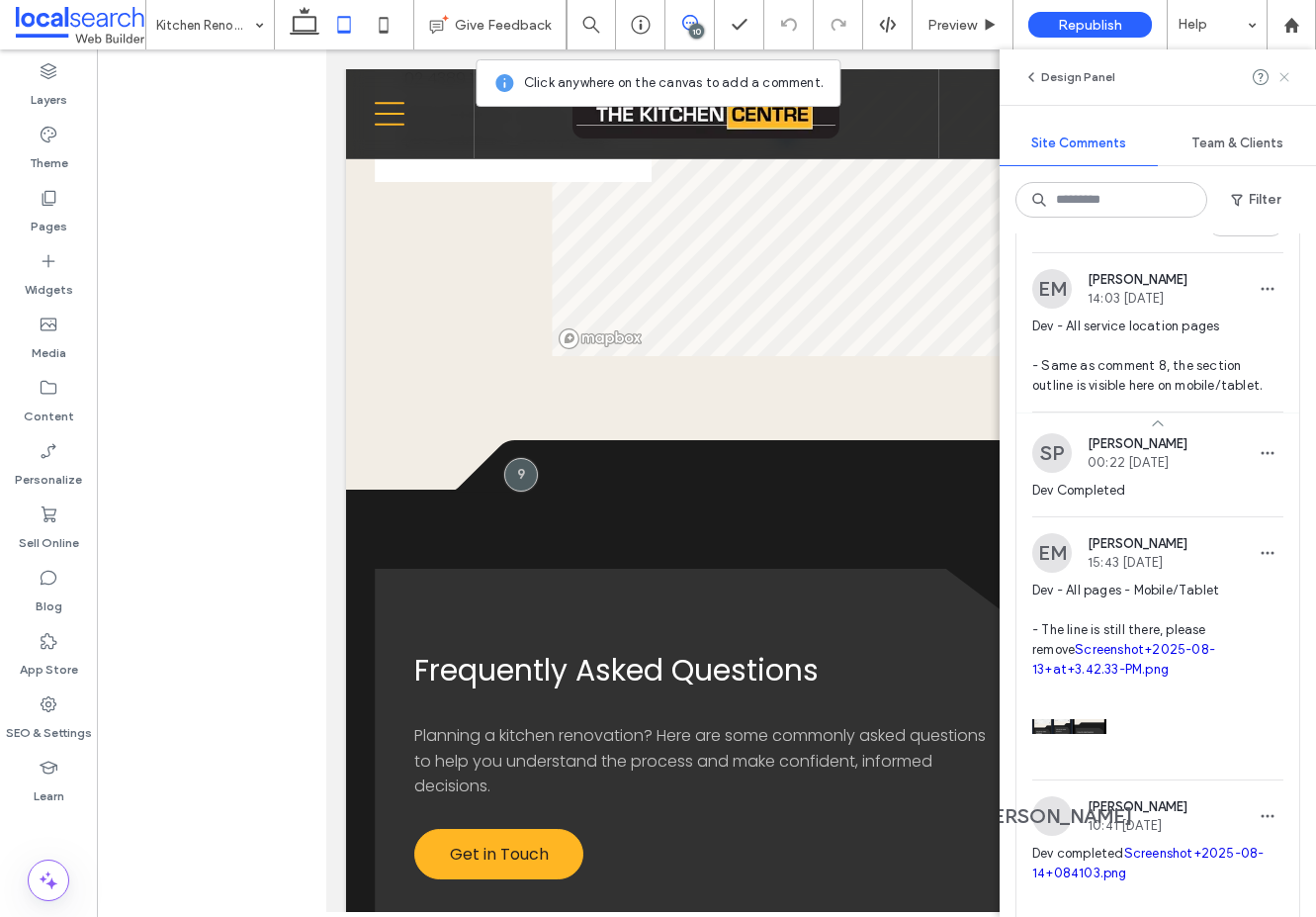
click at [1284, 72] on icon at bounding box center [1284, 78] width 16 height 16
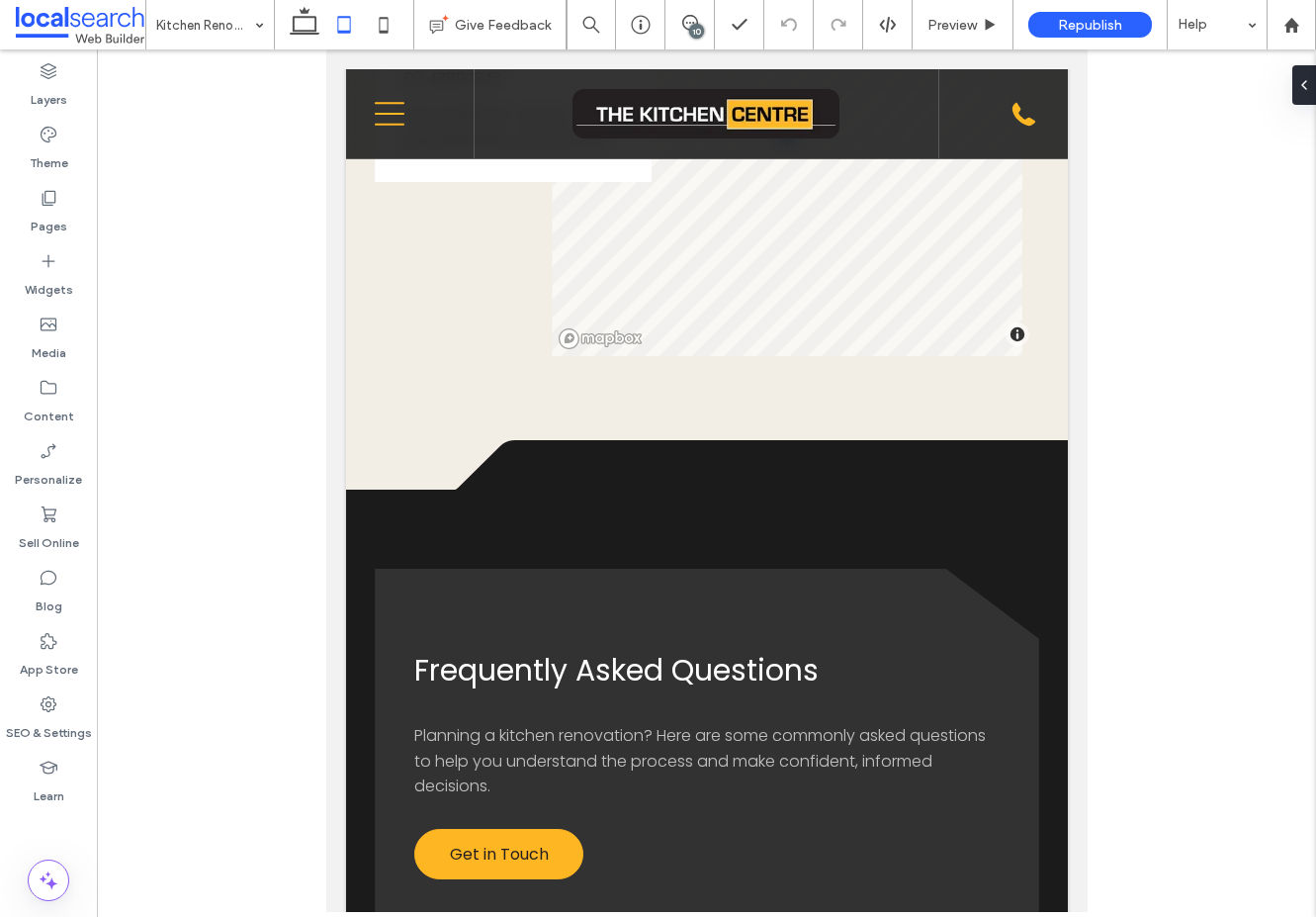
scroll to position [0, 0]
